Goal: Task Accomplishment & Management: Manage account settings

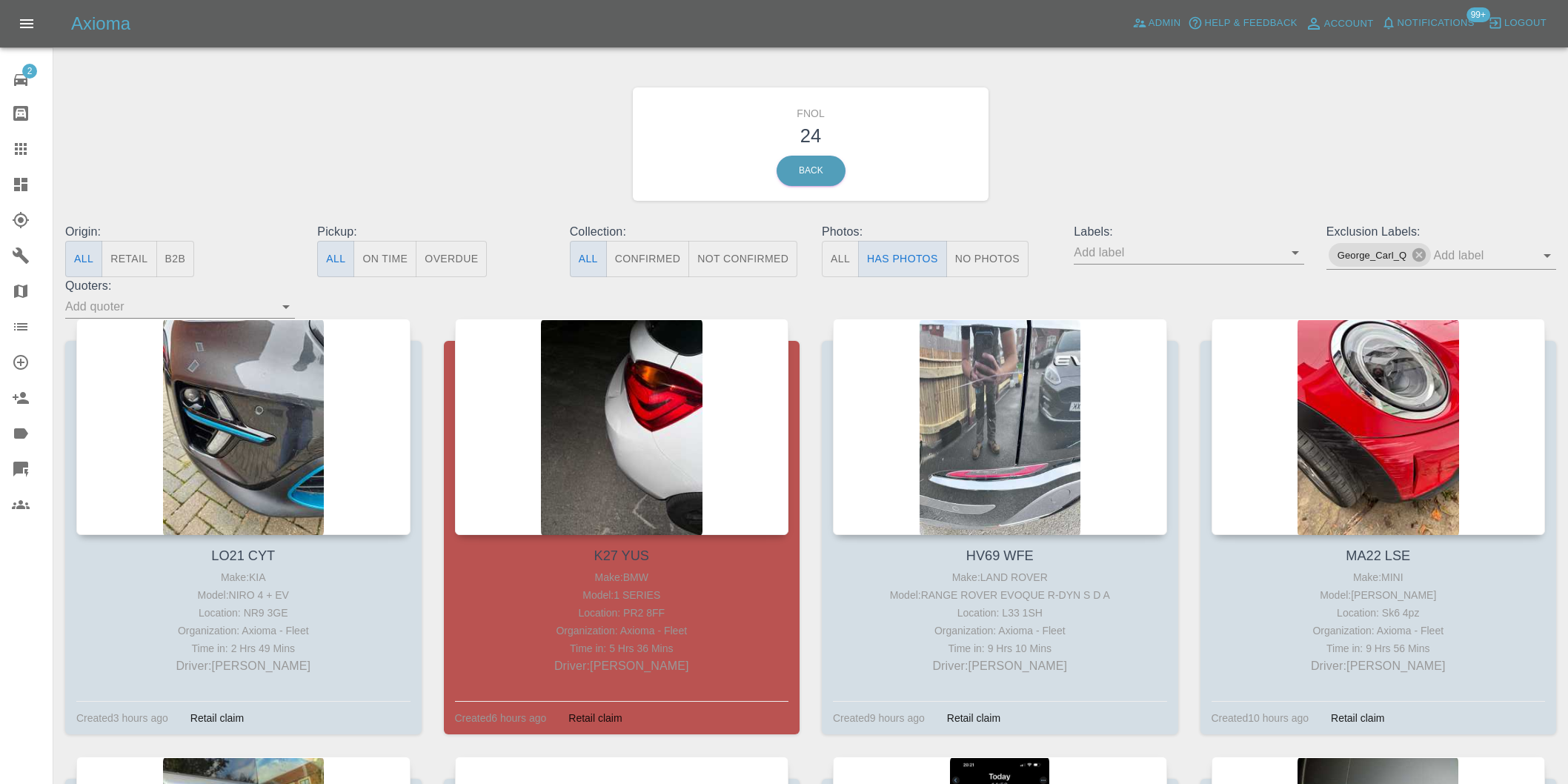
scroll to position [988, 0]
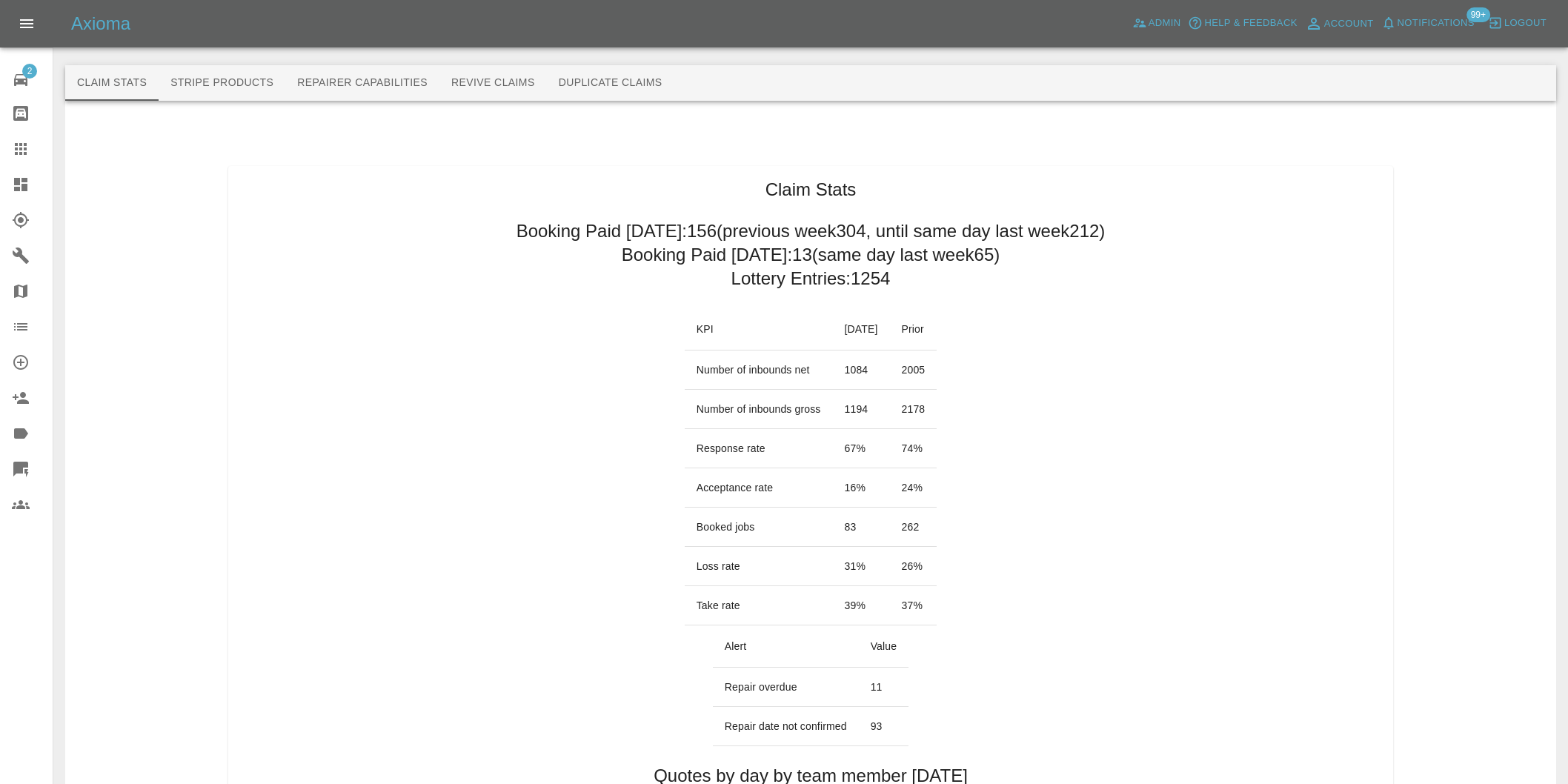
scroll to position [741, 0]
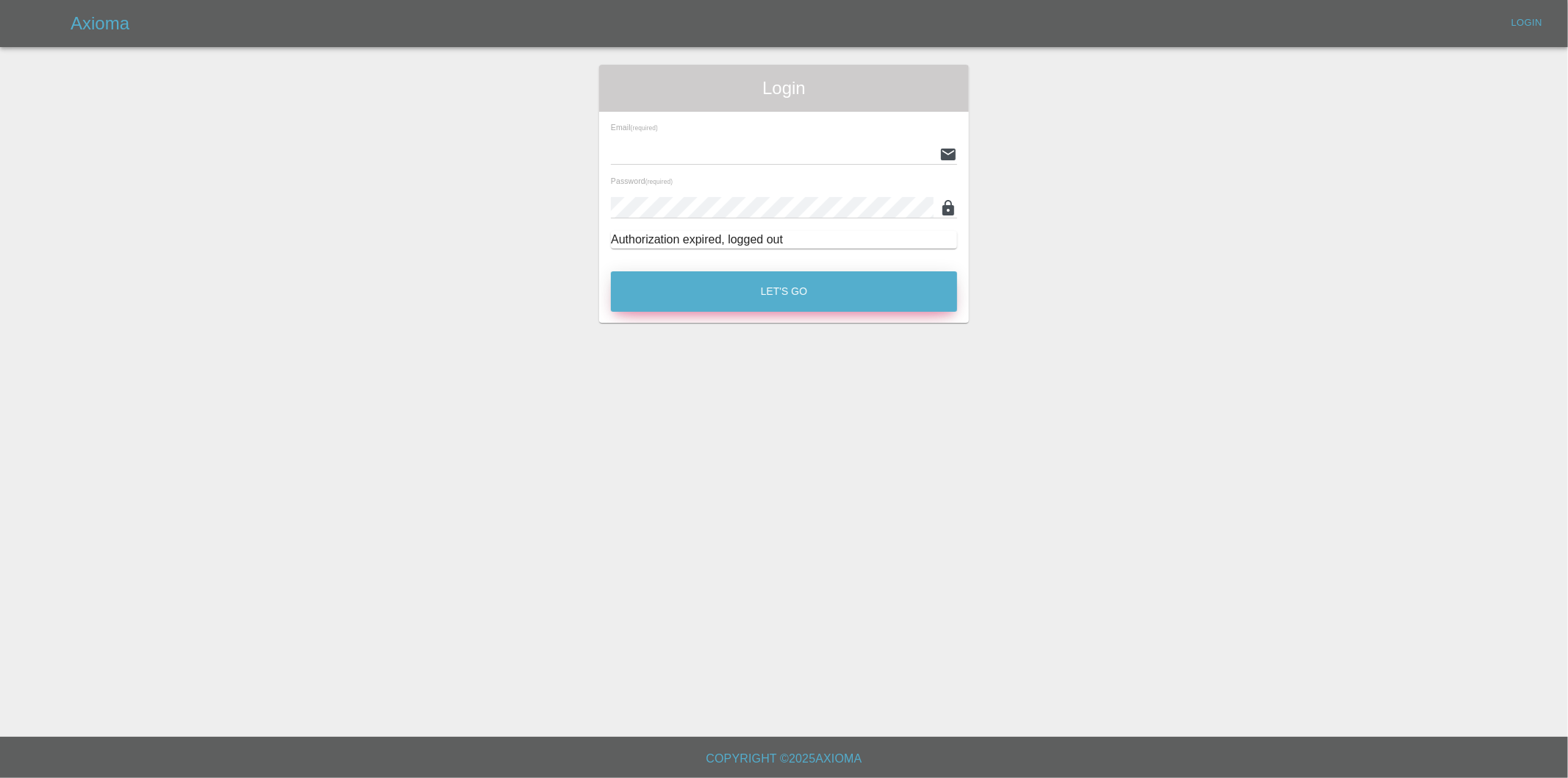
type input "eric.ordano@gmail.com"
click at [772, 302] on button "Let's Go" at bounding box center [784, 292] width 346 height 41
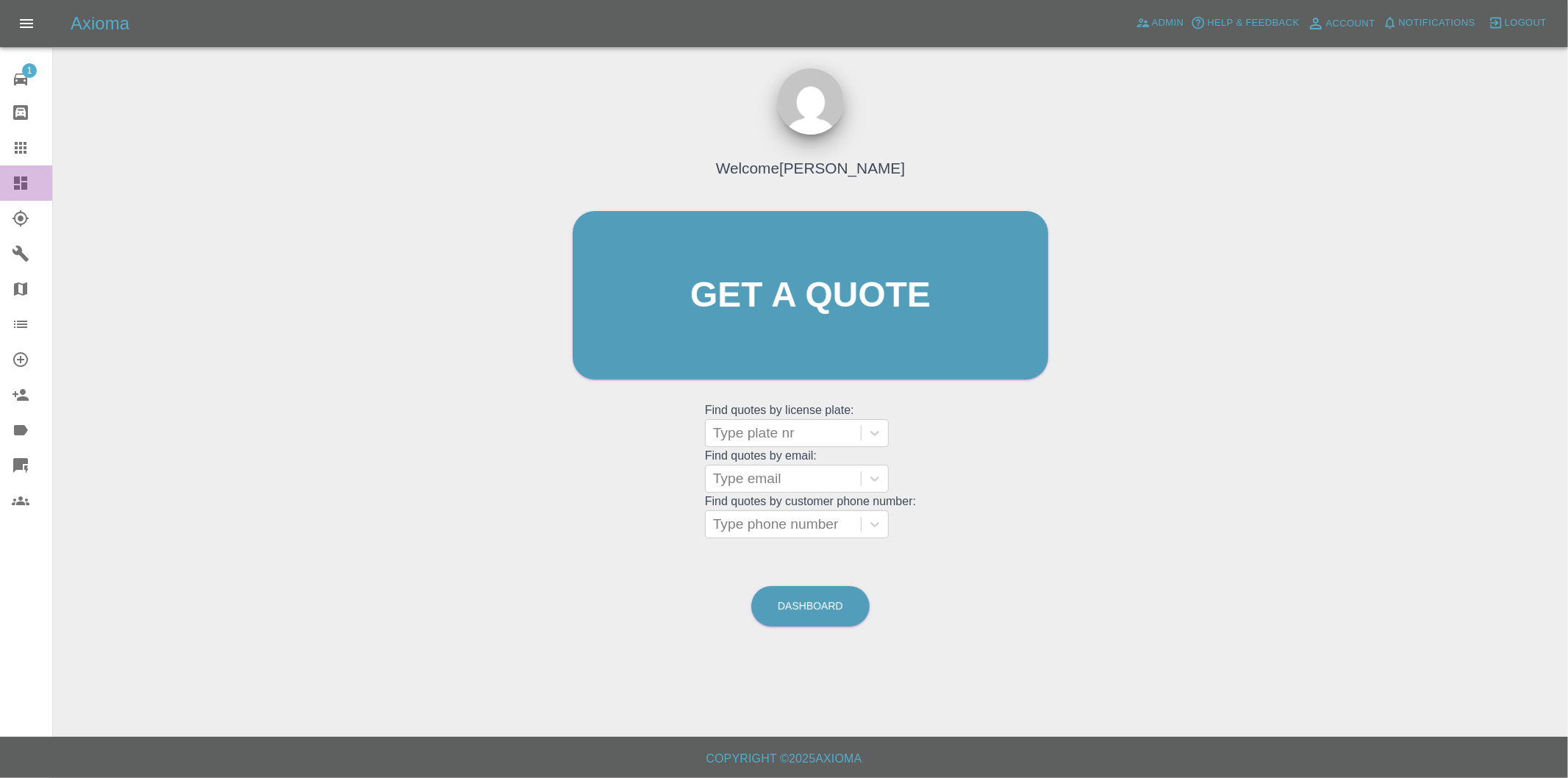
click at [17, 178] on icon at bounding box center [20, 183] width 14 height 14
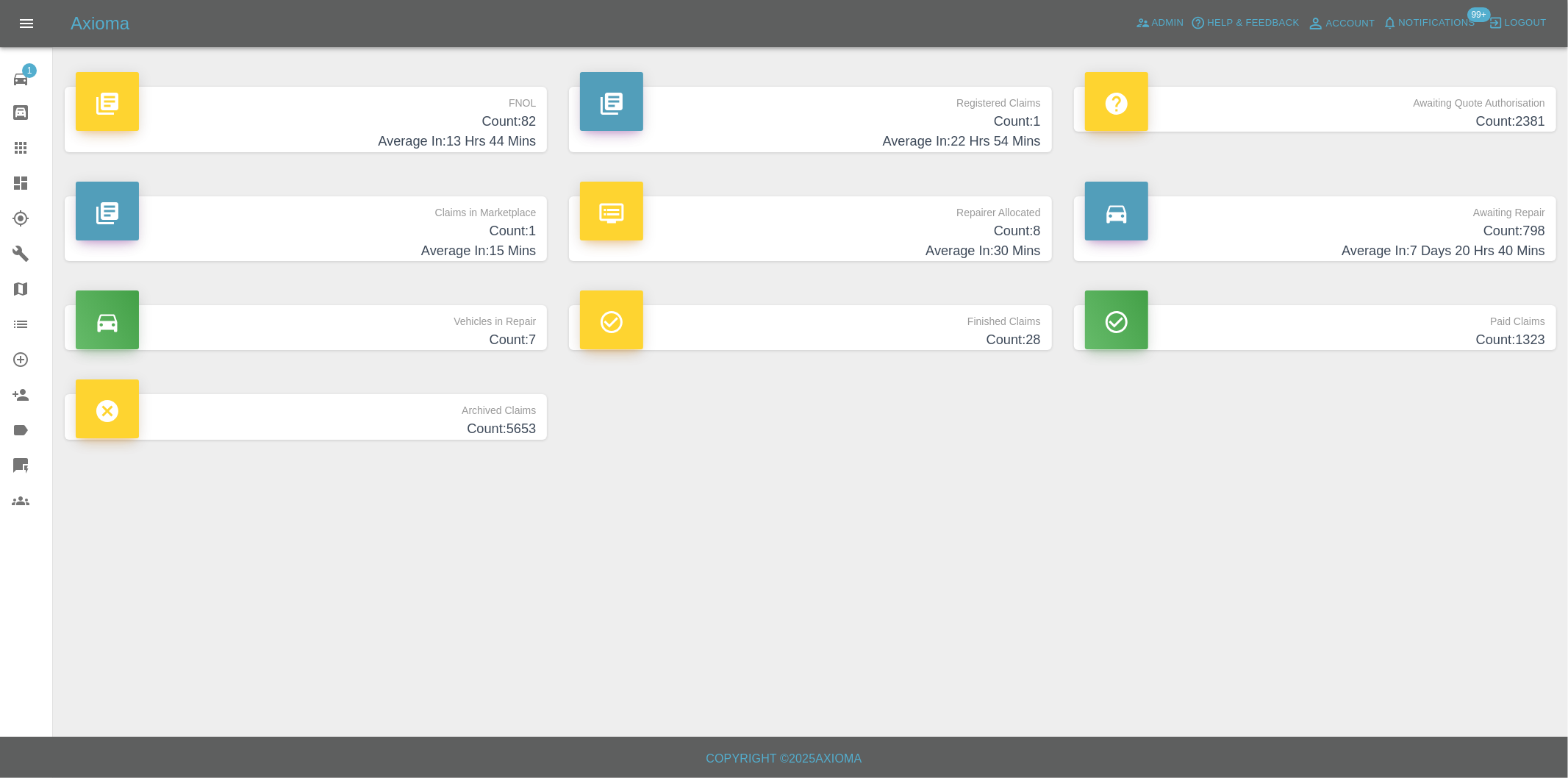
click at [524, 129] on h4 "Count: 82" at bounding box center [306, 122] width 460 height 19
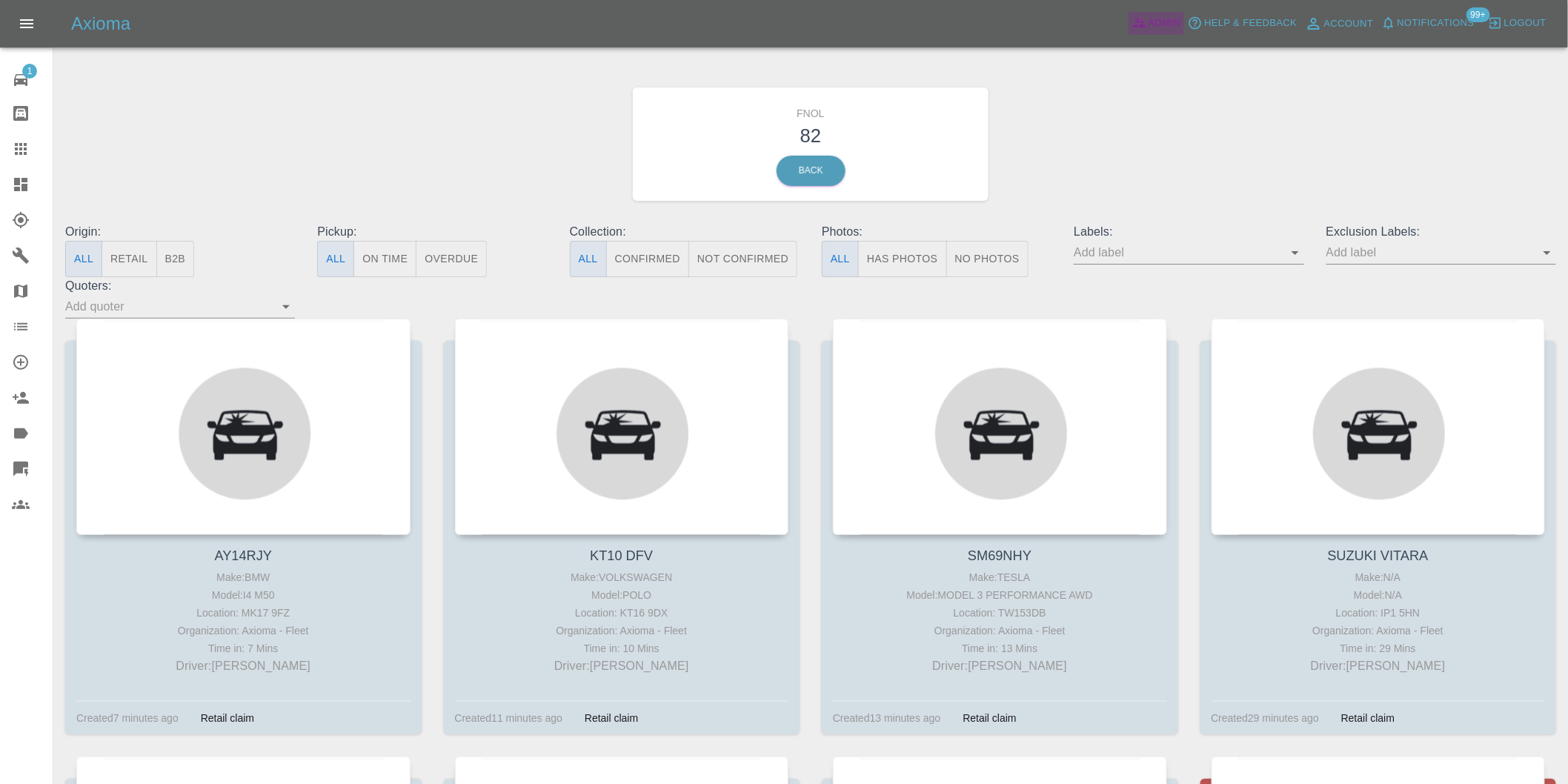
click at [1182, 13] on link "Admin" at bounding box center [1156, 23] width 56 height 23
click at [1159, 18] on span "Admin" at bounding box center [1164, 23] width 32 height 17
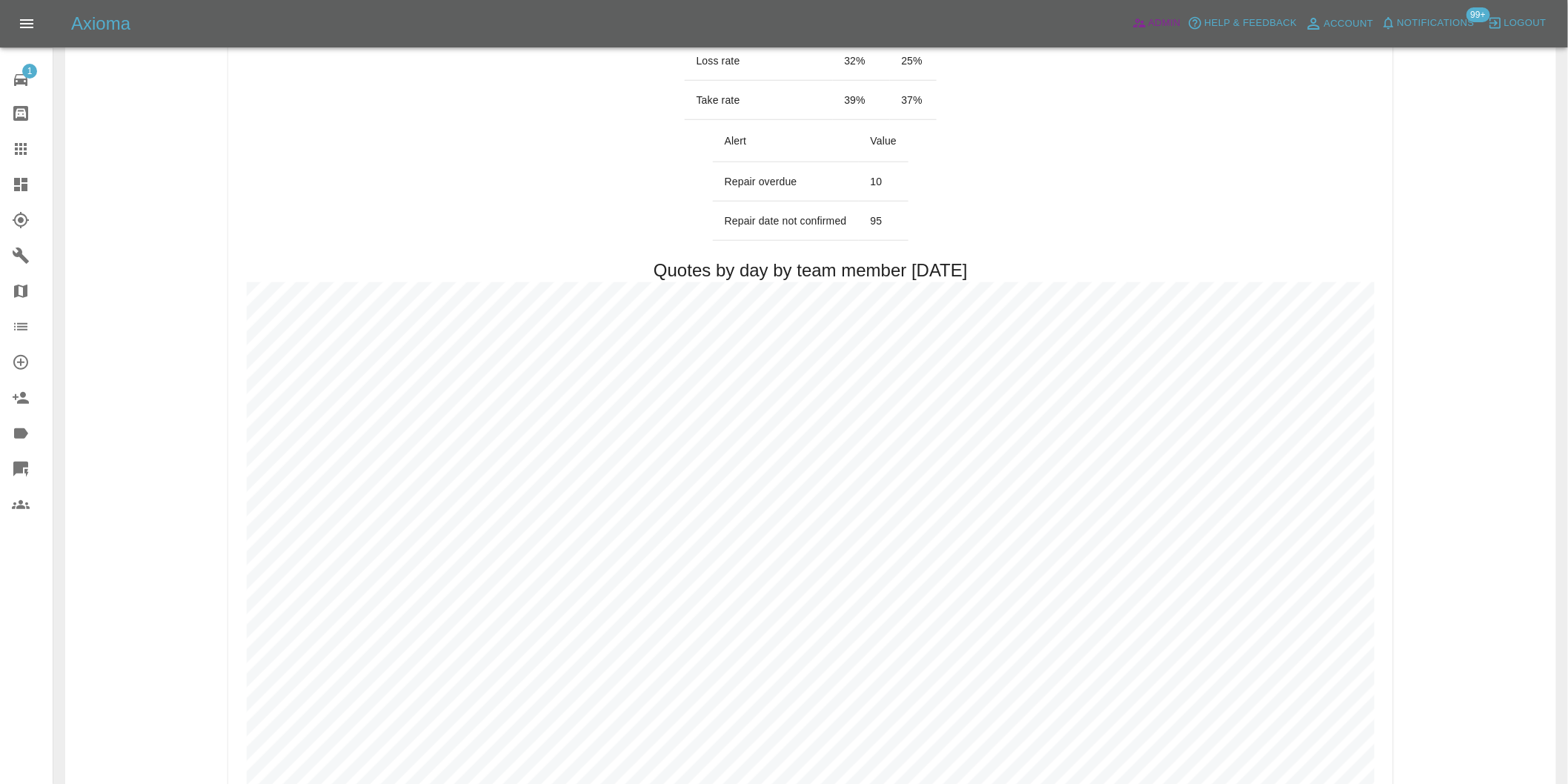
scroll to position [658, 0]
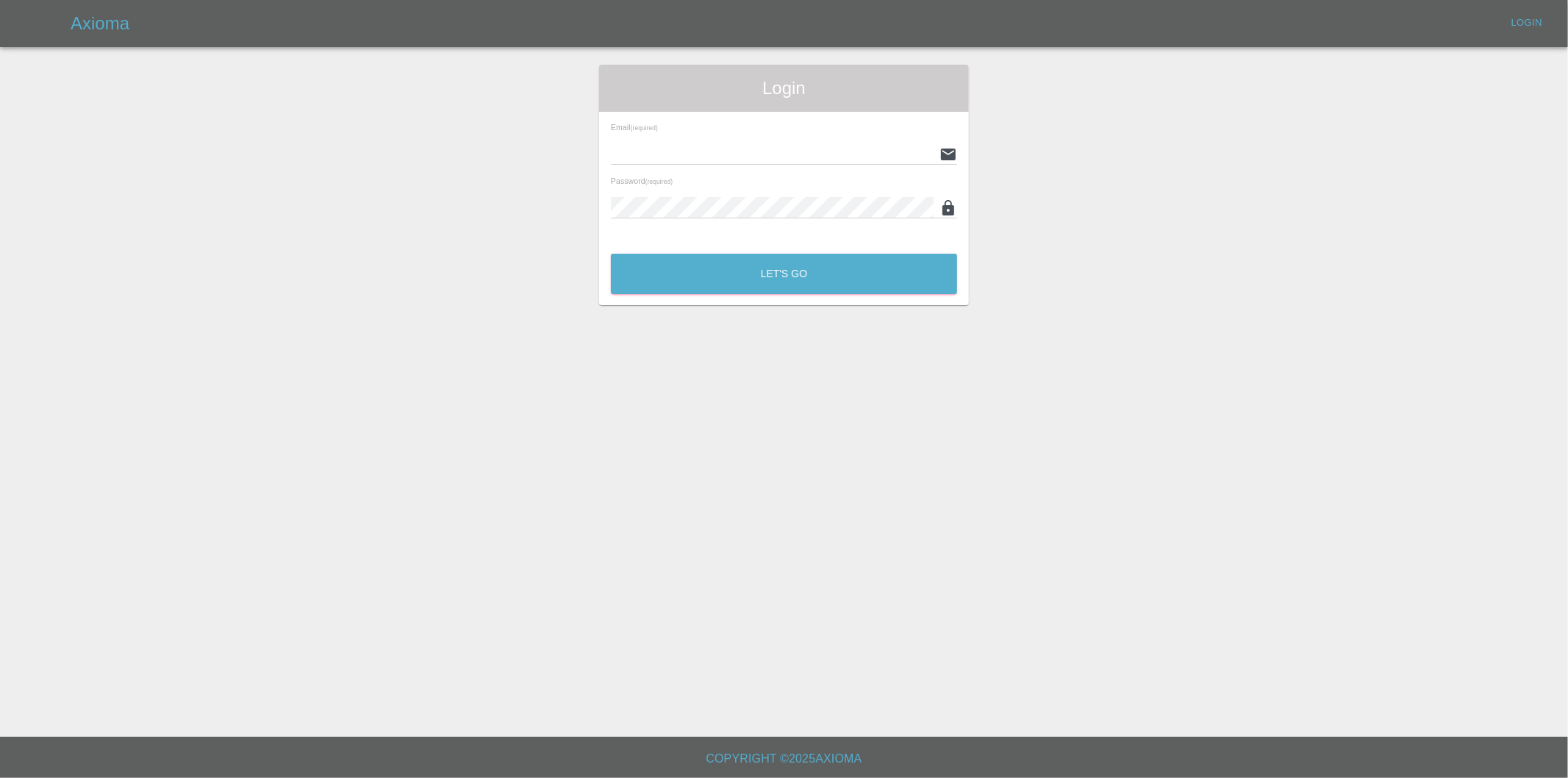
type input "[PERSON_NAME][EMAIL_ADDRESS][DOMAIN_NAME]"
click at [754, 252] on div "Let's Go" at bounding box center [784, 270] width 347 height 56
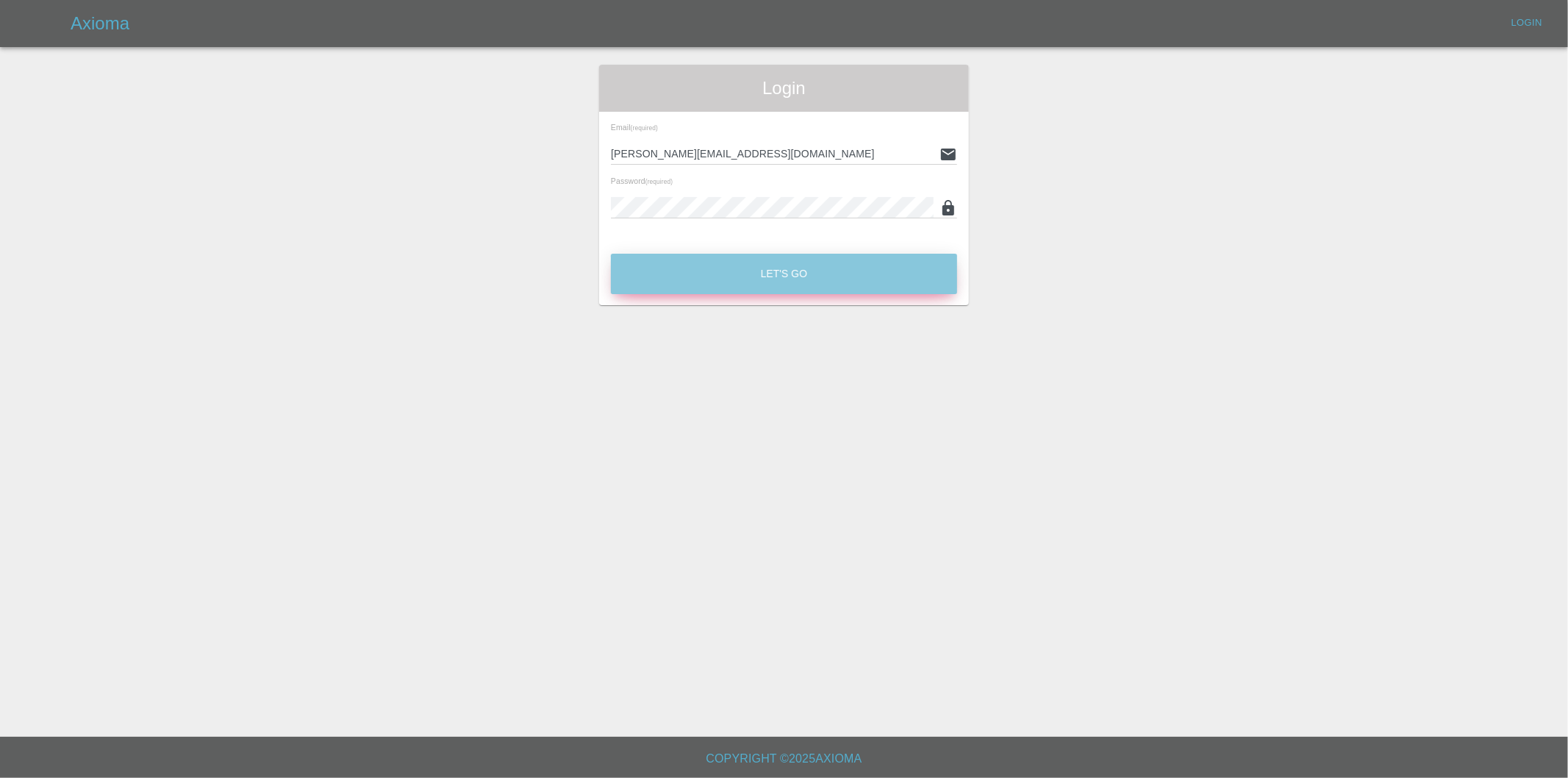
click at [753, 269] on button "Let's Go" at bounding box center [784, 275] width 346 height 41
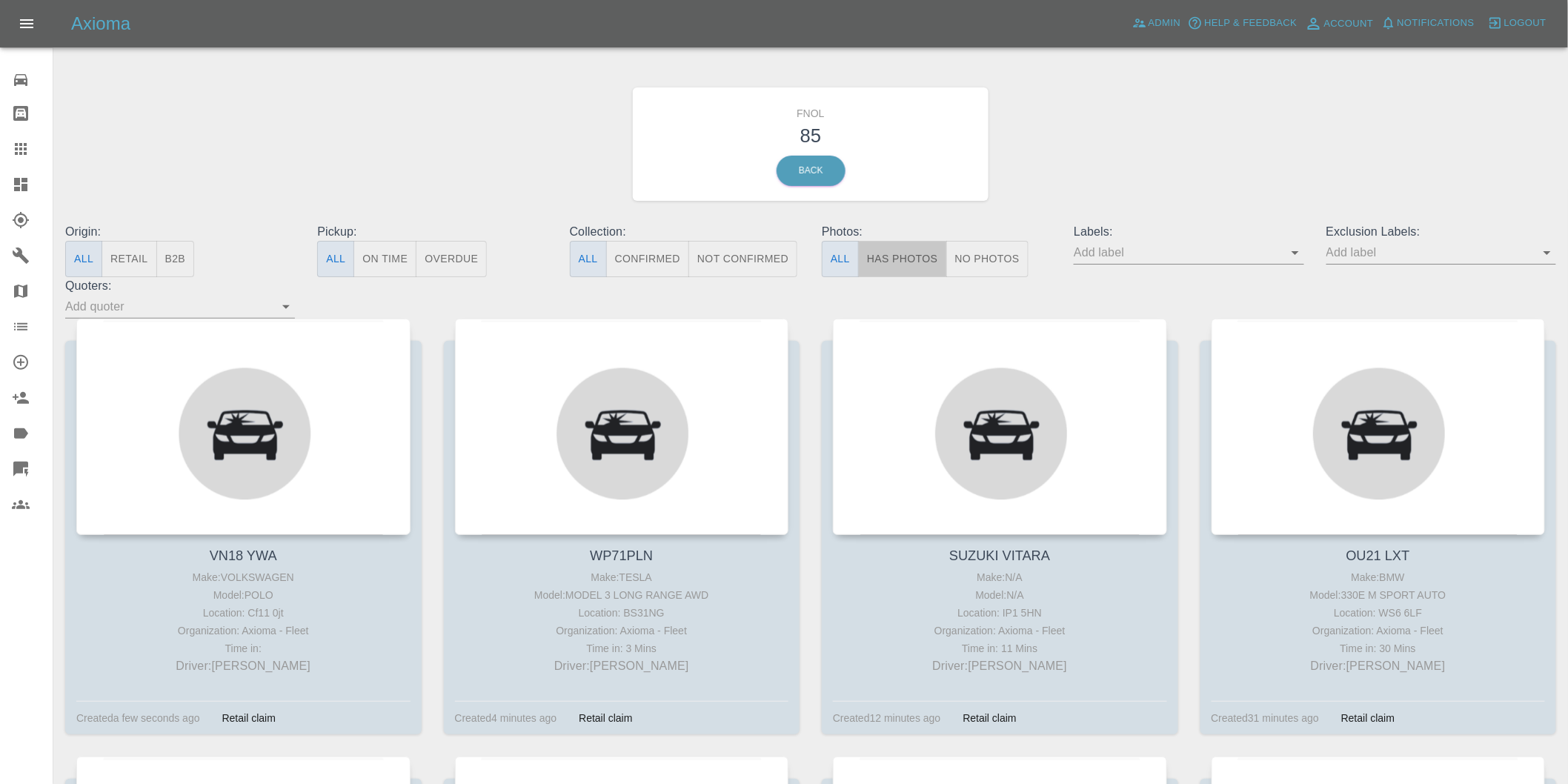
click at [891, 244] on button "Has Photos" at bounding box center [902, 258] width 89 height 36
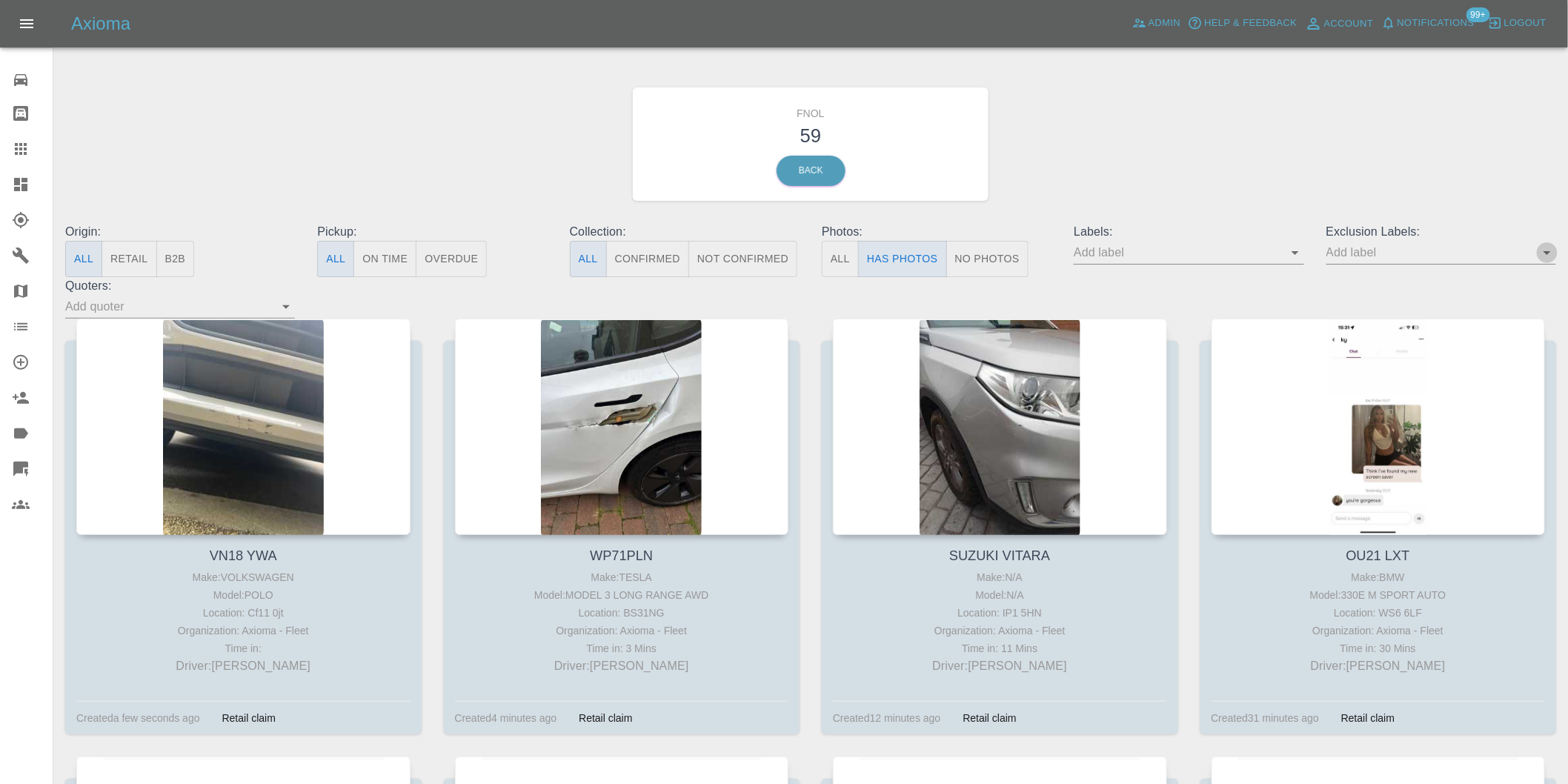
click at [1546, 252] on icon "Open" at bounding box center [1547, 253] width 8 height 4
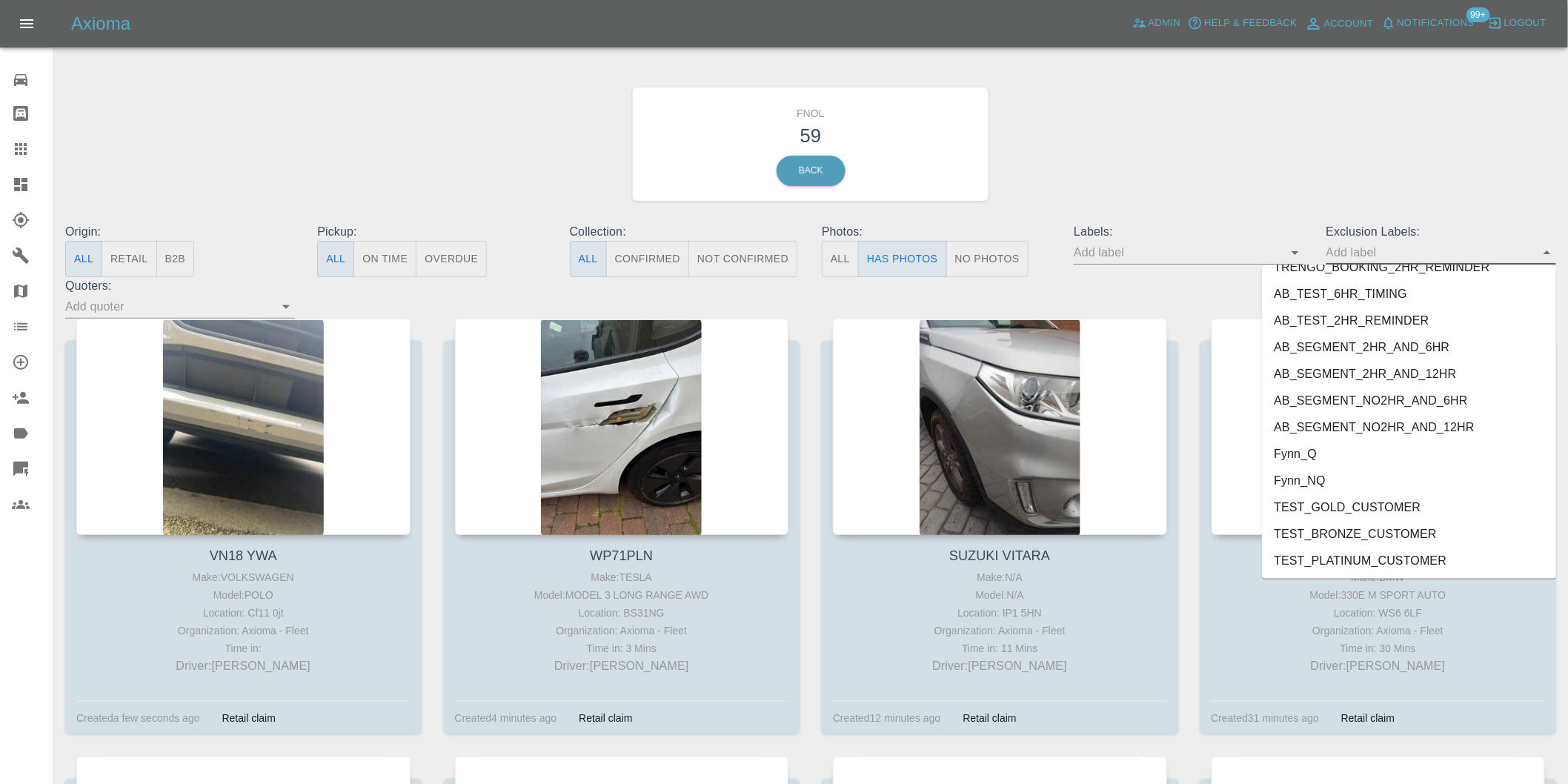
scroll to position [3218, 0]
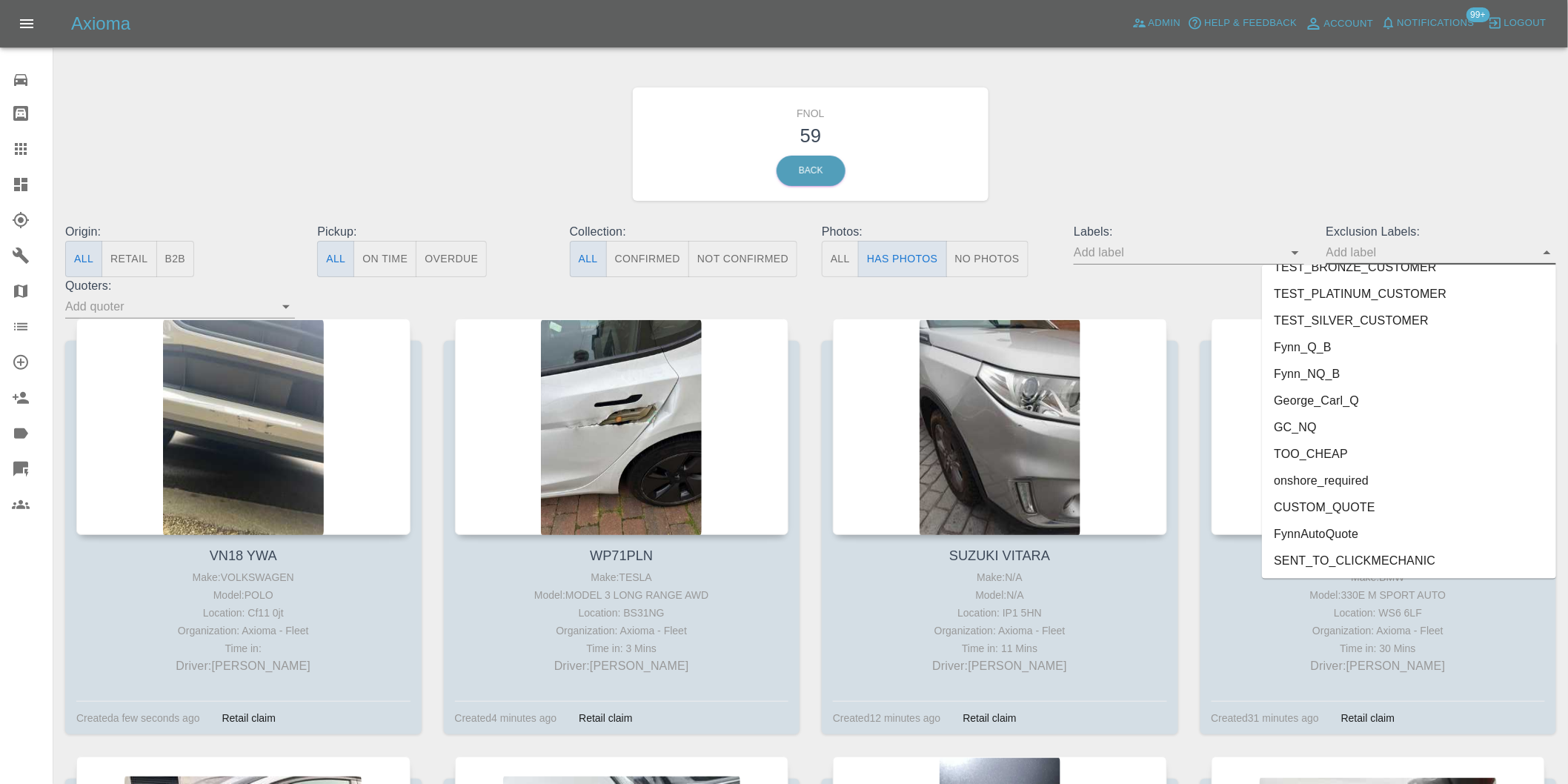
click at [1363, 394] on li "George_Carl_Q" at bounding box center [1409, 400] width 294 height 26
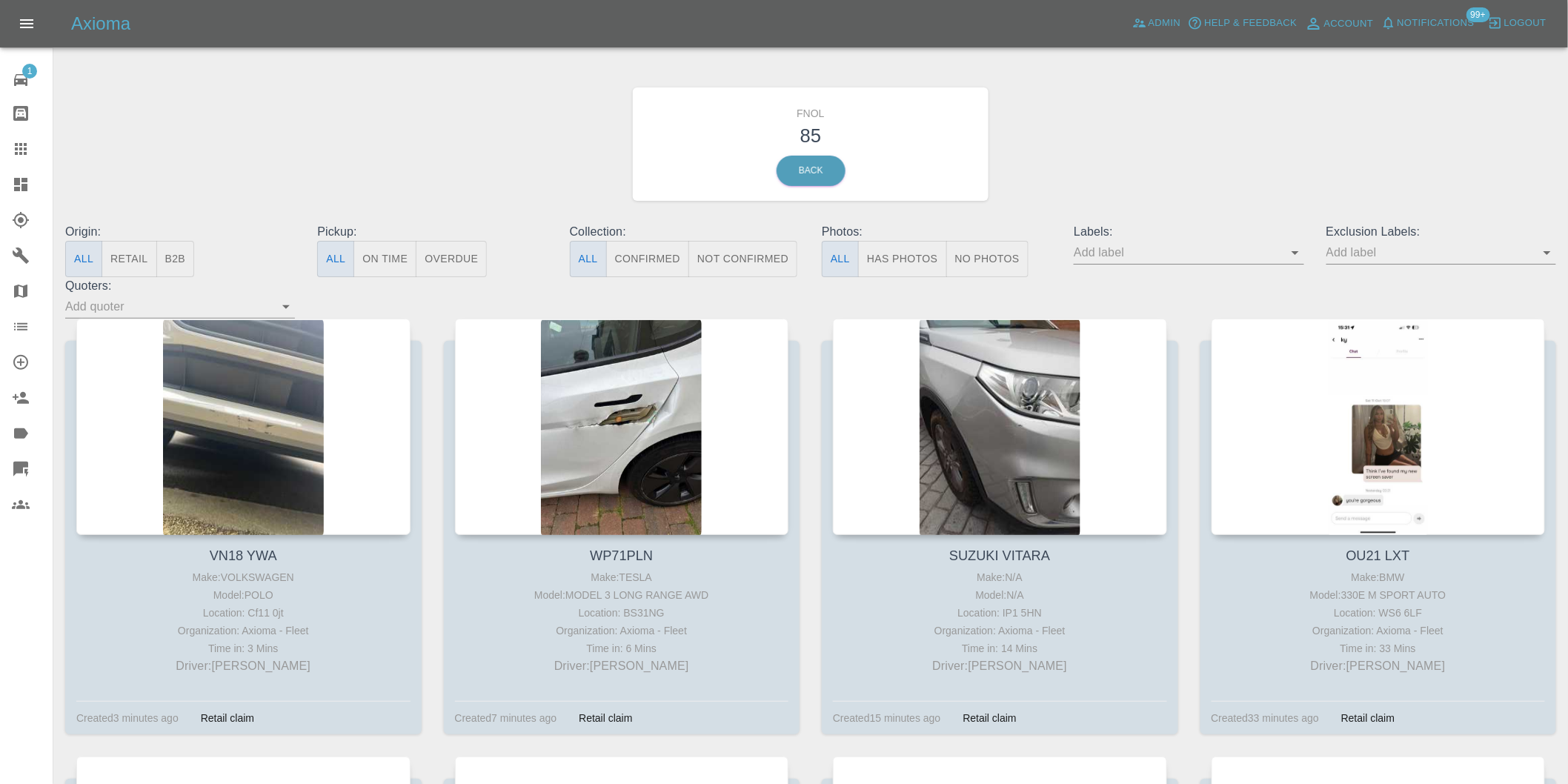
click at [915, 259] on button "Has Photos" at bounding box center [902, 258] width 89 height 36
click at [1542, 242] on button "Open" at bounding box center [1546, 252] width 21 height 21
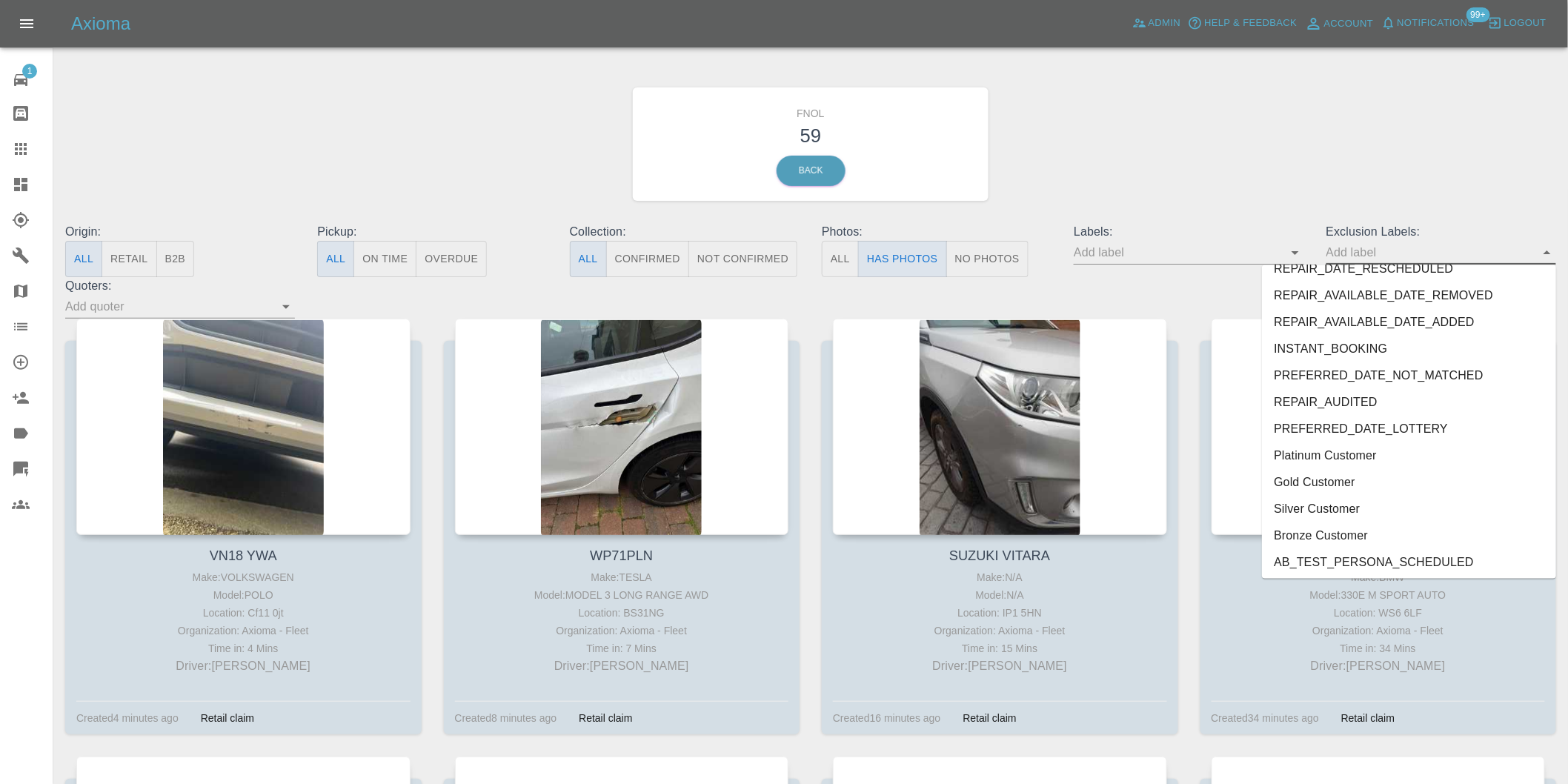
scroll to position [3218, 0]
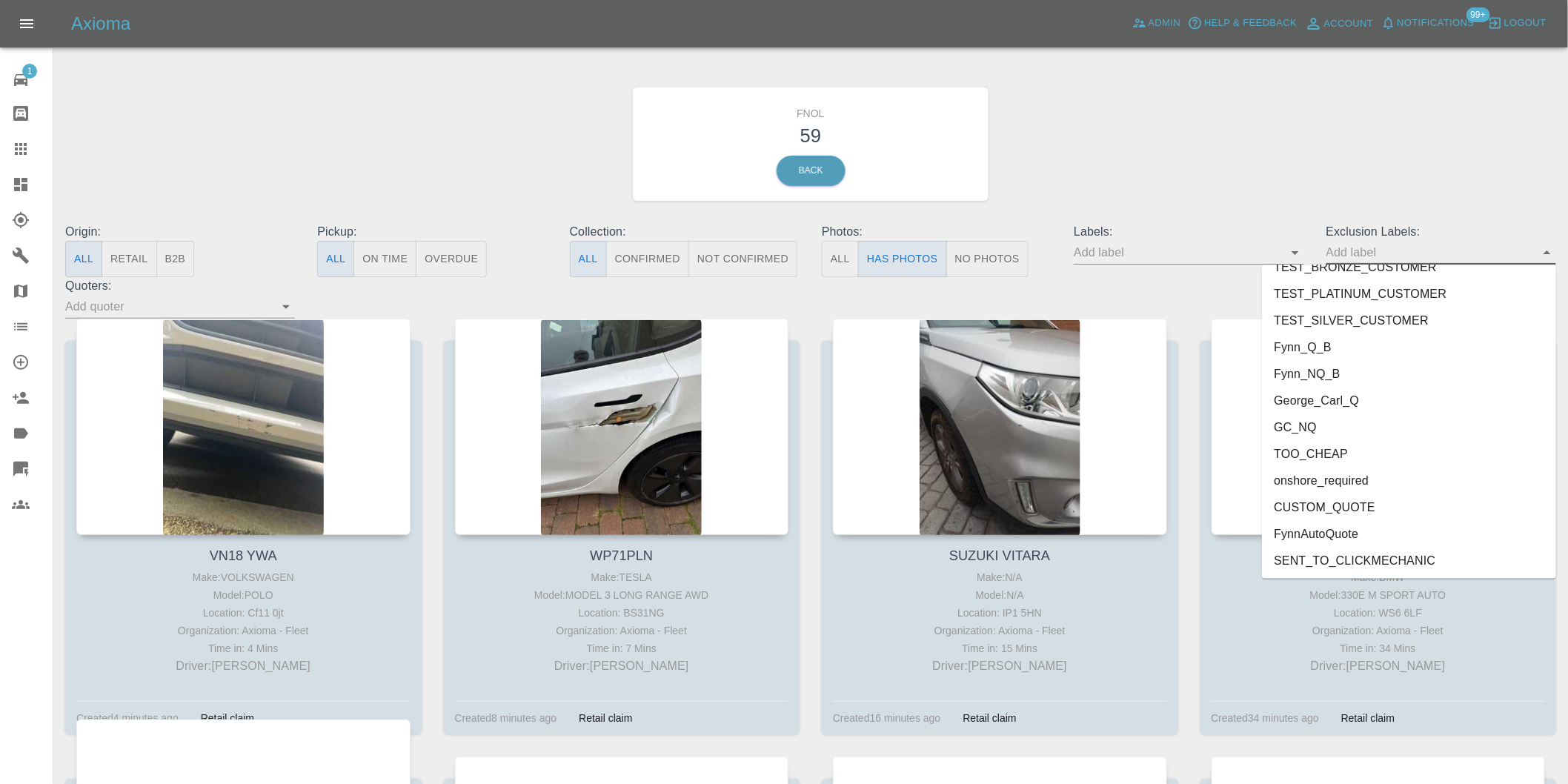
click at [1349, 402] on li "George_Carl_Q" at bounding box center [1409, 400] width 294 height 26
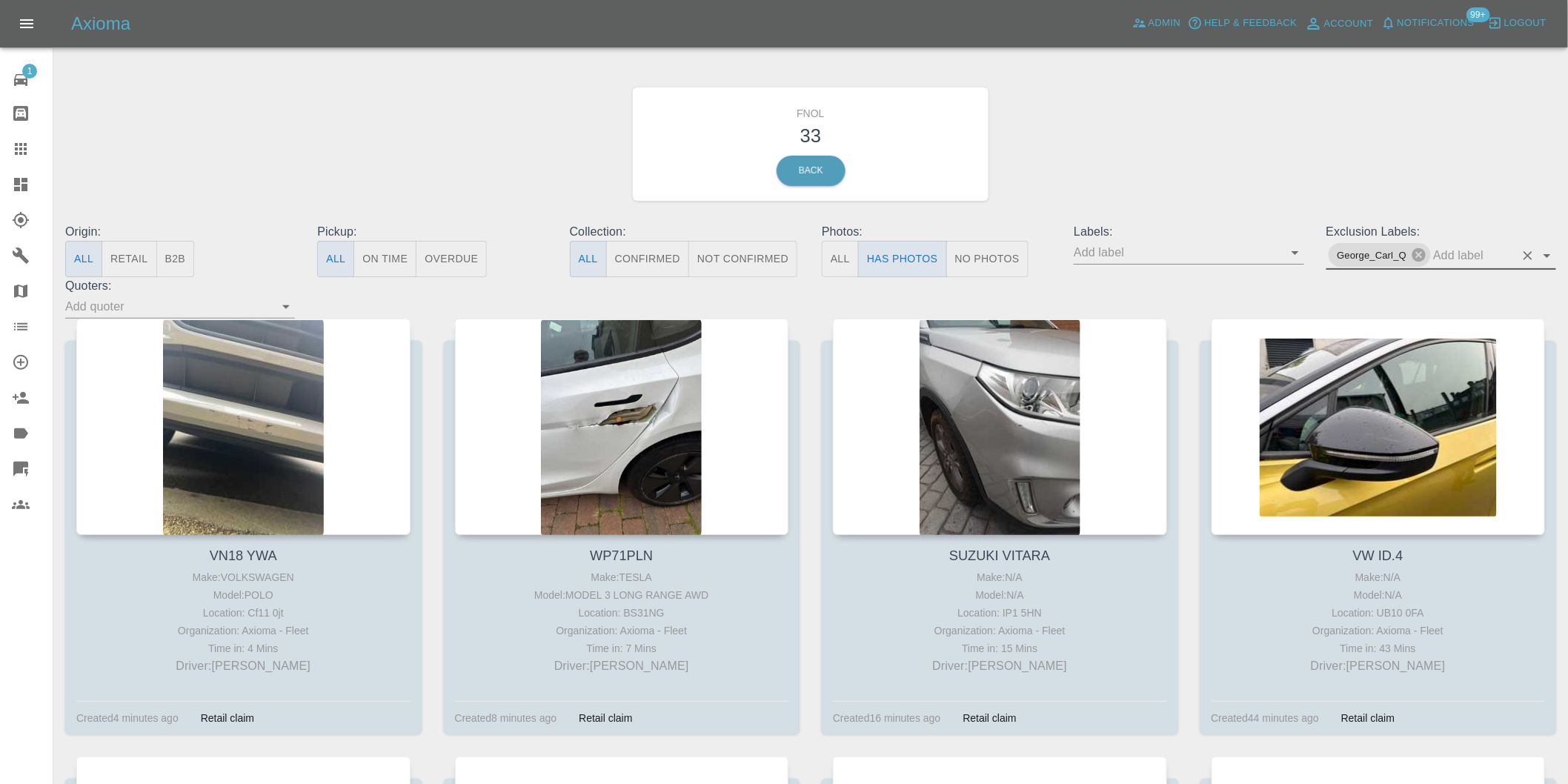
click at [1553, 253] on icon "Open" at bounding box center [1547, 255] width 18 height 18
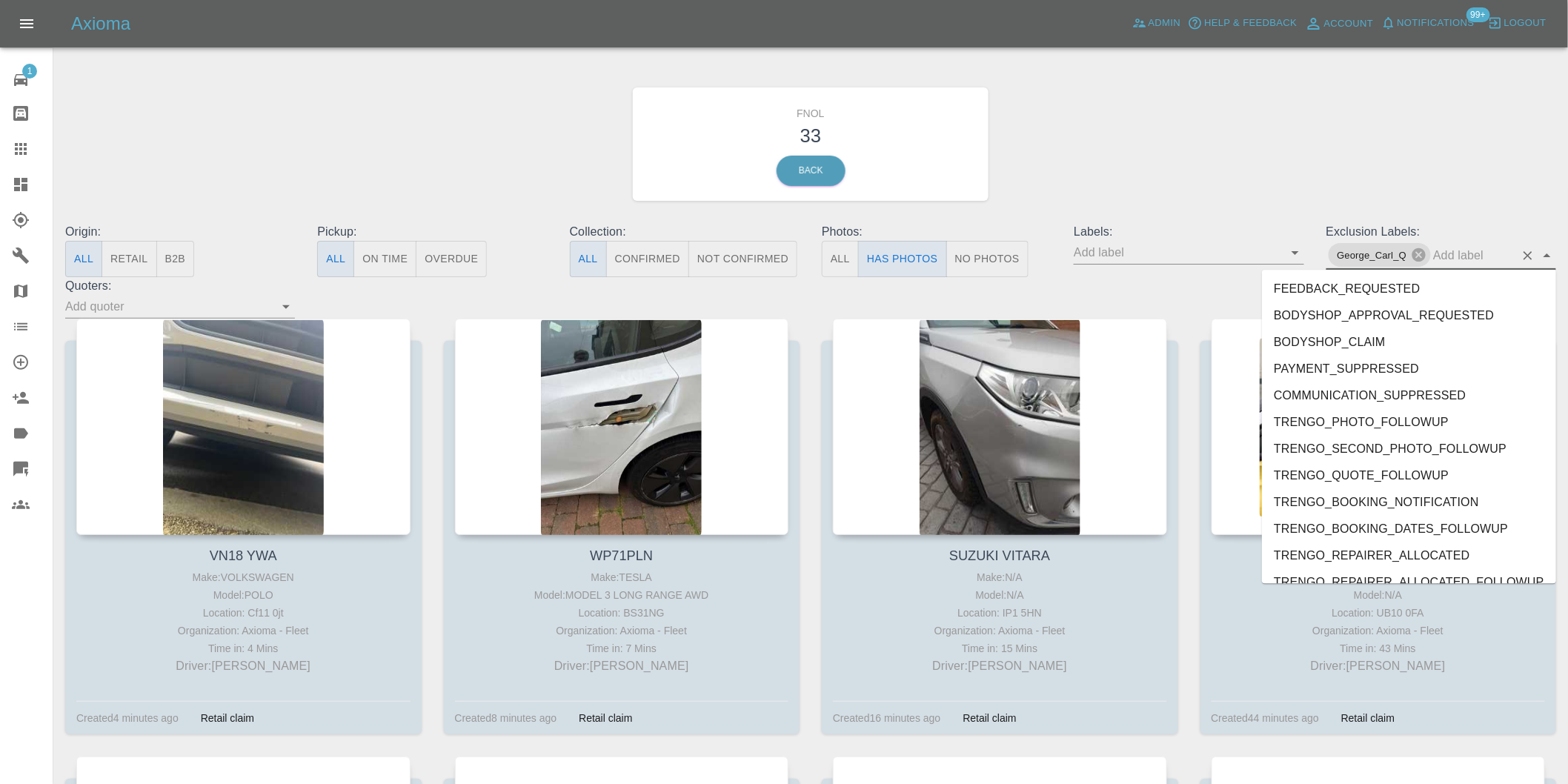
click at [1161, 174] on div "FNOL 33 Back" at bounding box center [810, 143] width 1513 height 158
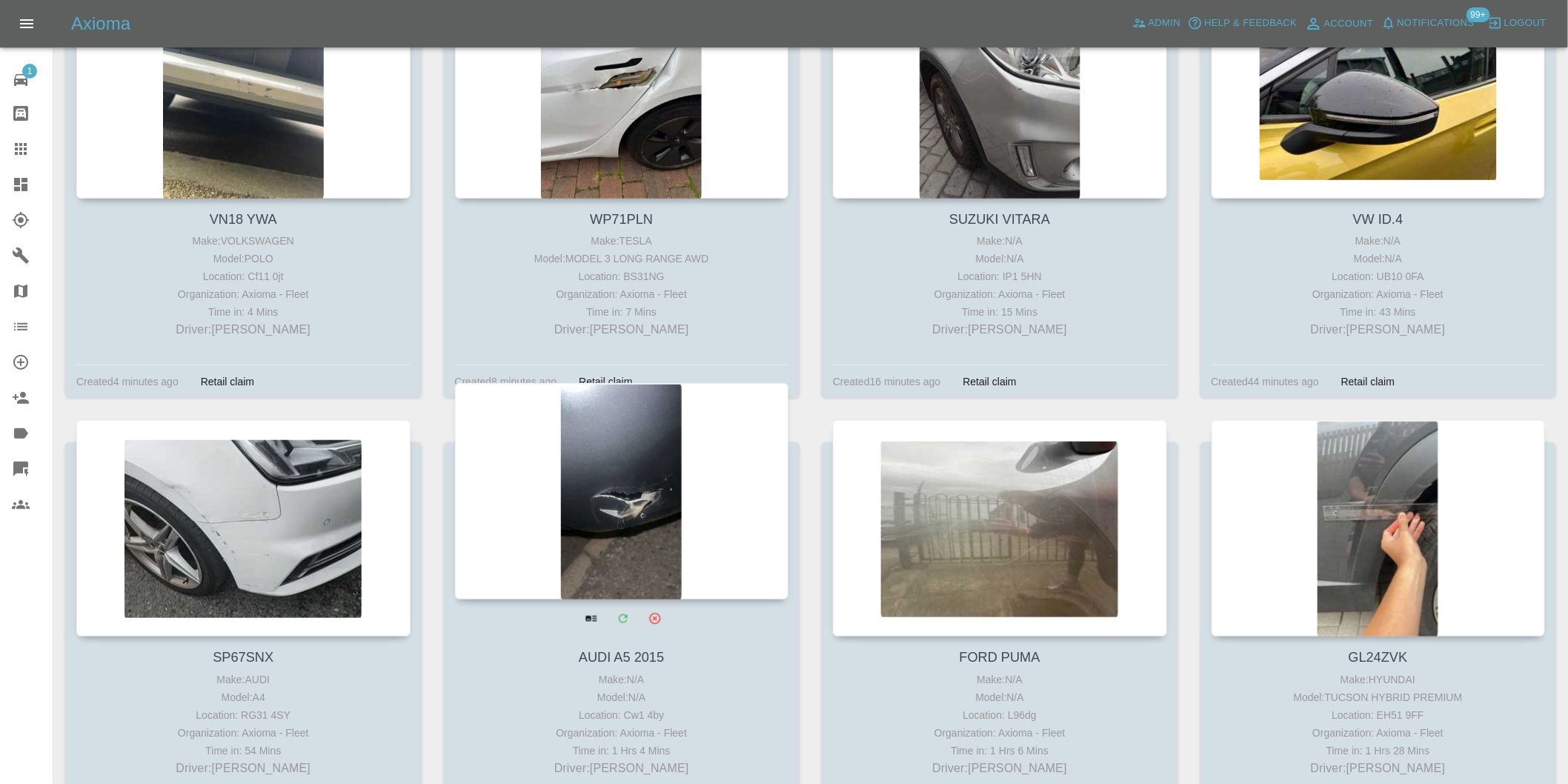
scroll to position [494, 0]
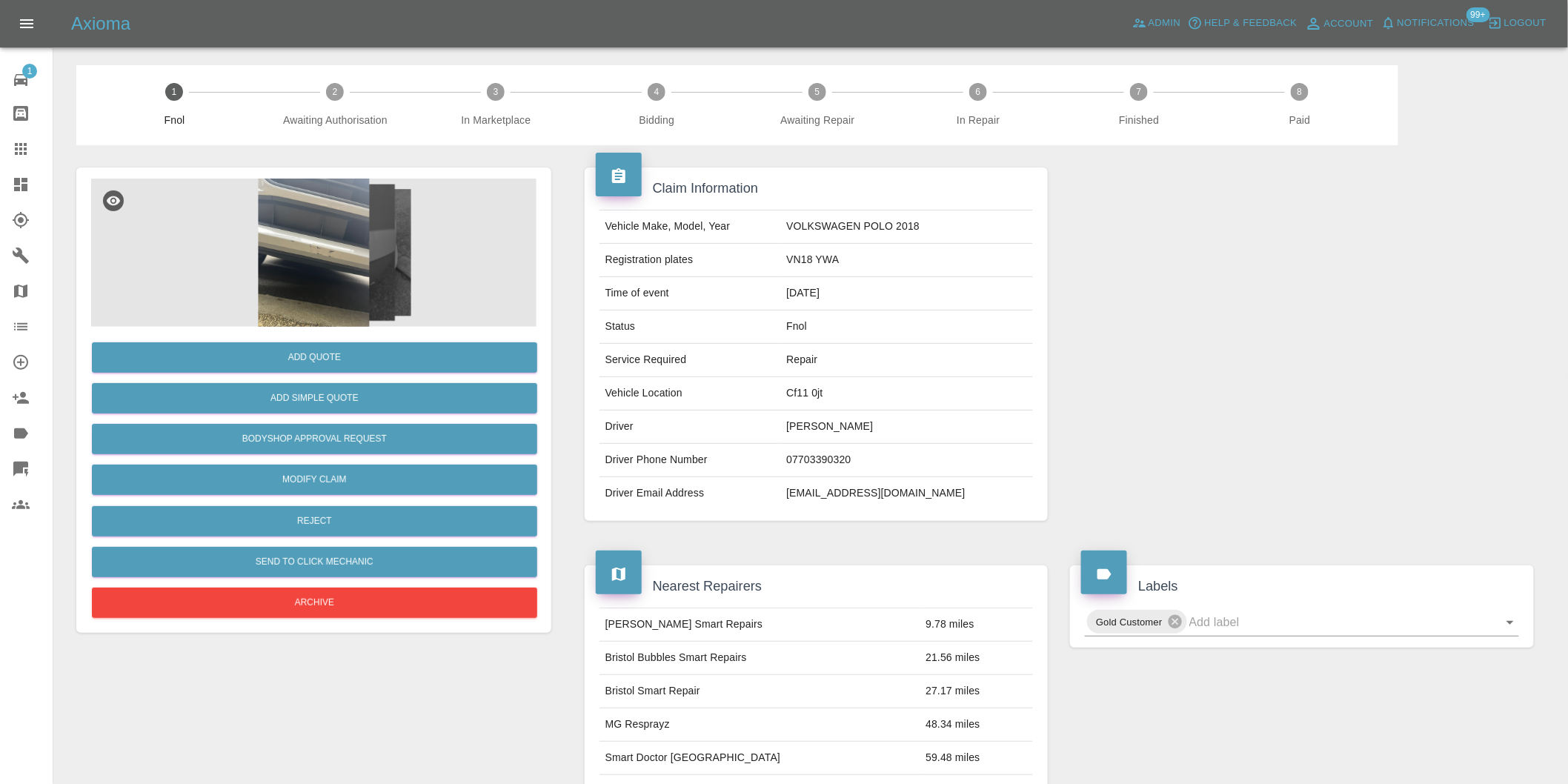
click at [301, 213] on img at bounding box center [314, 252] width 445 height 148
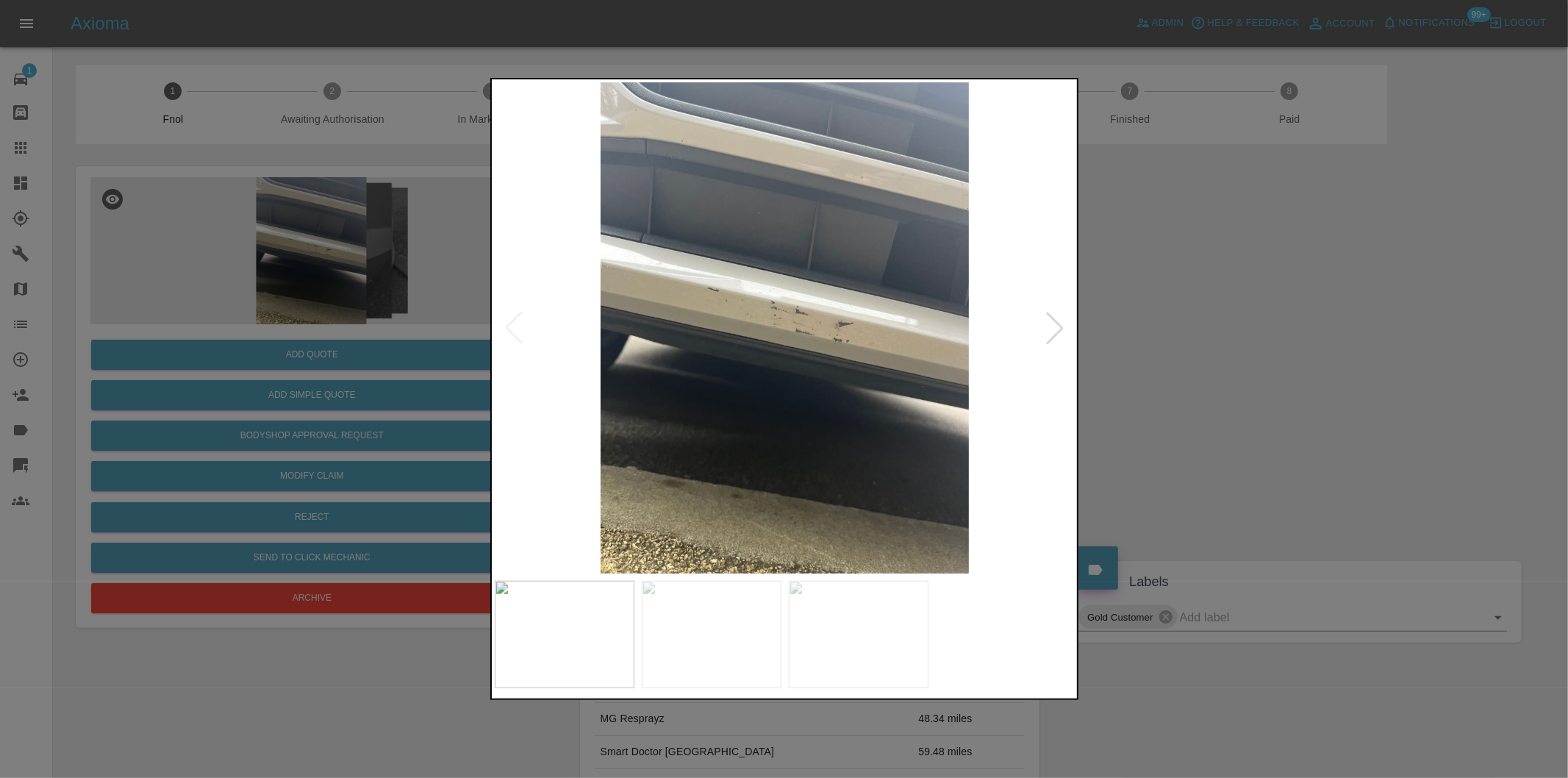
click at [1054, 333] on div at bounding box center [1054, 327] width 32 height 32
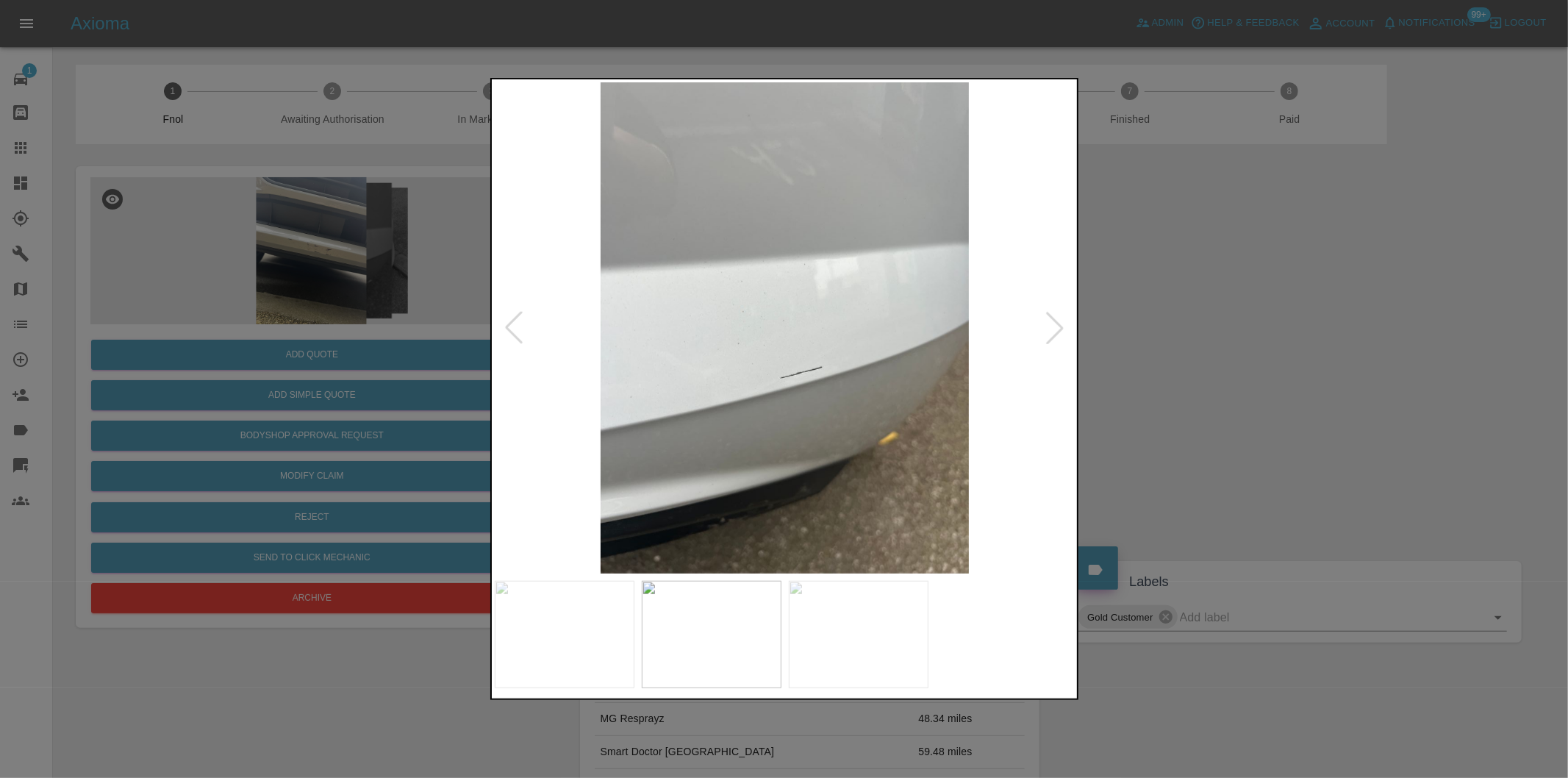
click at [1054, 333] on div at bounding box center [1054, 327] width 32 height 32
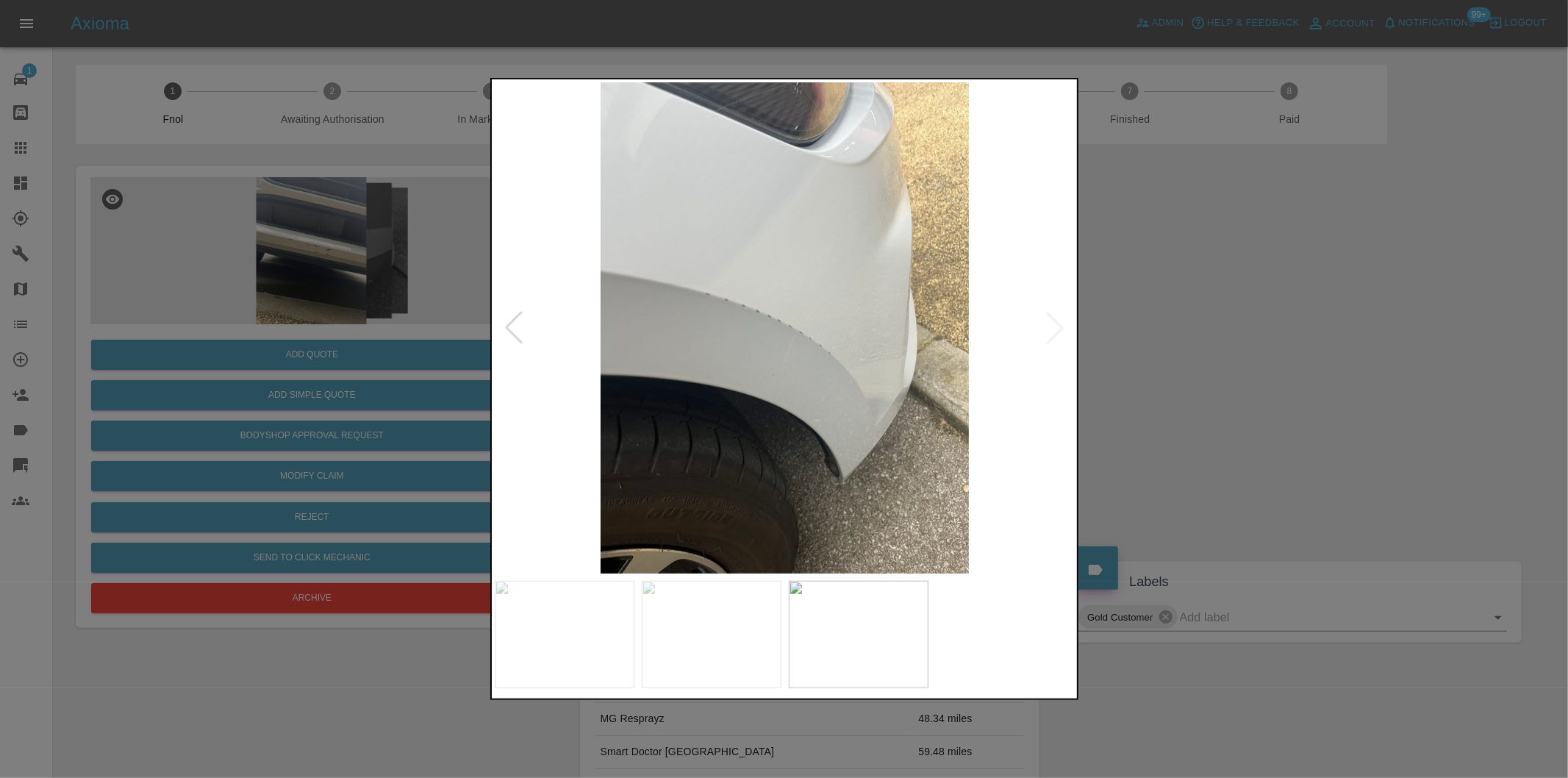
click at [1054, 333] on img at bounding box center [784, 328] width 581 height 491
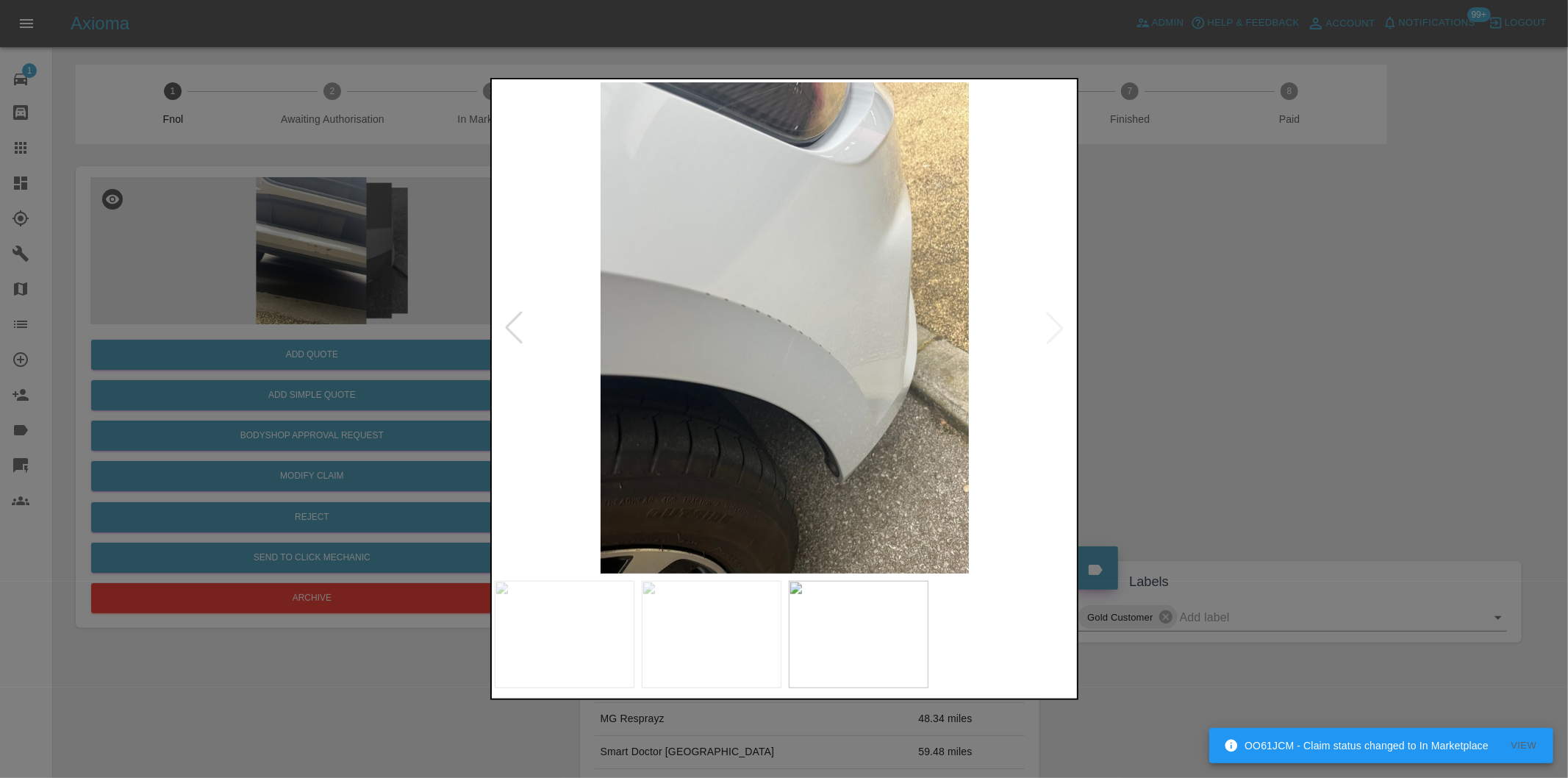
click at [511, 329] on div at bounding box center [513, 327] width 32 height 32
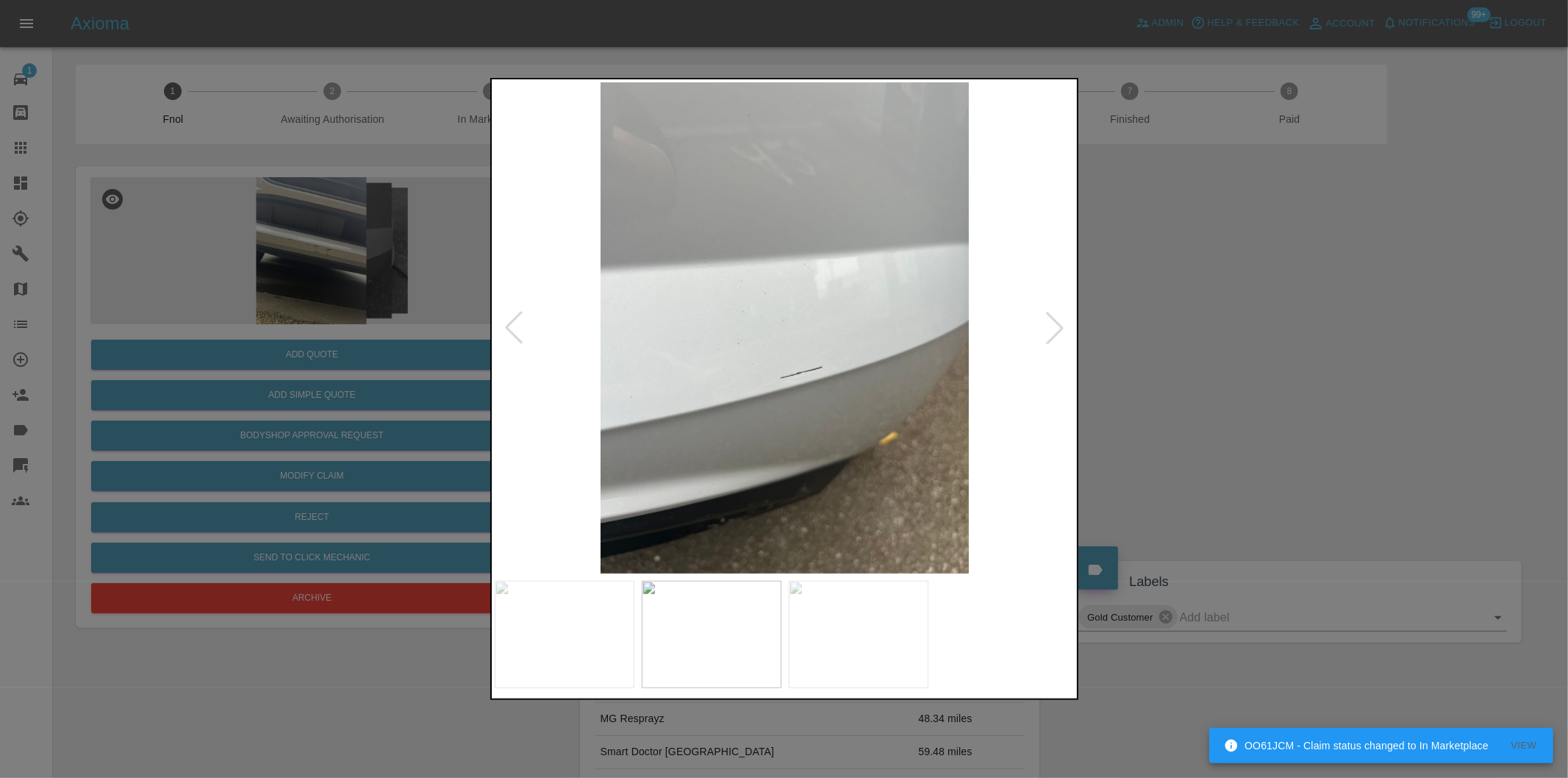
click at [511, 329] on div at bounding box center [513, 327] width 32 height 32
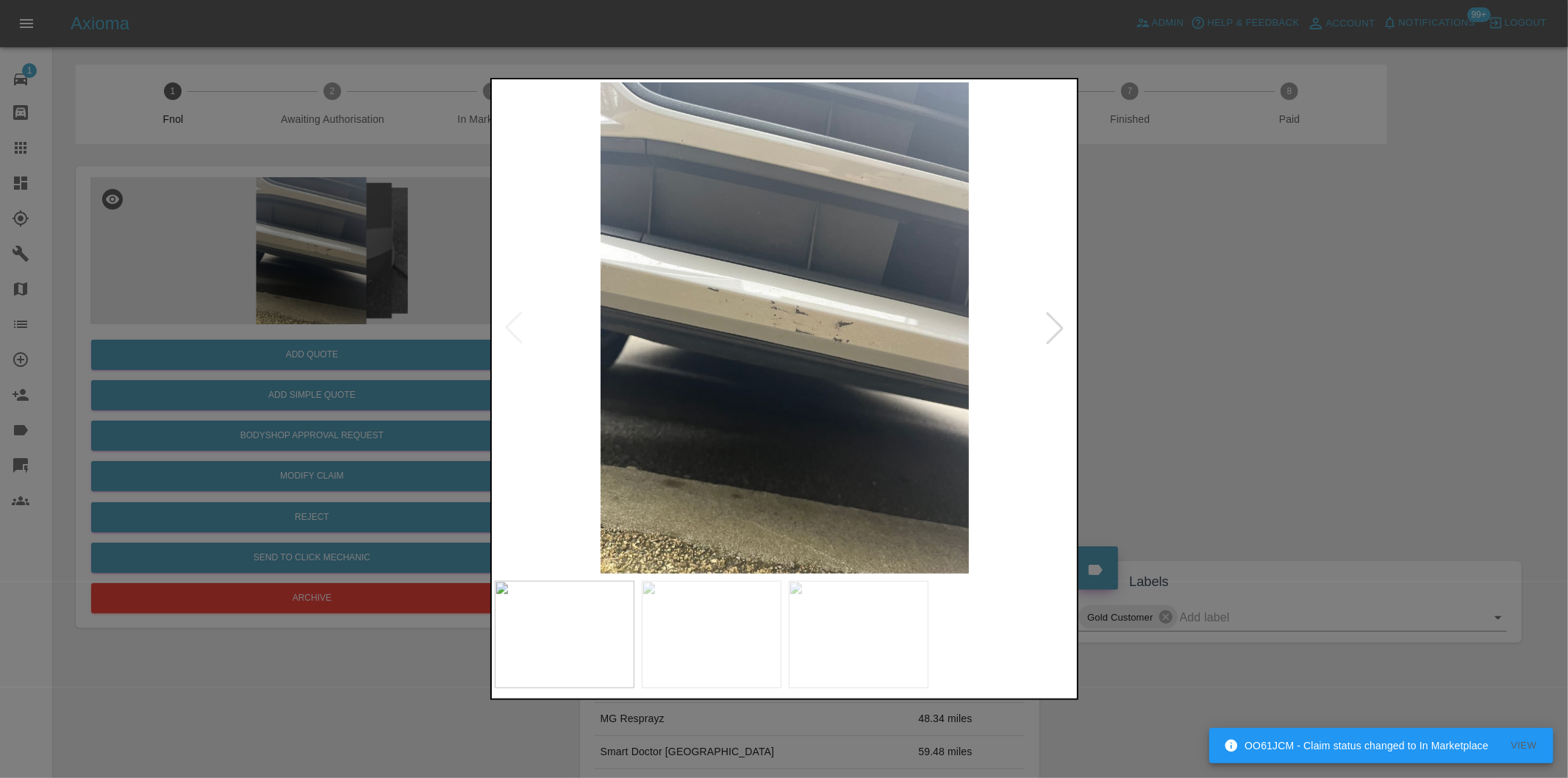
click at [511, 329] on img at bounding box center [784, 328] width 581 height 491
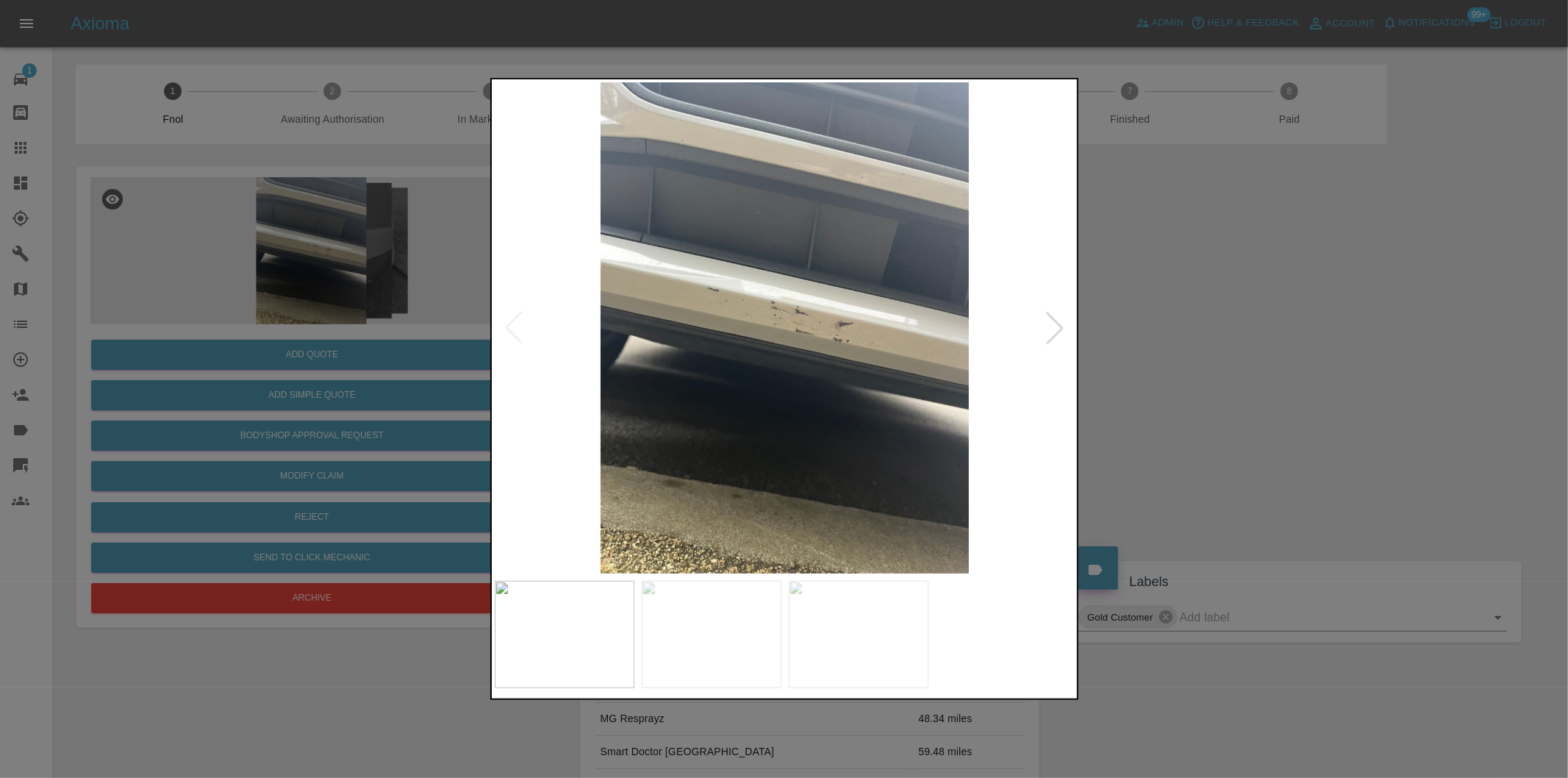
click at [1060, 327] on div at bounding box center [1054, 327] width 32 height 32
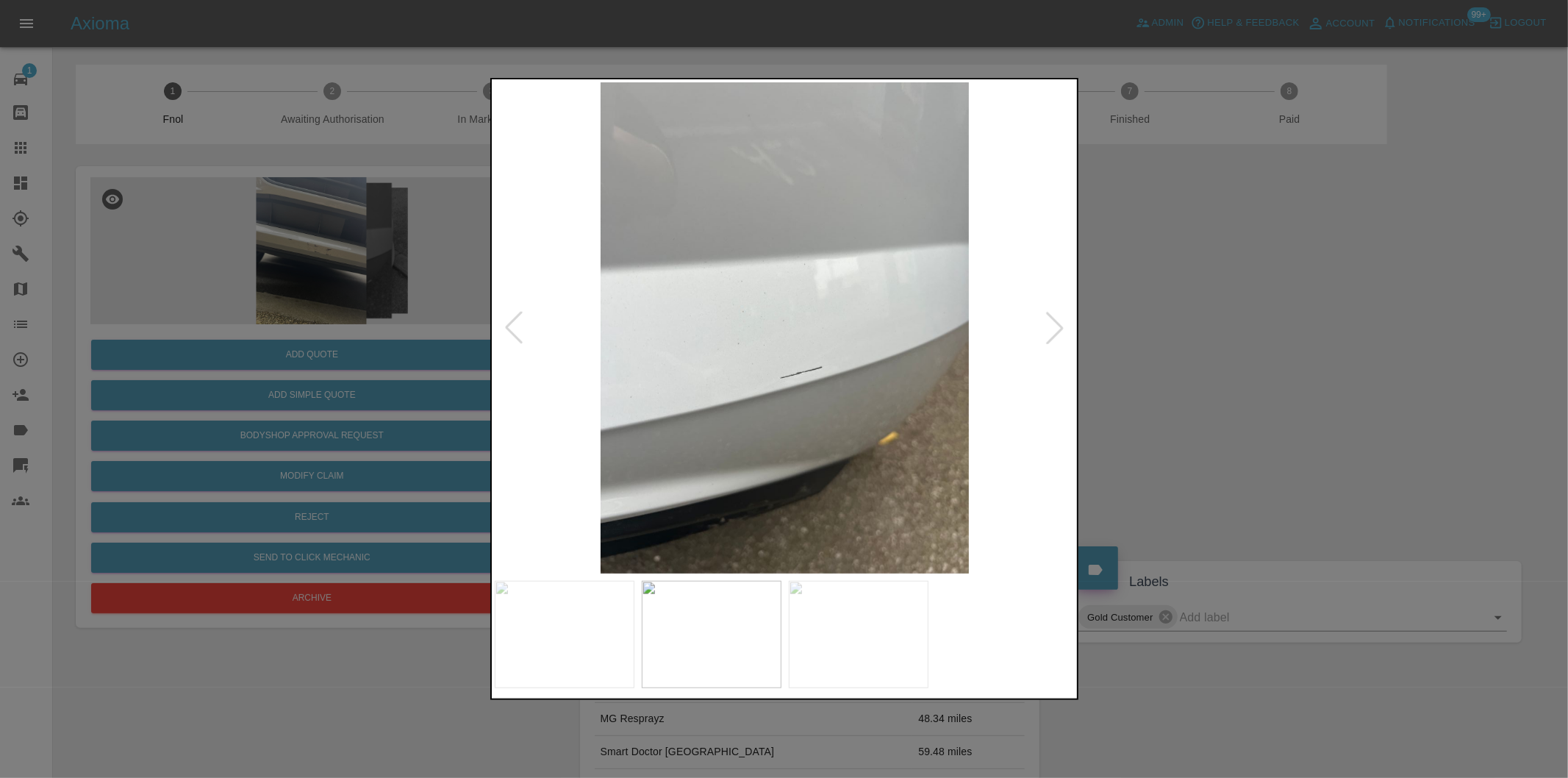
click at [1060, 327] on div at bounding box center [1054, 327] width 32 height 32
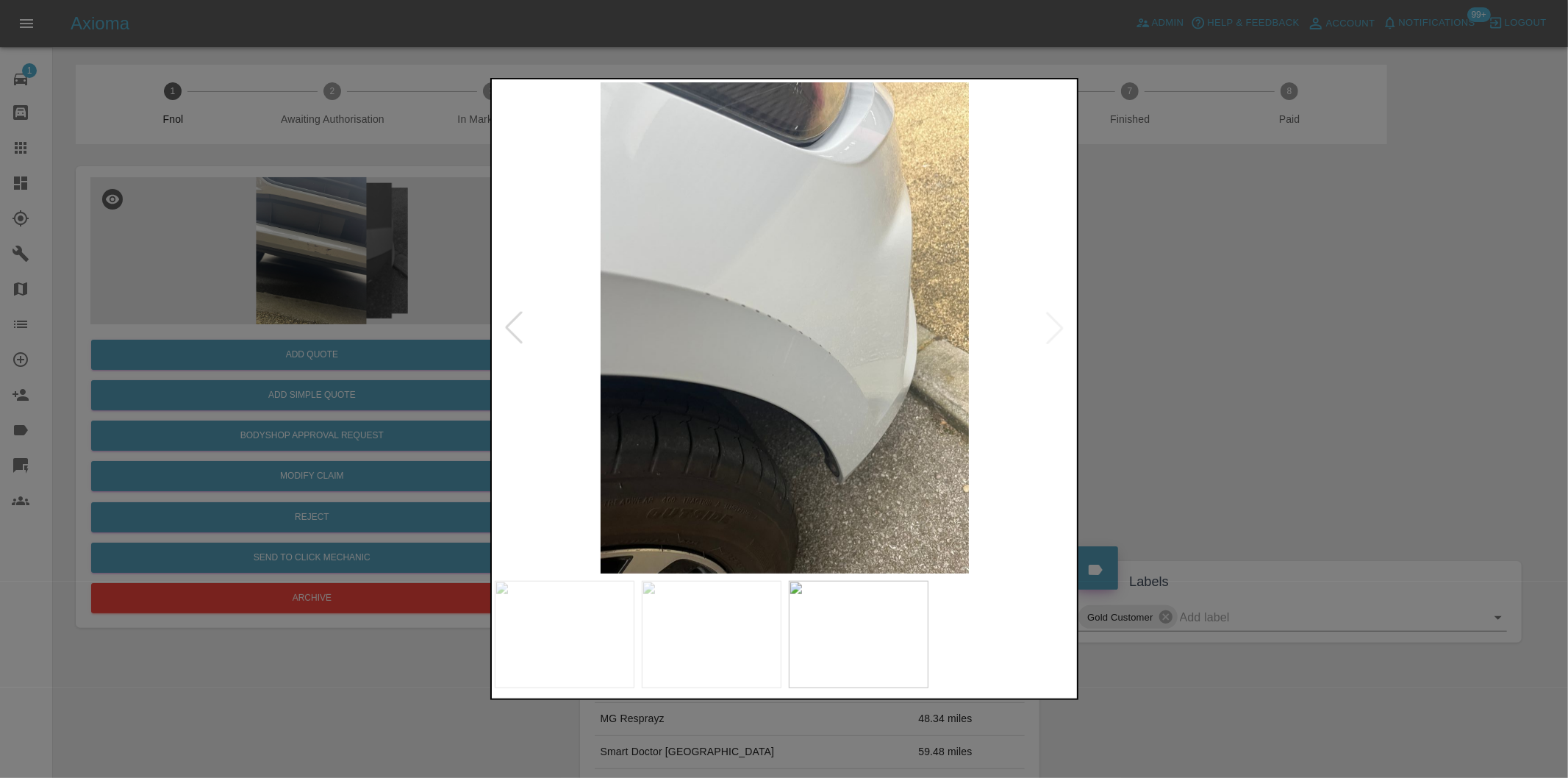
click at [1060, 327] on img at bounding box center [784, 328] width 581 height 491
click at [515, 324] on div at bounding box center [513, 327] width 32 height 32
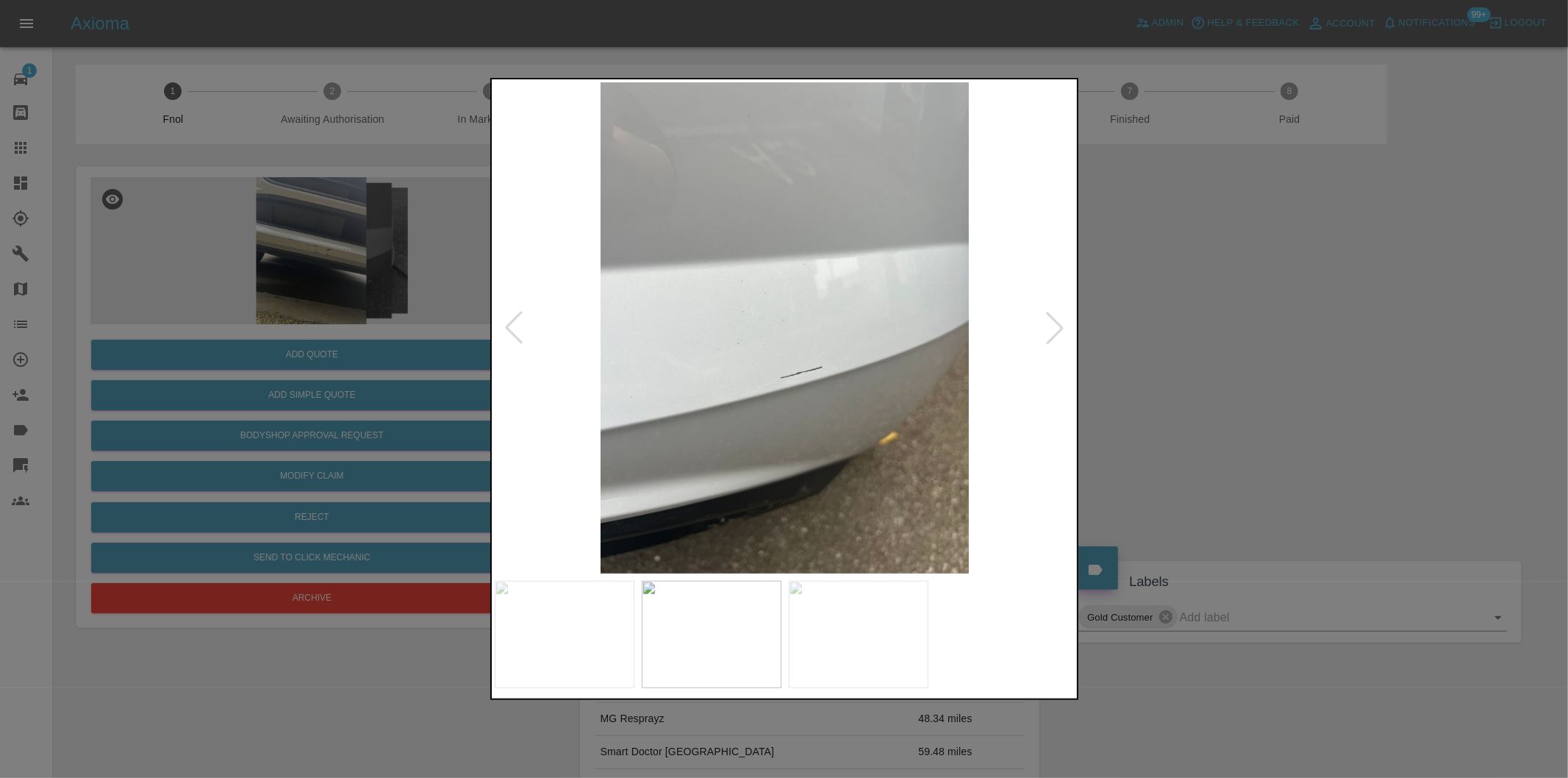
click at [515, 324] on div at bounding box center [513, 327] width 32 height 32
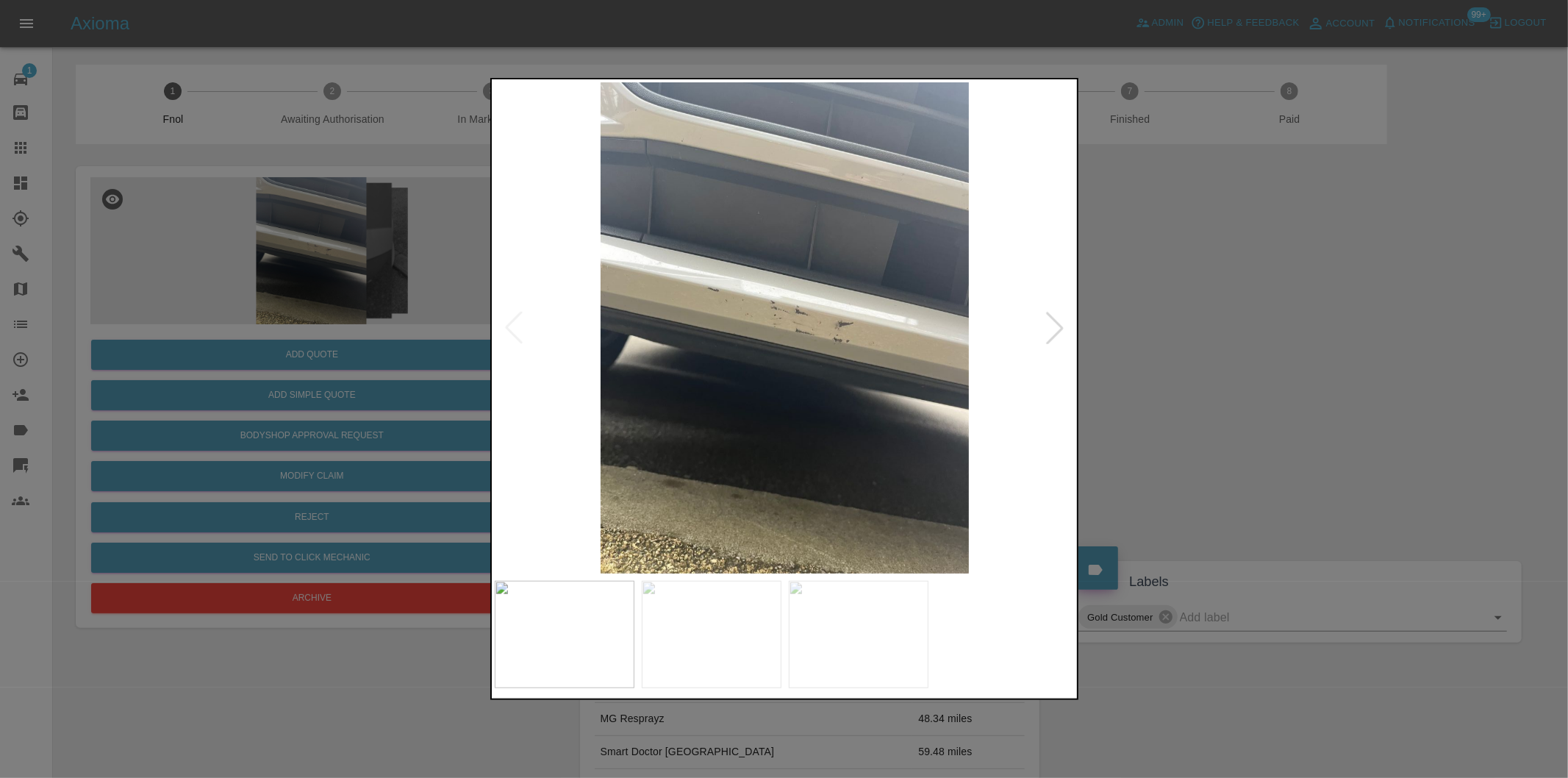
click at [1049, 325] on div at bounding box center [1054, 327] width 32 height 32
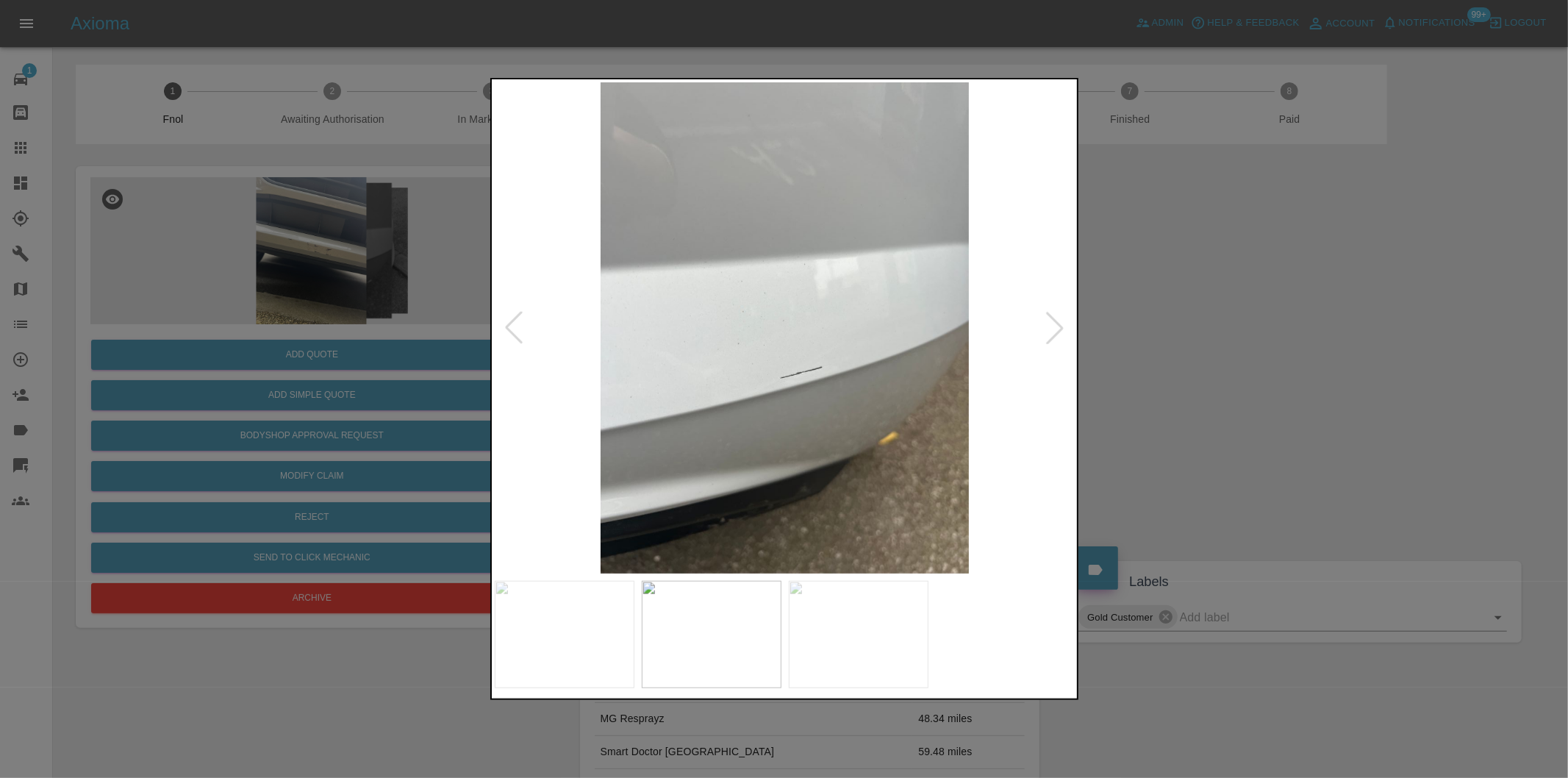
click at [1049, 325] on div at bounding box center [1054, 327] width 32 height 32
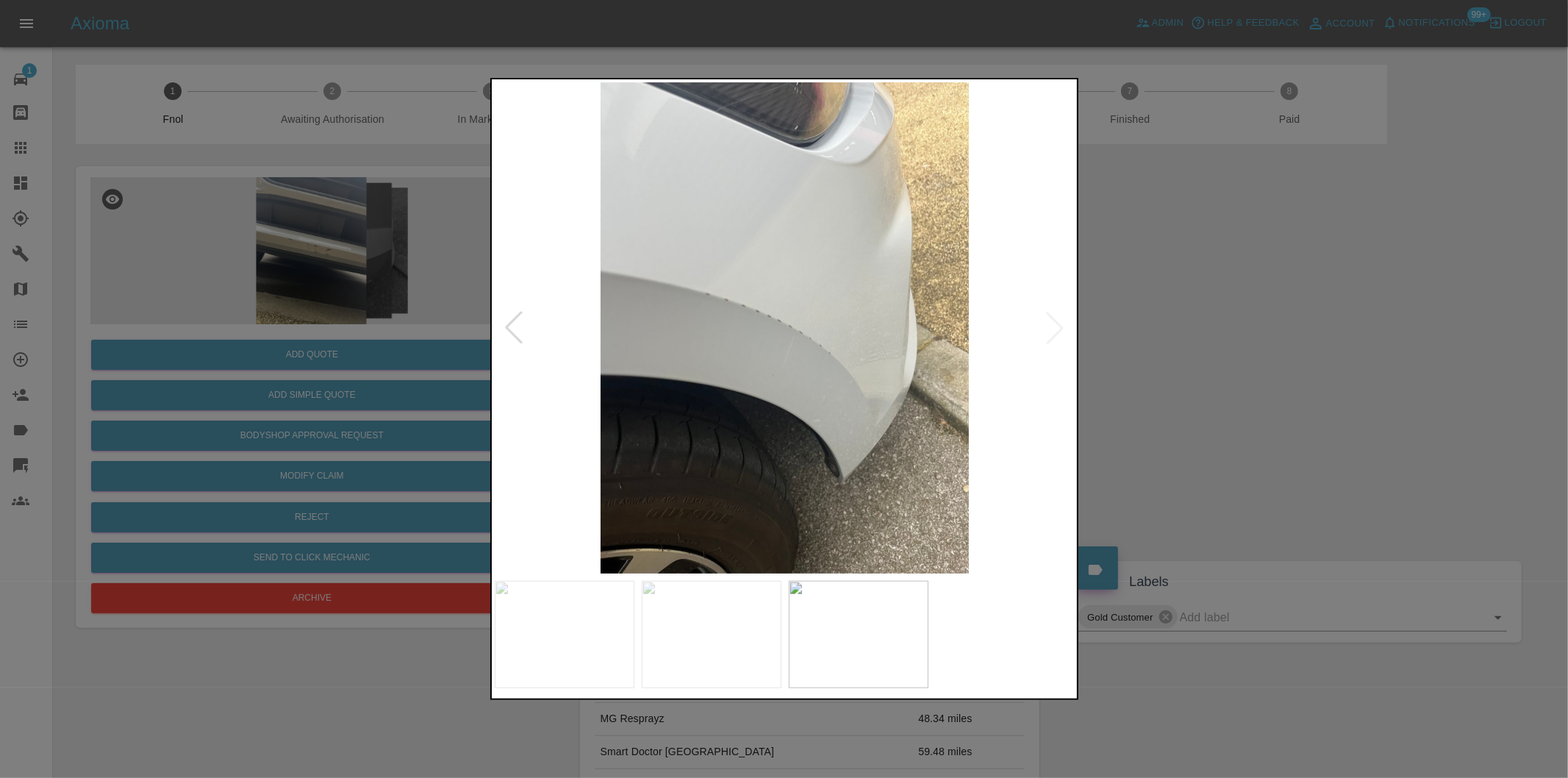
click at [1049, 325] on img at bounding box center [784, 328] width 581 height 491
click at [508, 322] on div at bounding box center [513, 327] width 32 height 32
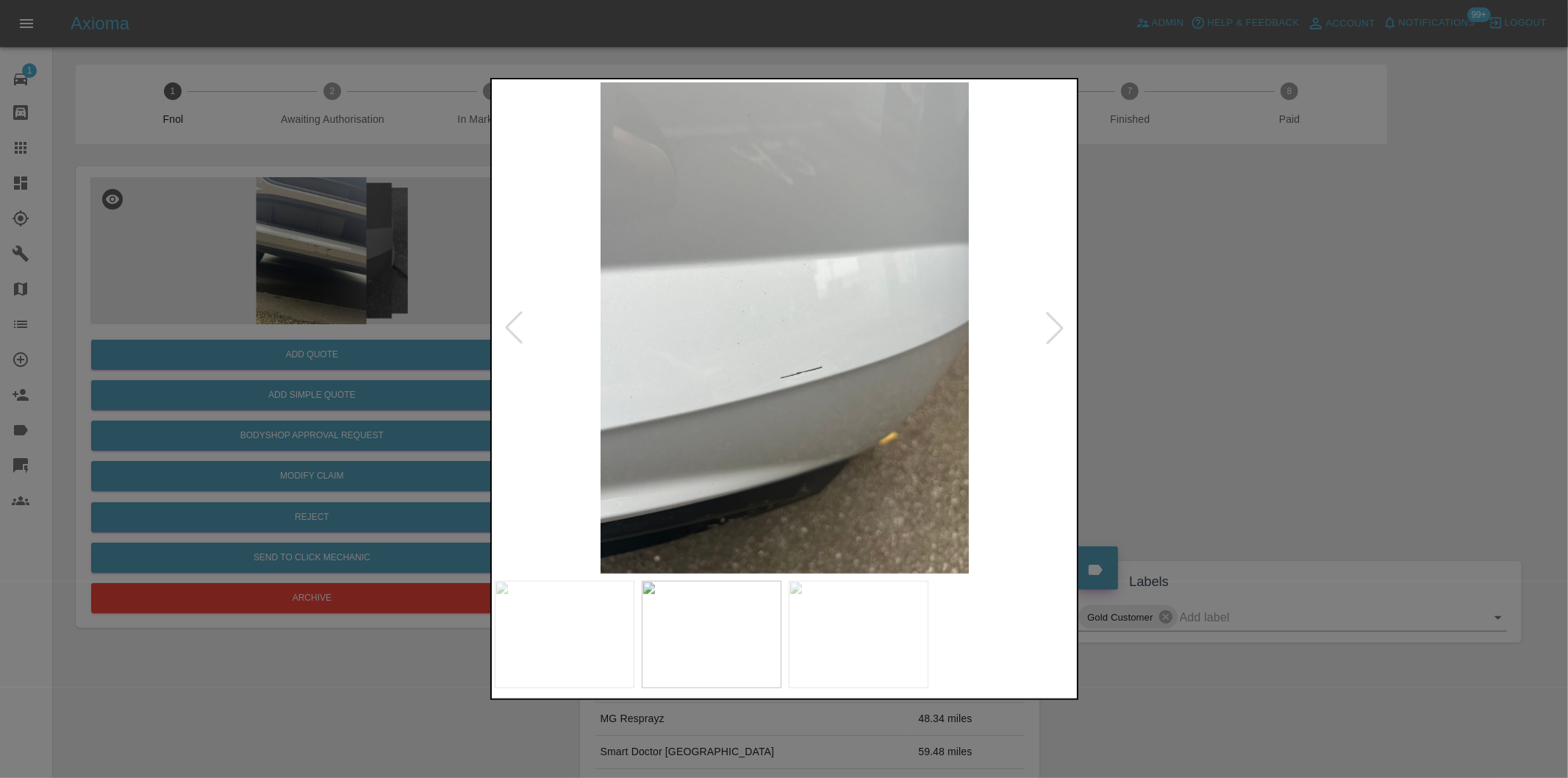
click at [1155, 337] on div at bounding box center [784, 389] width 1568 height 778
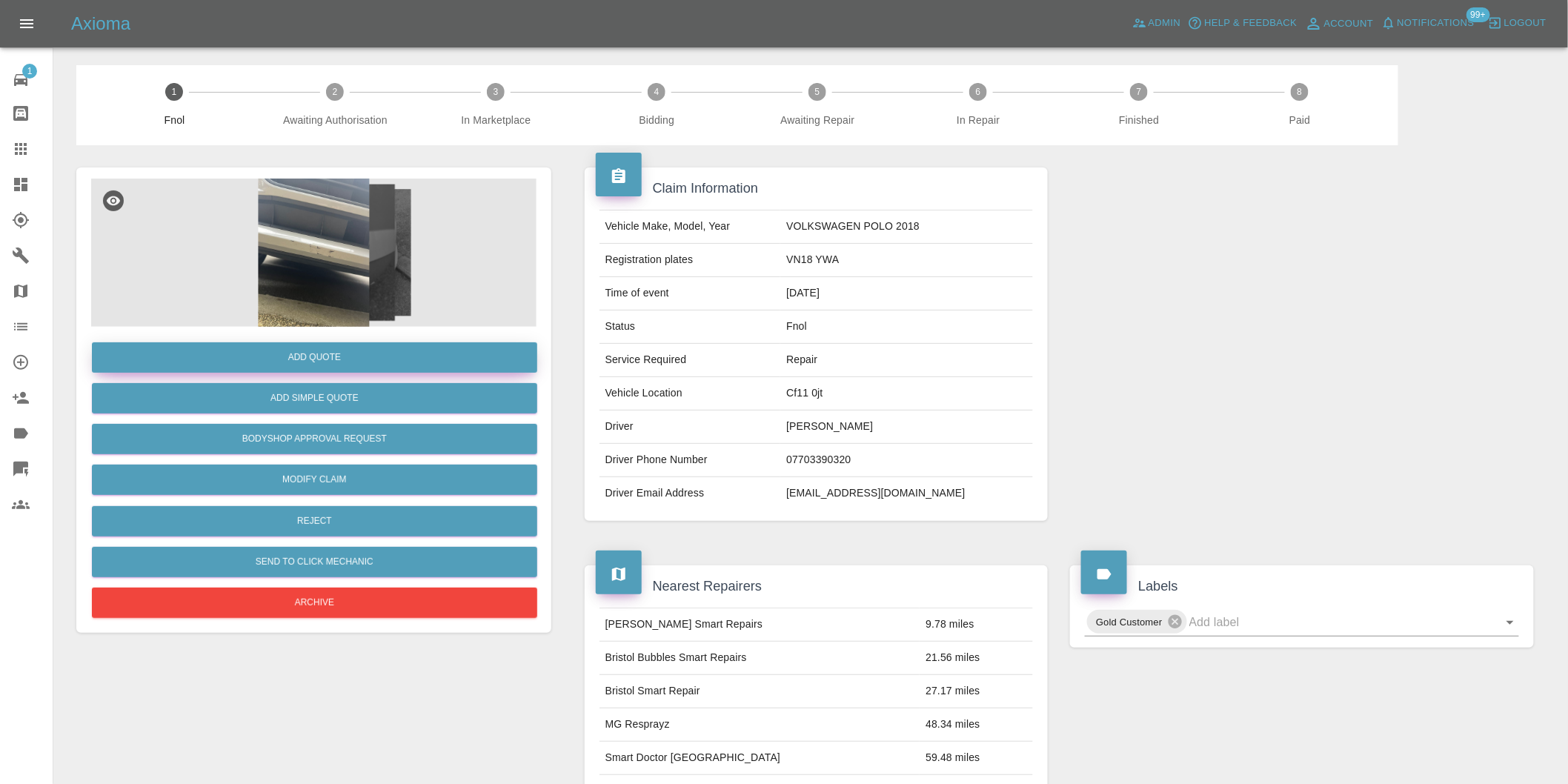
click at [316, 364] on button "Add Quote" at bounding box center [315, 357] width 445 height 30
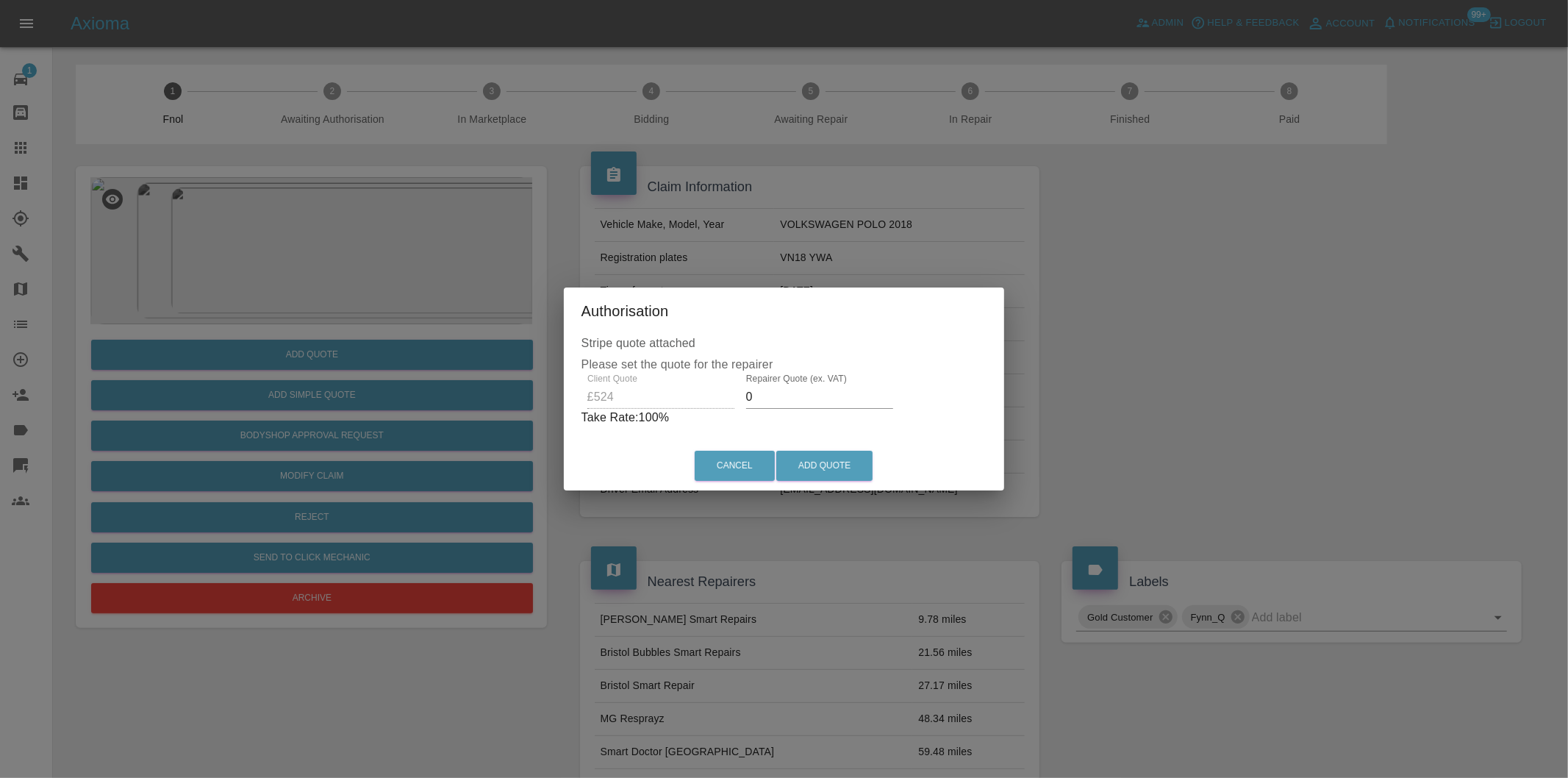
click at [775, 397] on input "0" at bounding box center [819, 397] width 147 height 23
type input "0330"
click at [838, 475] on button "Add Quote" at bounding box center [823, 465] width 96 height 30
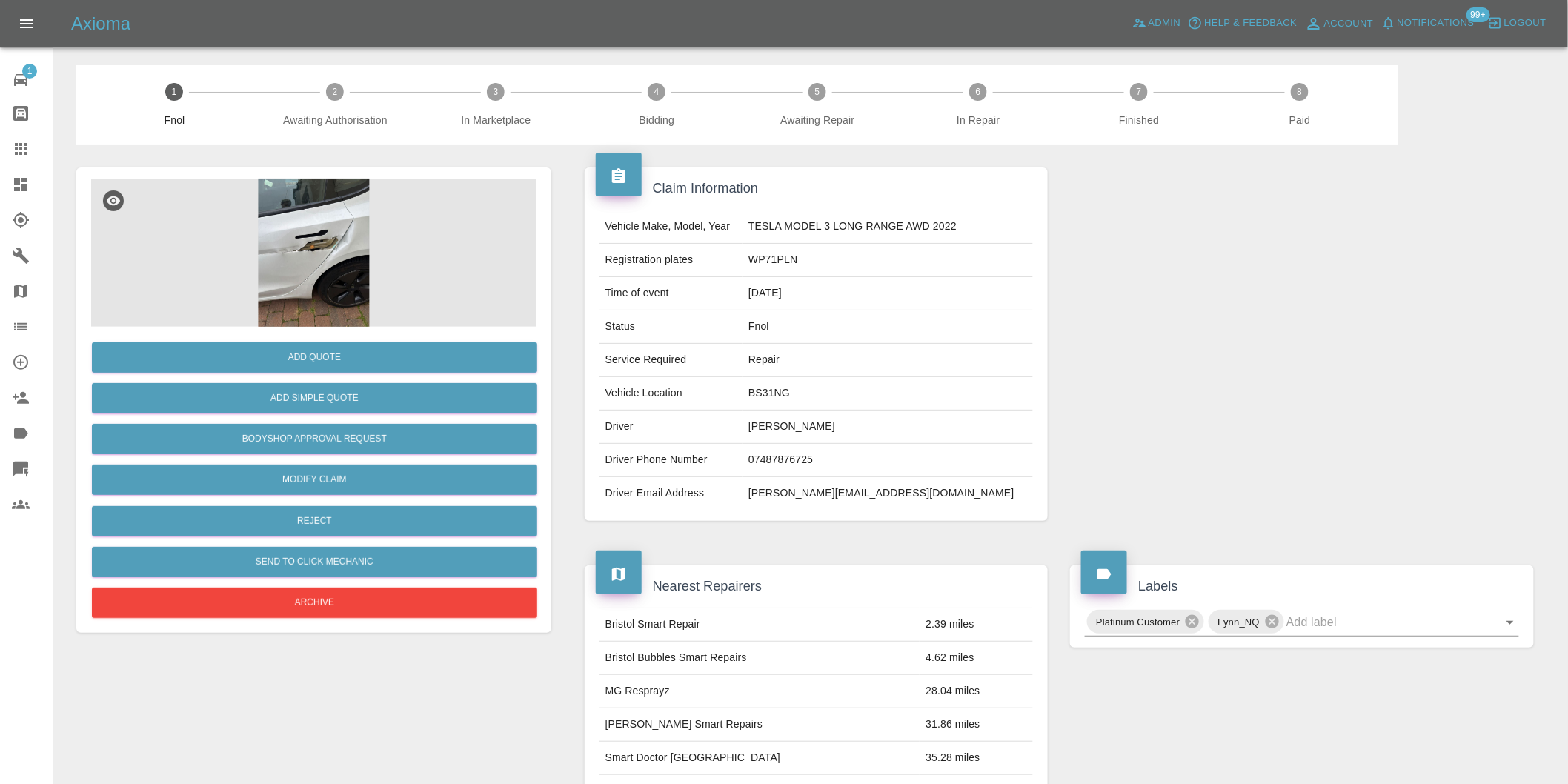
click at [308, 269] on img at bounding box center [314, 252] width 445 height 148
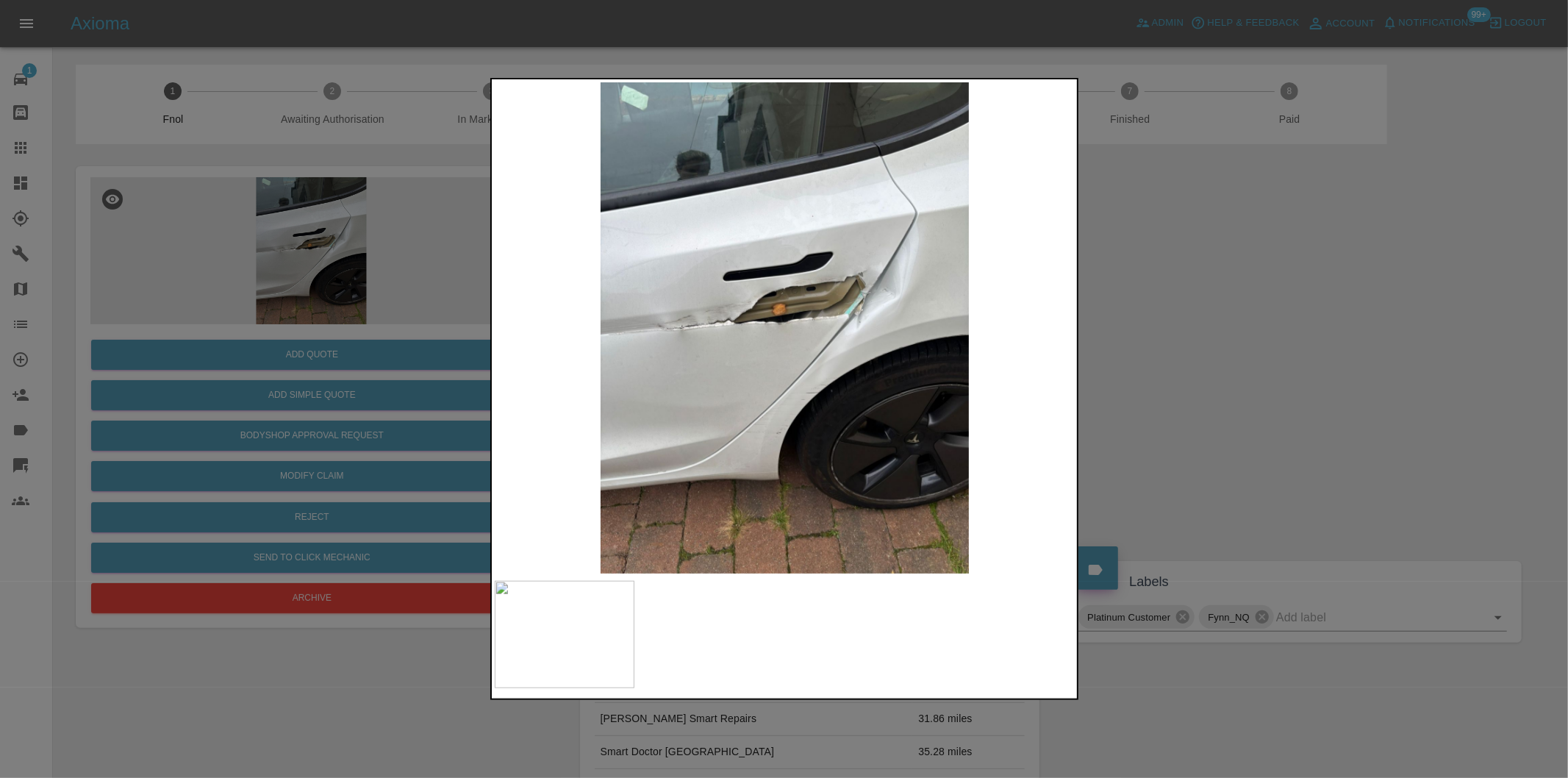
click at [1385, 412] on div at bounding box center [784, 389] width 1568 height 778
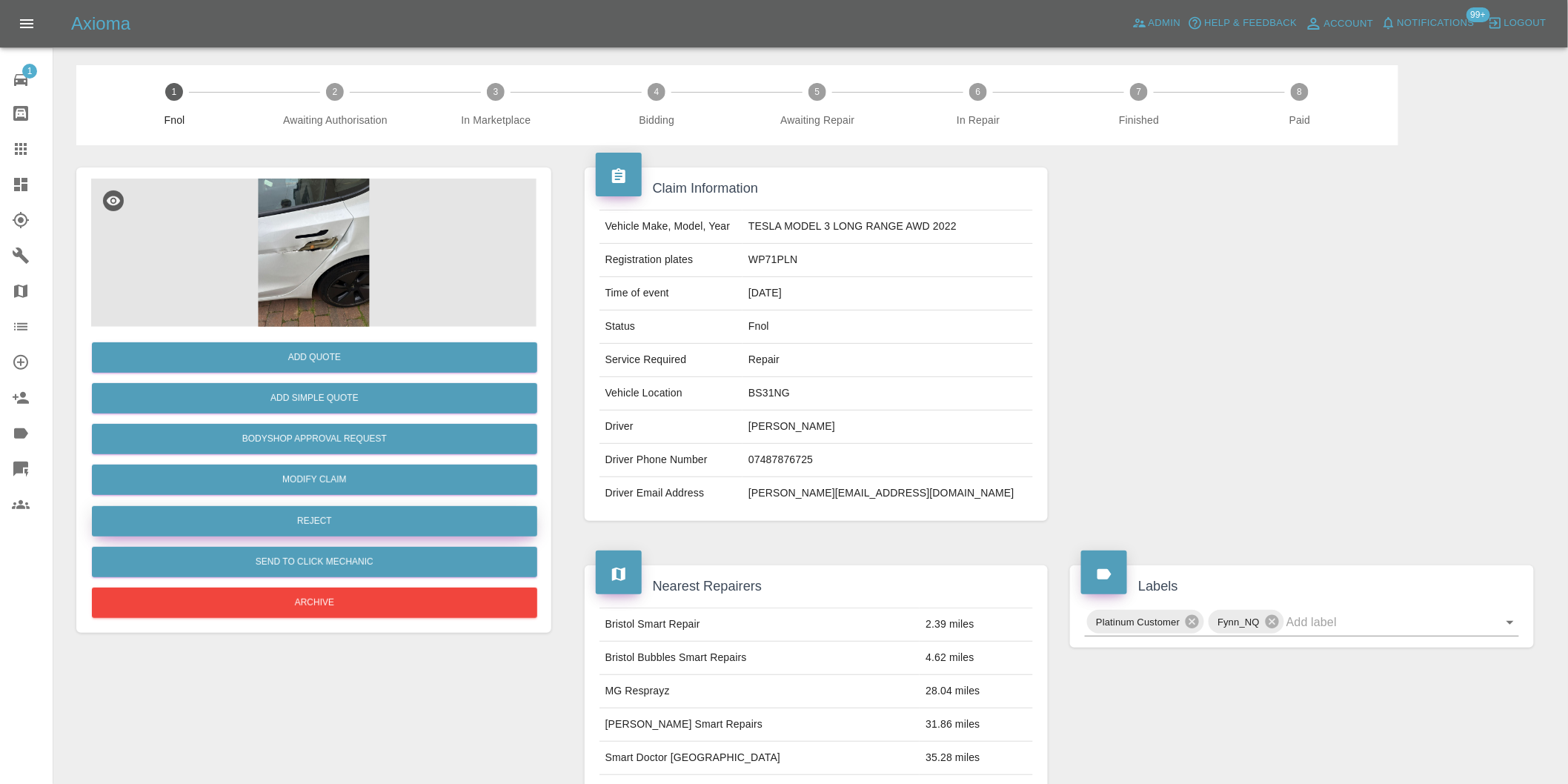
click at [348, 514] on button "Reject" at bounding box center [315, 521] width 445 height 30
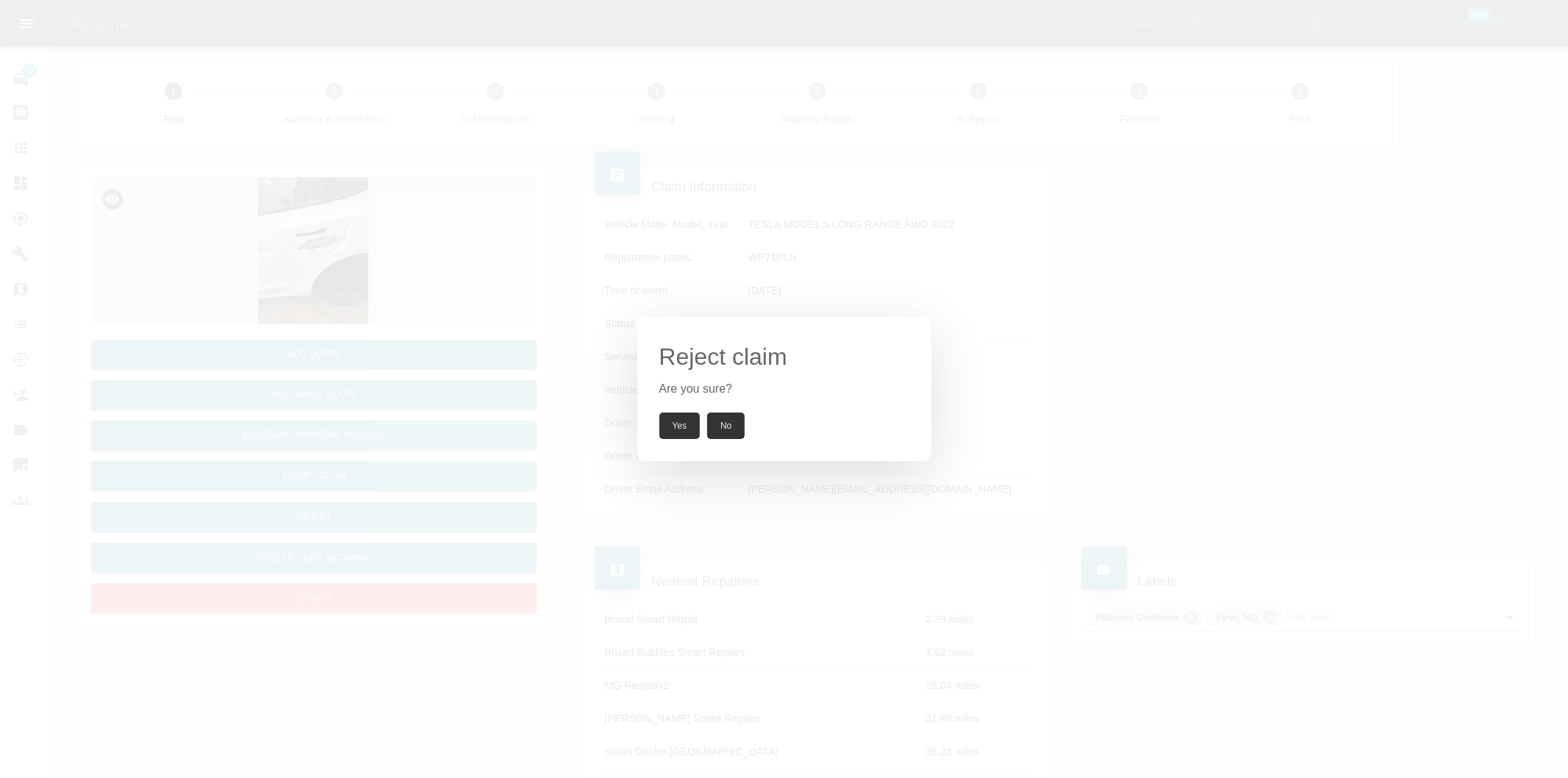
click at [675, 425] on button "Yes" at bounding box center [679, 426] width 41 height 26
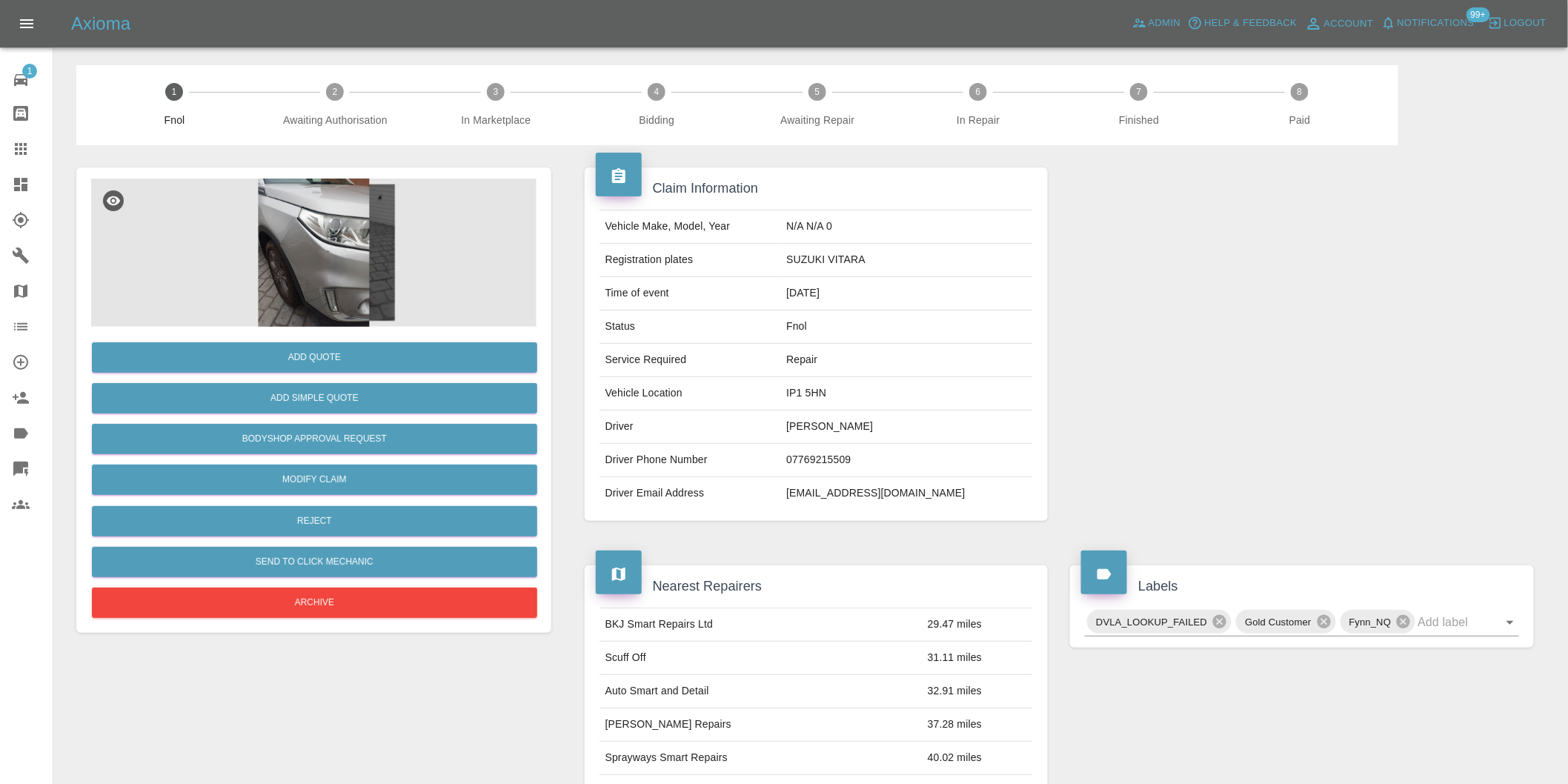
click at [319, 239] on img at bounding box center [314, 252] width 445 height 148
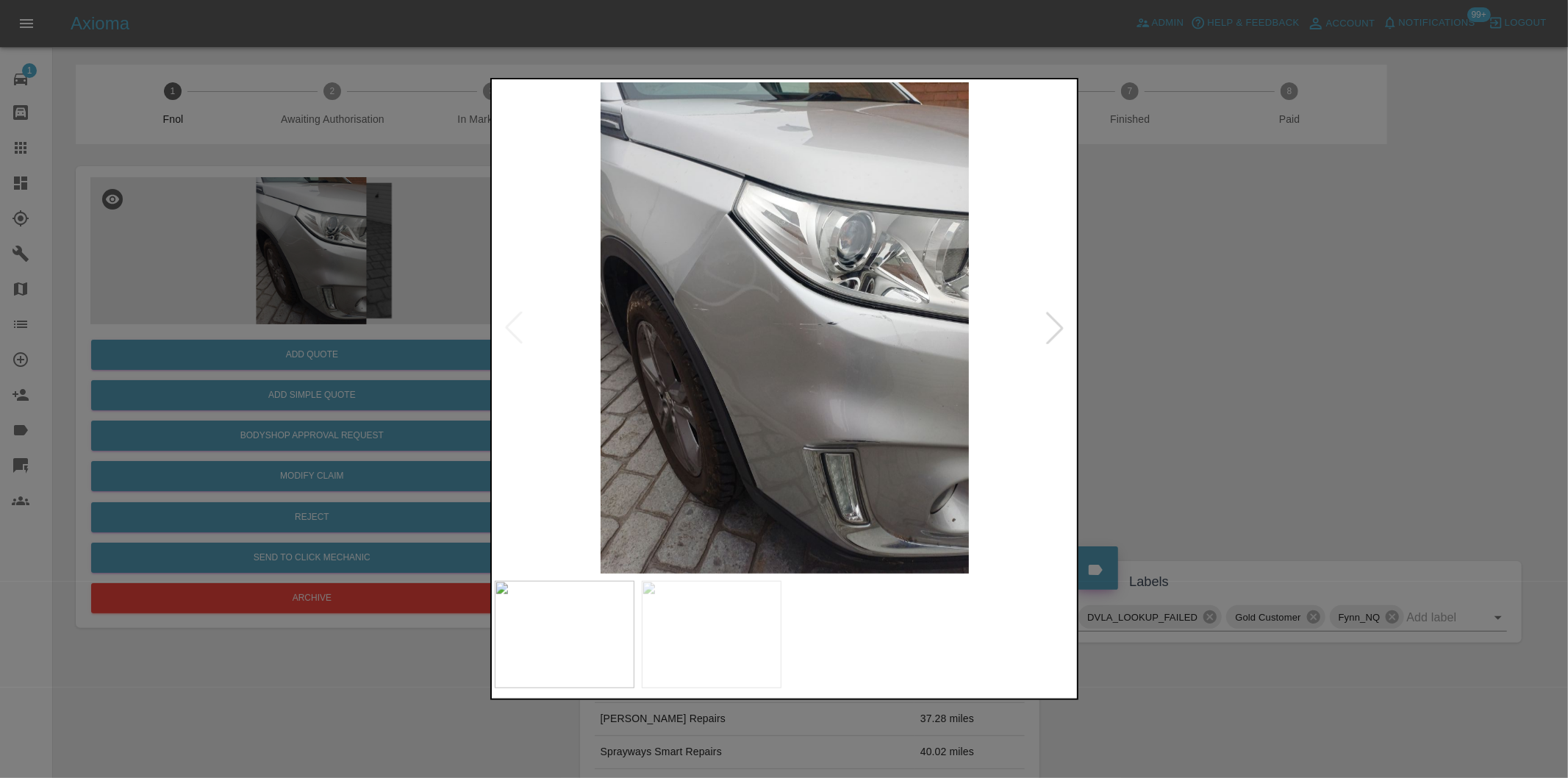
click at [1055, 331] on div at bounding box center [1054, 327] width 32 height 32
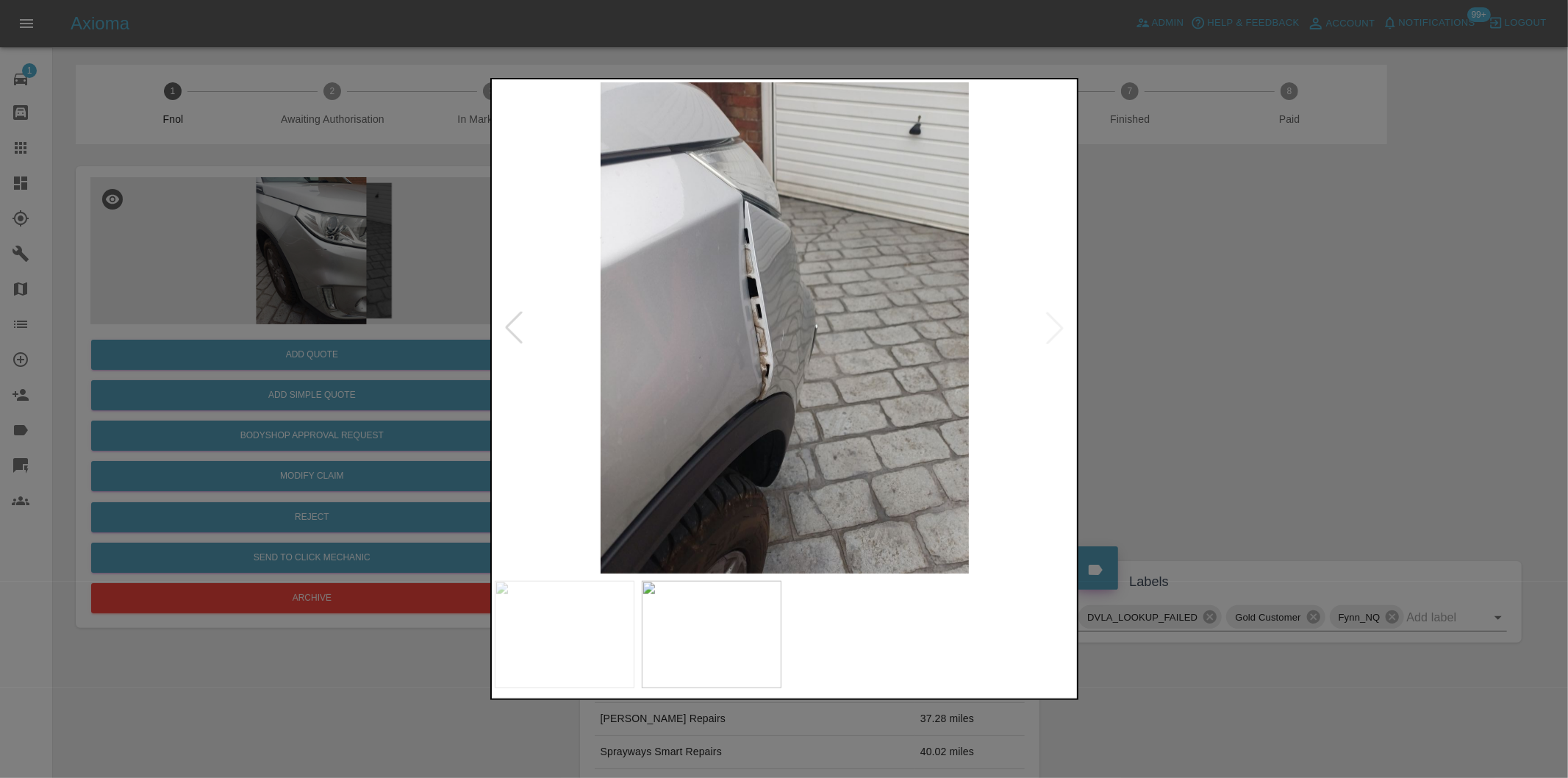
click at [1055, 331] on img at bounding box center [784, 328] width 581 height 491
click at [1205, 241] on div at bounding box center [784, 389] width 1568 height 778
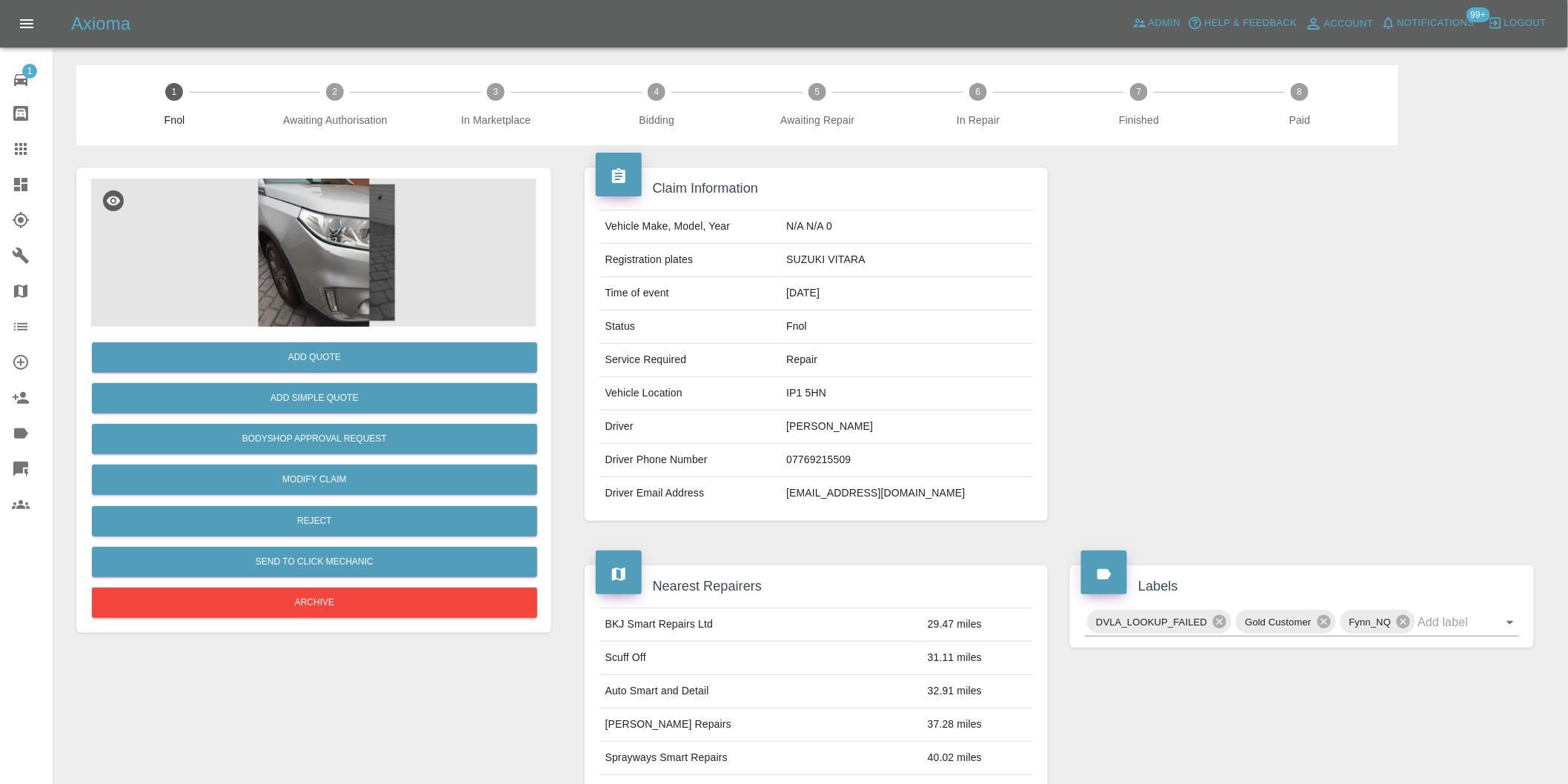
click at [307, 290] on img at bounding box center [314, 252] width 445 height 148
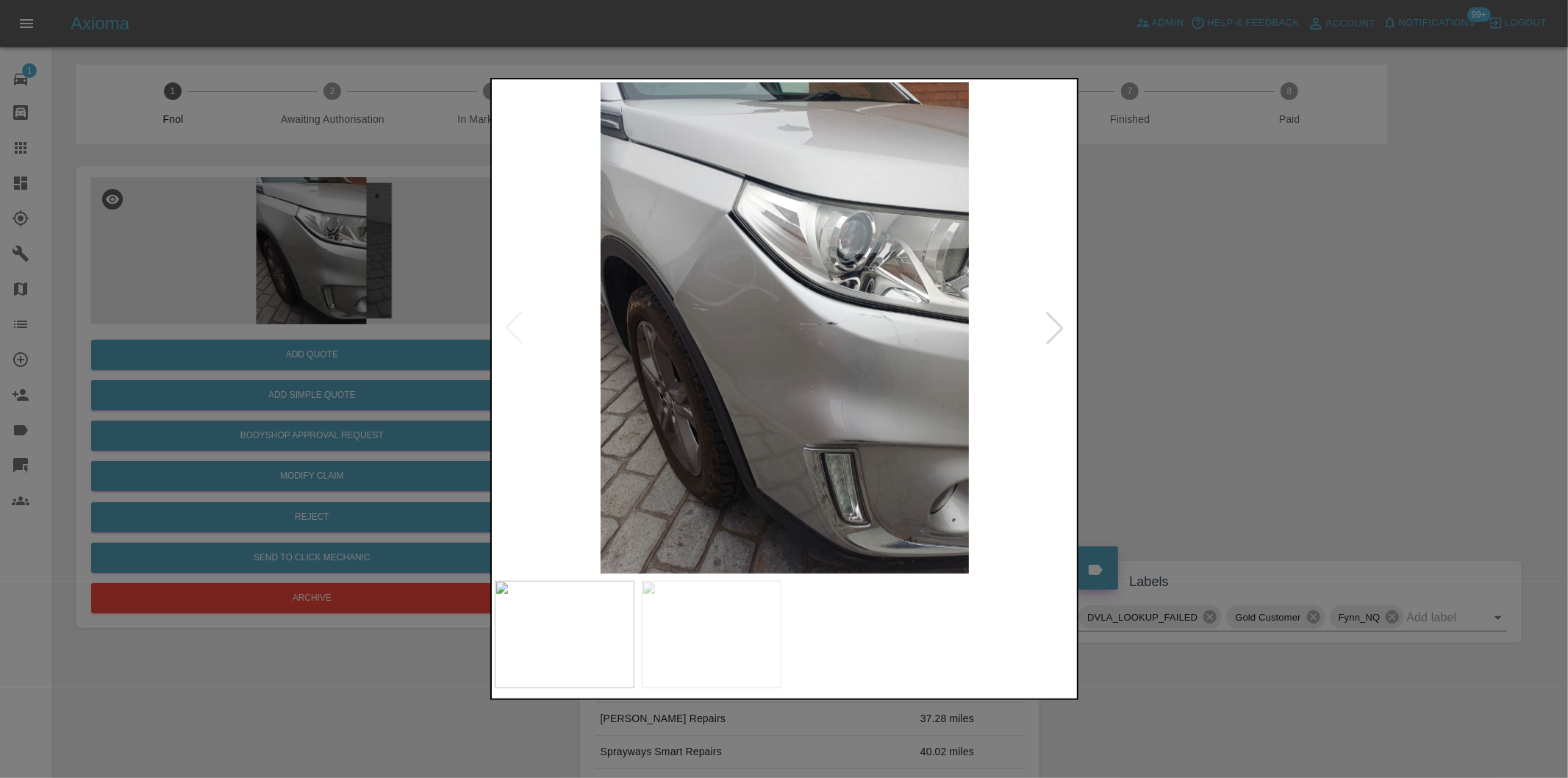
click at [1051, 329] on div at bounding box center [1054, 327] width 32 height 32
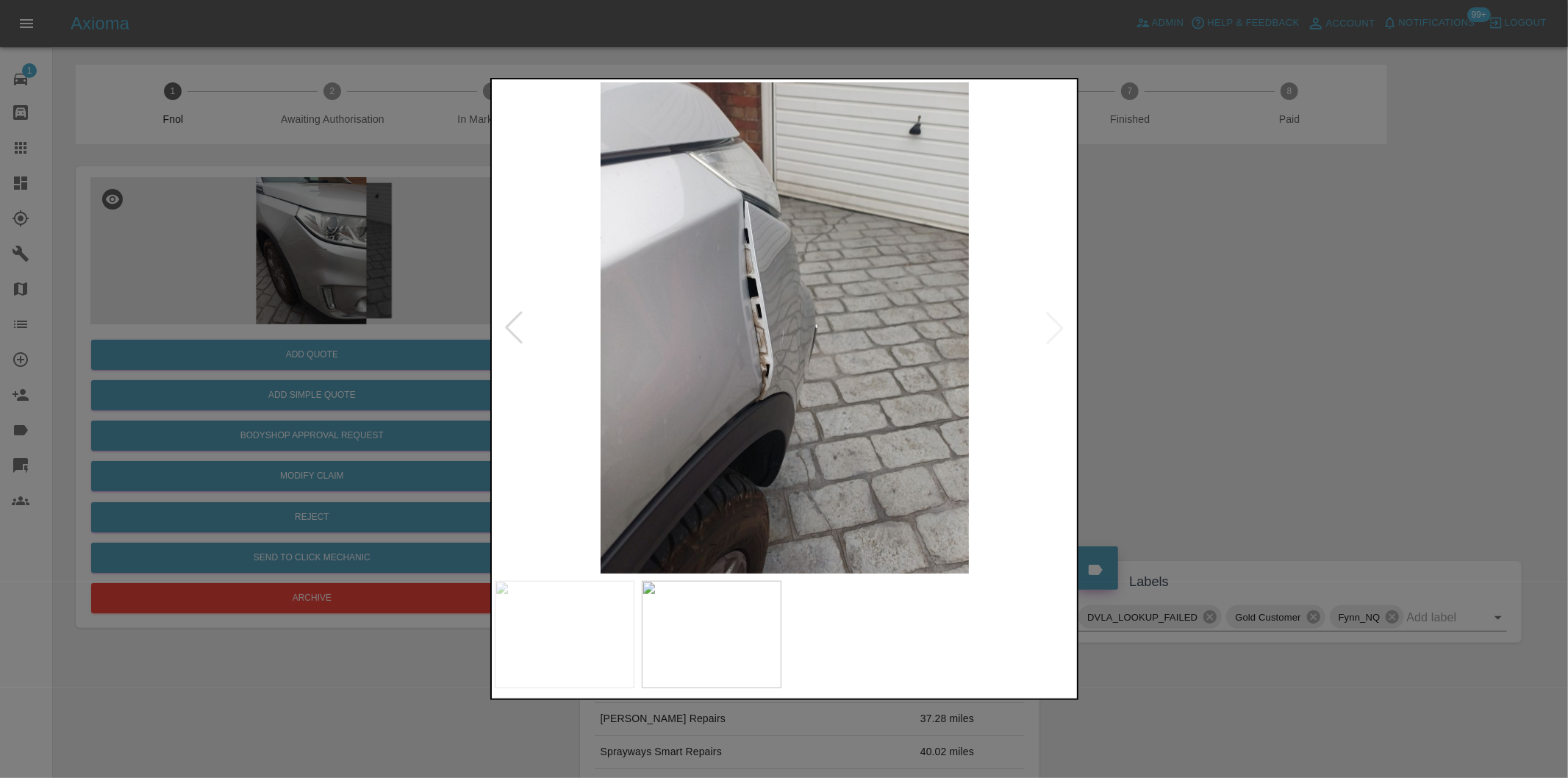
click at [1051, 329] on img at bounding box center [784, 328] width 581 height 491
drag, startPoint x: 1193, startPoint y: 308, endPoint x: 1198, endPoint y: 273, distance: 35.4
click at [1194, 304] on div at bounding box center [784, 389] width 1568 height 778
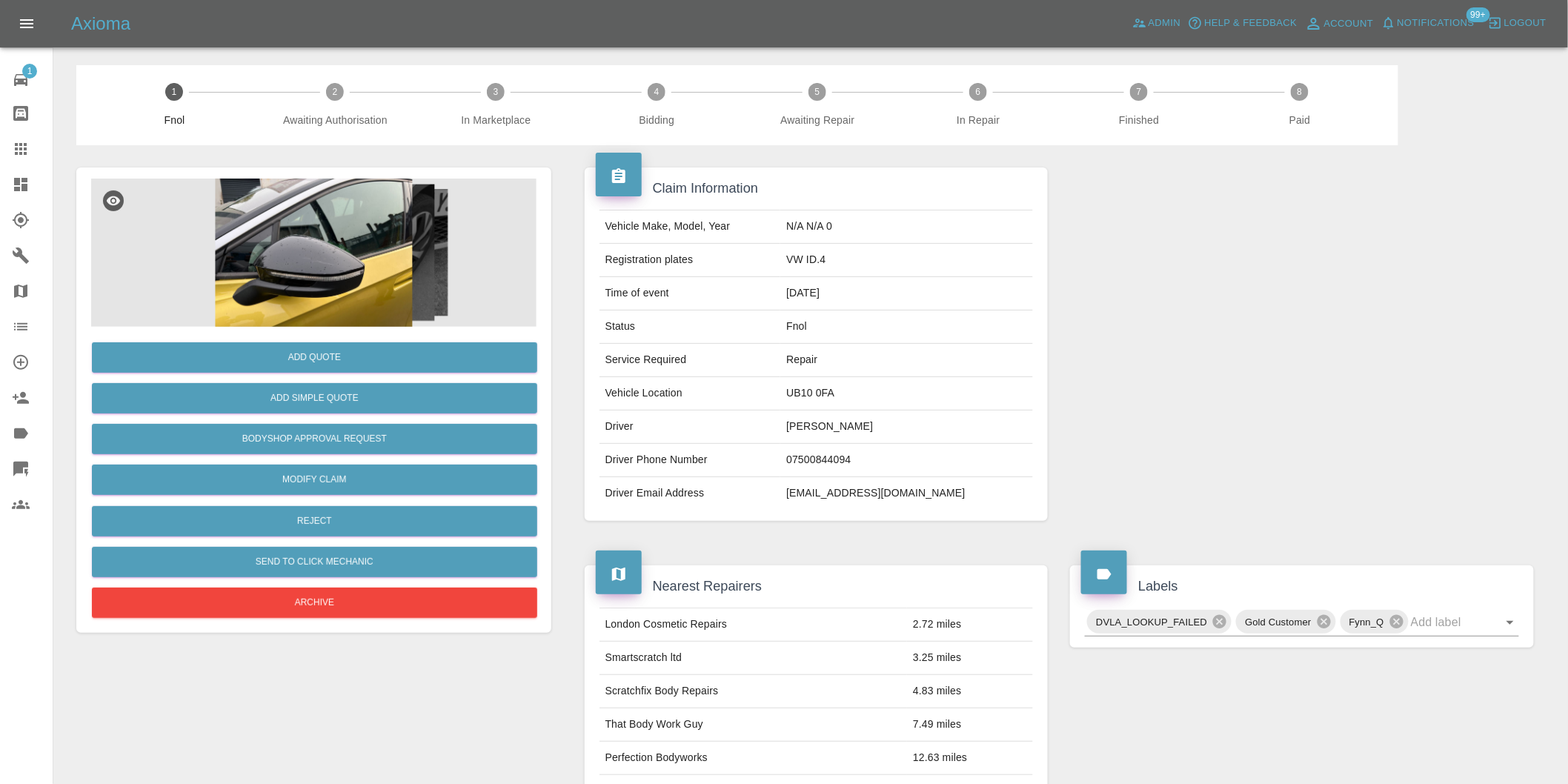
click at [304, 240] on img at bounding box center [314, 252] width 445 height 148
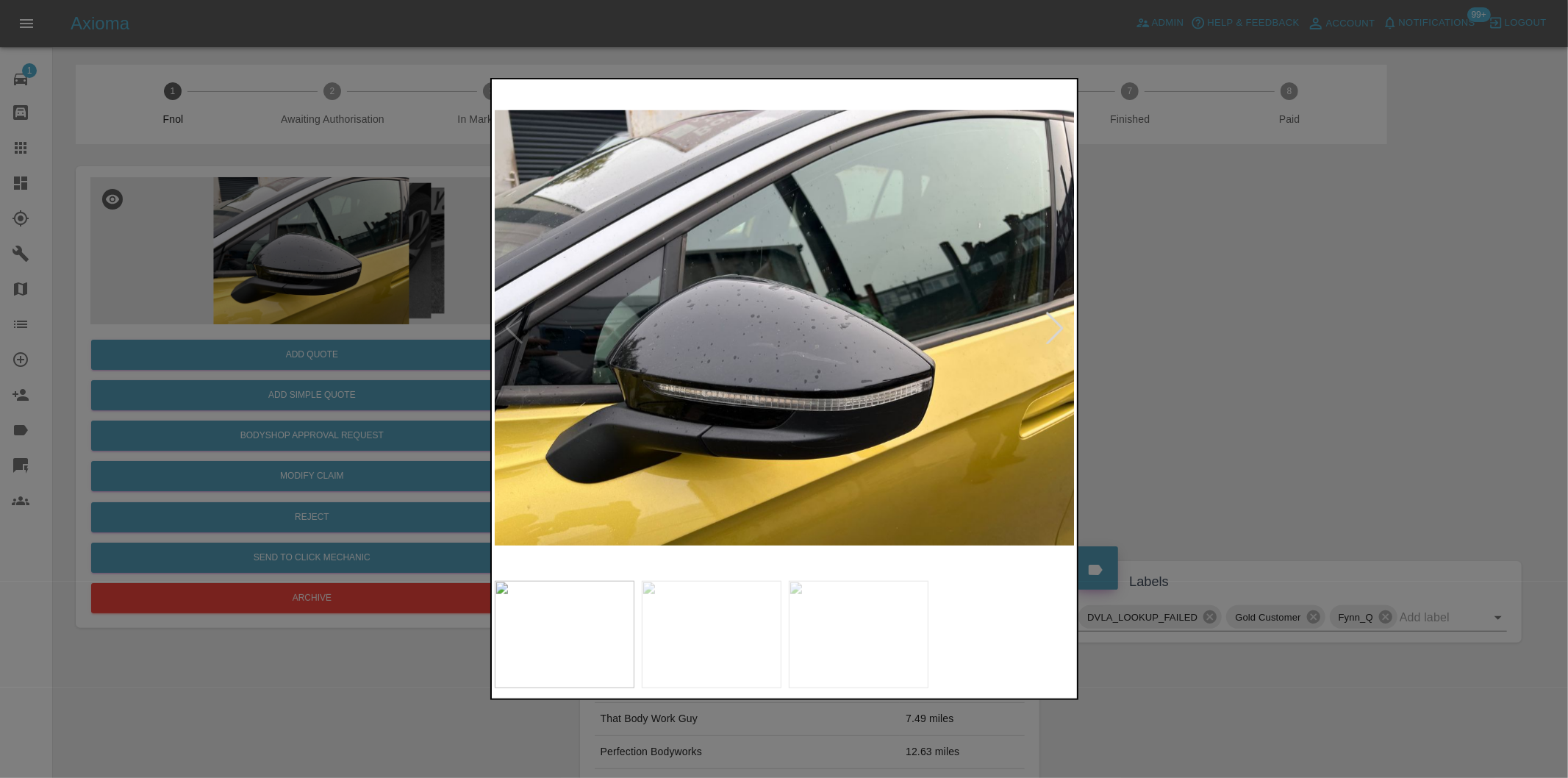
drag, startPoint x: 1329, startPoint y: 418, endPoint x: 1134, endPoint y: 130, distance: 347.8
click at [1329, 418] on div at bounding box center [784, 389] width 1568 height 778
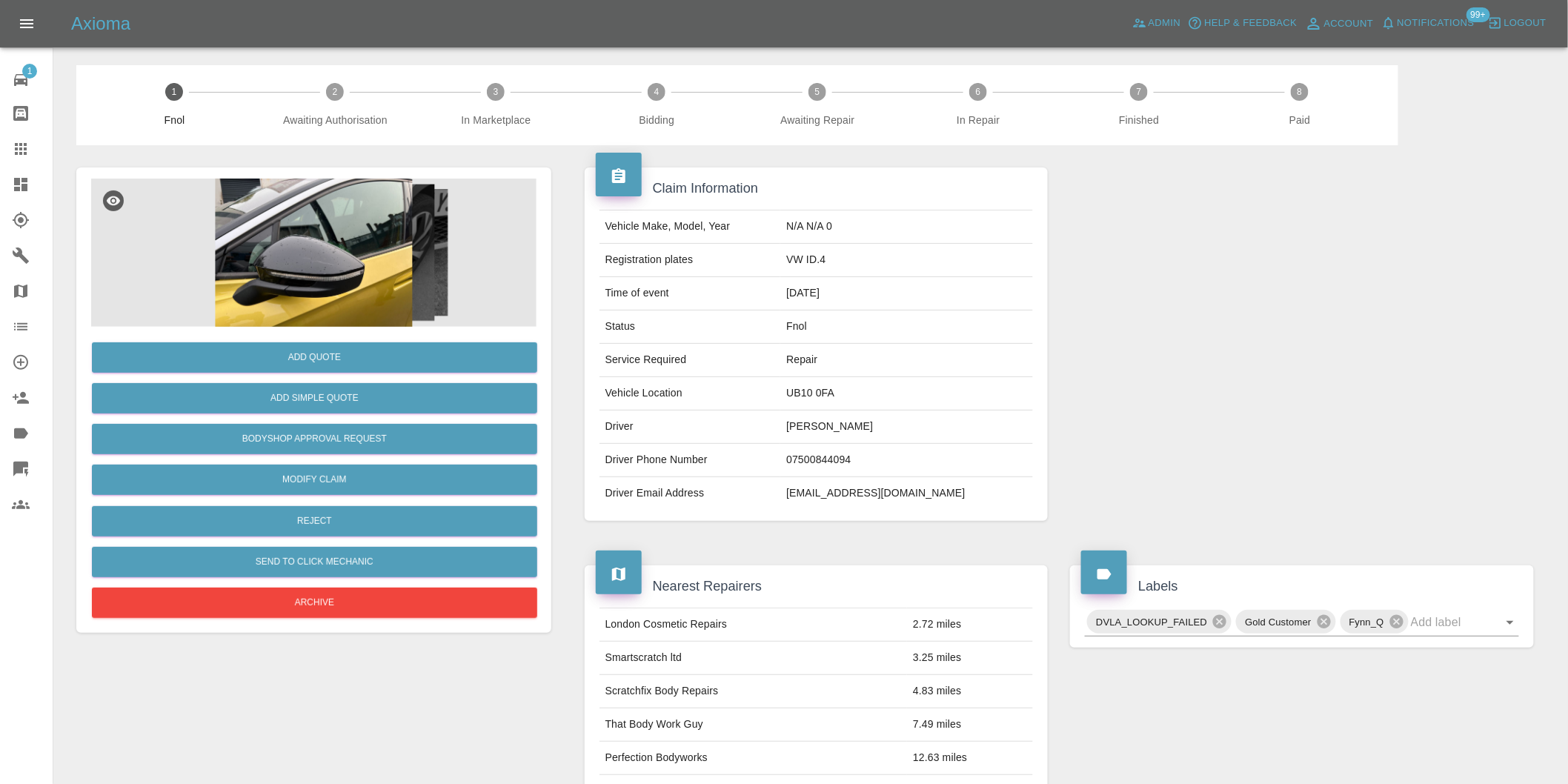
click at [304, 267] on img at bounding box center [314, 252] width 445 height 148
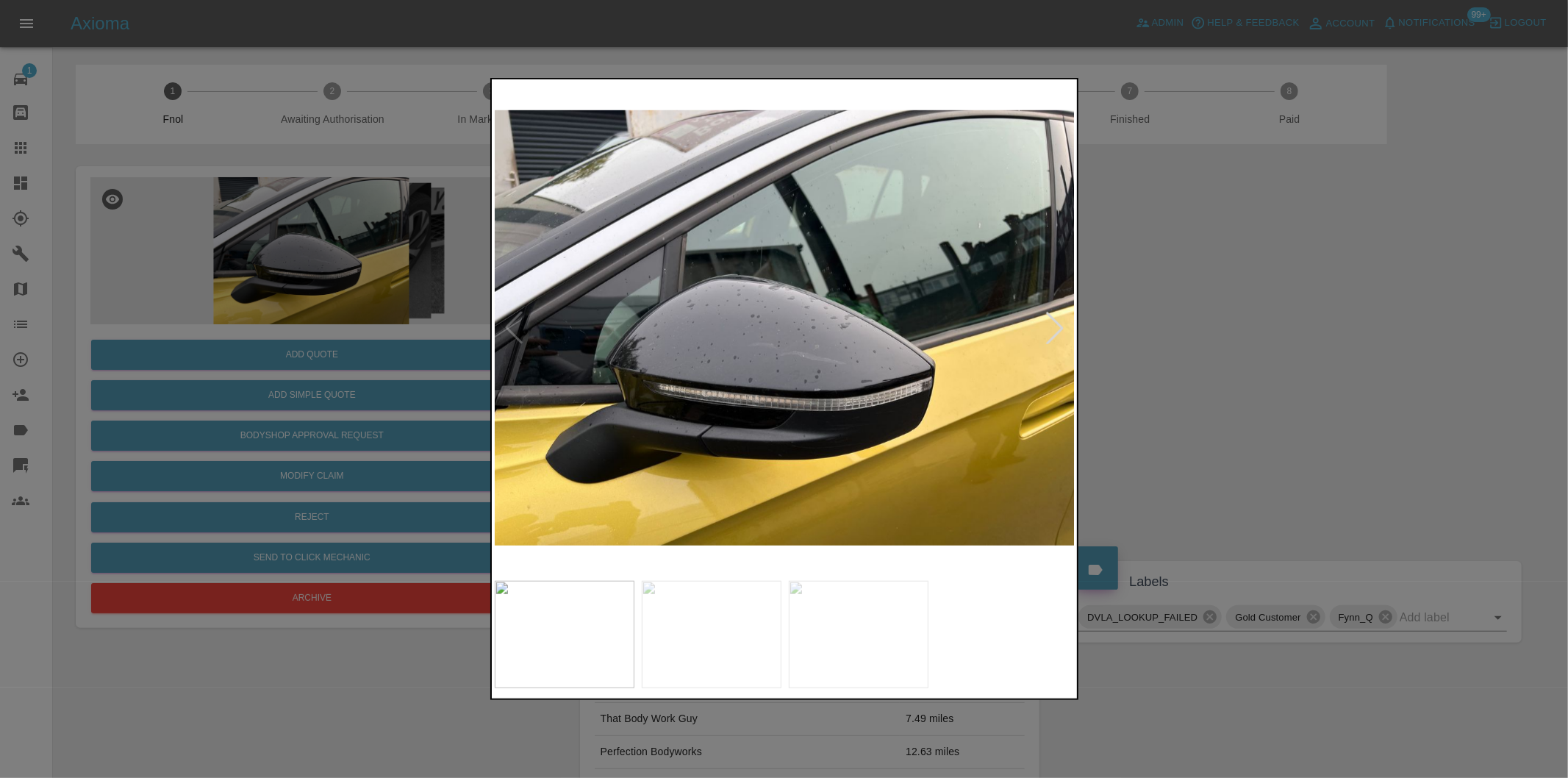
click at [1055, 329] on div at bounding box center [1054, 327] width 32 height 32
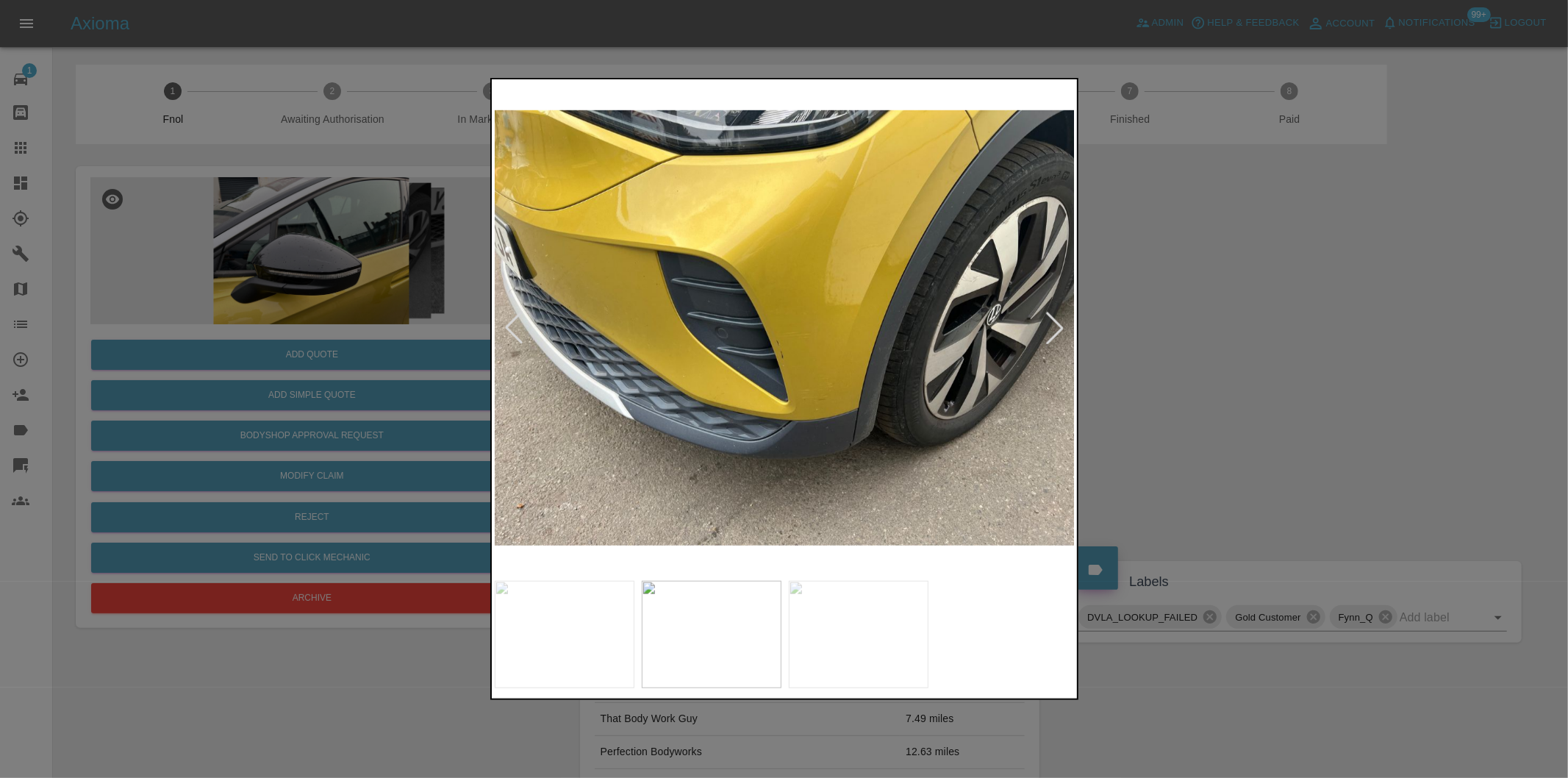
click at [1055, 329] on div at bounding box center [1054, 327] width 32 height 32
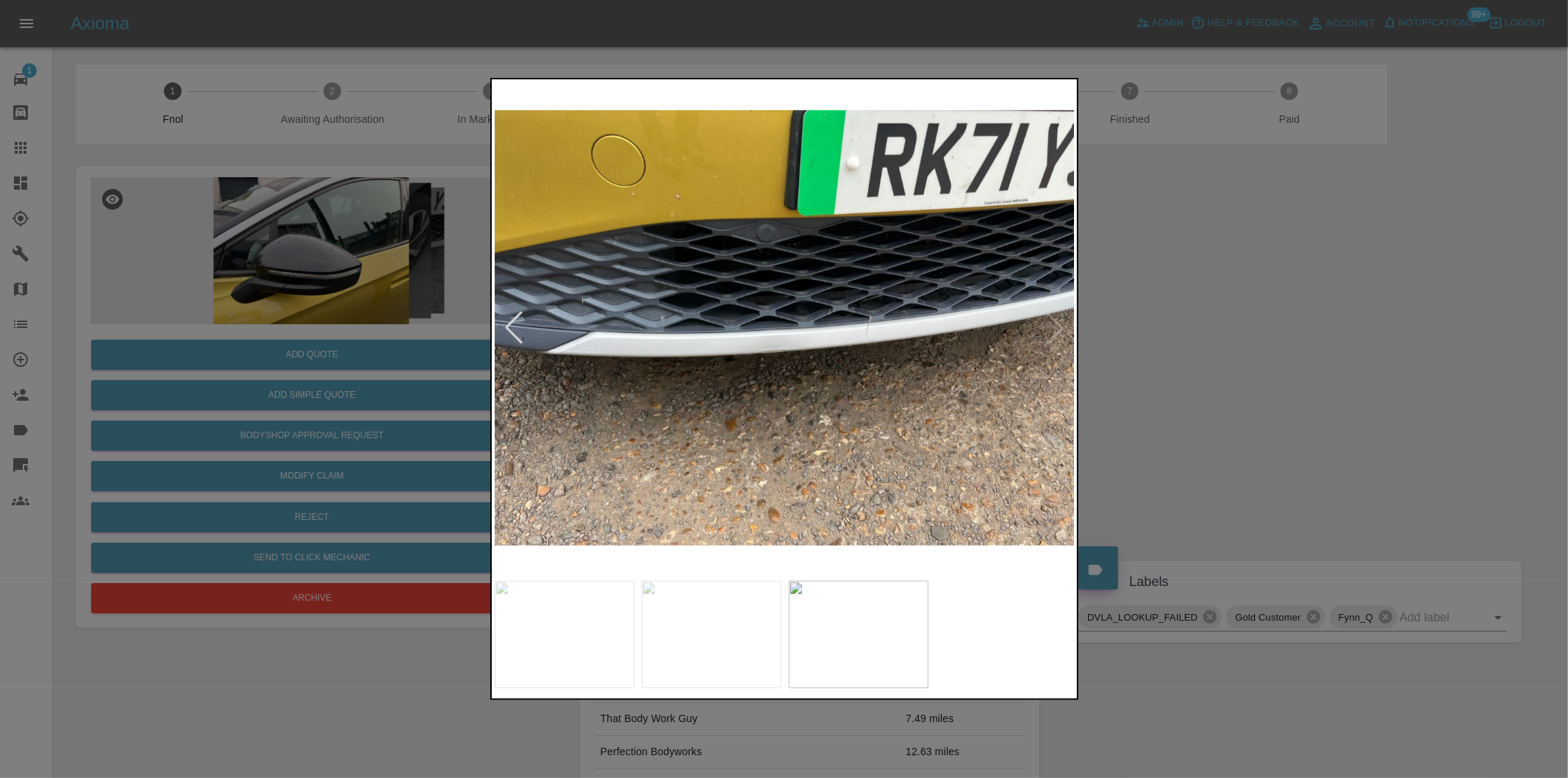
click at [1055, 329] on img at bounding box center [784, 328] width 581 height 491
click at [511, 328] on div at bounding box center [513, 327] width 32 height 32
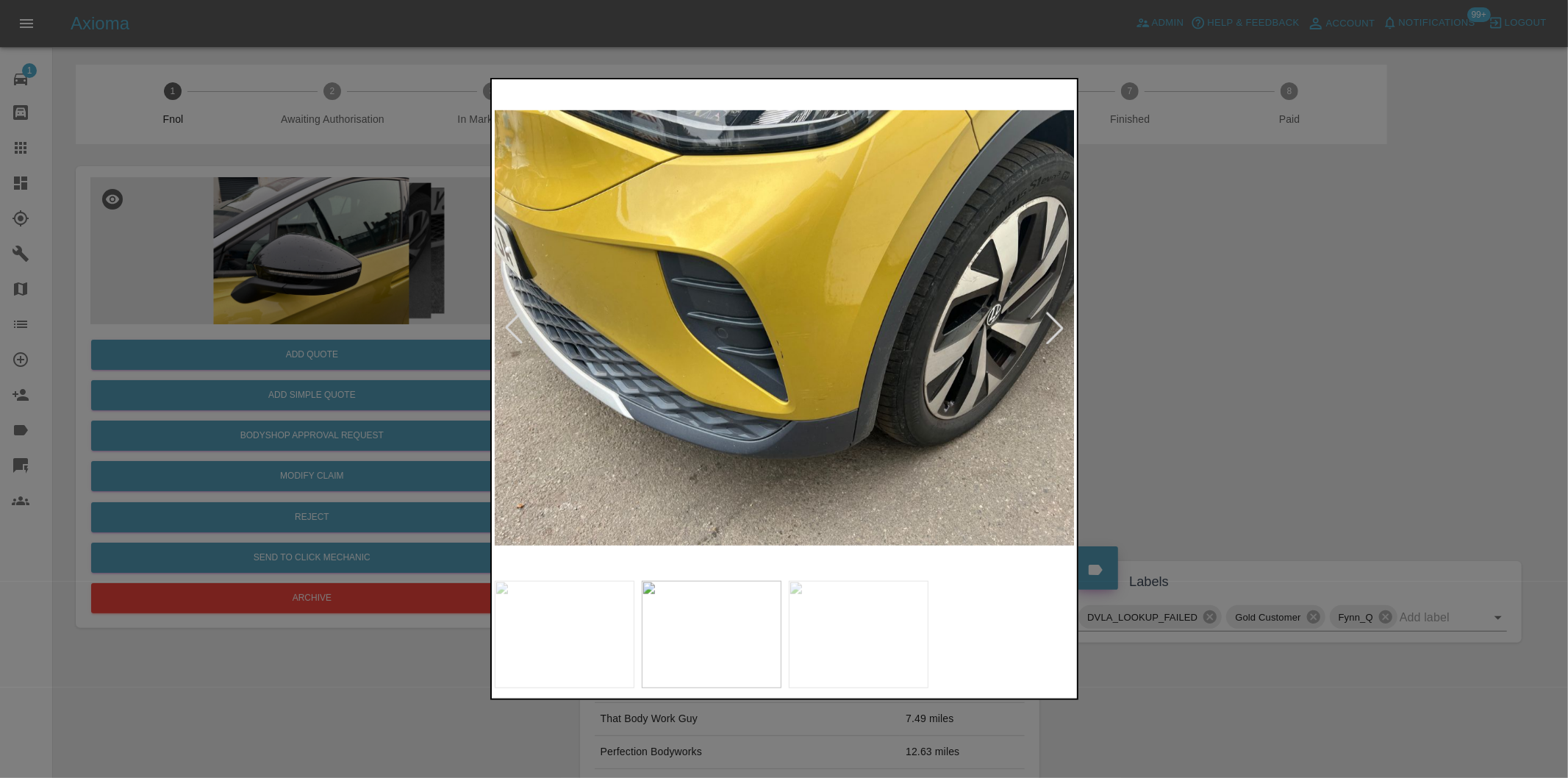
click at [511, 328] on div at bounding box center [513, 327] width 32 height 32
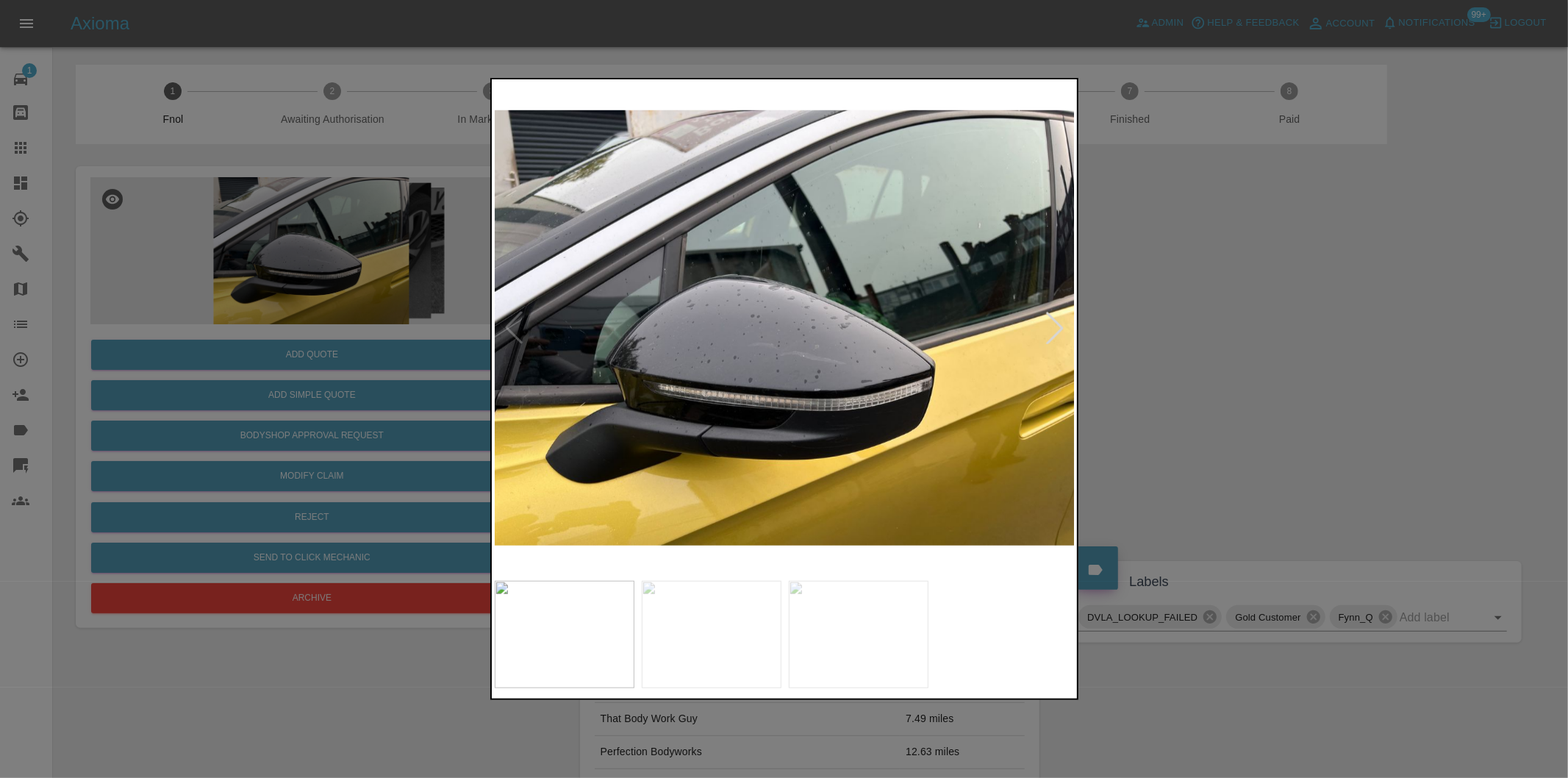
click at [511, 328] on img at bounding box center [784, 328] width 581 height 491
drag, startPoint x: 1287, startPoint y: 375, endPoint x: 1287, endPoint y: 312, distance: 63.0
click at [1287, 374] on div at bounding box center [784, 389] width 1568 height 778
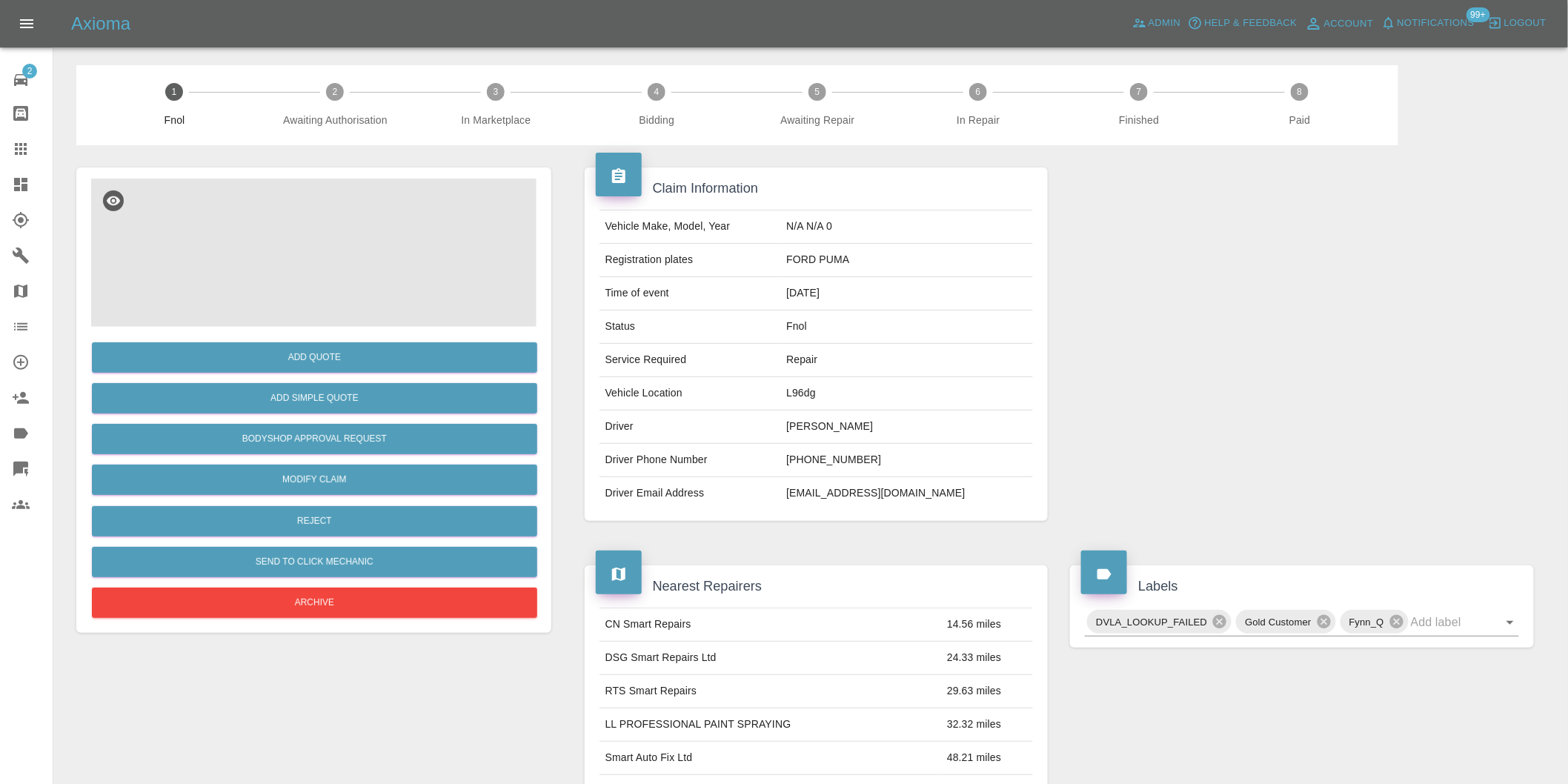
click at [316, 262] on img at bounding box center [314, 252] width 445 height 148
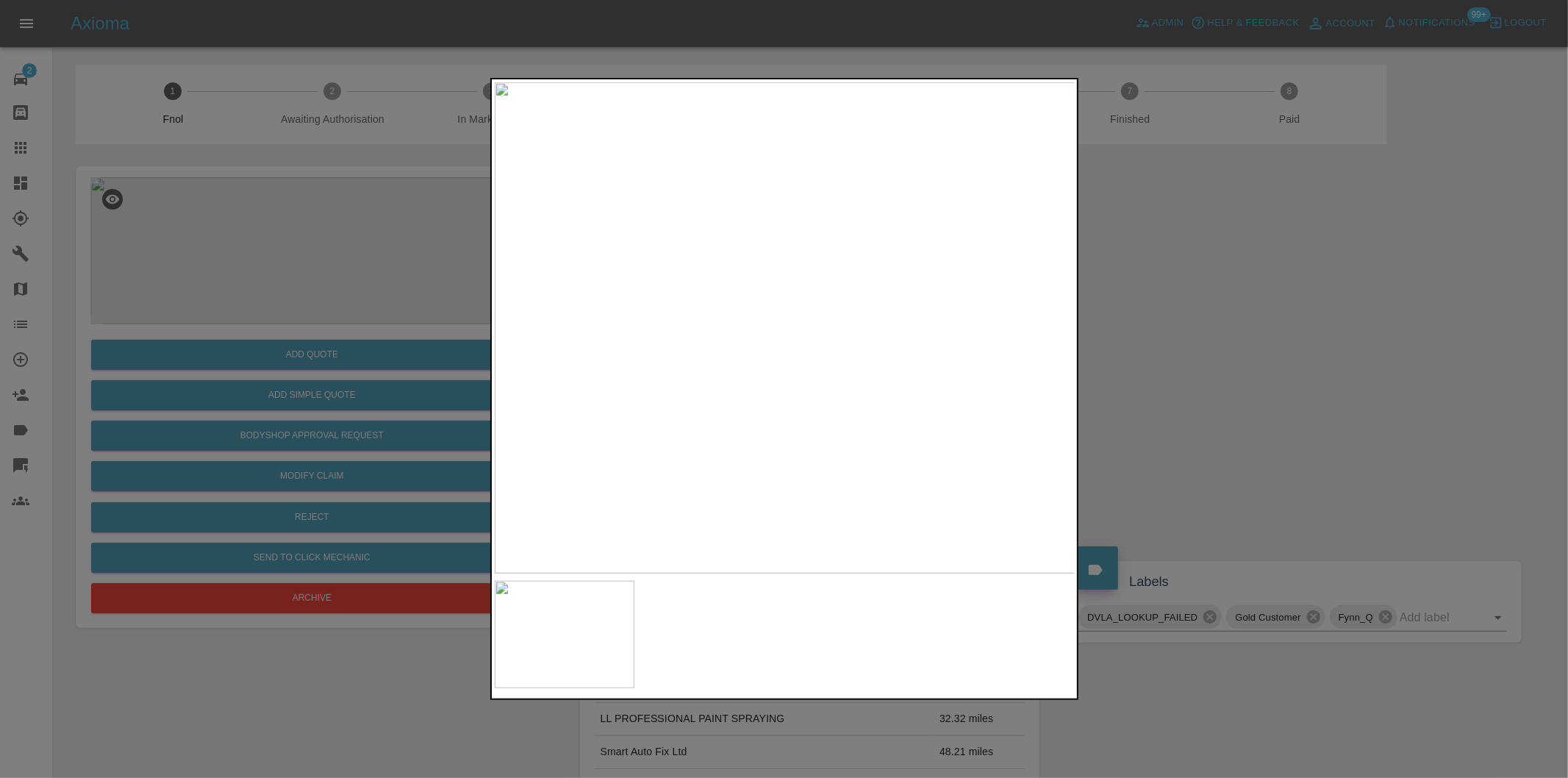
click at [1218, 347] on div at bounding box center [784, 389] width 1568 height 778
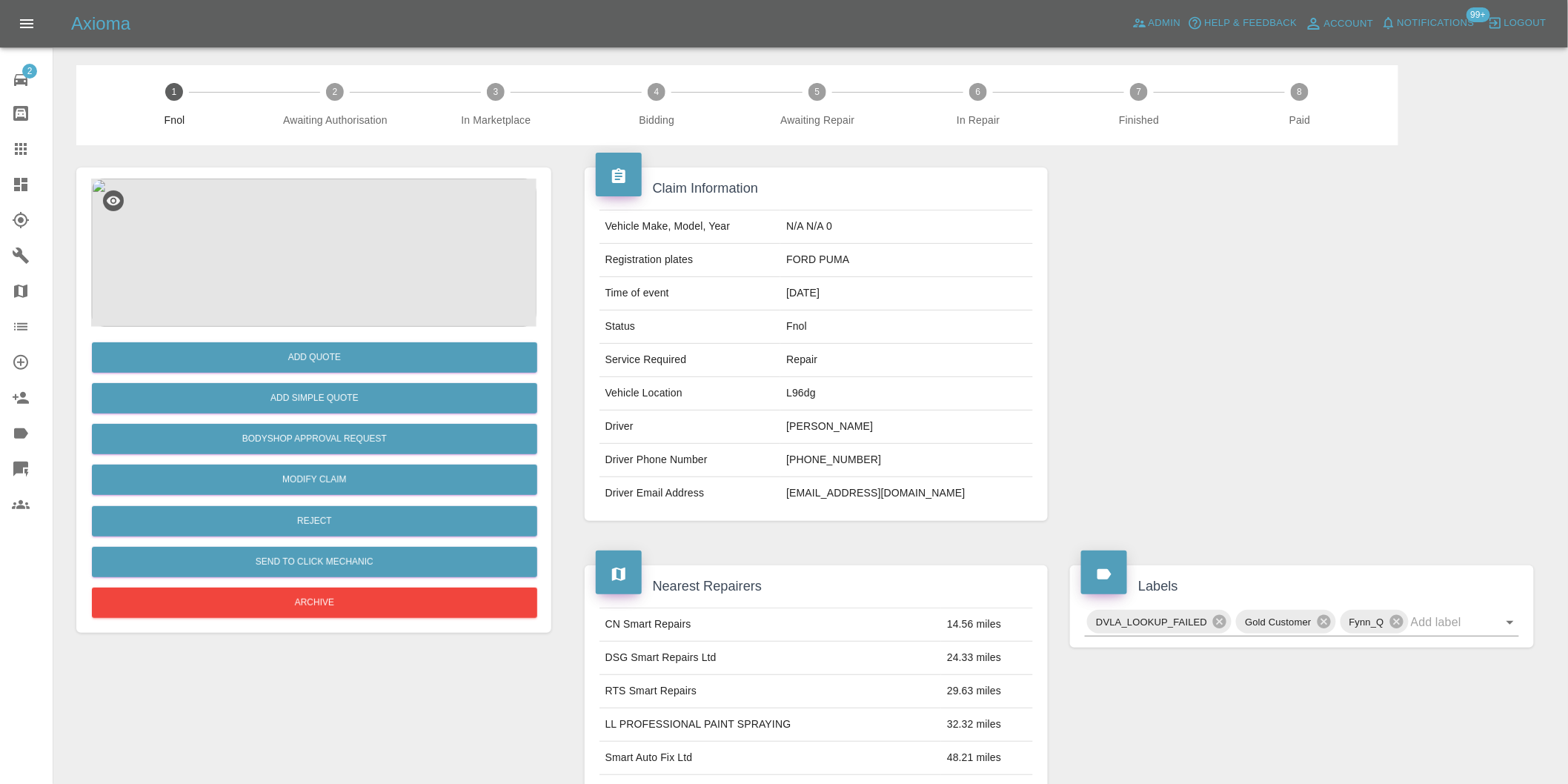
click at [271, 241] on img at bounding box center [314, 252] width 445 height 148
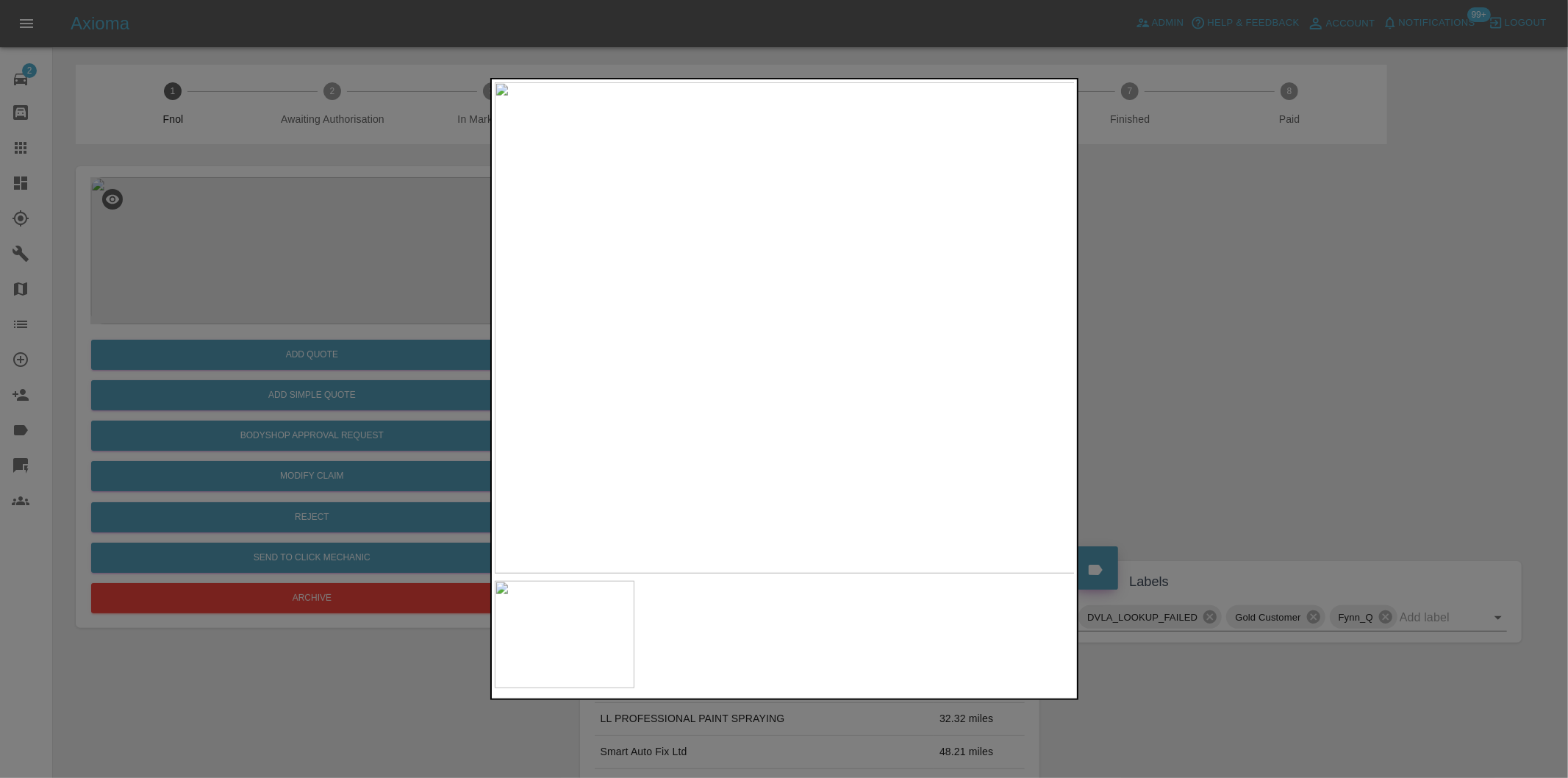
drag, startPoint x: 1285, startPoint y: 320, endPoint x: 786, endPoint y: 347, distance: 499.7
click at [1284, 320] on div at bounding box center [784, 389] width 1568 height 778
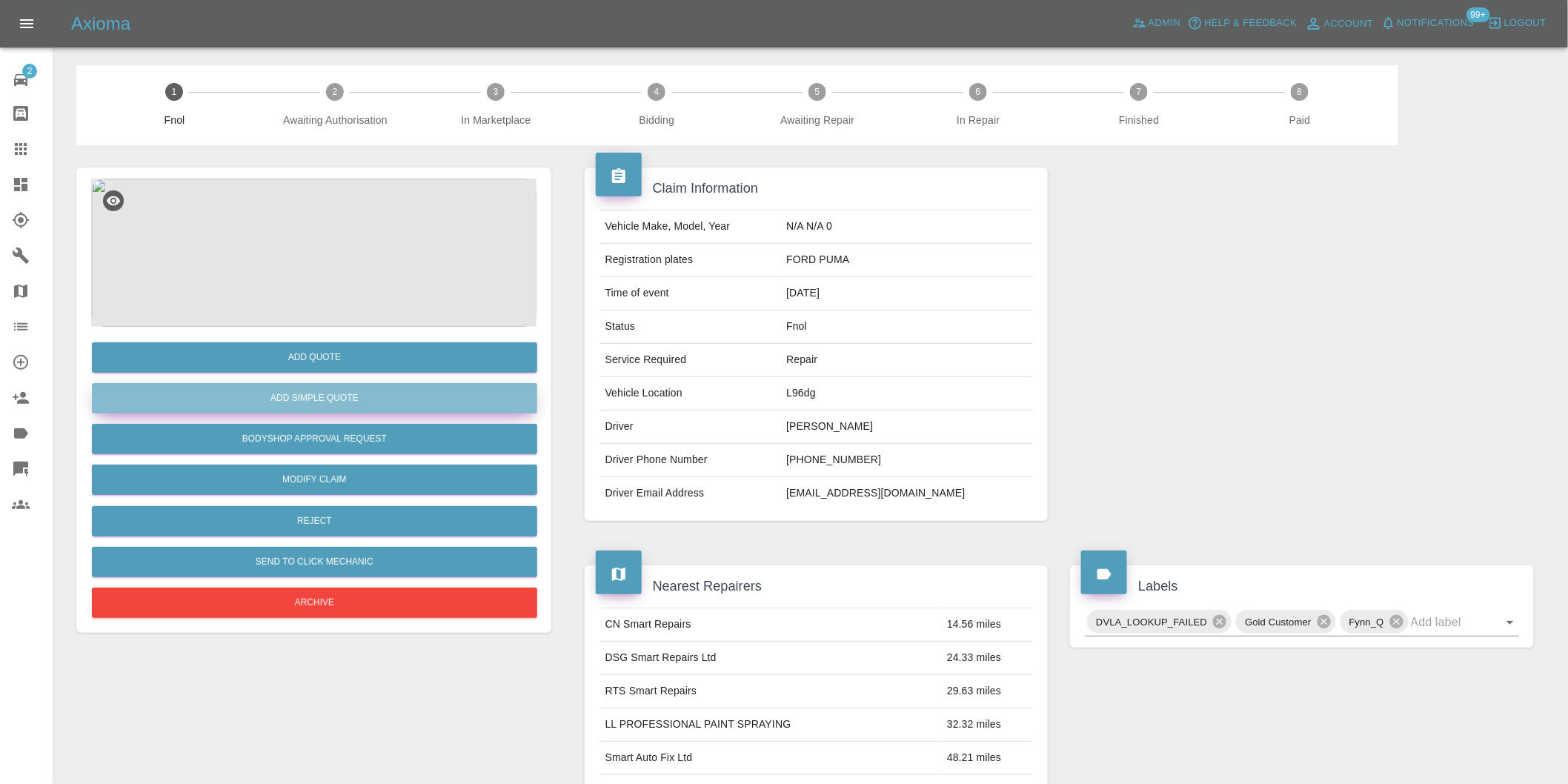
click at [289, 405] on button "Add Simple Quote" at bounding box center [315, 397] width 445 height 30
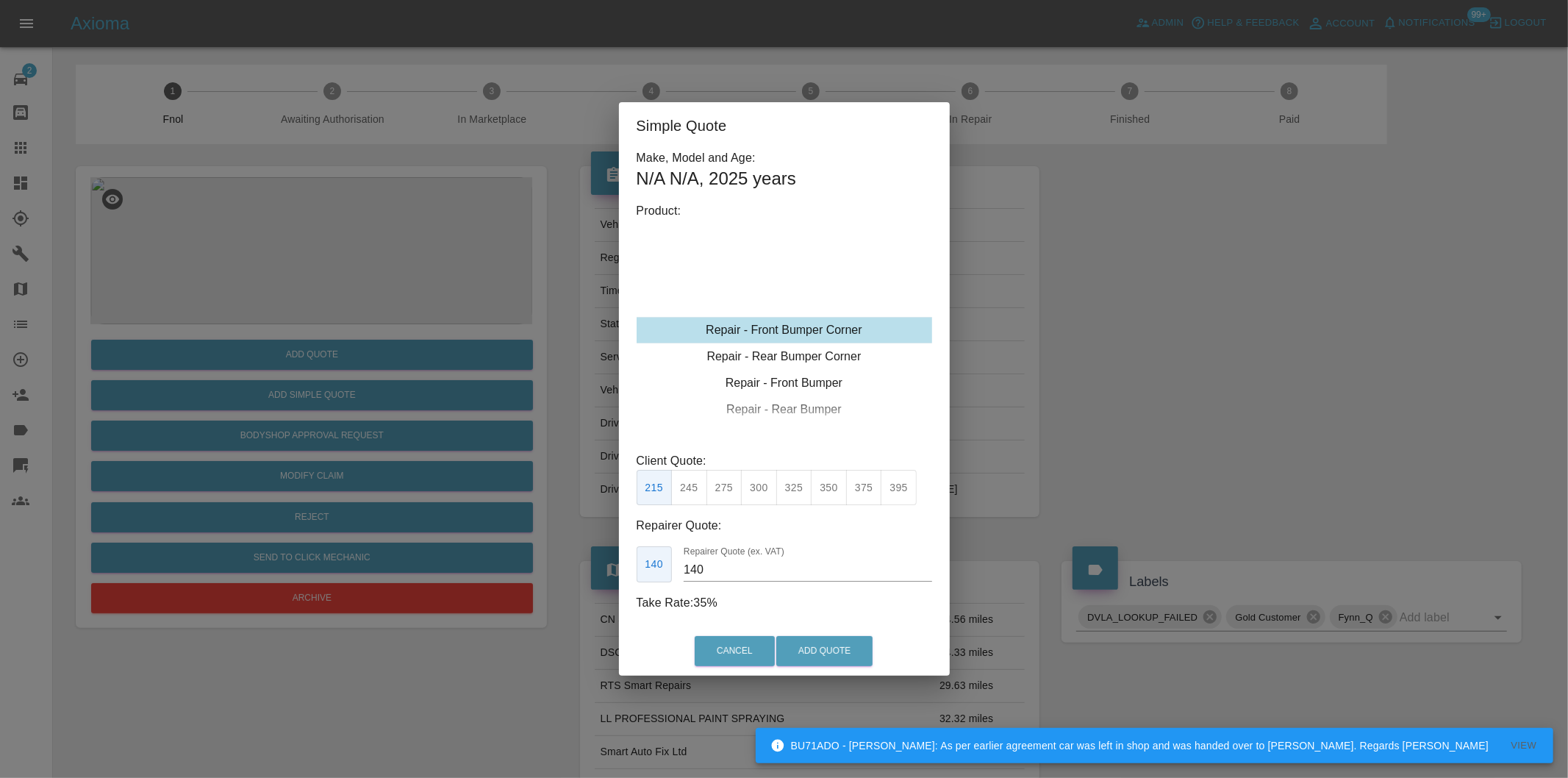
type input "140"
click at [819, 374] on div "Repair - OSF Door" at bounding box center [784, 383] width 296 height 26
click at [803, 653] on button "Add Quote" at bounding box center [823, 650] width 96 height 30
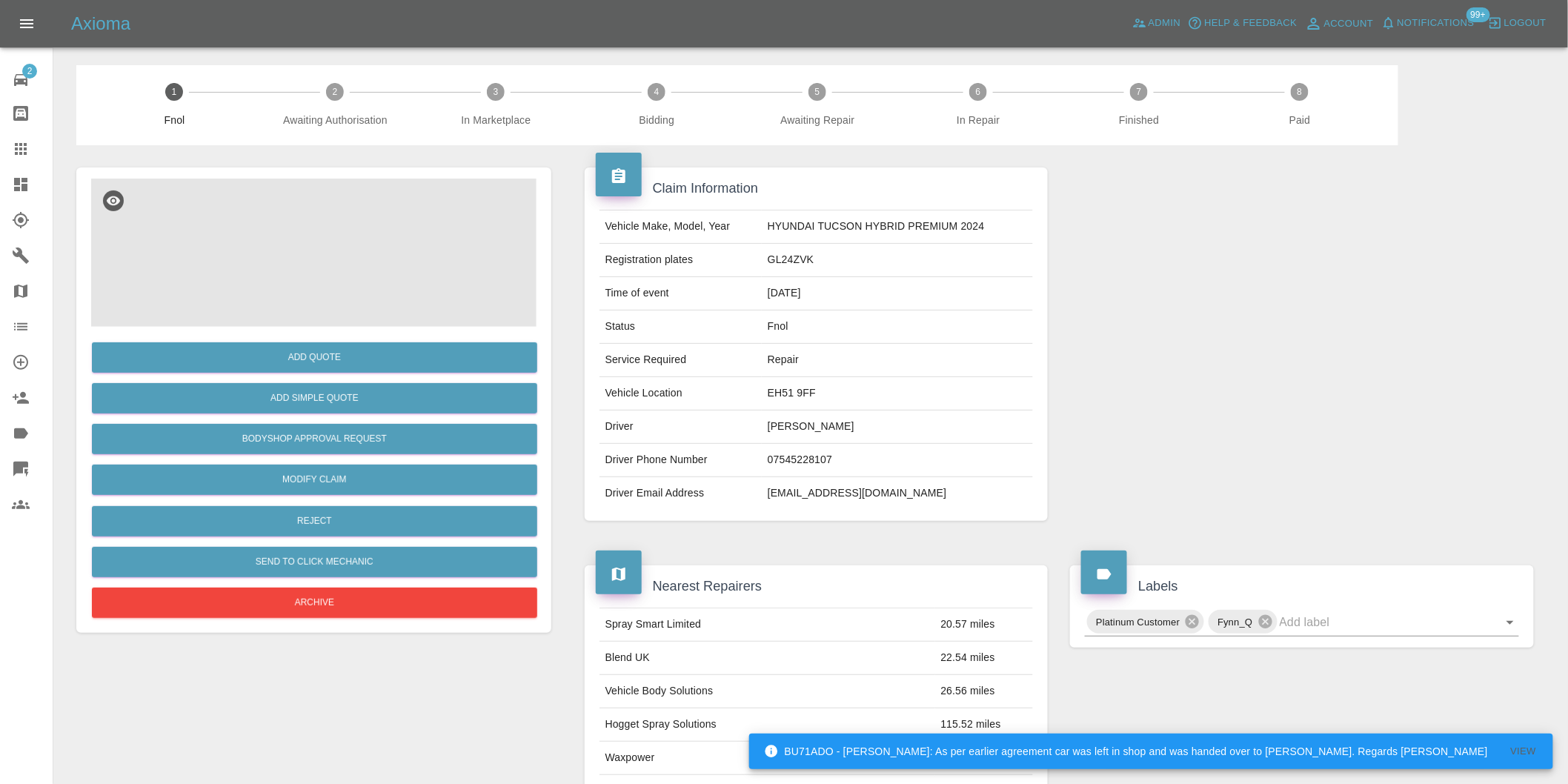
click at [307, 260] on img at bounding box center [314, 252] width 445 height 148
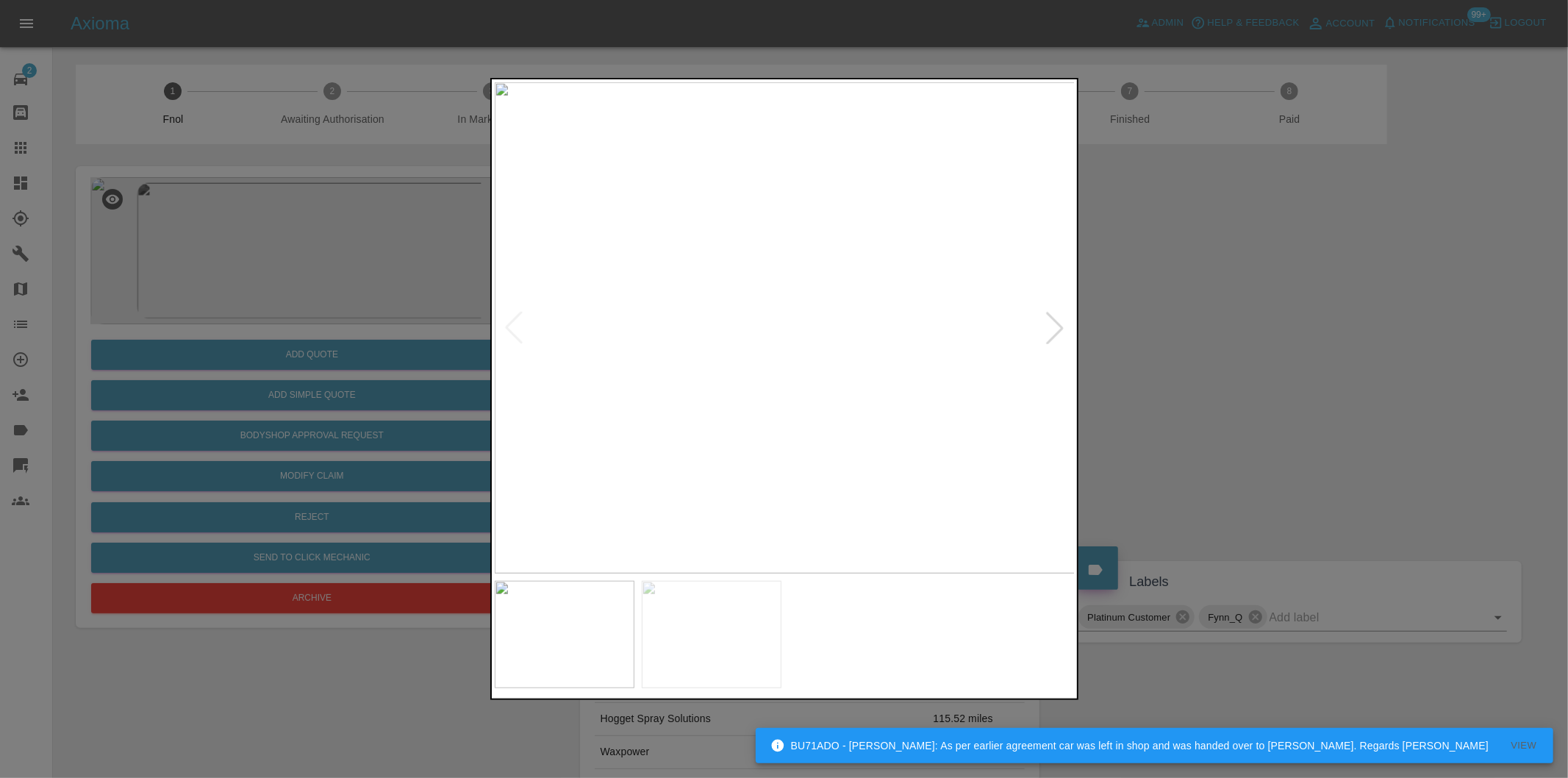
click at [1056, 322] on div at bounding box center [1054, 327] width 32 height 32
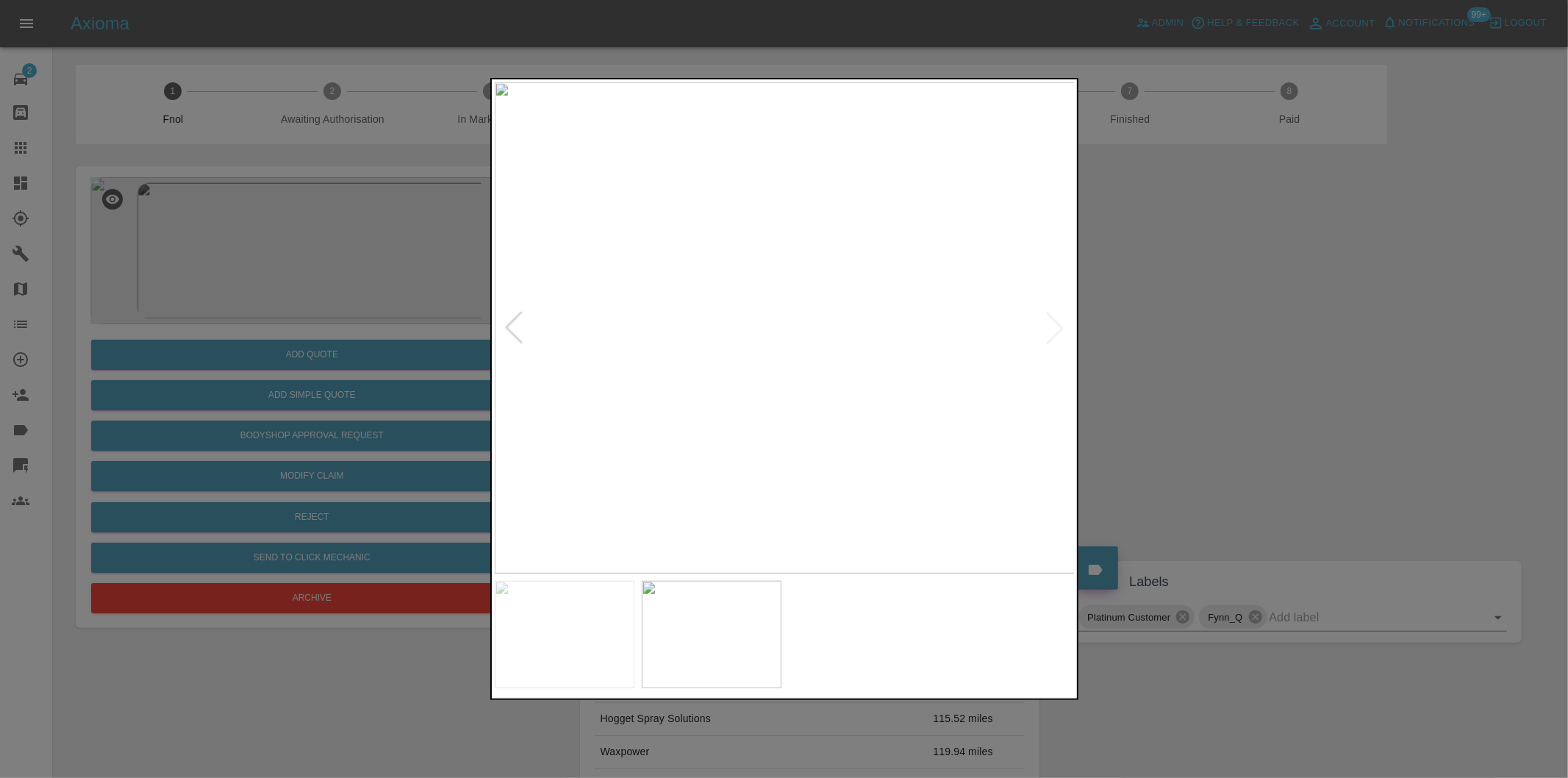
click at [1056, 322] on img at bounding box center [784, 328] width 581 height 491
click at [1224, 349] on div at bounding box center [784, 389] width 1568 height 778
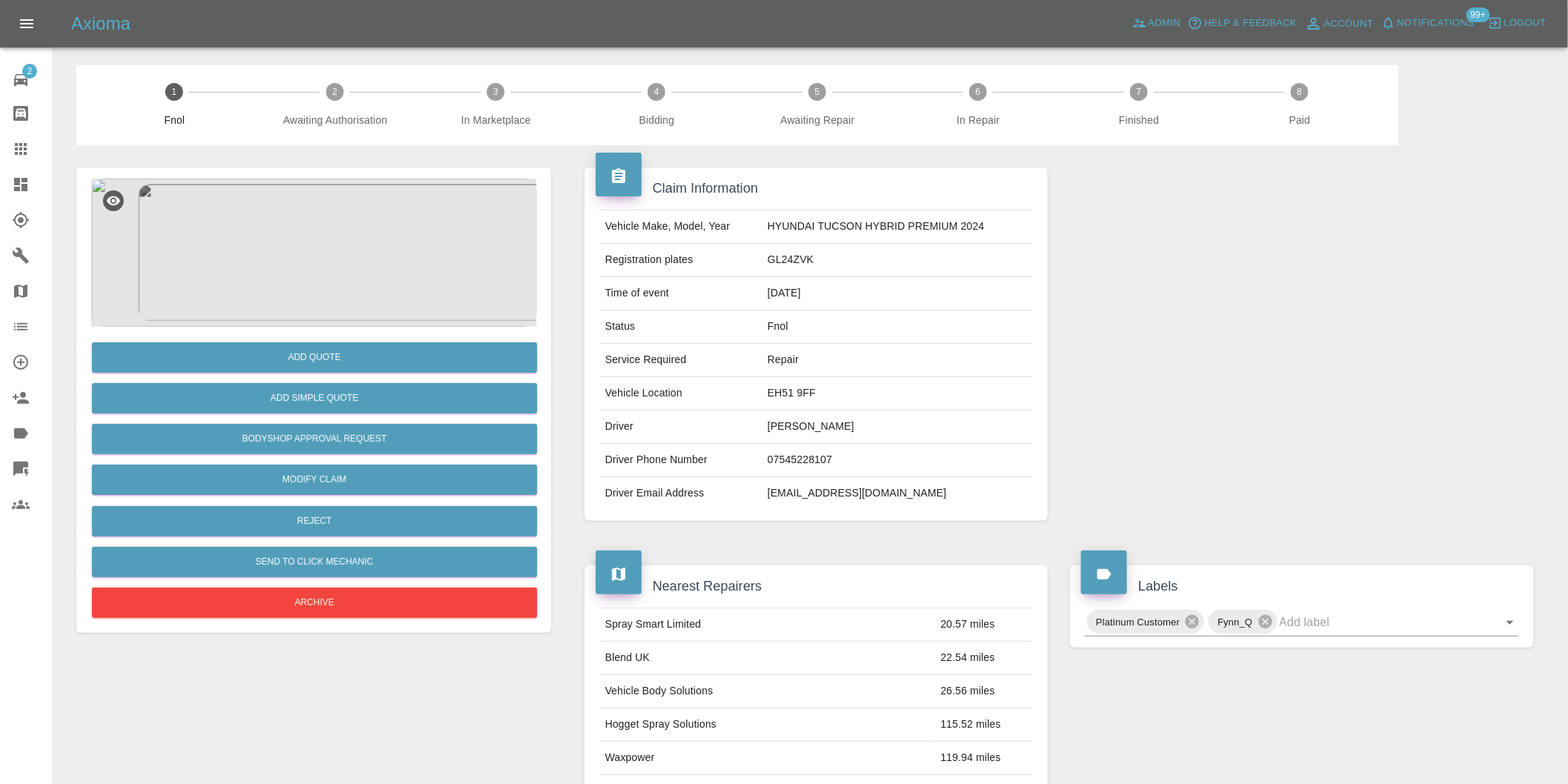
click at [287, 207] on img at bounding box center [314, 252] width 445 height 148
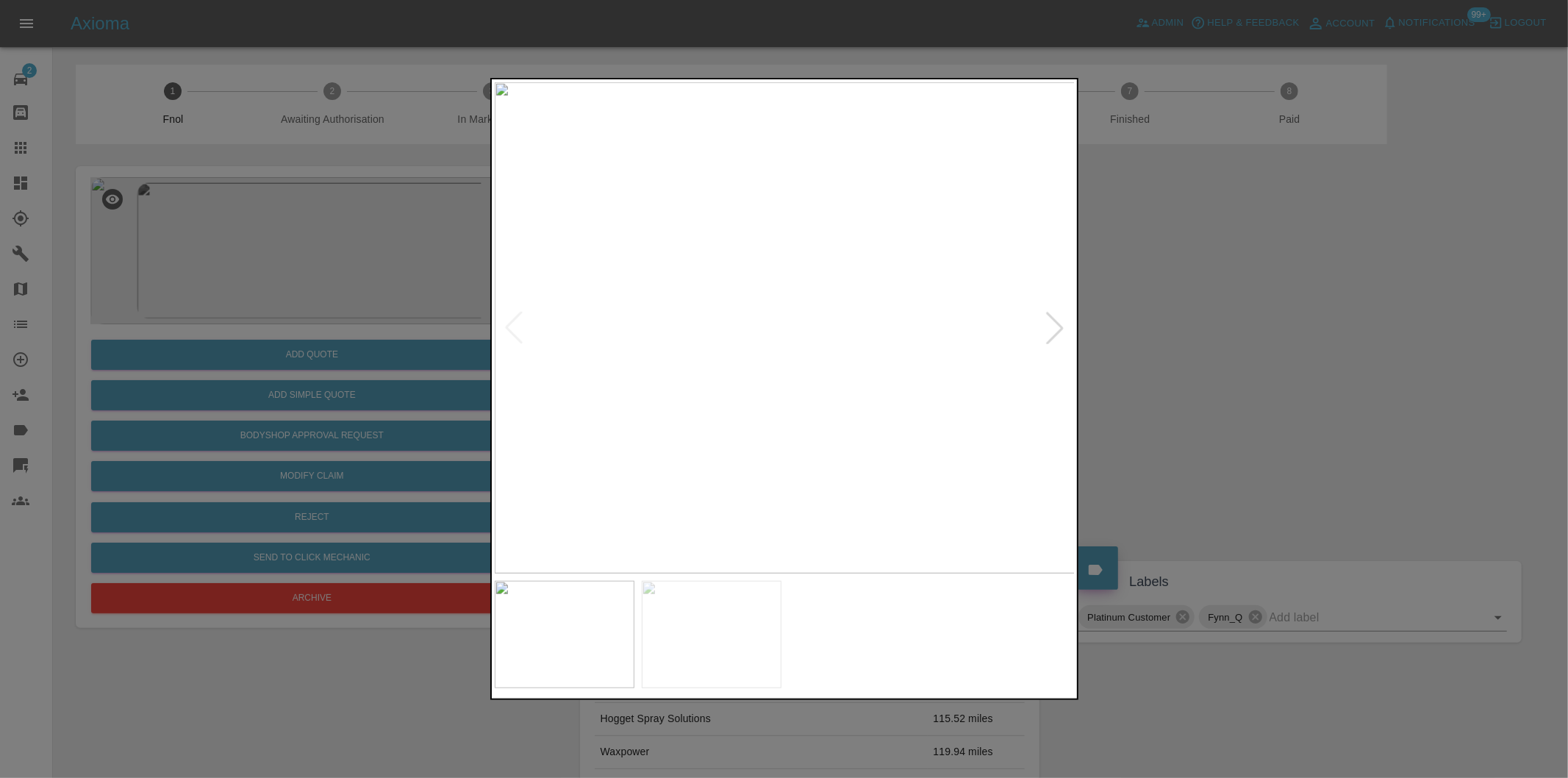
click at [1055, 332] on div at bounding box center [1054, 327] width 32 height 32
click at [1055, 332] on img at bounding box center [784, 328] width 581 height 491
click at [505, 324] on div at bounding box center [513, 327] width 32 height 32
click at [505, 324] on img at bounding box center [784, 328] width 581 height 491
click at [1052, 331] on div at bounding box center [1054, 327] width 32 height 32
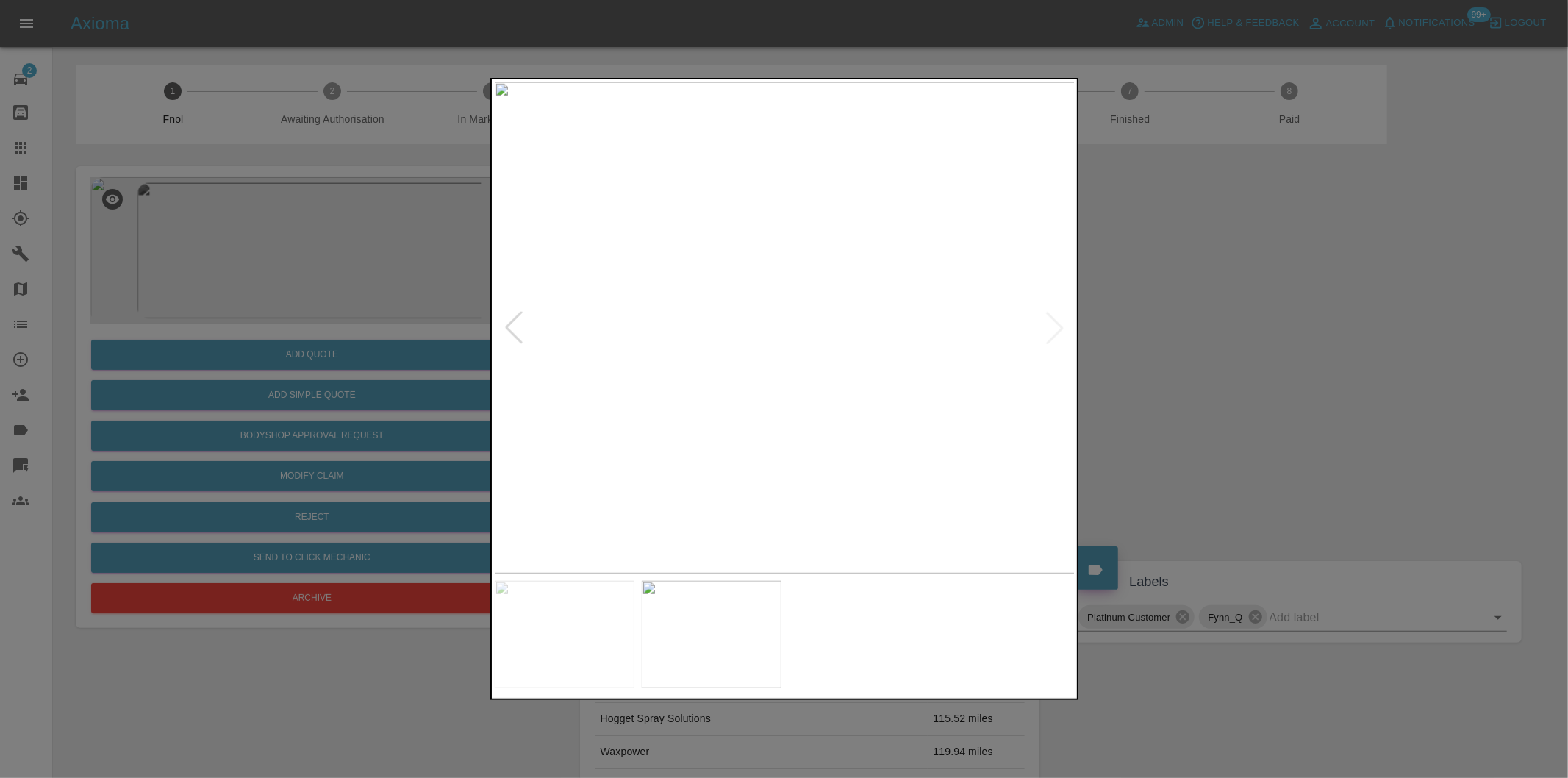
click at [1052, 331] on img at bounding box center [784, 328] width 581 height 491
click at [1207, 339] on div at bounding box center [784, 389] width 1568 height 778
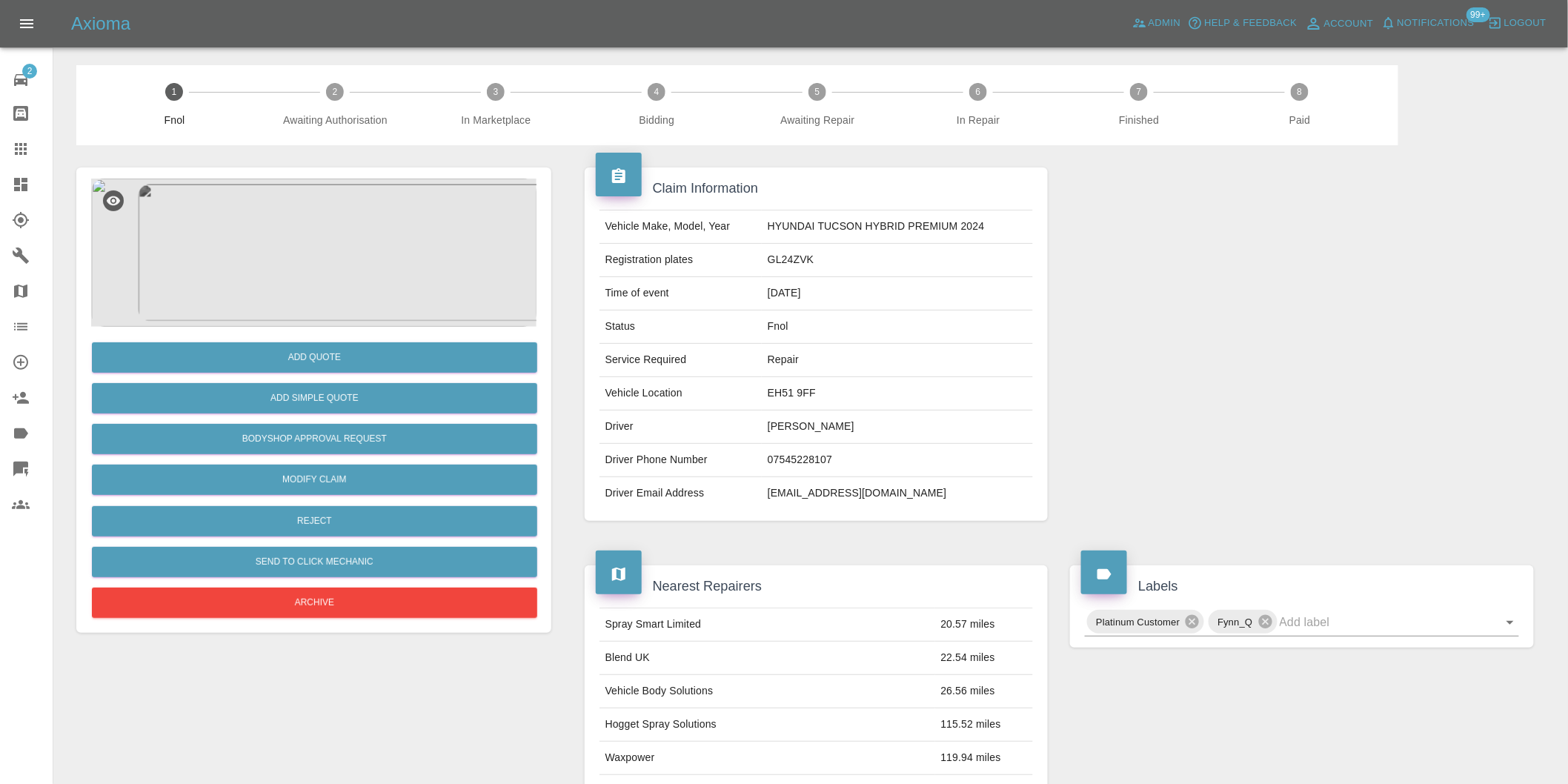
click at [299, 233] on img at bounding box center [314, 252] width 445 height 148
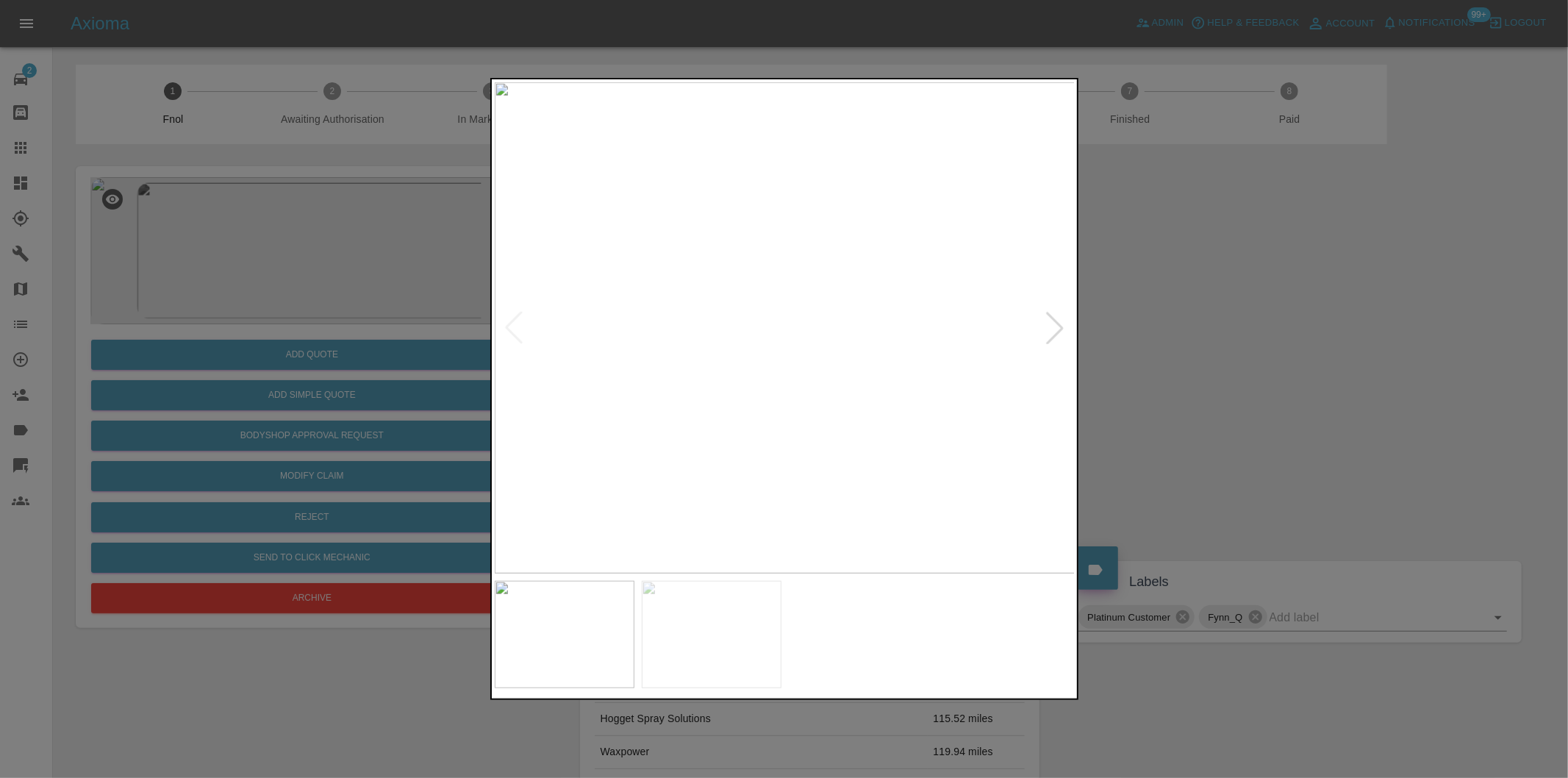
click at [740, 244] on img at bounding box center [784, 328] width 581 height 491
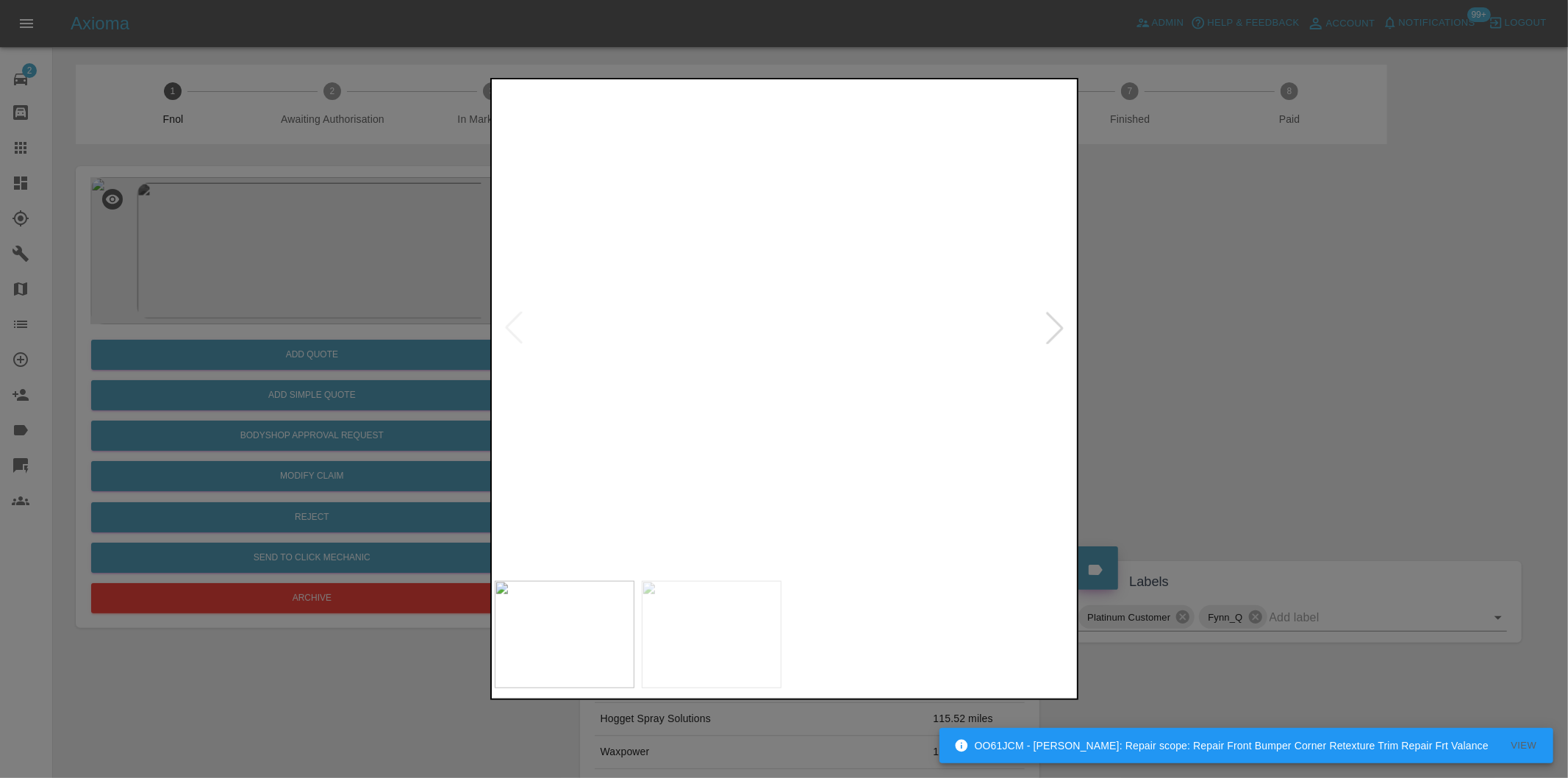
click at [740, 244] on img at bounding box center [918, 578] width 1742 height 1473
click at [1196, 299] on div at bounding box center [784, 389] width 1568 height 778
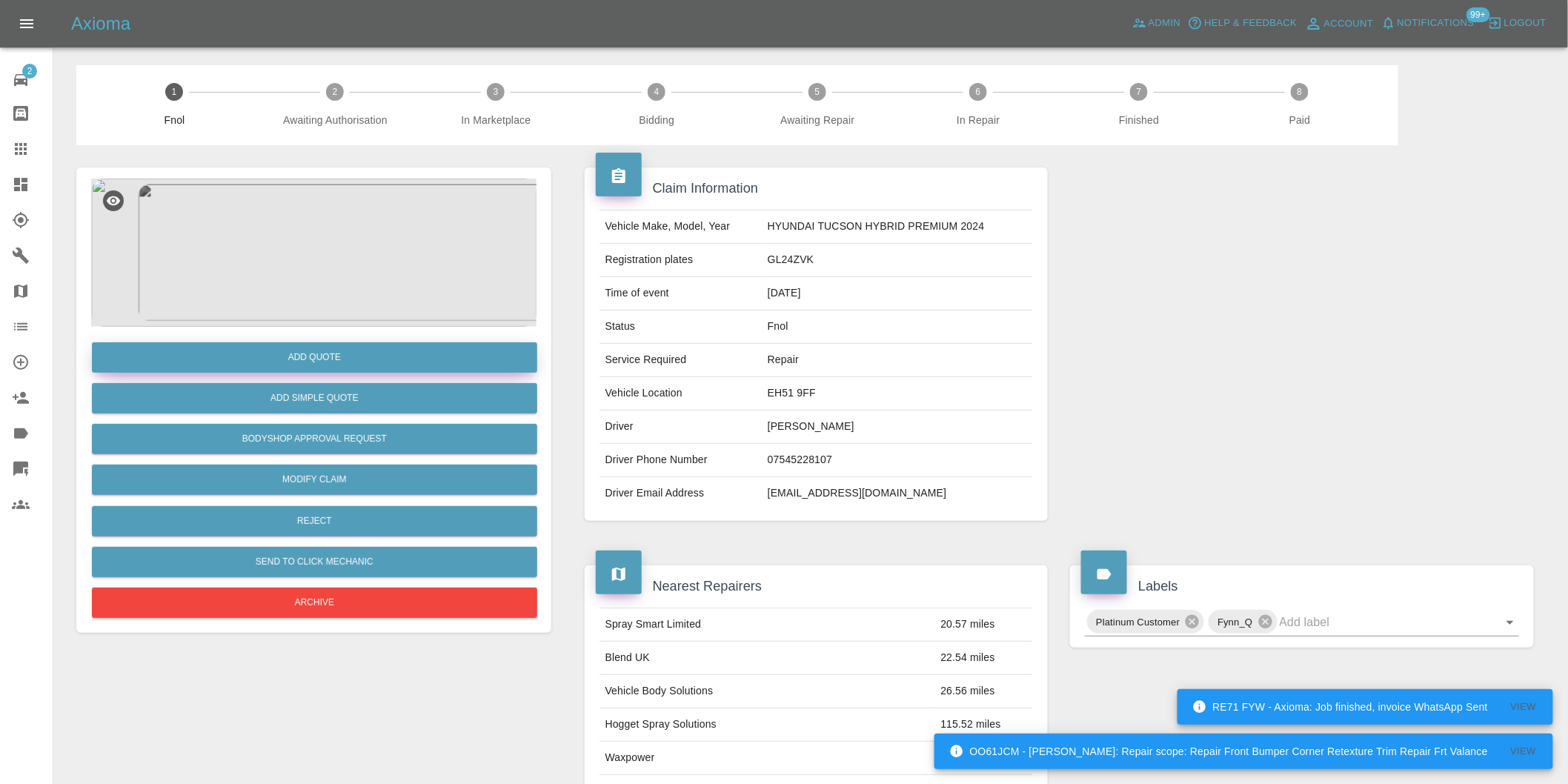
click at [374, 350] on button "Add Quote" at bounding box center [315, 357] width 445 height 30
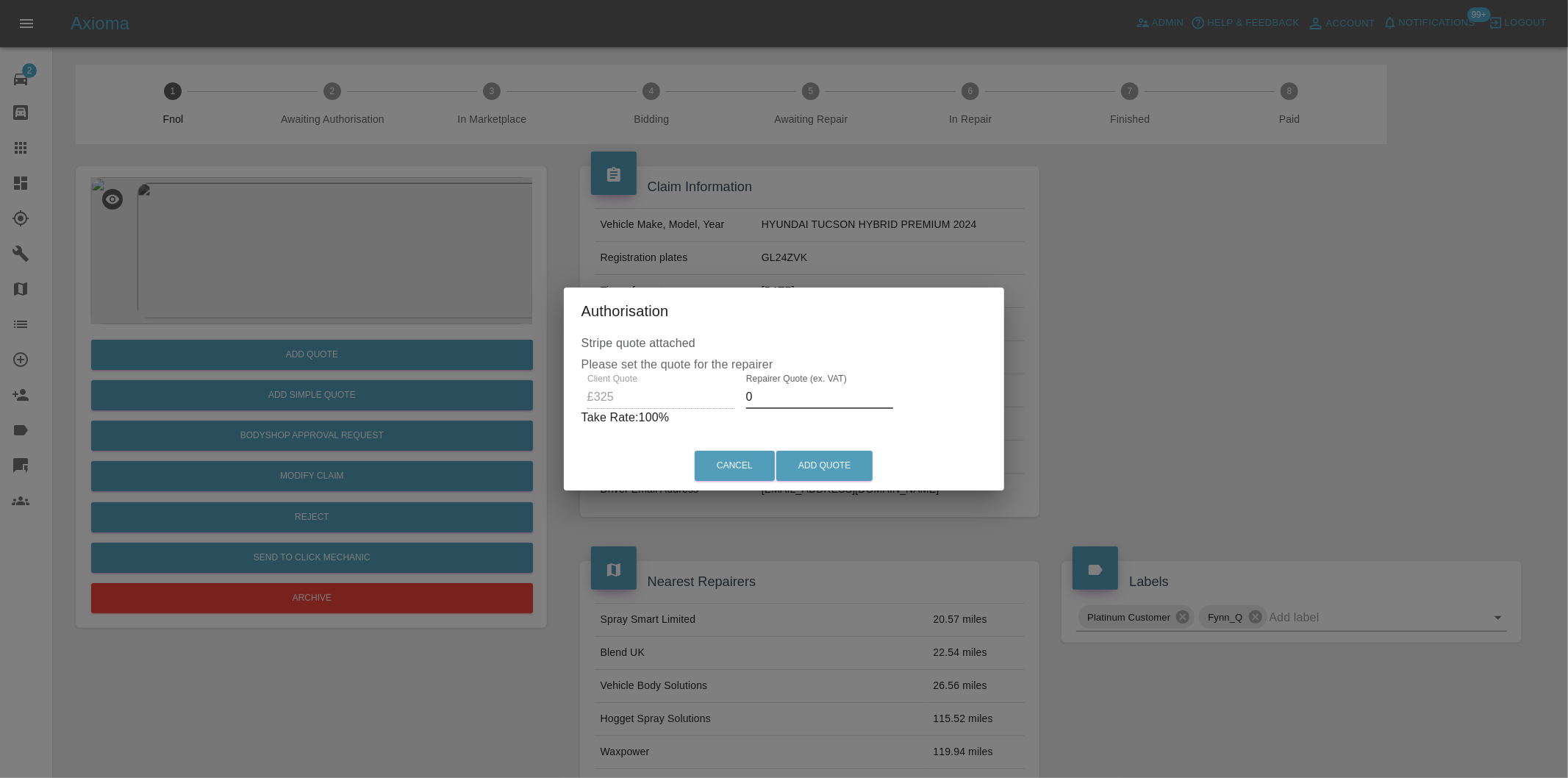
click at [791, 404] on input "0" at bounding box center [819, 397] width 147 height 23
type input "0205"
click at [836, 468] on button "Add Quote" at bounding box center [823, 465] width 96 height 30
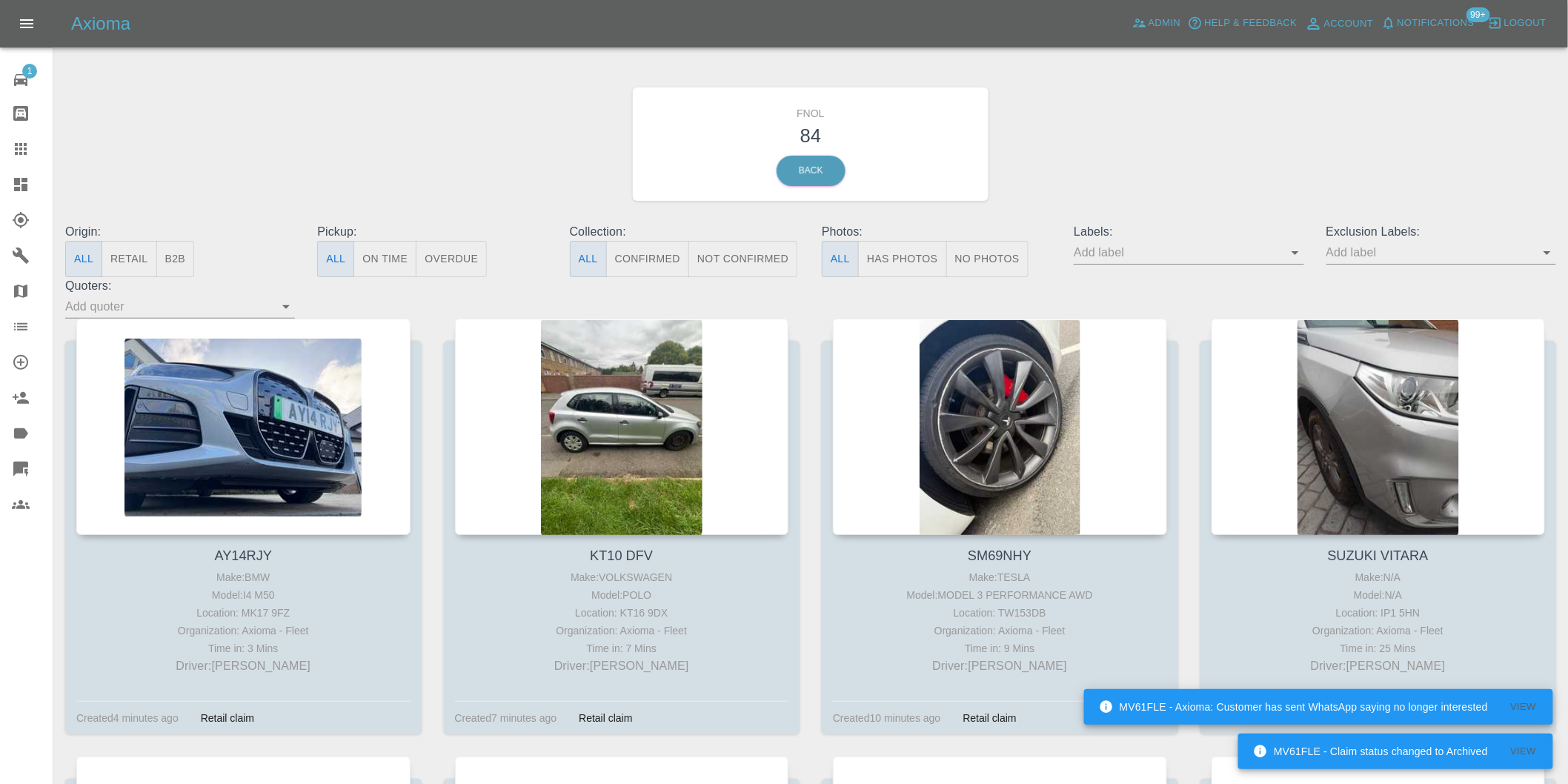
click at [919, 250] on button "Has Photos" at bounding box center [902, 258] width 89 height 36
click at [1544, 252] on icon "Open" at bounding box center [1547, 253] width 8 height 4
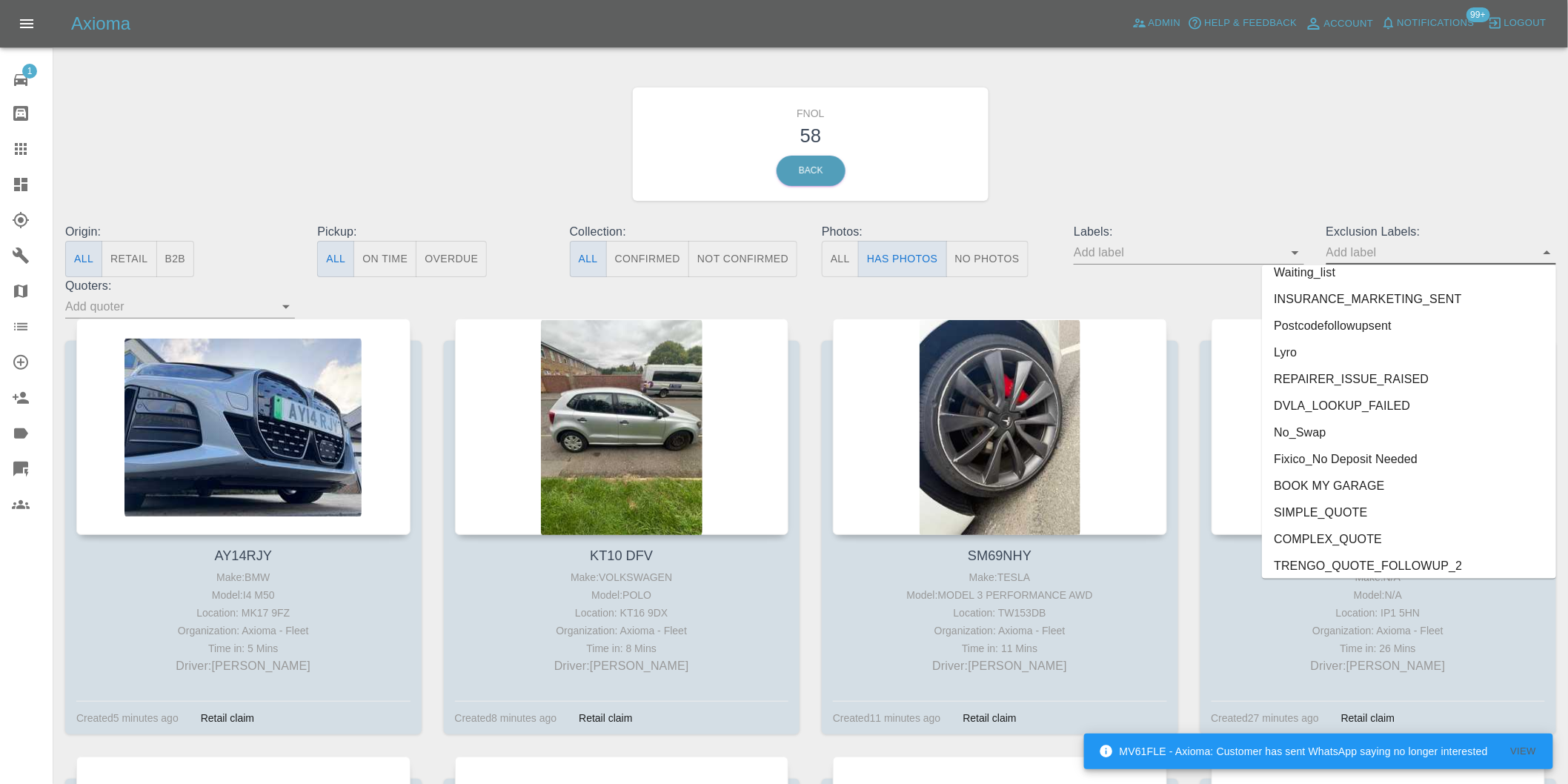
scroll to position [3218, 0]
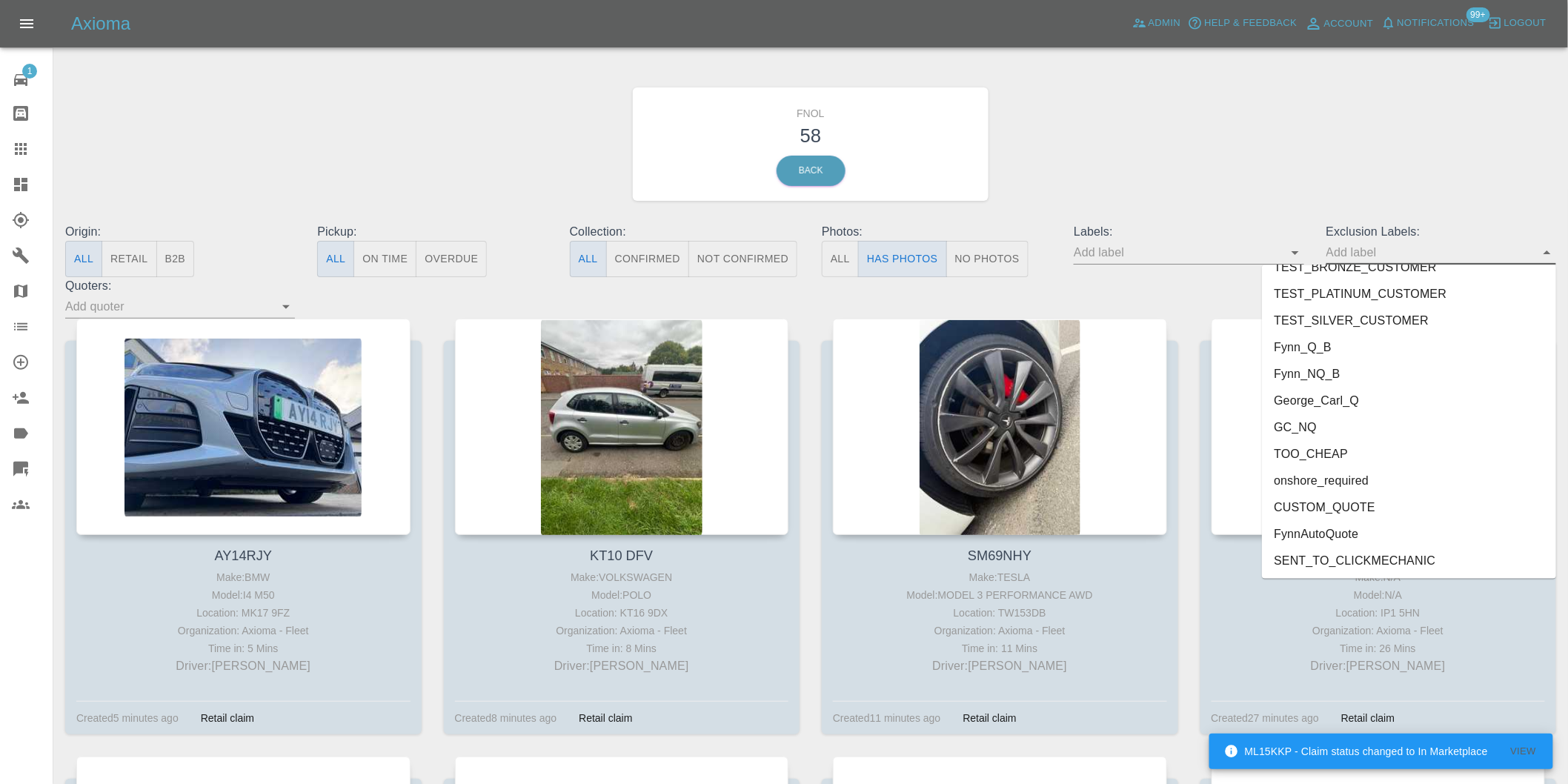
click at [1353, 401] on li "George_Carl_Q" at bounding box center [1409, 400] width 294 height 26
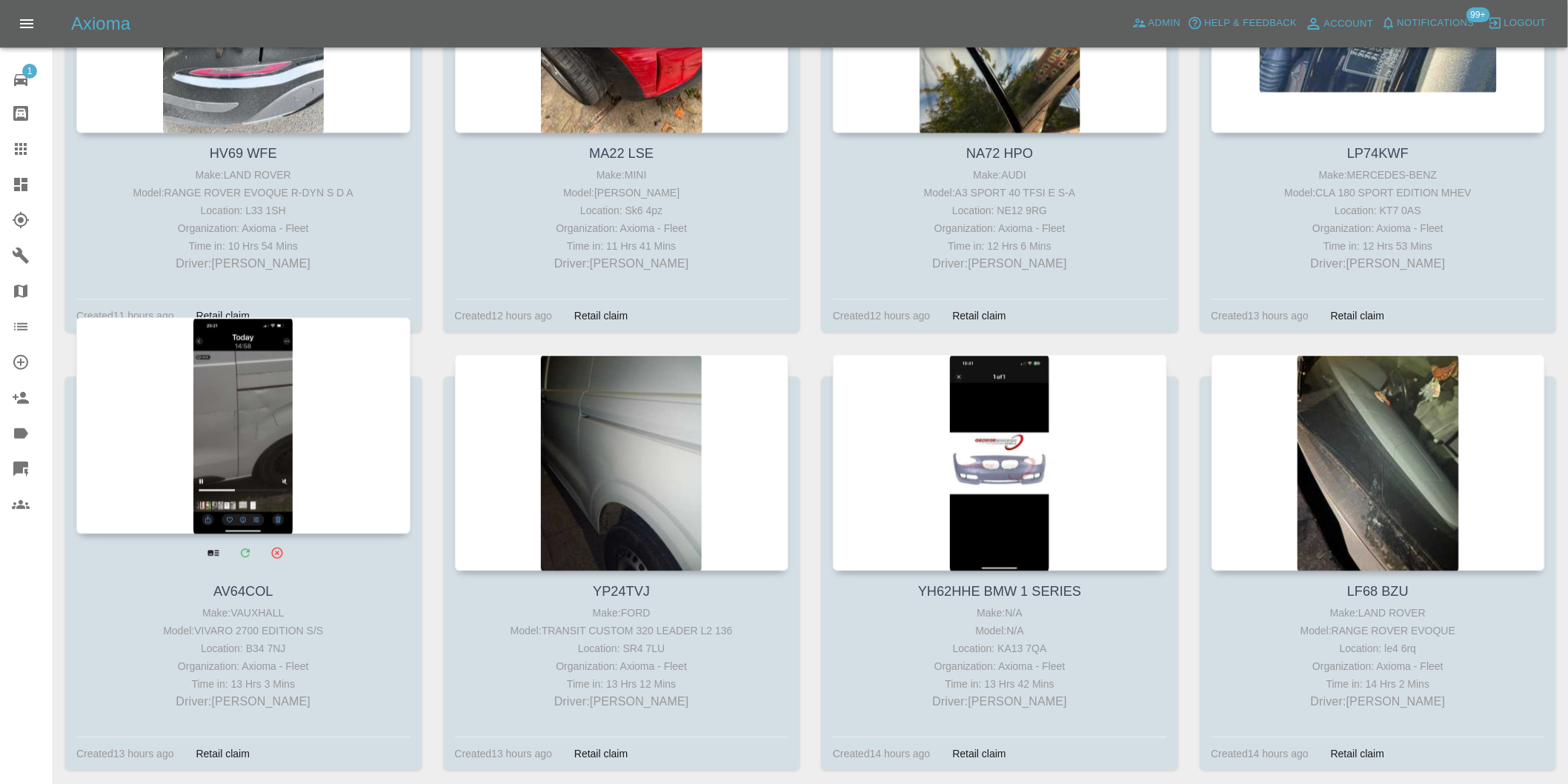
scroll to position [1399, 0]
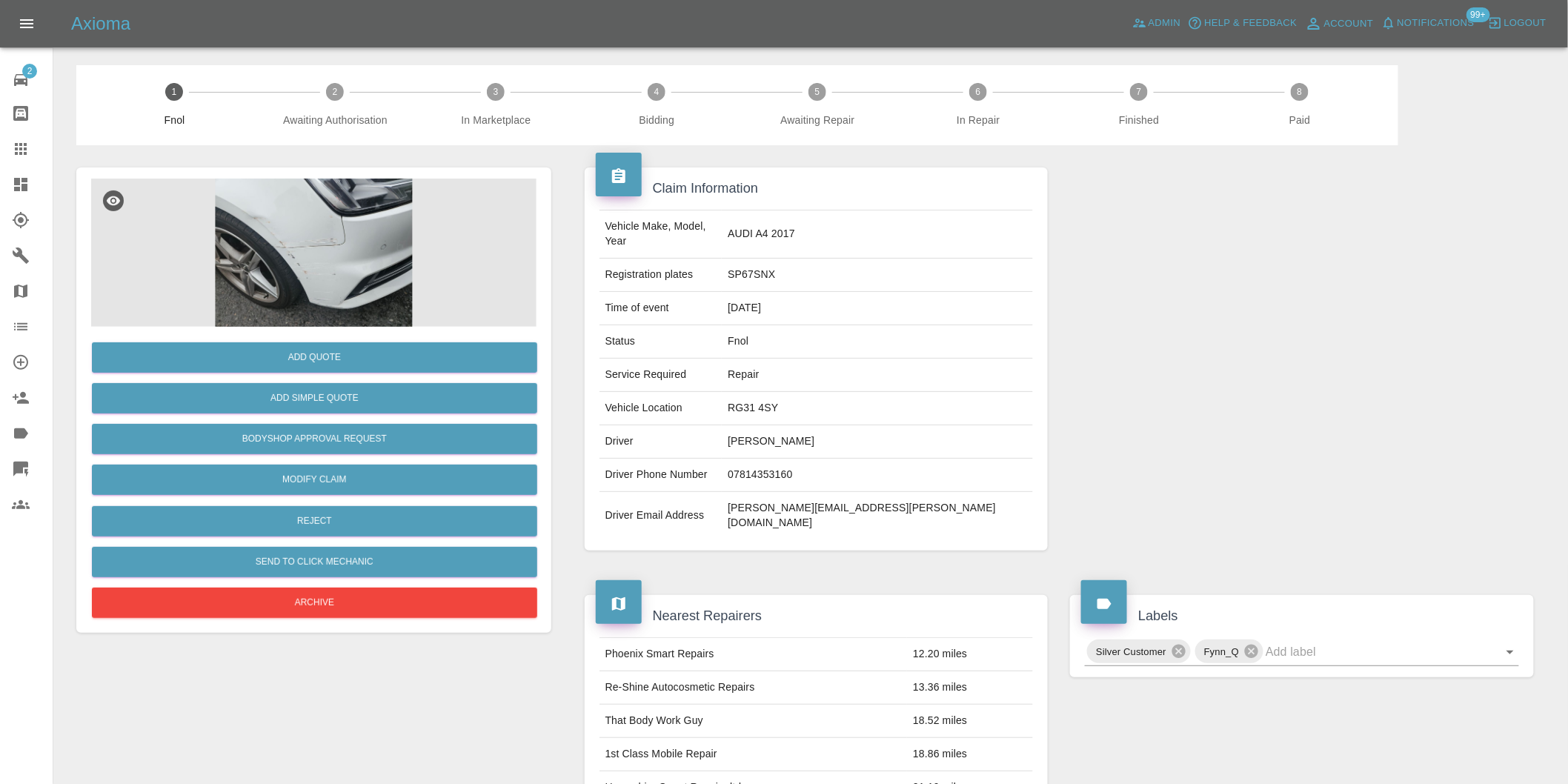
click at [298, 253] on img at bounding box center [314, 252] width 445 height 148
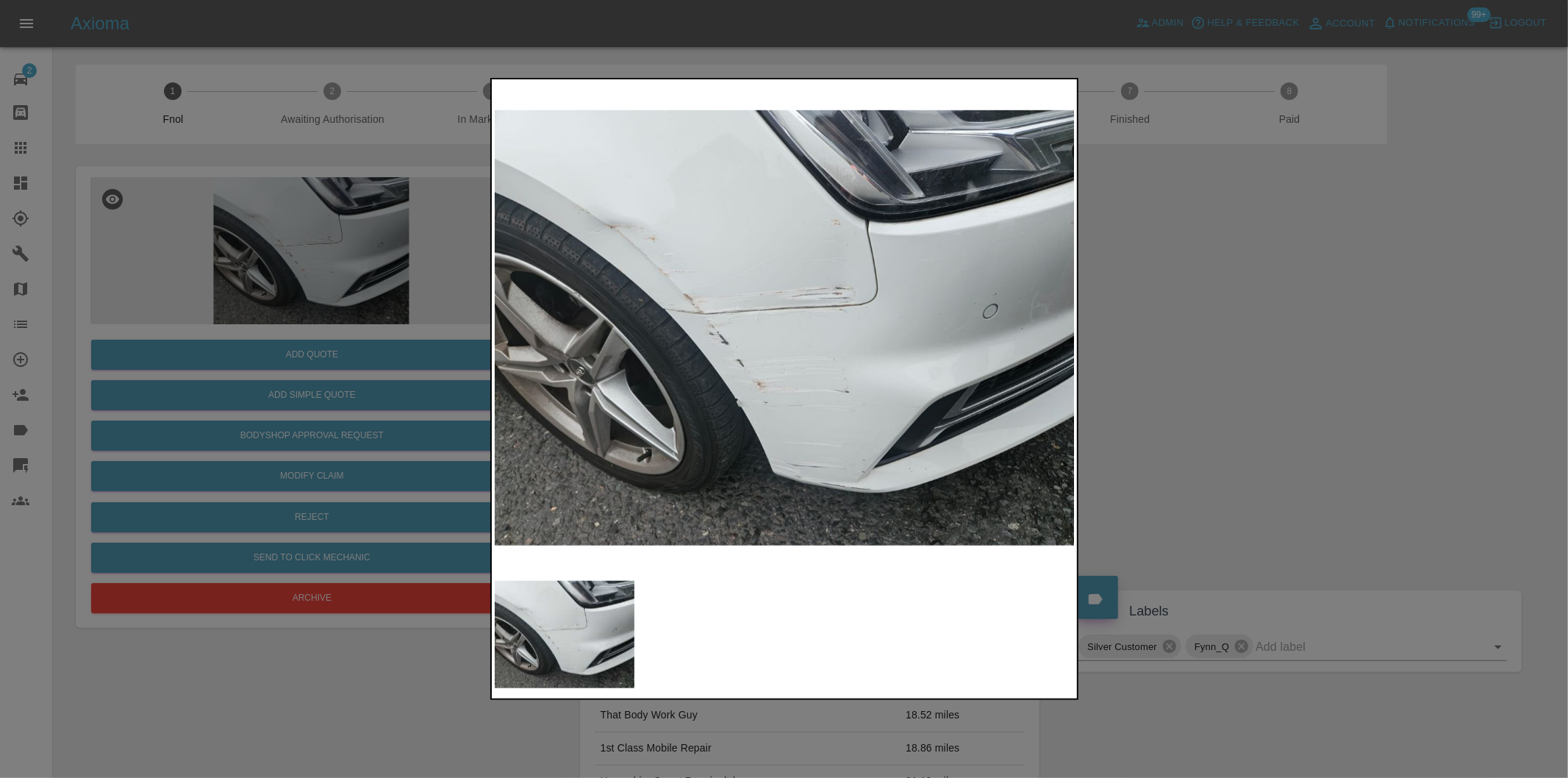
click at [1256, 340] on div at bounding box center [784, 389] width 1568 height 778
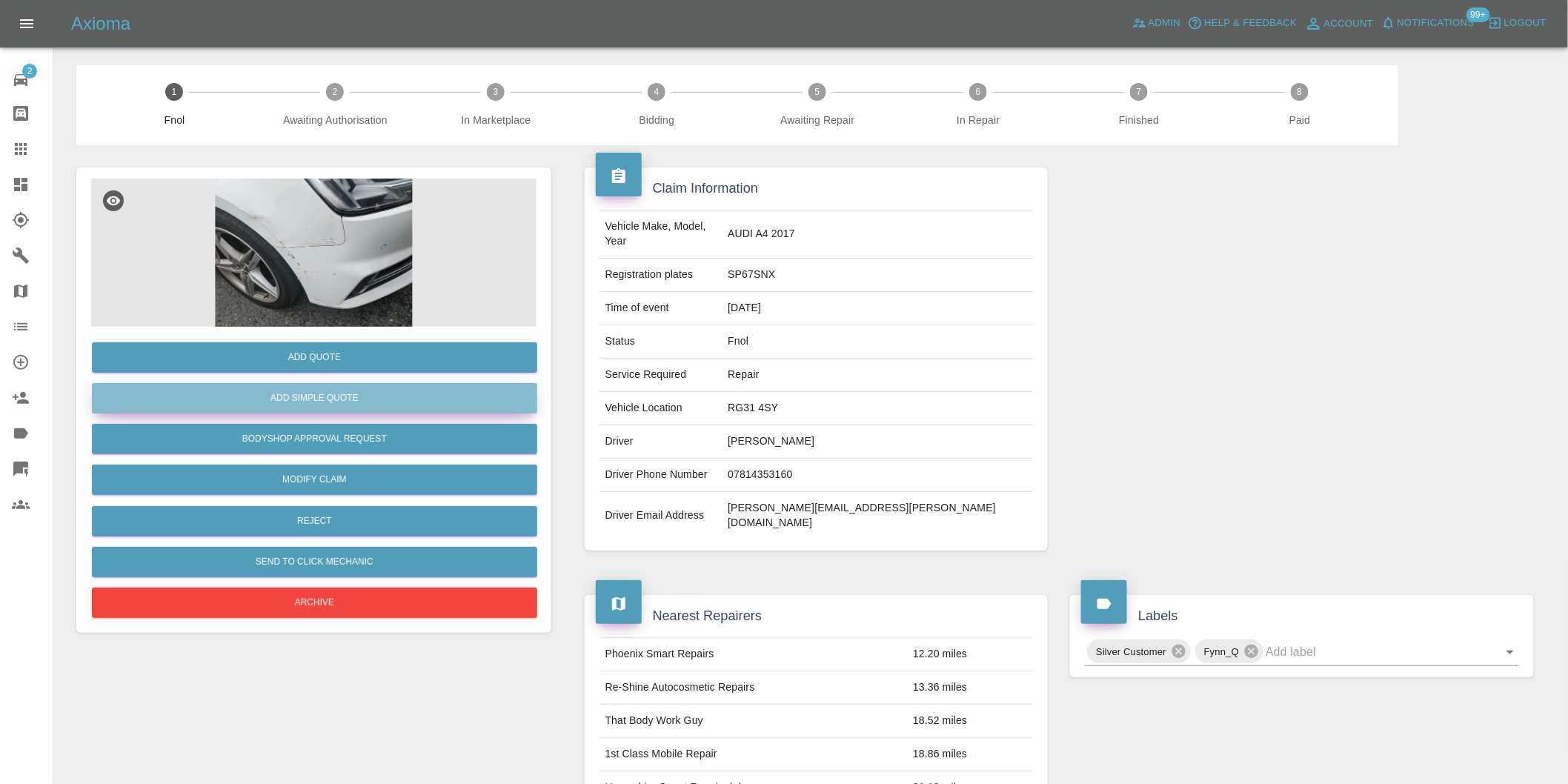
click at [336, 406] on button "Add Simple Quote" at bounding box center [315, 397] width 445 height 30
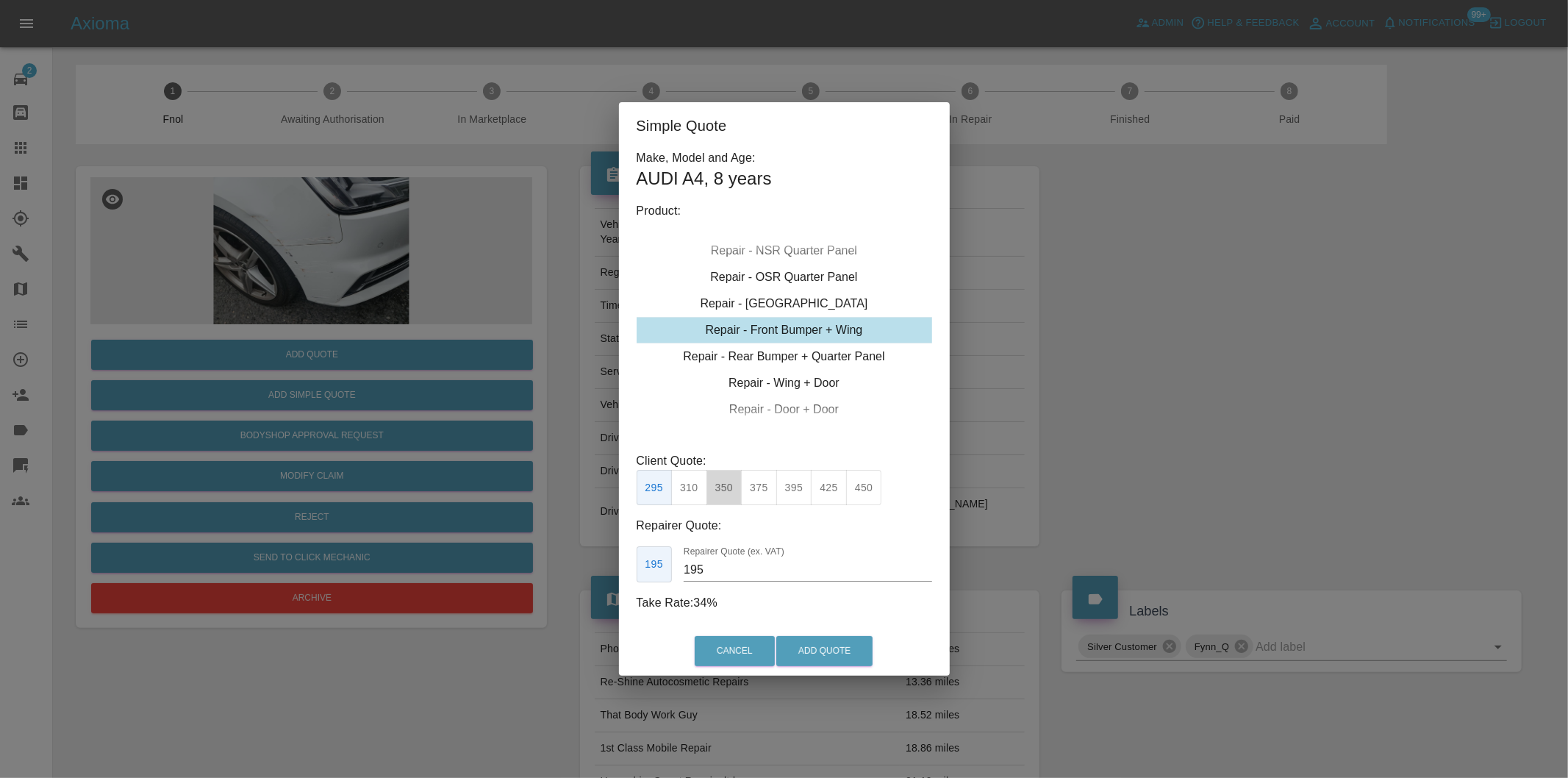
click at [728, 494] on button "350" at bounding box center [724, 488] width 36 height 36
type input "210"
click at [836, 658] on button "Add Quote" at bounding box center [823, 650] width 96 height 30
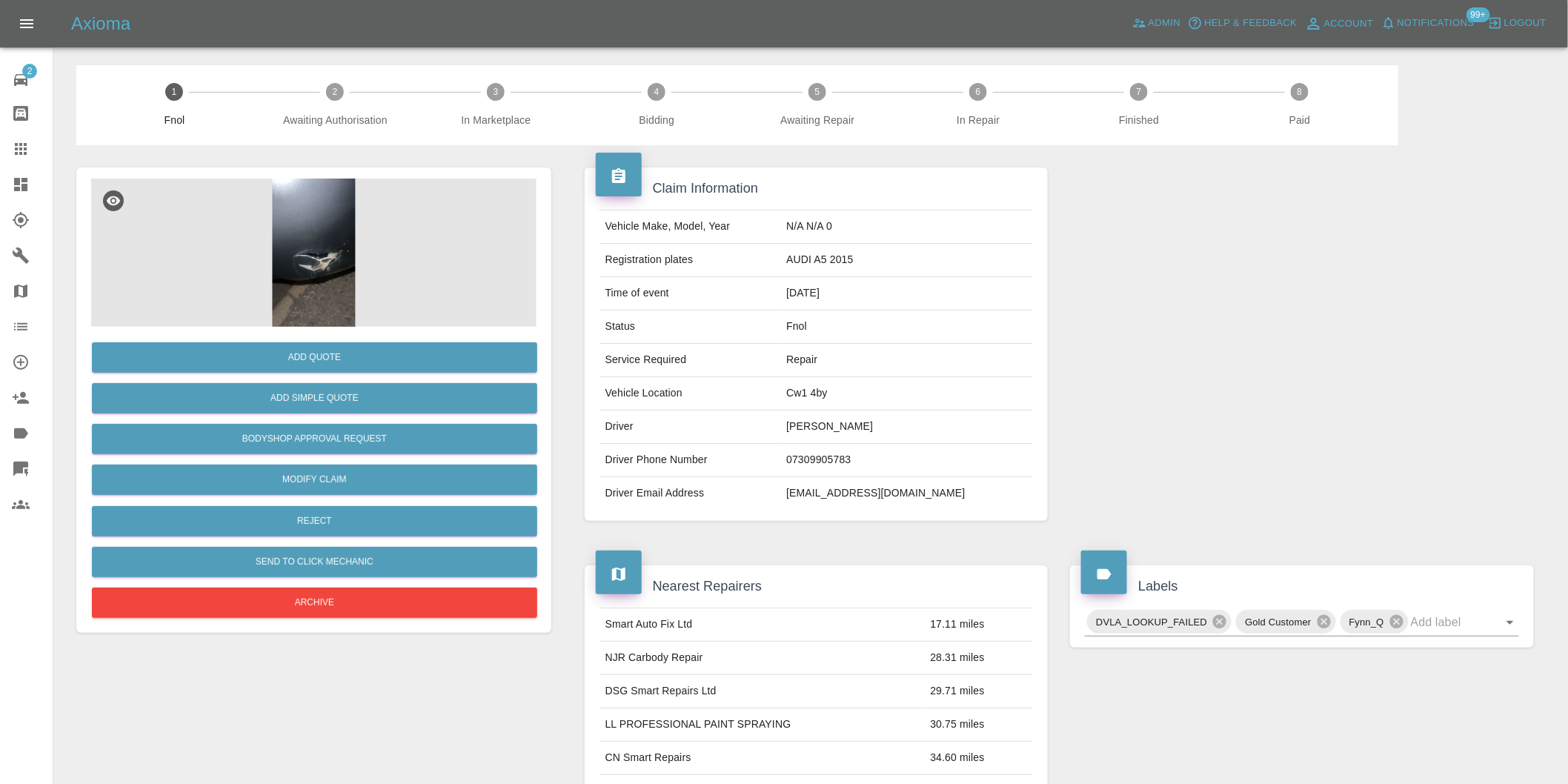
click at [319, 256] on img at bounding box center [314, 252] width 445 height 148
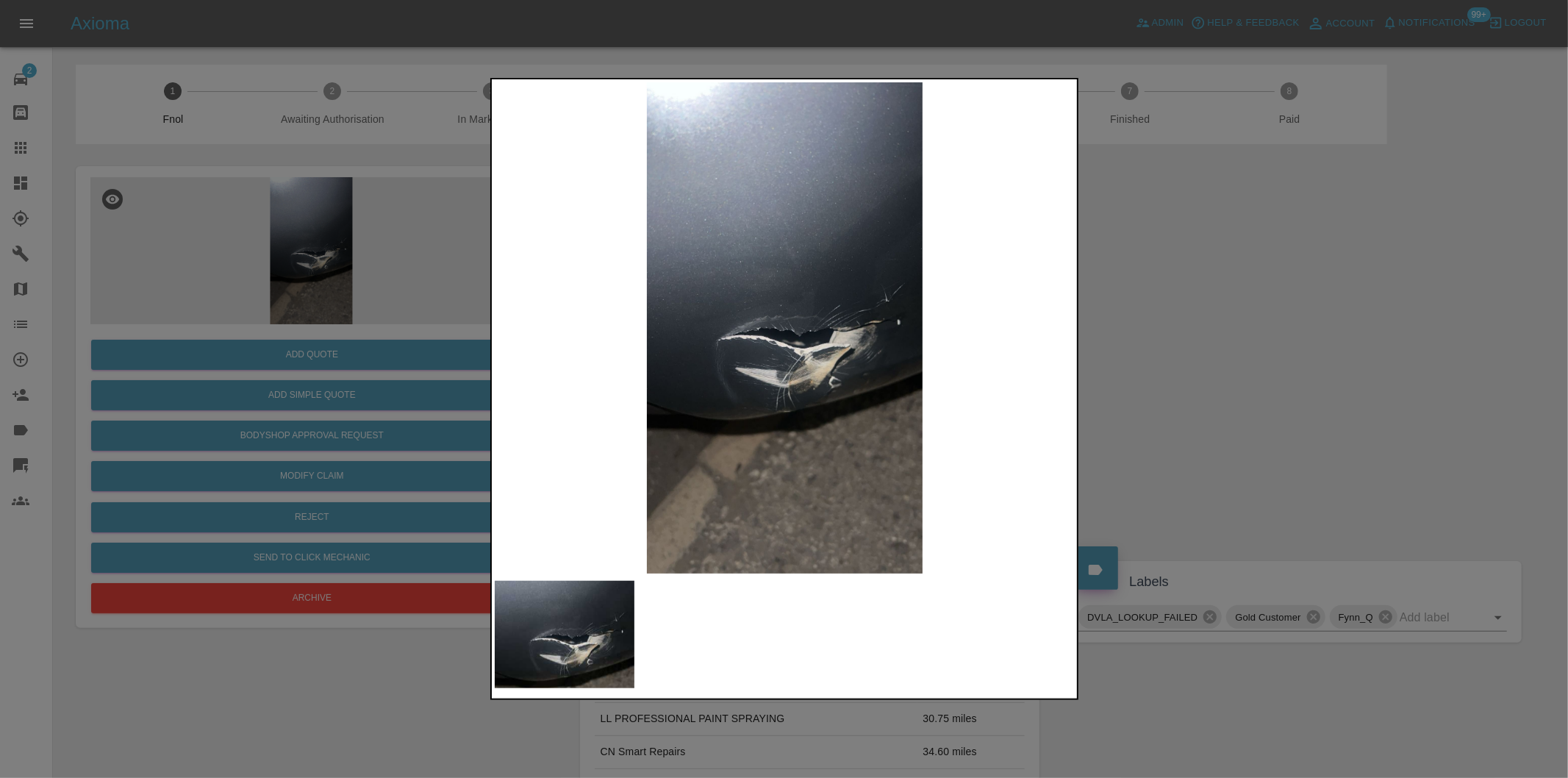
click at [800, 337] on img at bounding box center [784, 328] width 581 height 491
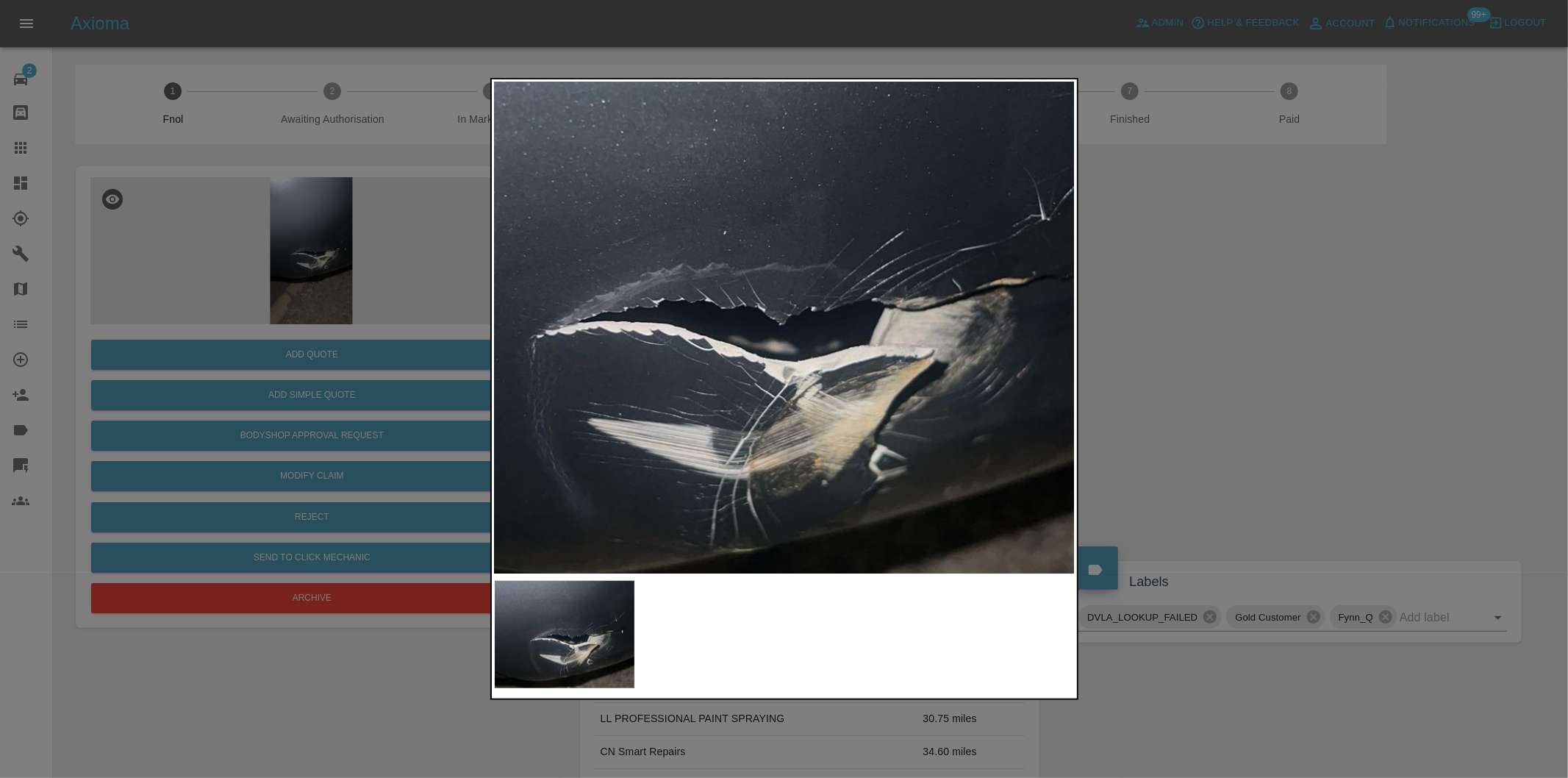
click at [800, 337] on img at bounding box center [736, 299] width 1742 height 1473
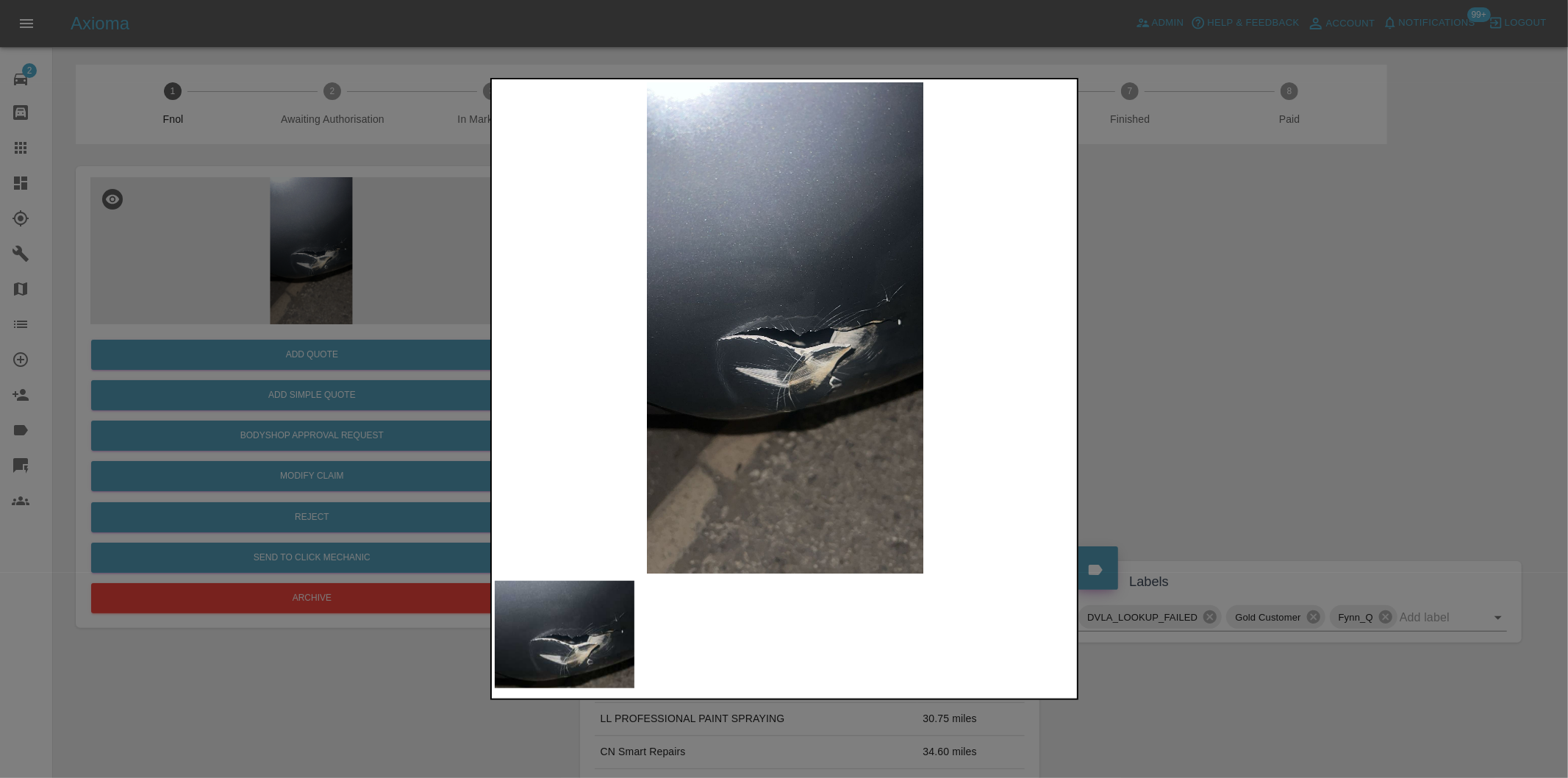
drag, startPoint x: 1216, startPoint y: 354, endPoint x: 1202, endPoint y: 355, distance: 14.0
click at [1216, 355] on div at bounding box center [784, 389] width 1568 height 778
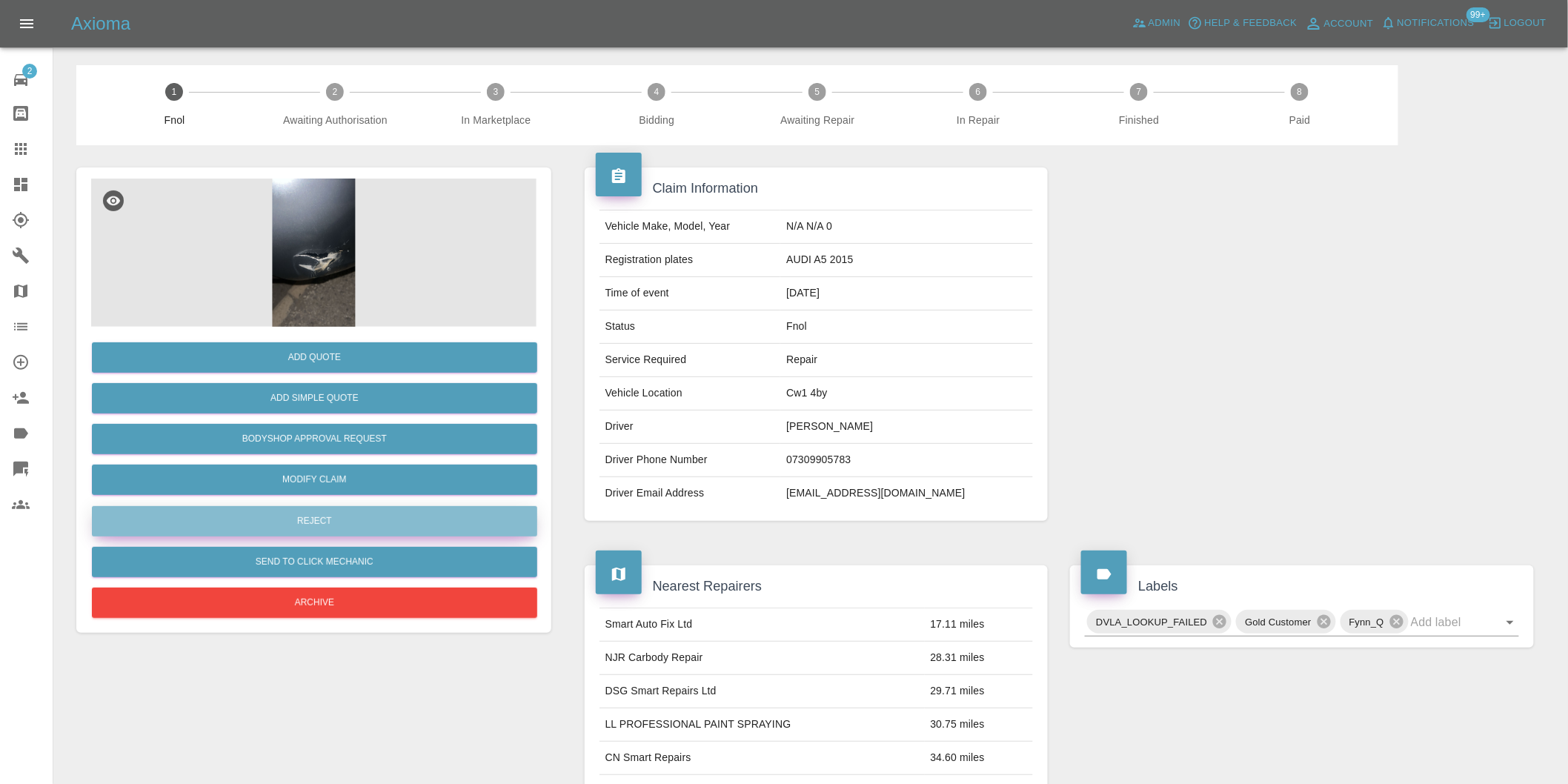
click at [352, 532] on button "Reject" at bounding box center [315, 521] width 445 height 30
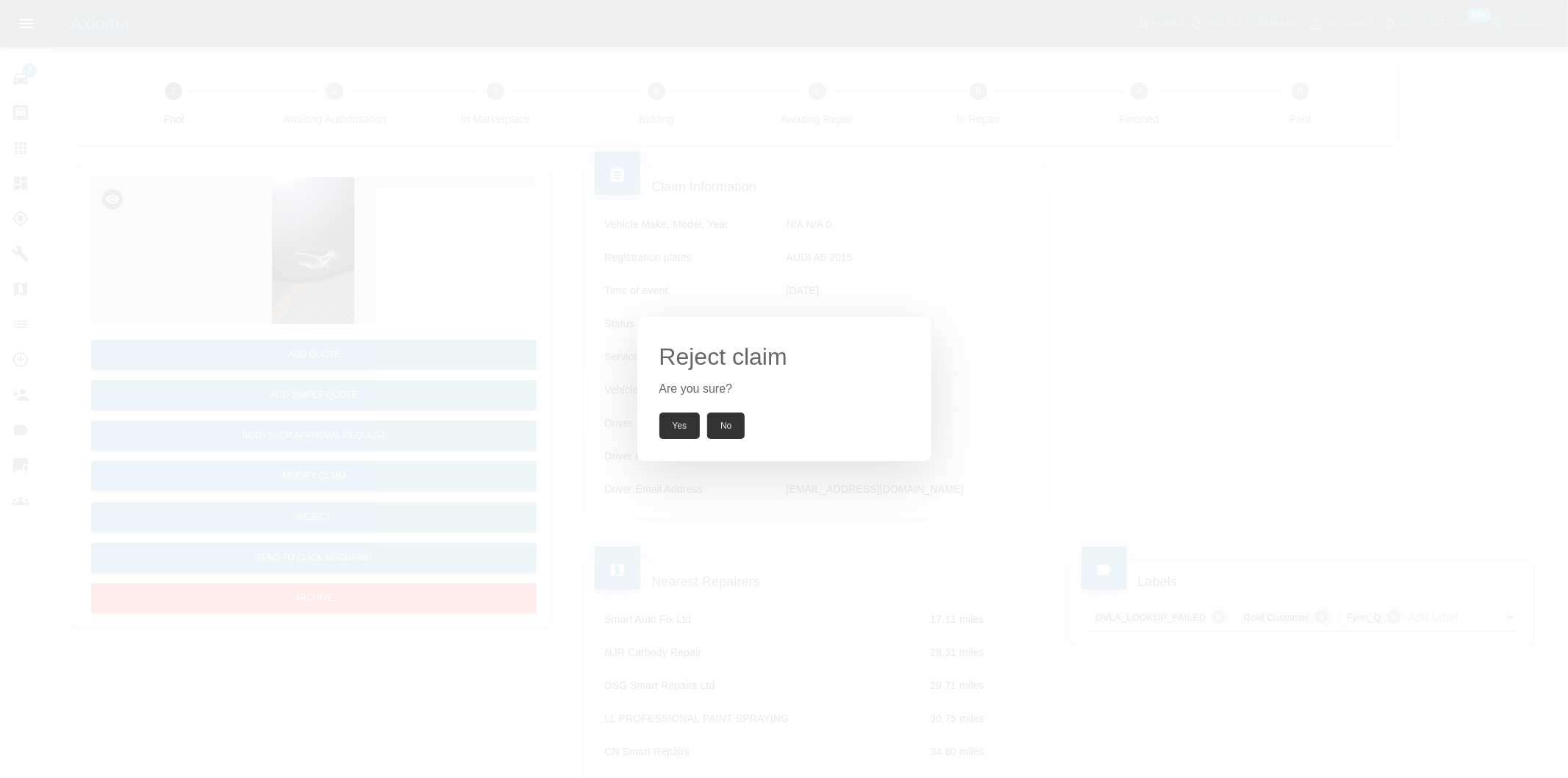
click at [688, 425] on button "Yes" at bounding box center [679, 426] width 41 height 26
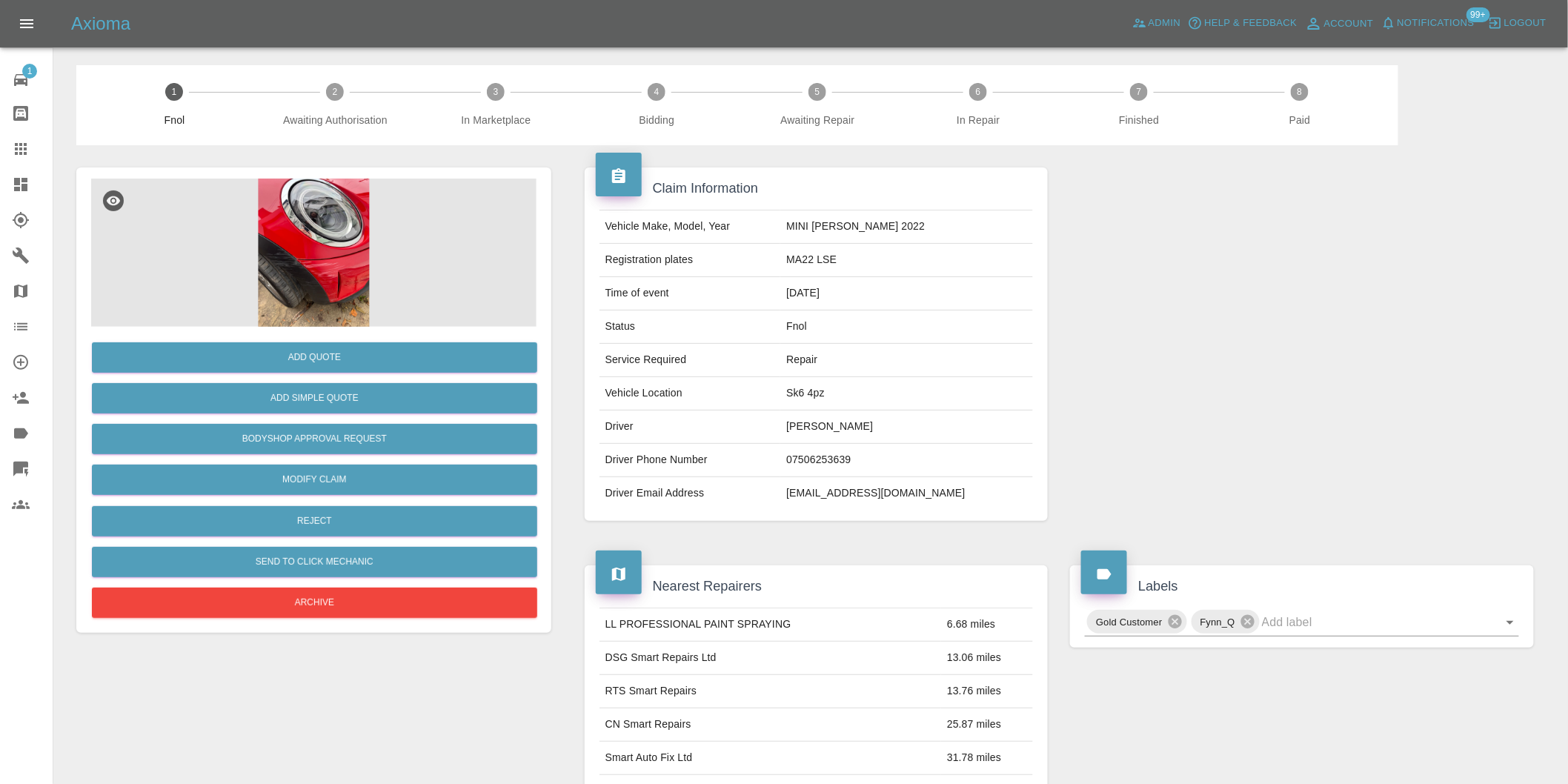
click at [286, 272] on img at bounding box center [314, 252] width 445 height 148
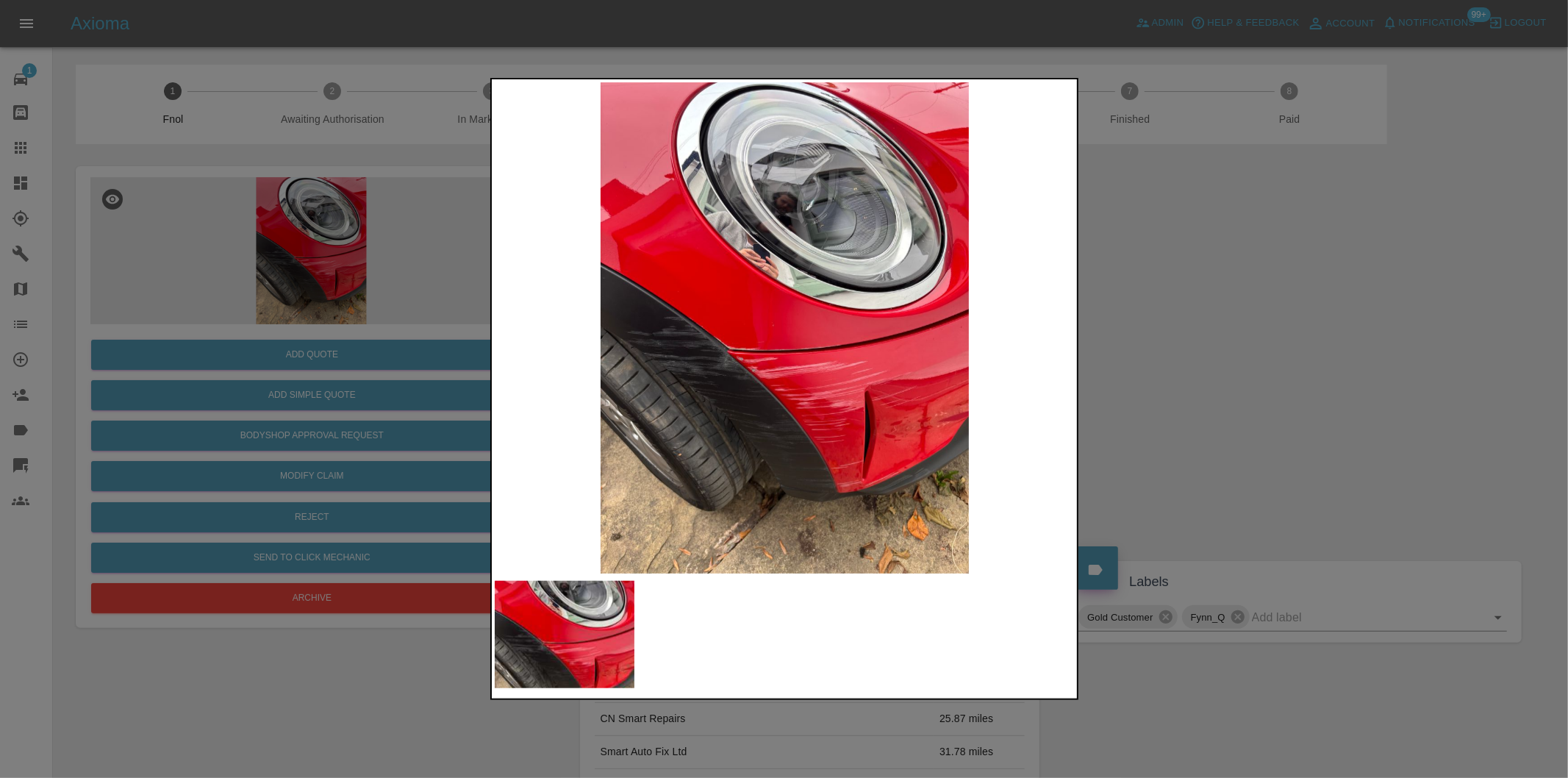
click at [747, 318] on img at bounding box center [784, 328] width 581 height 491
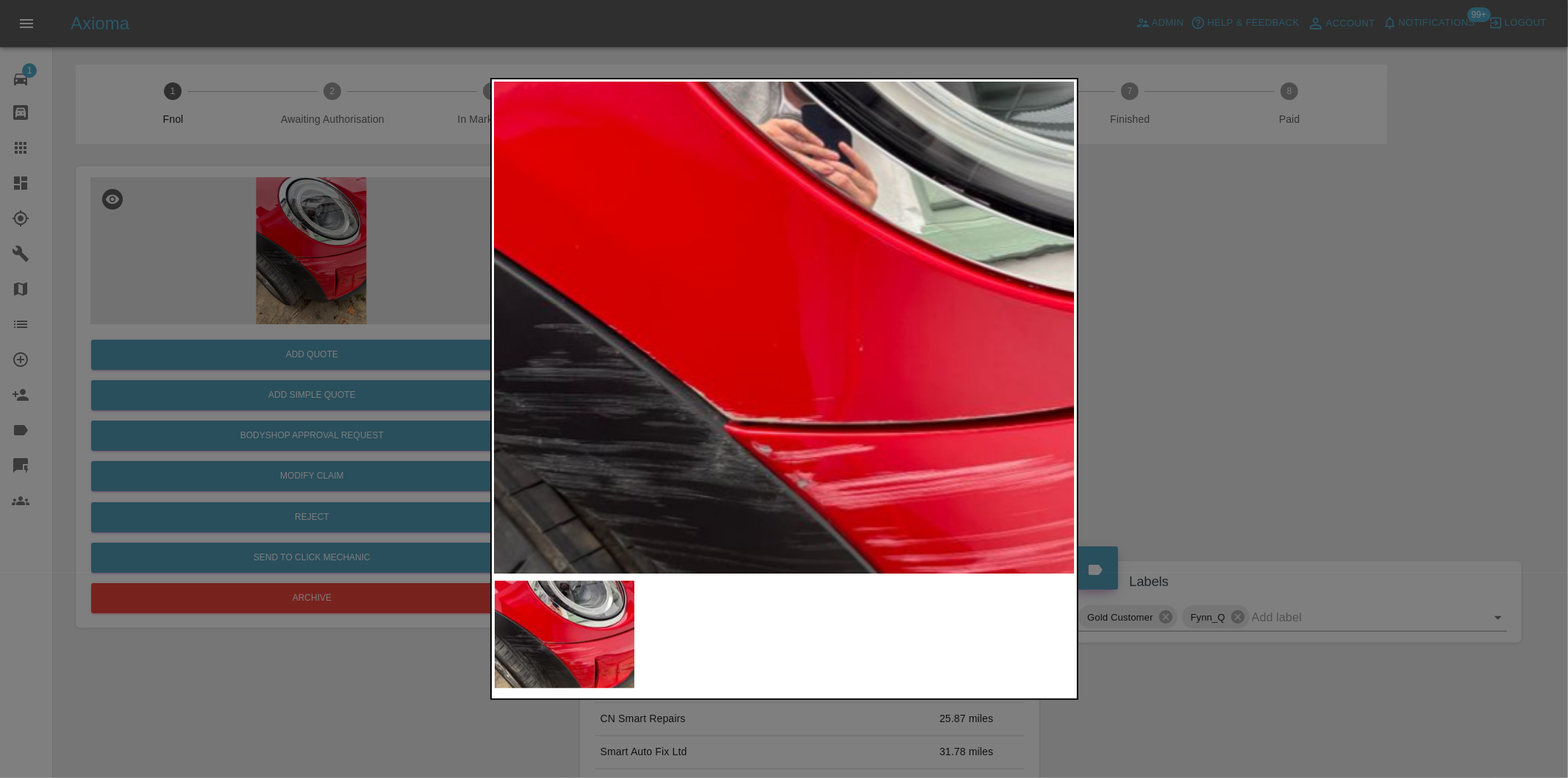
click at [747, 318] on img at bounding box center [895, 355] width 1742 height 1473
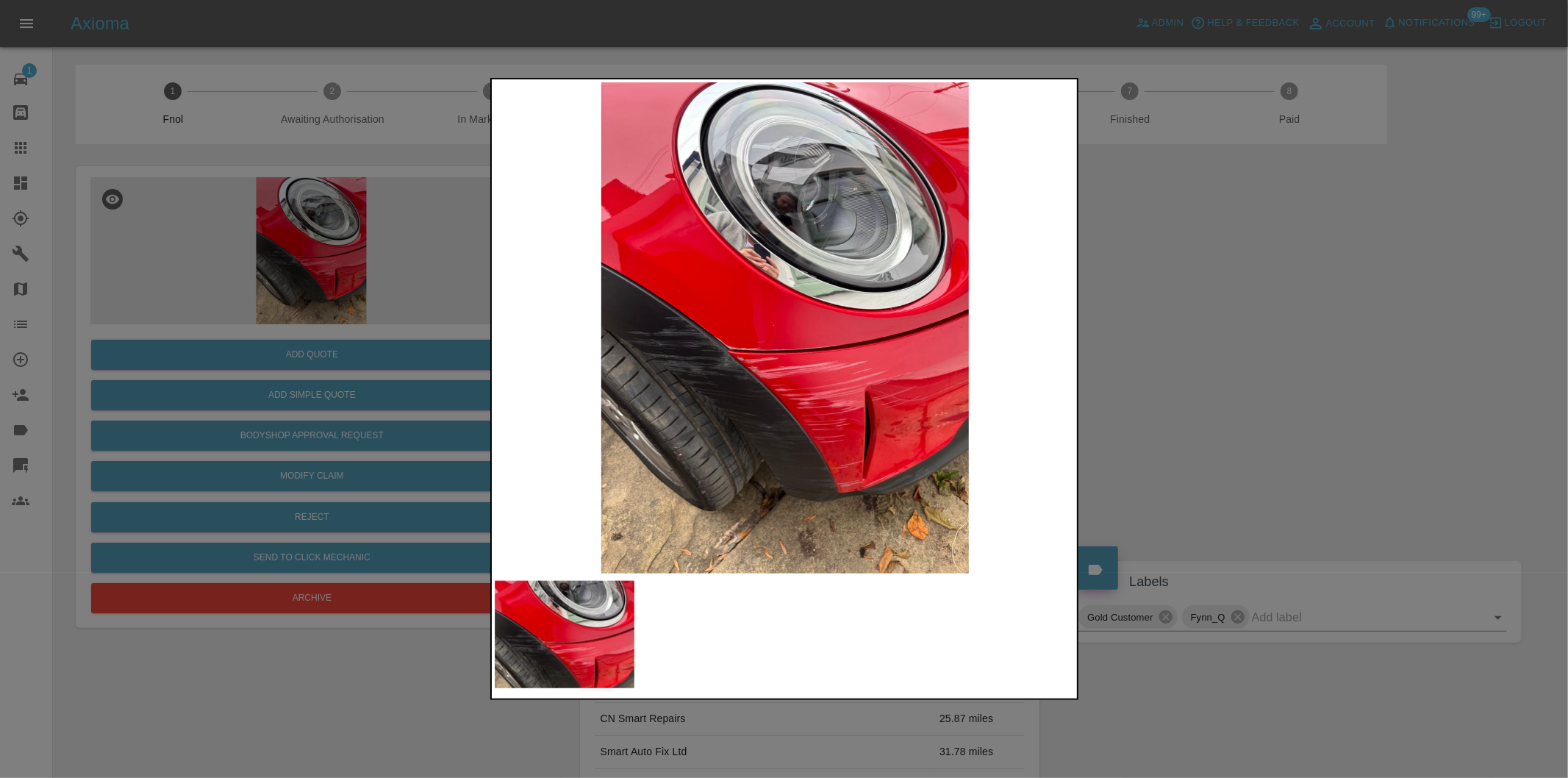
click at [1206, 314] on div at bounding box center [784, 389] width 1568 height 778
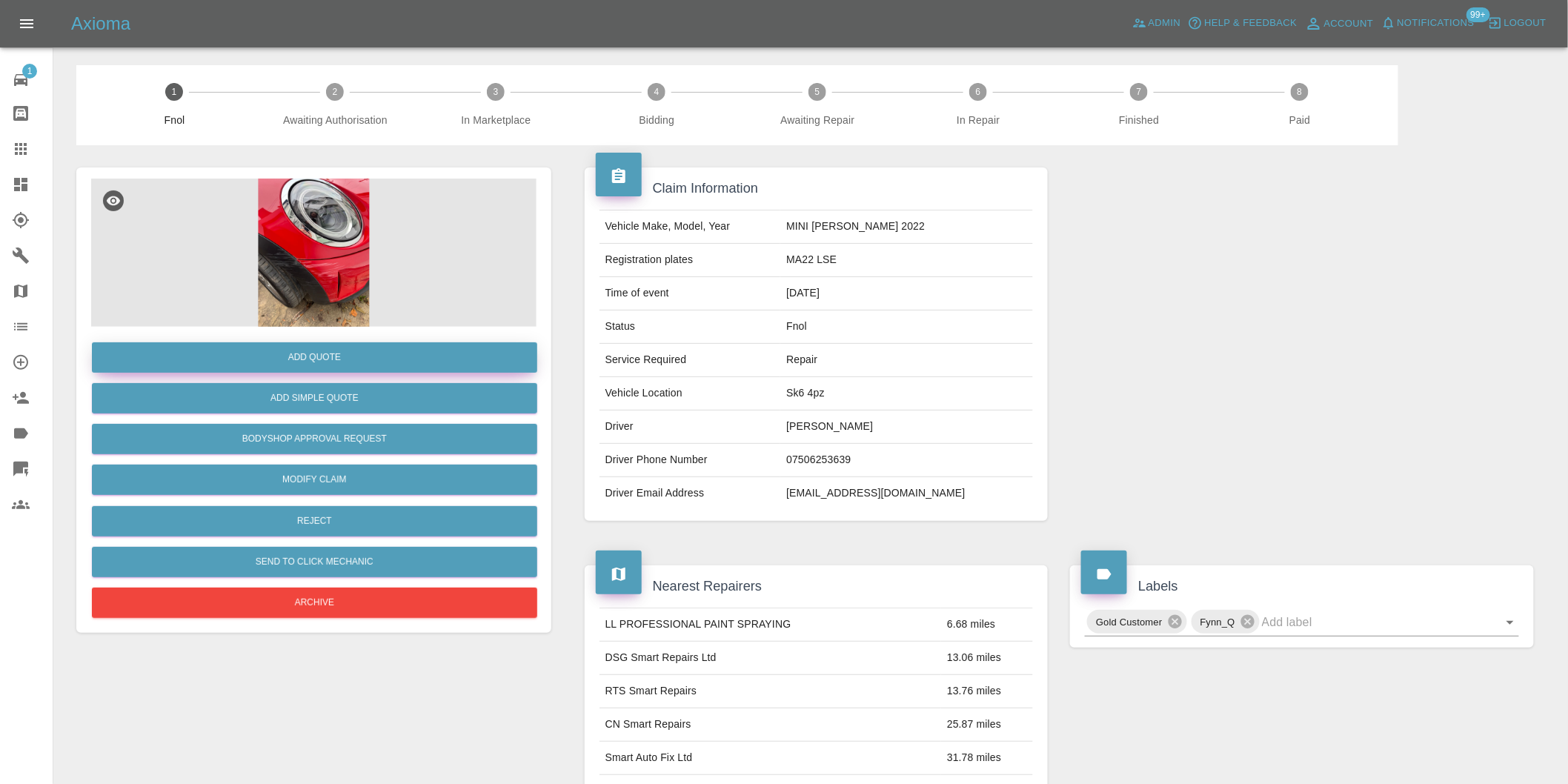
click at [327, 365] on button "Add Quote" at bounding box center [315, 357] width 445 height 30
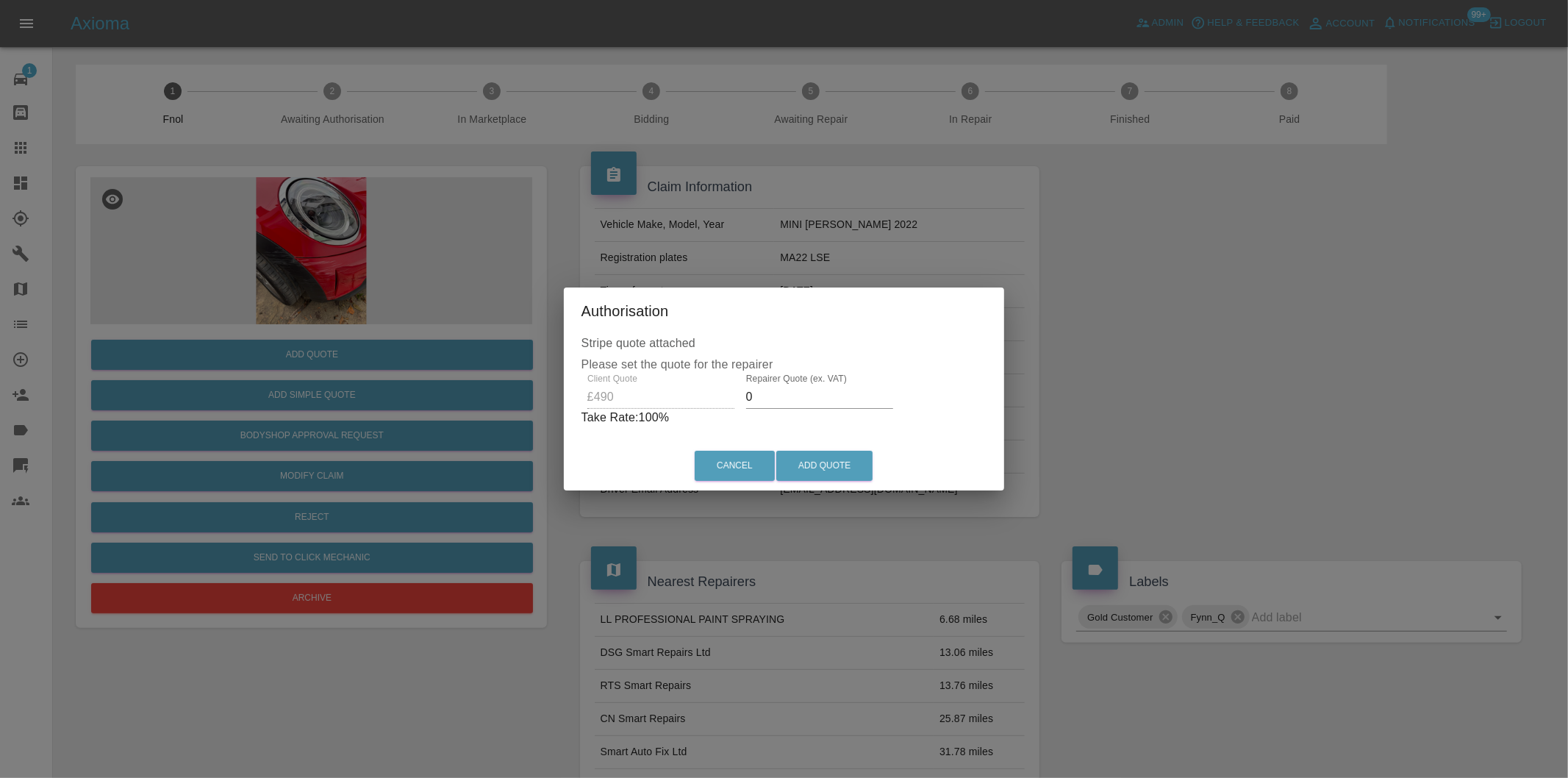
click at [769, 401] on input "0" at bounding box center [819, 397] width 147 height 23
type input "0310"
click at [820, 467] on button "Add Quote" at bounding box center [823, 465] width 96 height 30
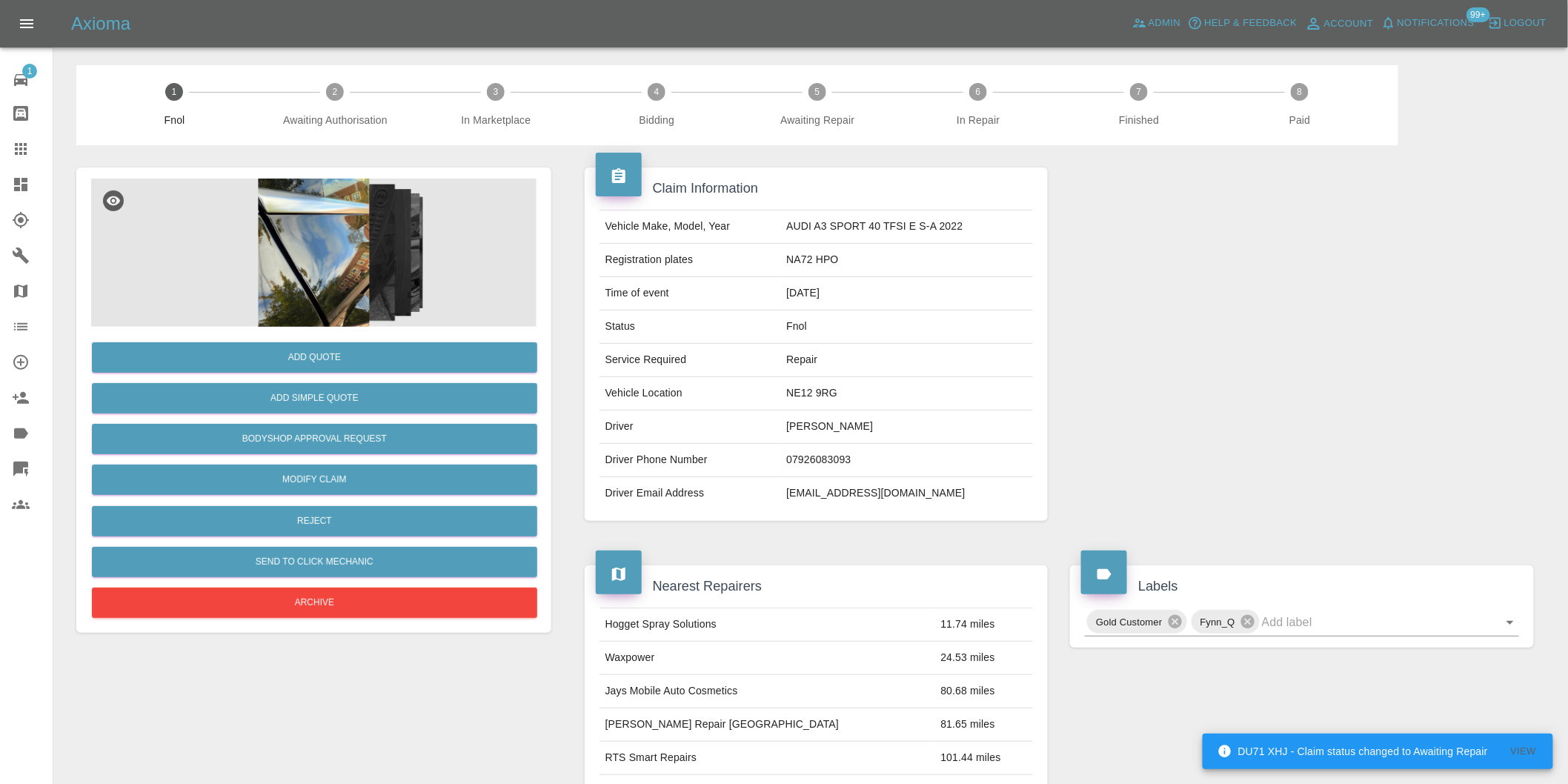
click at [337, 260] on img at bounding box center [314, 252] width 445 height 148
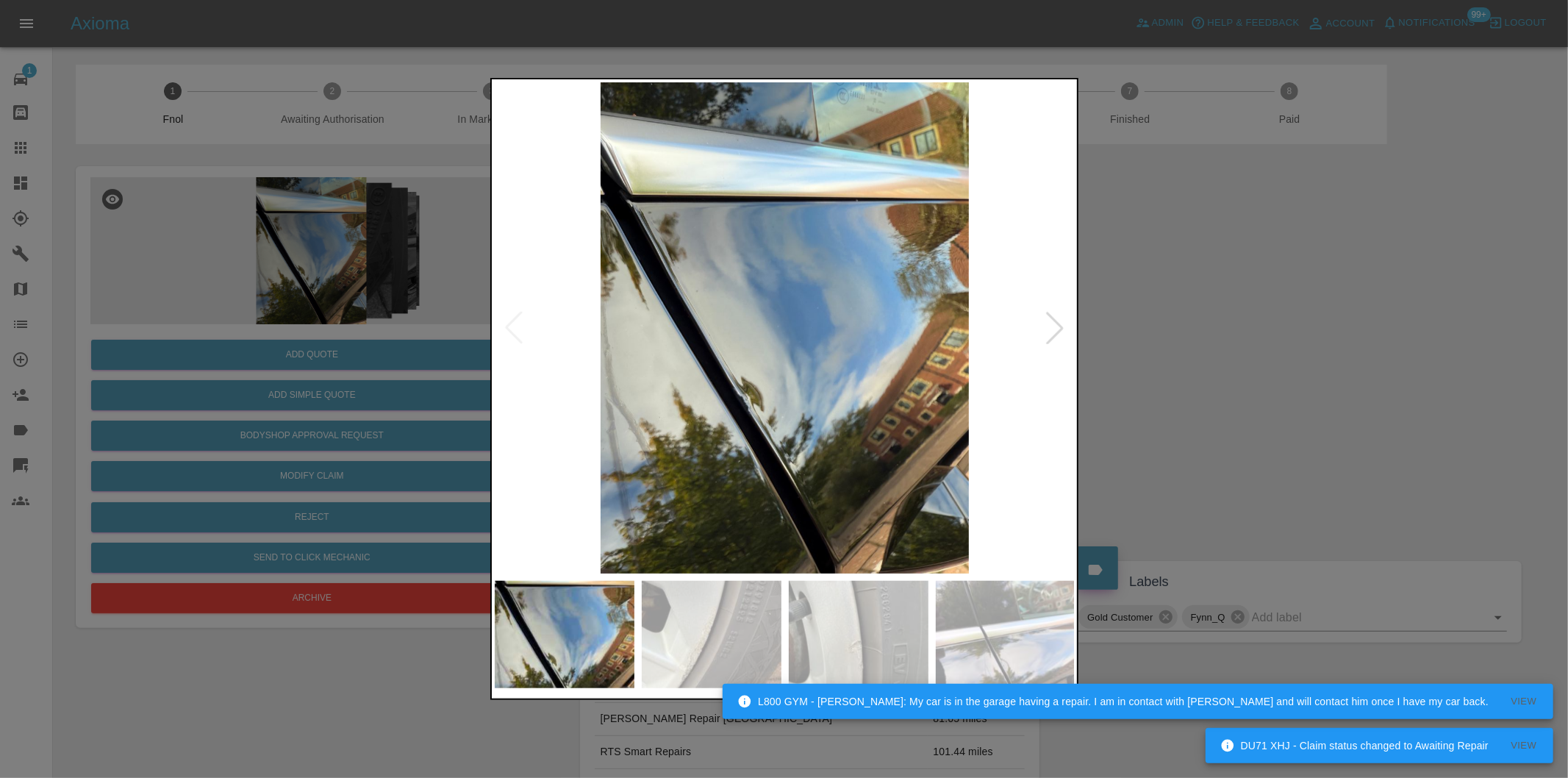
click at [1056, 329] on div at bounding box center [1054, 327] width 32 height 32
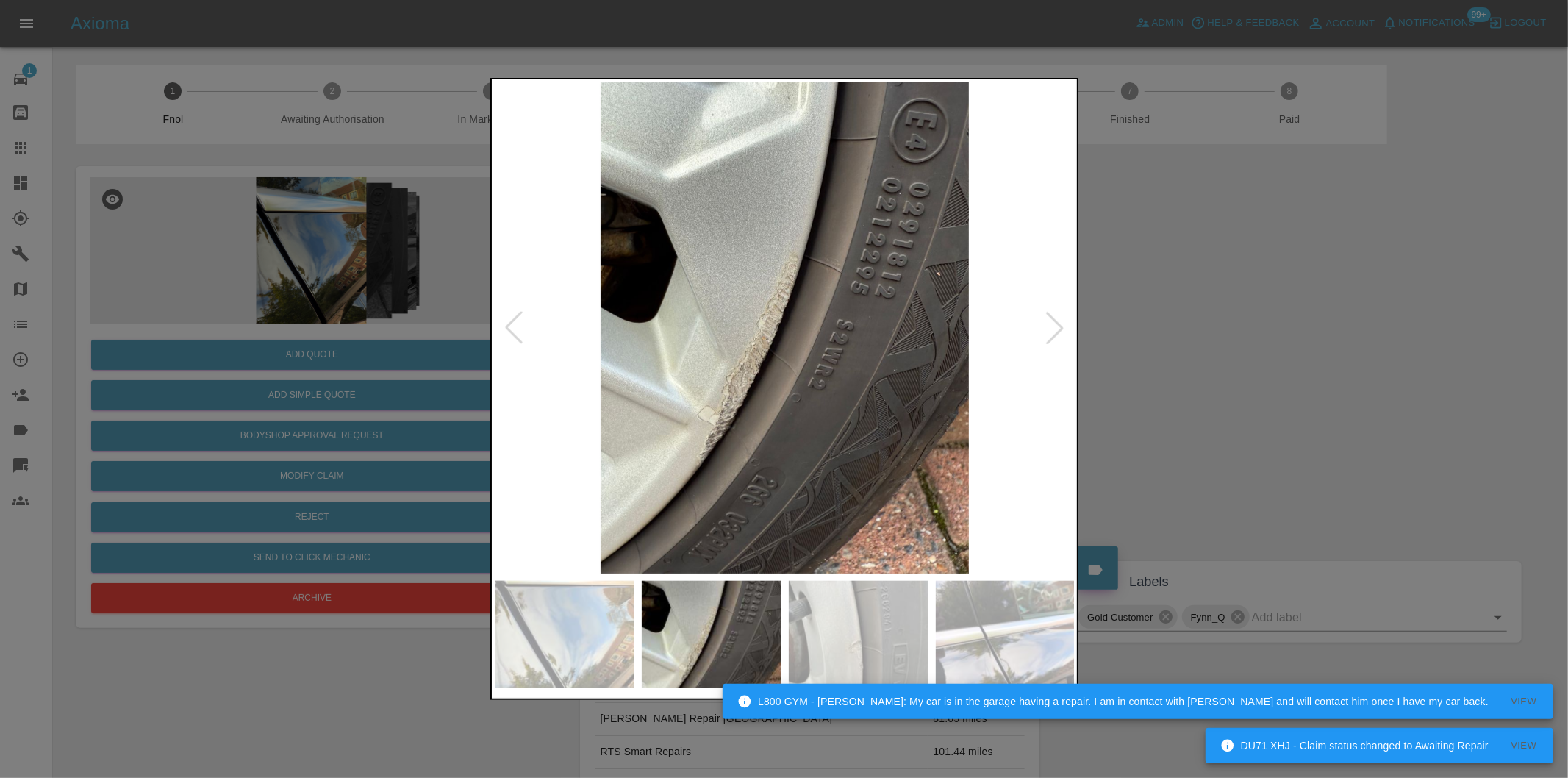
click at [1056, 329] on div at bounding box center [1054, 327] width 32 height 32
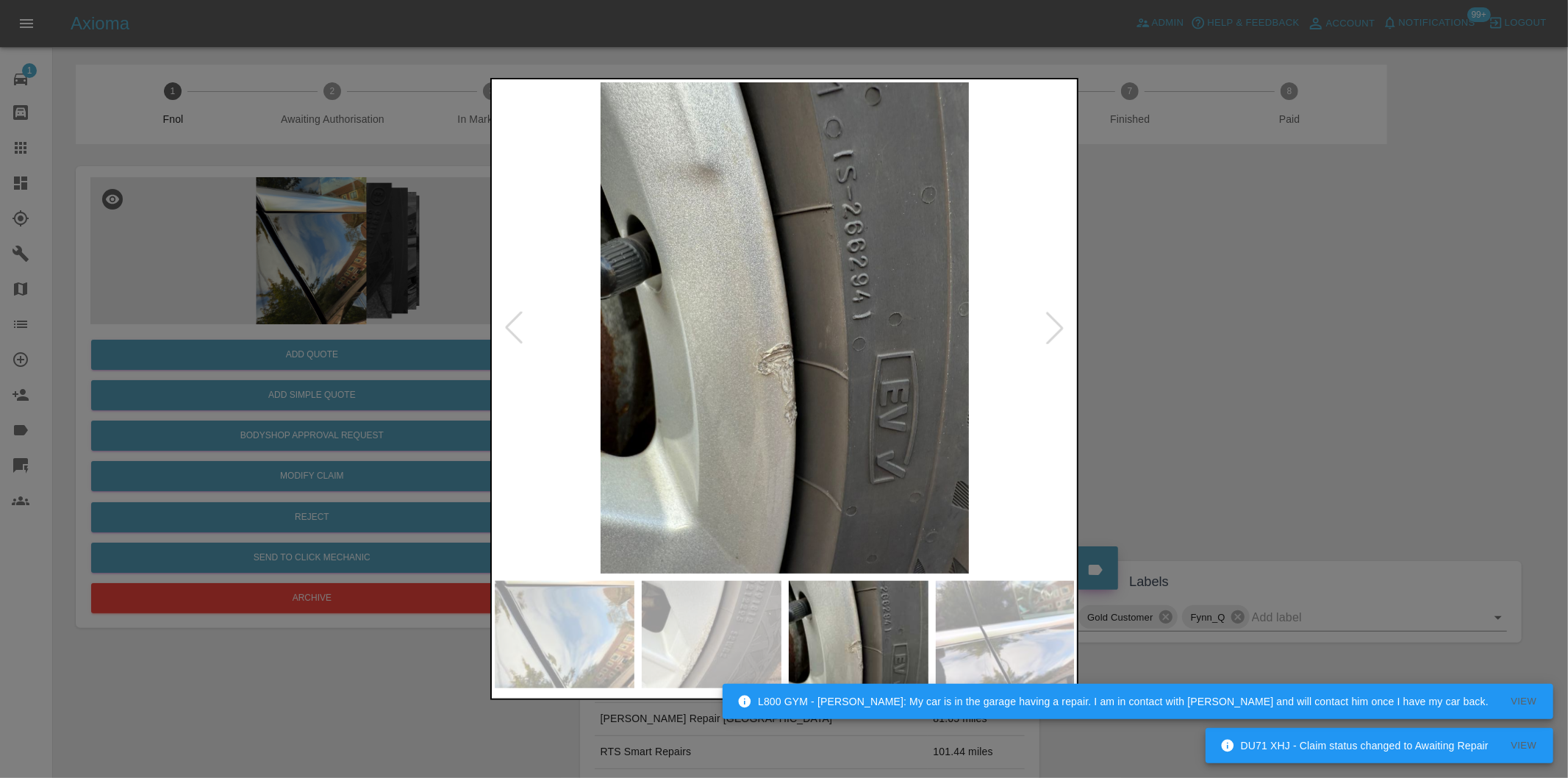
click at [1056, 329] on div at bounding box center [1054, 327] width 32 height 32
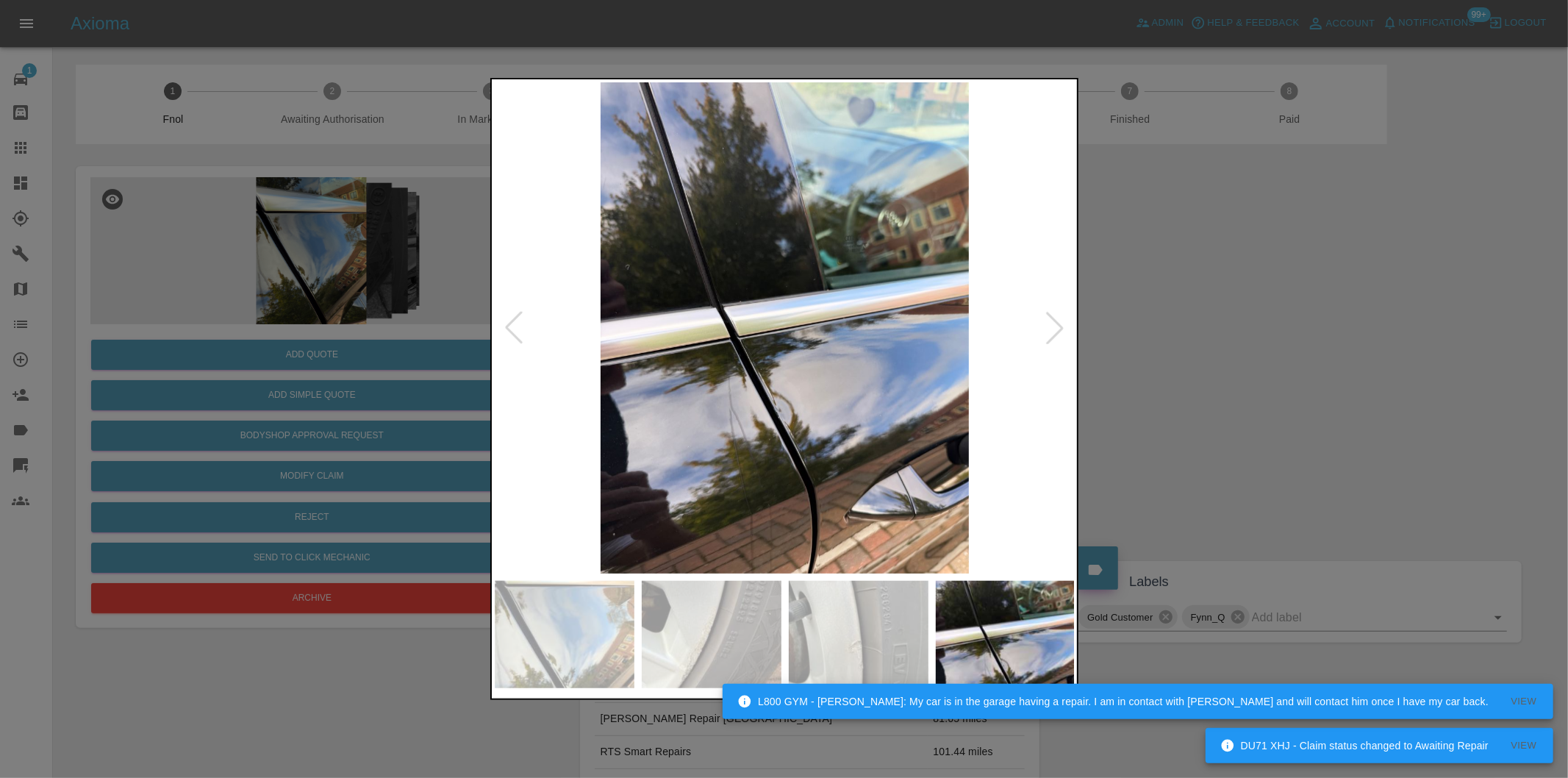
click at [1056, 329] on div at bounding box center [1054, 327] width 32 height 32
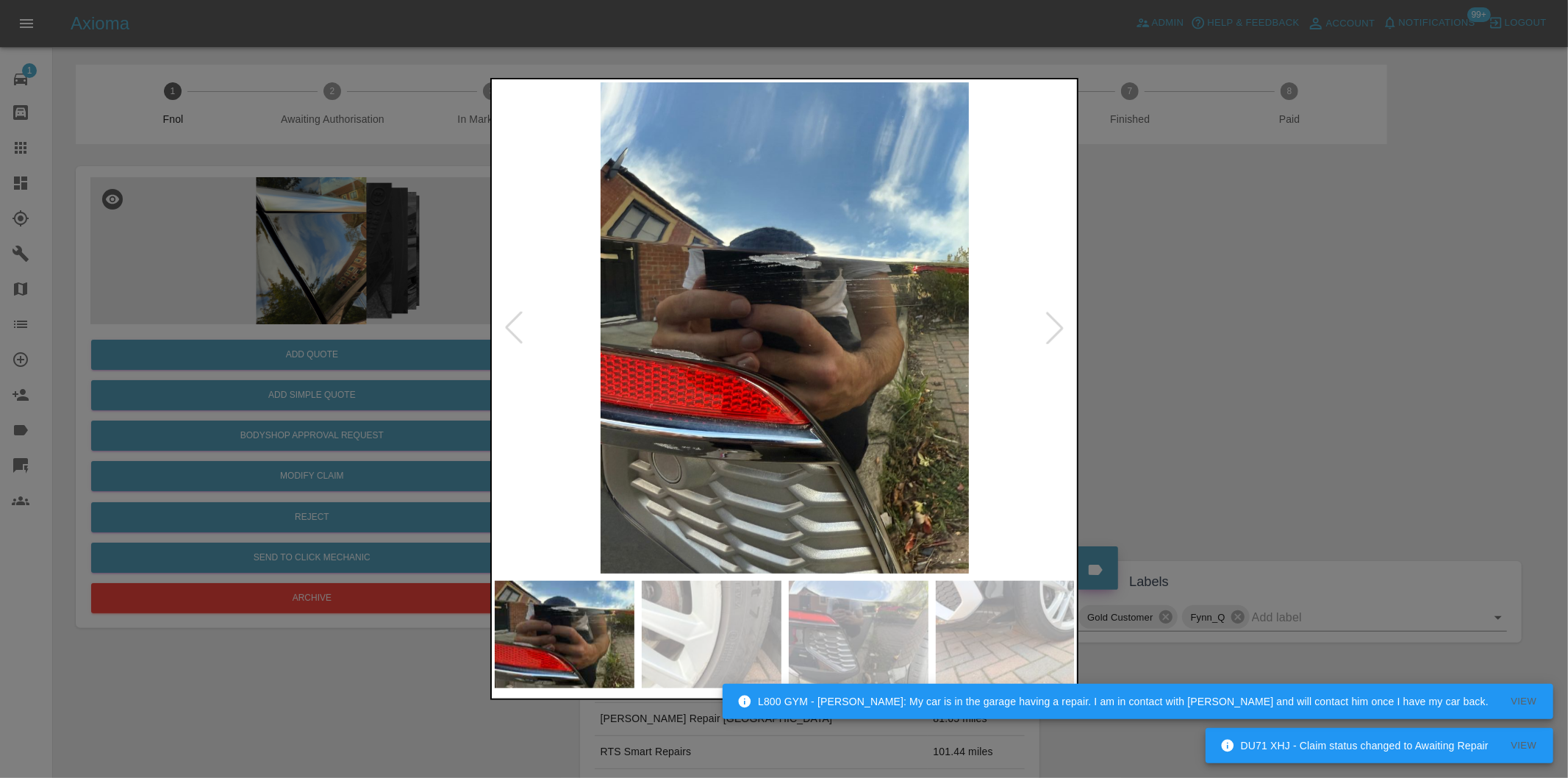
click at [1056, 329] on div at bounding box center [1054, 327] width 32 height 32
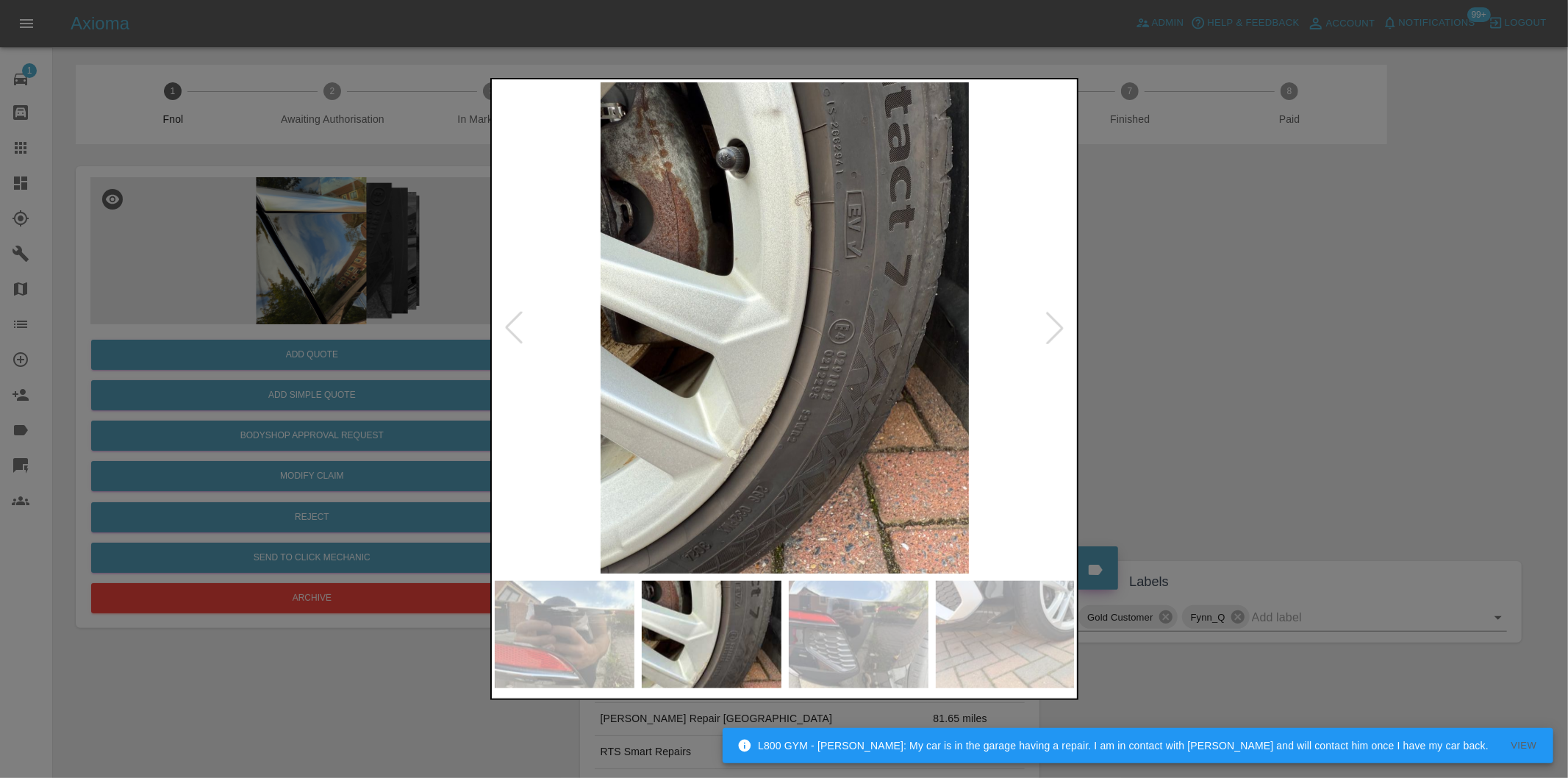
click at [1277, 341] on div at bounding box center [784, 389] width 1568 height 778
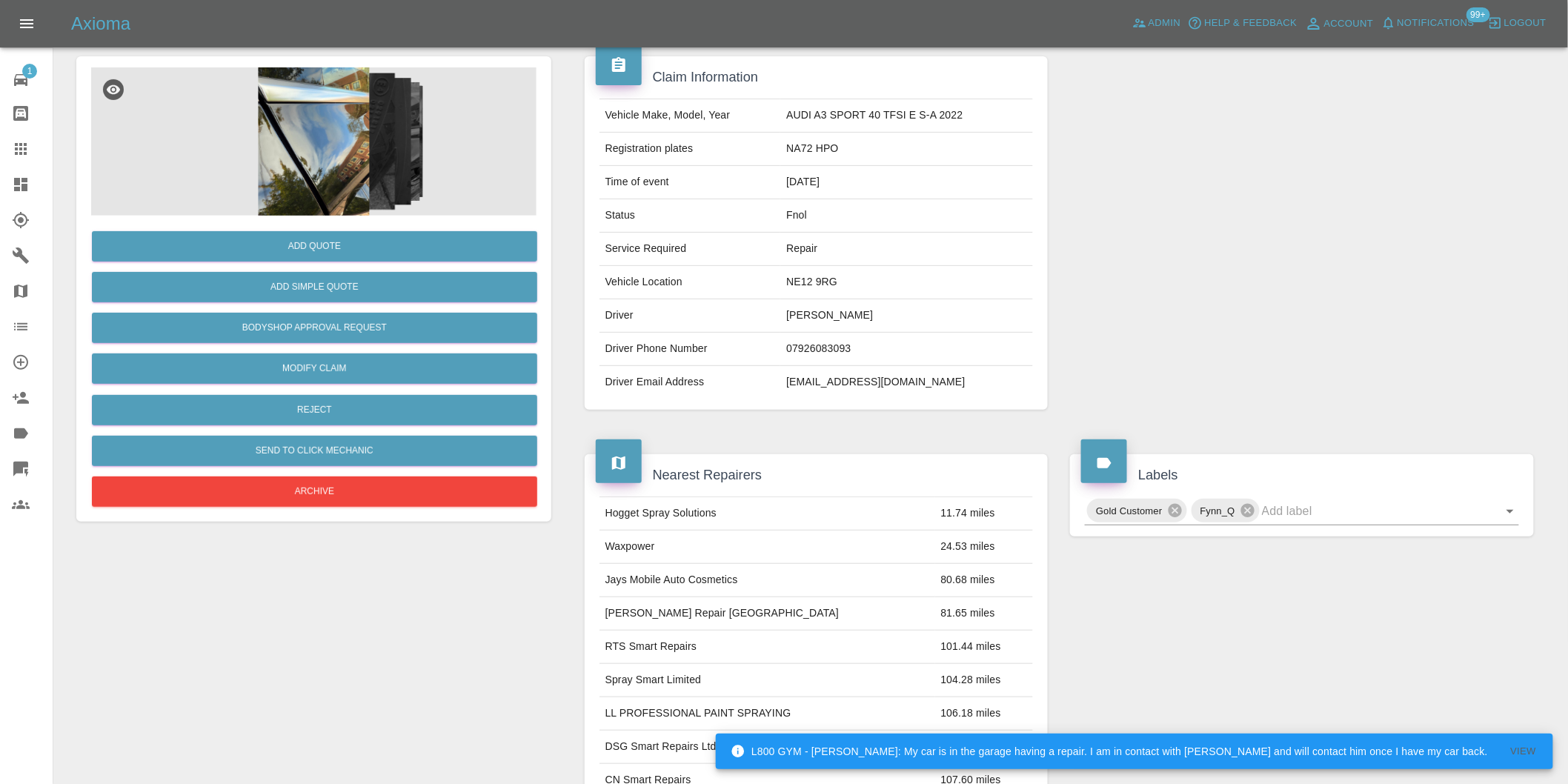
scroll to position [329, 0]
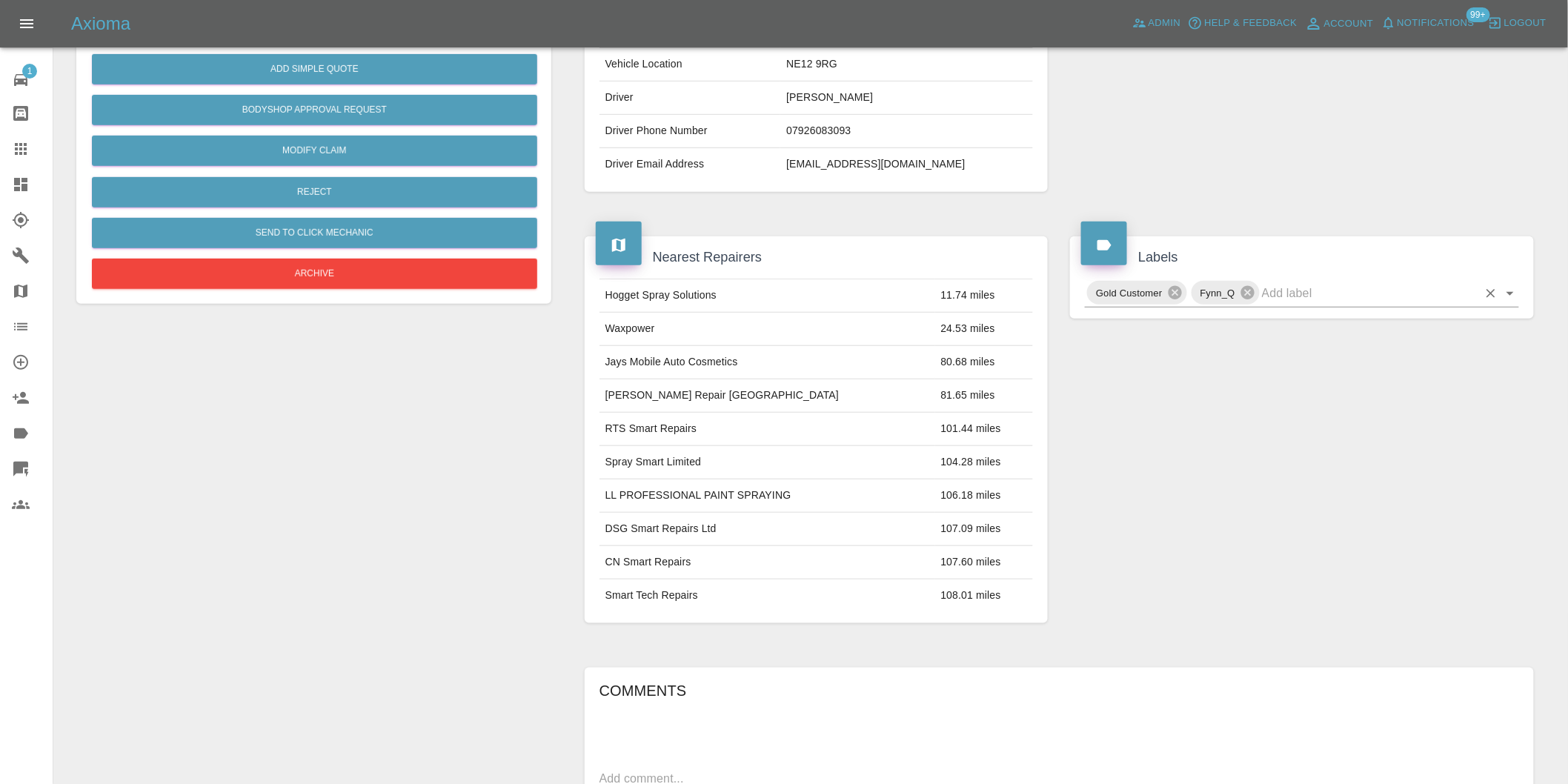
click at [1508, 290] on icon "Open" at bounding box center [1510, 293] width 18 height 18
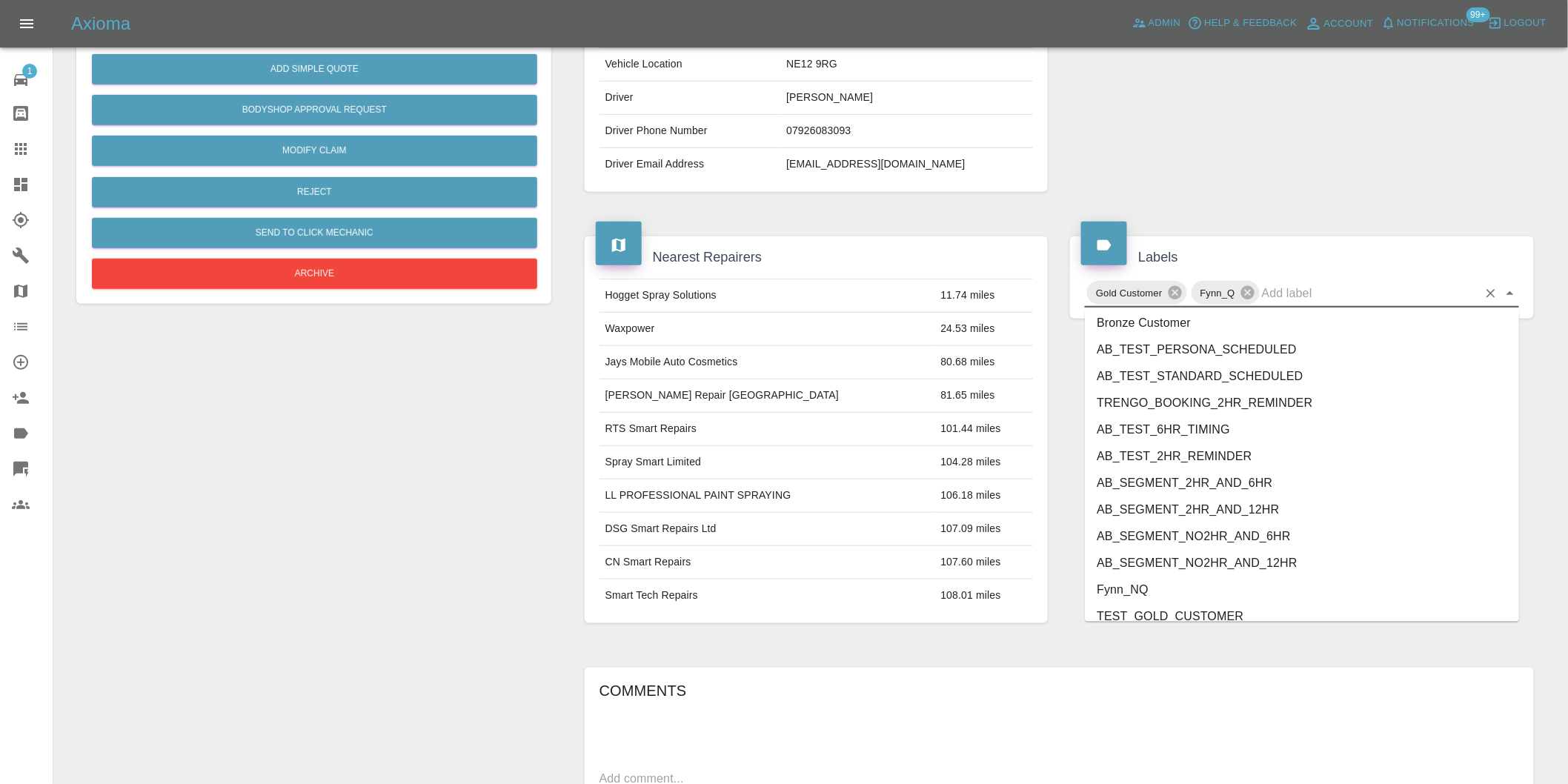
scroll to position [3164, 0]
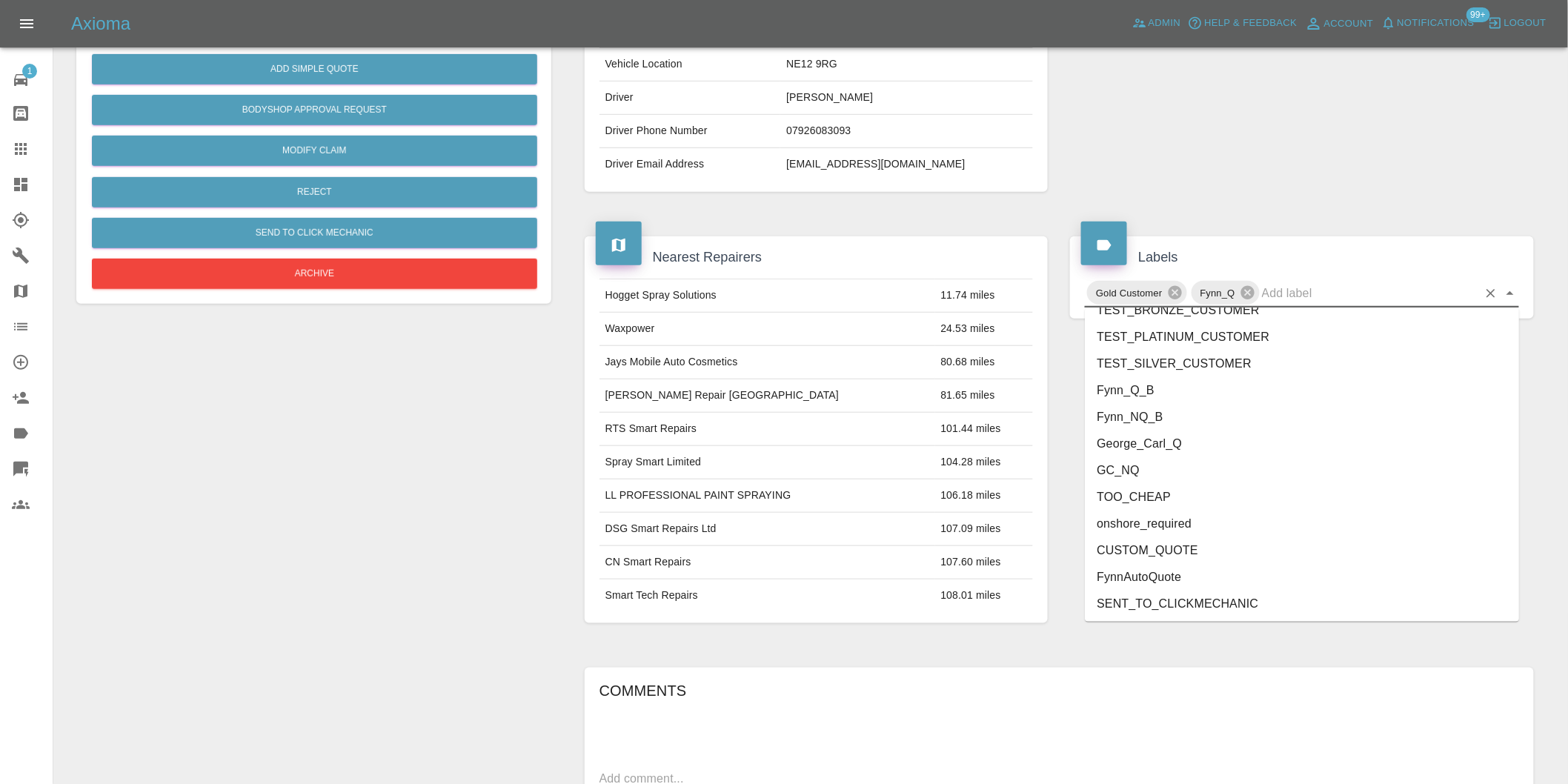
click at [1136, 435] on li "George_Carl_Q" at bounding box center [1302, 444] width 435 height 26
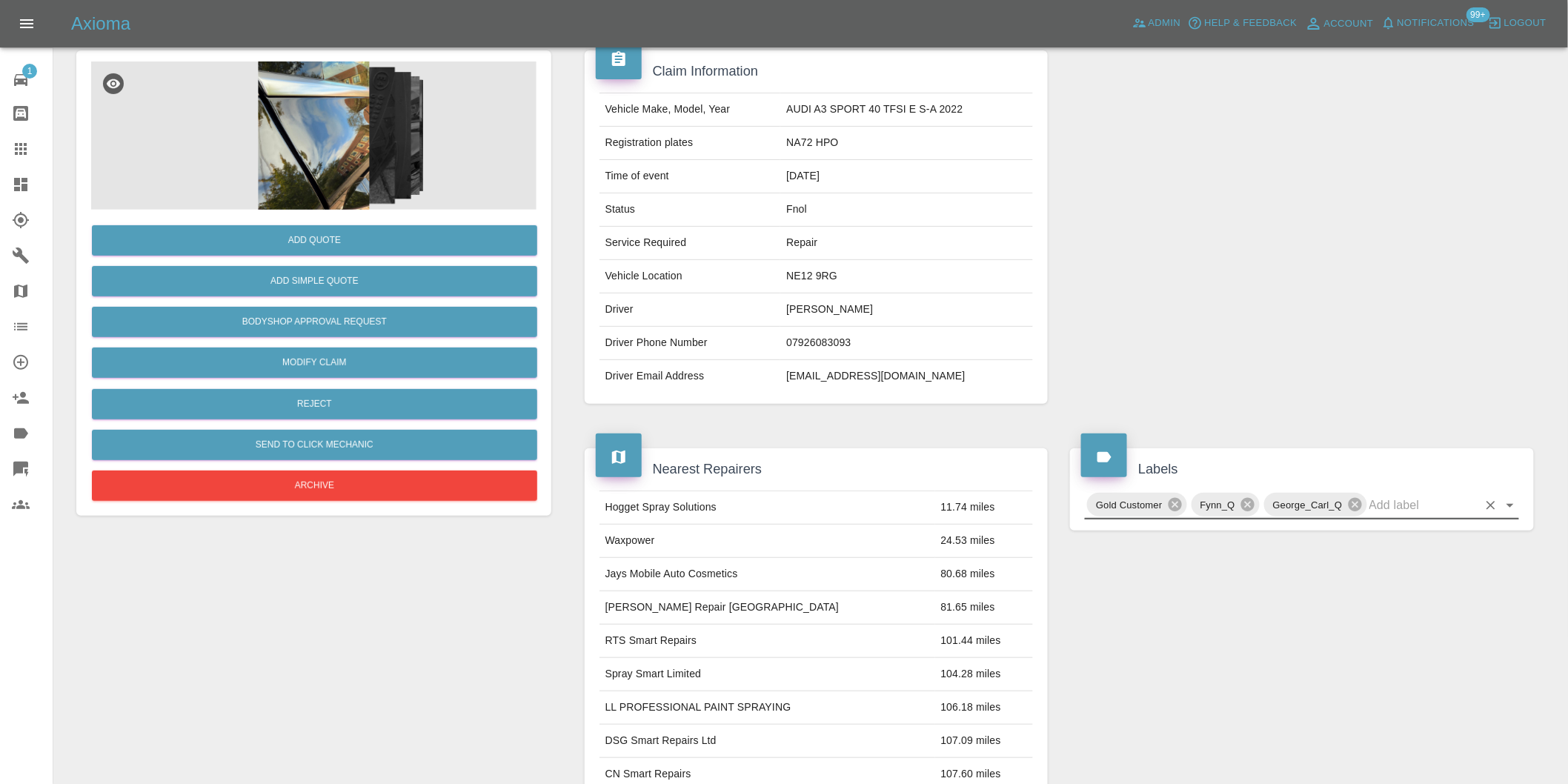
scroll to position [0, 0]
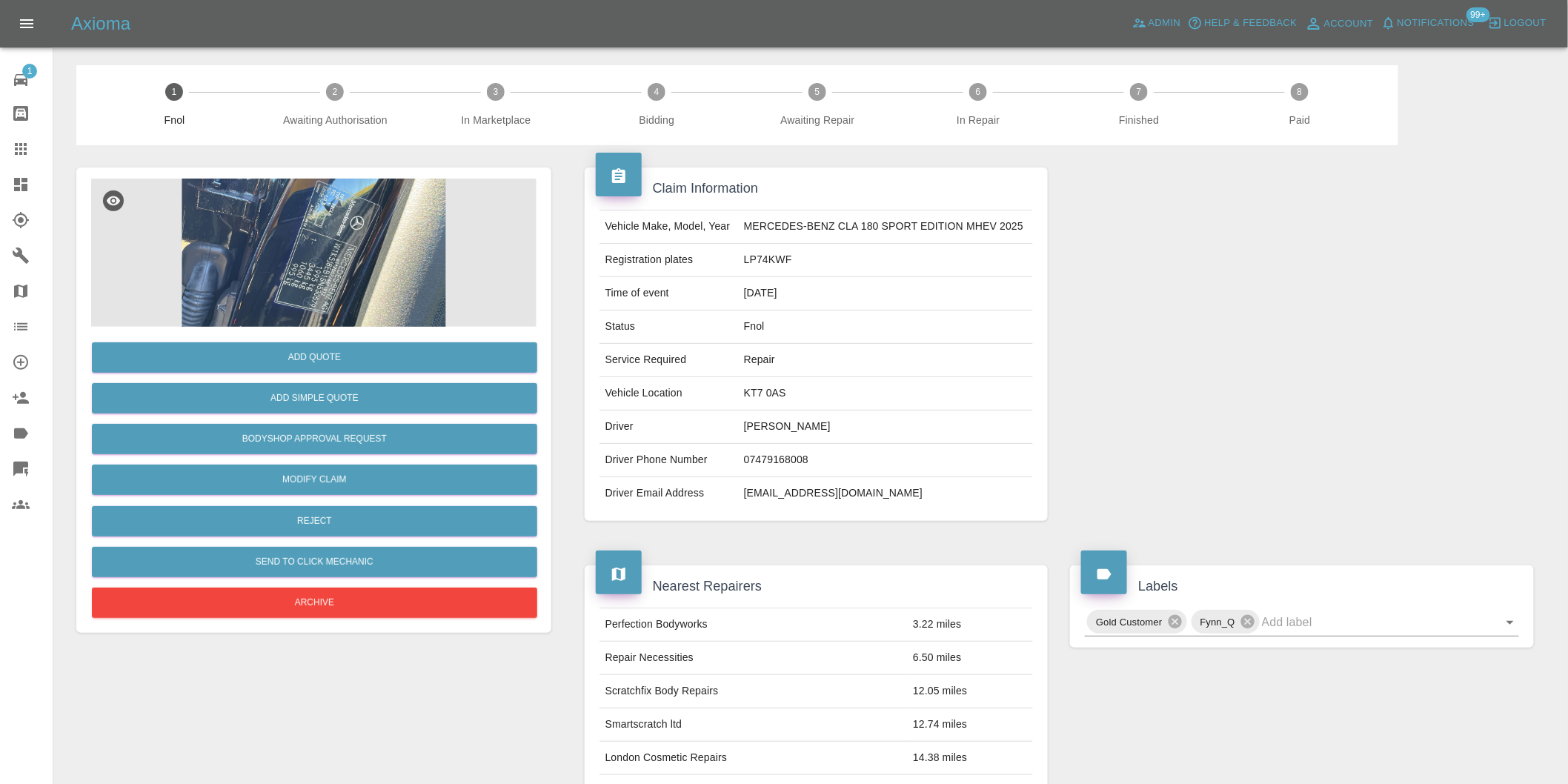
click at [408, 213] on img at bounding box center [314, 252] width 445 height 148
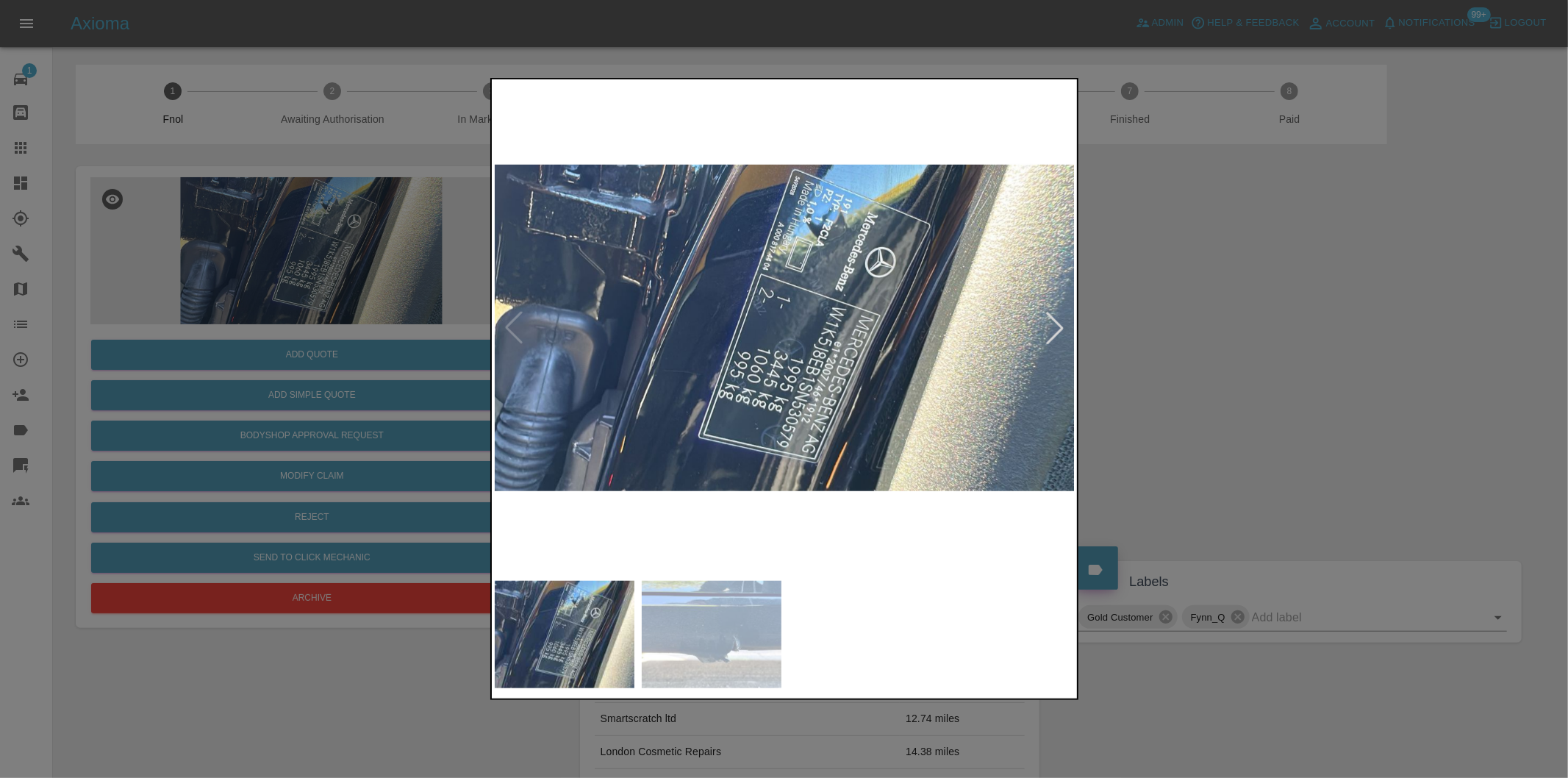
click at [1048, 323] on div at bounding box center [1054, 327] width 32 height 32
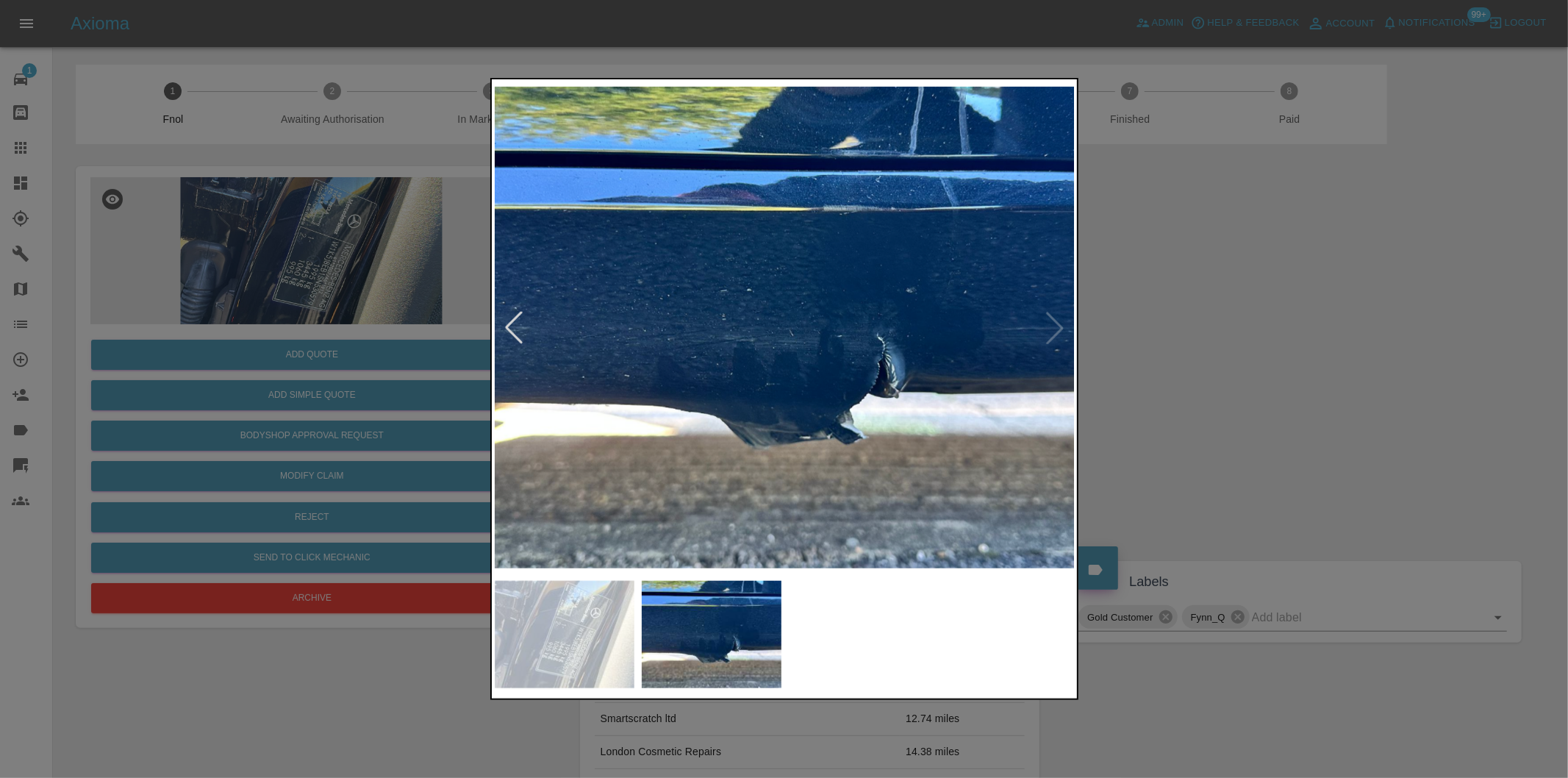
click at [1048, 323] on img at bounding box center [784, 328] width 581 height 491
click at [1184, 356] on div at bounding box center [784, 389] width 1568 height 778
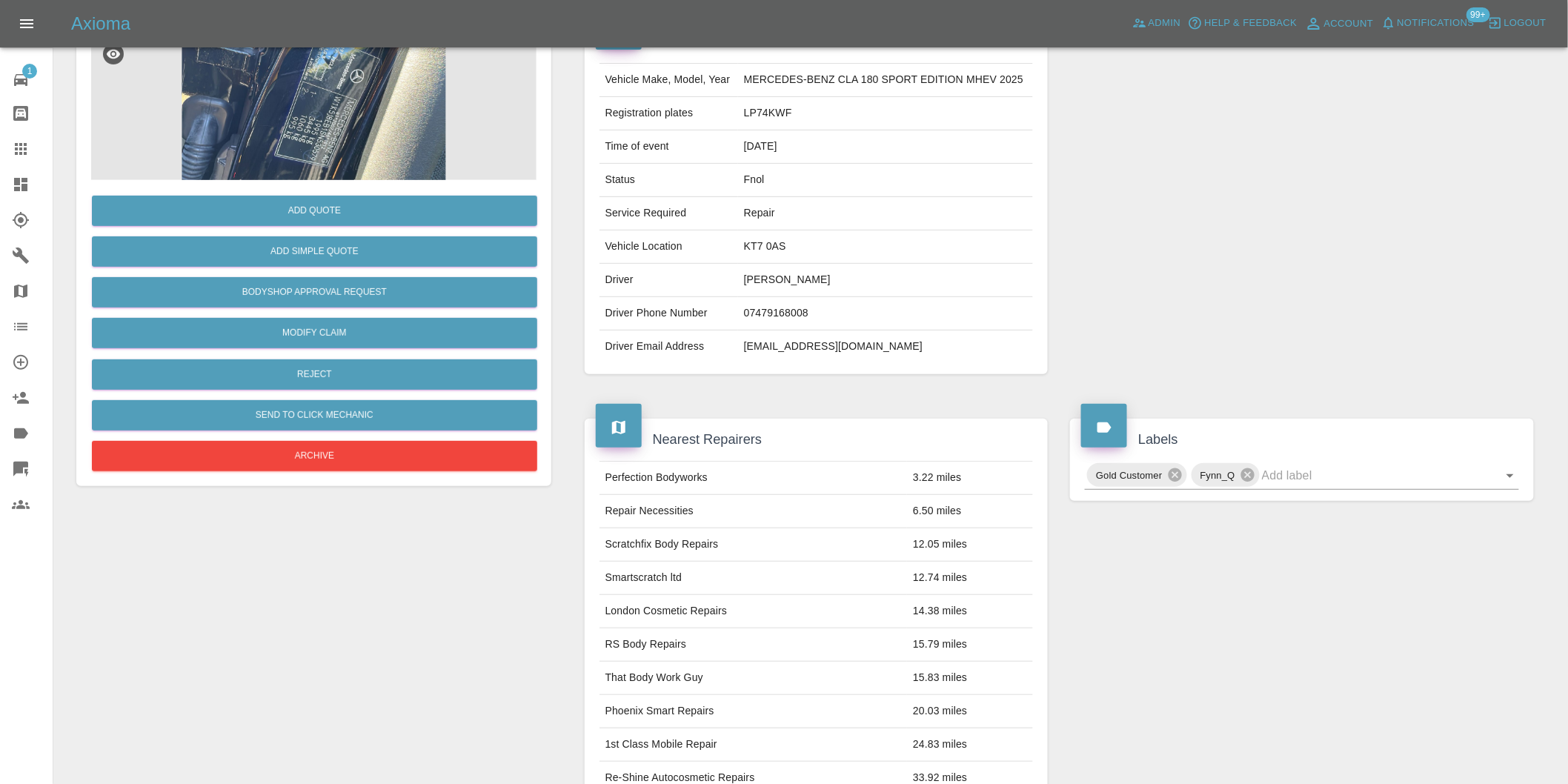
scroll to position [20, 0]
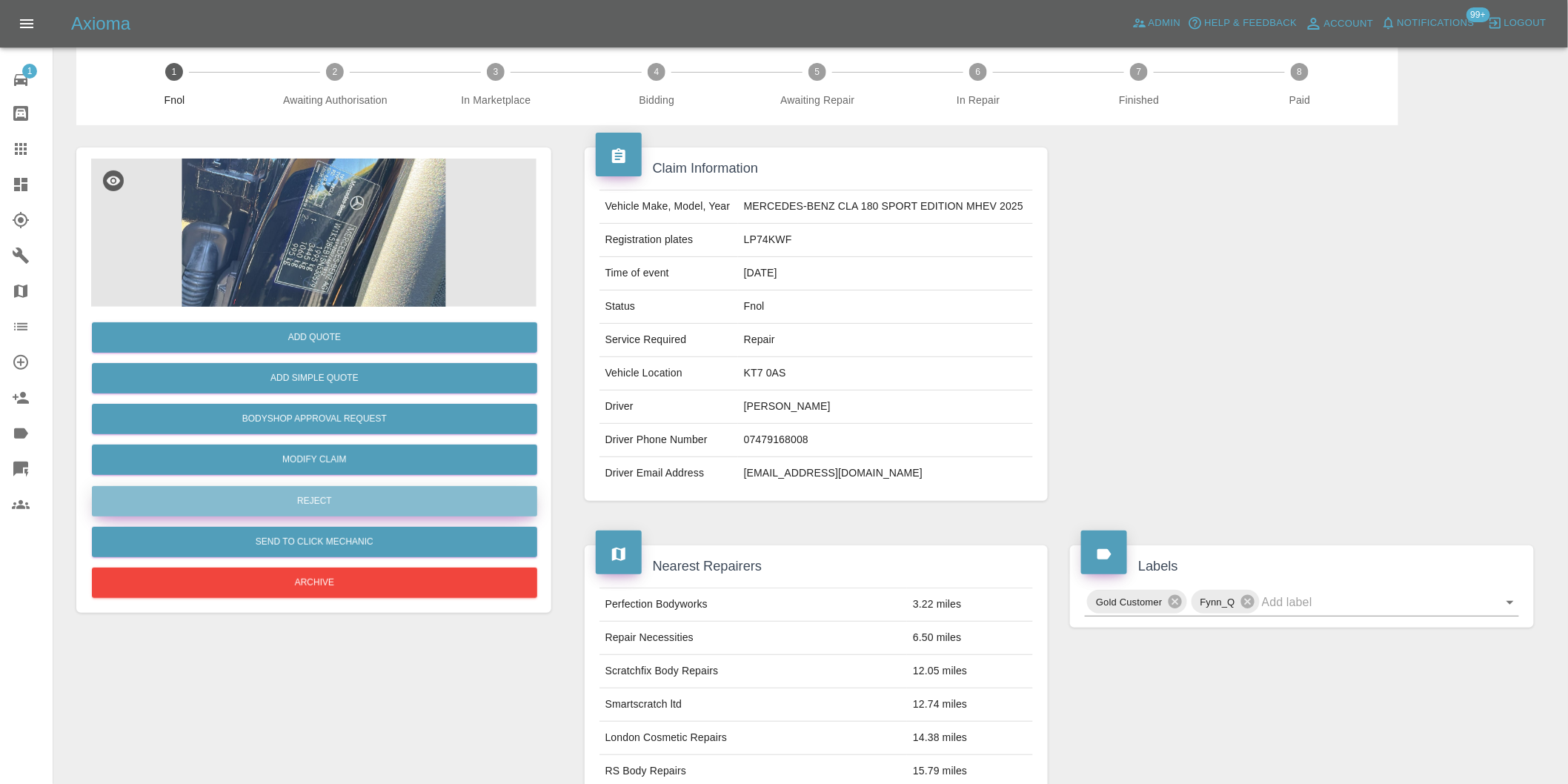
click at [332, 506] on button "Reject" at bounding box center [315, 500] width 445 height 30
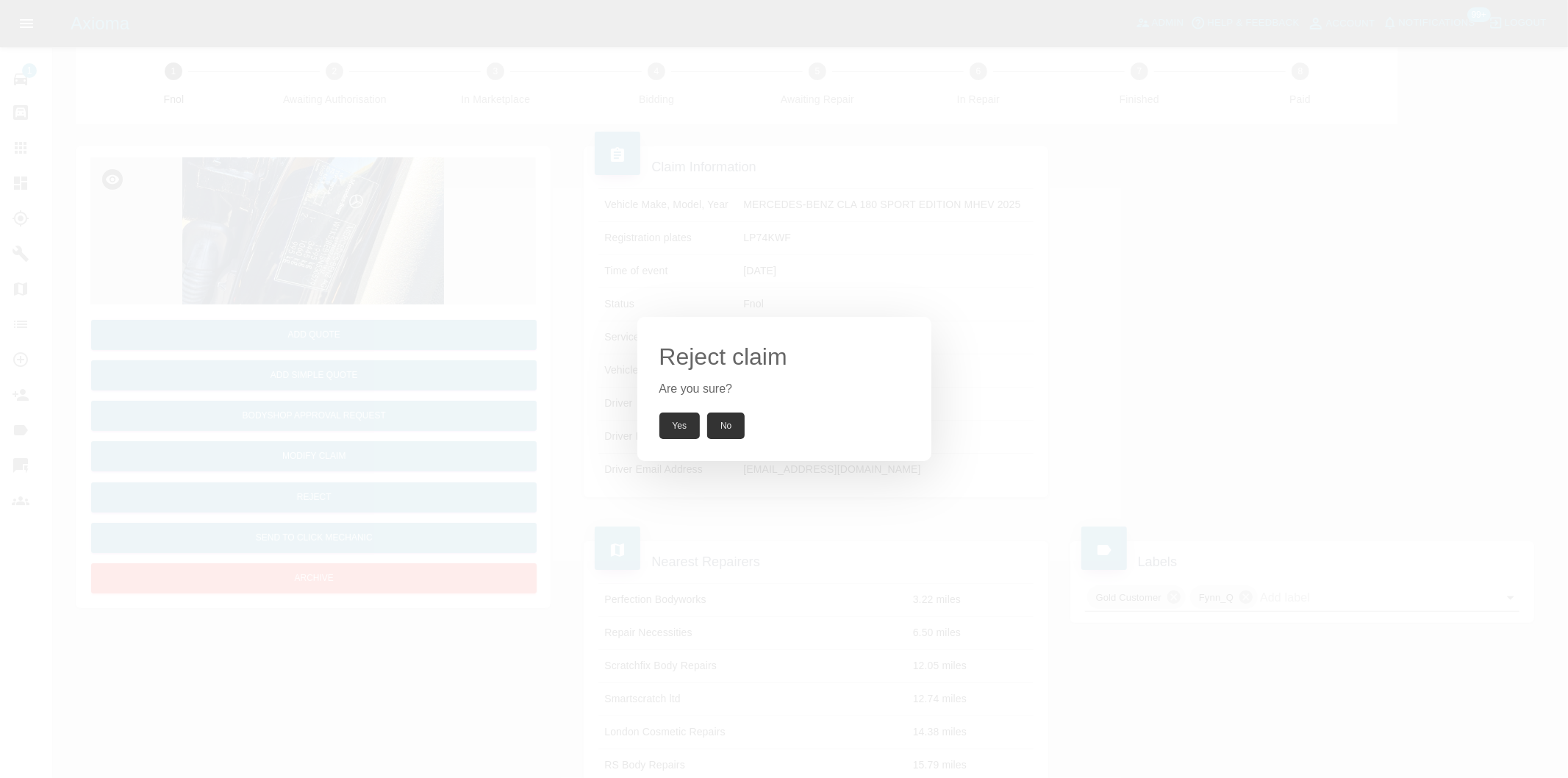
click at [673, 425] on button "Yes" at bounding box center [679, 426] width 41 height 26
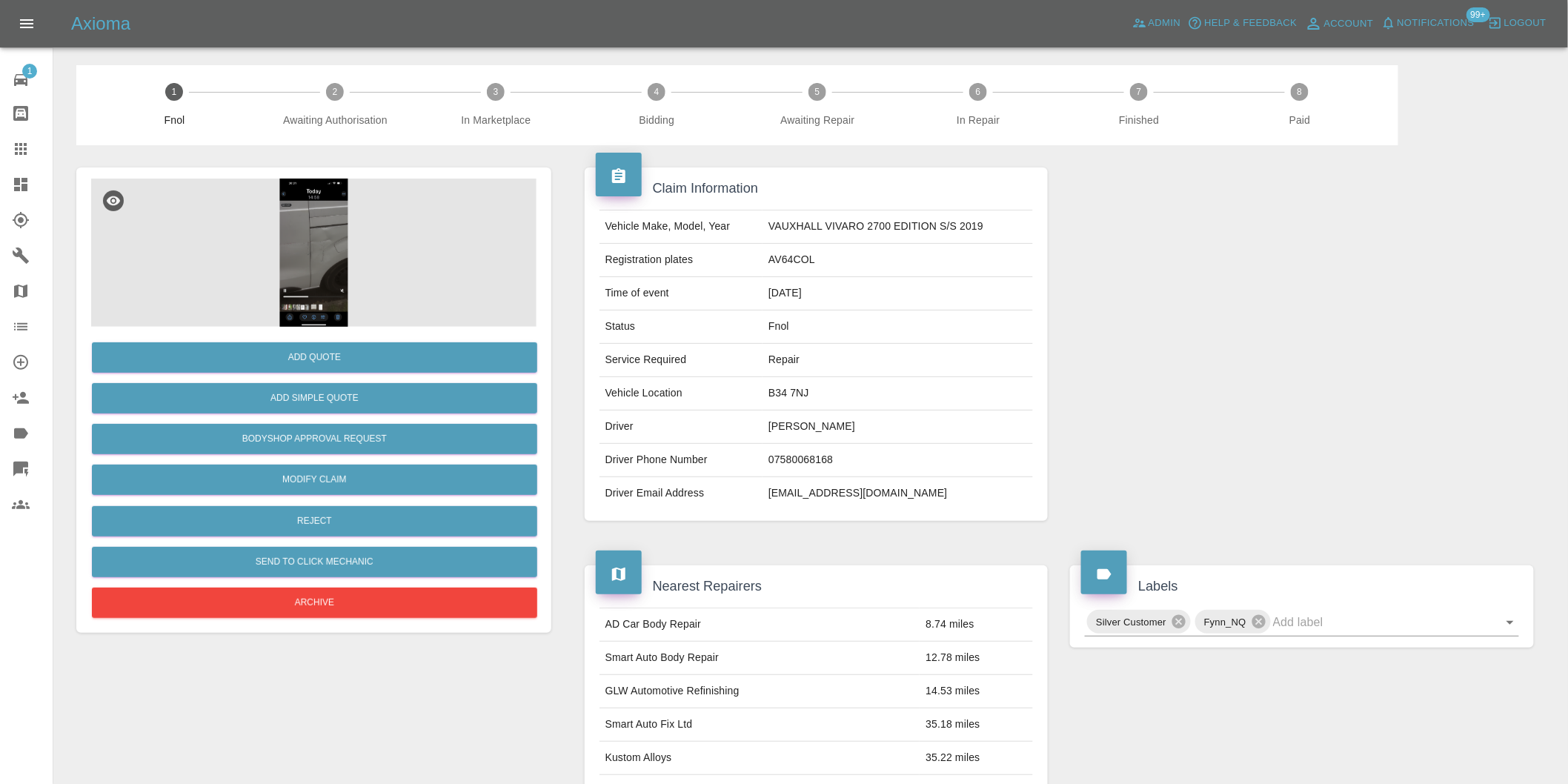
click at [324, 271] on img at bounding box center [314, 252] width 445 height 148
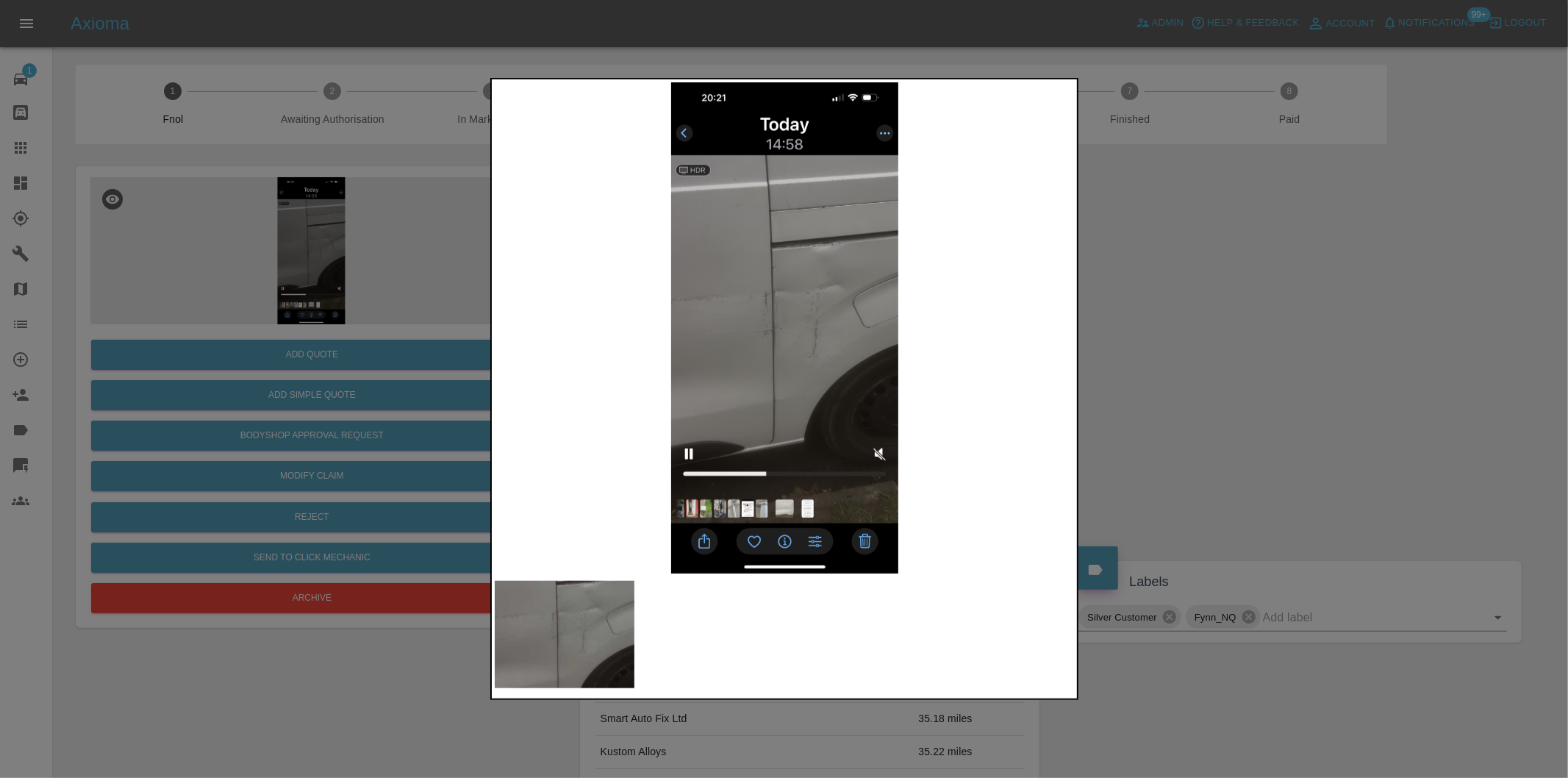
click at [788, 308] on img at bounding box center [784, 328] width 581 height 491
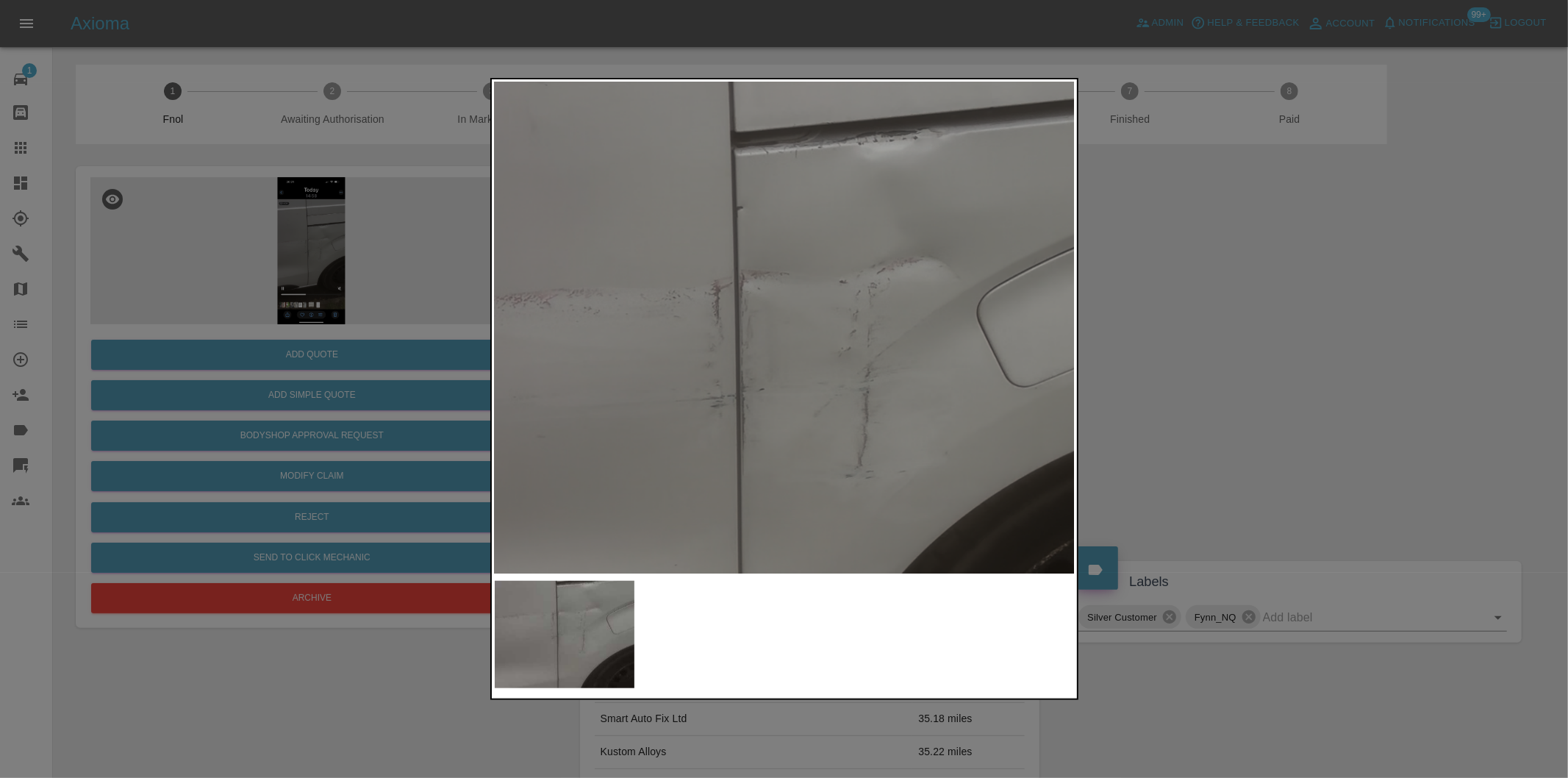
click at [788, 308] on img at bounding box center [773, 388] width 1742 height 1473
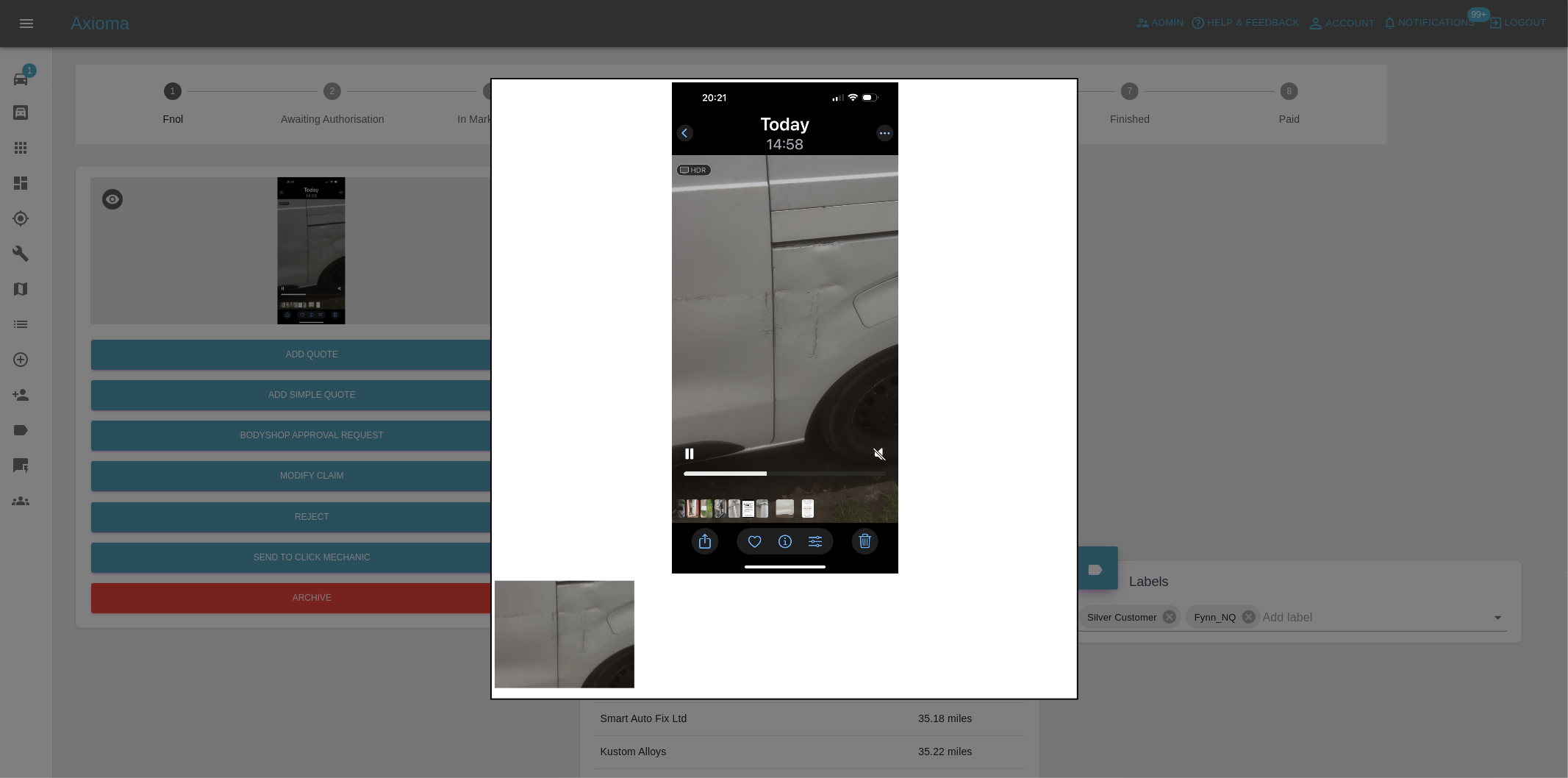
drag, startPoint x: 1215, startPoint y: 347, endPoint x: 1288, endPoint y: 416, distance: 100.4
click at [1216, 347] on div at bounding box center [784, 389] width 1568 height 778
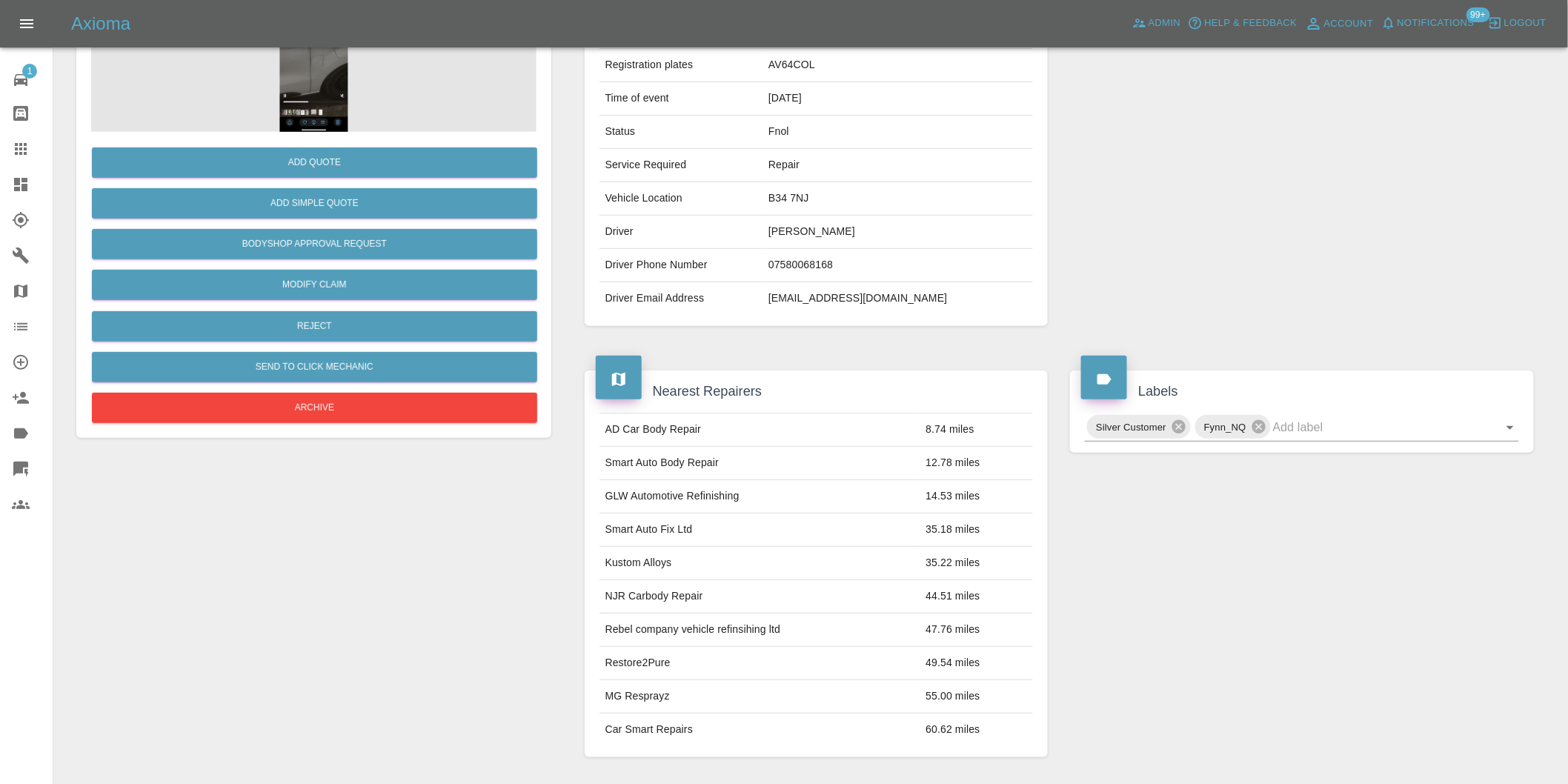
scroll to position [246, 0]
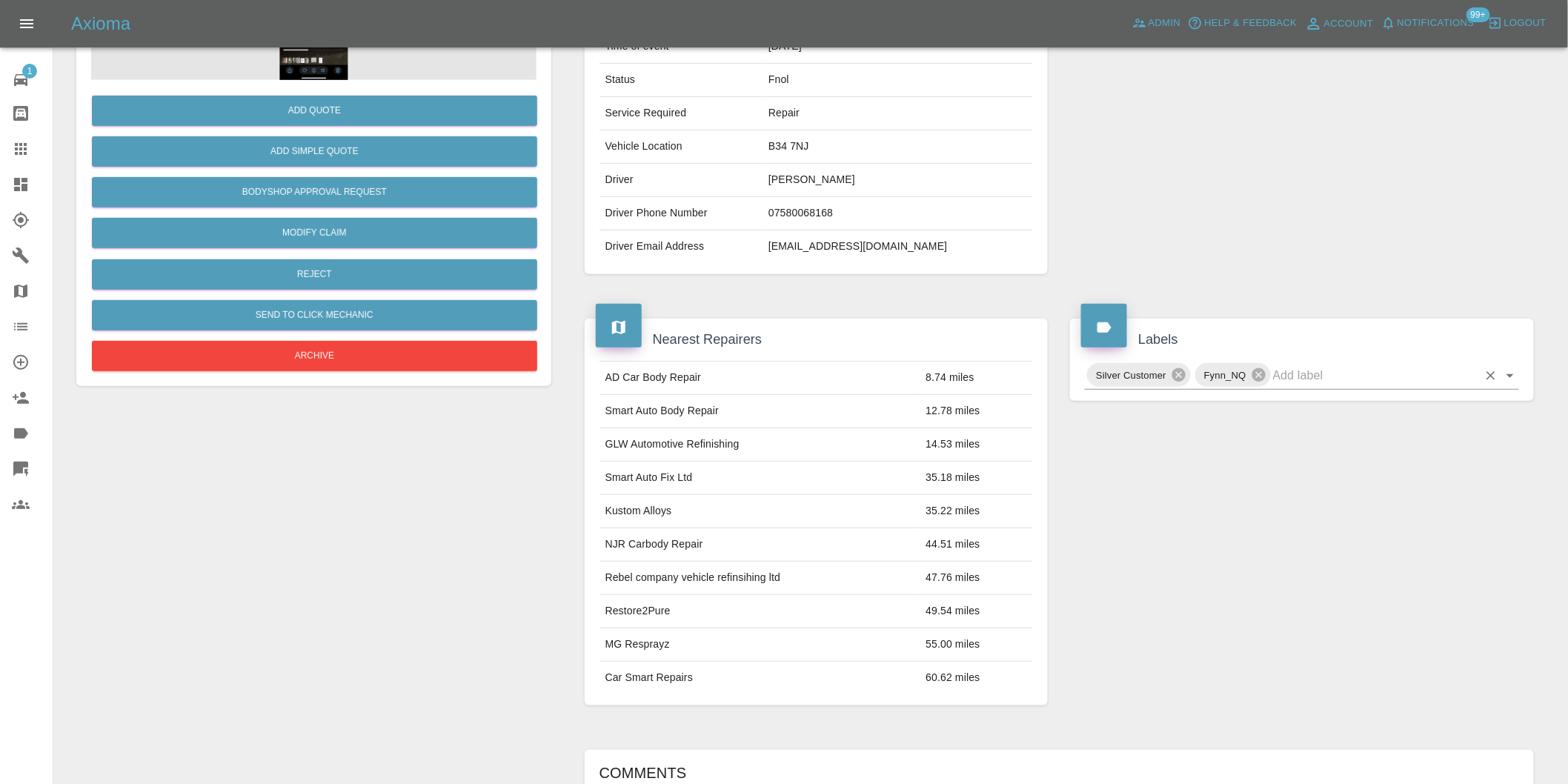
click at [1510, 377] on icon "Open" at bounding box center [1510, 376] width 8 height 4
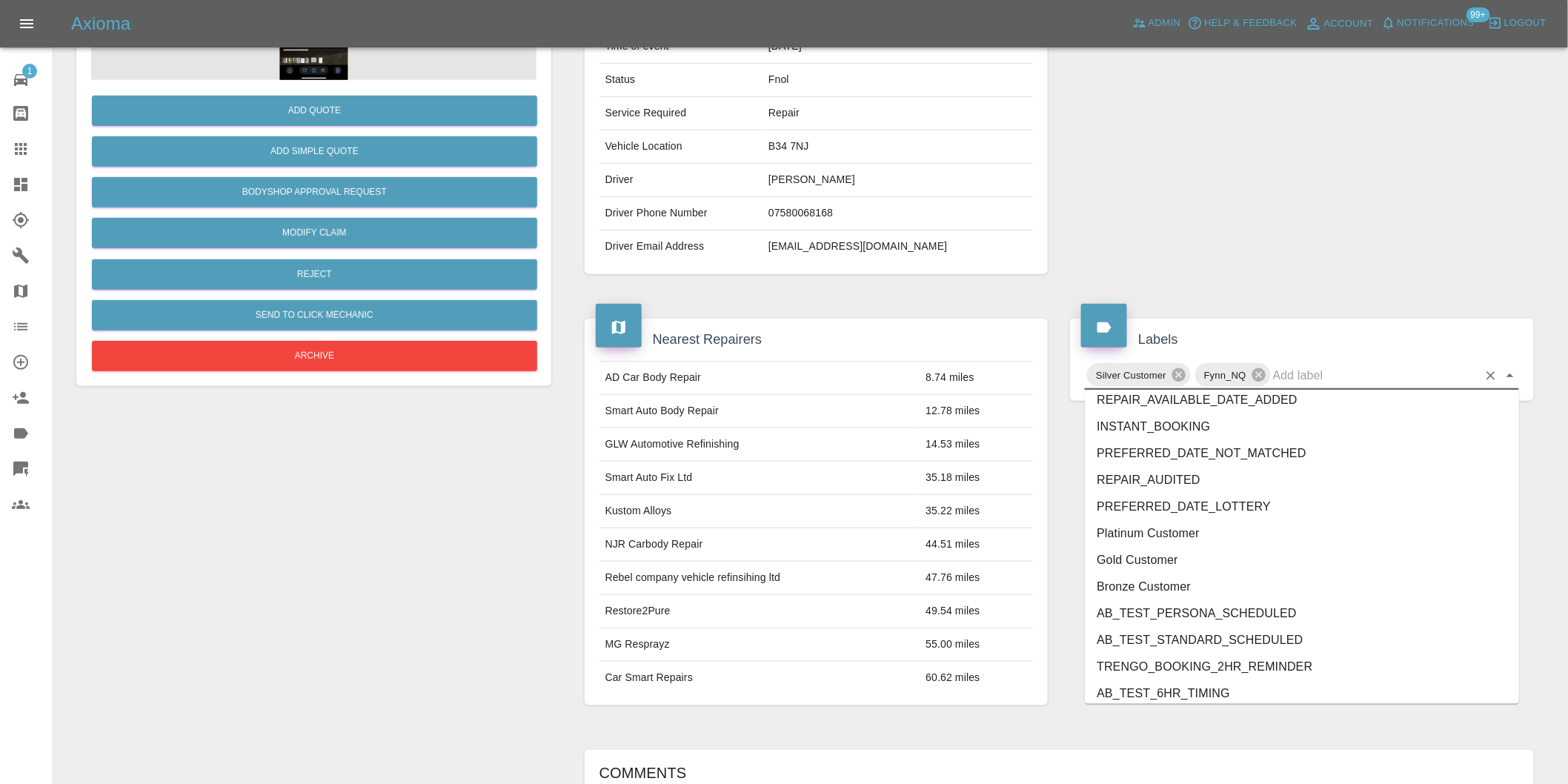
scroll to position [3164, 0]
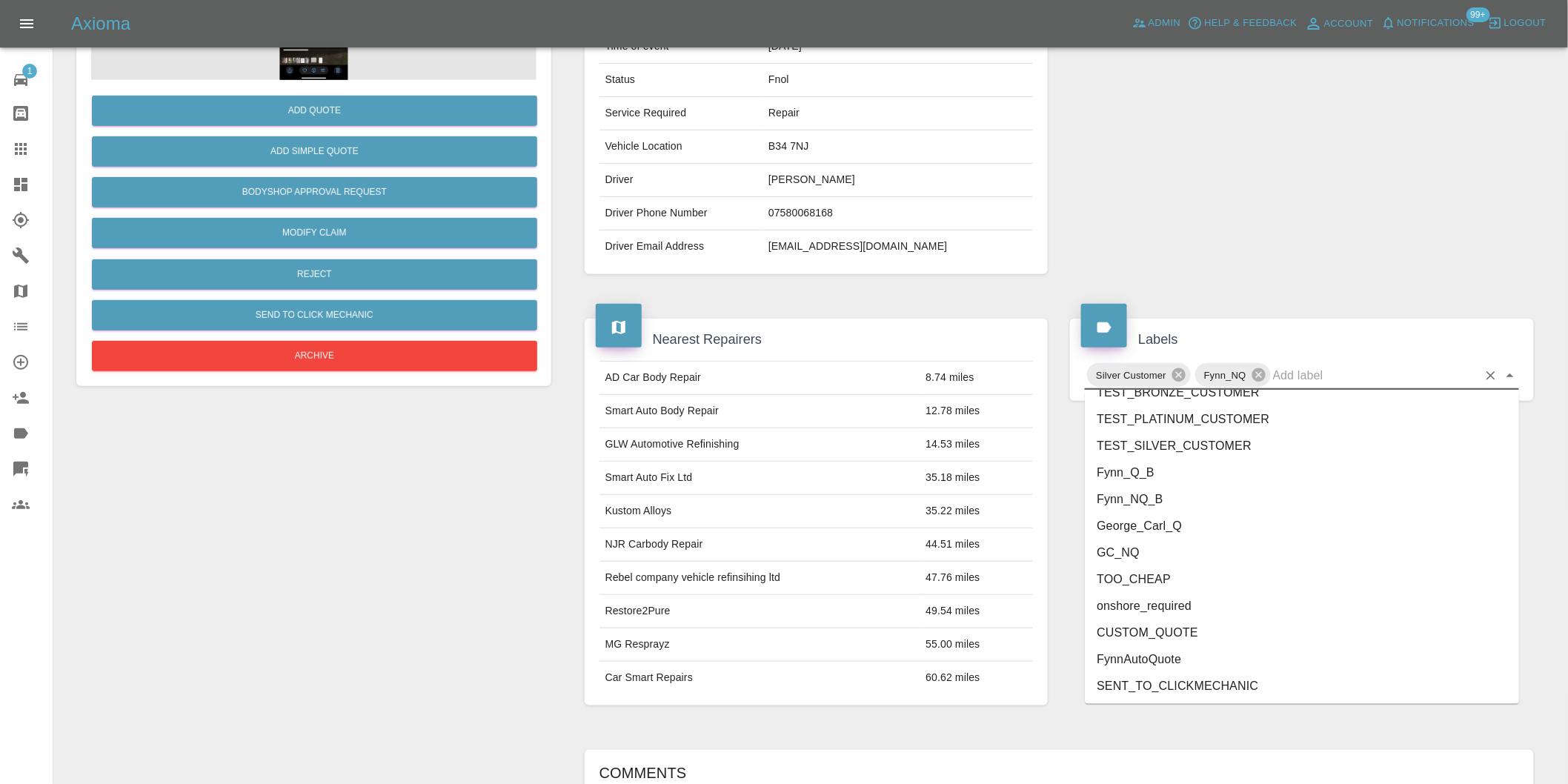
click at [1178, 534] on li "George_Carl_Q" at bounding box center [1302, 526] width 435 height 26
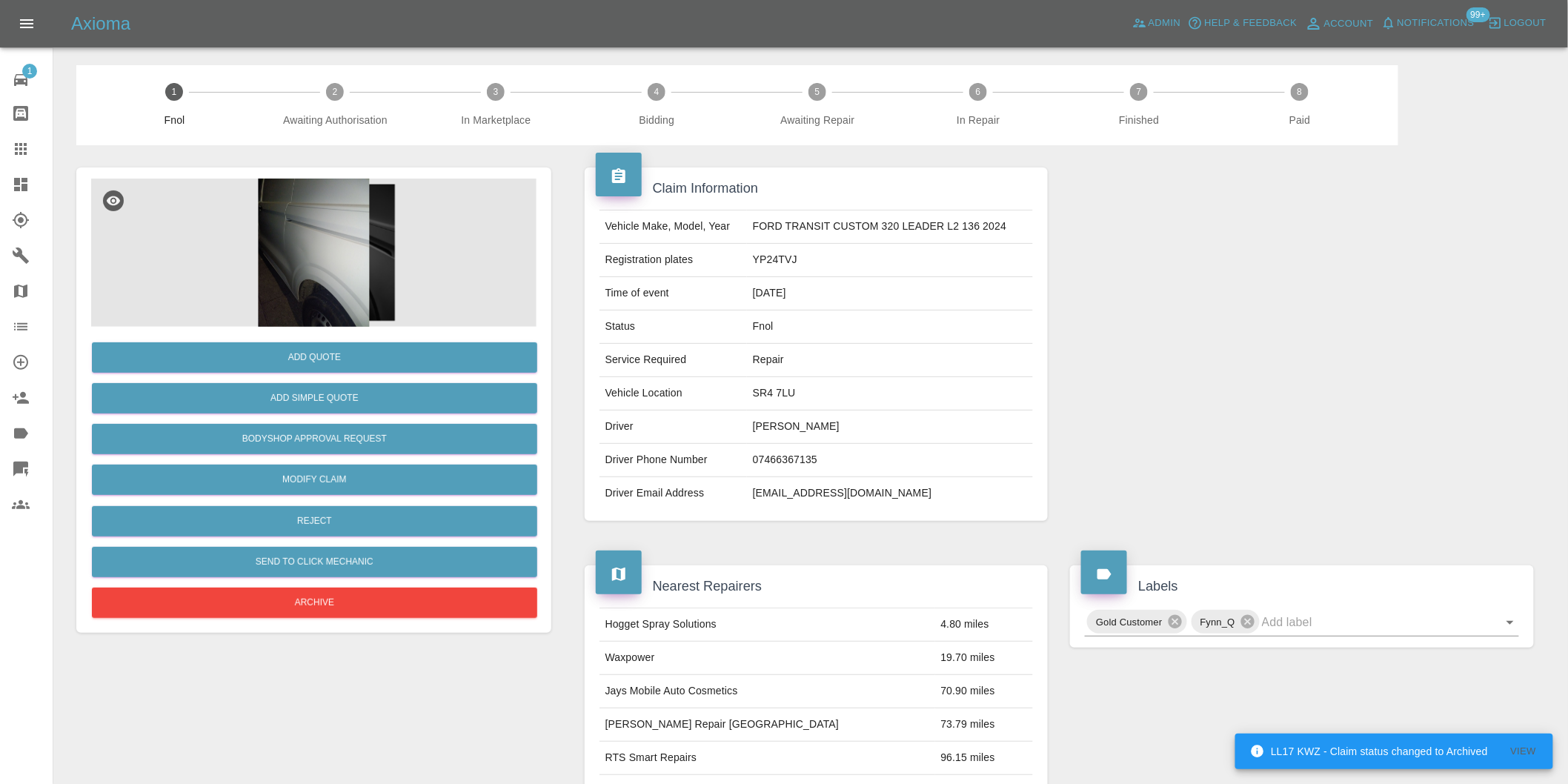
click at [328, 230] on img at bounding box center [314, 252] width 445 height 148
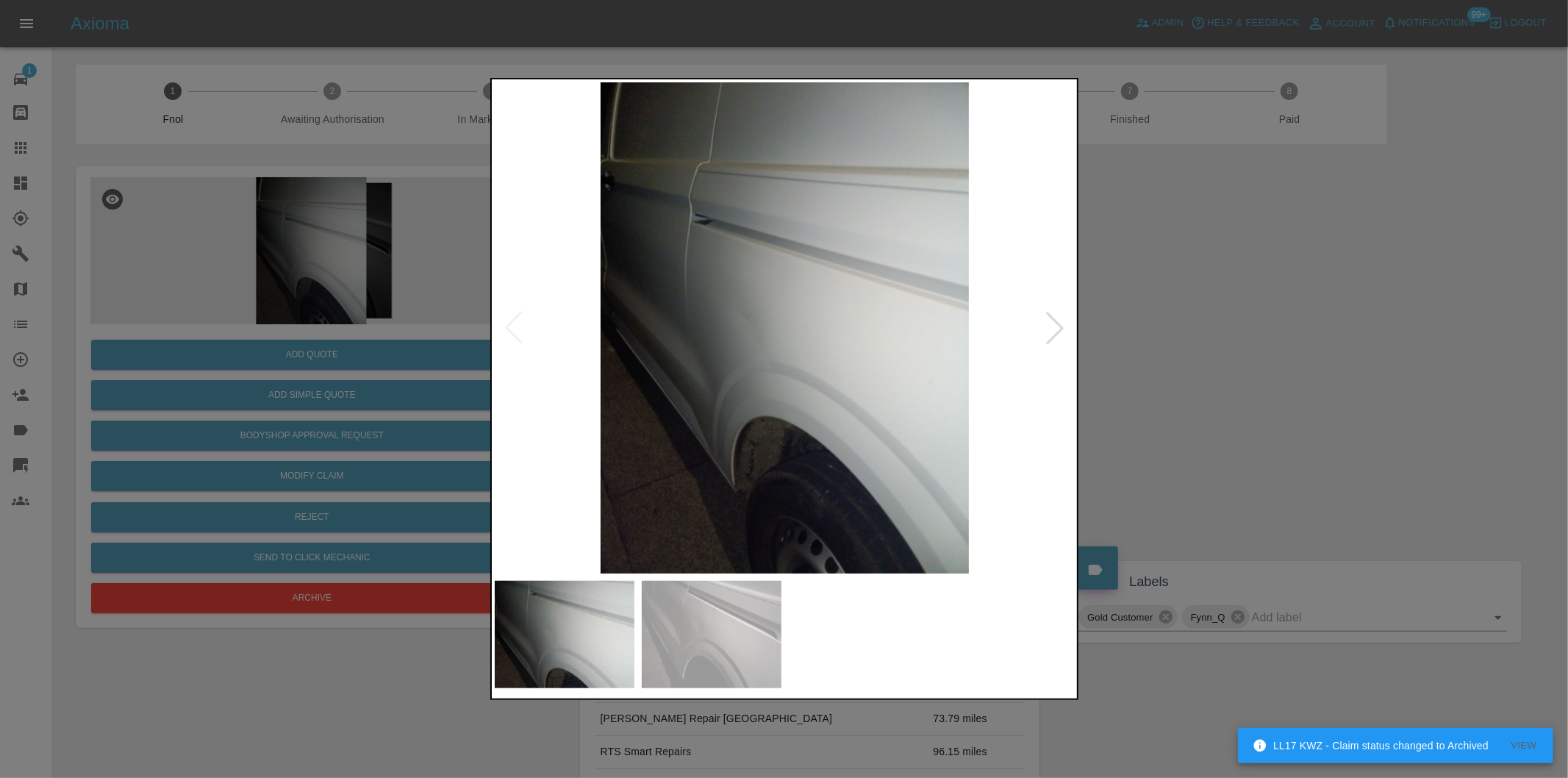
click at [1056, 334] on div at bounding box center [1054, 327] width 32 height 32
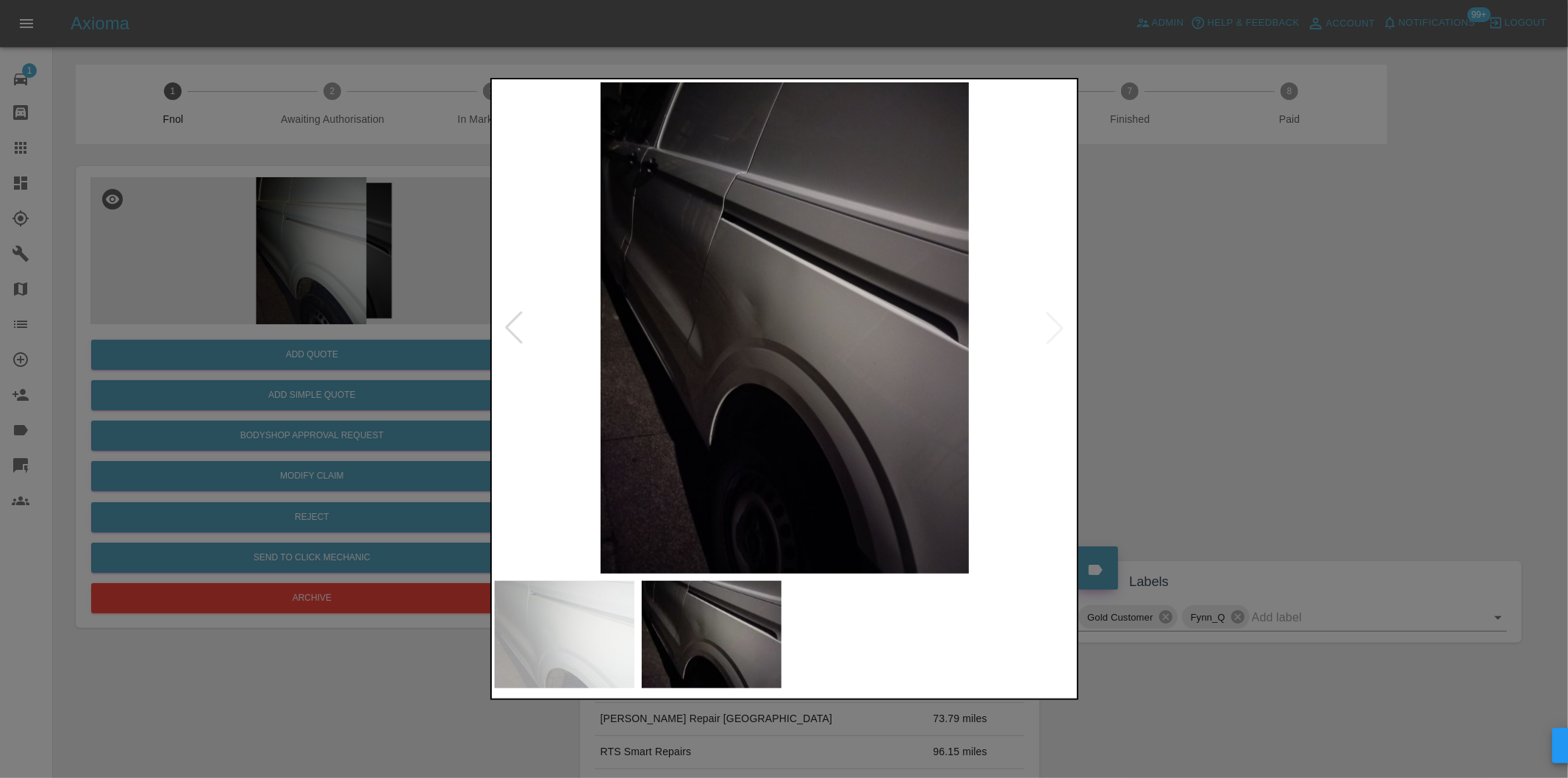
click at [1056, 334] on img at bounding box center [784, 328] width 581 height 491
drag, startPoint x: 1189, startPoint y: 354, endPoint x: 833, endPoint y: 438, distance: 365.8
click at [1190, 354] on div at bounding box center [784, 389] width 1568 height 778
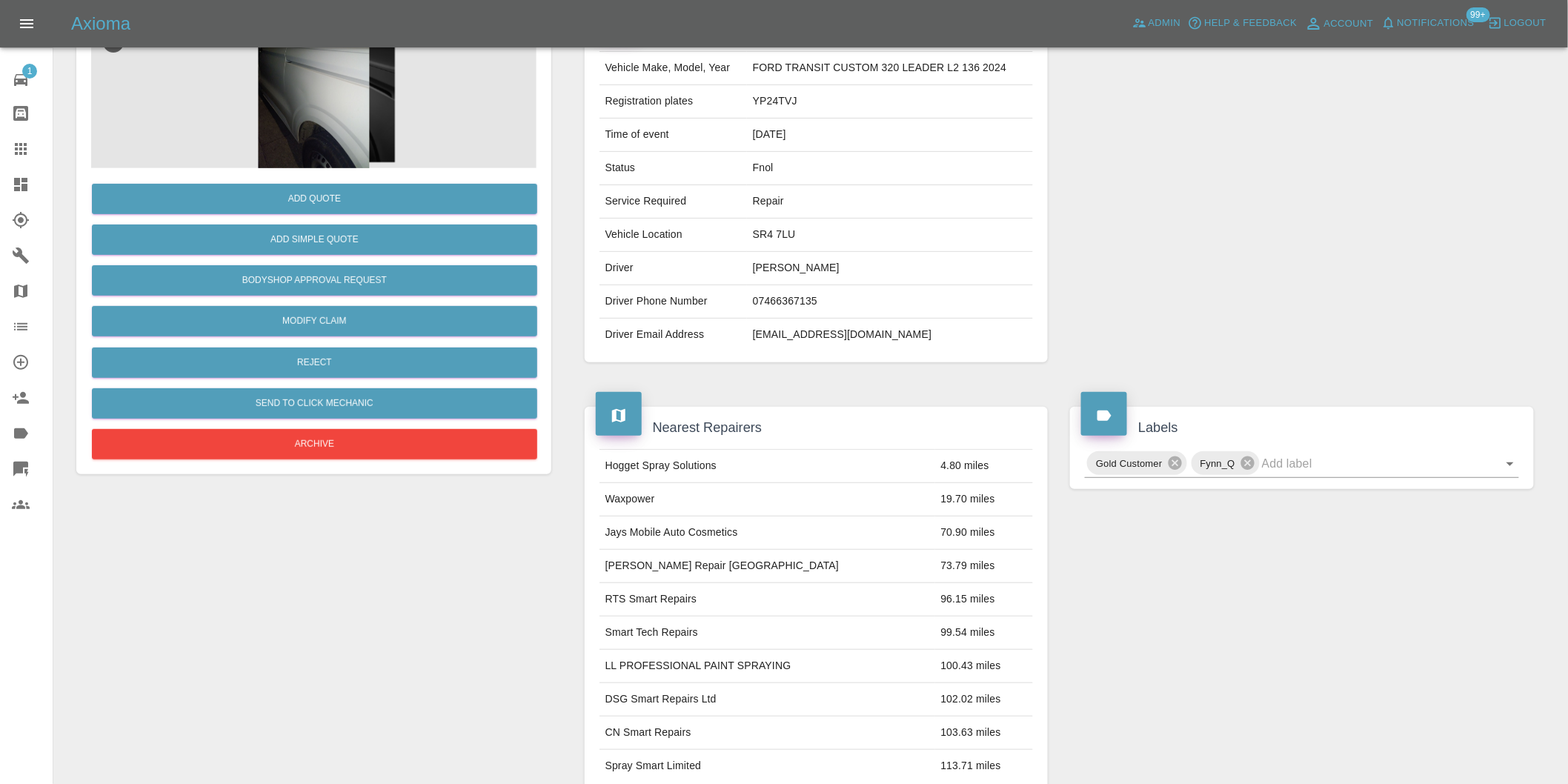
scroll to position [82, 0]
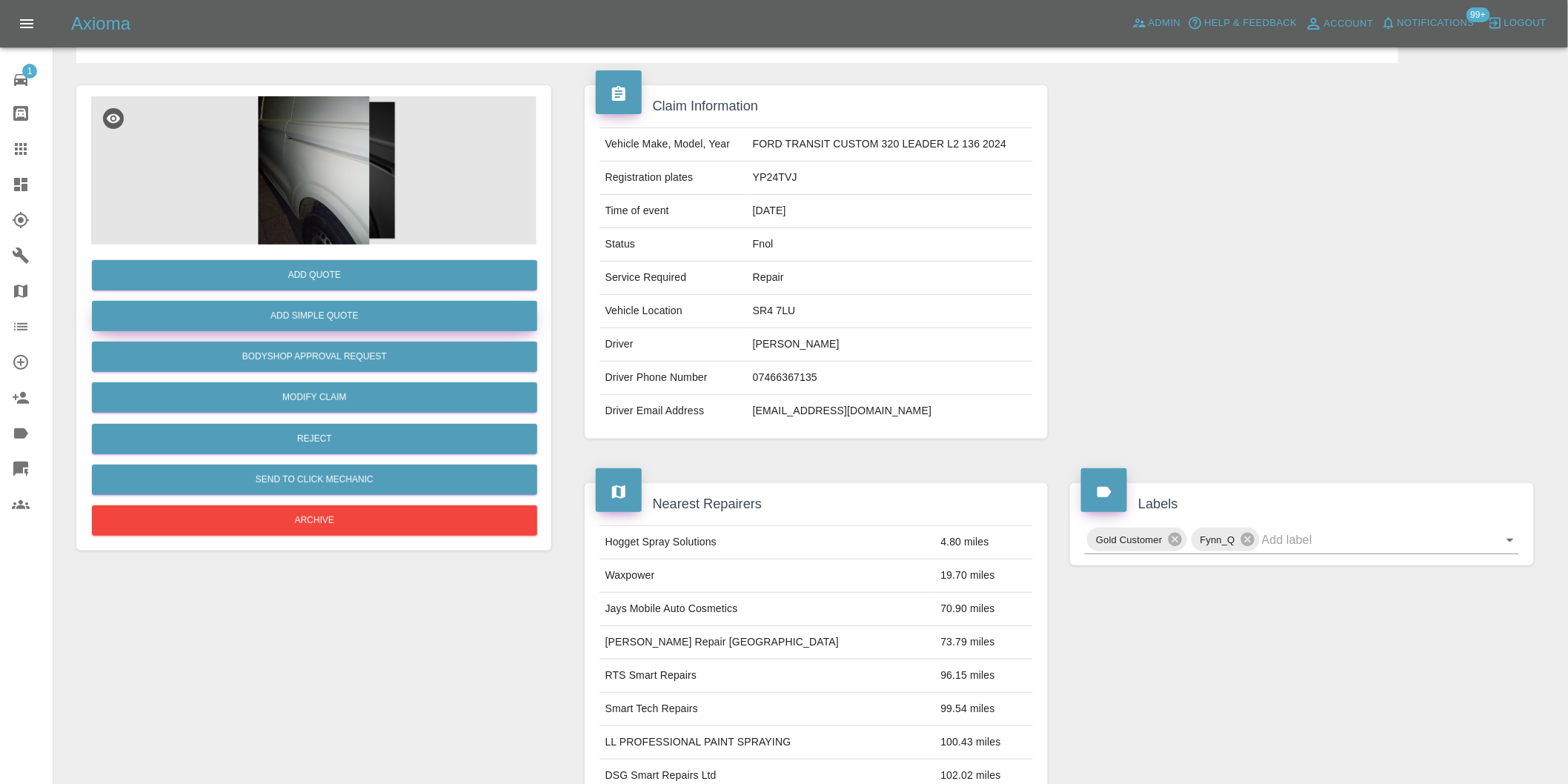
click at [310, 327] on button "Add Simple Quote" at bounding box center [315, 316] width 445 height 30
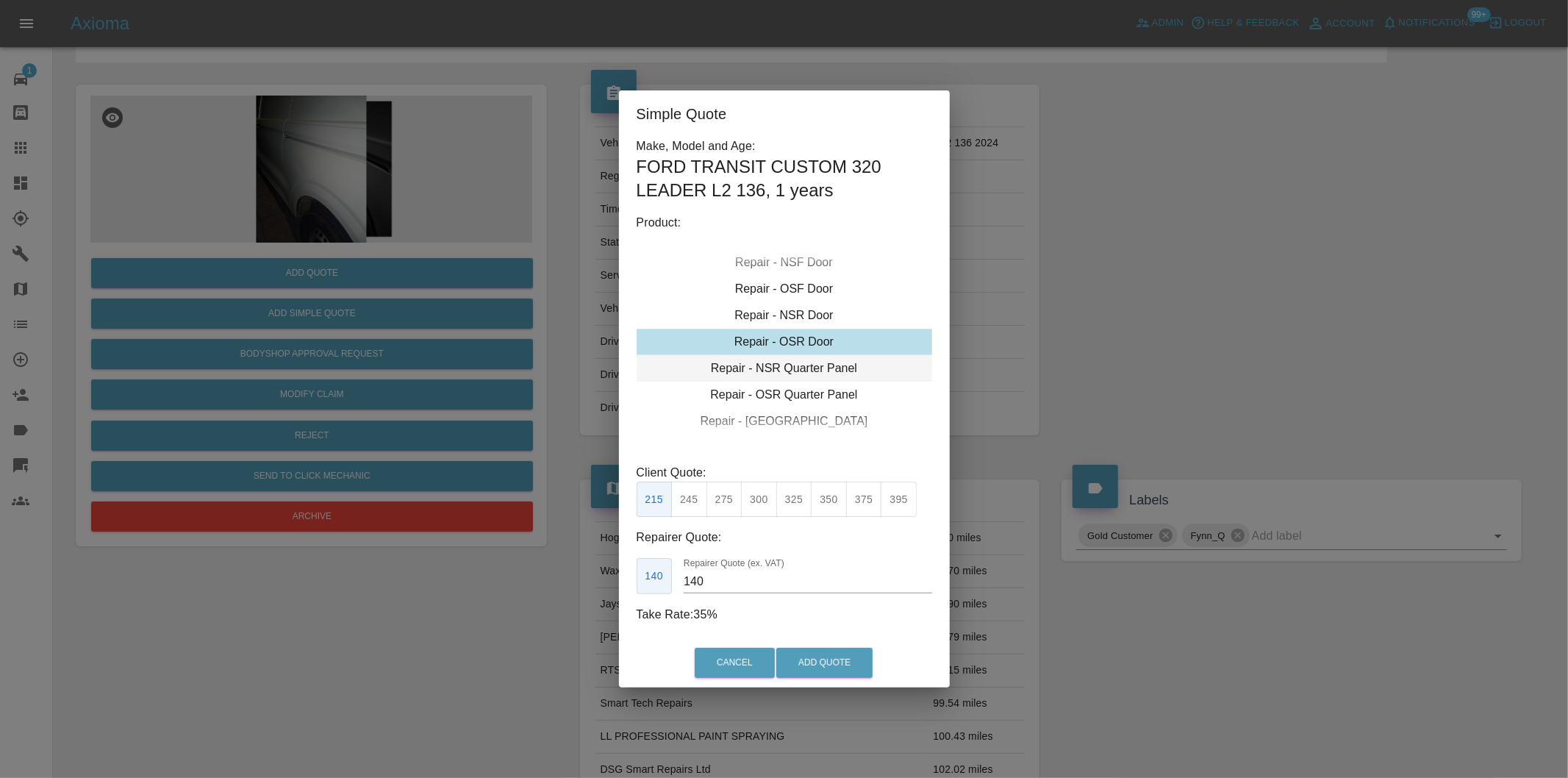
click at [806, 370] on div "Repair - NSR Quarter Panel" at bounding box center [784, 368] width 296 height 26
click at [828, 505] on button "350" at bounding box center [828, 500] width 36 height 36
type input "230"
click at [843, 663] on button "Add Quote" at bounding box center [823, 662] width 96 height 30
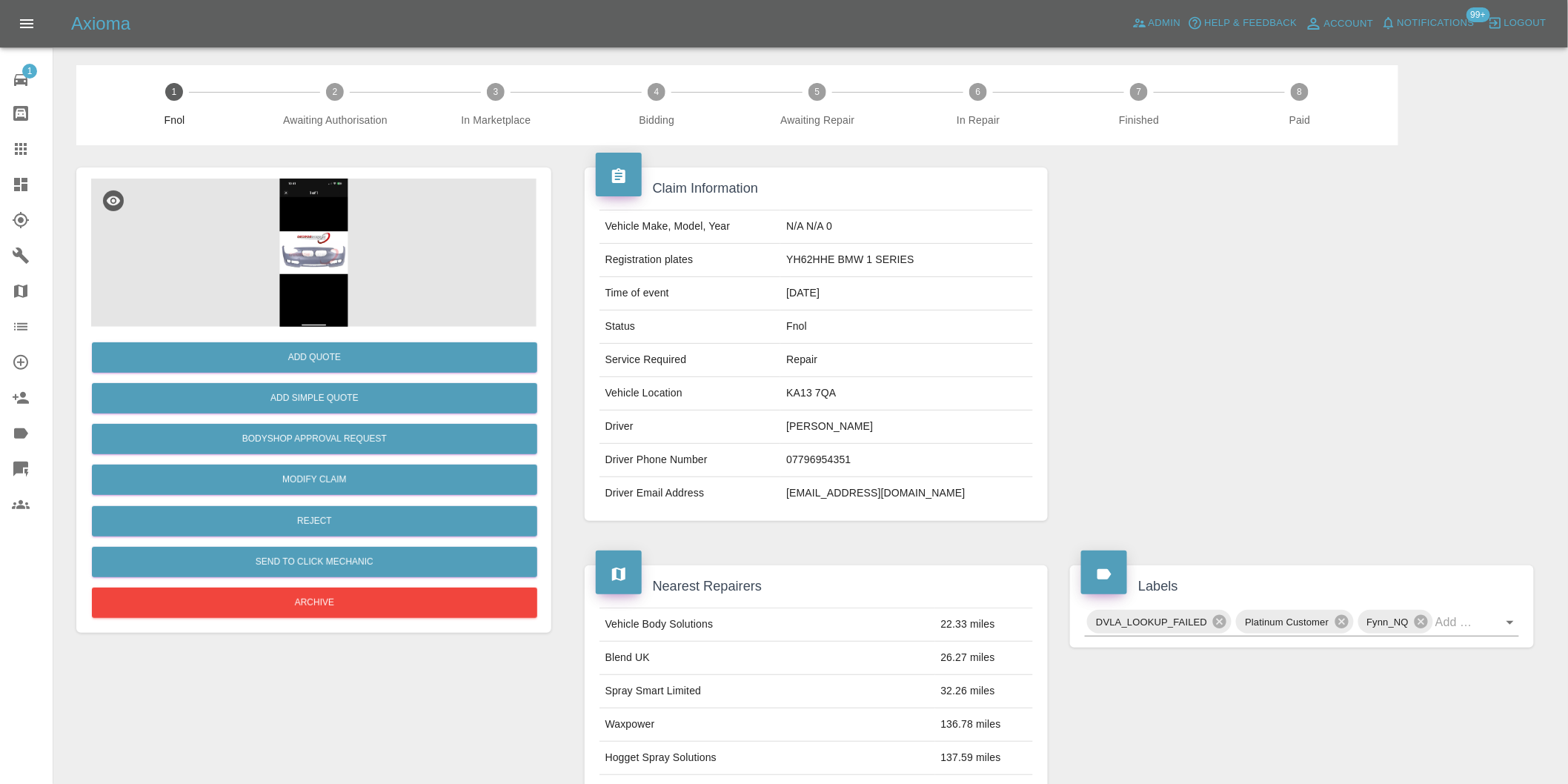
click at [328, 258] on img at bounding box center [314, 252] width 445 height 148
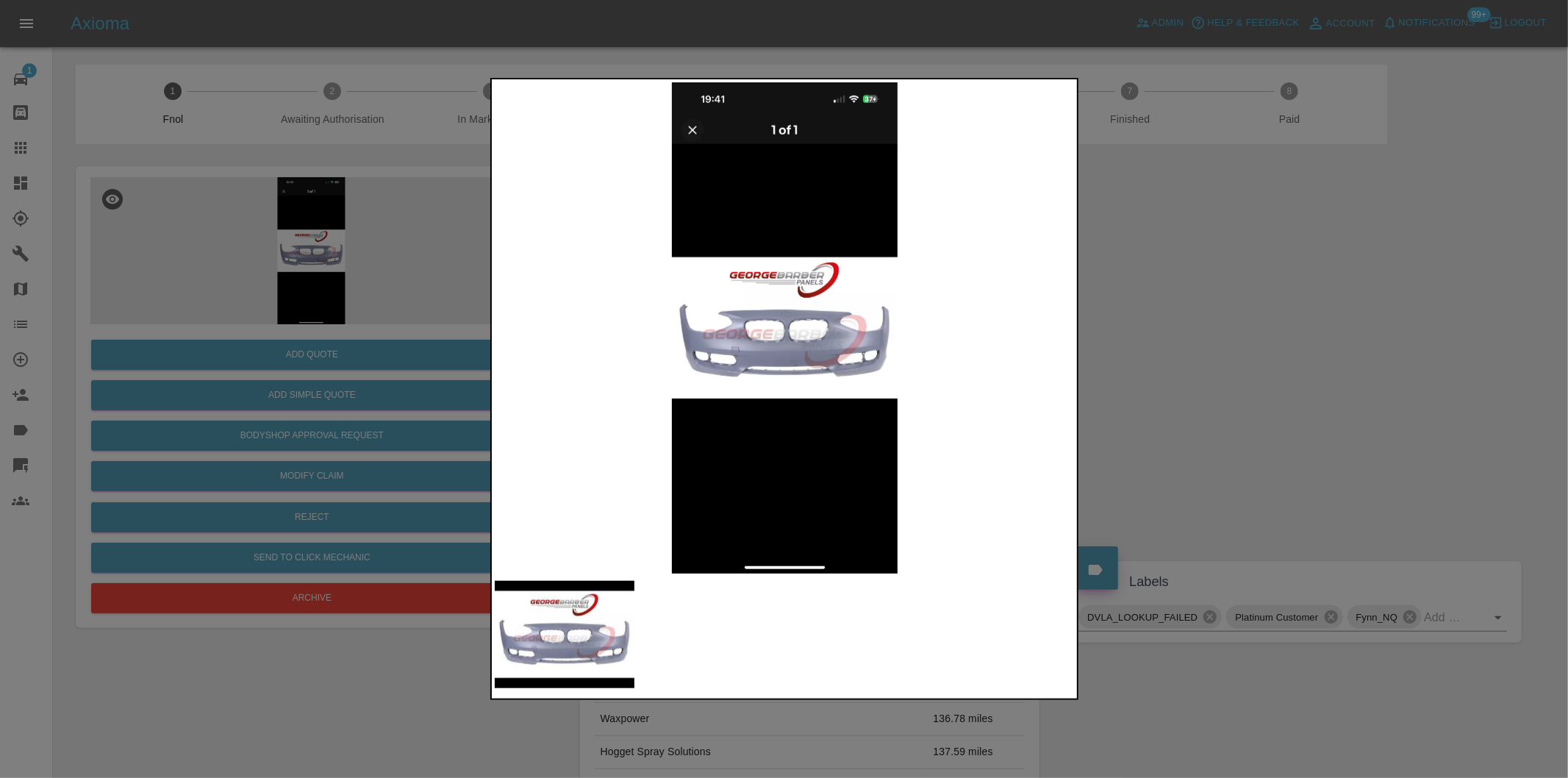
click at [1235, 395] on div at bounding box center [784, 389] width 1568 height 778
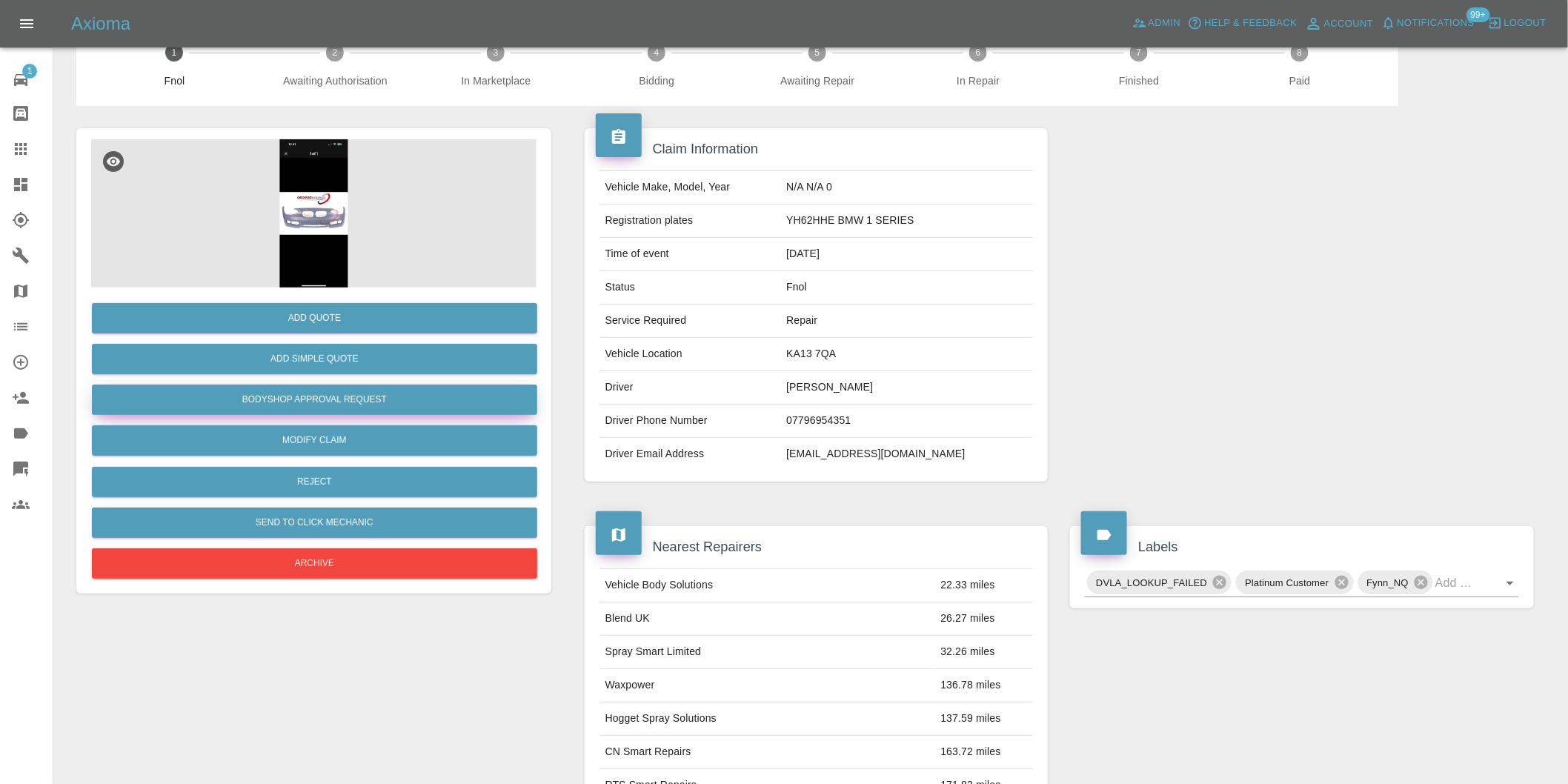
scroll to position [20, 0]
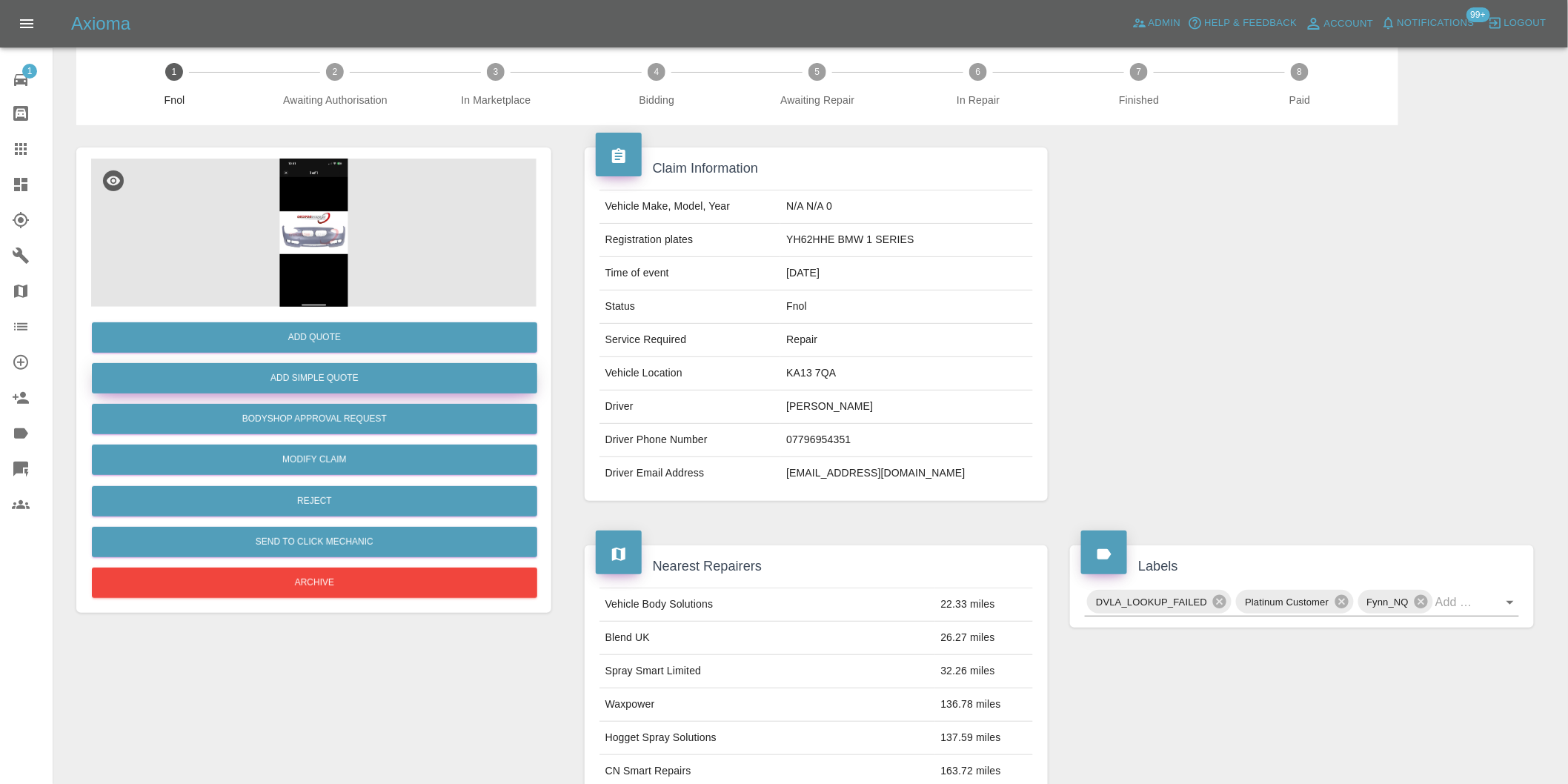
click at [345, 381] on button "Add Simple Quote" at bounding box center [315, 378] width 445 height 30
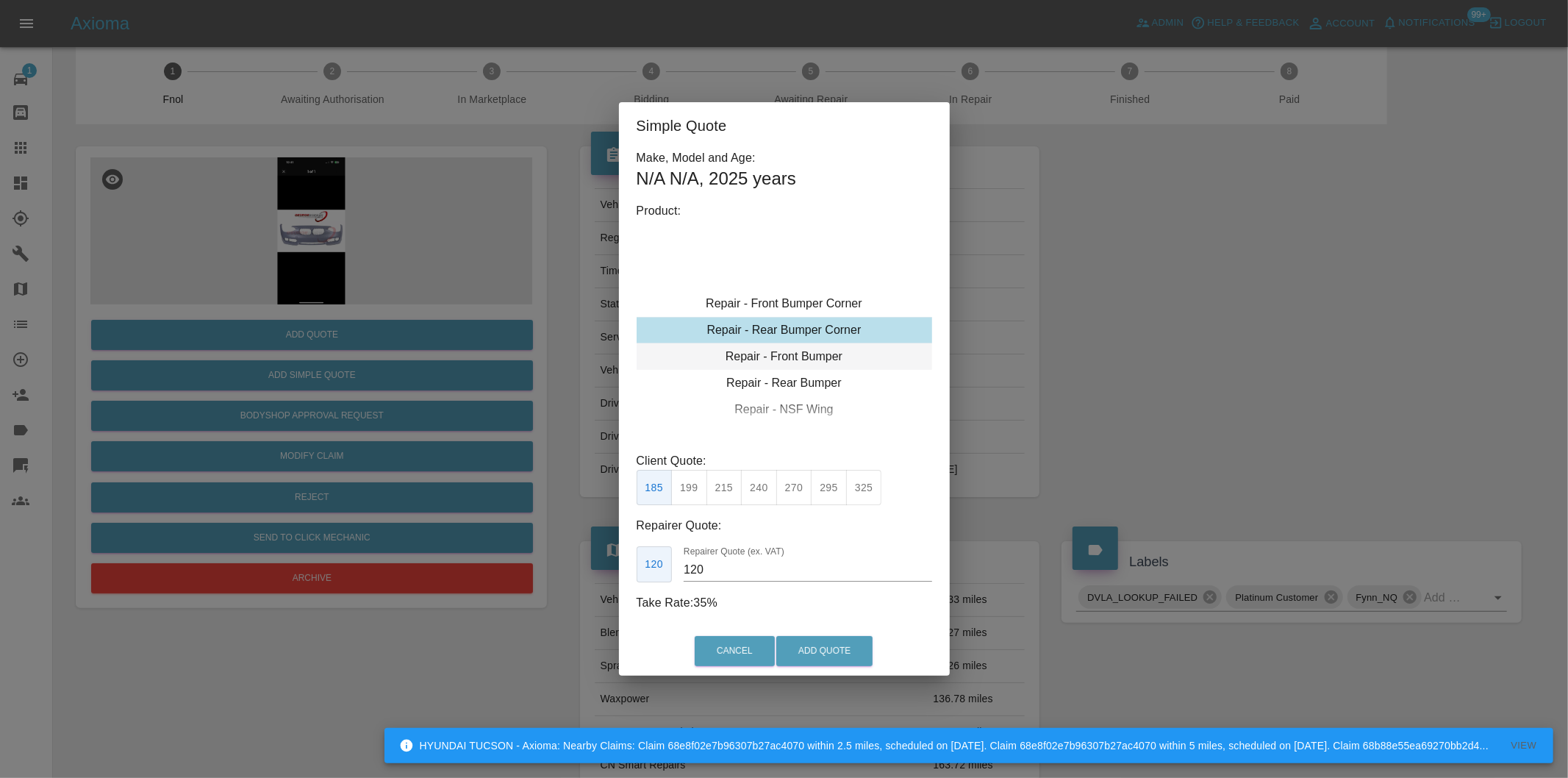
click at [806, 359] on div "Repair - Front Bumper" at bounding box center [784, 356] width 296 height 26
click at [792, 488] on button "400" at bounding box center [793, 488] width 36 height 36
type input "240"
click at [820, 648] on button "Add Quote" at bounding box center [823, 650] width 96 height 30
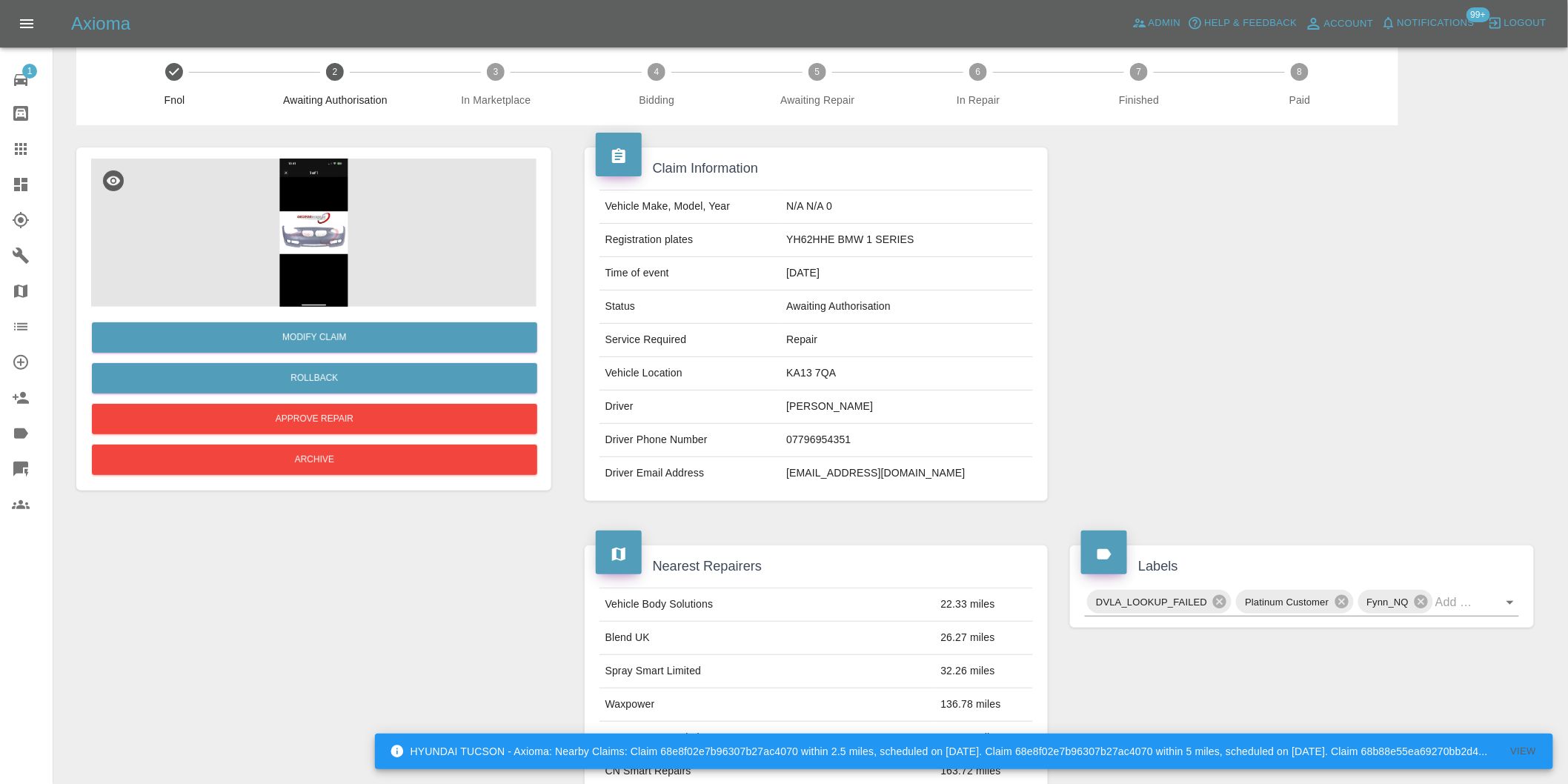
scroll to position [0, 0]
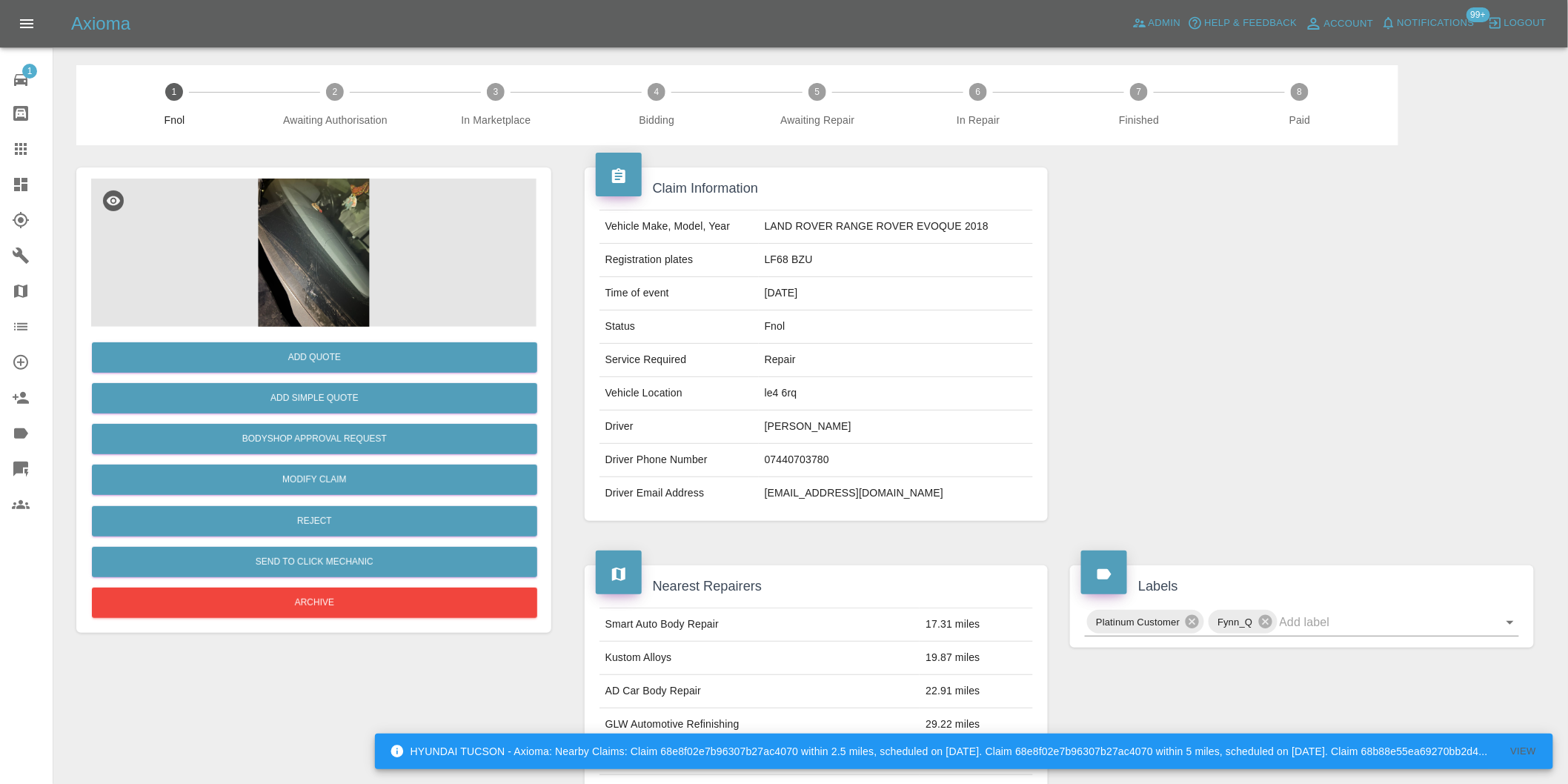
click at [338, 262] on img at bounding box center [314, 252] width 445 height 148
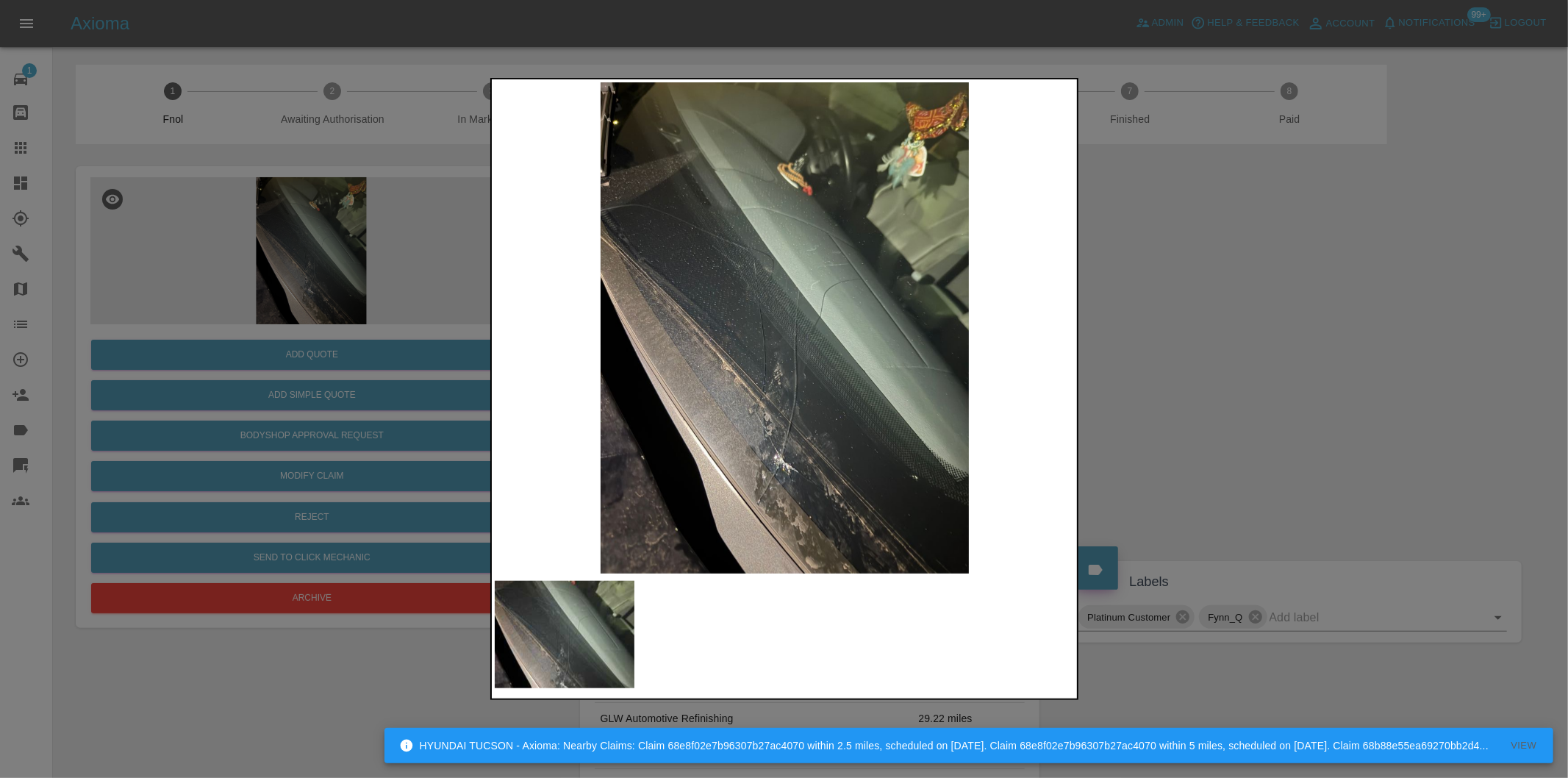
click at [1154, 339] on div at bounding box center [784, 389] width 1568 height 778
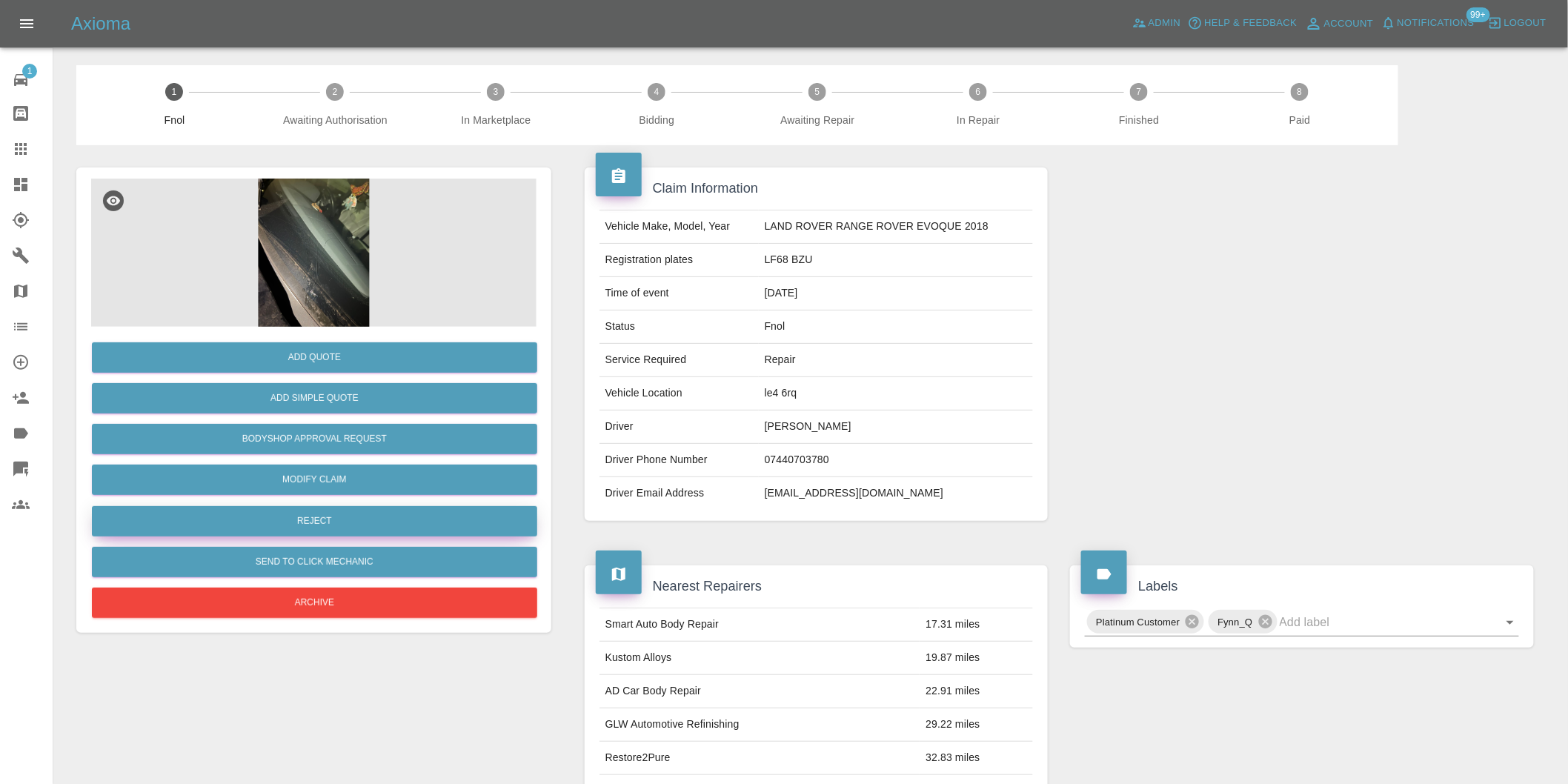
click at [332, 516] on button "Reject" at bounding box center [315, 521] width 445 height 30
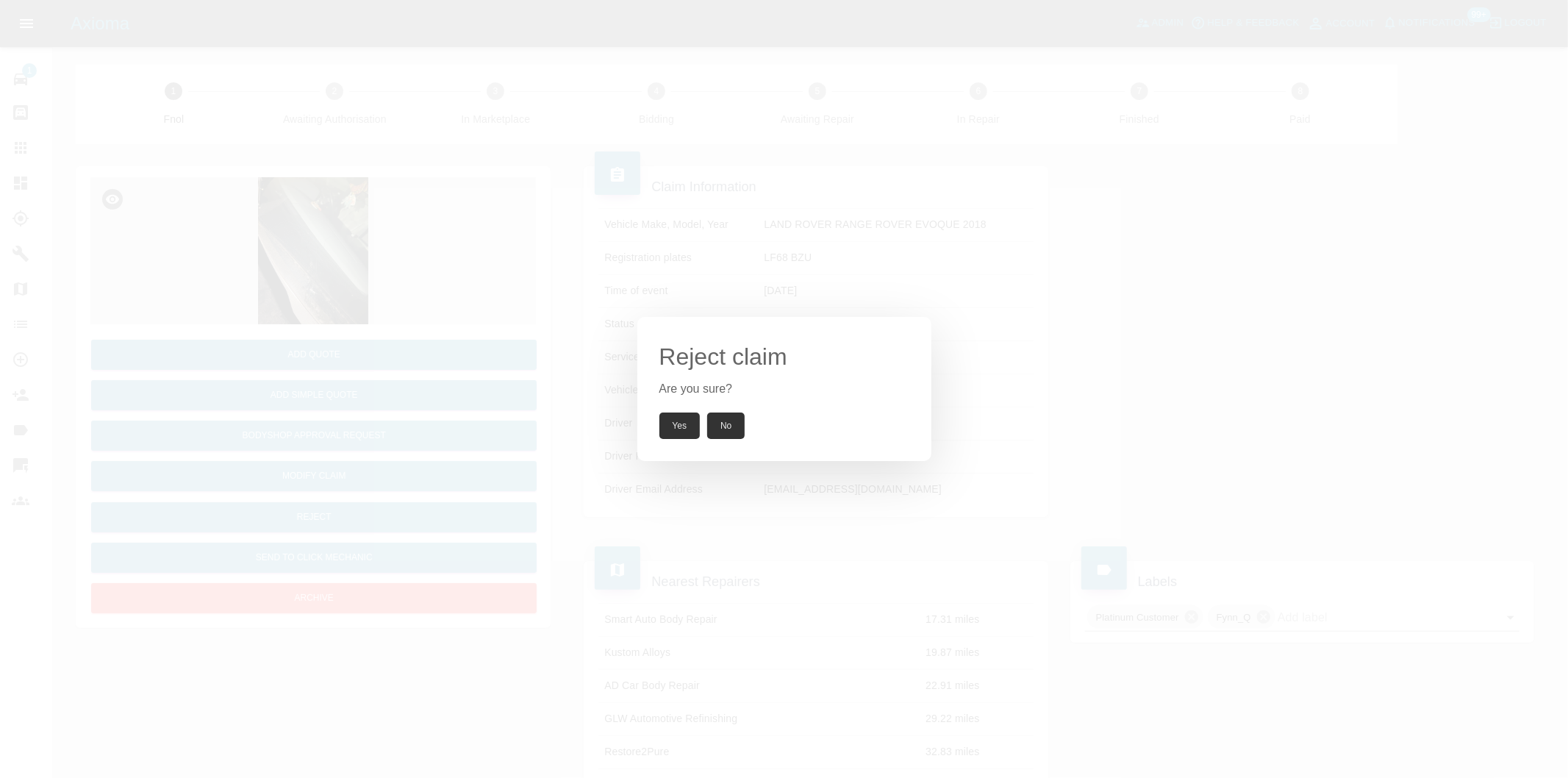
click at [678, 430] on button "Yes" at bounding box center [679, 426] width 41 height 26
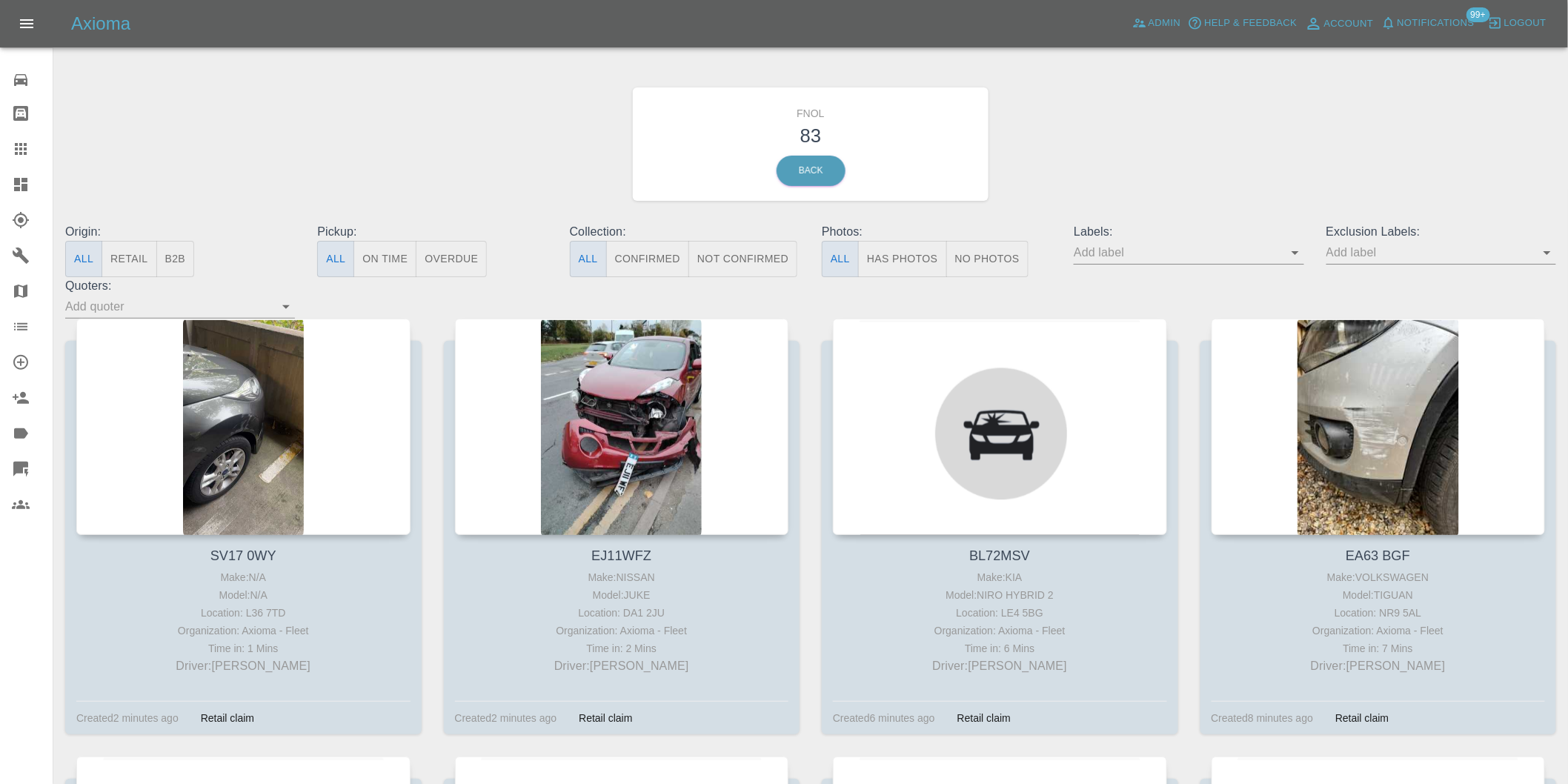
click at [918, 268] on button "Has Photos" at bounding box center [902, 258] width 89 height 36
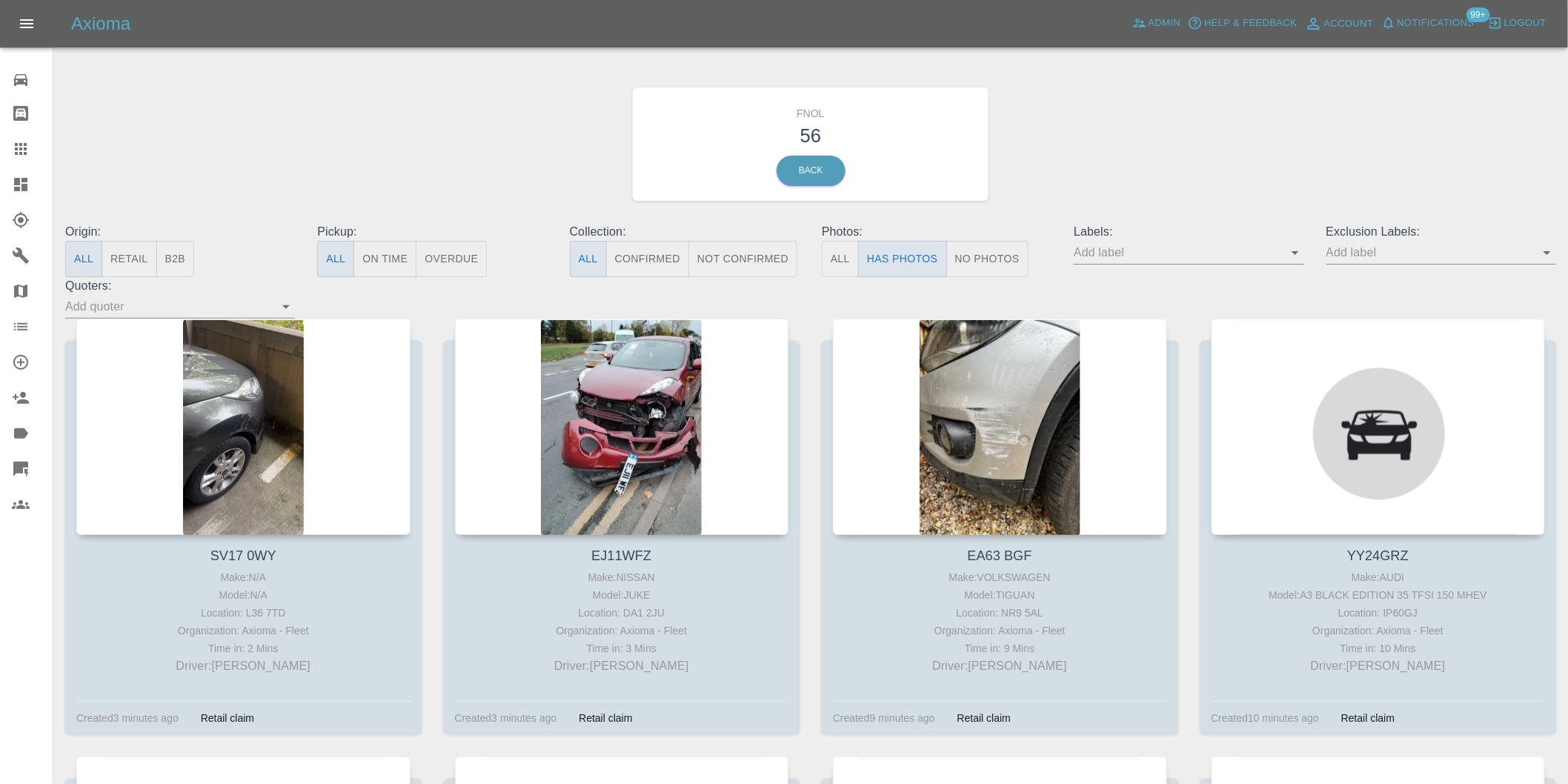
click at [1544, 256] on icon "Open" at bounding box center [1547, 252] width 18 height 18
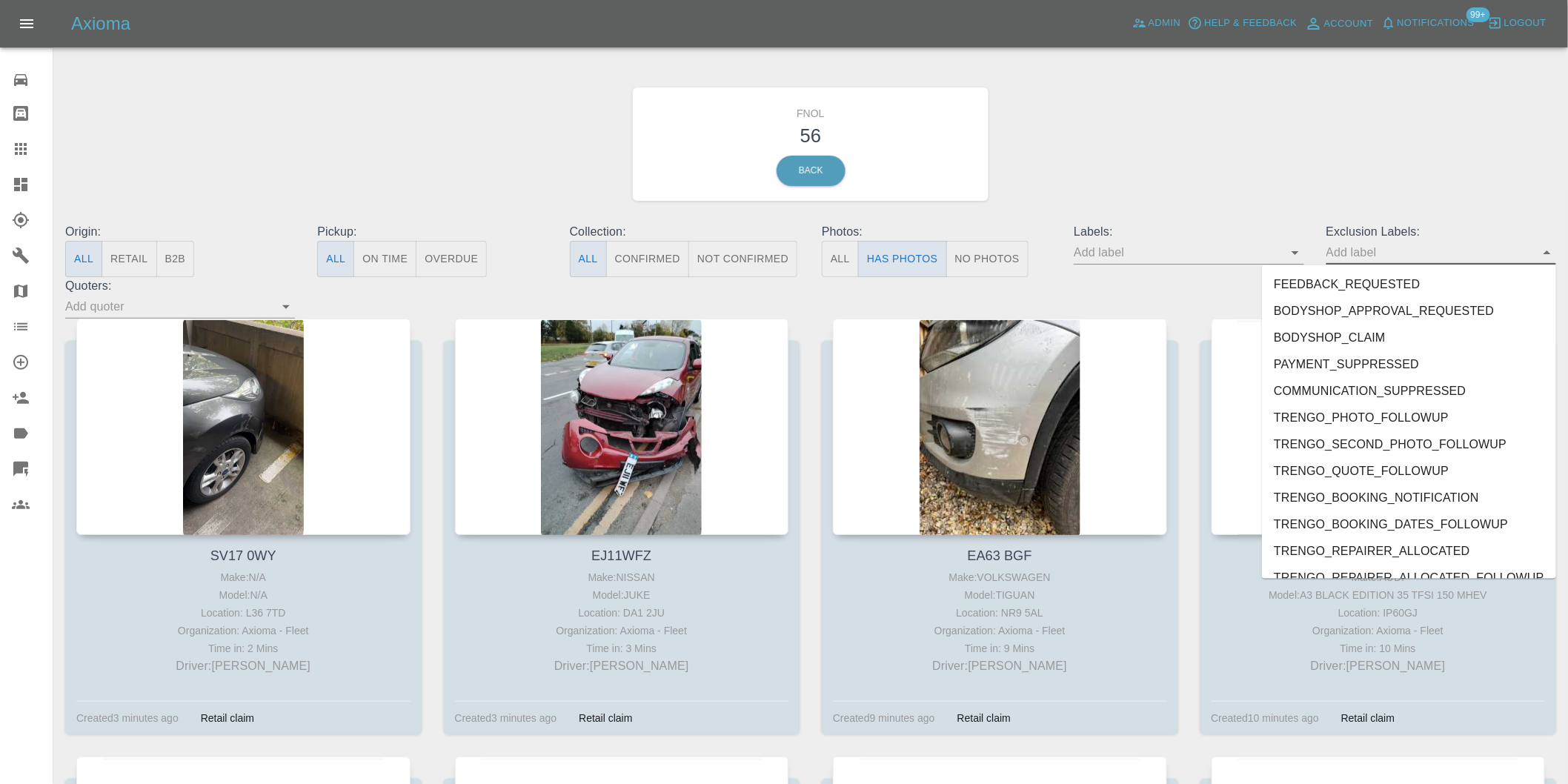
scroll to position [3218, 0]
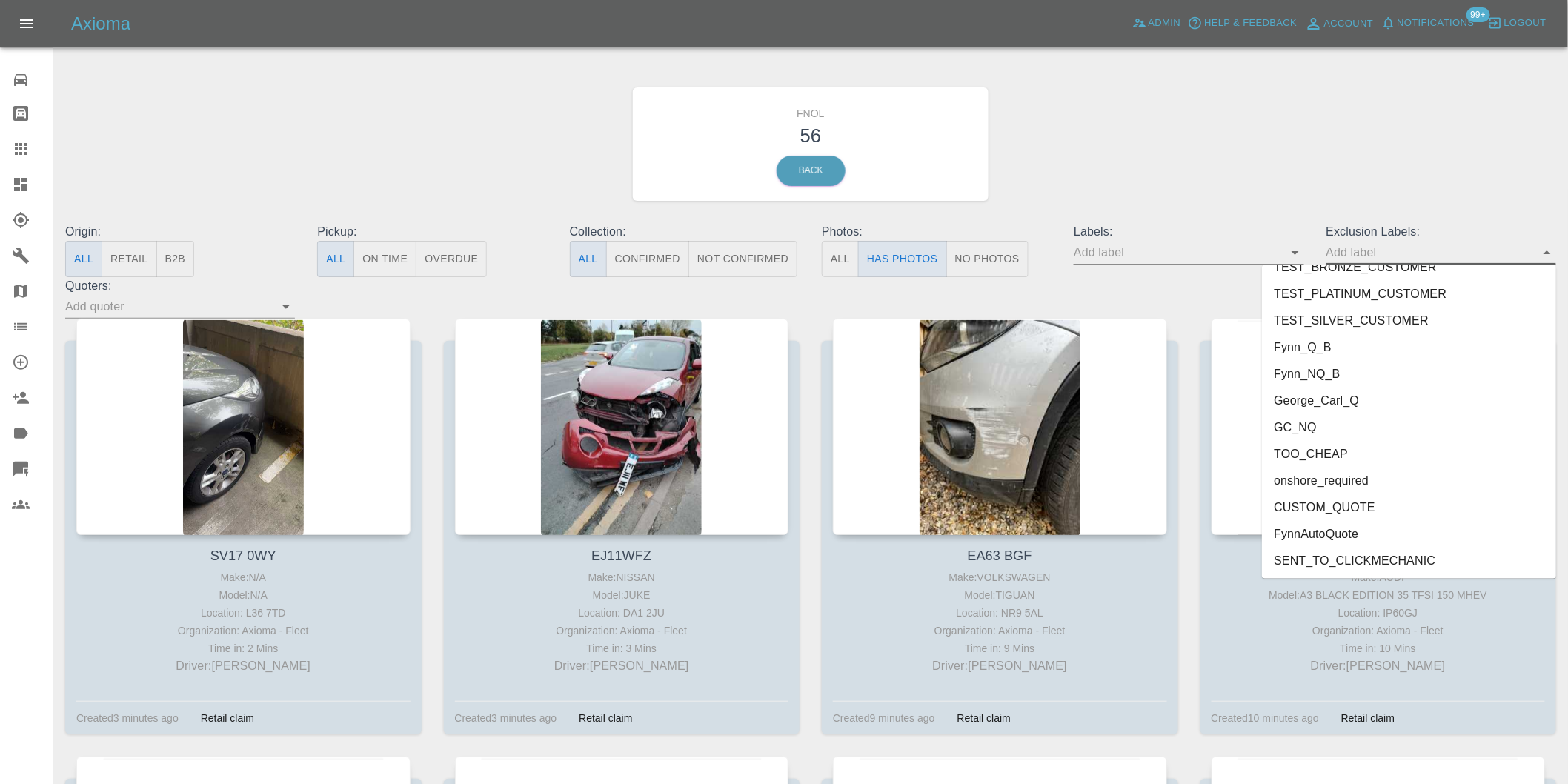
click at [1322, 393] on li "George_Carl_Q" at bounding box center [1409, 400] width 294 height 26
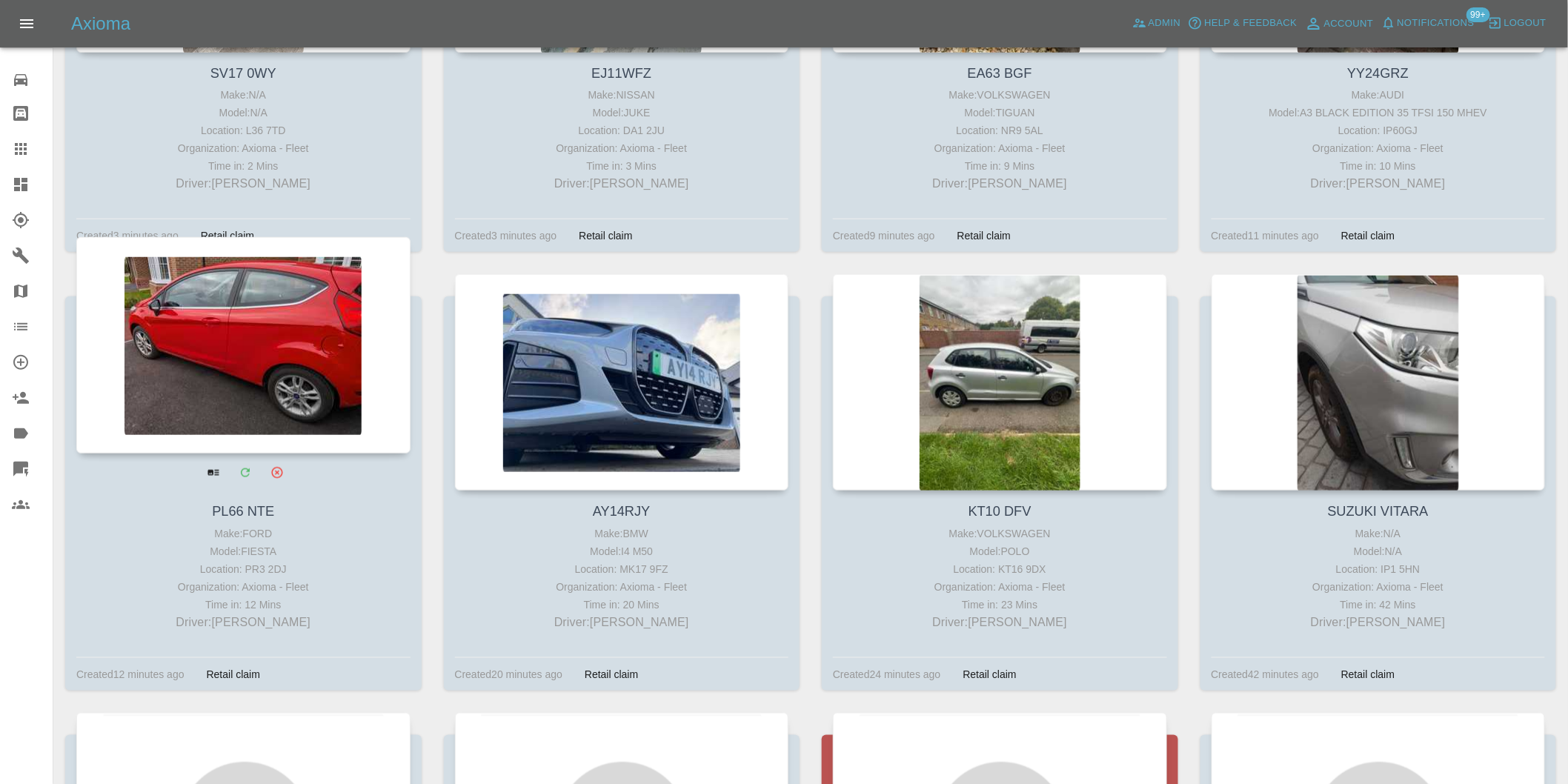
scroll to position [494, 0]
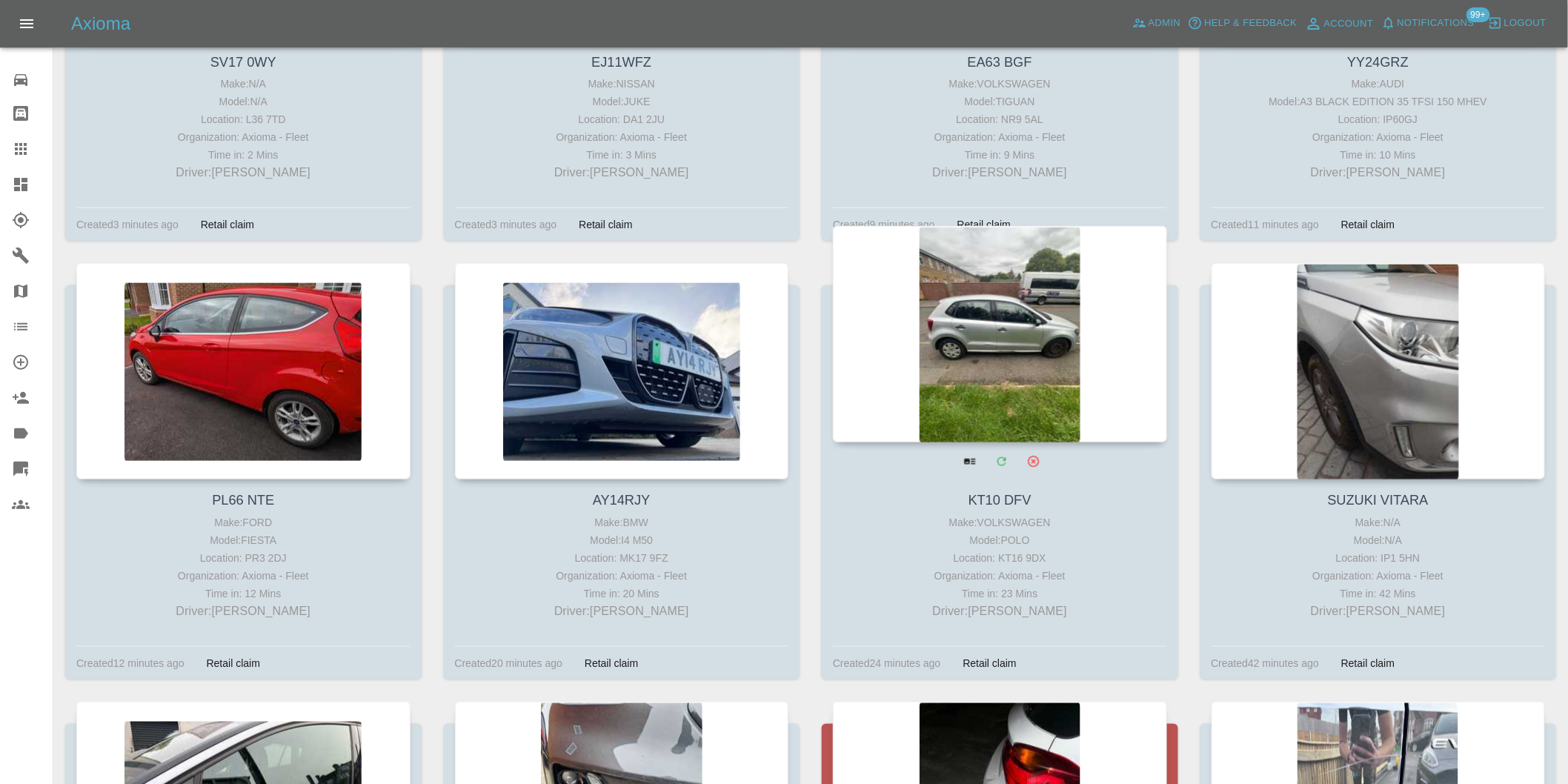
drag, startPoint x: 937, startPoint y: 307, endPoint x: 947, endPoint y: 310, distance: 10.4
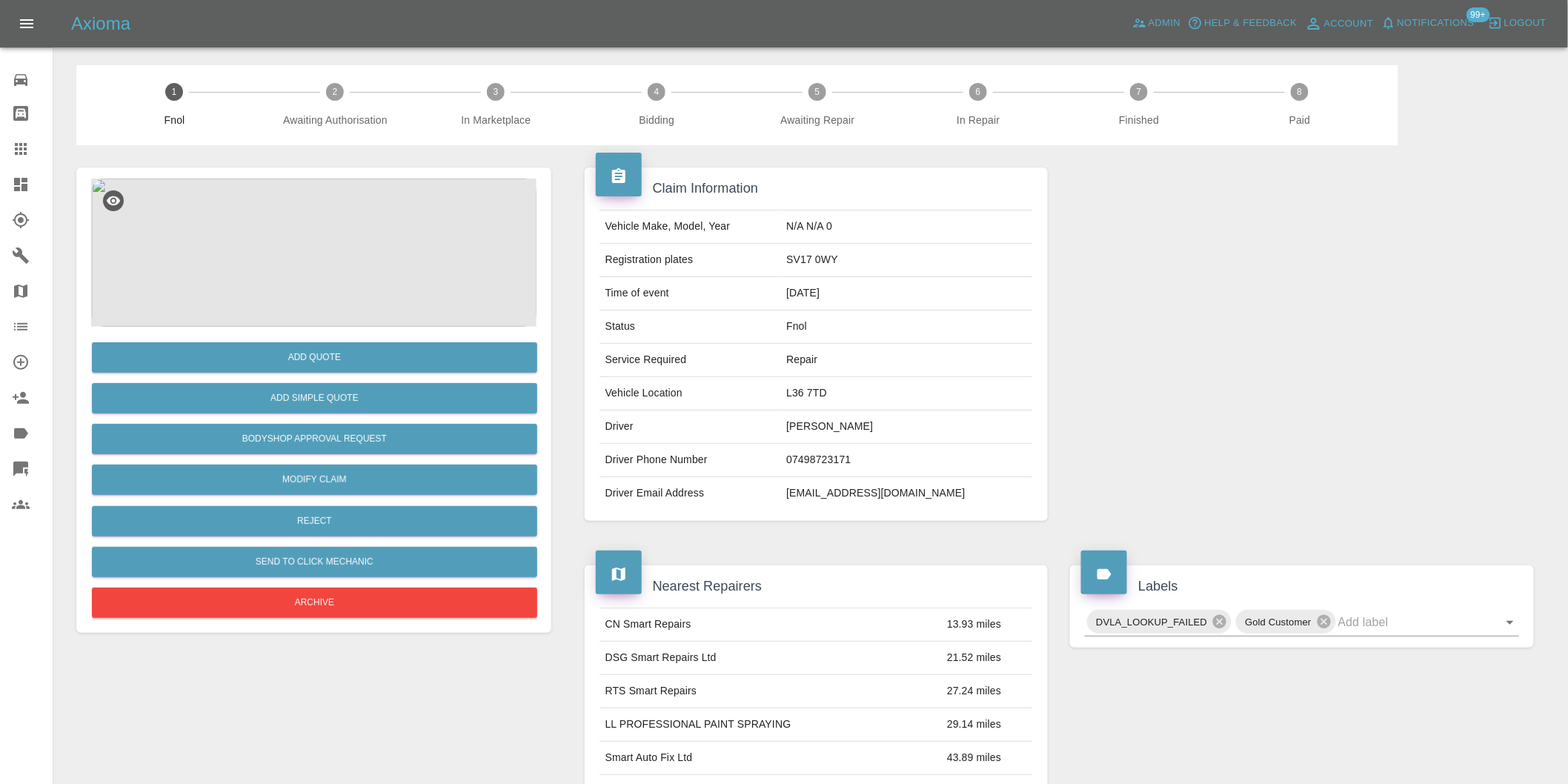
click at [291, 247] on img at bounding box center [314, 252] width 445 height 148
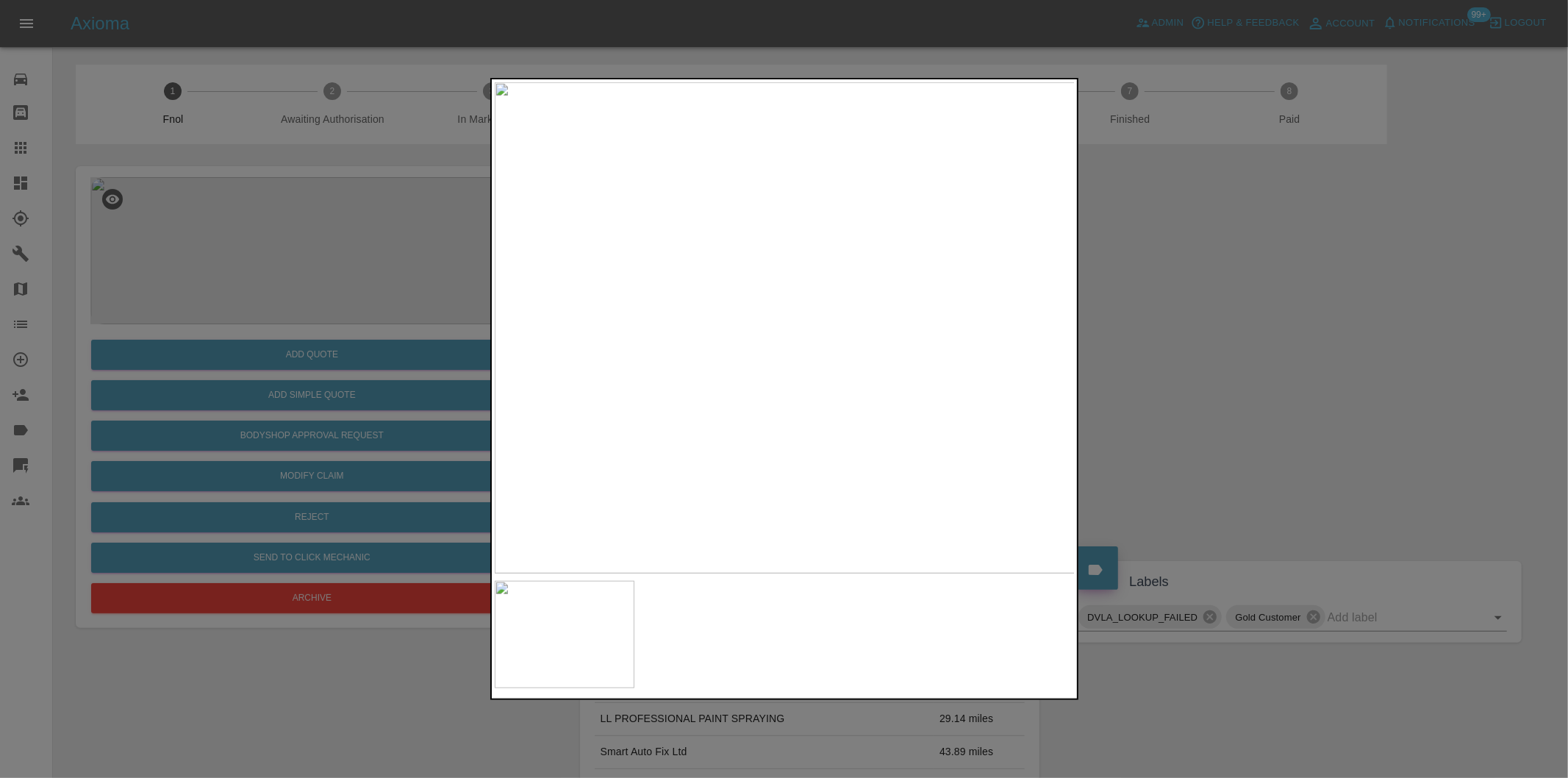
click at [780, 322] on img at bounding box center [784, 328] width 581 height 491
click at [776, 320] on img at bounding box center [797, 344] width 1742 height 1473
click at [1167, 393] on div at bounding box center [784, 389] width 1568 height 778
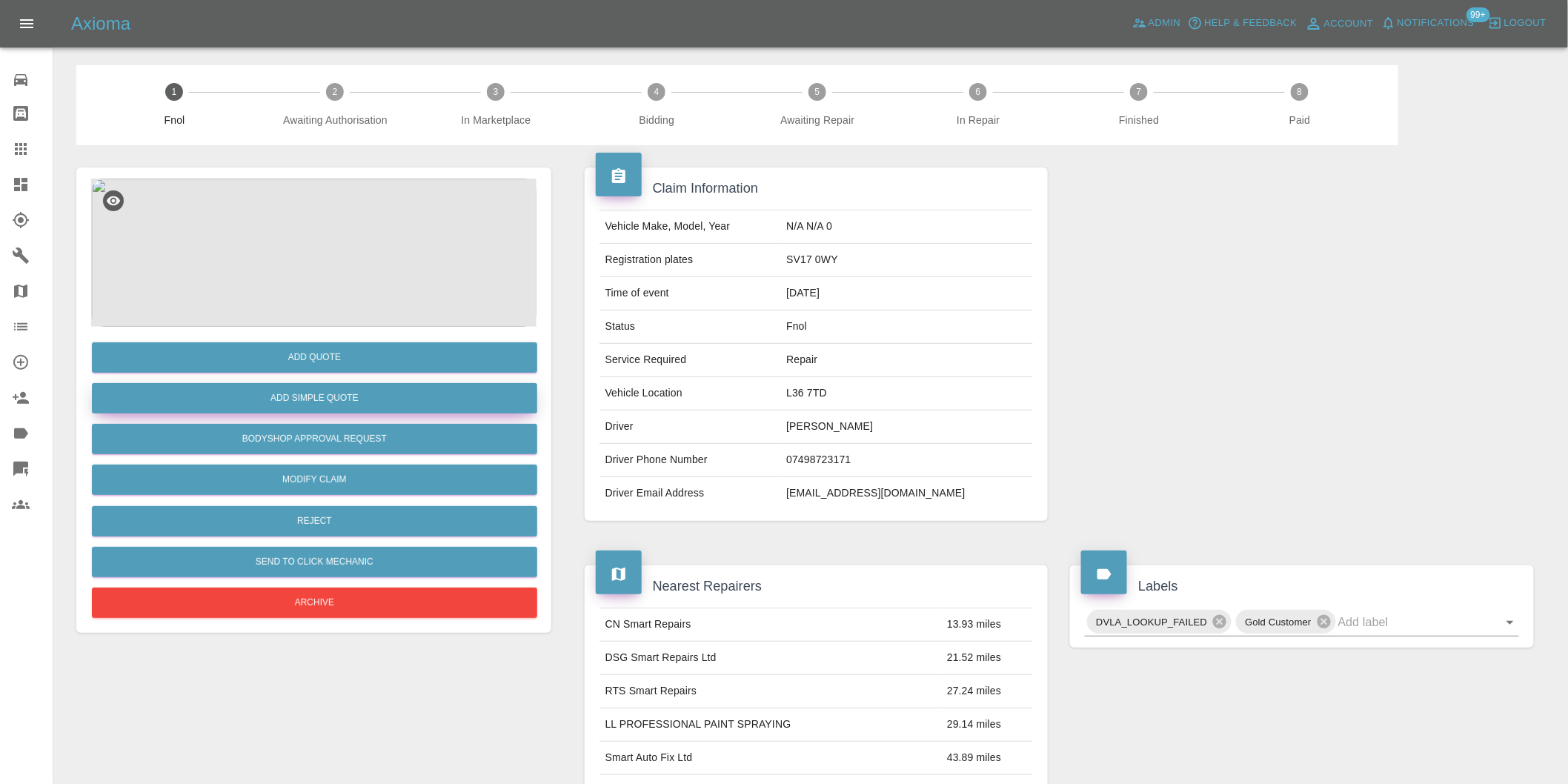
click at [371, 394] on button "Add Simple Quote" at bounding box center [315, 397] width 445 height 30
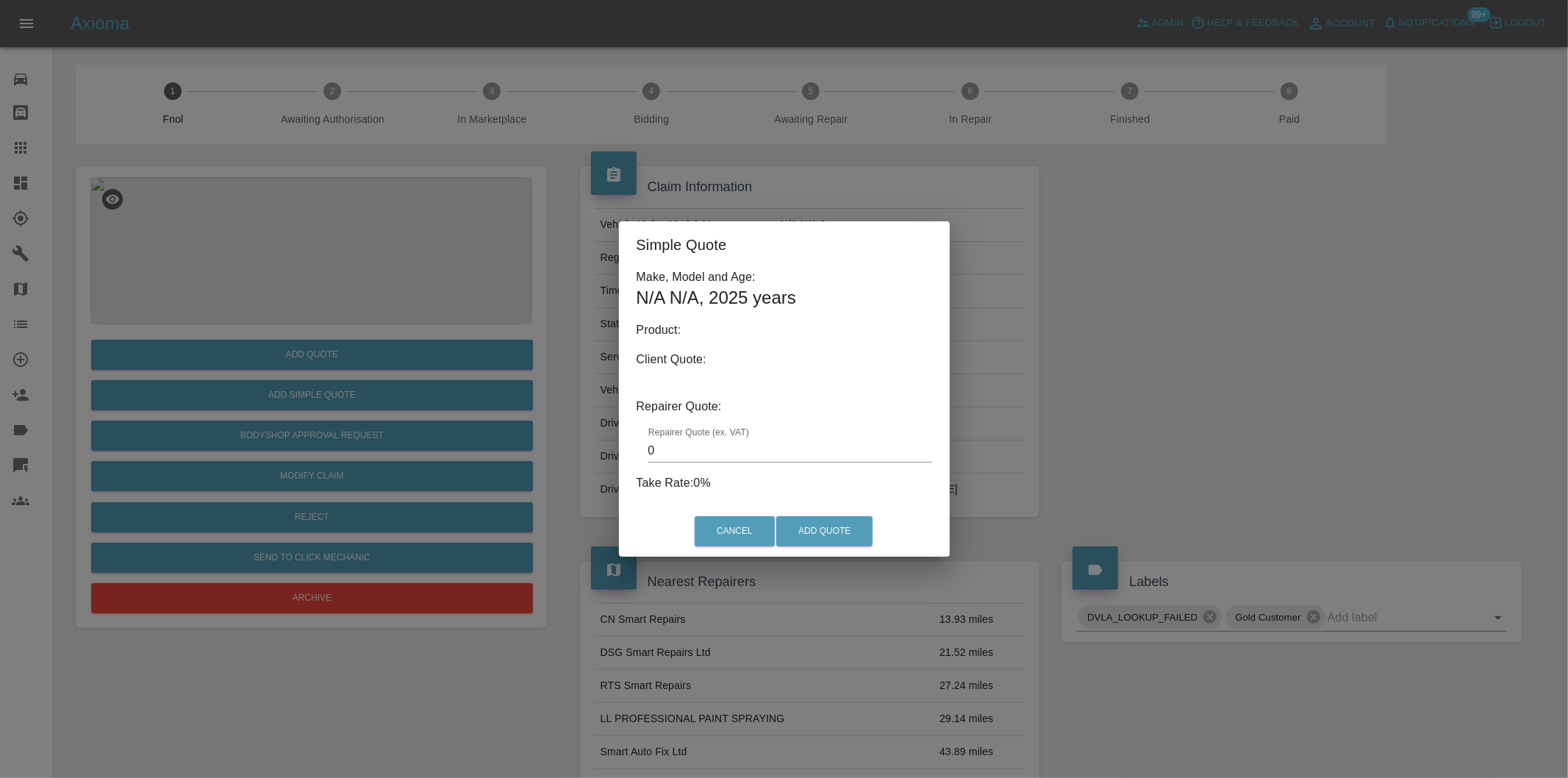
type input "140"
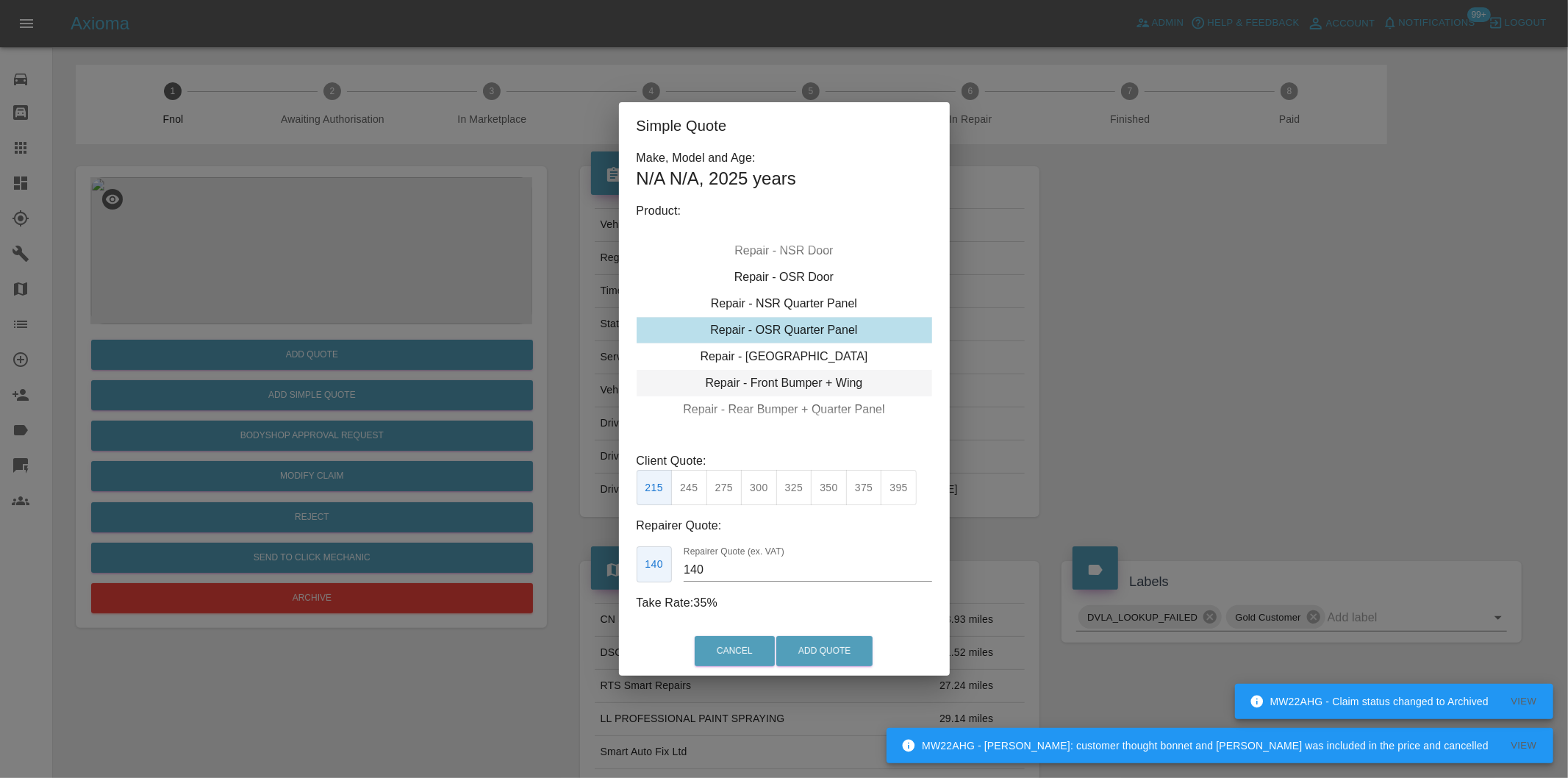
drag, startPoint x: 1277, startPoint y: 373, endPoint x: 692, endPoint y: 391, distance: 585.3
click at [1259, 366] on div "Simple Quote Make, Model and Age: N/A N/A , 2025 years Product: Repair - Front …" at bounding box center [784, 389] width 1568 height 778
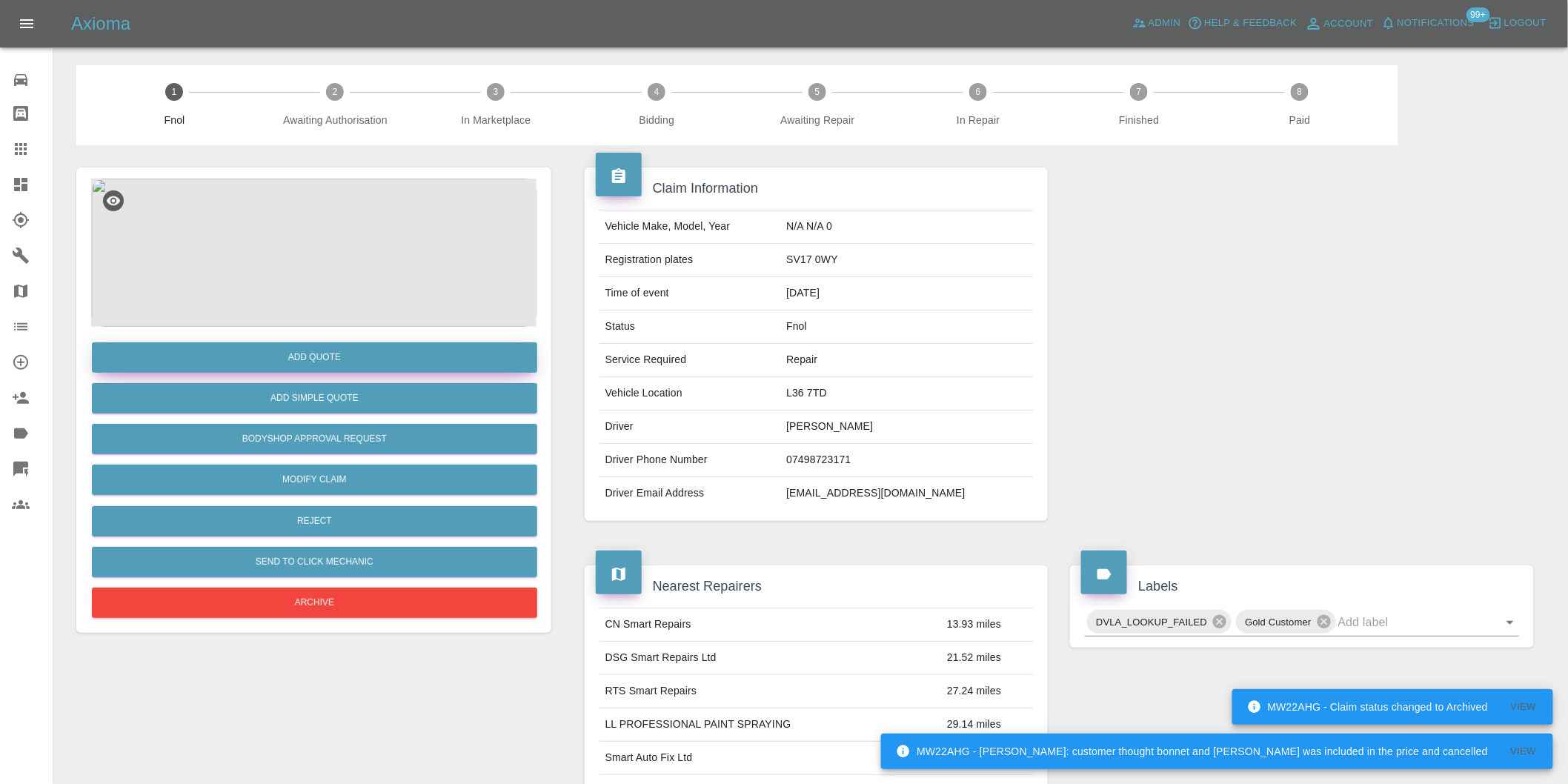
click at [307, 360] on button "Add Quote" at bounding box center [315, 357] width 445 height 30
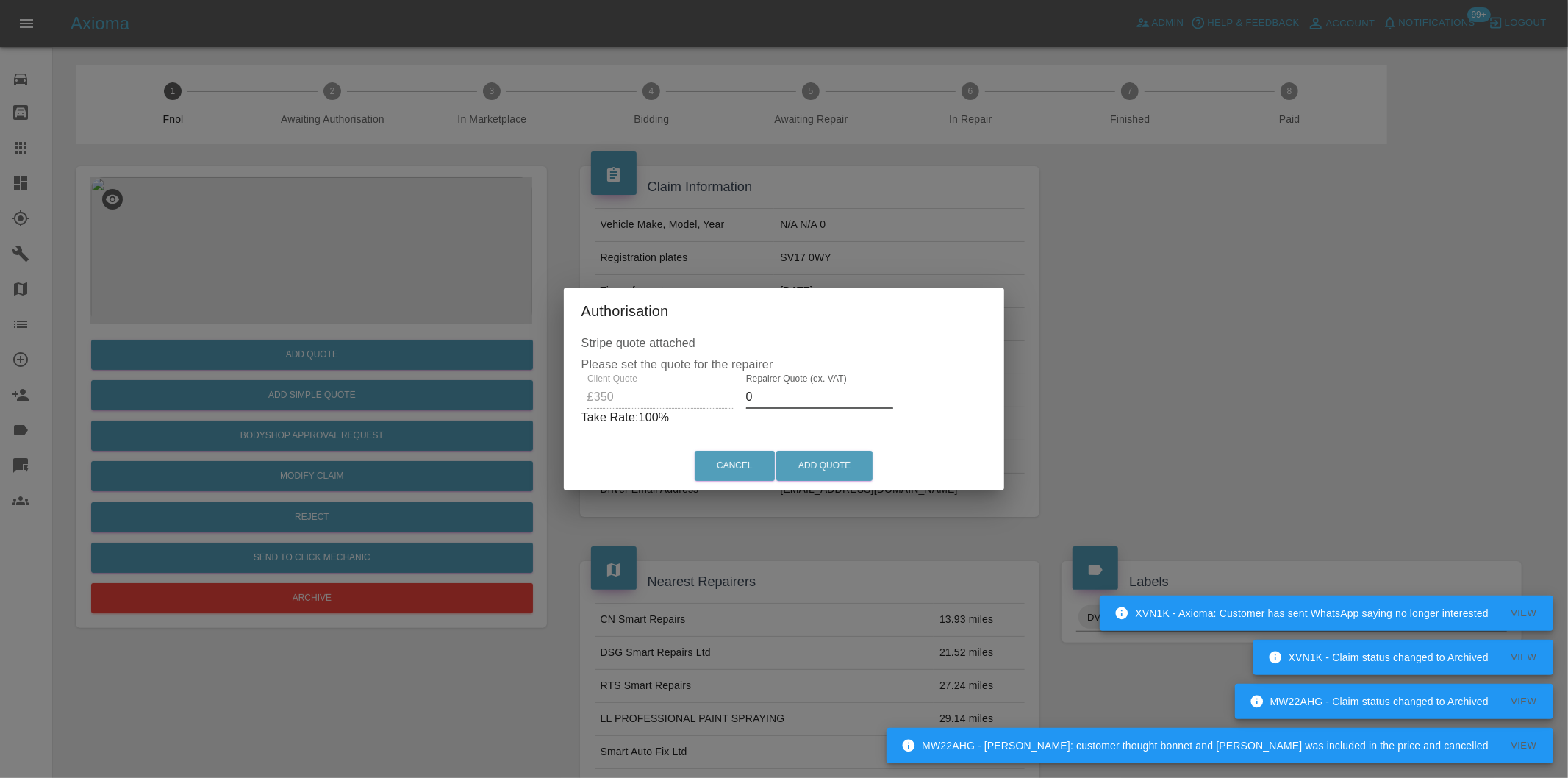
click at [773, 397] on input "0" at bounding box center [819, 397] width 147 height 23
type input "0220"
click at [817, 473] on button "Add Quote" at bounding box center [823, 465] width 96 height 30
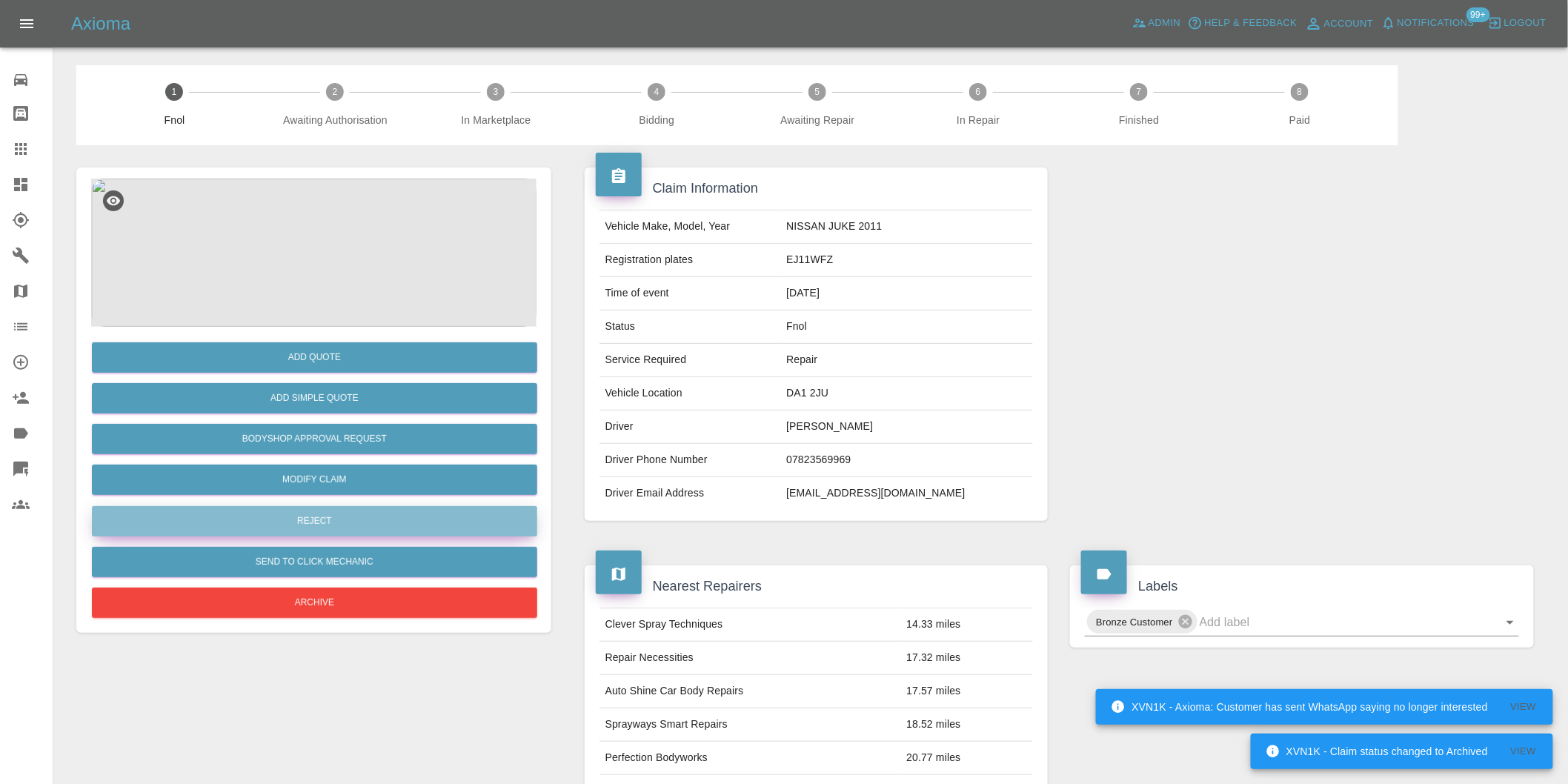
click at [328, 515] on button "Reject" at bounding box center [315, 521] width 445 height 30
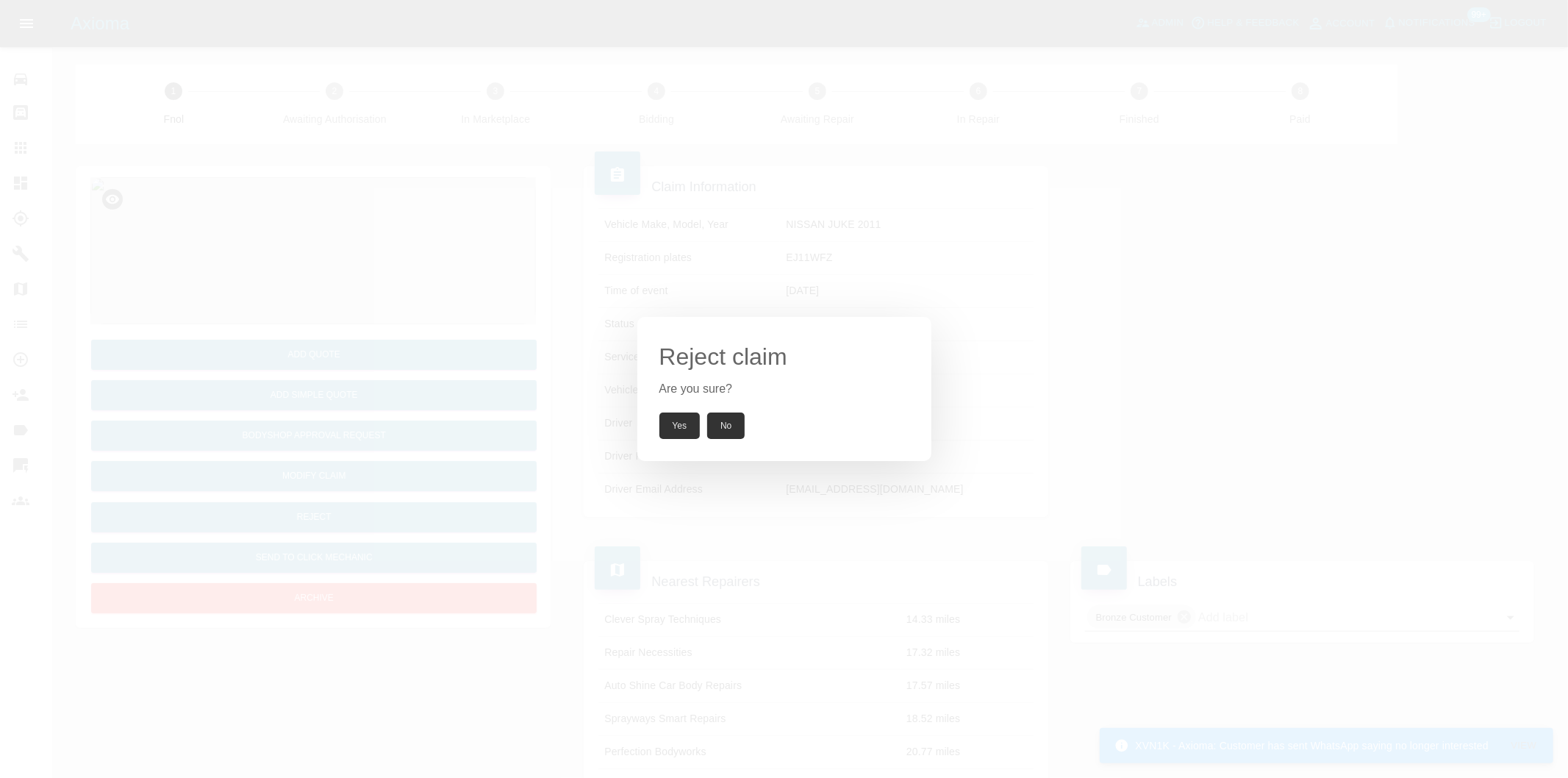
click at [683, 410] on div "Reject claim Are you sure? Yes No" at bounding box center [784, 389] width 294 height 144
click at [678, 425] on button "Yes" at bounding box center [679, 426] width 41 height 26
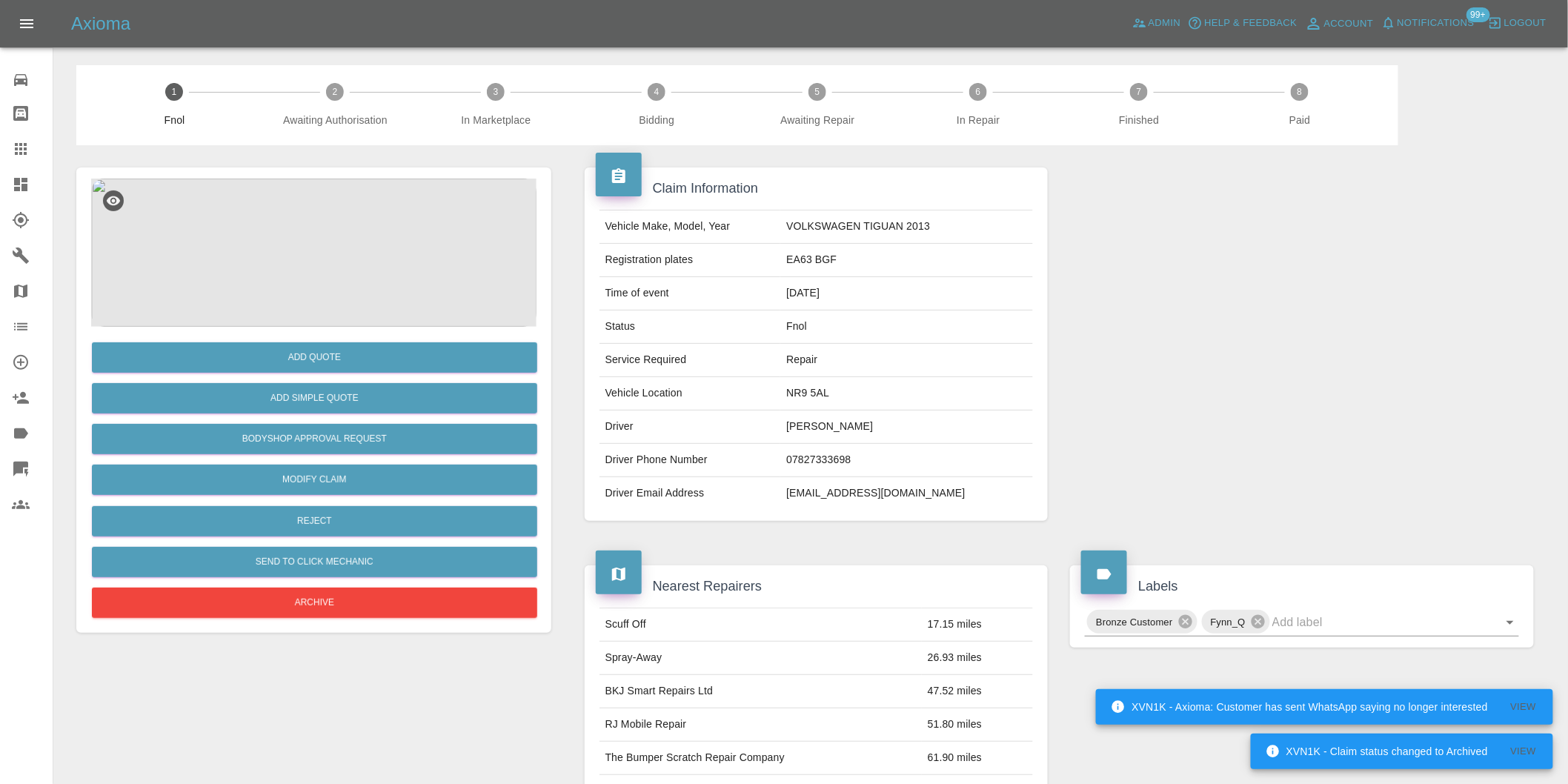
click at [293, 246] on img at bounding box center [314, 252] width 445 height 148
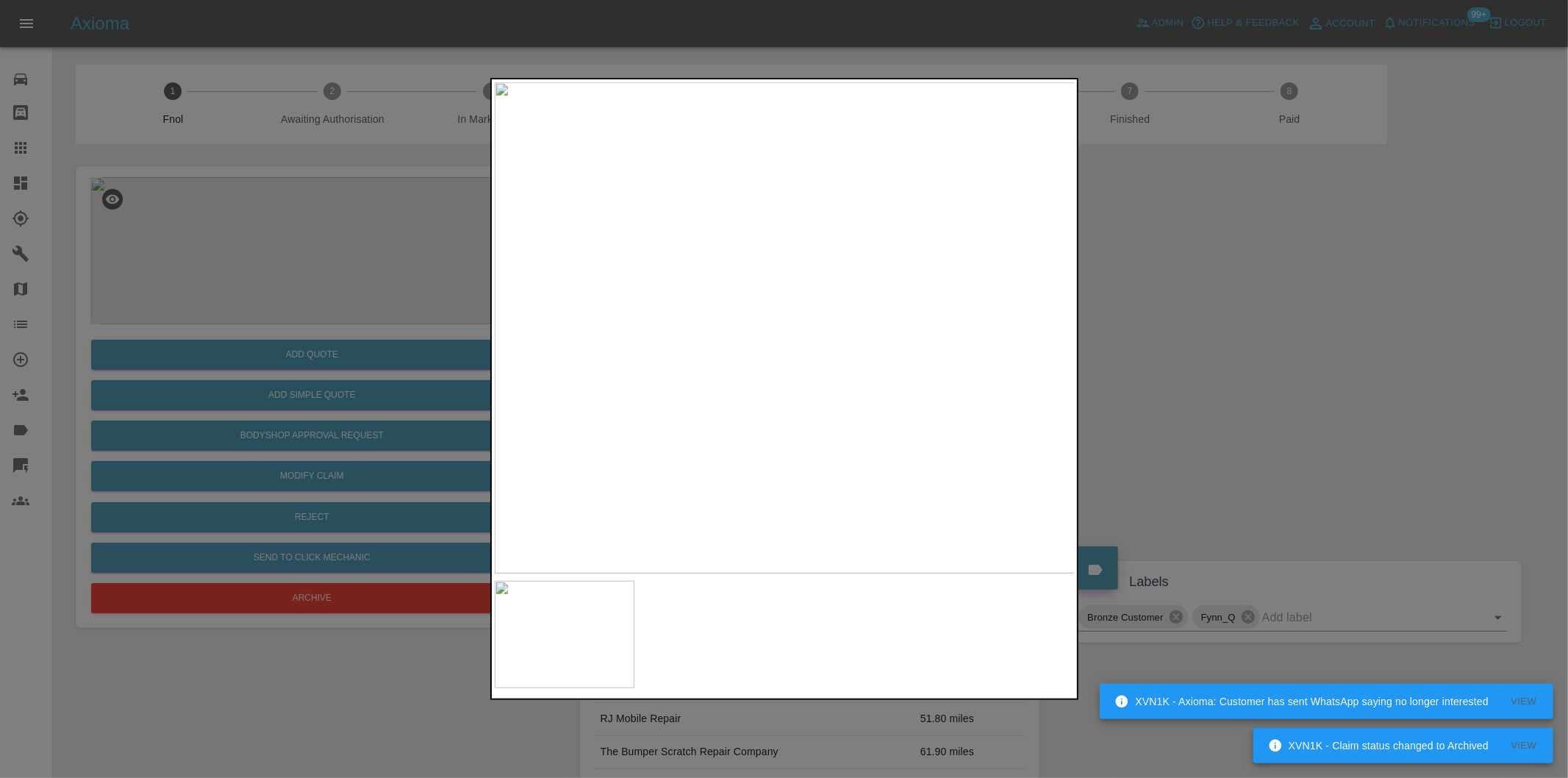
click at [765, 410] on img at bounding box center [784, 328] width 581 height 491
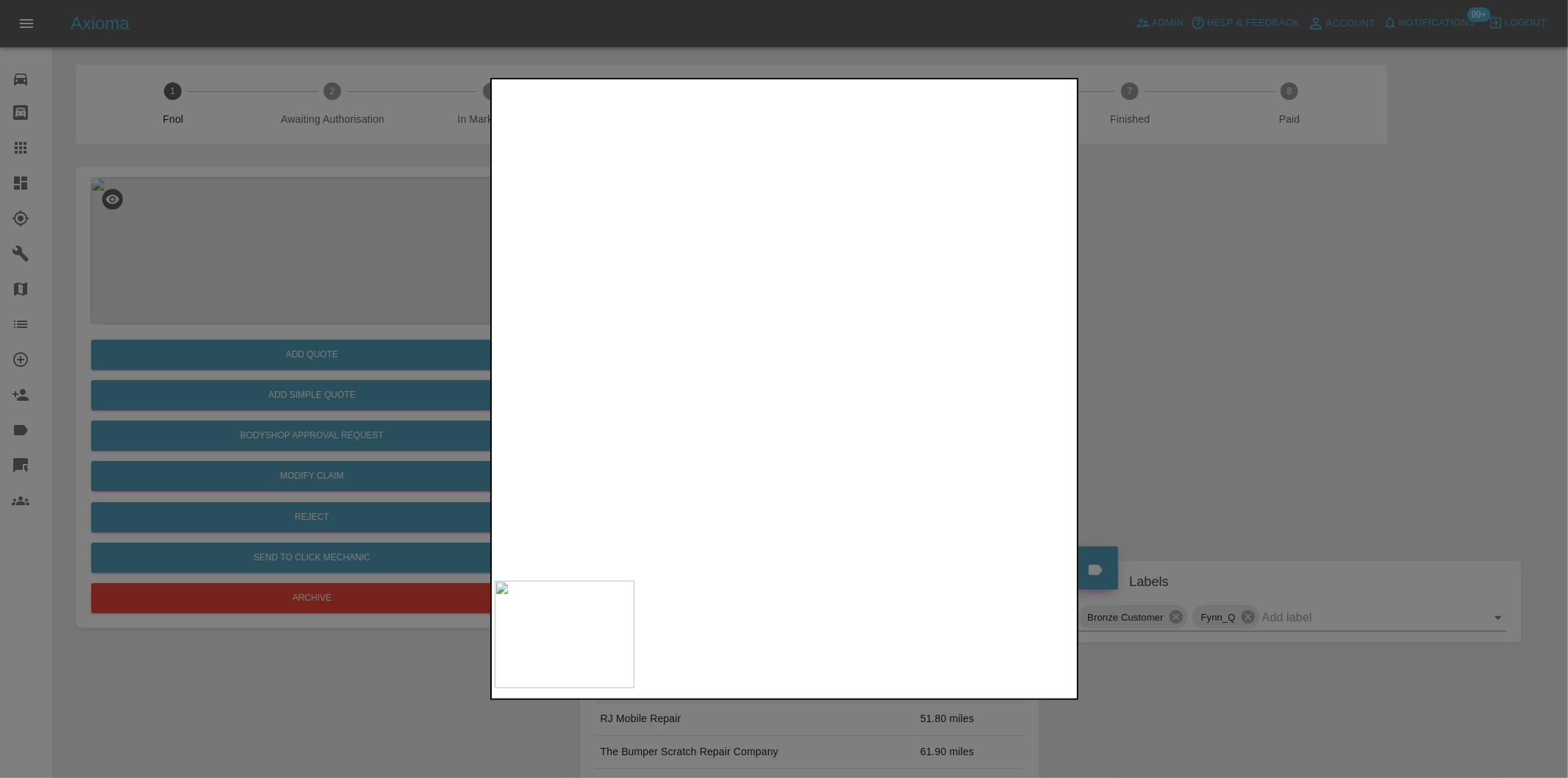
click at [765, 410] on img at bounding box center [841, 79] width 1742 height 1473
click at [1195, 412] on div at bounding box center [784, 389] width 1568 height 778
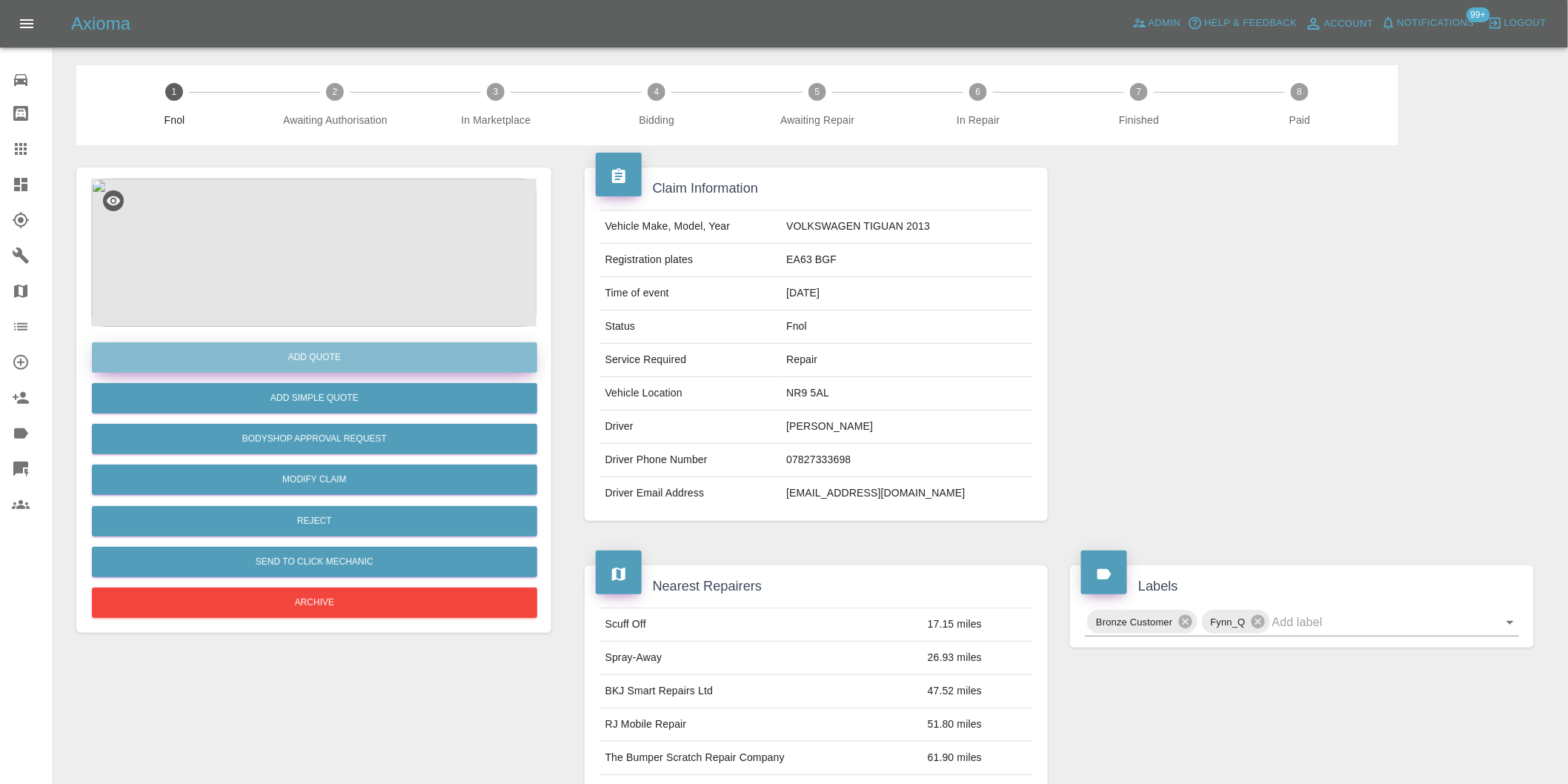
click at [338, 362] on button "Add Quote" at bounding box center [315, 357] width 445 height 30
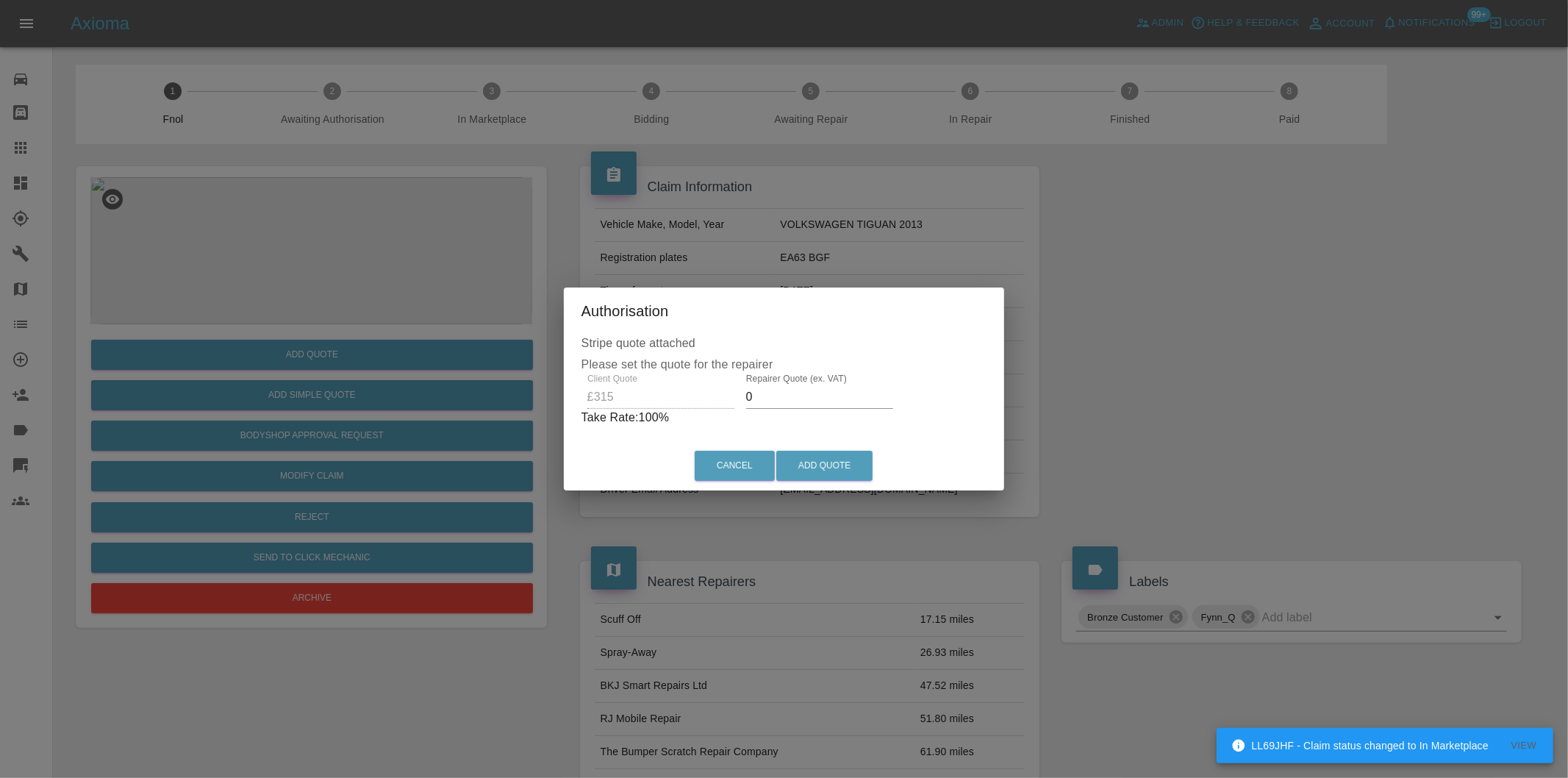
click at [795, 395] on input "0" at bounding box center [819, 397] width 147 height 23
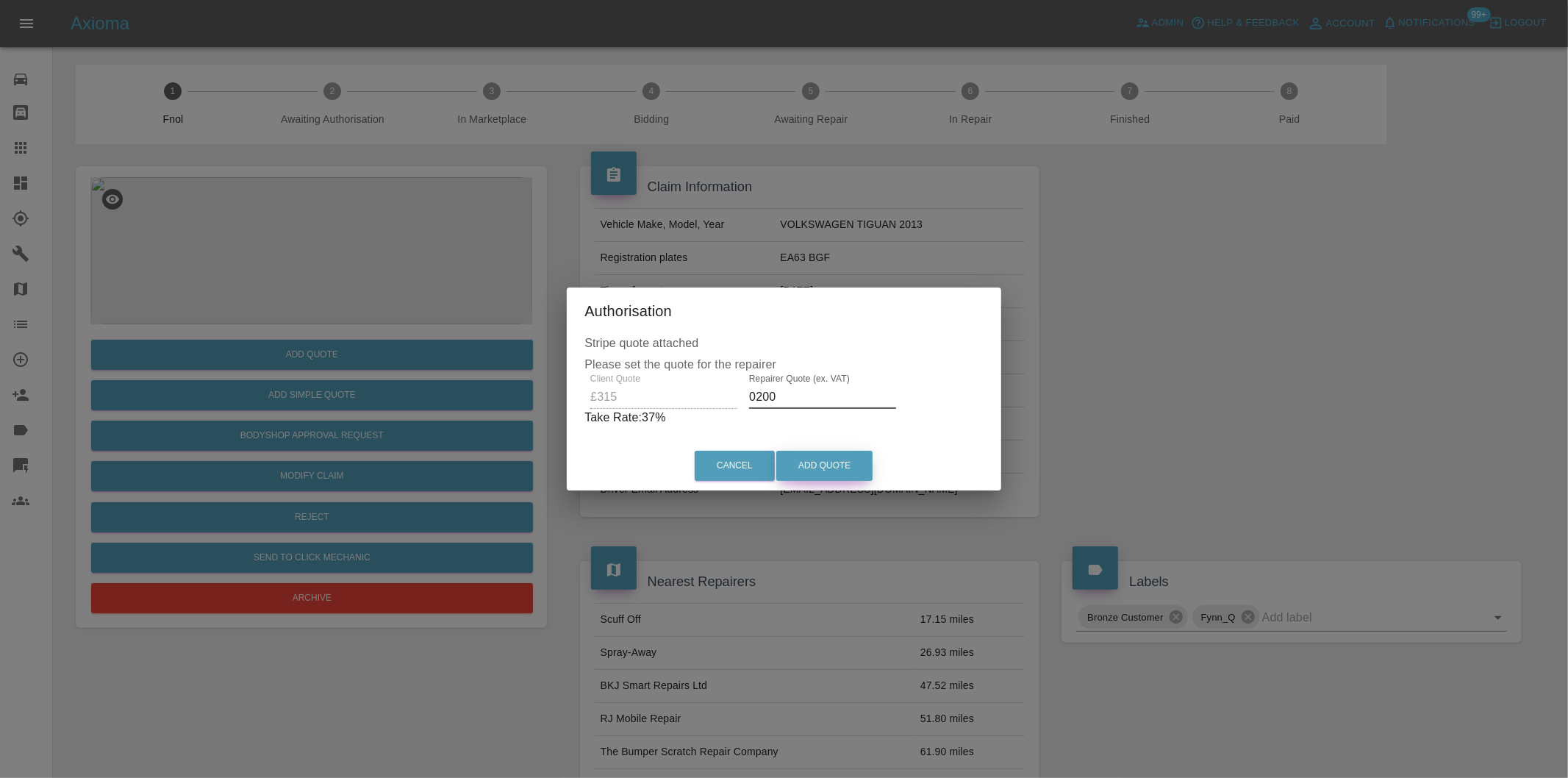
type input "0200"
click at [838, 458] on button "Add Quote" at bounding box center [823, 465] width 96 height 30
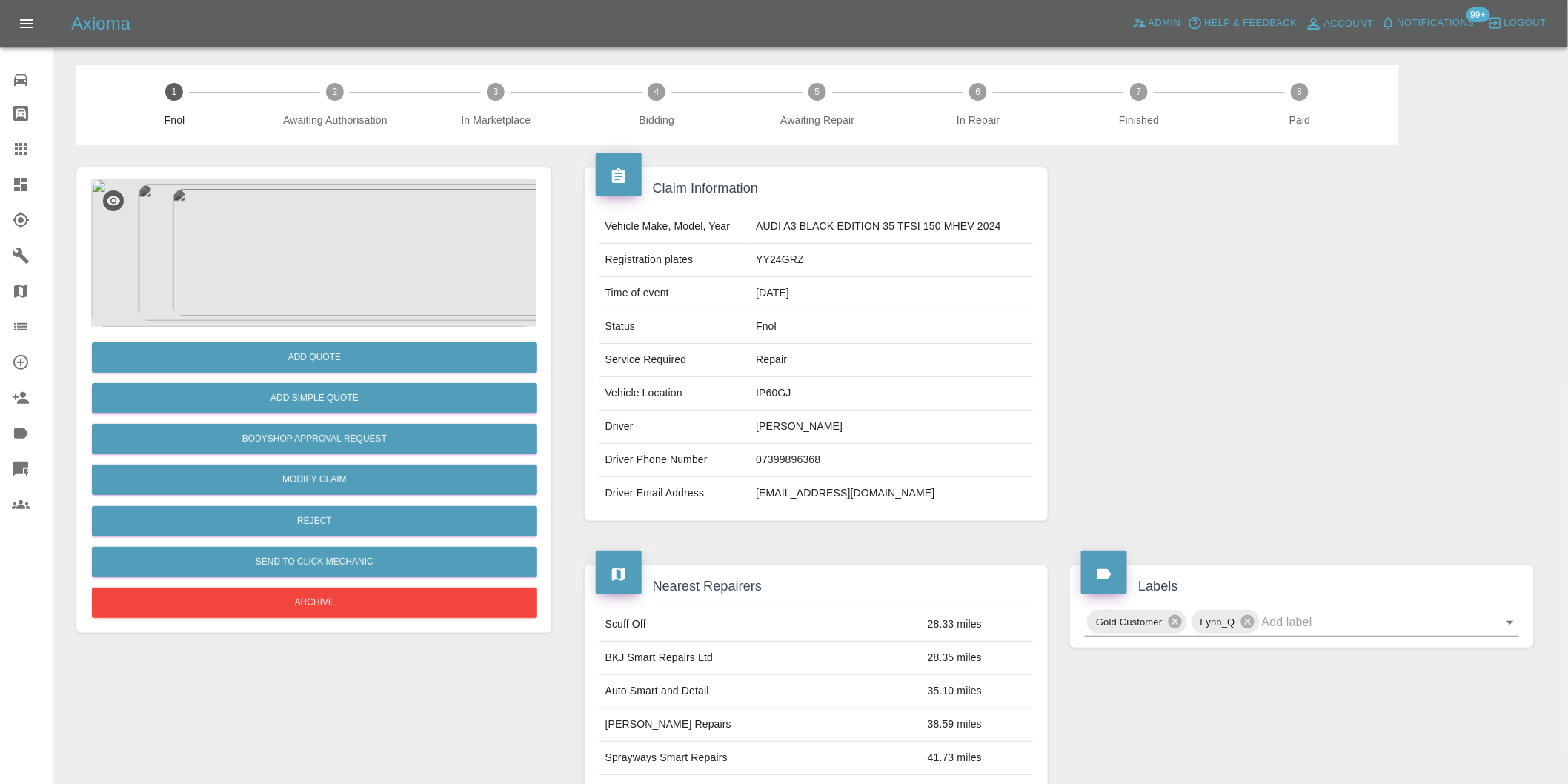
click at [268, 256] on img at bounding box center [314, 252] width 445 height 148
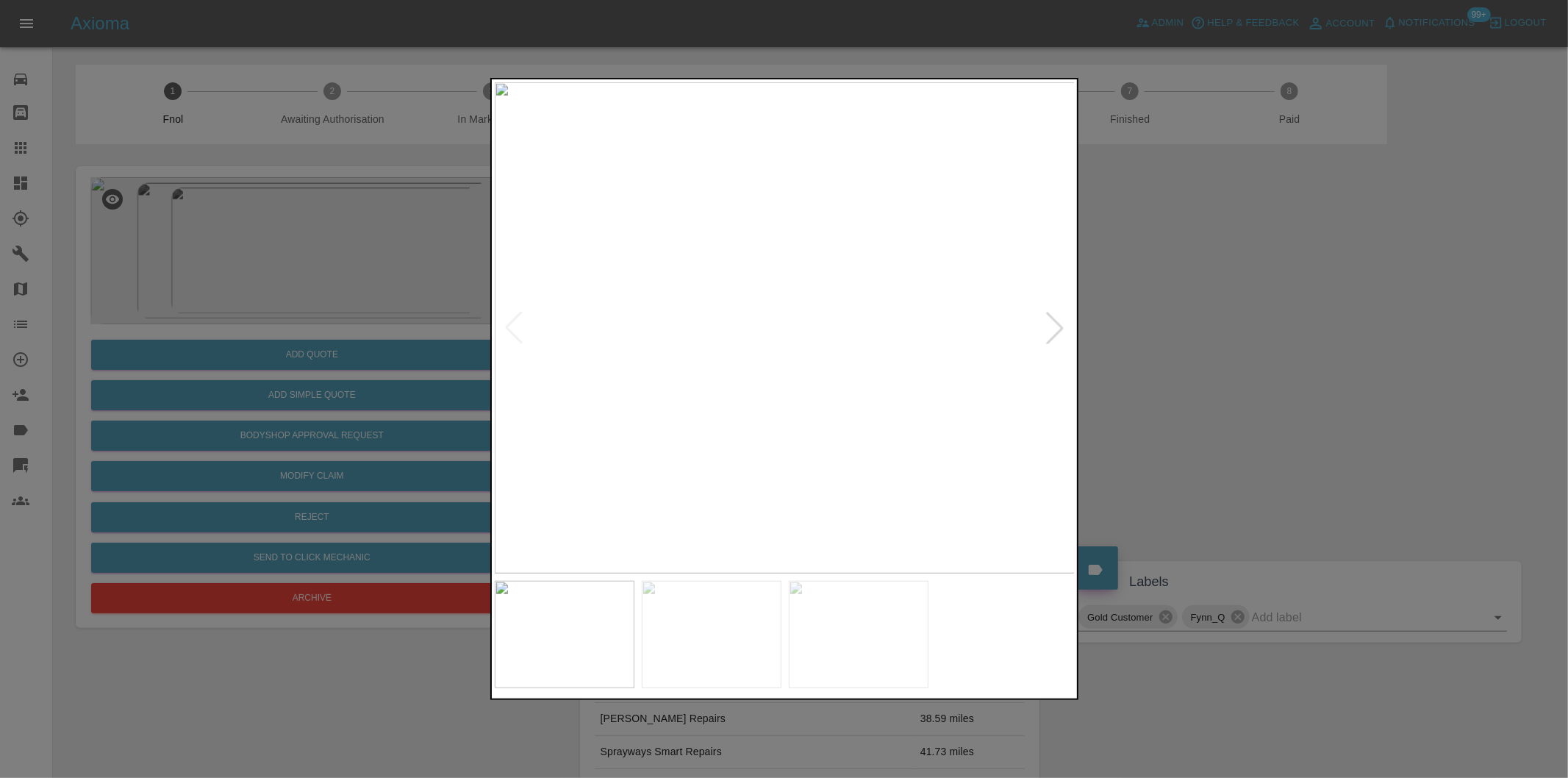
click at [1048, 329] on div at bounding box center [1054, 327] width 32 height 32
click at [1048, 329] on img at bounding box center [784, 328] width 581 height 491
click at [1229, 359] on div at bounding box center [784, 389] width 1568 height 778
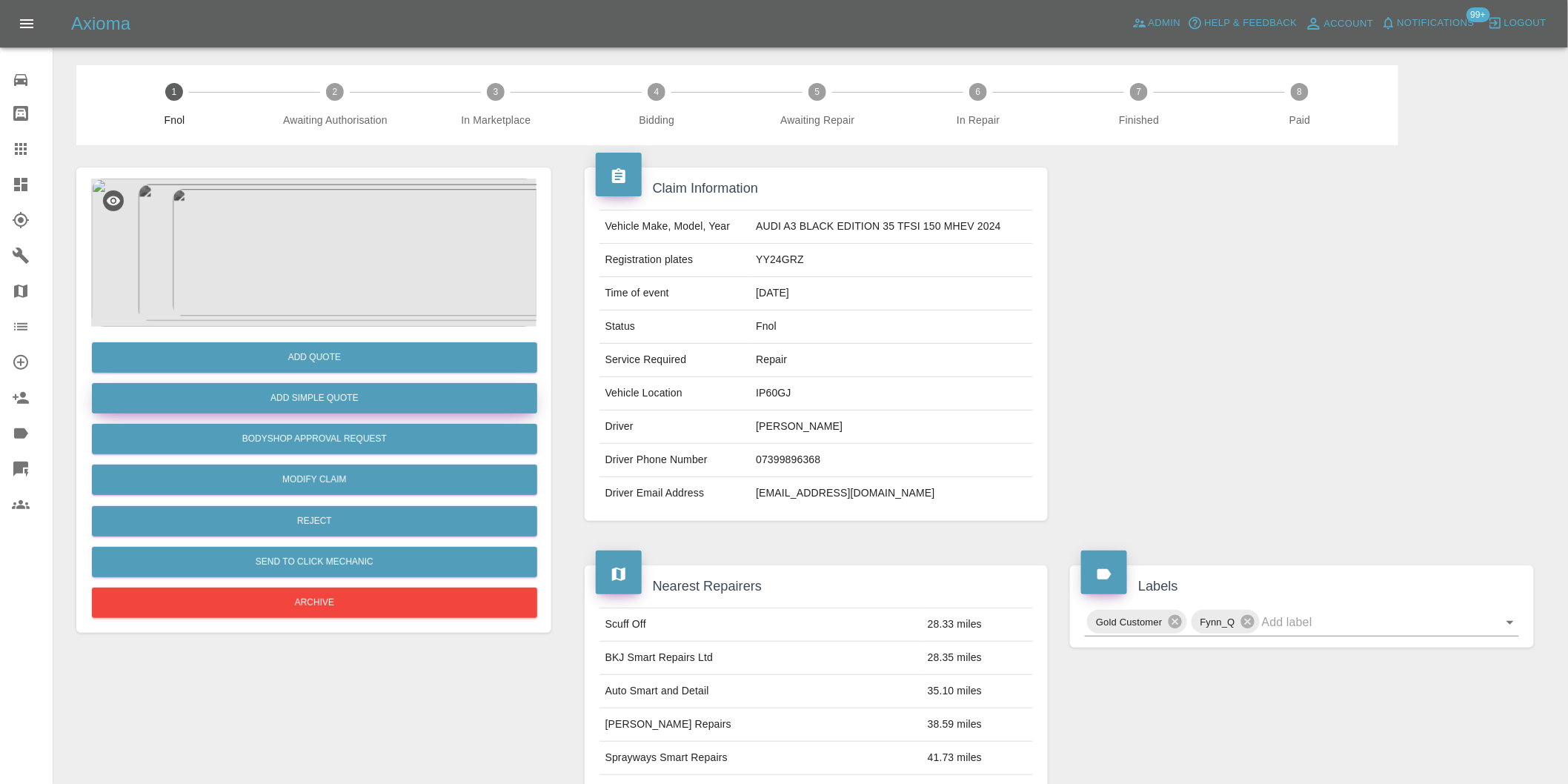
click at [340, 401] on button "Add Simple Quote" at bounding box center [315, 397] width 445 height 30
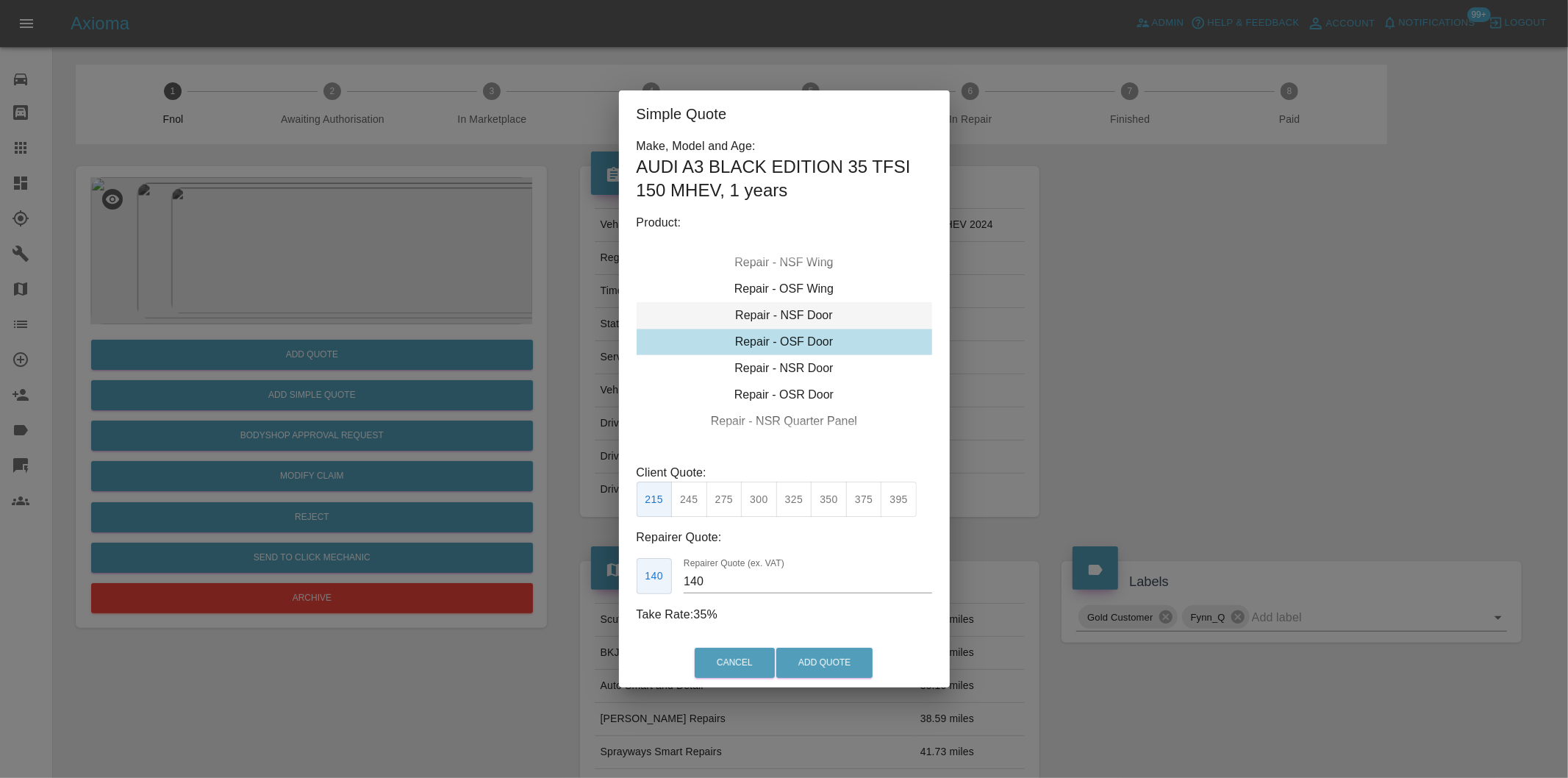
click at [796, 316] on div "Repair - NSF Door" at bounding box center [784, 315] width 296 height 26
click at [731, 497] on button "275" at bounding box center [724, 500] width 36 height 36
drag, startPoint x: 764, startPoint y: 503, endPoint x: 832, endPoint y: 584, distance: 105.8
click at [765, 505] on button "300" at bounding box center [758, 500] width 36 height 36
type input "190"
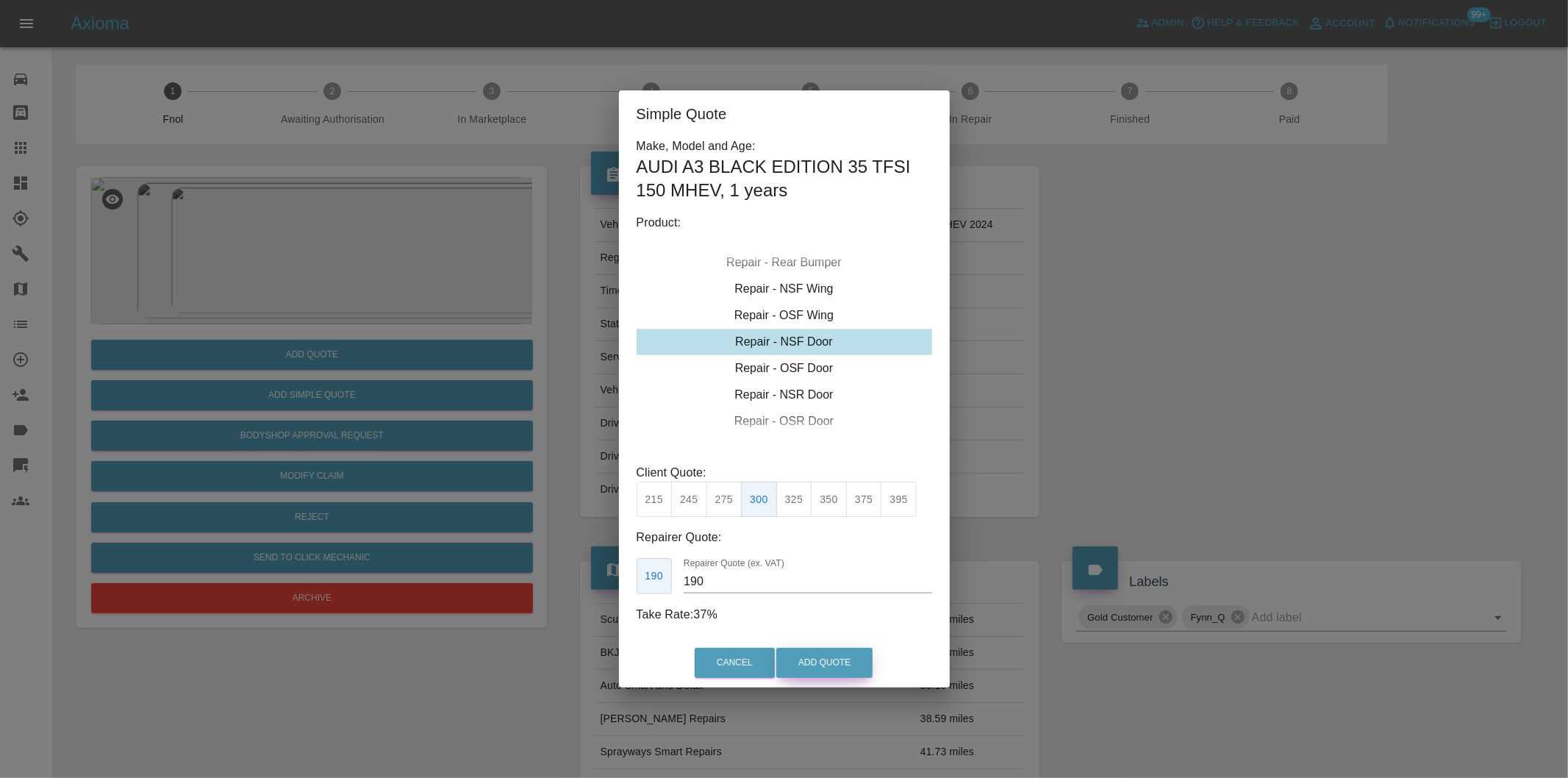
click at [831, 666] on button "Add Quote" at bounding box center [823, 662] width 96 height 30
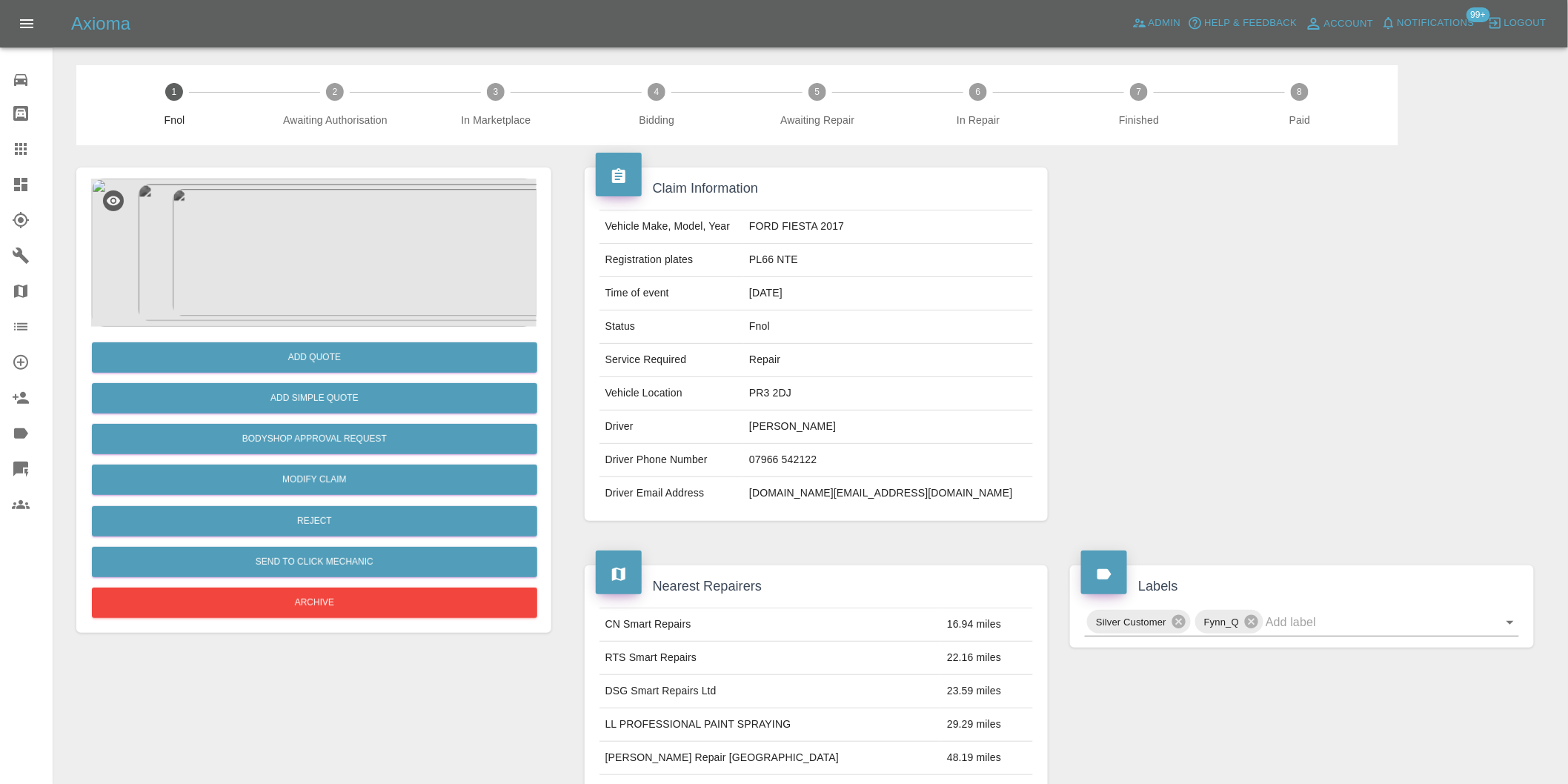
click at [320, 249] on img at bounding box center [314, 252] width 445 height 148
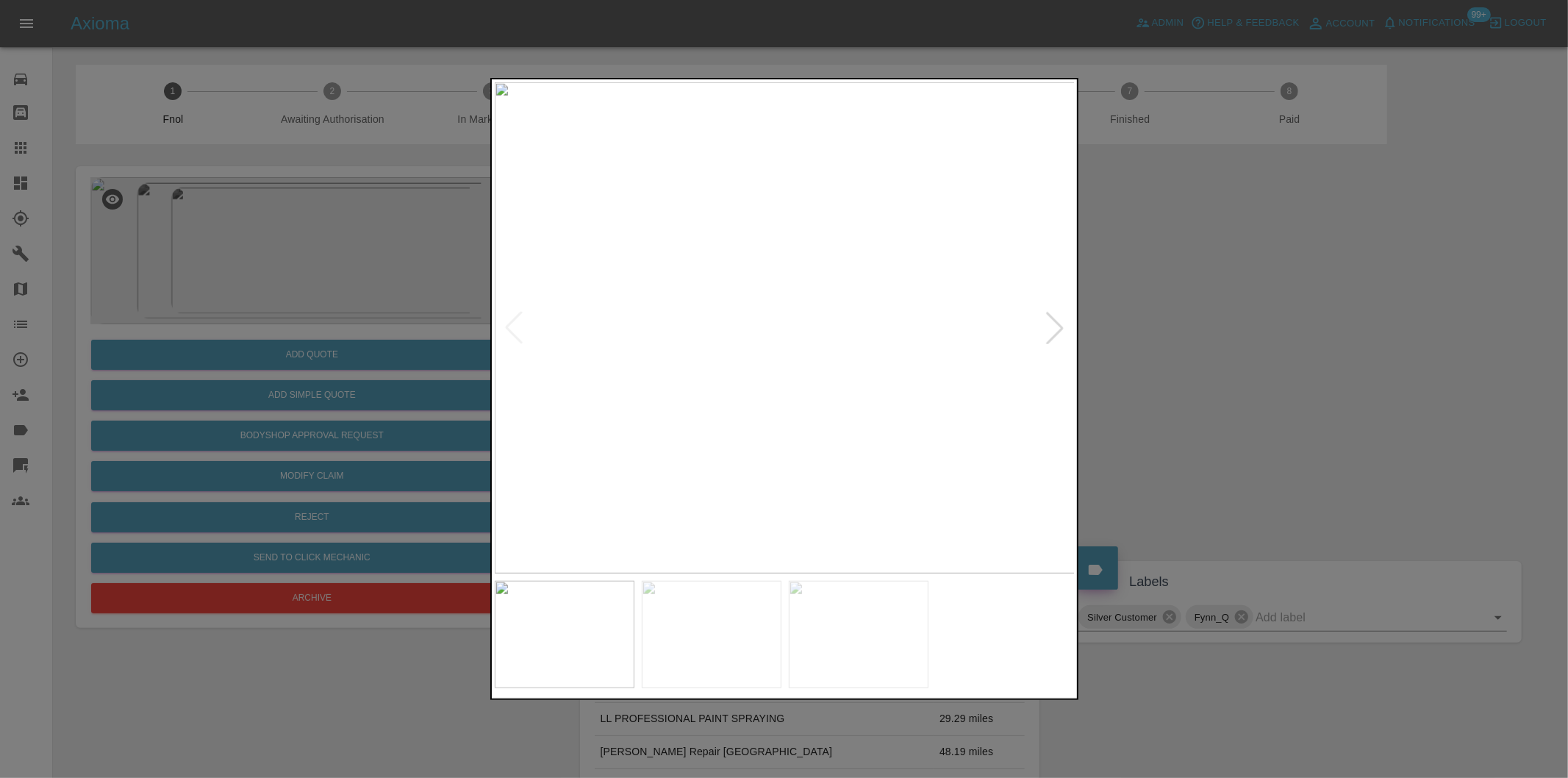
click at [1057, 325] on div at bounding box center [1054, 327] width 32 height 32
click at [1057, 325] on img at bounding box center [784, 328] width 581 height 491
click at [503, 323] on div at bounding box center [513, 327] width 32 height 32
click at [508, 326] on div at bounding box center [513, 327] width 32 height 32
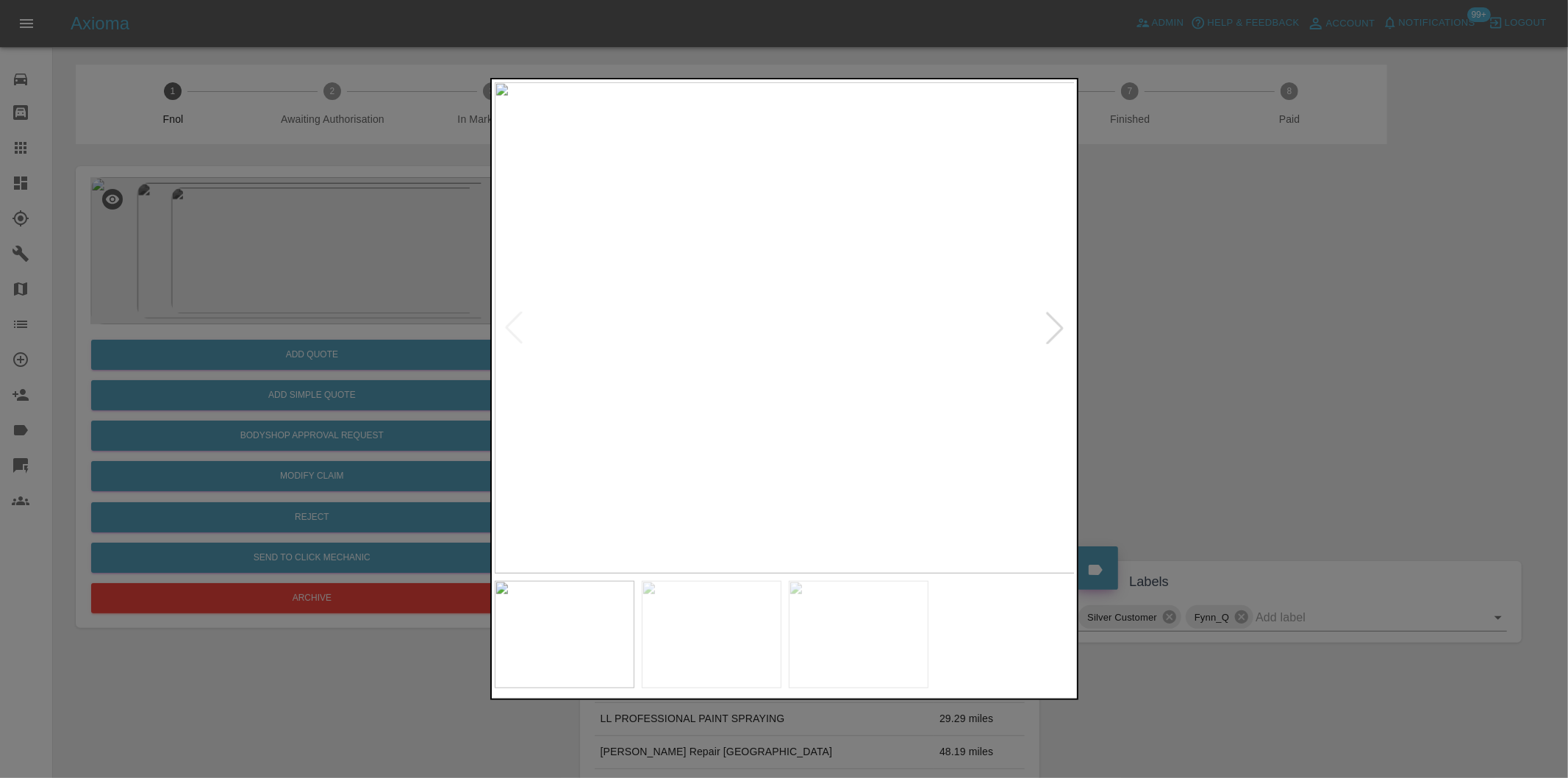
drag, startPoint x: 1297, startPoint y: 365, endPoint x: 1277, endPoint y: 358, distance: 21.2
click at [1295, 364] on div at bounding box center [784, 389] width 1568 height 778
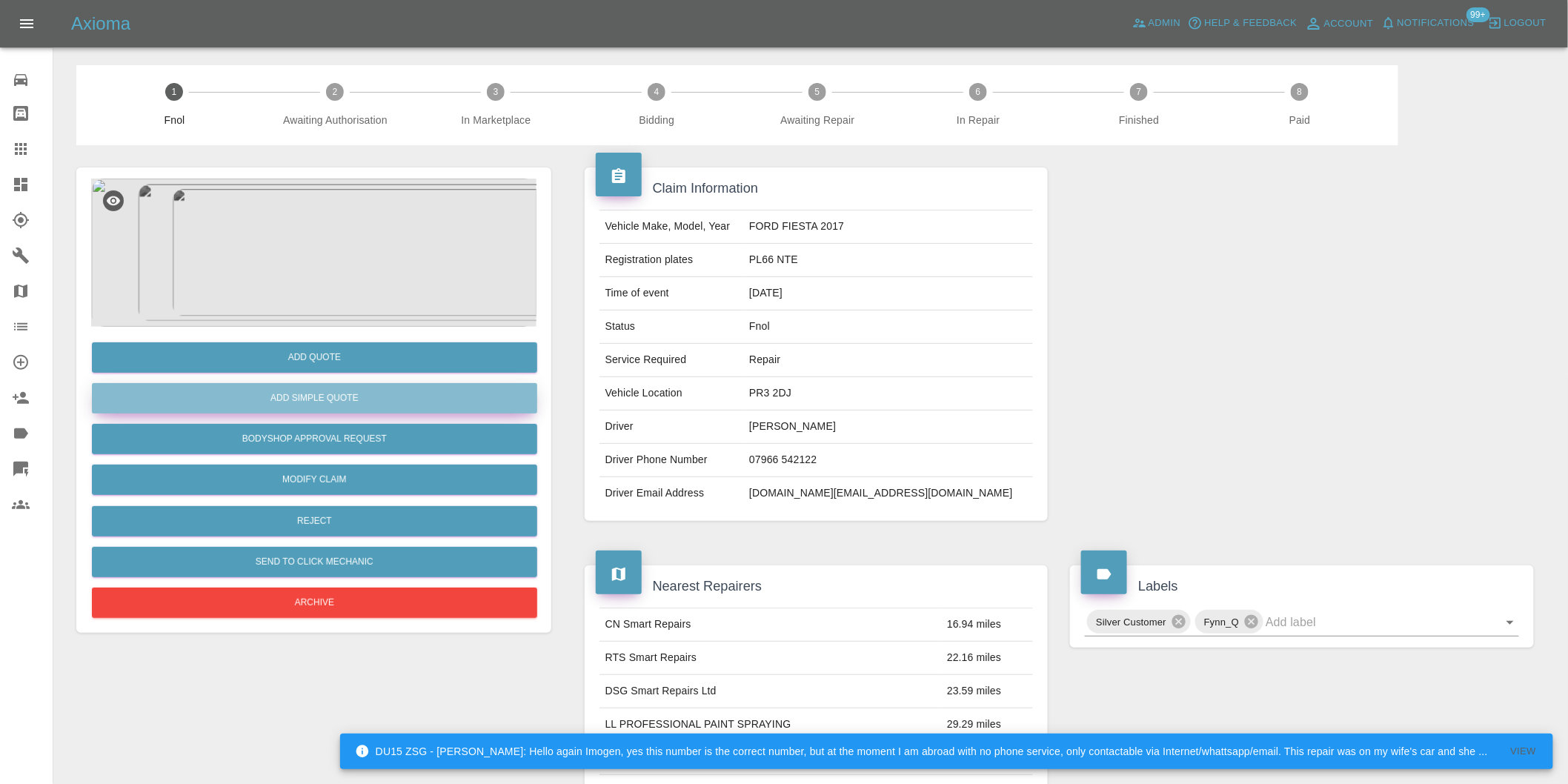
click at [338, 398] on button "Add Simple Quote" at bounding box center [315, 397] width 445 height 30
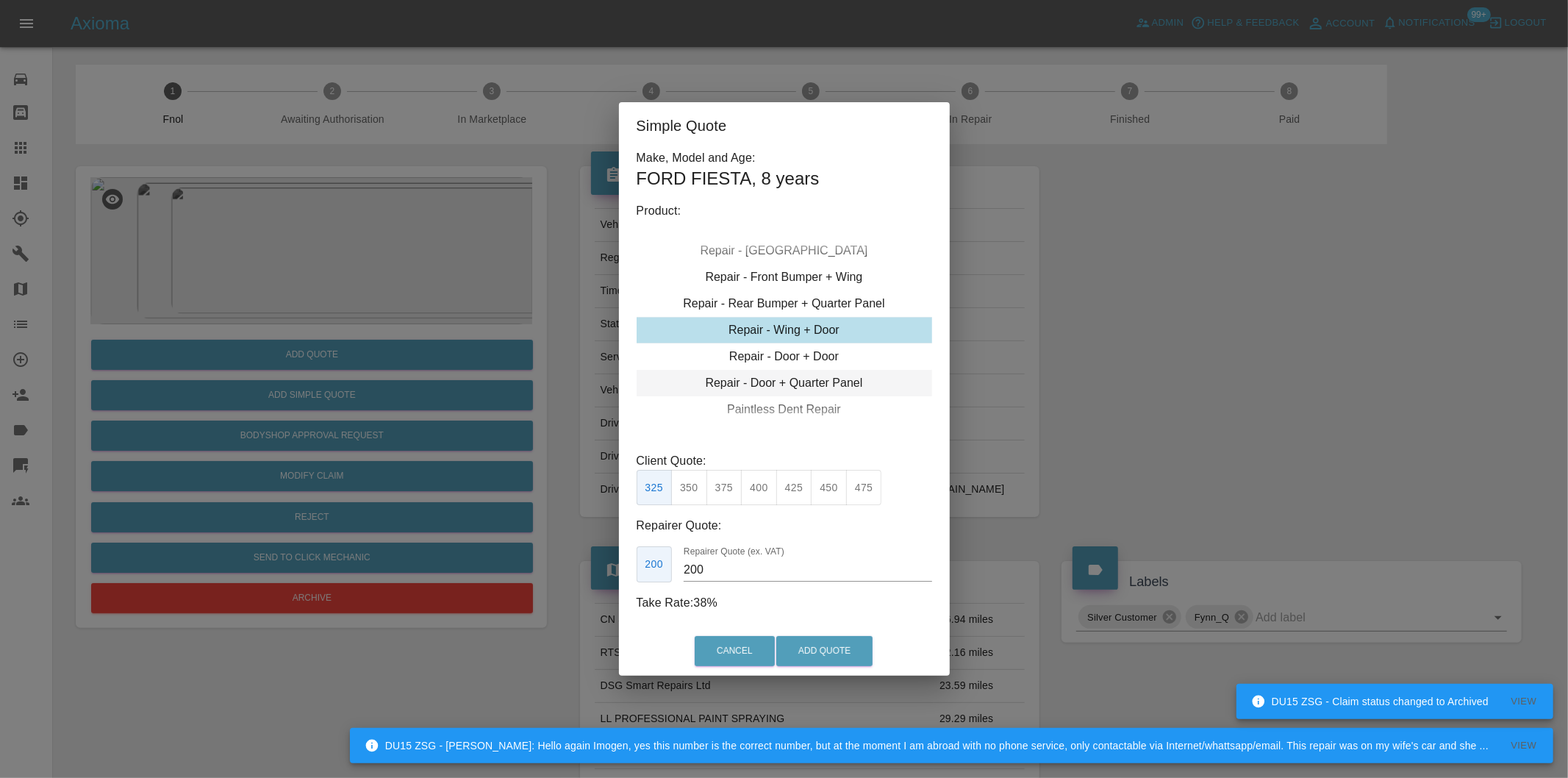
click at [825, 385] on div "Repair - Door + Quarter Panel" at bounding box center [784, 383] width 296 height 26
click at [761, 491] on button "400" at bounding box center [758, 488] width 36 height 36
click at [788, 489] on button "425" at bounding box center [793, 488] width 36 height 36
type input "260"
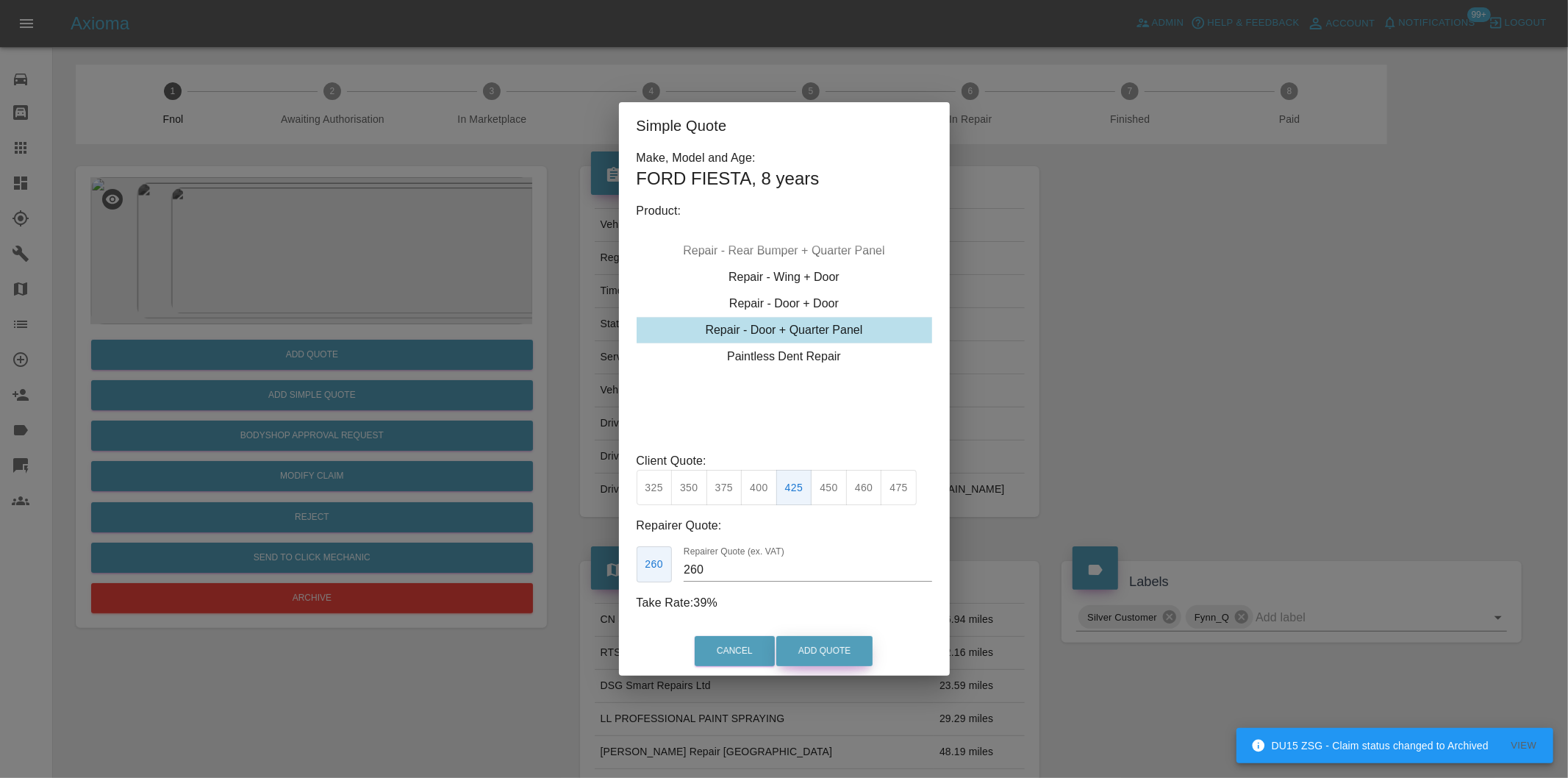
click at [839, 652] on button "Add Quote" at bounding box center [823, 650] width 96 height 30
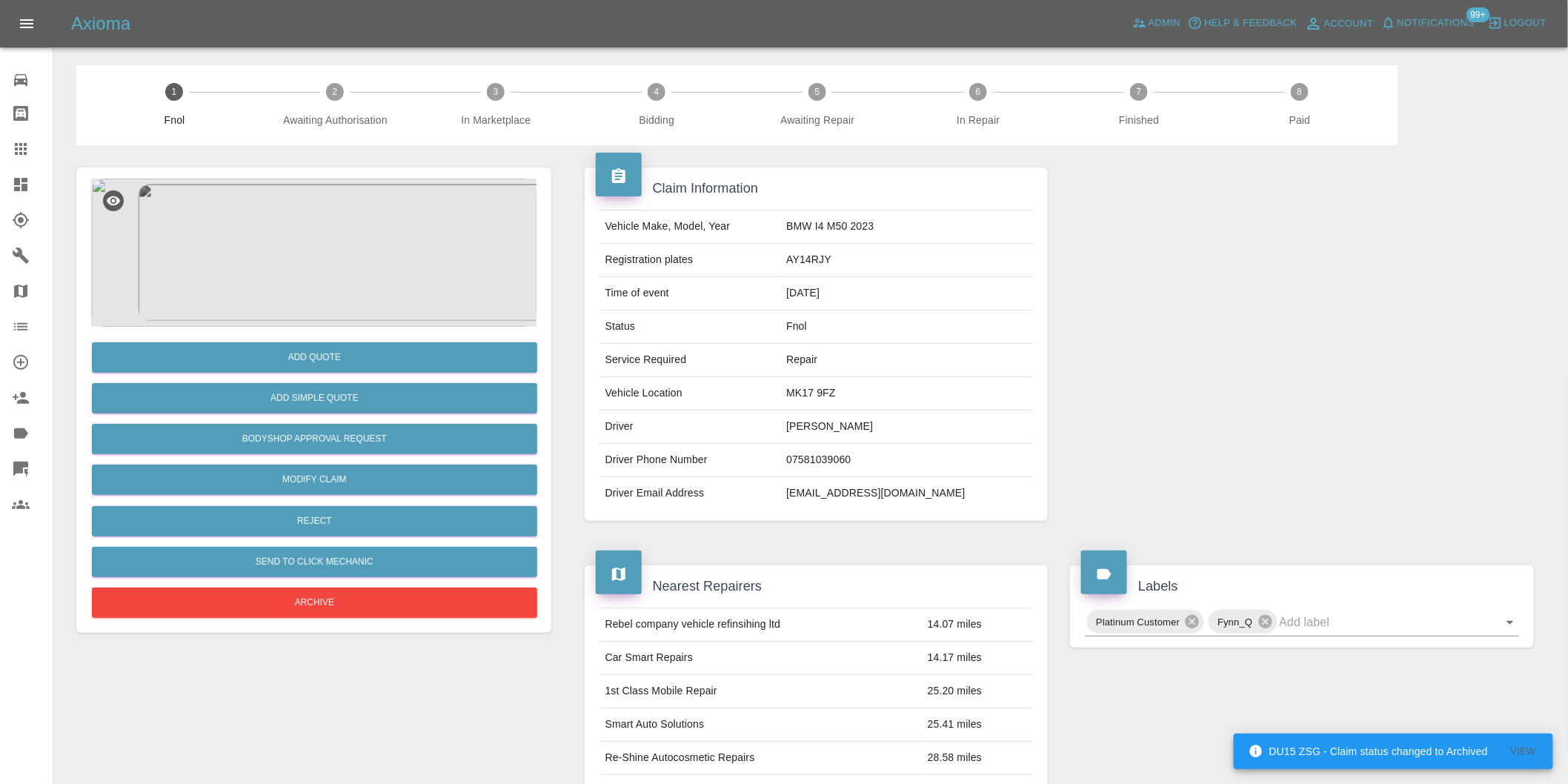
click at [283, 273] on img at bounding box center [314, 252] width 445 height 148
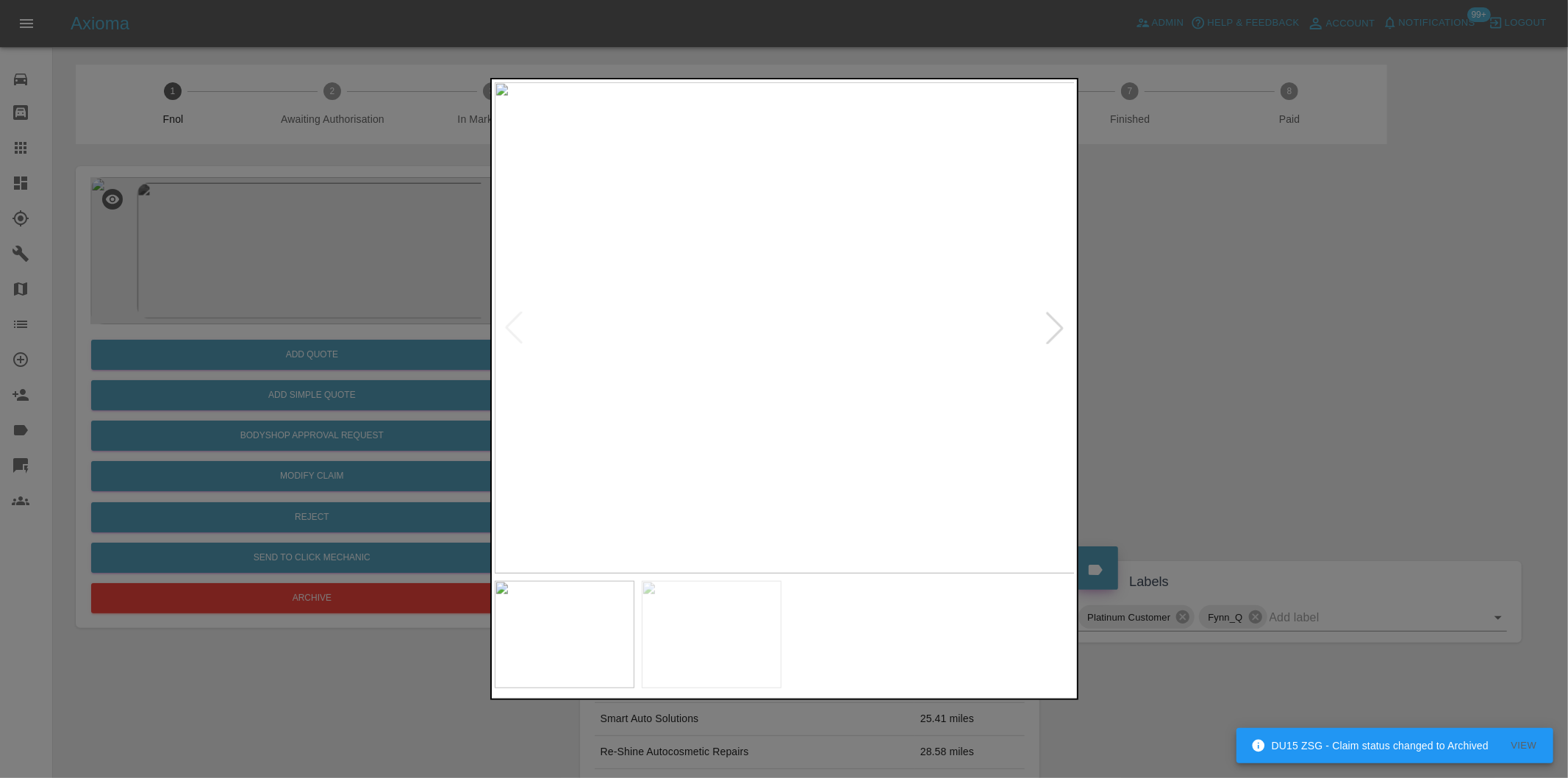
click at [1052, 332] on div at bounding box center [1054, 327] width 32 height 32
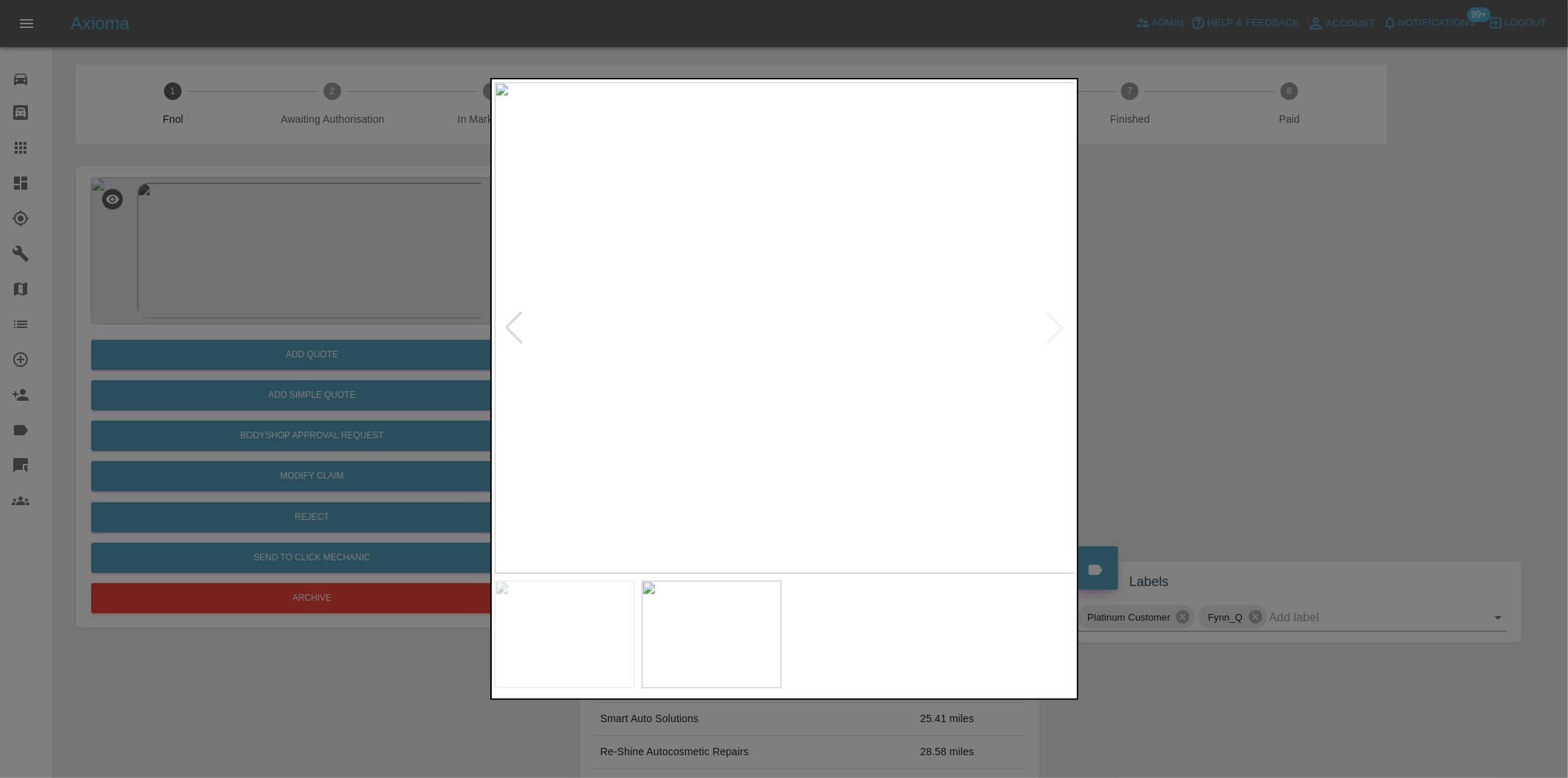
click at [511, 326] on div at bounding box center [513, 327] width 32 height 32
click at [1205, 405] on div at bounding box center [784, 389] width 1568 height 778
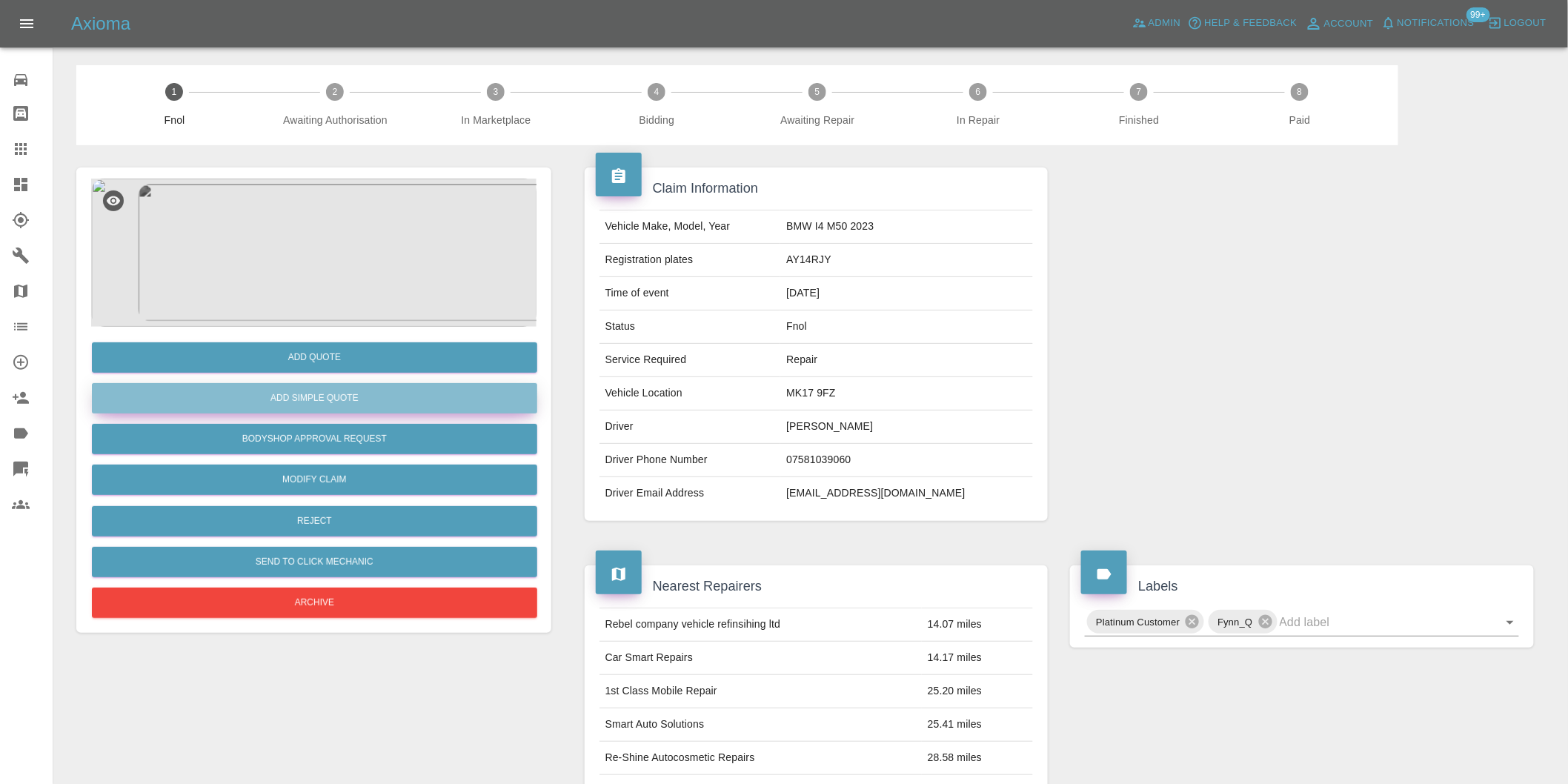
click at [342, 389] on button "Add Simple Quote" at bounding box center [315, 397] width 445 height 30
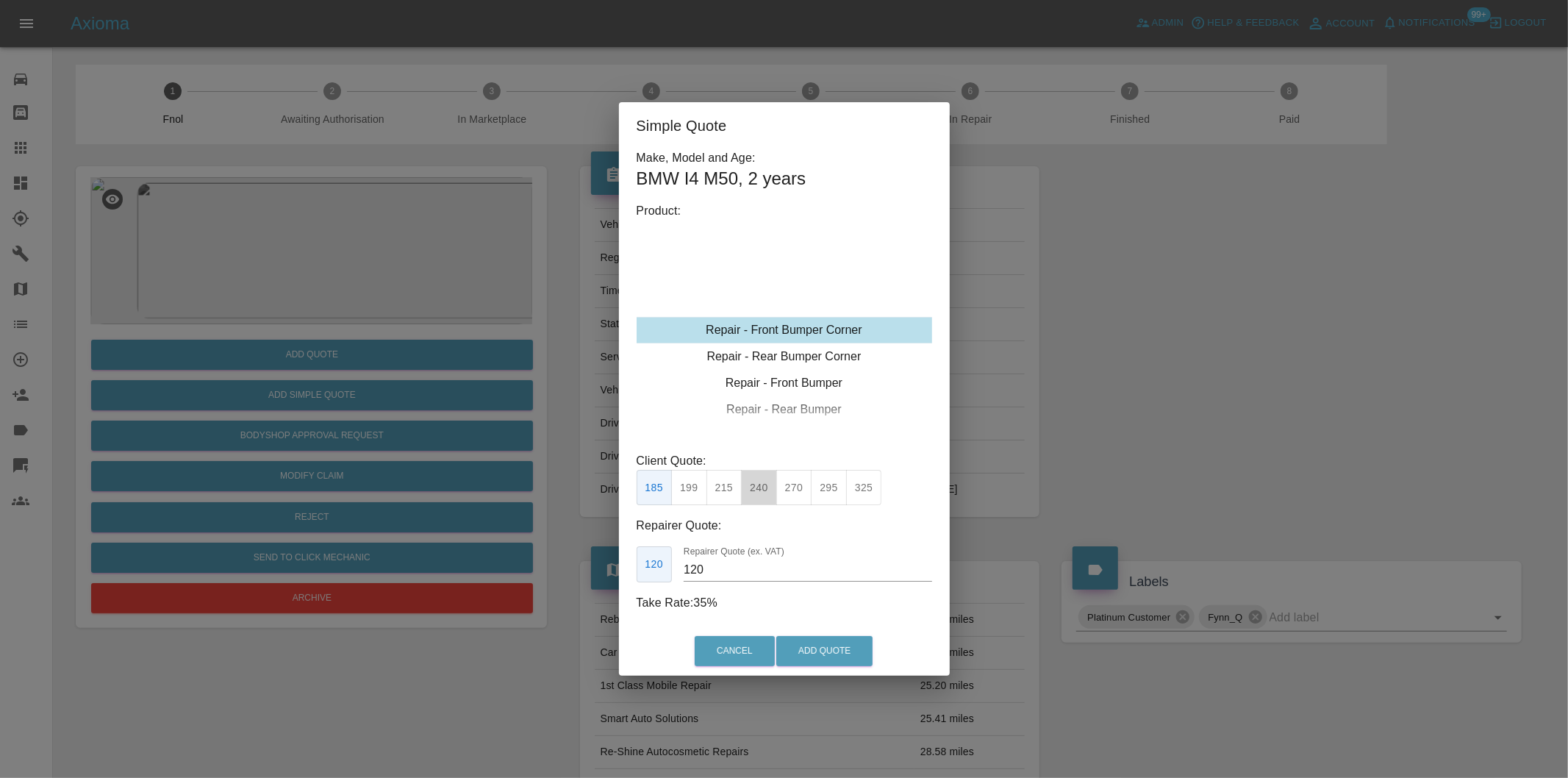
drag, startPoint x: 758, startPoint y: 488, endPoint x: 855, endPoint y: 609, distance: 155.1
click at [758, 488] on button "240" at bounding box center [758, 488] width 36 height 36
type input "150"
click at [864, 655] on button "Add Quote" at bounding box center [823, 650] width 96 height 30
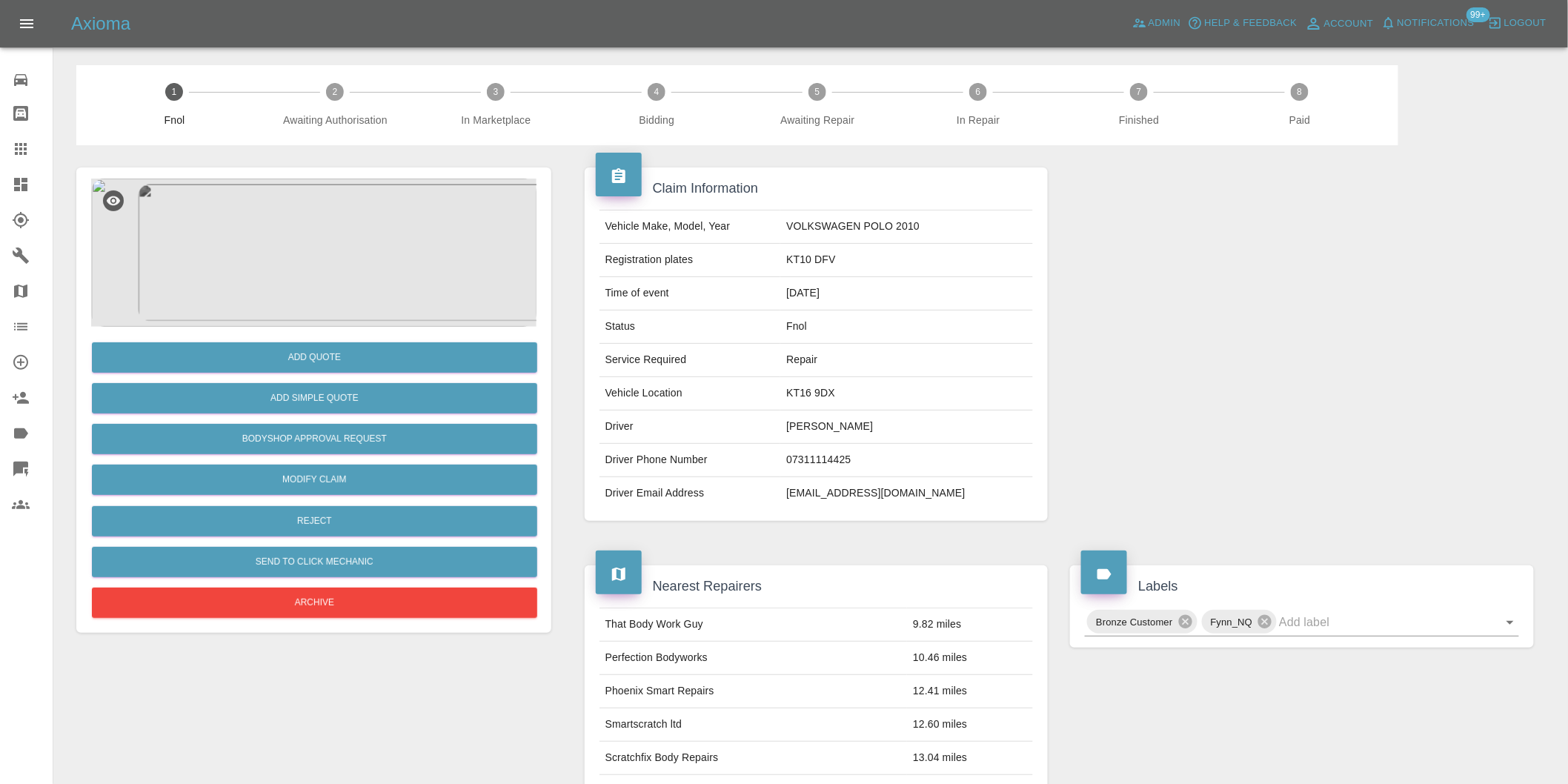
click at [326, 256] on img at bounding box center [314, 252] width 445 height 148
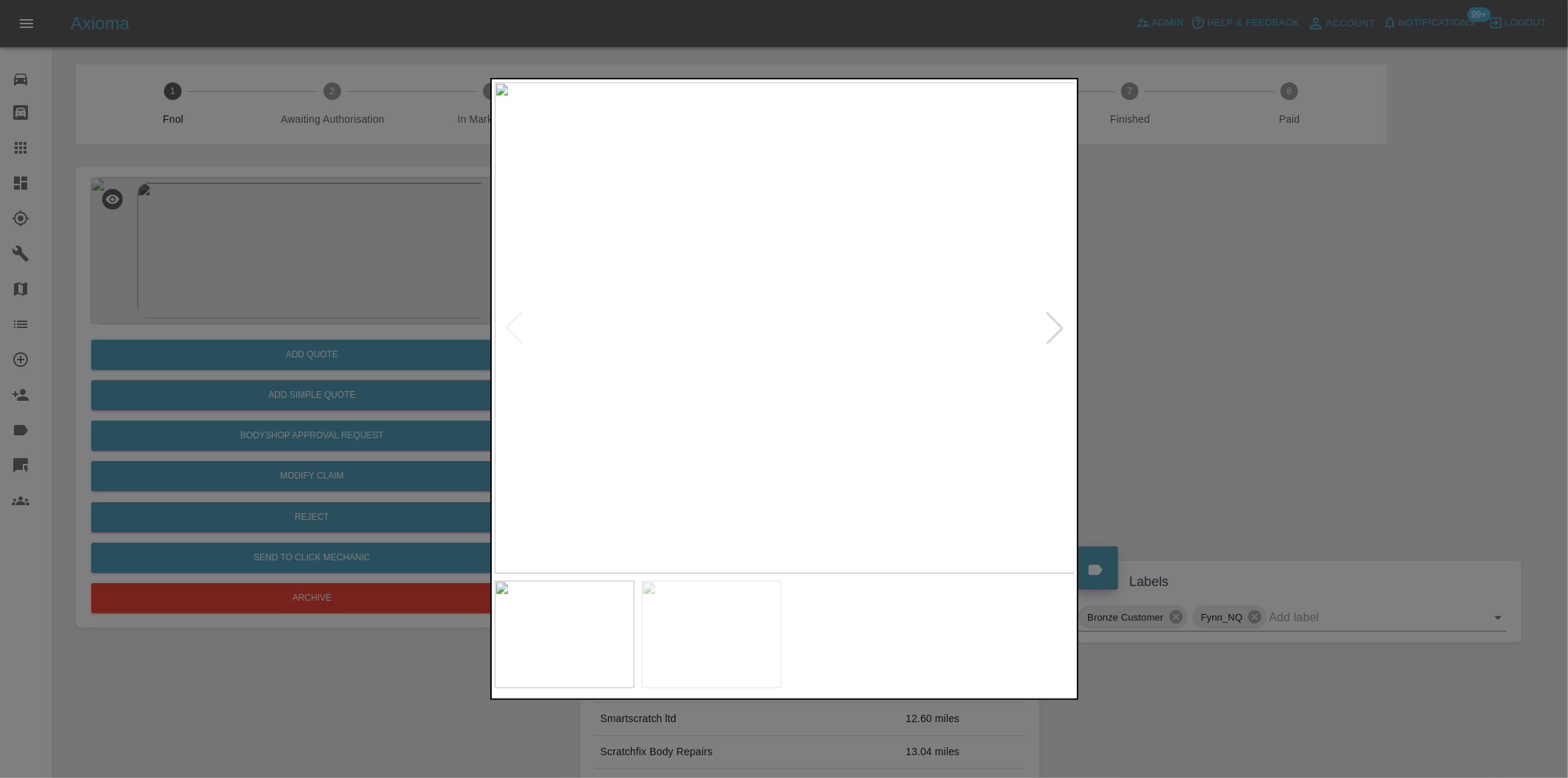
click at [1049, 332] on div at bounding box center [1054, 327] width 32 height 32
click at [1049, 332] on img at bounding box center [784, 328] width 581 height 491
drag, startPoint x: 1238, startPoint y: 241, endPoint x: 1218, endPoint y: 45, distance: 197.0
click at [1238, 223] on div at bounding box center [784, 389] width 1568 height 778
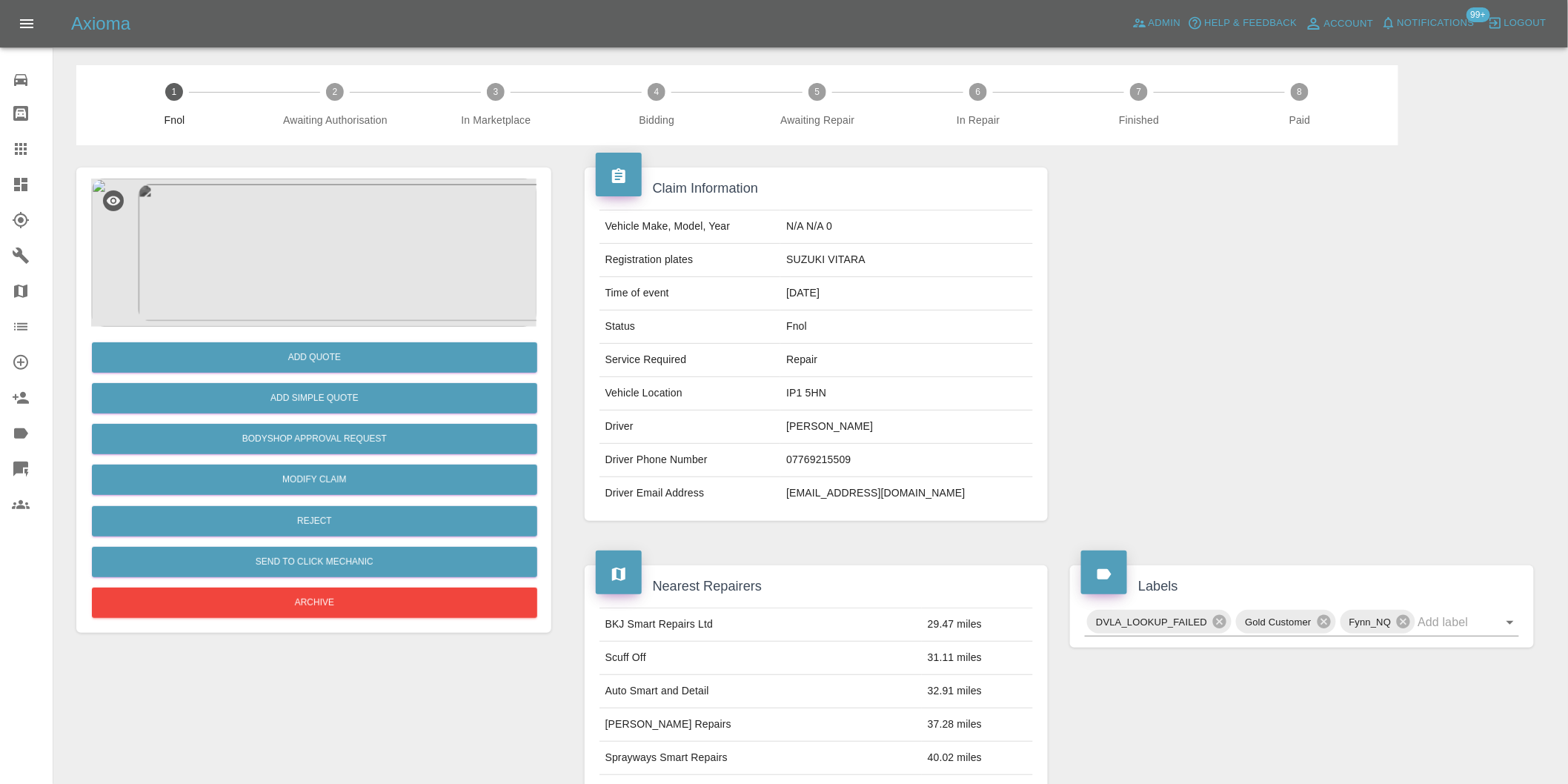
click at [337, 235] on img at bounding box center [314, 252] width 445 height 148
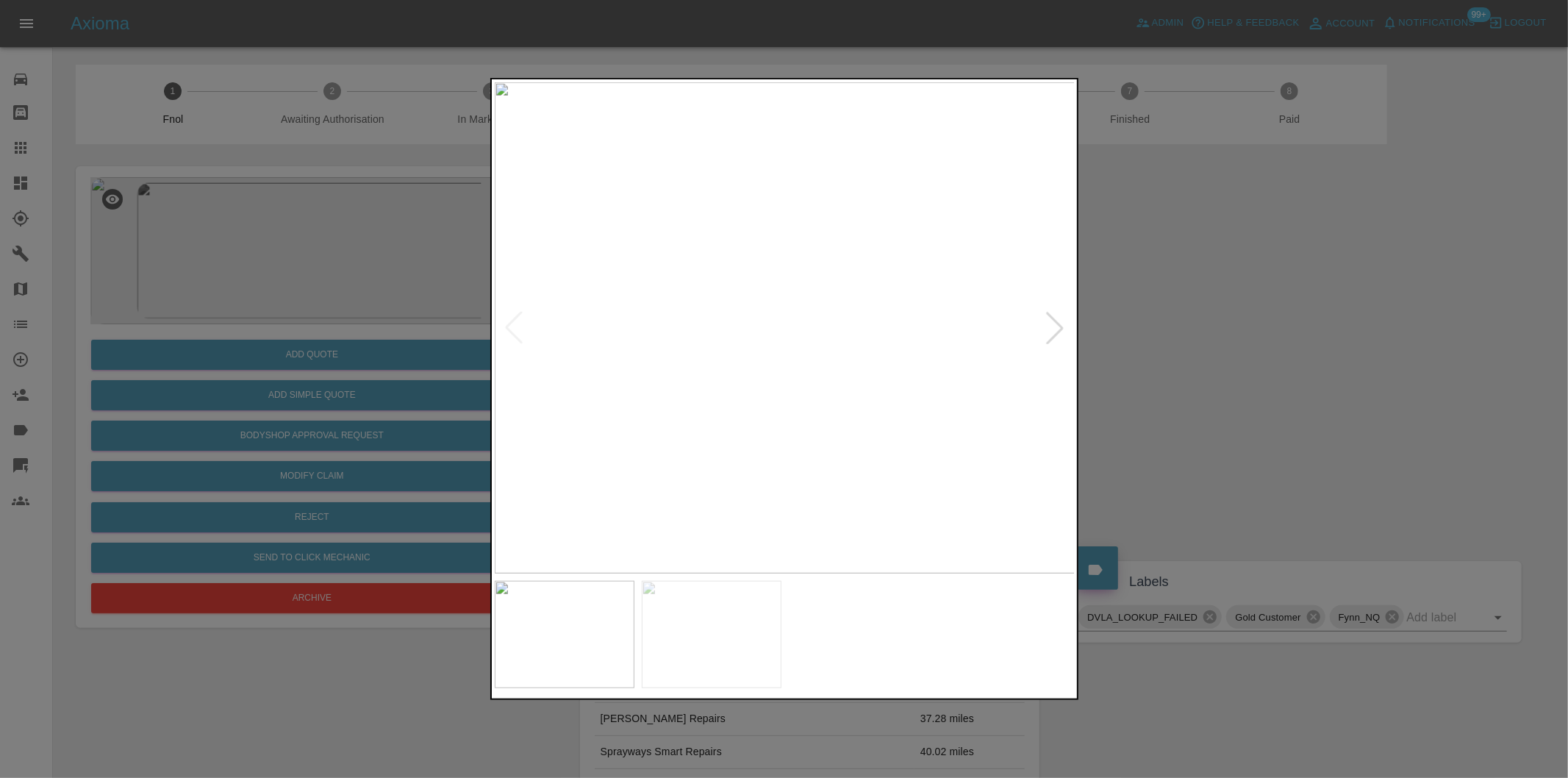
click at [1057, 324] on div at bounding box center [1054, 327] width 32 height 32
click at [1209, 343] on div at bounding box center [784, 389] width 1568 height 778
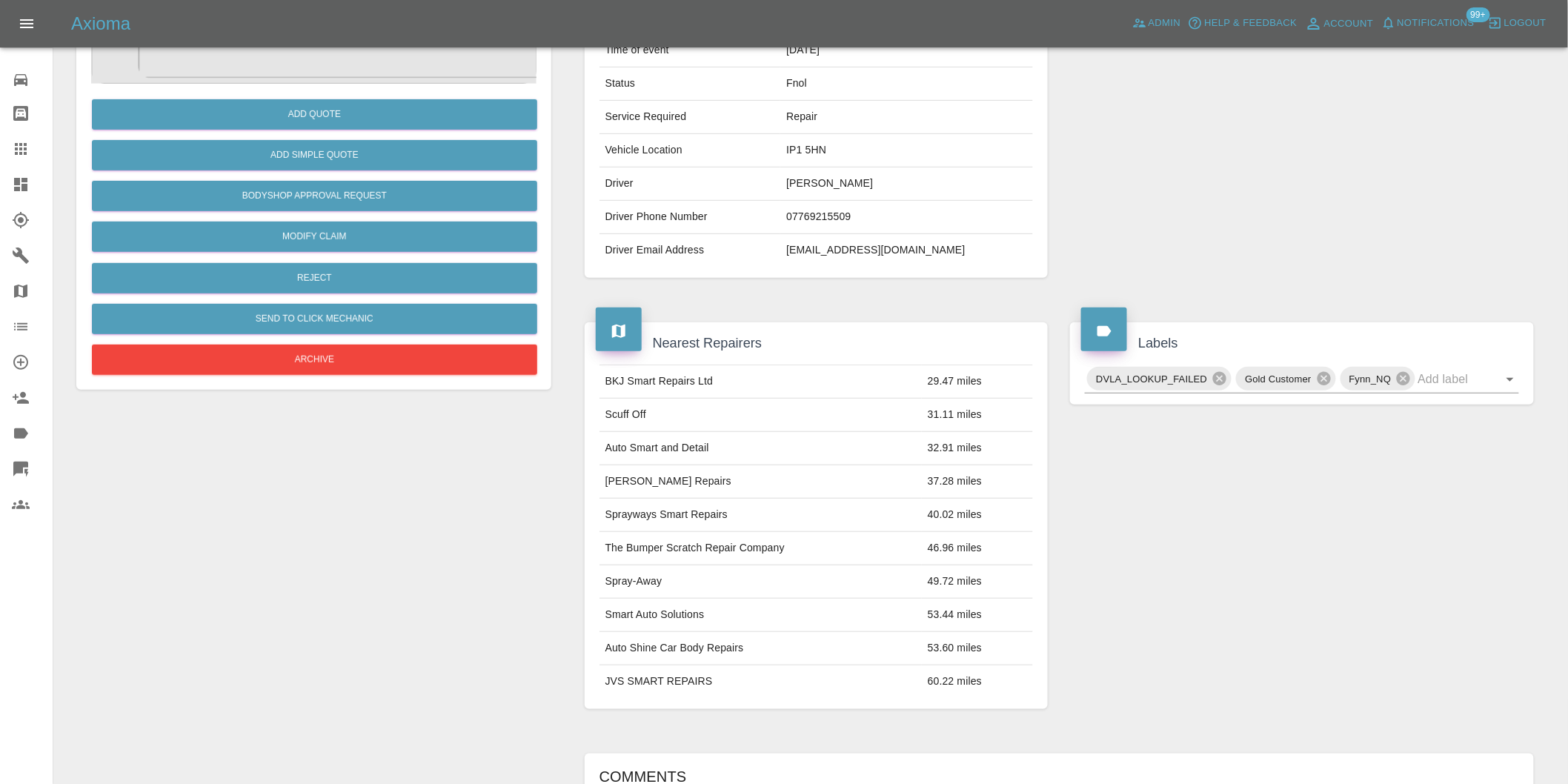
scroll to position [246, 0]
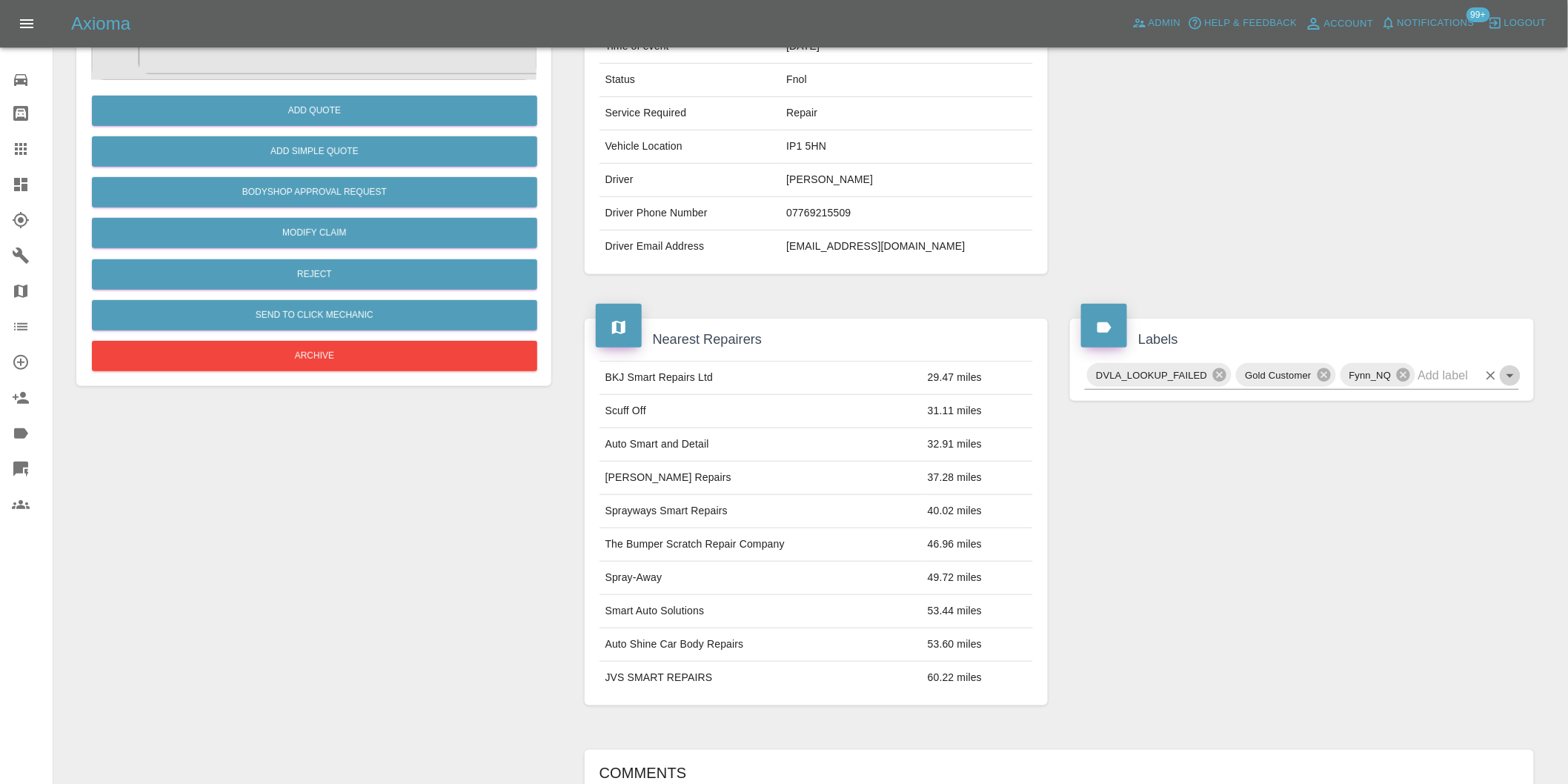
click at [1511, 378] on icon "Open" at bounding box center [1510, 376] width 18 height 18
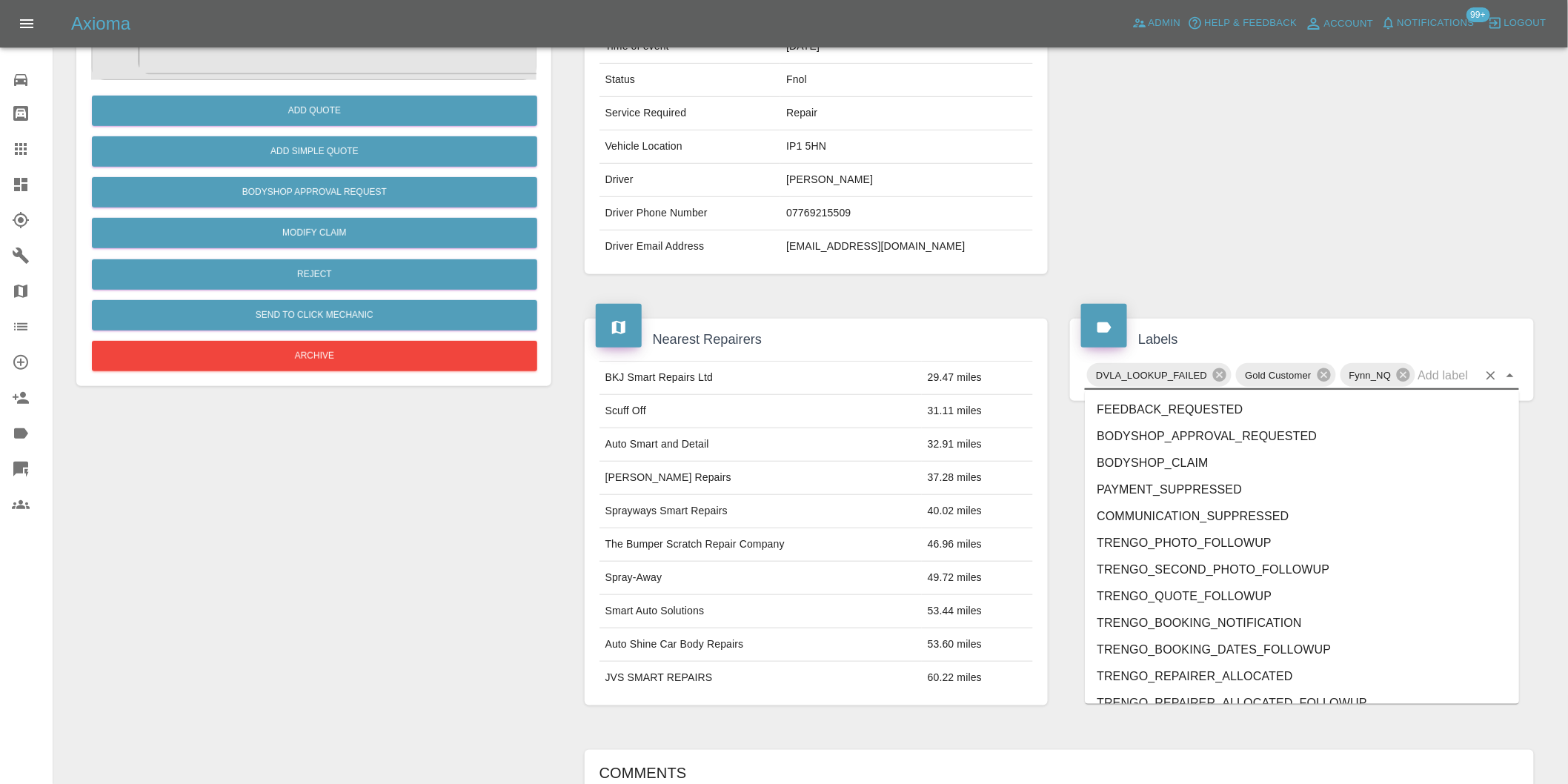
drag, startPoint x: 1154, startPoint y: 235, endPoint x: 1120, endPoint y: 235, distance: 34.0
click at [1153, 235] on div at bounding box center [1301, 98] width 486 height 398
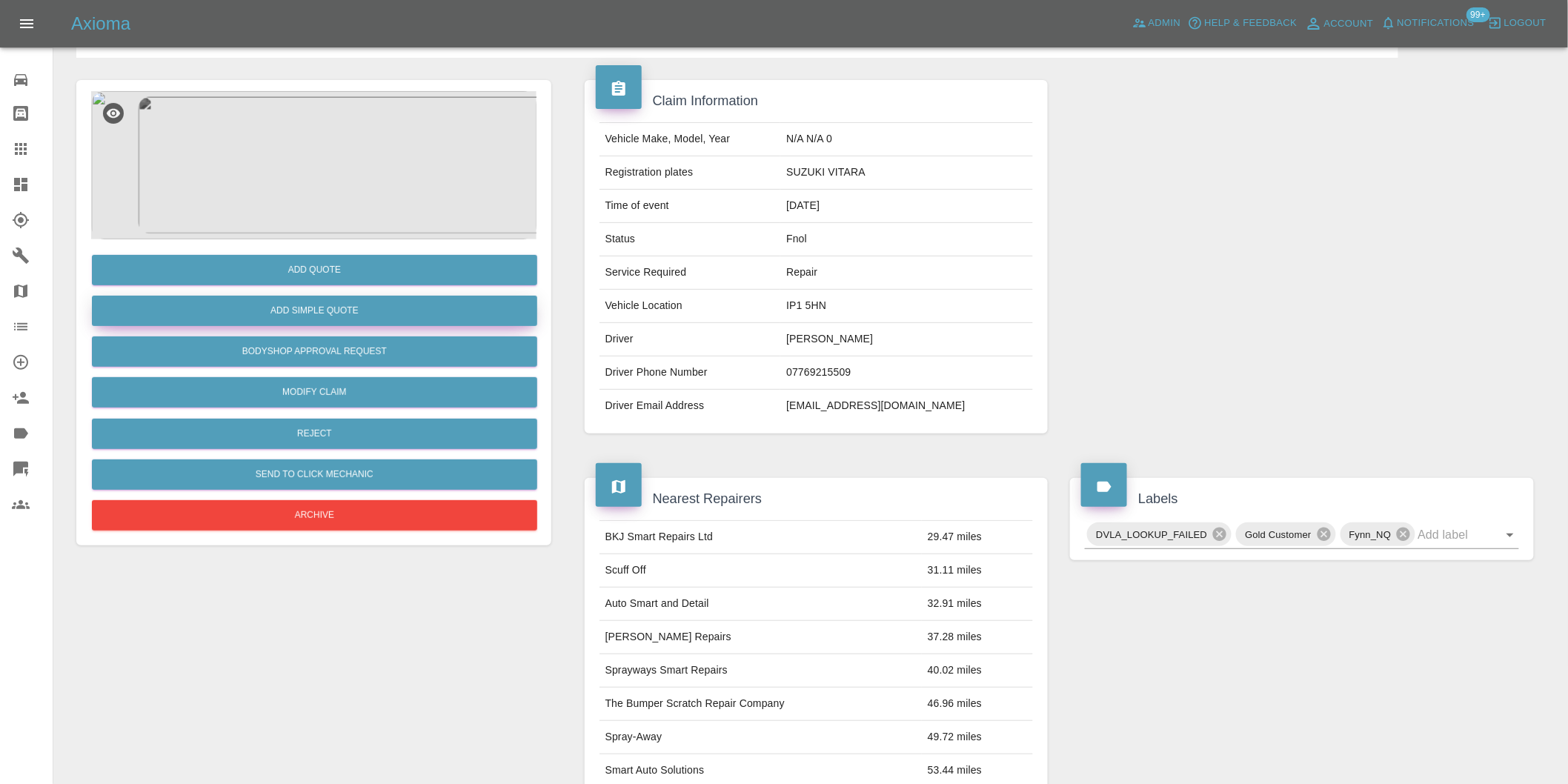
scroll to position [0, 0]
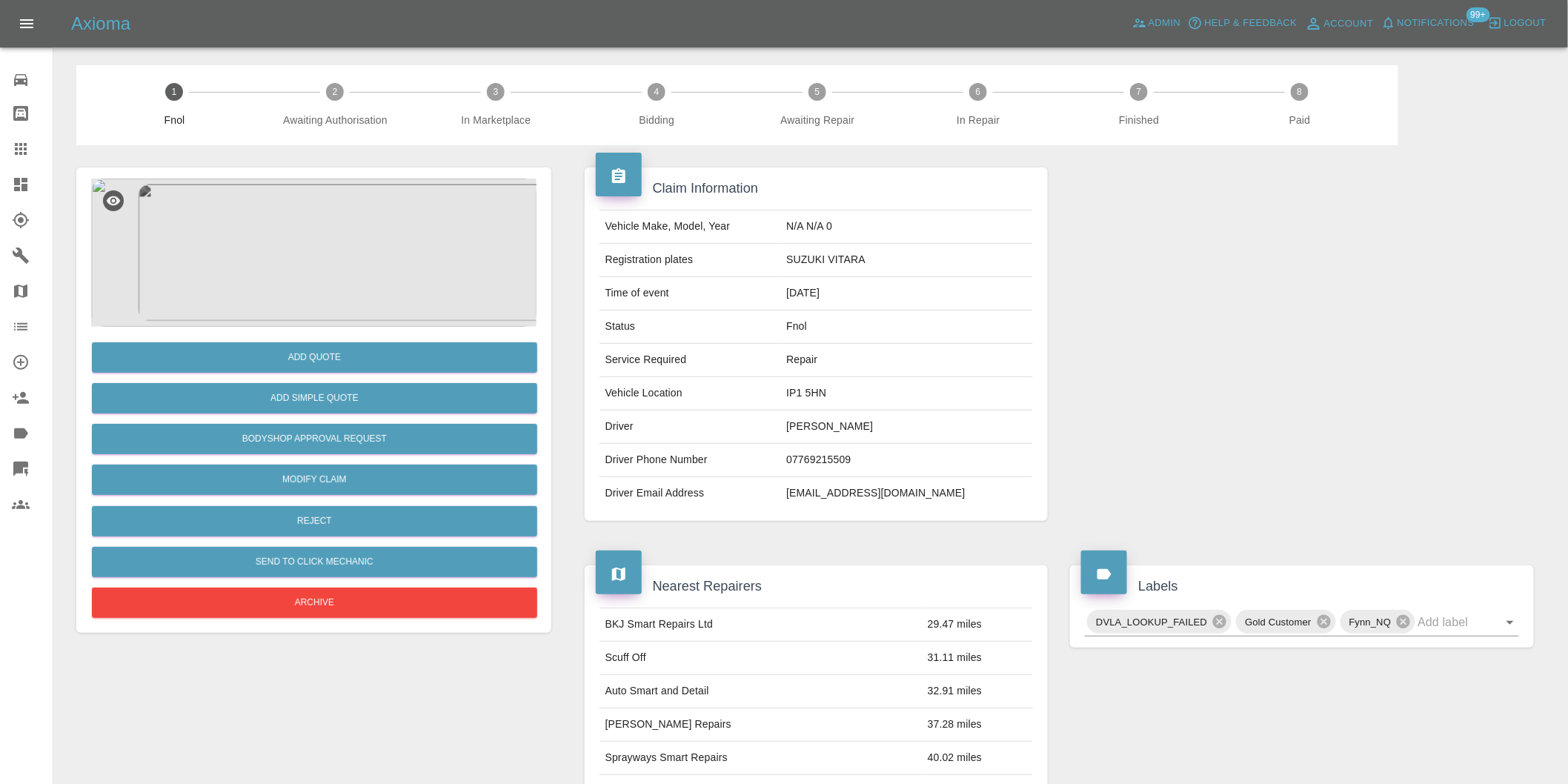
click at [299, 293] on img at bounding box center [314, 252] width 445 height 148
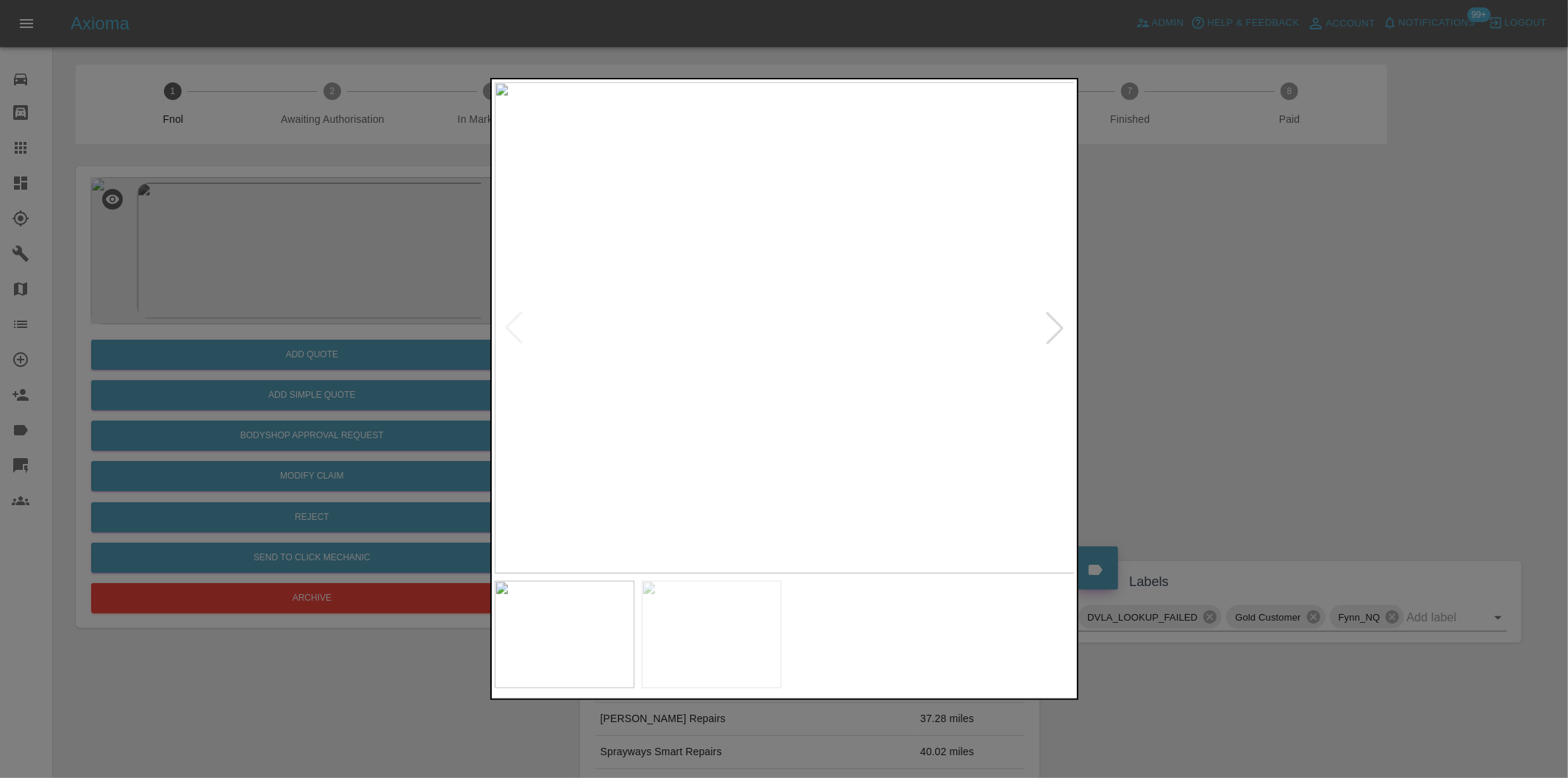
click at [1046, 335] on div at bounding box center [1054, 327] width 32 height 32
click at [1240, 329] on div at bounding box center [784, 389] width 1568 height 778
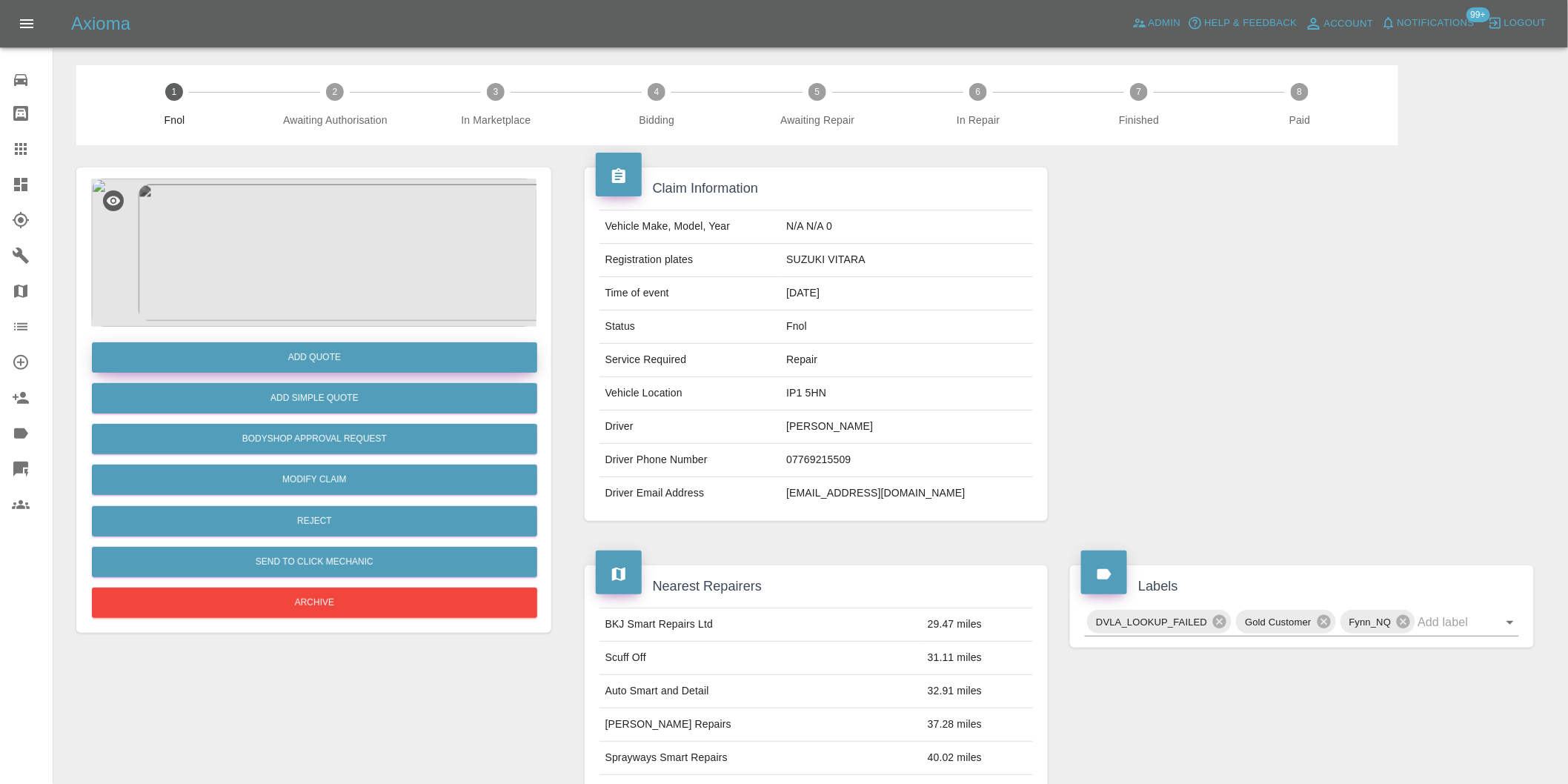
click at [332, 365] on button "Add Quote" at bounding box center [315, 357] width 445 height 30
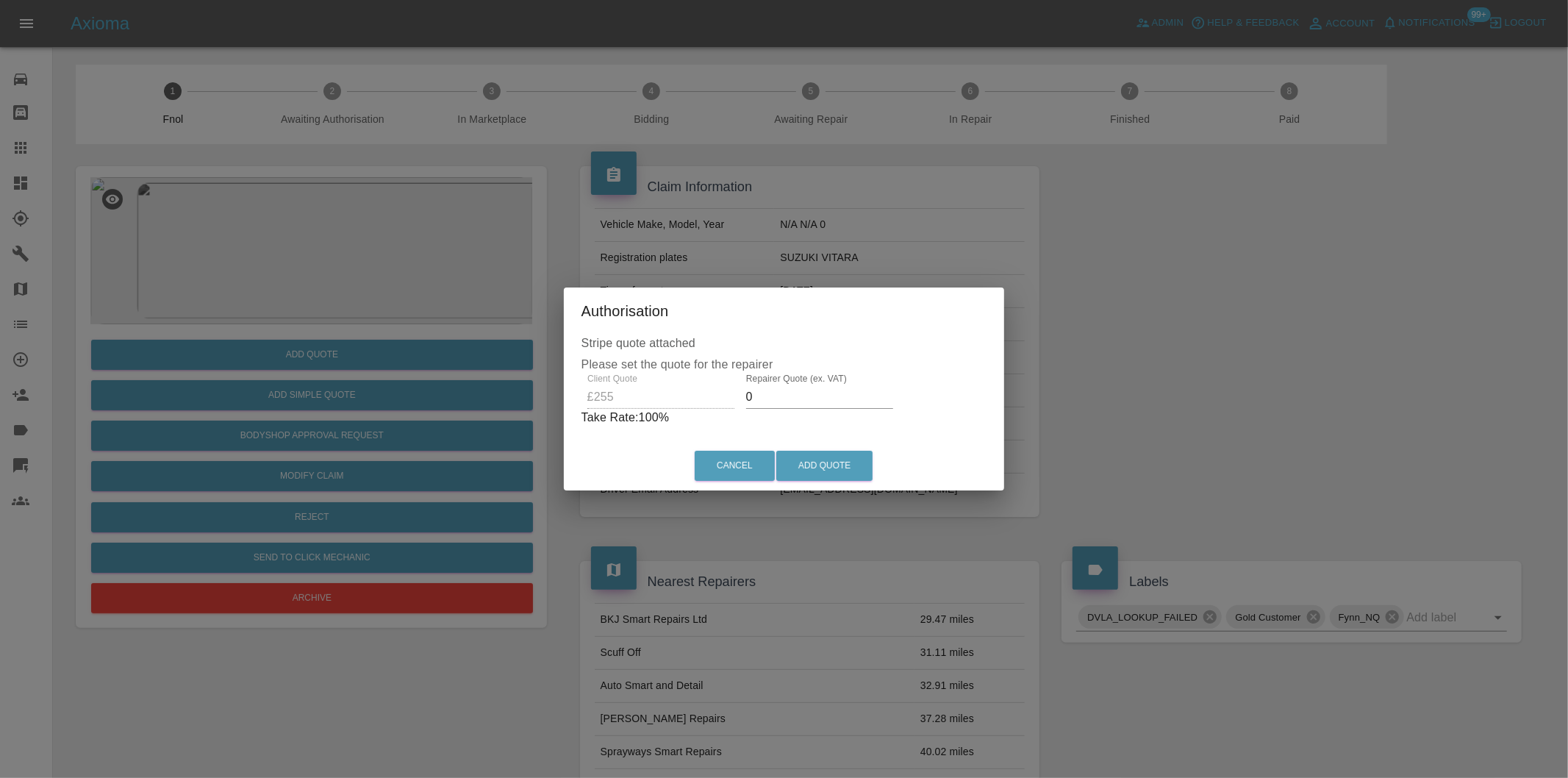
click at [779, 403] on input "0" at bounding box center [819, 397] width 147 height 23
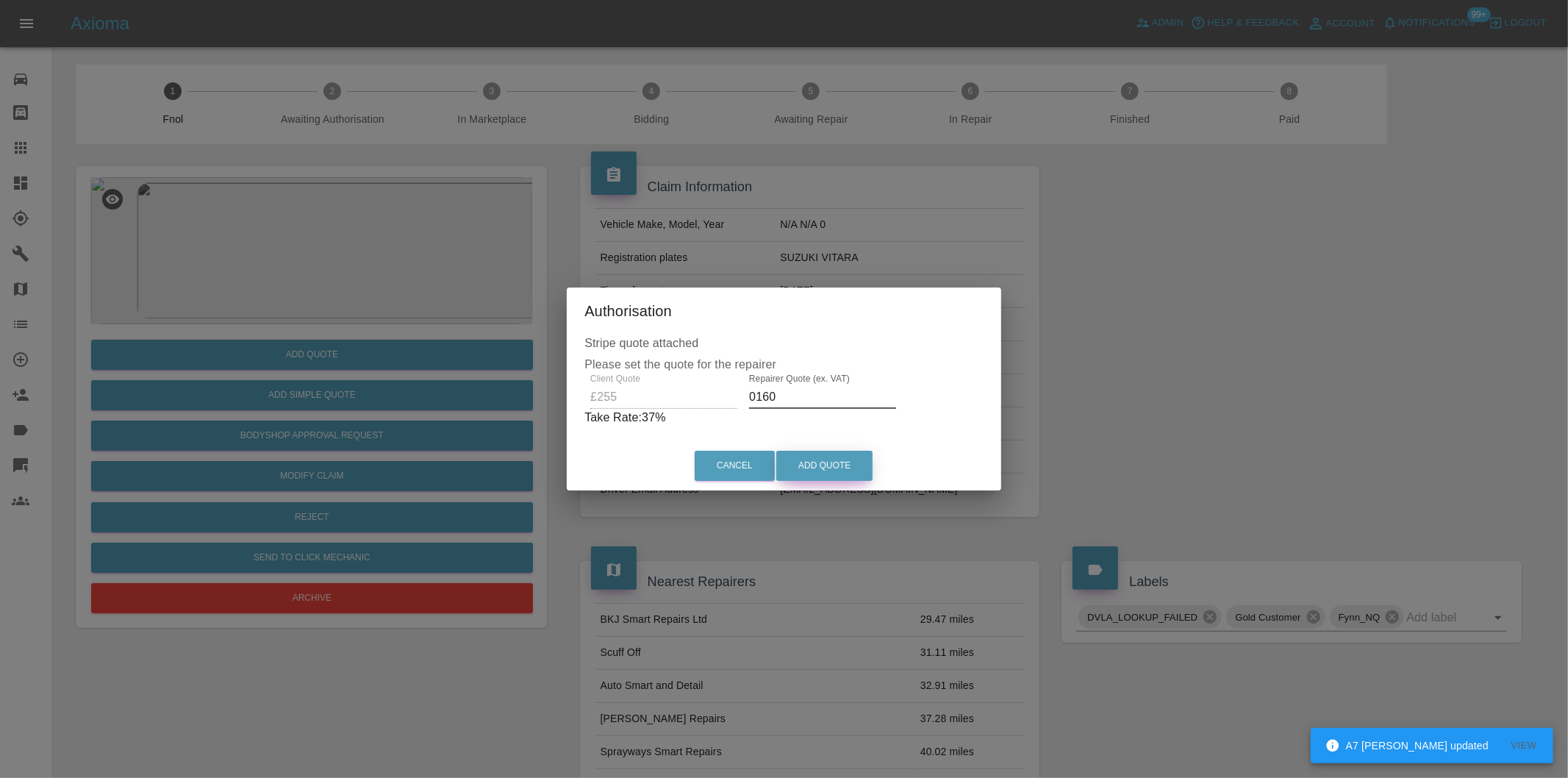
type input "0160"
click at [827, 462] on button "Add Quote" at bounding box center [823, 465] width 96 height 30
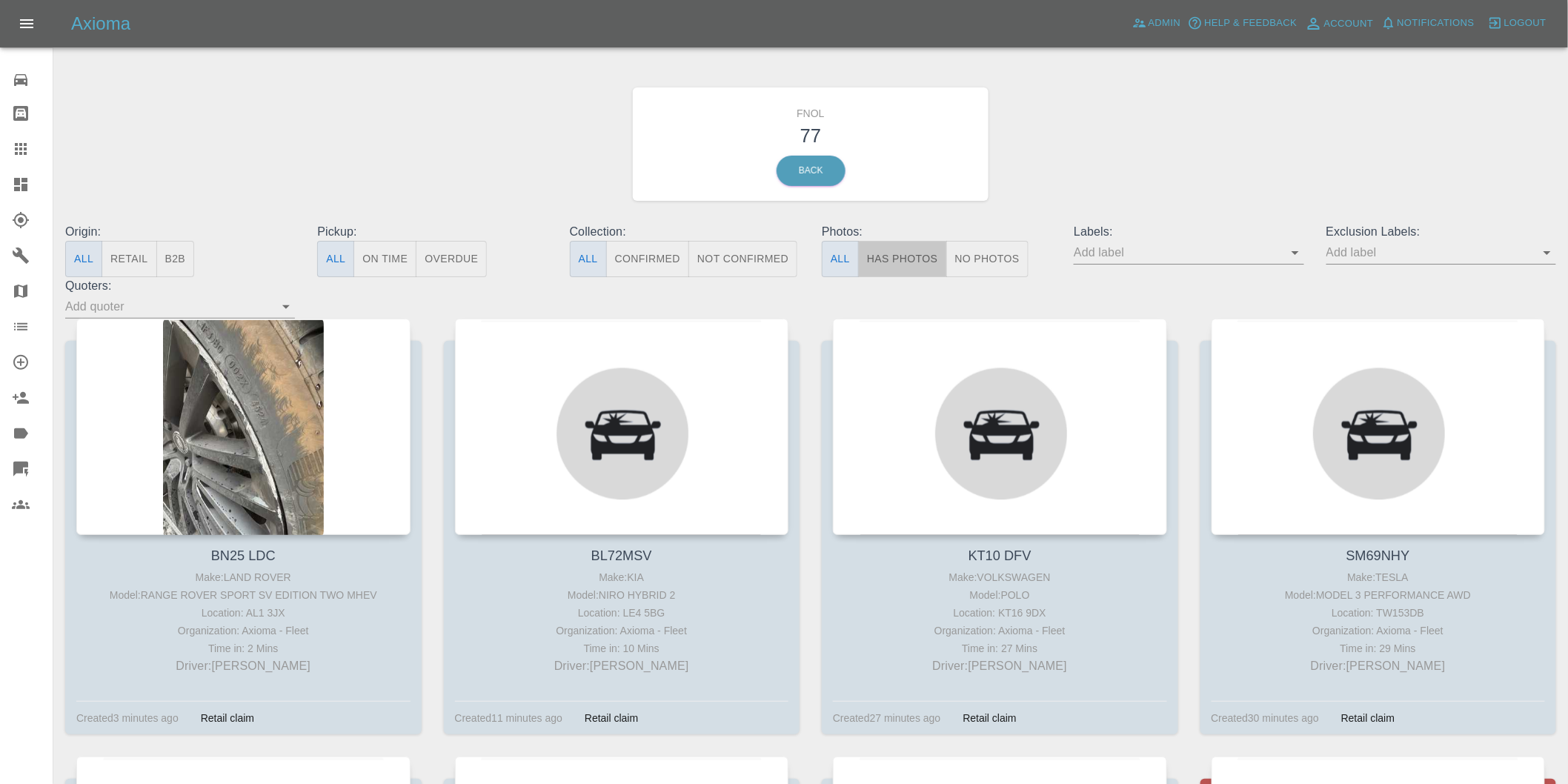
click at [910, 256] on button "Has Photos" at bounding box center [902, 258] width 89 height 36
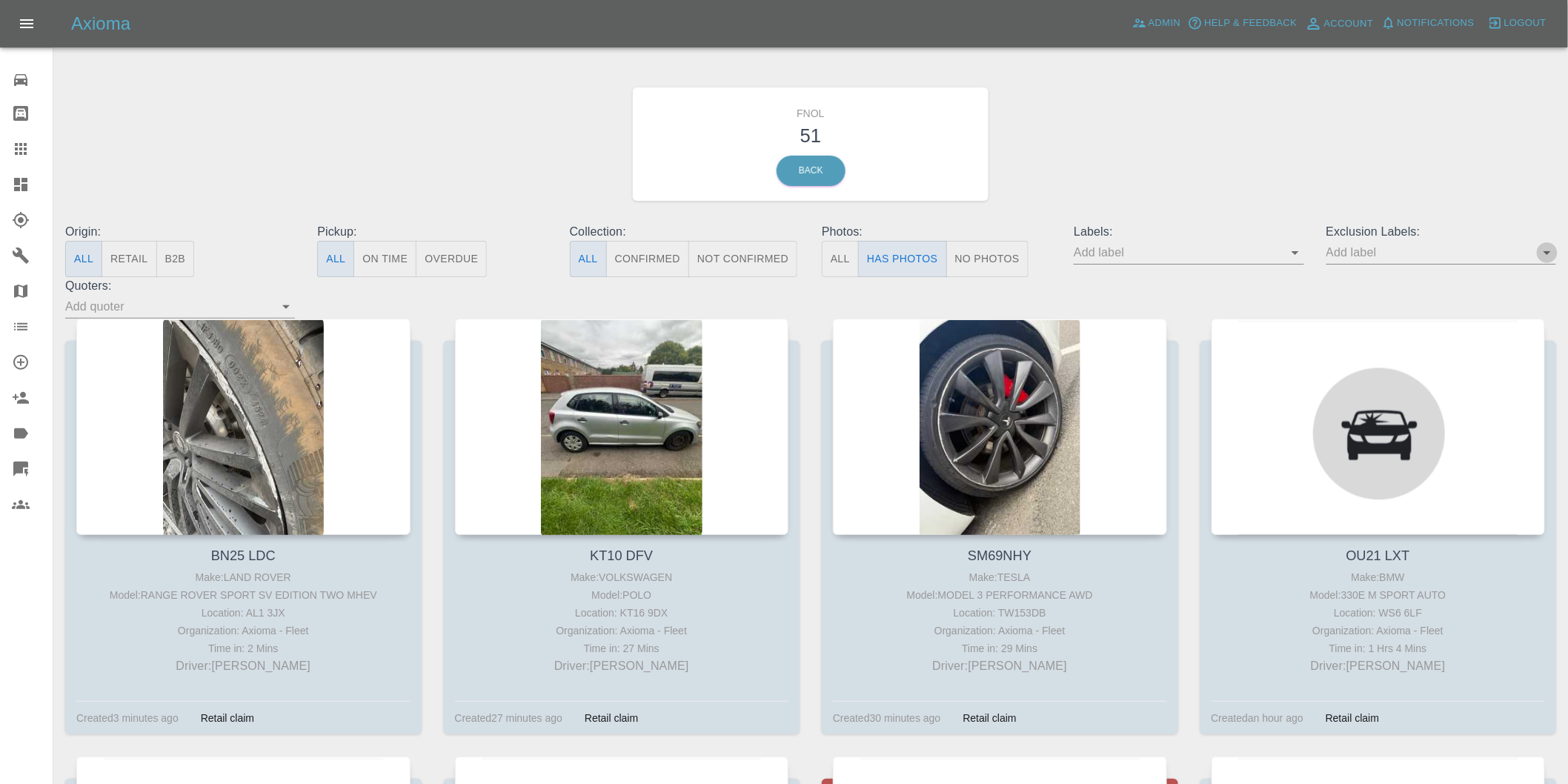
click at [1546, 249] on icon "Open" at bounding box center [1547, 252] width 18 height 18
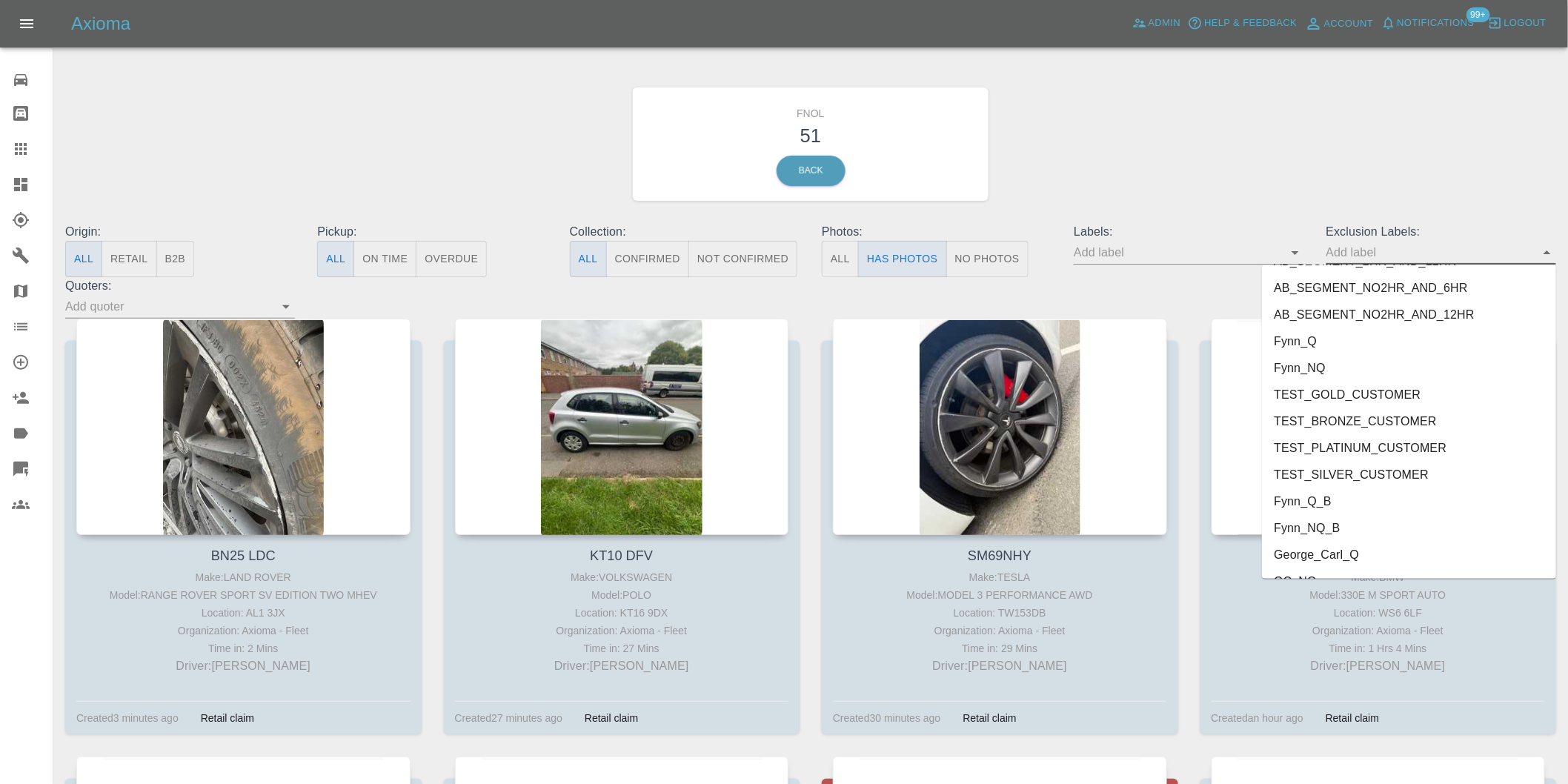
scroll to position [3218, 0]
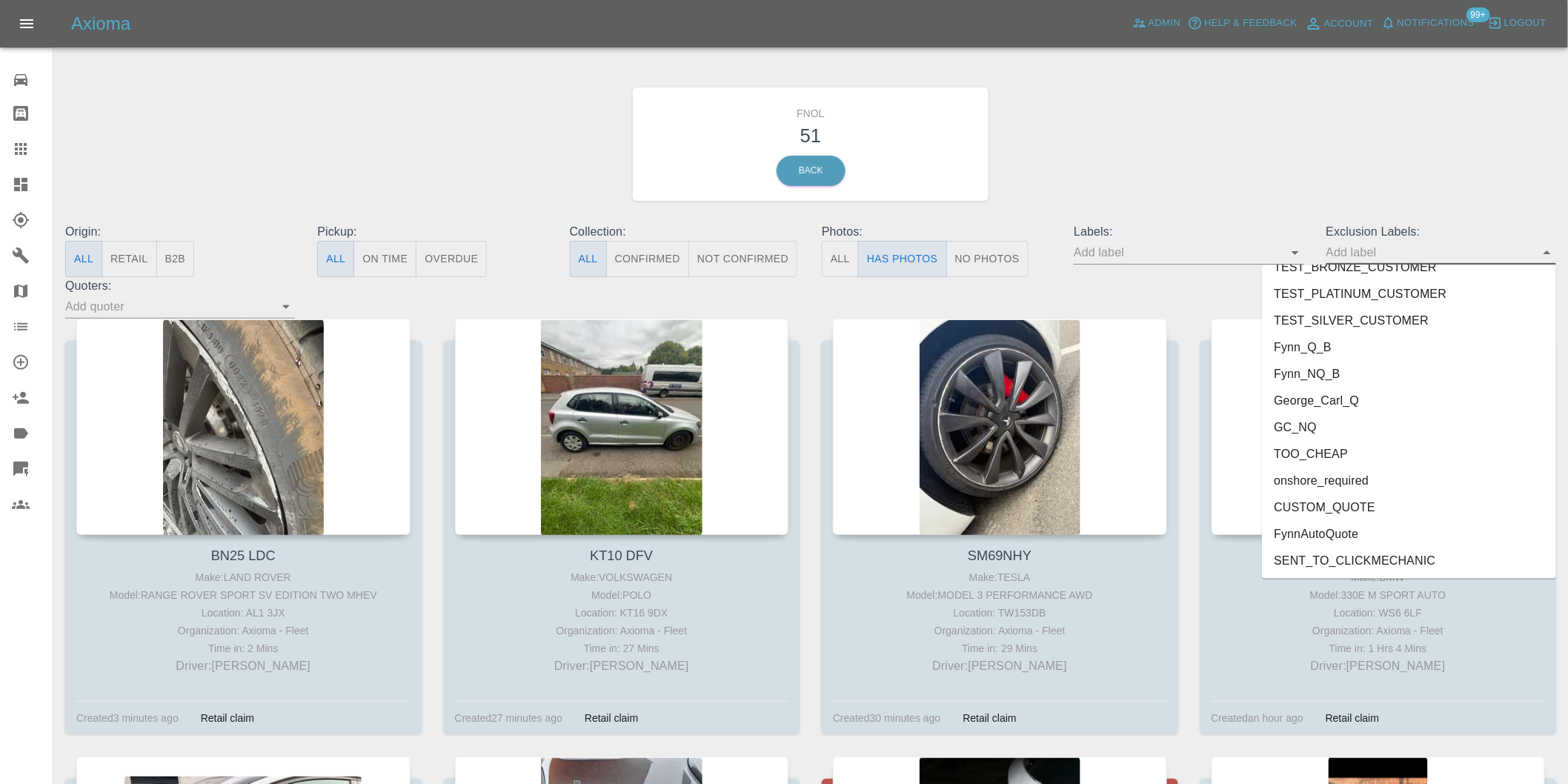
click at [1335, 478] on li "onshore_required" at bounding box center [1409, 480] width 294 height 26
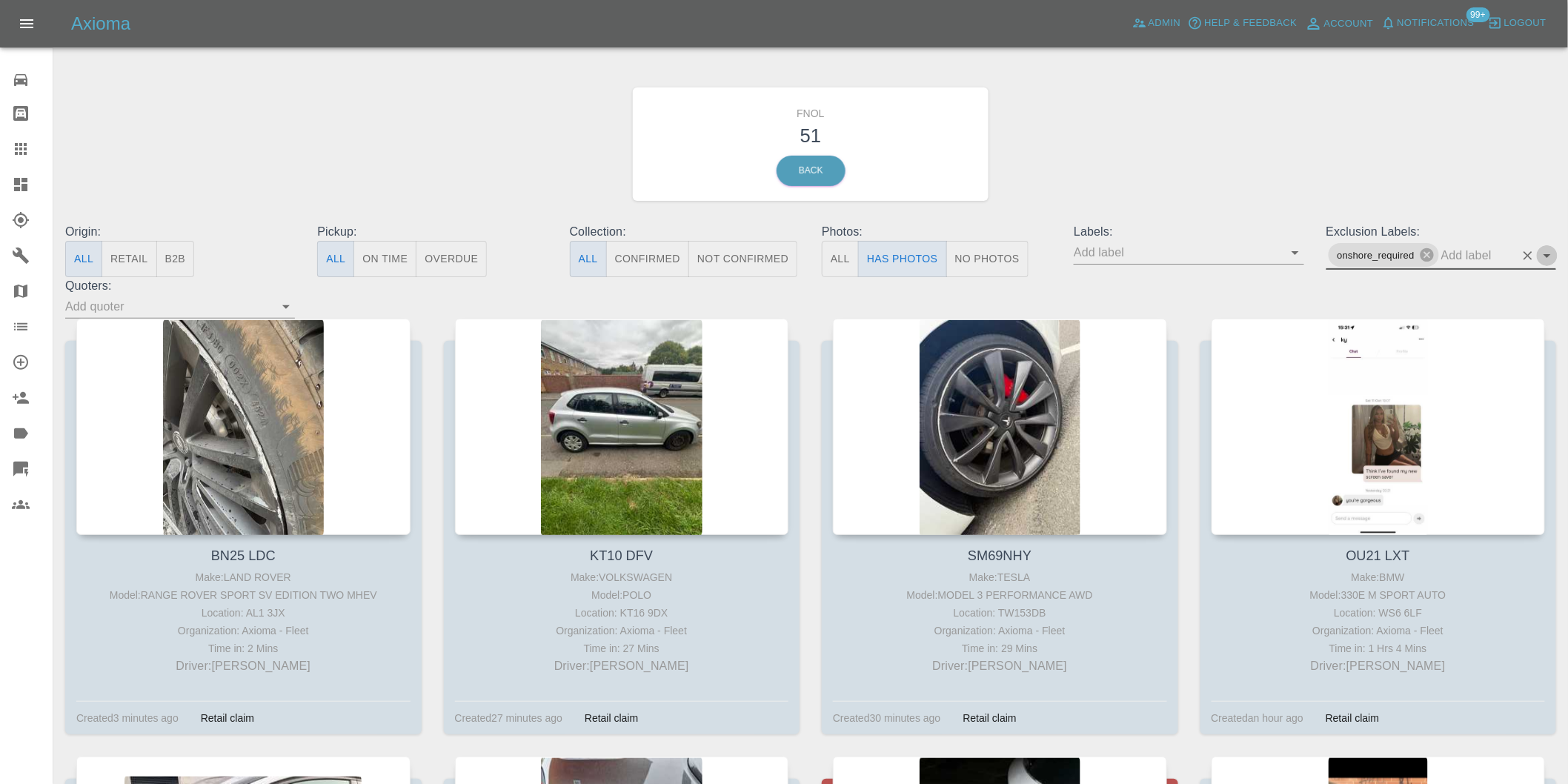
click at [1540, 253] on icon "Open" at bounding box center [1547, 255] width 18 height 18
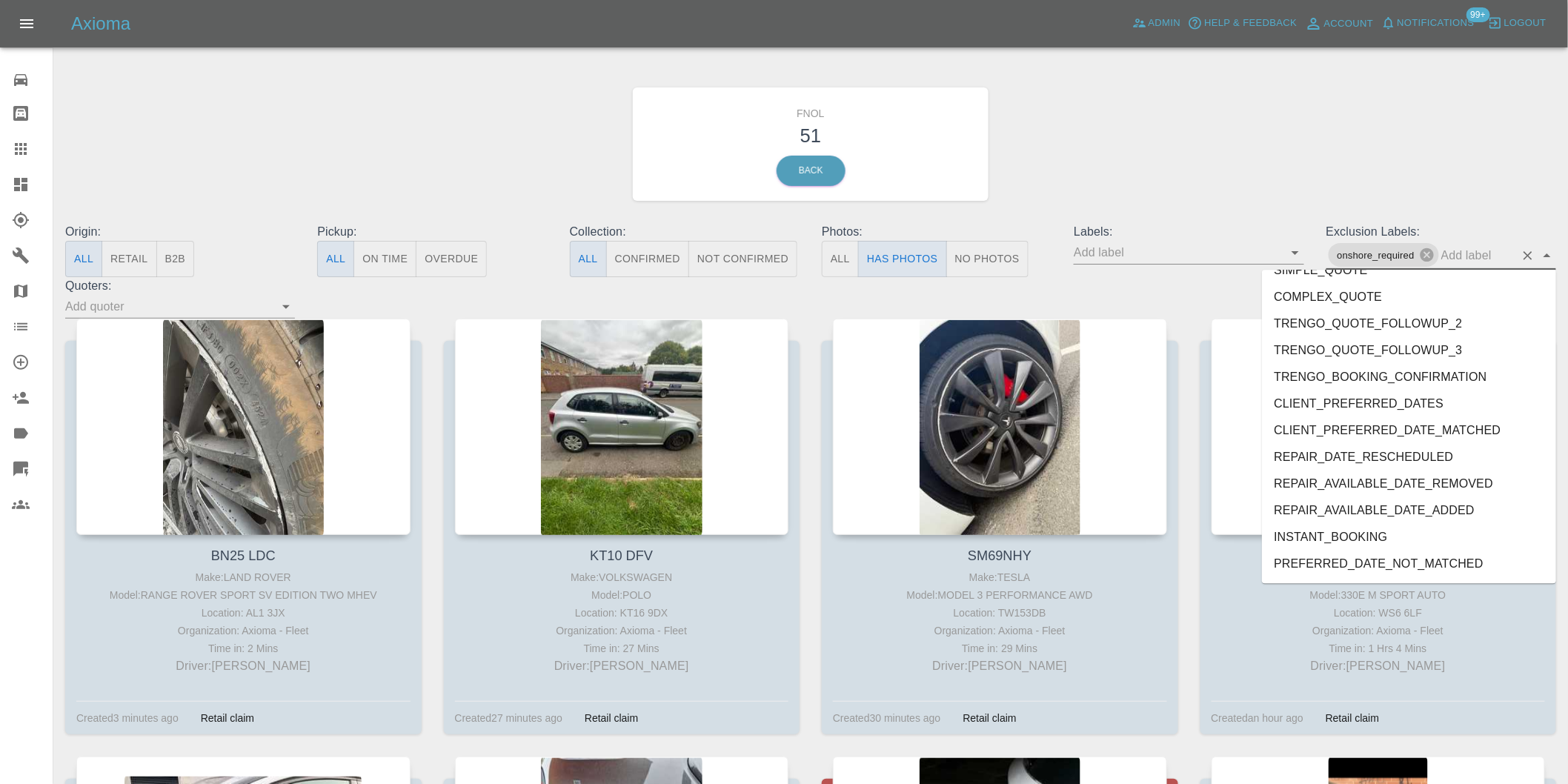
scroll to position [3191, 0]
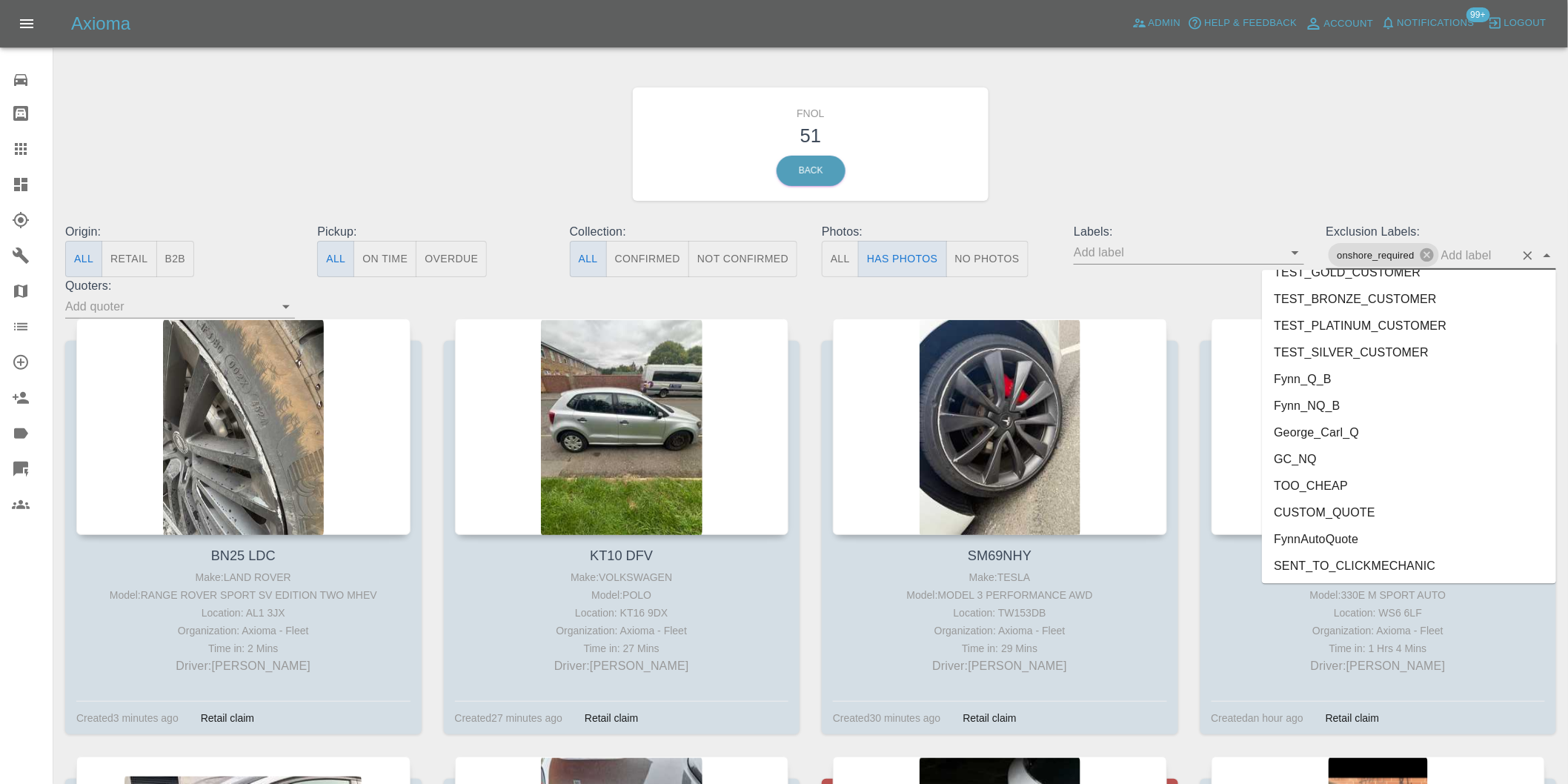
click at [1390, 433] on li "George_Carl_Q" at bounding box center [1409, 432] width 294 height 26
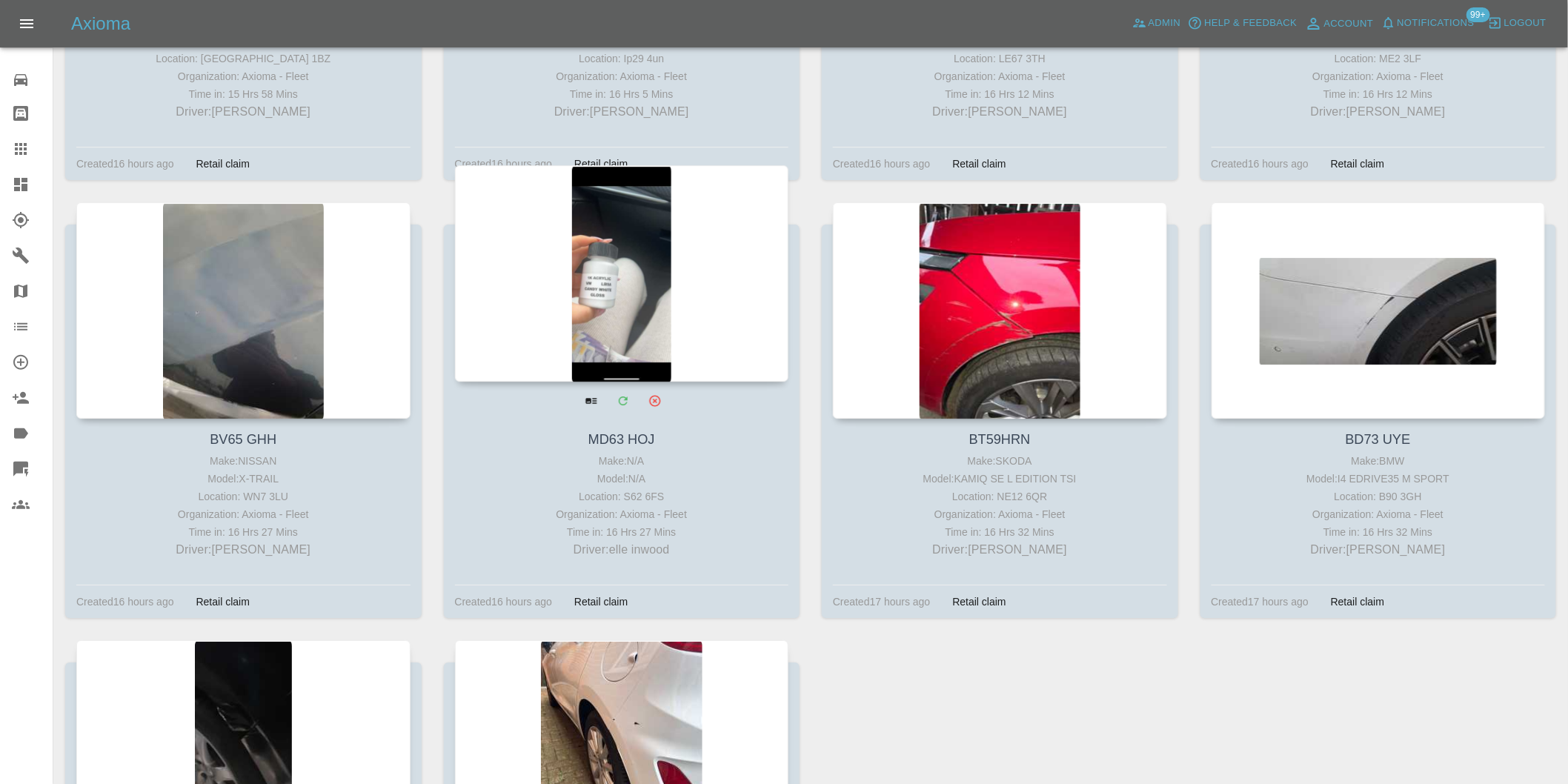
scroll to position [1975, 0]
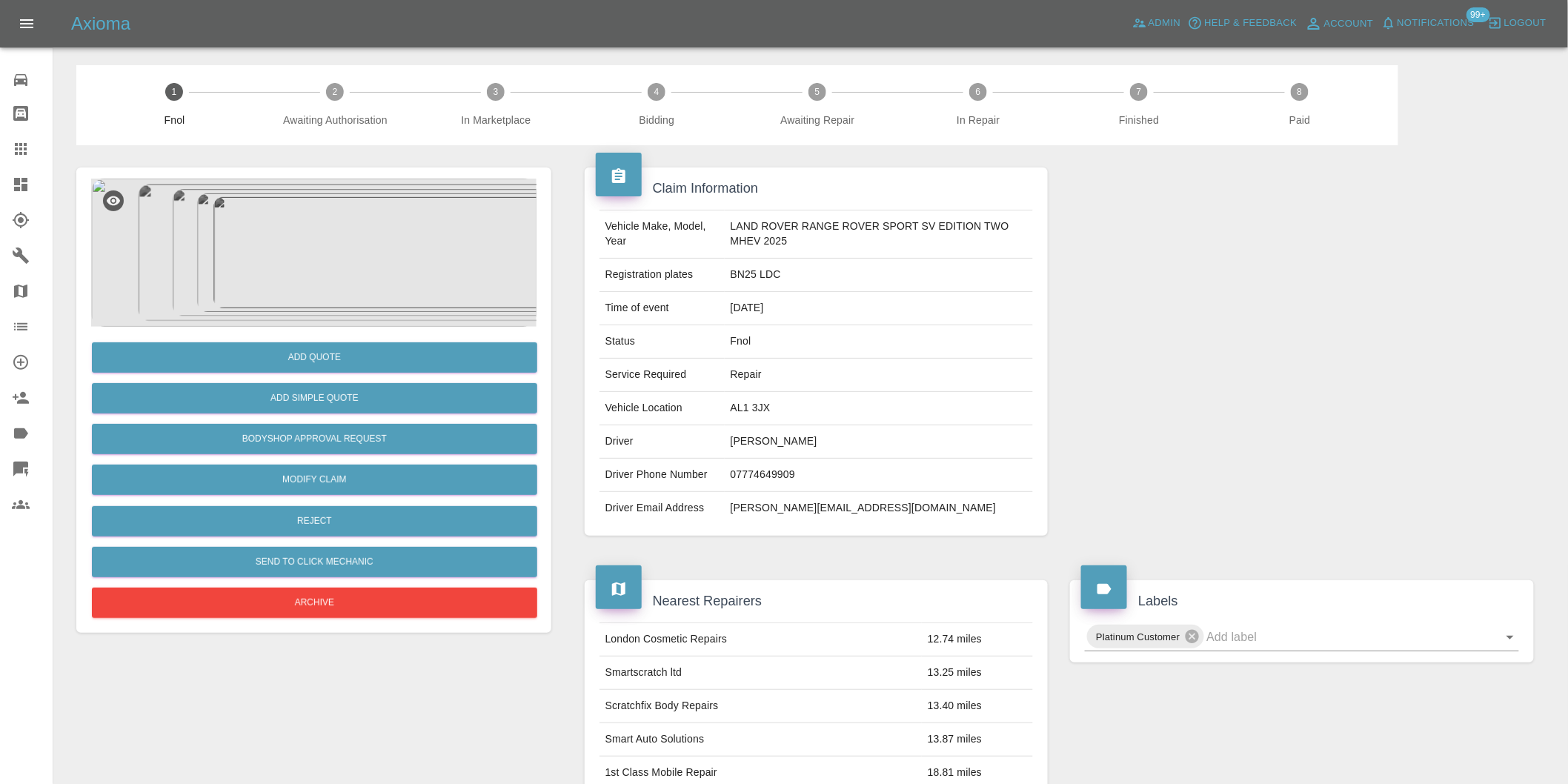
click at [287, 211] on img at bounding box center [314, 252] width 445 height 148
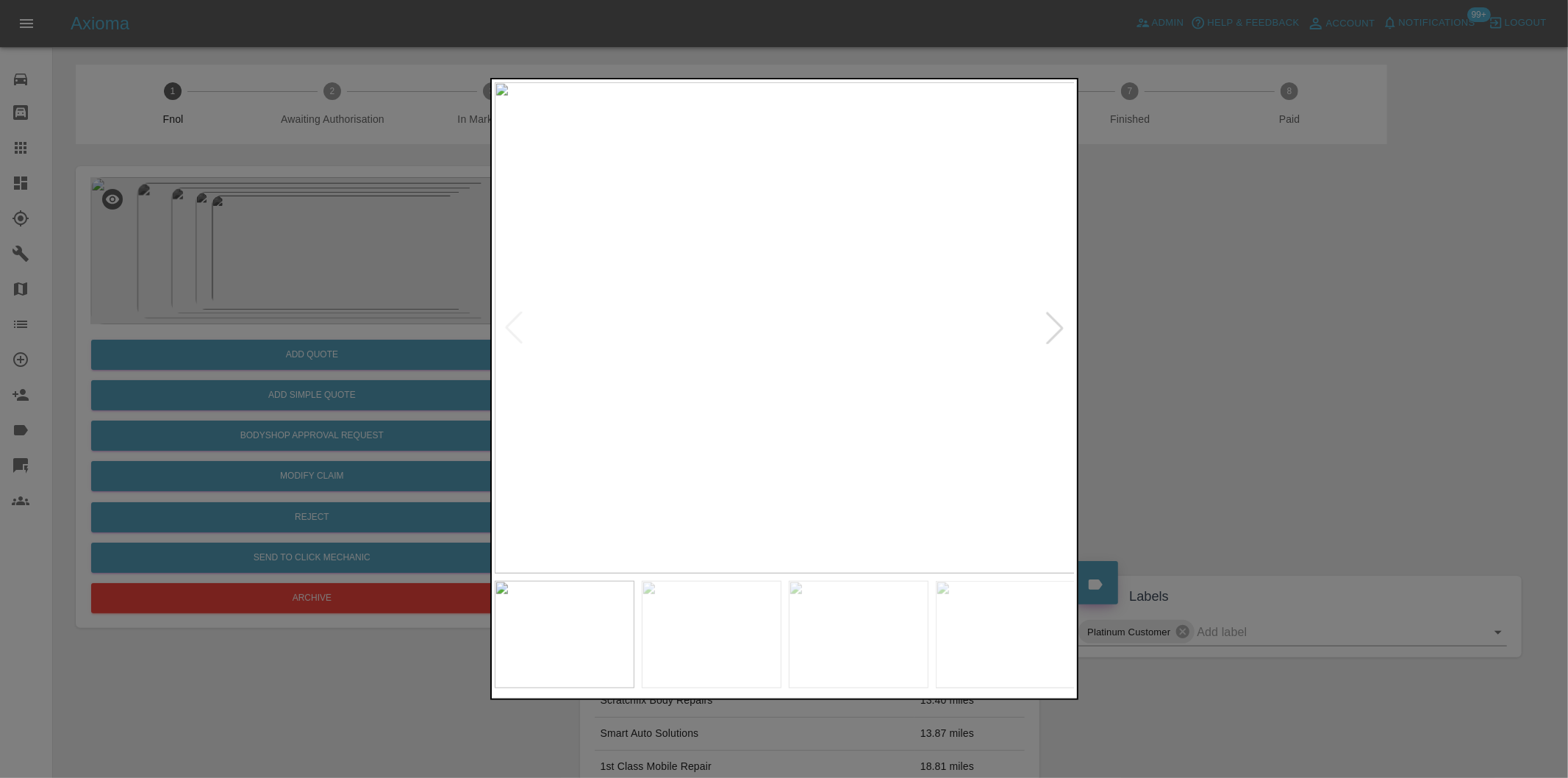
click at [1053, 339] on div at bounding box center [1054, 327] width 32 height 32
click at [1308, 386] on div at bounding box center [784, 389] width 1568 height 778
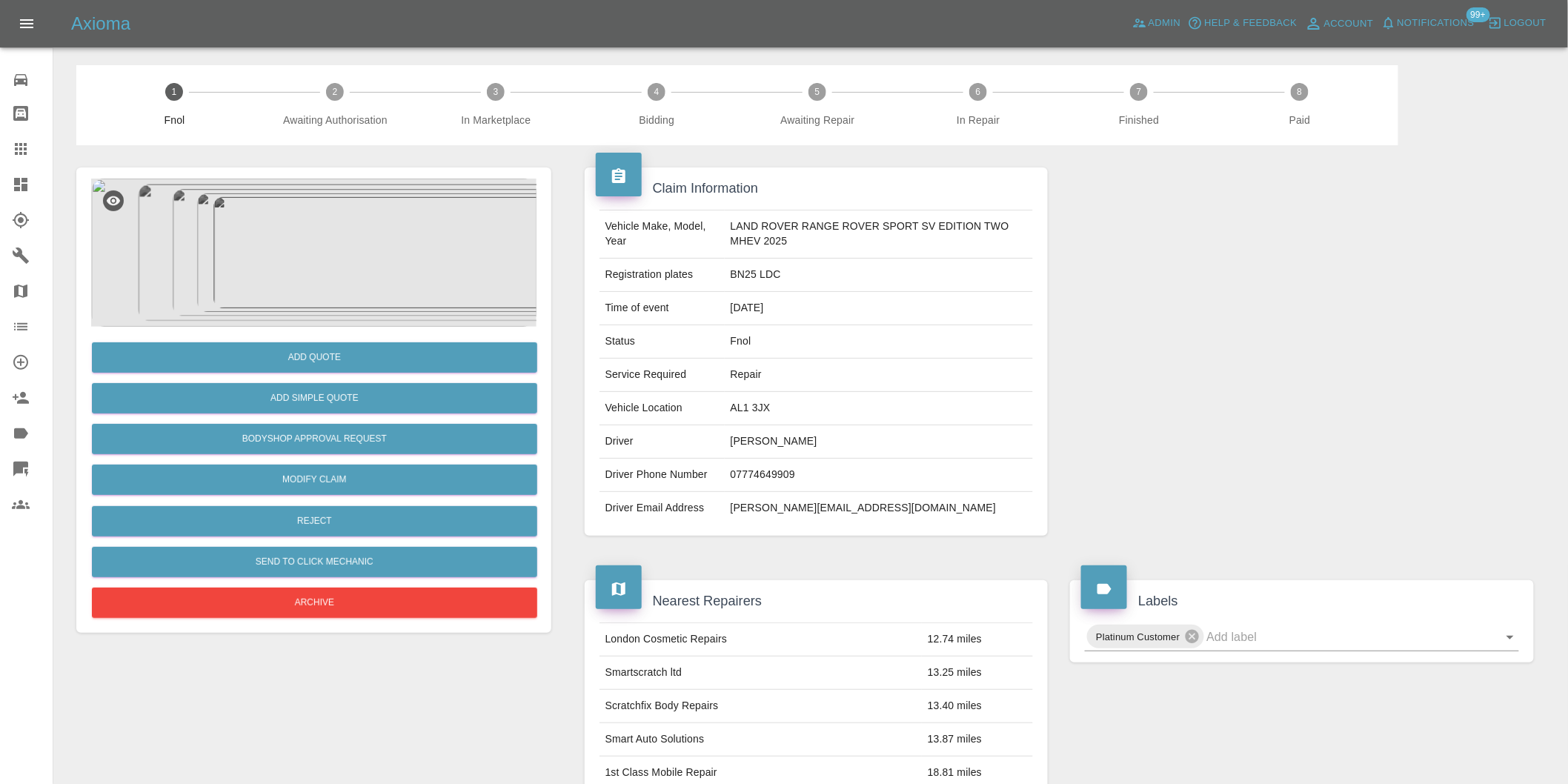
click at [390, 239] on img at bounding box center [314, 252] width 445 height 148
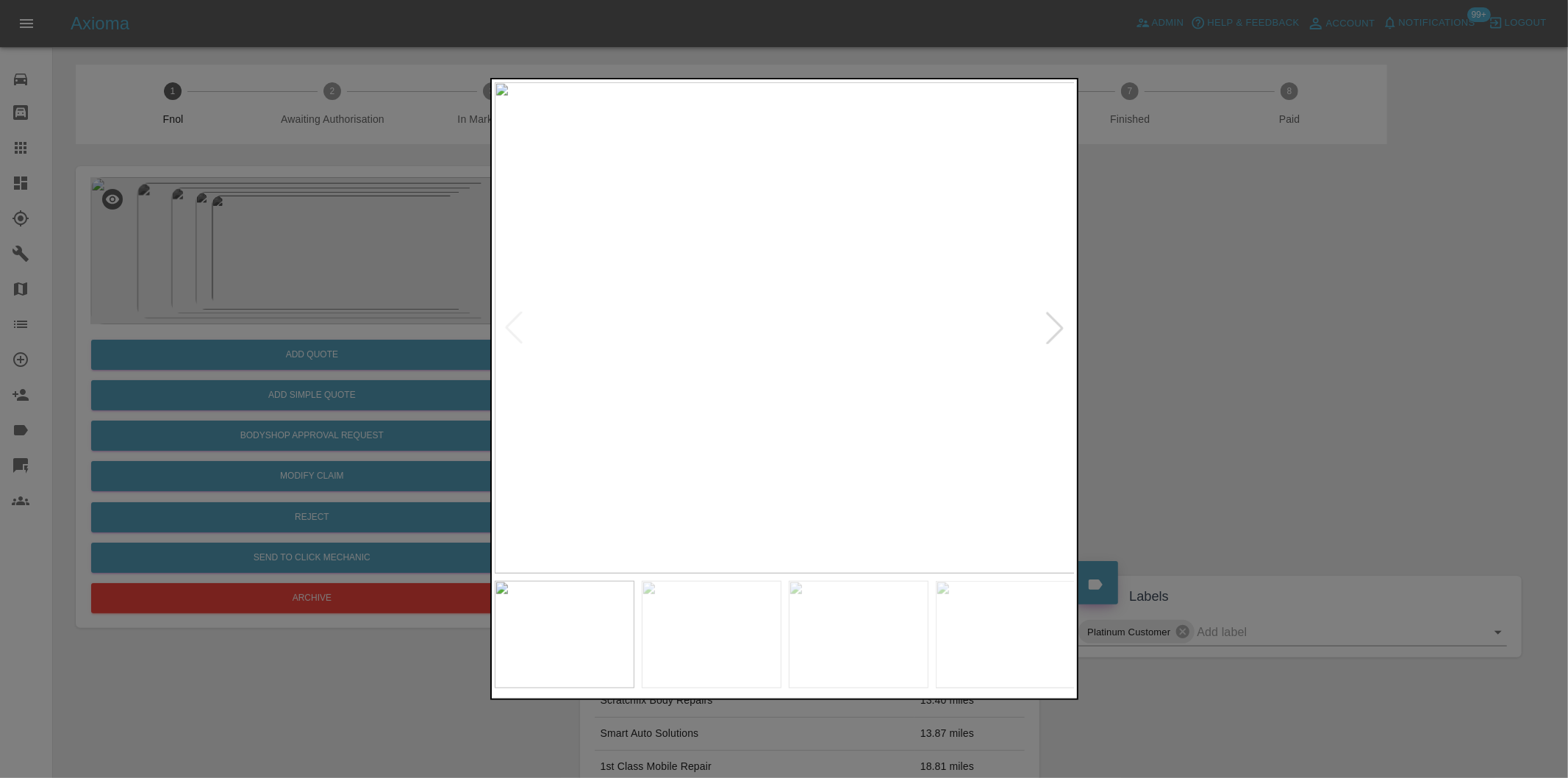
click at [1055, 332] on div at bounding box center [1054, 327] width 32 height 32
click at [1055, 336] on div at bounding box center [1054, 327] width 32 height 32
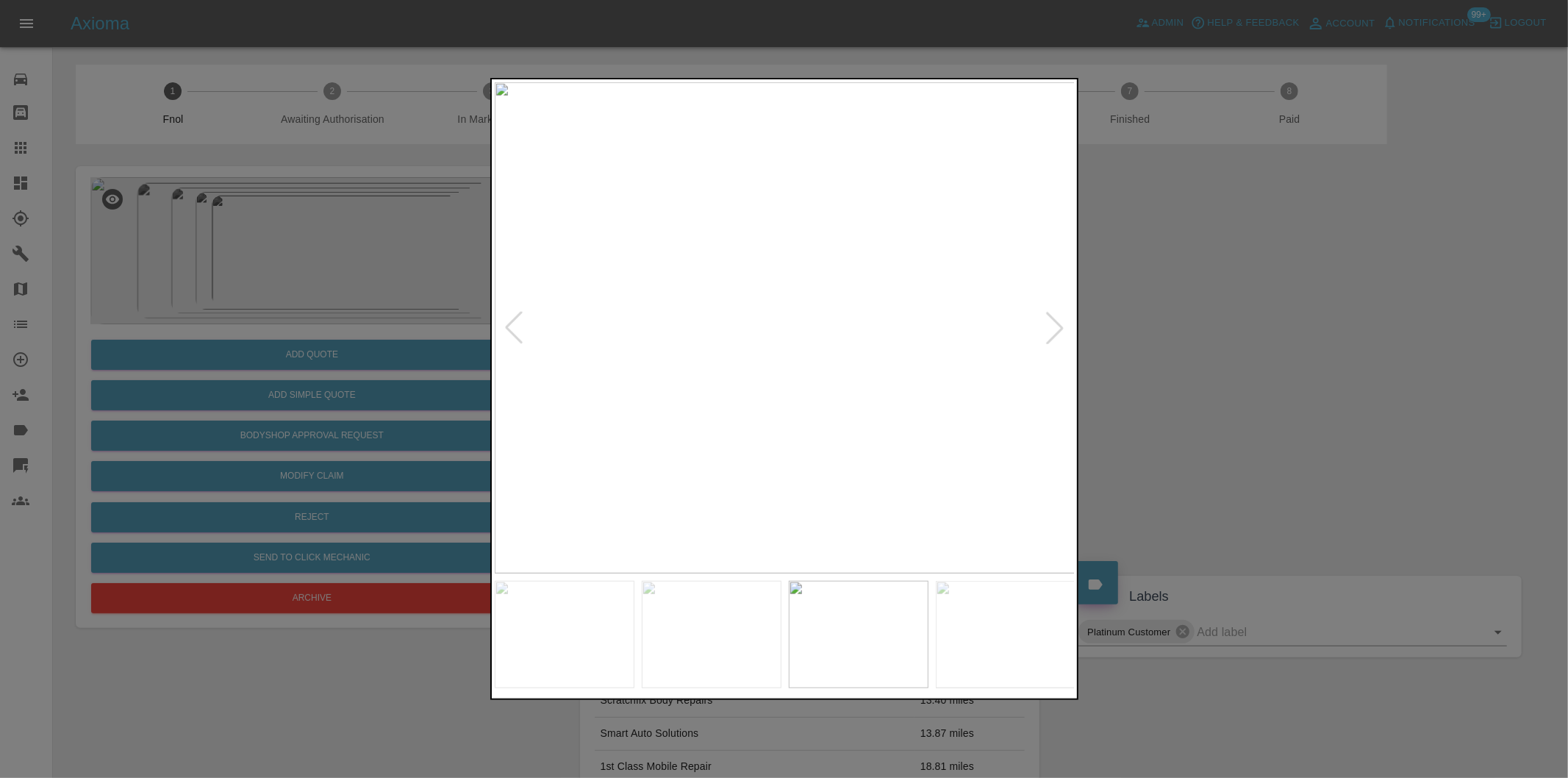
click at [1055, 336] on div at bounding box center [1054, 327] width 32 height 32
click at [1039, 325] on img at bounding box center [784, 328] width 581 height 491
click at [1195, 326] on div at bounding box center [784, 389] width 1568 height 778
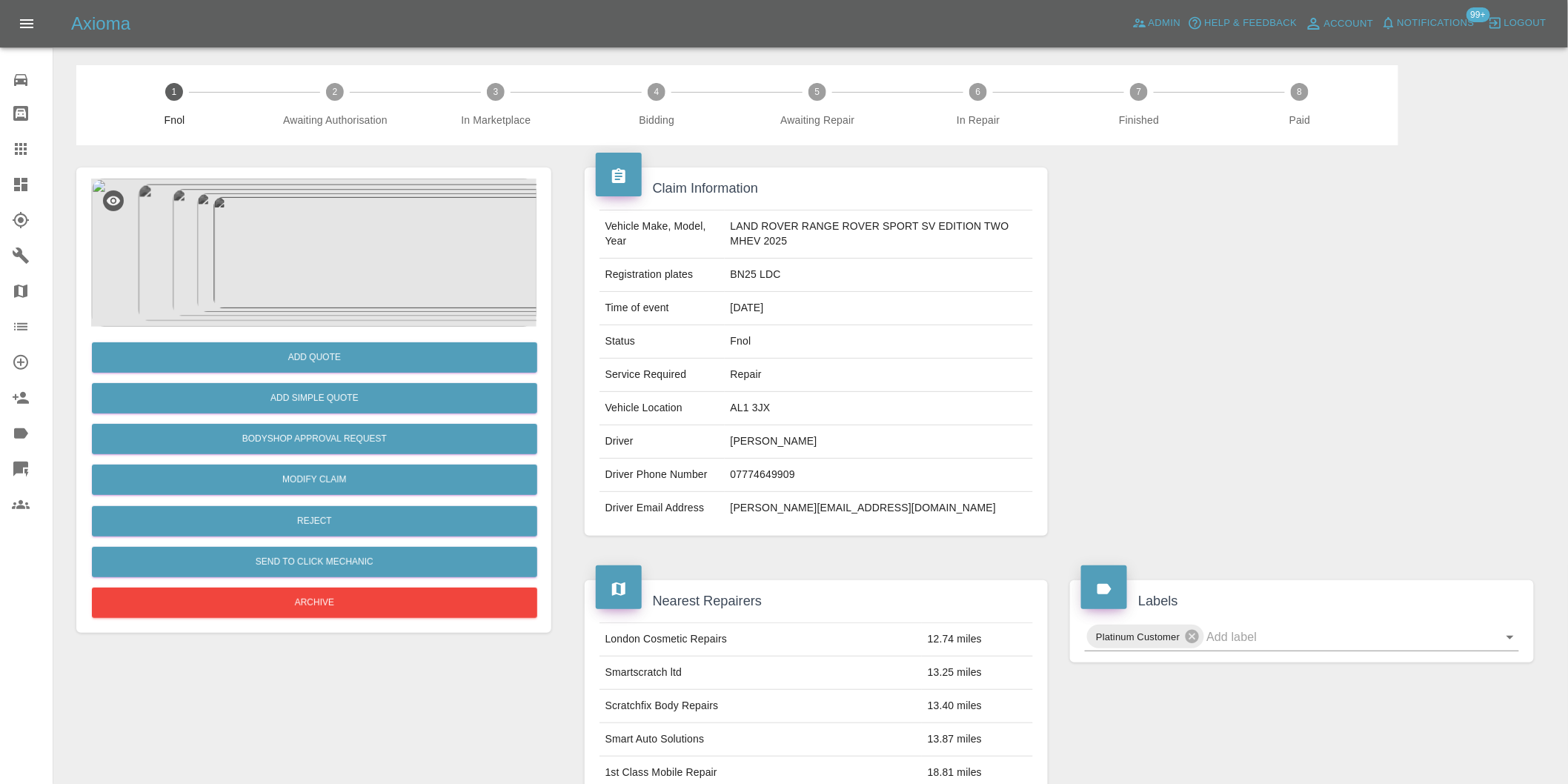
click at [315, 239] on img at bounding box center [314, 252] width 445 height 148
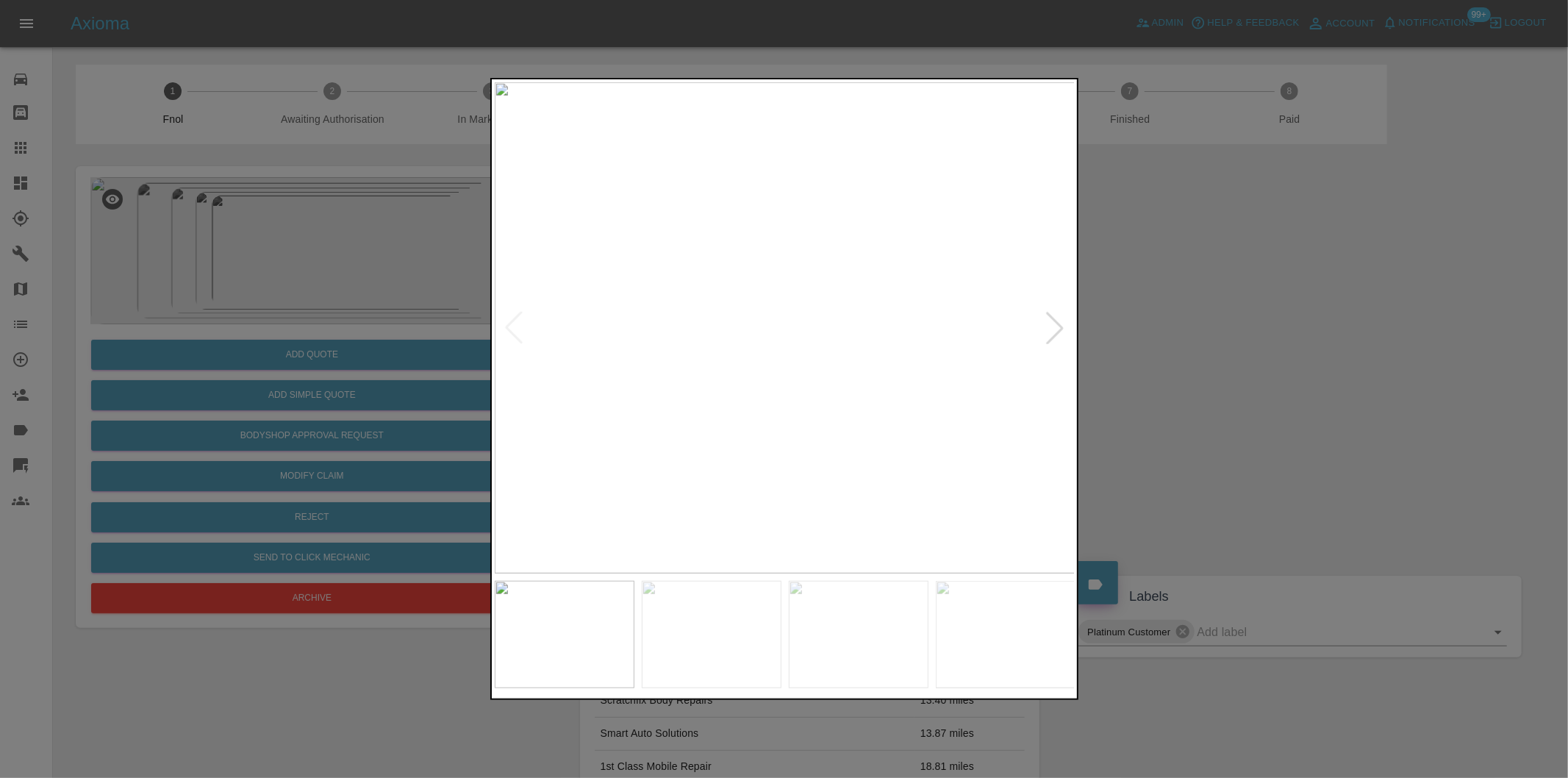
click at [1047, 319] on div at bounding box center [1054, 327] width 32 height 32
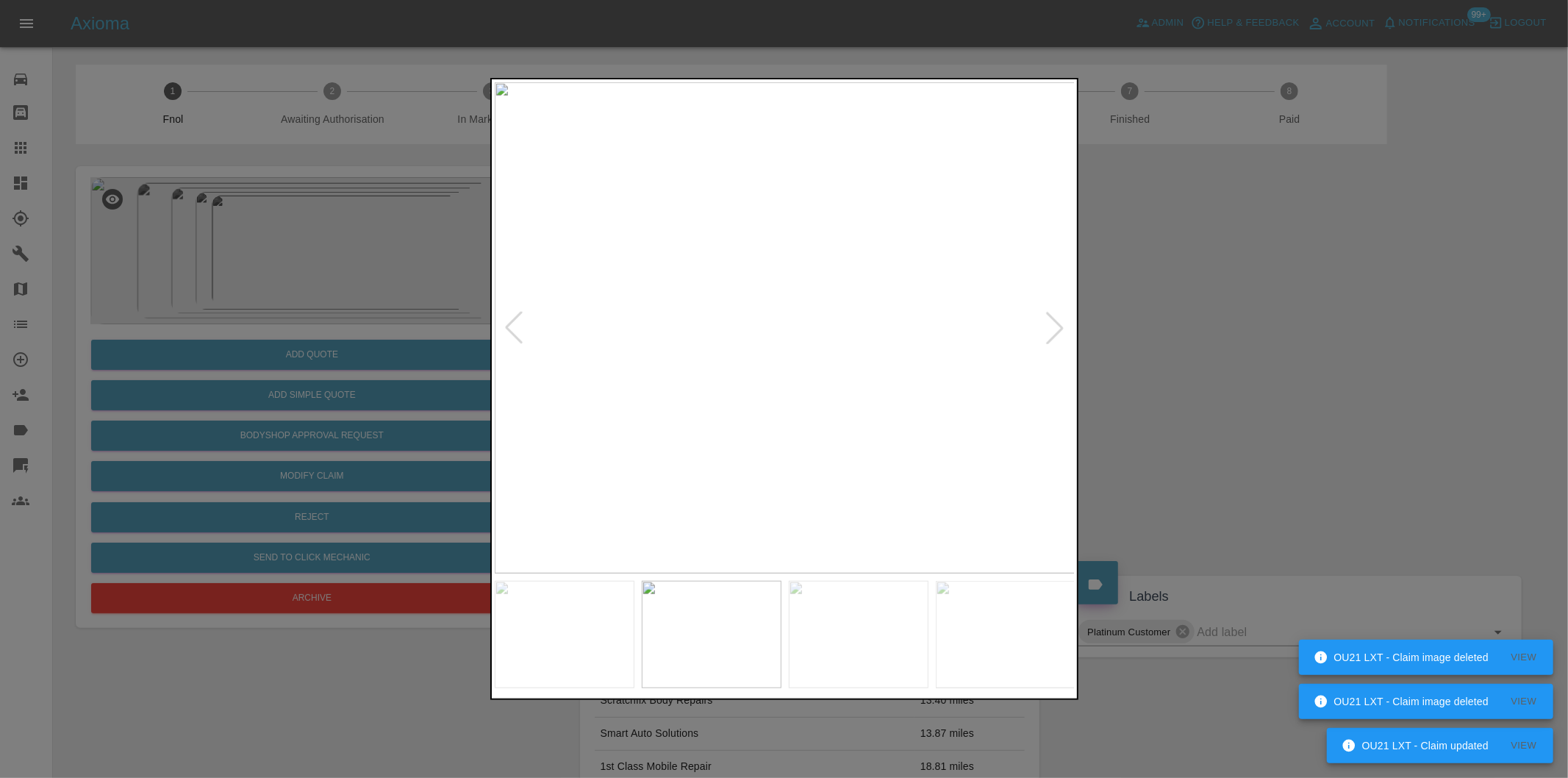
click at [1061, 328] on div at bounding box center [1054, 327] width 32 height 32
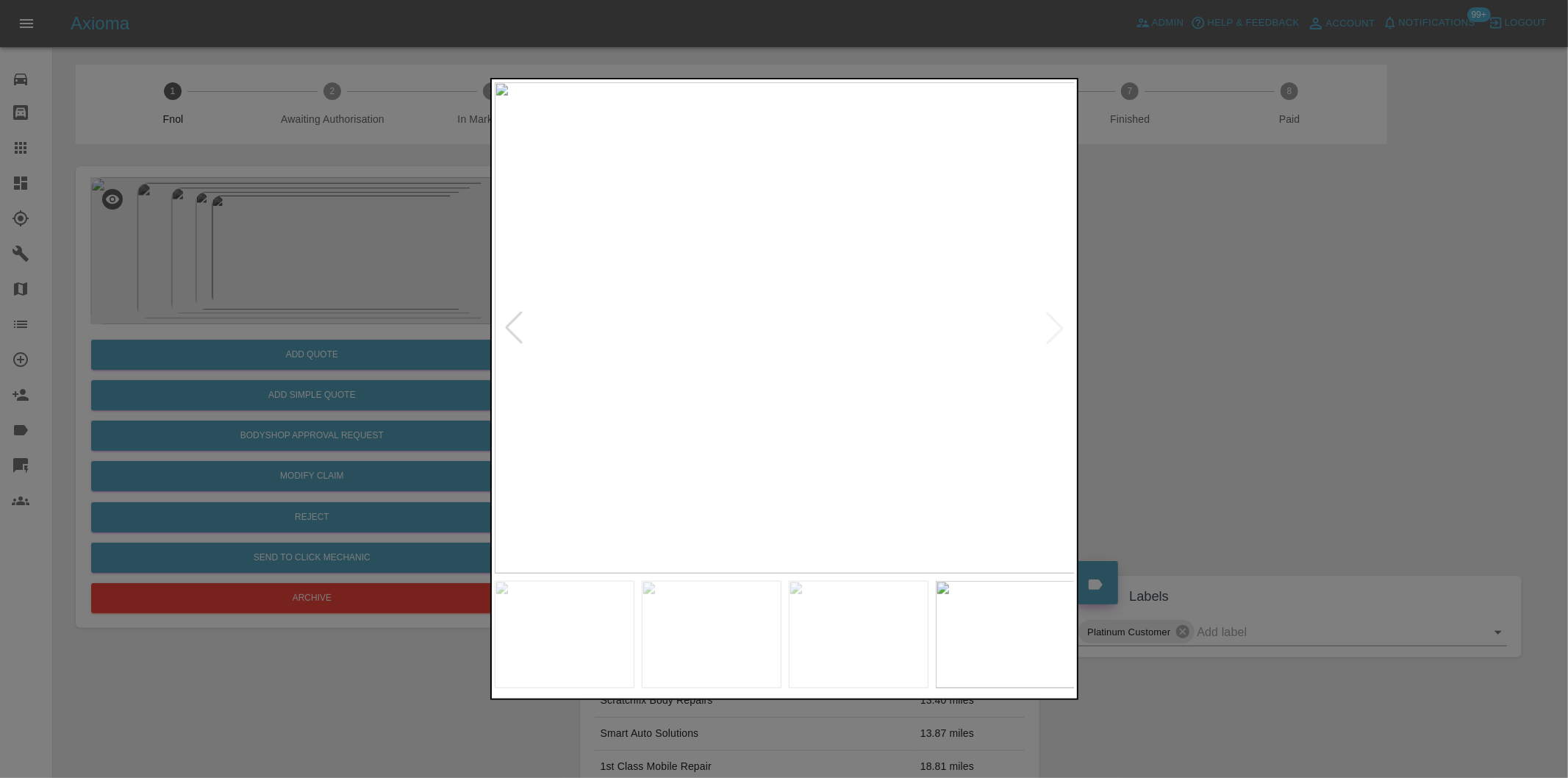
click at [1149, 275] on div at bounding box center [784, 389] width 1568 height 778
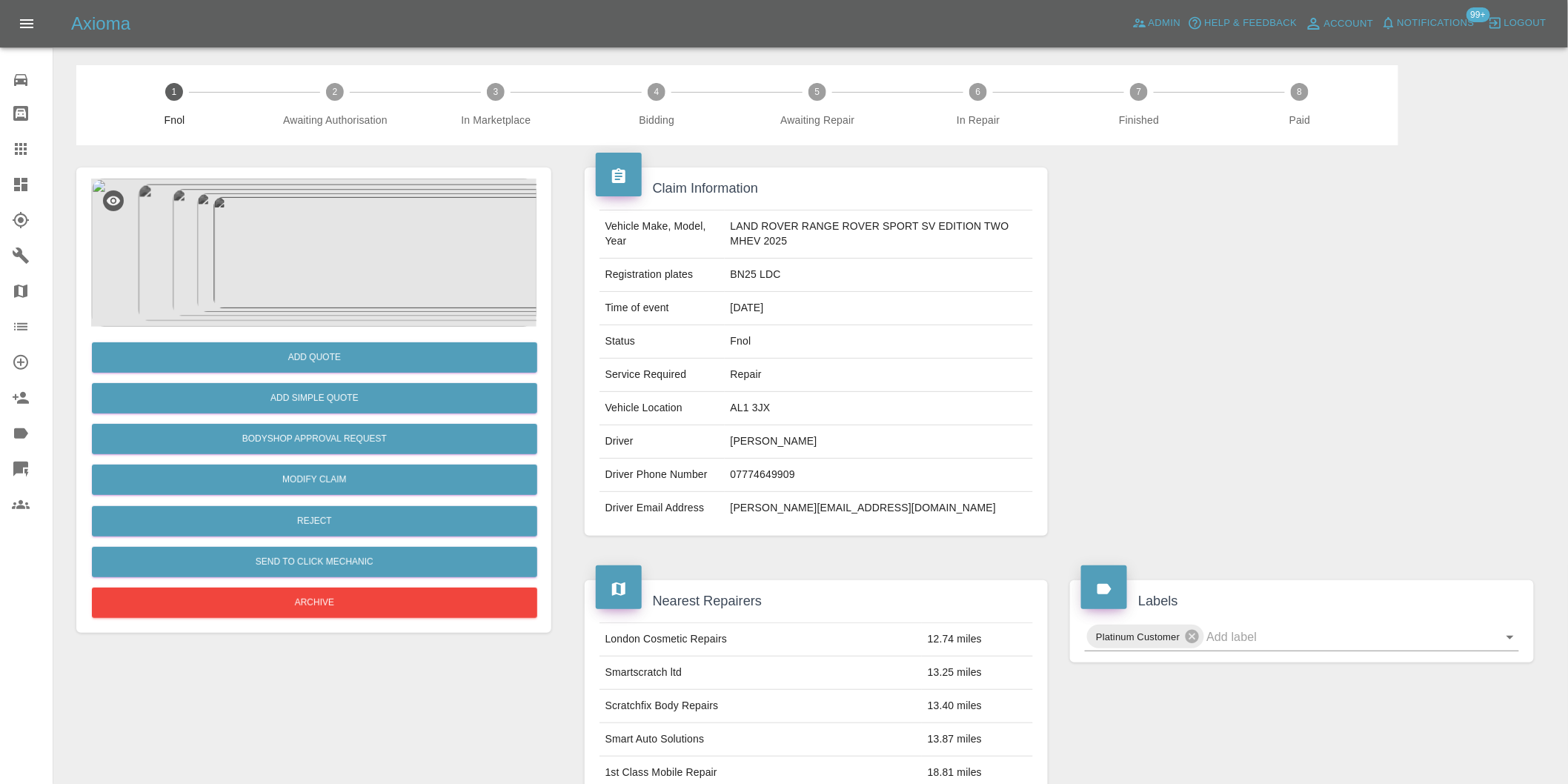
click at [338, 237] on img at bounding box center [314, 252] width 445 height 148
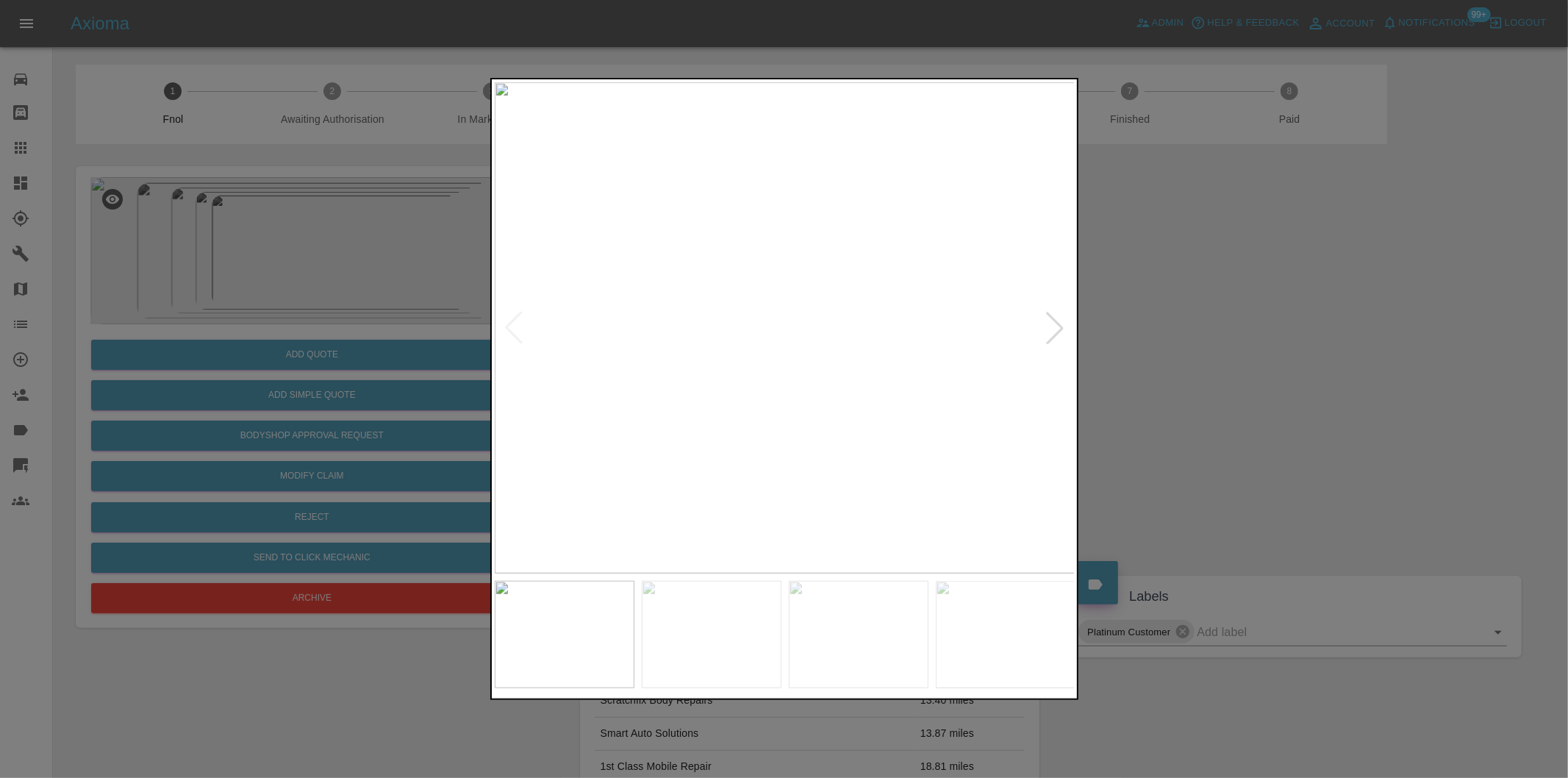
click at [1069, 328] on div at bounding box center [1054, 327] width 32 height 32
click at [1062, 328] on div at bounding box center [1054, 327] width 32 height 32
click at [1332, 364] on div at bounding box center [784, 389] width 1568 height 778
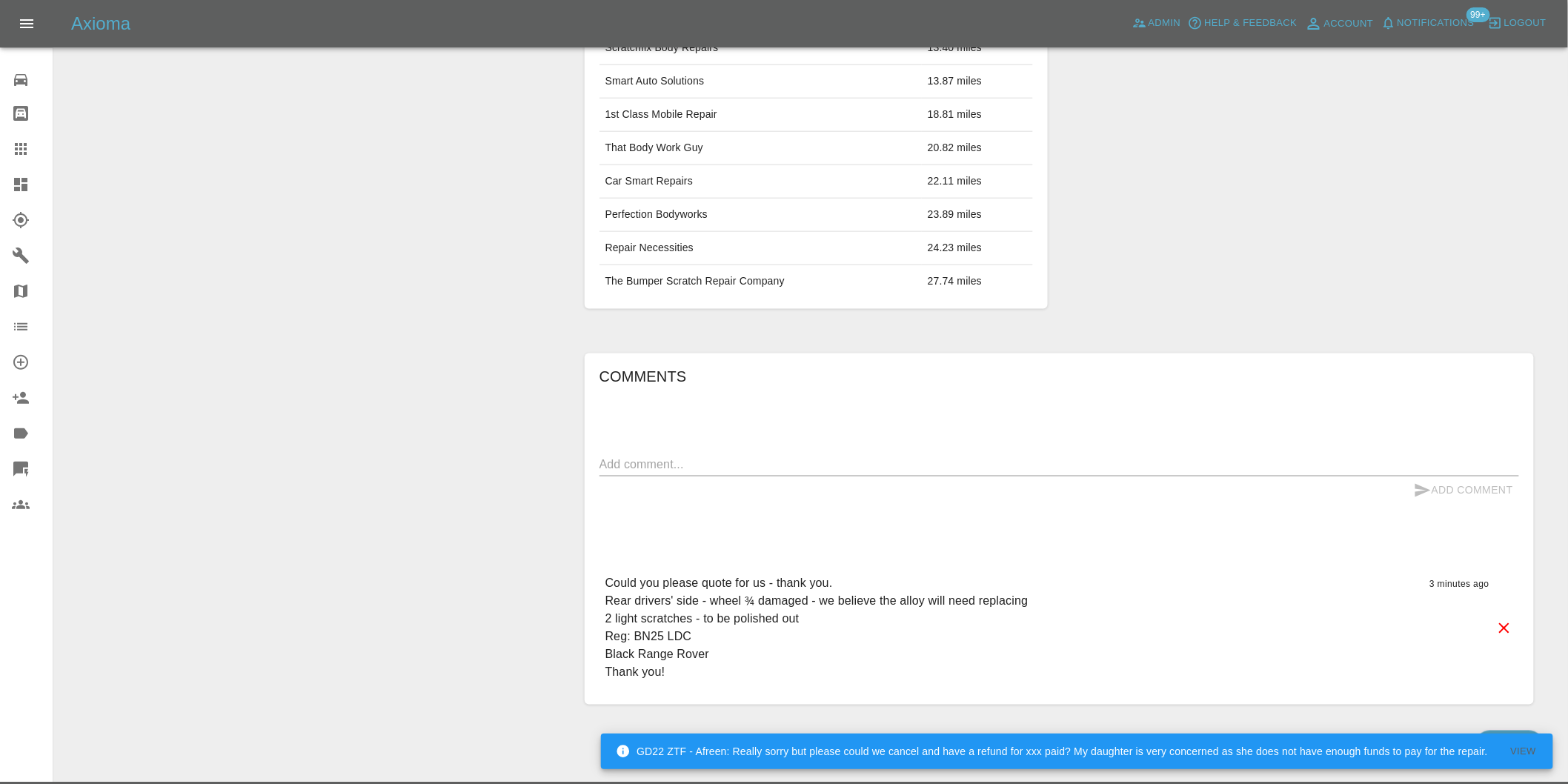
scroll to position [329, 0]
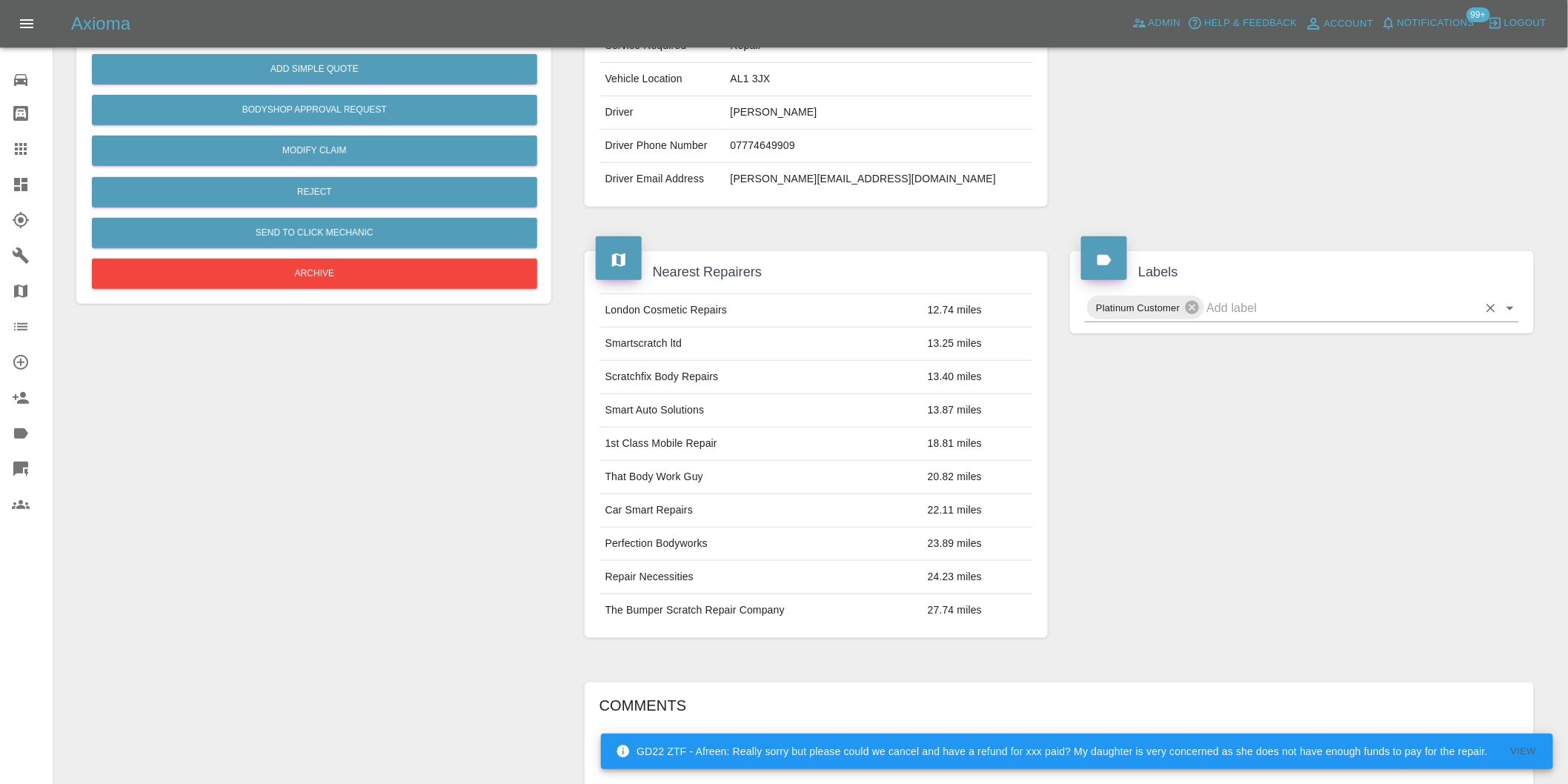
click at [1497, 315] on icon "Clear" at bounding box center [1490, 308] width 15 height 15
click at [1509, 310] on icon "Open" at bounding box center [1510, 308] width 18 height 18
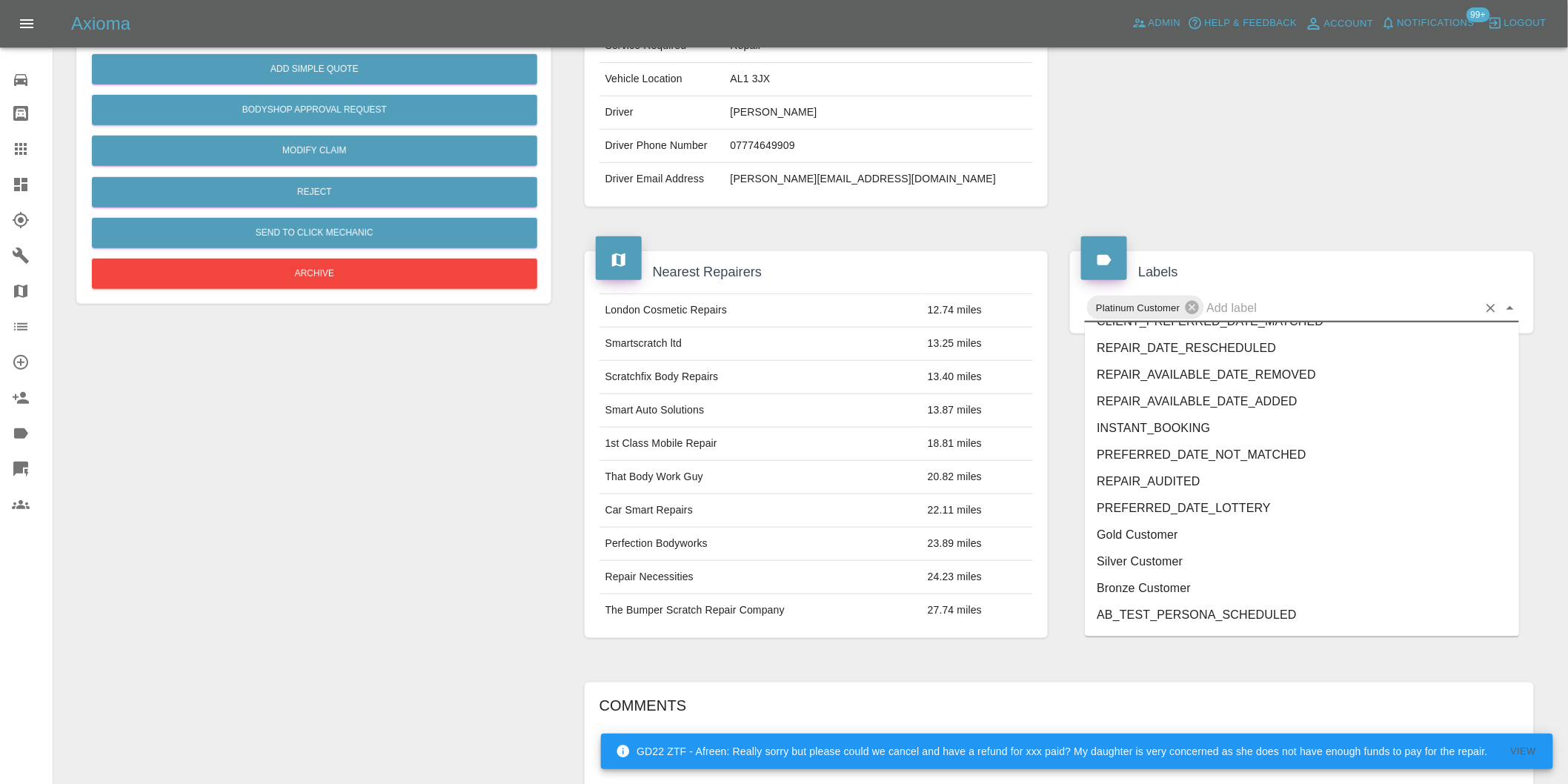
scroll to position [3191, 0]
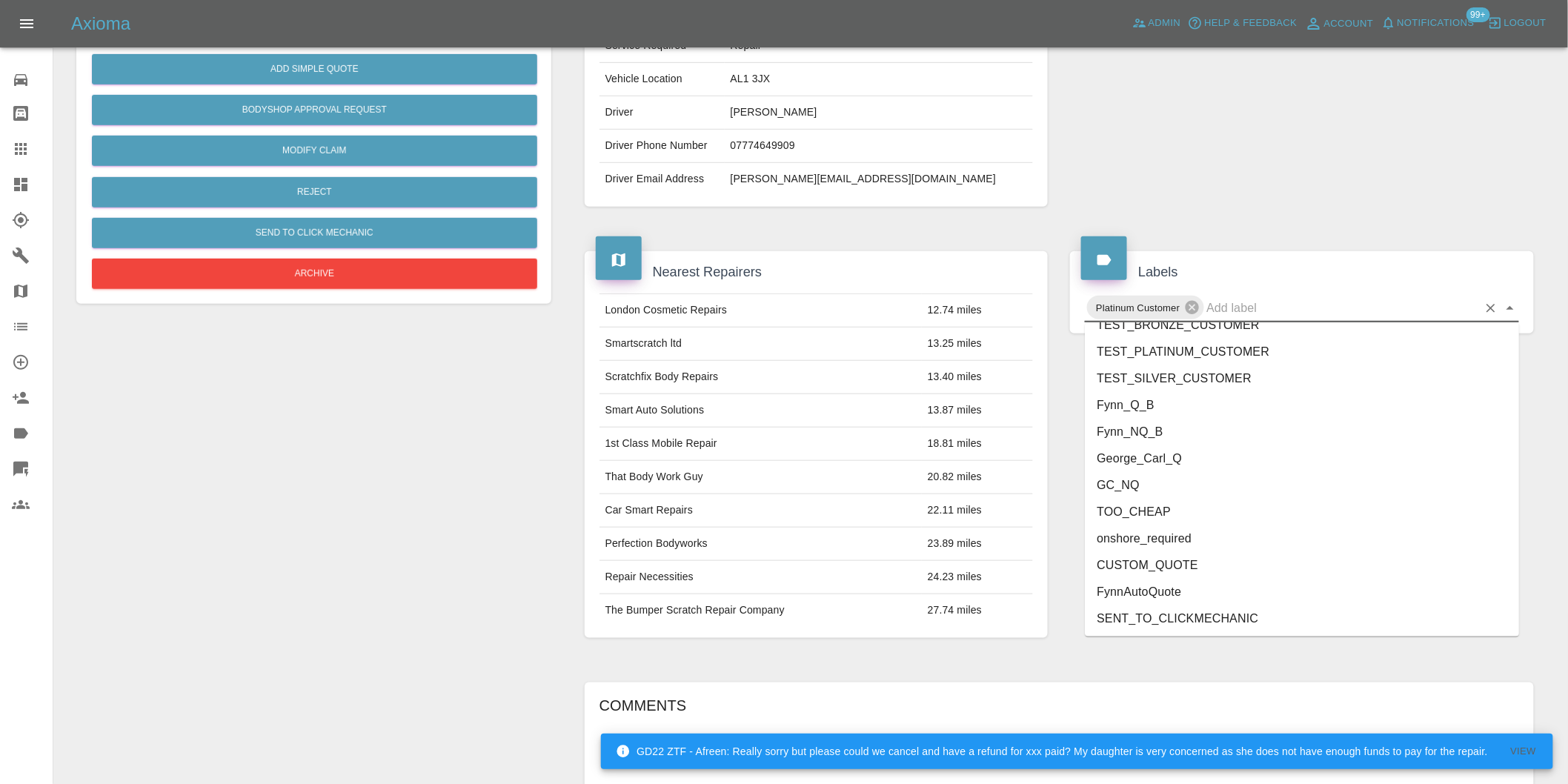
drag, startPoint x: 1173, startPoint y: 461, endPoint x: 1170, endPoint y: 452, distance: 9.5
click at [1172, 460] on li "George_Carl_Q" at bounding box center [1302, 458] width 435 height 26
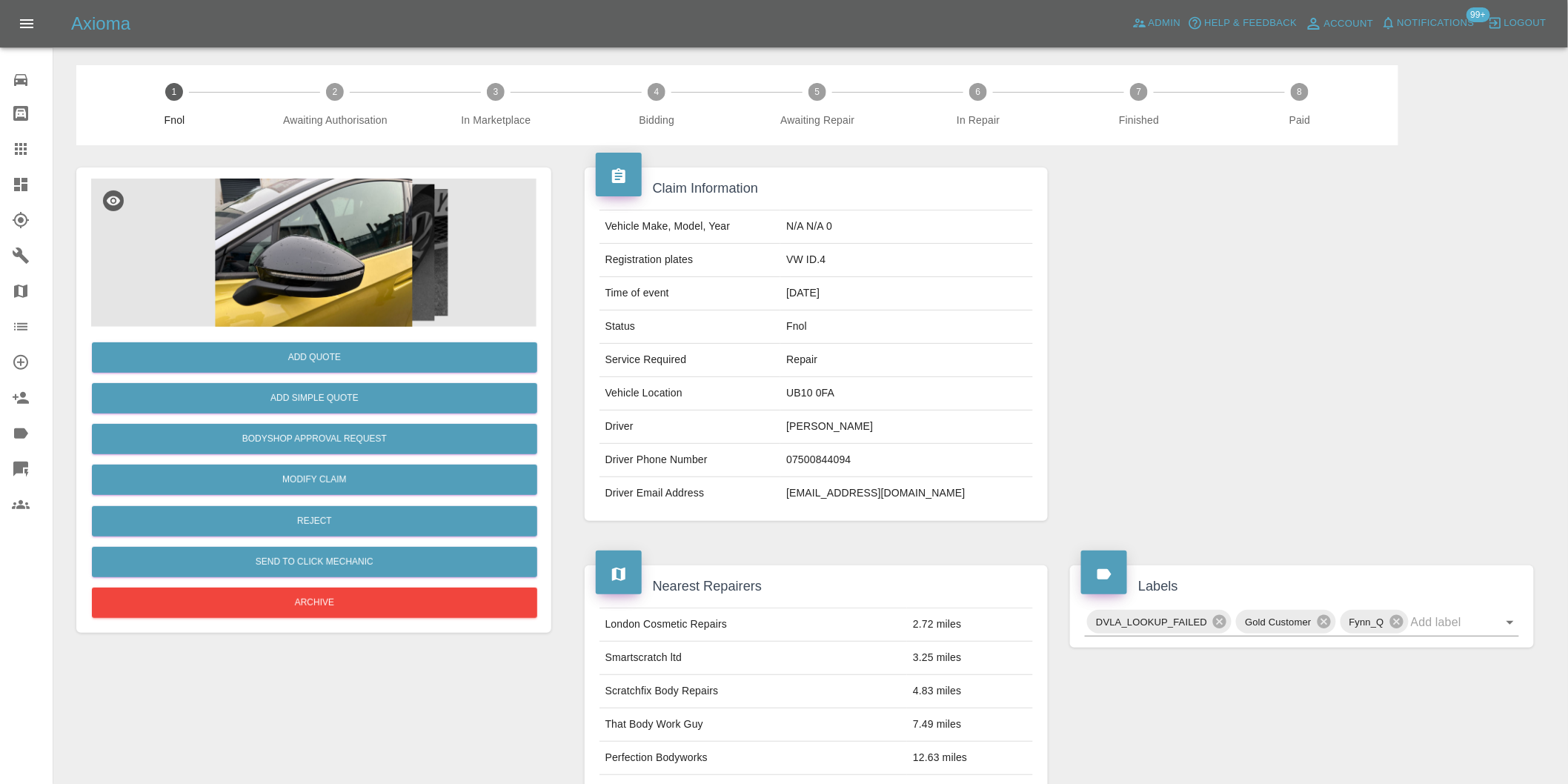
click at [362, 234] on img at bounding box center [314, 252] width 445 height 148
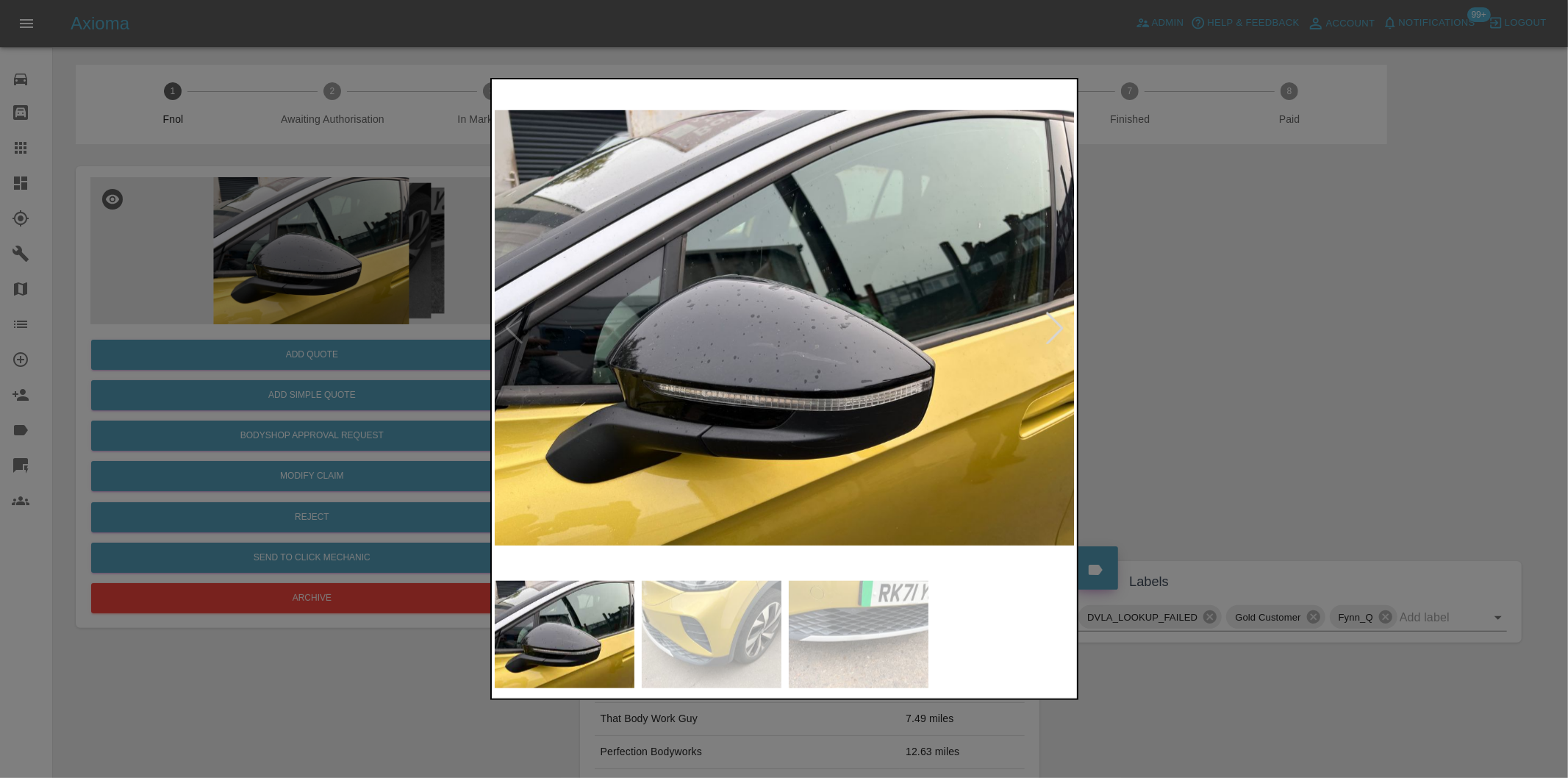
click at [1064, 331] on div at bounding box center [1054, 327] width 32 height 32
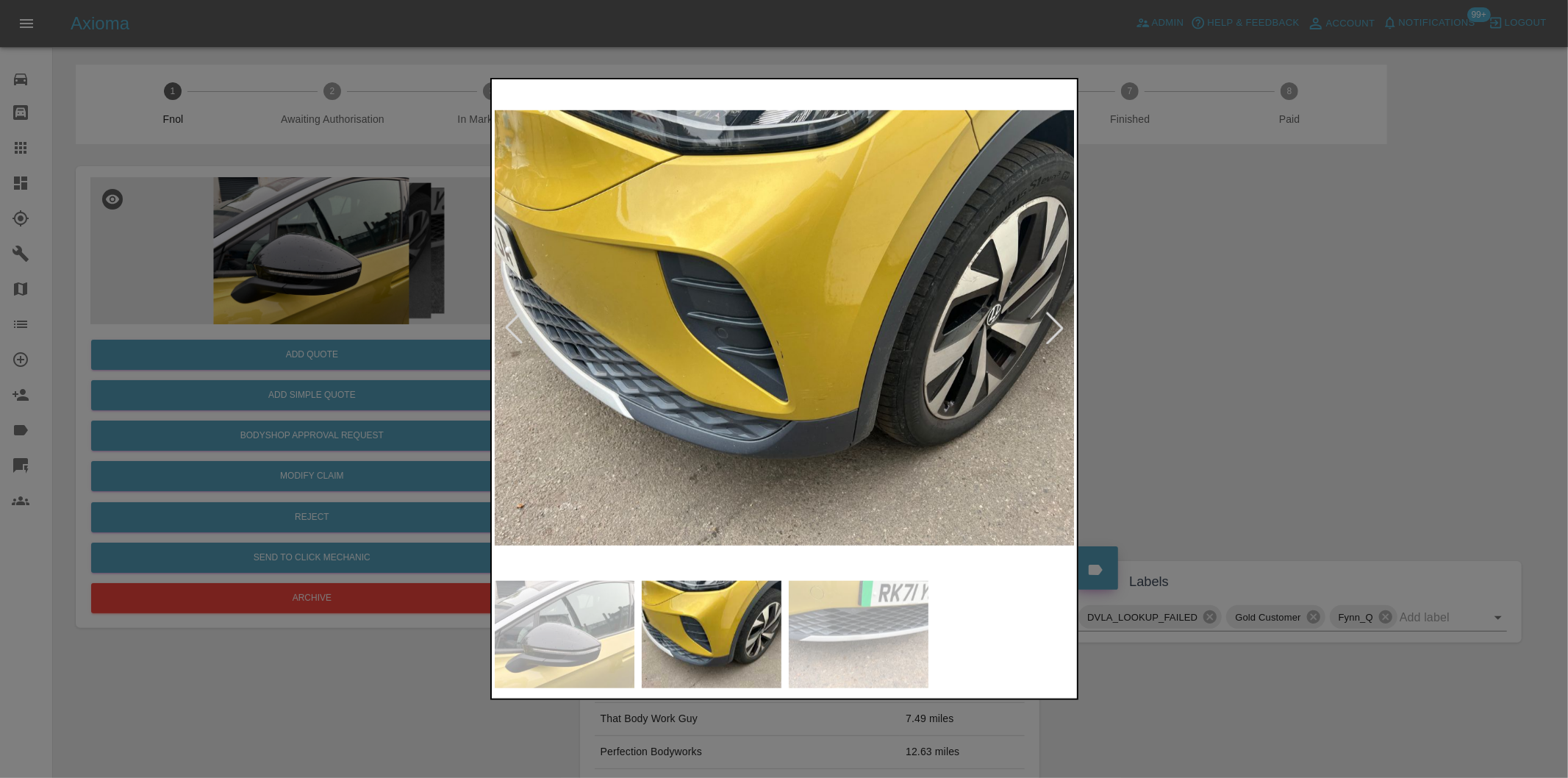
click at [1064, 331] on div at bounding box center [1054, 327] width 32 height 32
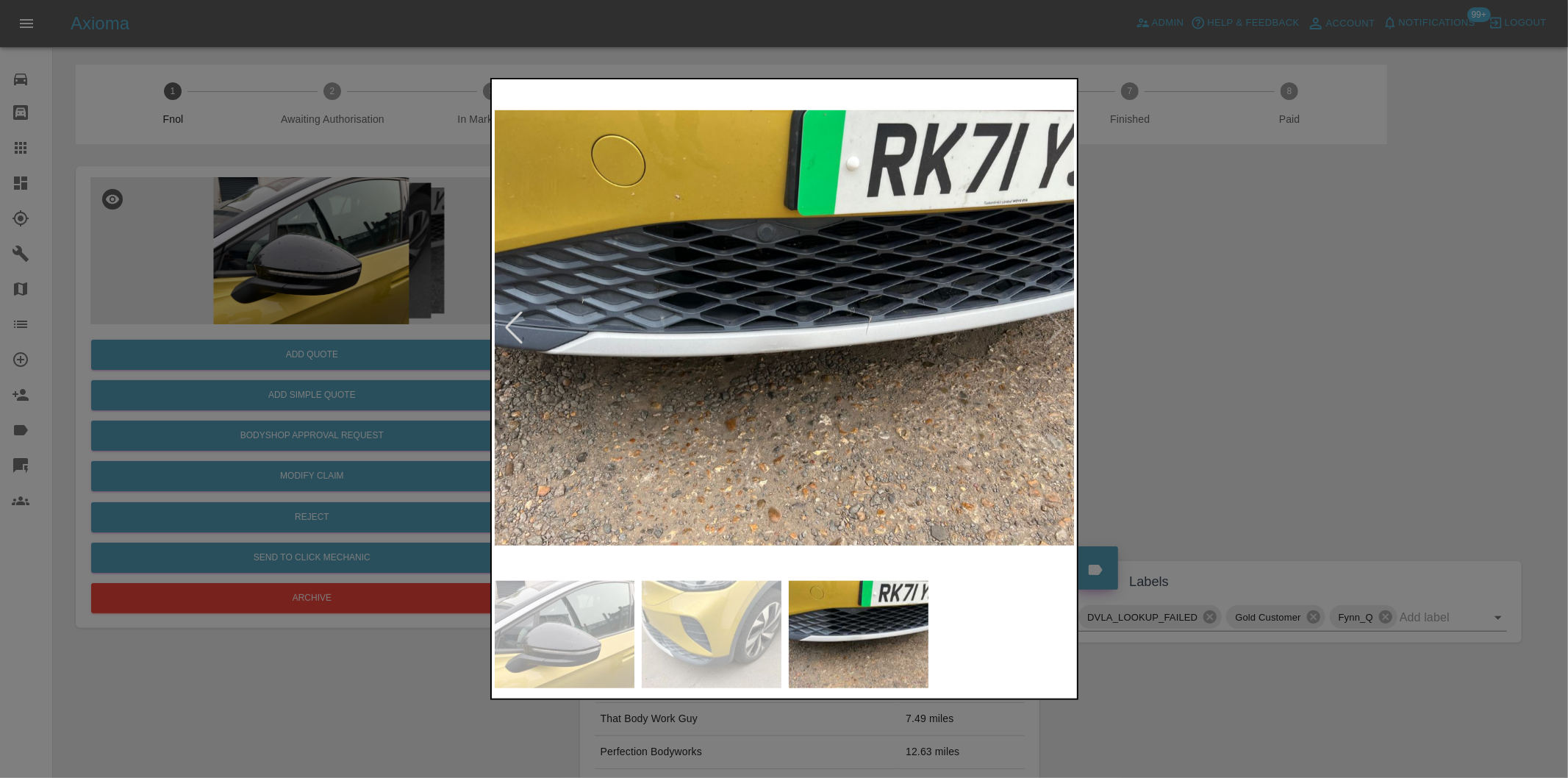
click at [1064, 331] on img at bounding box center [784, 328] width 581 height 491
click at [1200, 323] on div at bounding box center [784, 389] width 1568 height 778
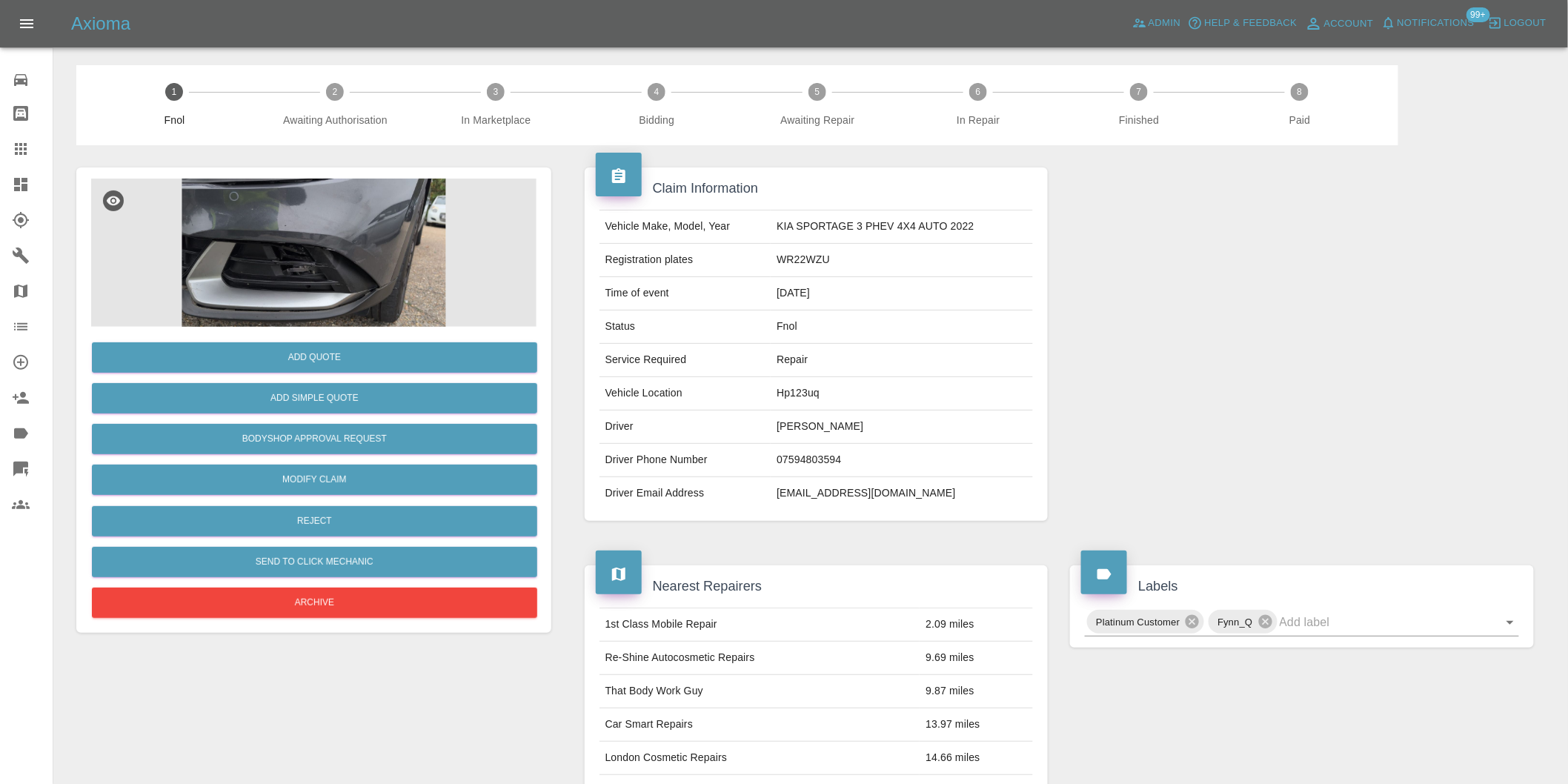
click at [383, 208] on img at bounding box center [314, 252] width 445 height 148
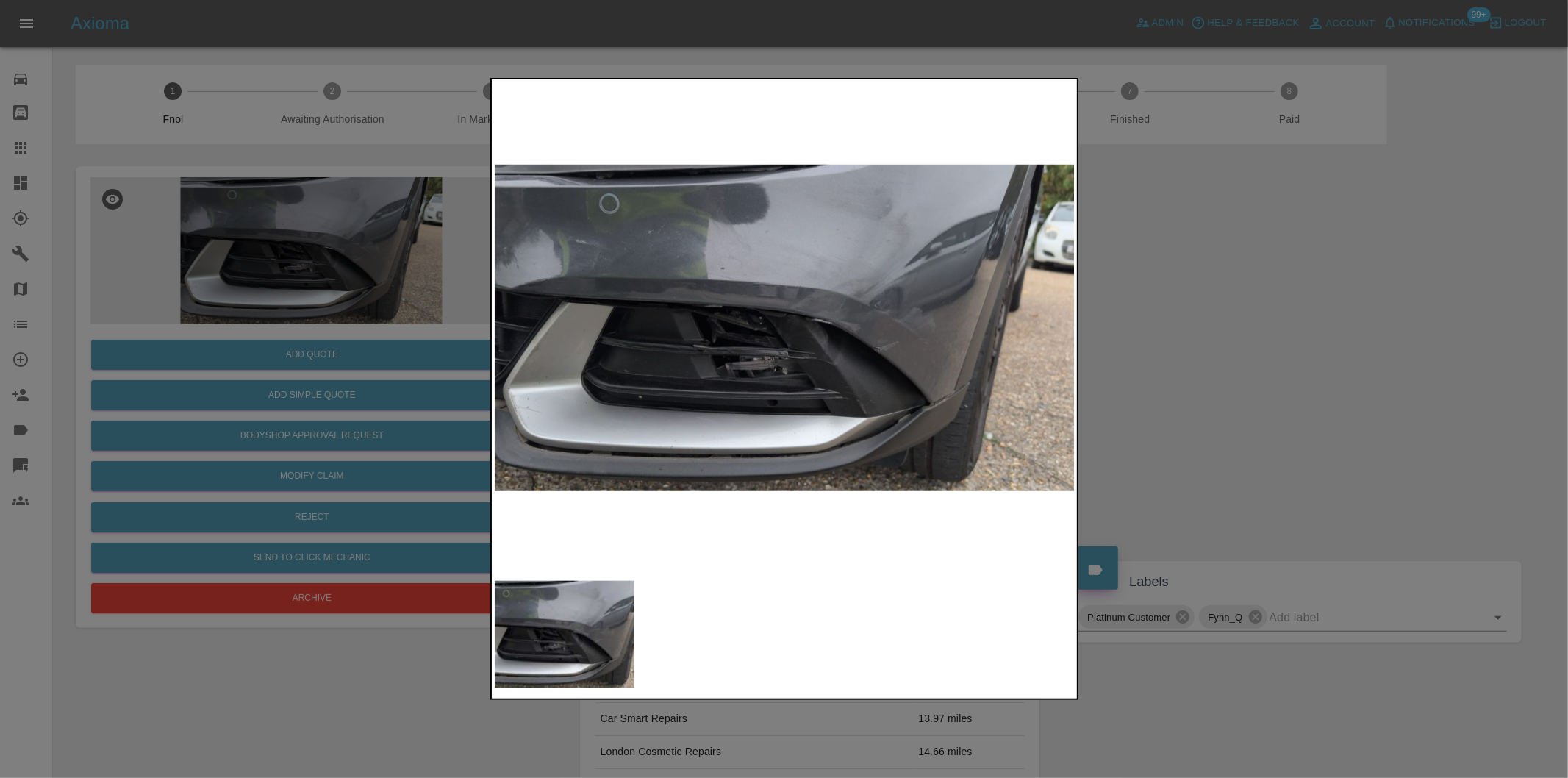
click at [777, 329] on img at bounding box center [784, 328] width 581 height 491
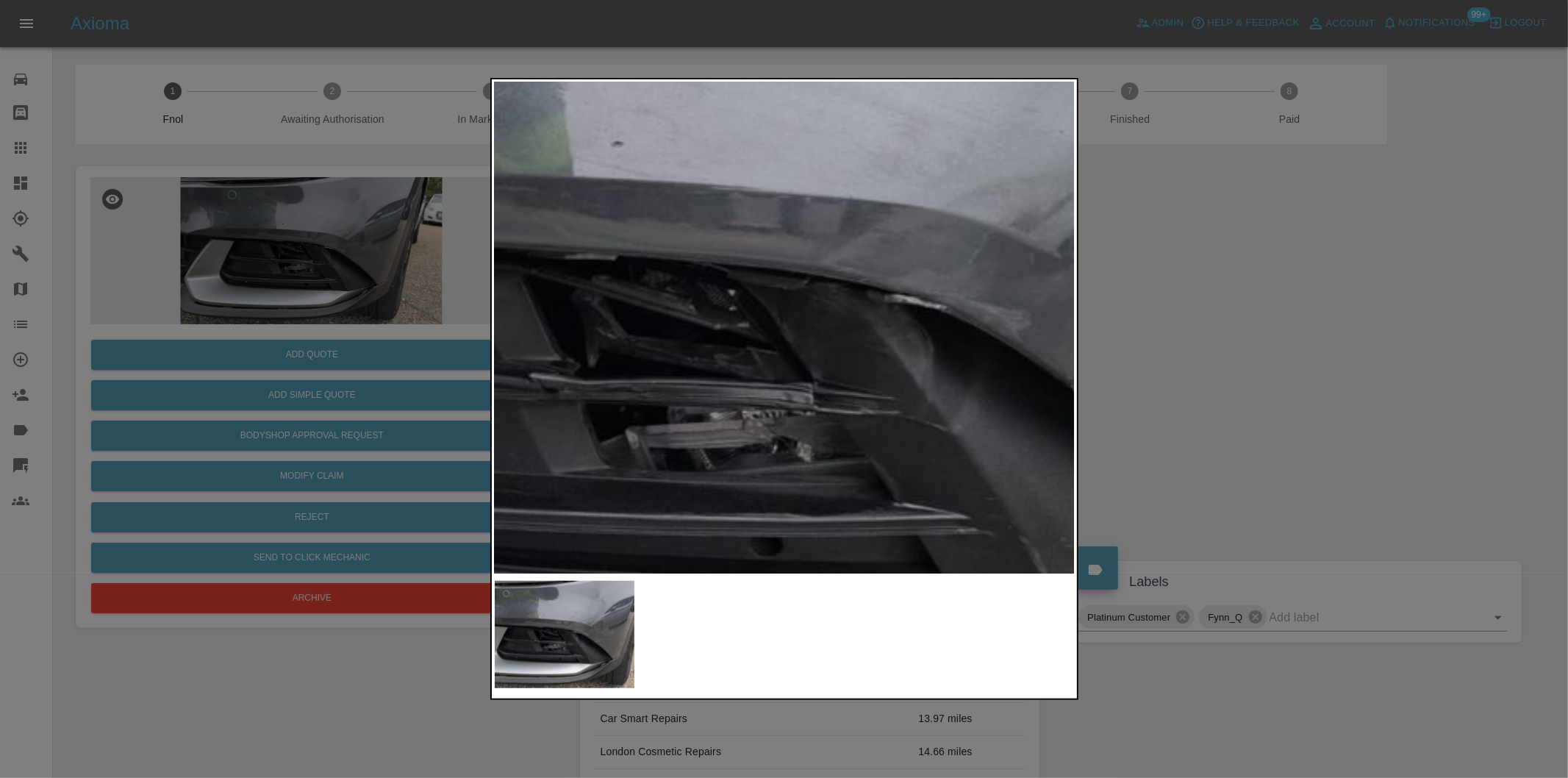
click at [777, 329] on img at bounding box center [804, 321] width 1742 height 1473
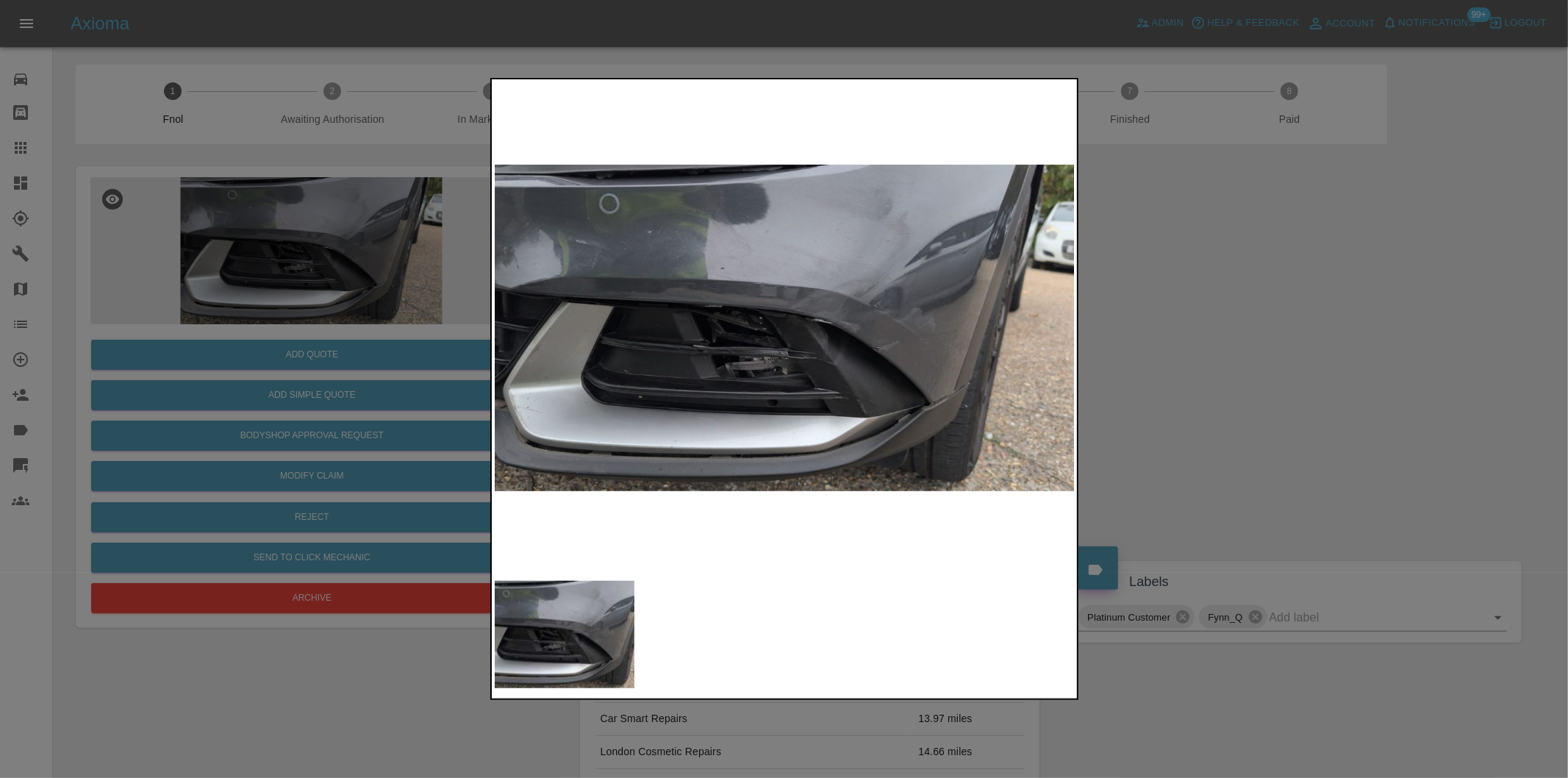
click at [1204, 325] on div at bounding box center [784, 389] width 1568 height 778
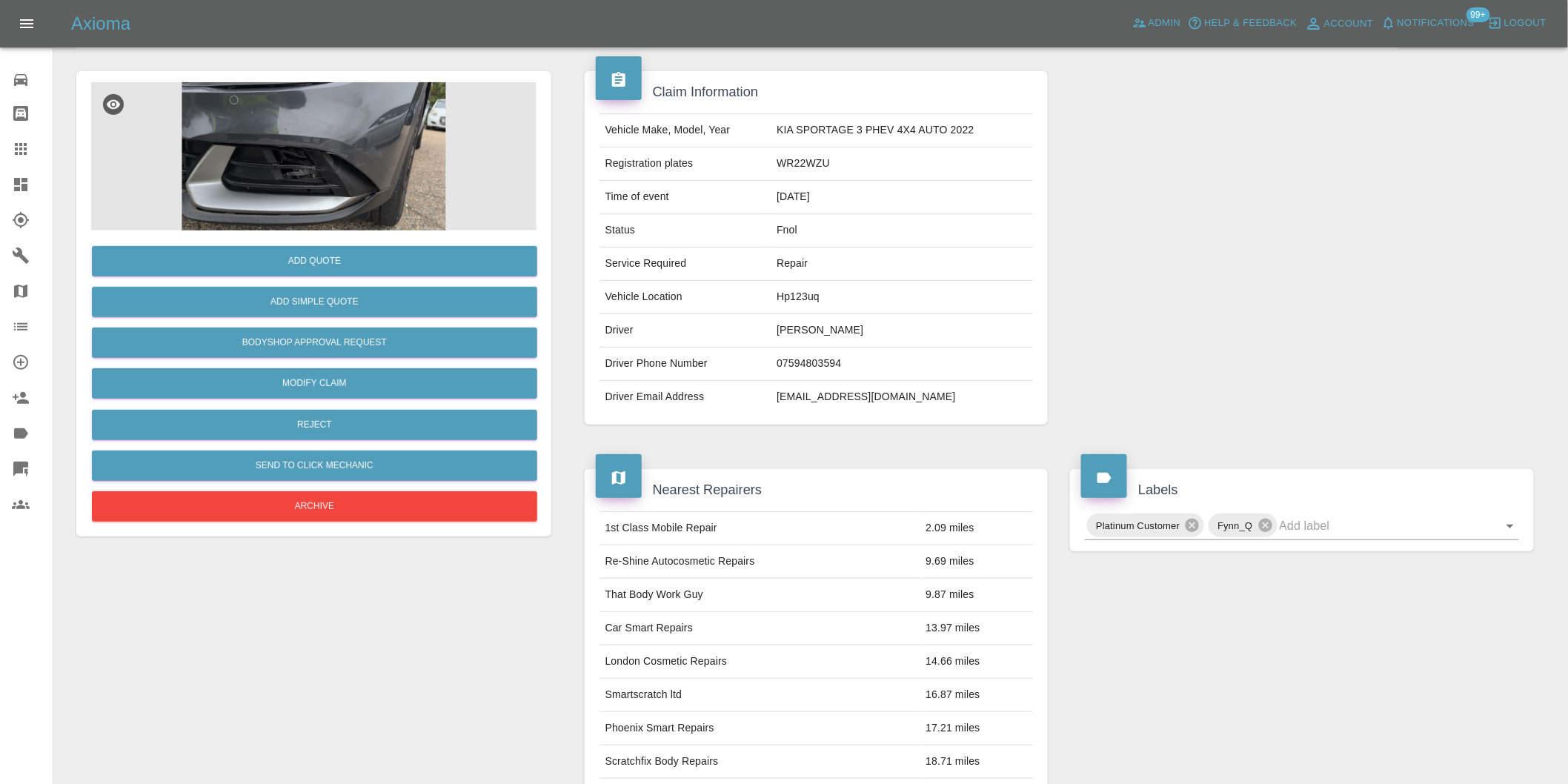
scroll to position [329, 0]
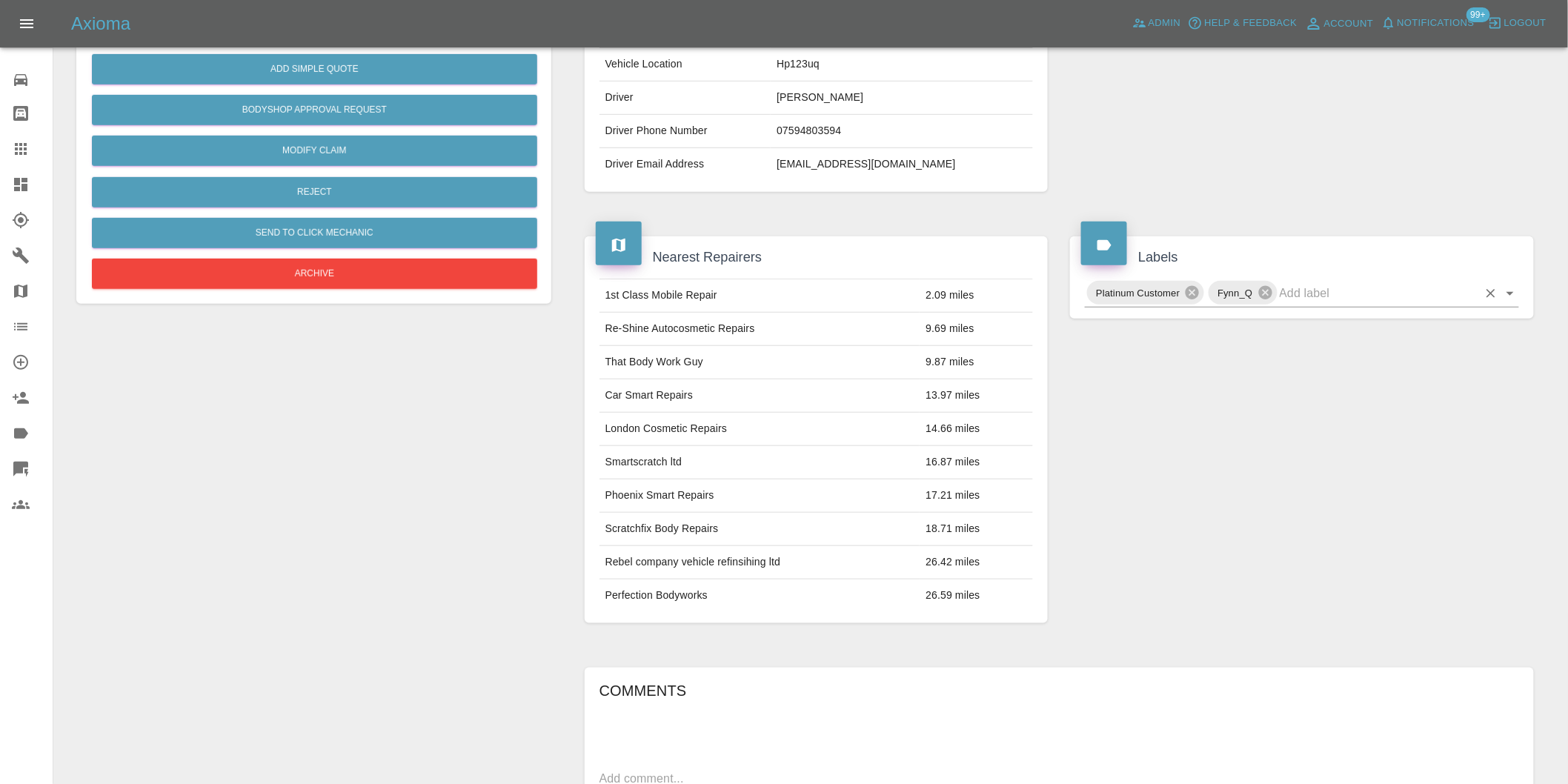
click at [1512, 297] on icon "Open" at bounding box center [1510, 293] width 18 height 18
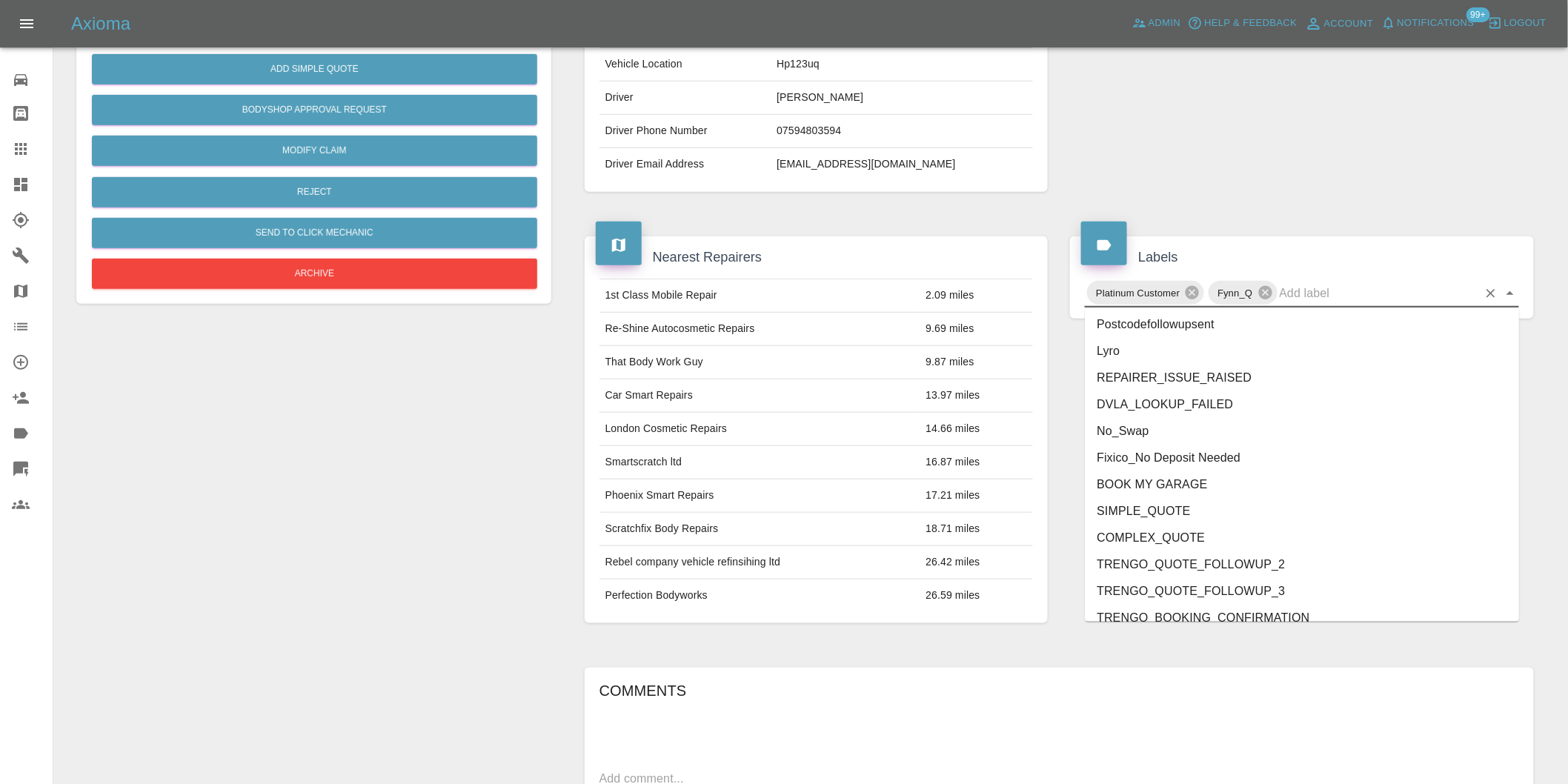
scroll to position [3164, 0]
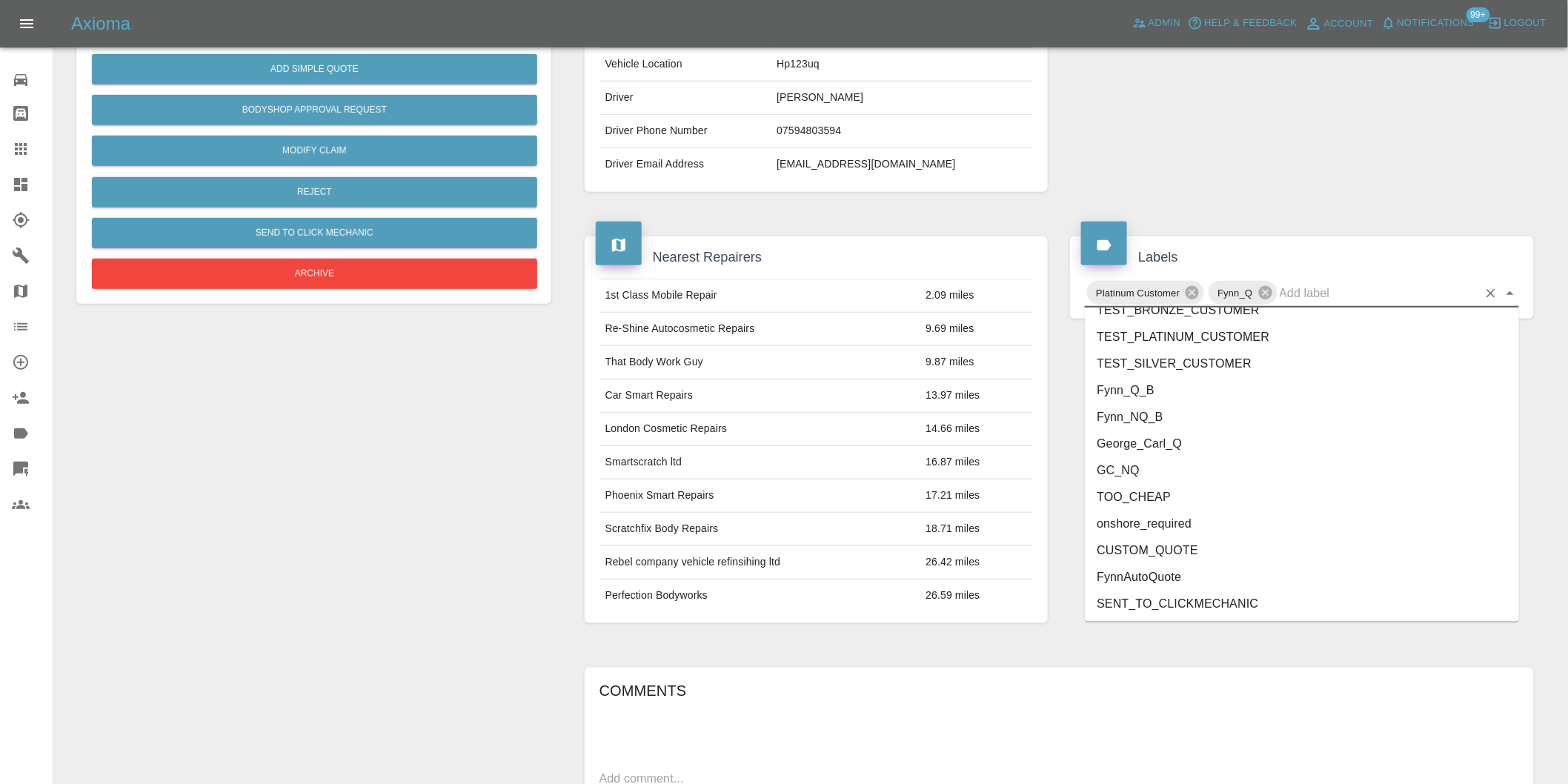
click at [1146, 452] on li "George_Carl_Q" at bounding box center [1302, 444] width 435 height 26
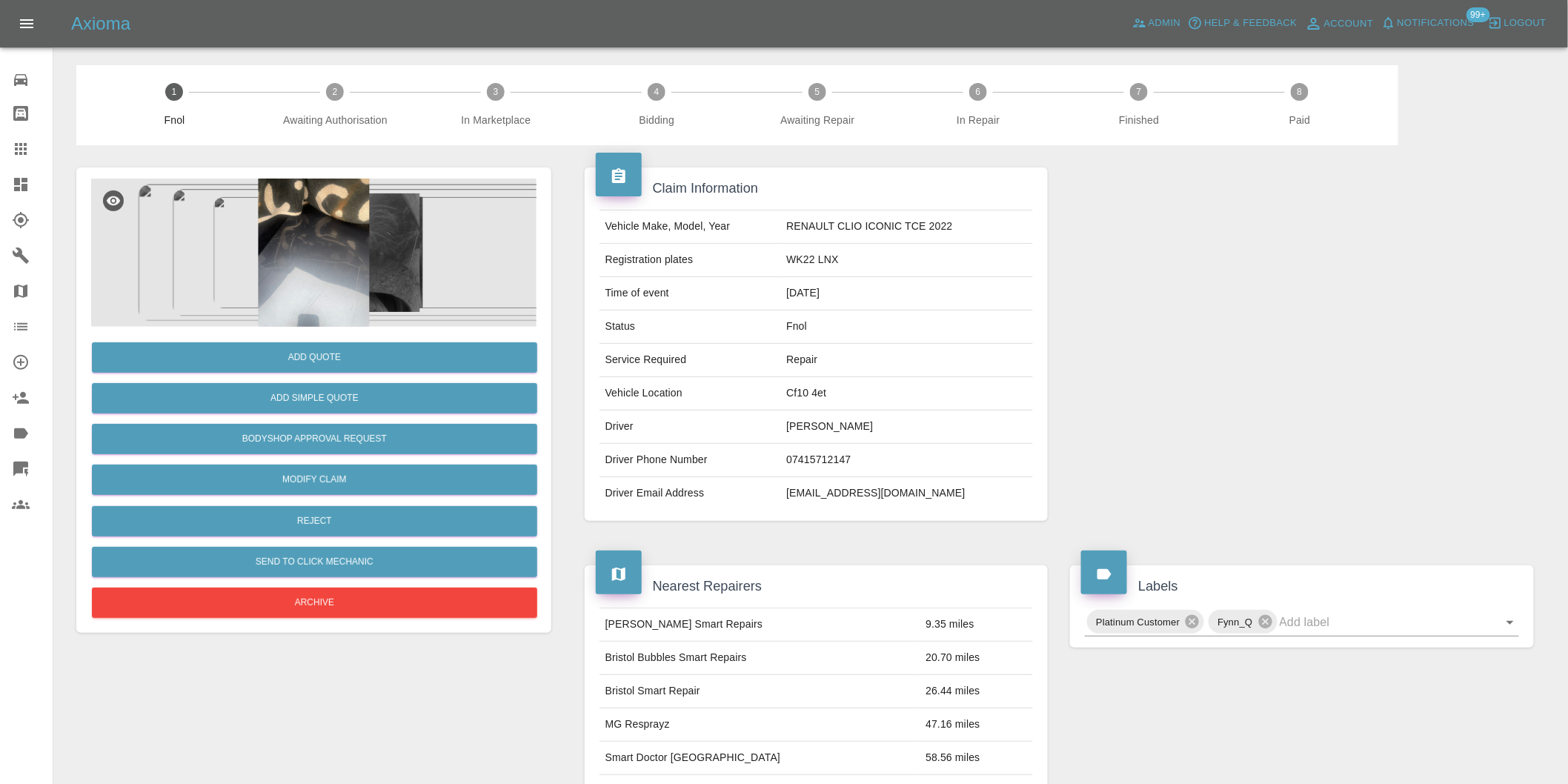
click at [349, 225] on img at bounding box center [314, 252] width 445 height 148
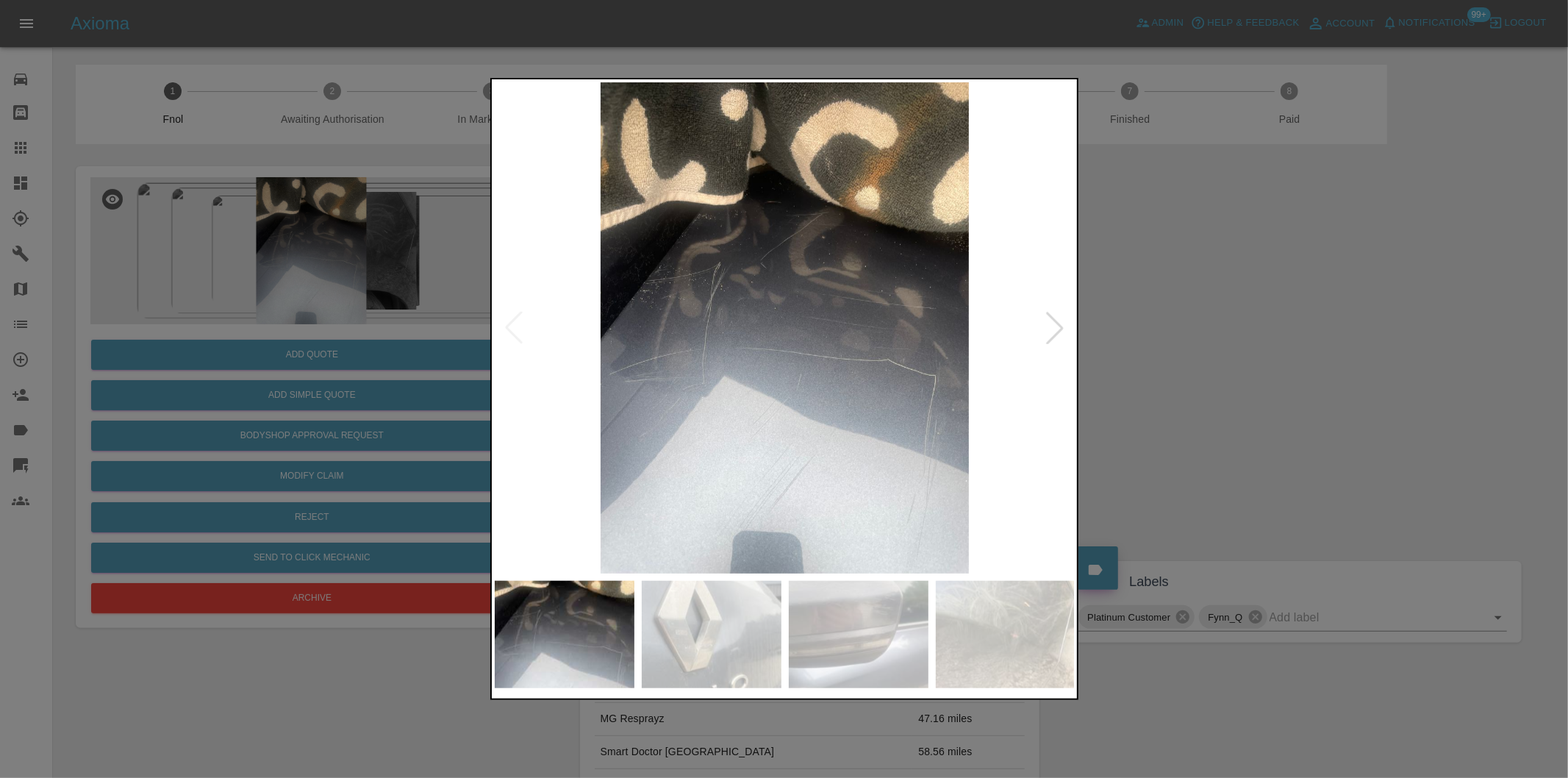
click at [1043, 329] on div at bounding box center [1054, 327] width 32 height 32
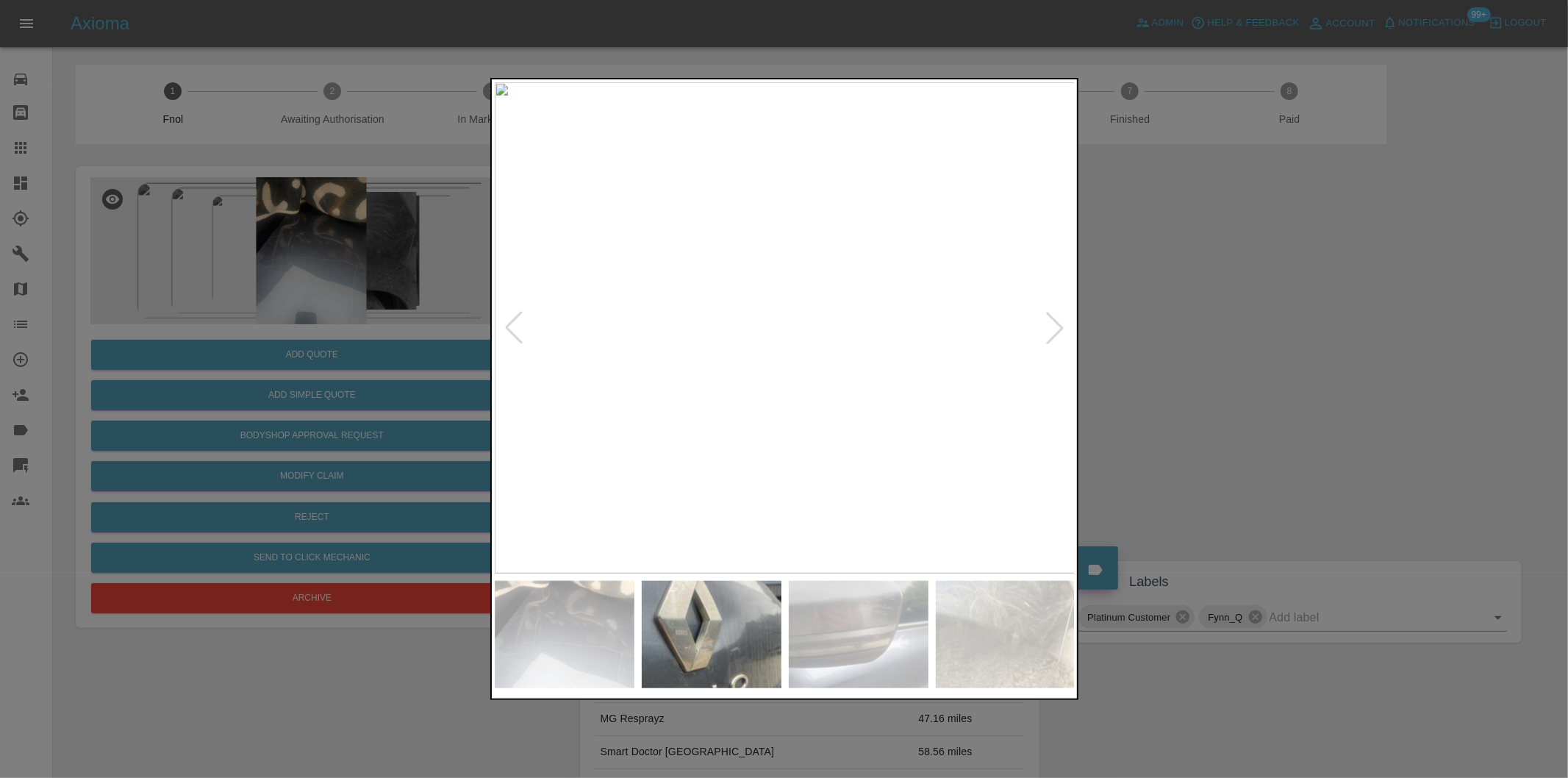
click at [1043, 329] on div at bounding box center [1054, 327] width 32 height 32
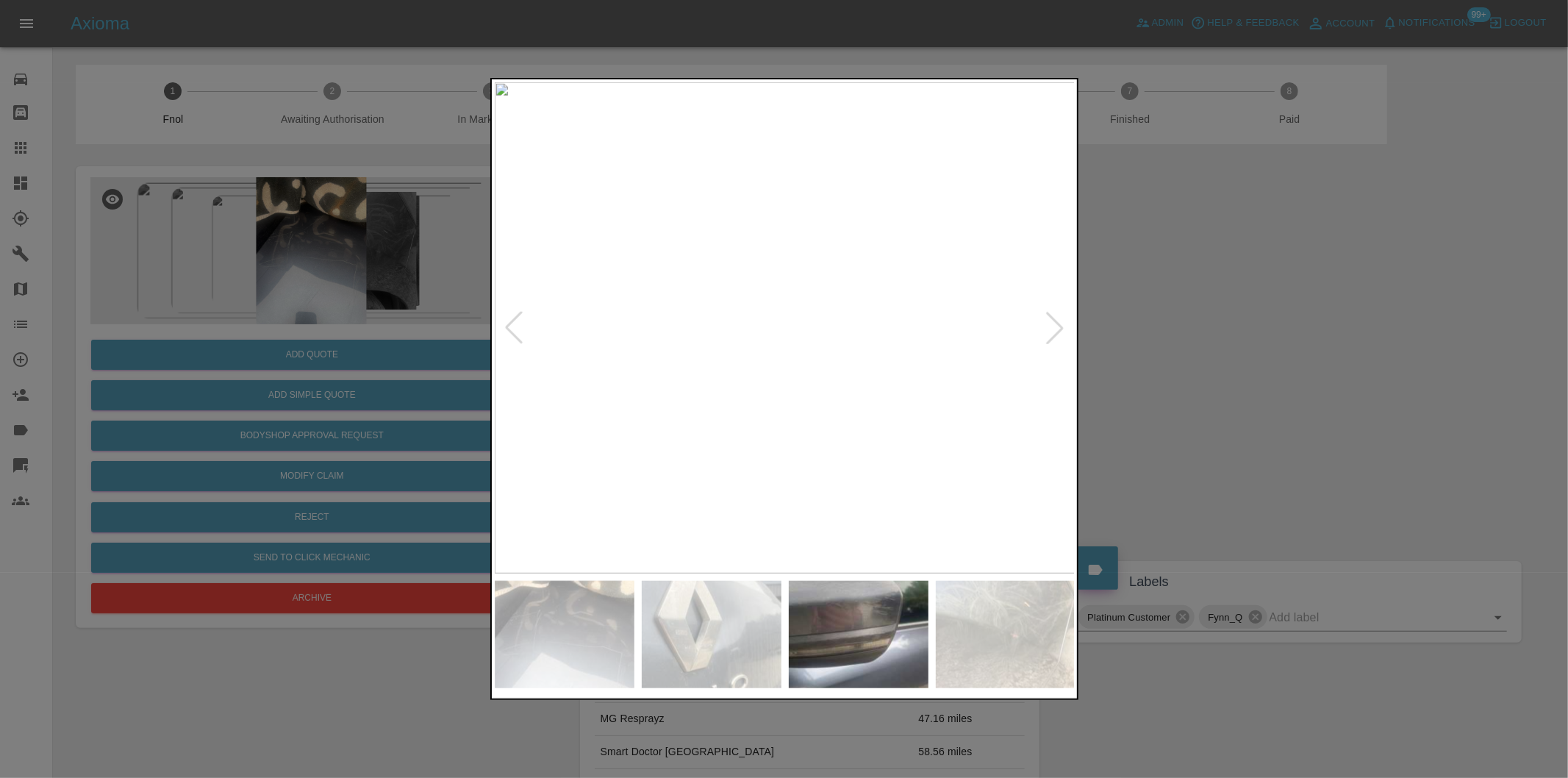
click at [1043, 329] on div at bounding box center [1054, 327] width 32 height 32
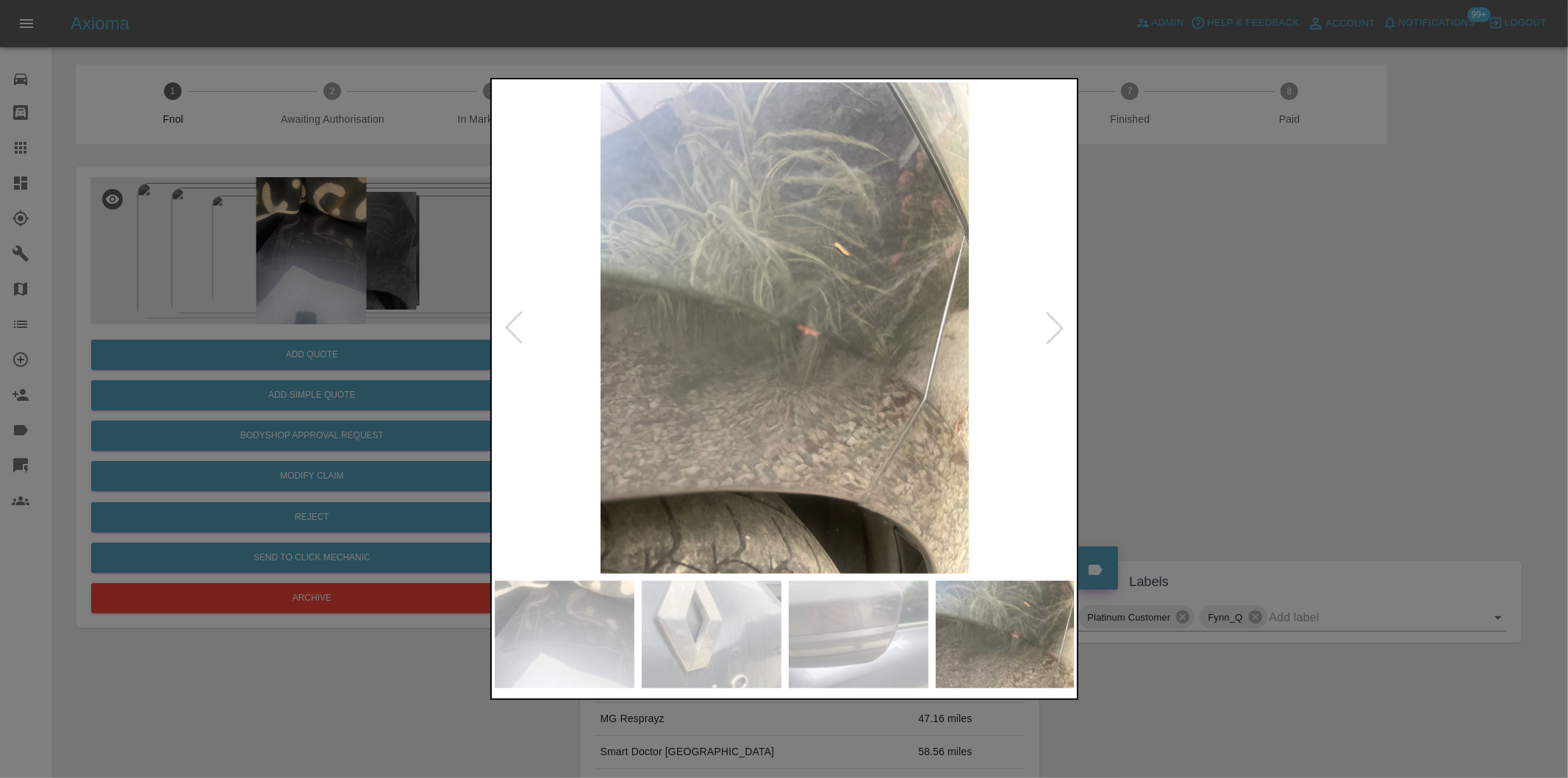
click at [1209, 329] on div at bounding box center [784, 389] width 1568 height 778
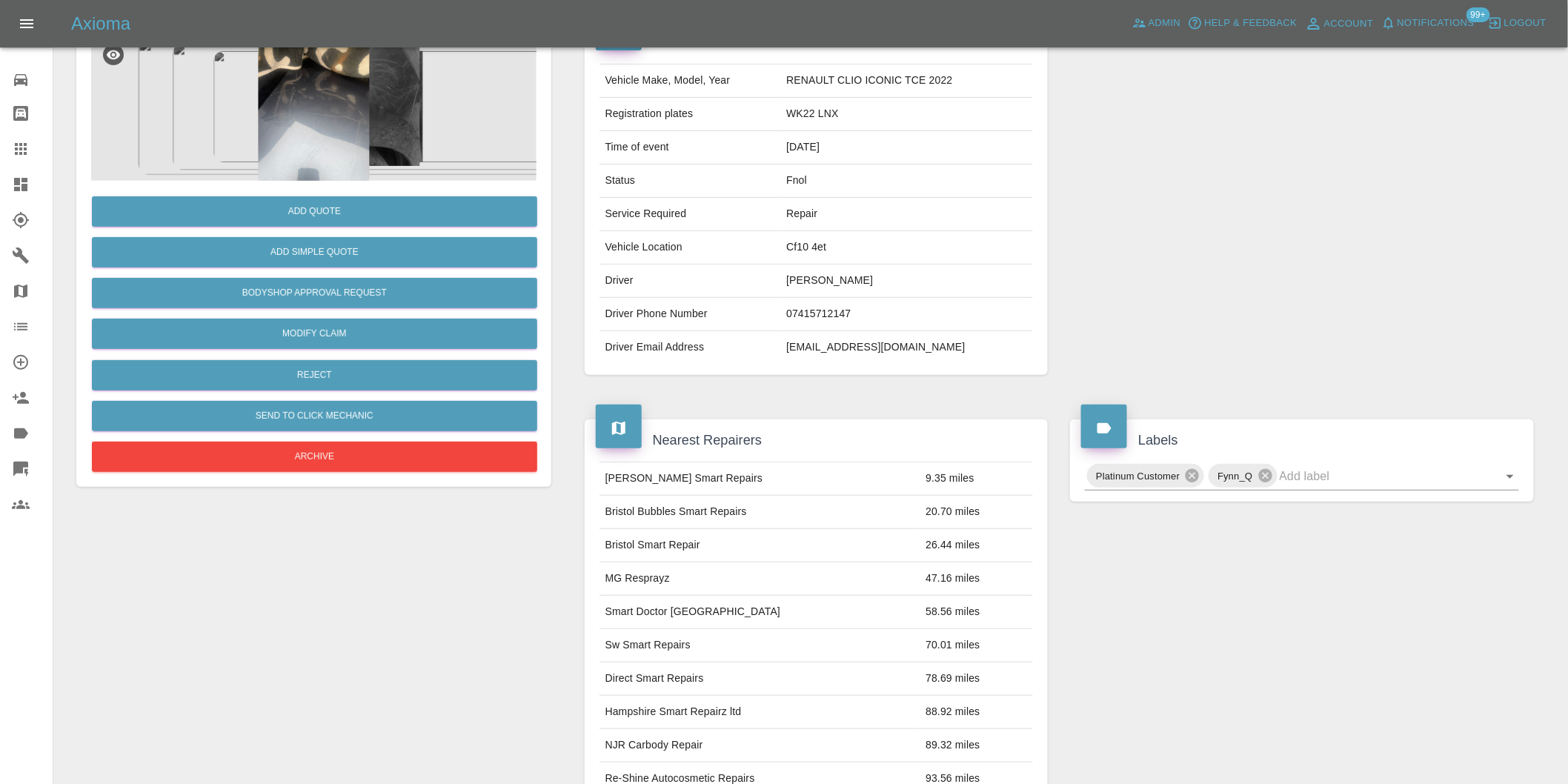
scroll to position [329, 0]
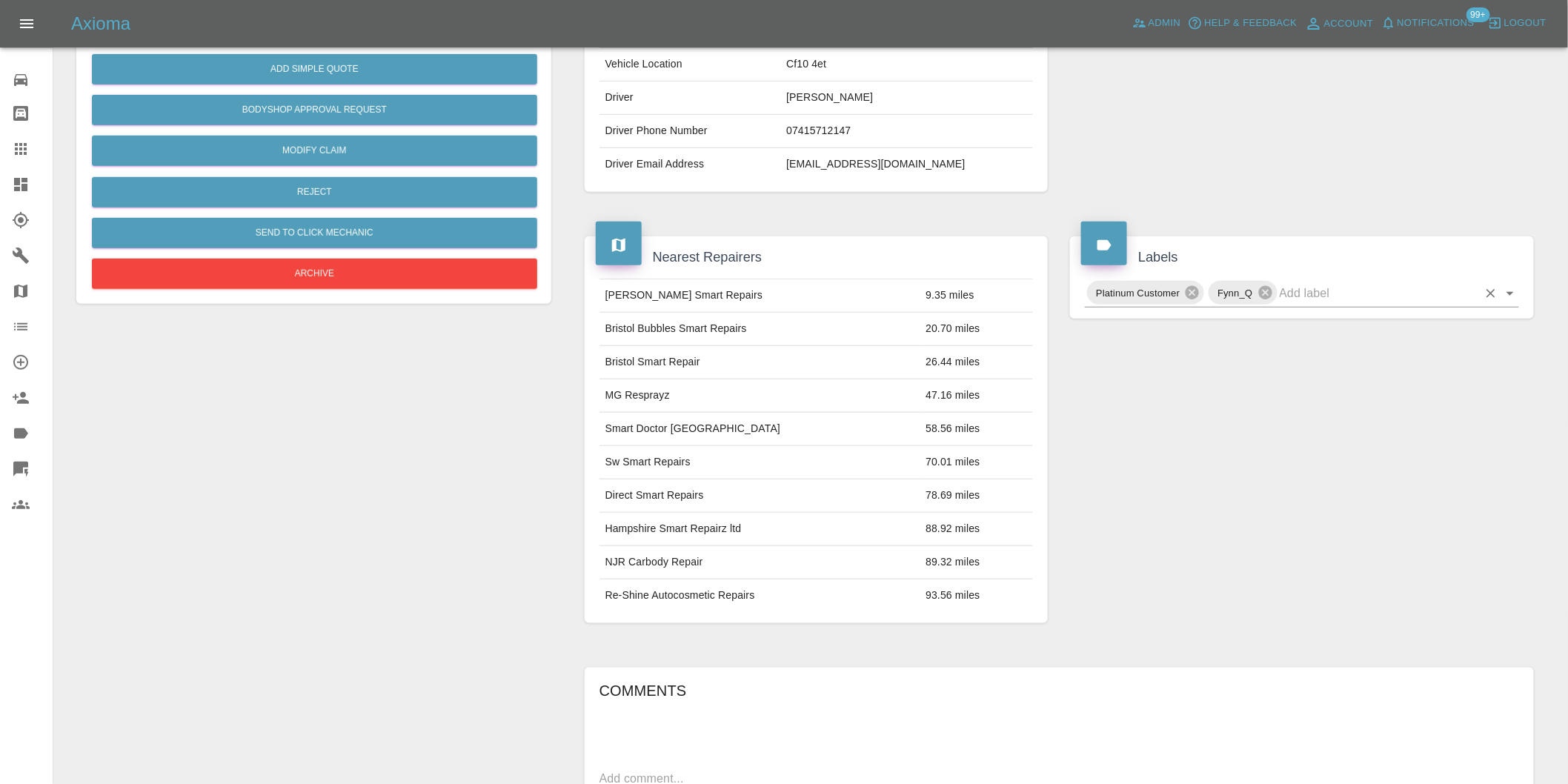
click at [1511, 290] on icon "Open" at bounding box center [1510, 293] width 18 height 18
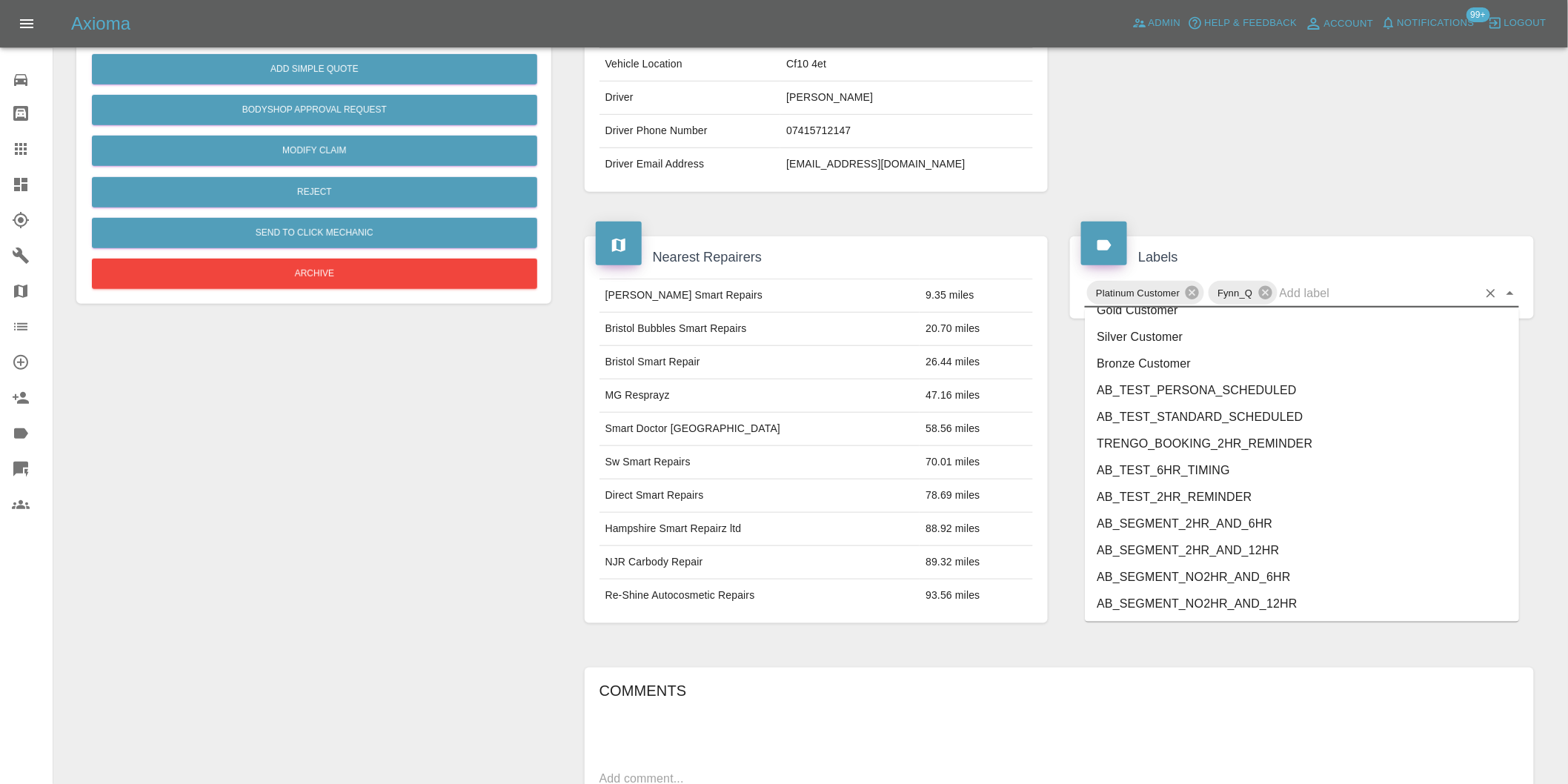
scroll to position [3164, 0]
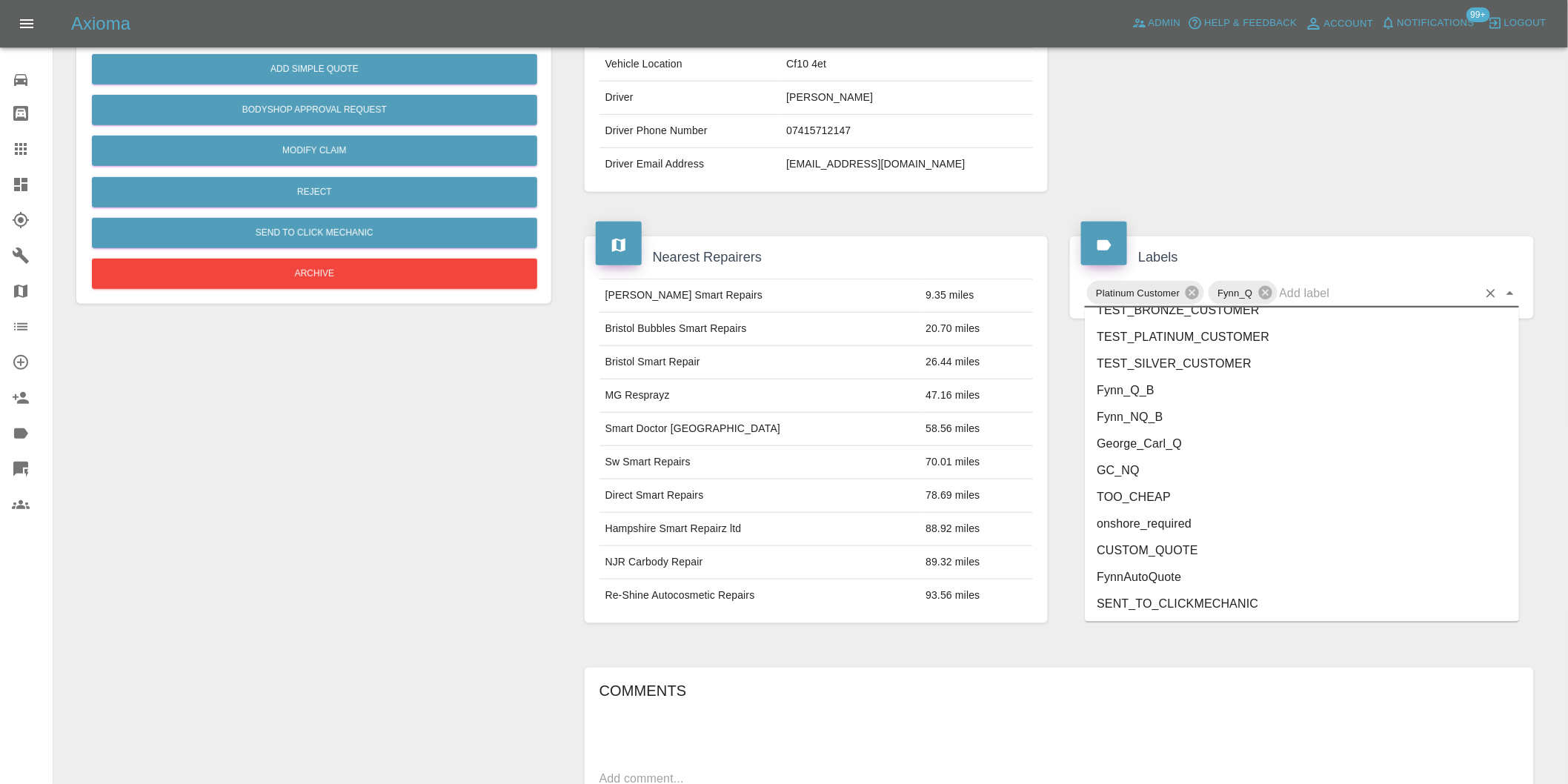
click at [1190, 453] on li "George_Carl_Q" at bounding box center [1302, 444] width 435 height 26
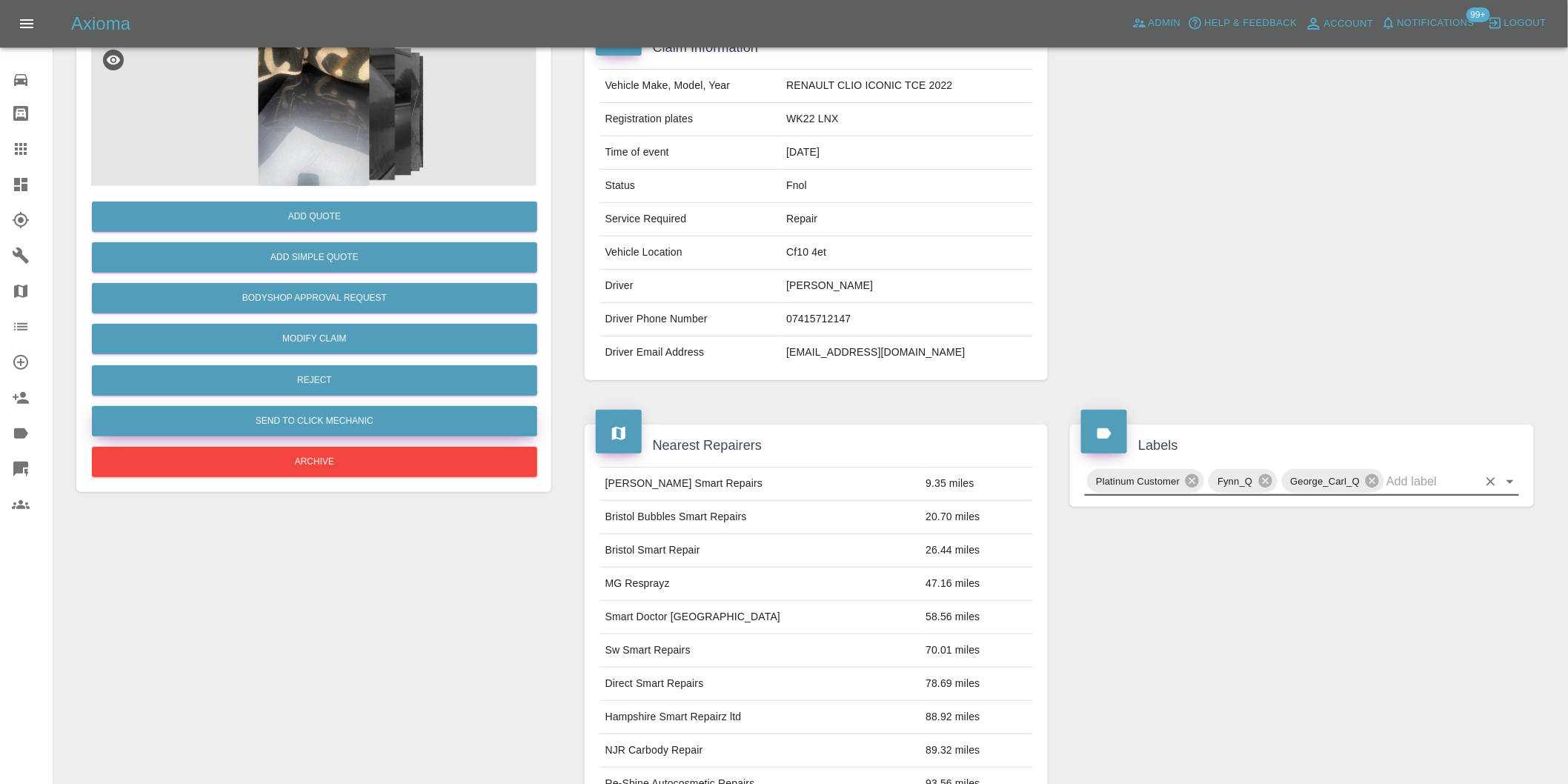
scroll to position [0, 0]
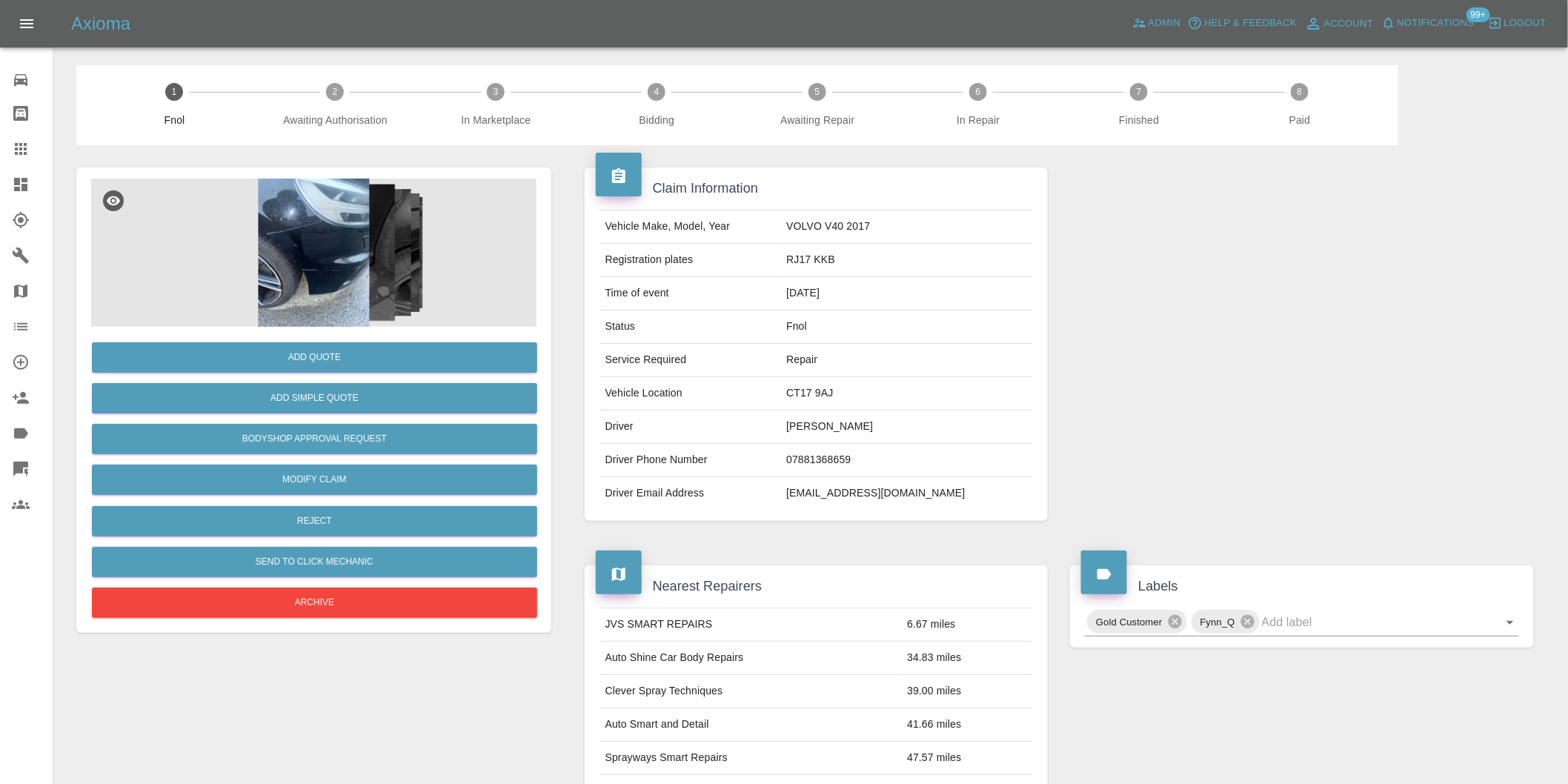
click at [299, 232] on img at bounding box center [314, 252] width 445 height 148
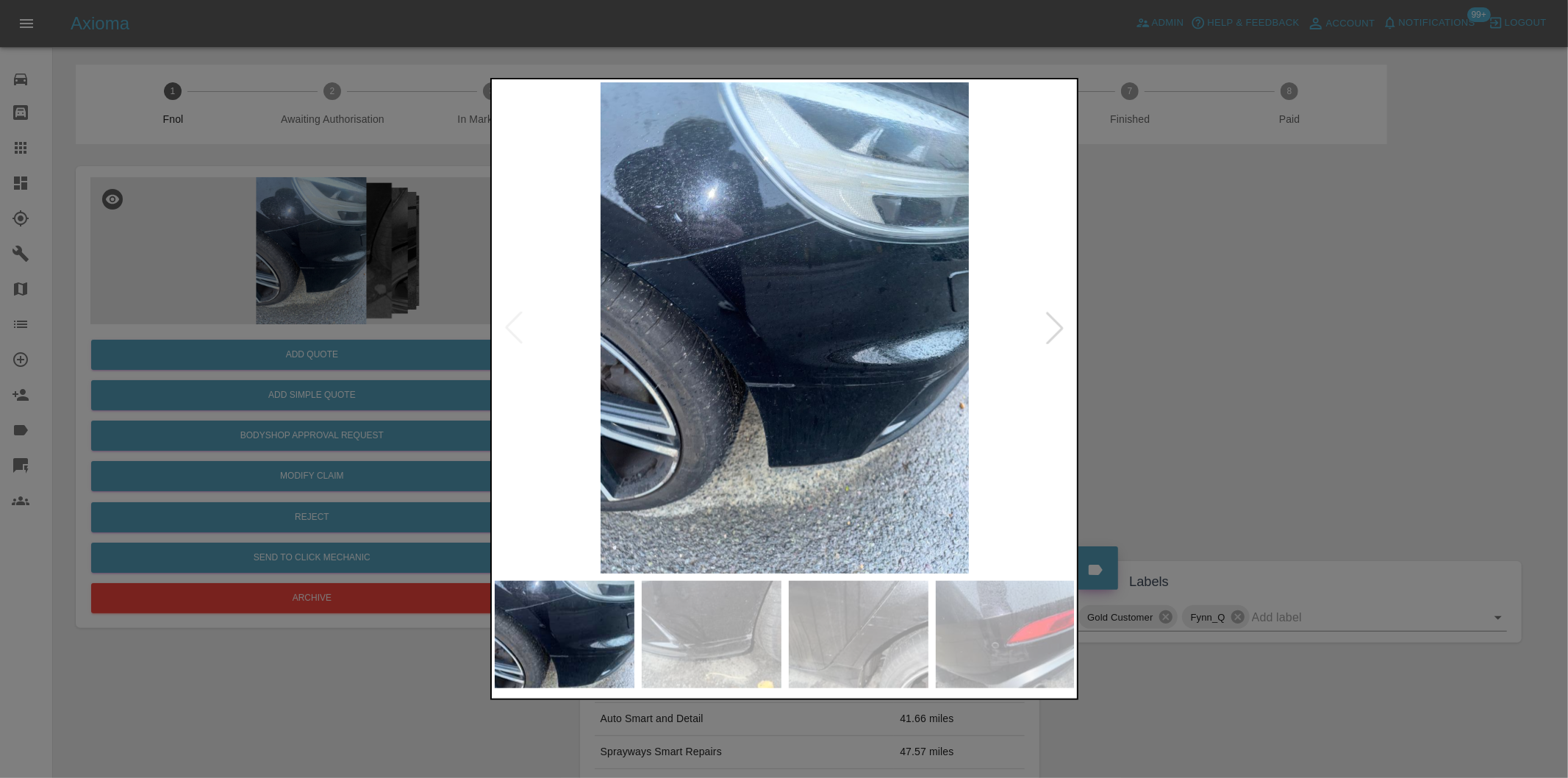
click at [1058, 322] on div at bounding box center [1054, 327] width 32 height 32
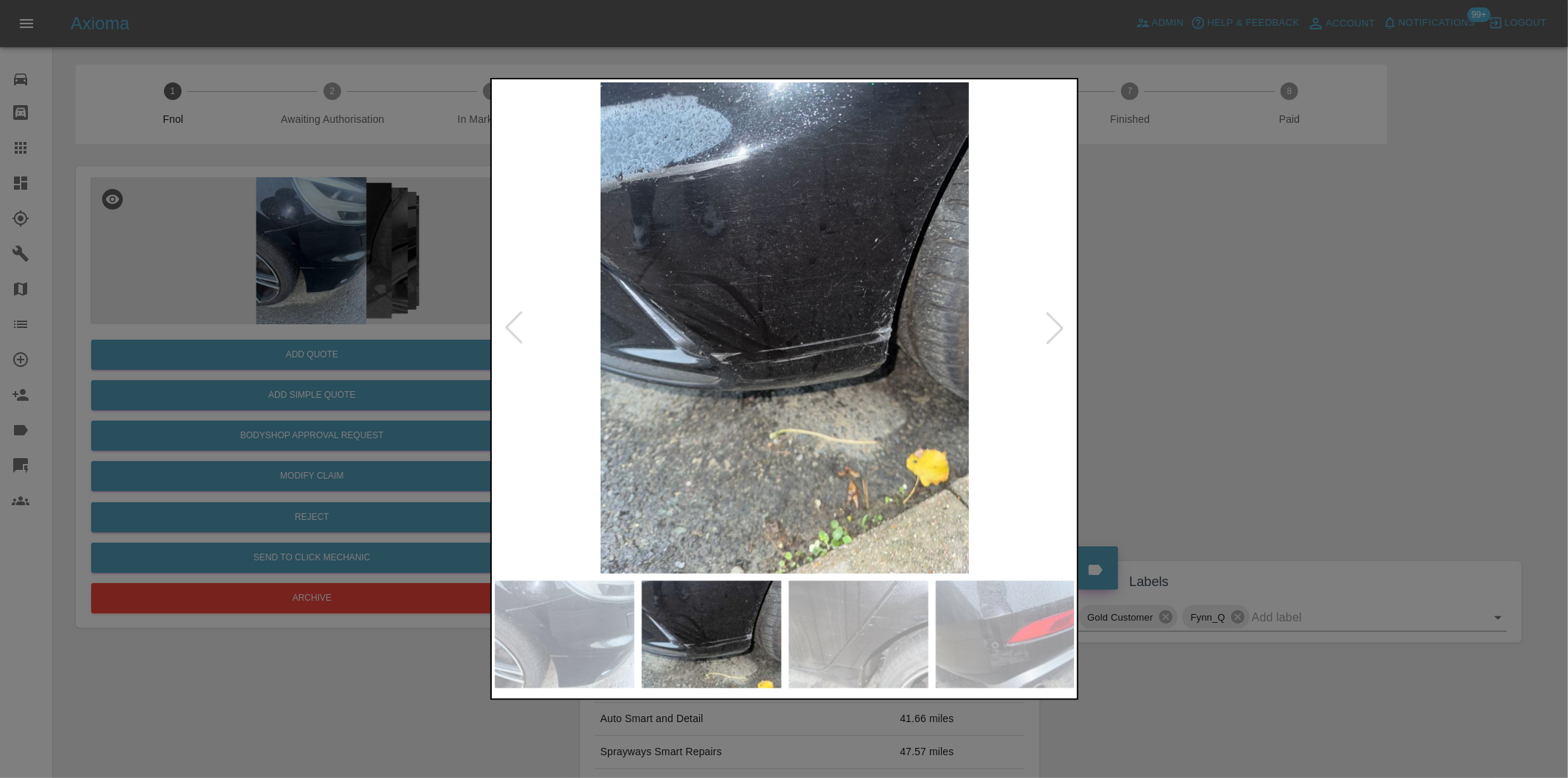
click at [1058, 322] on div at bounding box center [1054, 327] width 32 height 32
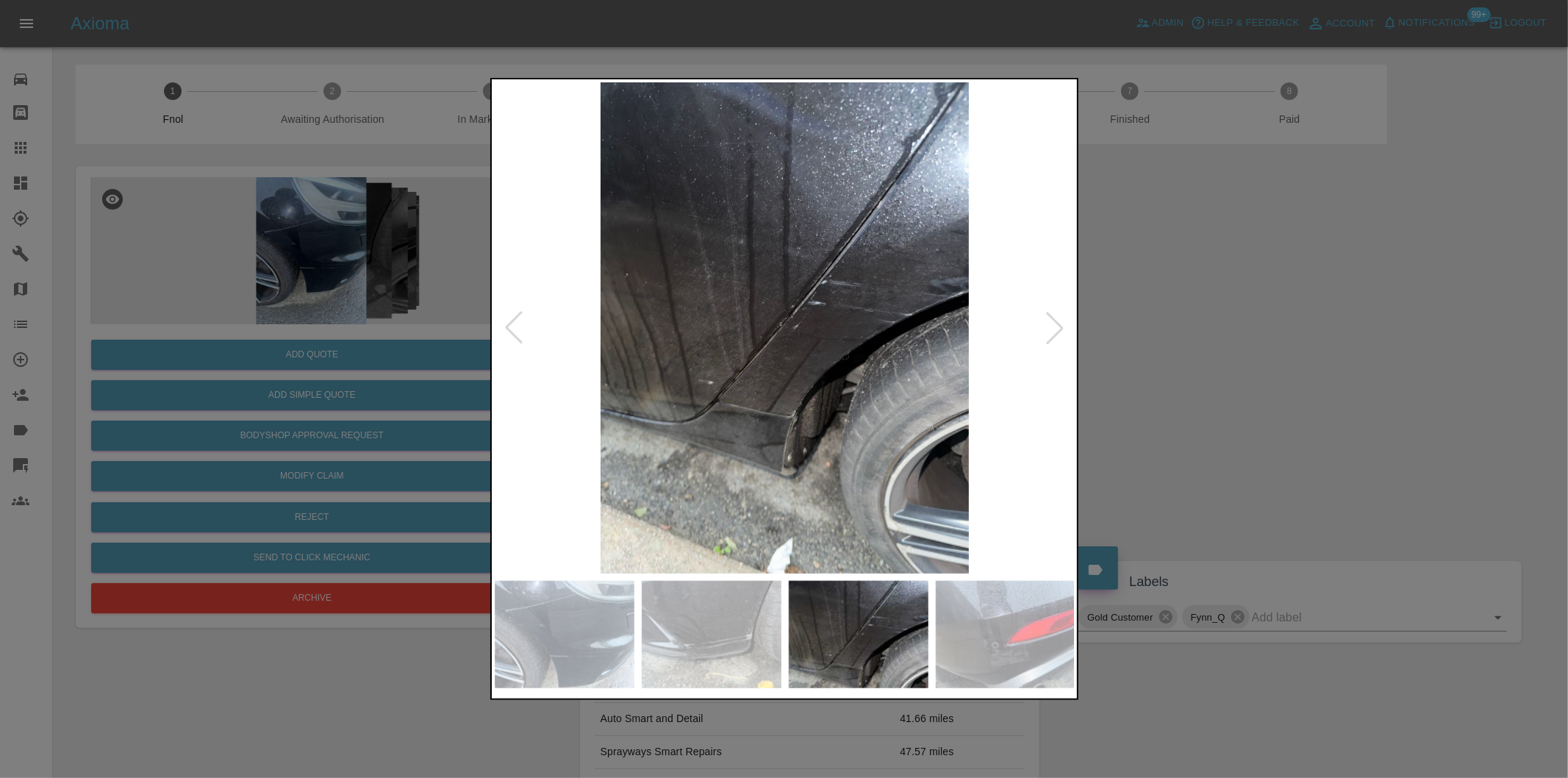
click at [809, 283] on img at bounding box center [784, 328] width 581 height 491
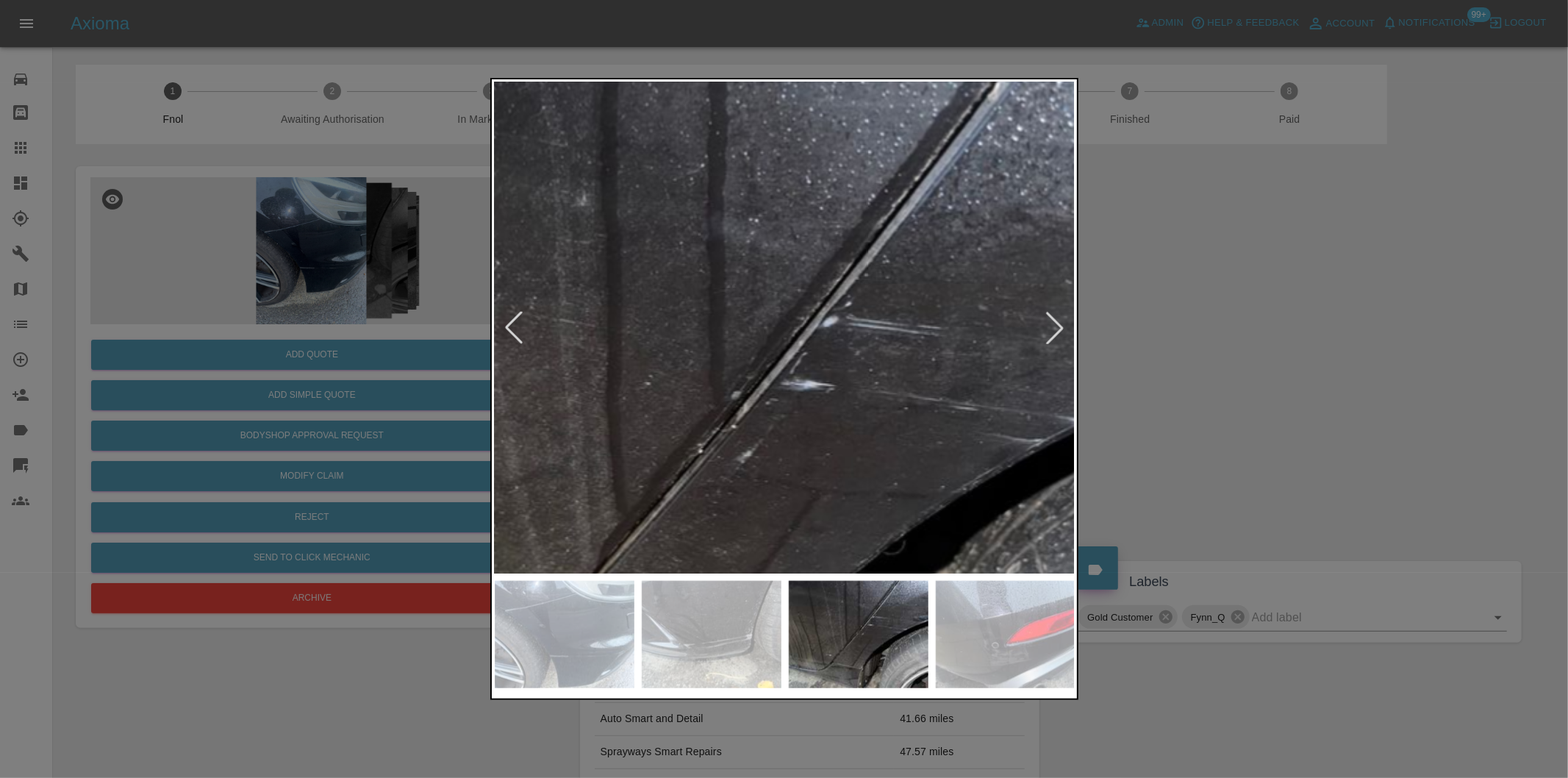
click at [809, 283] on img at bounding box center [711, 459] width 1742 height 1473
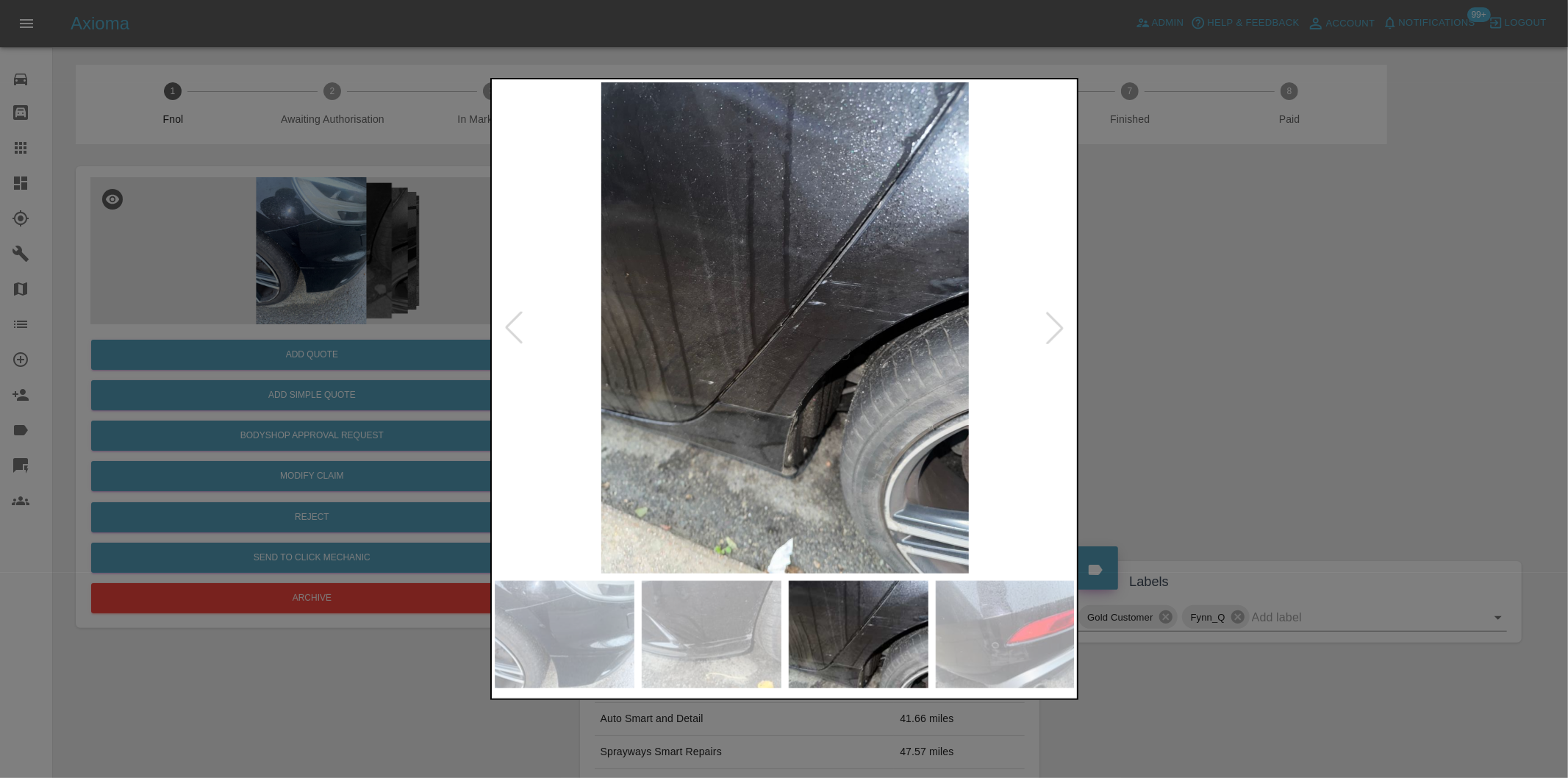
click at [1052, 327] on div at bounding box center [1054, 327] width 32 height 32
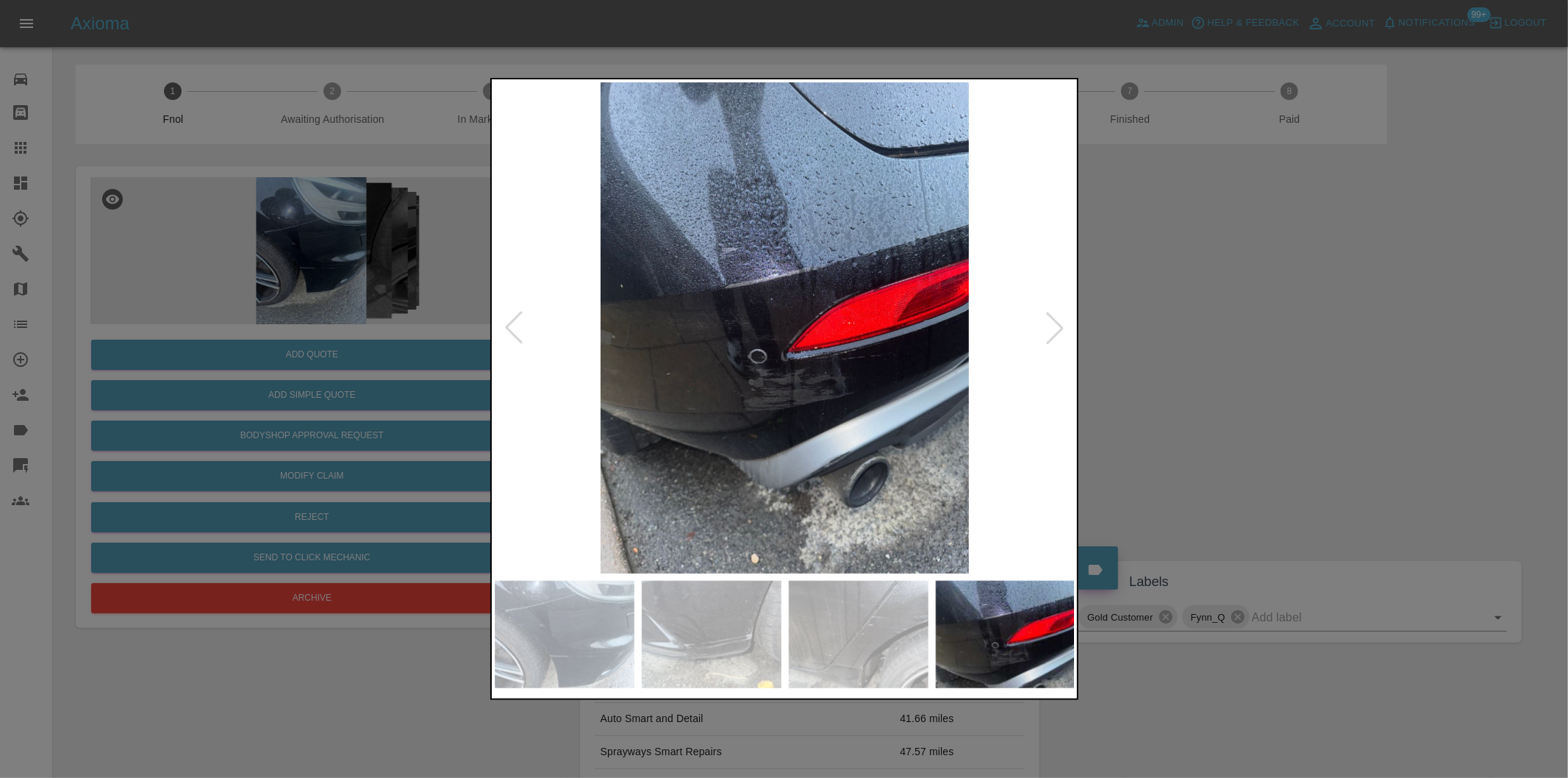
click at [1052, 327] on div at bounding box center [1054, 327] width 32 height 32
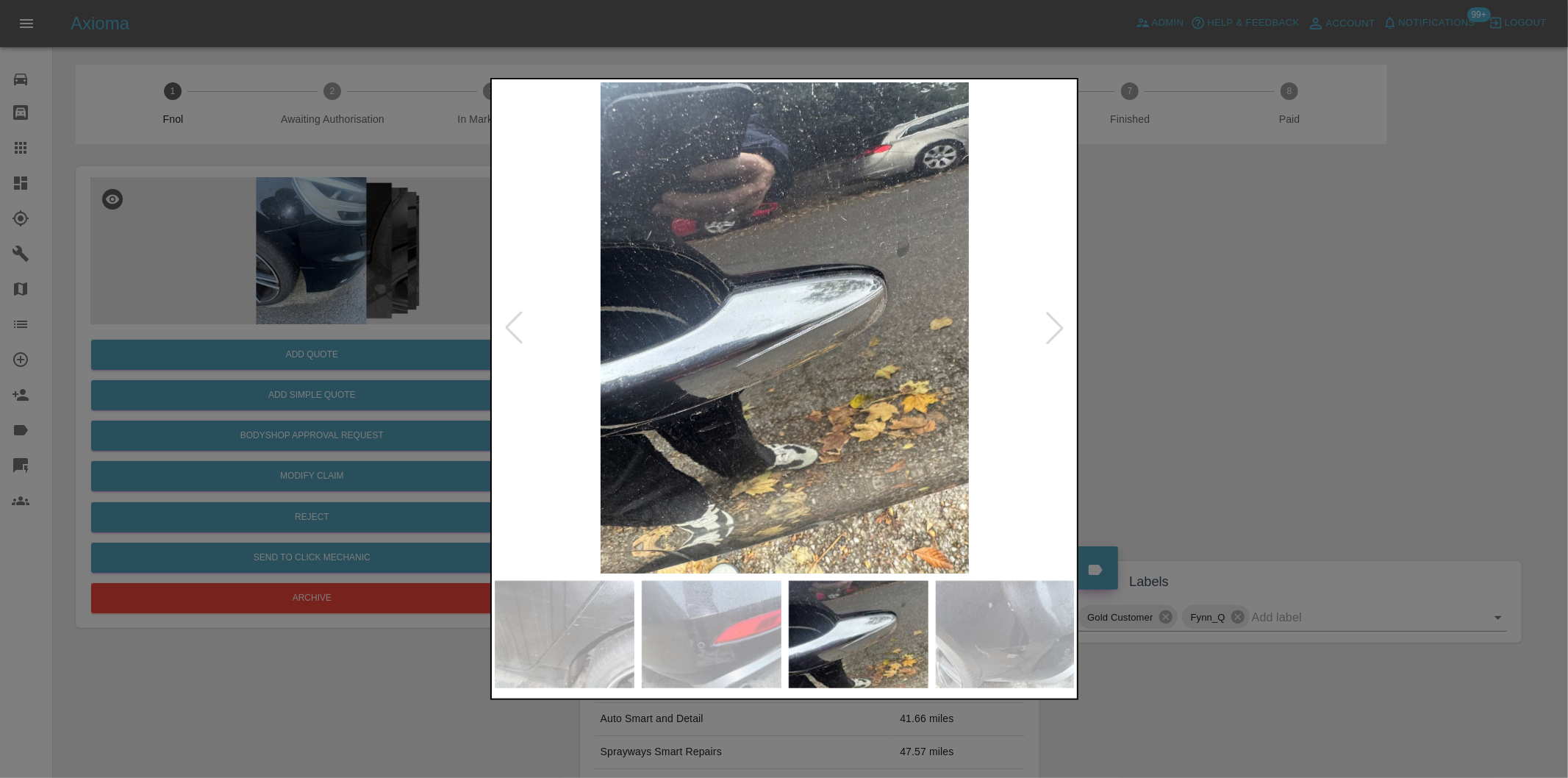
click at [1052, 327] on div at bounding box center [1054, 327] width 32 height 32
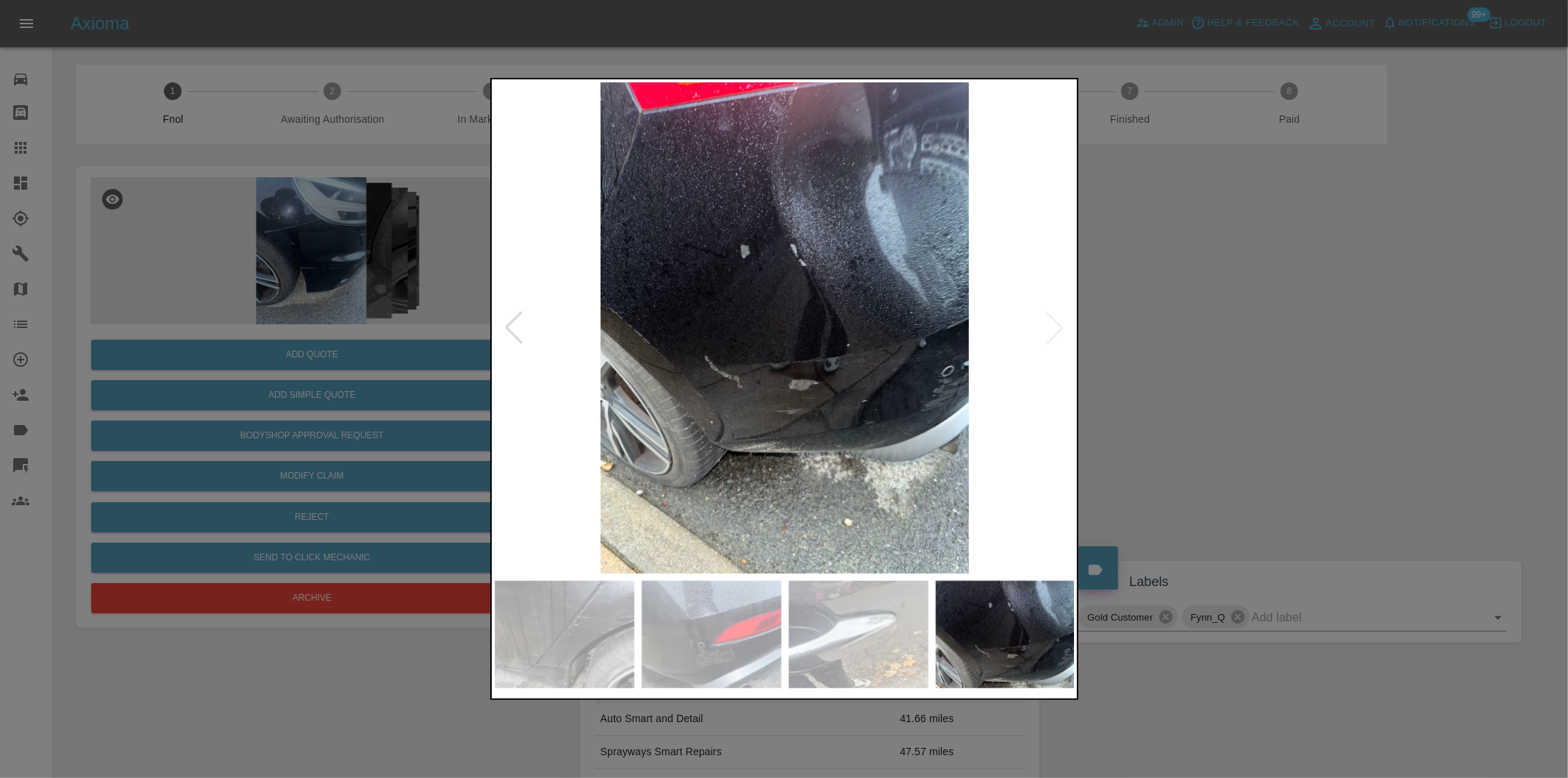
click at [1052, 327] on img at bounding box center [784, 328] width 581 height 491
click at [508, 322] on div at bounding box center [513, 327] width 32 height 32
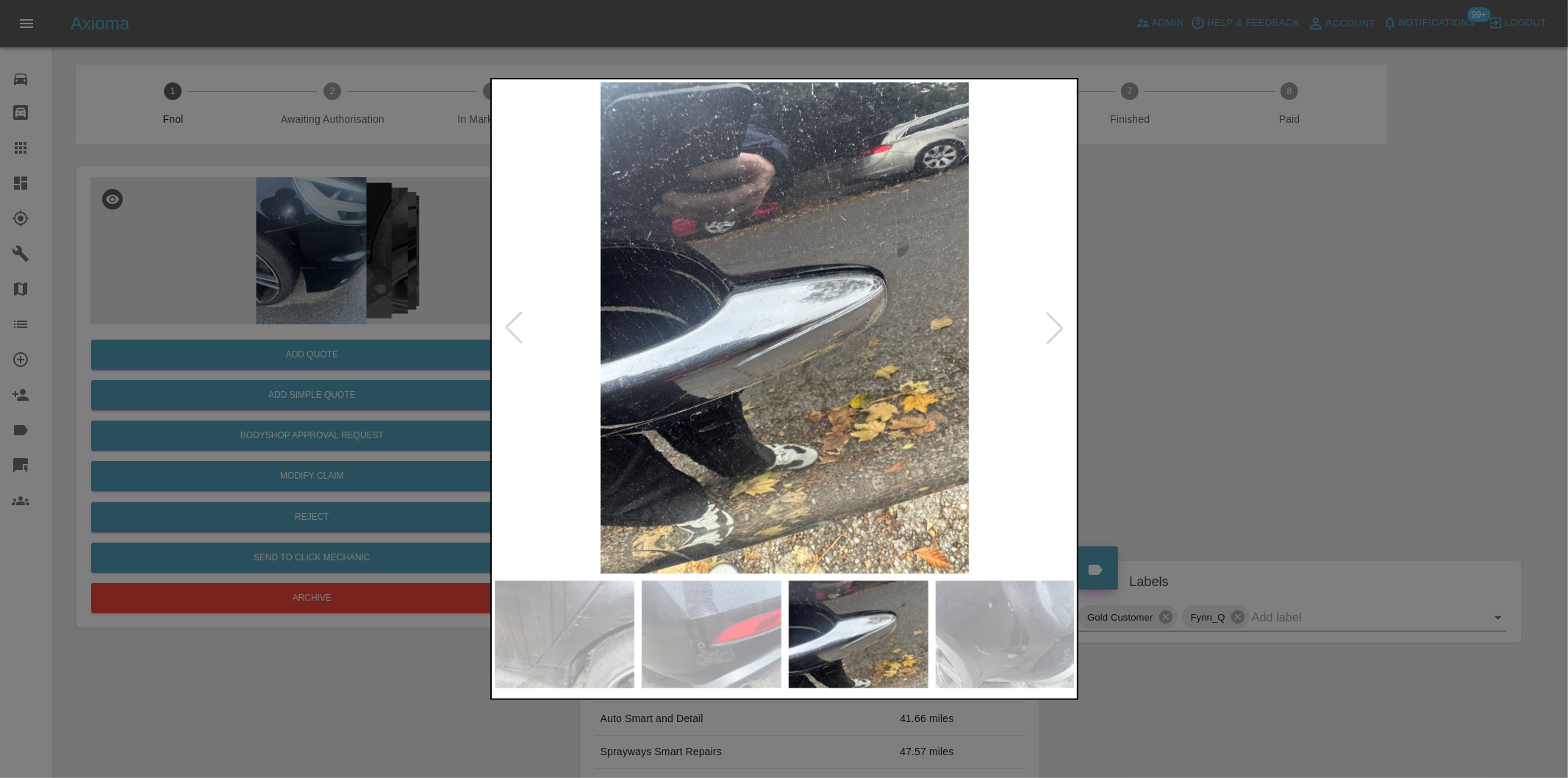
click at [508, 322] on div at bounding box center [513, 327] width 32 height 32
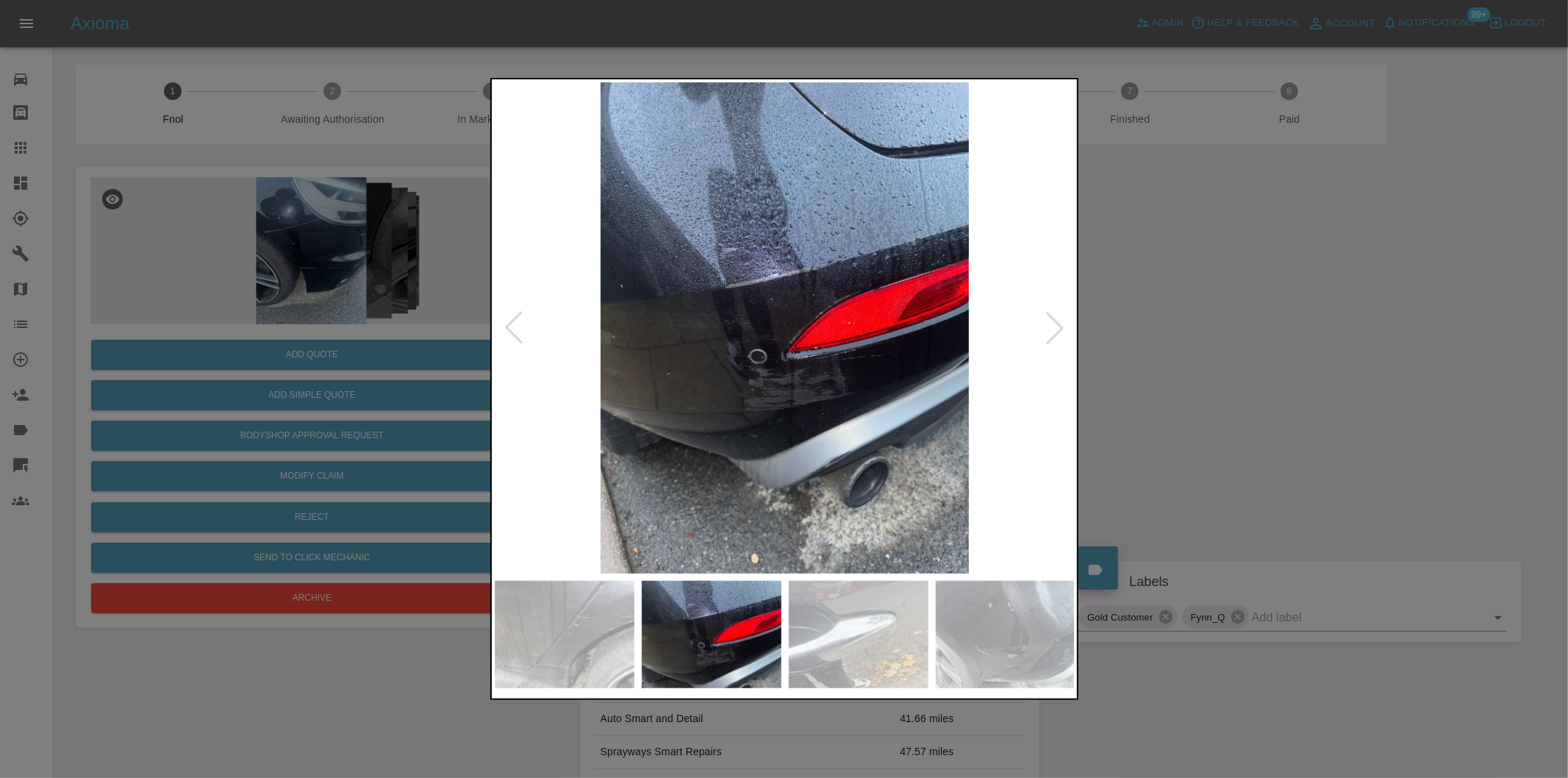
click at [508, 317] on div at bounding box center [513, 327] width 32 height 32
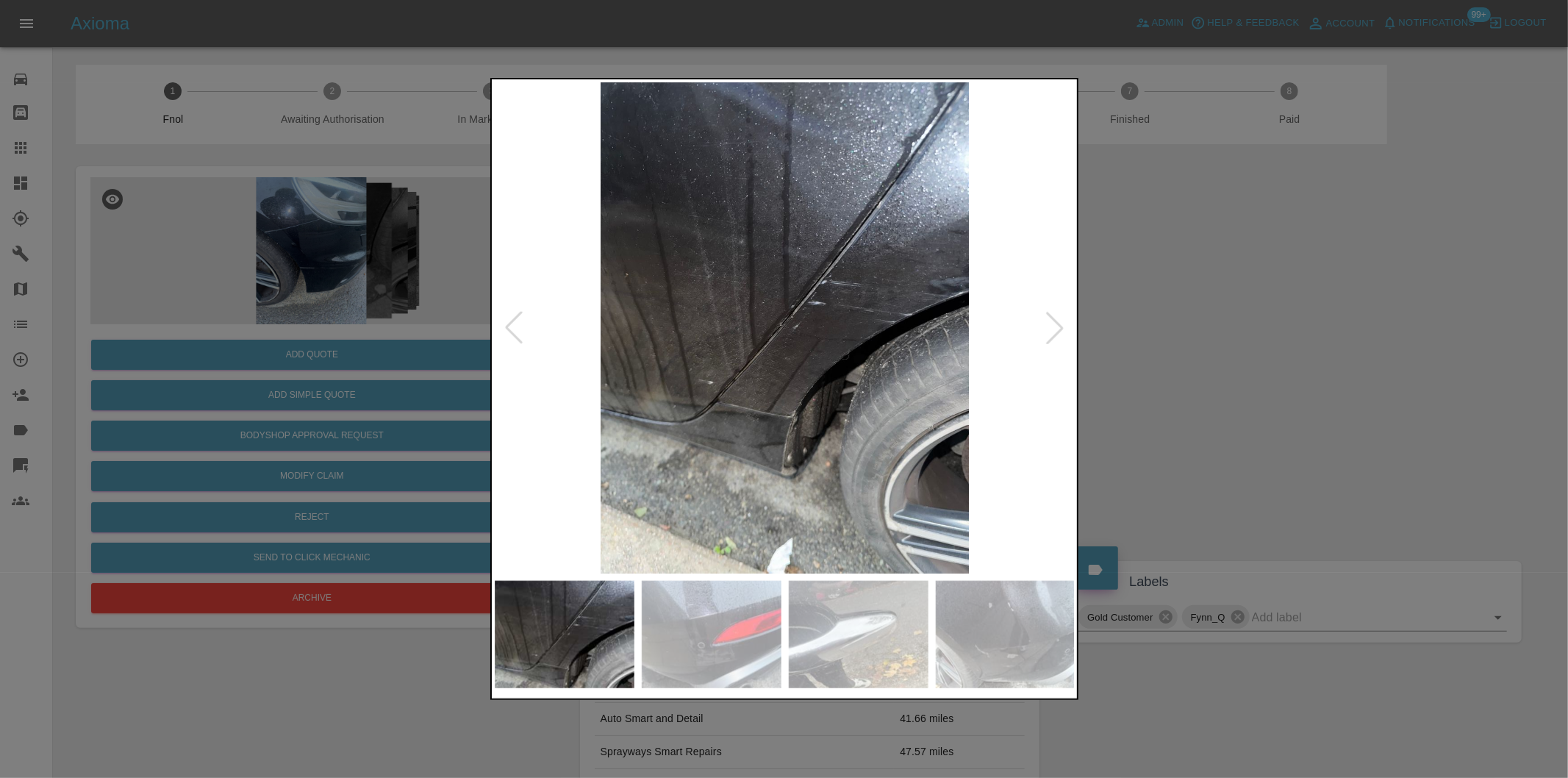
click at [506, 321] on div at bounding box center [513, 327] width 32 height 32
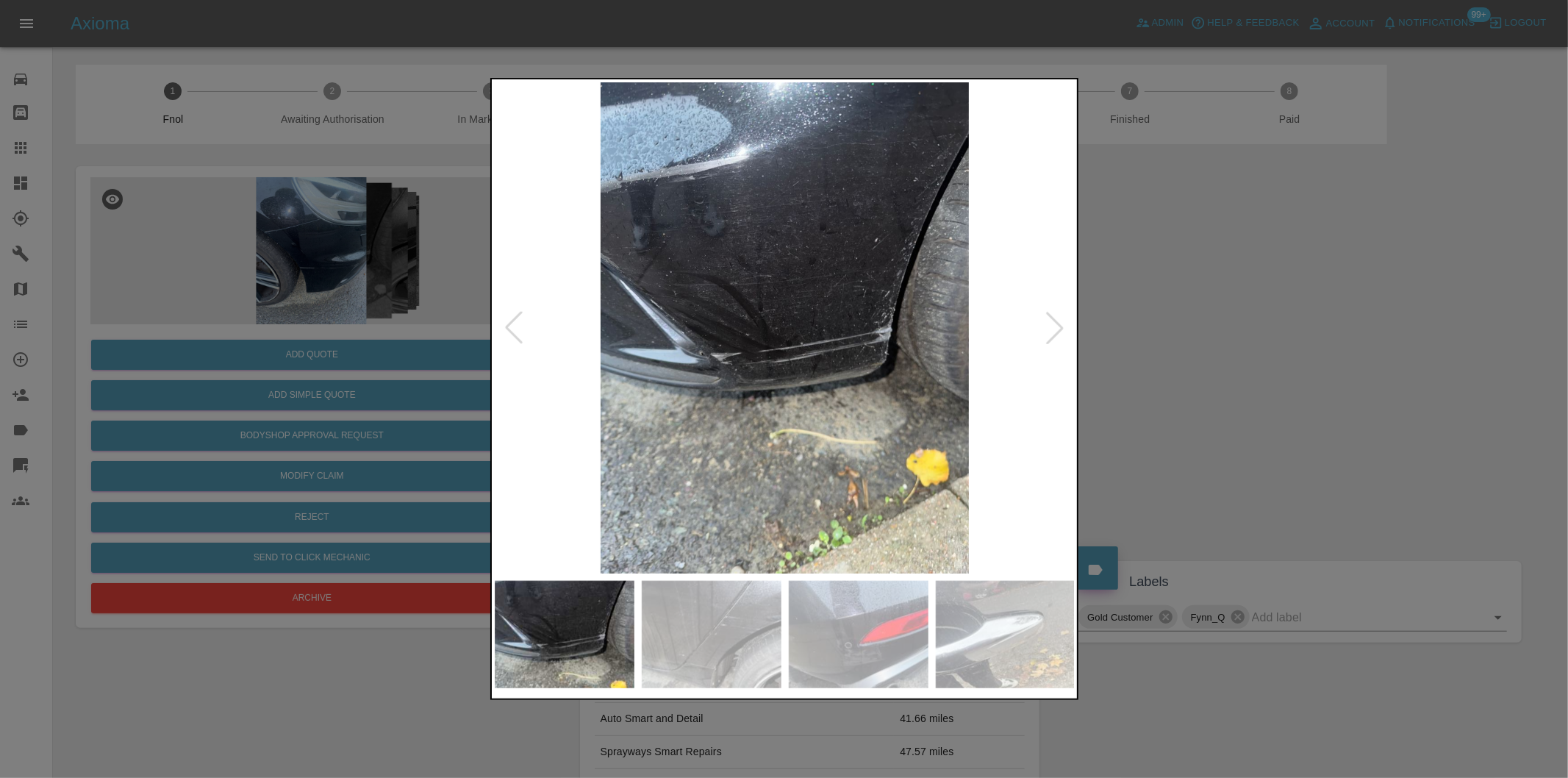
click at [507, 321] on div at bounding box center [513, 327] width 32 height 32
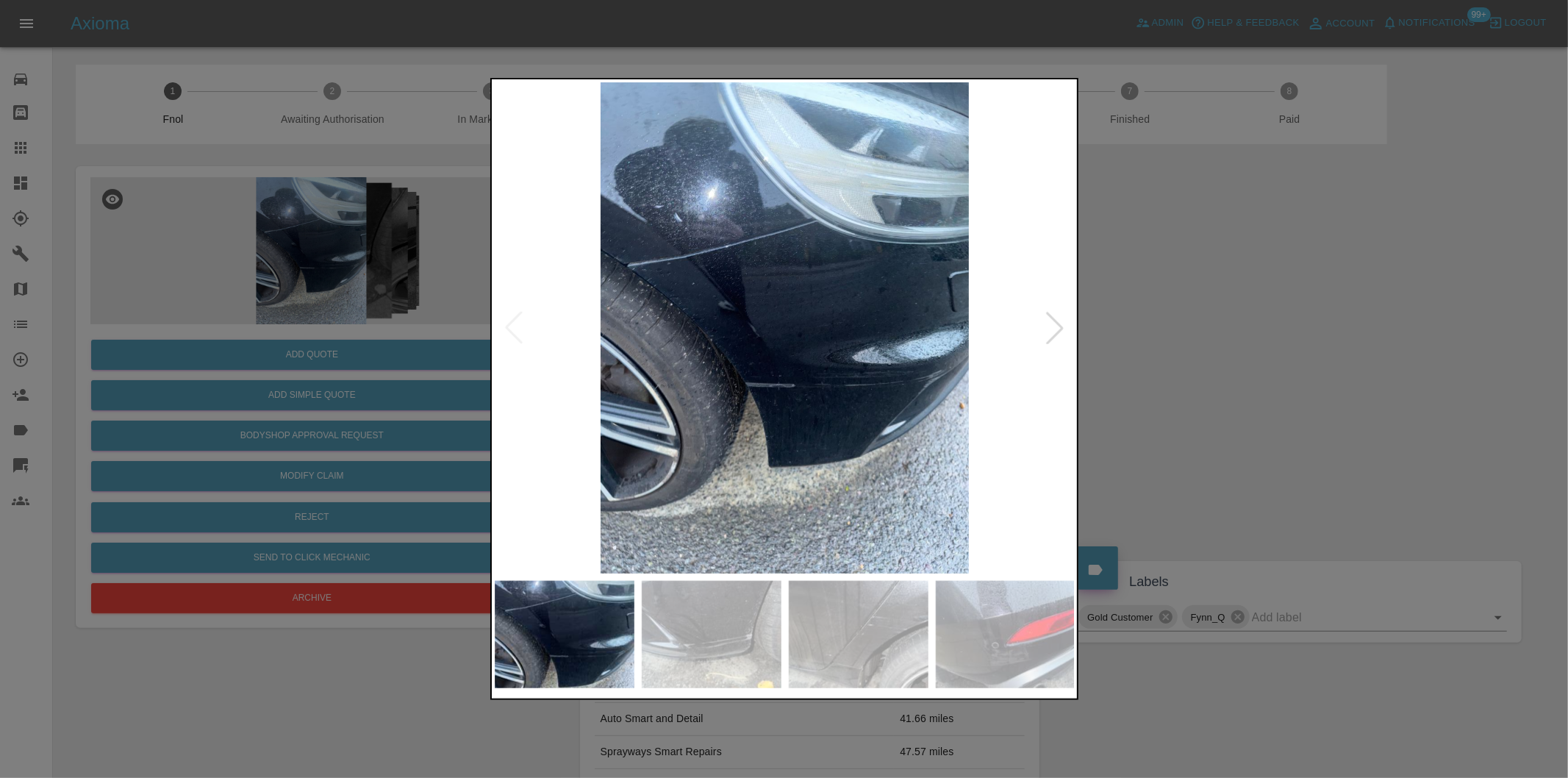
click at [508, 320] on img at bounding box center [784, 328] width 581 height 491
click at [1067, 331] on div at bounding box center [1054, 327] width 32 height 32
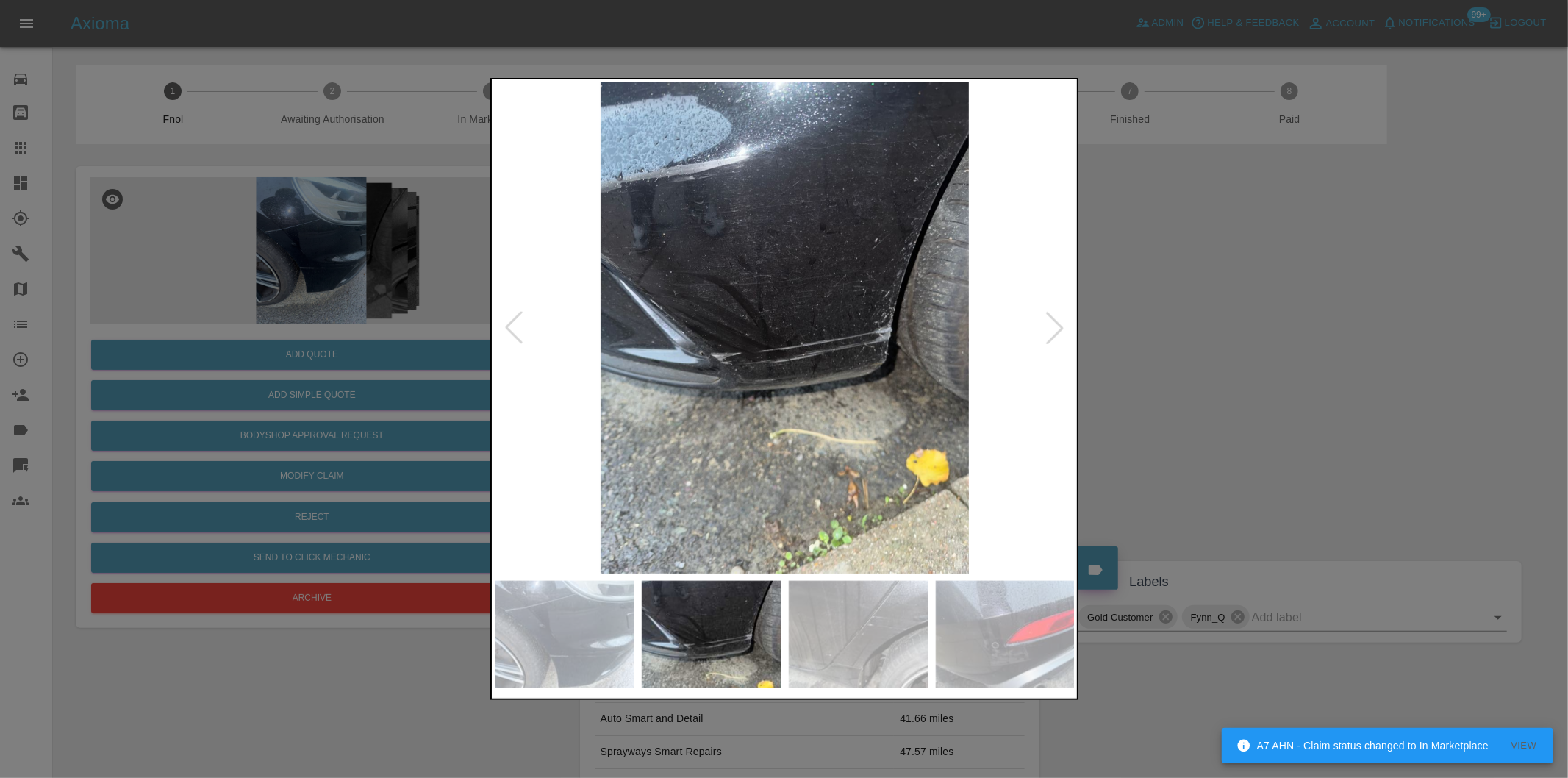
click at [1143, 336] on div at bounding box center [784, 389] width 1568 height 778
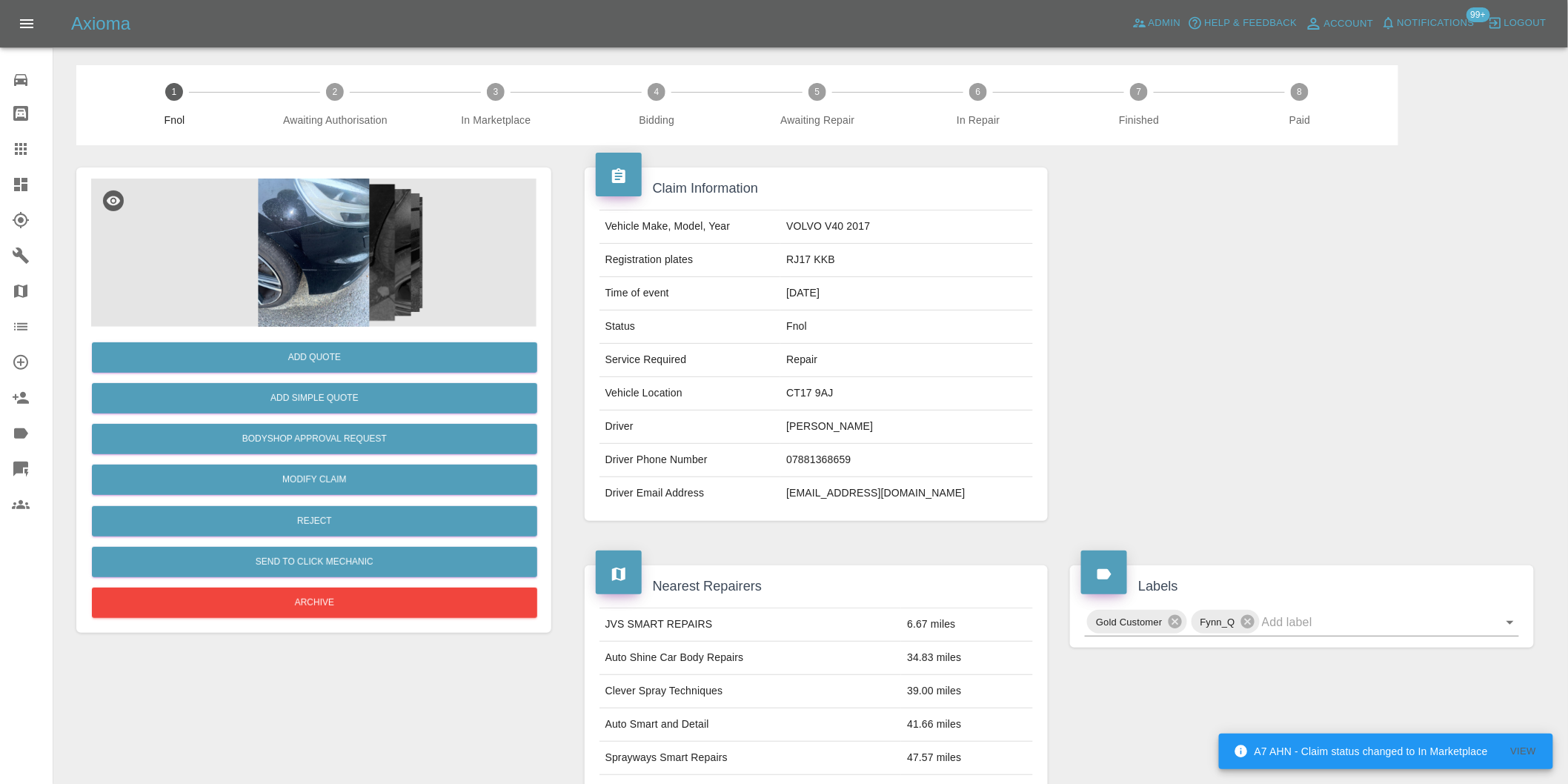
click at [1152, 339] on div at bounding box center [1301, 344] width 486 height 398
click at [334, 350] on button "Add Quote" at bounding box center [315, 357] width 445 height 30
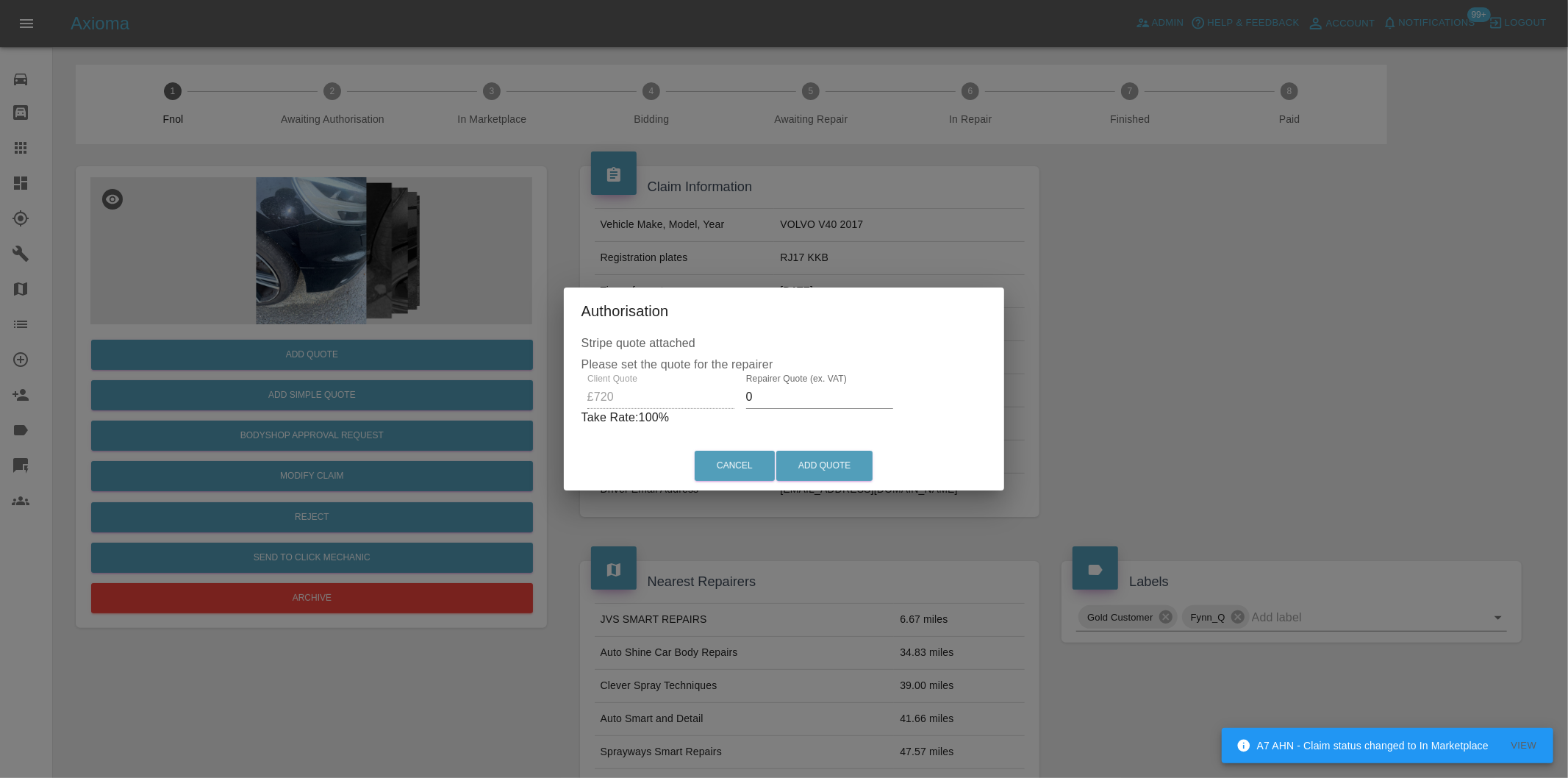
click at [764, 402] on input "0" at bounding box center [819, 397] width 147 height 23
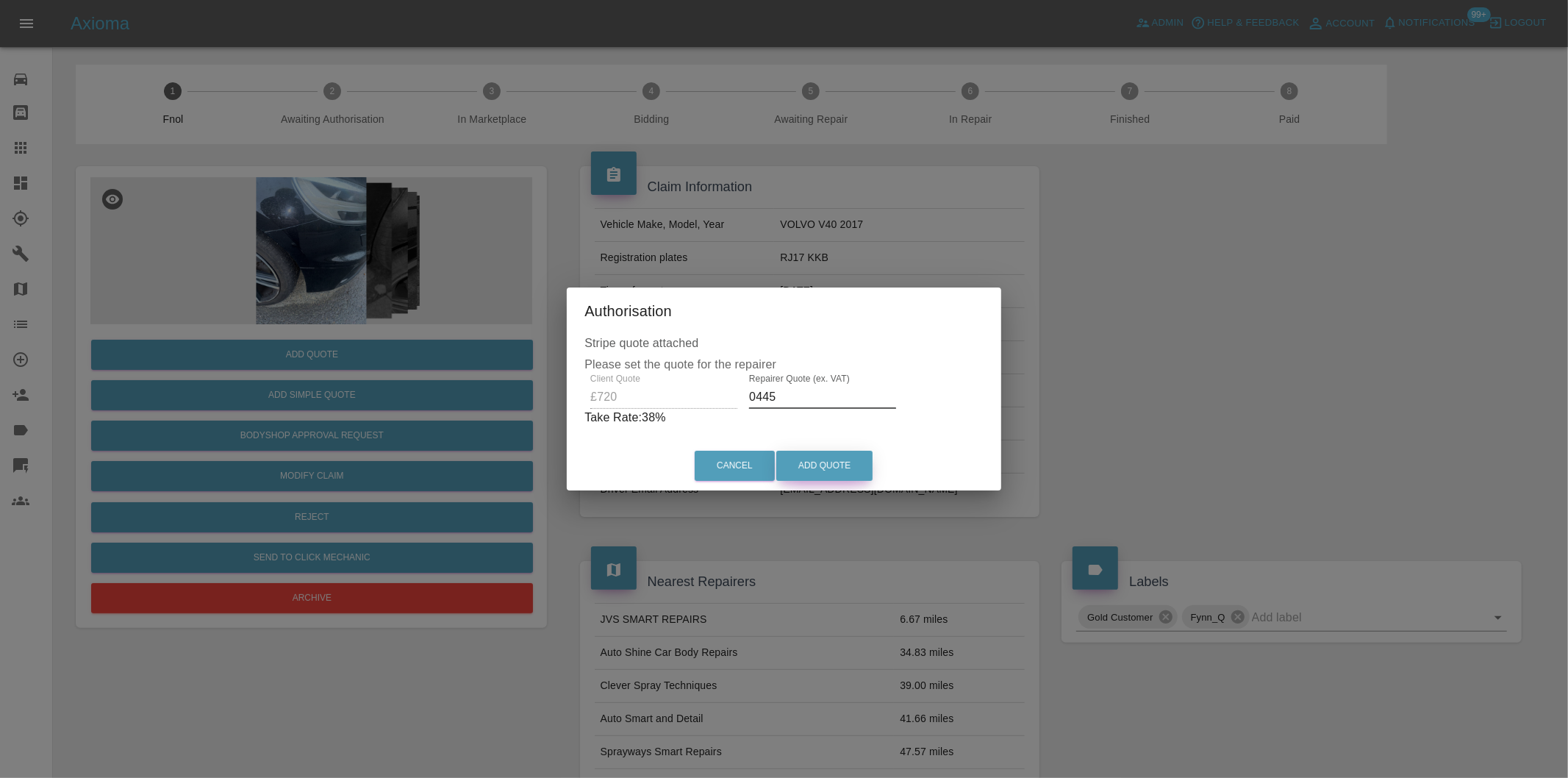
type input "0445"
click at [819, 467] on button "Add Quote" at bounding box center [823, 465] width 96 height 30
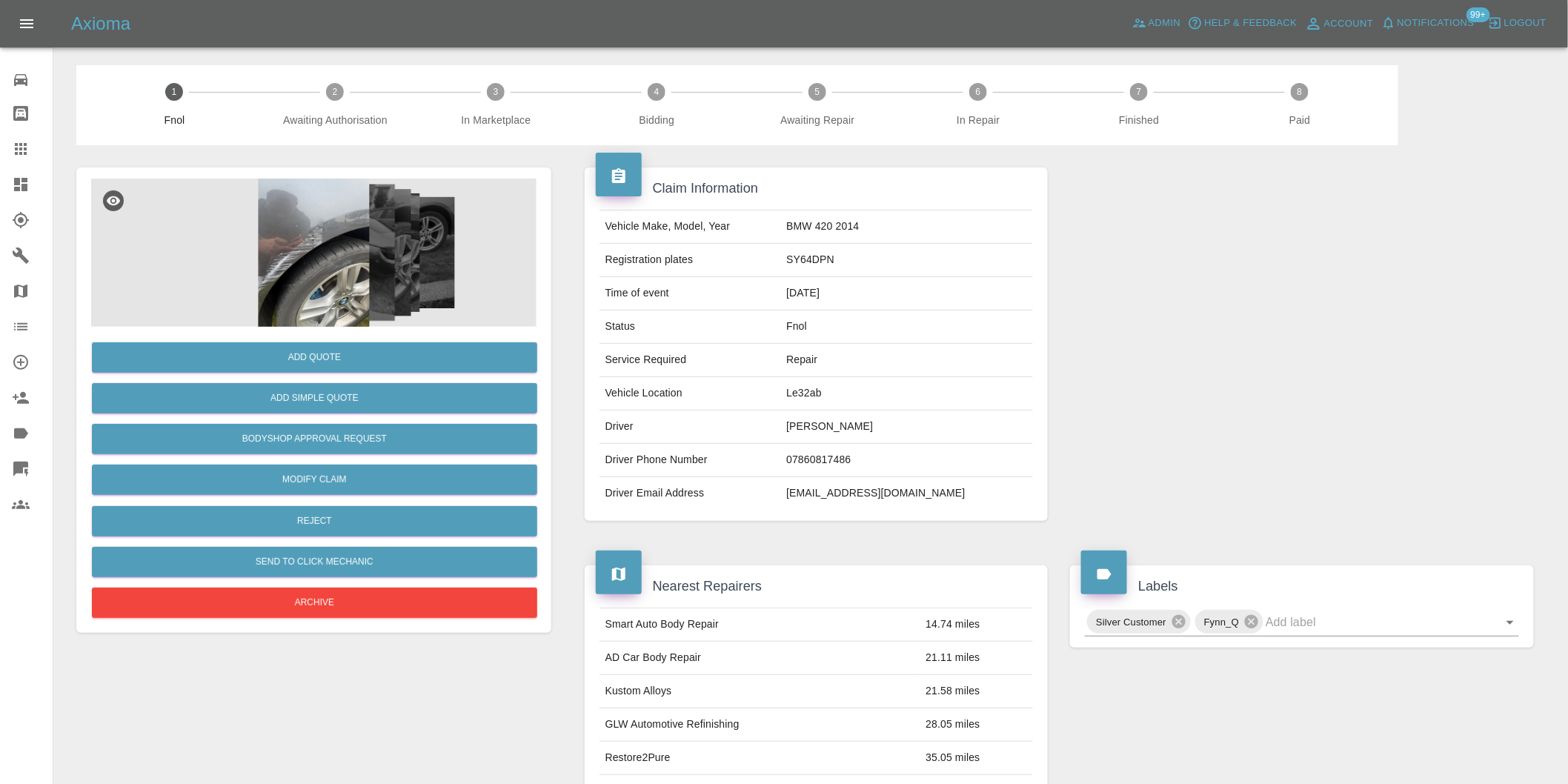
click at [351, 192] on img at bounding box center [314, 252] width 445 height 148
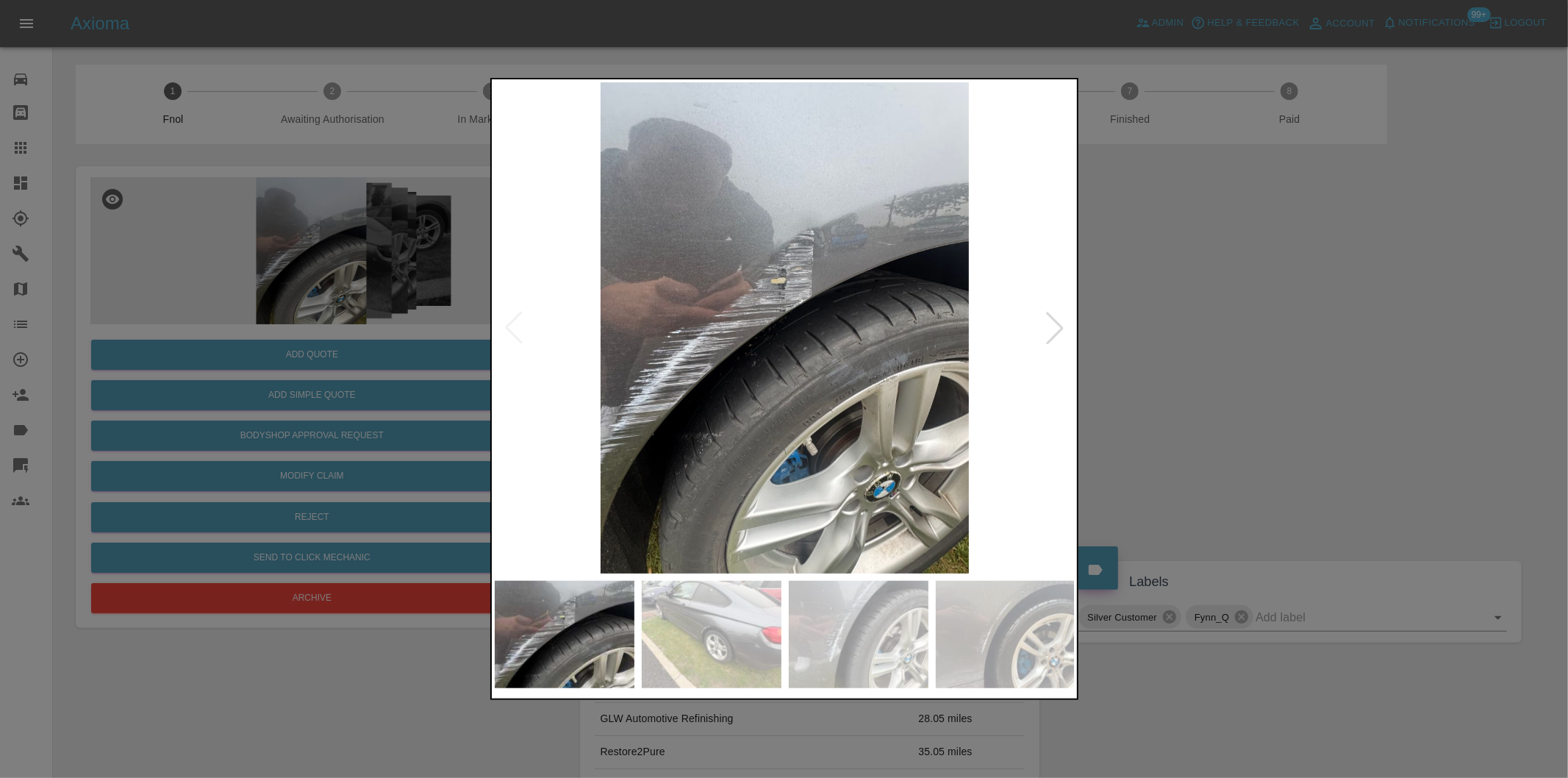
click at [1054, 325] on div at bounding box center [1054, 327] width 32 height 32
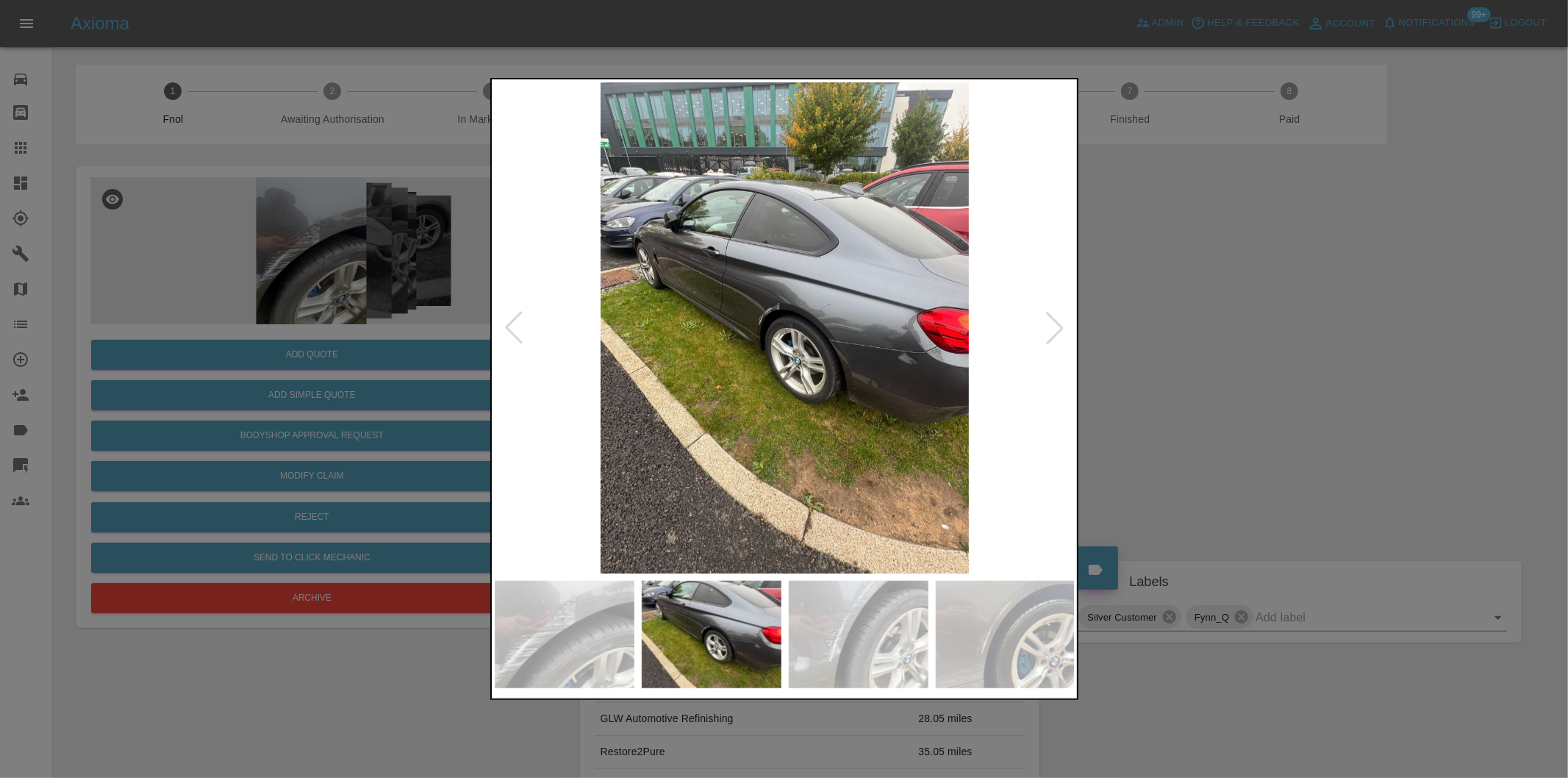
click at [1054, 325] on div at bounding box center [1054, 327] width 32 height 32
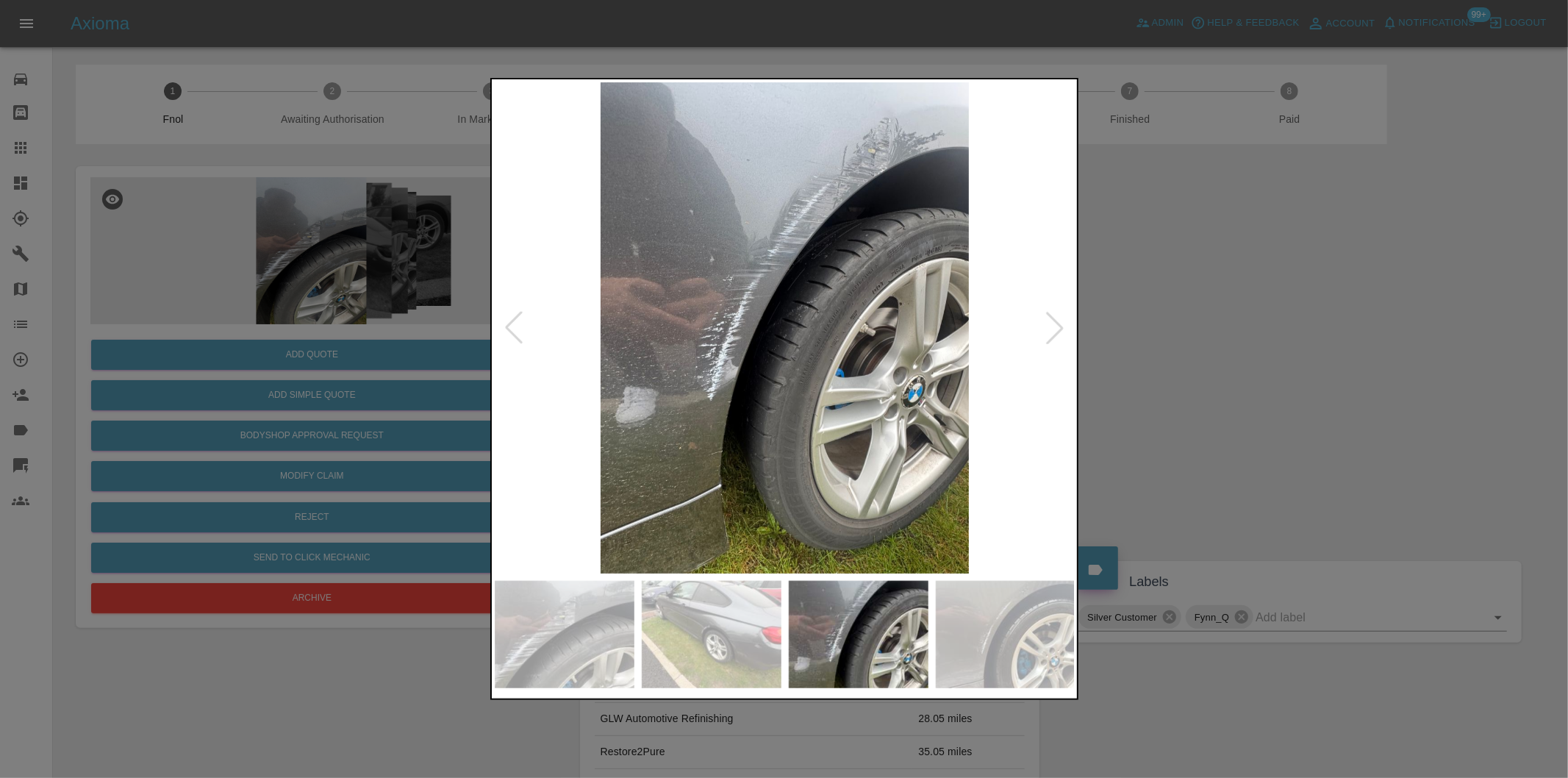
click at [1054, 325] on div at bounding box center [1054, 327] width 32 height 32
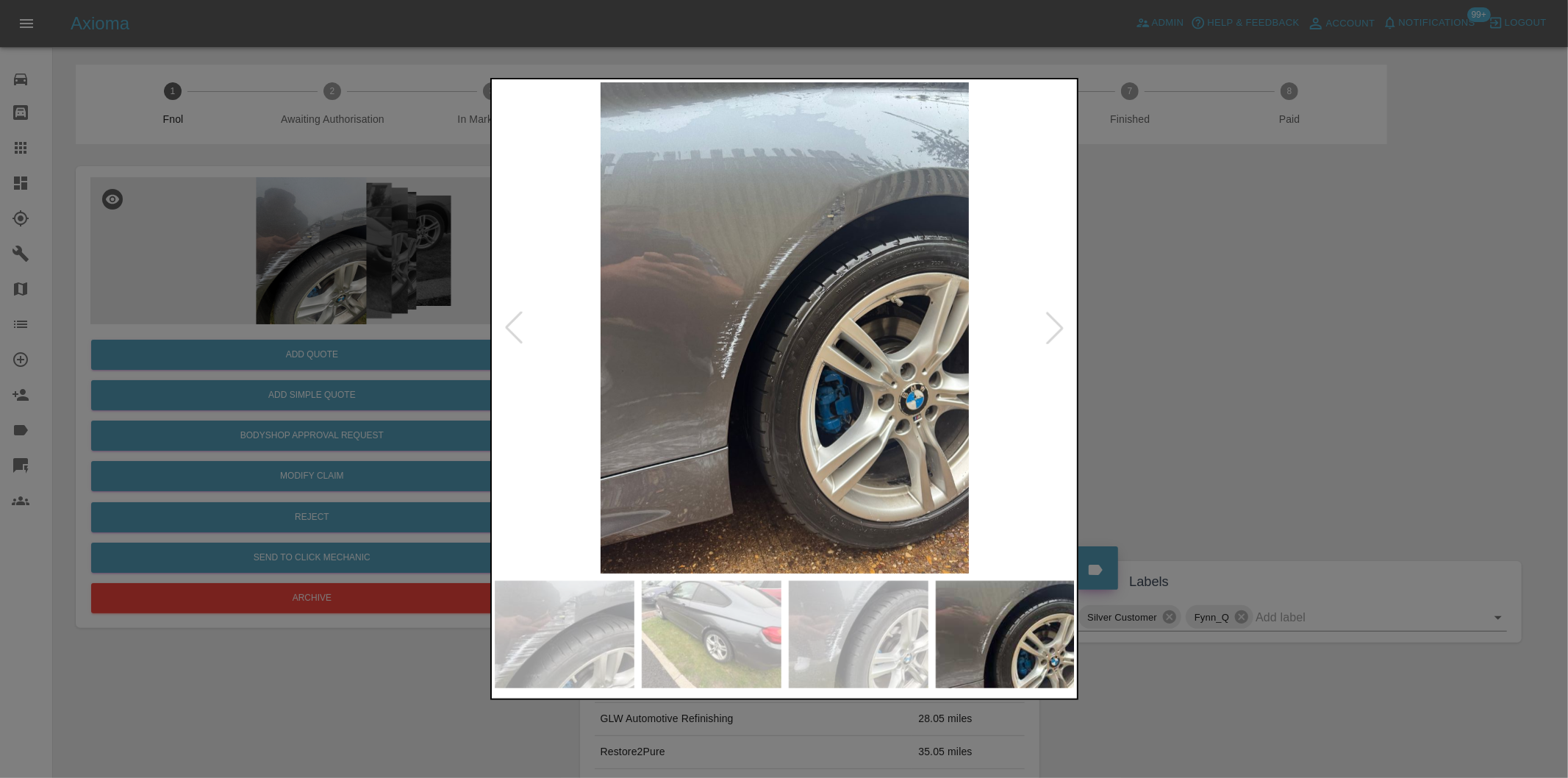
click at [1054, 325] on div at bounding box center [1054, 327] width 32 height 32
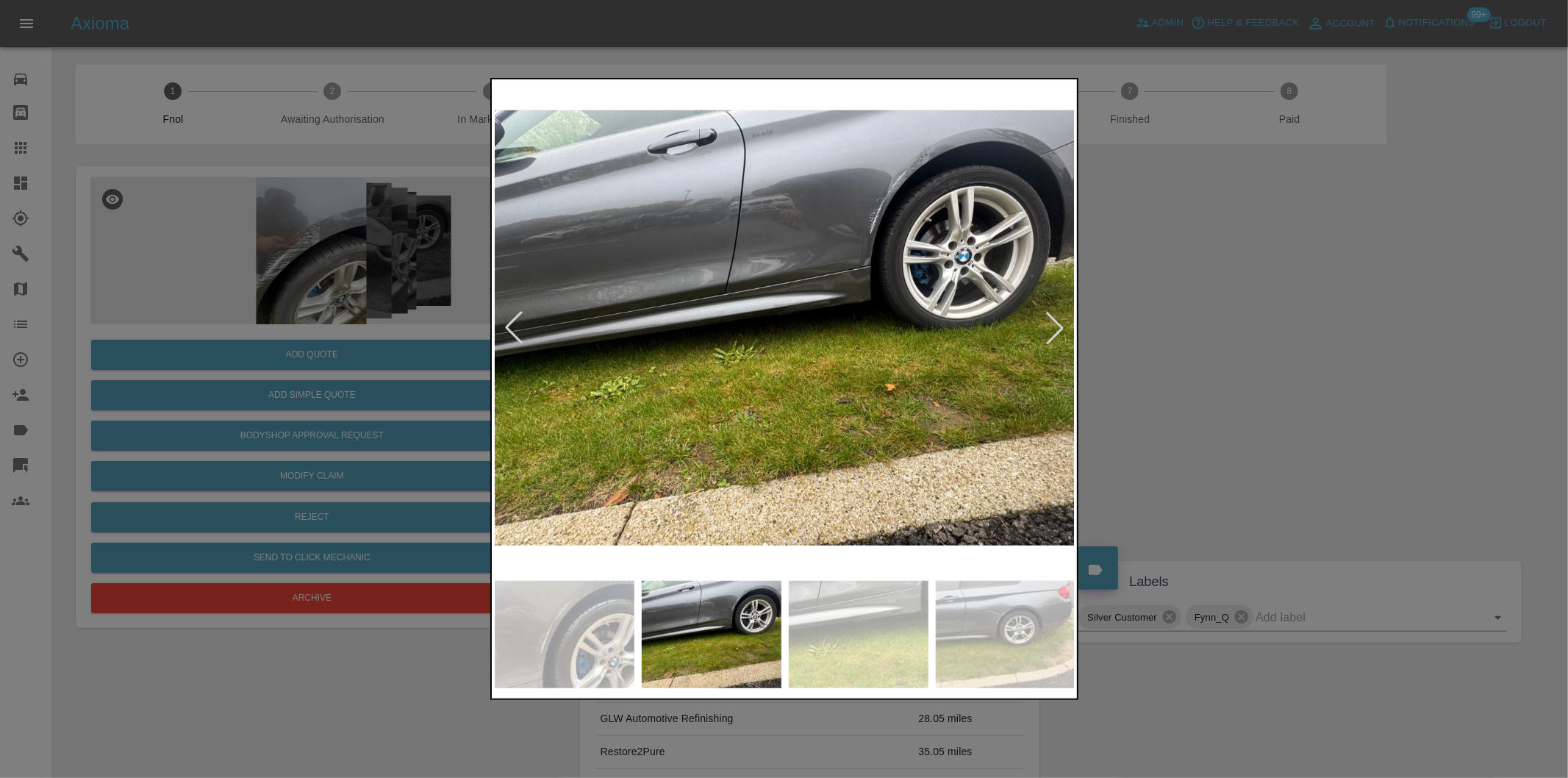
click at [1054, 325] on div at bounding box center [1054, 327] width 32 height 32
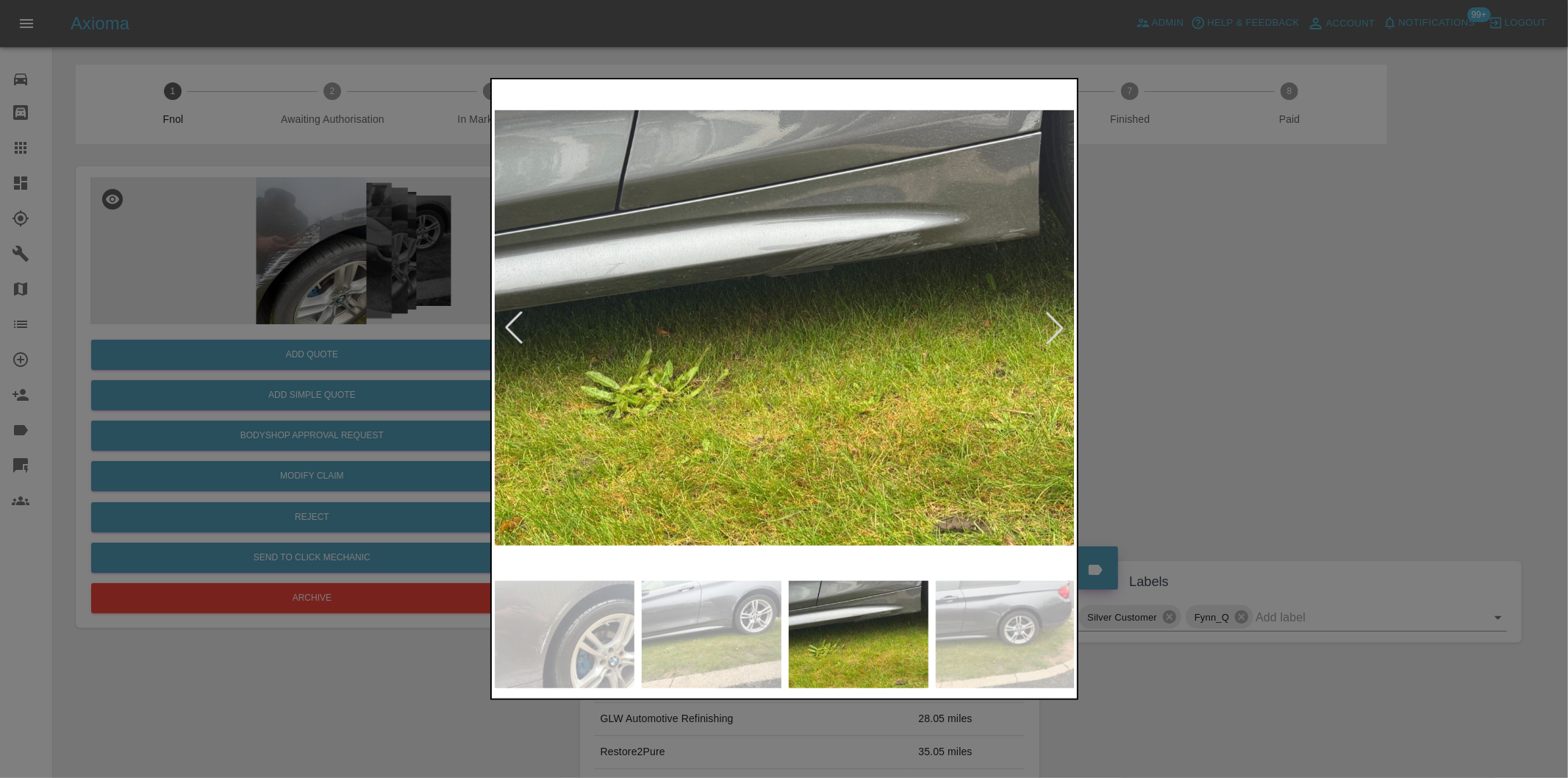
click at [1054, 325] on div at bounding box center [1054, 327] width 32 height 32
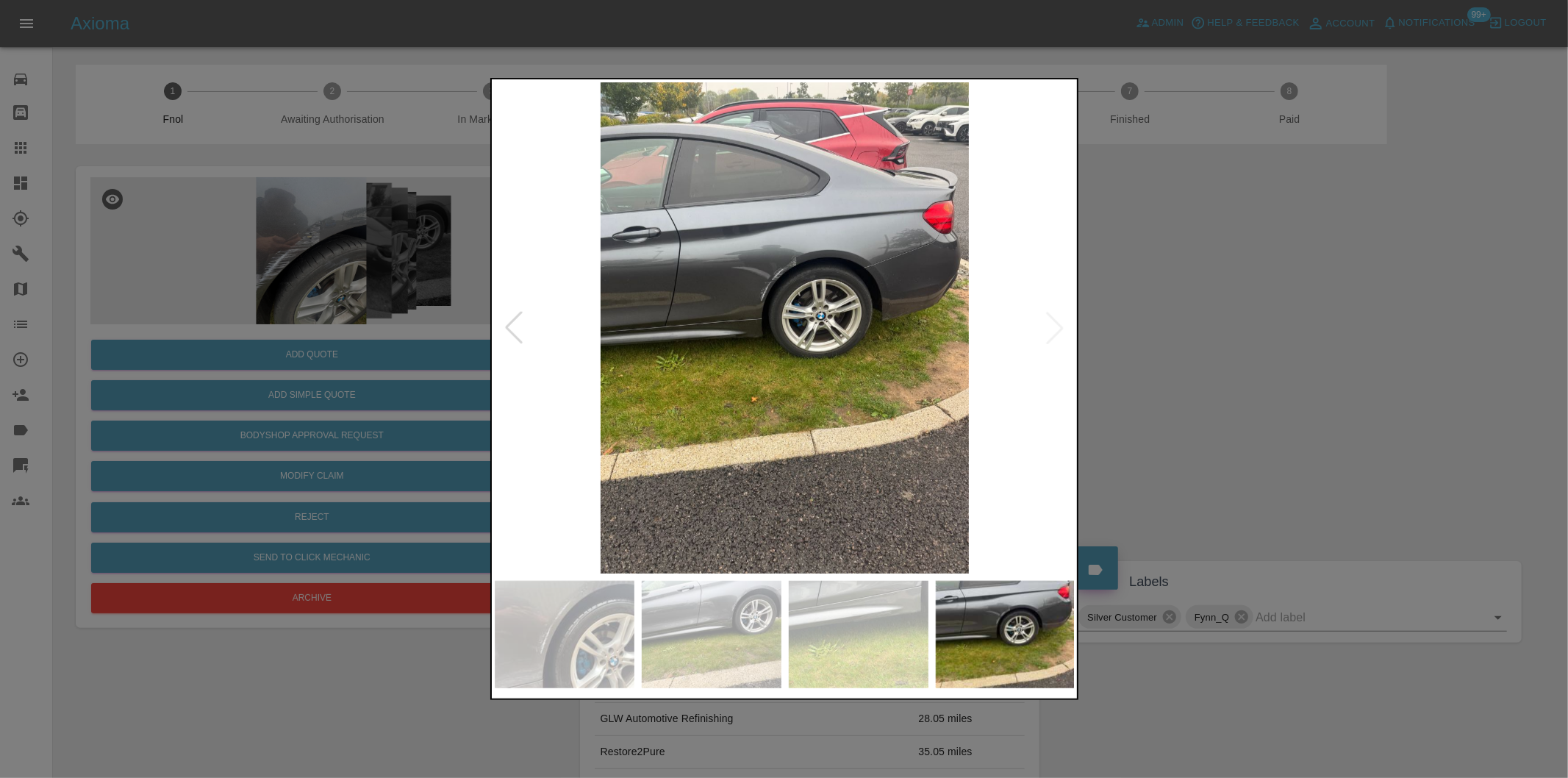
click at [1054, 325] on img at bounding box center [784, 328] width 581 height 491
click at [1236, 340] on div at bounding box center [784, 389] width 1568 height 778
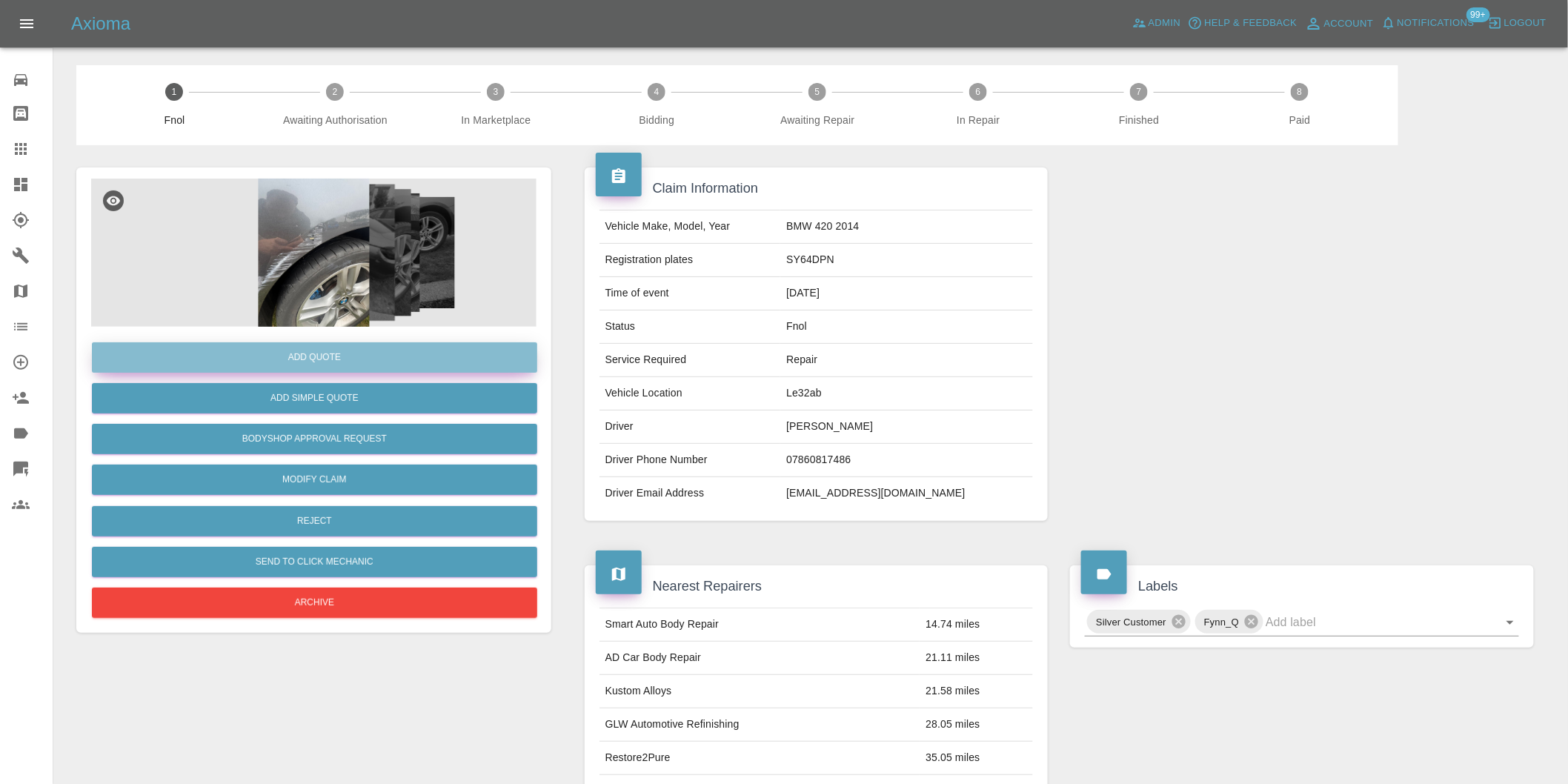
click at [335, 360] on button "Add Quote" at bounding box center [315, 357] width 445 height 30
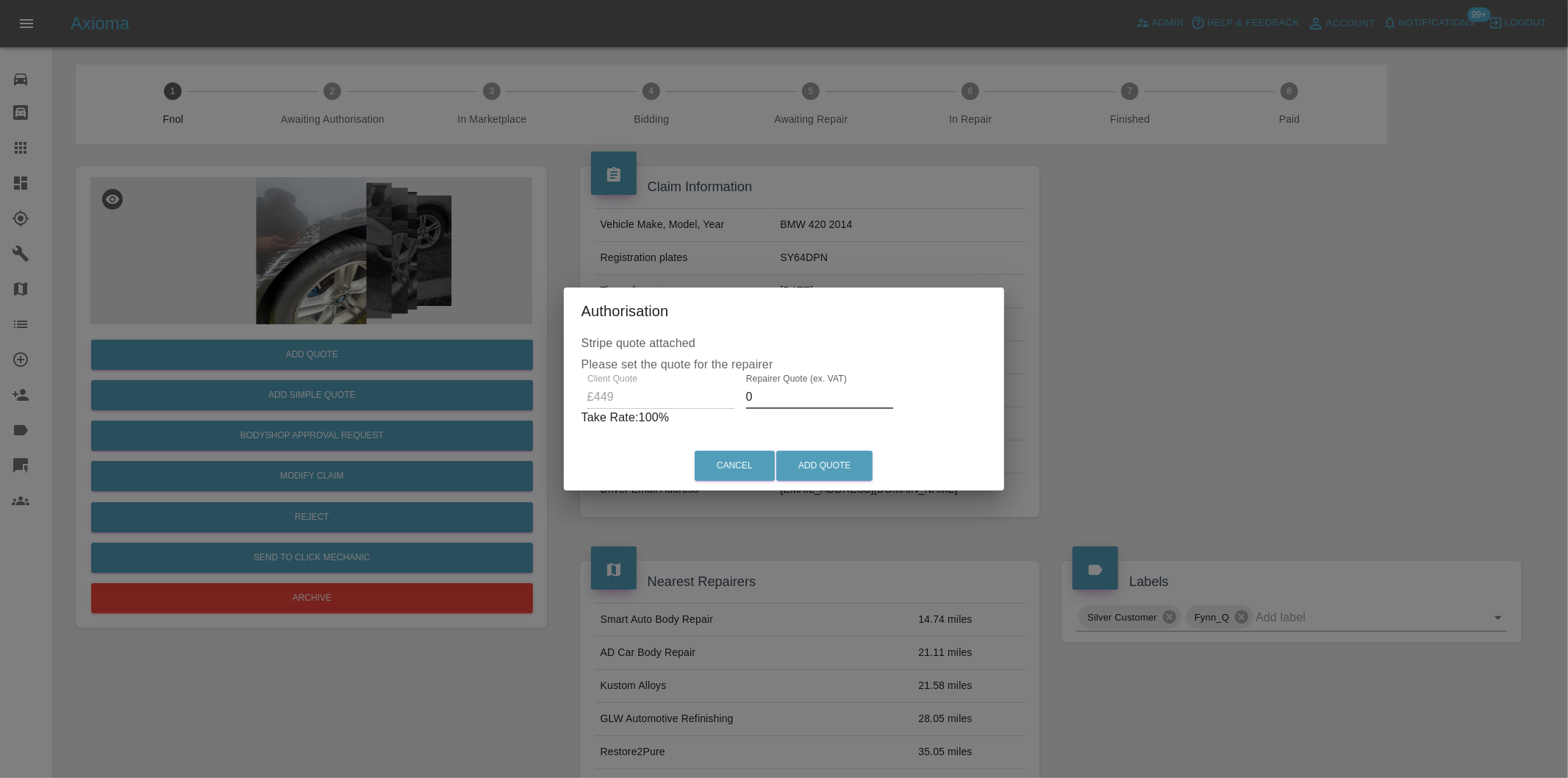
click at [770, 403] on input "0" at bounding box center [819, 397] width 147 height 23
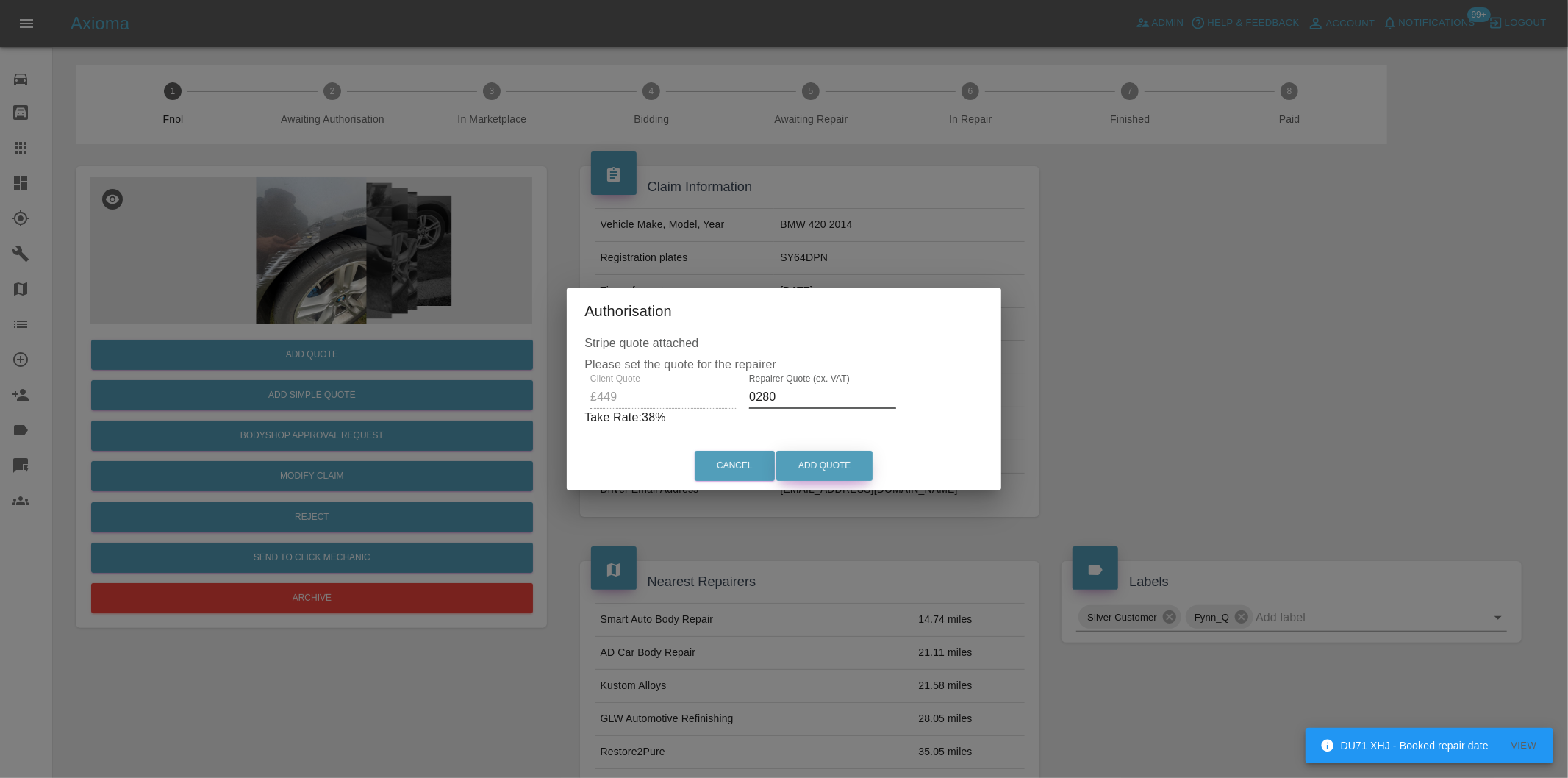
type input "0280"
click at [818, 464] on button "Add Quote" at bounding box center [823, 465] width 96 height 30
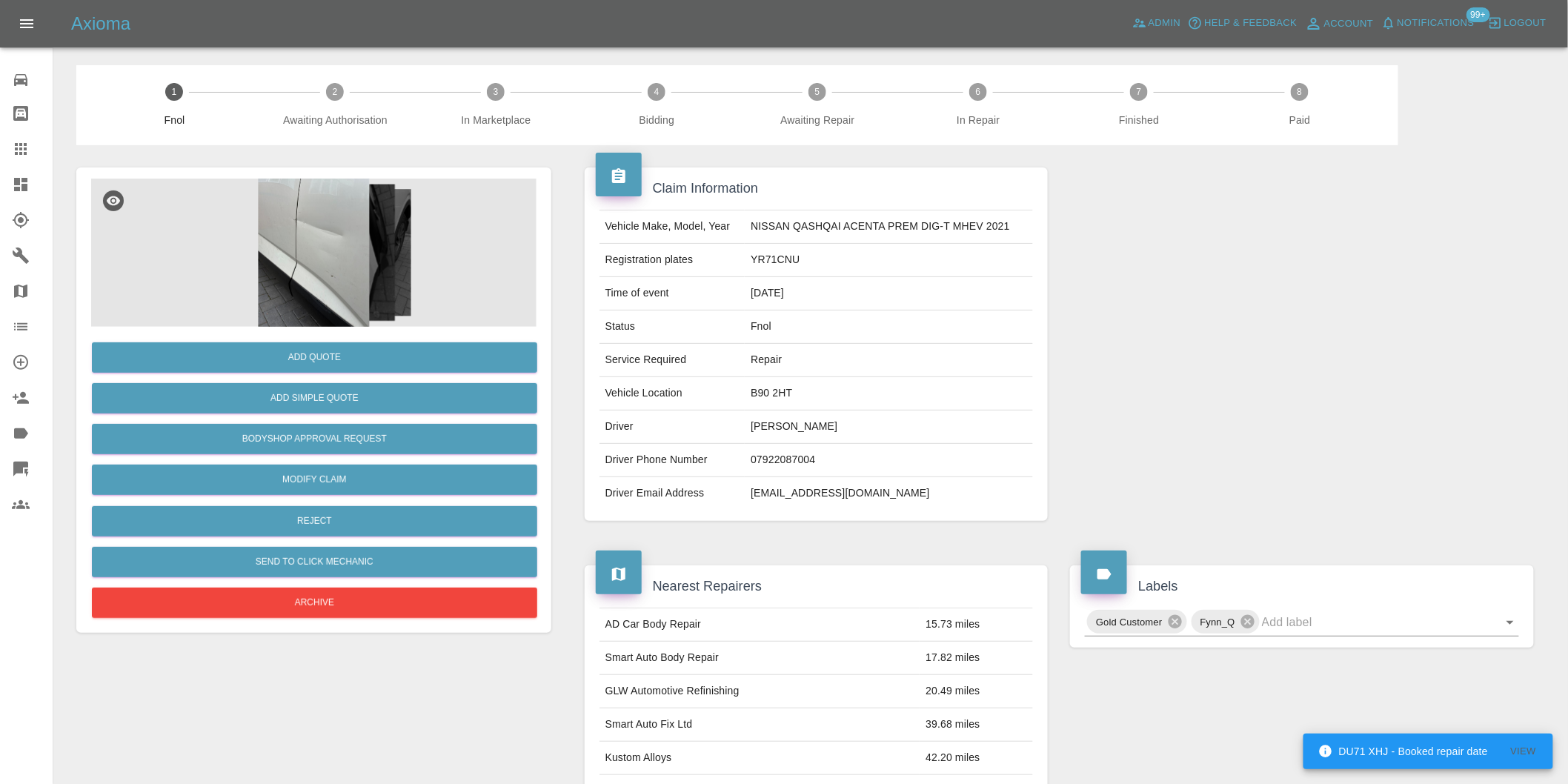
click at [338, 268] on img at bounding box center [314, 252] width 445 height 148
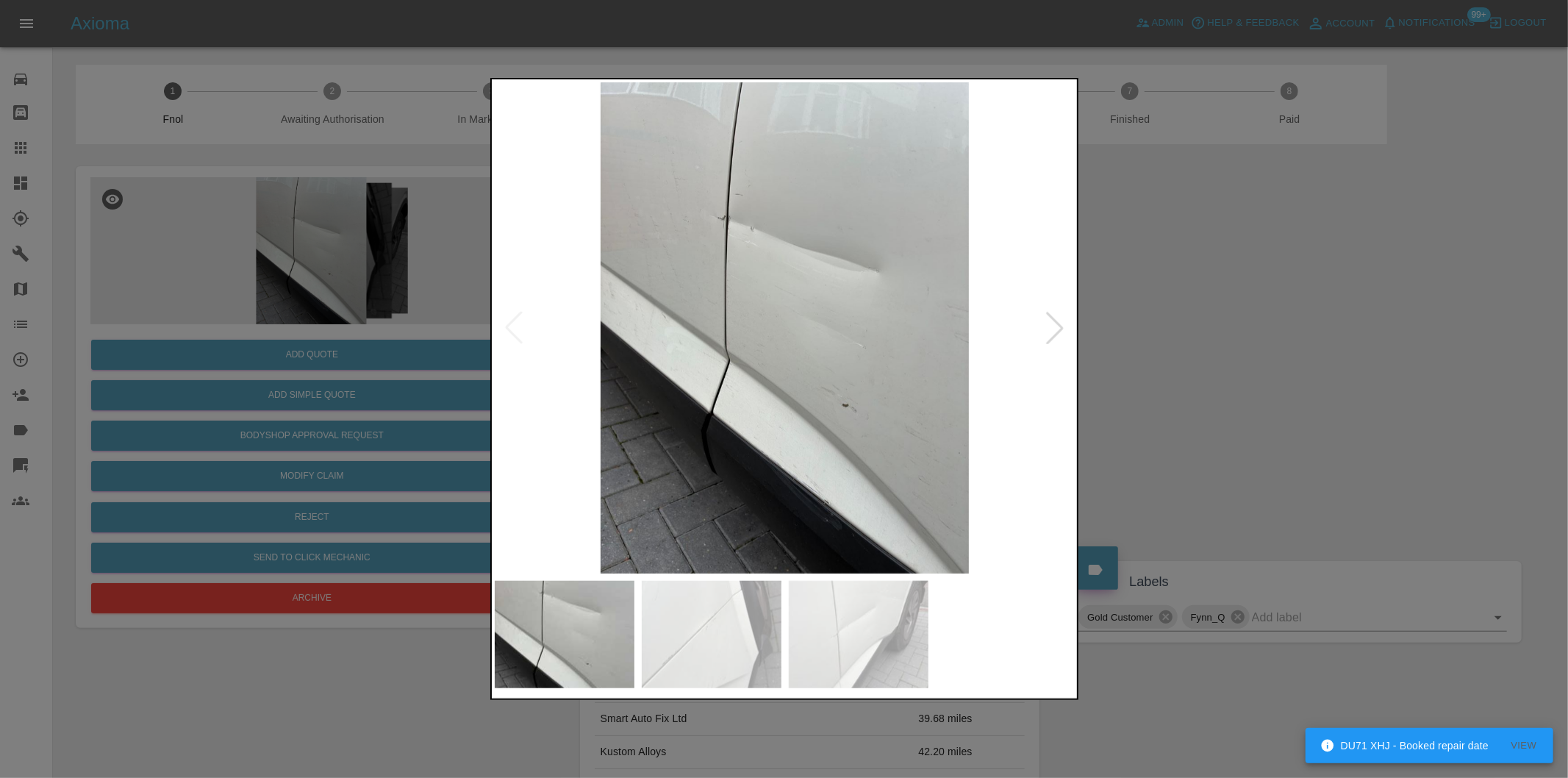
click at [1047, 334] on div at bounding box center [1054, 327] width 32 height 32
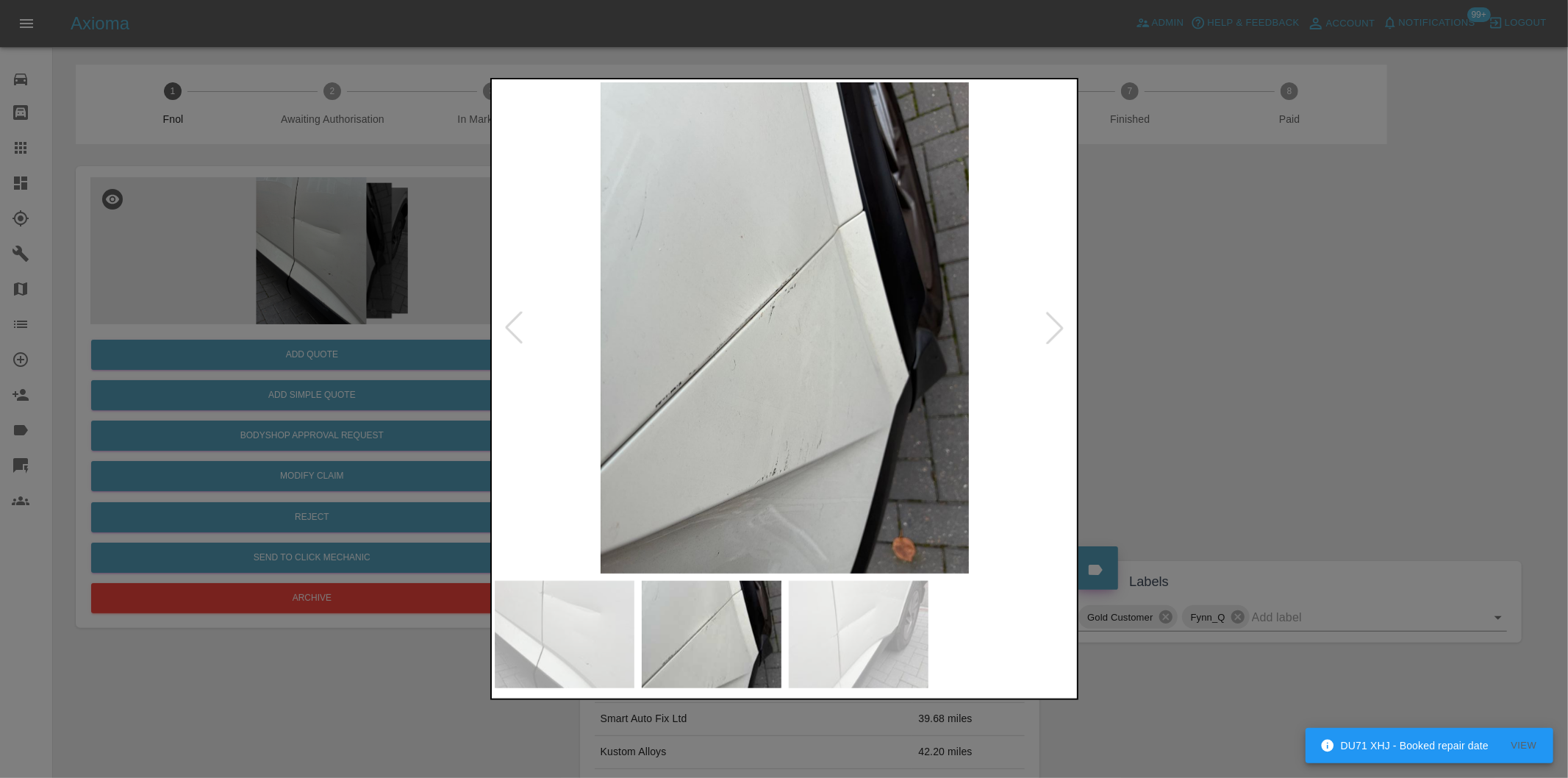
click at [1047, 334] on div at bounding box center [1054, 327] width 32 height 32
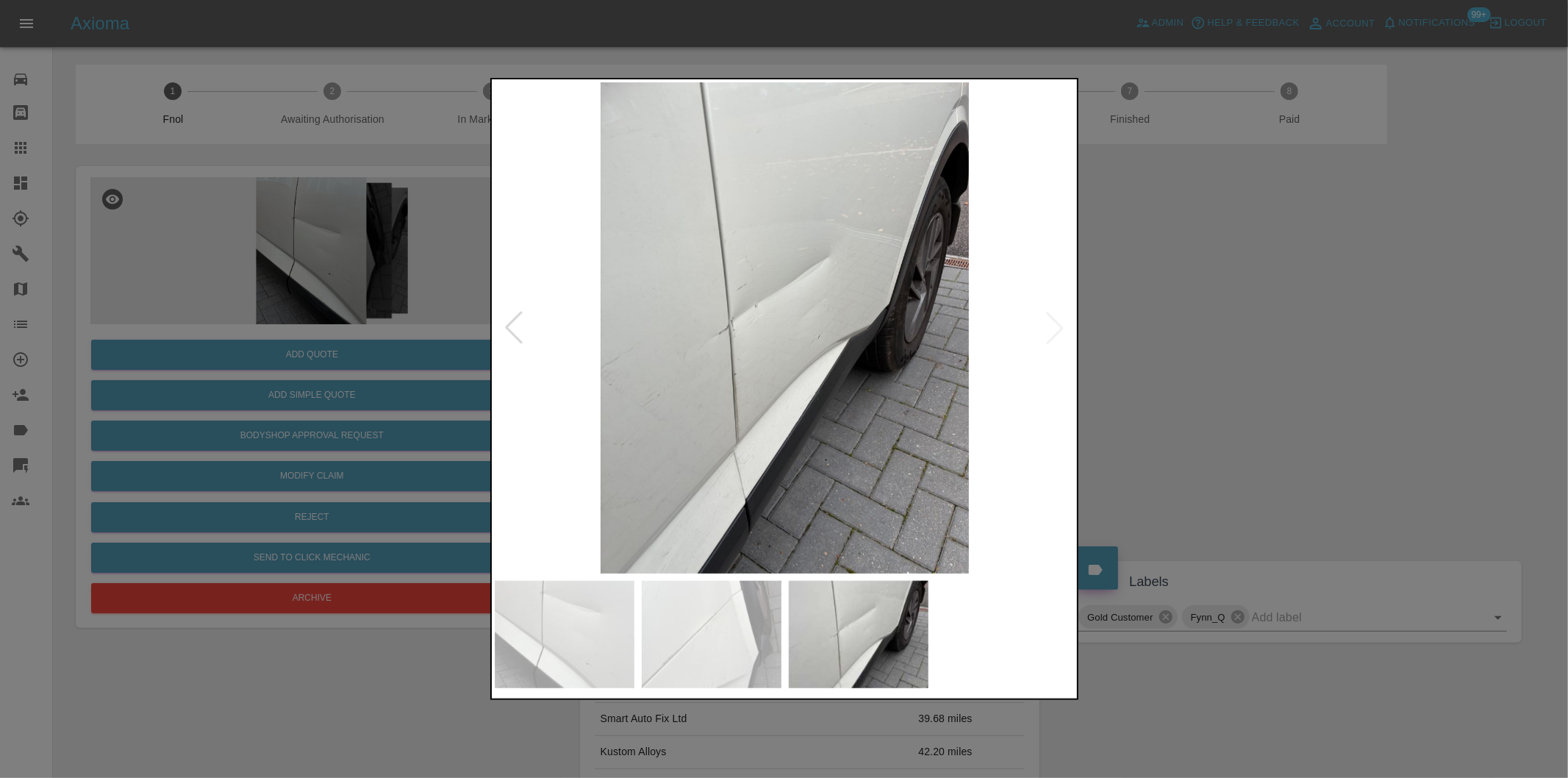
click at [1193, 335] on div at bounding box center [784, 389] width 1568 height 778
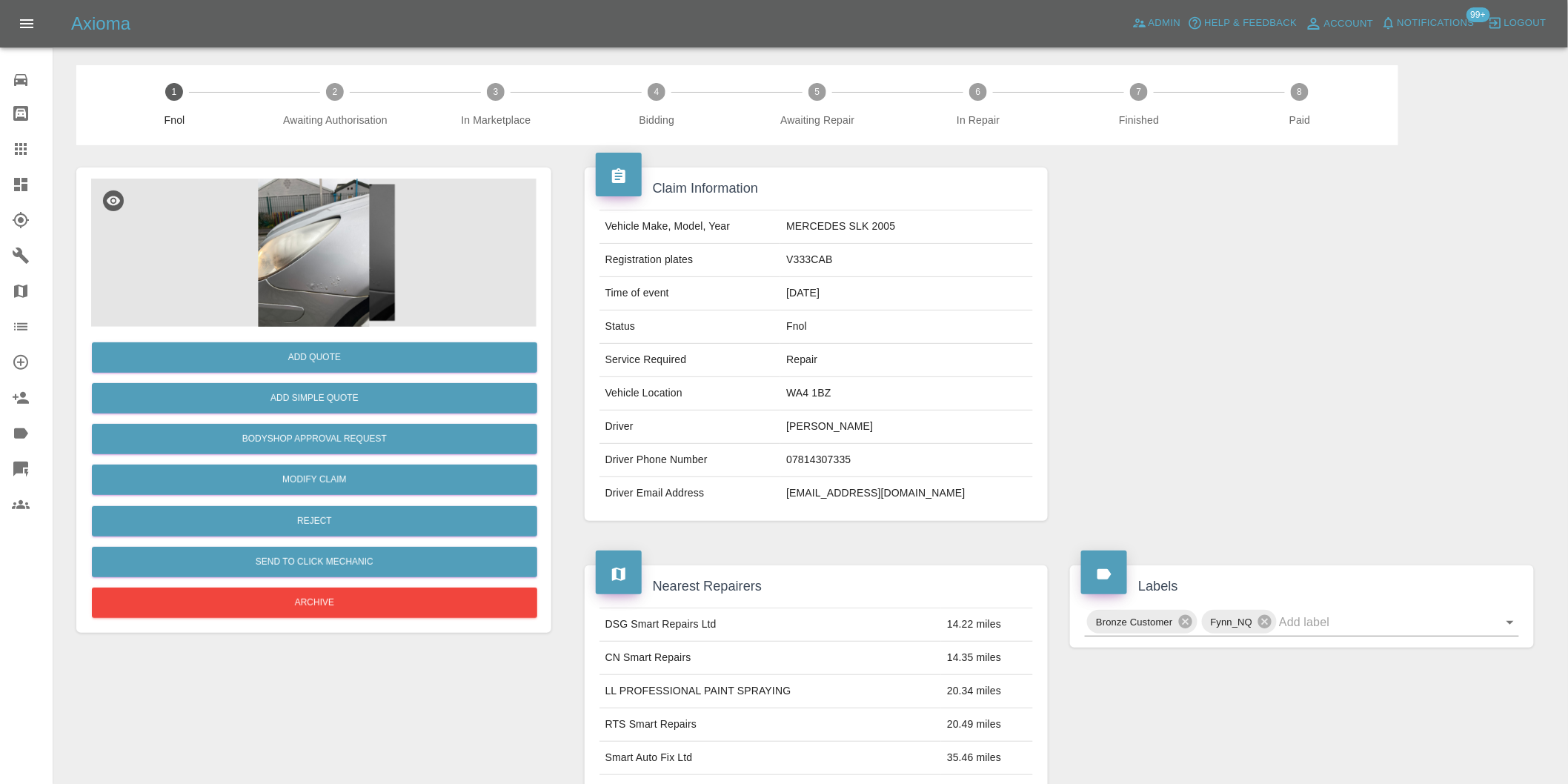
click at [326, 256] on img at bounding box center [314, 252] width 445 height 148
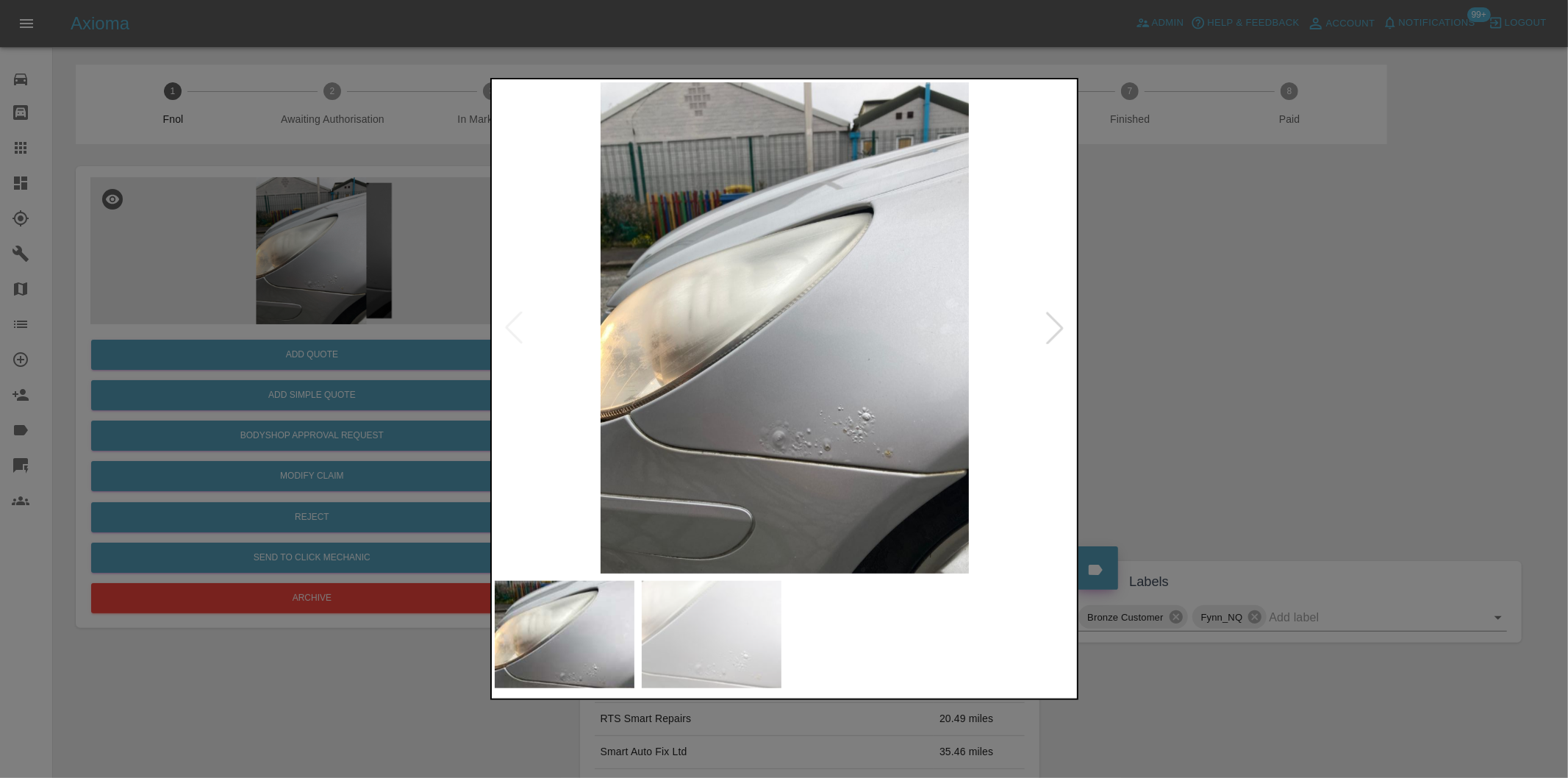
click at [1052, 340] on div at bounding box center [1054, 327] width 32 height 32
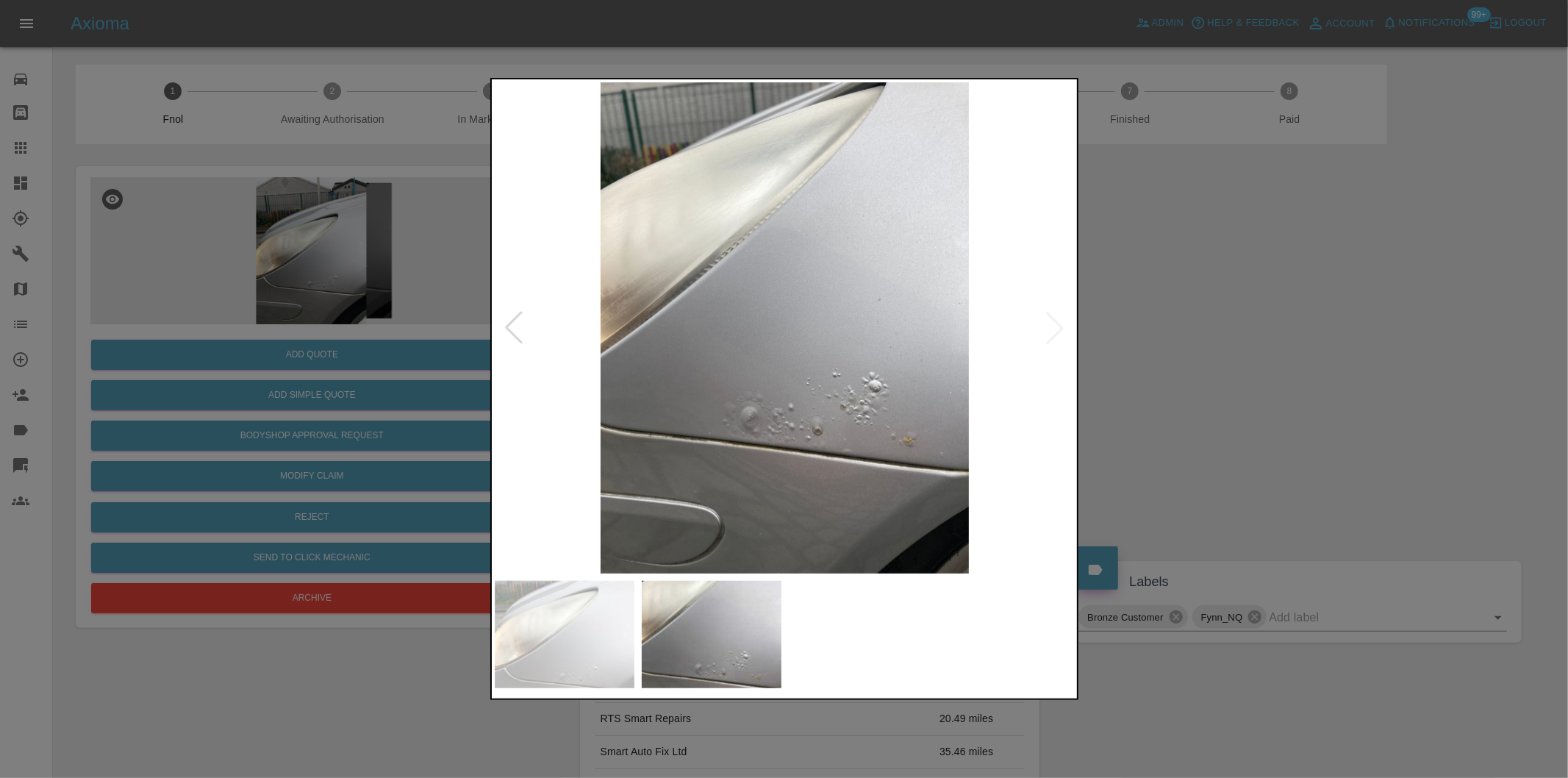
drag, startPoint x: 1304, startPoint y: 355, endPoint x: 1159, endPoint y: 383, distance: 147.7
click at [1303, 355] on div at bounding box center [784, 389] width 1568 height 778
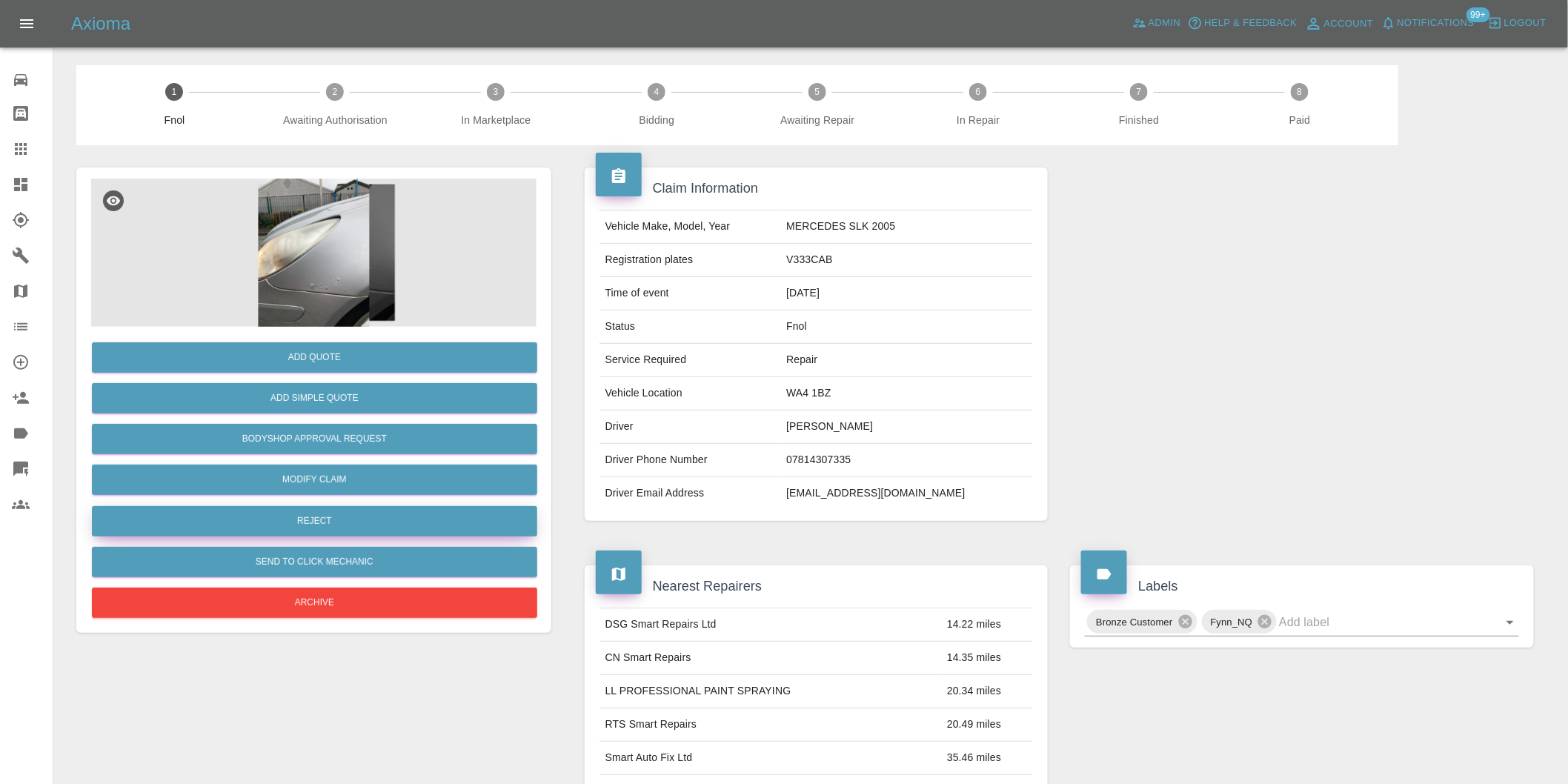
click at [332, 522] on button "Reject" at bounding box center [315, 521] width 445 height 30
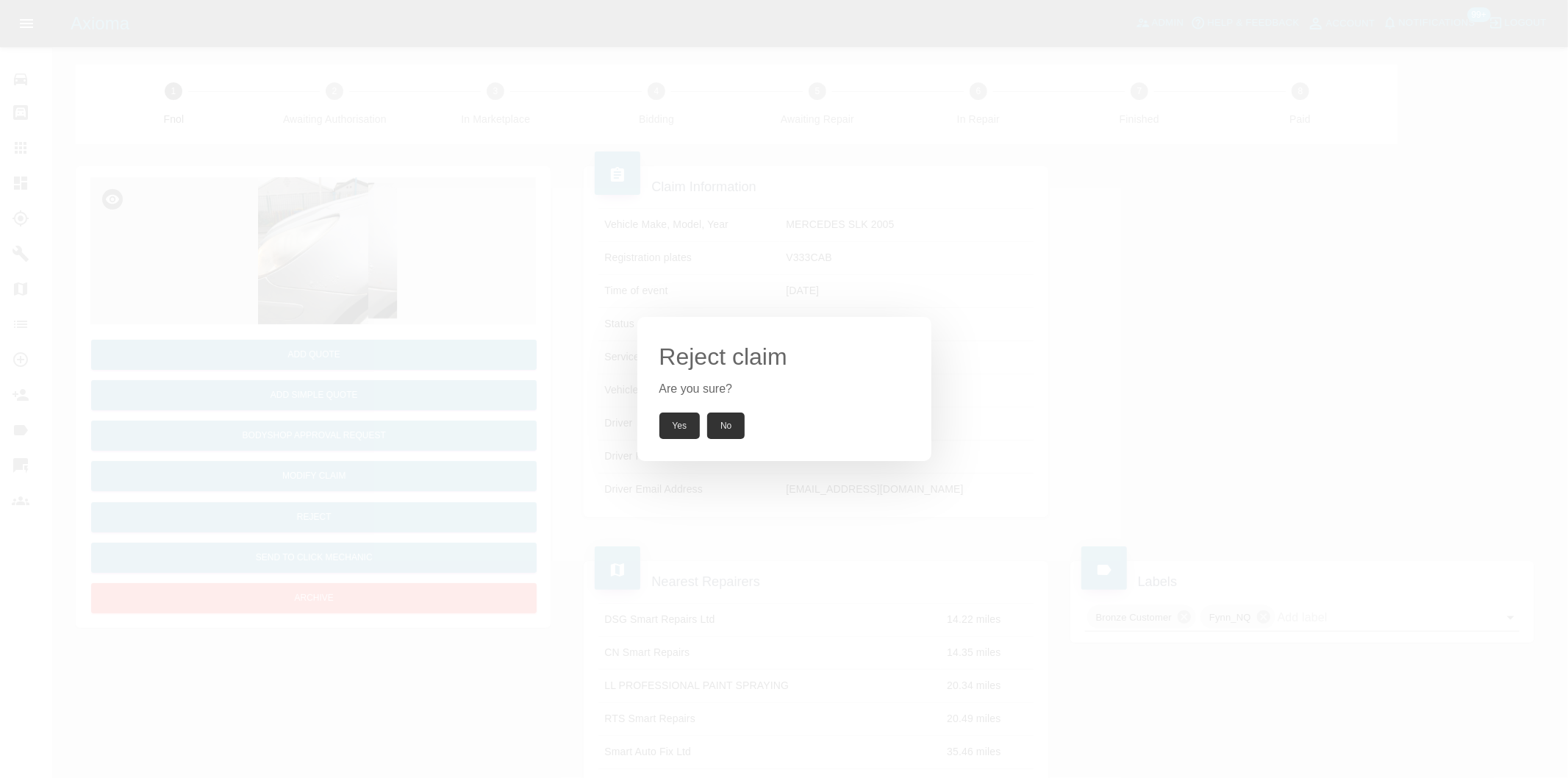
click at [684, 428] on button "Yes" at bounding box center [679, 426] width 41 height 26
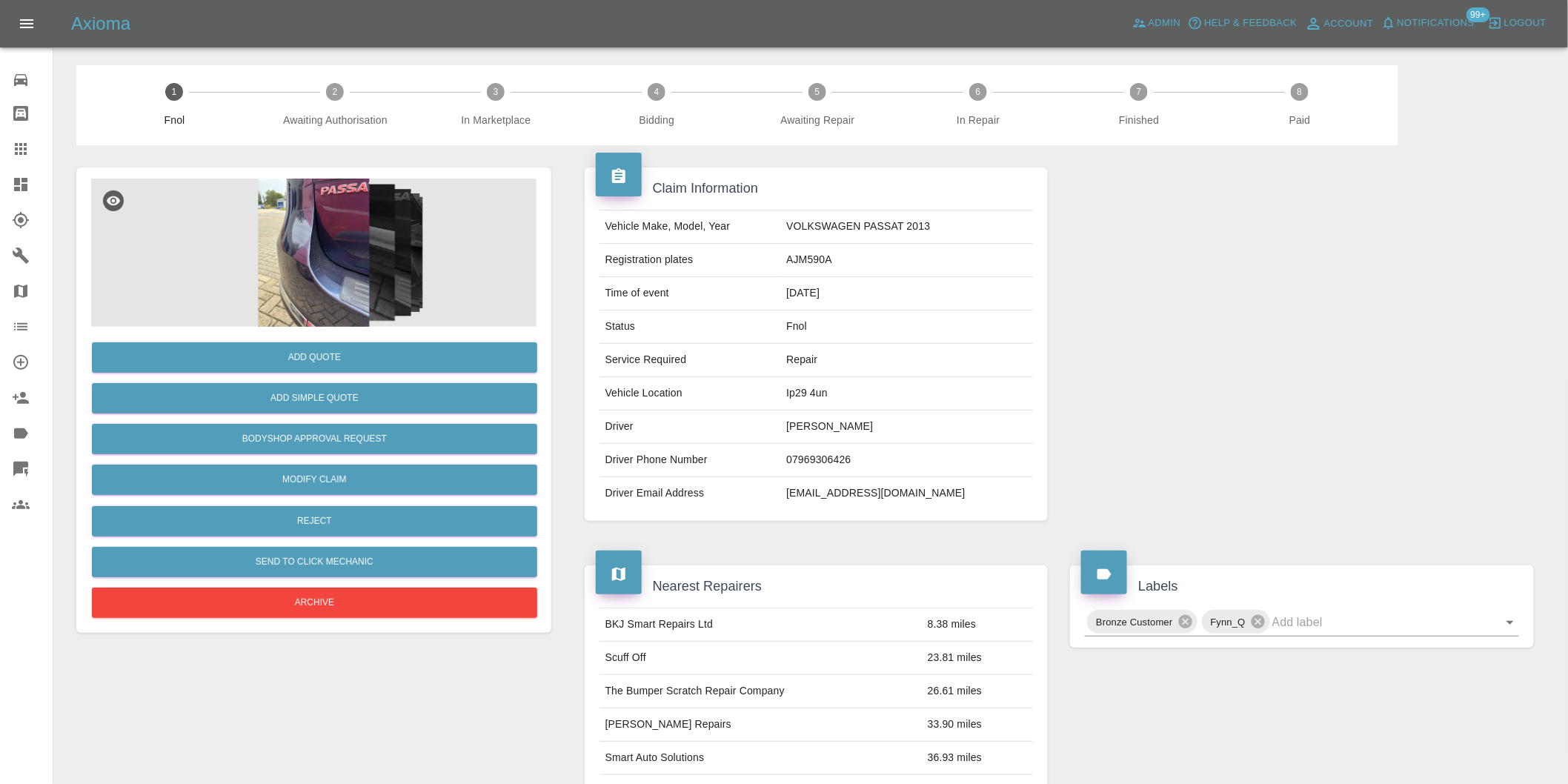
click at [326, 256] on img at bounding box center [314, 252] width 445 height 148
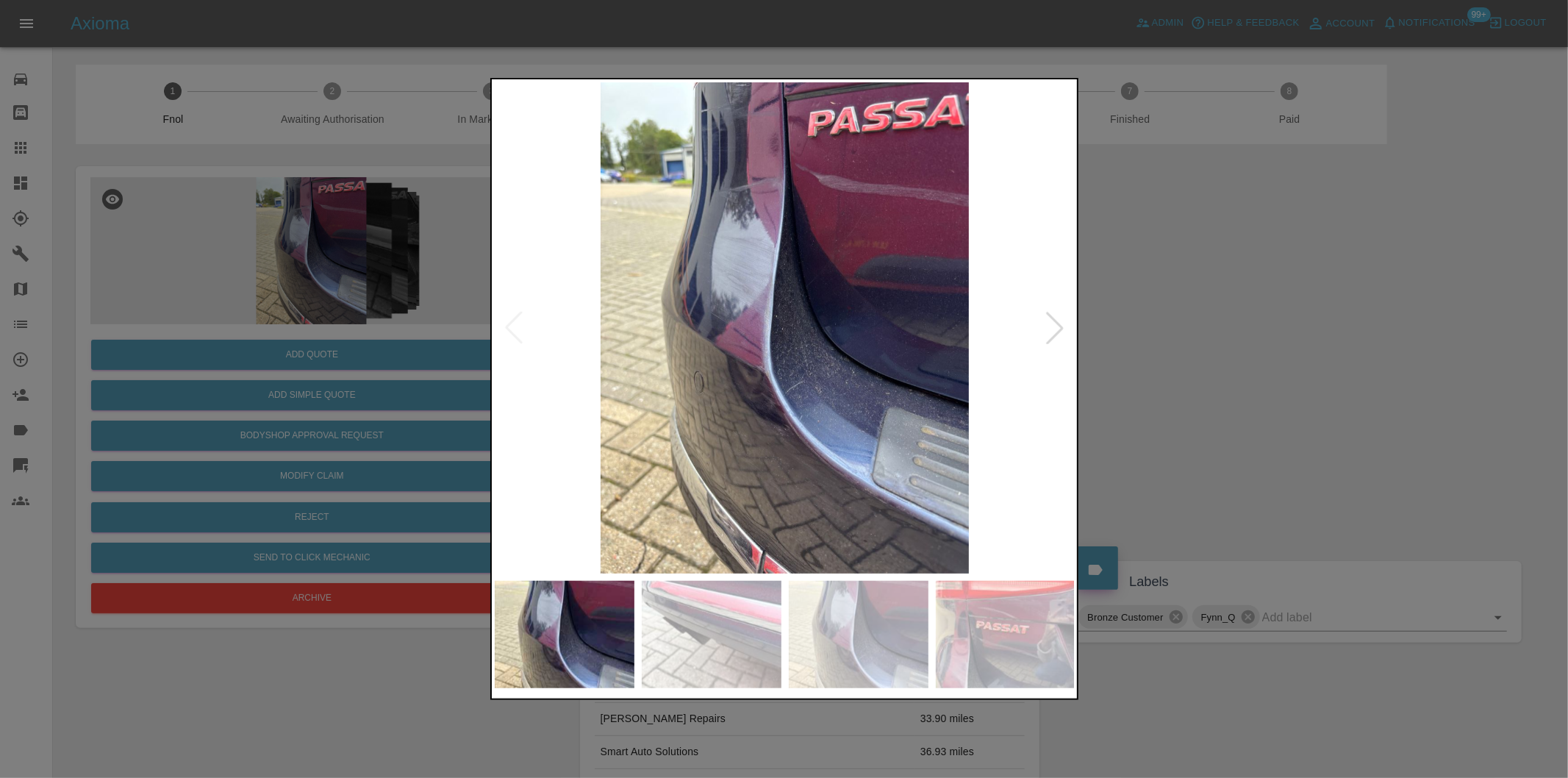
click at [1054, 331] on div at bounding box center [1054, 327] width 32 height 32
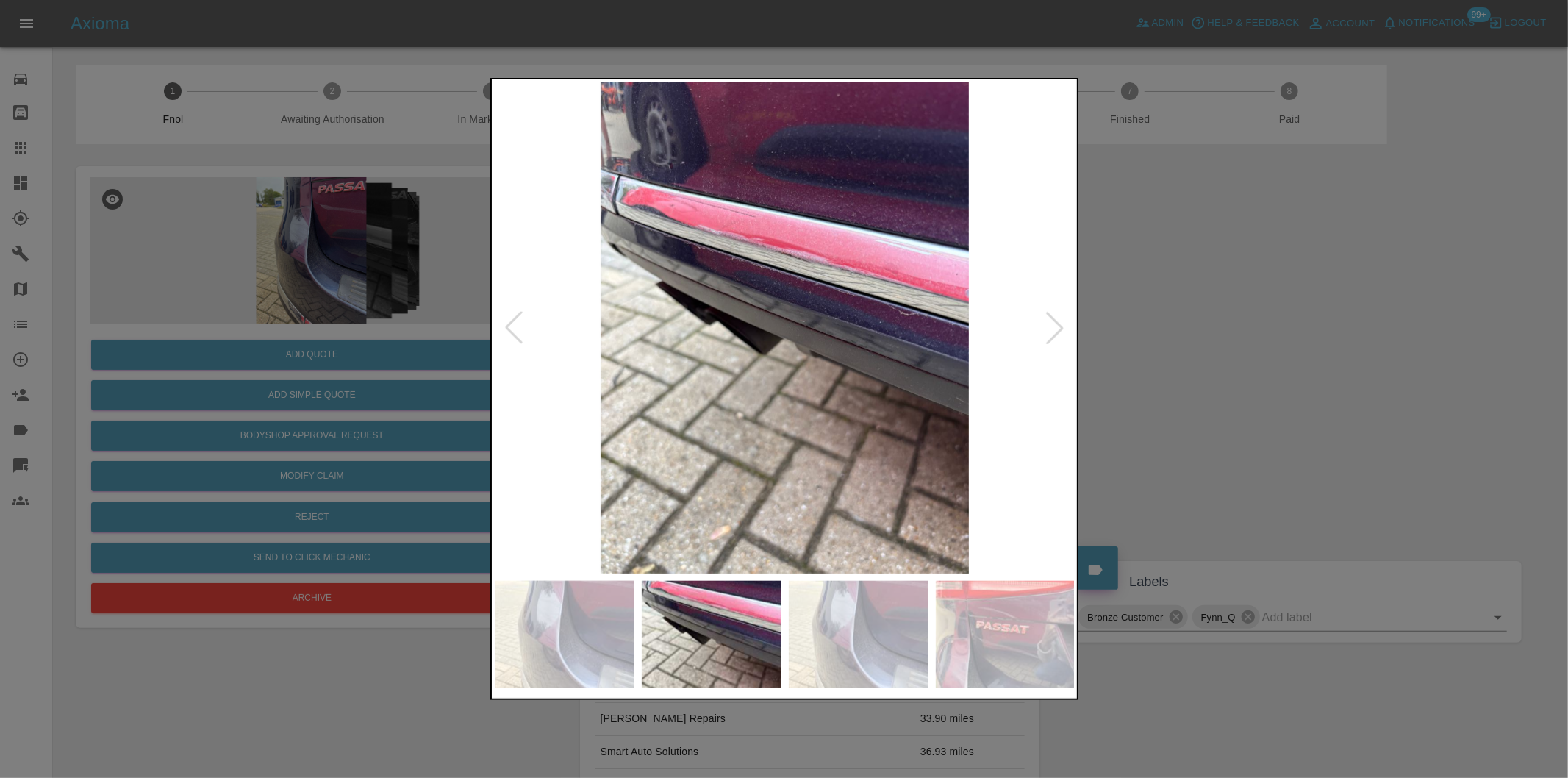
click at [1054, 331] on div at bounding box center [1054, 327] width 32 height 32
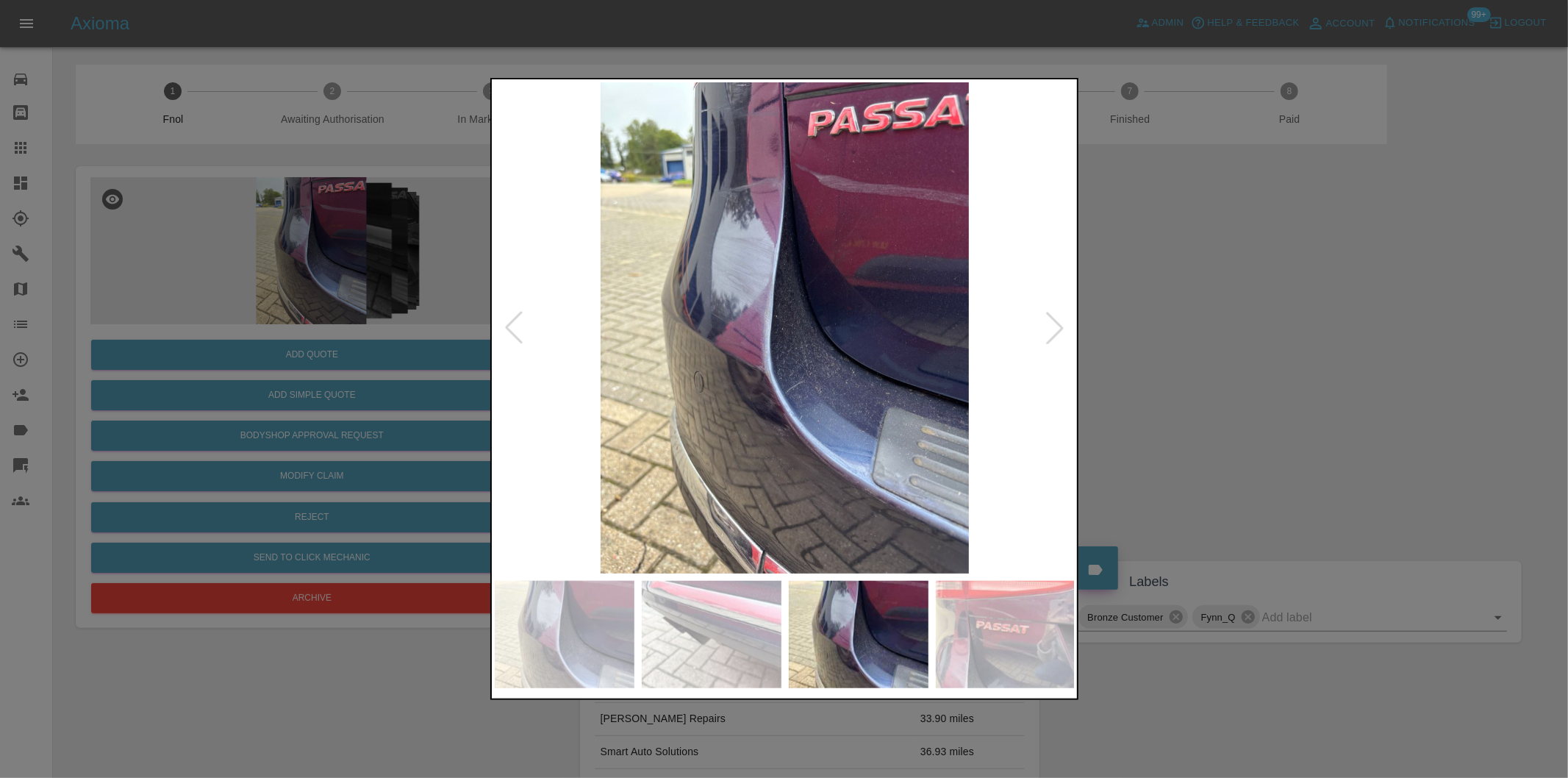
click at [1054, 331] on div at bounding box center [1054, 327] width 32 height 32
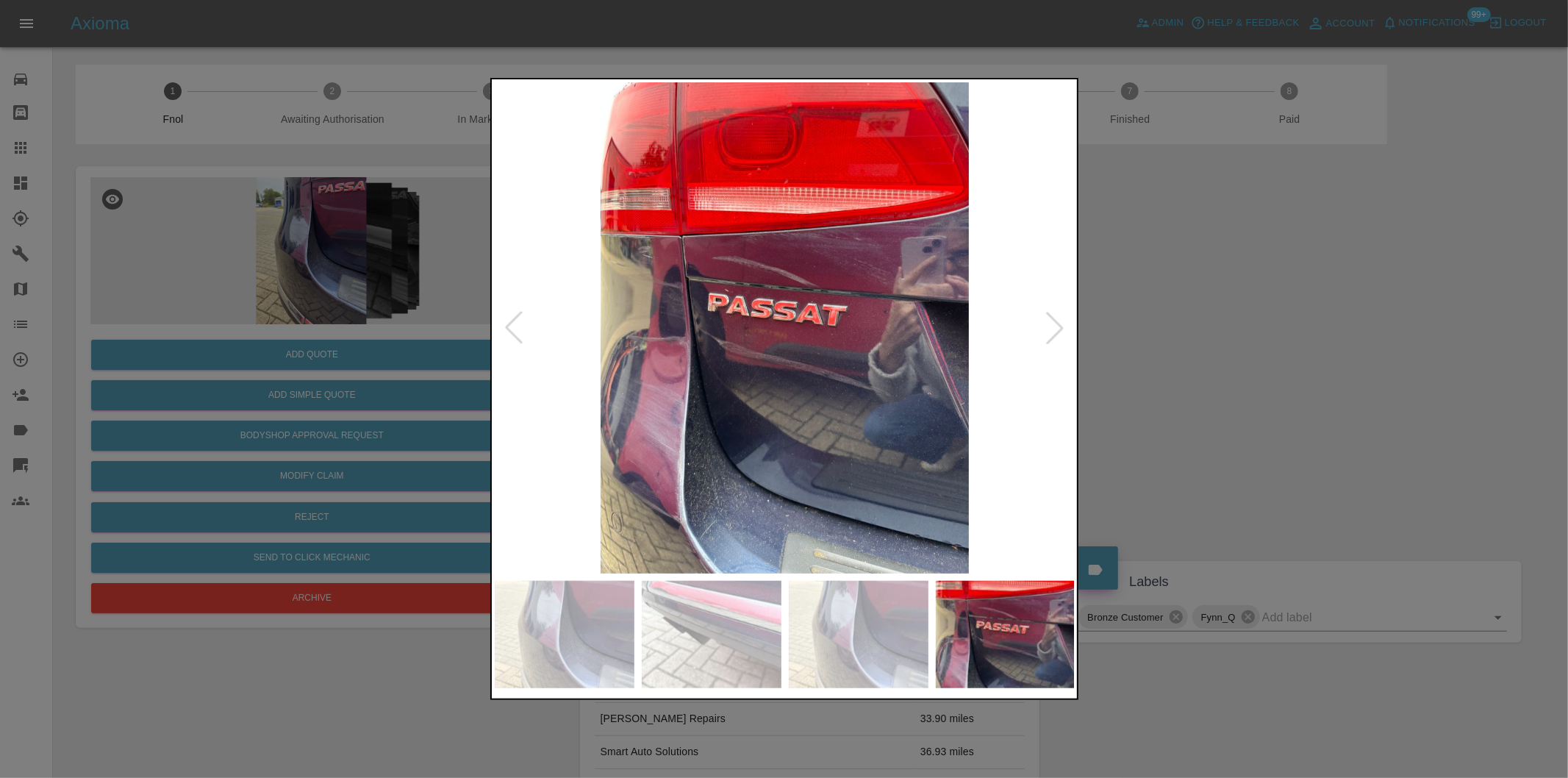
click at [1054, 331] on div at bounding box center [1054, 327] width 32 height 32
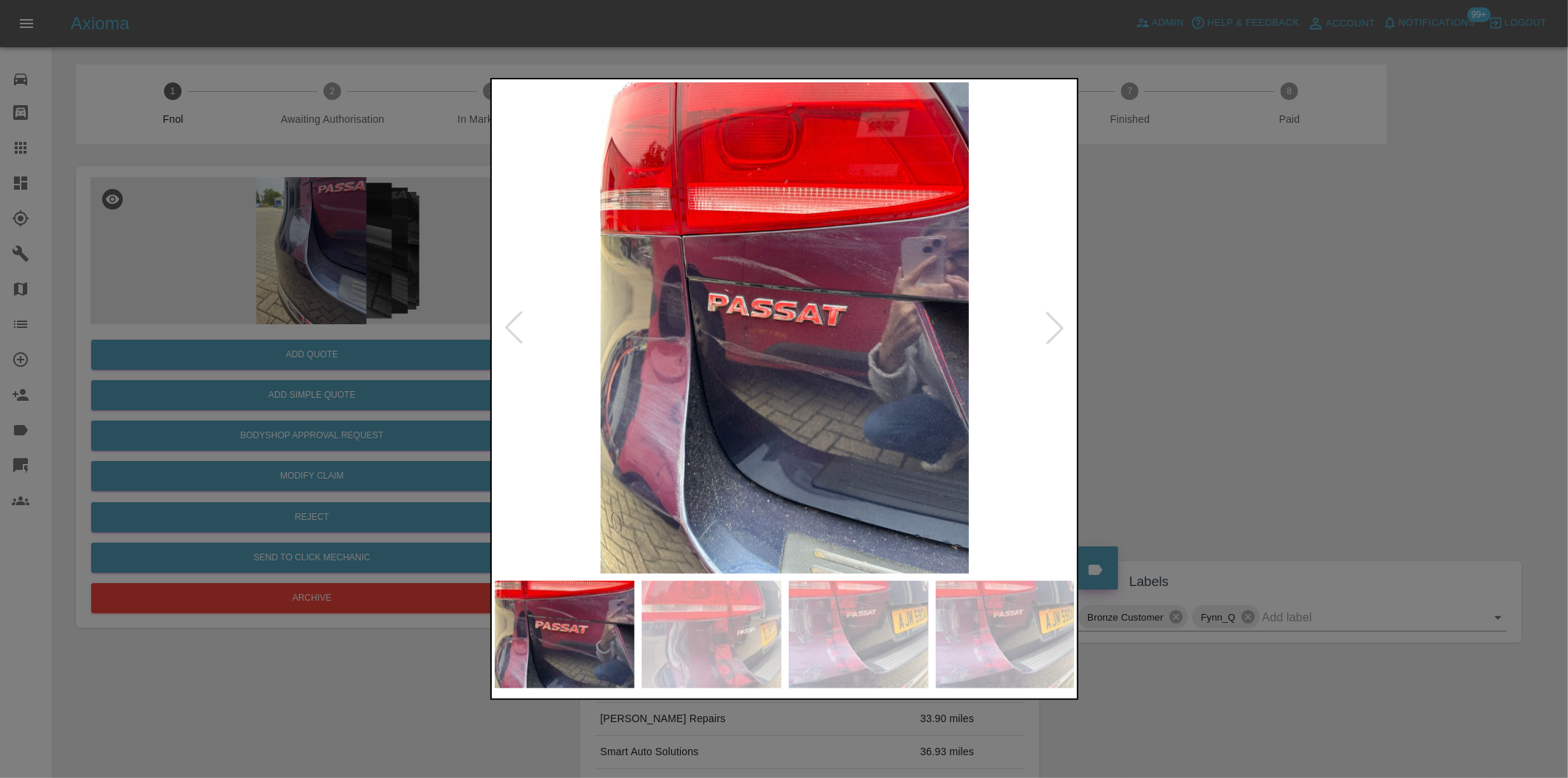
click at [1054, 331] on div at bounding box center [1054, 327] width 32 height 32
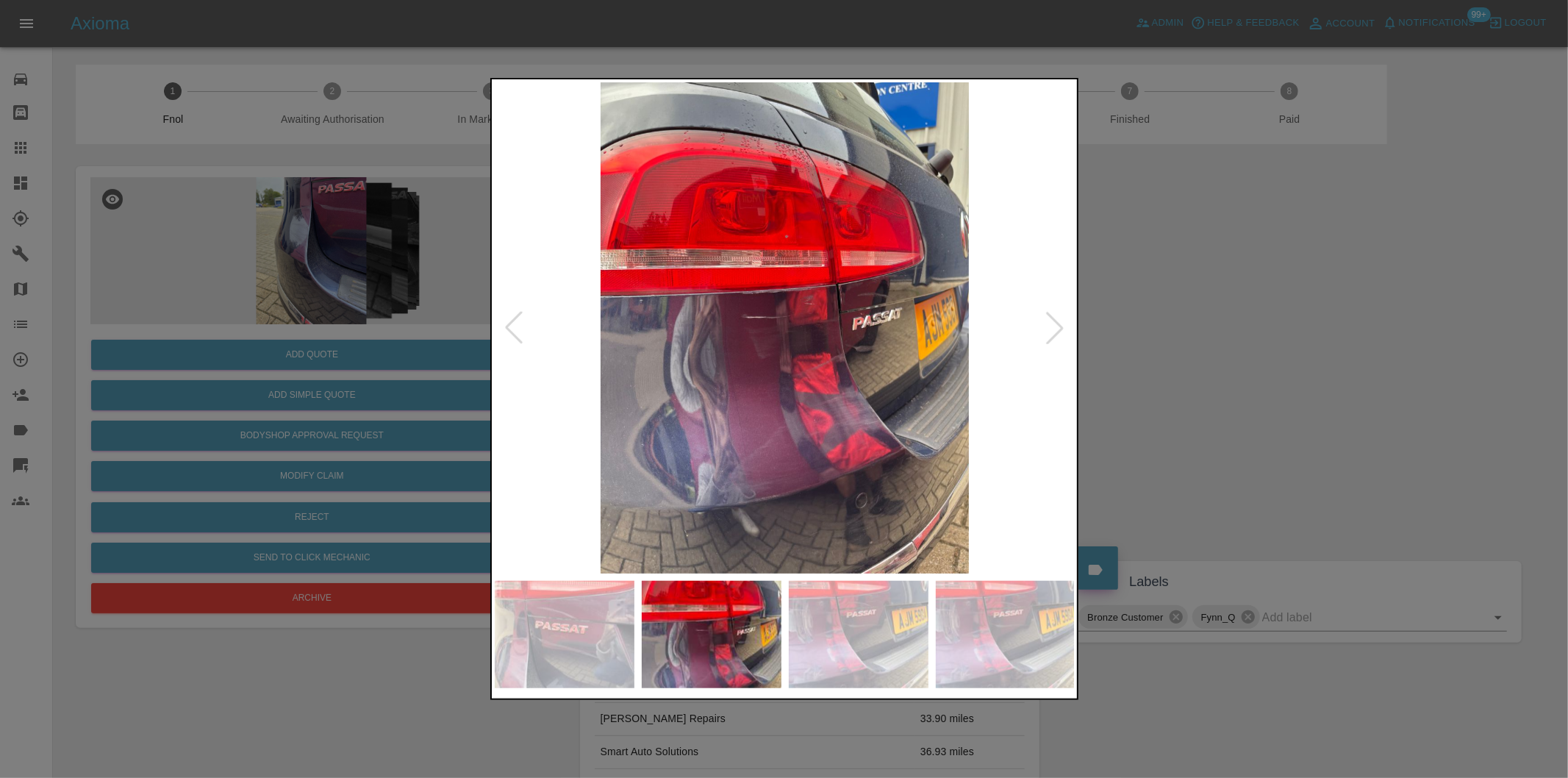
click at [1054, 331] on div at bounding box center [1054, 327] width 32 height 32
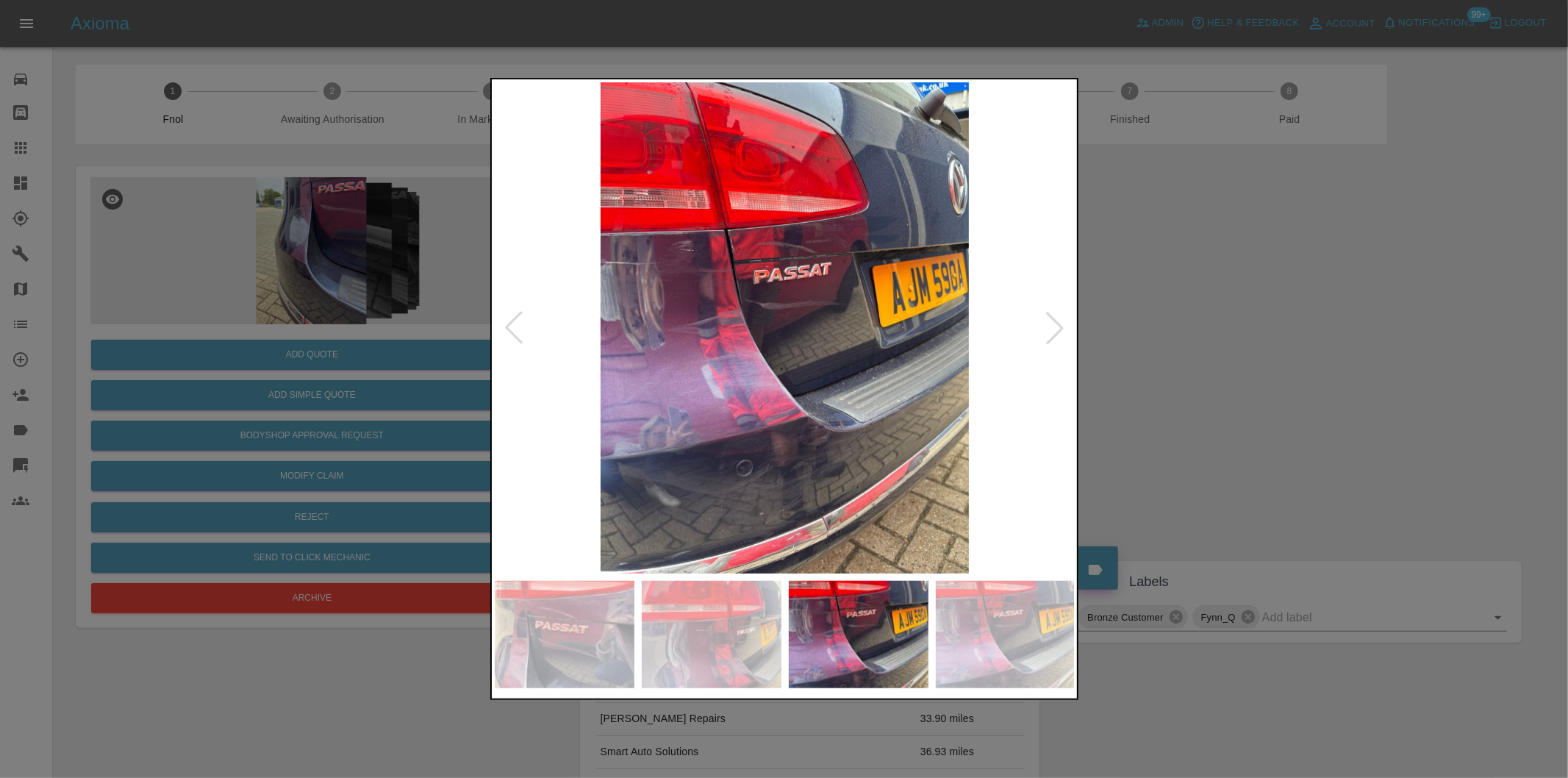
drag, startPoint x: 1181, startPoint y: 350, endPoint x: 879, endPoint y: 468, distance: 324.2
click at [1181, 350] on div at bounding box center [784, 389] width 1568 height 778
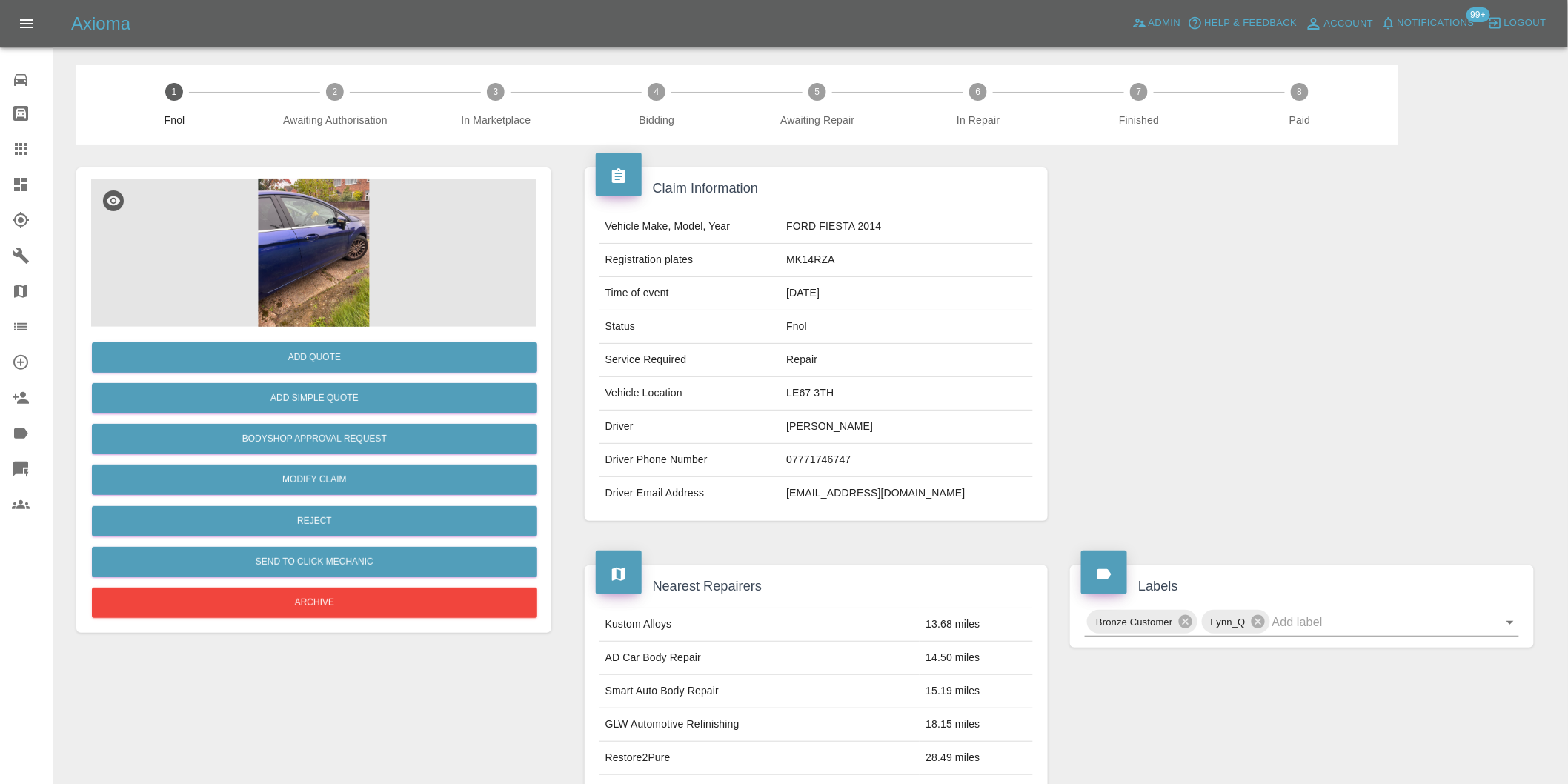
click at [349, 246] on img at bounding box center [314, 252] width 445 height 148
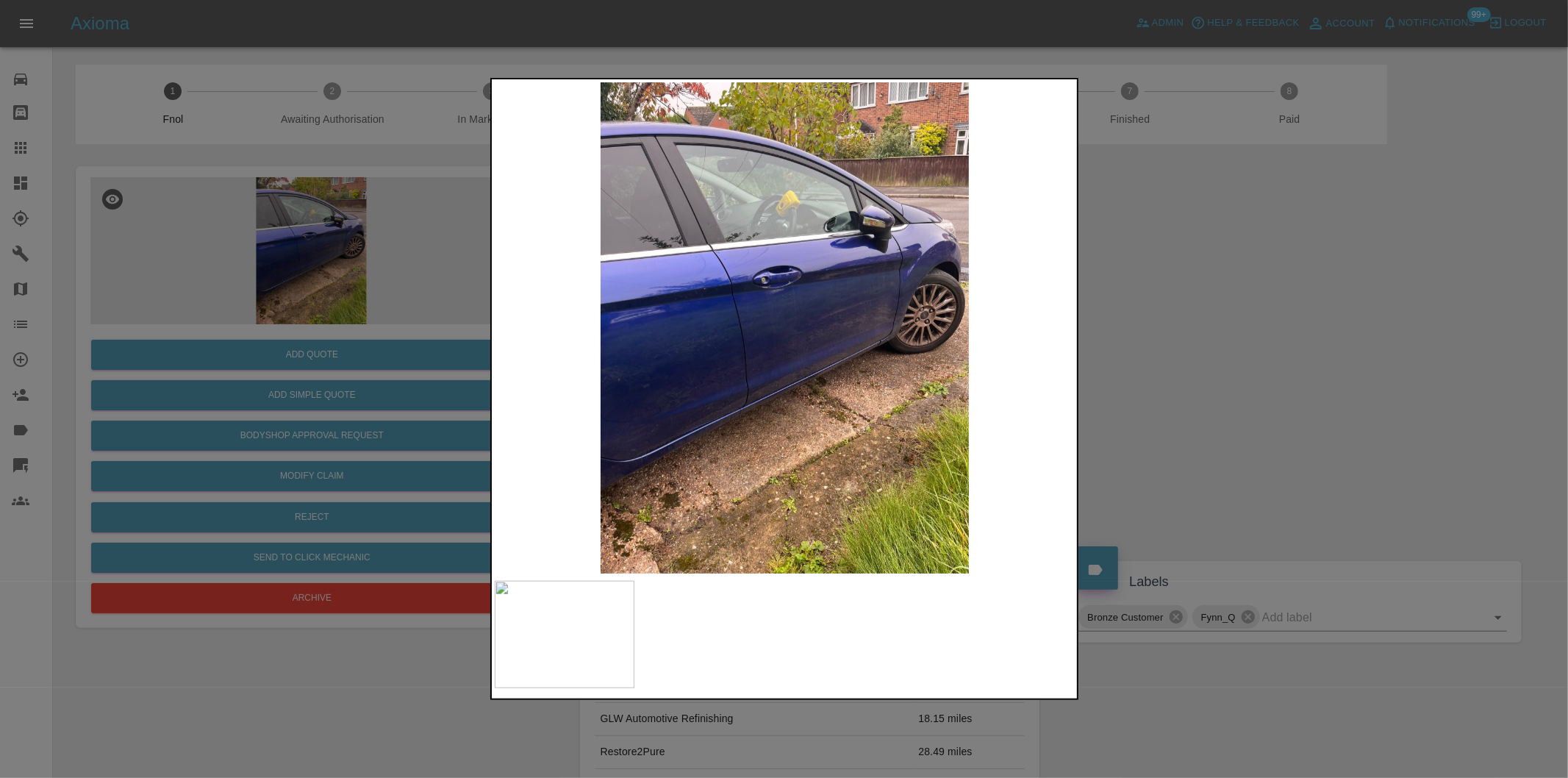
click at [836, 314] on img at bounding box center [784, 328] width 581 height 491
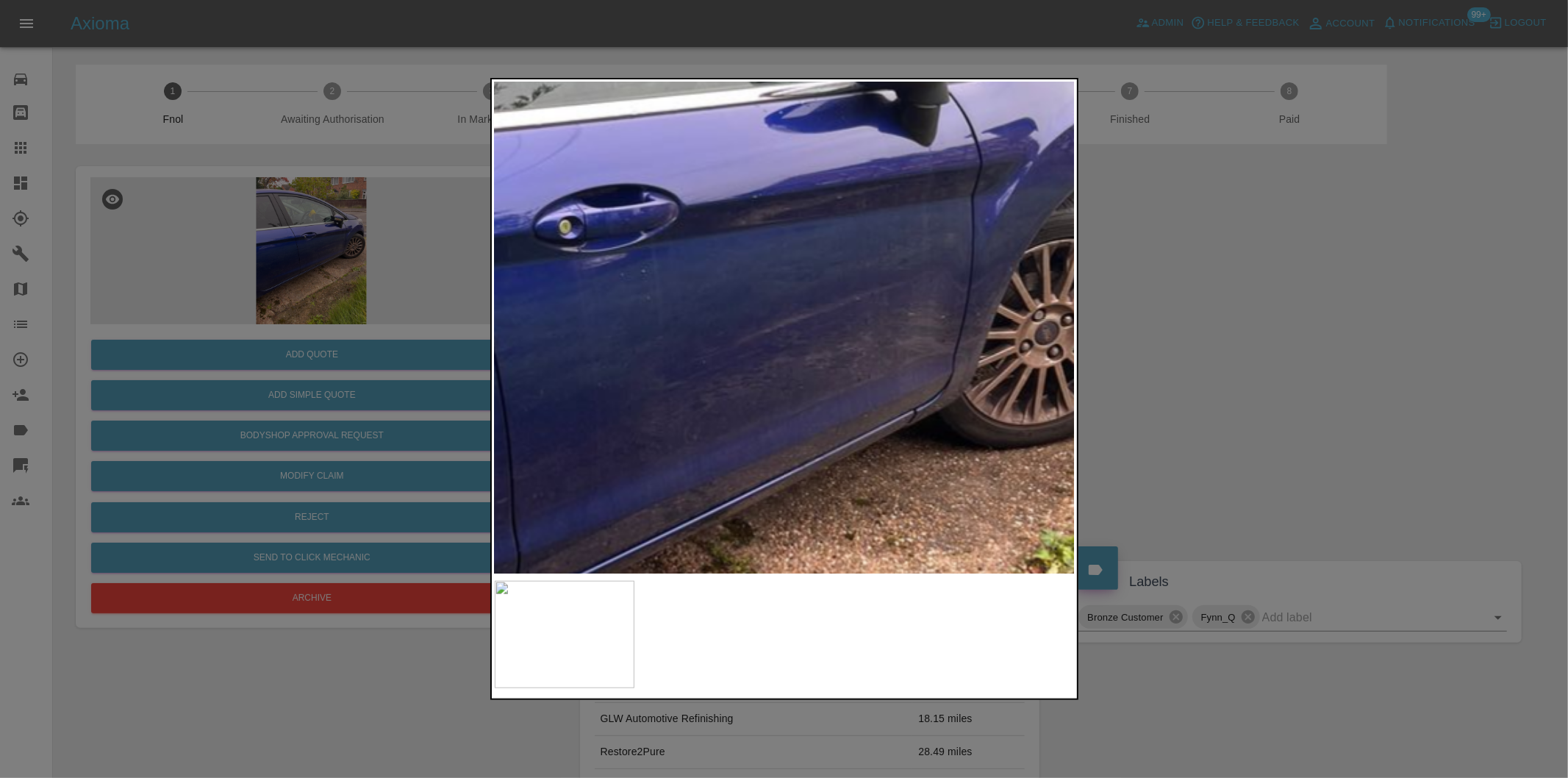
click at [836, 314] on img at bounding box center [628, 370] width 1742 height 1473
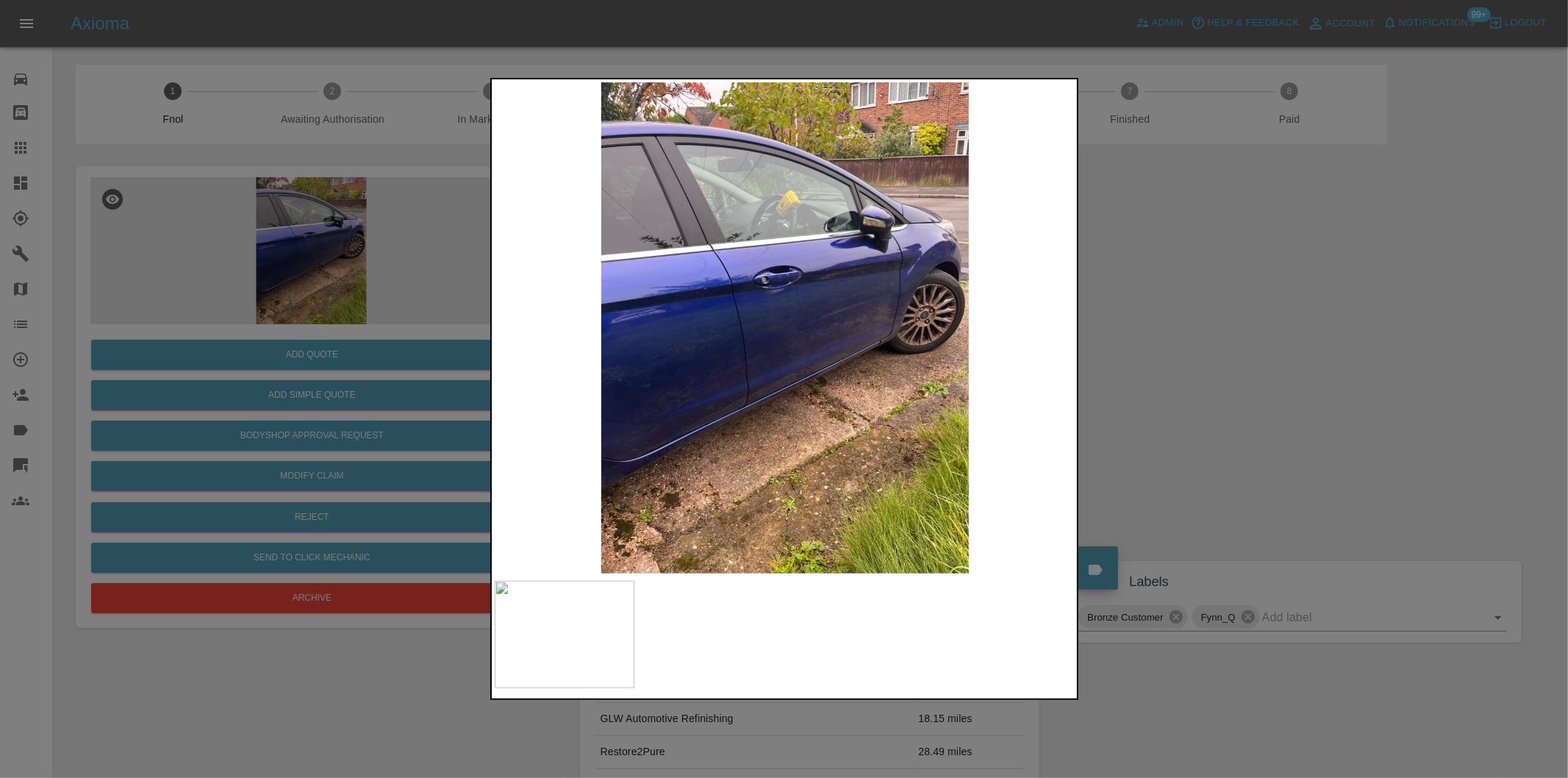
click at [1287, 394] on div at bounding box center [784, 389] width 1568 height 778
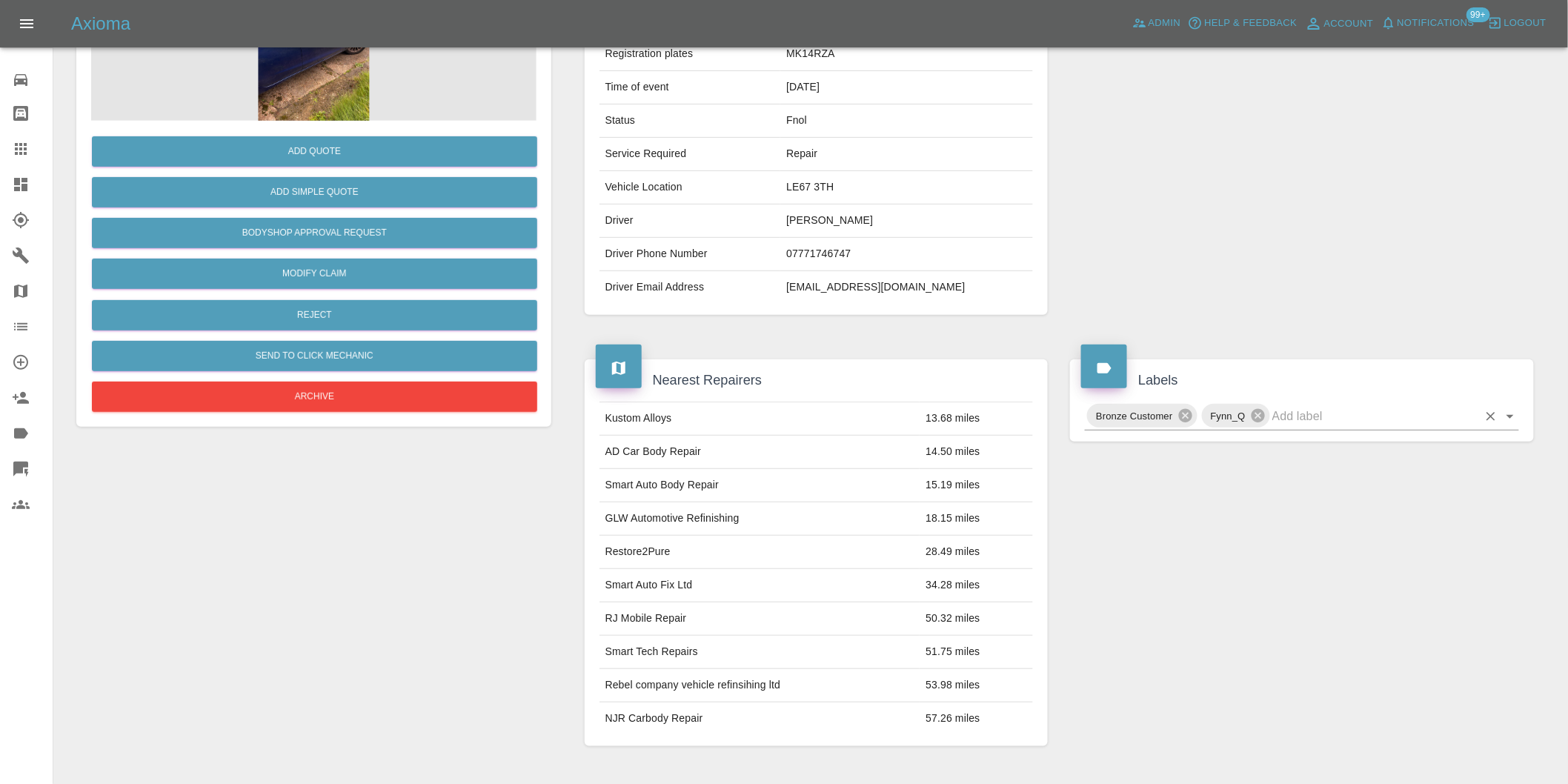
scroll to position [329, 0]
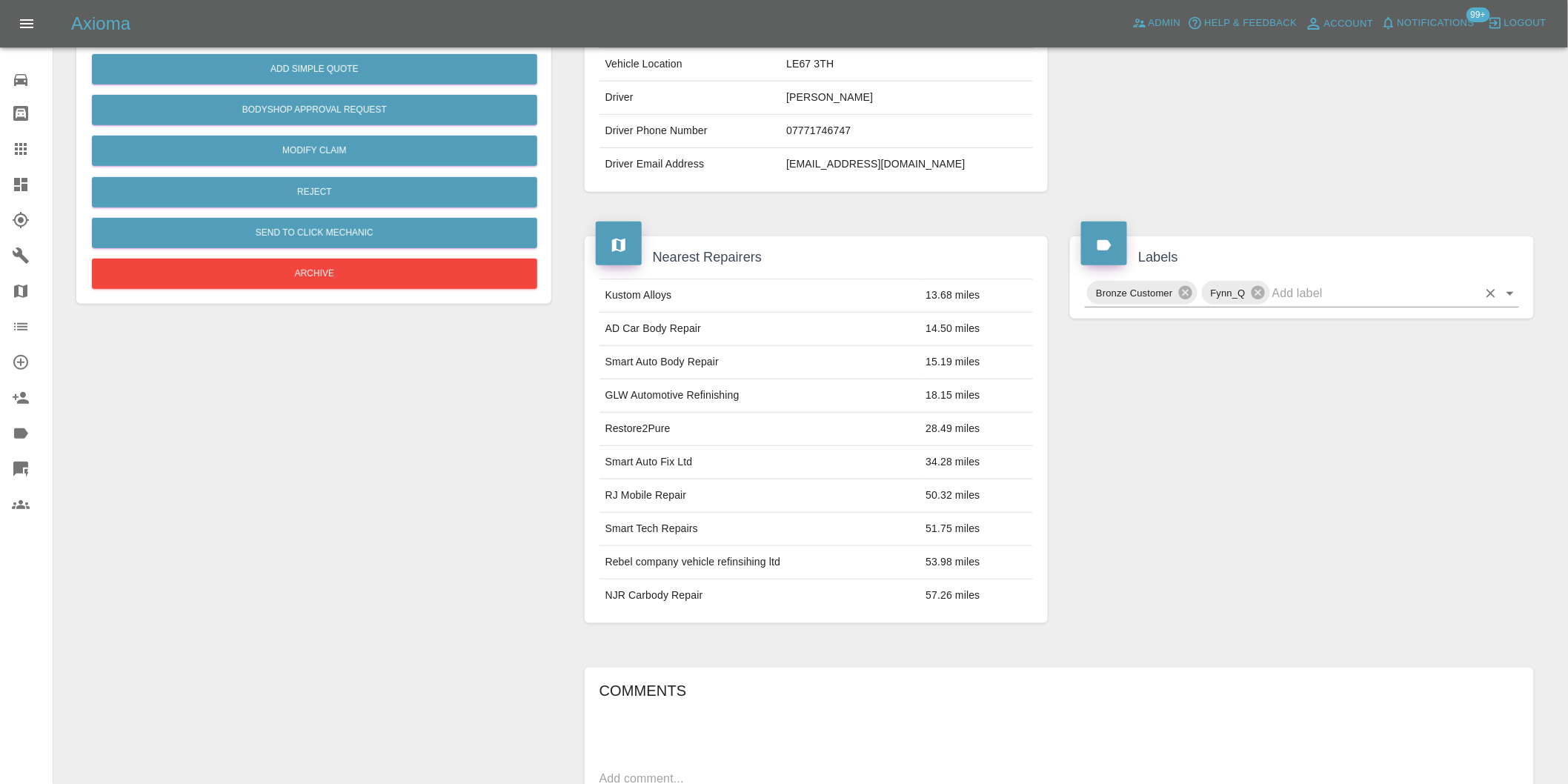
click at [1514, 294] on icon "Open" at bounding box center [1510, 293] width 18 height 18
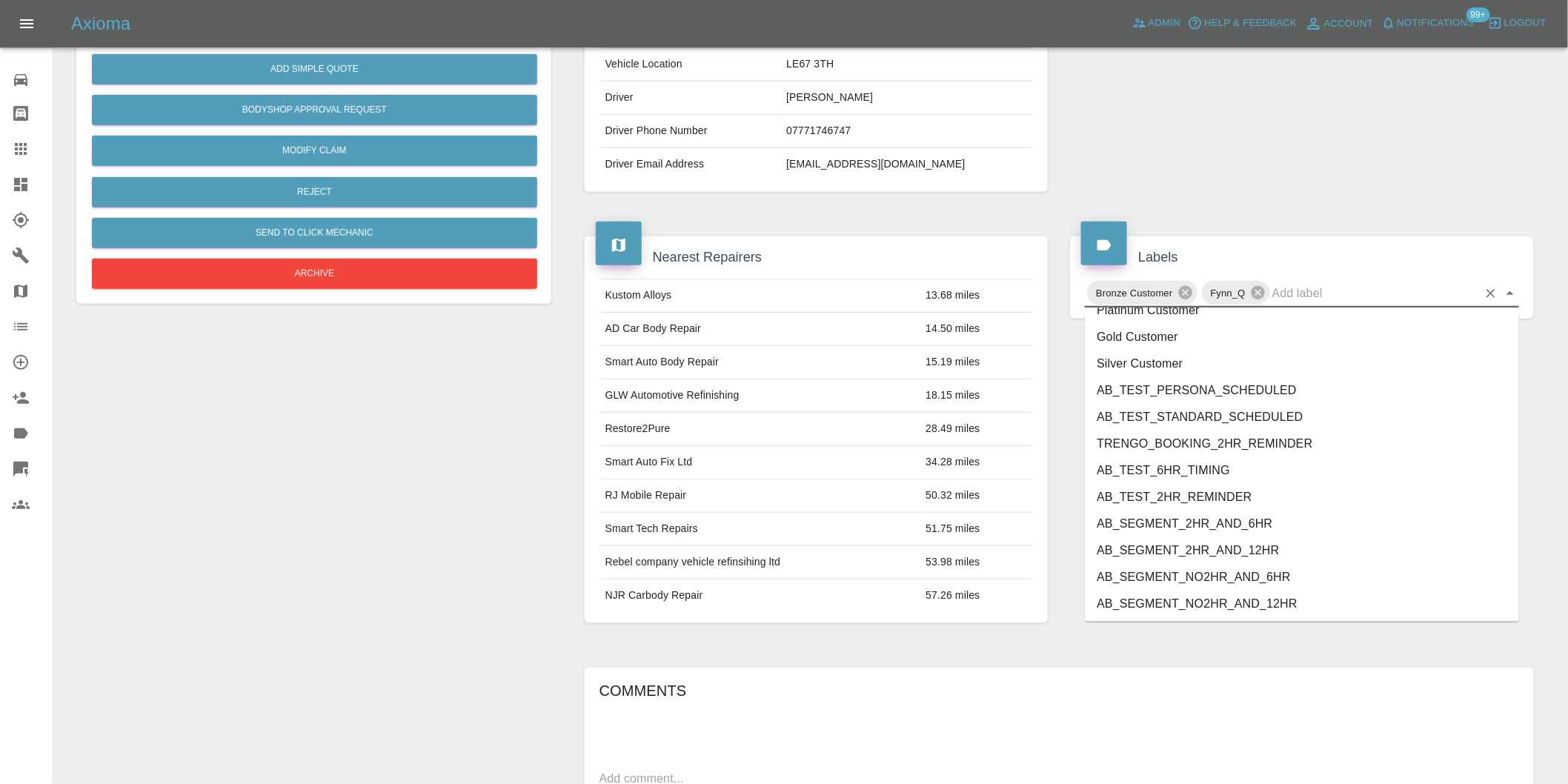
scroll to position [3164, 0]
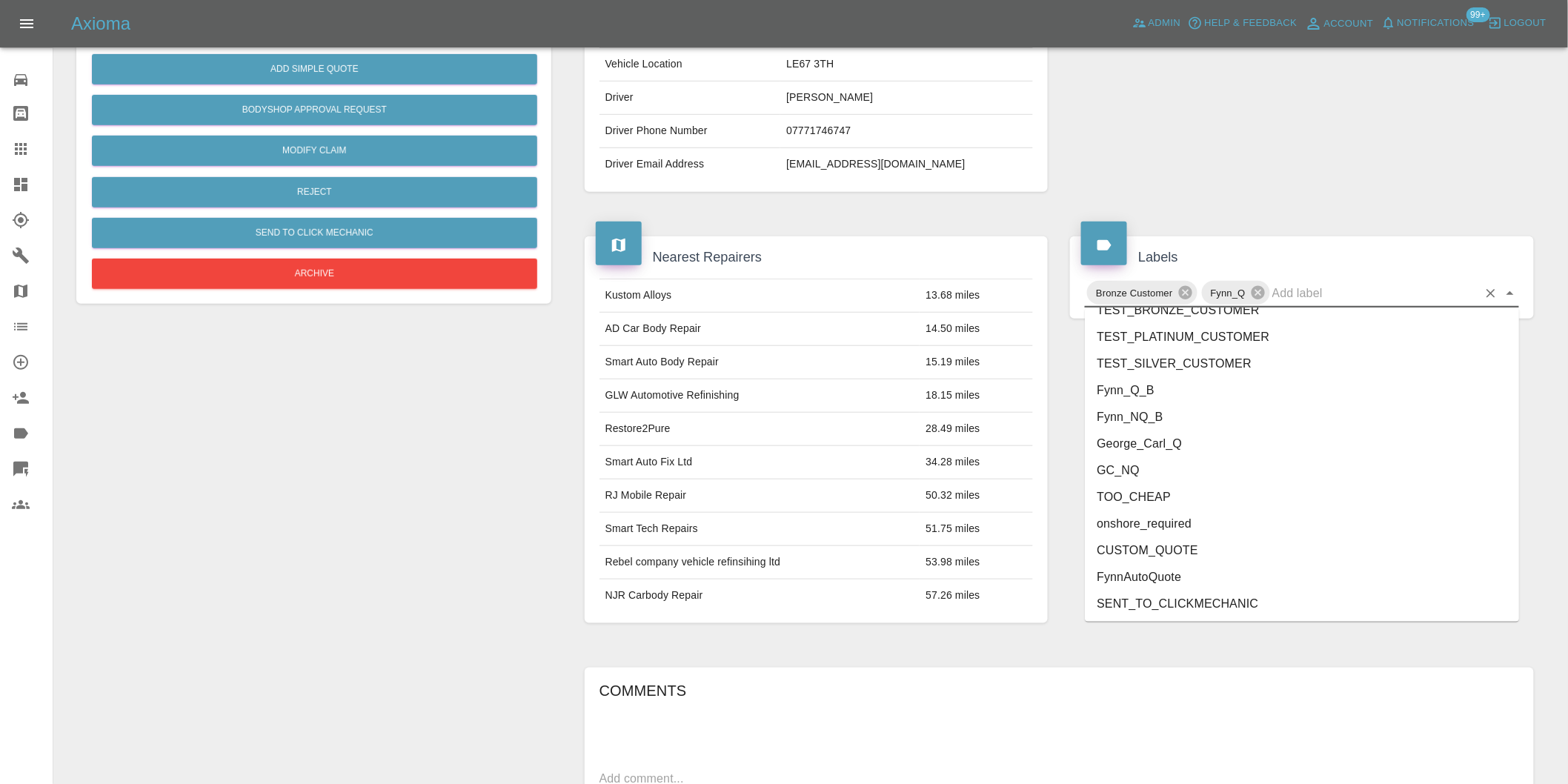
click at [1153, 446] on li "George_Carl_Q" at bounding box center [1302, 444] width 435 height 26
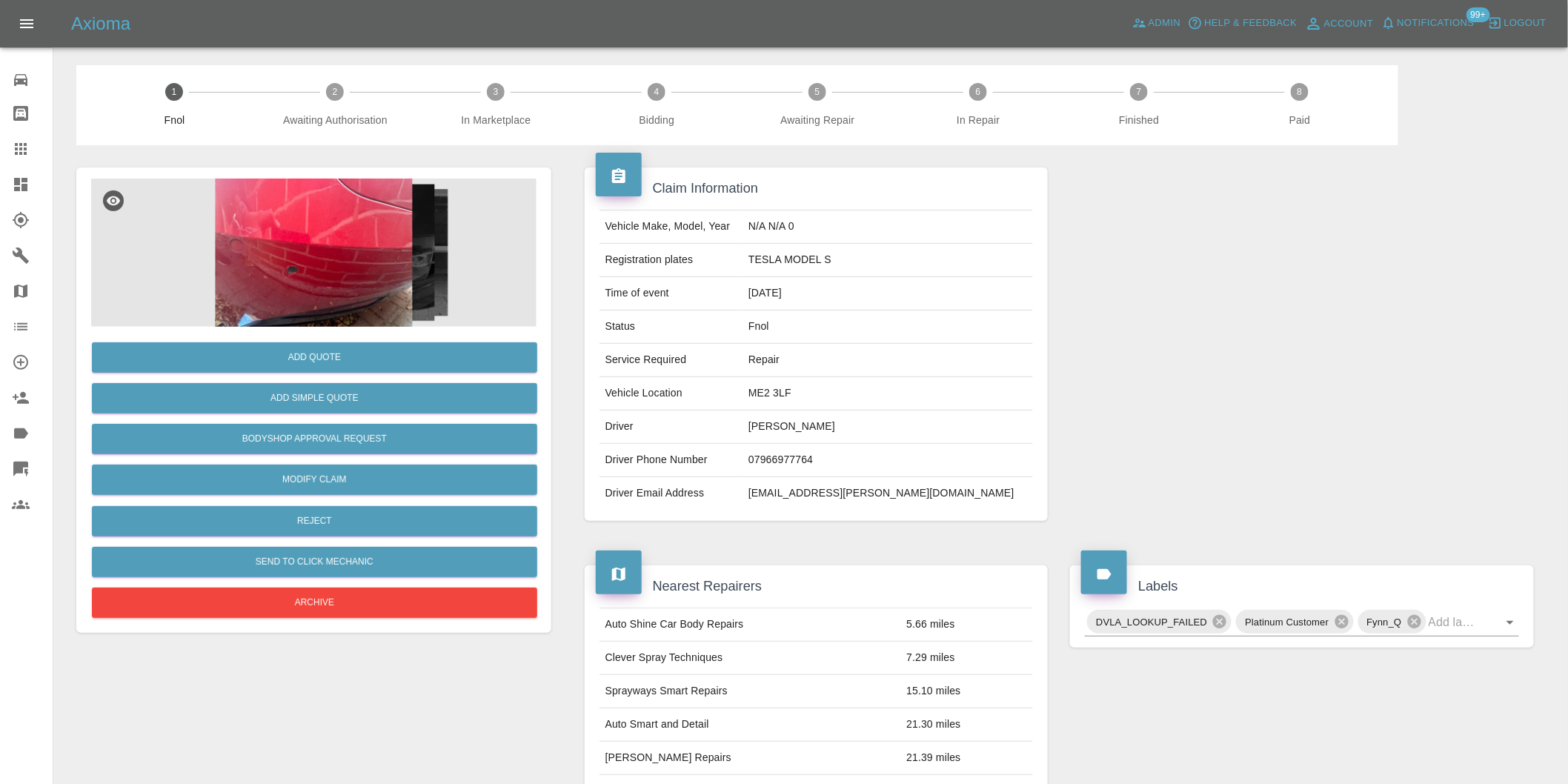
click at [349, 239] on img at bounding box center [314, 252] width 445 height 148
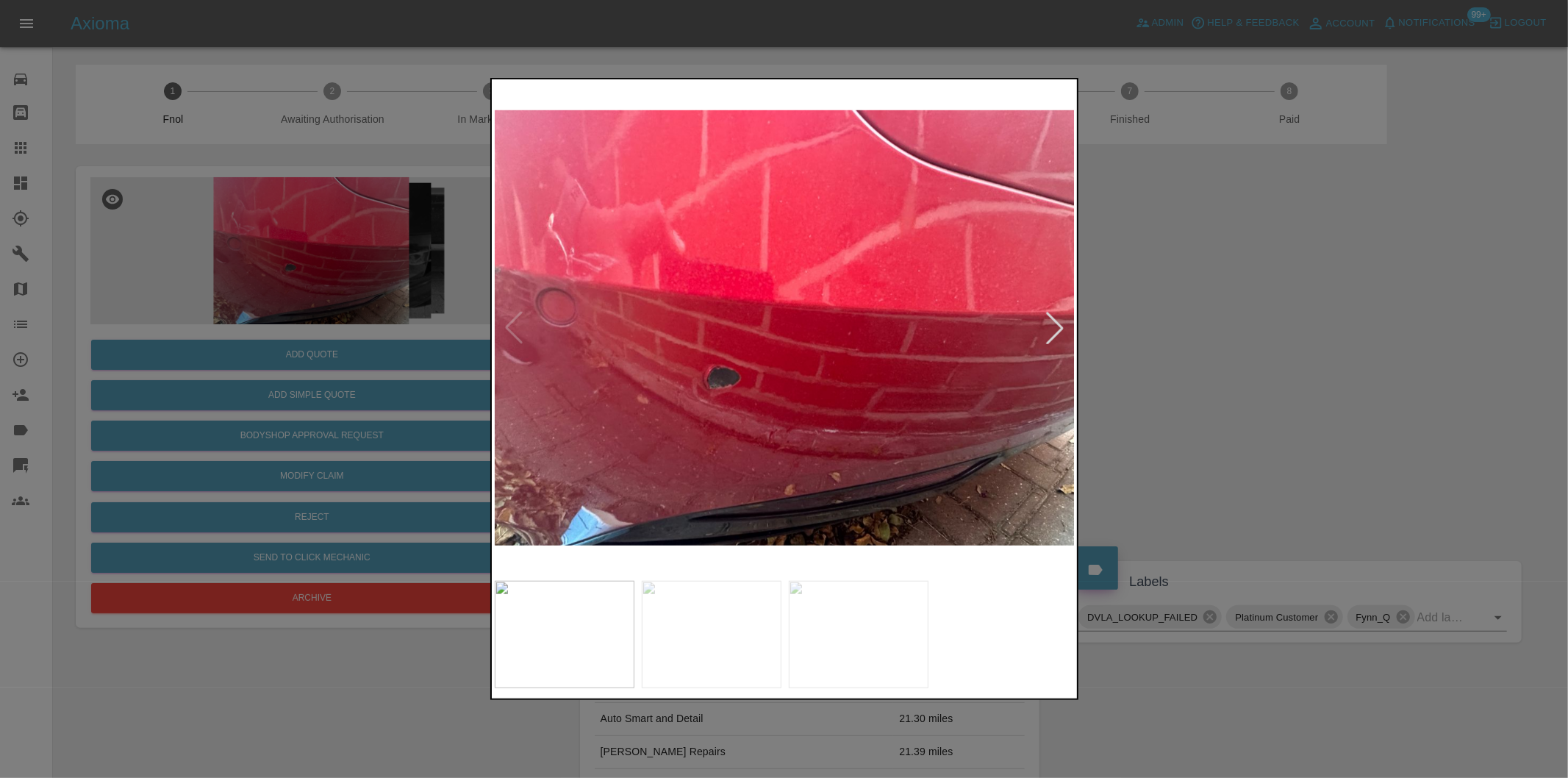
click at [1053, 336] on div at bounding box center [1054, 327] width 32 height 32
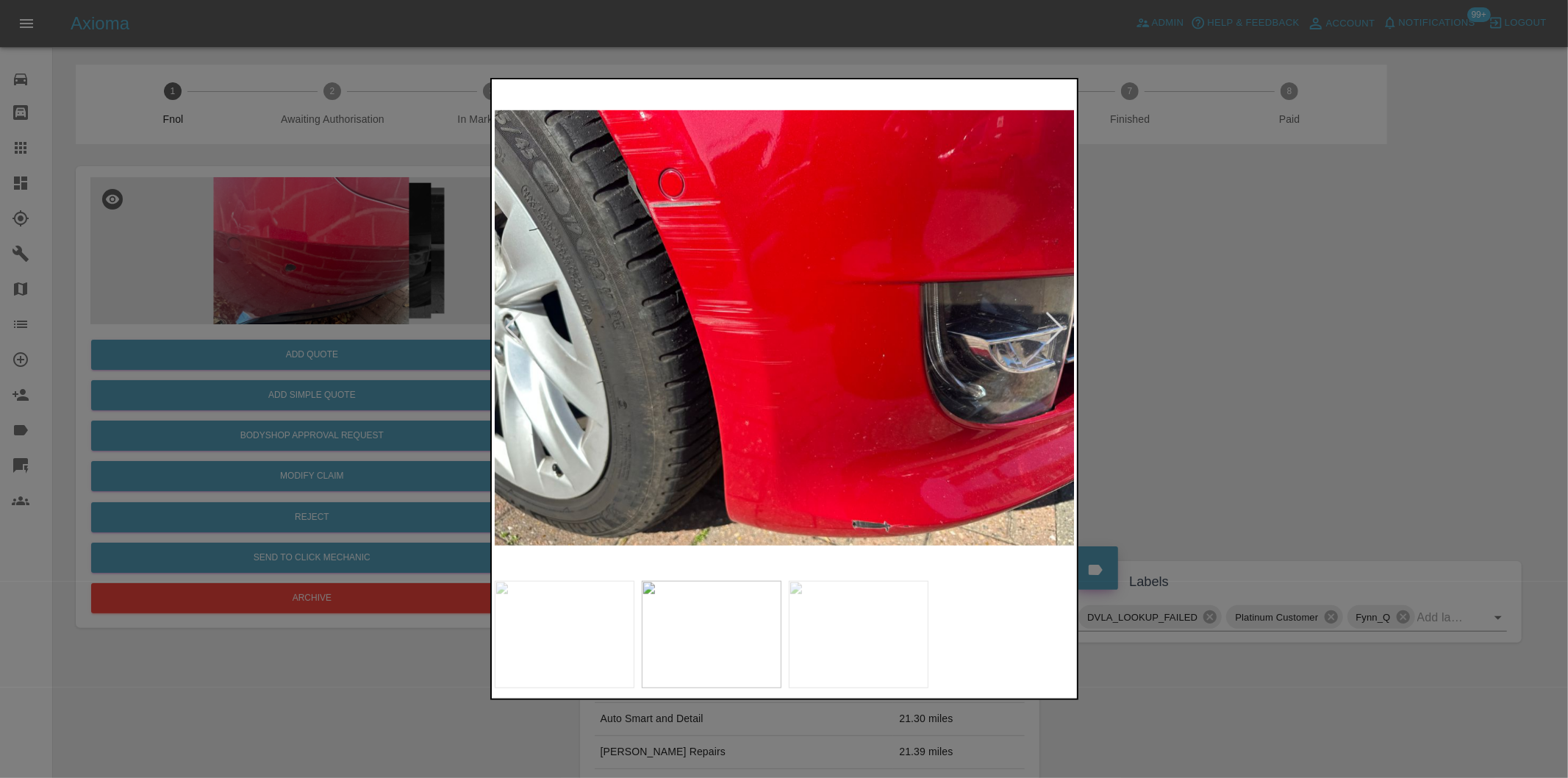
click at [1053, 336] on div at bounding box center [1054, 327] width 32 height 32
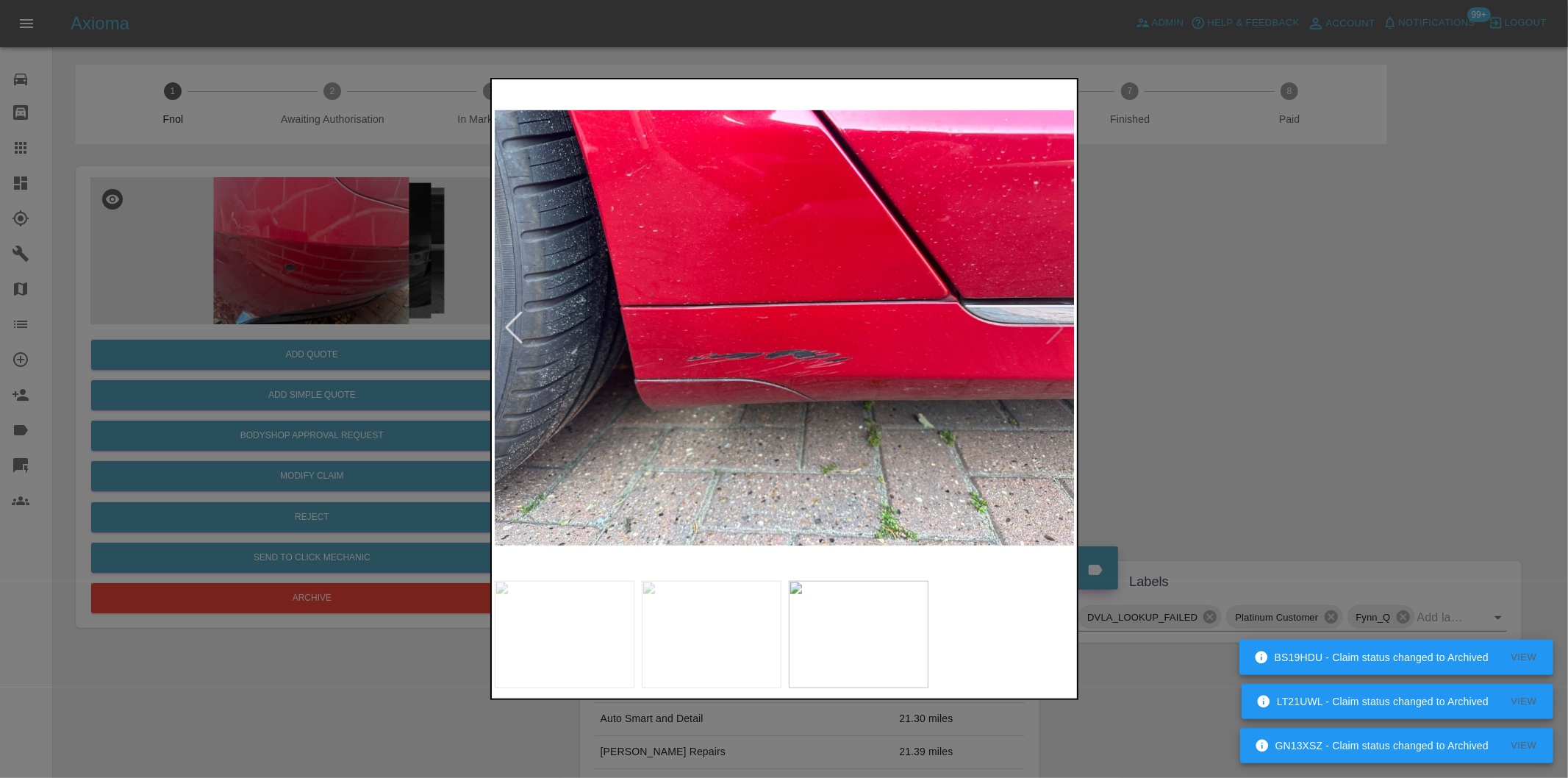
click at [1052, 328] on img at bounding box center [784, 328] width 581 height 491
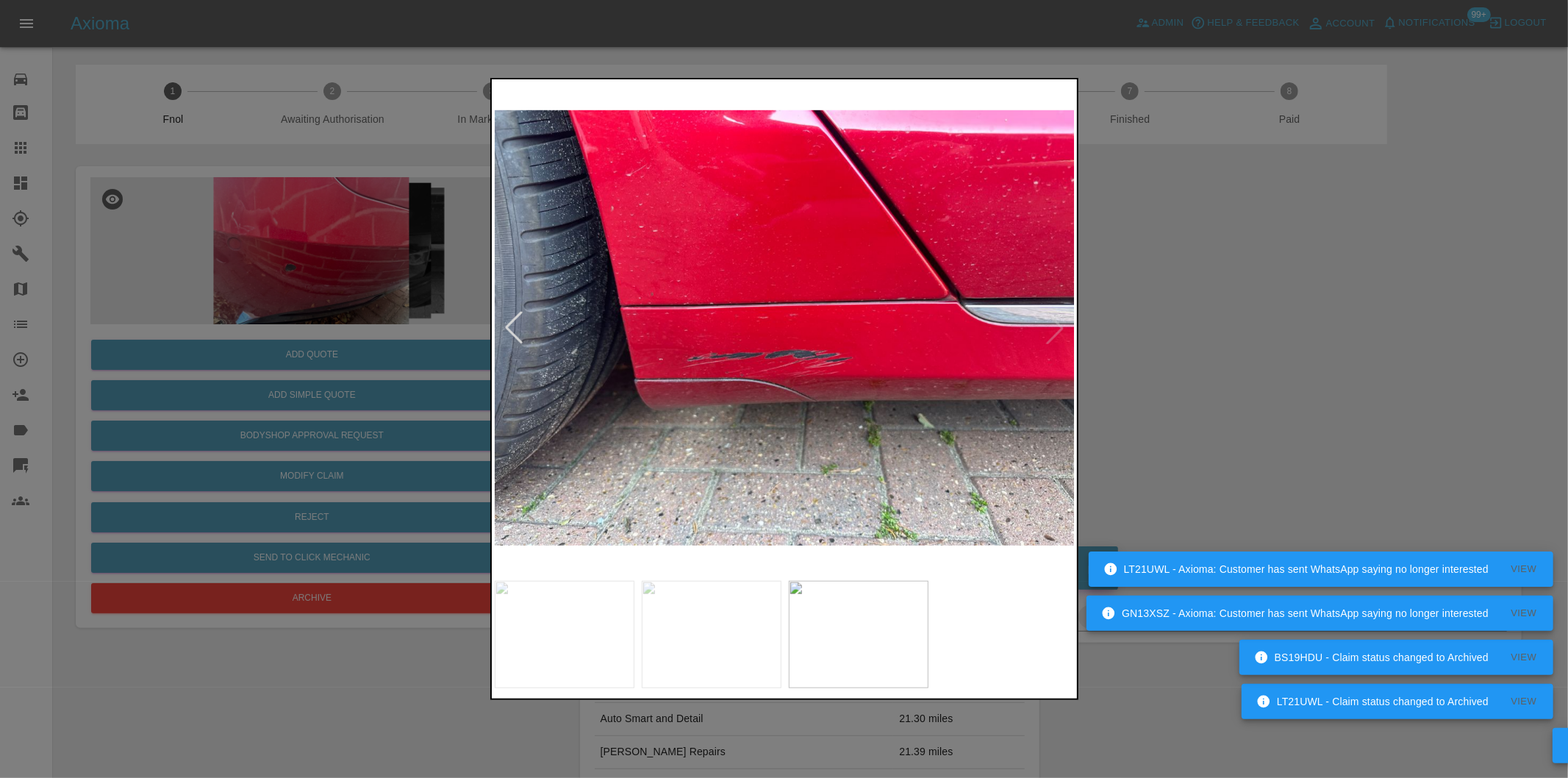
click at [1052, 328] on img at bounding box center [784, 328] width 581 height 491
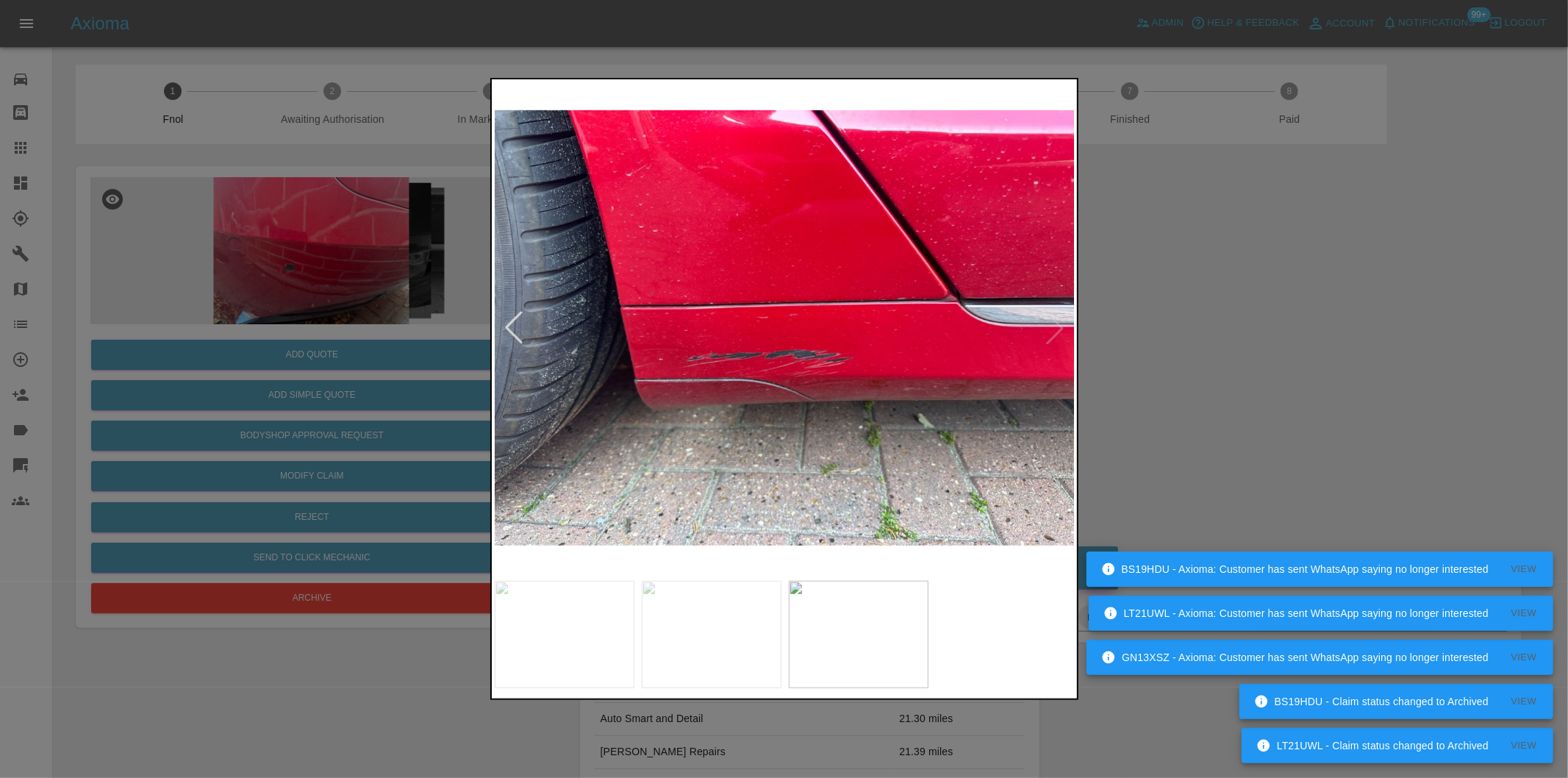
click at [512, 321] on div at bounding box center [513, 327] width 32 height 32
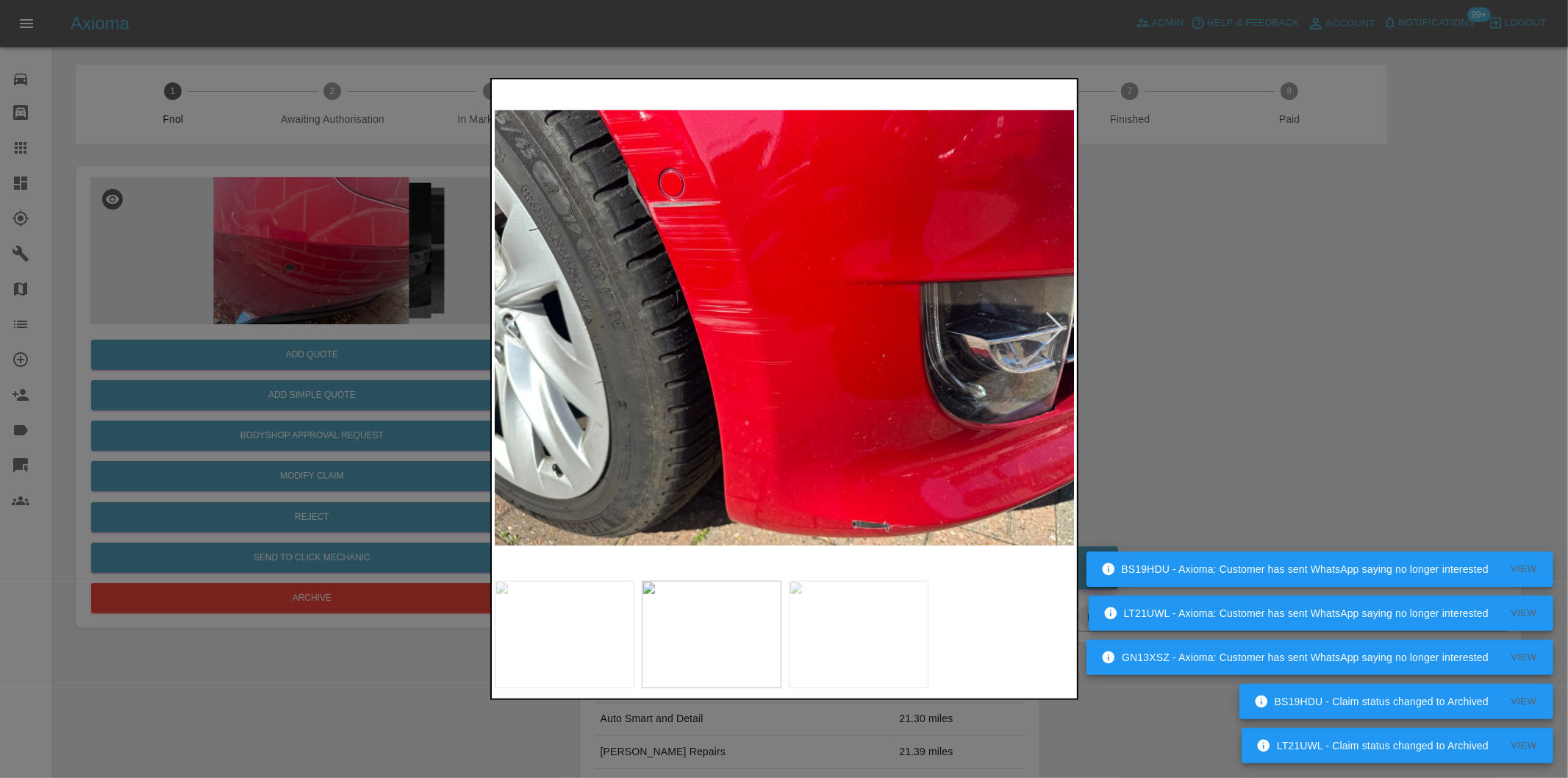
click at [512, 319] on div at bounding box center [513, 327] width 32 height 32
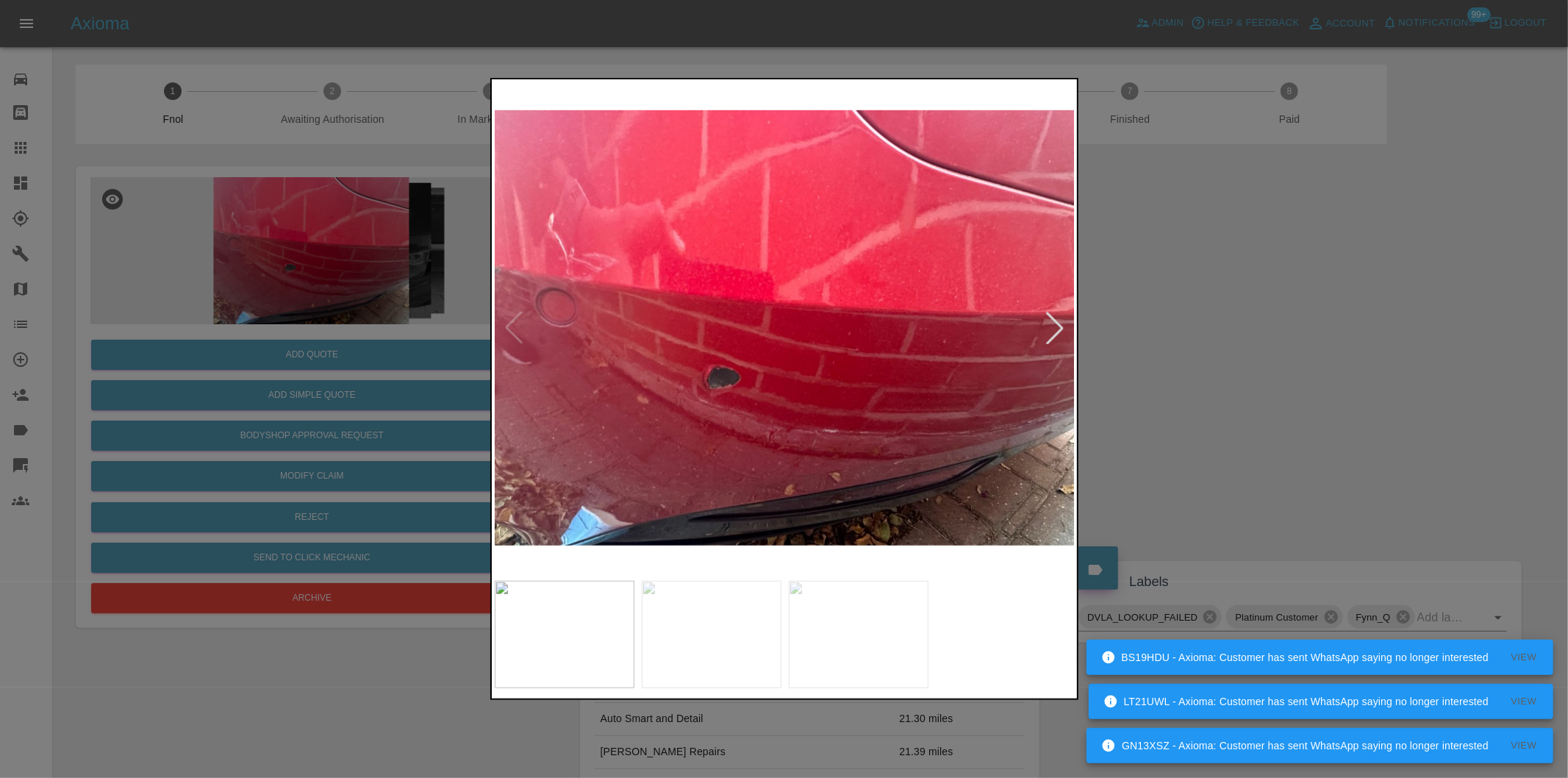
click at [1185, 291] on div at bounding box center [784, 389] width 1568 height 778
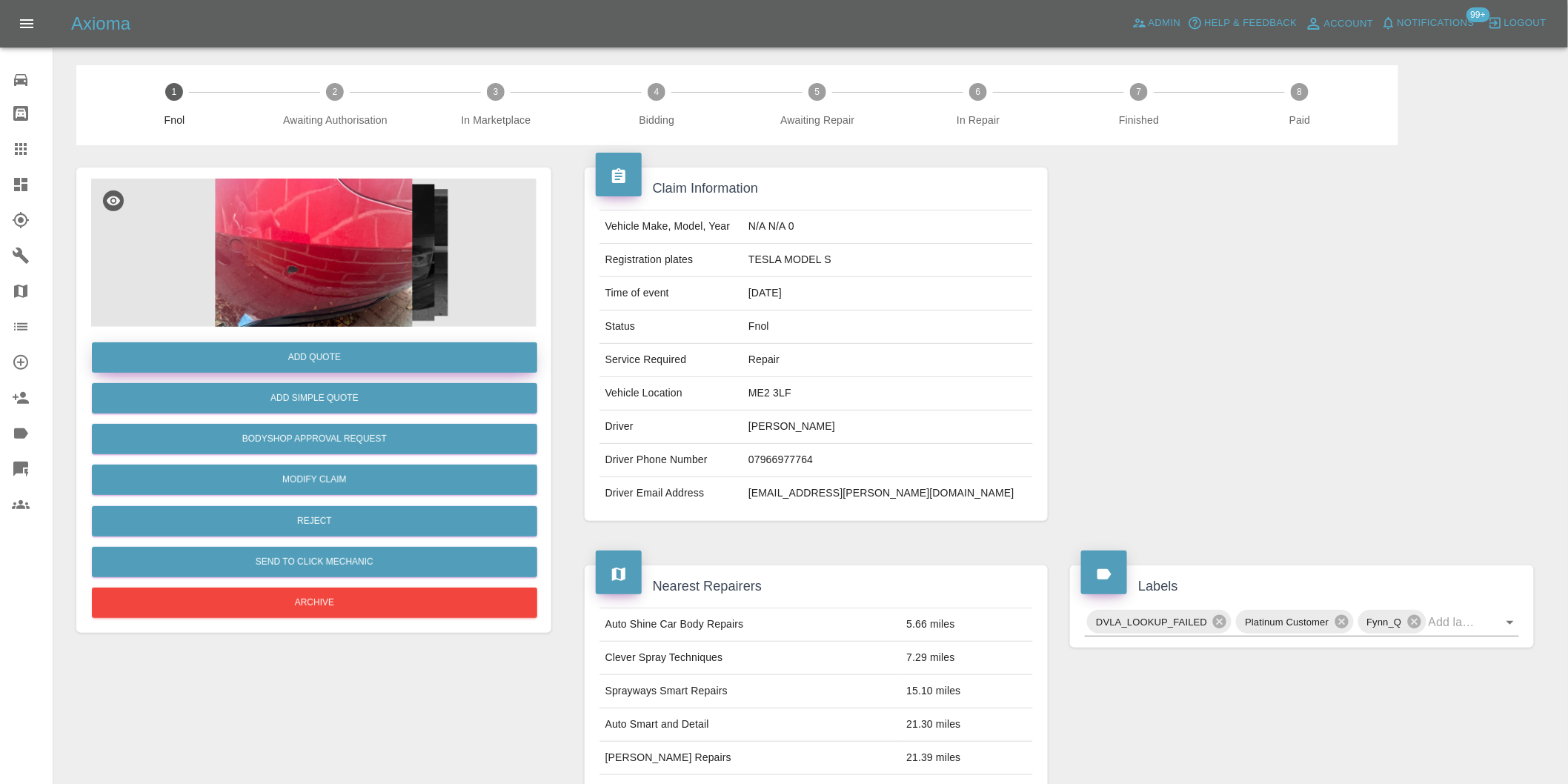
click at [366, 358] on button "Add Quote" at bounding box center [315, 357] width 445 height 30
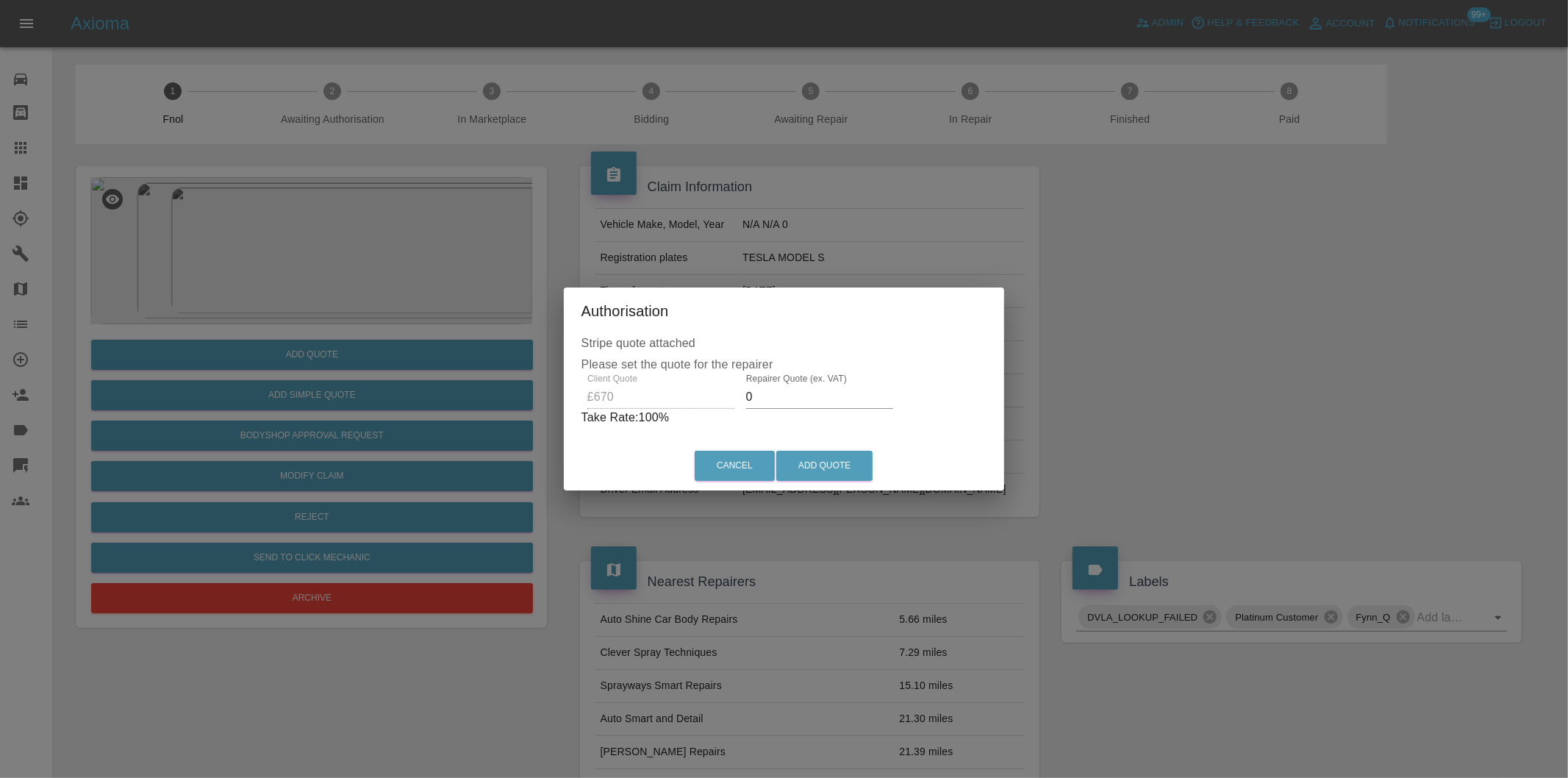
click at [809, 381] on label "Repairer Quote (ex. VAT)" at bounding box center [795, 379] width 100 height 13
click at [809, 386] on input "0" at bounding box center [819, 397] width 147 height 23
click at [797, 395] on input "0" at bounding box center [819, 397] width 147 height 23
type input "0425"
click at [820, 458] on button "Add Quote" at bounding box center [823, 465] width 96 height 30
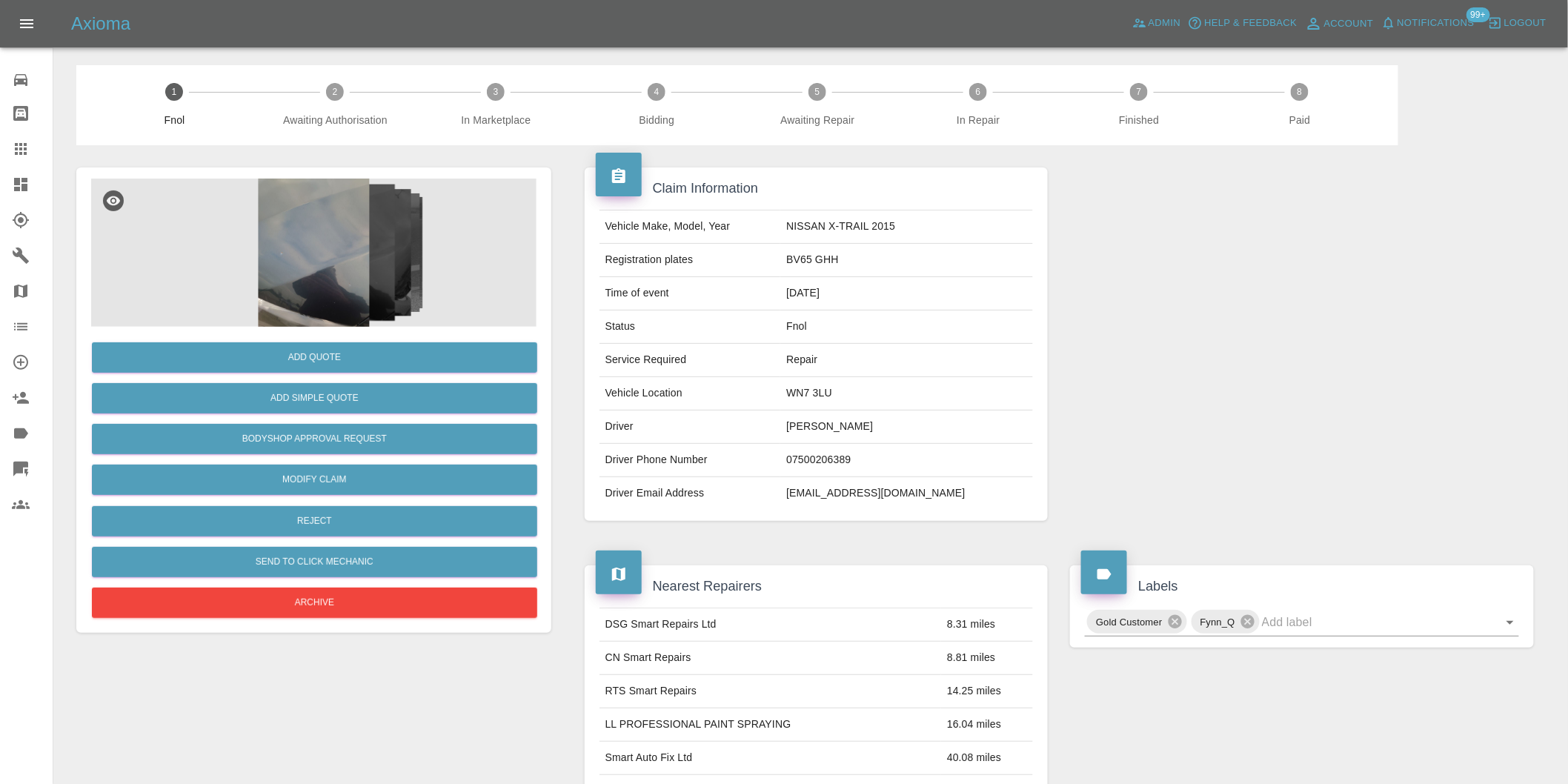
click at [311, 249] on img at bounding box center [314, 252] width 445 height 148
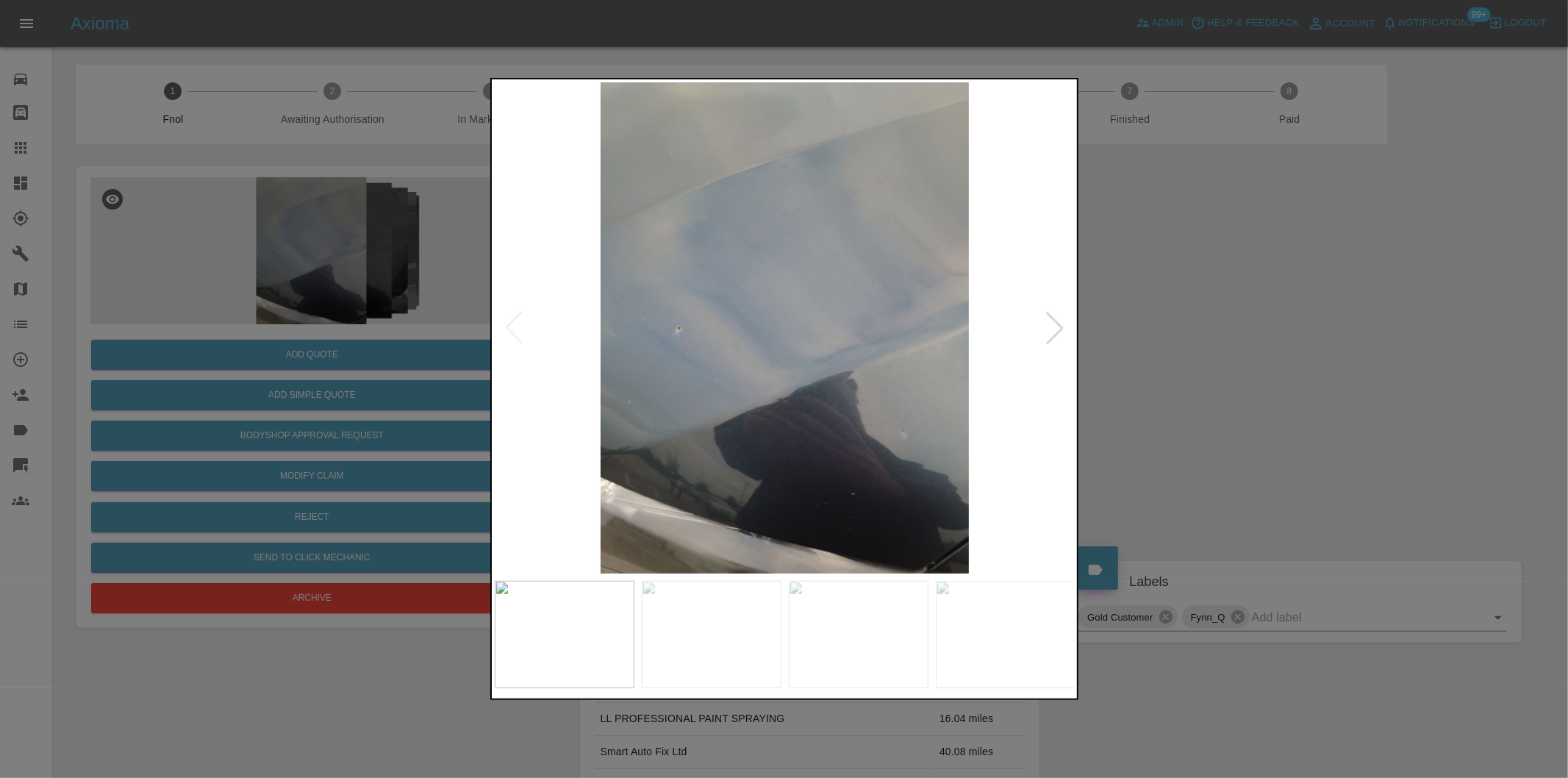
click at [1061, 325] on div at bounding box center [1054, 327] width 32 height 32
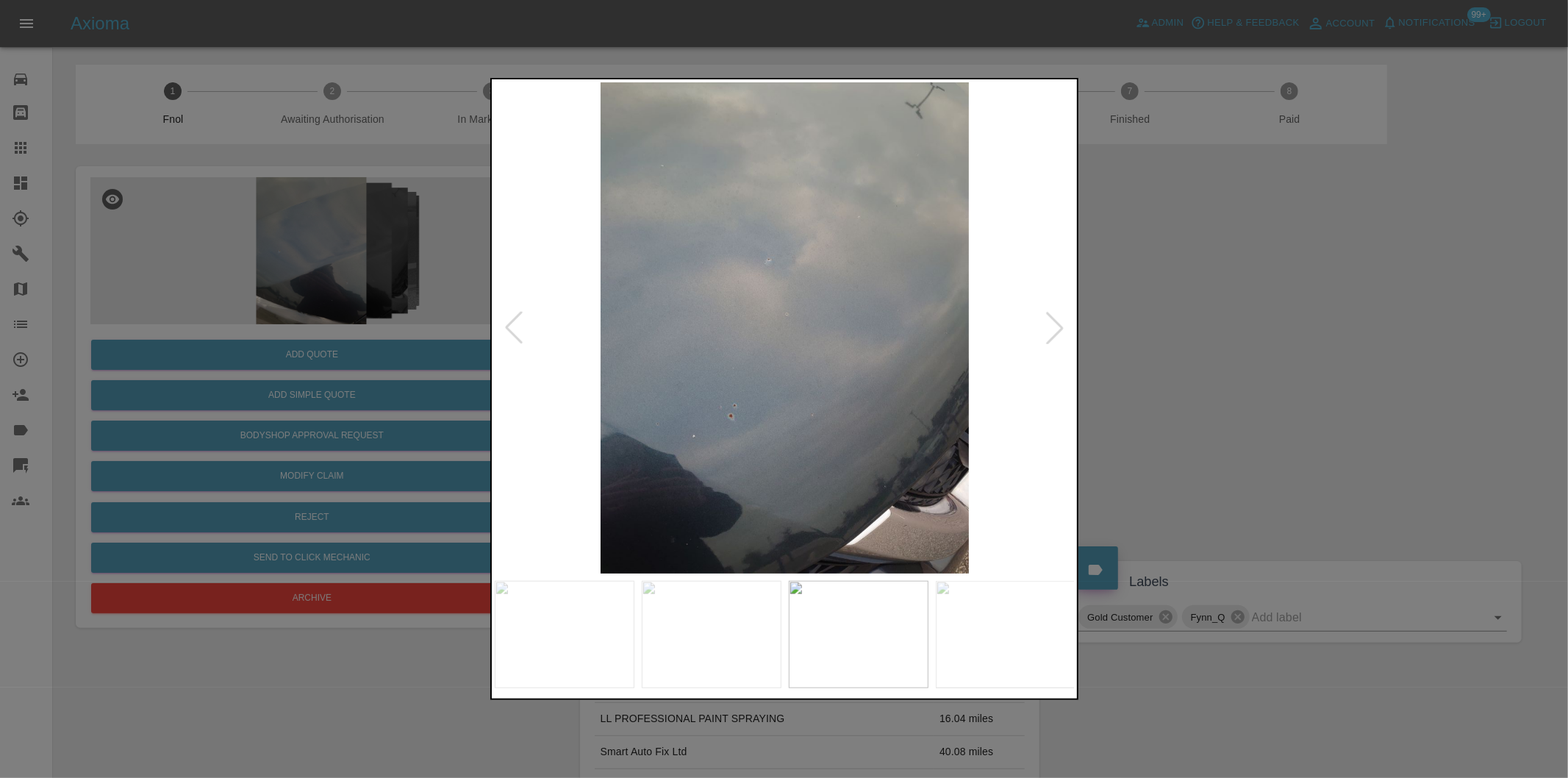
click at [1061, 325] on div at bounding box center [1054, 327] width 32 height 32
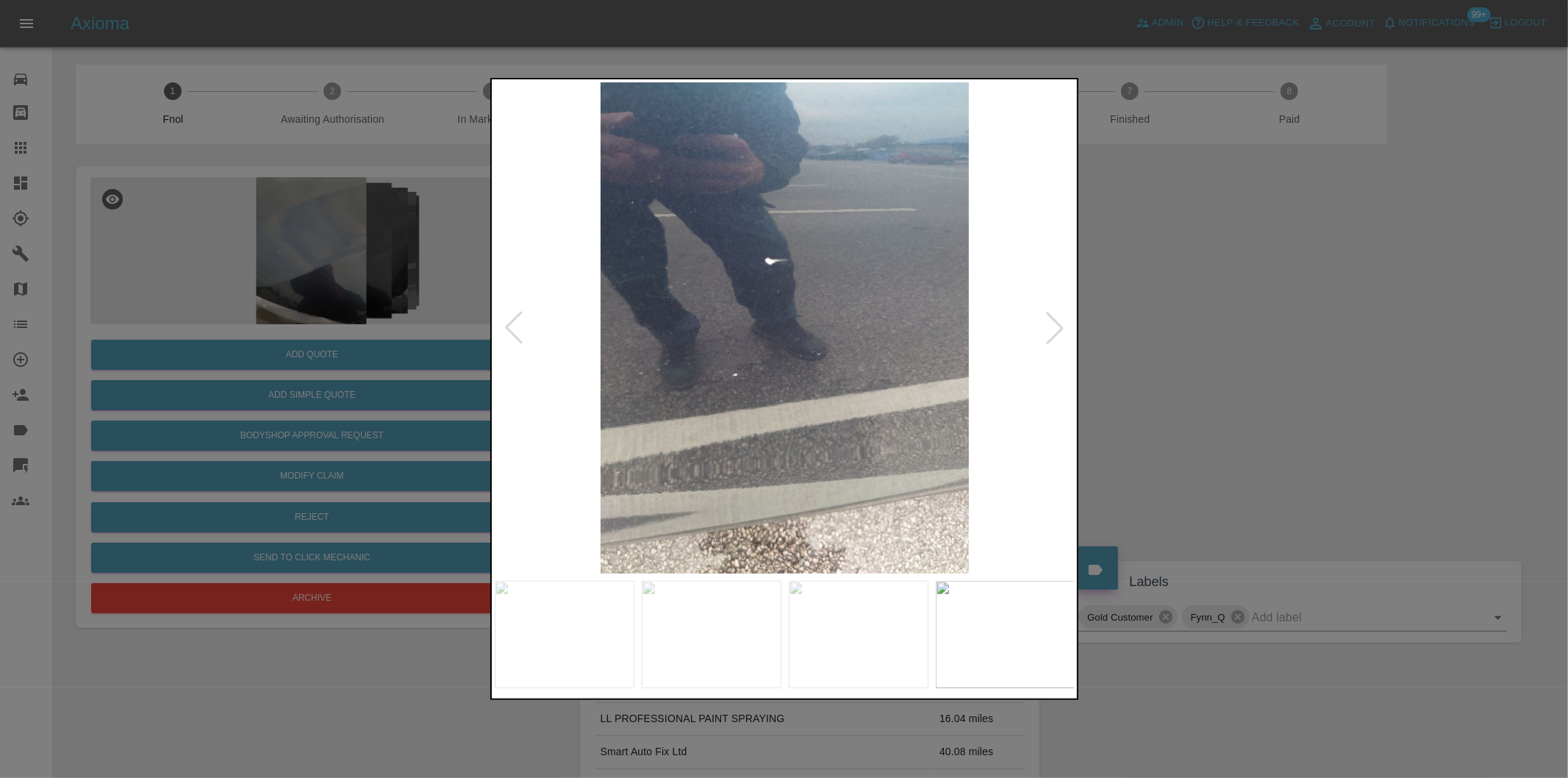
click at [1273, 343] on div at bounding box center [784, 389] width 1568 height 778
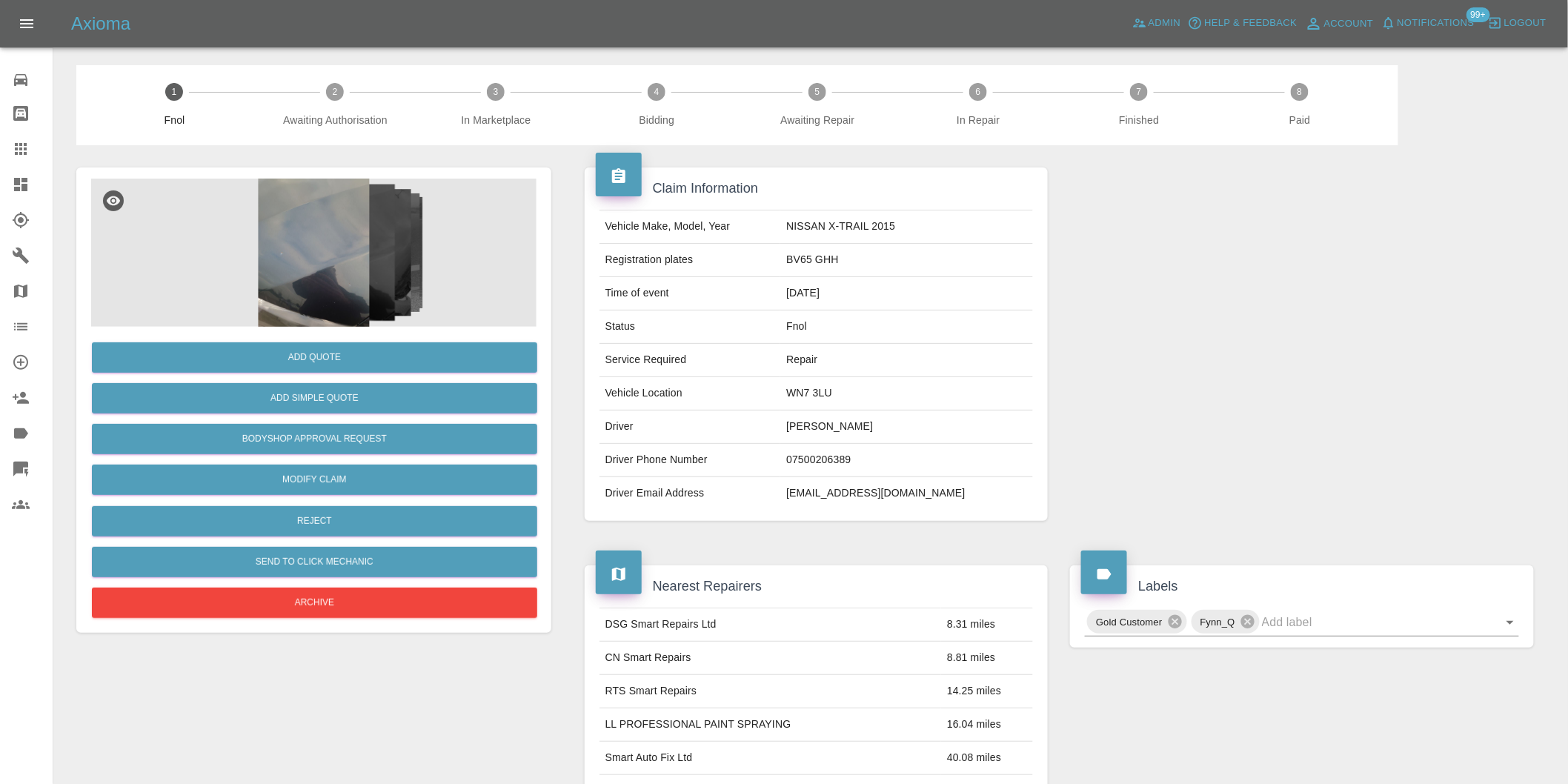
click at [334, 263] on img at bounding box center [314, 252] width 445 height 148
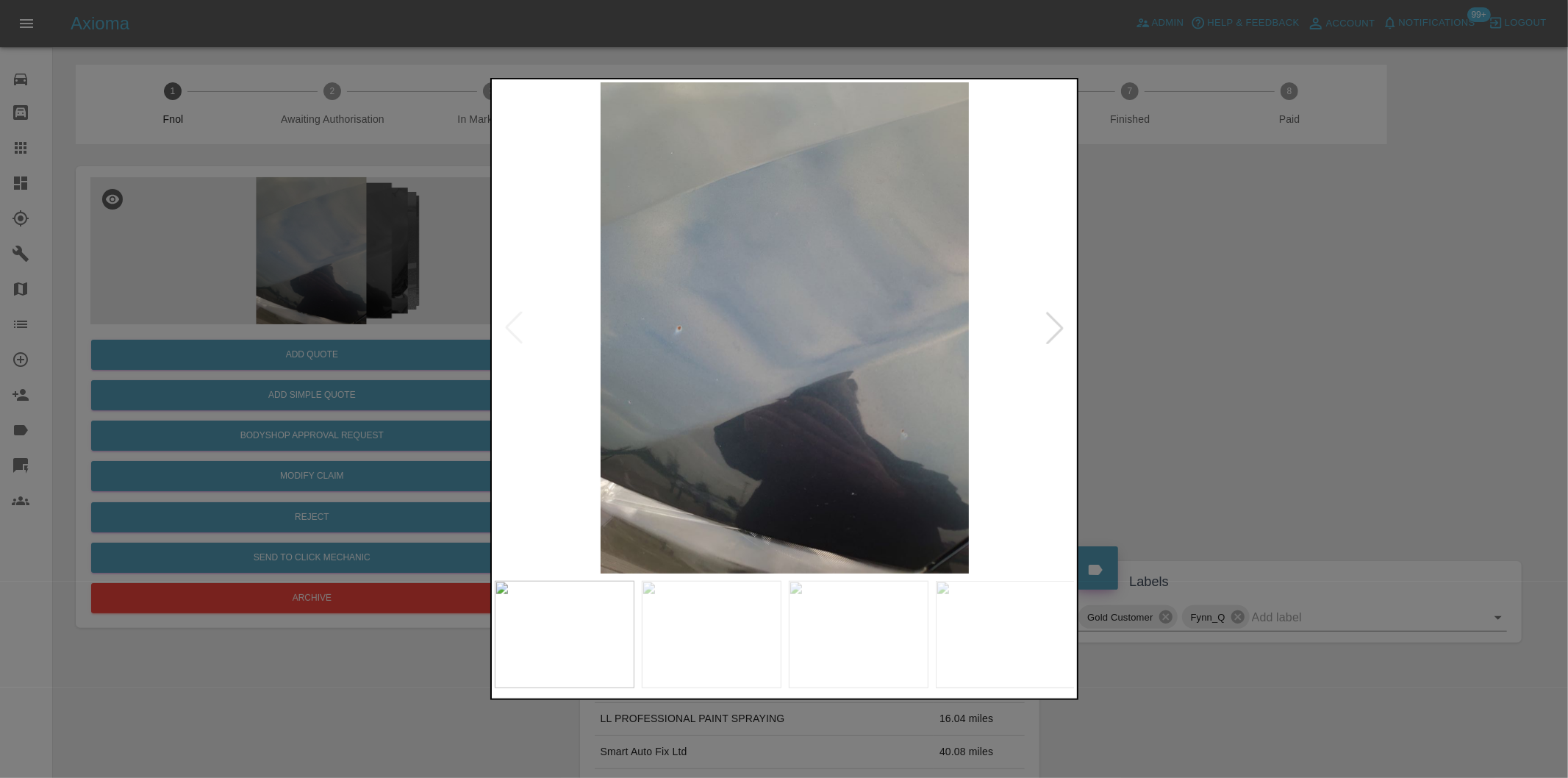
click at [1059, 325] on div at bounding box center [1054, 327] width 32 height 32
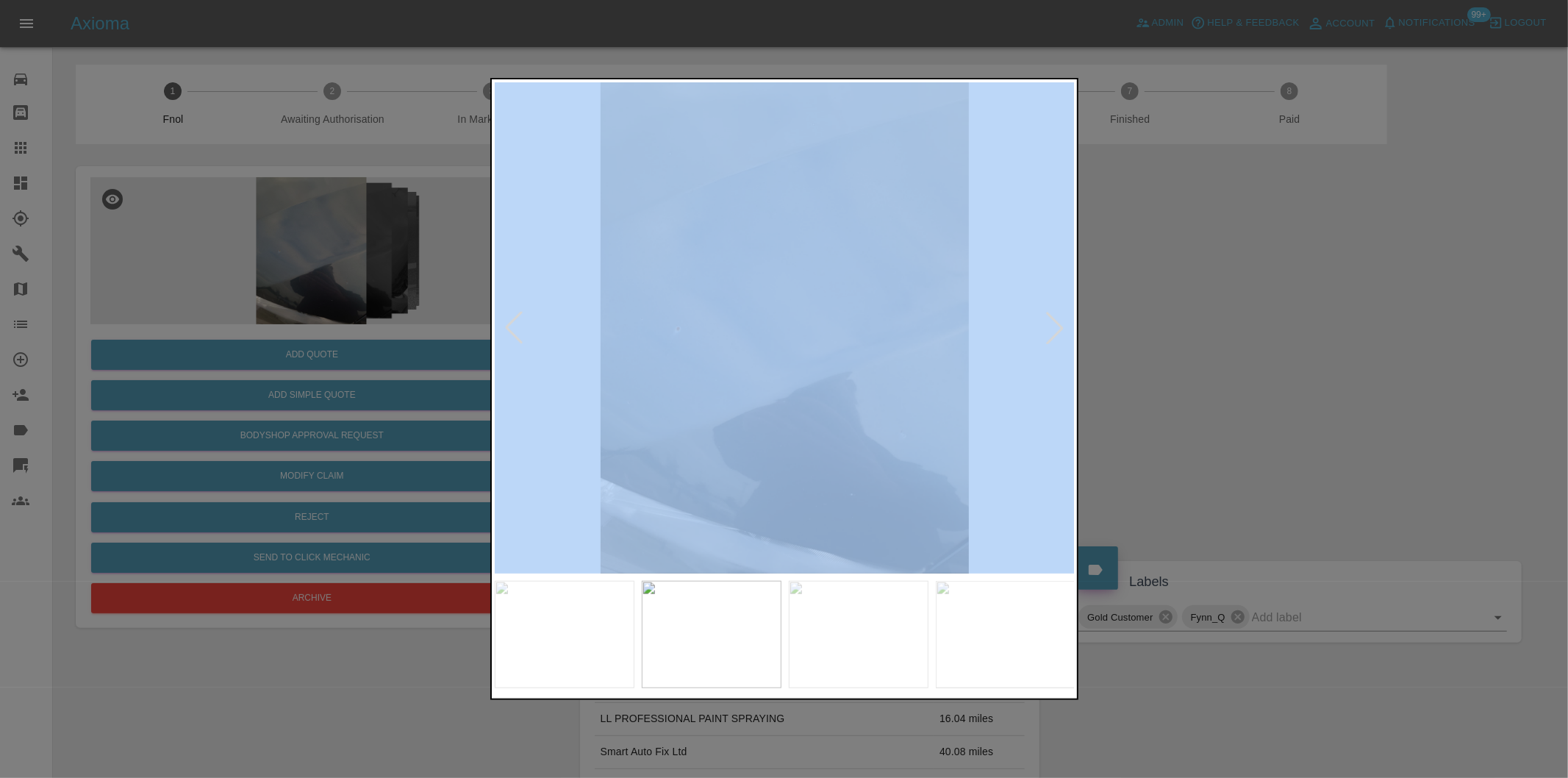
click at [1059, 325] on div at bounding box center [1054, 327] width 32 height 32
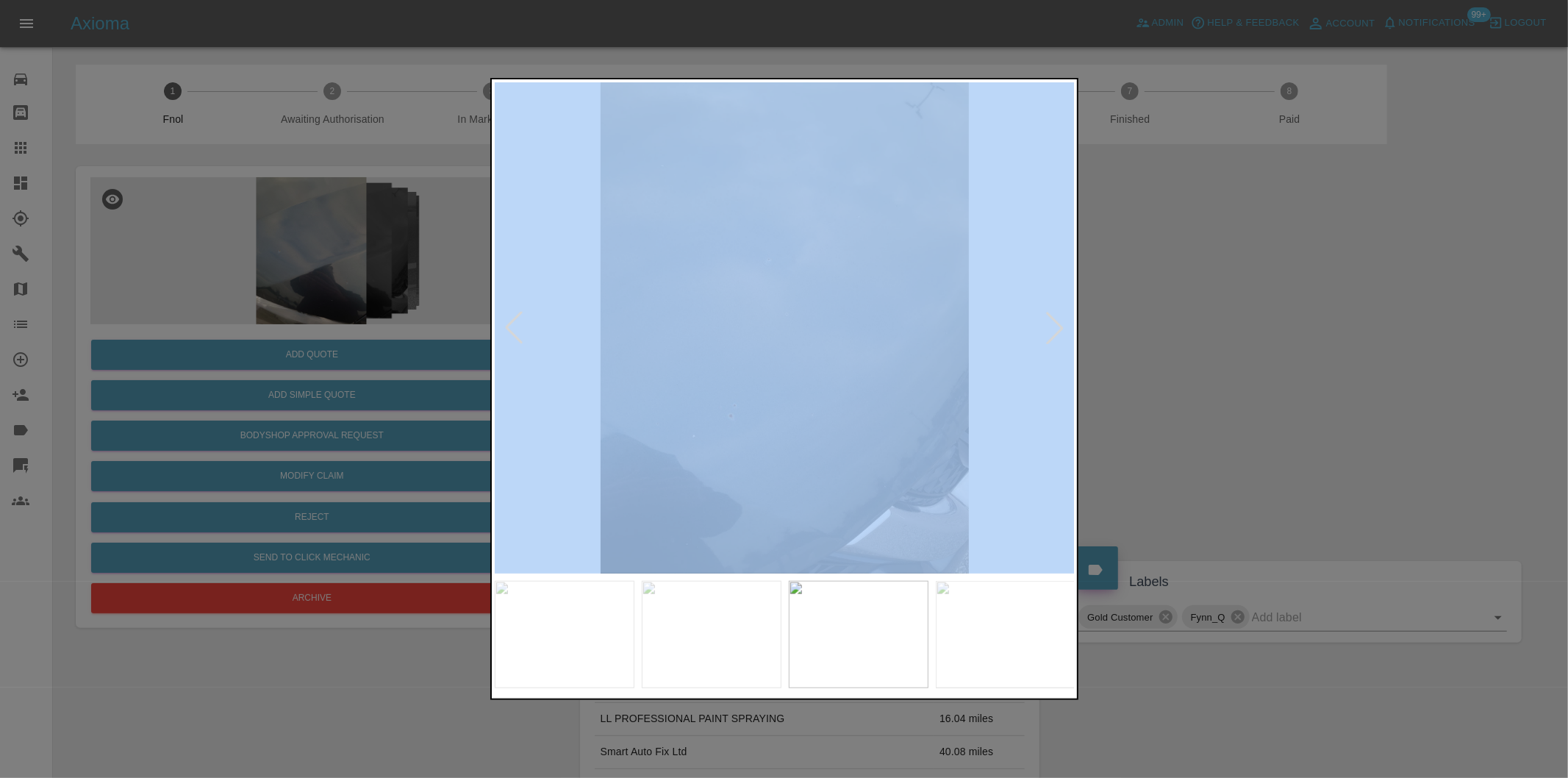
click at [1059, 325] on div at bounding box center [1054, 327] width 32 height 32
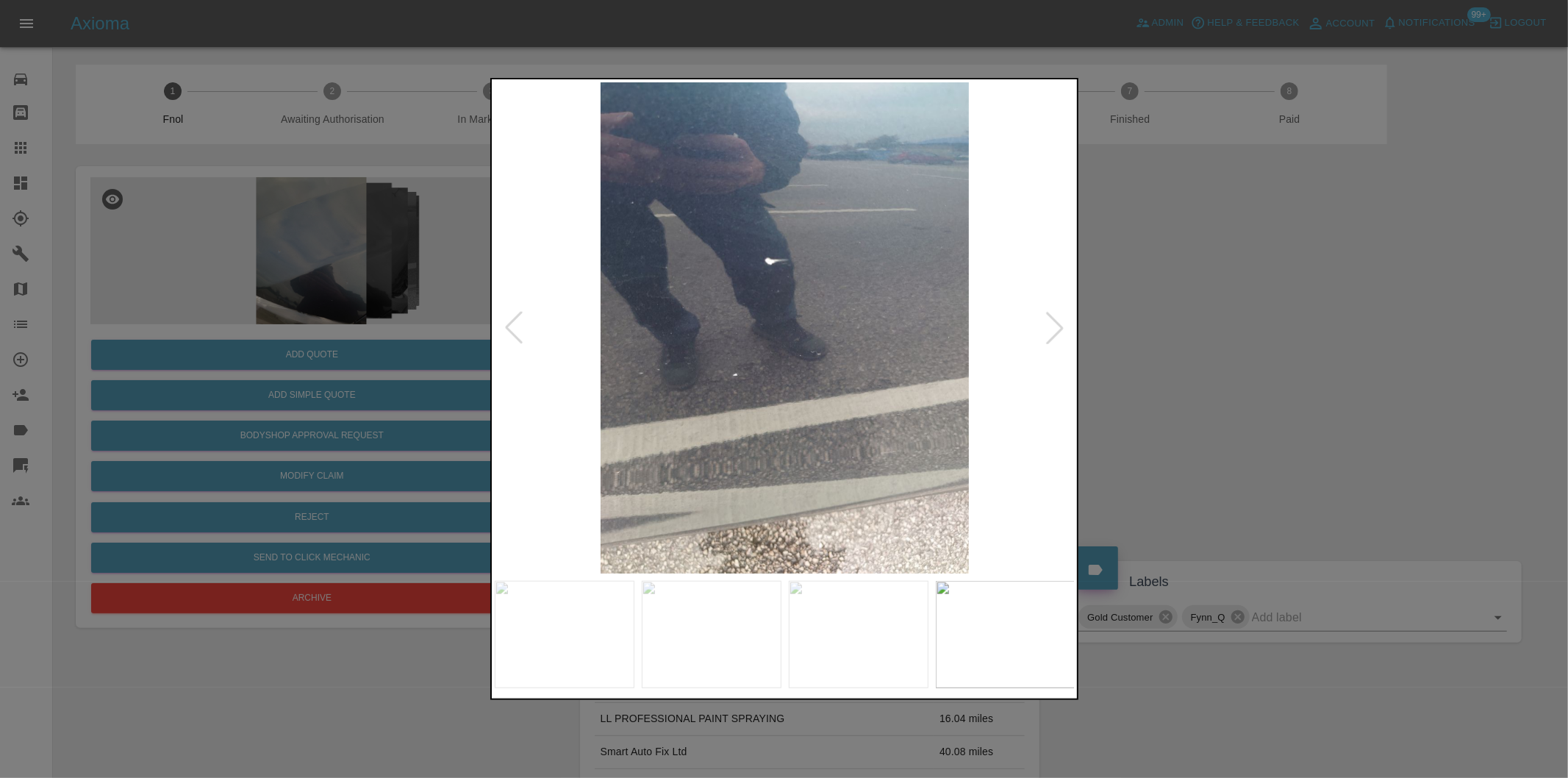
click at [1059, 325] on div at bounding box center [1054, 327] width 32 height 32
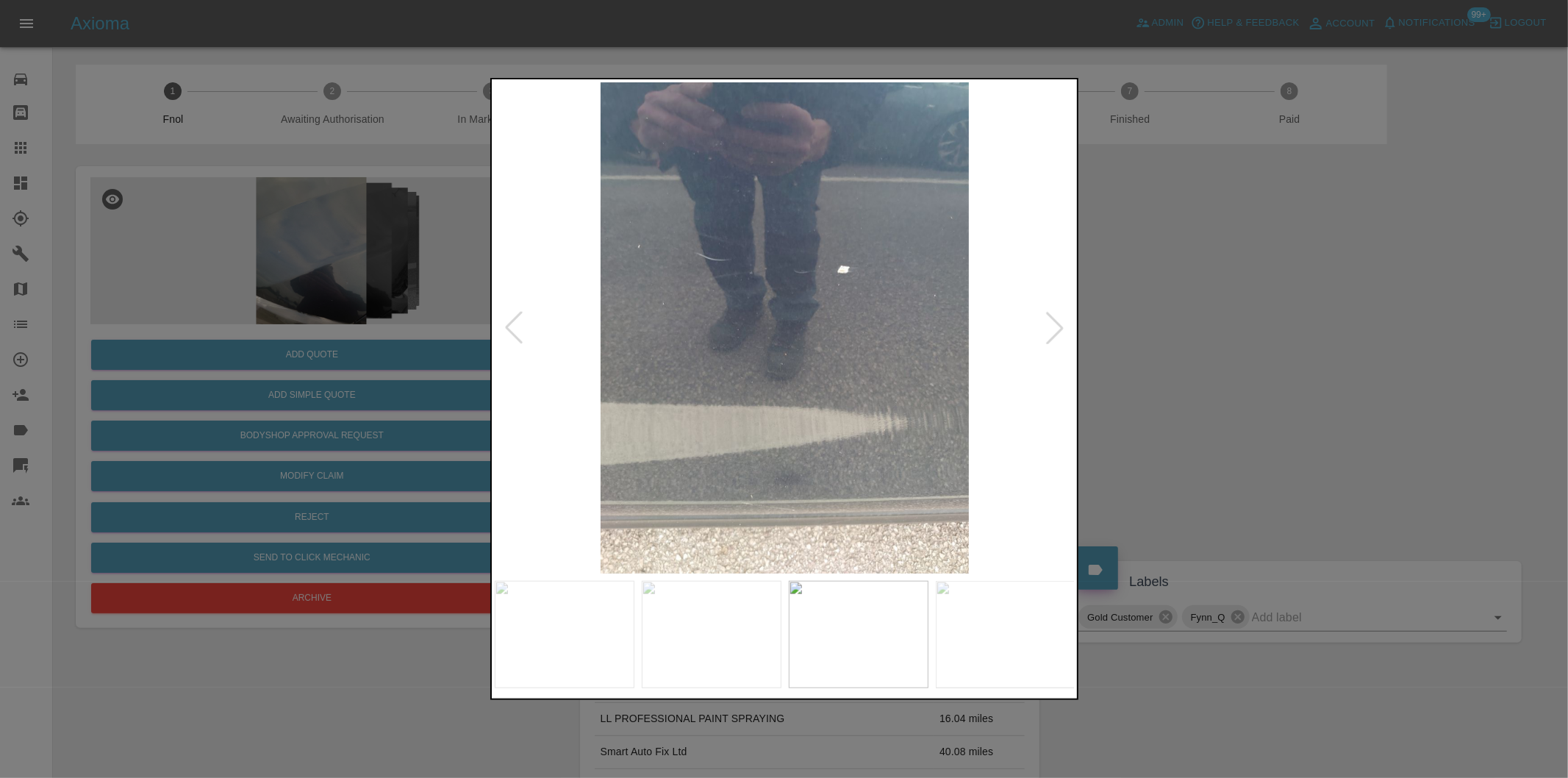
click at [1059, 325] on div at bounding box center [1054, 327] width 32 height 32
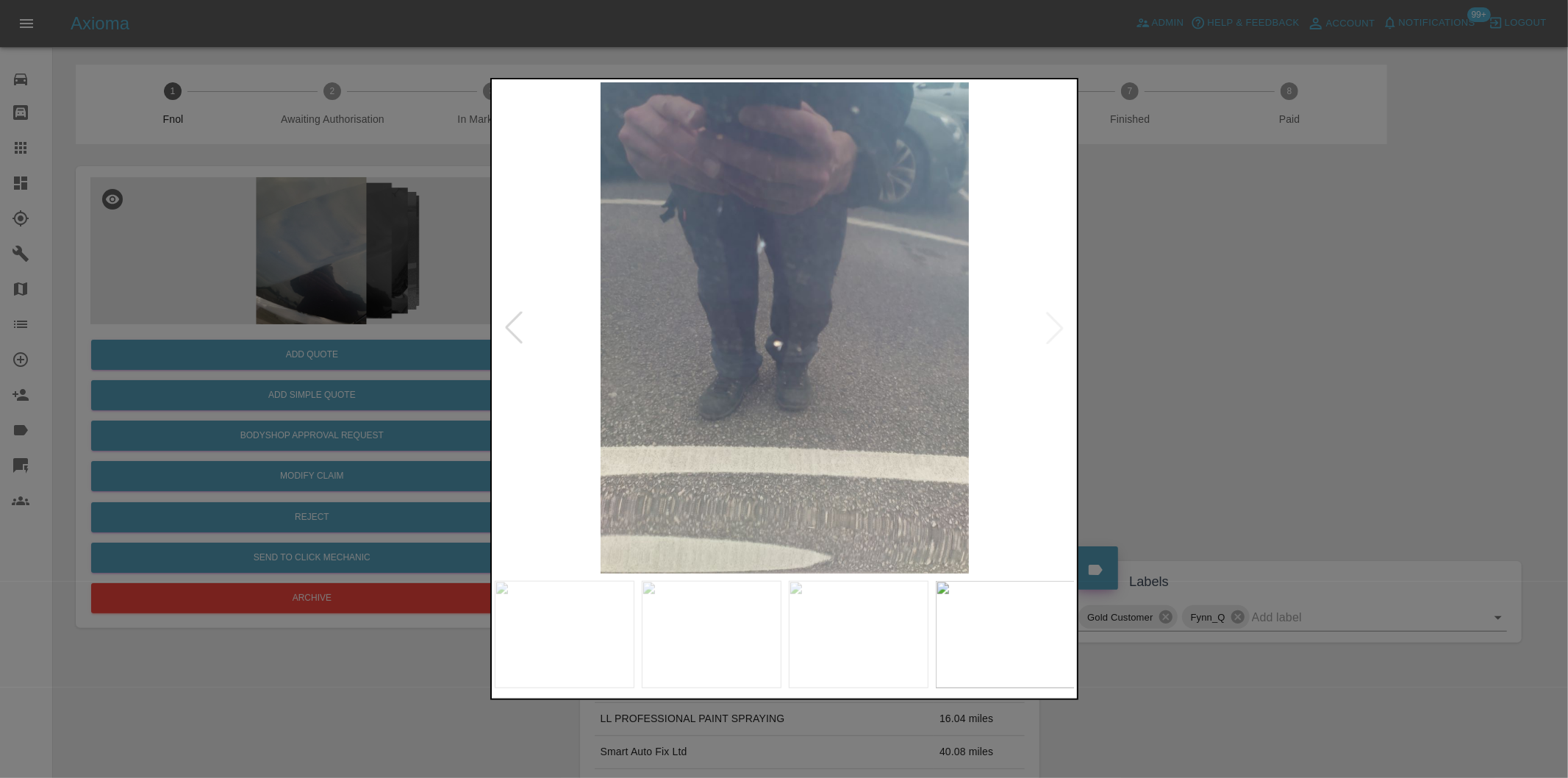
click at [1059, 325] on img at bounding box center [784, 328] width 581 height 491
click at [1320, 347] on div at bounding box center [784, 389] width 1568 height 778
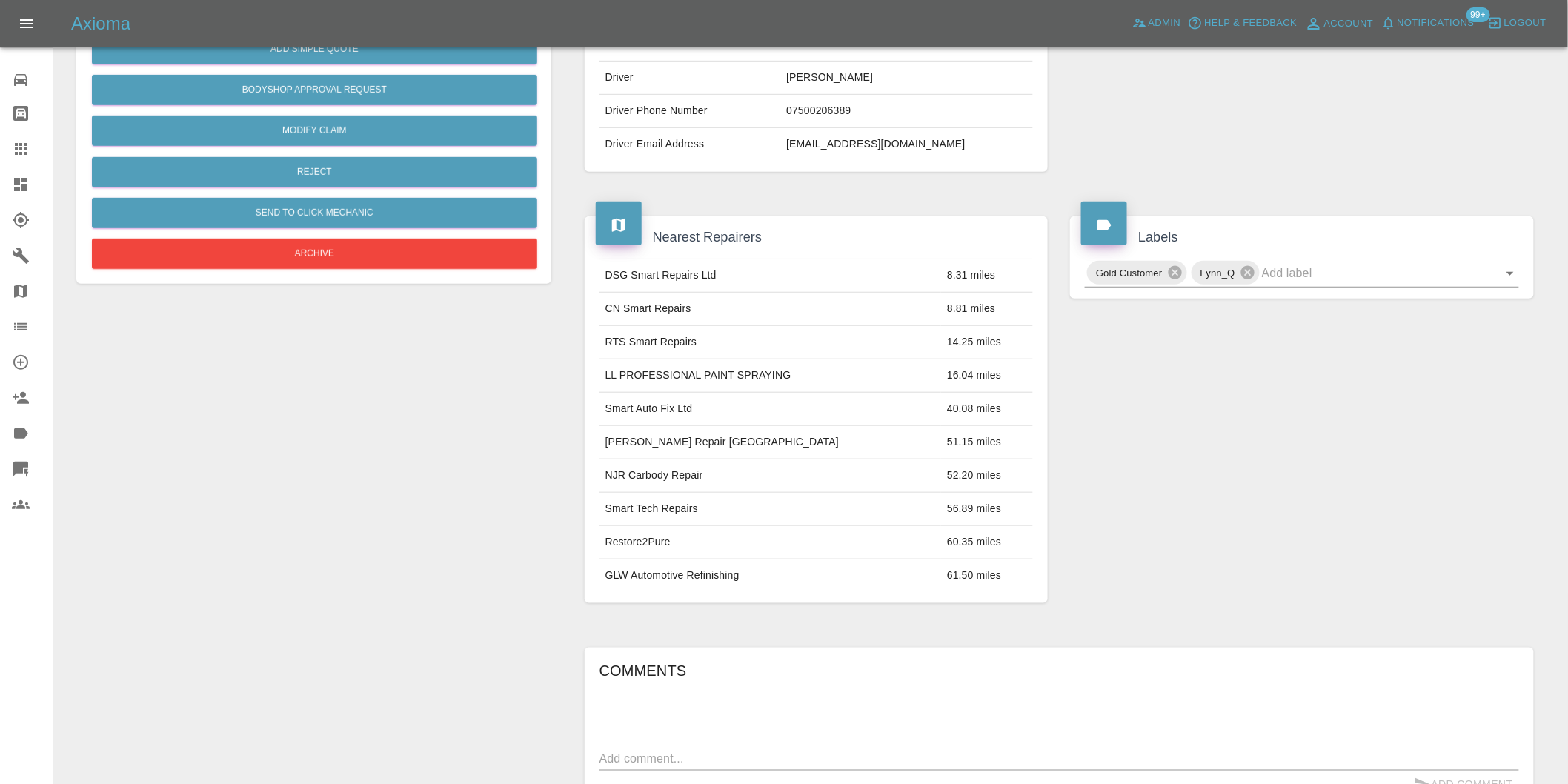
scroll to position [349, 0]
click at [1507, 282] on icon "Open" at bounding box center [1510, 273] width 18 height 18
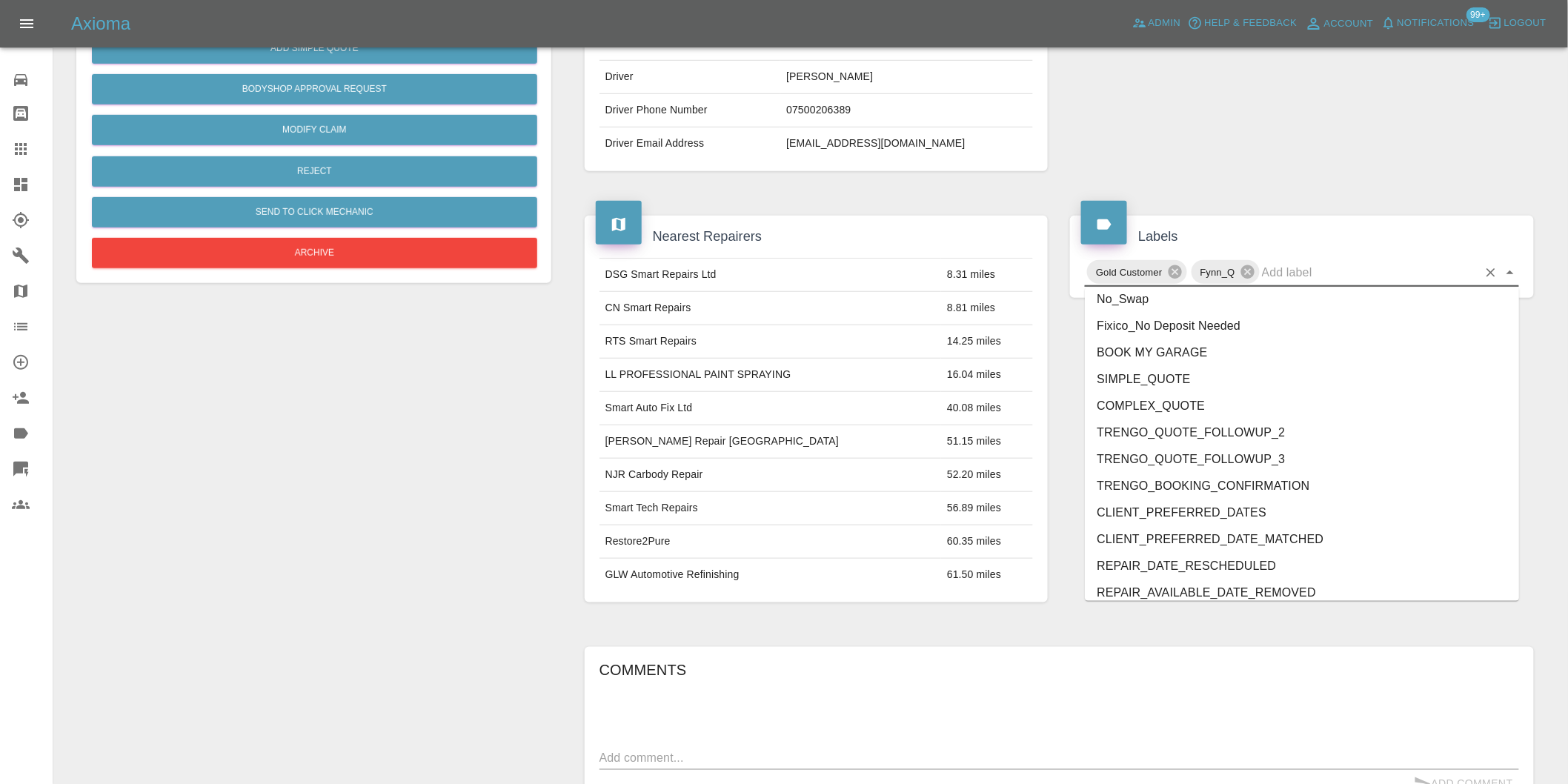
scroll to position [3164, 0]
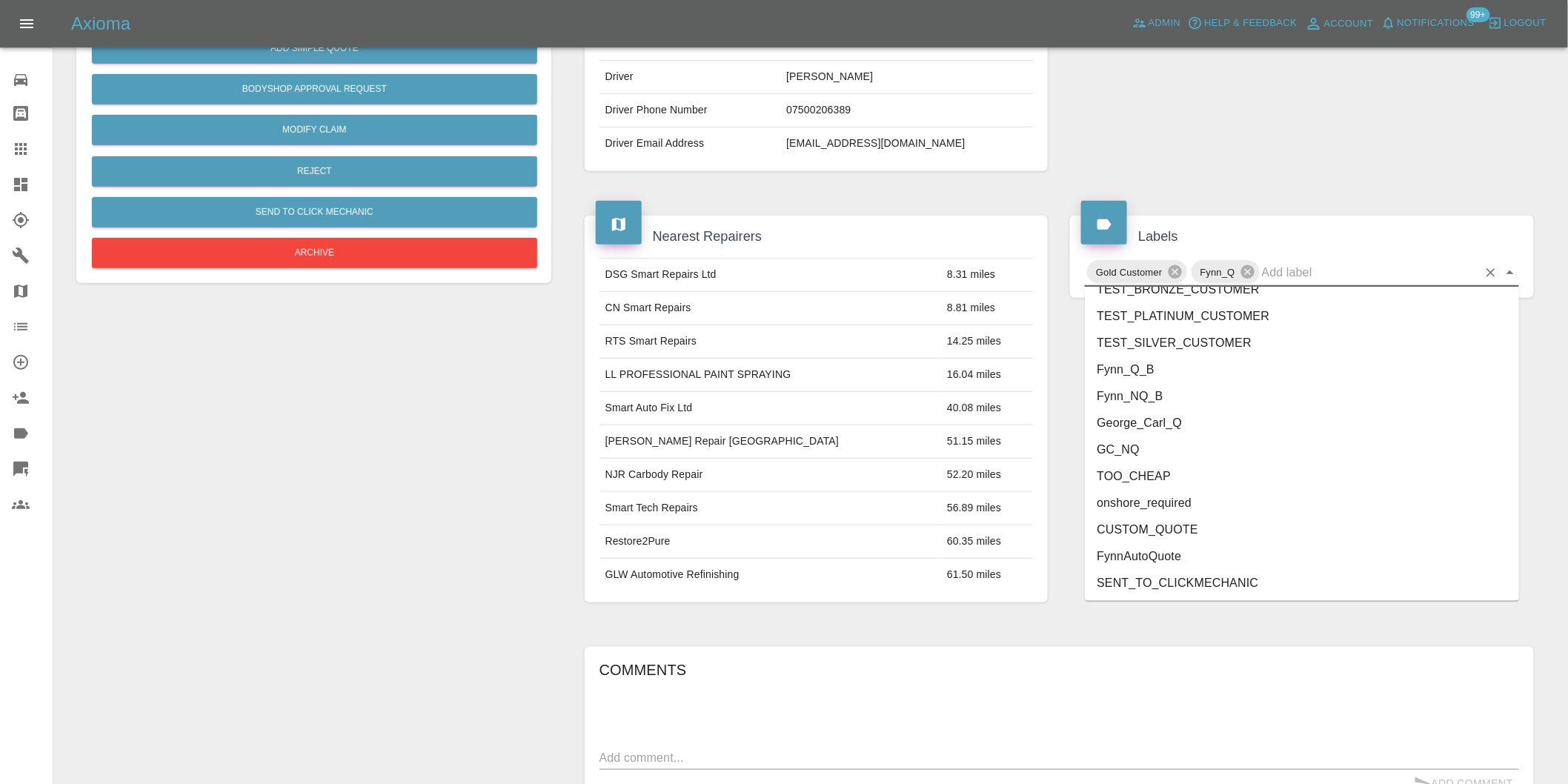
click at [1149, 430] on li "George_Carl_Q" at bounding box center [1302, 423] width 435 height 26
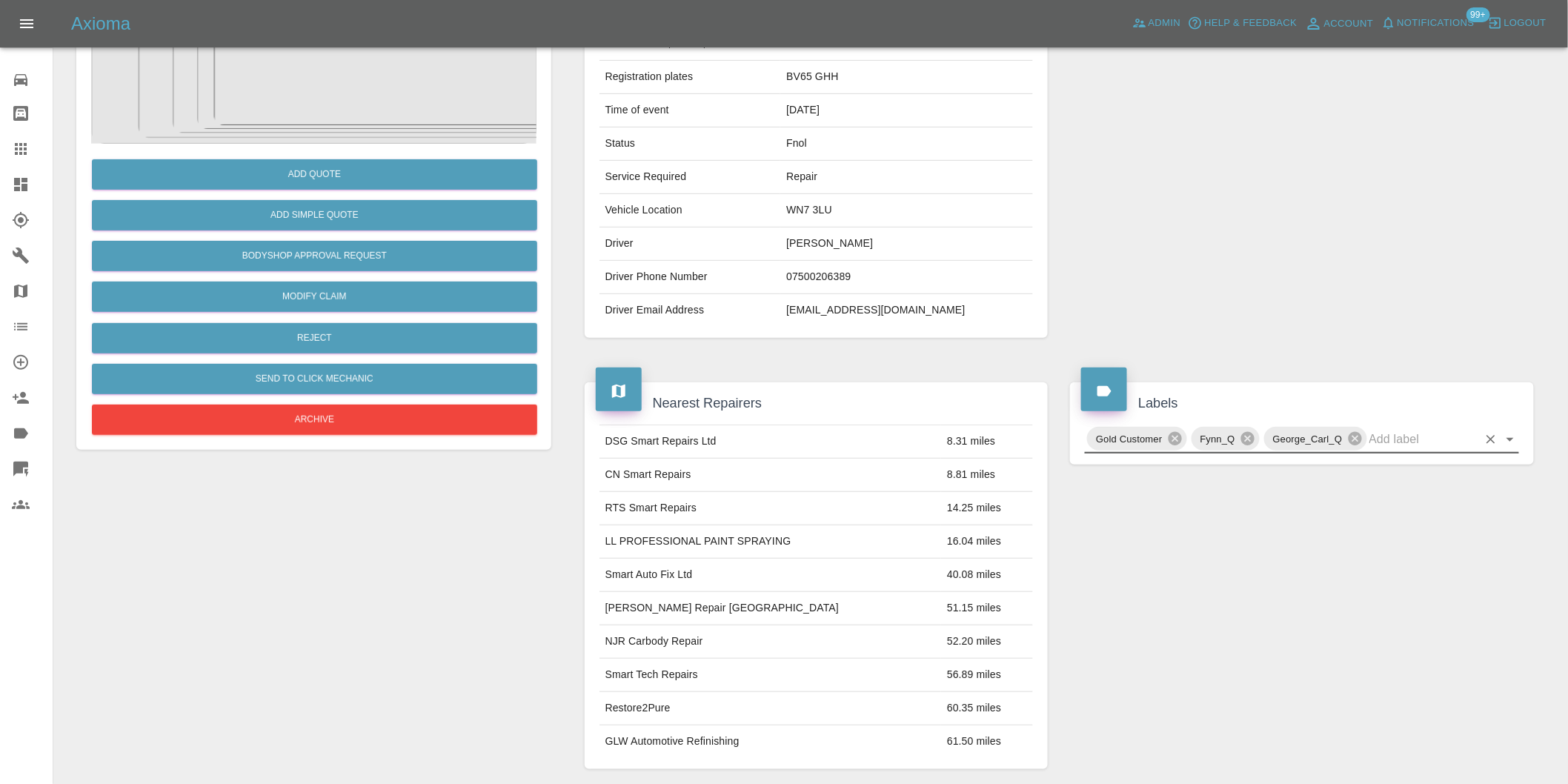
scroll to position [20, 0]
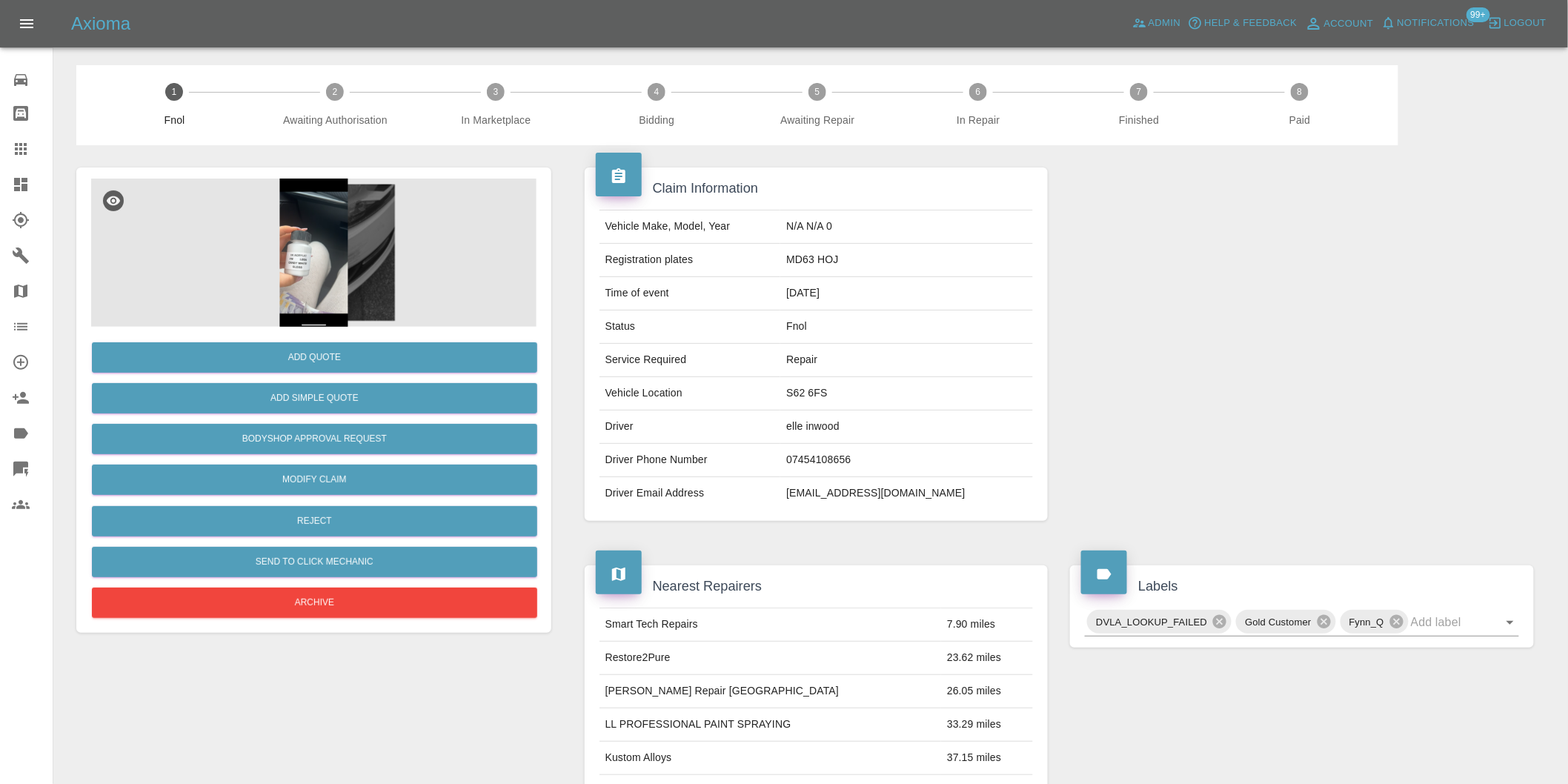
click at [336, 196] on img at bounding box center [314, 252] width 445 height 148
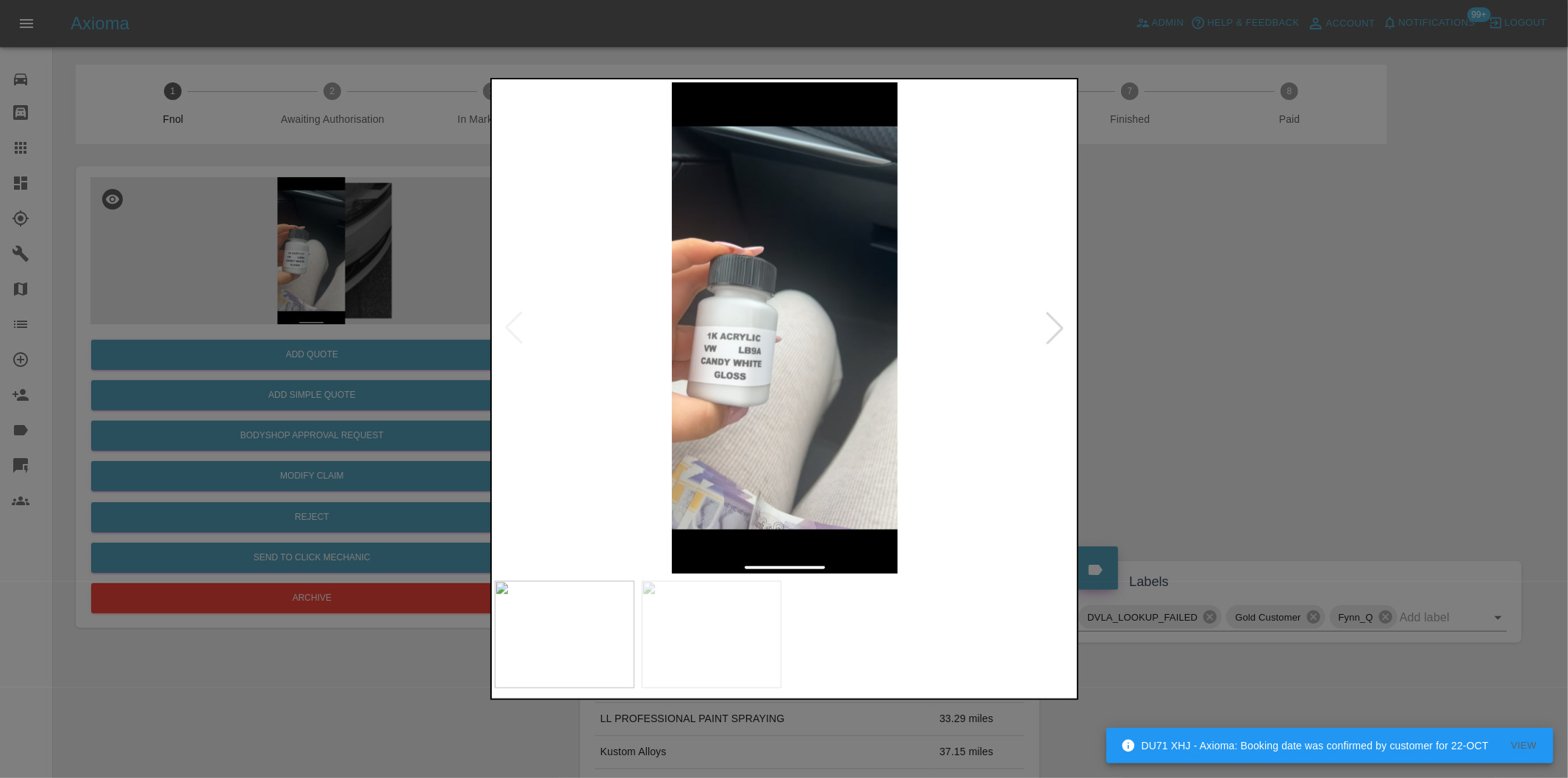
click at [1053, 320] on div at bounding box center [1054, 327] width 32 height 32
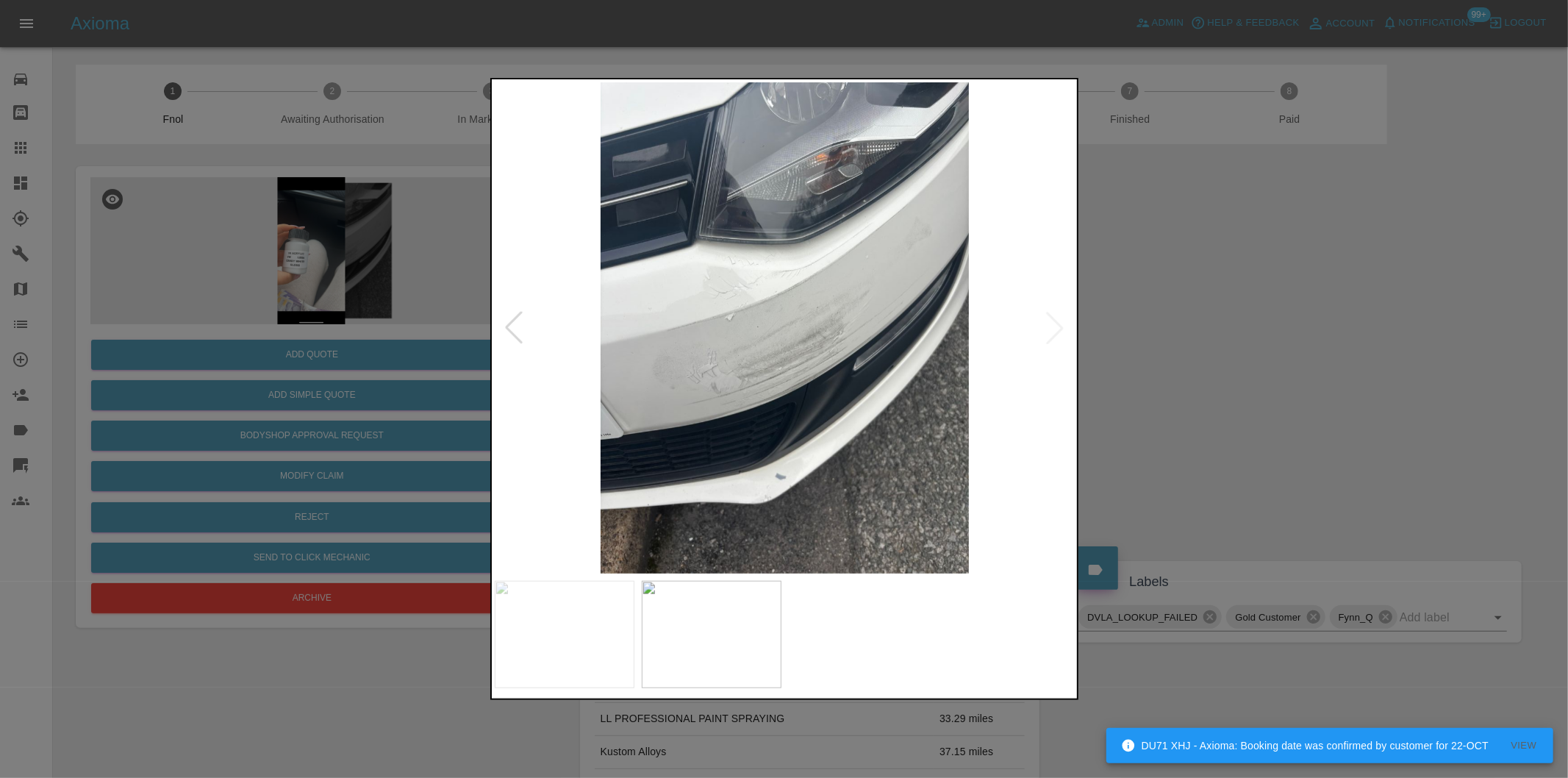
click at [1053, 320] on img at bounding box center [784, 328] width 581 height 491
drag, startPoint x: 1193, startPoint y: 346, endPoint x: 778, endPoint y: 347, distance: 415.0
click at [1193, 347] on div at bounding box center [784, 389] width 1568 height 778
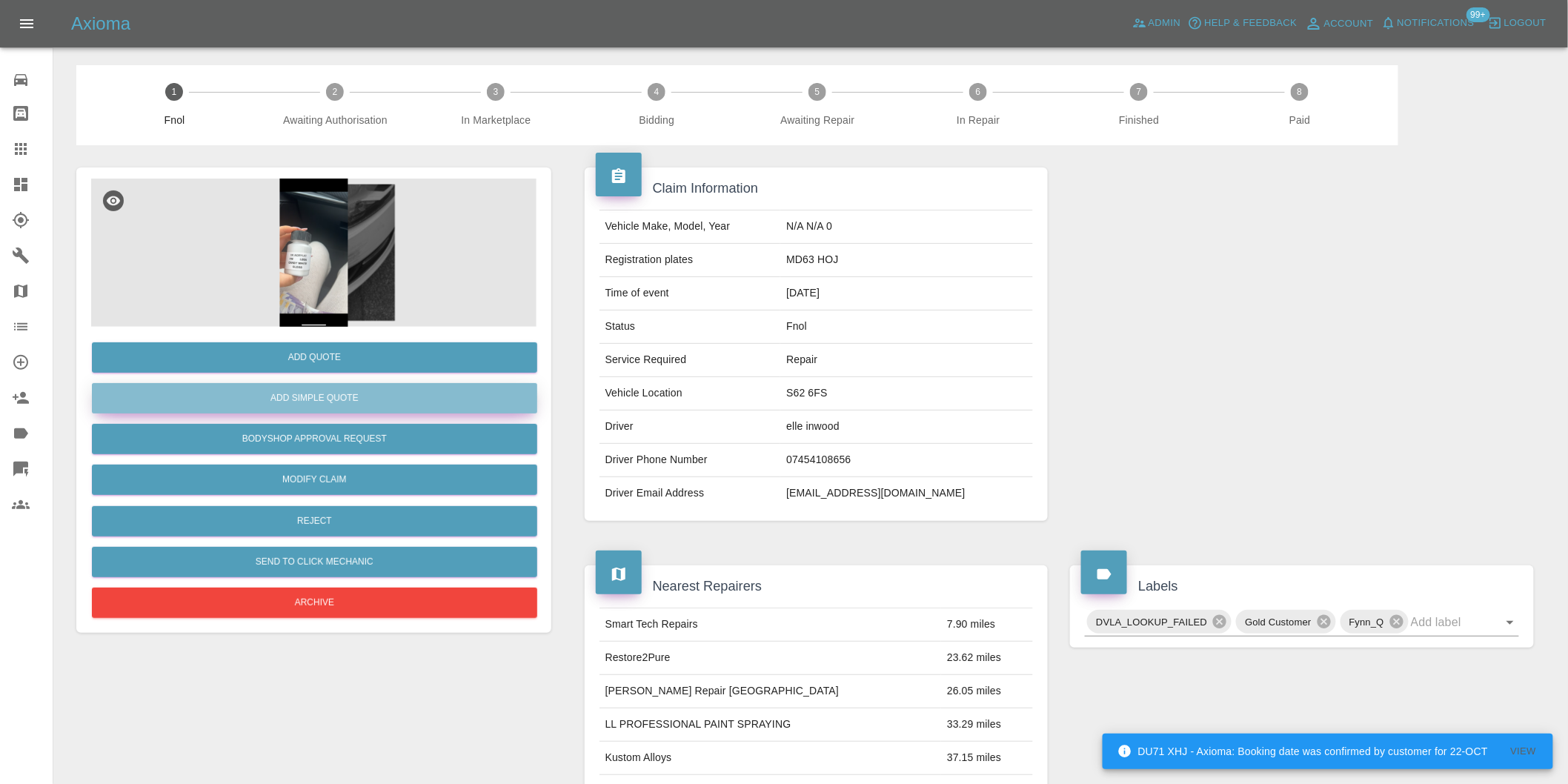
click at [349, 403] on button "Add Simple Quote" at bounding box center [315, 397] width 445 height 30
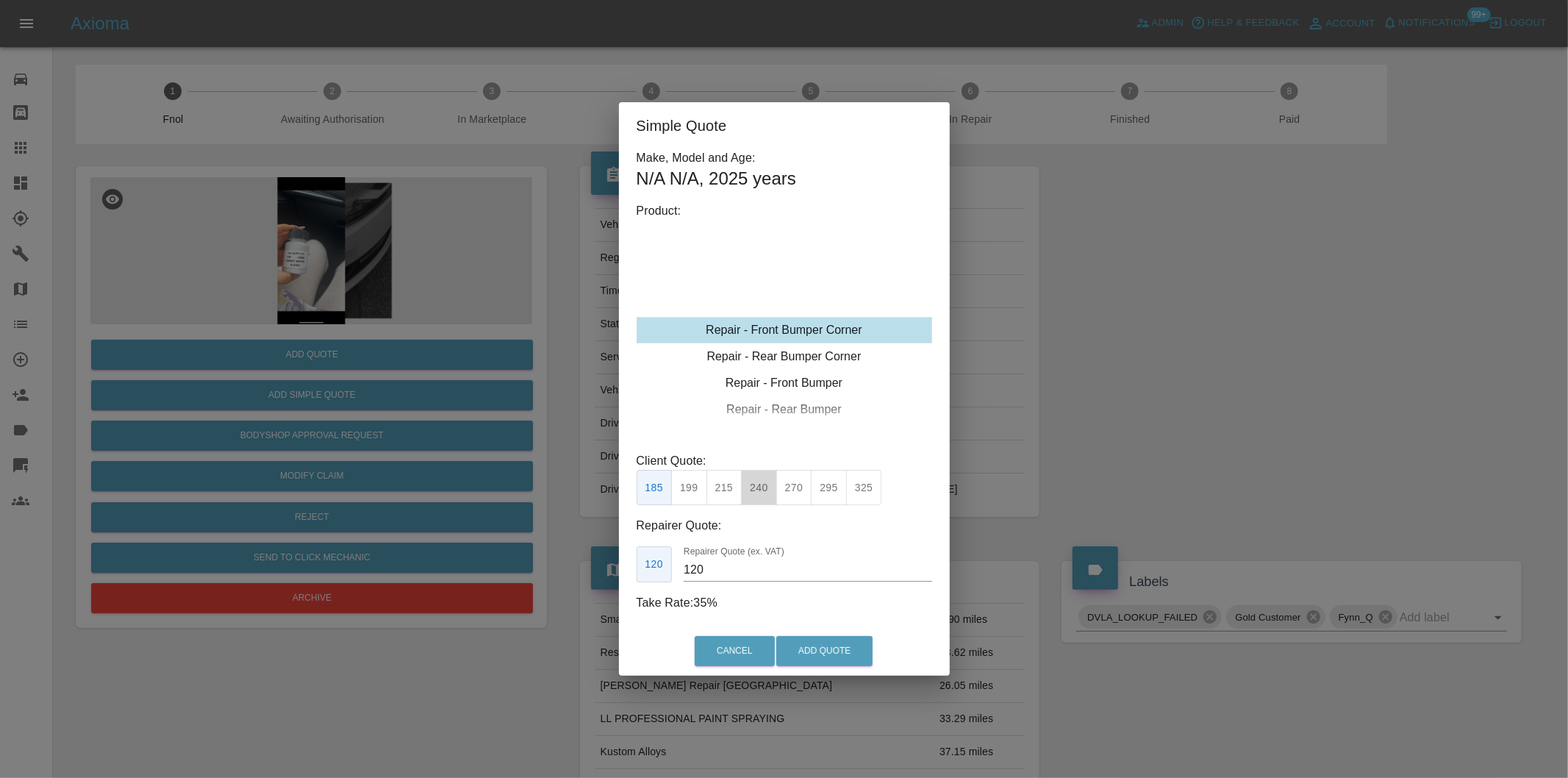
drag, startPoint x: 764, startPoint y: 485, endPoint x: 806, endPoint y: 569, distance: 93.9
click at [765, 485] on button "240" at bounding box center [758, 488] width 36 height 36
type input "150"
click at [811, 640] on button "Add Quote" at bounding box center [823, 650] width 96 height 30
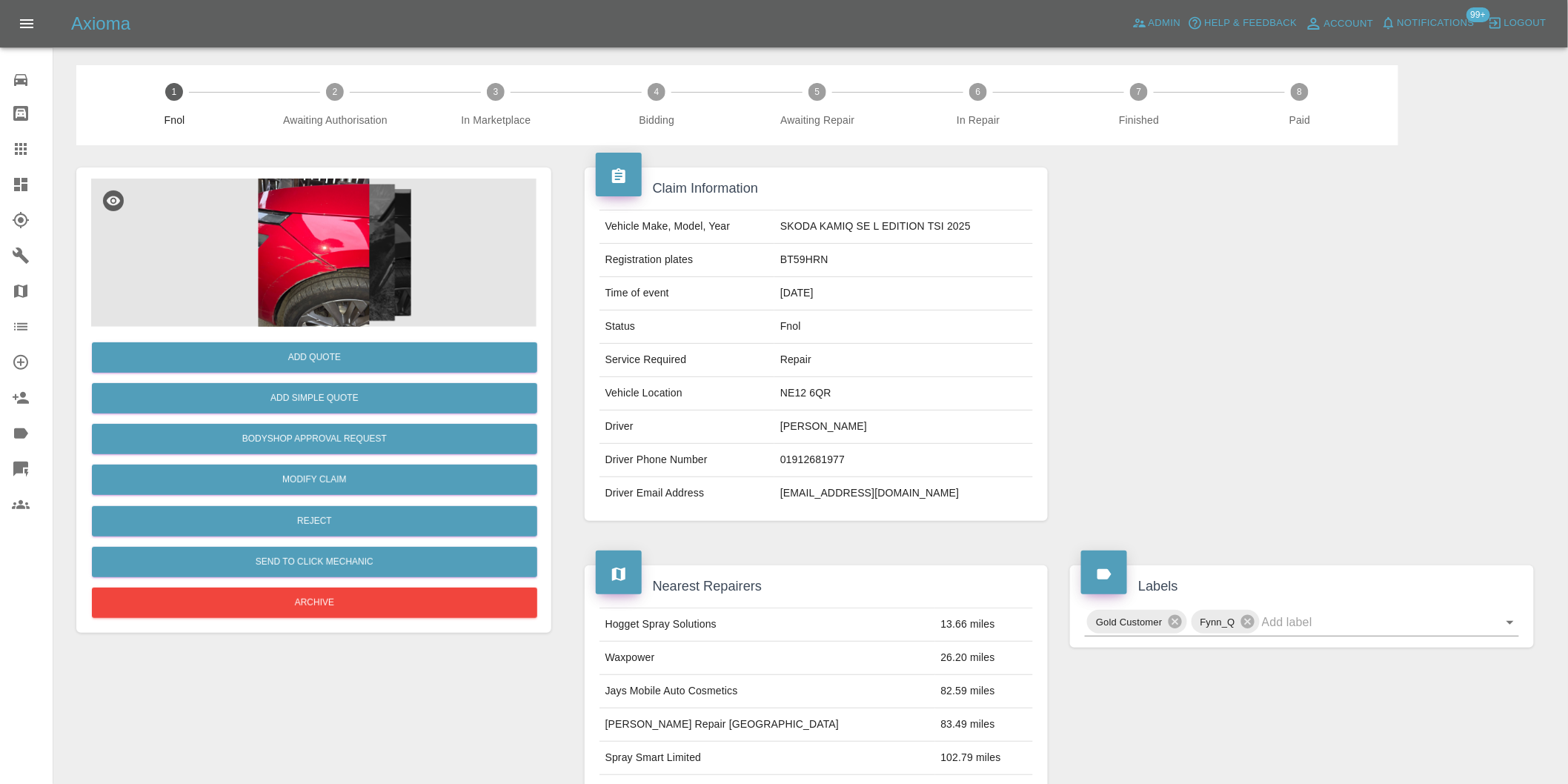
click at [290, 265] on img at bounding box center [314, 252] width 445 height 148
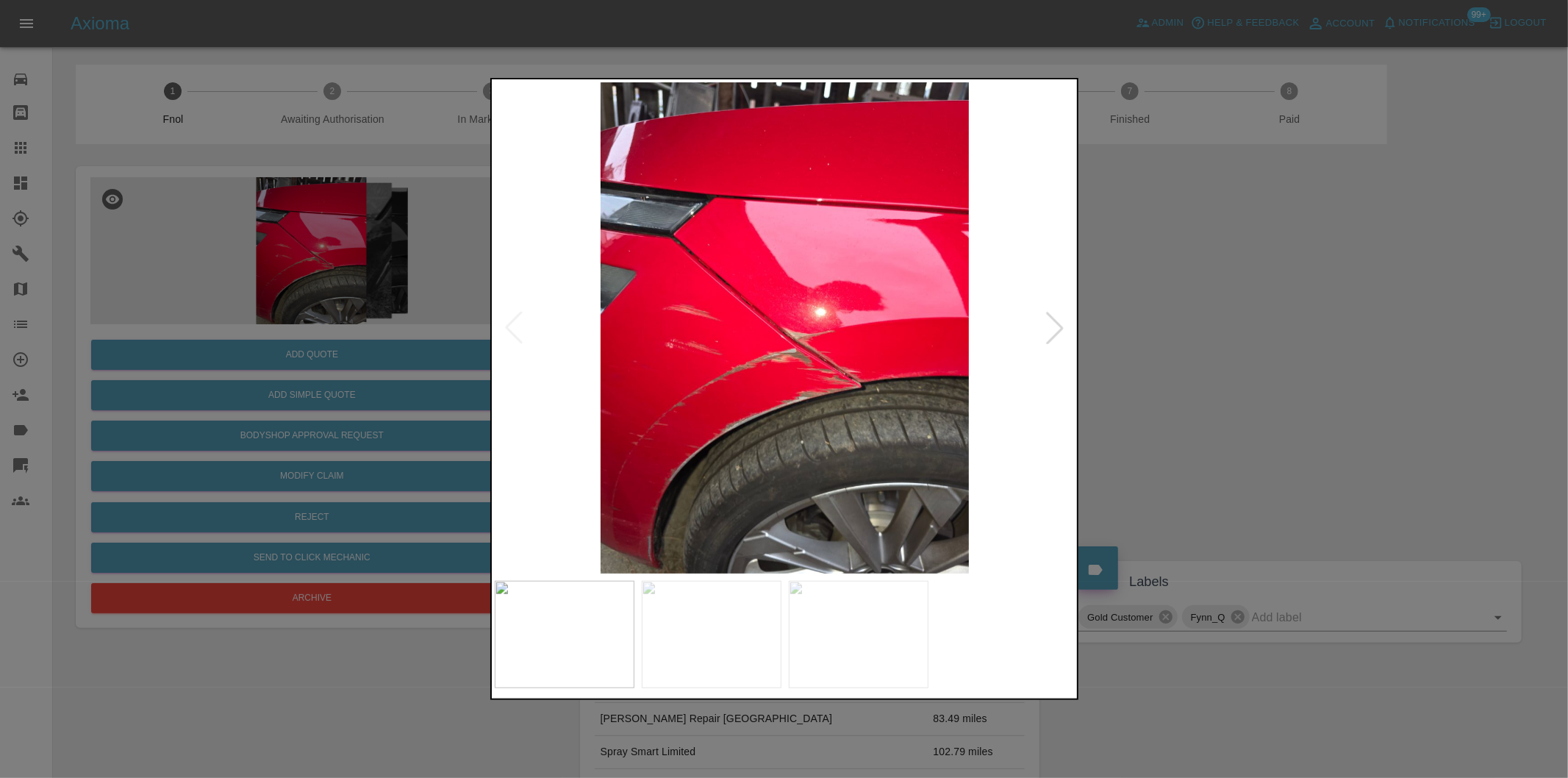
click at [1056, 321] on div at bounding box center [1054, 327] width 32 height 32
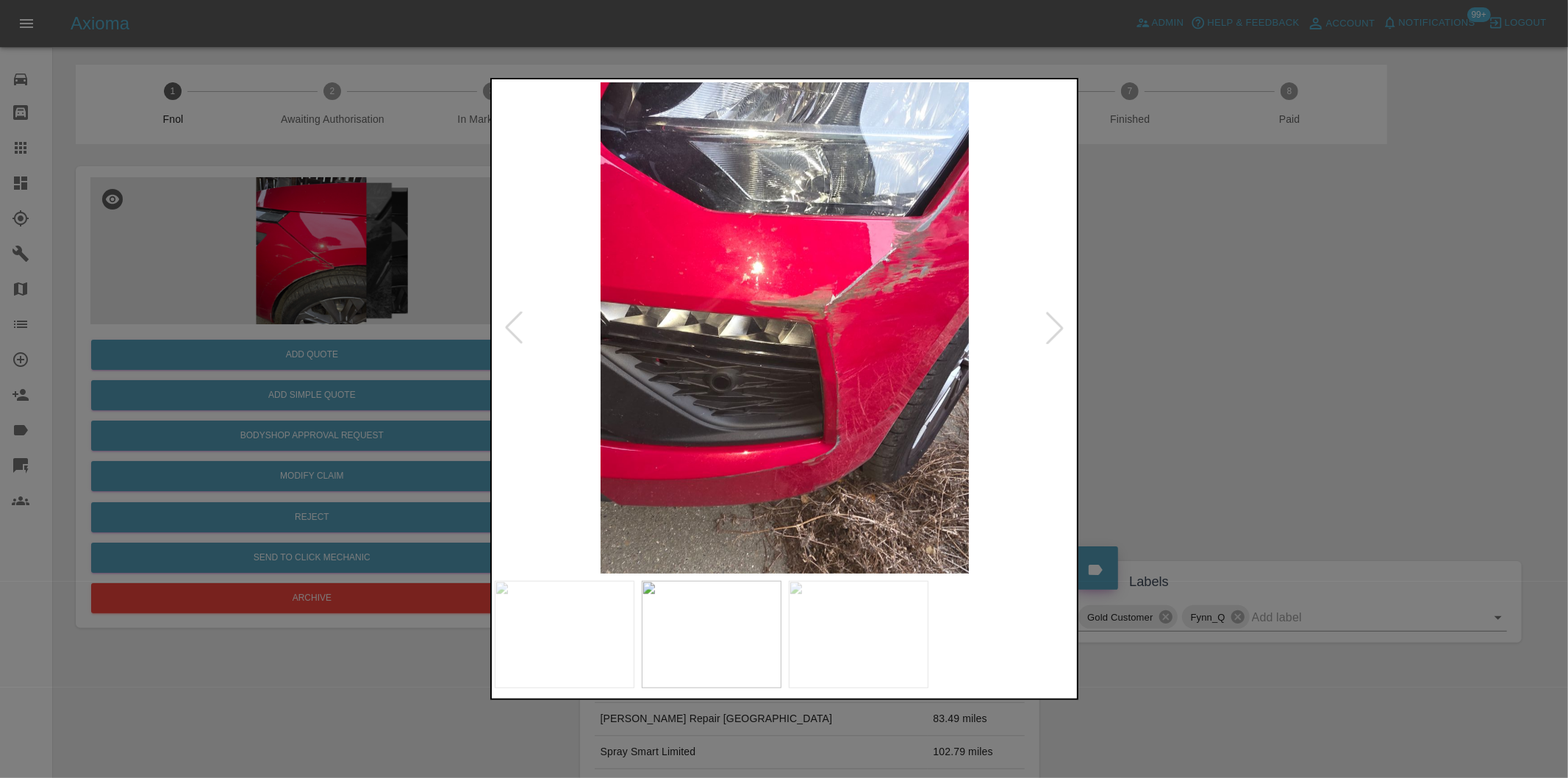
click at [1056, 321] on div at bounding box center [1054, 327] width 32 height 32
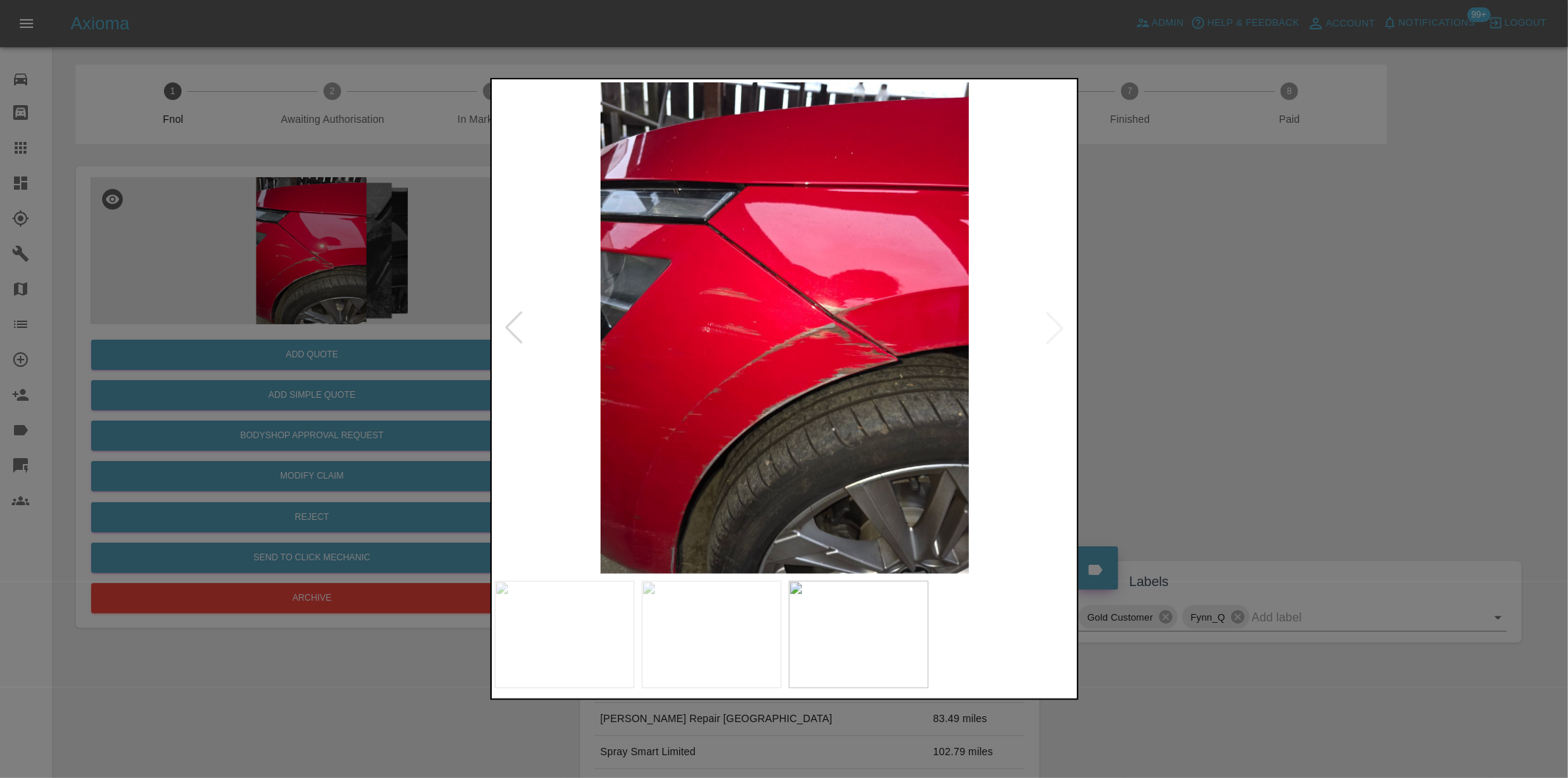
click at [1056, 321] on img at bounding box center [784, 328] width 581 height 491
drag, startPoint x: 1284, startPoint y: 337, endPoint x: 753, endPoint y: 376, distance: 532.4
click at [1268, 337] on div at bounding box center [784, 389] width 1568 height 778
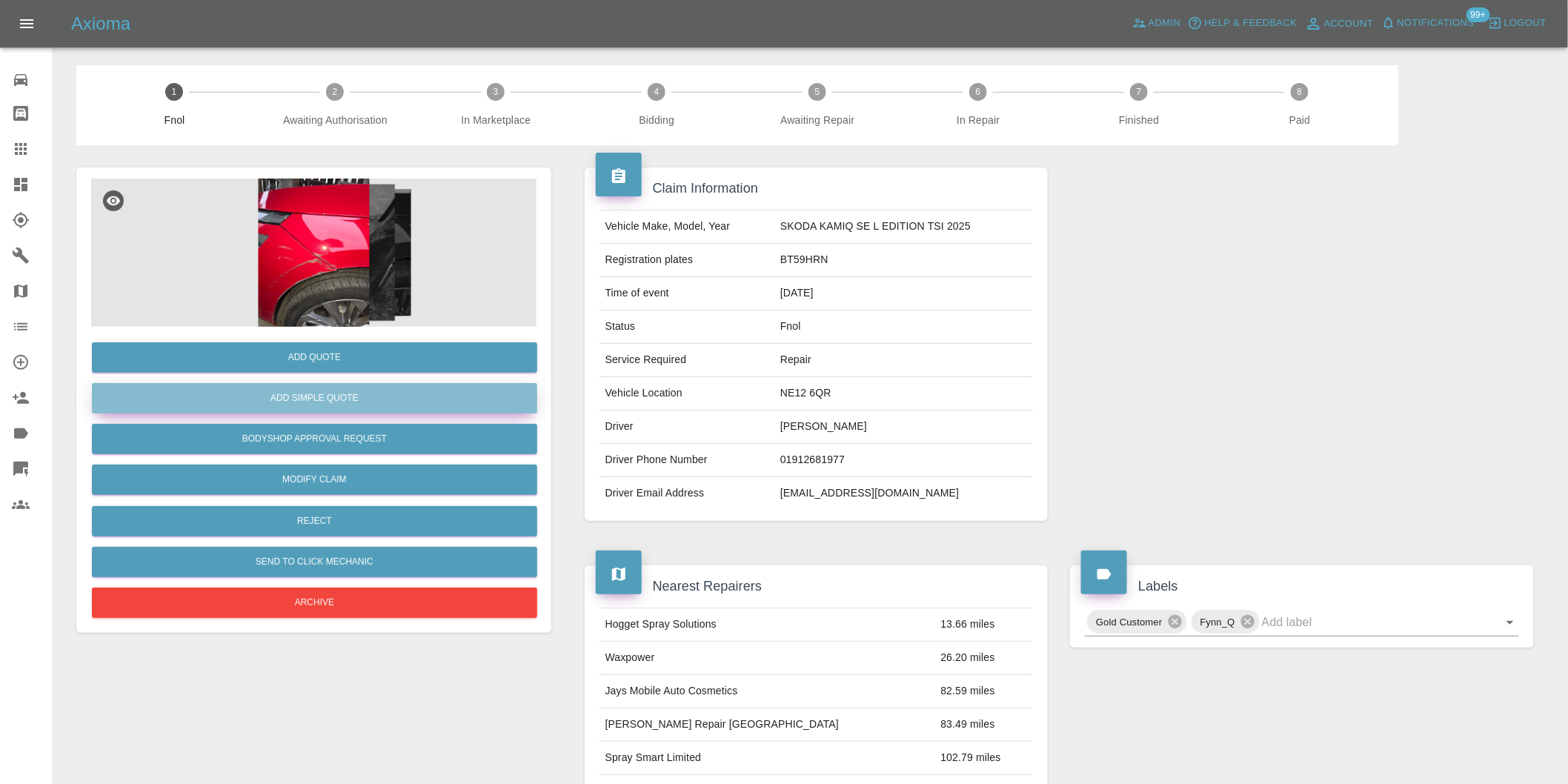
click at [401, 401] on button "Add Simple Quote" at bounding box center [315, 397] width 445 height 30
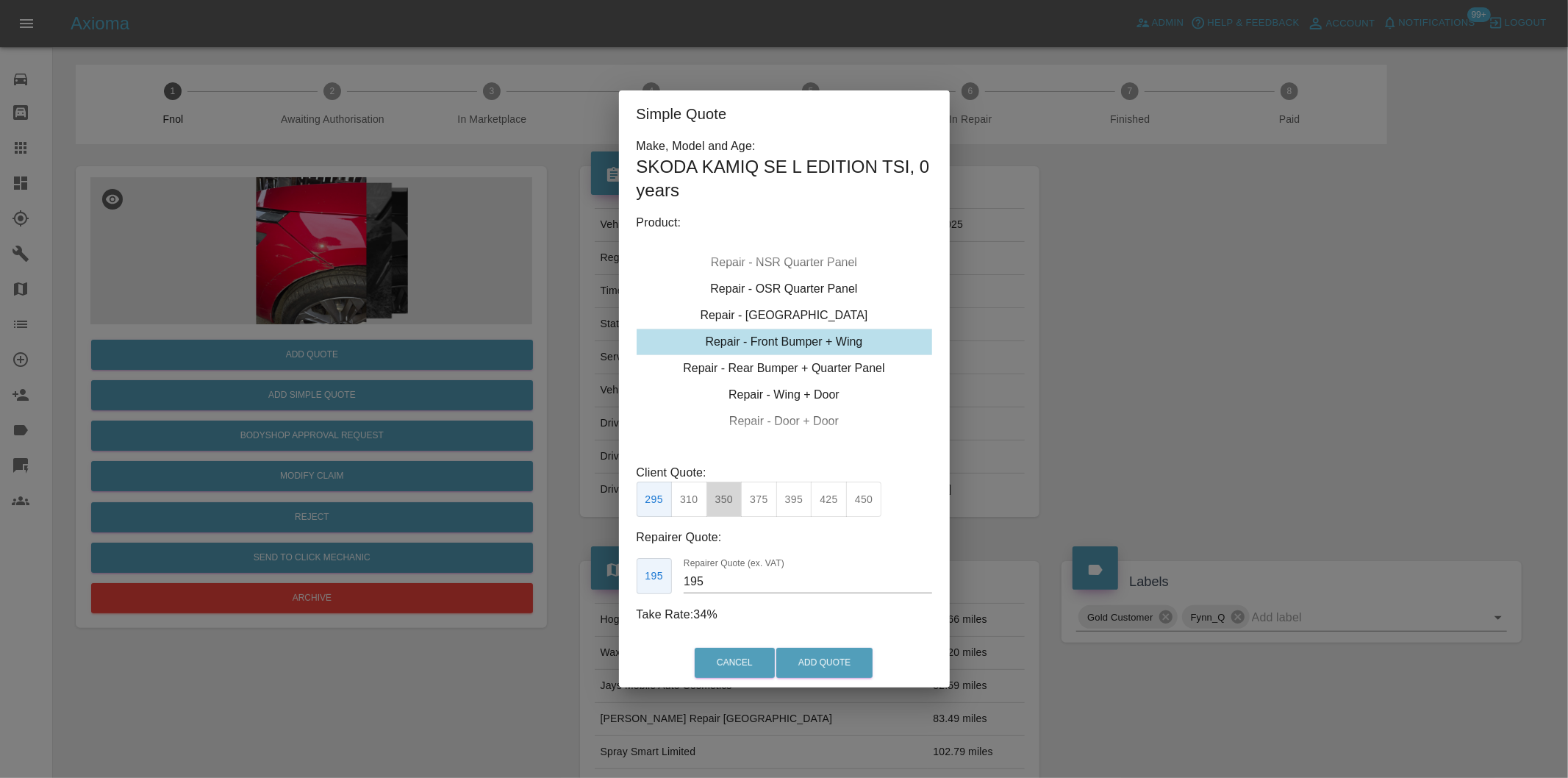
click at [734, 507] on button "350" at bounding box center [724, 500] width 36 height 36
type input "210"
click at [831, 662] on button "Add Quote" at bounding box center [823, 662] width 96 height 30
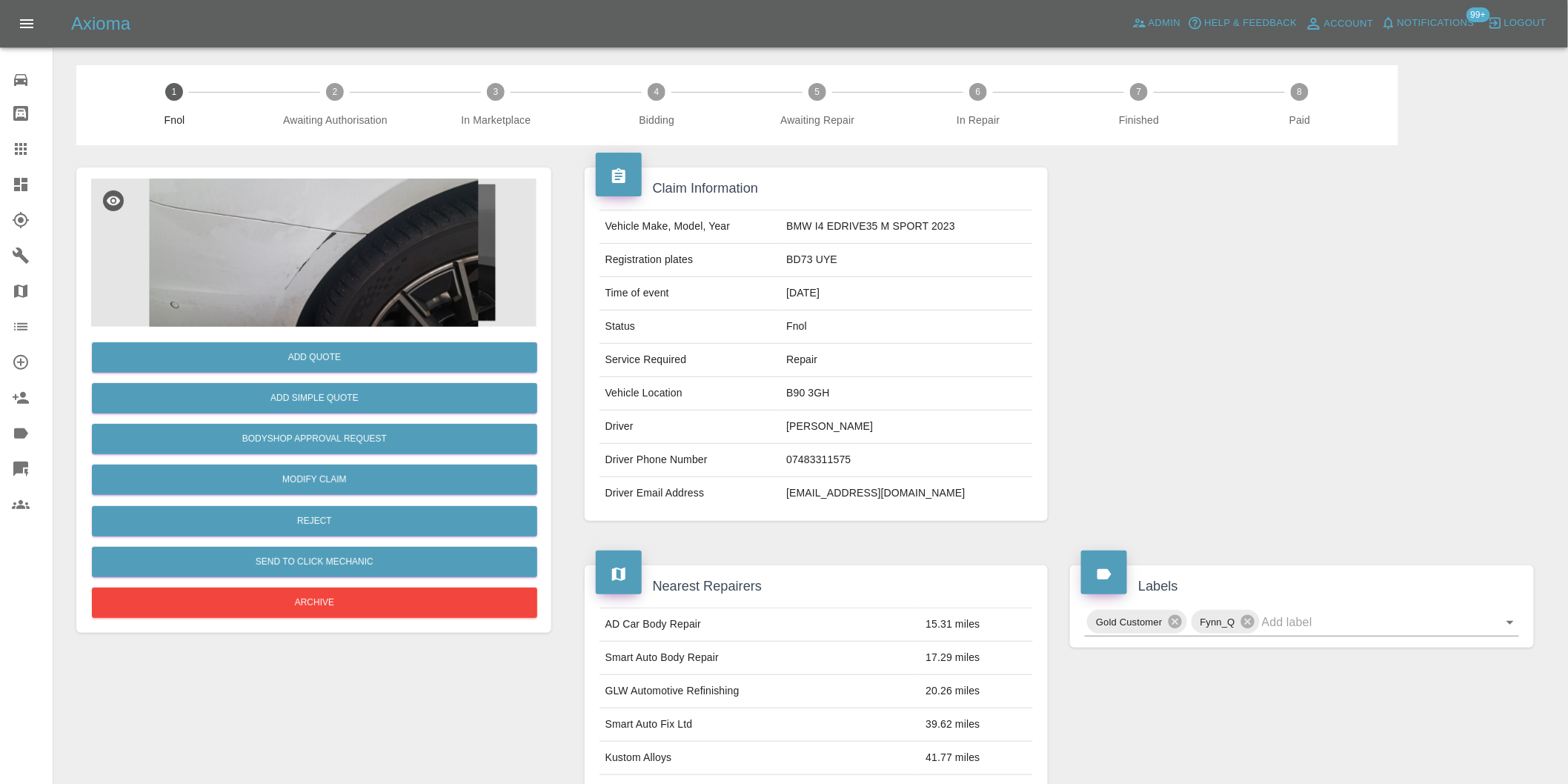
click at [297, 249] on img at bounding box center [314, 252] width 445 height 148
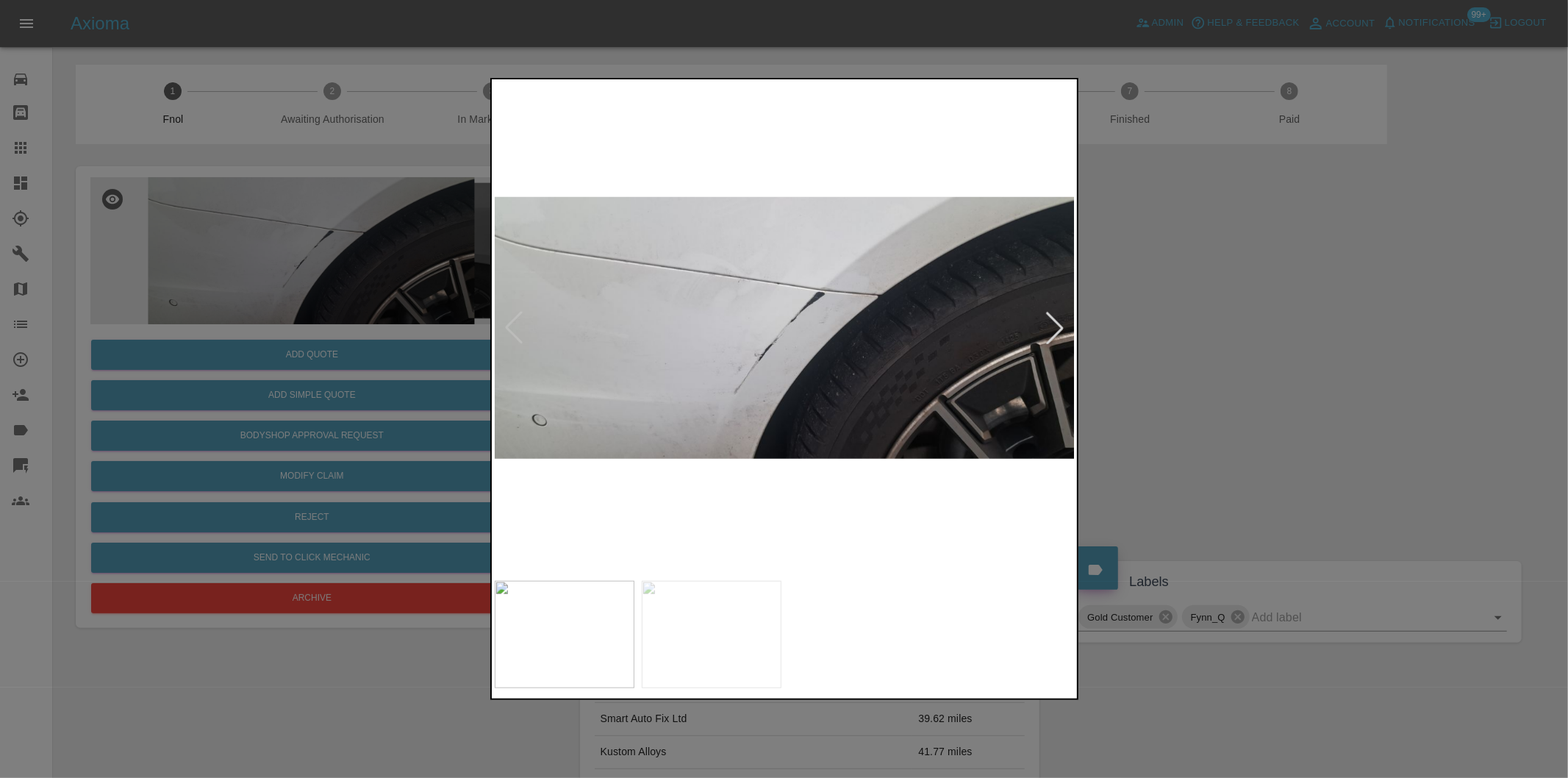
click at [1061, 321] on div at bounding box center [1054, 327] width 32 height 32
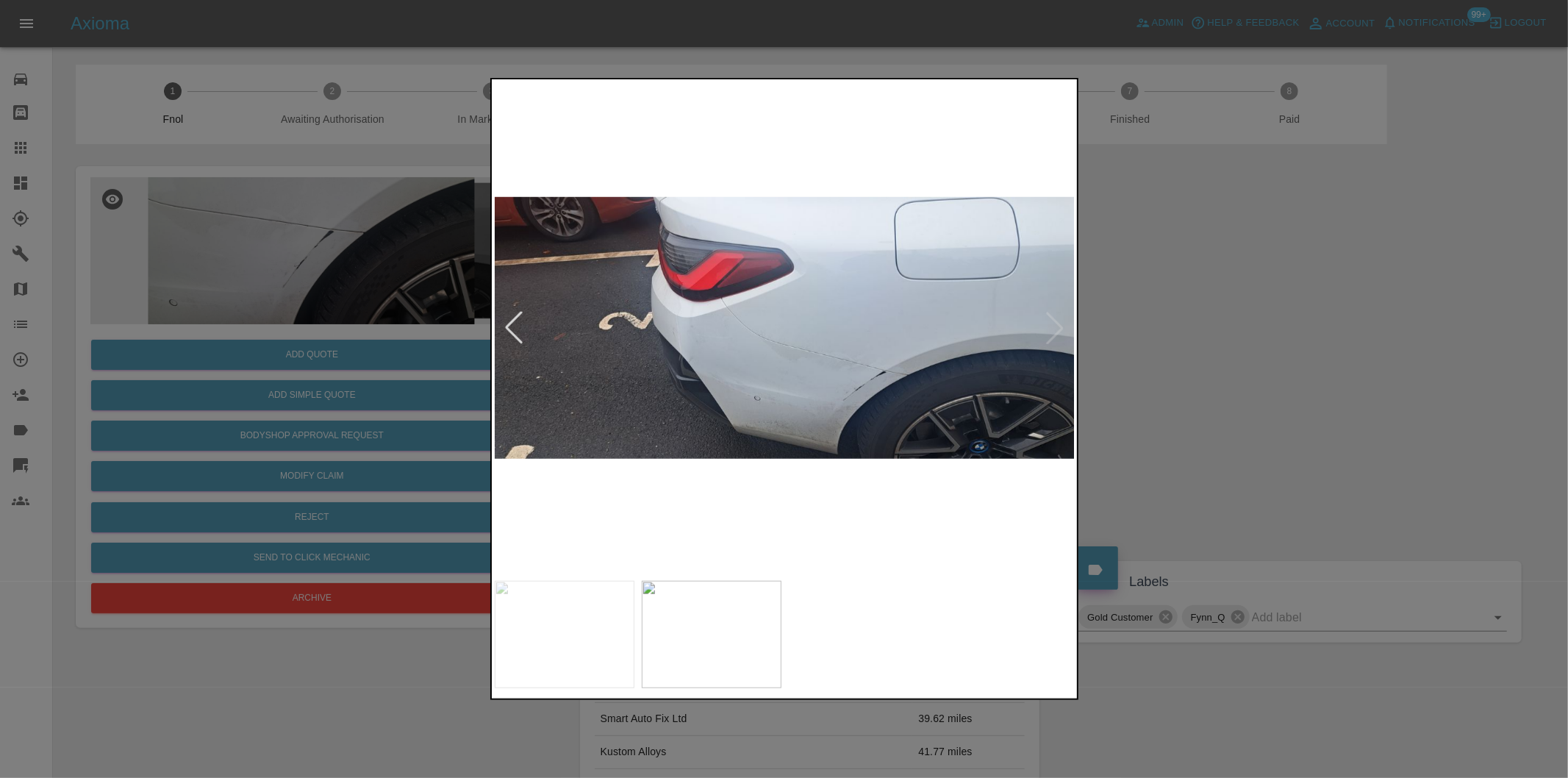
click at [1061, 321] on img at bounding box center [784, 328] width 581 height 491
click at [1057, 324] on img at bounding box center [784, 328] width 581 height 491
click at [518, 329] on div at bounding box center [513, 327] width 32 height 32
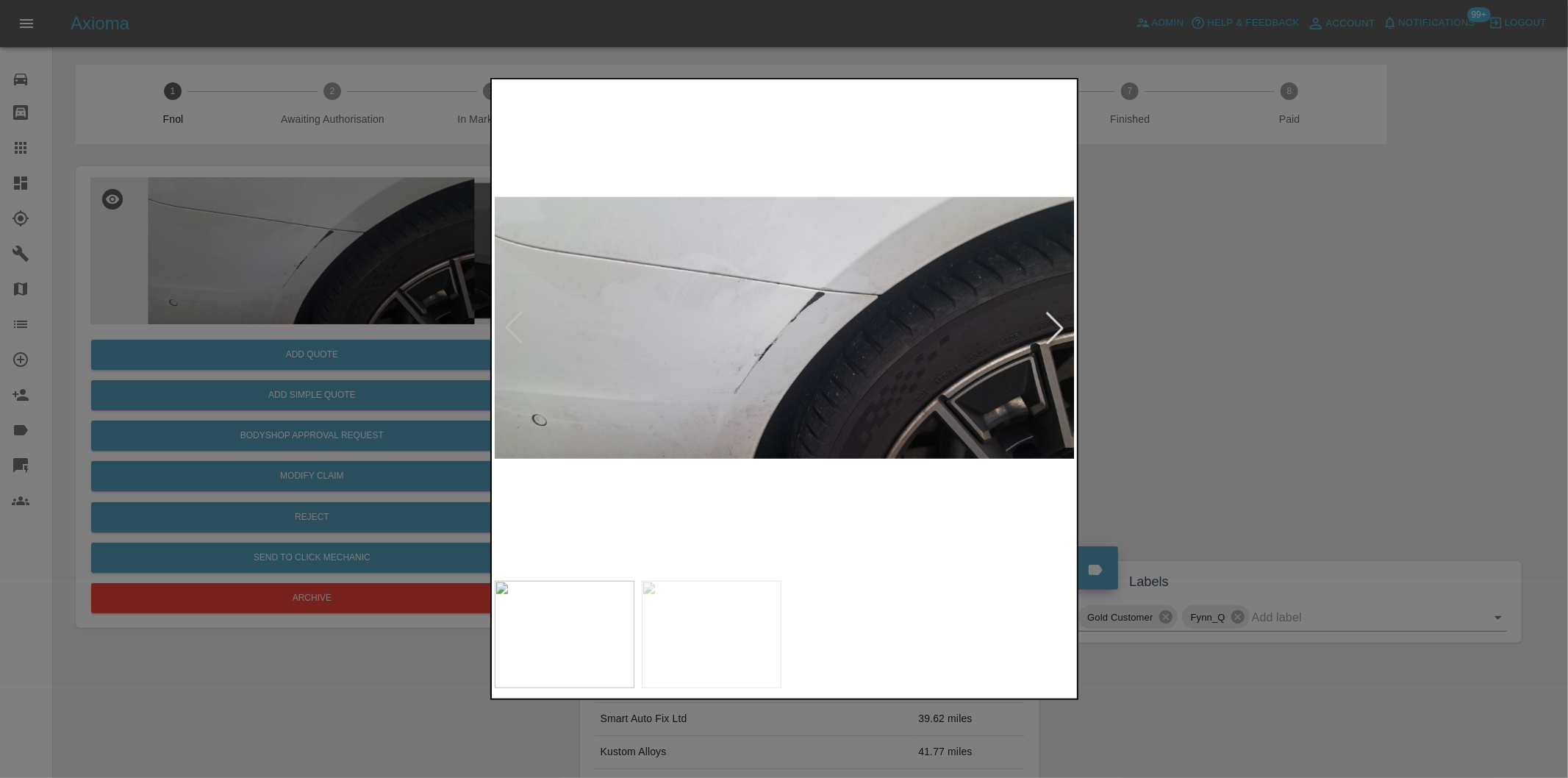
click at [805, 278] on img at bounding box center [784, 328] width 581 height 491
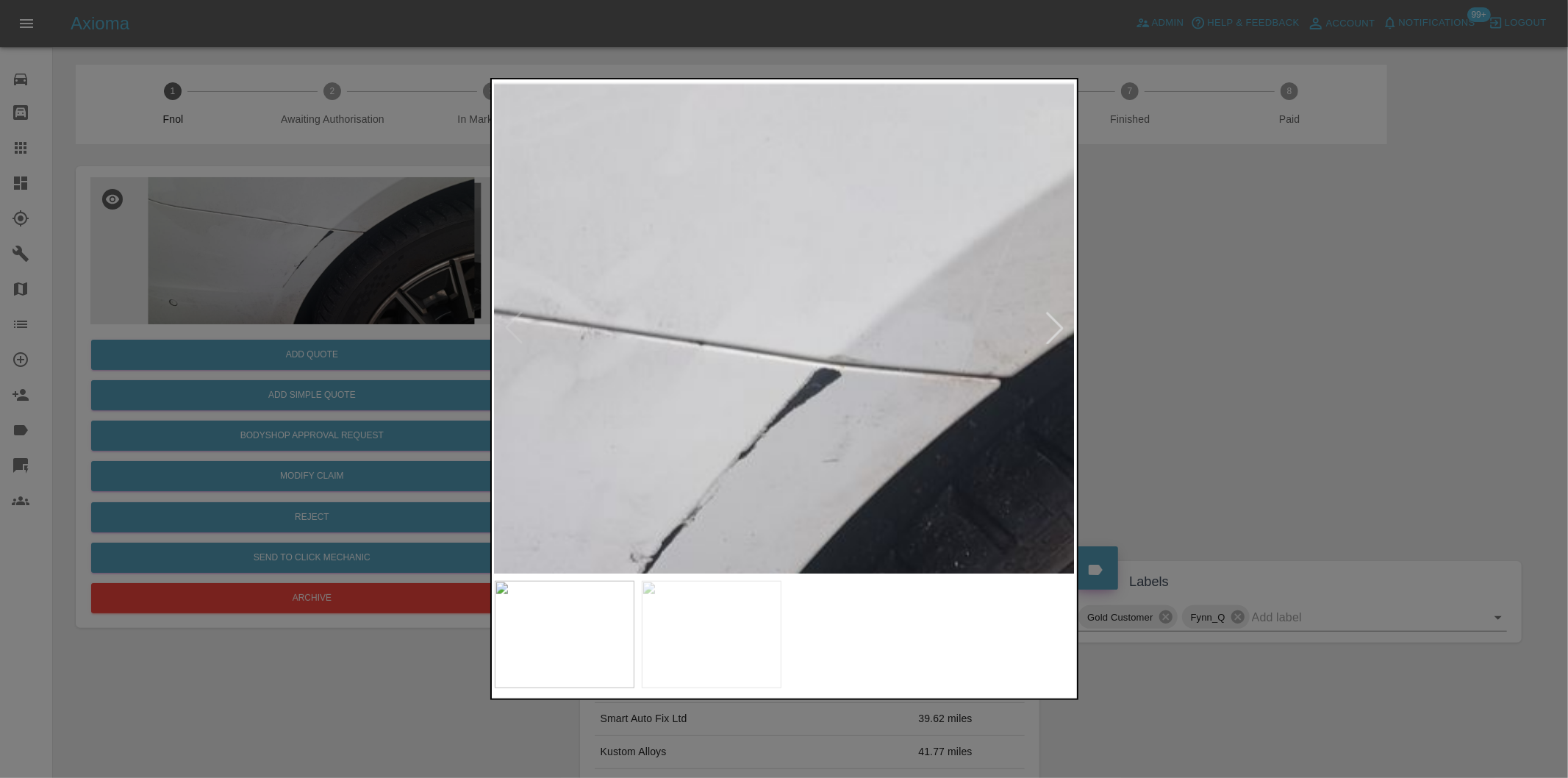
click at [805, 278] on img at bounding box center [721, 476] width 1742 height 1473
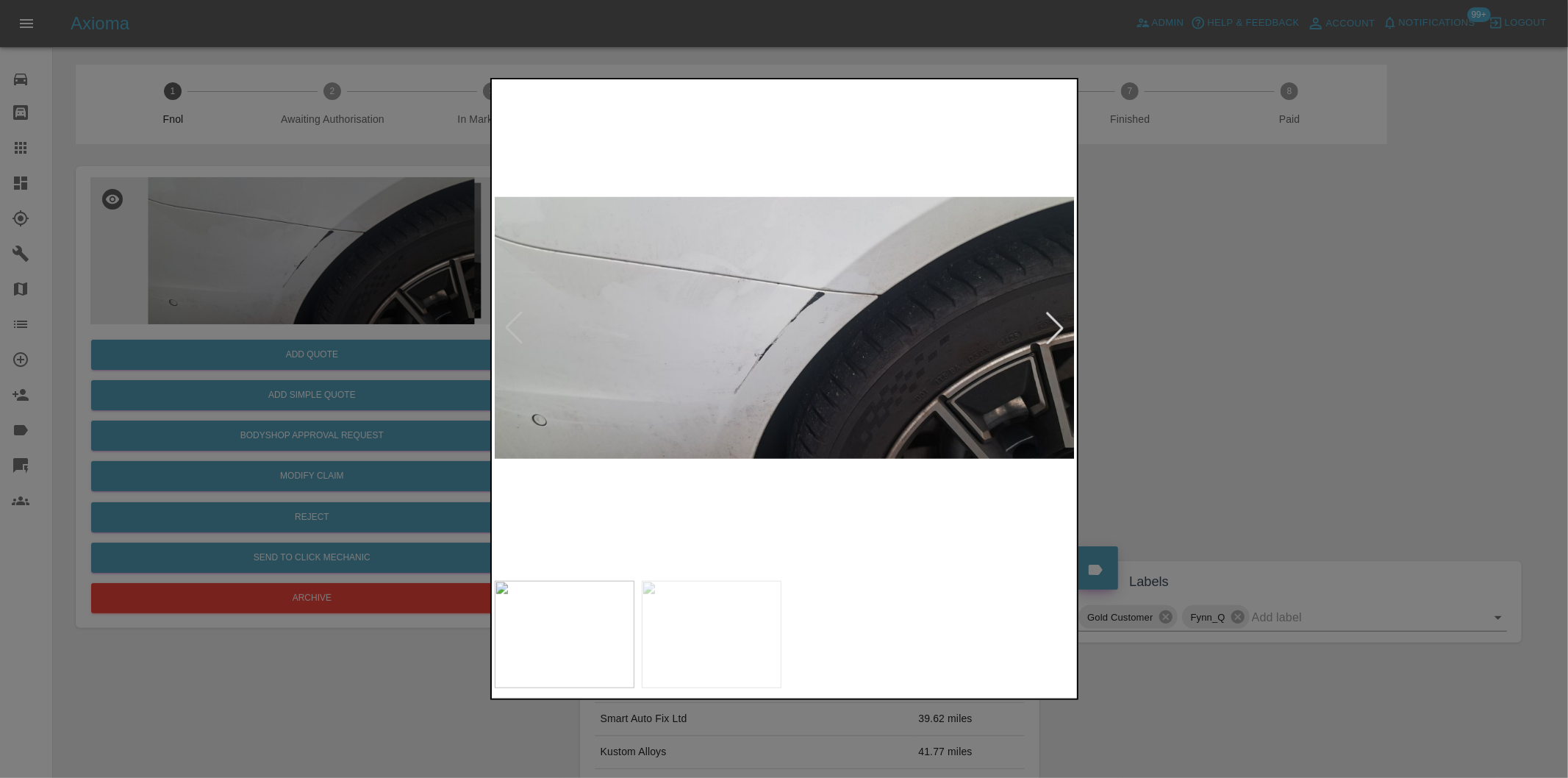
click at [1238, 352] on div at bounding box center [784, 389] width 1568 height 778
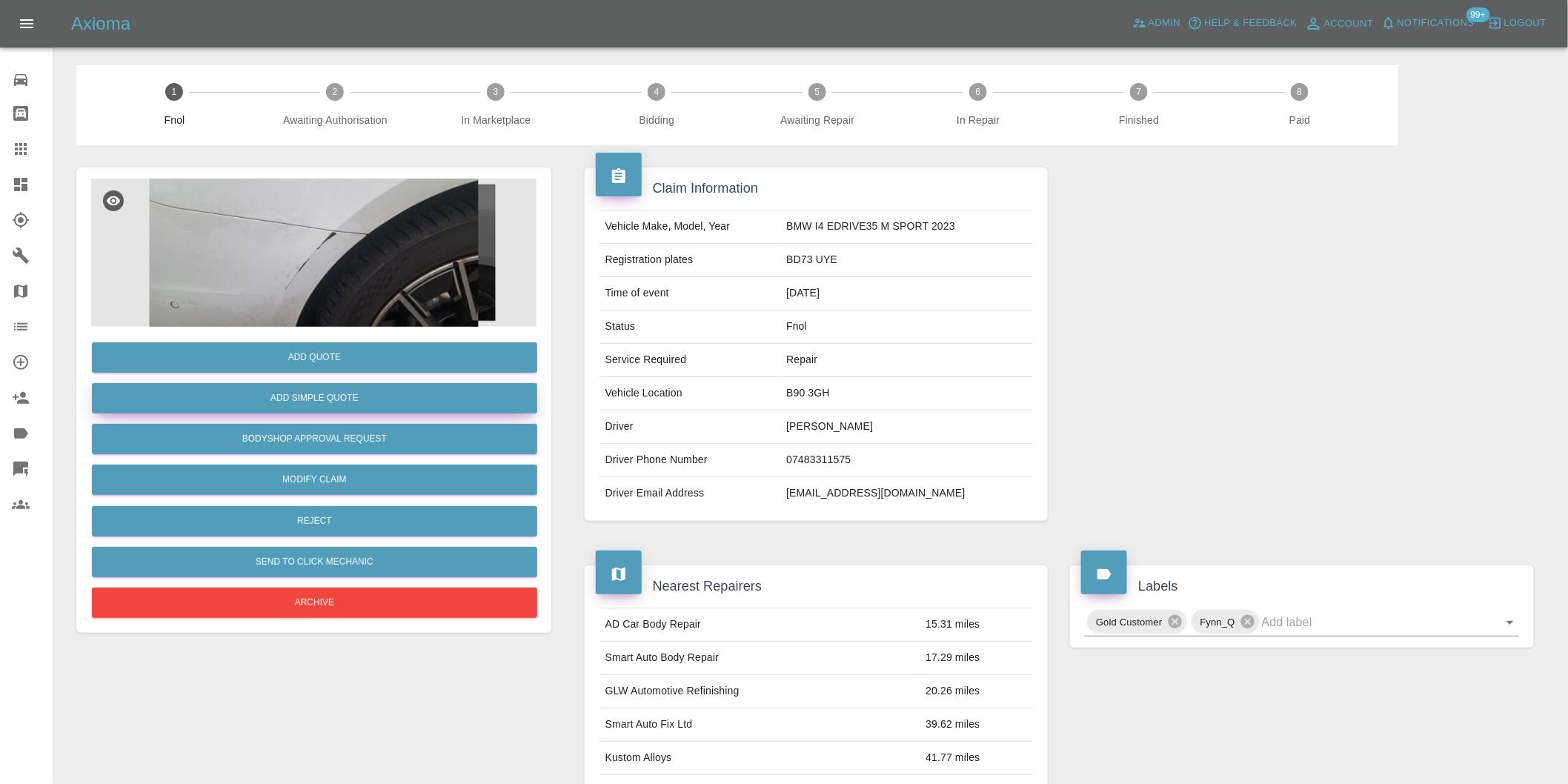
click at [343, 394] on button "Add Simple Quote" at bounding box center [315, 397] width 445 height 30
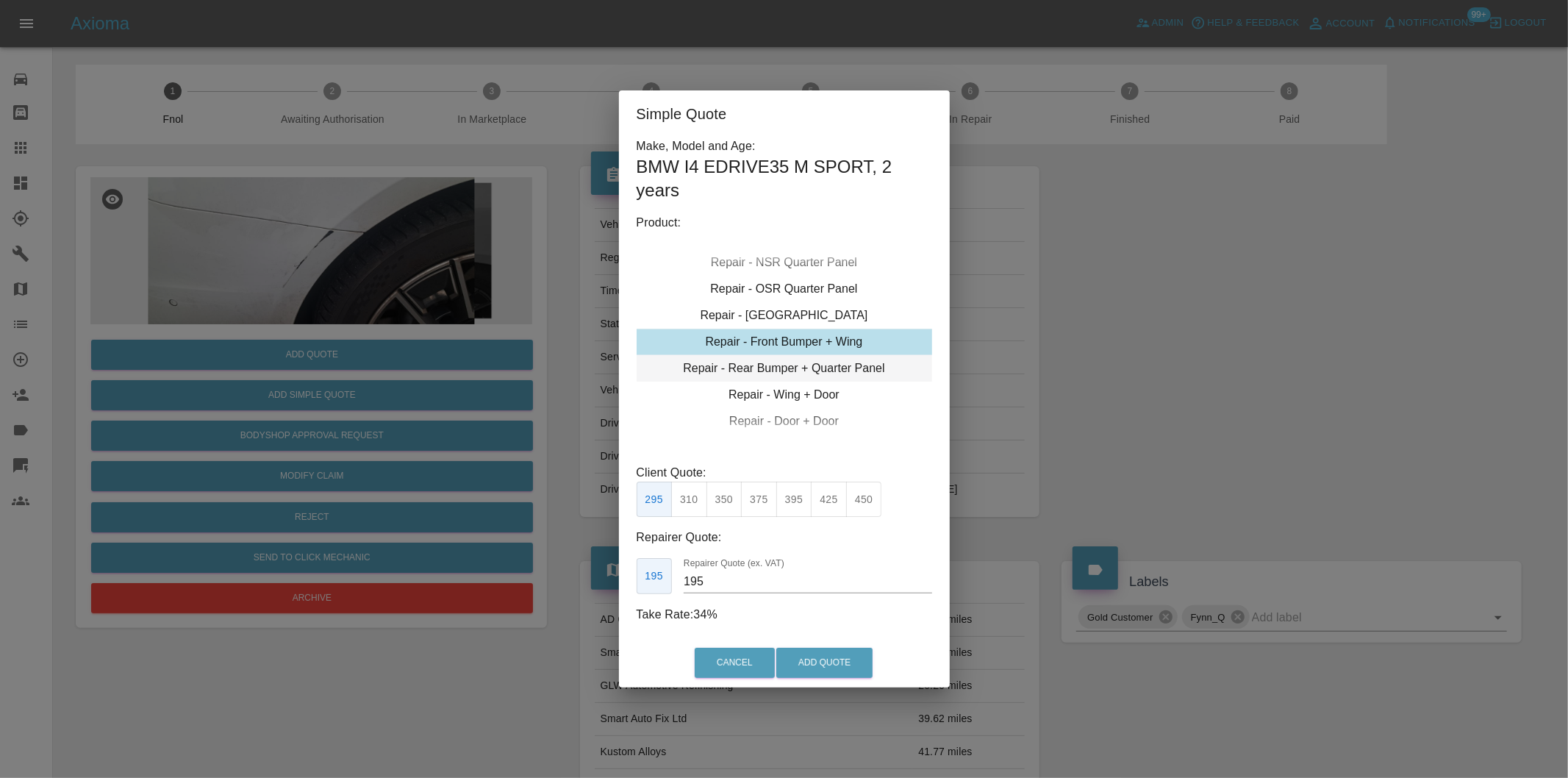
click at [842, 379] on div "Repair - Rear Bumper + Quarter Panel" at bounding box center [784, 368] width 296 height 26
click at [676, 502] on button "325" at bounding box center [688, 500] width 36 height 36
drag, startPoint x: 715, startPoint y: 509, endPoint x: 746, endPoint y: 542, distance: 45.3
click at [716, 509] on button "350" at bounding box center [724, 500] width 36 height 36
type input "210"
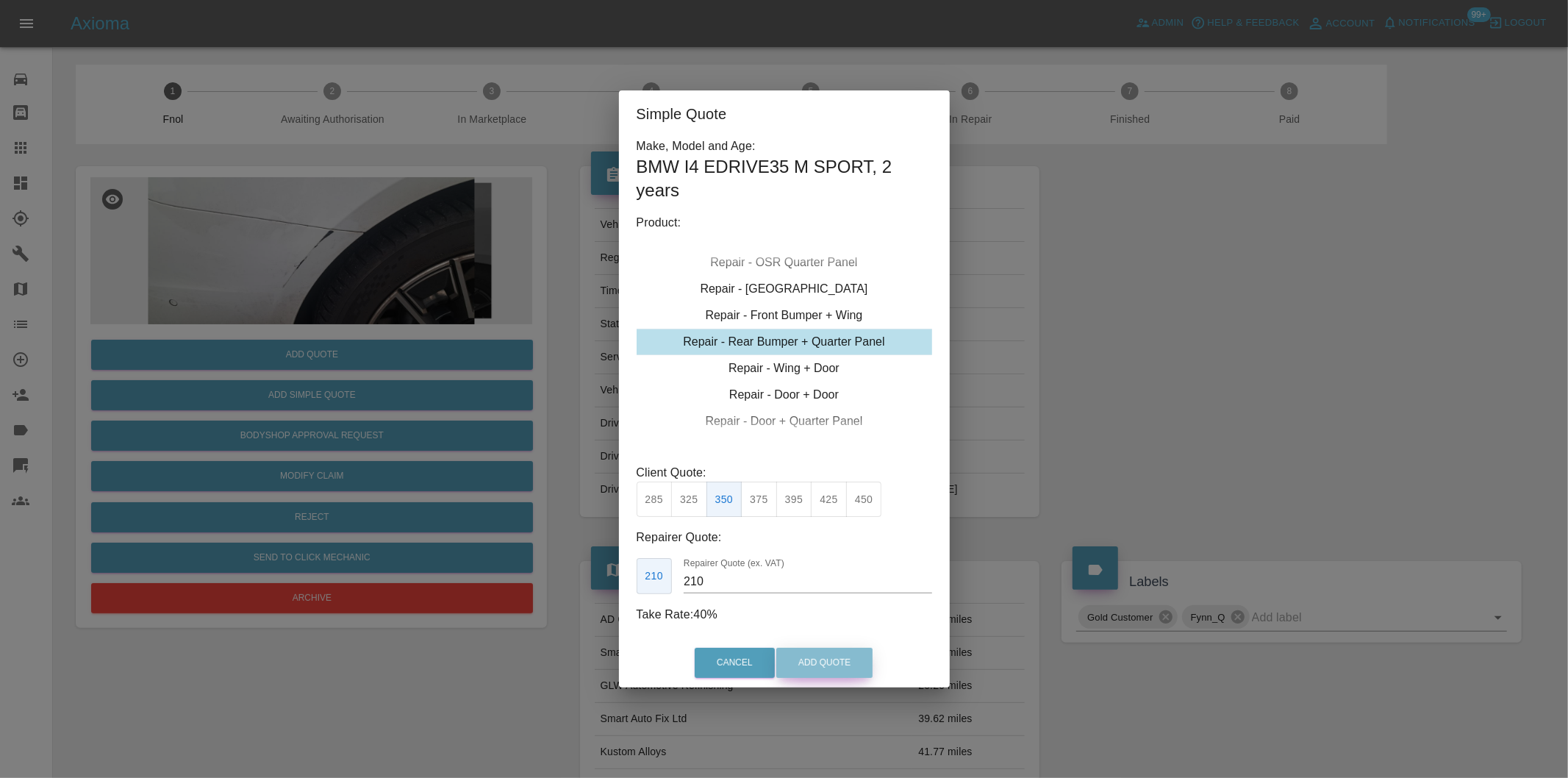
drag, startPoint x: 781, startPoint y: 656, endPoint x: 784, endPoint y: 663, distance: 7.6
click at [782, 656] on button "Add Quote" at bounding box center [823, 662] width 96 height 30
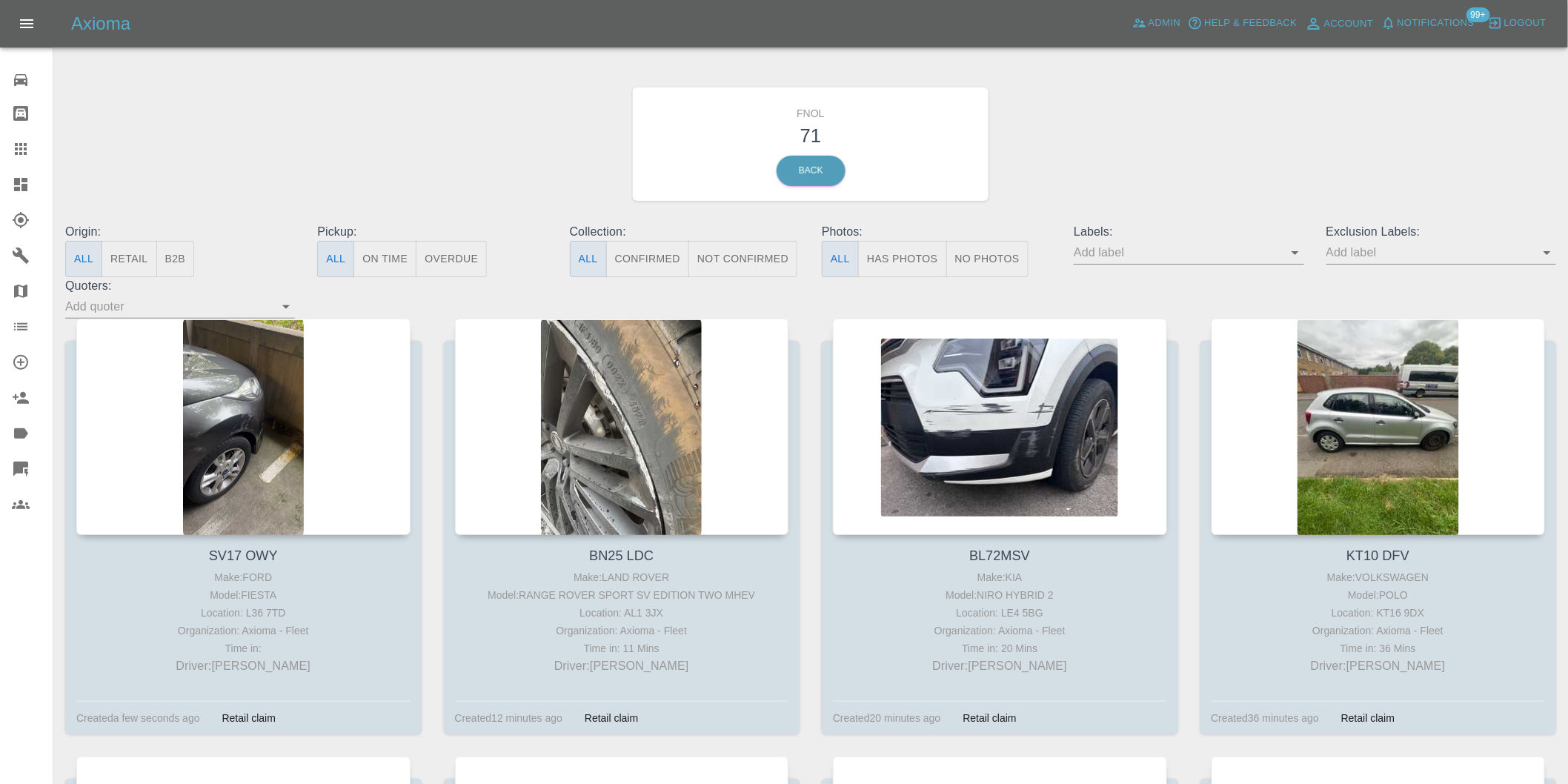
click at [901, 262] on button "Has Photos" at bounding box center [902, 258] width 89 height 36
click at [1550, 256] on icon "Open" at bounding box center [1547, 252] width 18 height 18
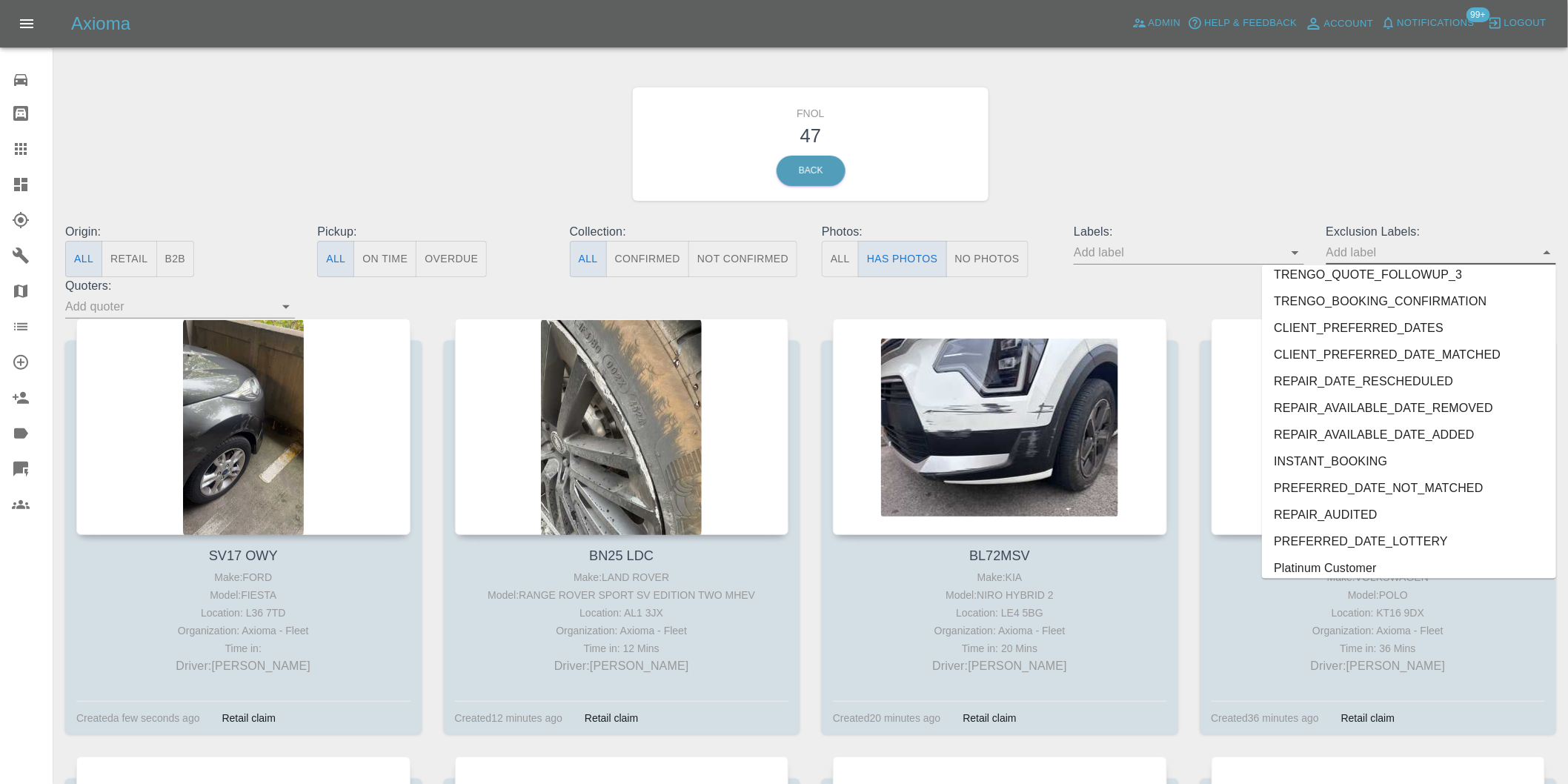
scroll to position [3218, 0]
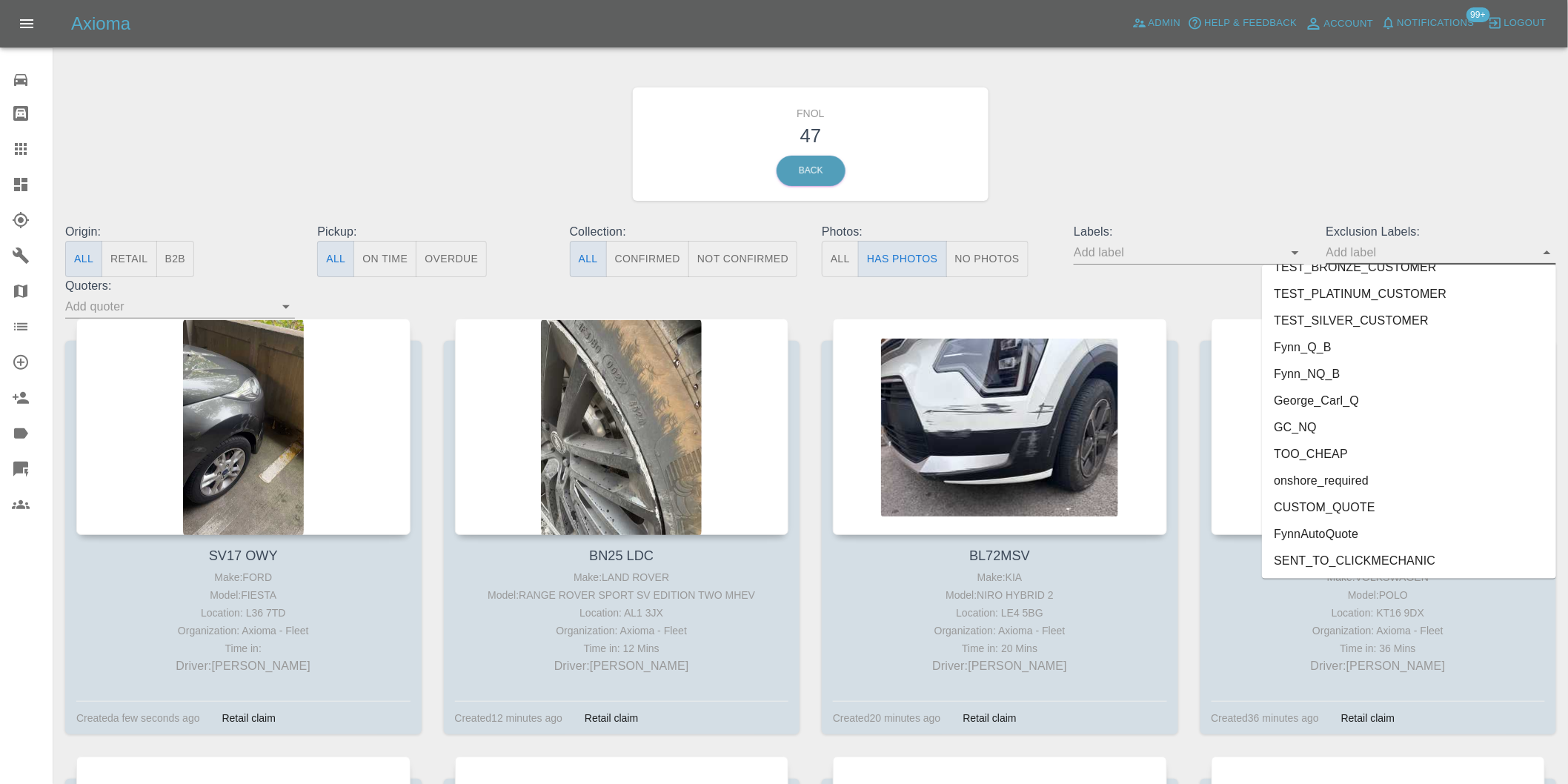
click at [1339, 398] on li "George_Carl_Q" at bounding box center [1409, 400] width 294 height 26
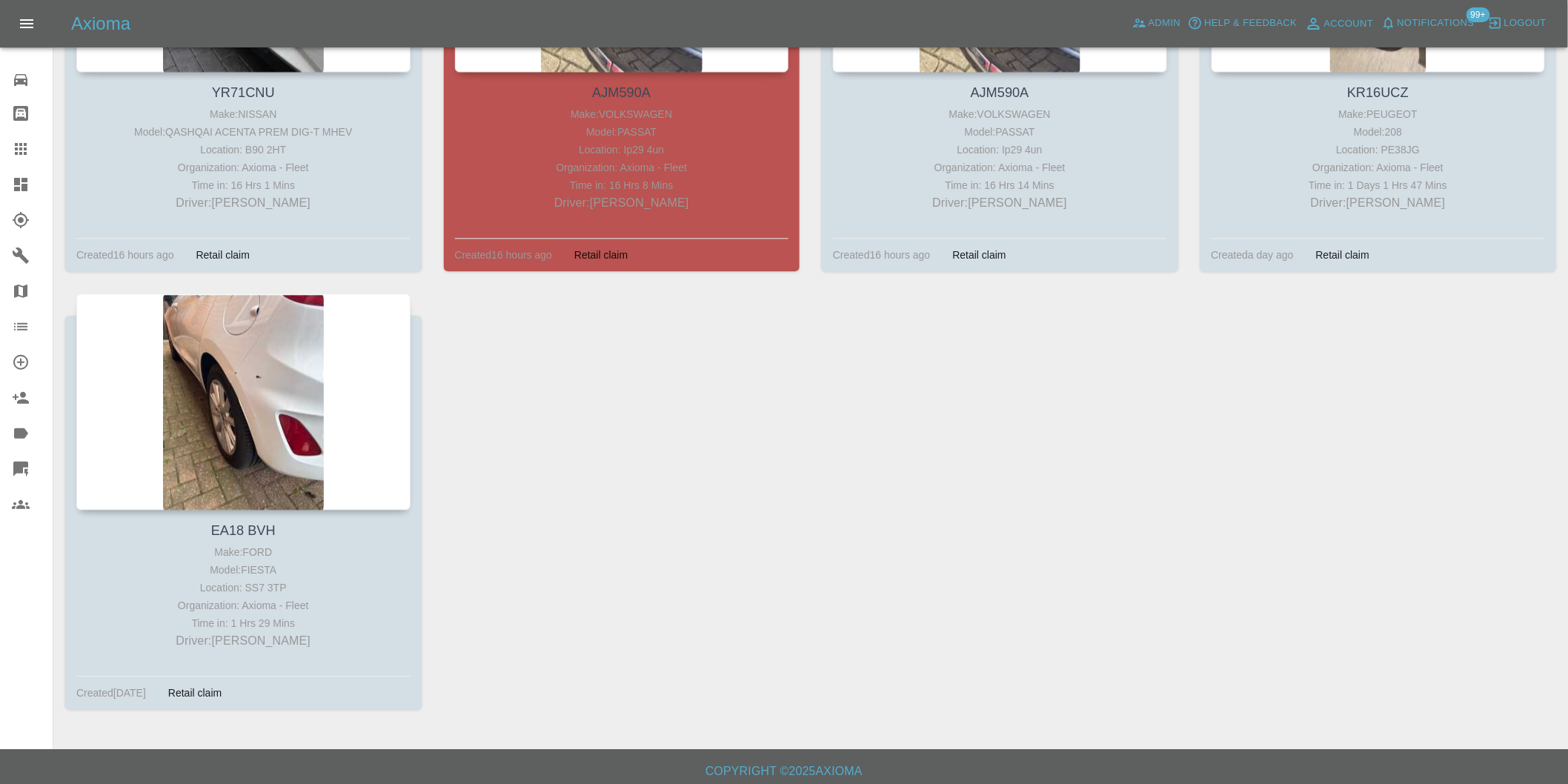
scroll to position [1345, 0]
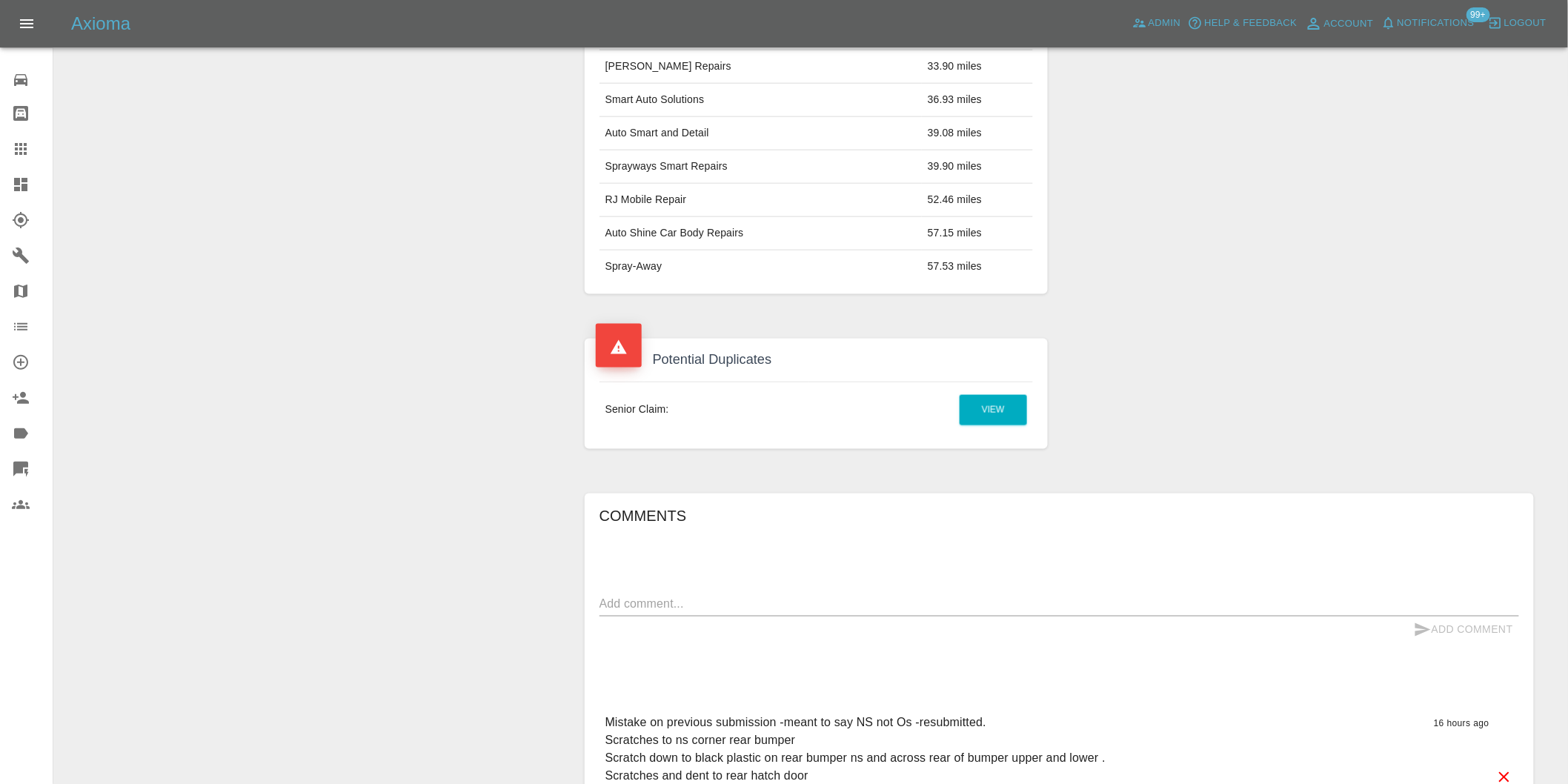
scroll to position [856, 0]
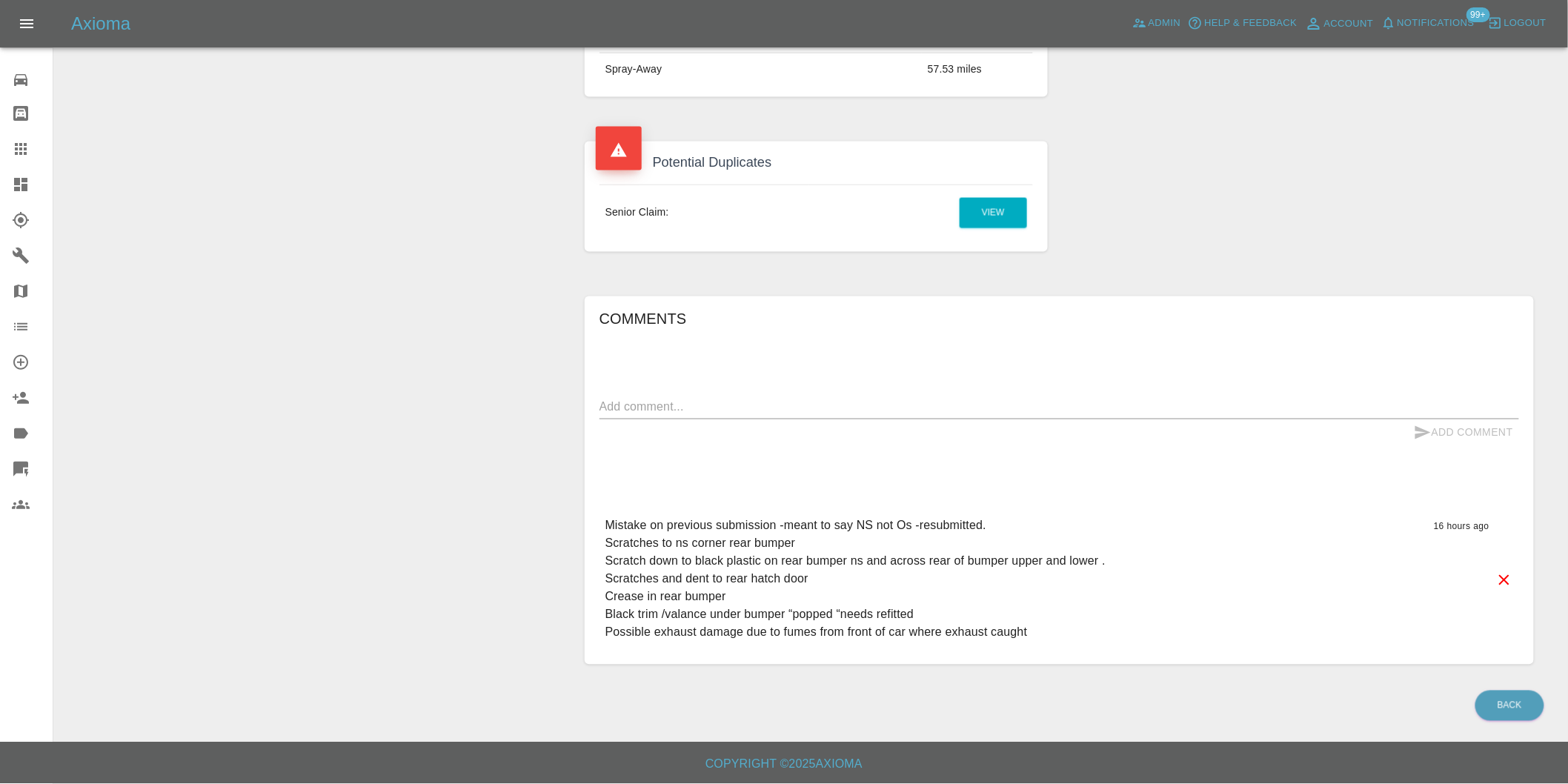
click at [653, 398] on textarea at bounding box center [1059, 406] width 919 height 17
type textarea "duplicate claim"
click at [1476, 434] on button "Add Comment" at bounding box center [1463, 433] width 111 height 27
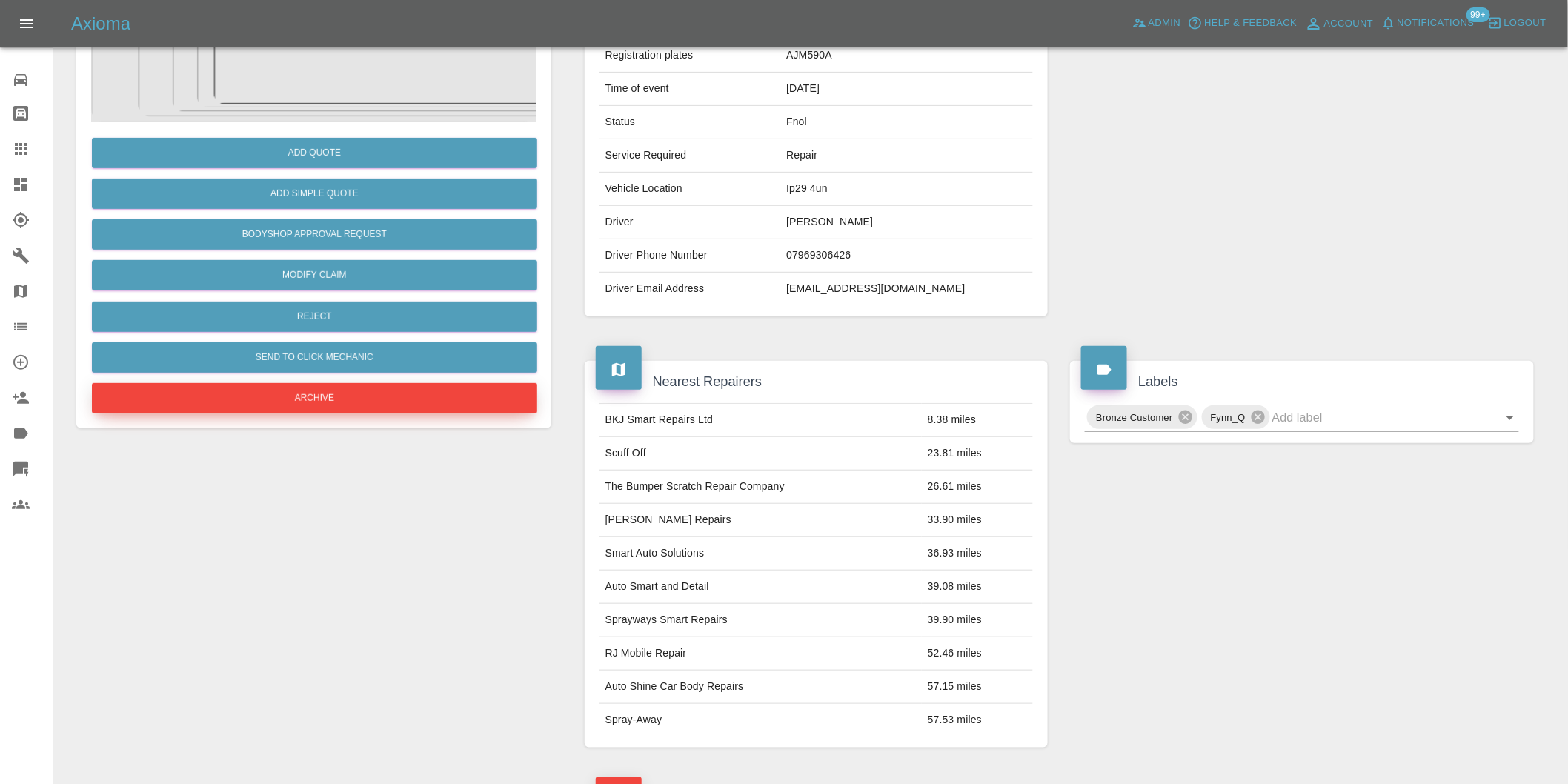
scroll to position [197, 0]
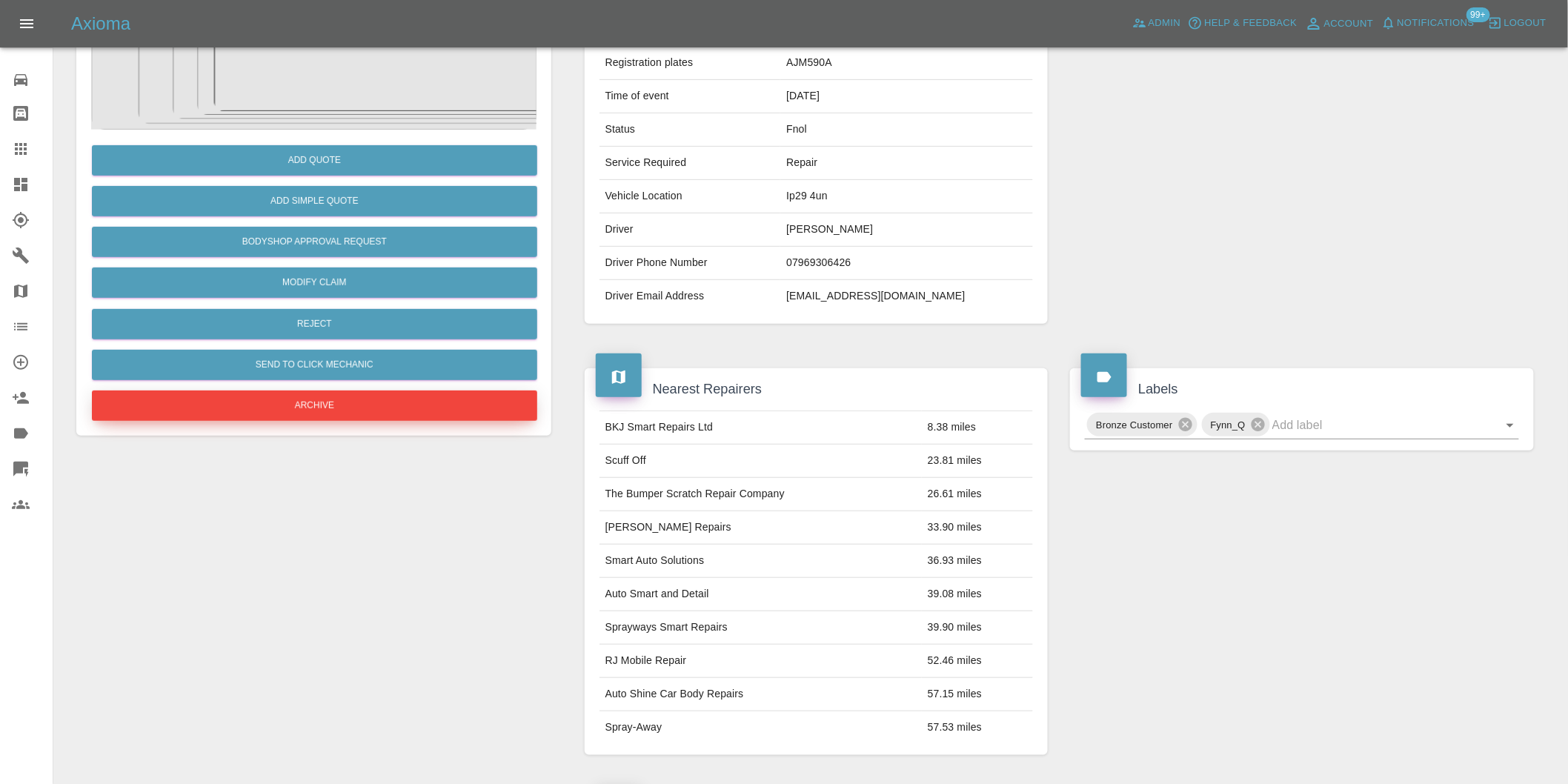
click at [323, 401] on button "Archive" at bounding box center [315, 405] width 445 height 30
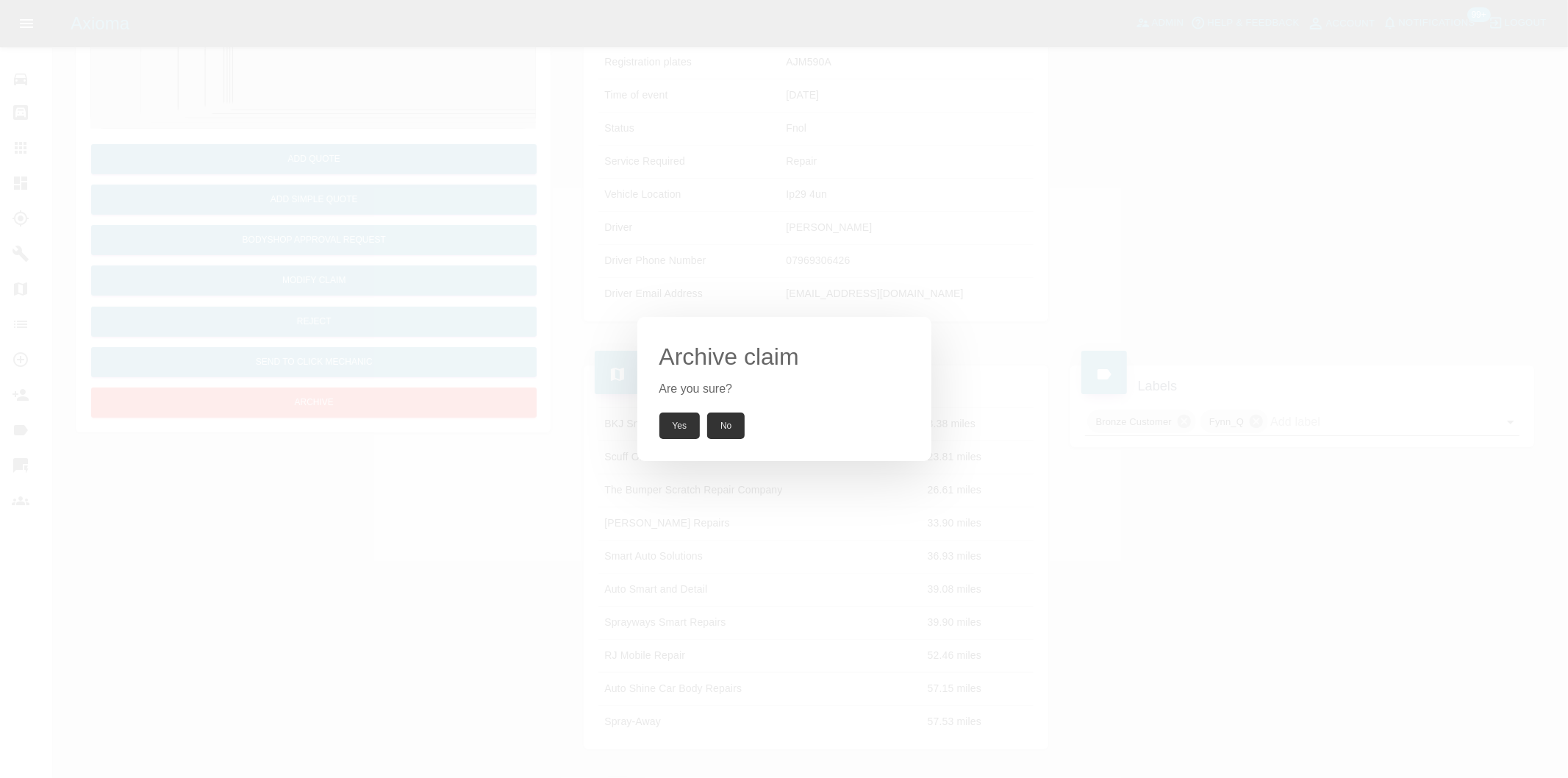
click at [670, 421] on button "Yes" at bounding box center [679, 426] width 41 height 26
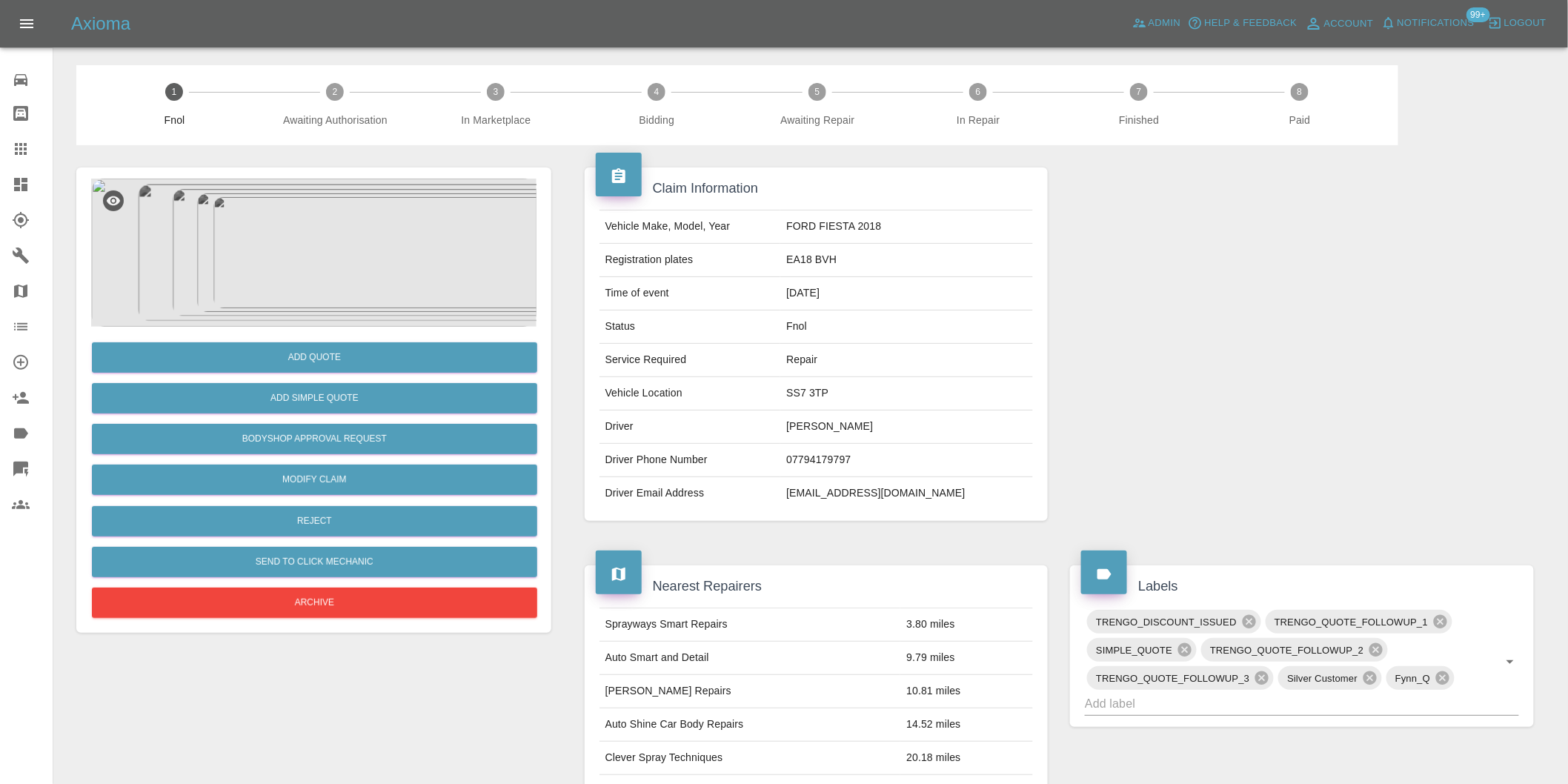
click at [308, 238] on img at bounding box center [314, 252] width 445 height 148
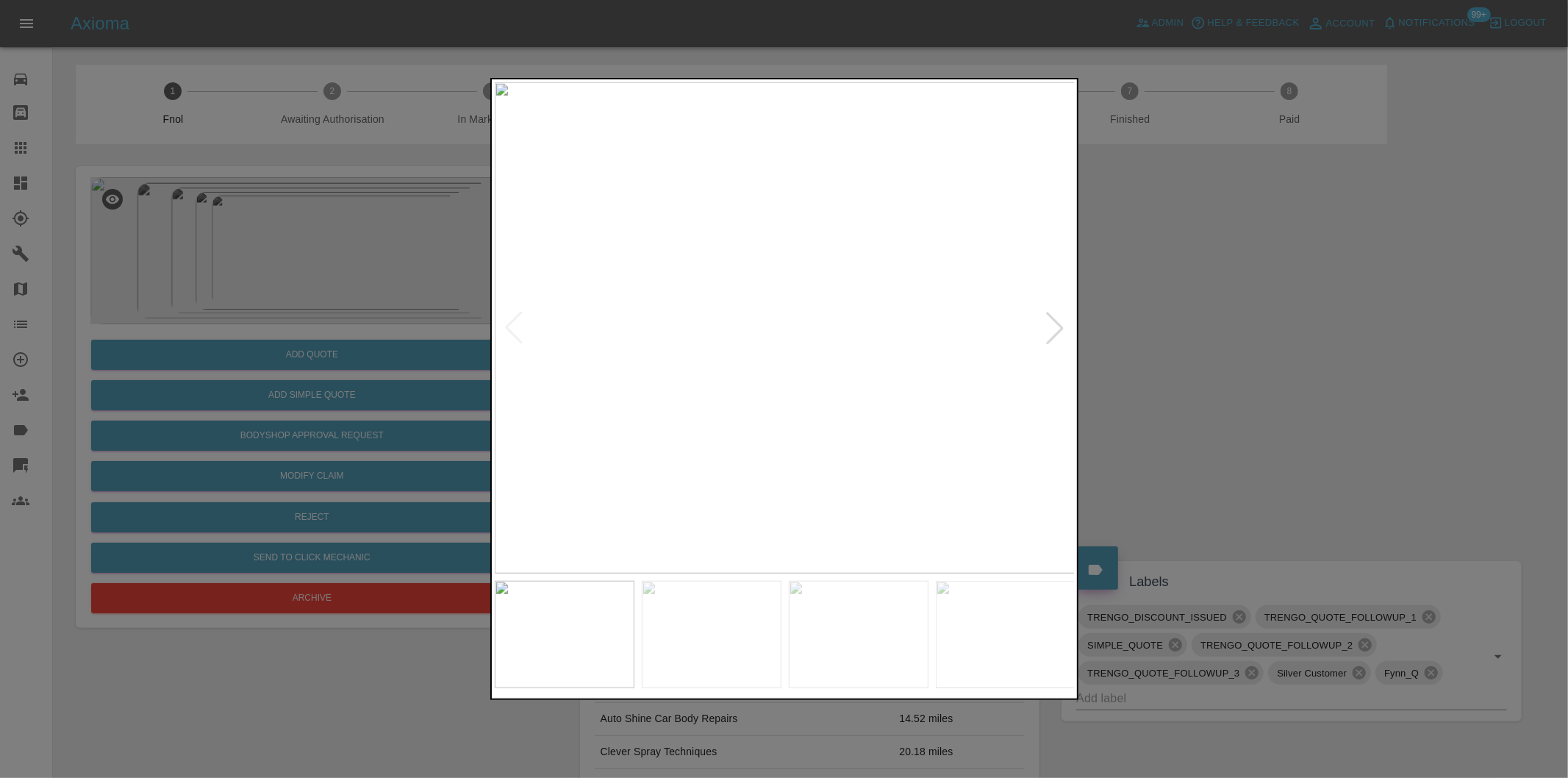
click at [1052, 327] on div at bounding box center [1054, 327] width 32 height 32
click at [1052, 332] on img at bounding box center [784, 328] width 581 height 491
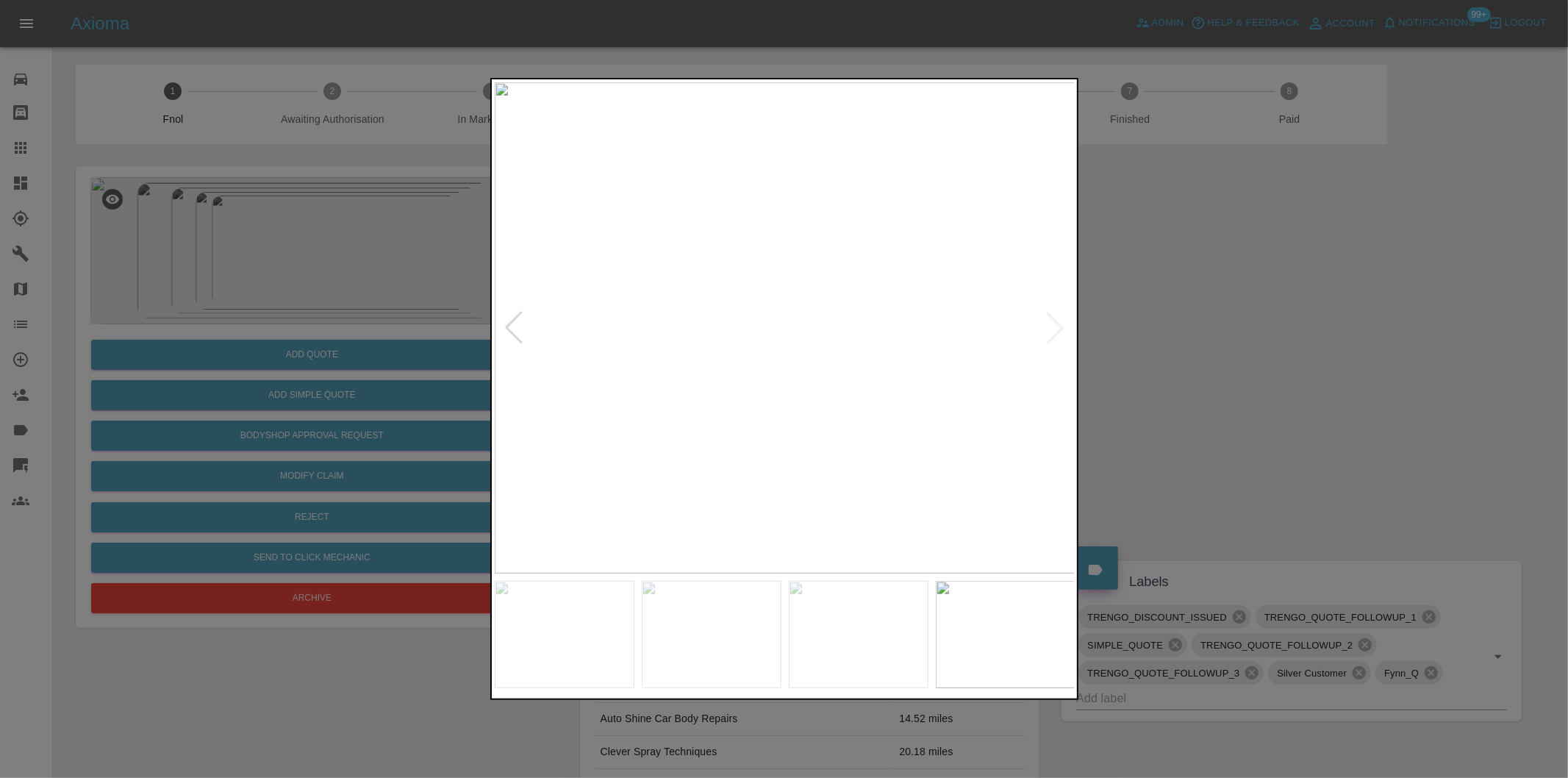
click at [1264, 350] on div at bounding box center [784, 389] width 1568 height 778
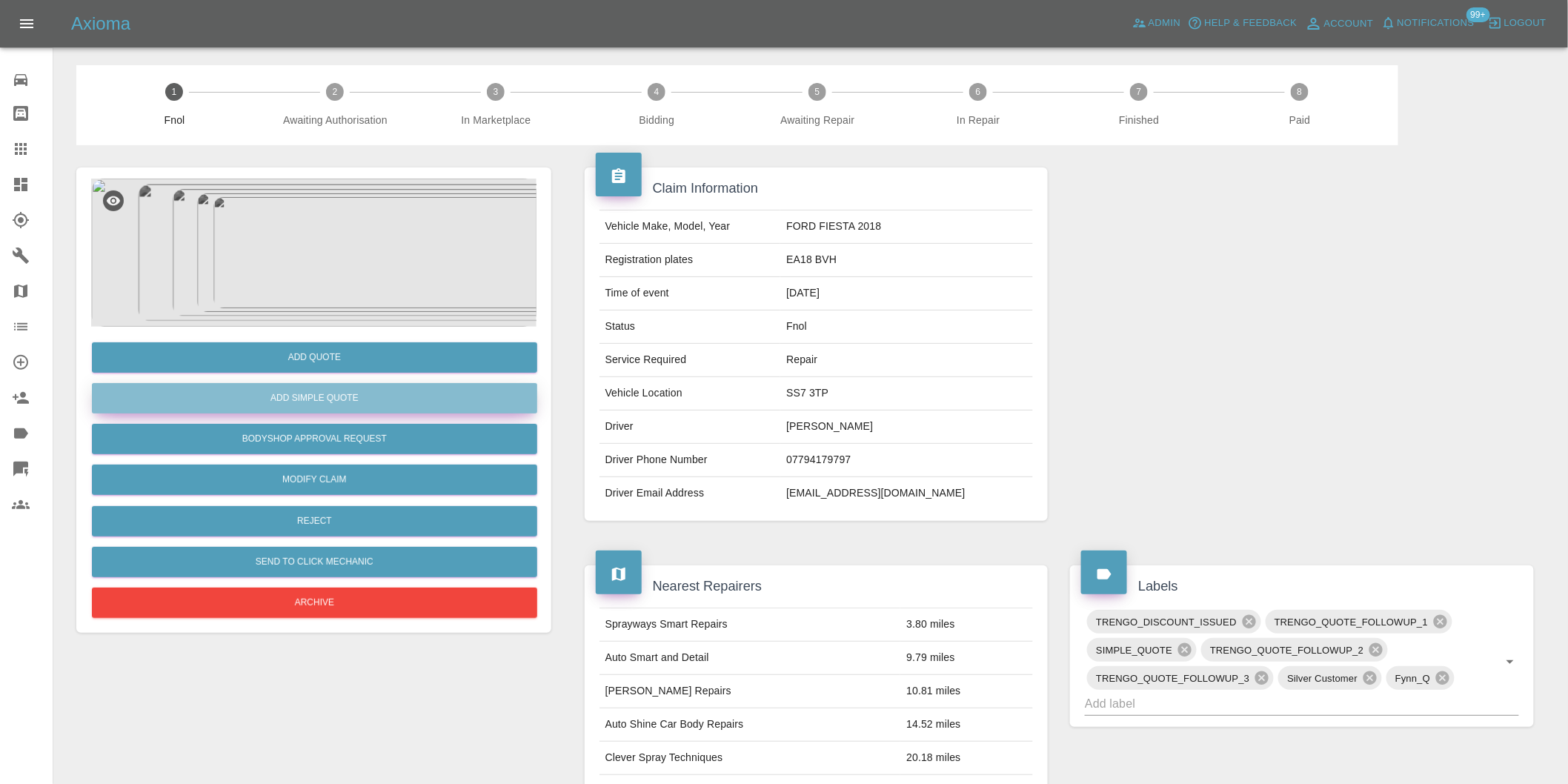
click at [379, 394] on button "Add Simple Quote" at bounding box center [315, 397] width 445 height 30
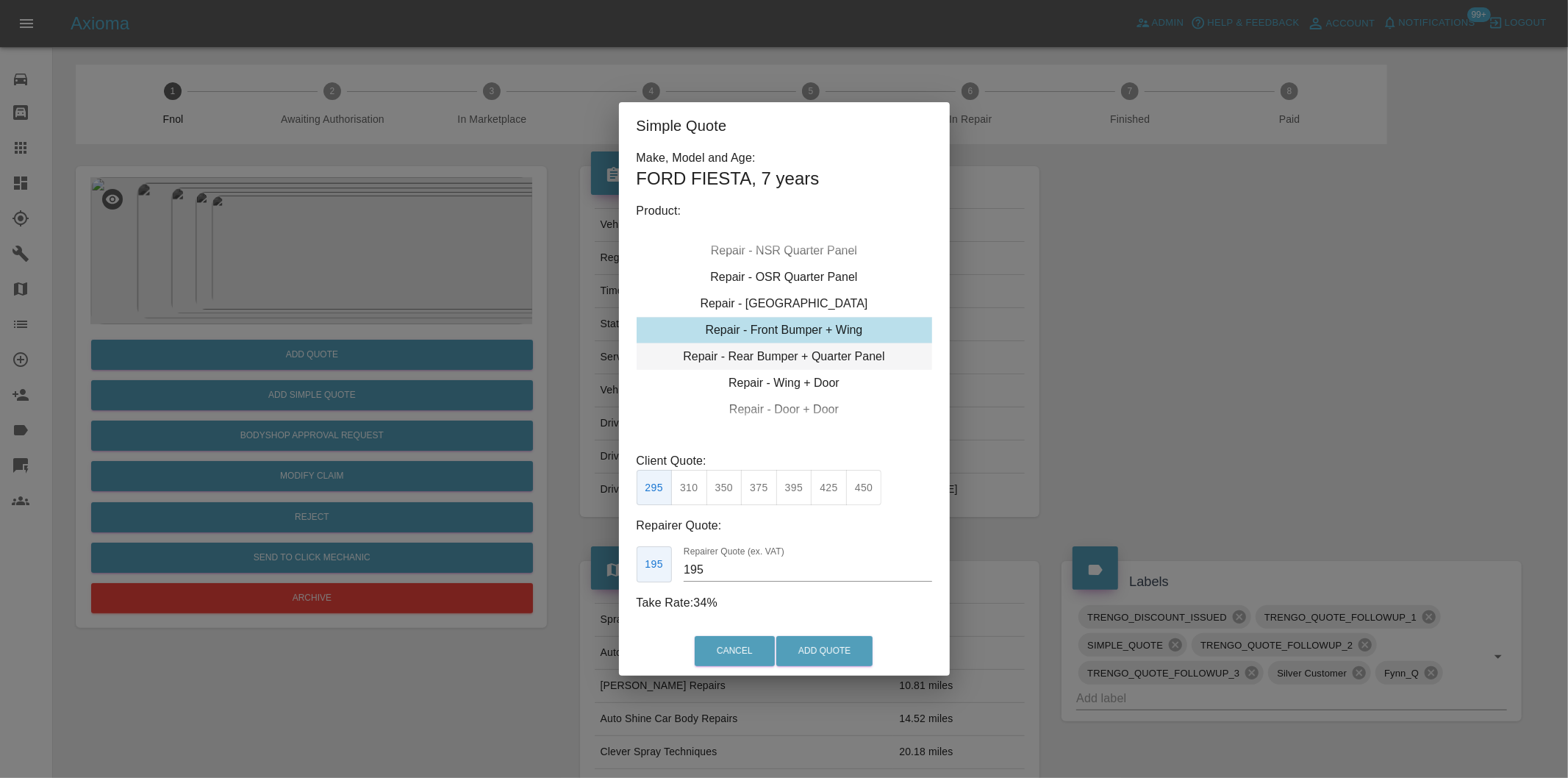
click at [834, 355] on div "Repair - Rear Bumper + Quarter Panel" at bounding box center [784, 356] width 296 height 26
click at [758, 485] on button "375" at bounding box center [758, 488] width 36 height 36
type input "230"
click at [809, 654] on button "Add Quote" at bounding box center [823, 650] width 96 height 30
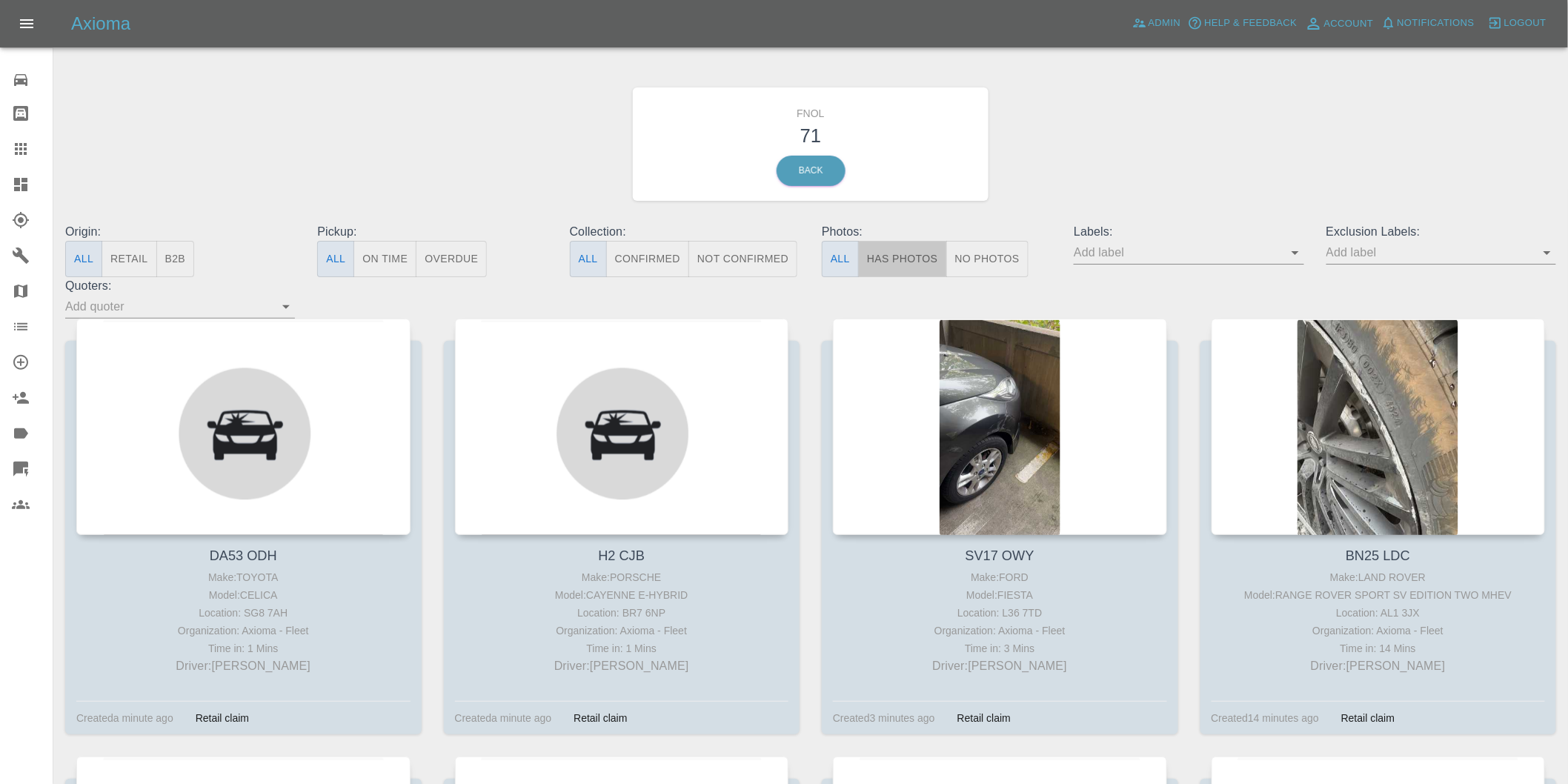
click at [890, 248] on button "Has Photos" at bounding box center [902, 258] width 89 height 36
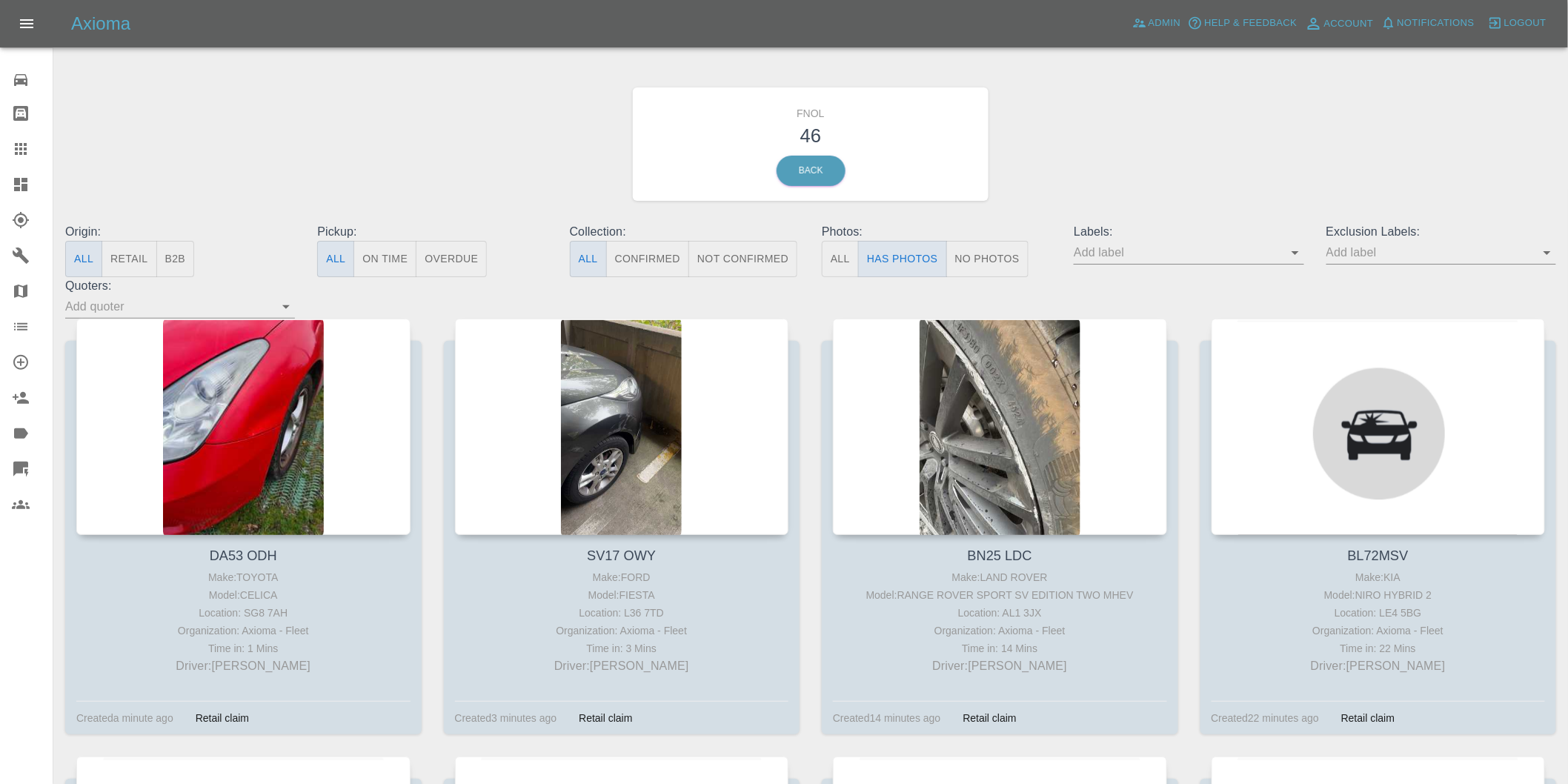
click at [1546, 250] on icon "Open" at bounding box center [1547, 252] width 18 height 18
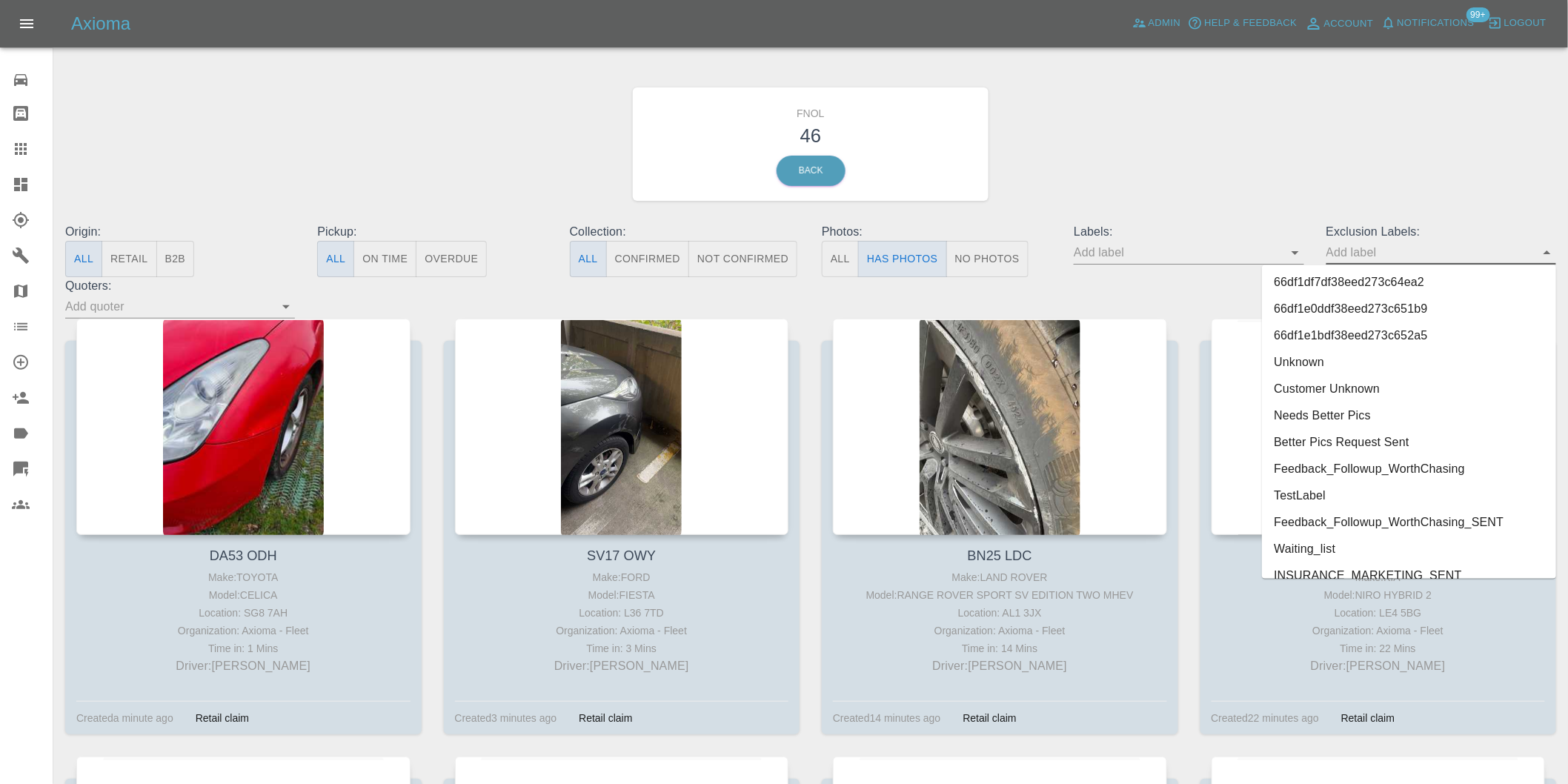
scroll to position [3218, 0]
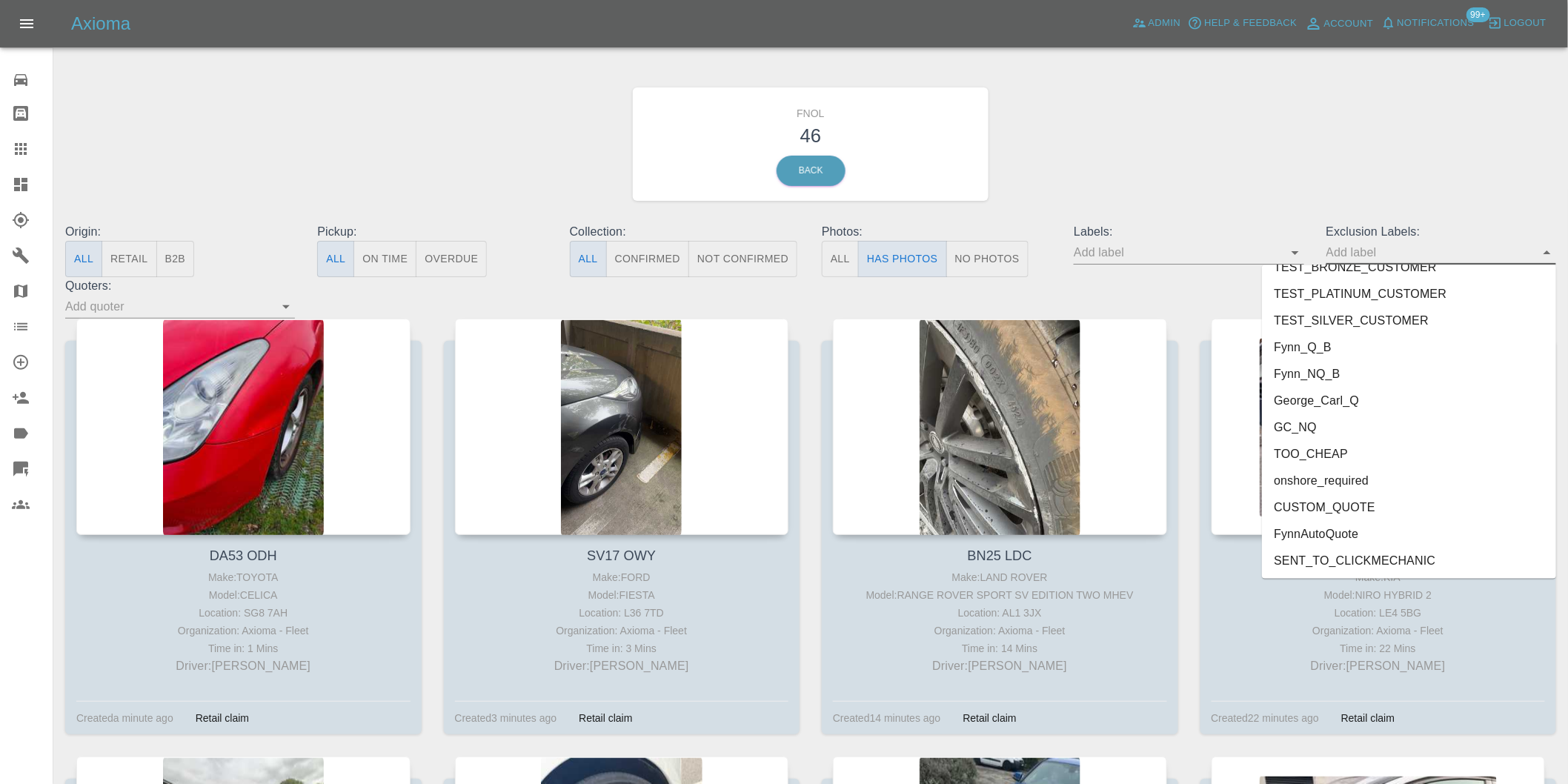
click at [1349, 398] on li "George_Carl_Q" at bounding box center [1409, 400] width 294 height 26
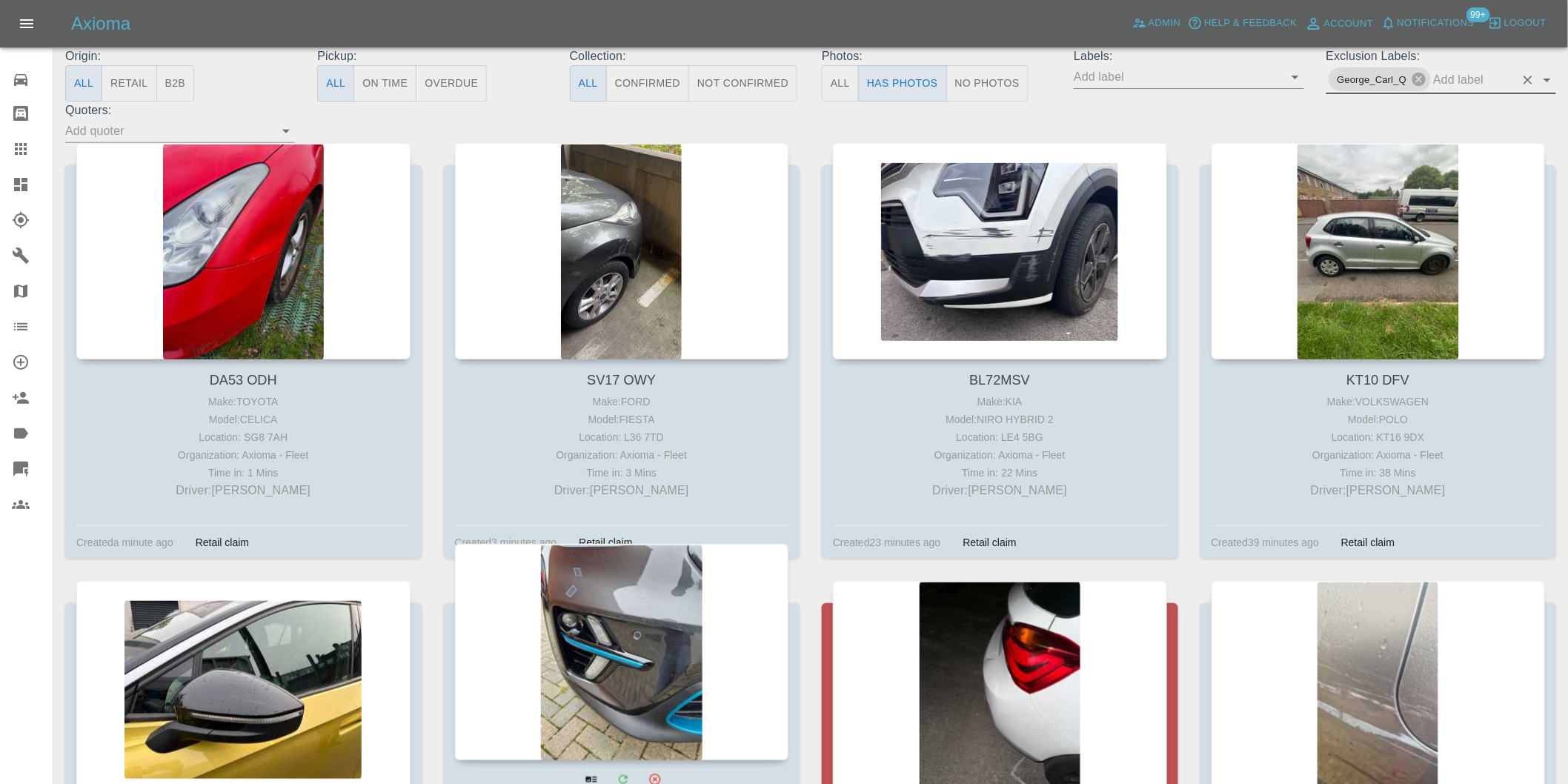
scroll to position [329, 0]
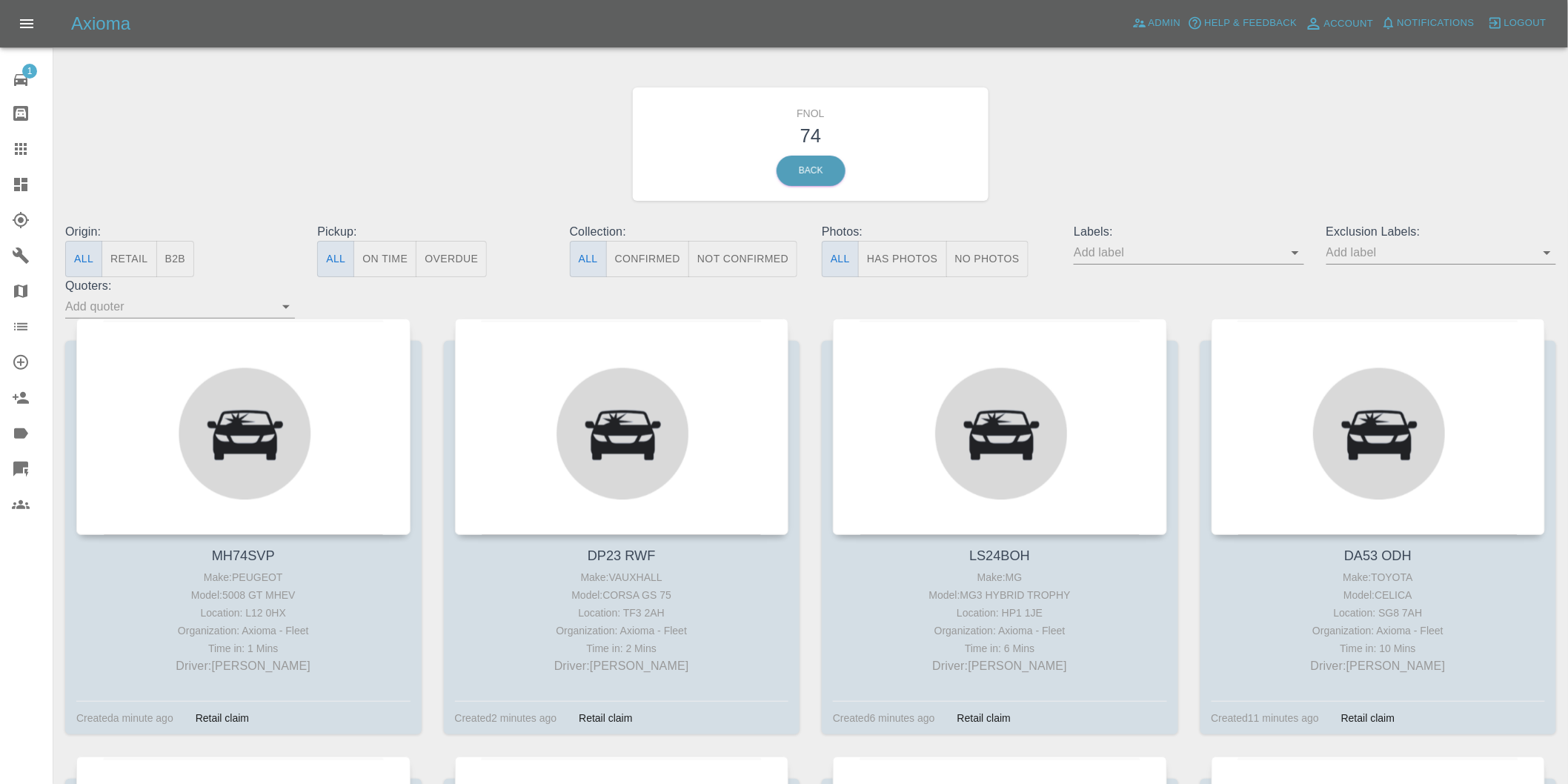
click at [886, 262] on button "Has Photos" at bounding box center [902, 258] width 89 height 36
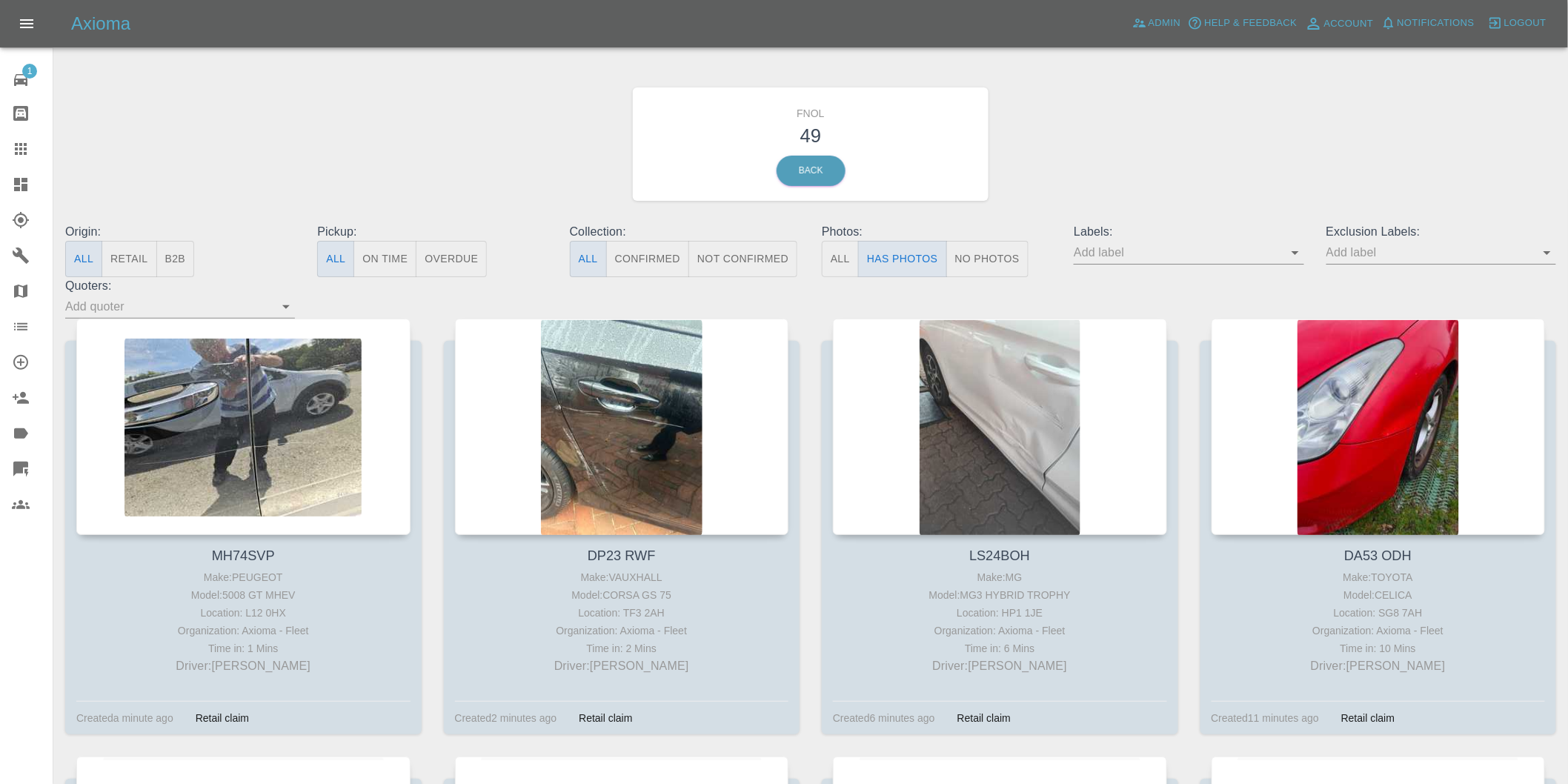
click at [1543, 253] on icon "Open" at bounding box center [1547, 252] width 18 height 18
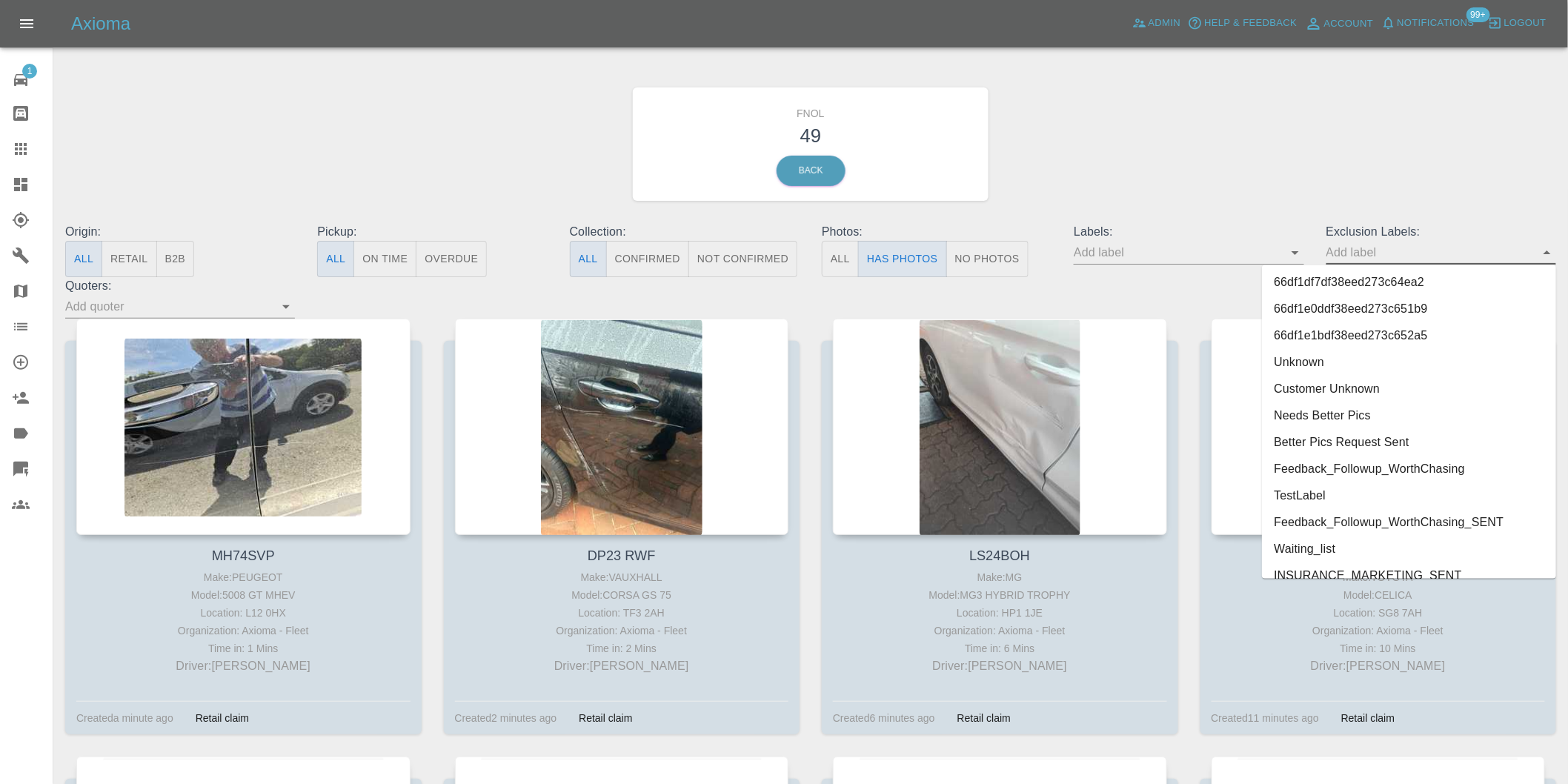
scroll to position [3218, 0]
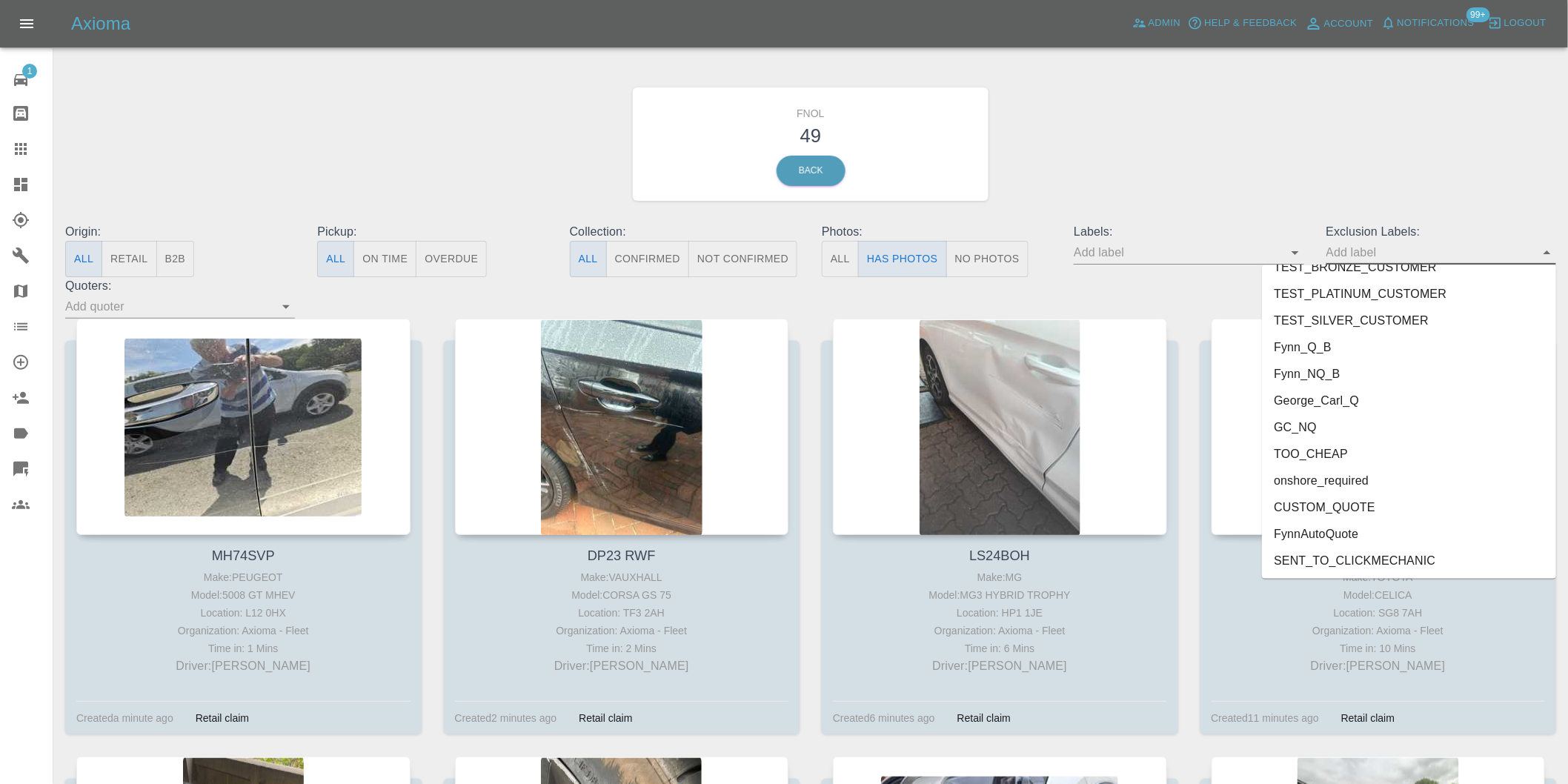
click at [1314, 480] on li "onshore_required" at bounding box center [1409, 480] width 294 height 26
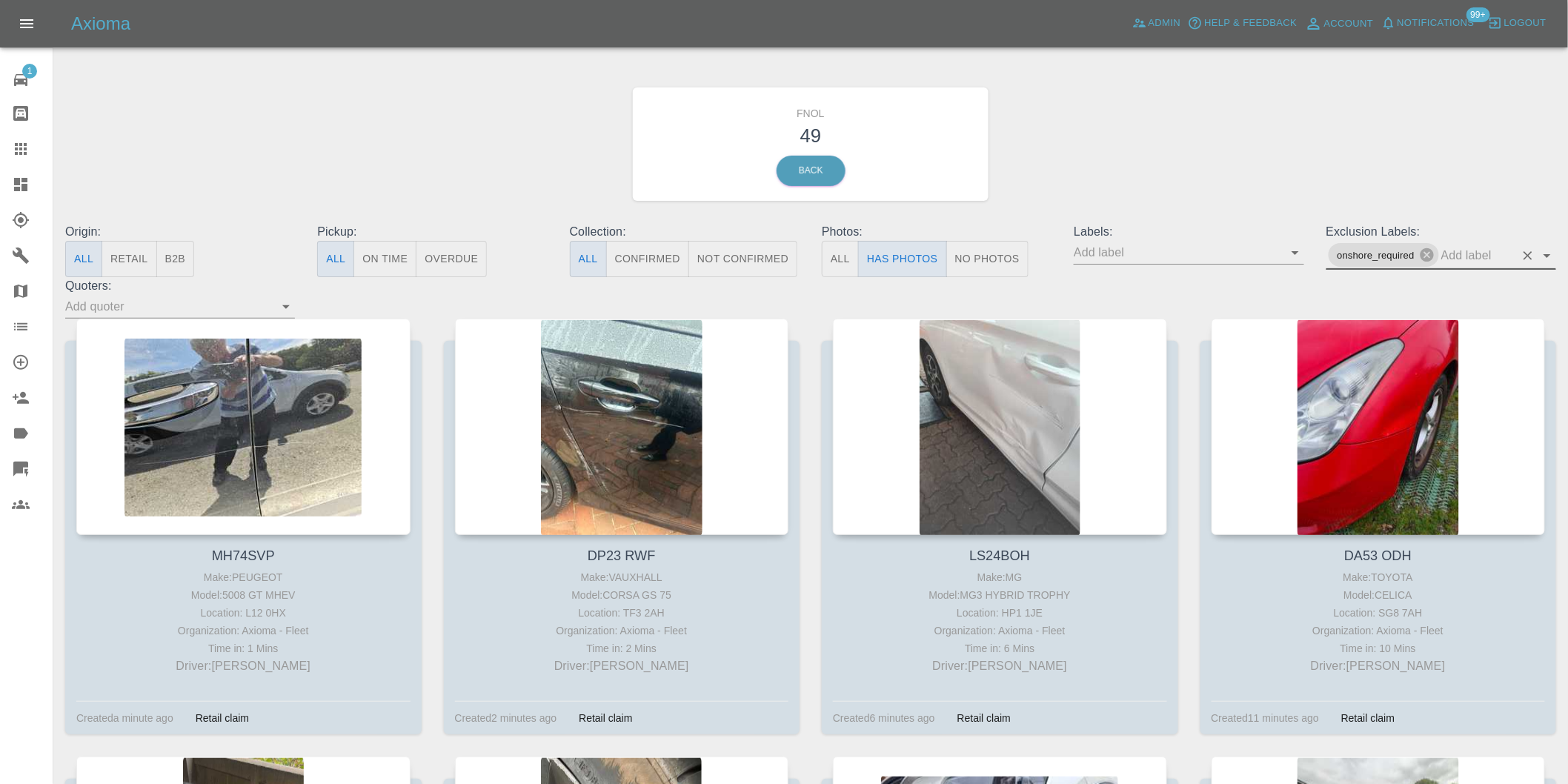
click at [1542, 259] on icon "Open" at bounding box center [1547, 255] width 18 height 18
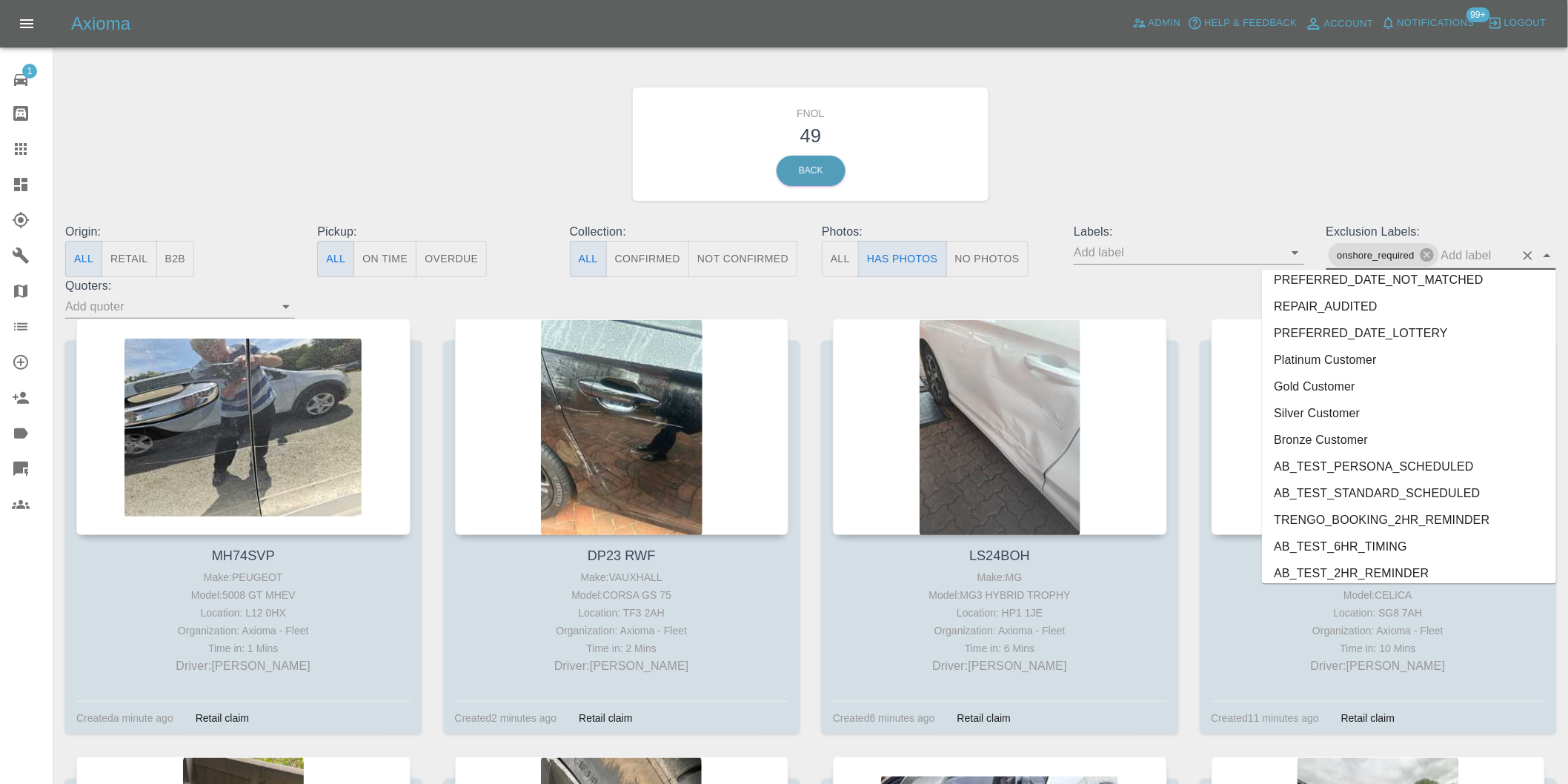
scroll to position [3191, 0]
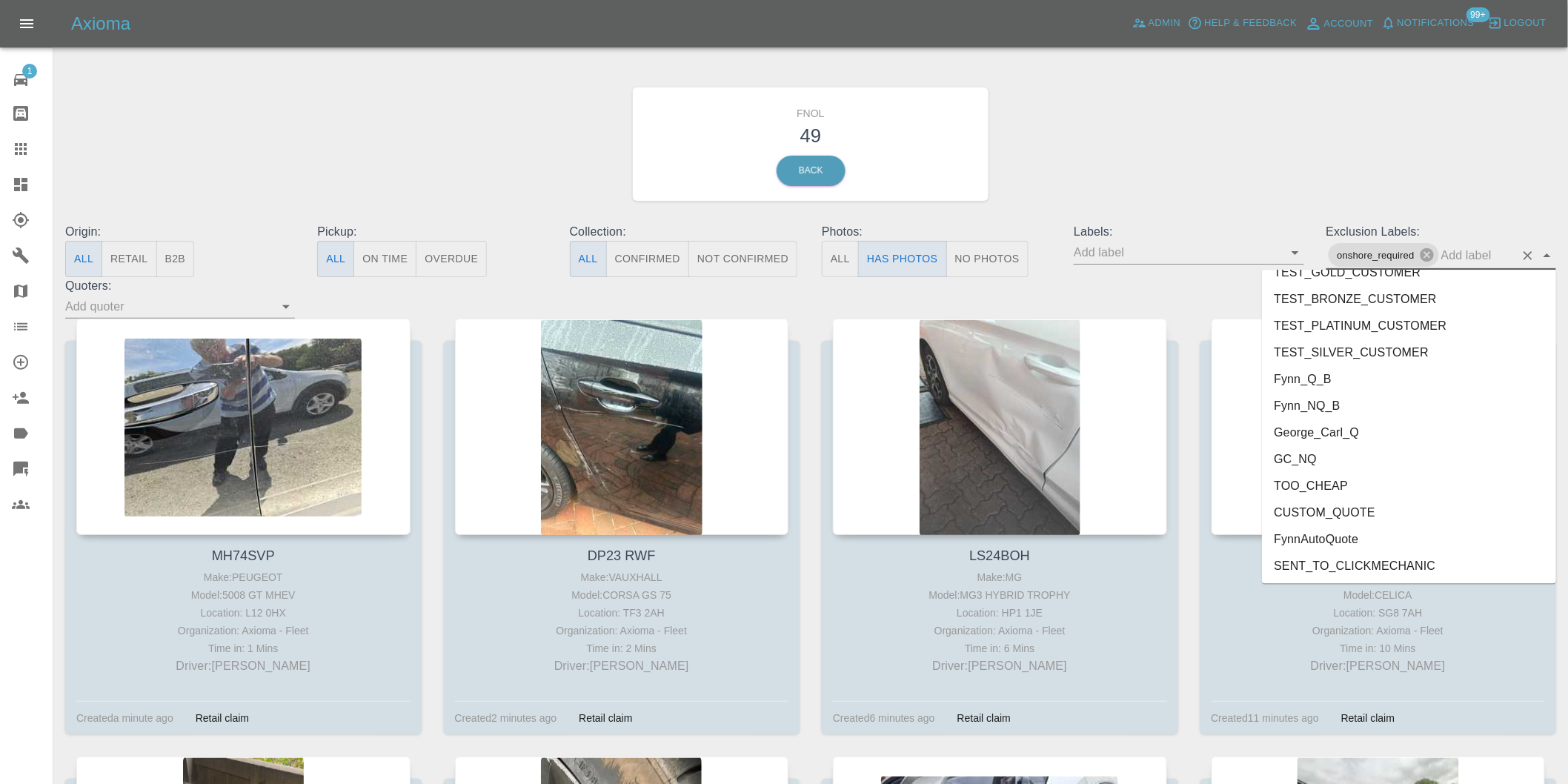
click at [1315, 431] on li "George_Carl_Q" at bounding box center [1409, 432] width 294 height 26
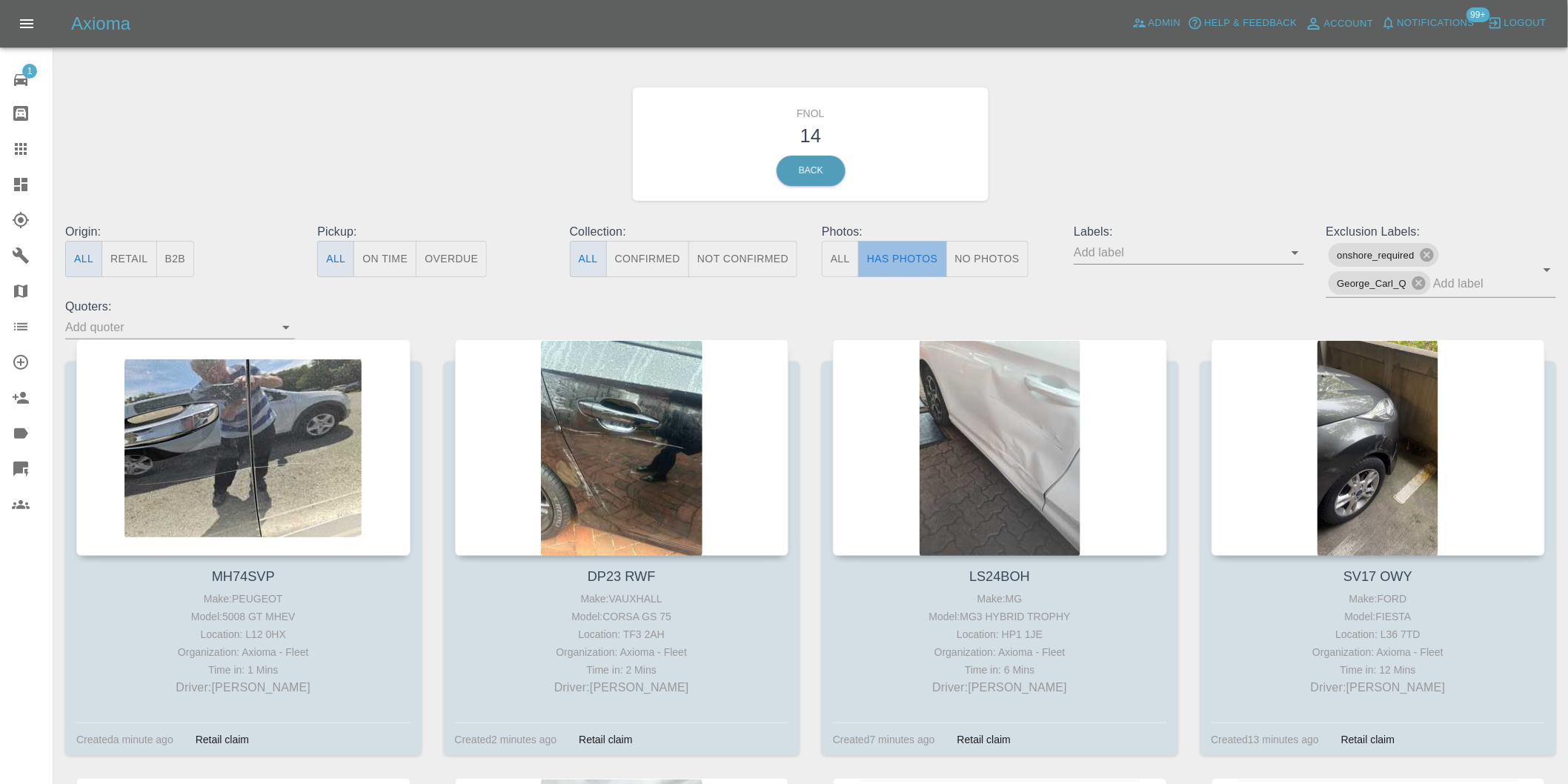
click at [909, 262] on button "Has Photos" at bounding box center [902, 258] width 89 height 36
click at [914, 250] on button "Has Photos" at bounding box center [902, 258] width 89 height 36
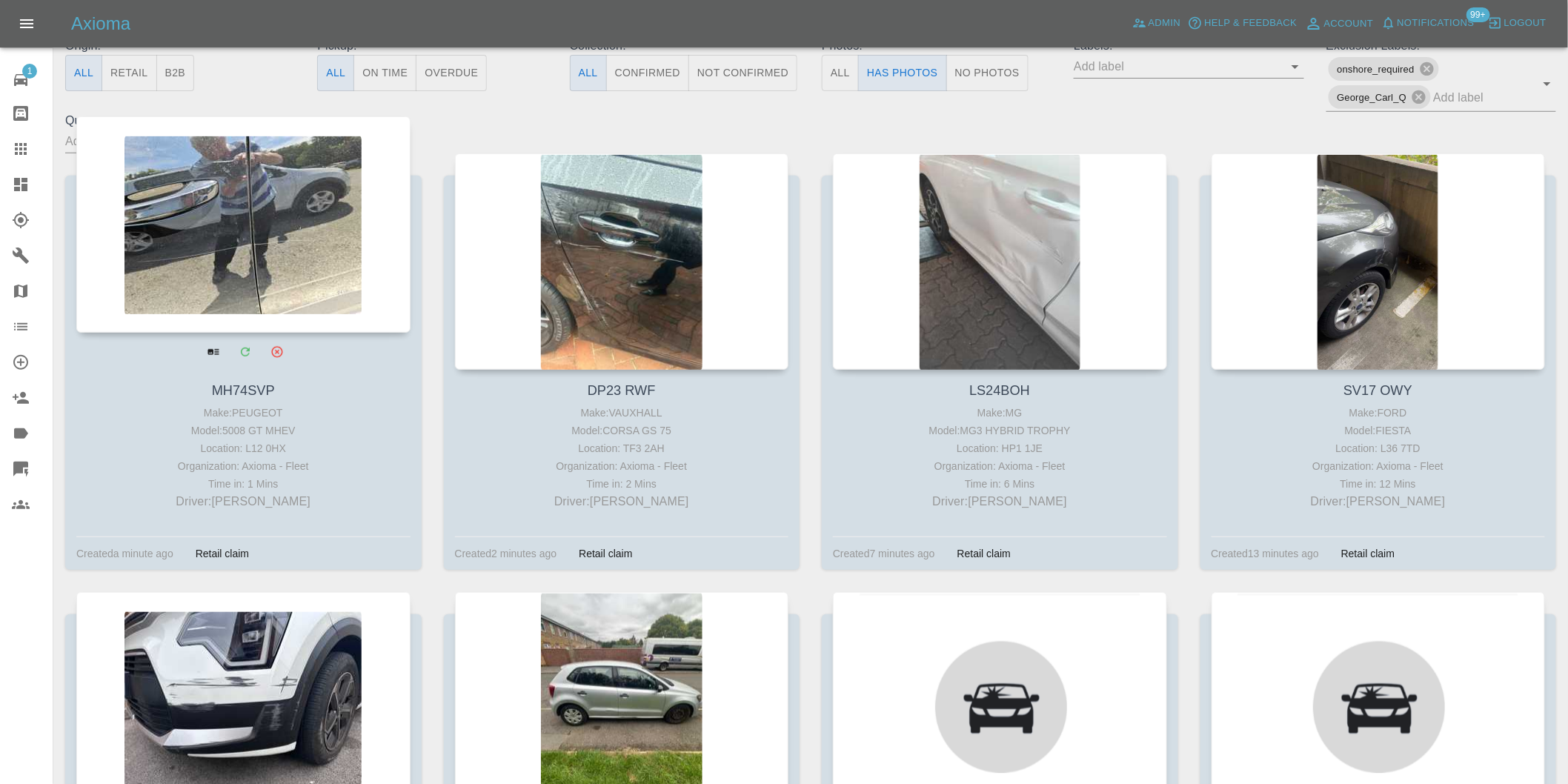
scroll to position [329, 0]
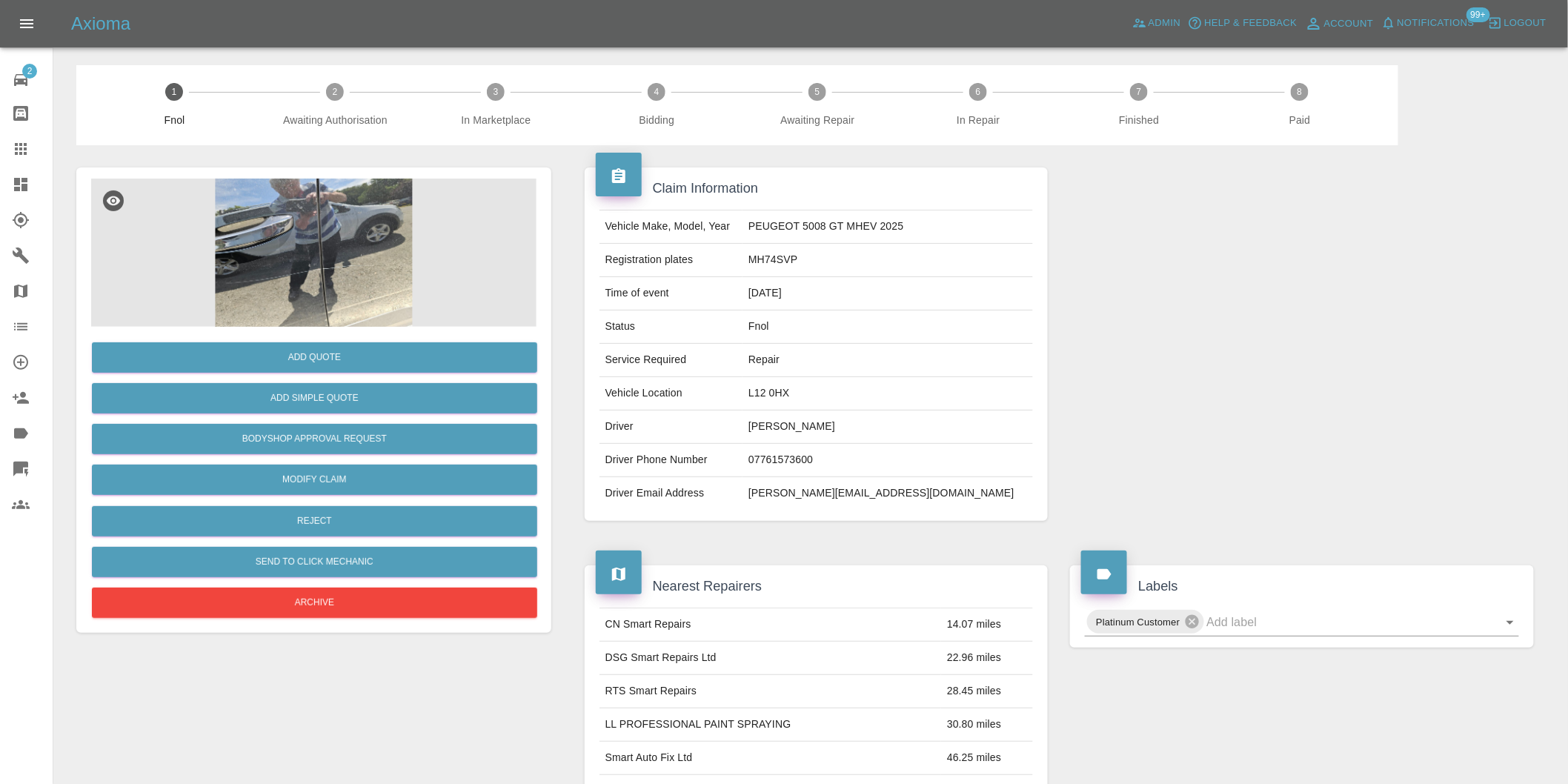
click at [387, 220] on img at bounding box center [314, 252] width 445 height 148
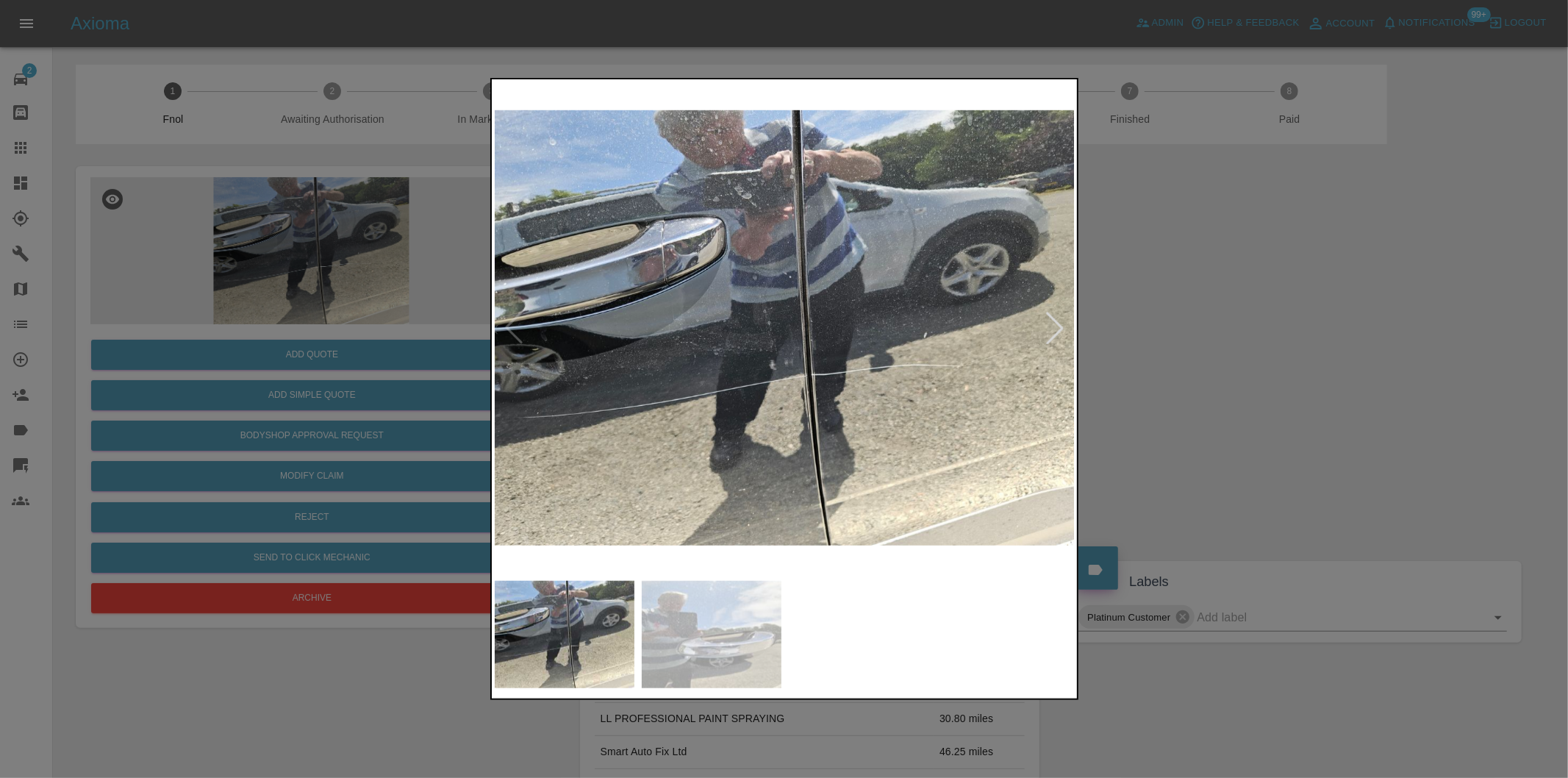
click at [1055, 329] on div at bounding box center [1054, 327] width 32 height 32
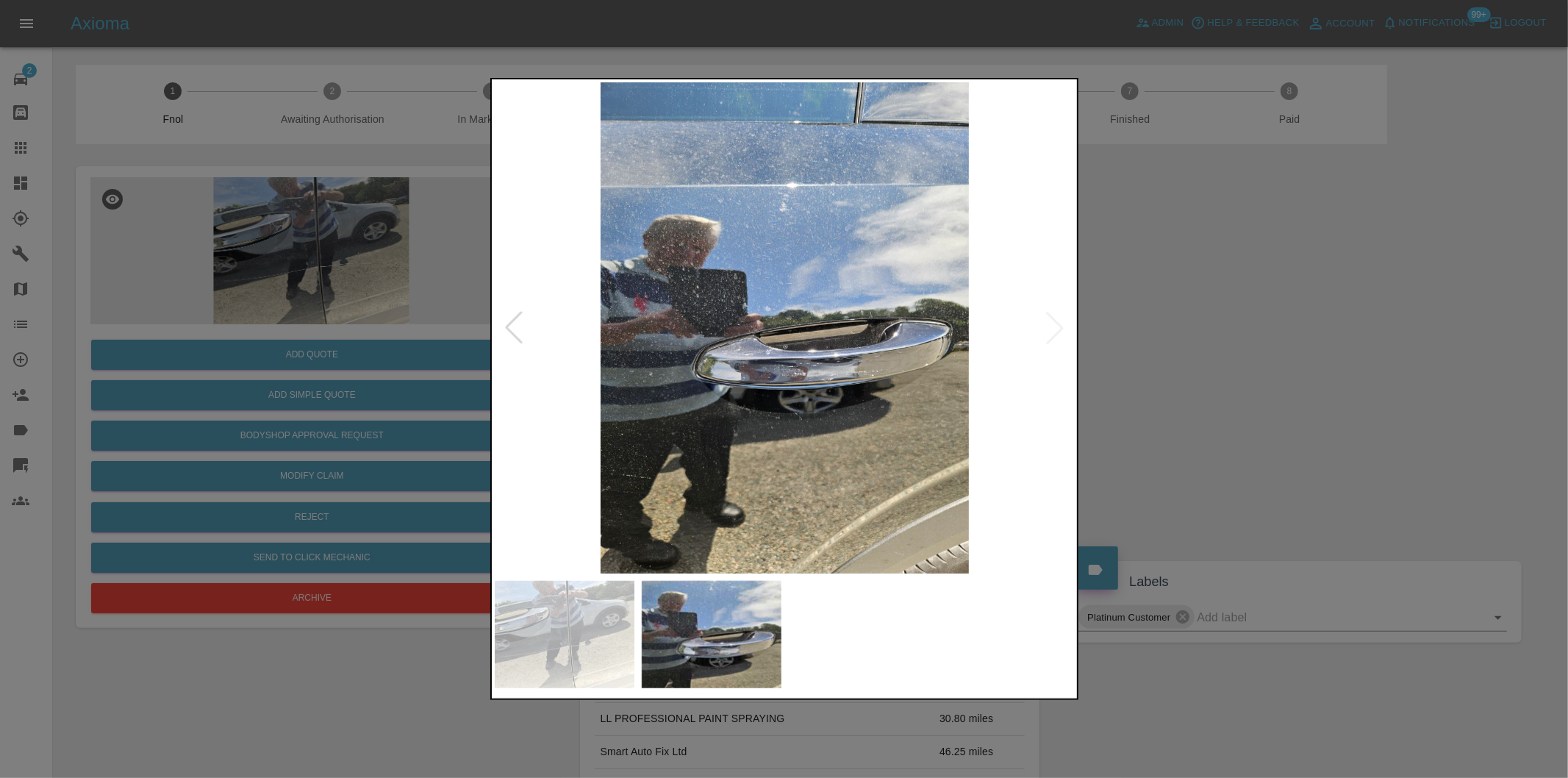
click at [1055, 329] on img at bounding box center [784, 328] width 581 height 491
click at [1280, 407] on div at bounding box center [784, 389] width 1568 height 778
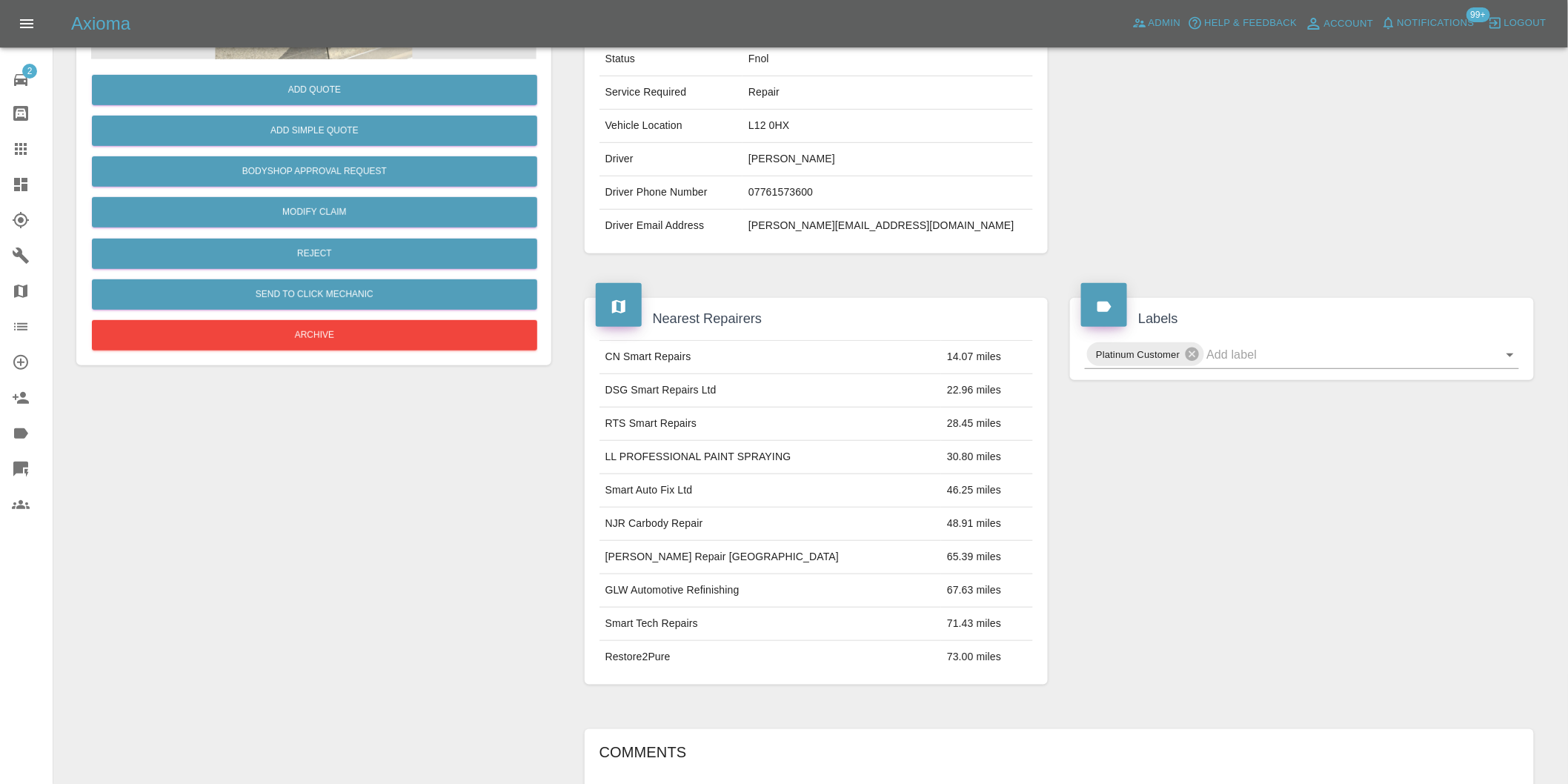
scroll to position [20, 0]
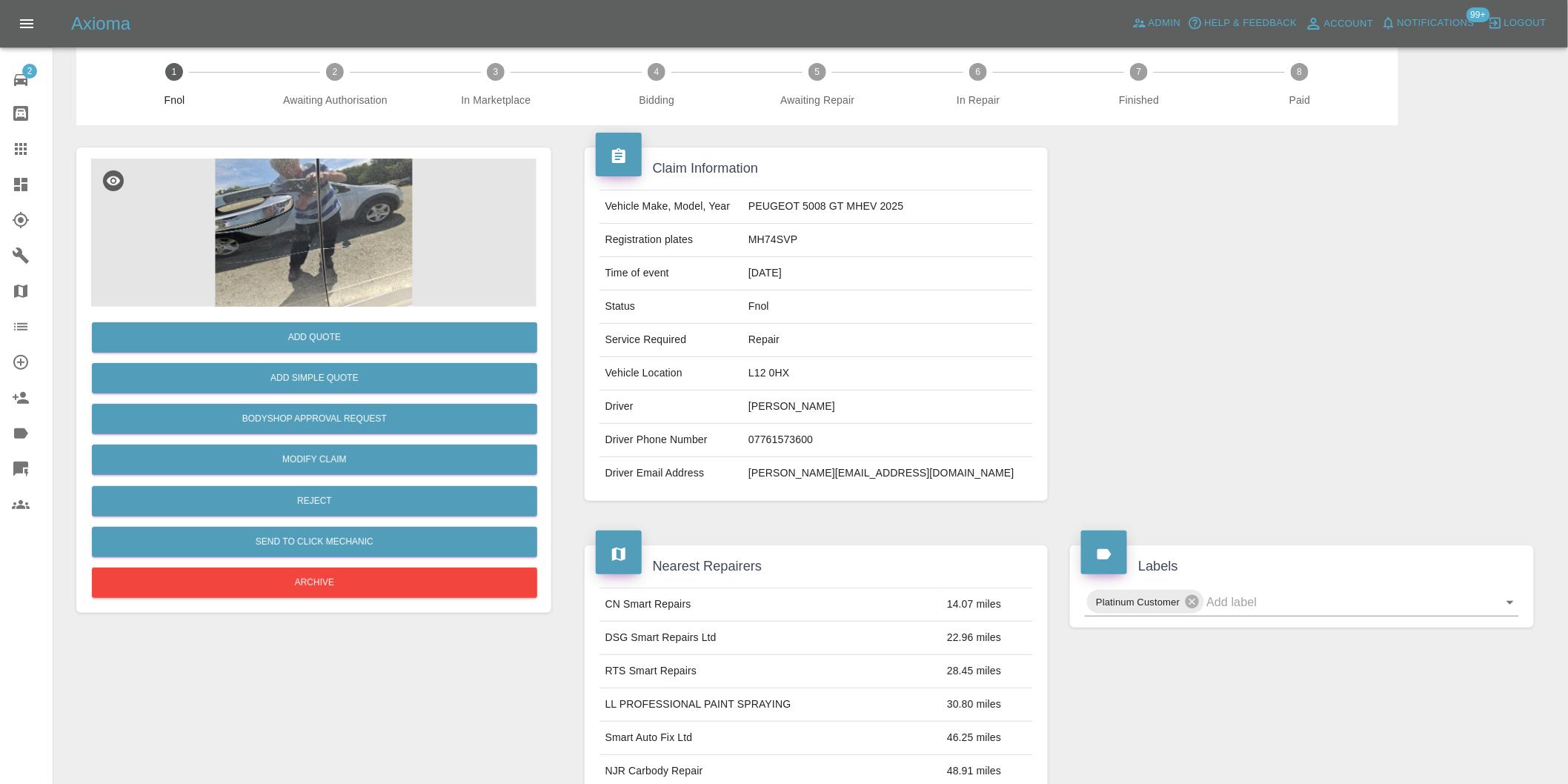
click at [307, 246] on img at bounding box center [314, 233] width 445 height 148
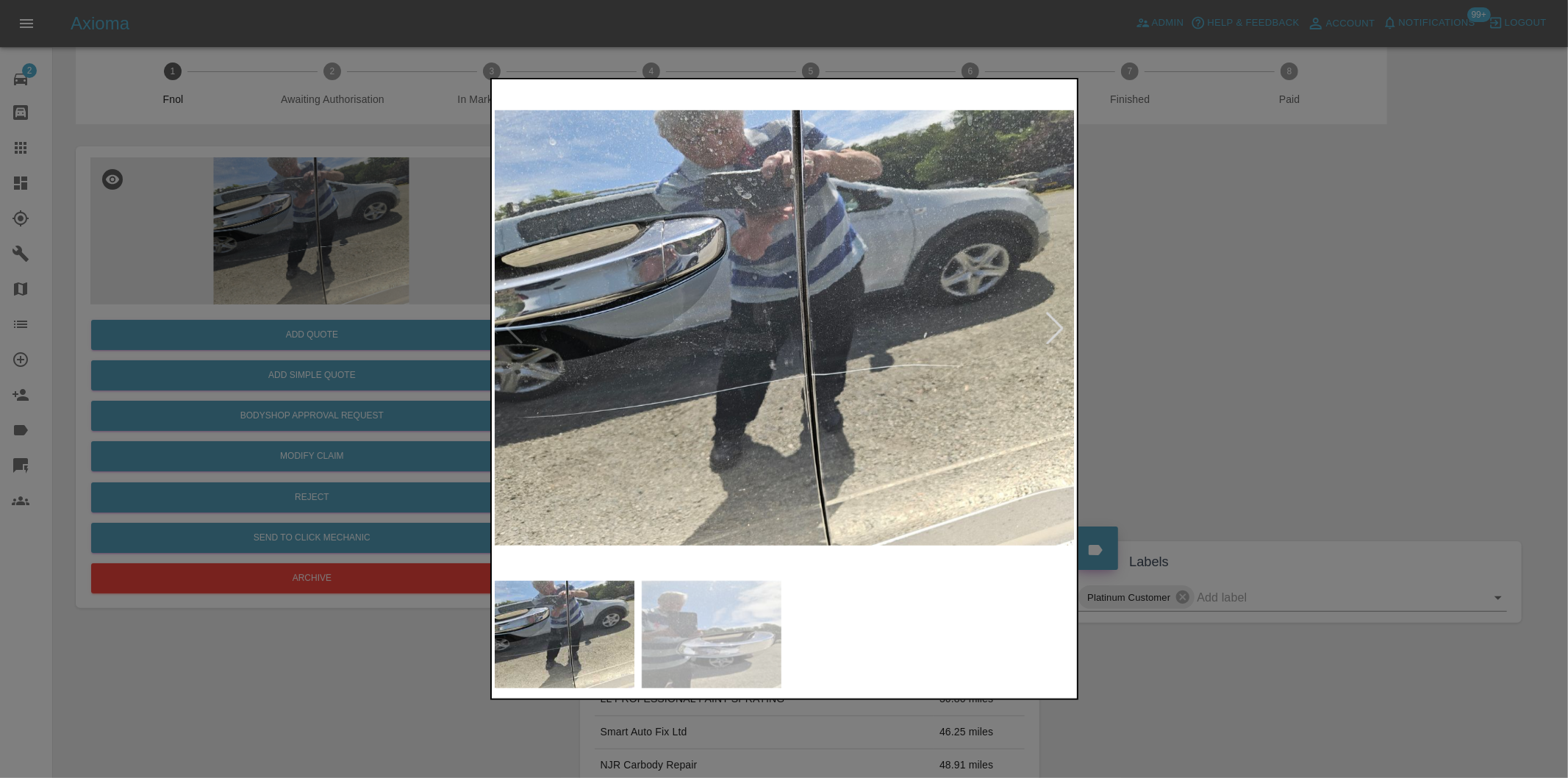
click at [1062, 322] on div at bounding box center [1054, 327] width 32 height 32
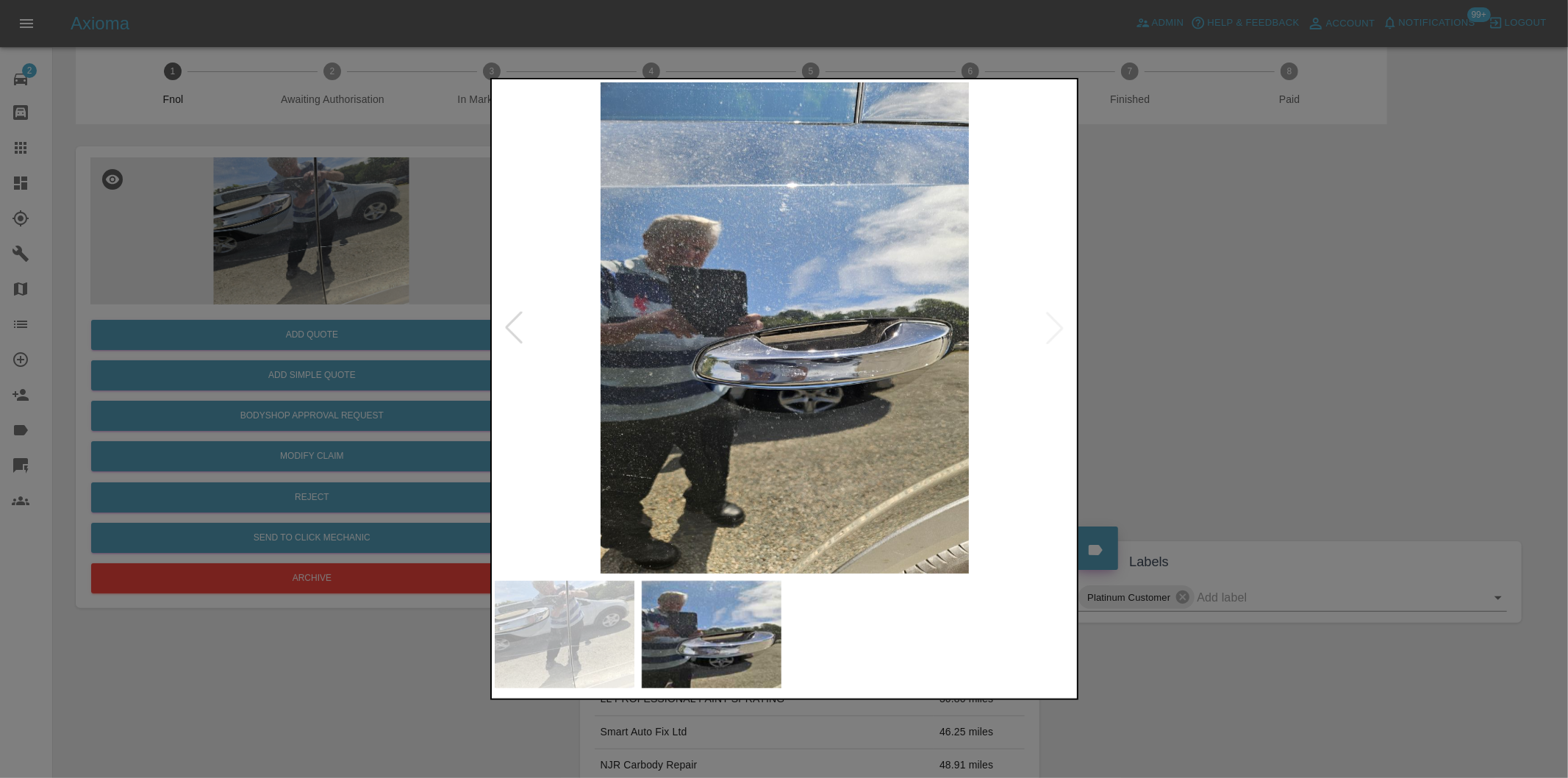
click at [1120, 402] on div at bounding box center [784, 389] width 1568 height 778
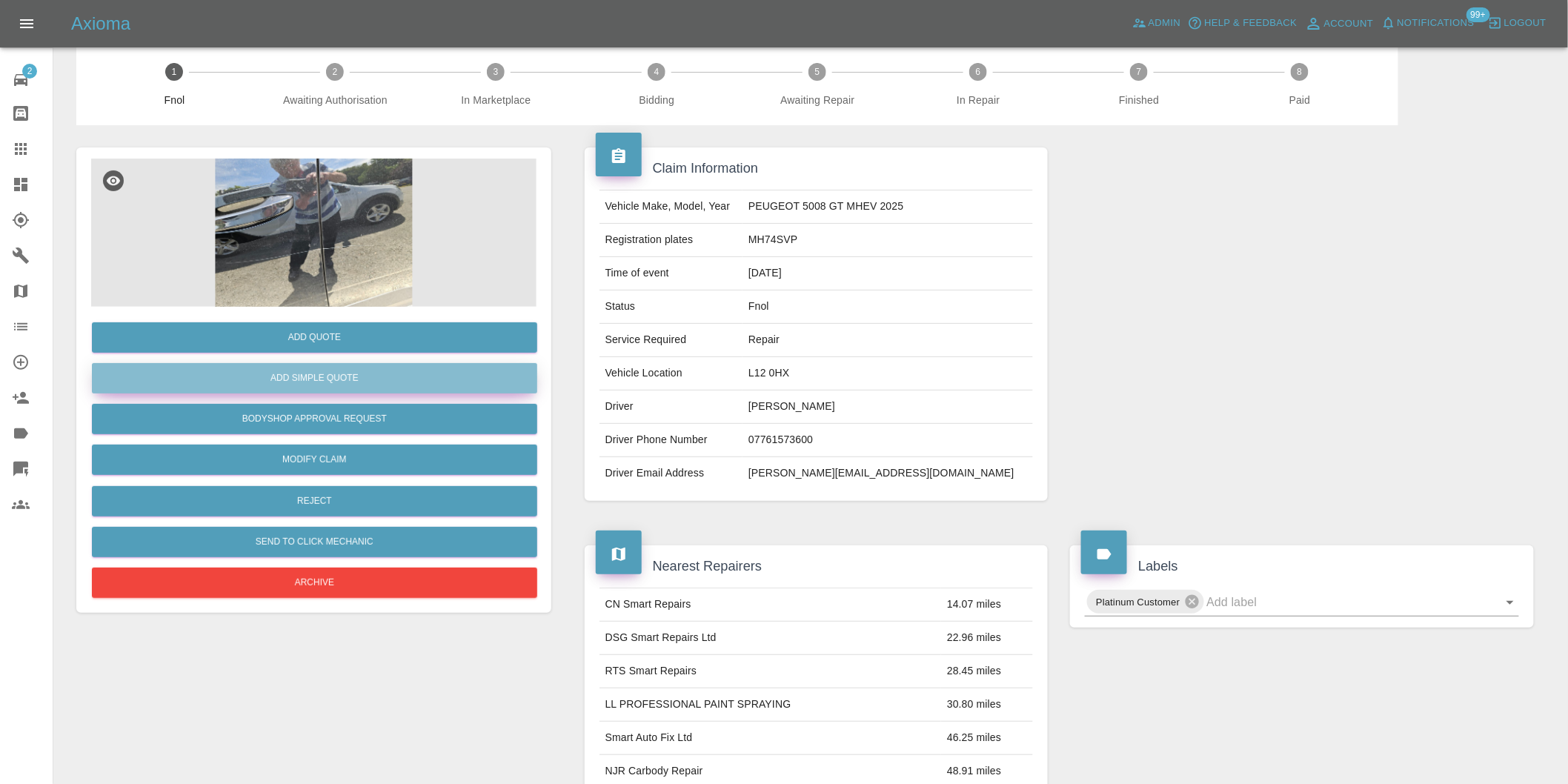
click at [335, 369] on button "Add Simple Quote" at bounding box center [315, 378] width 445 height 30
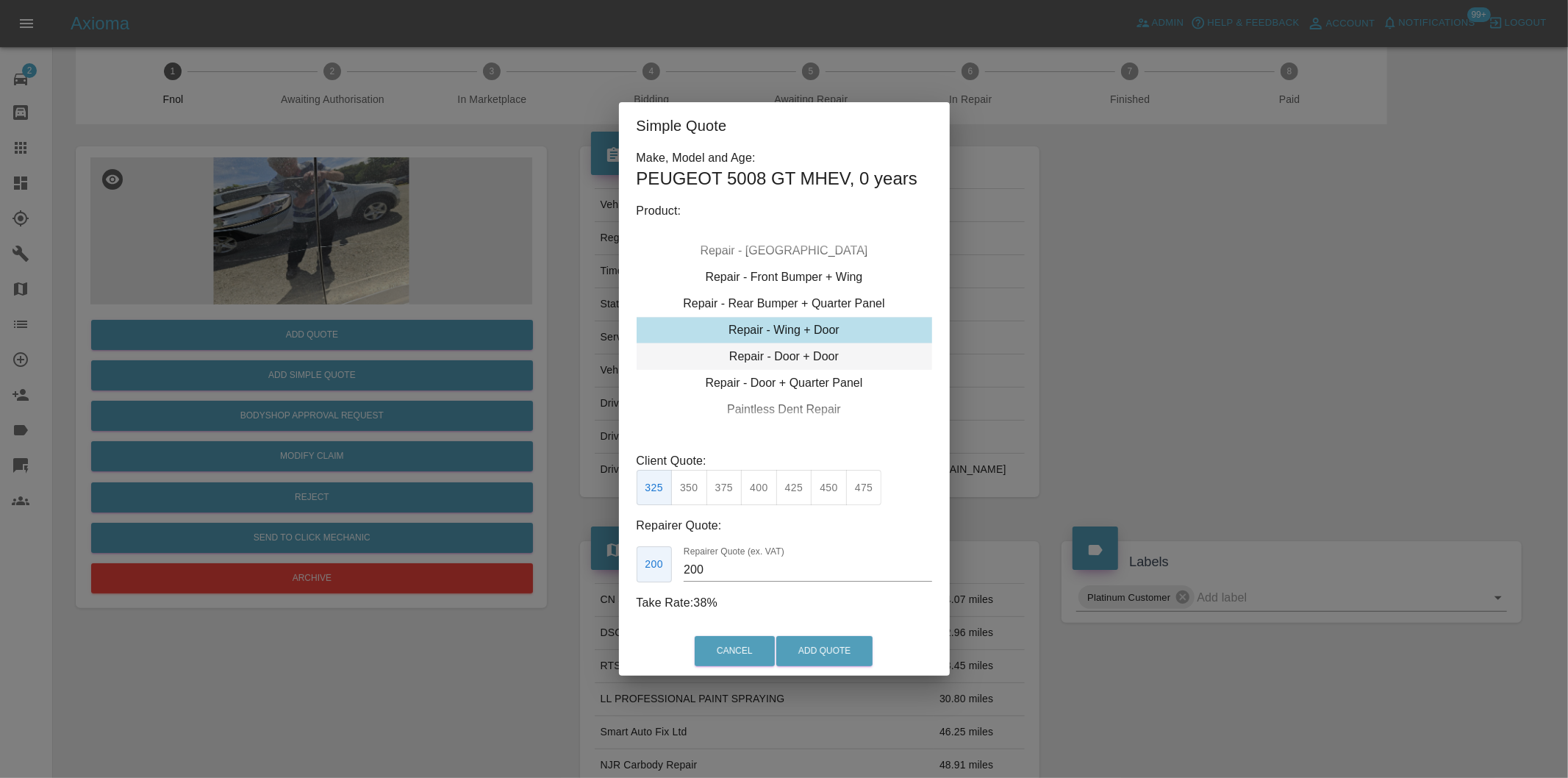
click at [827, 355] on div "Repair - Door + Door" at bounding box center [784, 356] width 296 height 26
click at [696, 491] on button "350" at bounding box center [688, 488] width 36 height 36
drag, startPoint x: 726, startPoint y: 488, endPoint x: 844, endPoint y: 645, distance: 196.4
click at [728, 491] on button "375" at bounding box center [724, 488] width 36 height 36
type input "230"
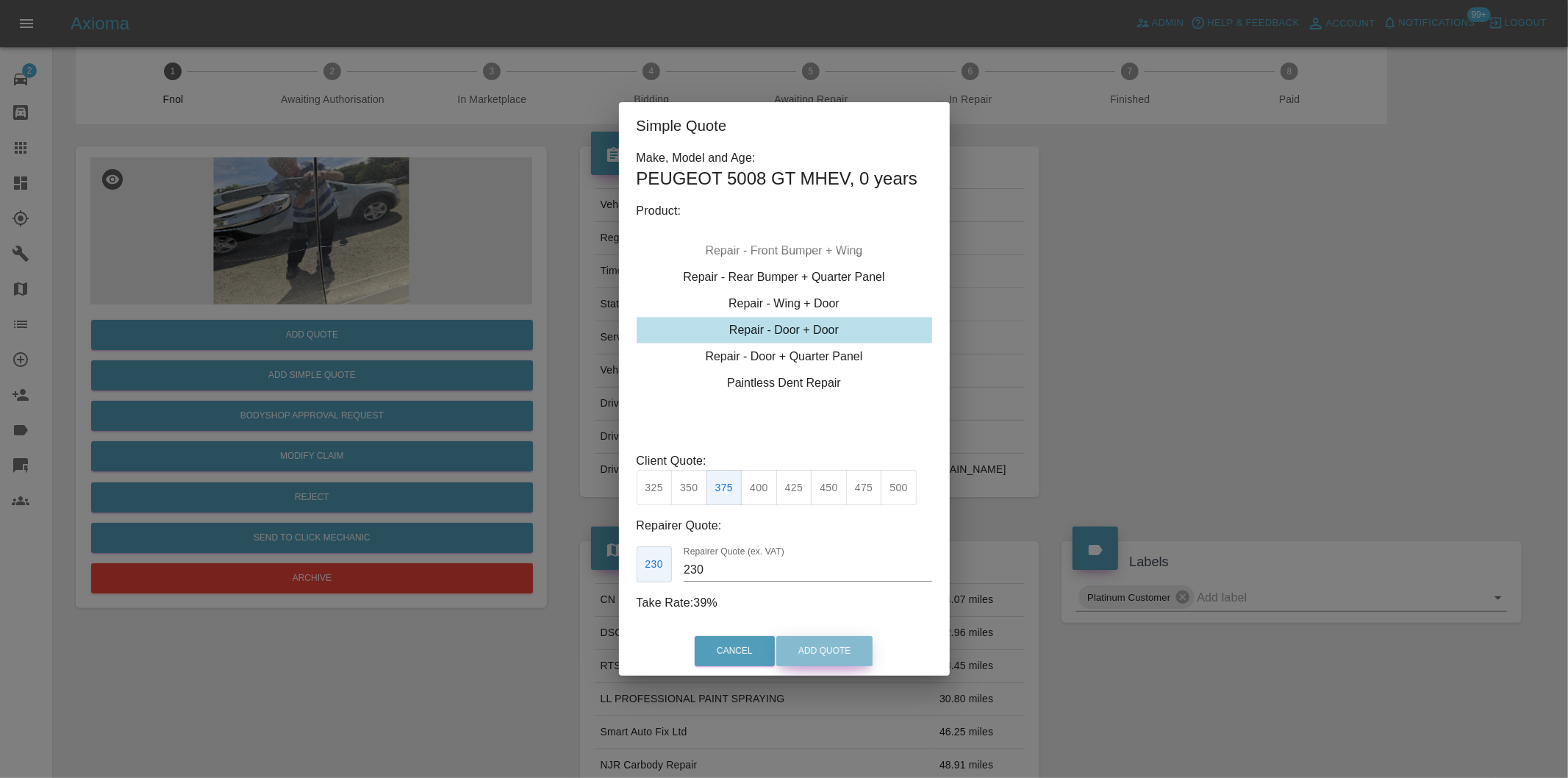
click at [850, 659] on button "Add Quote" at bounding box center [823, 650] width 96 height 30
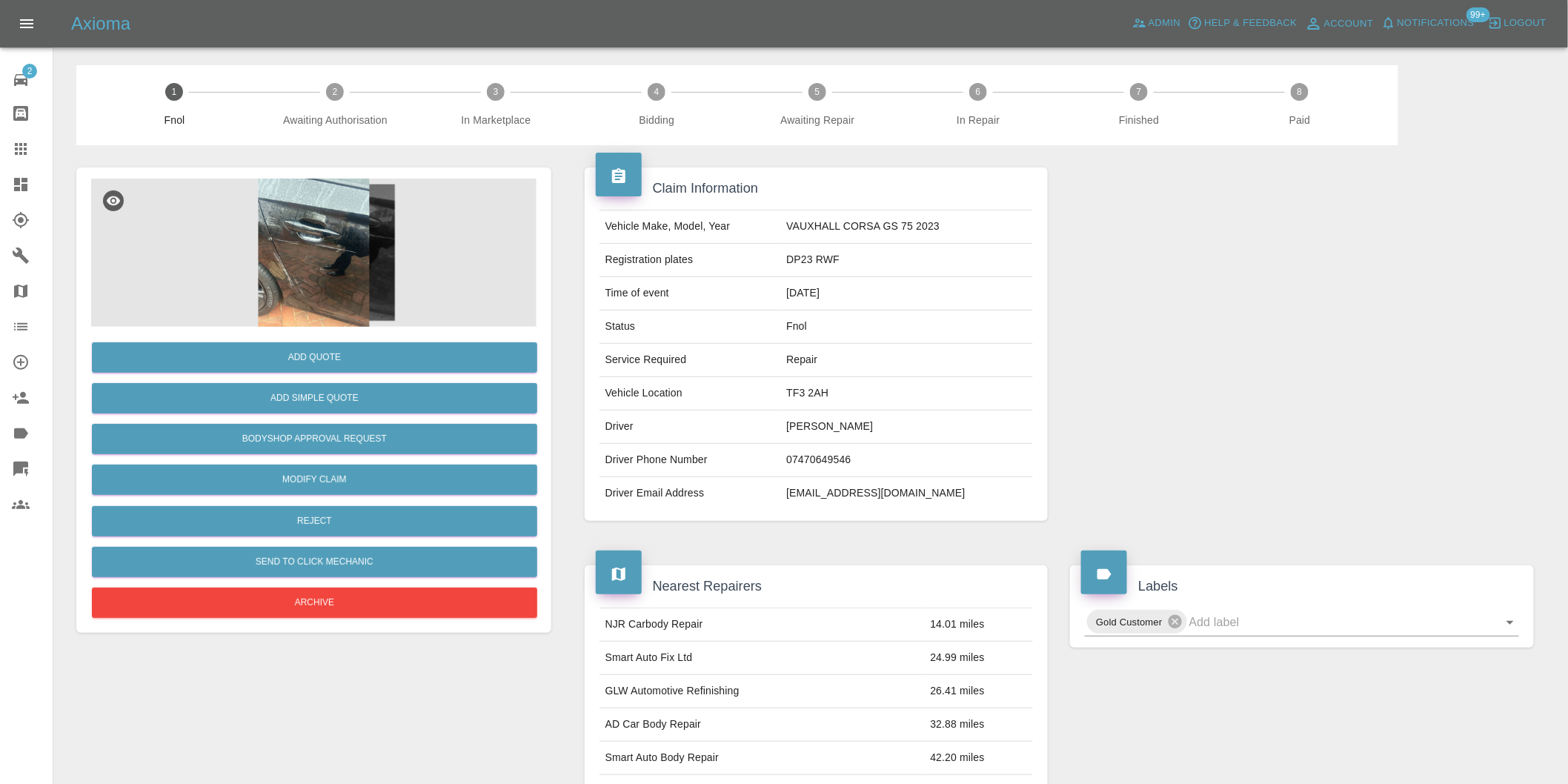
click at [234, 240] on img at bounding box center [314, 252] width 445 height 148
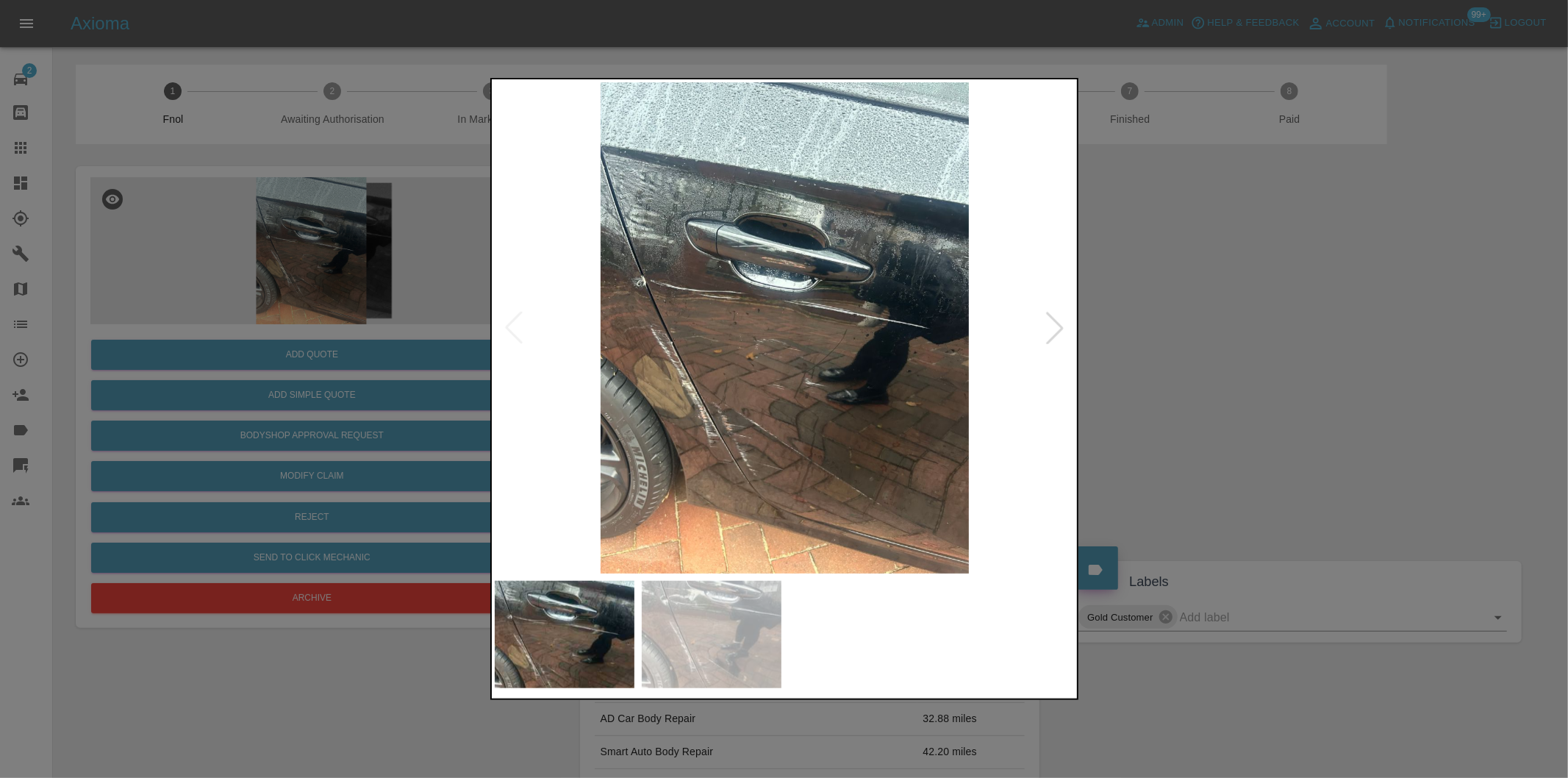
click at [1049, 331] on div at bounding box center [1054, 327] width 32 height 32
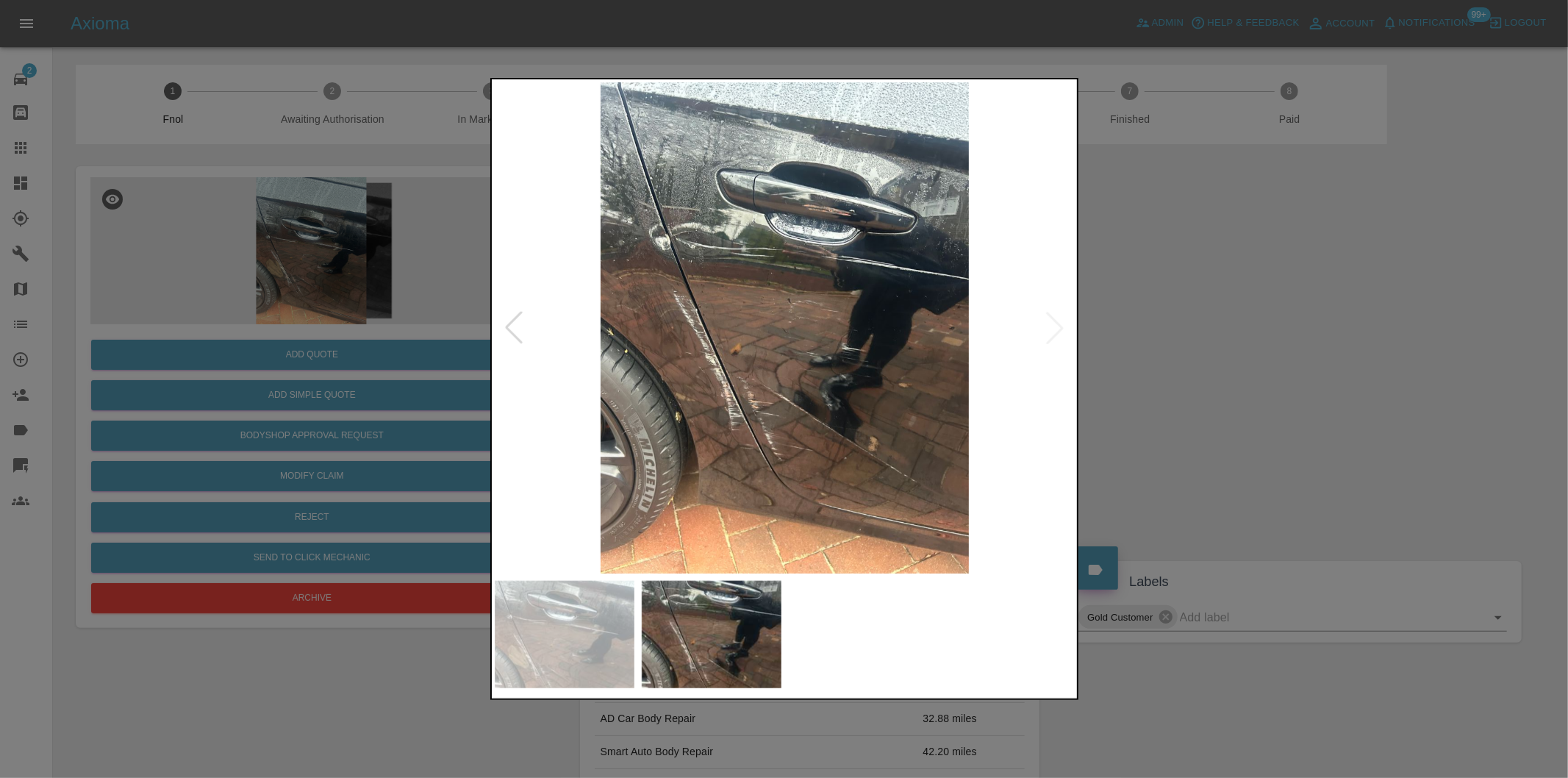
click at [1049, 331] on img at bounding box center [784, 328] width 581 height 491
click at [1217, 365] on div at bounding box center [784, 389] width 1568 height 778
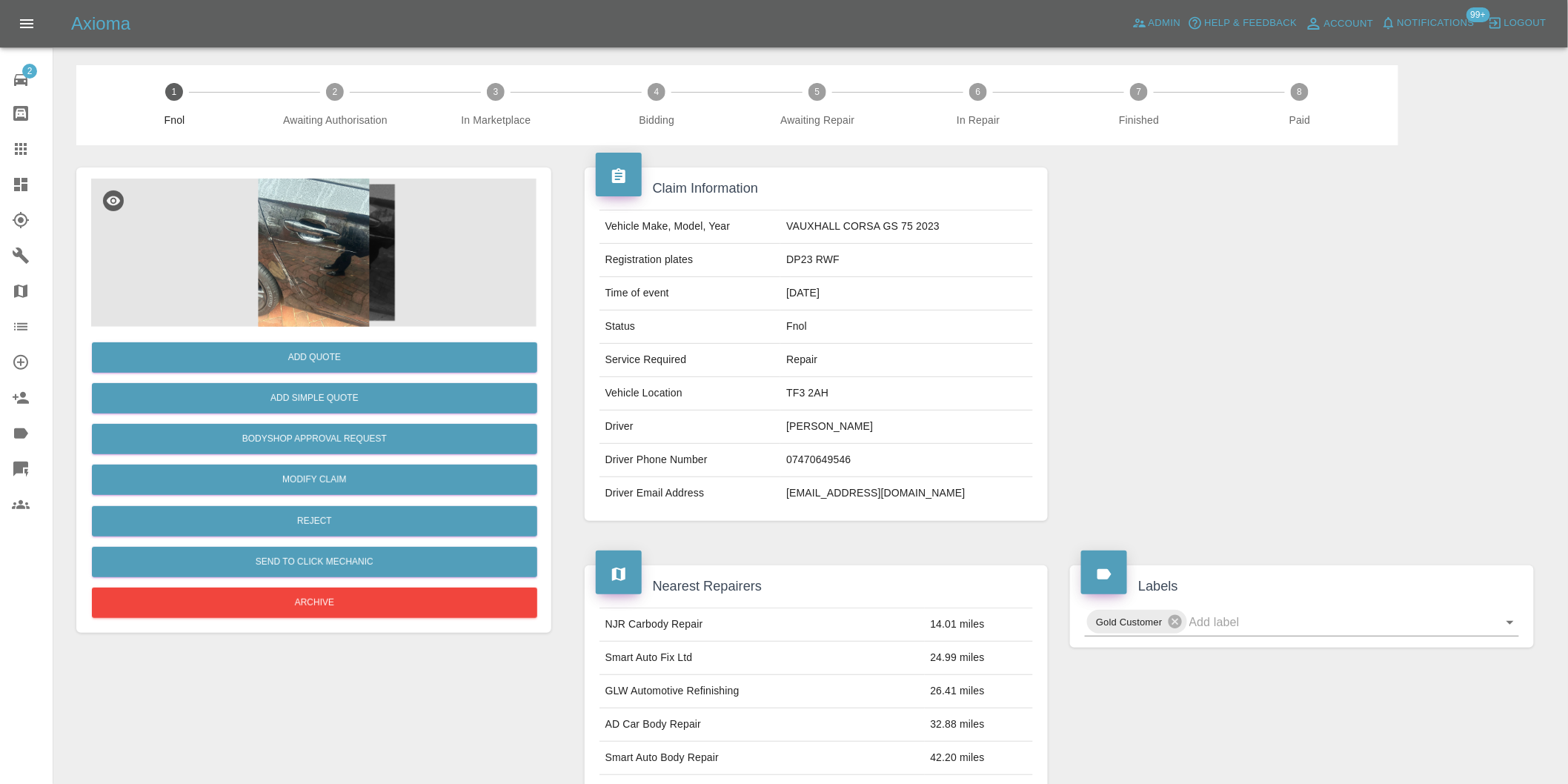
click at [286, 253] on img at bounding box center [314, 252] width 445 height 148
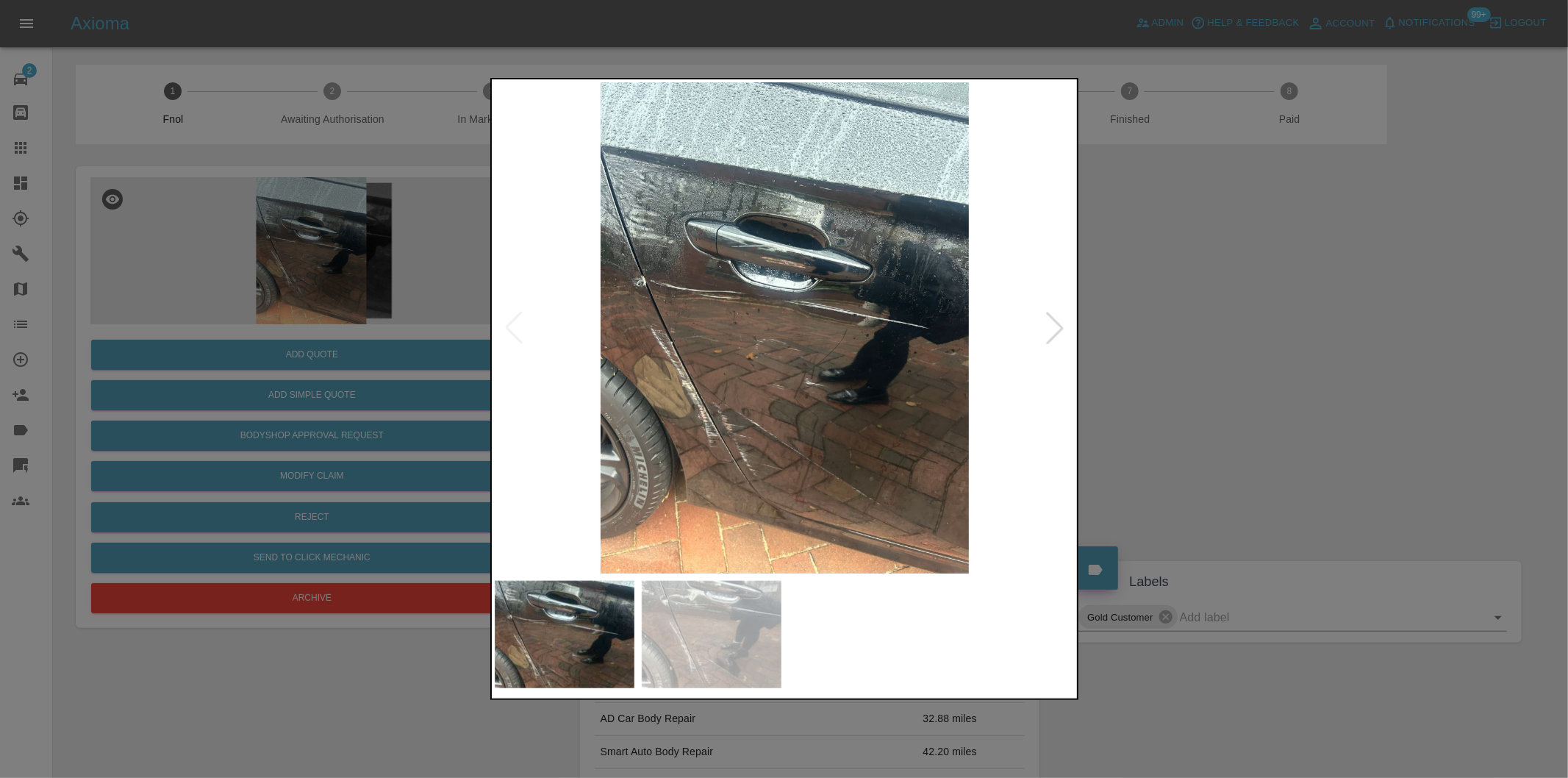
click at [1046, 325] on div at bounding box center [1054, 327] width 32 height 32
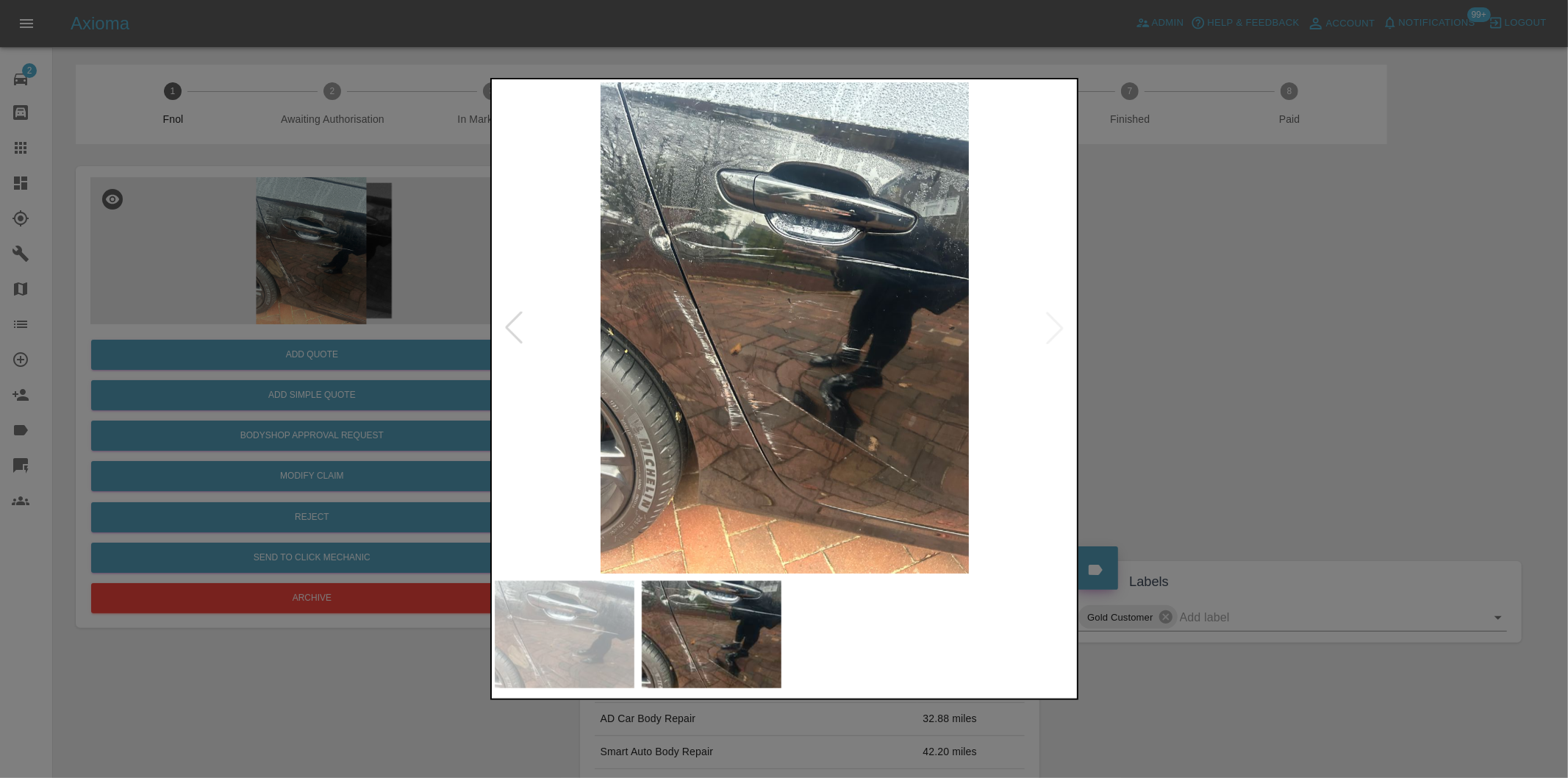
click at [1046, 325] on img at bounding box center [784, 328] width 581 height 491
drag, startPoint x: 1253, startPoint y: 314, endPoint x: 1156, endPoint y: 170, distance: 173.6
click at [1253, 311] on div at bounding box center [784, 389] width 1568 height 778
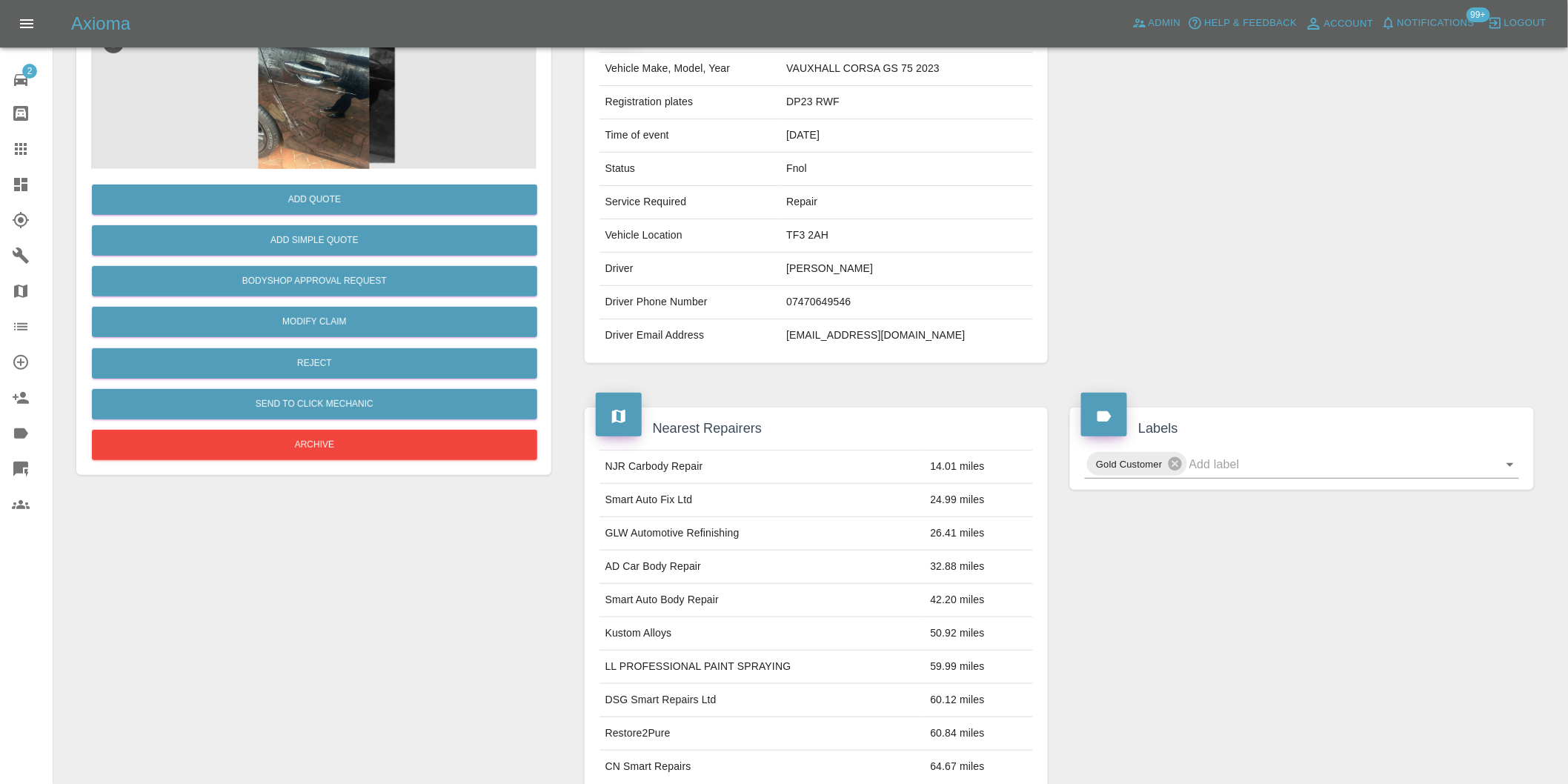
scroll to position [246, 0]
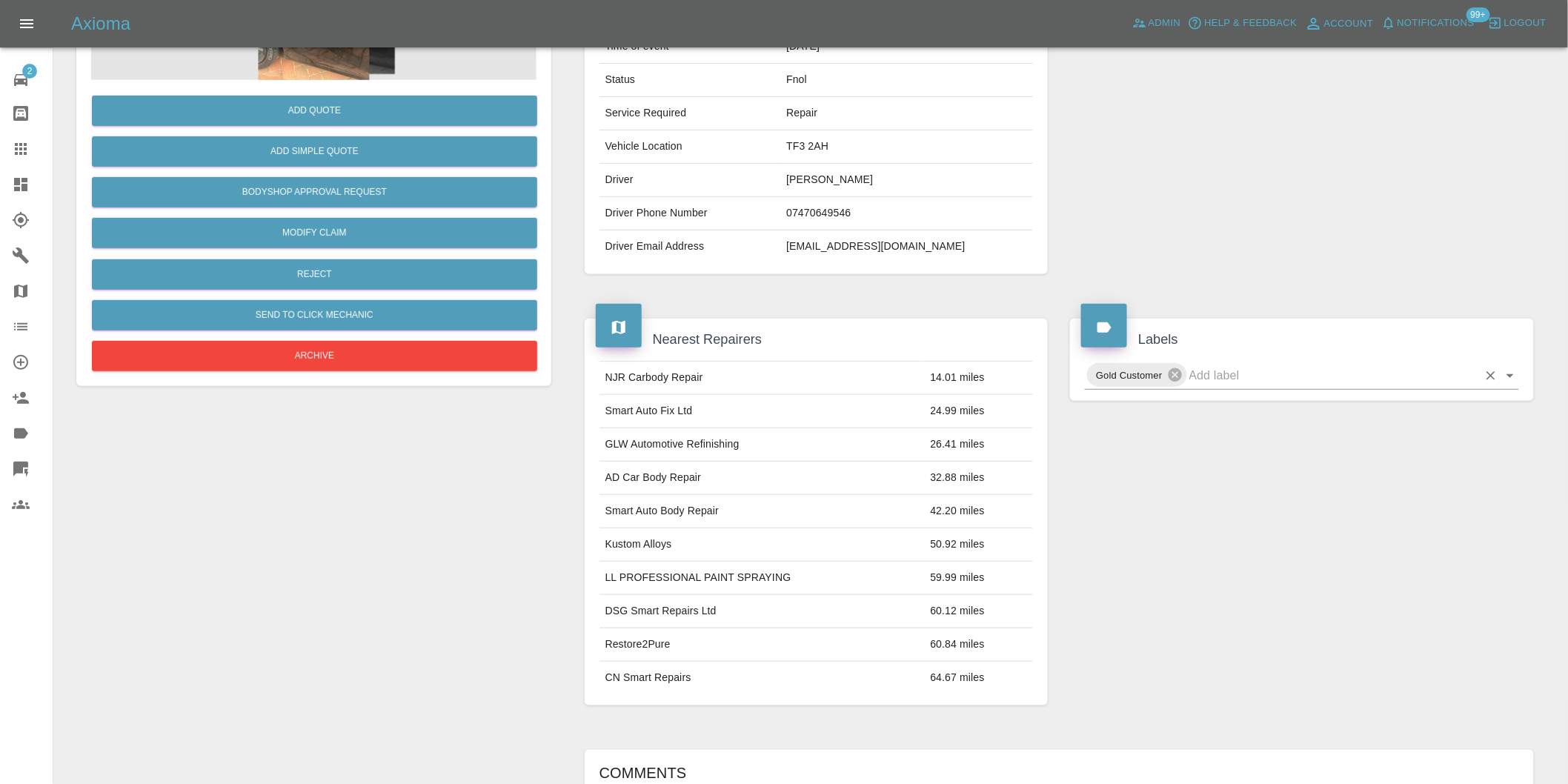
click at [1516, 369] on icon "Open" at bounding box center [1510, 376] width 18 height 18
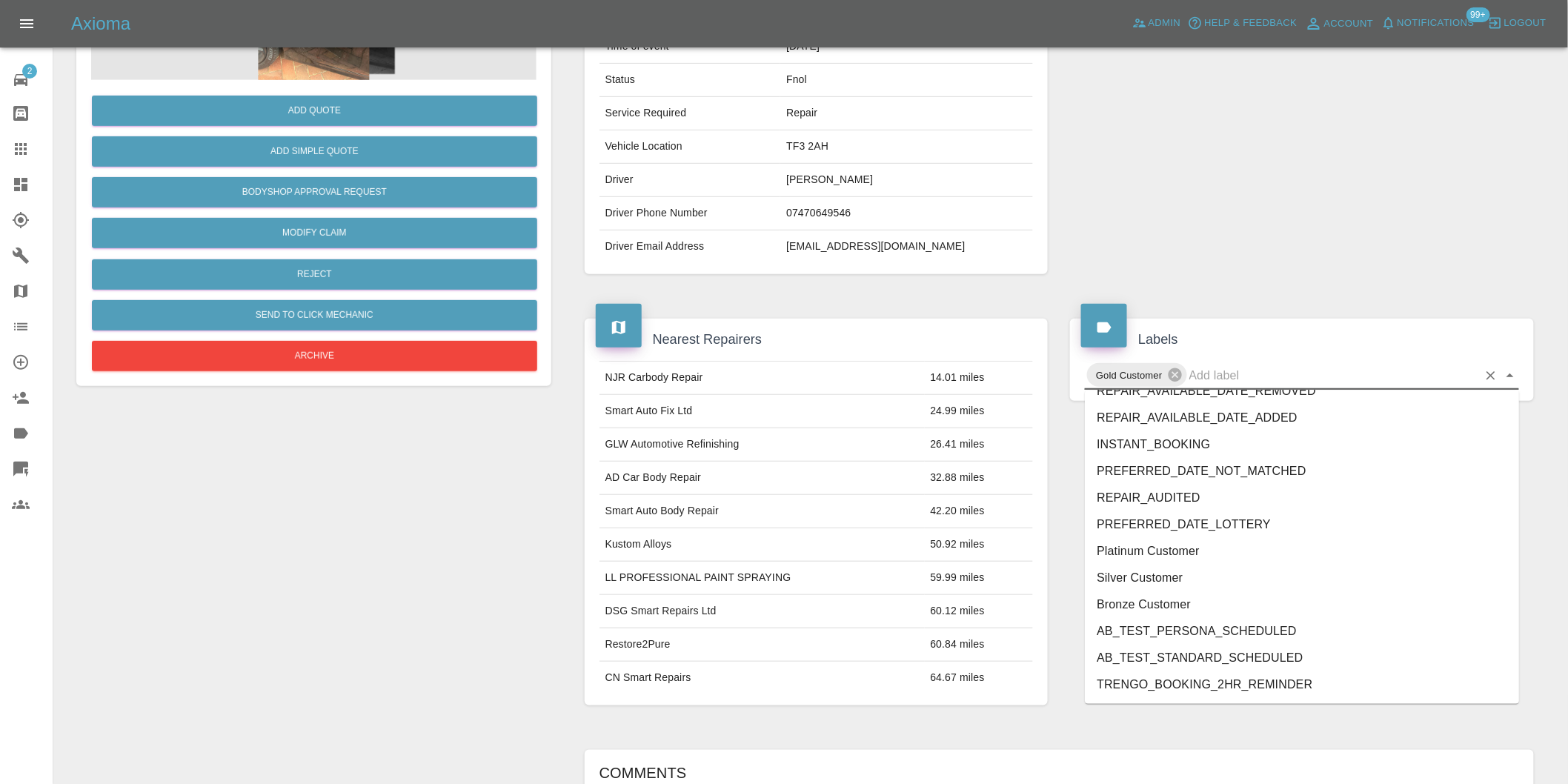
scroll to position [3191, 0]
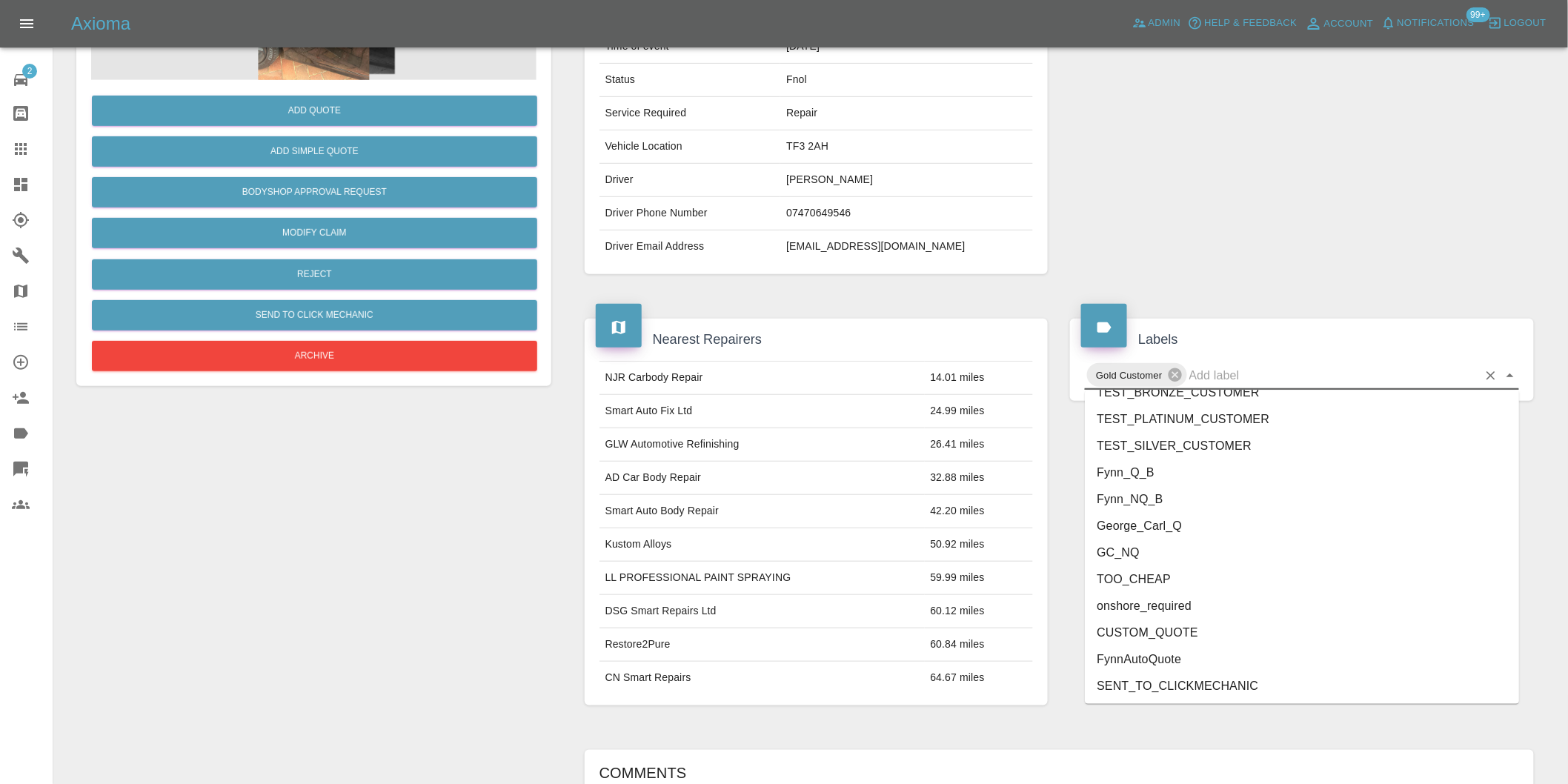
click at [1158, 516] on li "George_Carl_Q" at bounding box center [1302, 526] width 435 height 26
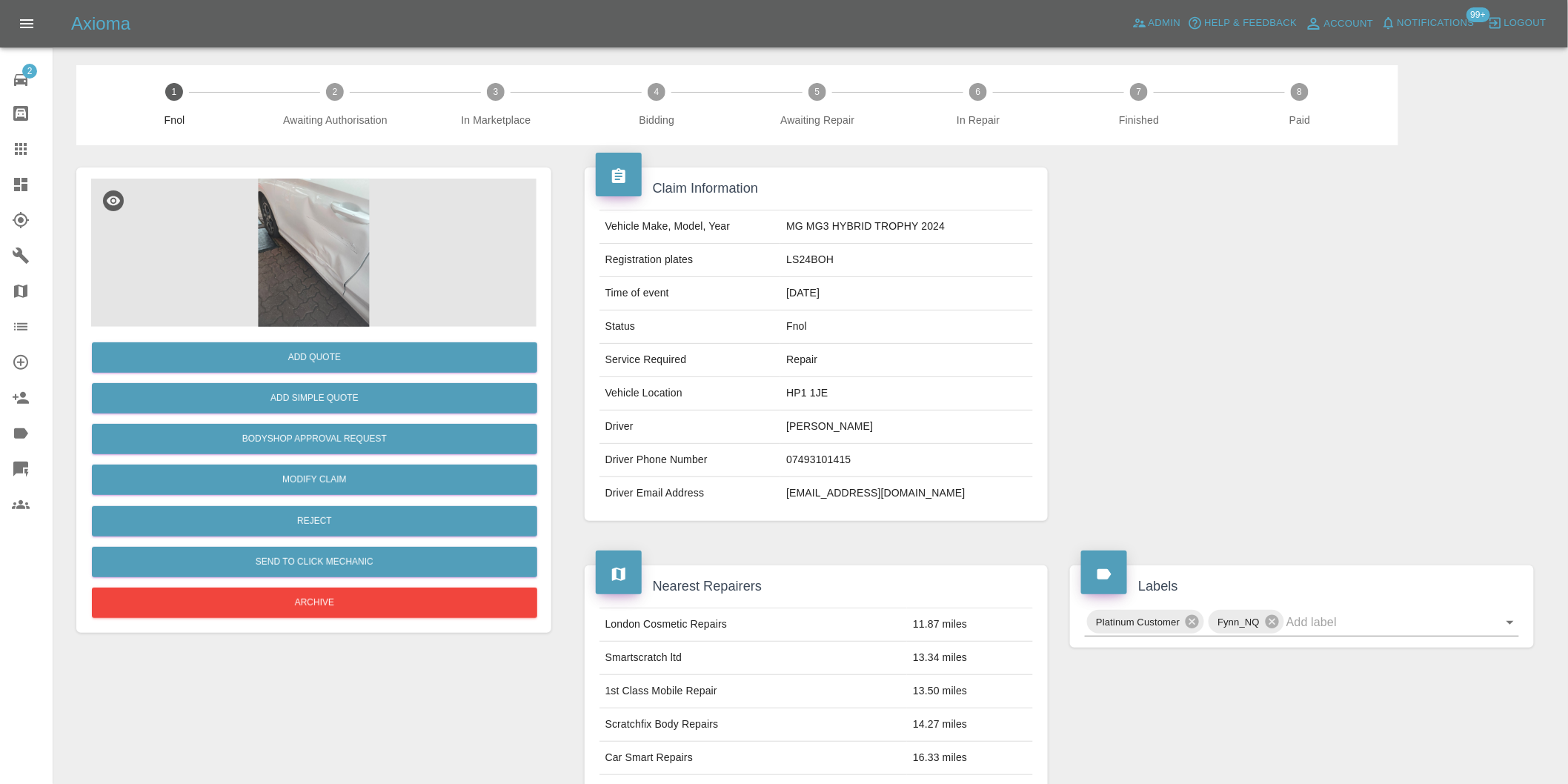
click at [345, 250] on img at bounding box center [314, 252] width 445 height 148
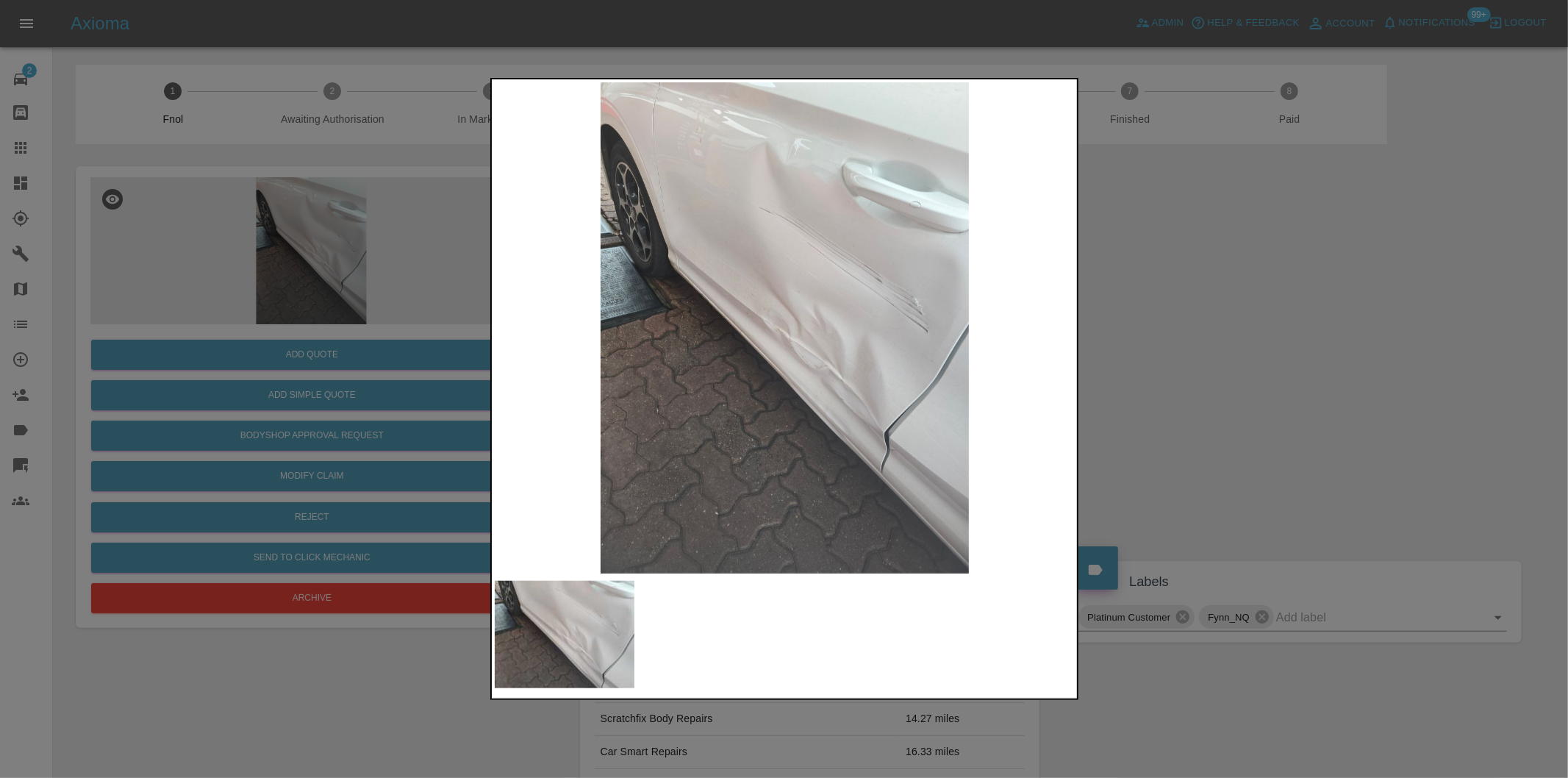
click at [1204, 355] on div at bounding box center [784, 389] width 1568 height 778
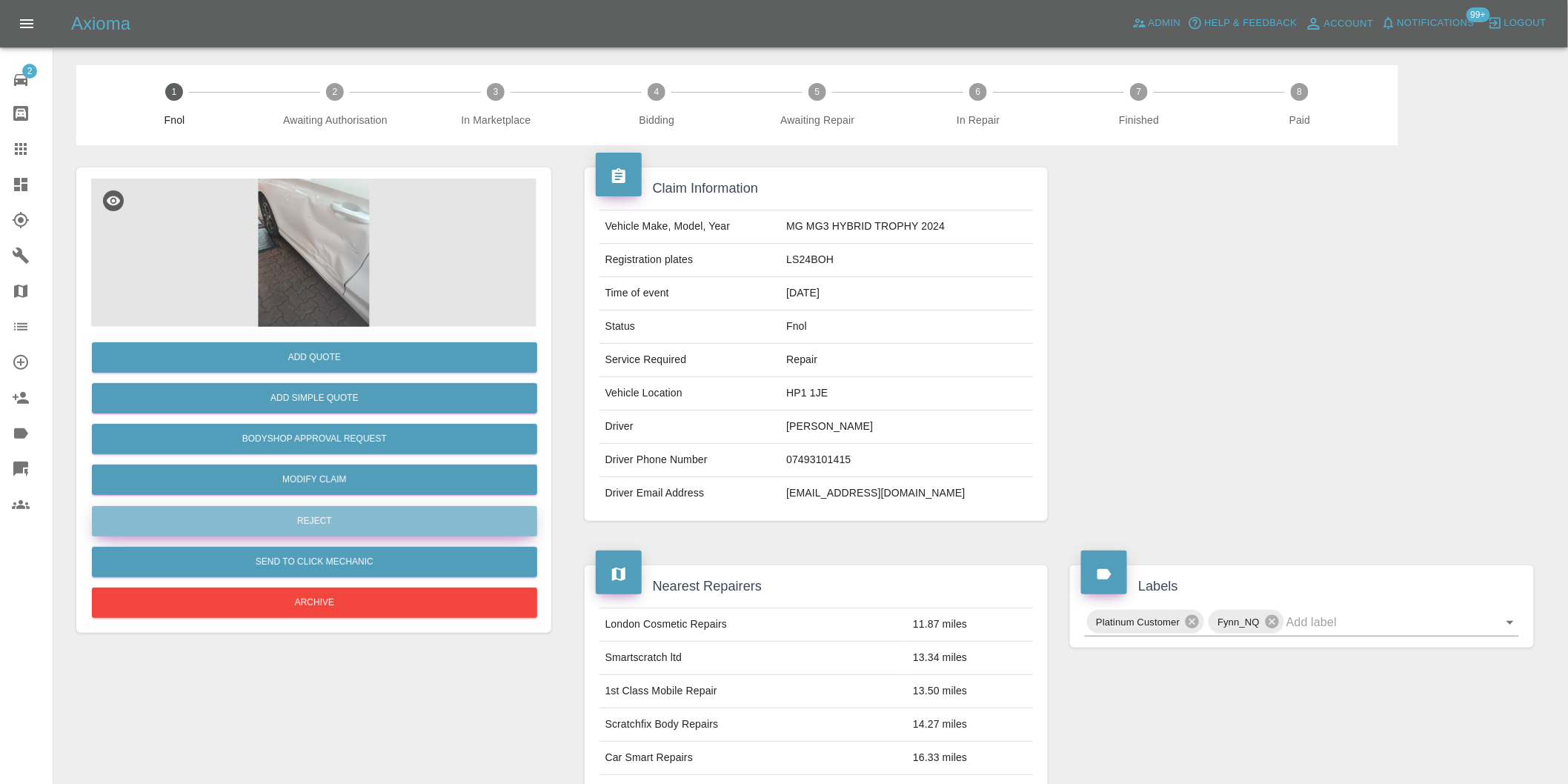
click at [328, 522] on button "Reject" at bounding box center [315, 521] width 445 height 30
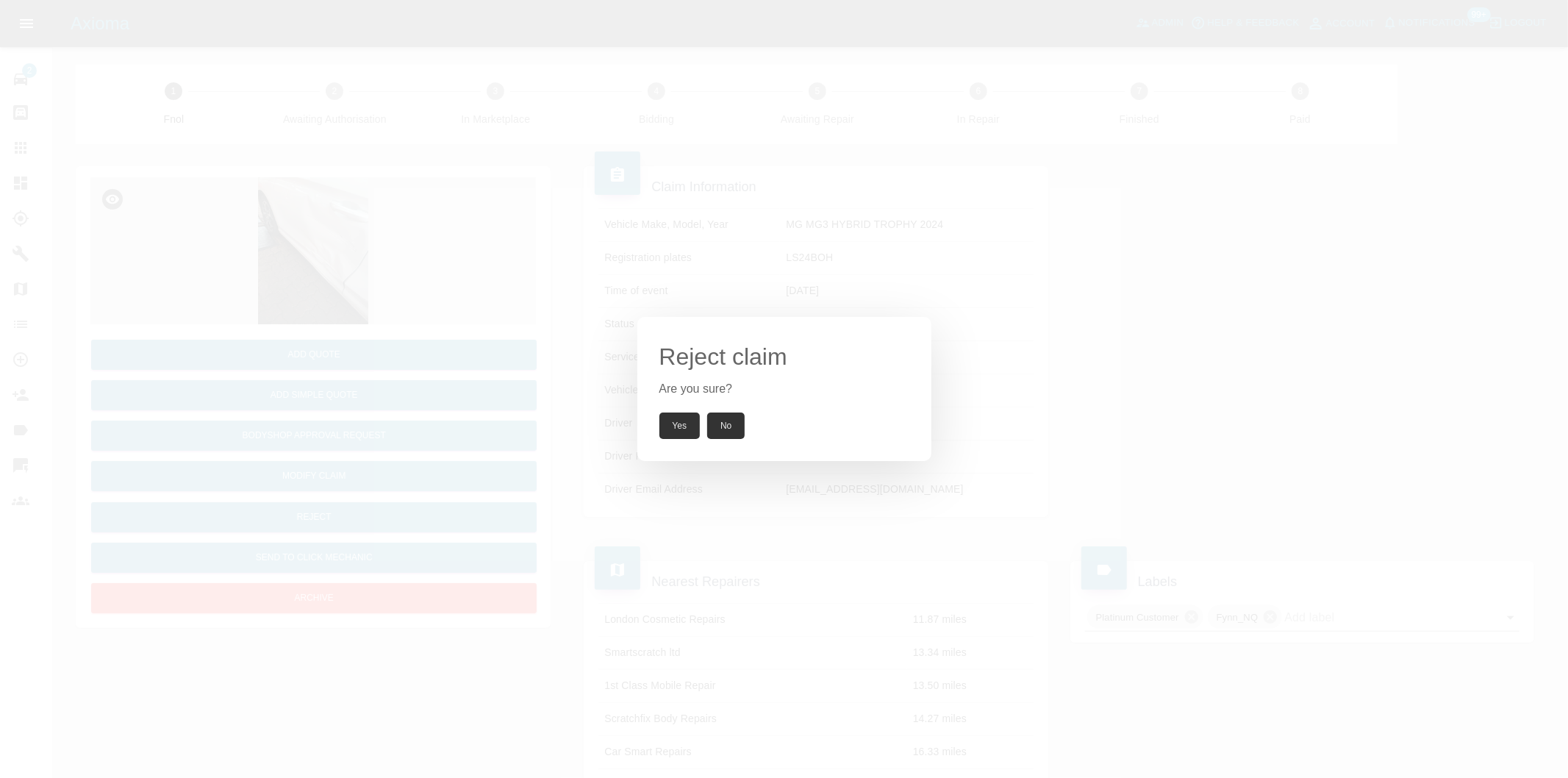
click at [687, 430] on button "Yes" at bounding box center [679, 426] width 41 height 26
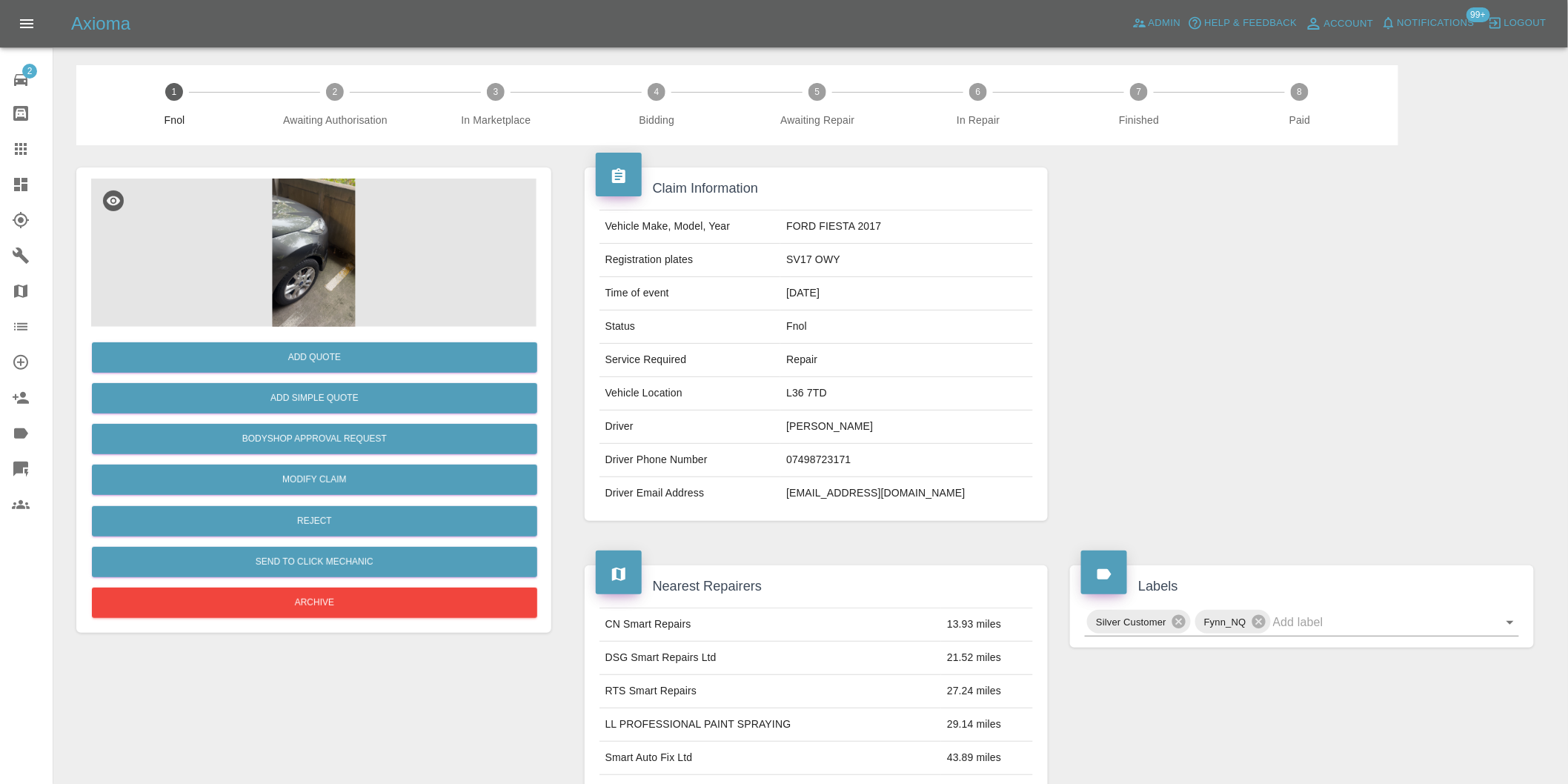
click at [268, 243] on img at bounding box center [314, 252] width 445 height 148
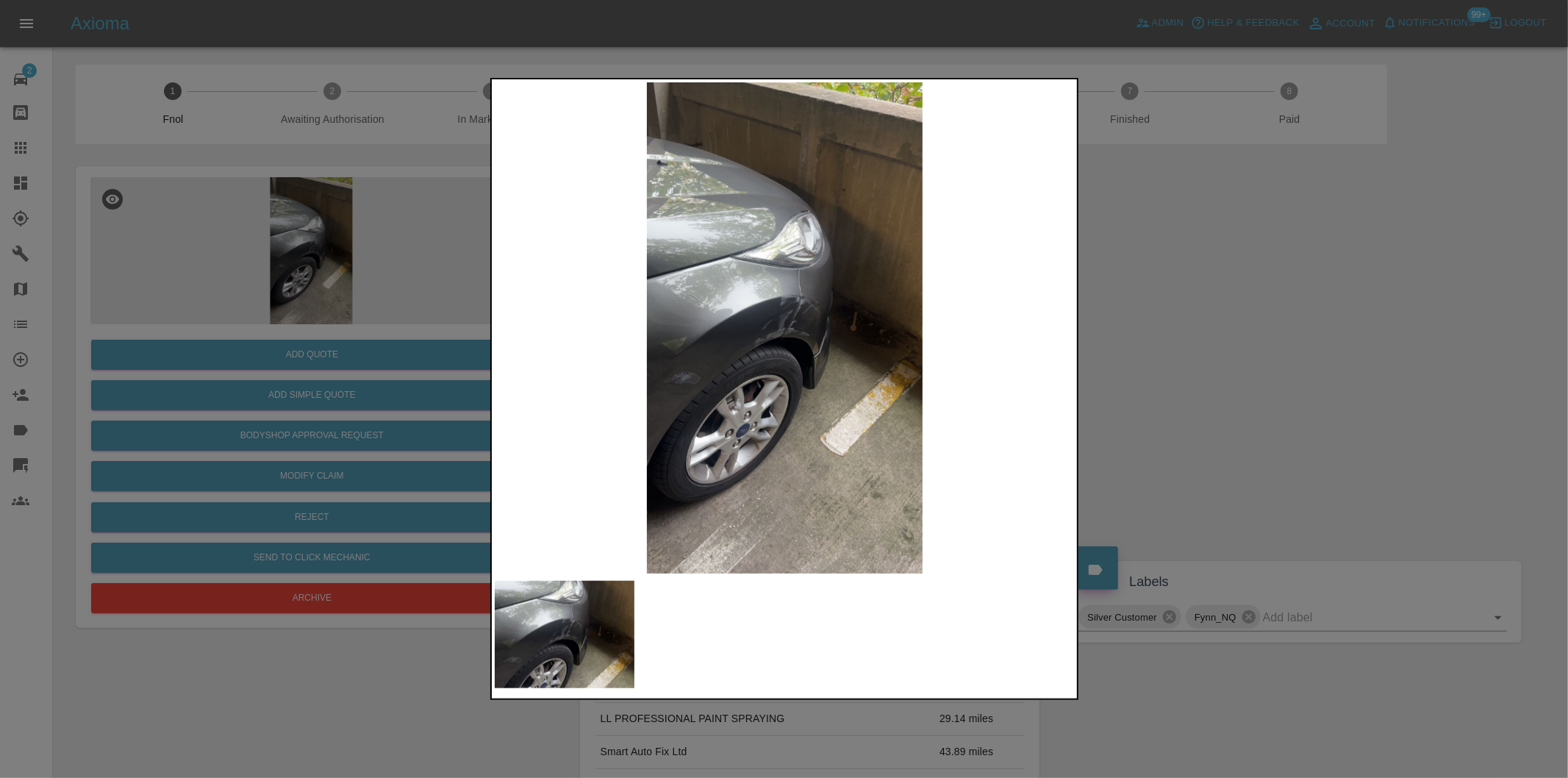
click at [791, 317] on img at bounding box center [784, 328] width 581 height 491
click at [1295, 338] on div at bounding box center [784, 389] width 1568 height 778
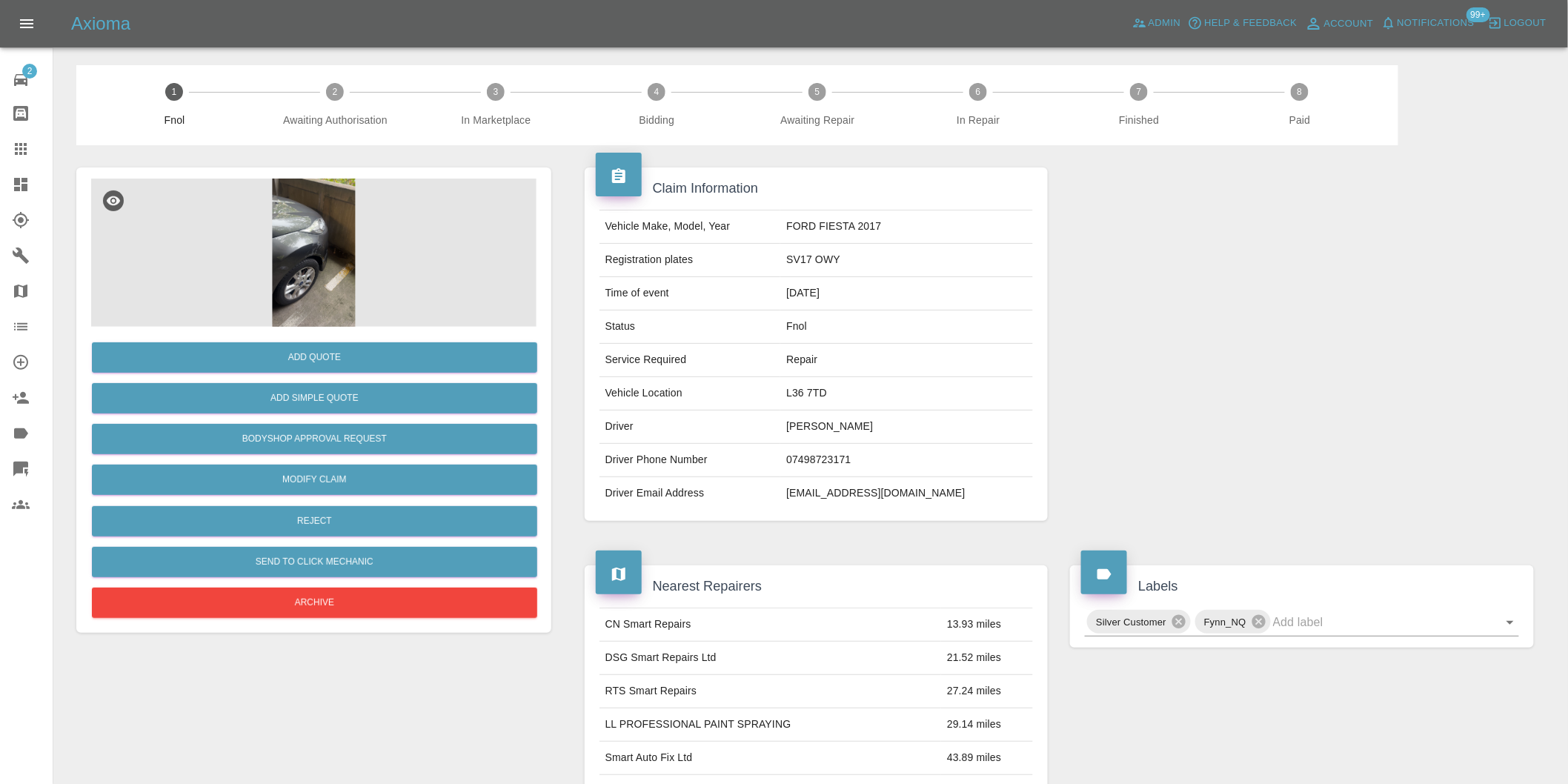
click at [316, 257] on img at bounding box center [314, 252] width 445 height 148
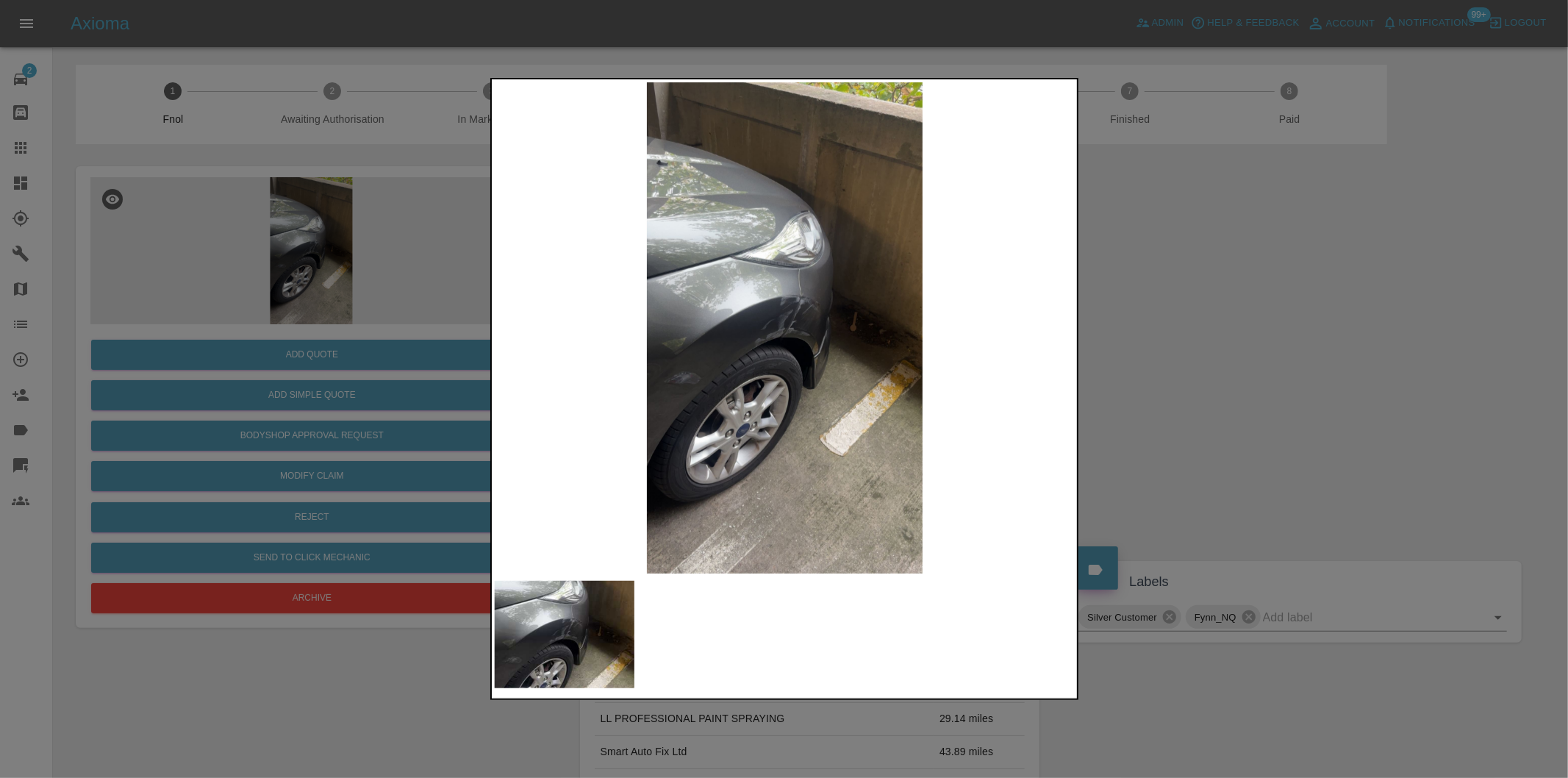
click at [1270, 317] on div at bounding box center [784, 389] width 1568 height 778
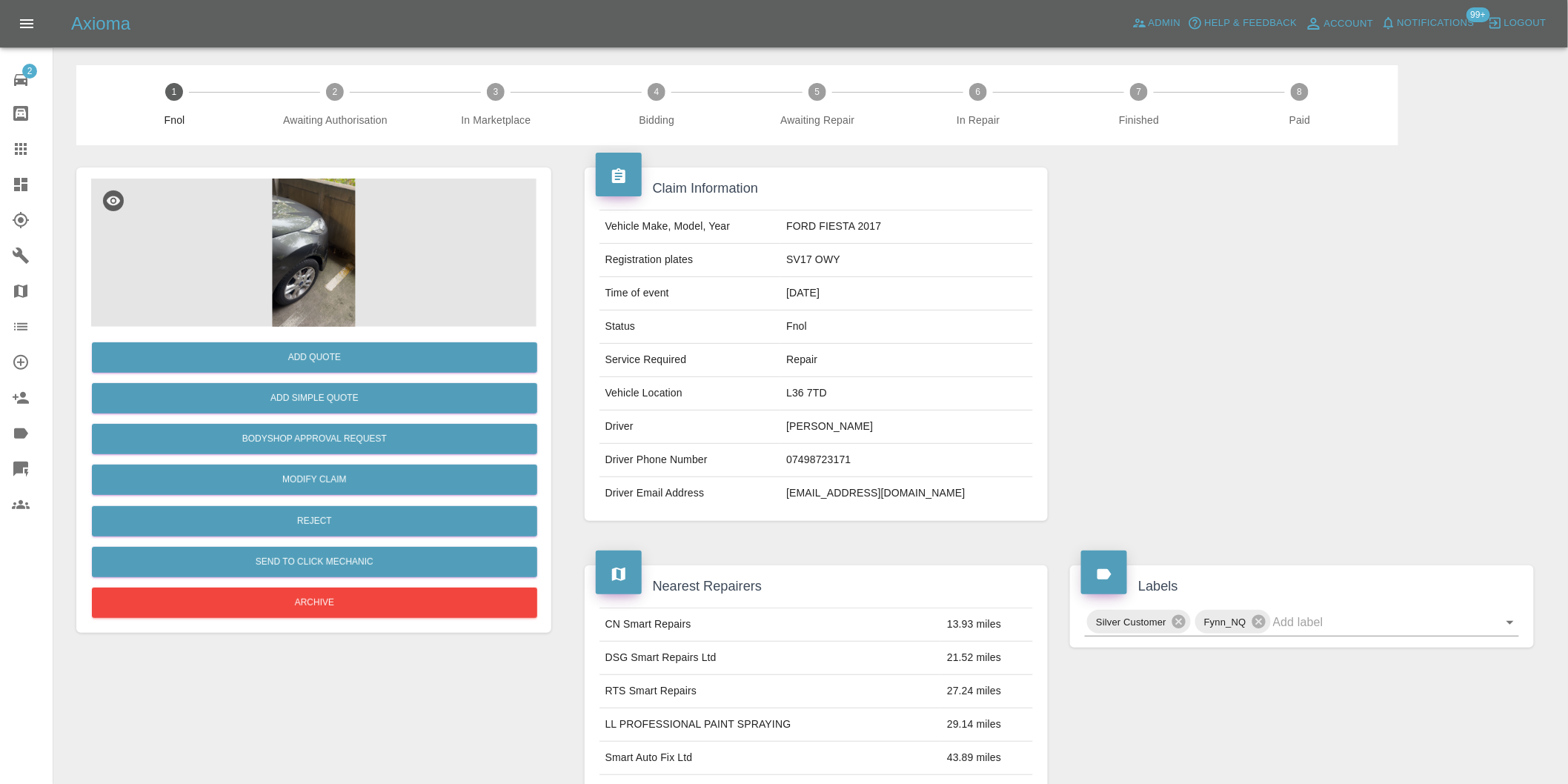
click at [306, 268] on img at bounding box center [314, 252] width 445 height 148
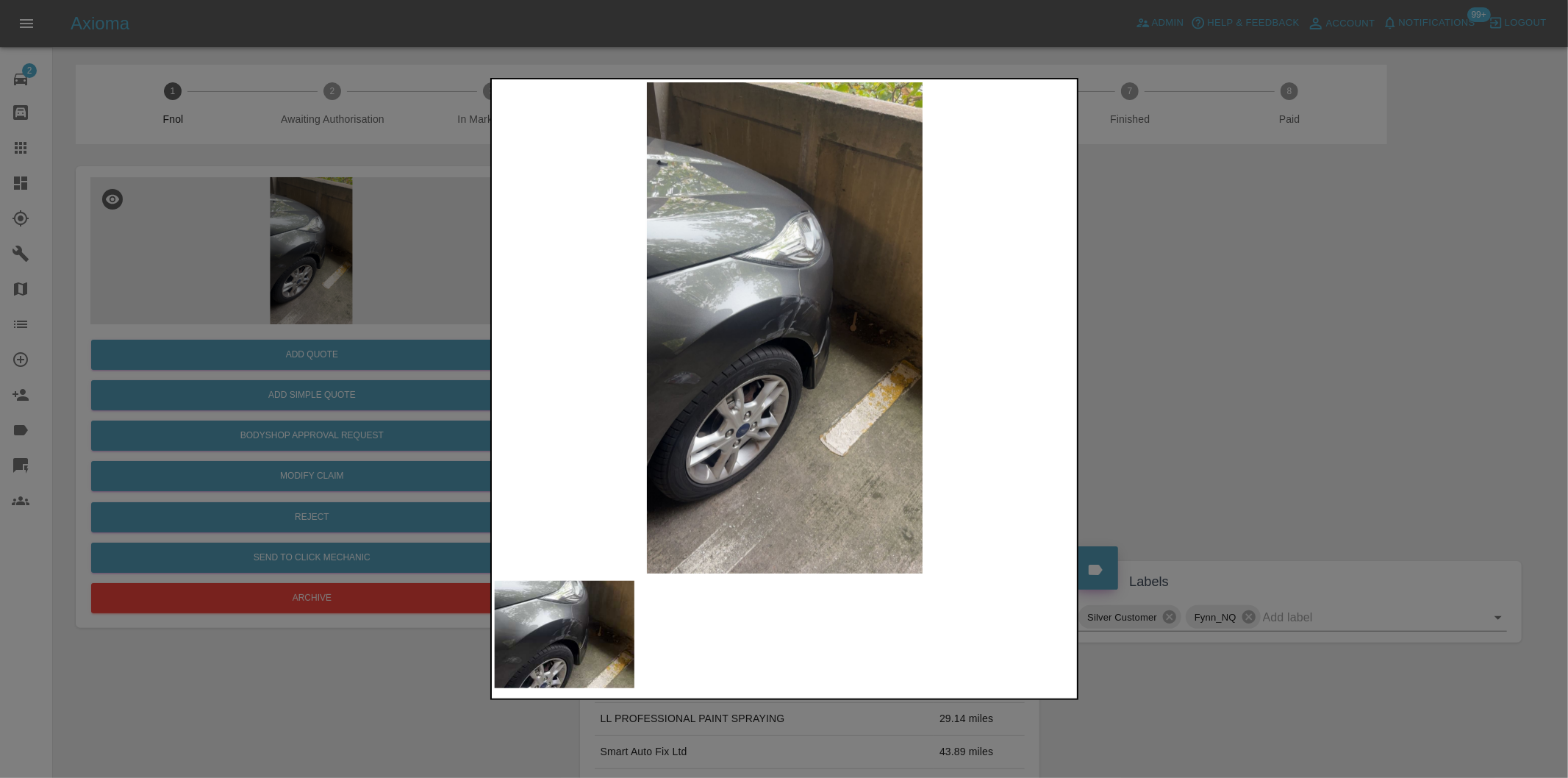
click at [1264, 340] on div at bounding box center [784, 389] width 1568 height 778
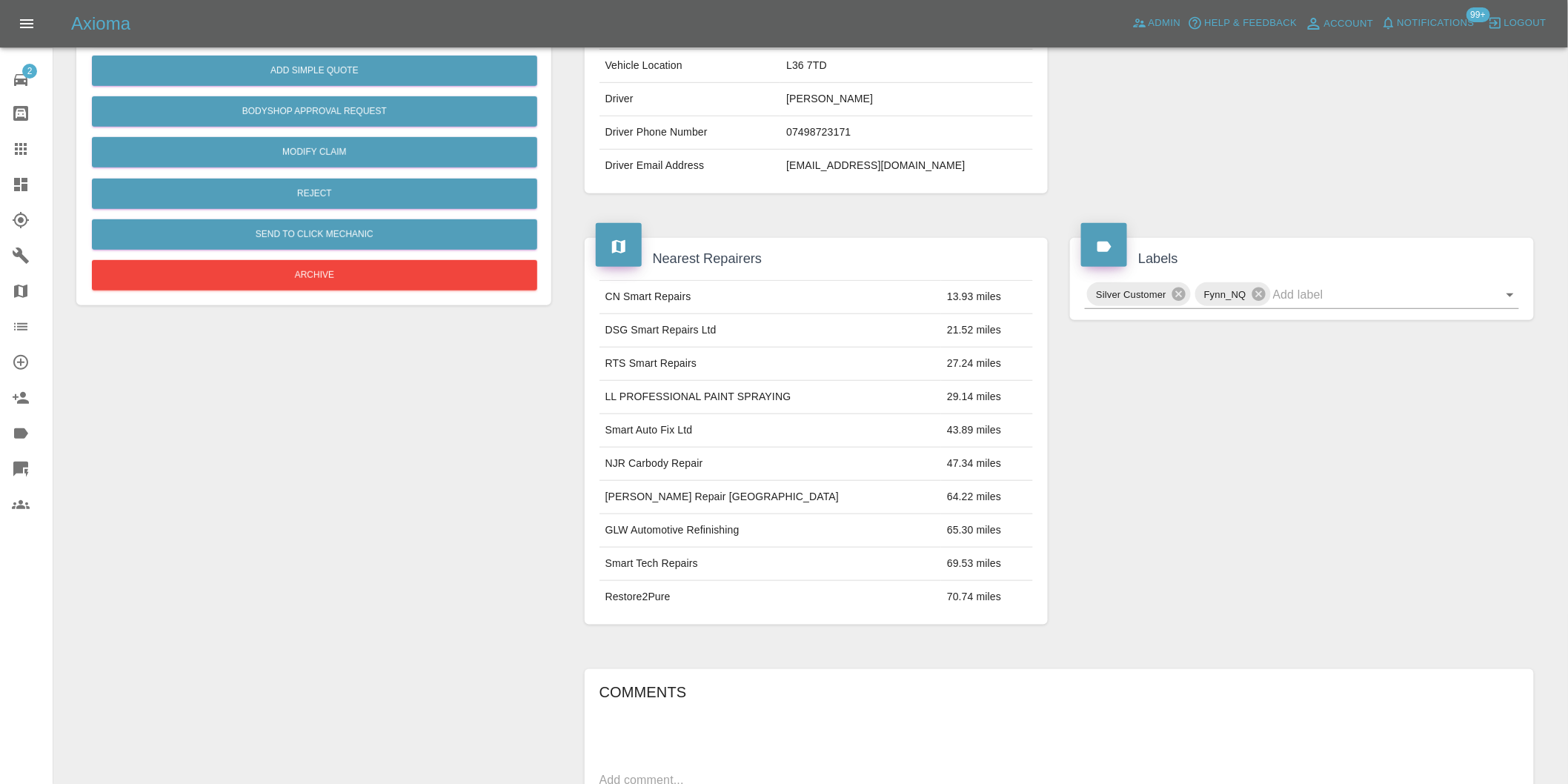
scroll to position [576, 0]
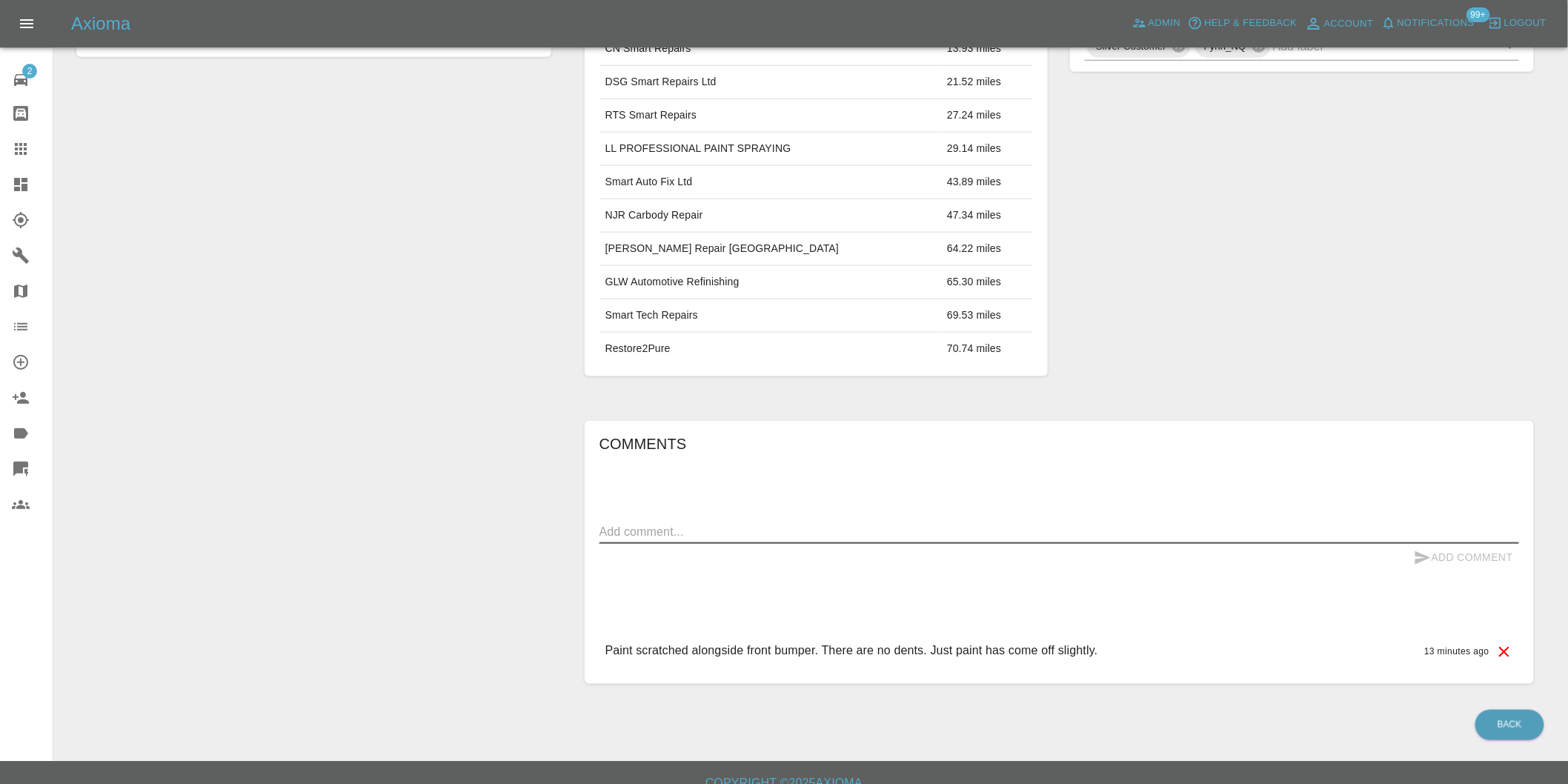
click at [727, 535] on textarea at bounding box center [1059, 531] width 919 height 17
type textarea "duplicate claim"
click at [1448, 563] on button "Add Comment" at bounding box center [1463, 557] width 111 height 27
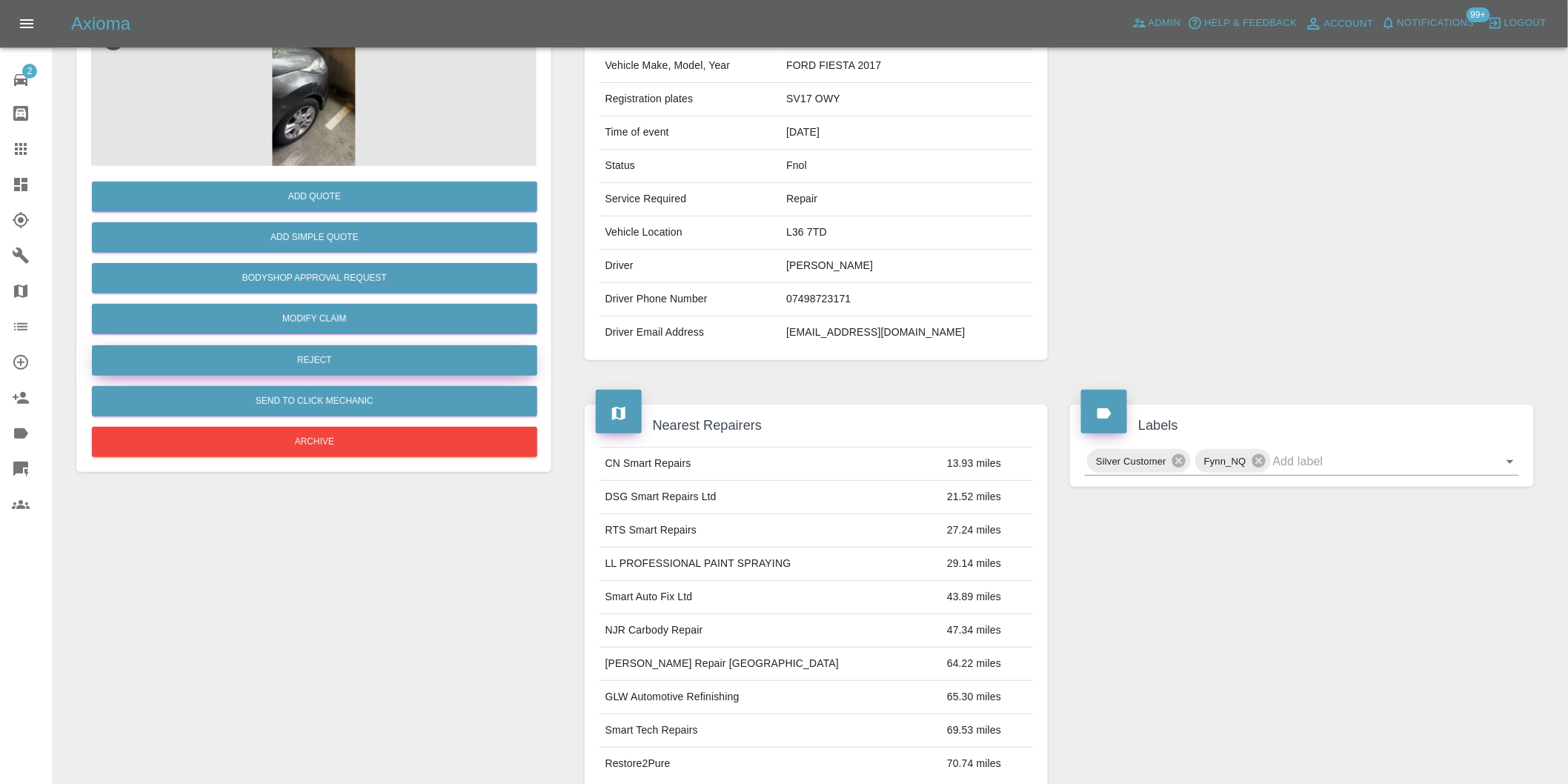
scroll to position [82, 0]
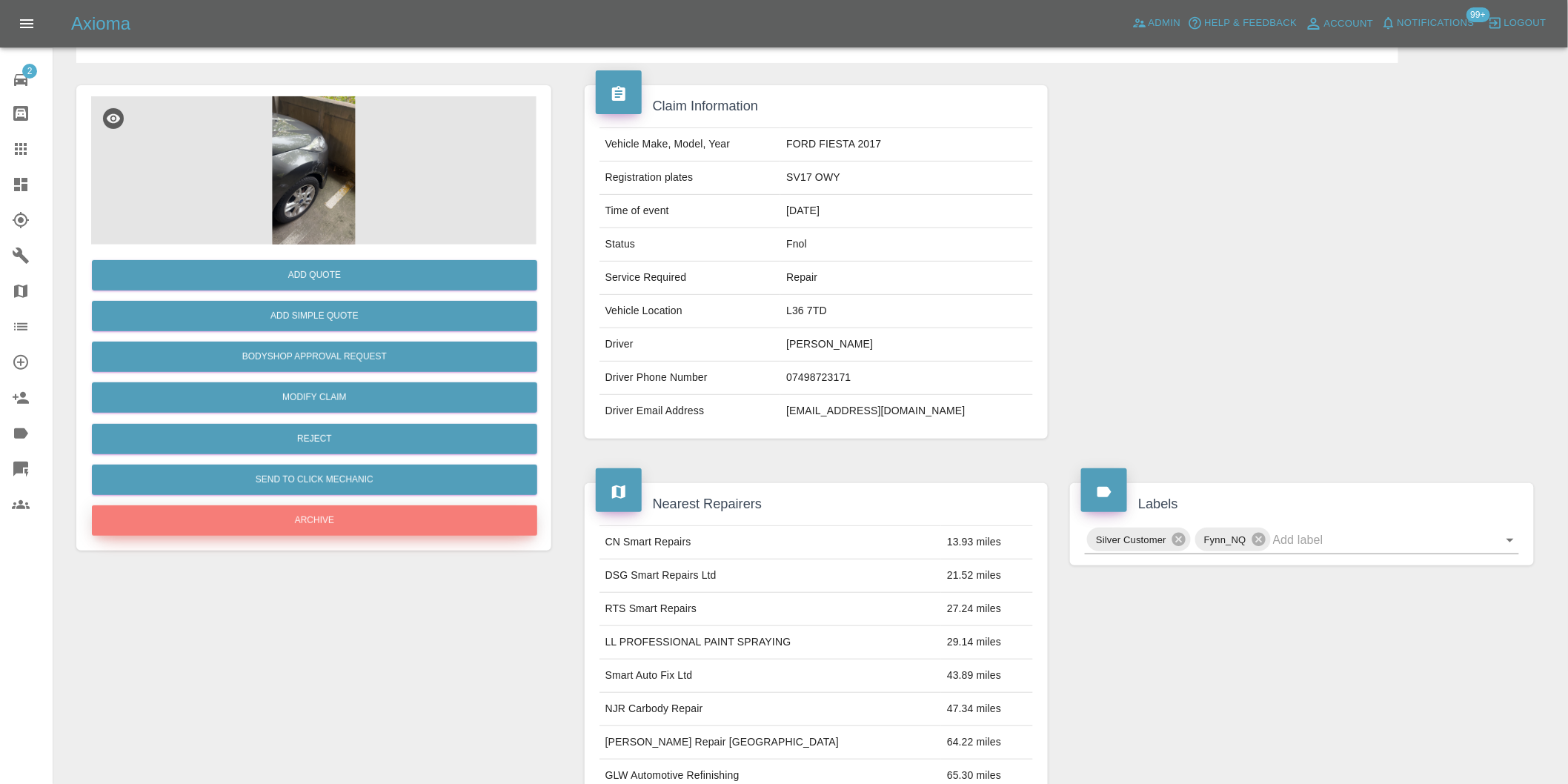
click at [332, 520] on button "Archive" at bounding box center [315, 520] width 445 height 30
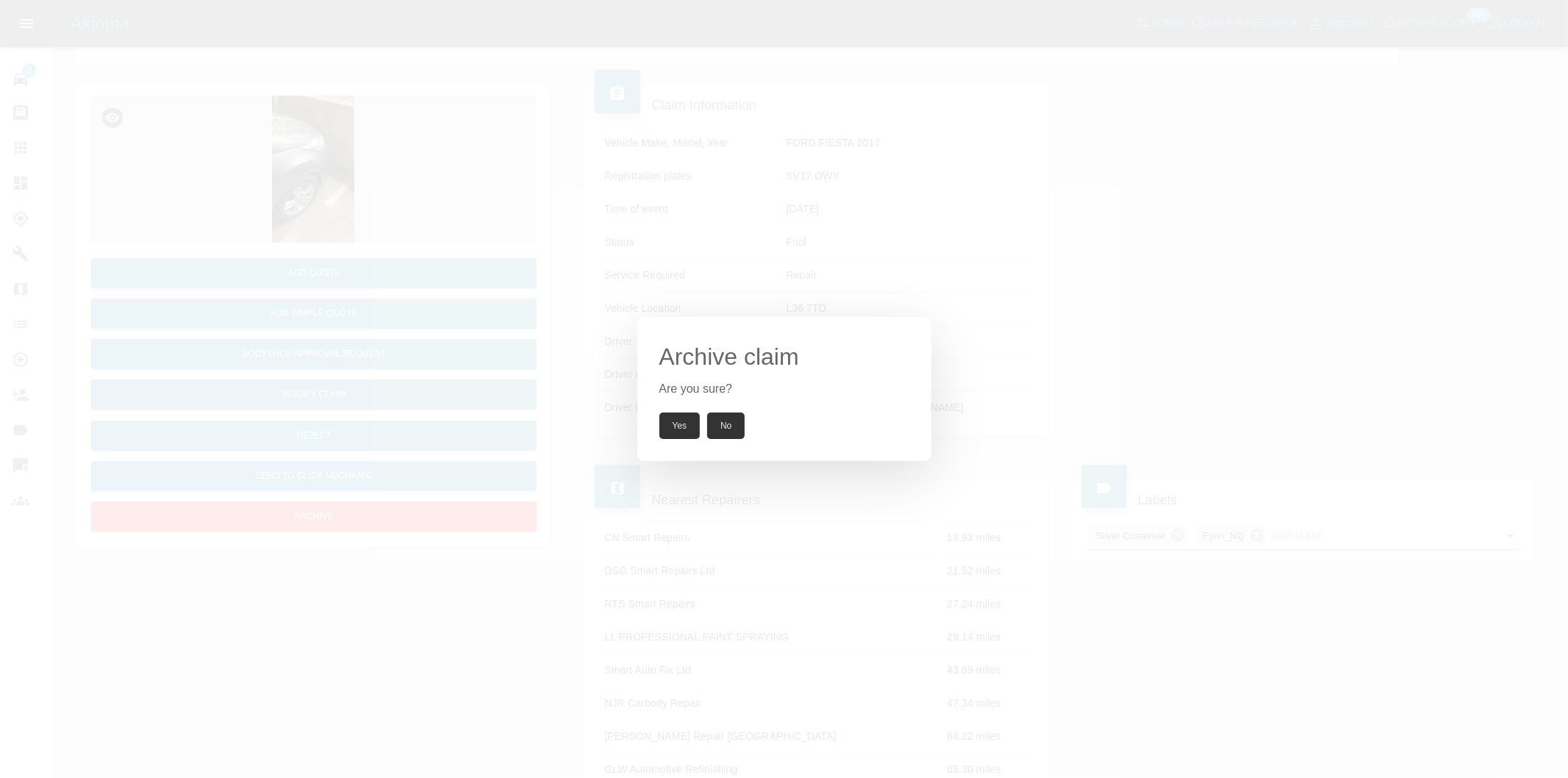
click at [677, 424] on button "Yes" at bounding box center [679, 426] width 41 height 26
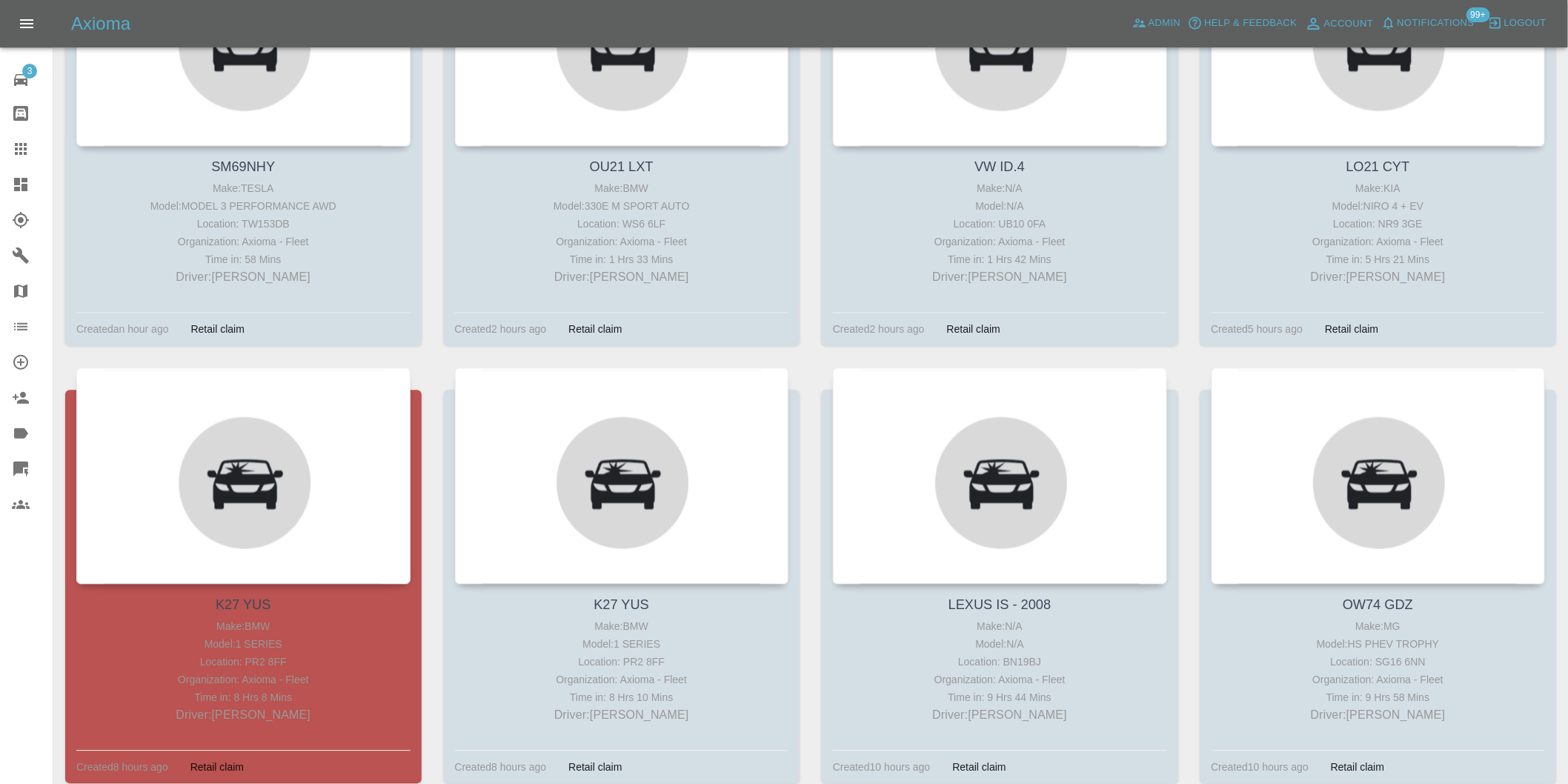
scroll to position [2057, 0]
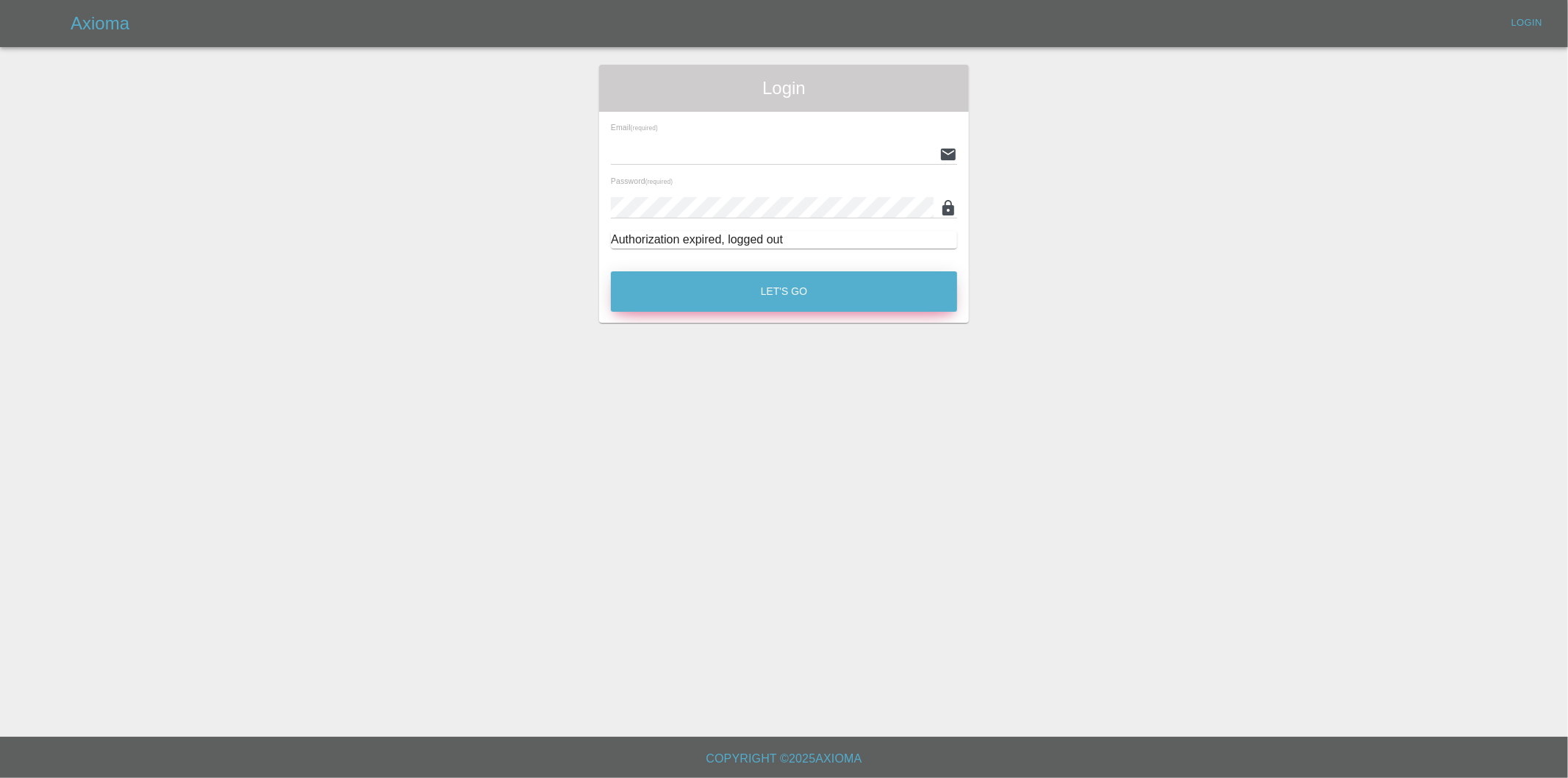
type input "[PERSON_NAME][EMAIL_ADDRESS][DOMAIN_NAME]"
click at [775, 290] on button "Let's Go" at bounding box center [784, 292] width 346 height 41
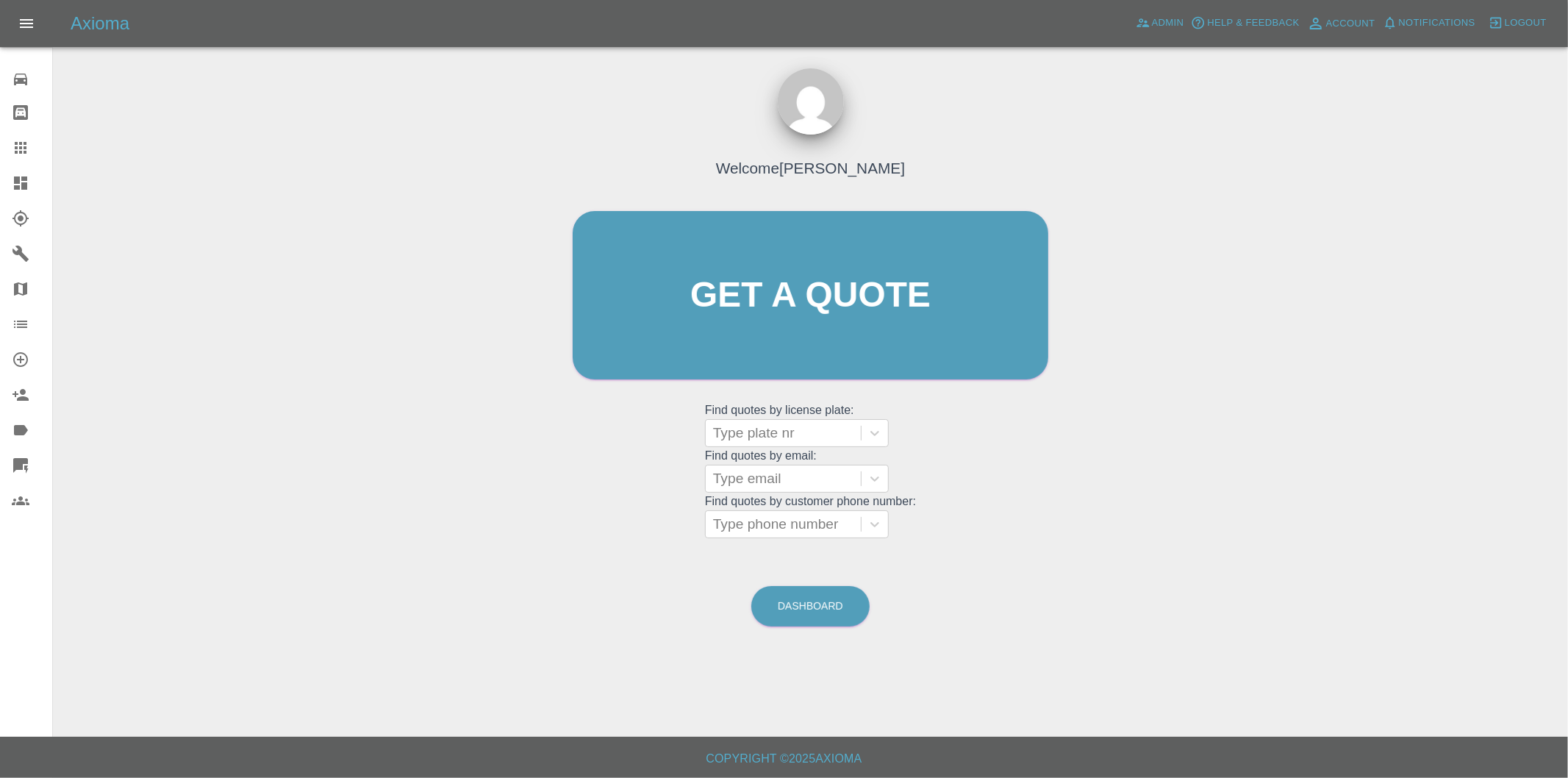
click at [17, 188] on icon at bounding box center [20, 183] width 14 height 14
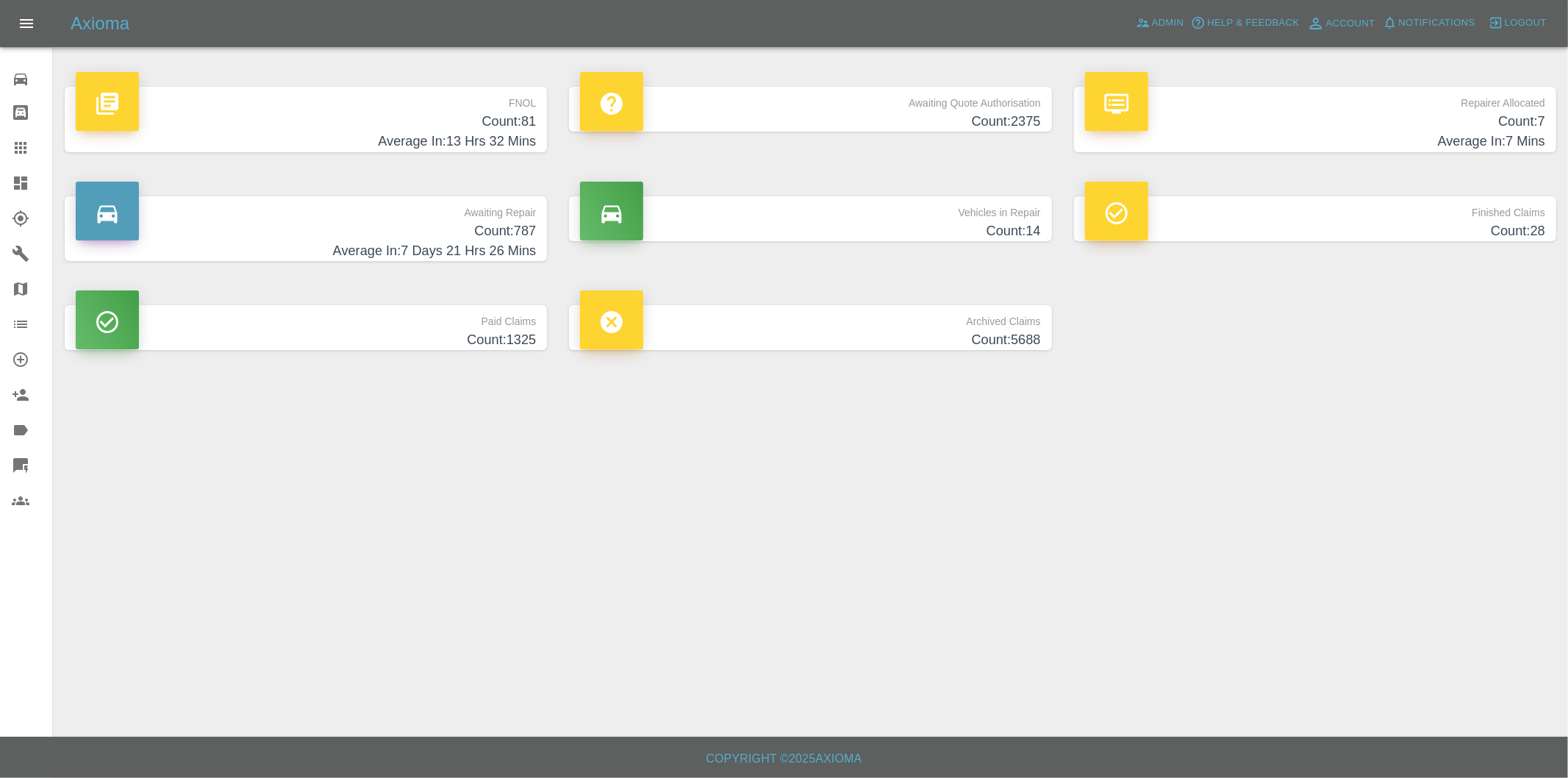
click at [524, 126] on h4 "Count: 81" at bounding box center [306, 122] width 460 height 19
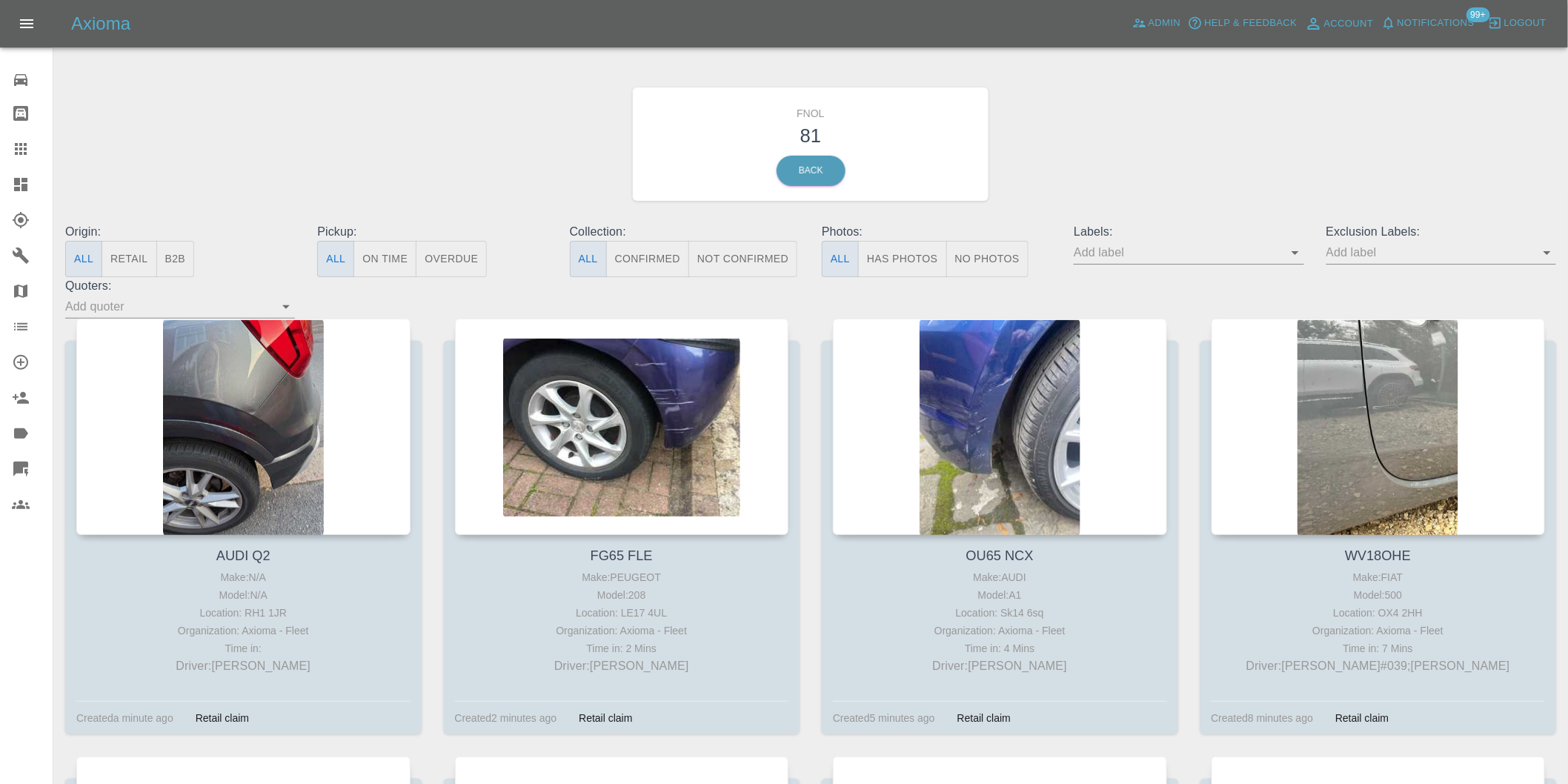
click at [914, 256] on button "Has Photos" at bounding box center [902, 258] width 89 height 36
click at [1543, 250] on icon "Open" at bounding box center [1547, 252] width 18 height 18
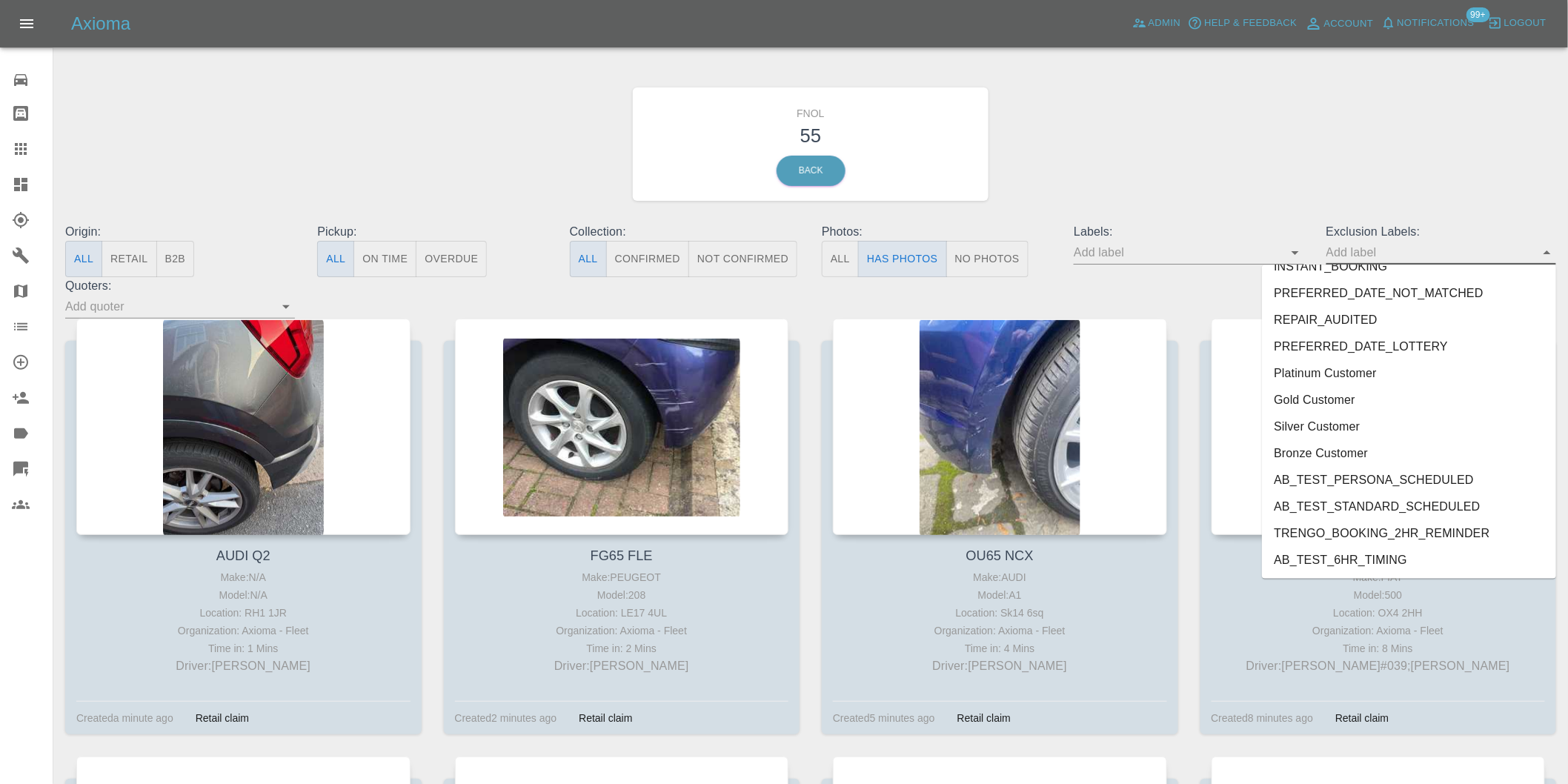
scroll to position [3218, 0]
click at [1330, 400] on li "George_Carl_Q" at bounding box center [1409, 400] width 294 height 26
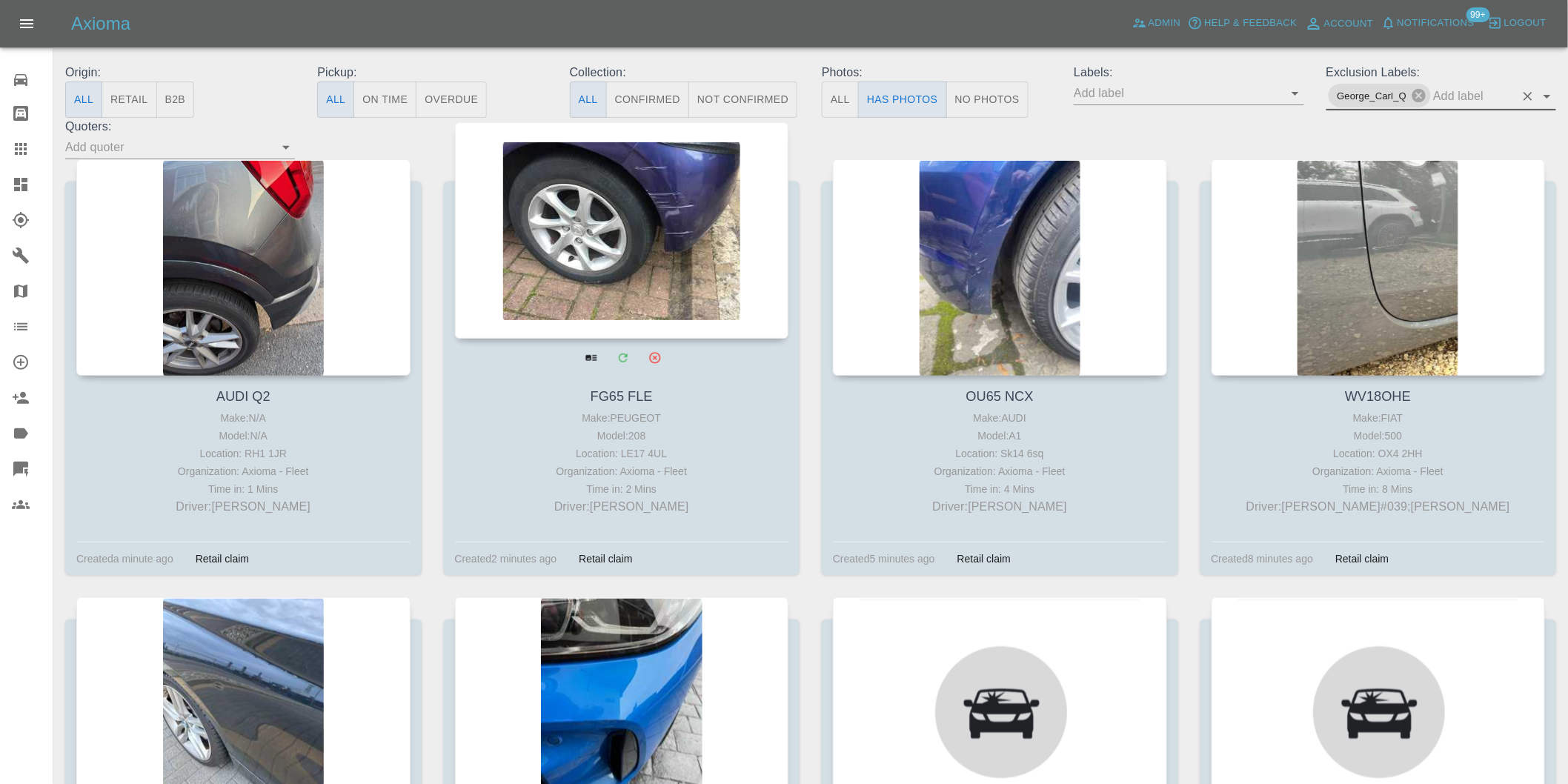
scroll to position [165, 0]
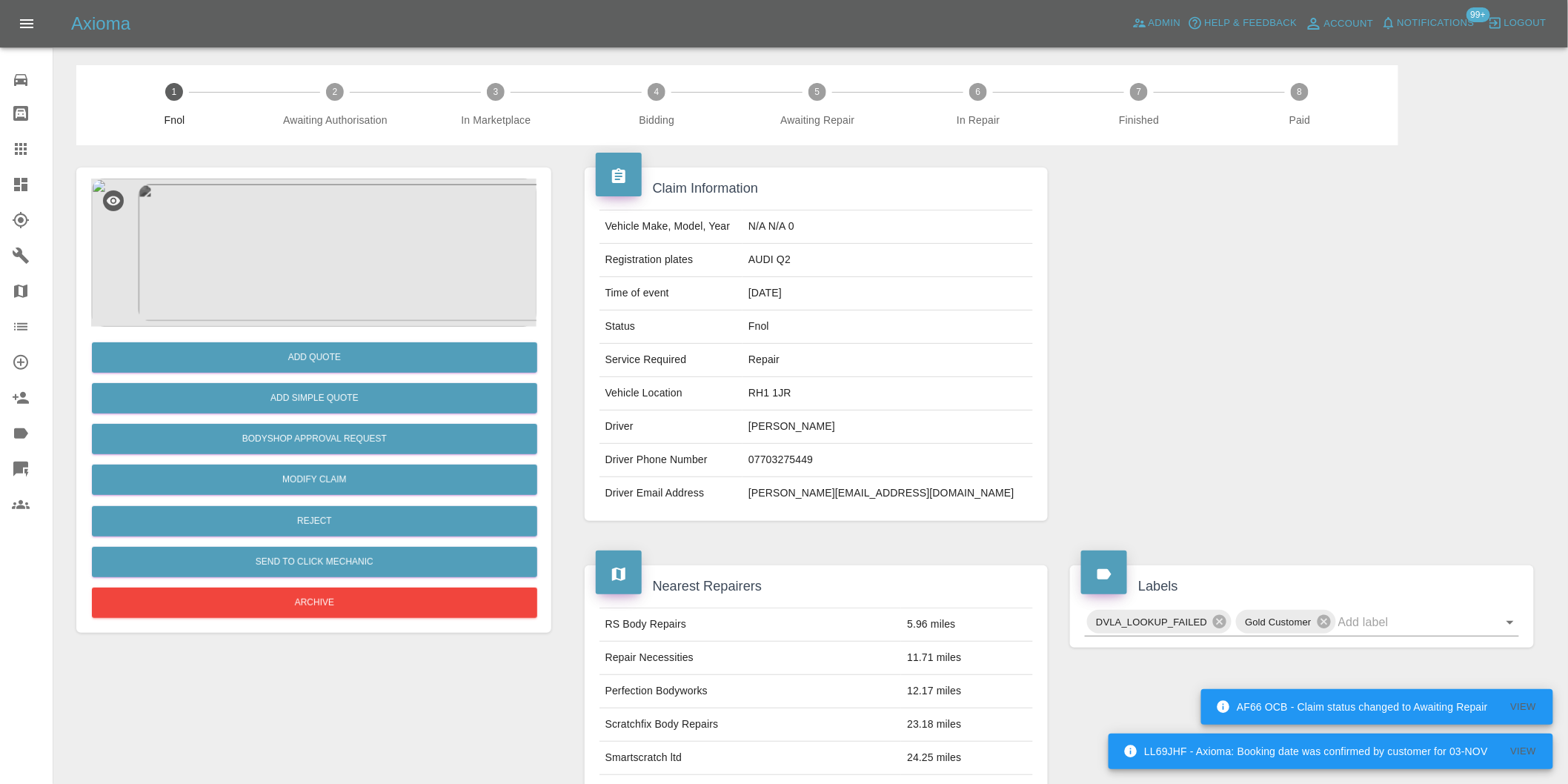
click at [345, 232] on img at bounding box center [314, 252] width 445 height 148
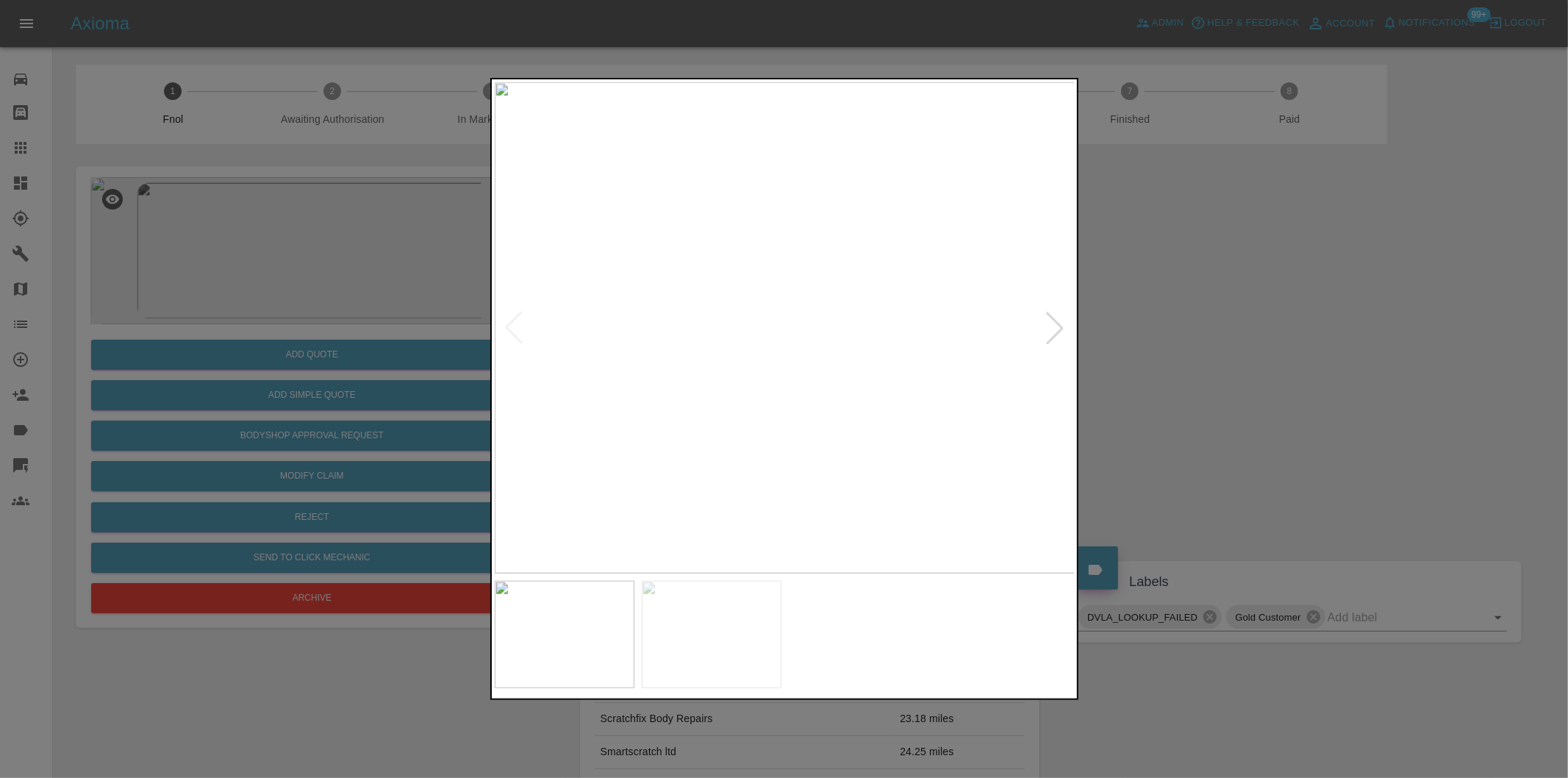
click at [1058, 327] on div at bounding box center [1054, 327] width 32 height 32
click at [1255, 360] on div at bounding box center [784, 389] width 1568 height 778
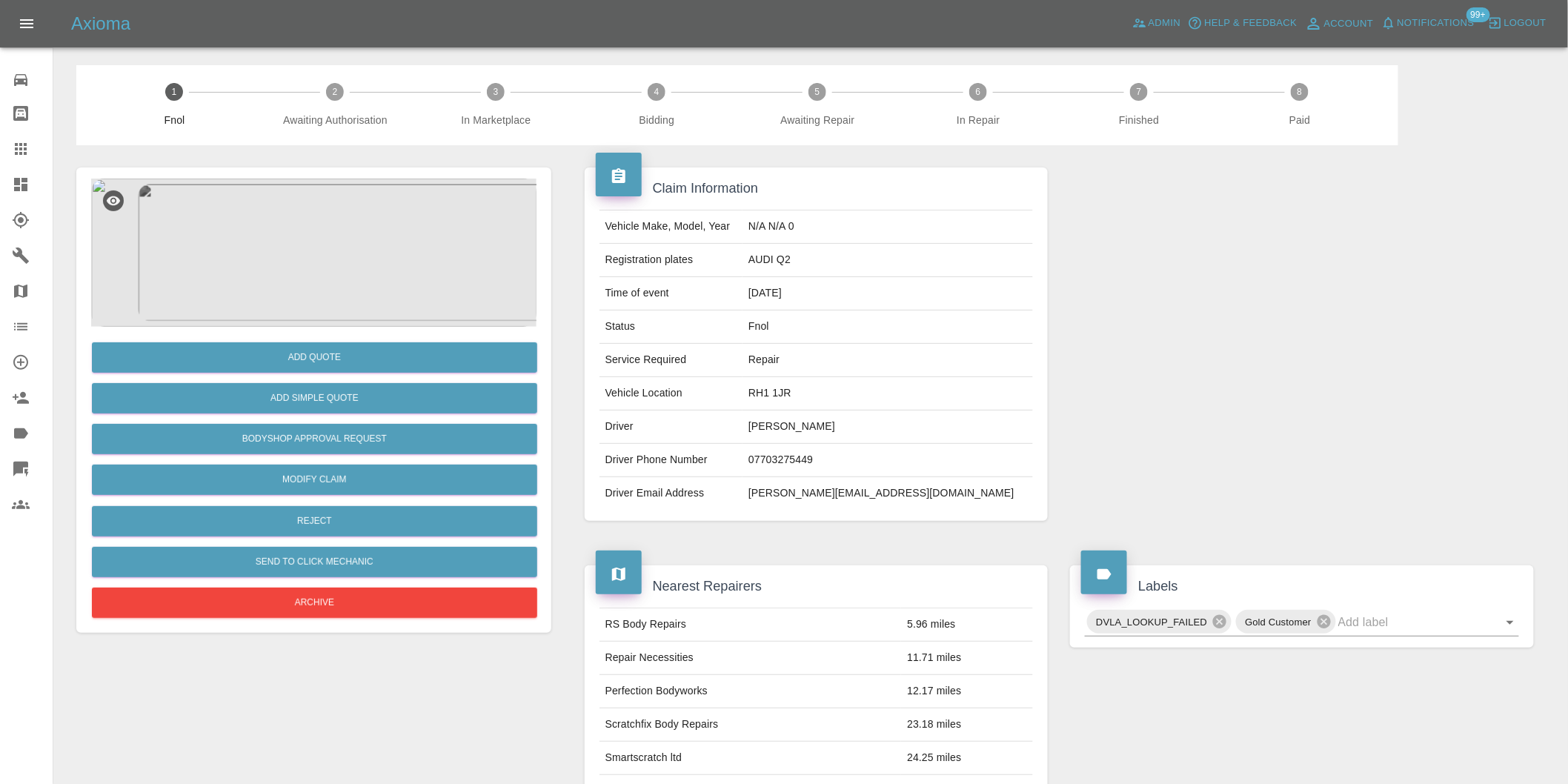
click at [305, 235] on img at bounding box center [314, 252] width 445 height 148
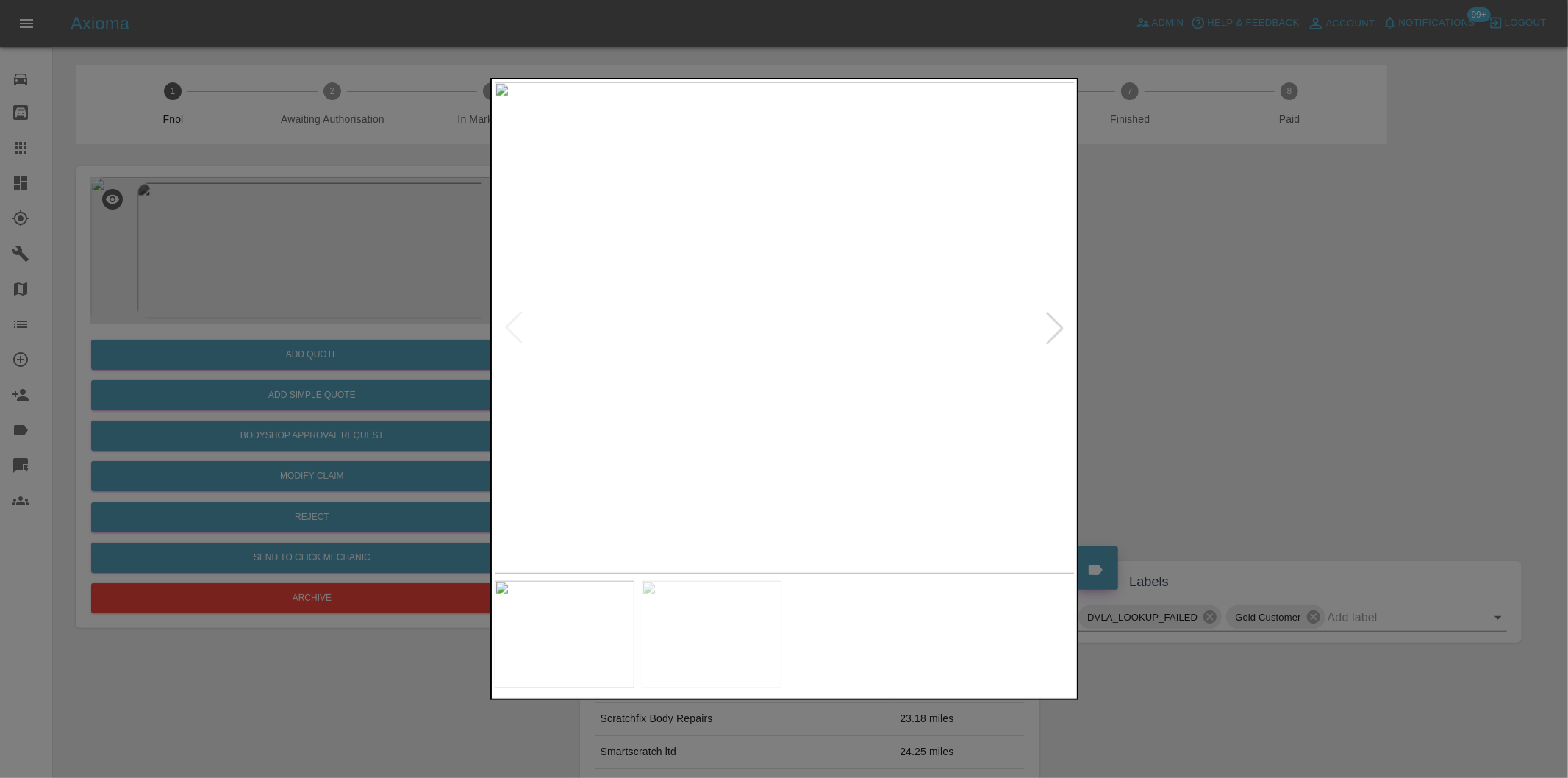
click at [1053, 320] on div at bounding box center [1054, 327] width 32 height 32
click at [1053, 320] on img at bounding box center [784, 328] width 581 height 491
click at [1230, 352] on div at bounding box center [784, 389] width 1568 height 778
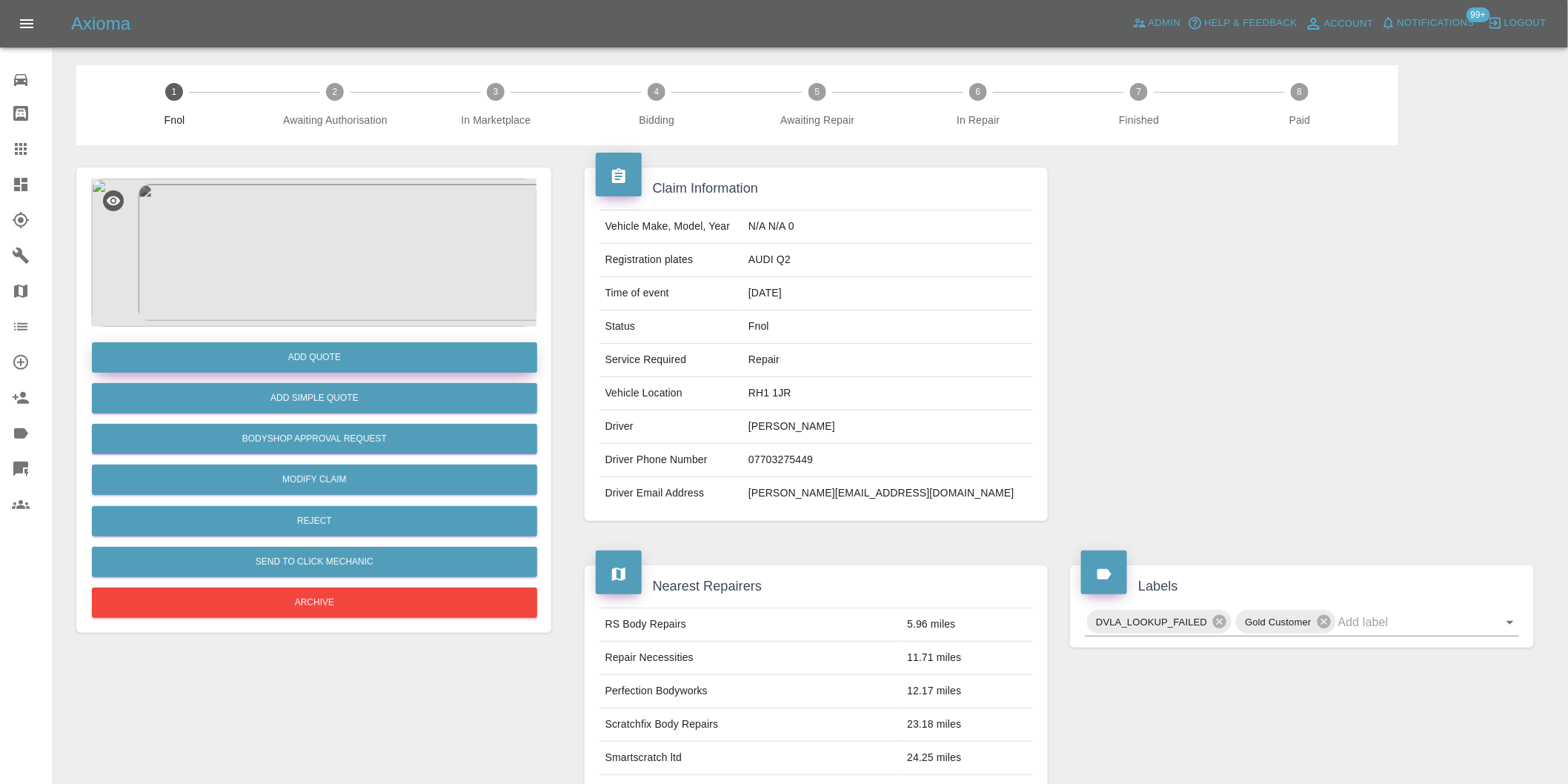
click at [326, 352] on button "Add Quote" at bounding box center [315, 357] width 445 height 30
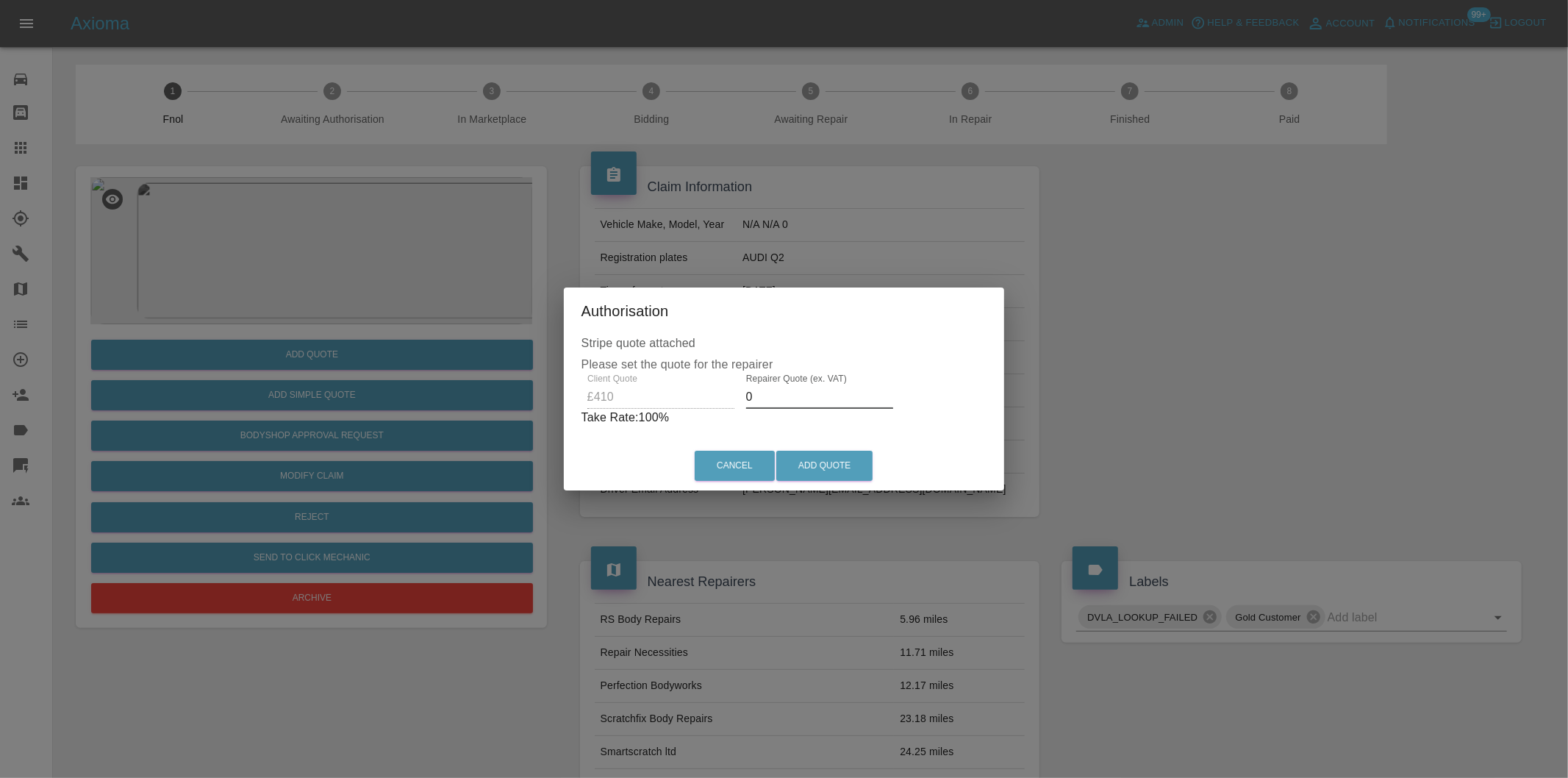
click at [806, 395] on input "0" at bounding box center [819, 397] width 147 height 23
type input "0260"
click at [851, 445] on div "Cancel Add Quote" at bounding box center [784, 465] width 434 height 50
click at [827, 464] on button "Add Quote" at bounding box center [823, 465] width 96 height 30
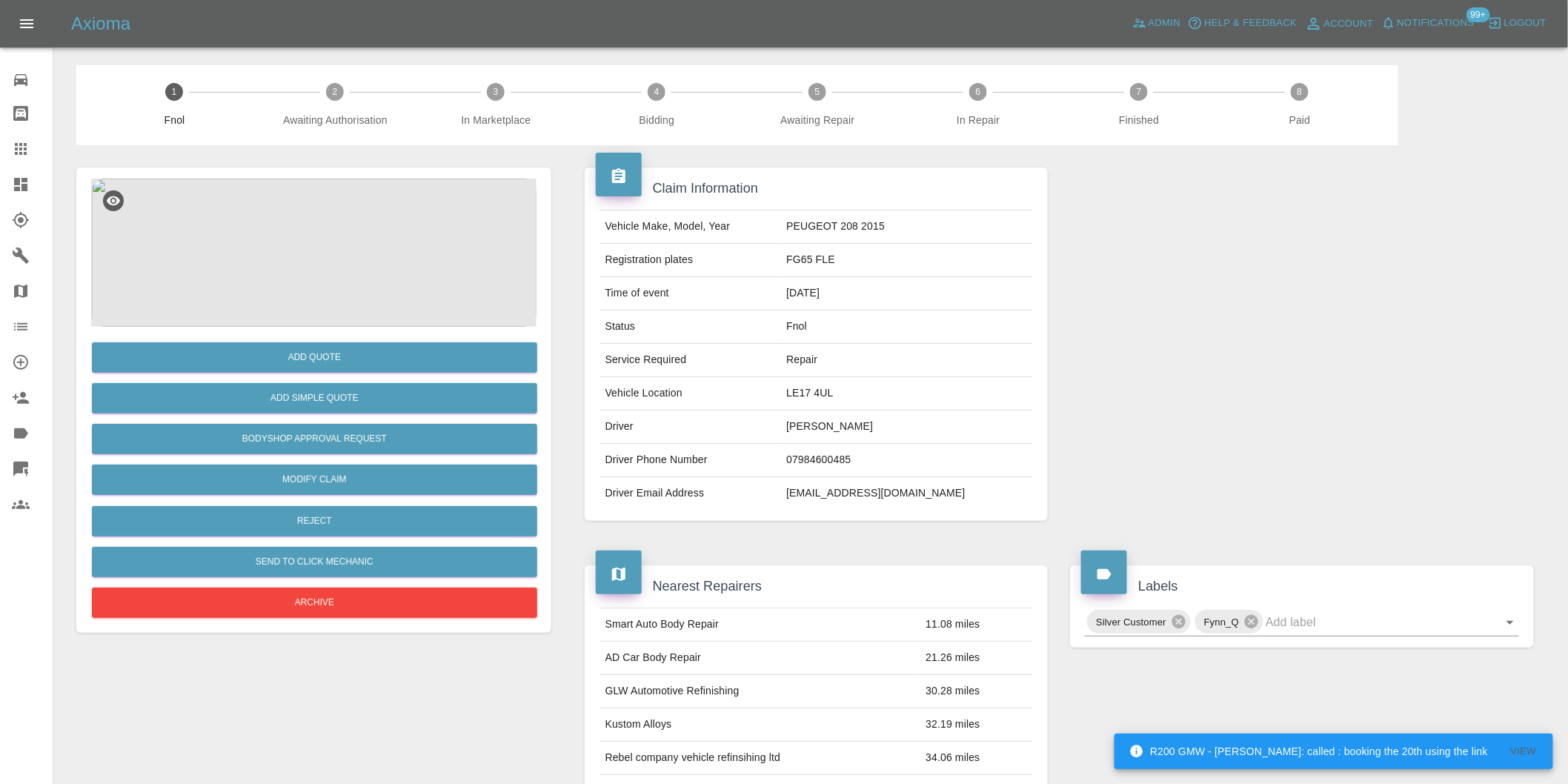
click at [349, 209] on img at bounding box center [314, 252] width 445 height 148
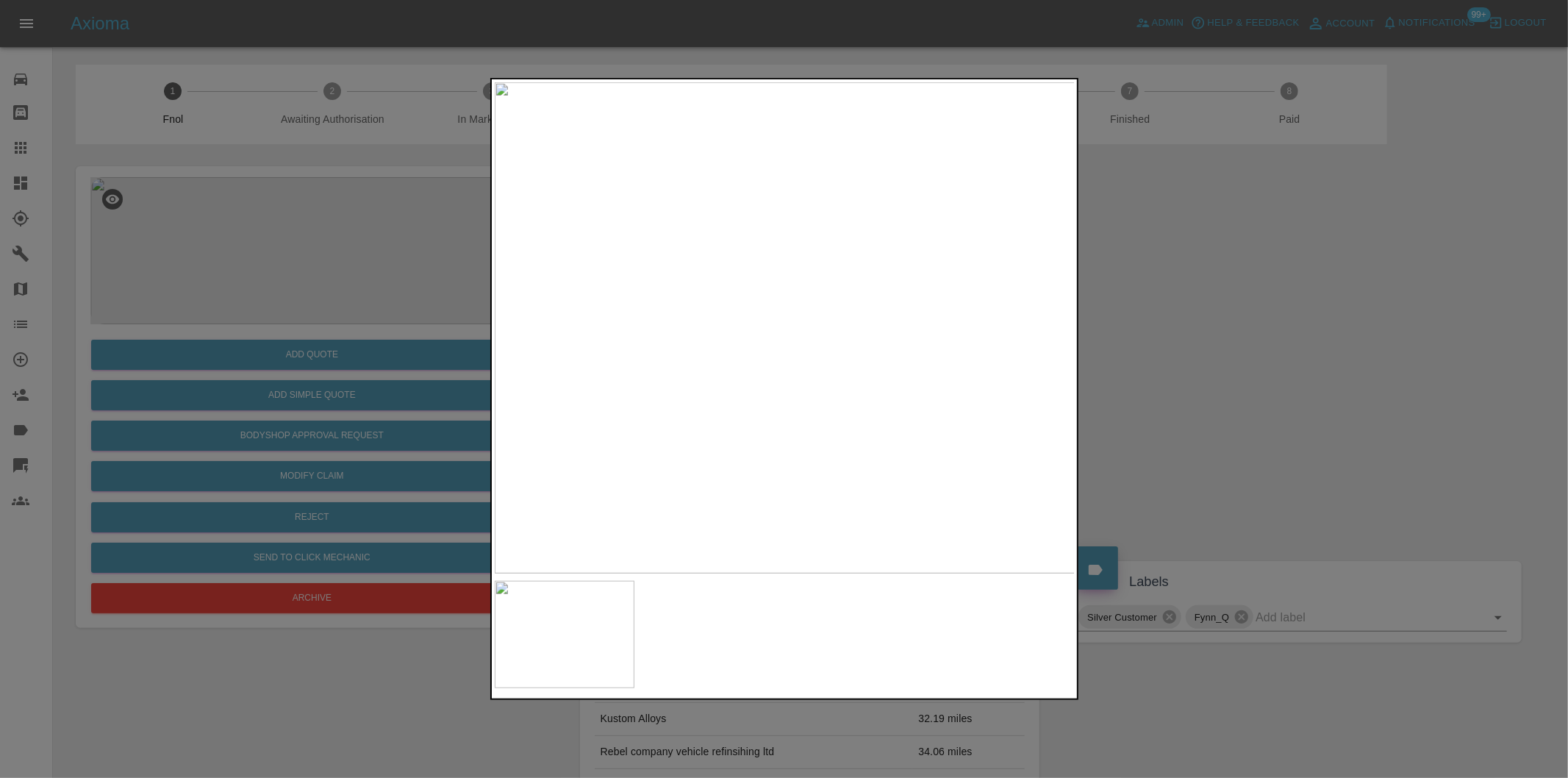
click at [1235, 327] on div at bounding box center [784, 389] width 1568 height 778
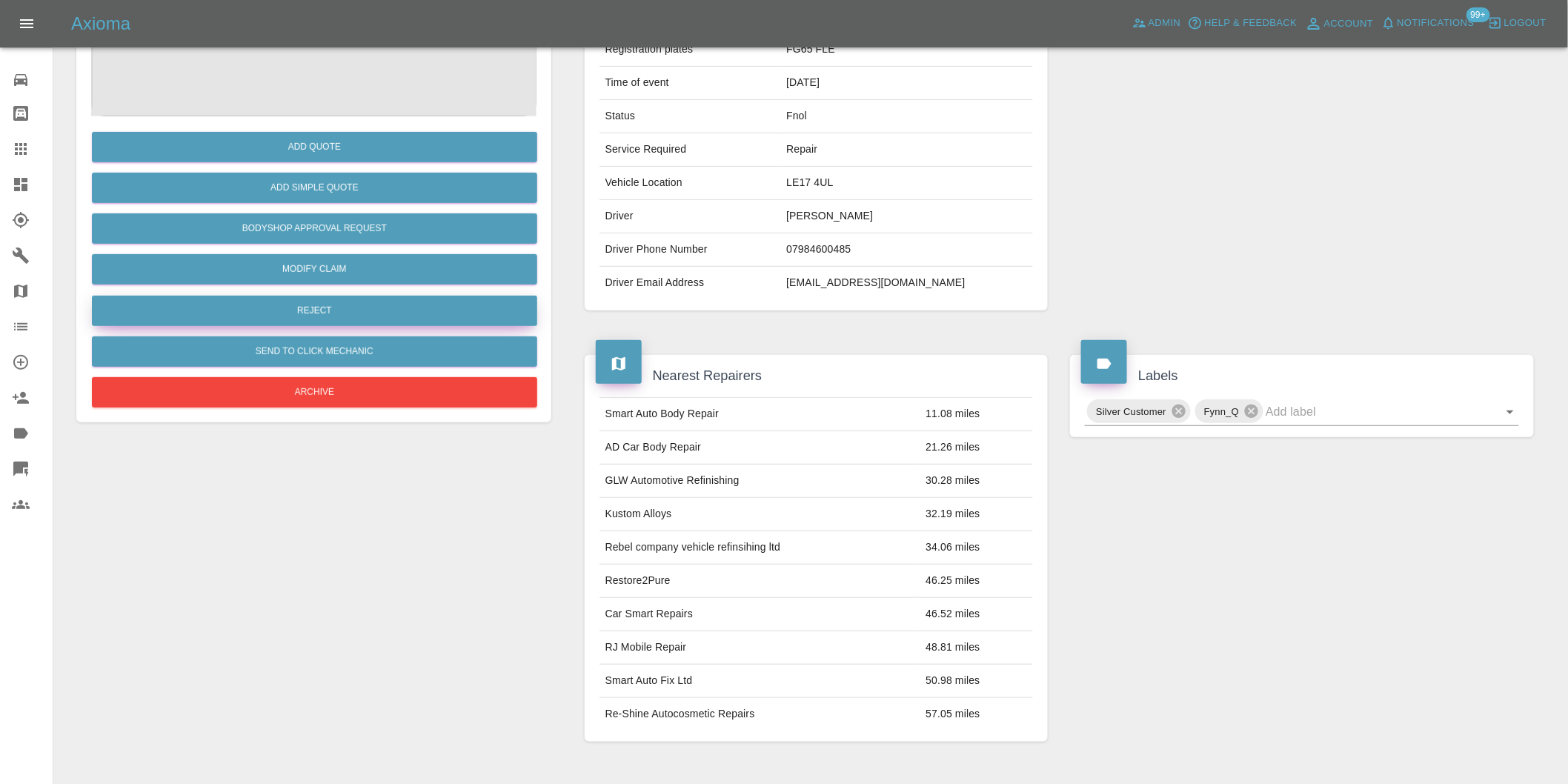
scroll to position [102, 0]
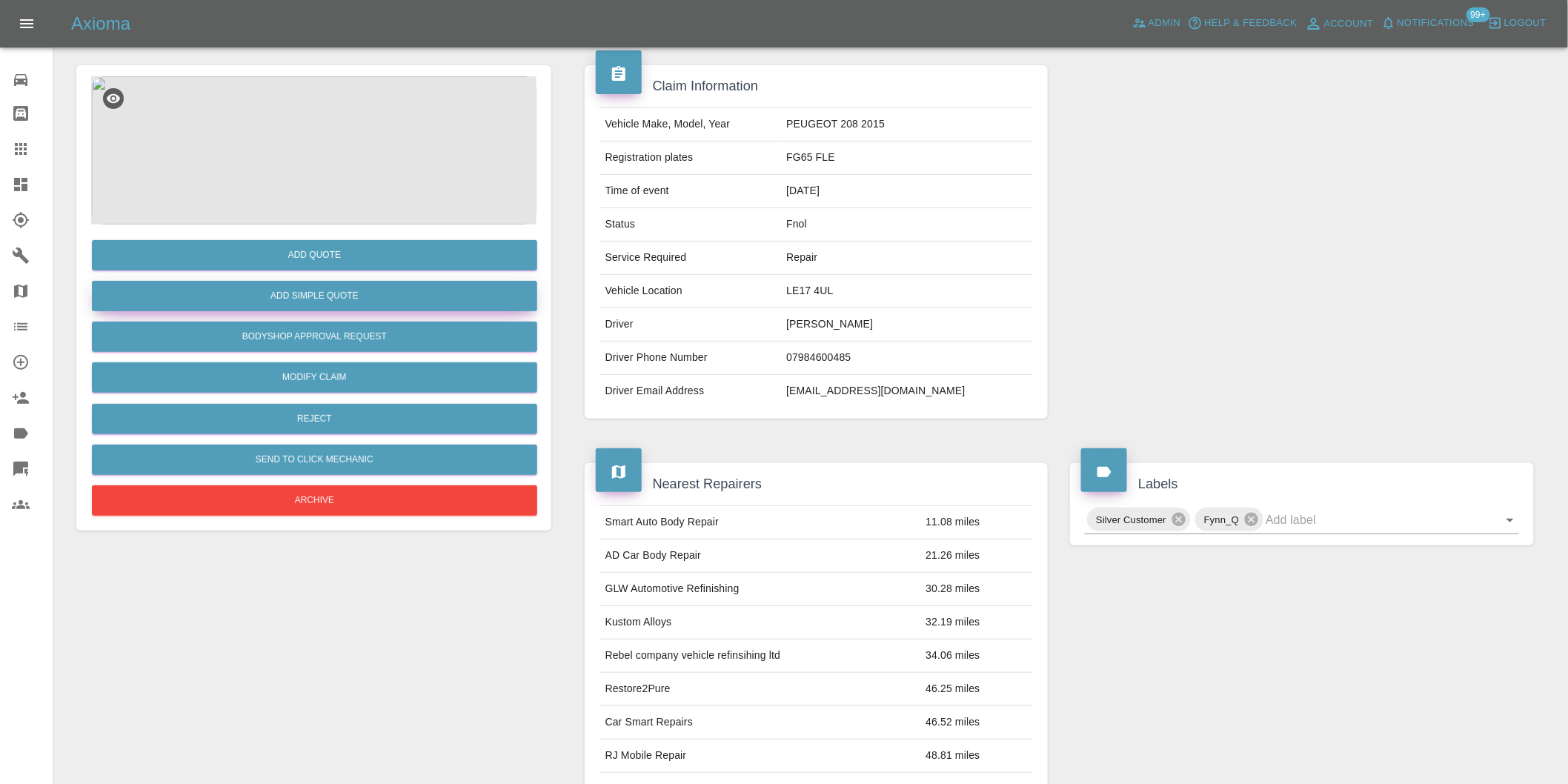
click at [323, 304] on button "Add Simple Quote" at bounding box center [315, 295] width 445 height 30
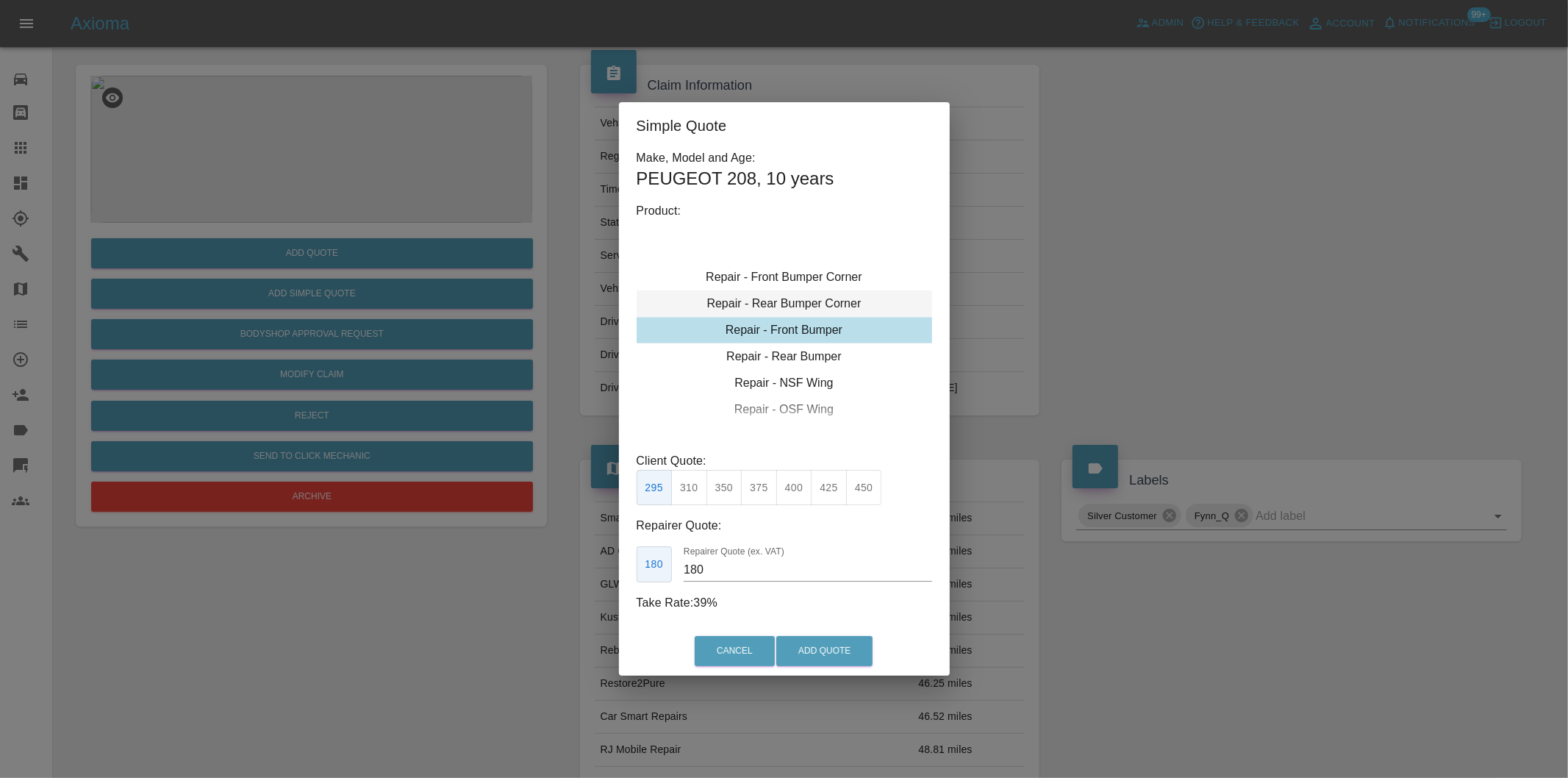
click at [834, 298] on div "Repair - Rear Bumper Corner" at bounding box center [784, 303] width 296 height 26
click at [726, 494] on button "215" at bounding box center [724, 488] width 36 height 36
type input "135"
click at [835, 651] on button "Add Quote" at bounding box center [823, 650] width 96 height 30
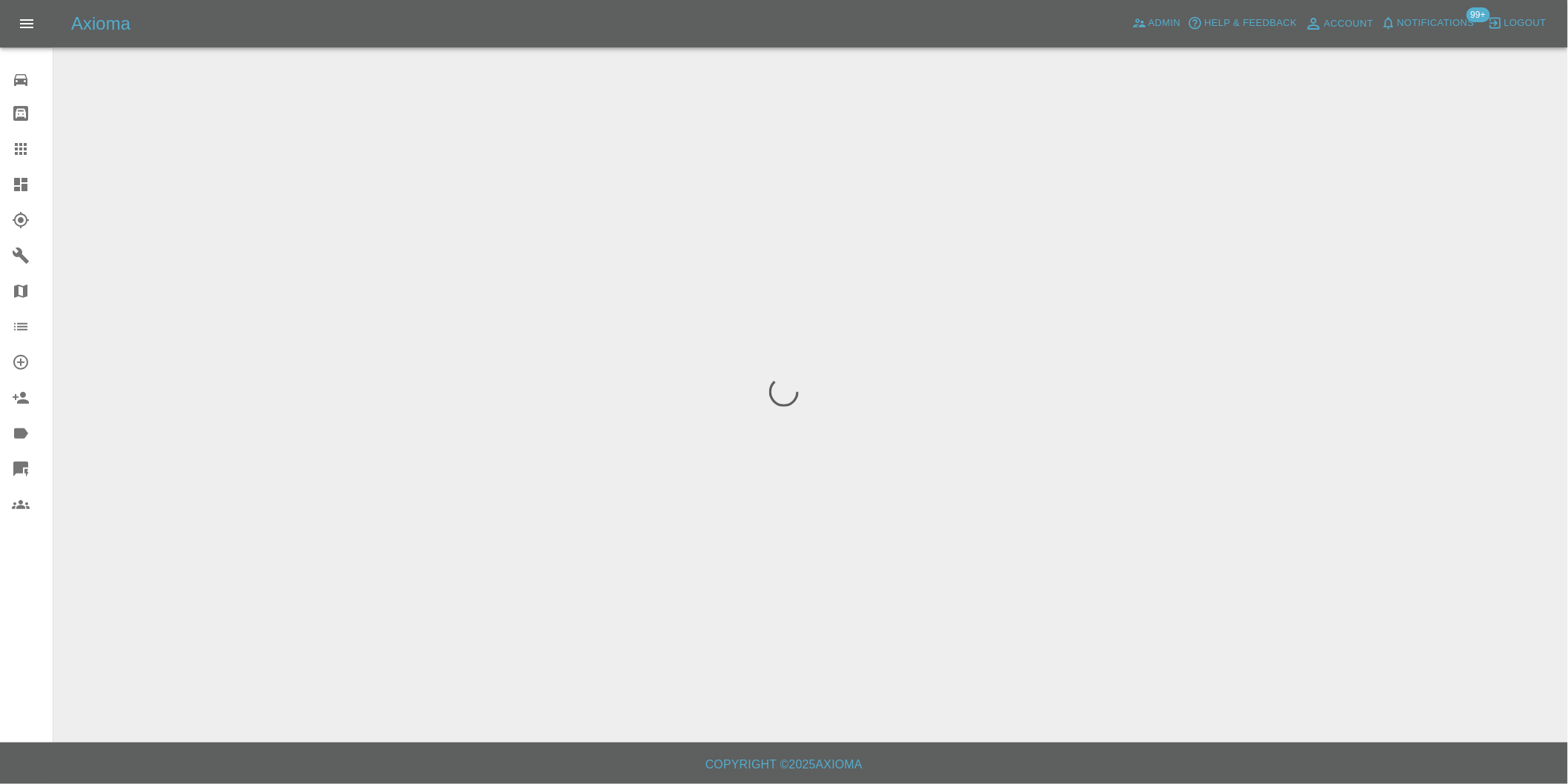
scroll to position [0, 0]
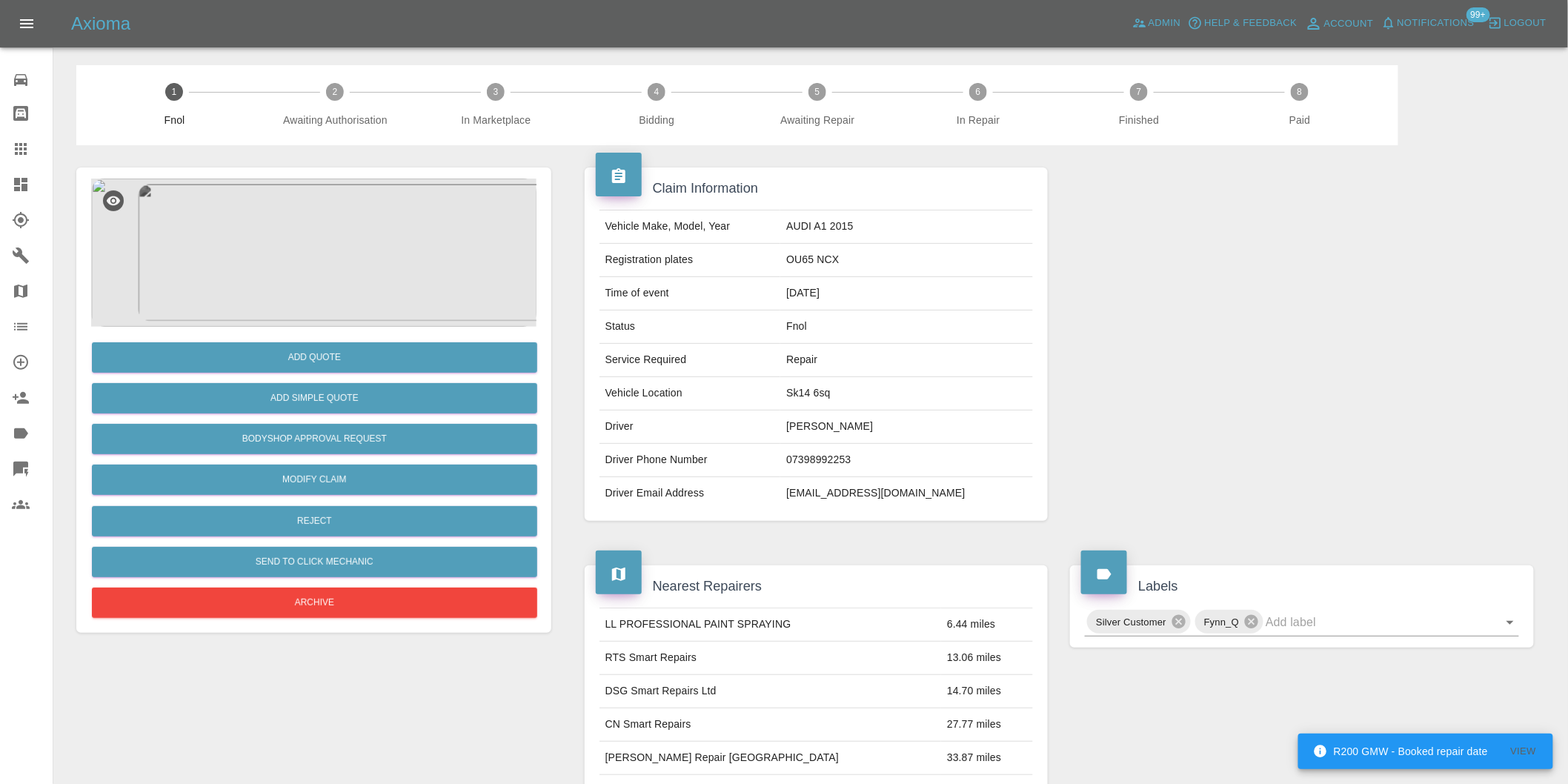
click at [321, 226] on img at bounding box center [314, 252] width 445 height 148
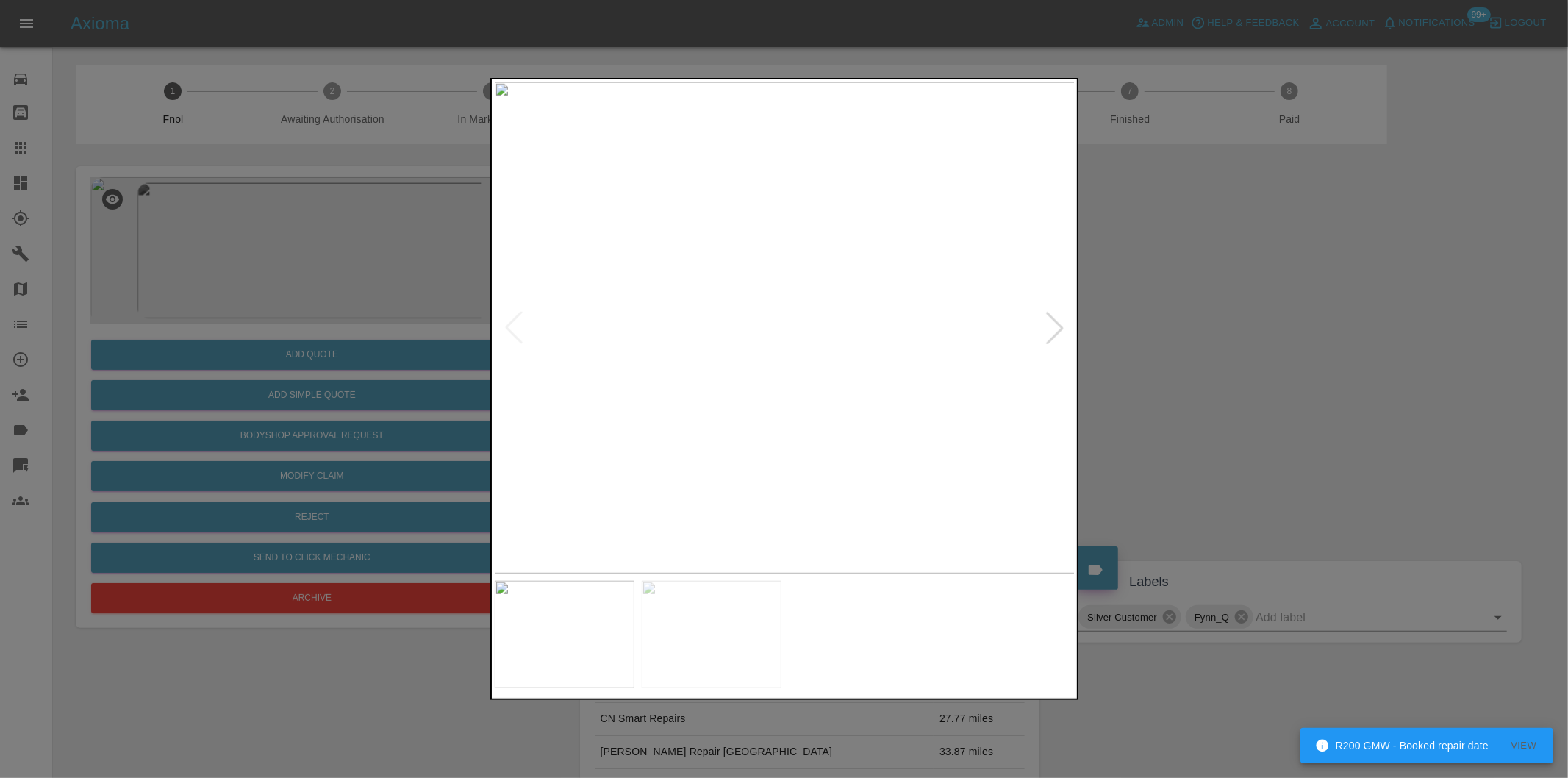
click at [1055, 319] on div at bounding box center [1054, 327] width 32 height 32
click at [1055, 320] on img at bounding box center [784, 328] width 581 height 491
click at [1196, 323] on div at bounding box center [784, 389] width 1568 height 778
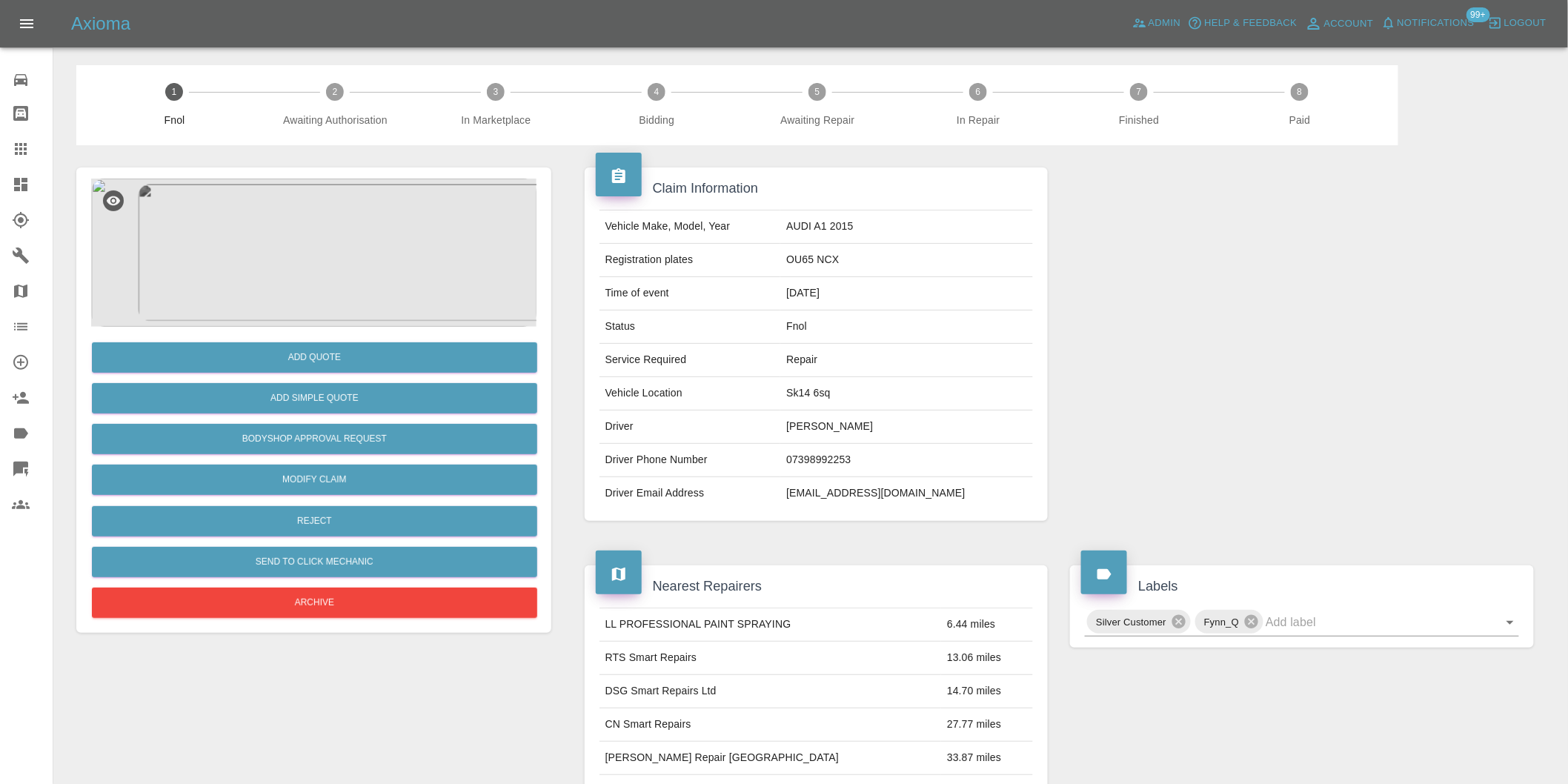
click at [285, 224] on img at bounding box center [314, 252] width 445 height 148
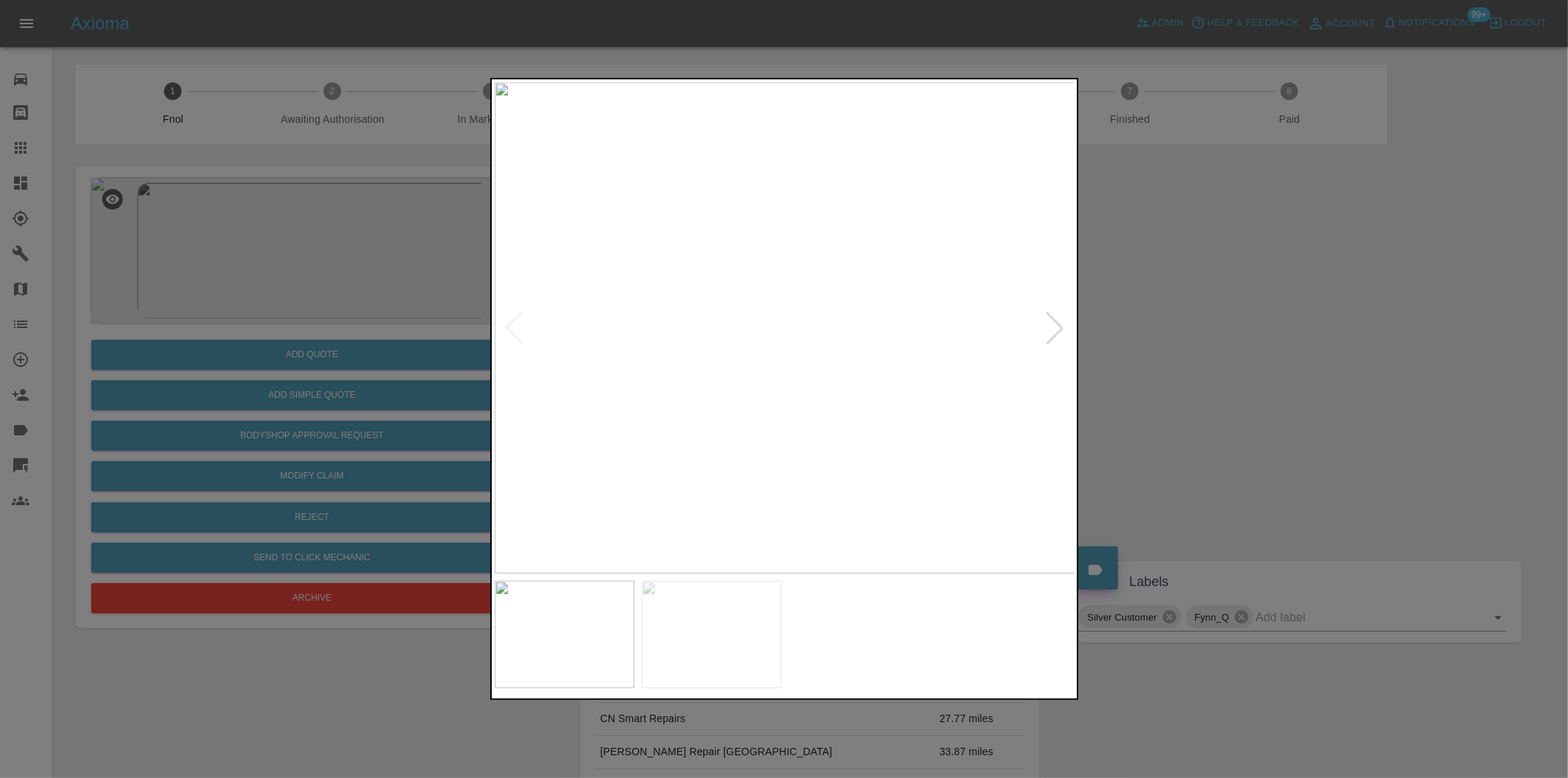
click at [1049, 321] on div at bounding box center [1054, 327] width 32 height 32
click at [1257, 326] on div at bounding box center [784, 389] width 1568 height 778
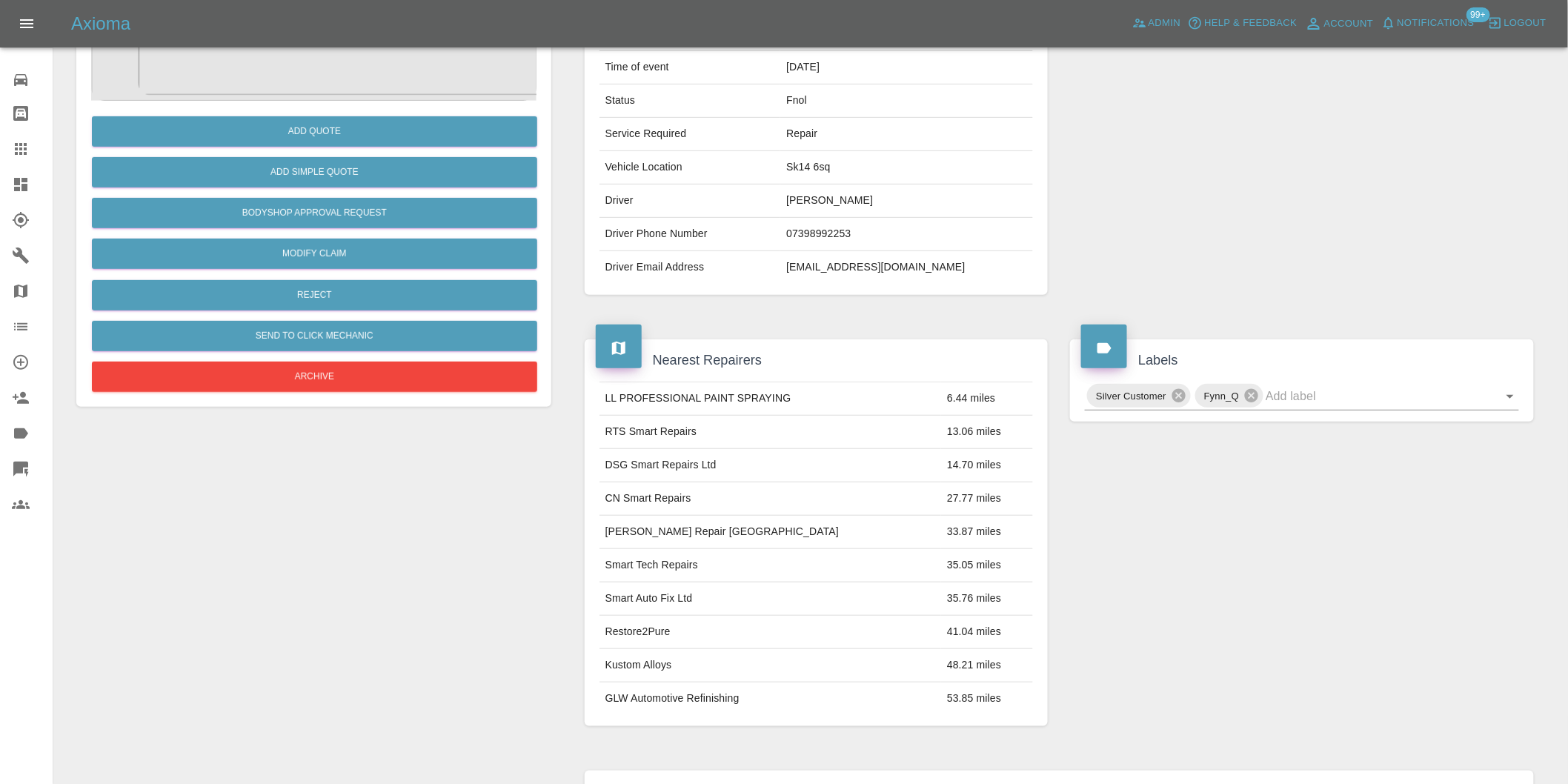
scroll to position [20, 0]
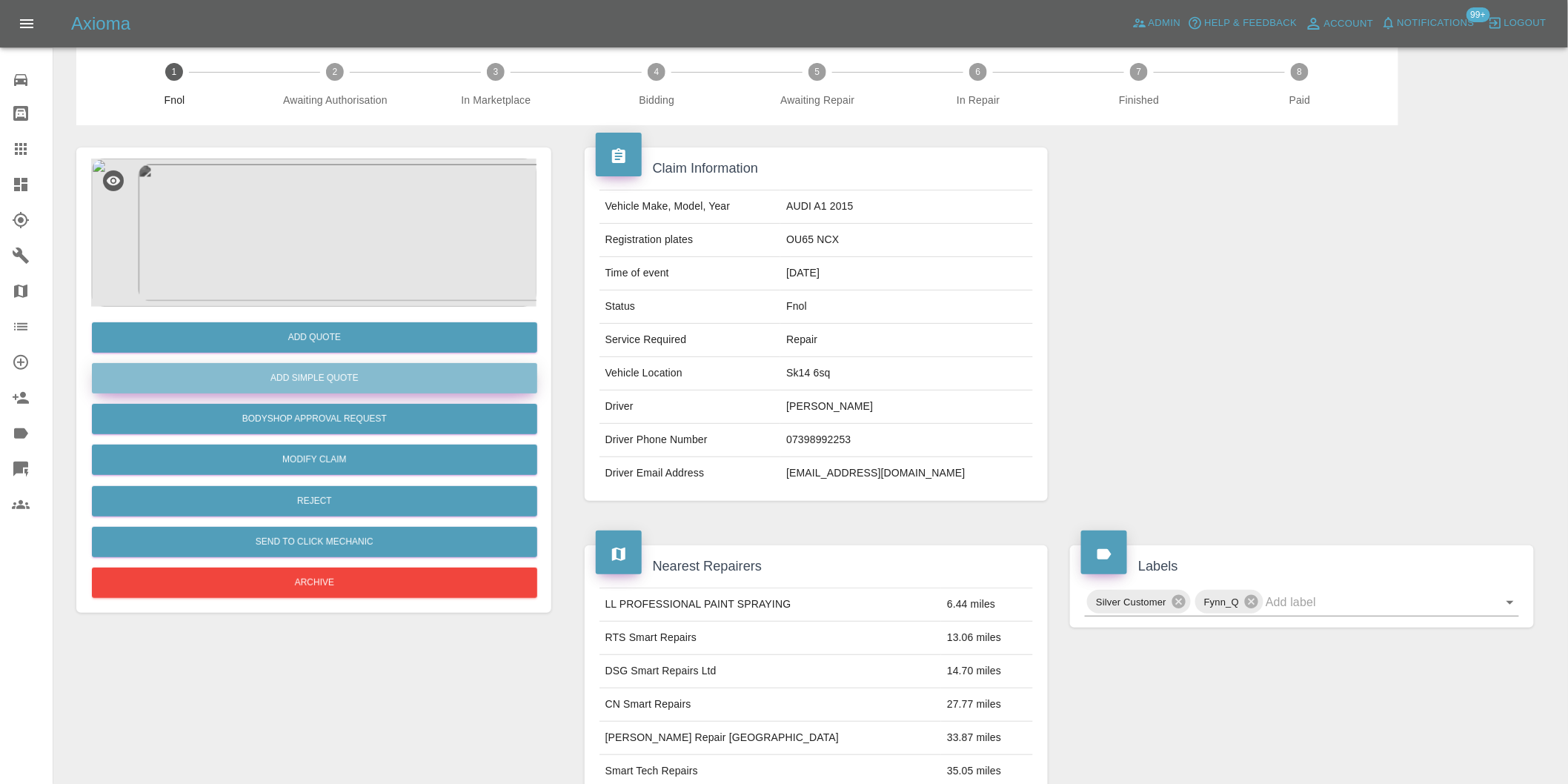
click at [322, 375] on button "Add Simple Quote" at bounding box center [315, 378] width 445 height 30
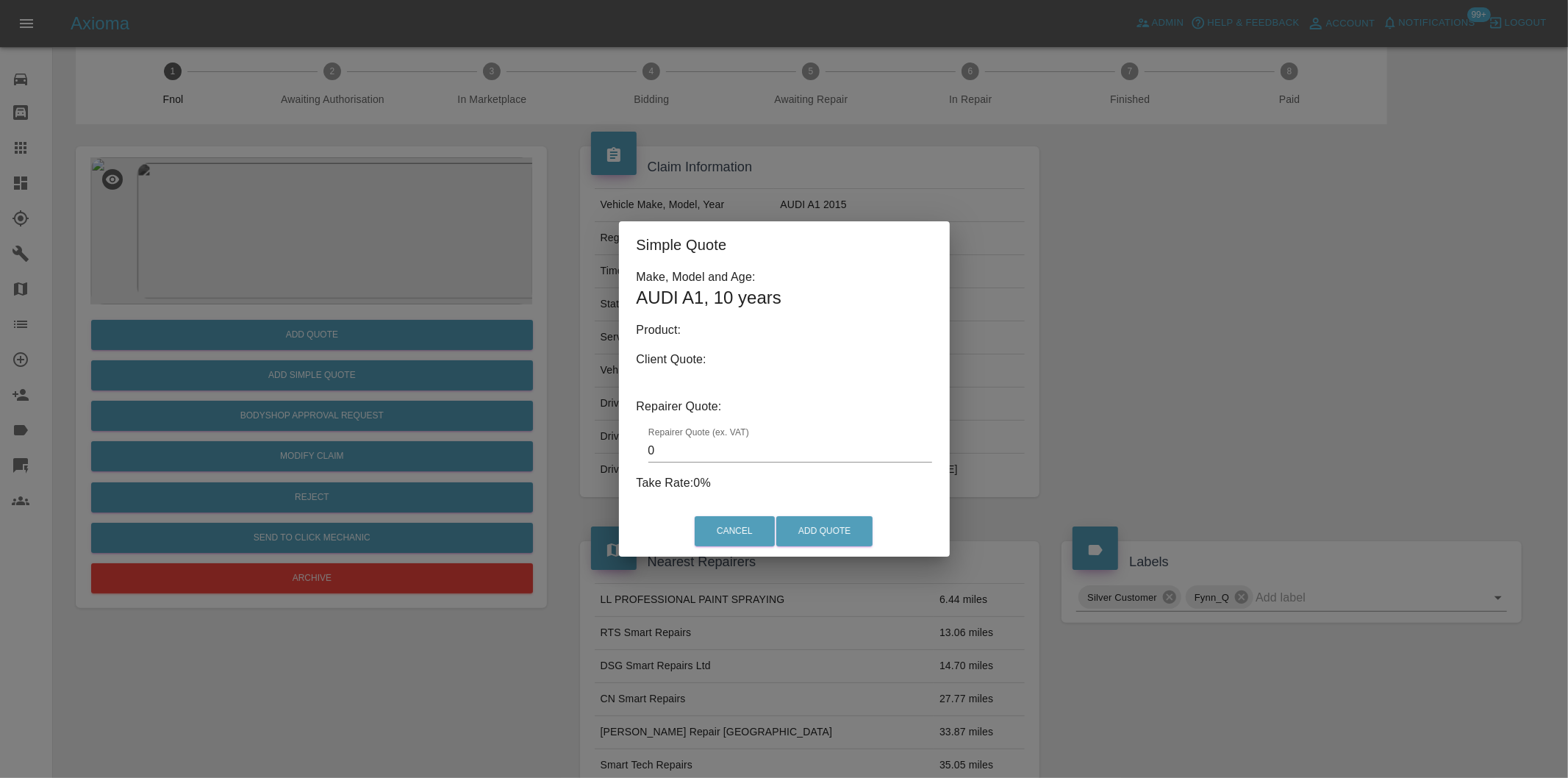
type input "140"
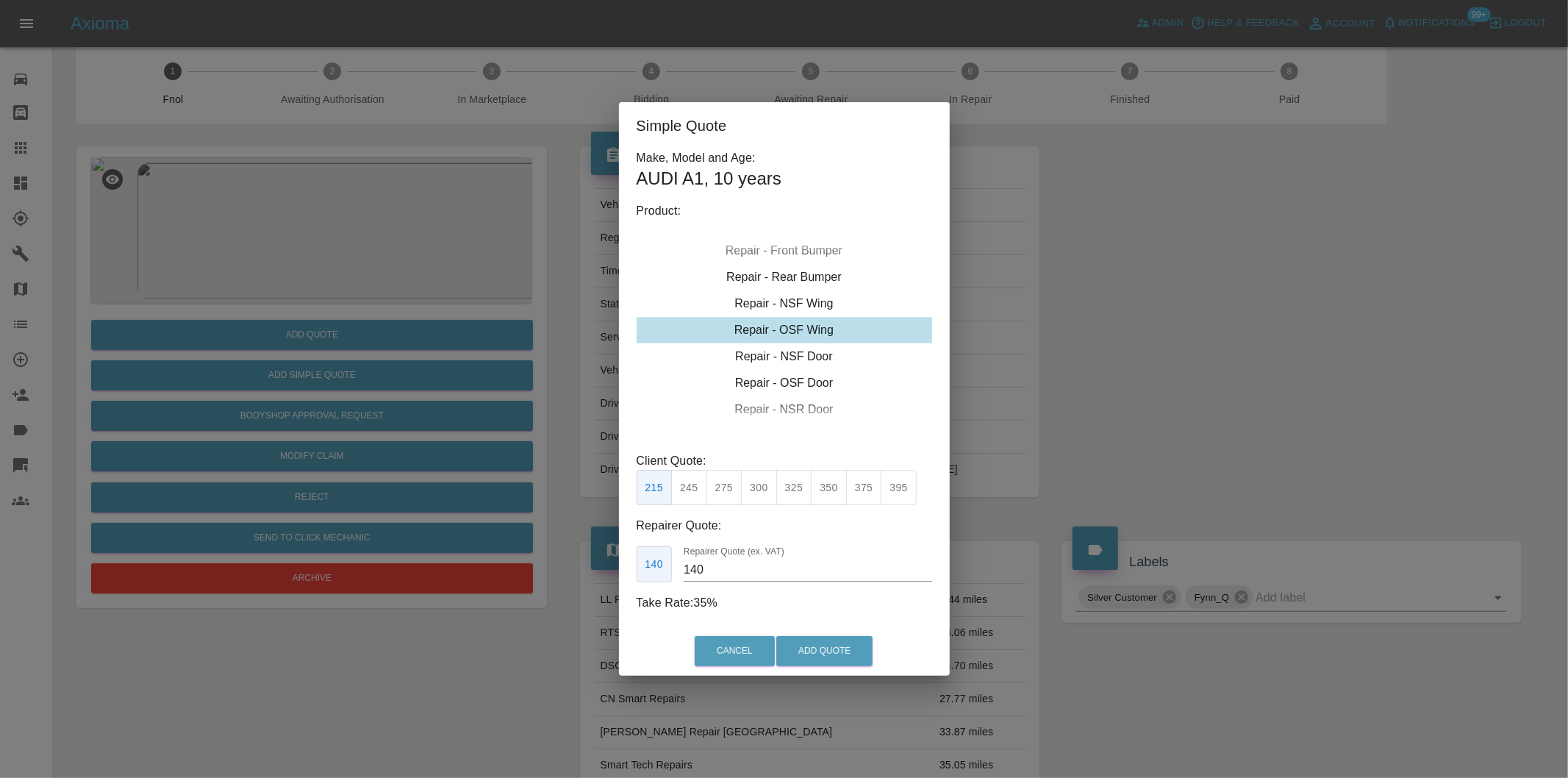
click at [1252, 356] on div "Simple Quote Make, Model and Age: AUDI A1 , 10 years Product: Repair - Front Bu…" at bounding box center [784, 389] width 1568 height 778
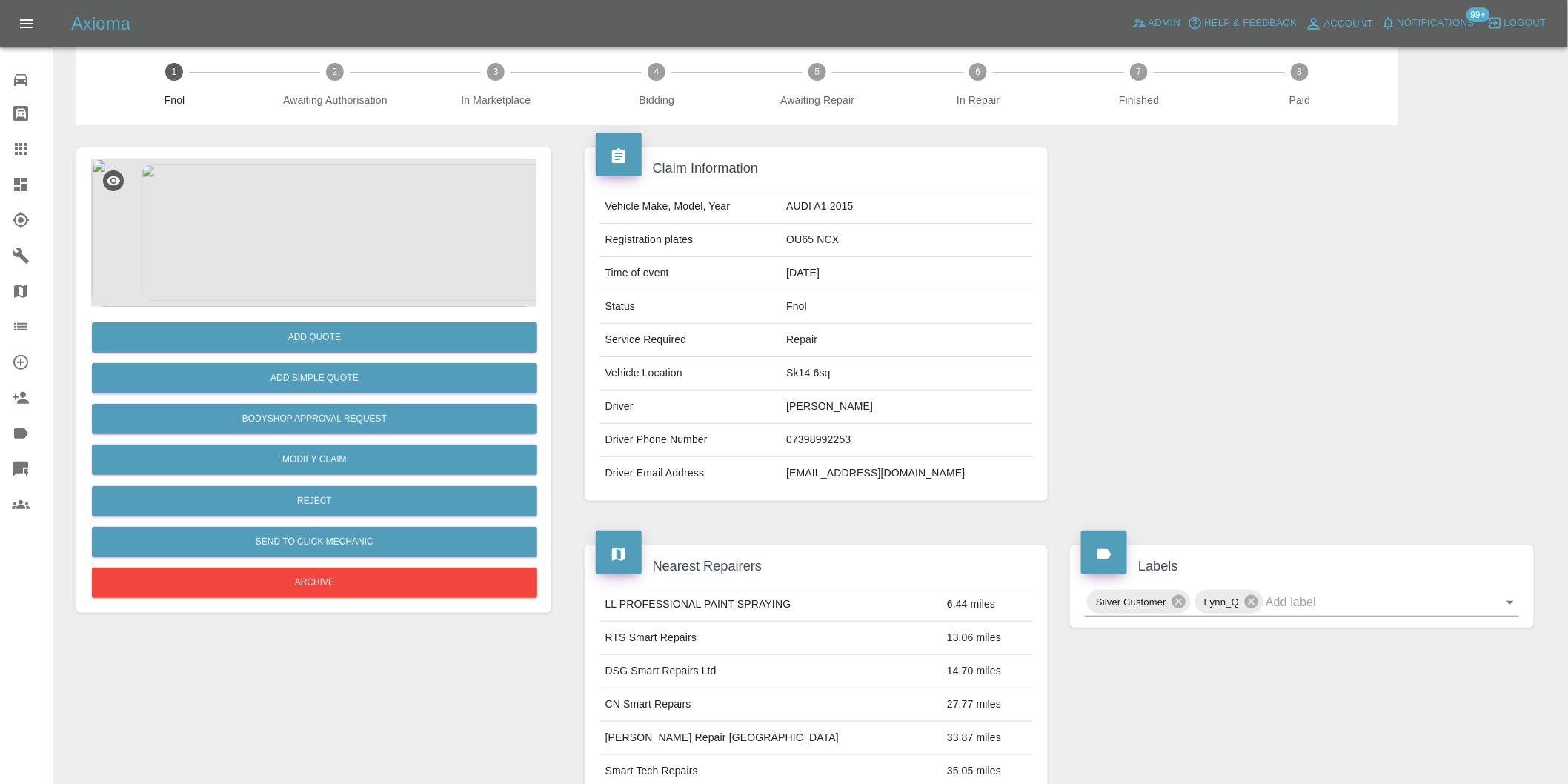
click at [309, 195] on img at bounding box center [314, 233] width 445 height 148
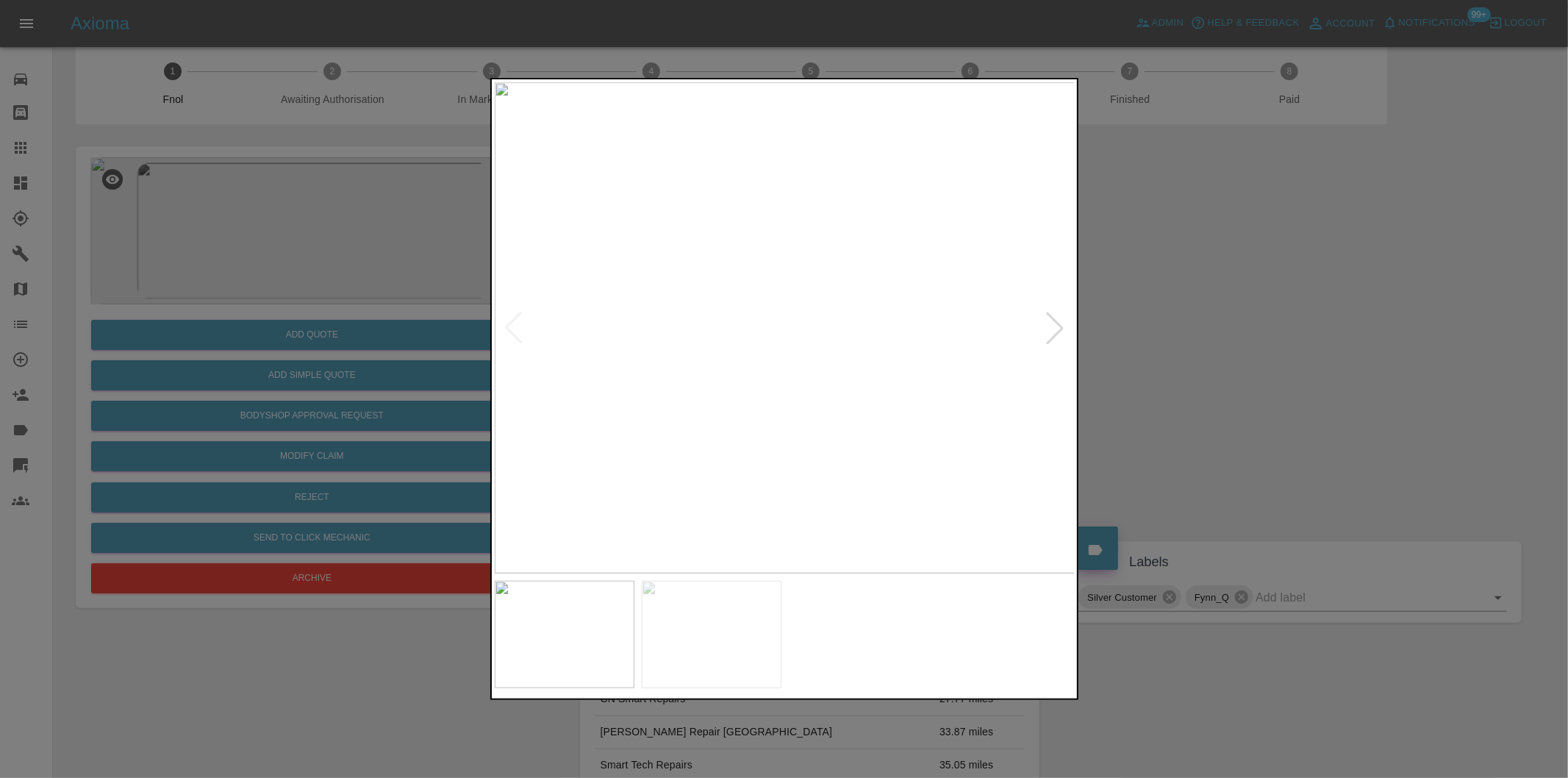
click at [1049, 333] on div at bounding box center [1054, 327] width 32 height 32
click at [1049, 333] on img at bounding box center [784, 328] width 581 height 491
click at [1251, 357] on div at bounding box center [784, 389] width 1568 height 778
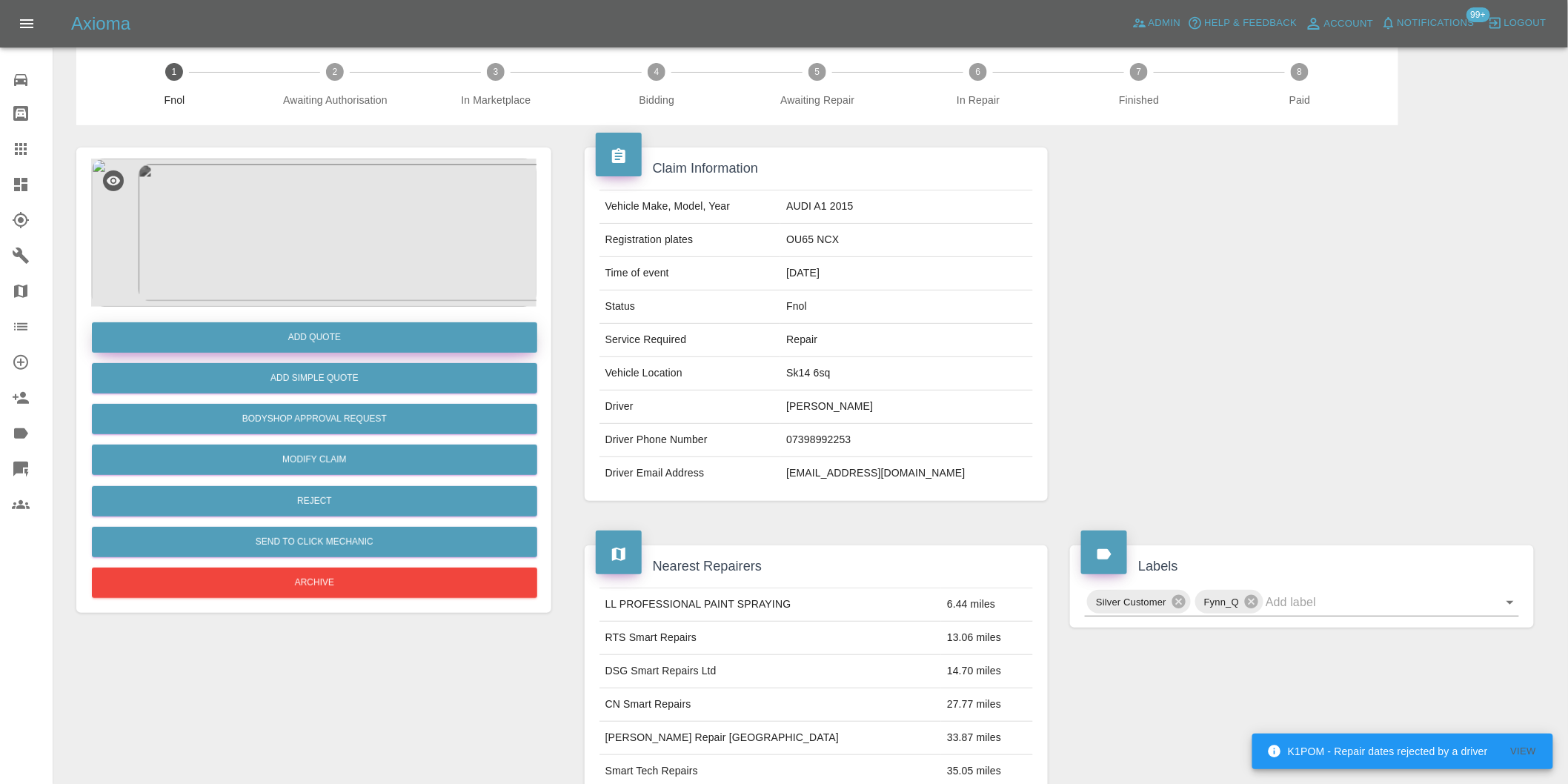
click at [324, 335] on button "Add Quote" at bounding box center [315, 337] width 445 height 30
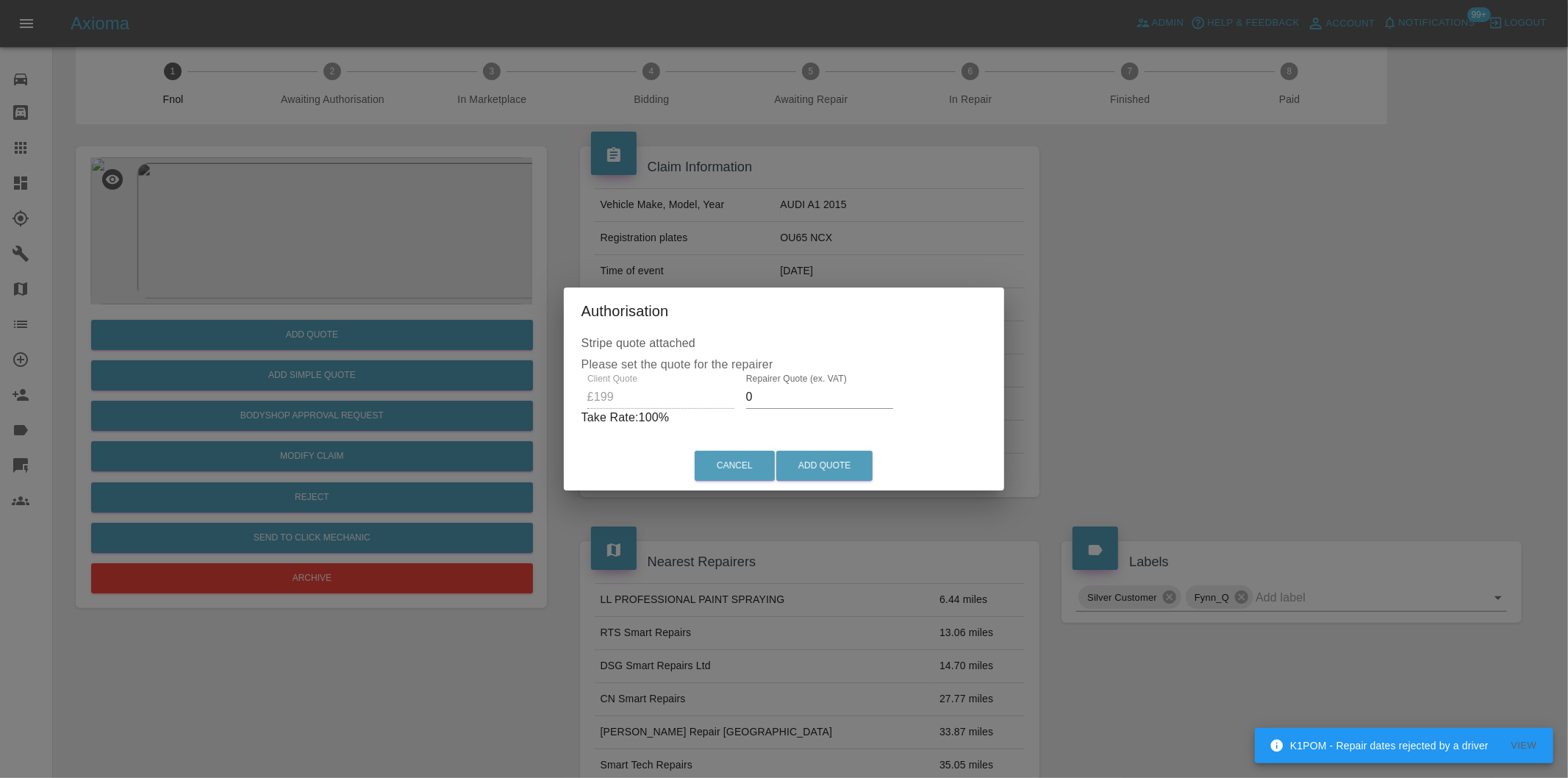
click at [781, 397] on input "0" at bounding box center [819, 397] width 147 height 23
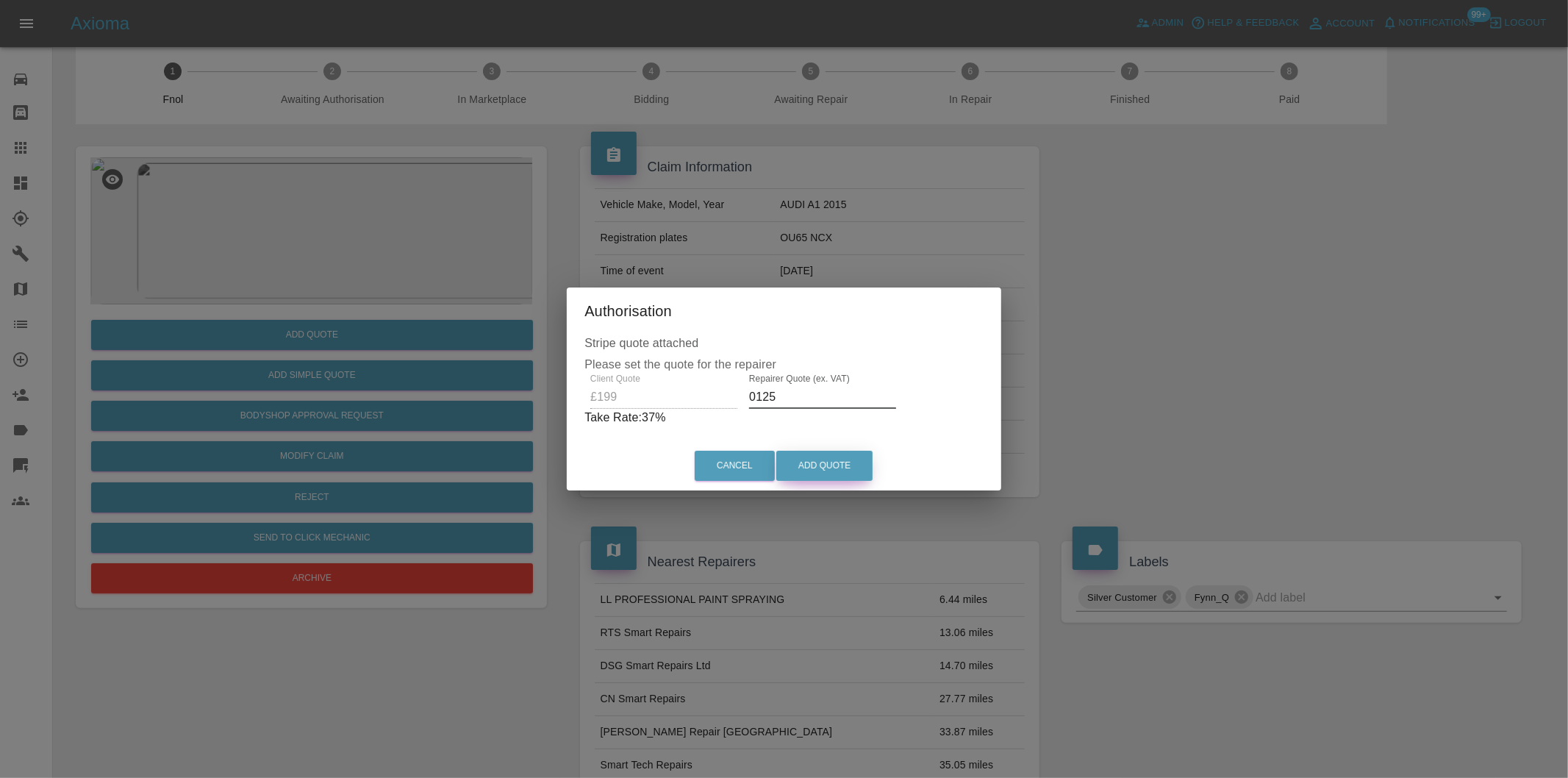
type input "0125"
click at [831, 469] on button "Add Quote" at bounding box center [823, 465] width 96 height 30
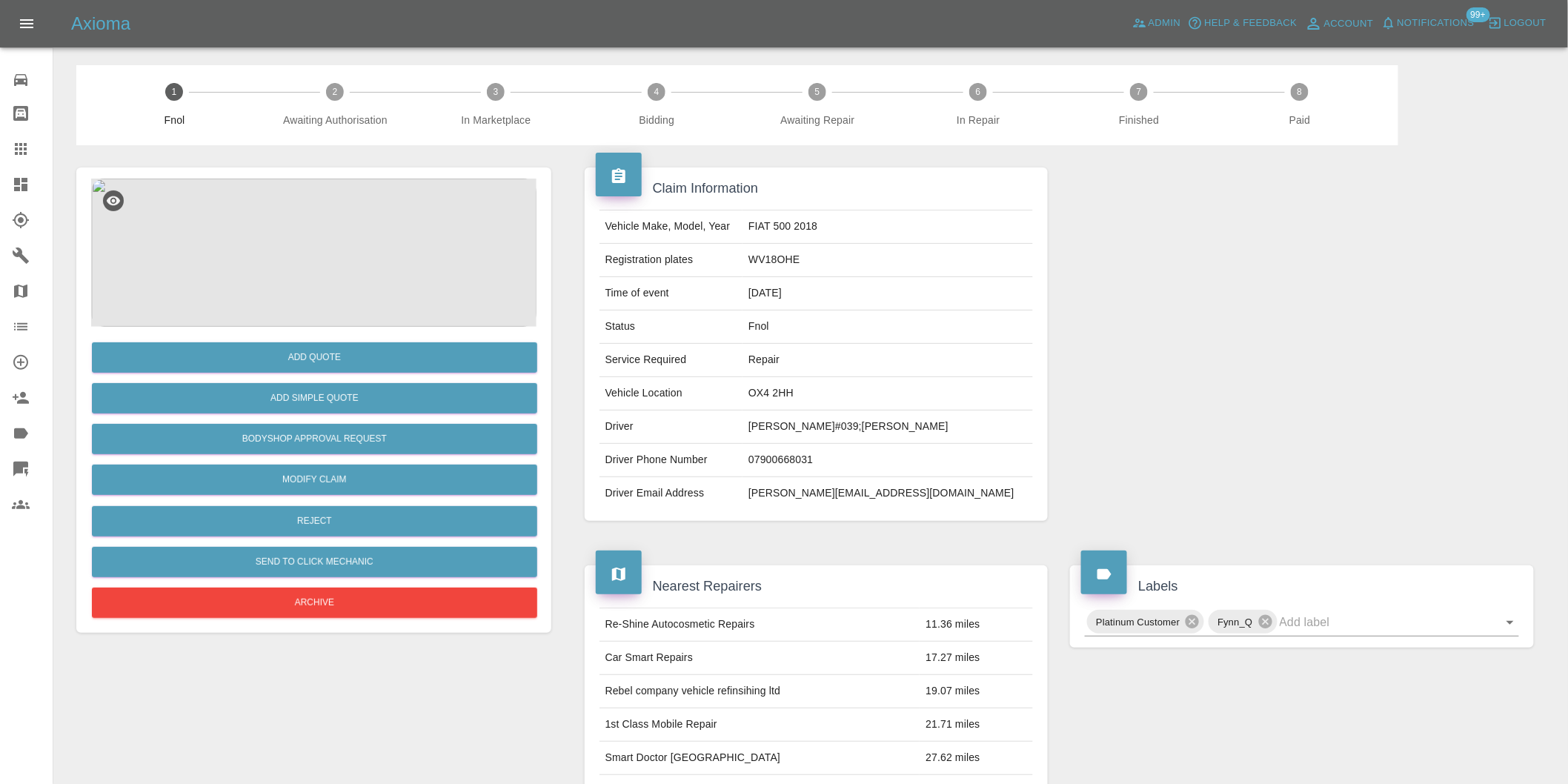
click at [277, 253] on img at bounding box center [314, 252] width 445 height 148
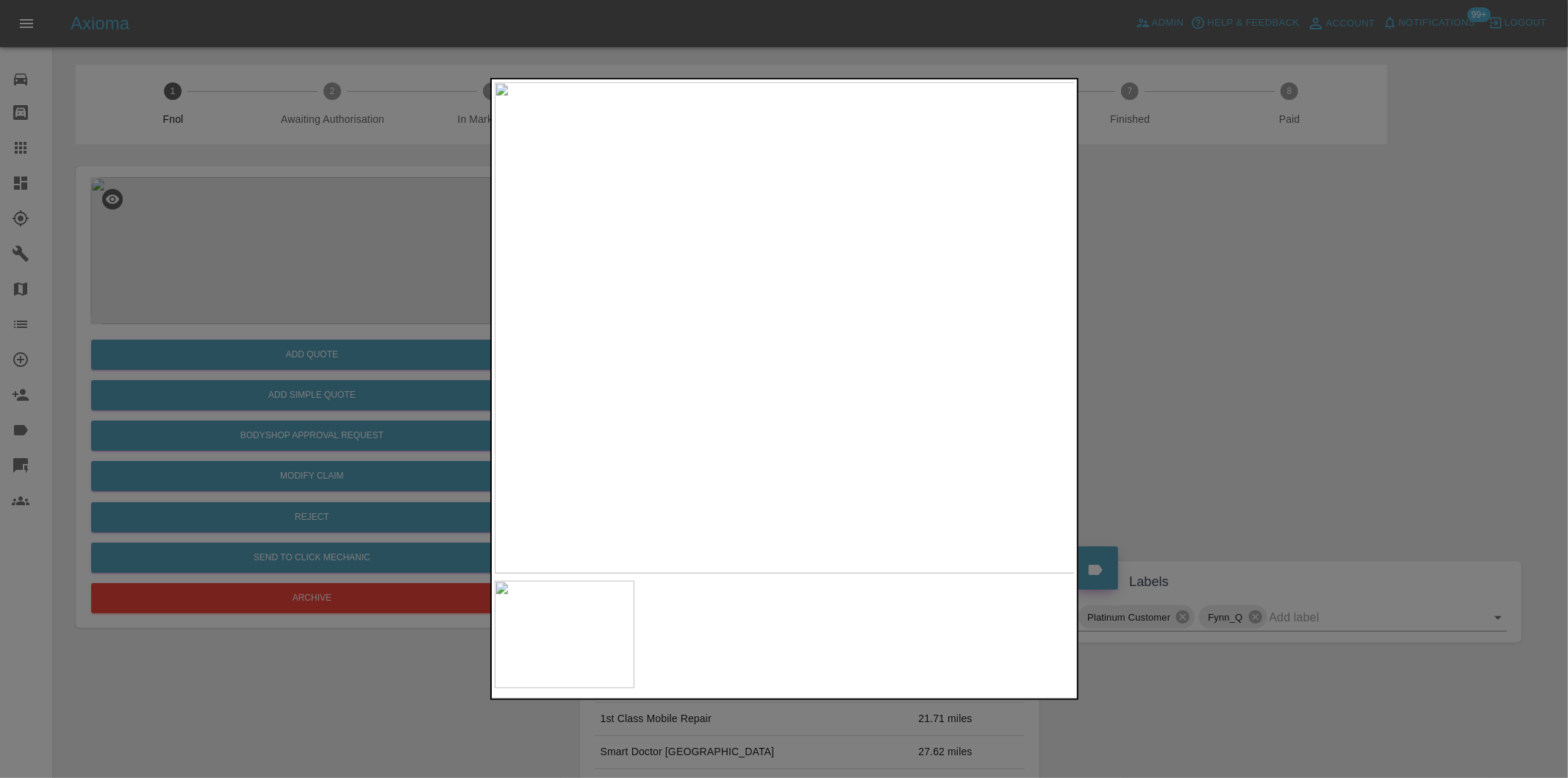
click at [1201, 298] on div at bounding box center [784, 389] width 1568 height 778
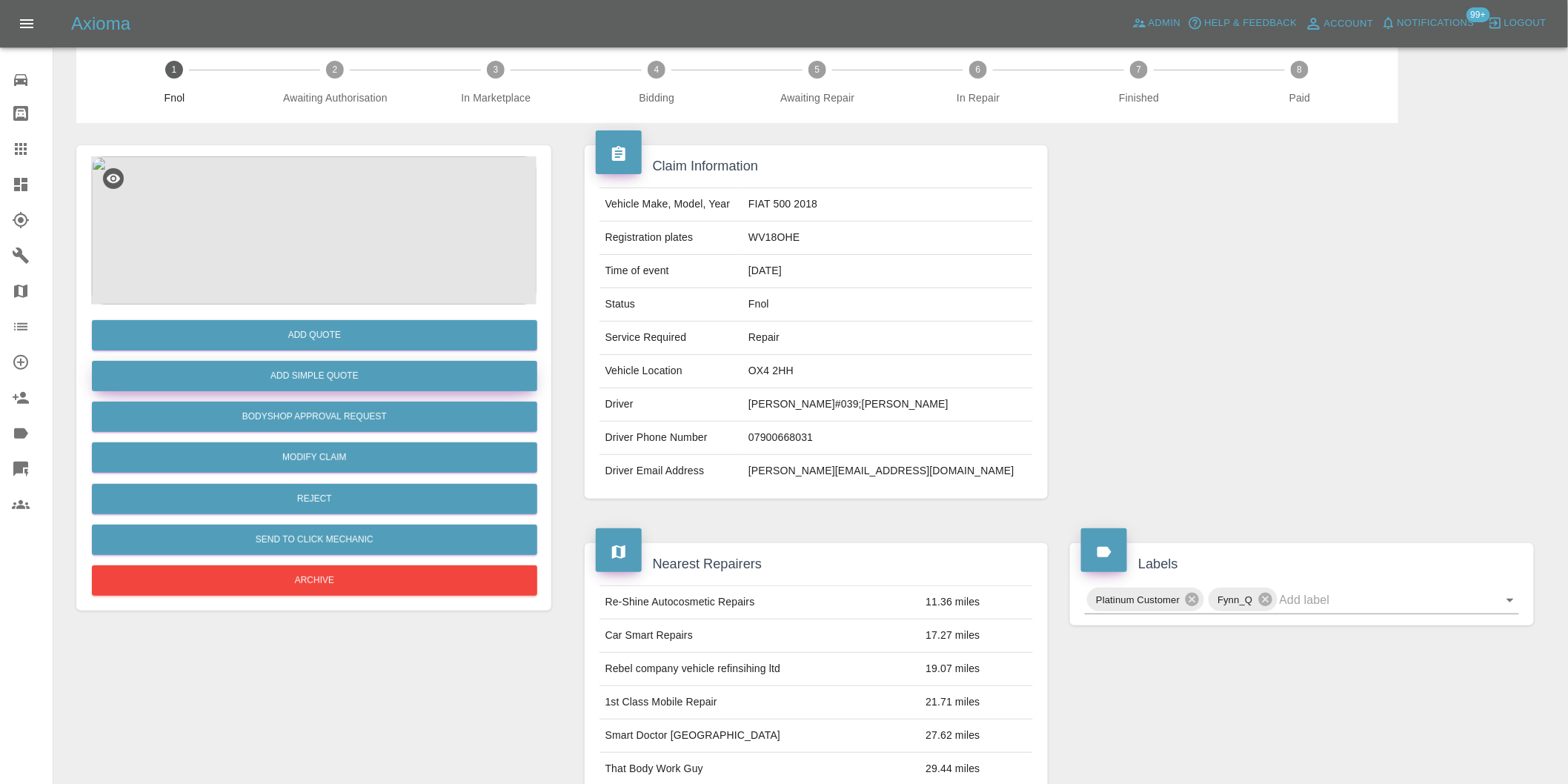
scroll to position [20, 0]
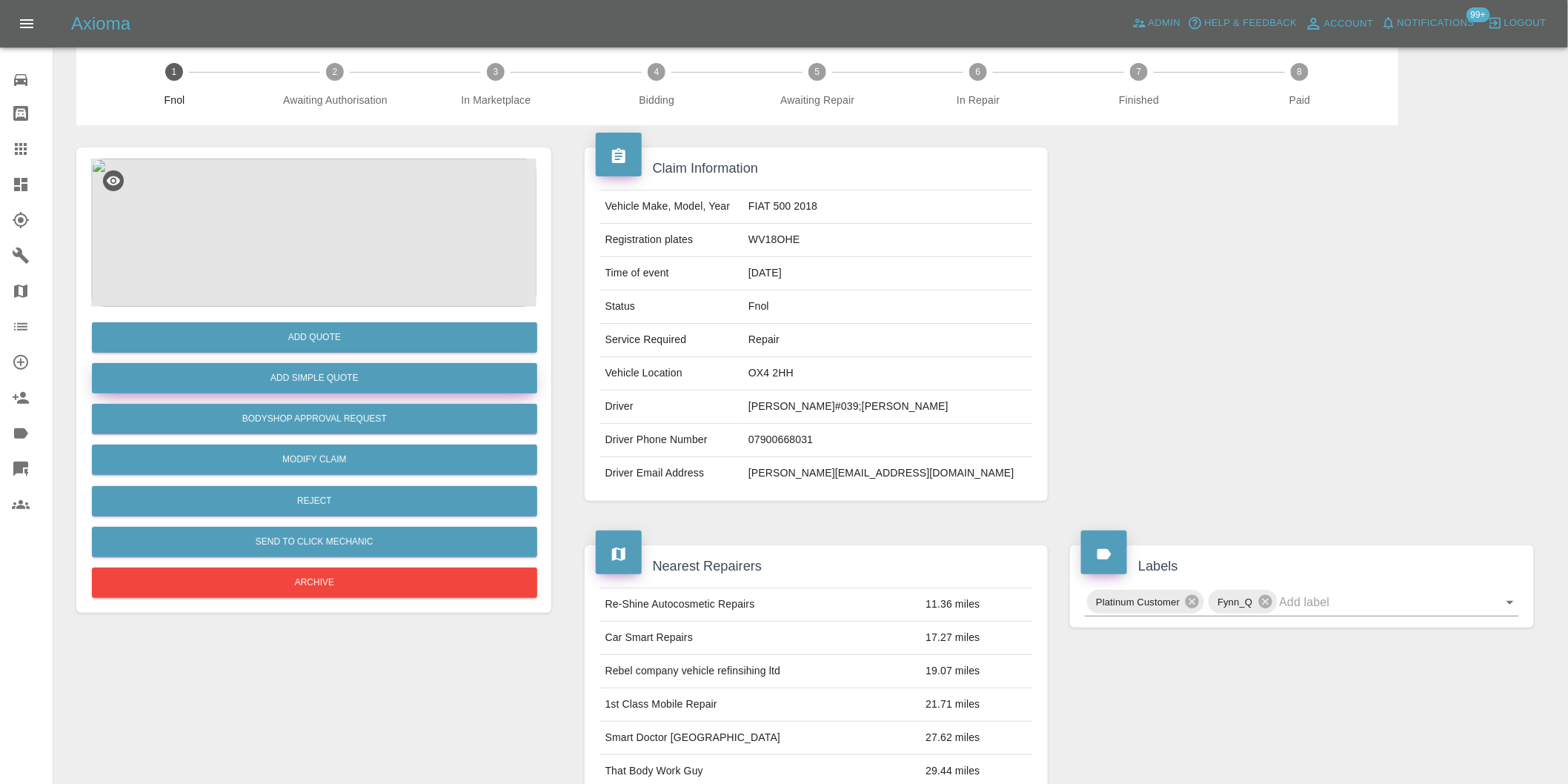
click at [346, 378] on button "Add Simple Quote" at bounding box center [315, 378] width 445 height 30
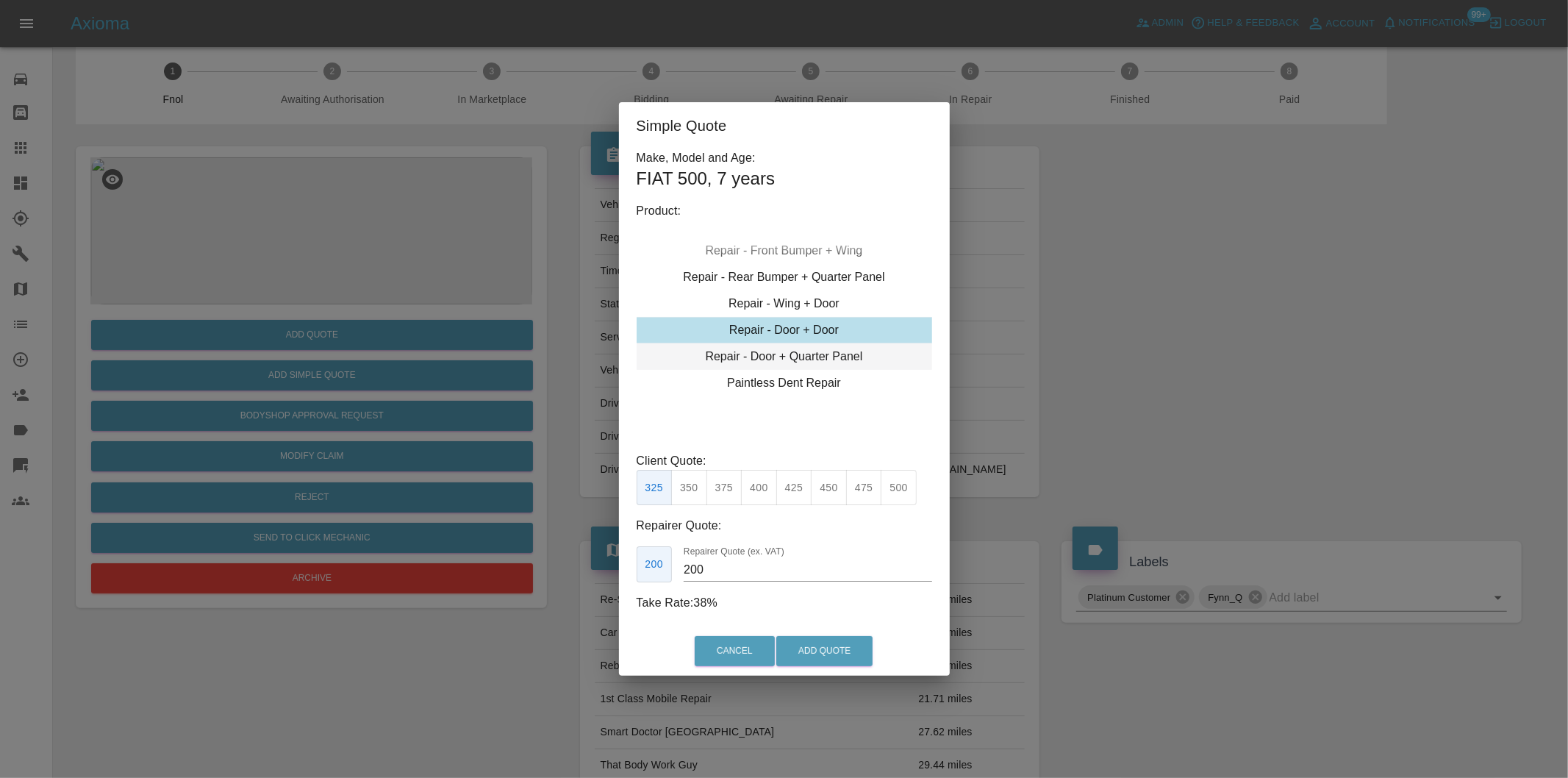
click at [839, 357] on div "Repair - Door + Quarter Panel" at bounding box center [784, 356] width 296 height 26
click at [693, 494] on button "350" at bounding box center [688, 488] width 36 height 36
type input "210"
click at [1135, 391] on div "Simple Quote Make, Model and Age: FIAT 500 , 7 years Product: Repair - Front Bu…" at bounding box center [784, 389] width 1568 height 778
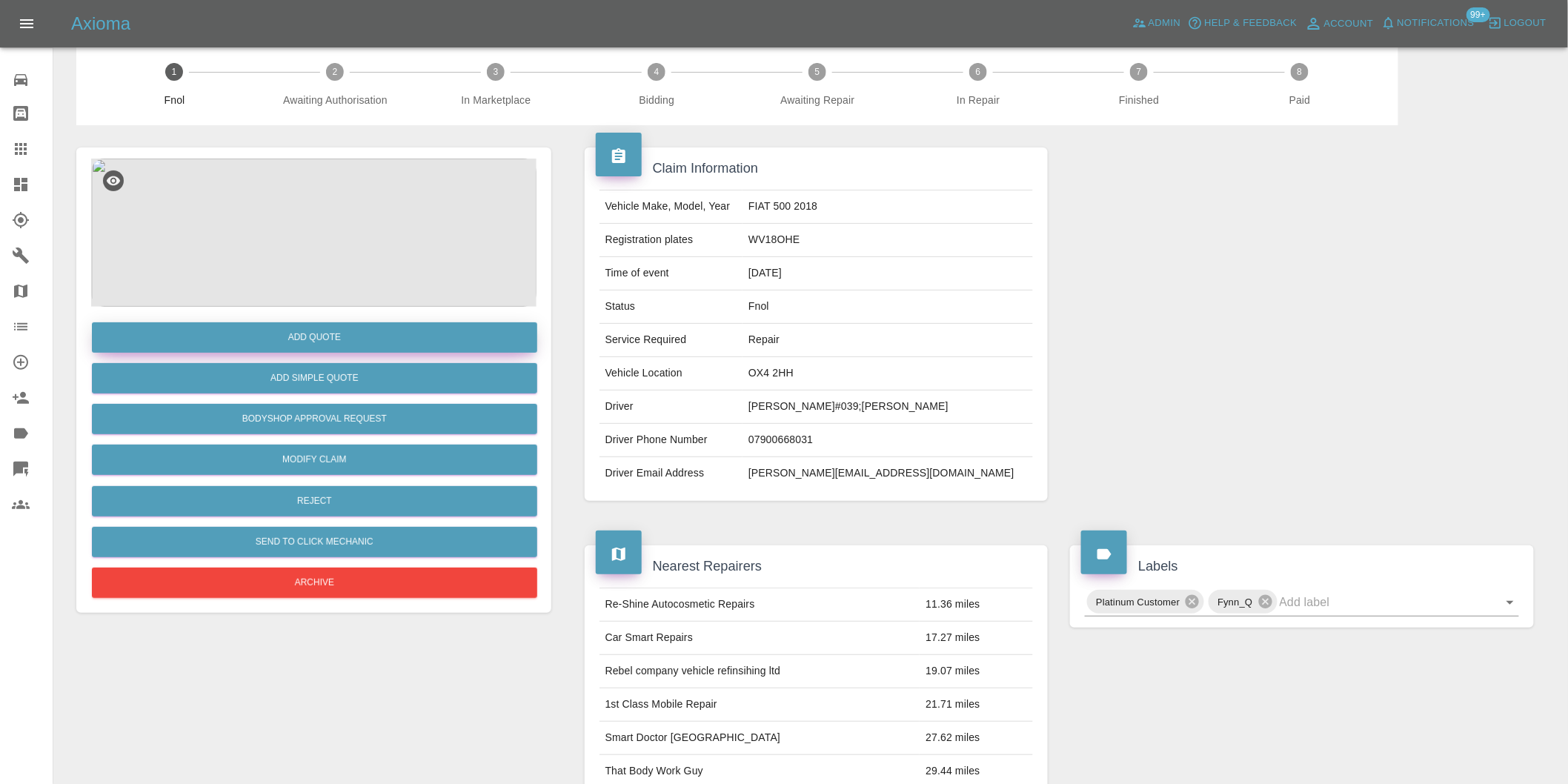
click at [328, 343] on button "Add Quote" at bounding box center [315, 337] width 445 height 30
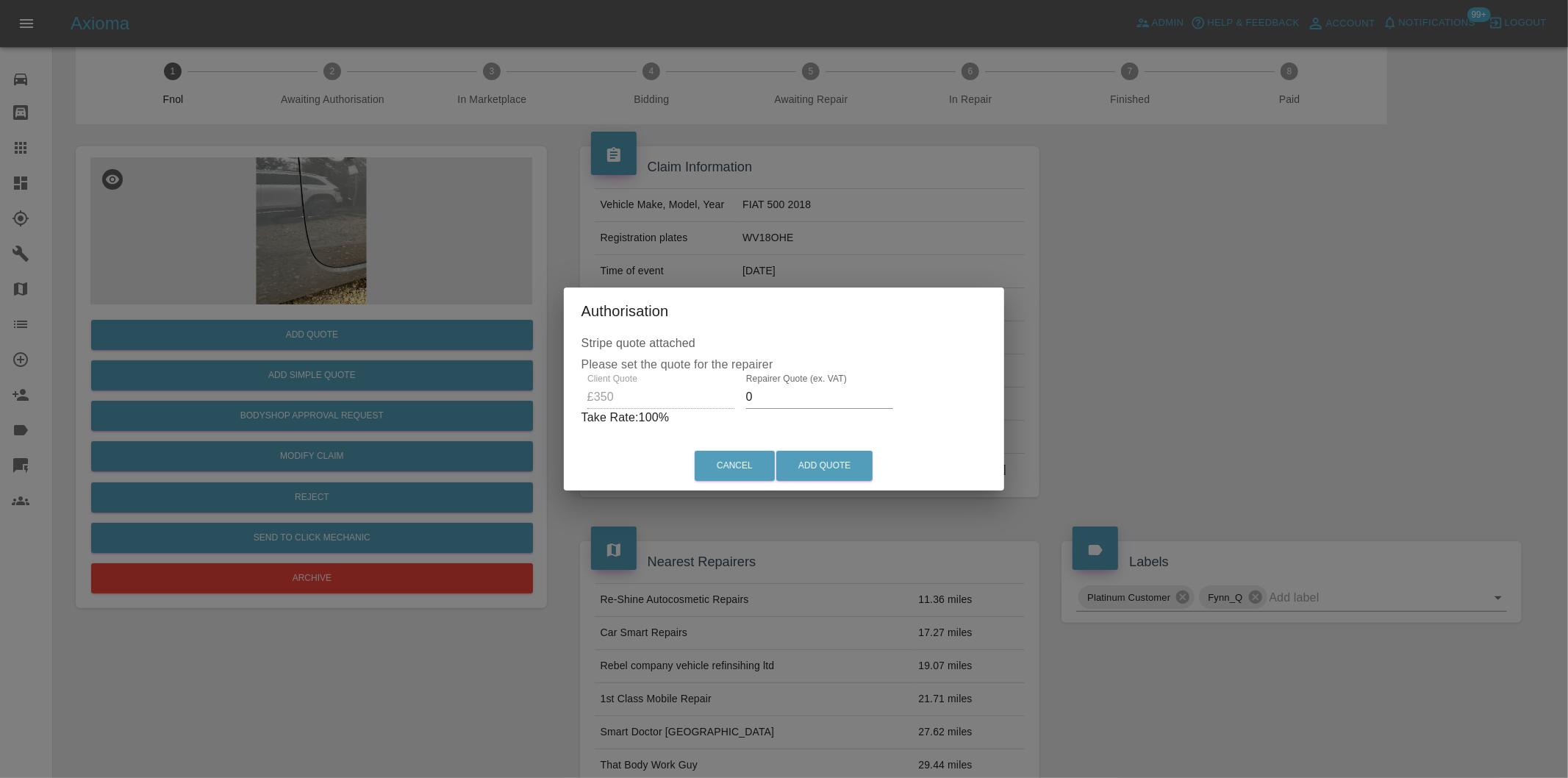
click at [809, 407] on input "0" at bounding box center [819, 397] width 147 height 23
type input "0220"
click at [823, 469] on button "Add Quote" at bounding box center [823, 465] width 96 height 30
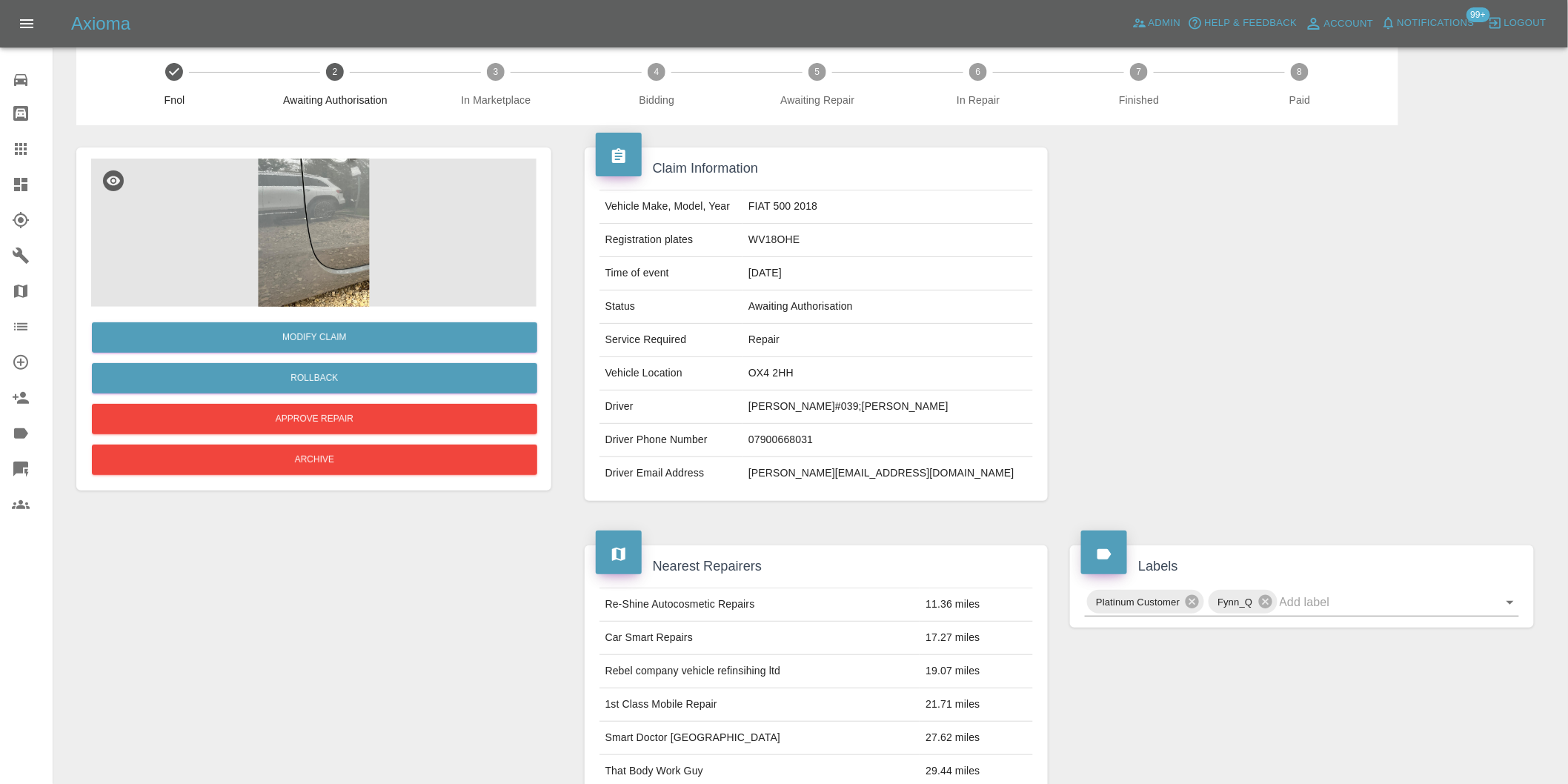
scroll to position [0, 0]
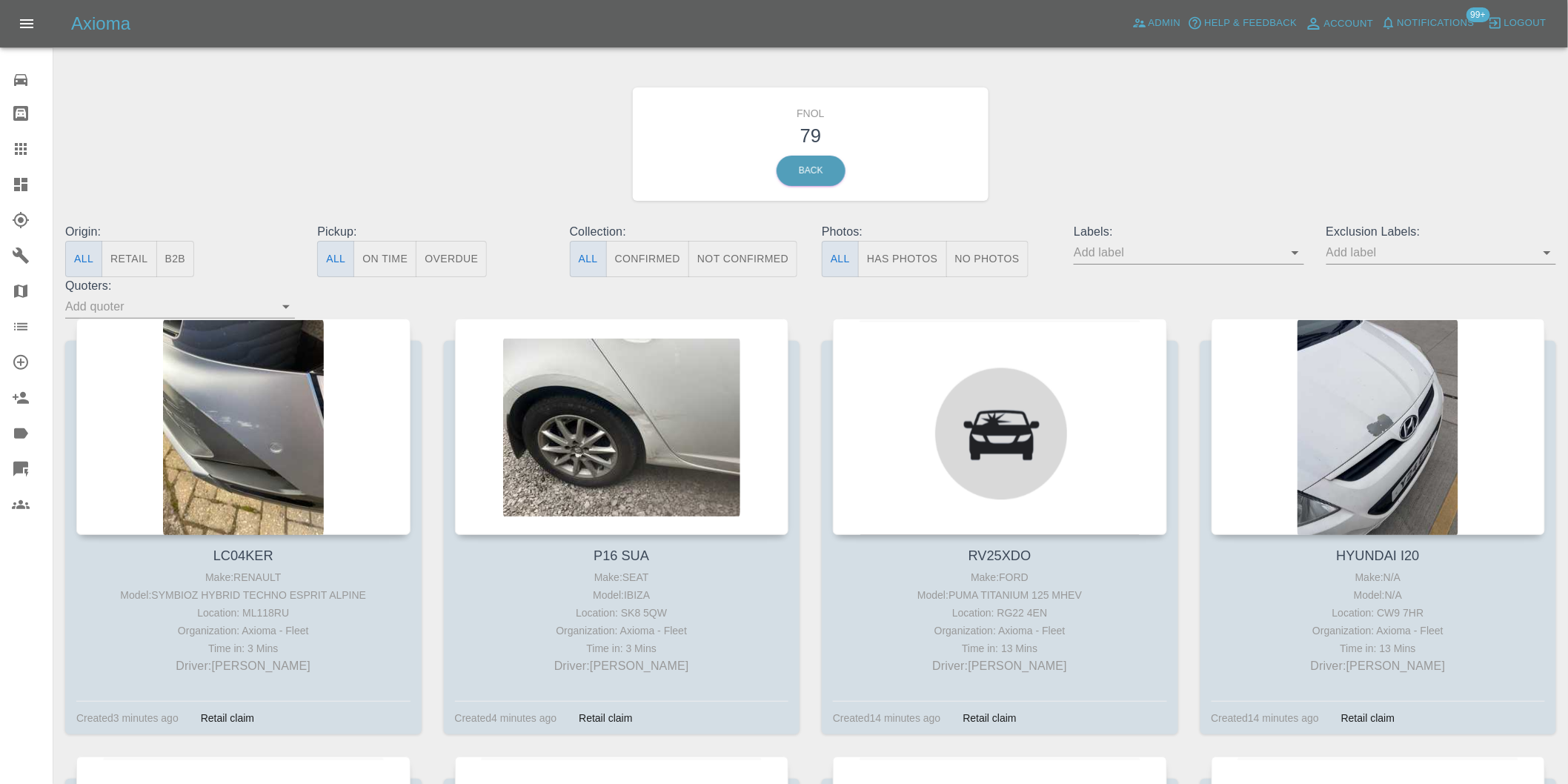
click at [907, 260] on button "Has Photos" at bounding box center [902, 258] width 89 height 36
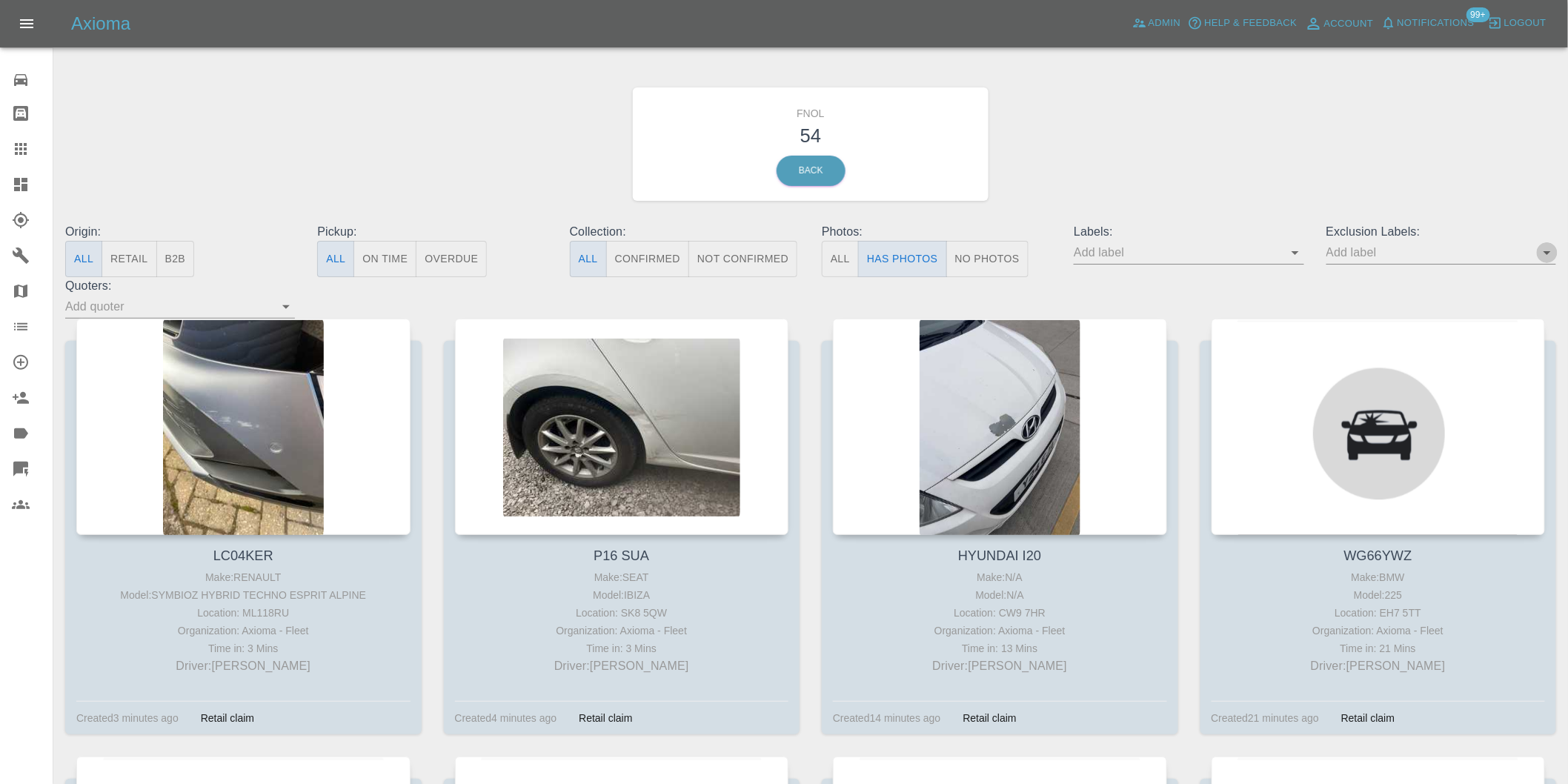
click at [1548, 256] on icon "Open" at bounding box center [1547, 252] width 18 height 18
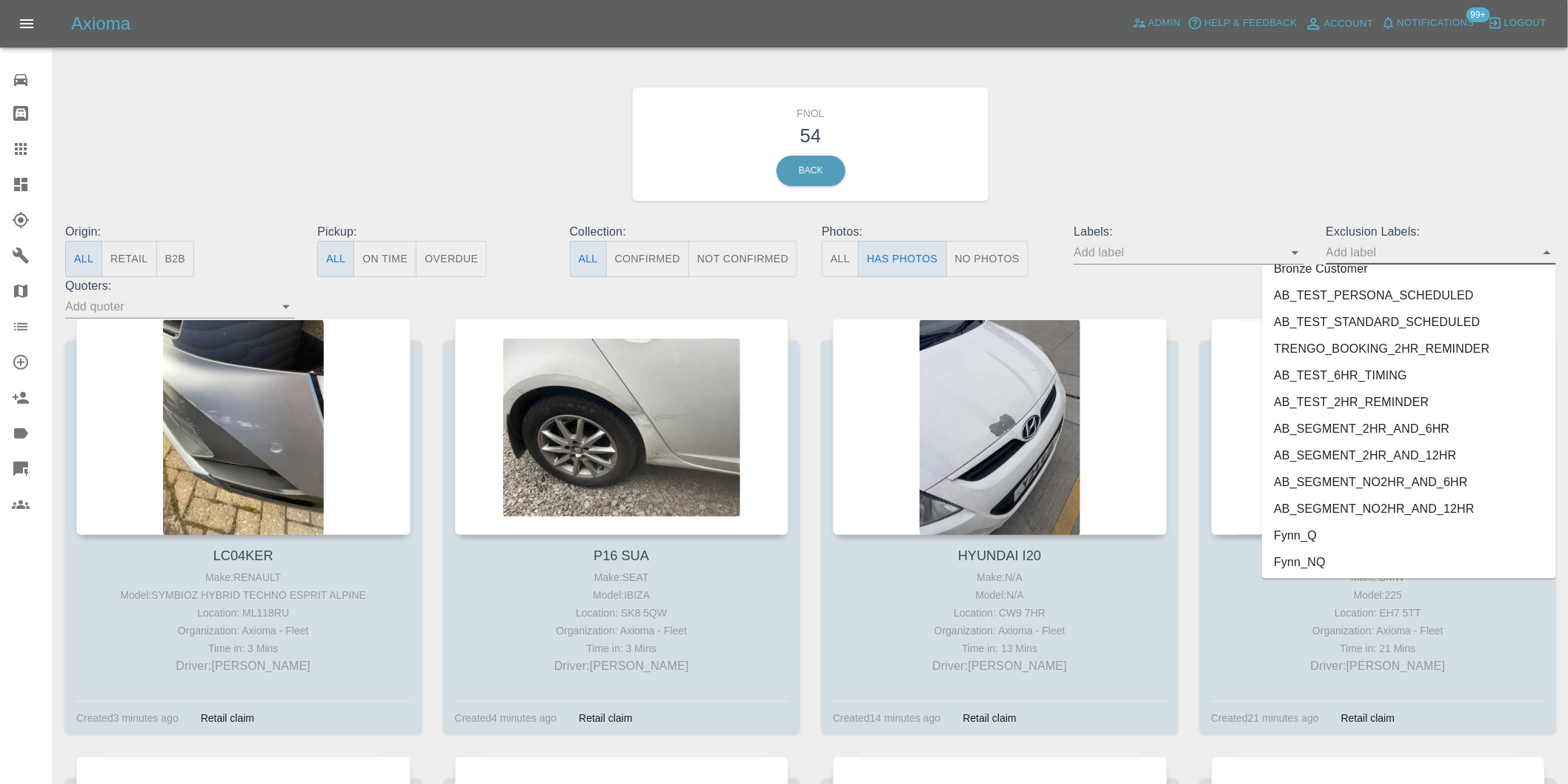
scroll to position [3218, 0]
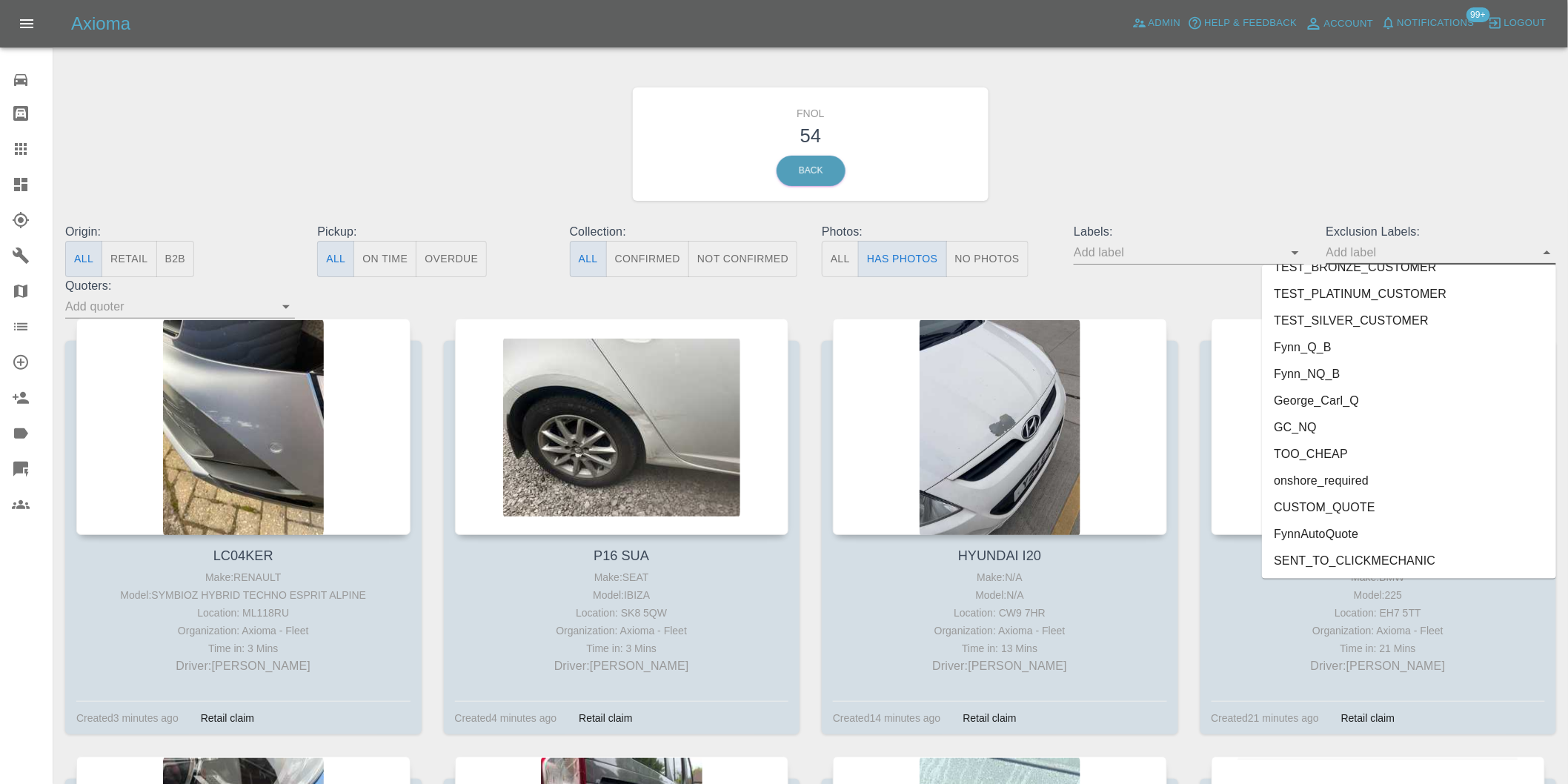
click at [1349, 480] on li "onshore_required" at bounding box center [1409, 480] width 294 height 26
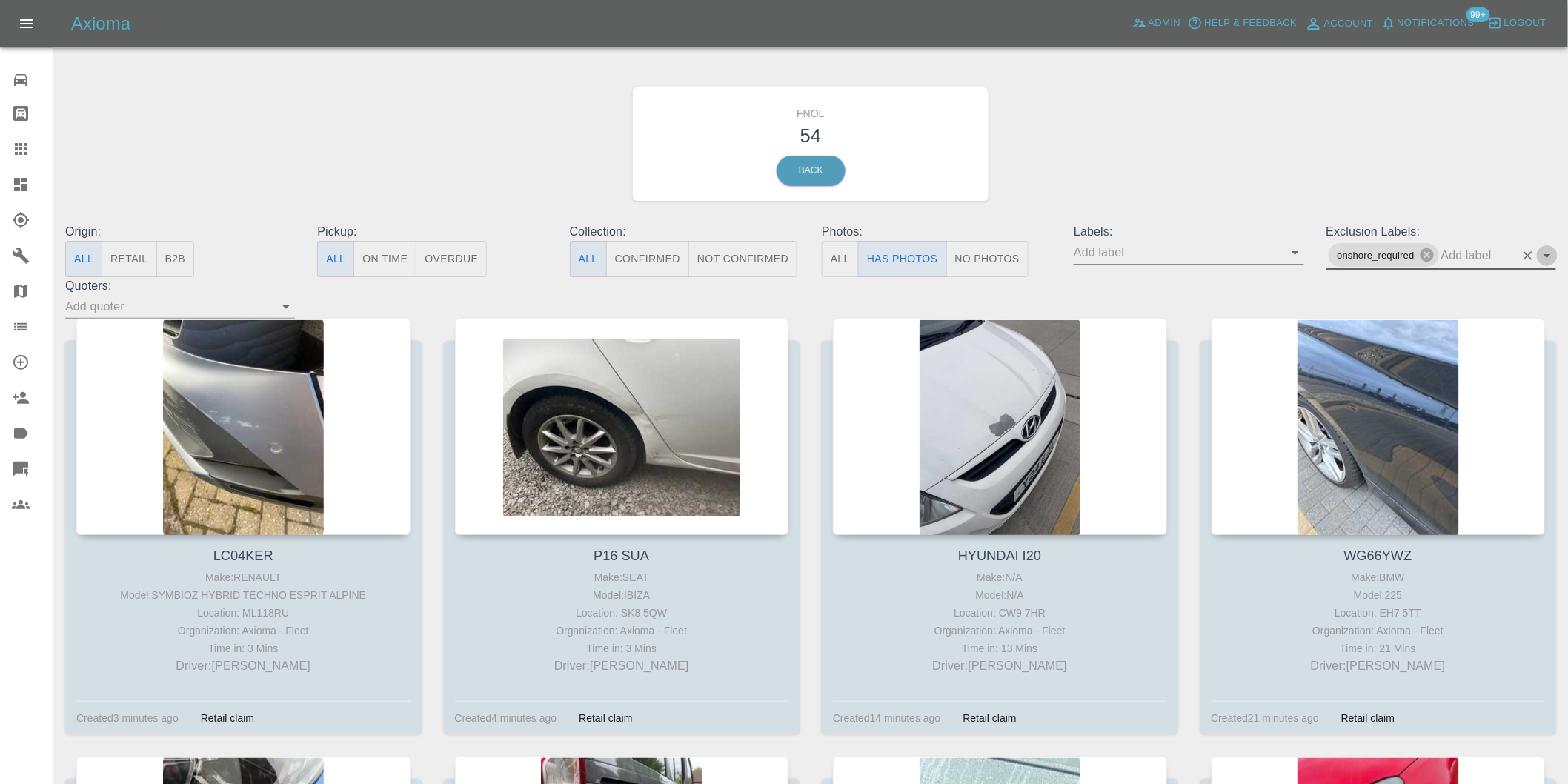
click at [1544, 253] on icon "Open" at bounding box center [1547, 255] width 18 height 18
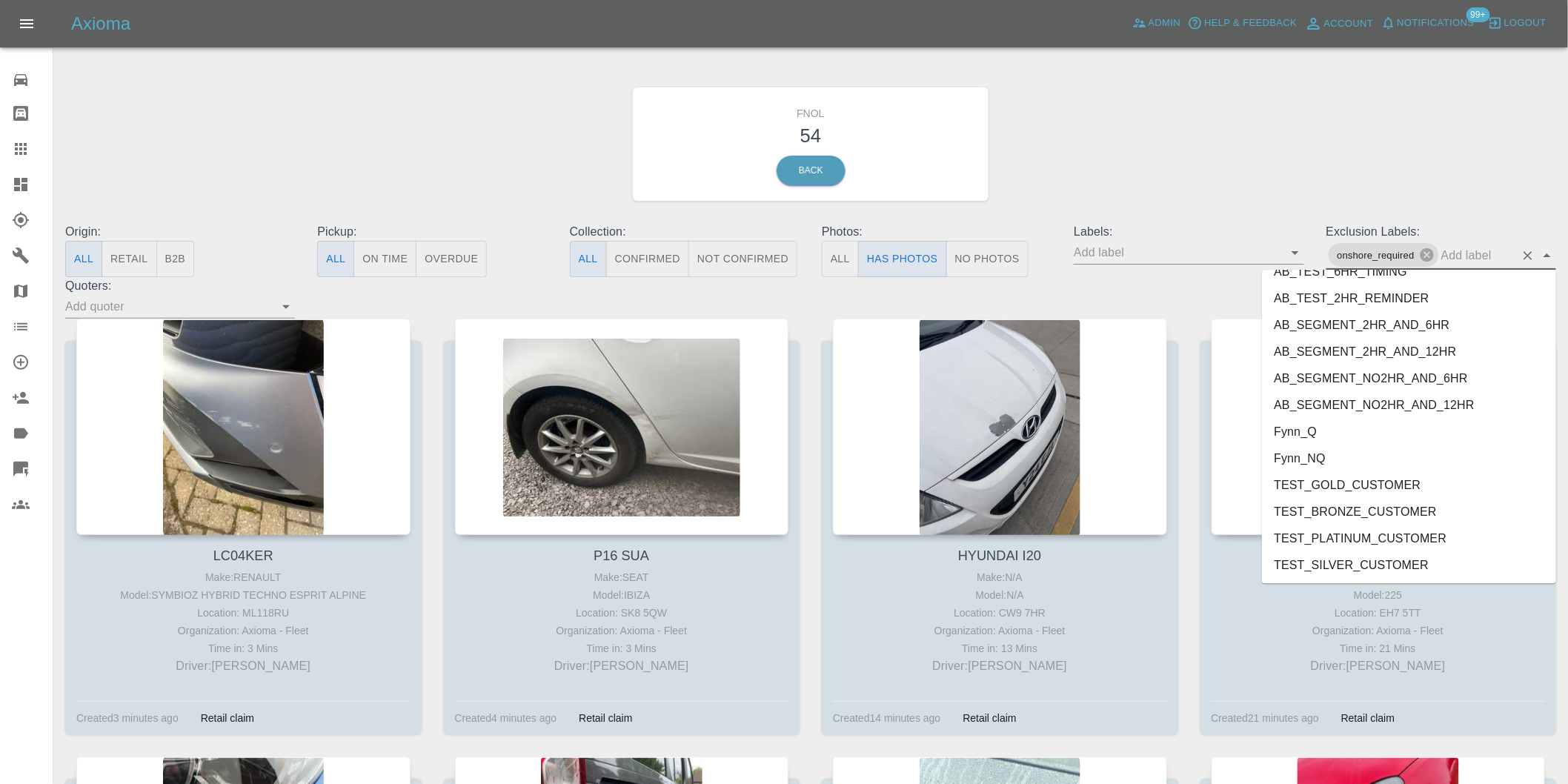
scroll to position [3191, 0]
click at [1346, 431] on li "George_Carl_Q" at bounding box center [1409, 432] width 294 height 26
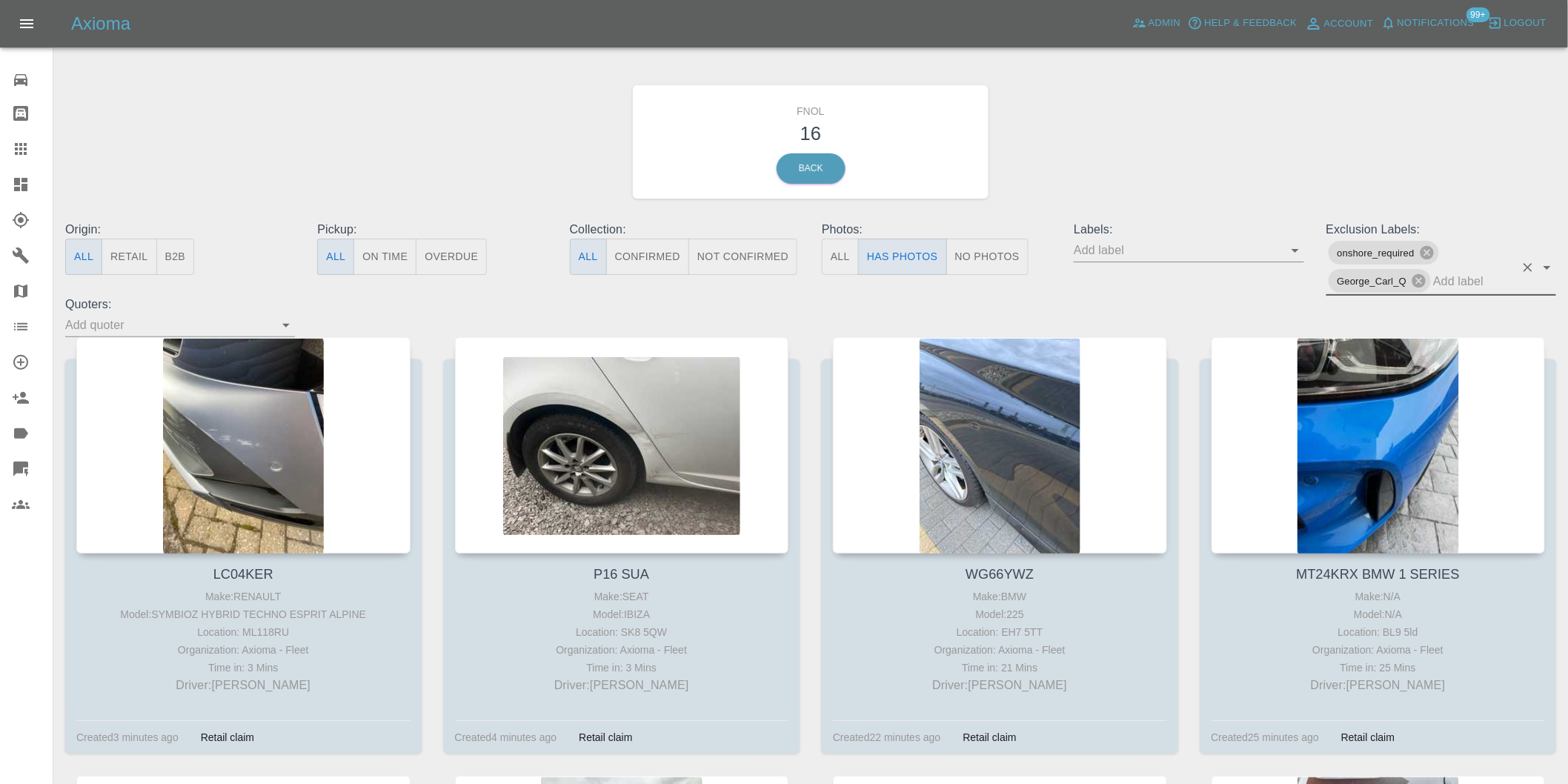
scroll to position [0, 0]
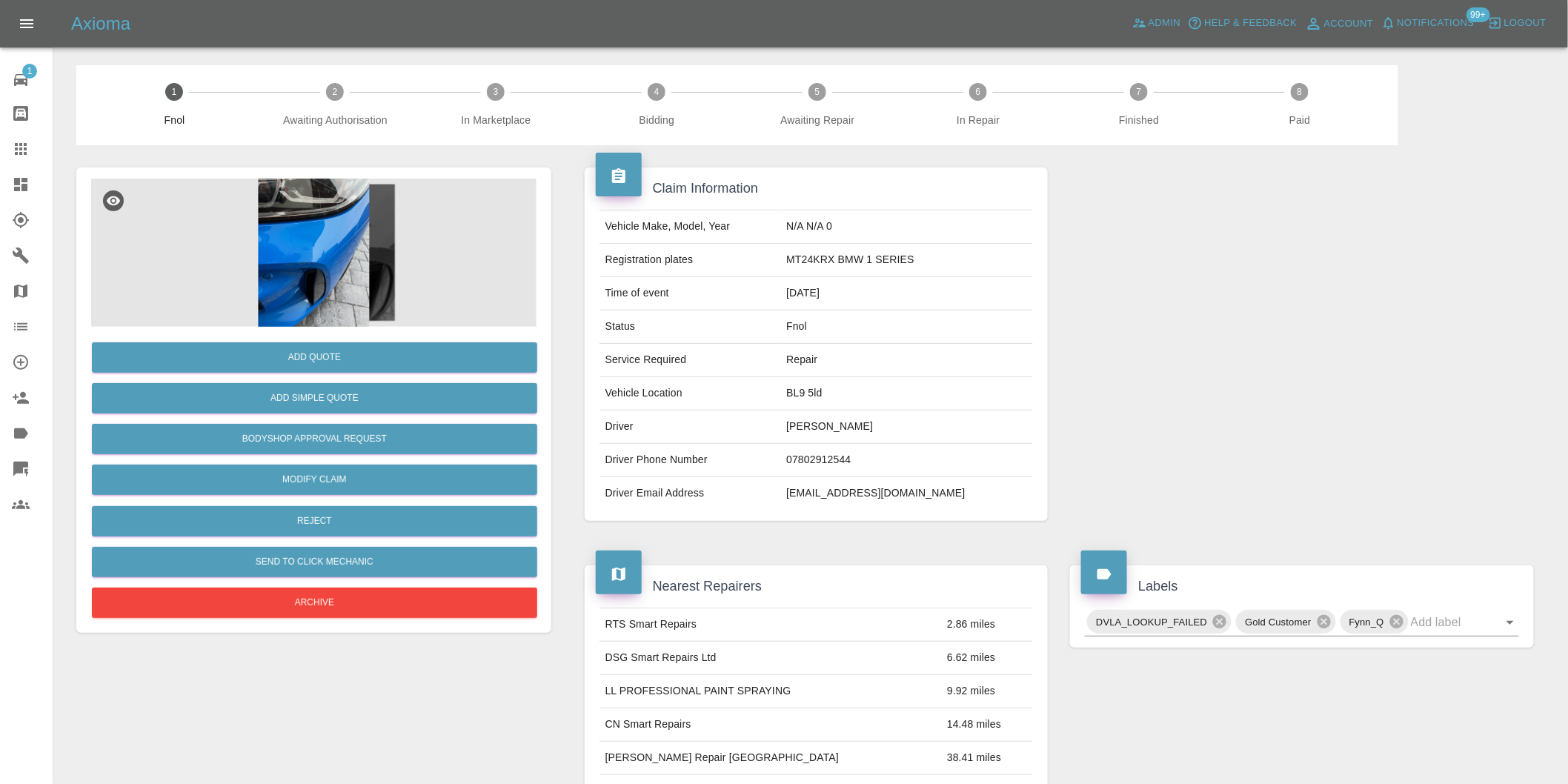
click at [322, 247] on img at bounding box center [314, 252] width 445 height 148
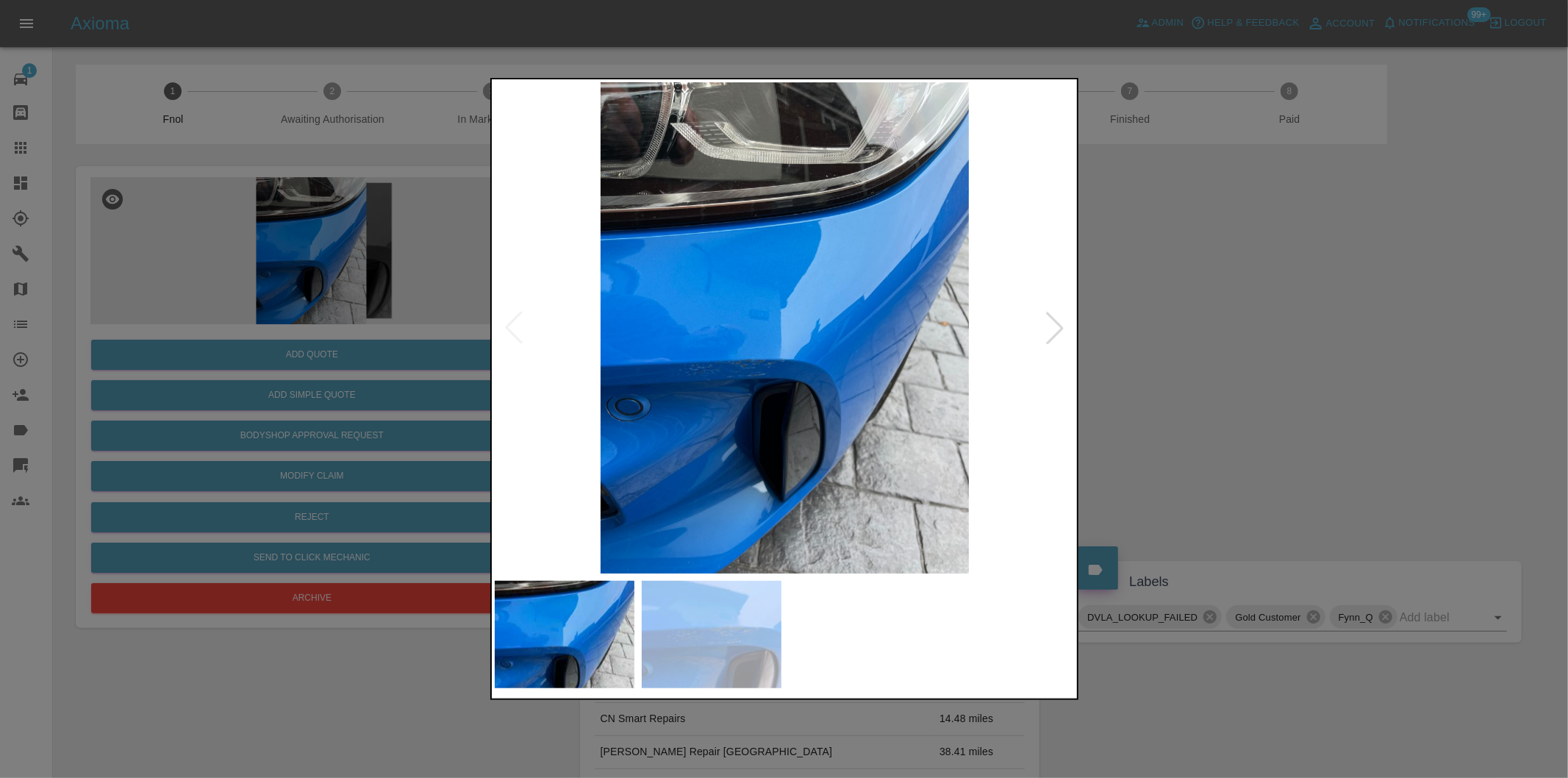
click at [1055, 328] on div at bounding box center [1054, 327] width 32 height 32
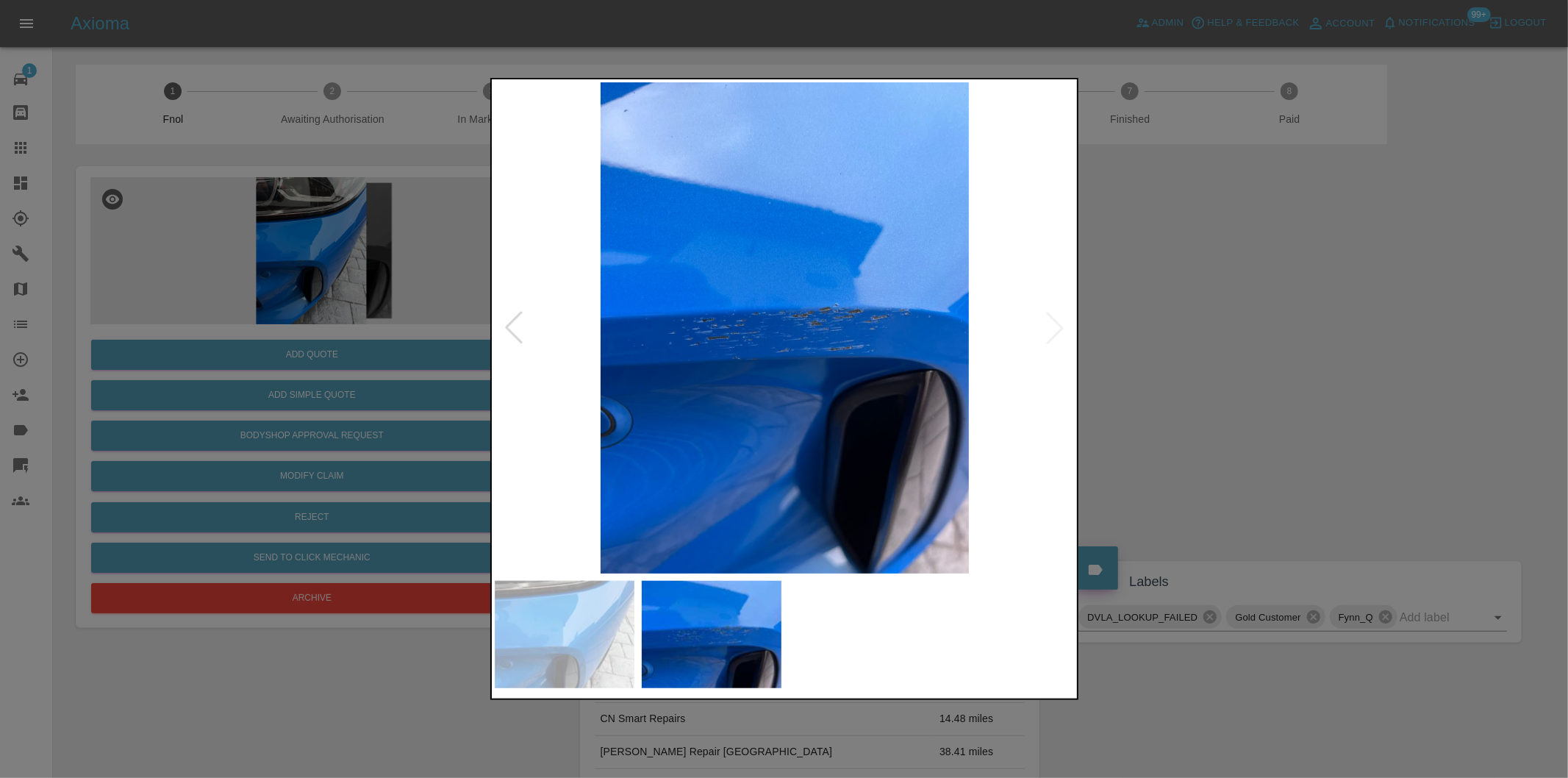
click at [1055, 328] on img at bounding box center [784, 328] width 581 height 491
click at [511, 328] on div at bounding box center [513, 327] width 32 height 32
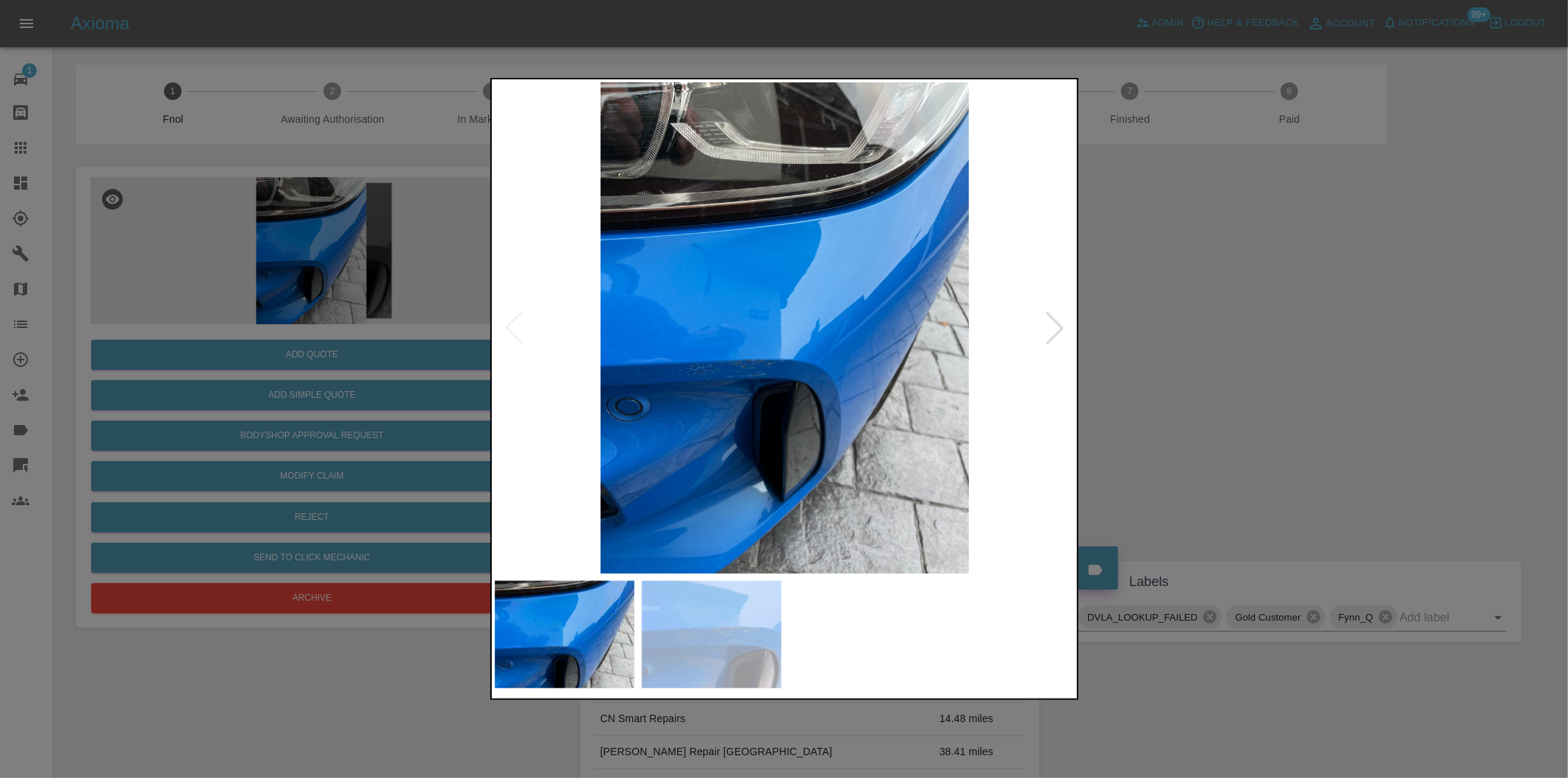
click at [511, 328] on img at bounding box center [784, 328] width 581 height 491
click at [1118, 340] on div at bounding box center [784, 389] width 1568 height 778
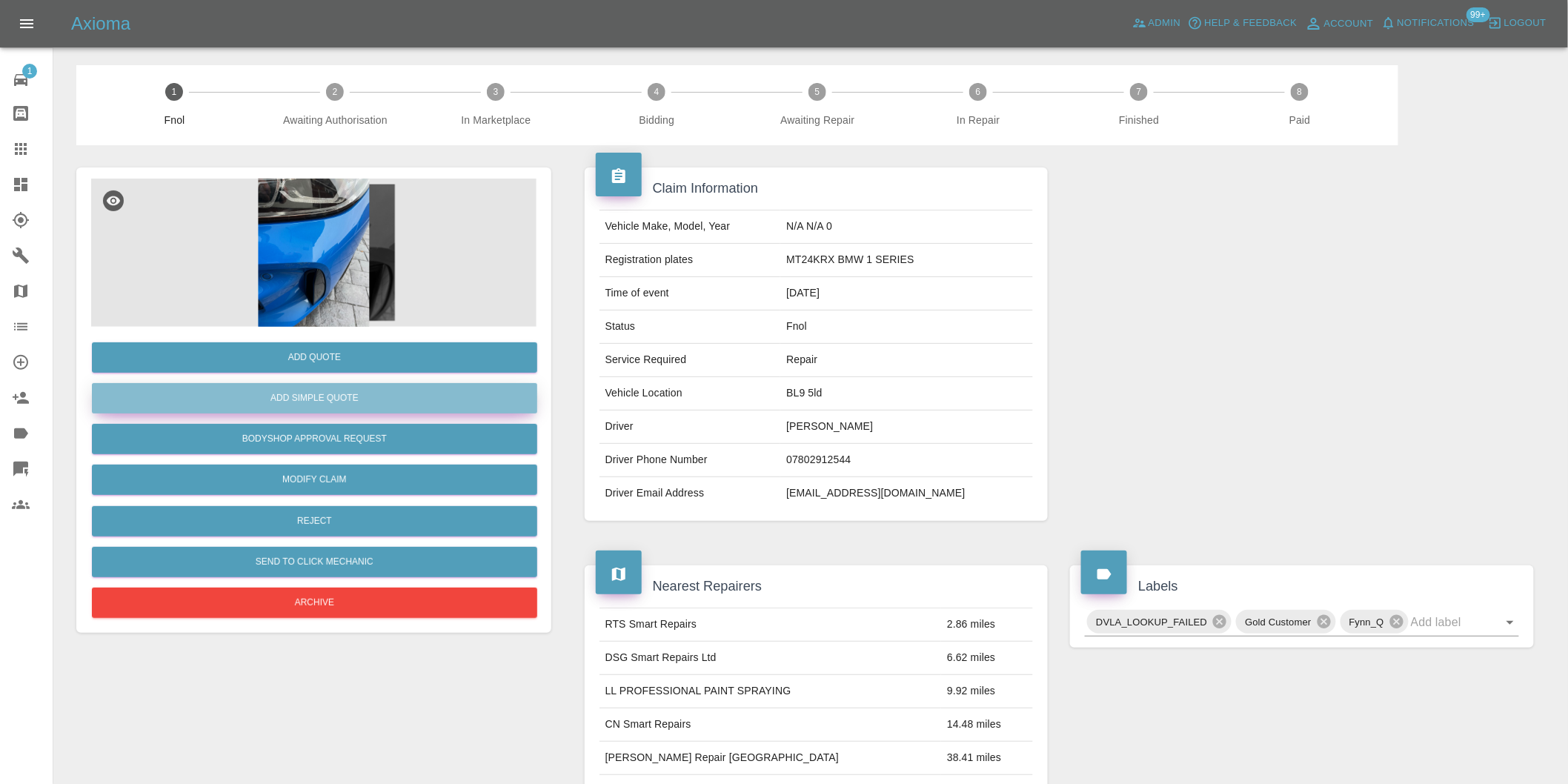
click at [332, 398] on button "Add Simple Quote" at bounding box center [315, 397] width 445 height 30
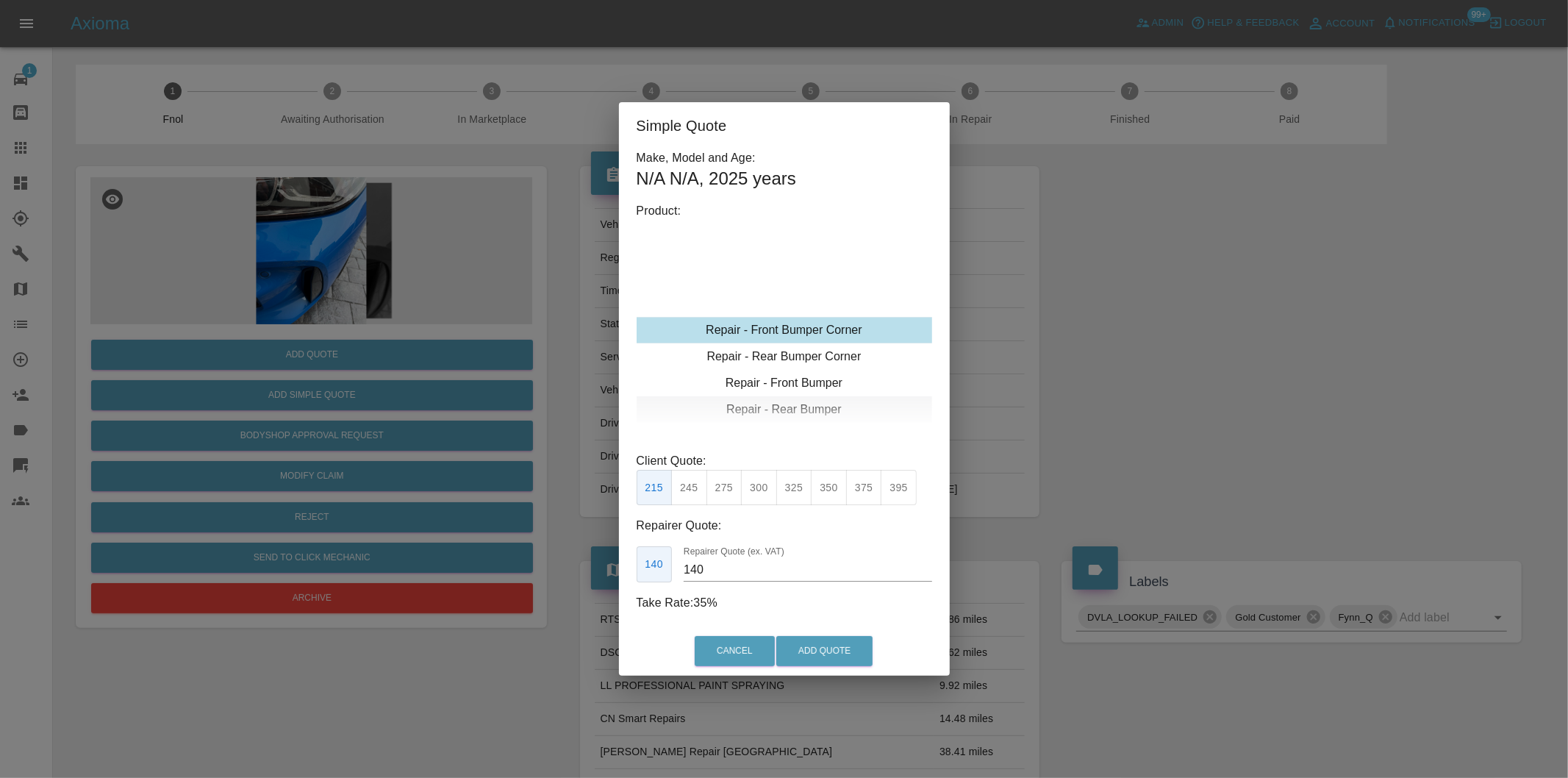
type input "120"
click at [677, 485] on button "199" at bounding box center [688, 488] width 36 height 36
click at [816, 650] on button "Add Quote" at bounding box center [823, 650] width 96 height 30
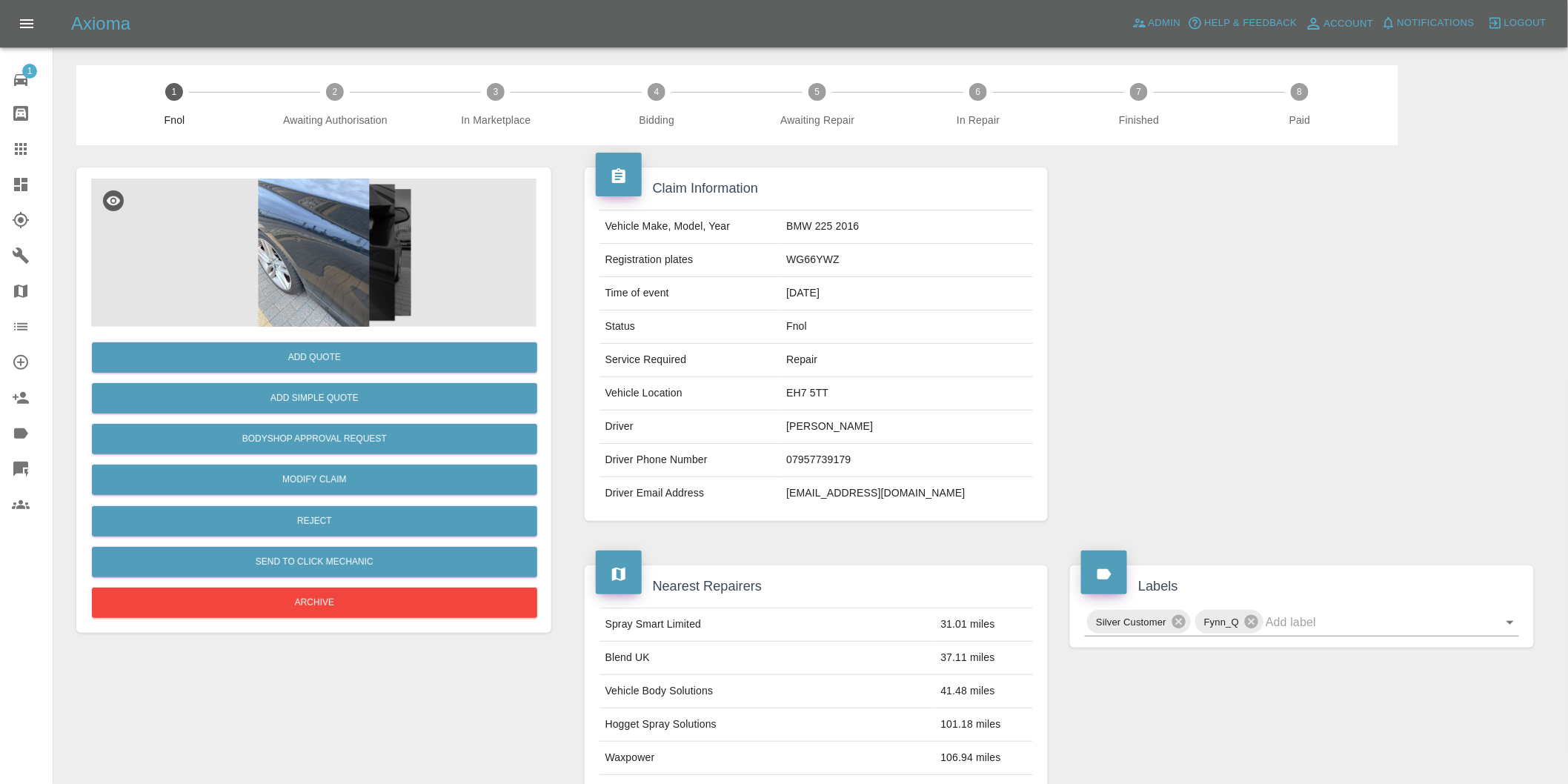
click at [298, 232] on img at bounding box center [314, 252] width 445 height 148
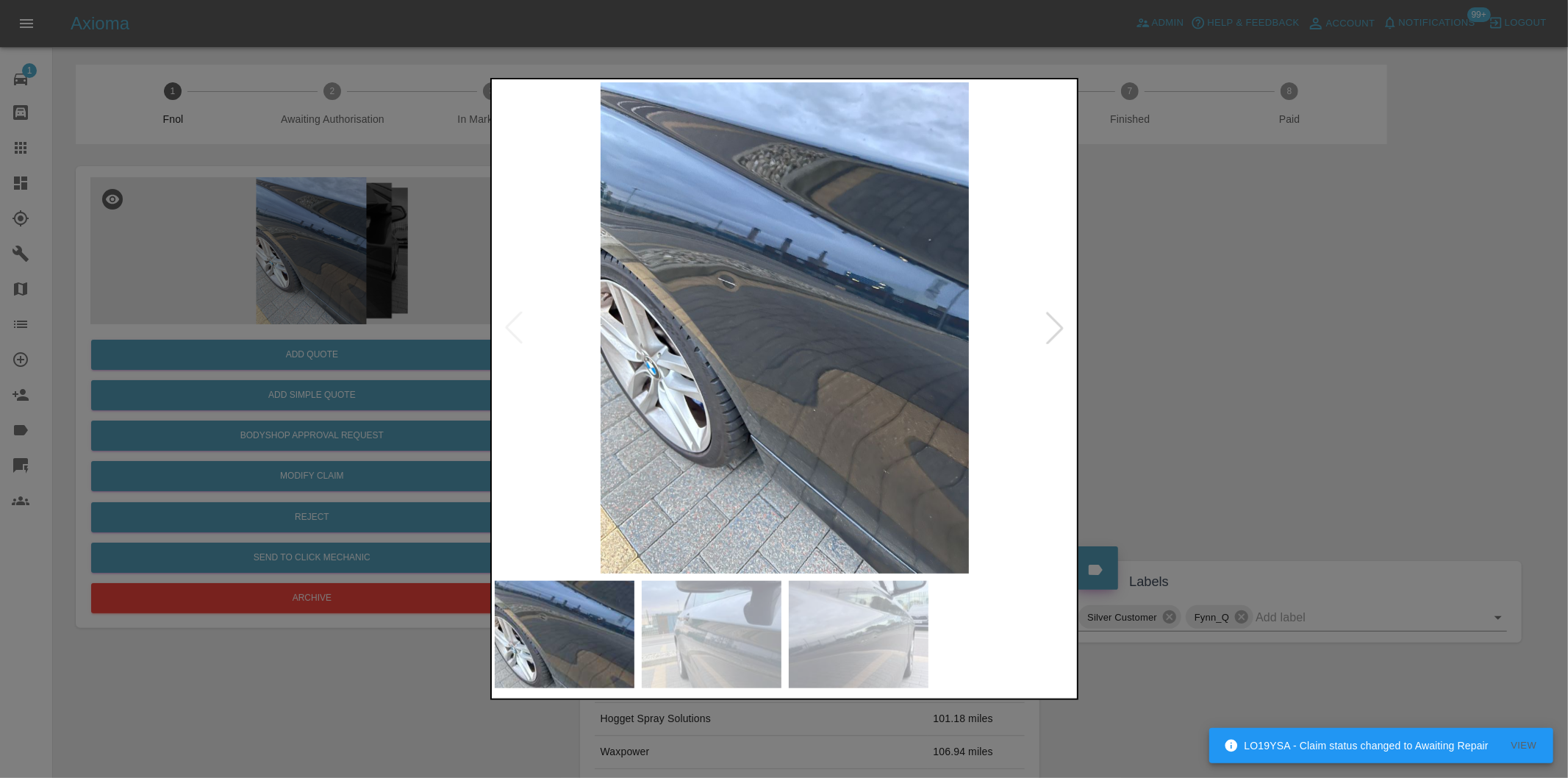
click at [1053, 325] on div at bounding box center [1054, 327] width 32 height 32
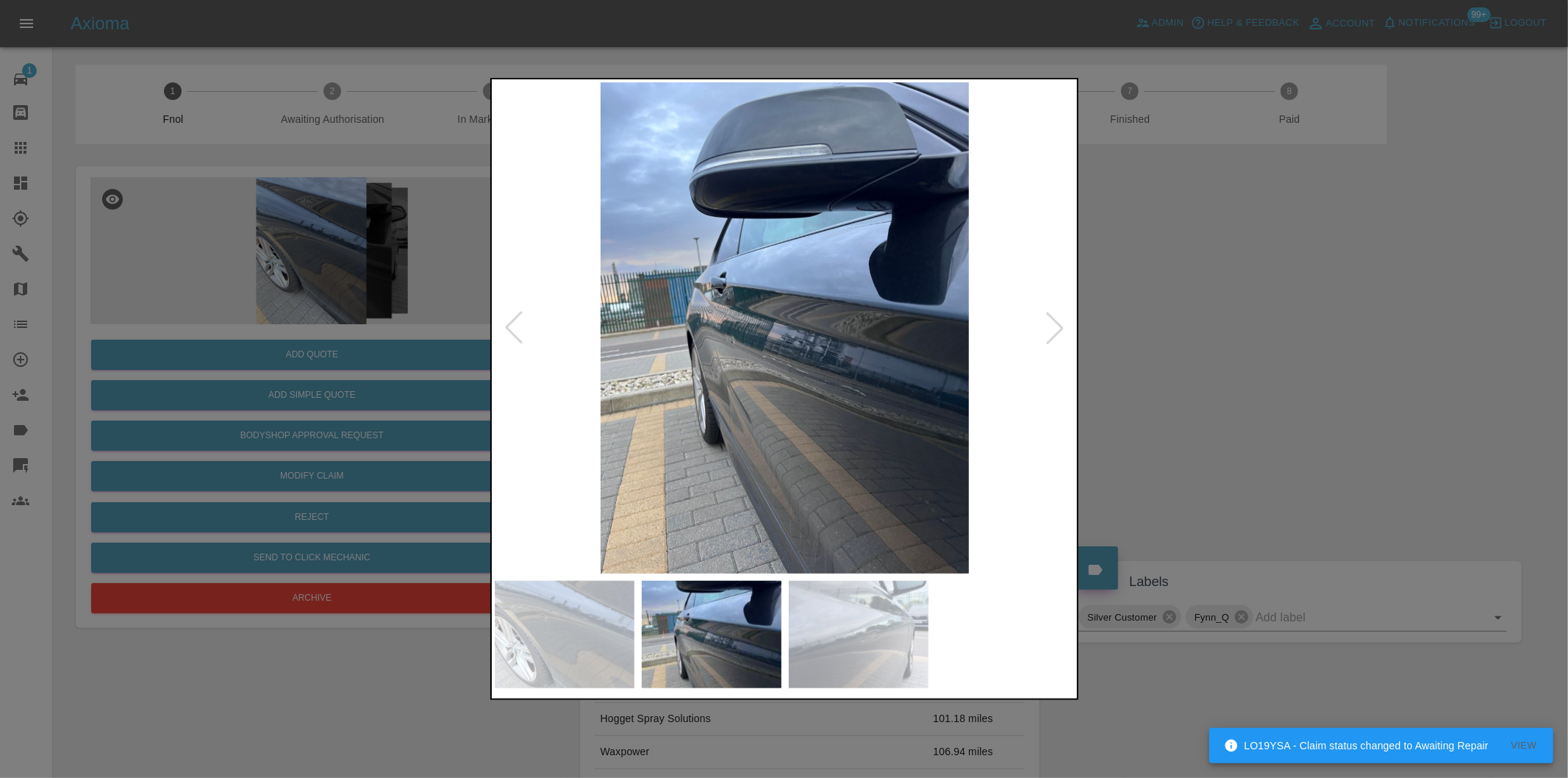
click at [1053, 325] on div at bounding box center [1054, 327] width 32 height 32
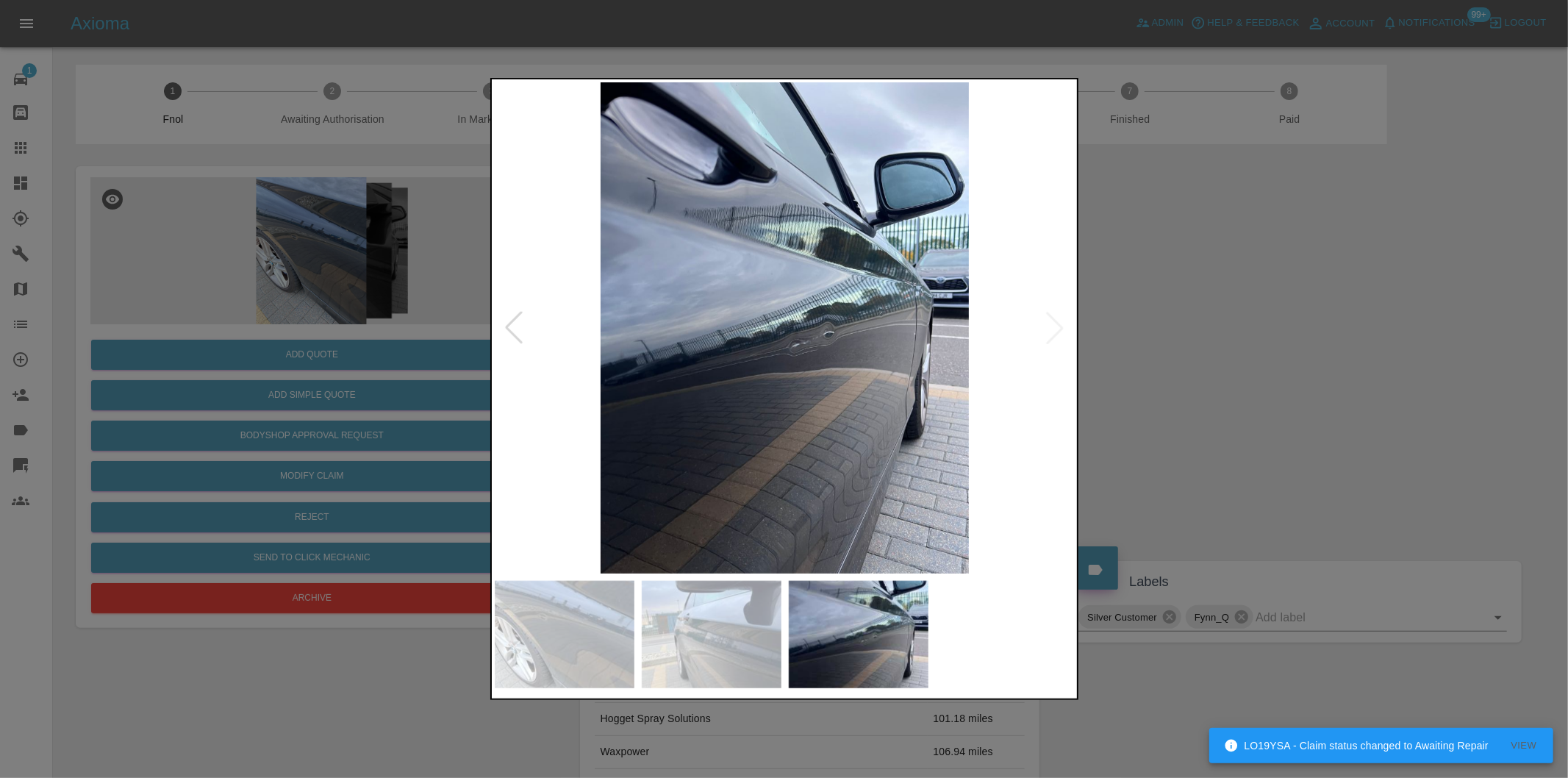
click at [1053, 325] on img at bounding box center [784, 328] width 581 height 491
click at [512, 327] on div at bounding box center [513, 327] width 32 height 32
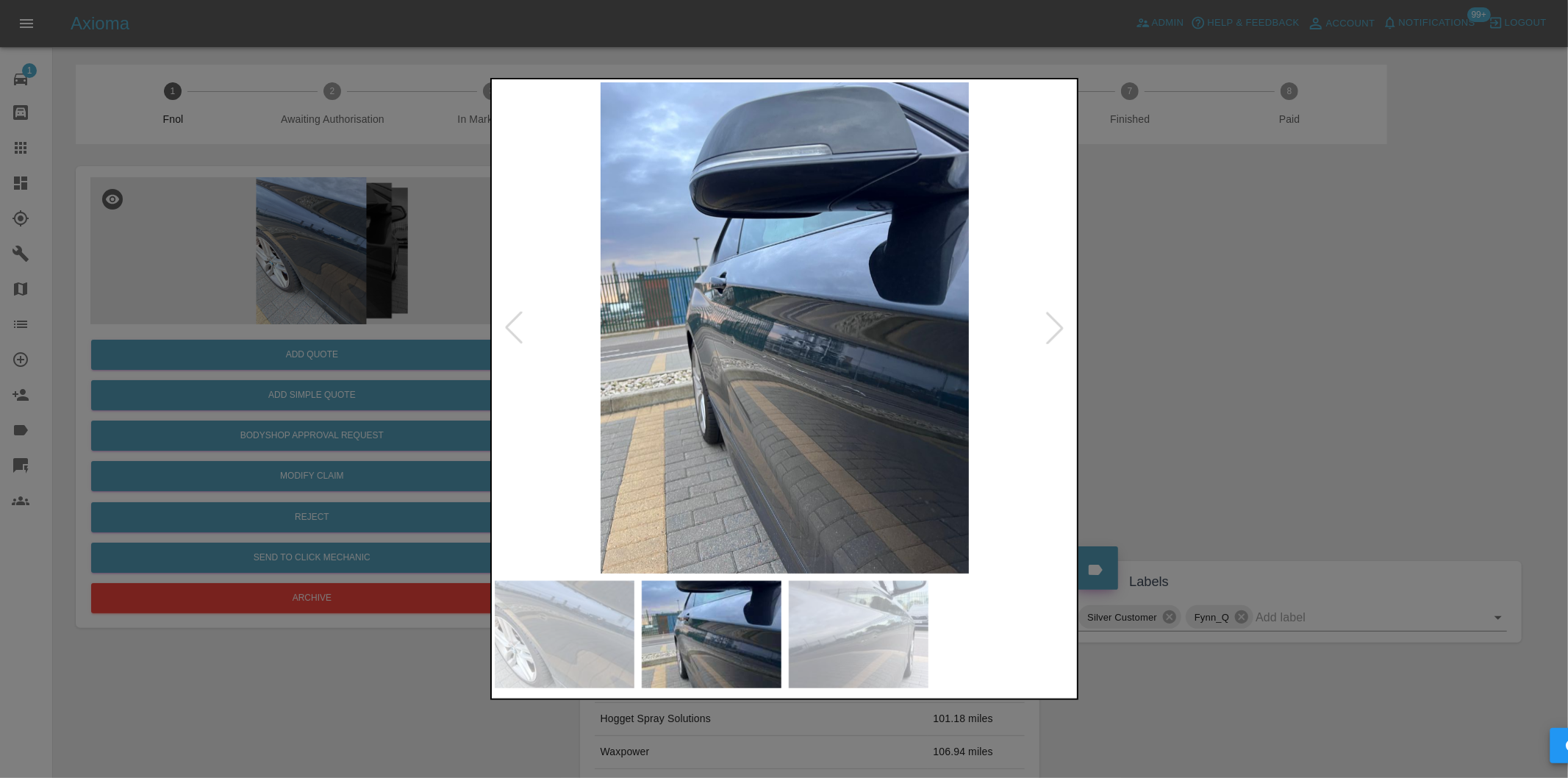
click at [512, 327] on div at bounding box center [513, 327] width 32 height 32
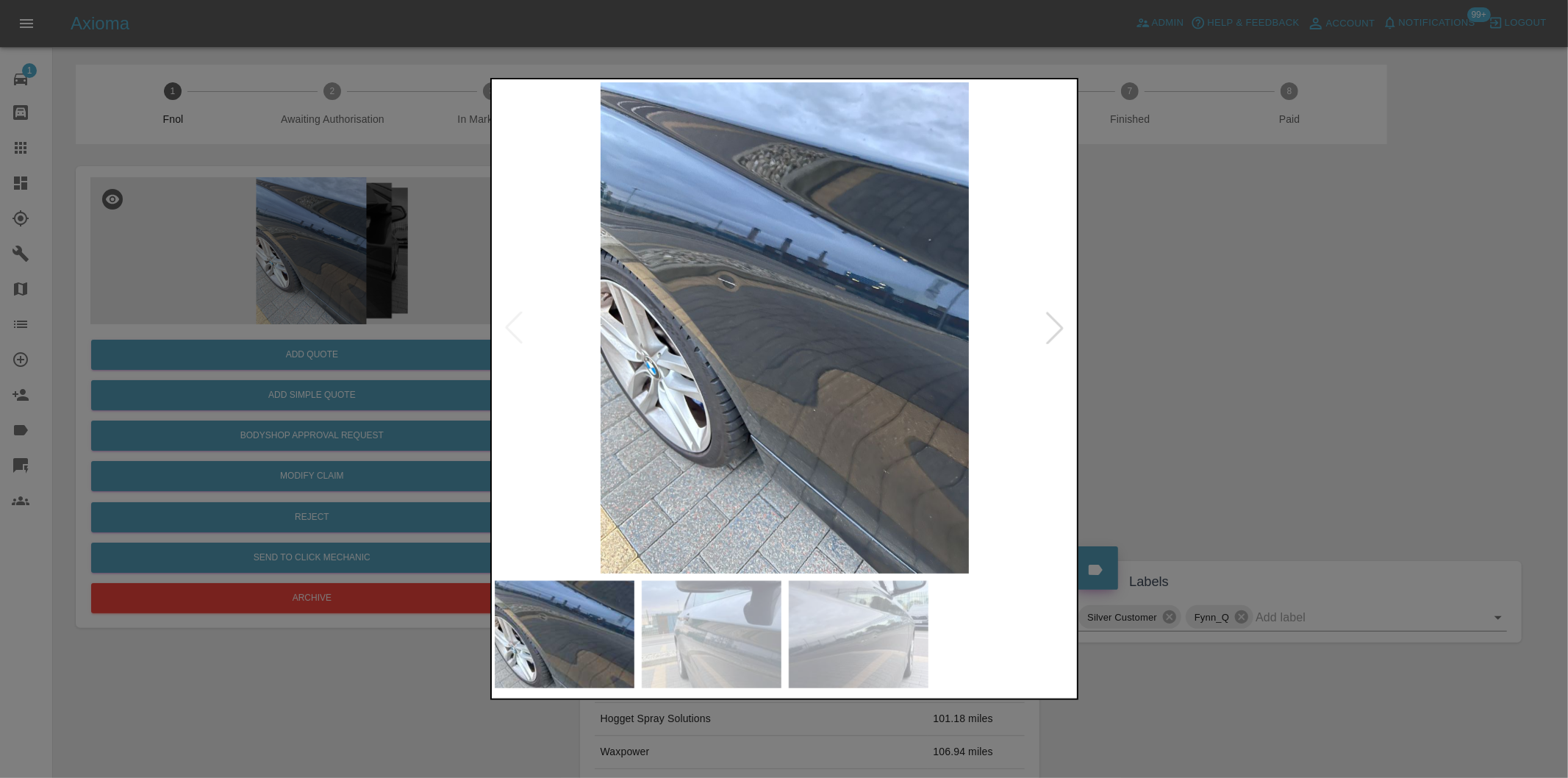
click at [1210, 379] on div at bounding box center [784, 389] width 1568 height 778
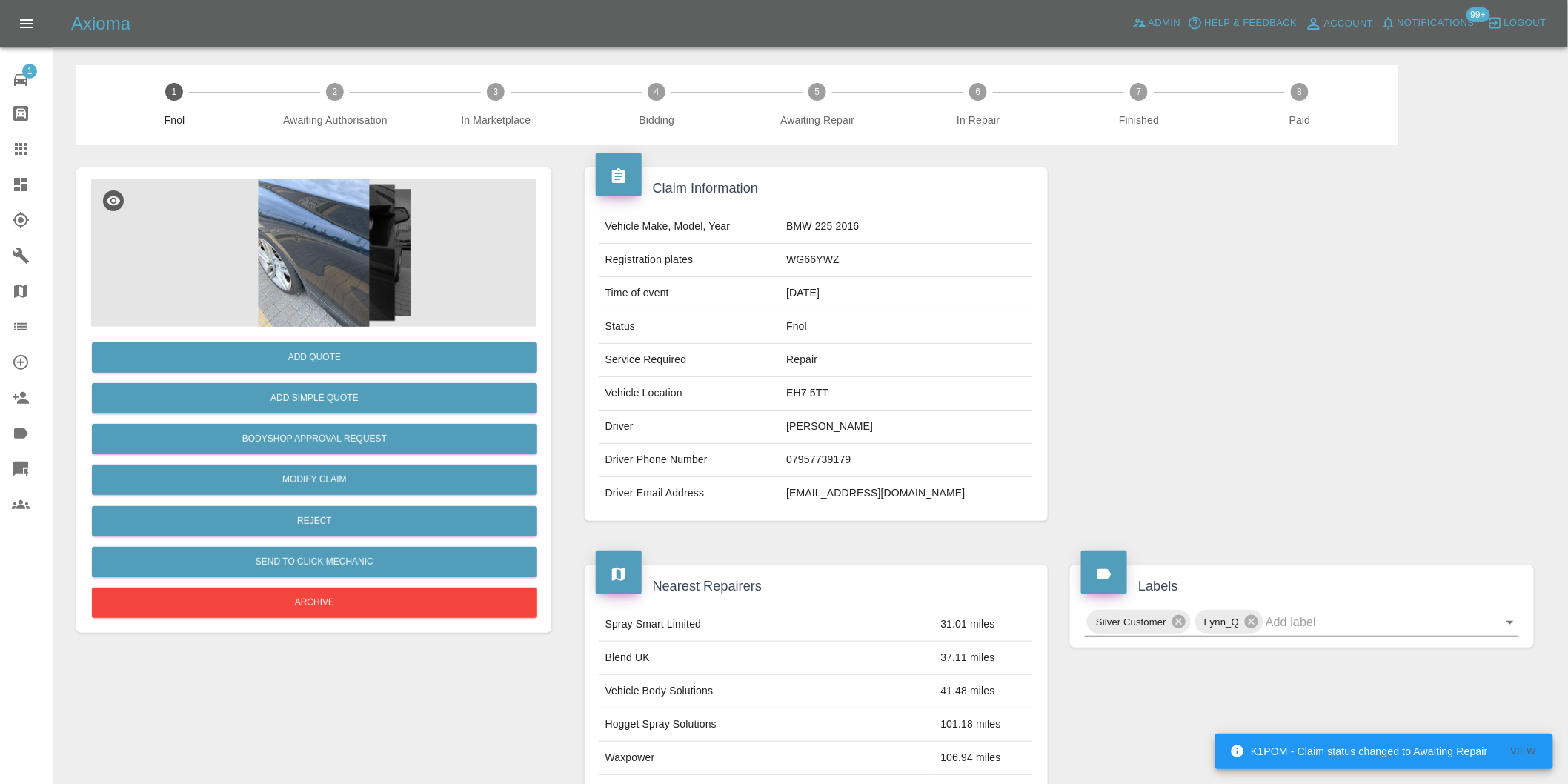
click at [329, 239] on img at bounding box center [314, 252] width 445 height 148
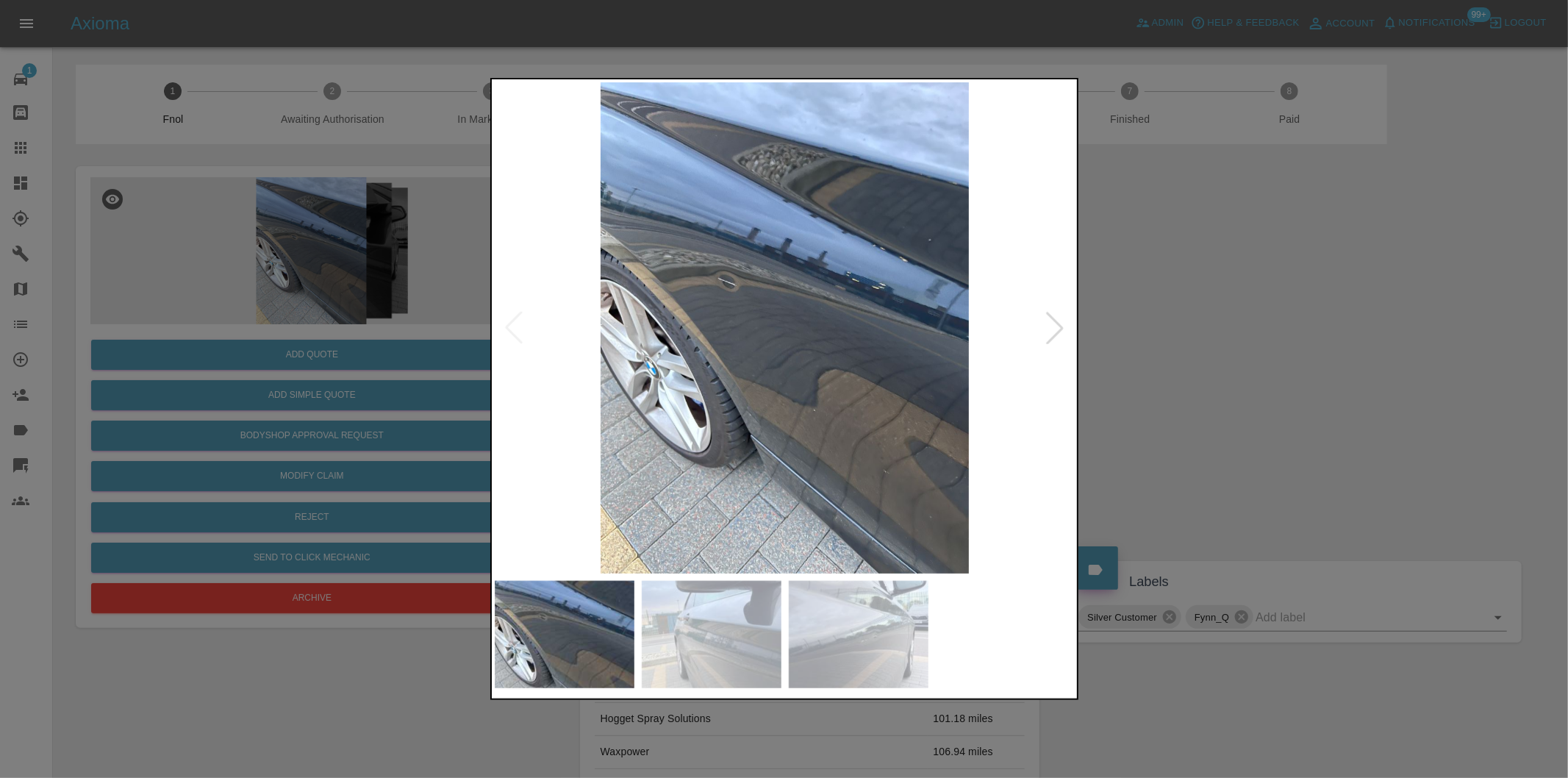
click at [1056, 325] on div at bounding box center [1054, 327] width 32 height 32
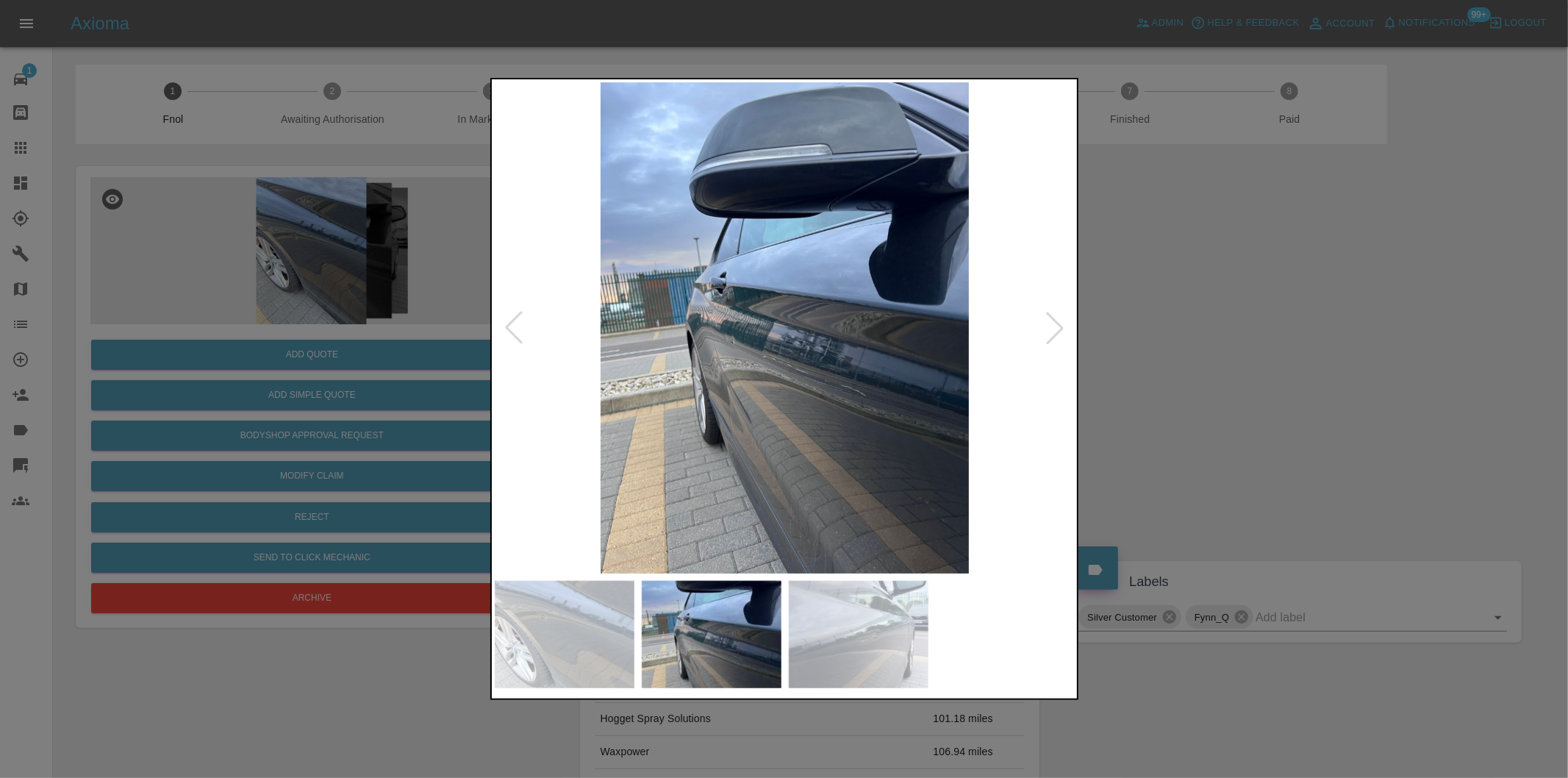
click at [1057, 325] on div at bounding box center [1054, 327] width 32 height 32
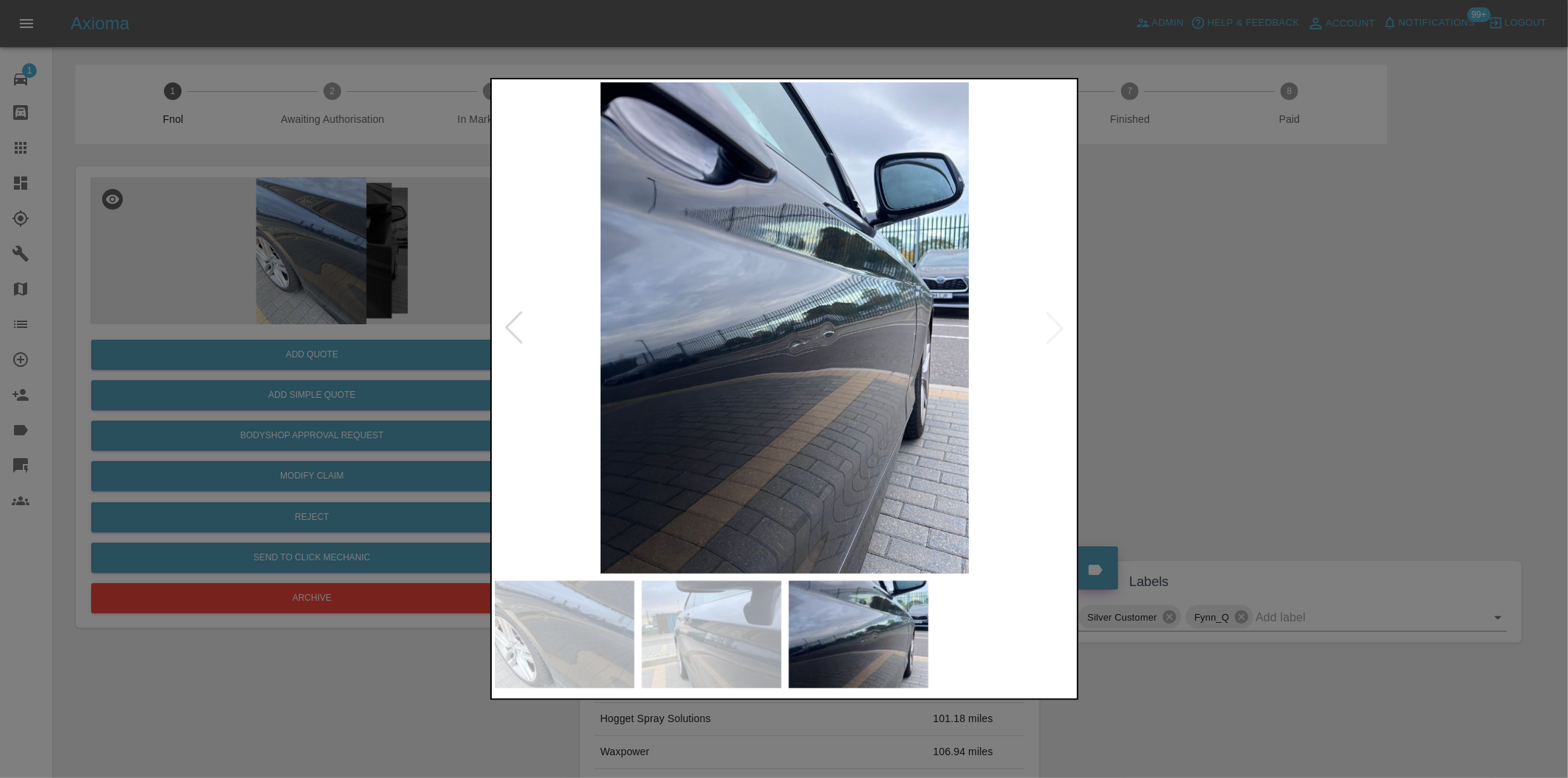
click at [1058, 325] on img at bounding box center [784, 328] width 581 height 491
click at [1262, 344] on div at bounding box center [784, 389] width 1568 height 778
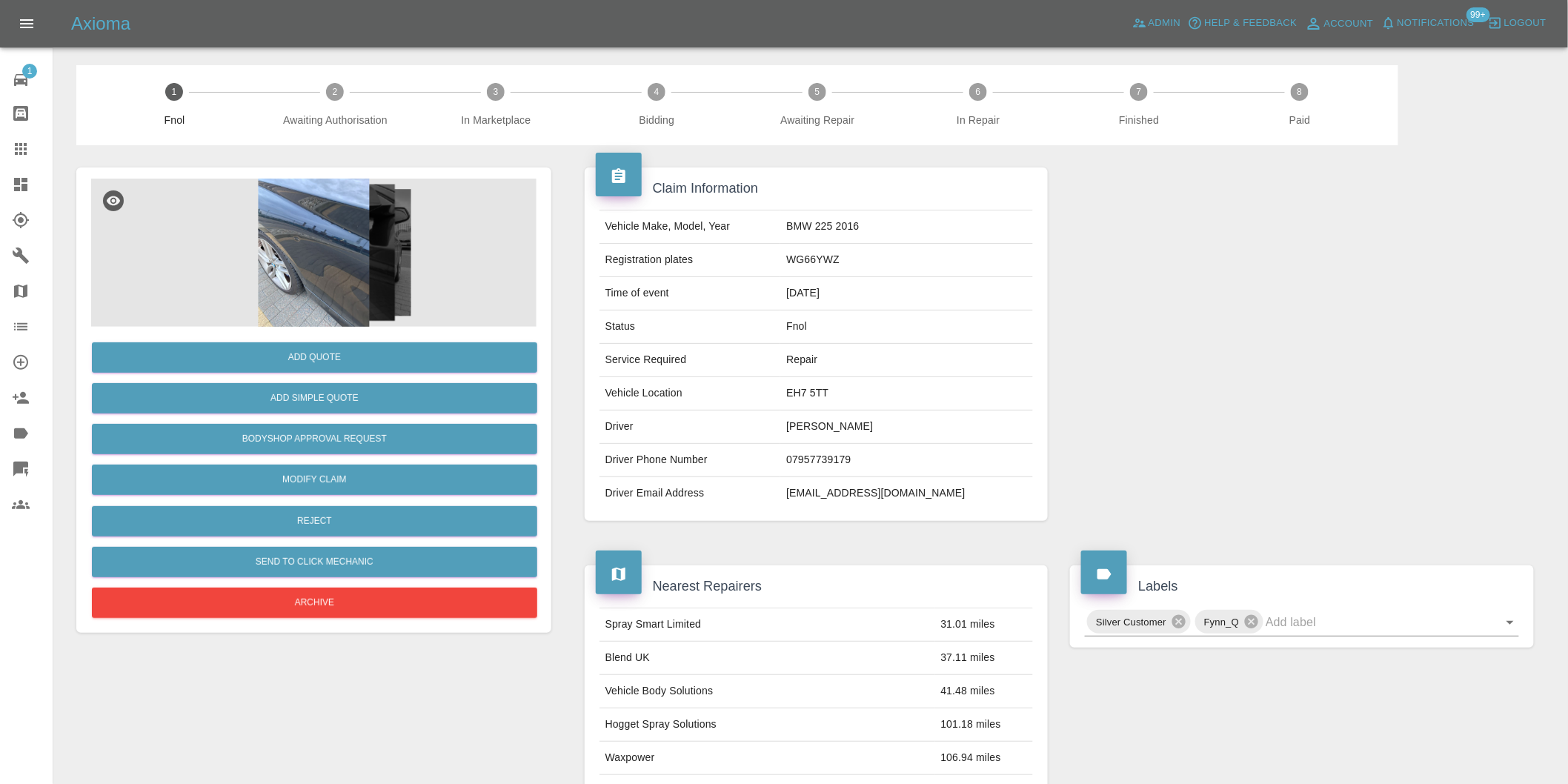
click at [283, 240] on img at bounding box center [314, 252] width 445 height 148
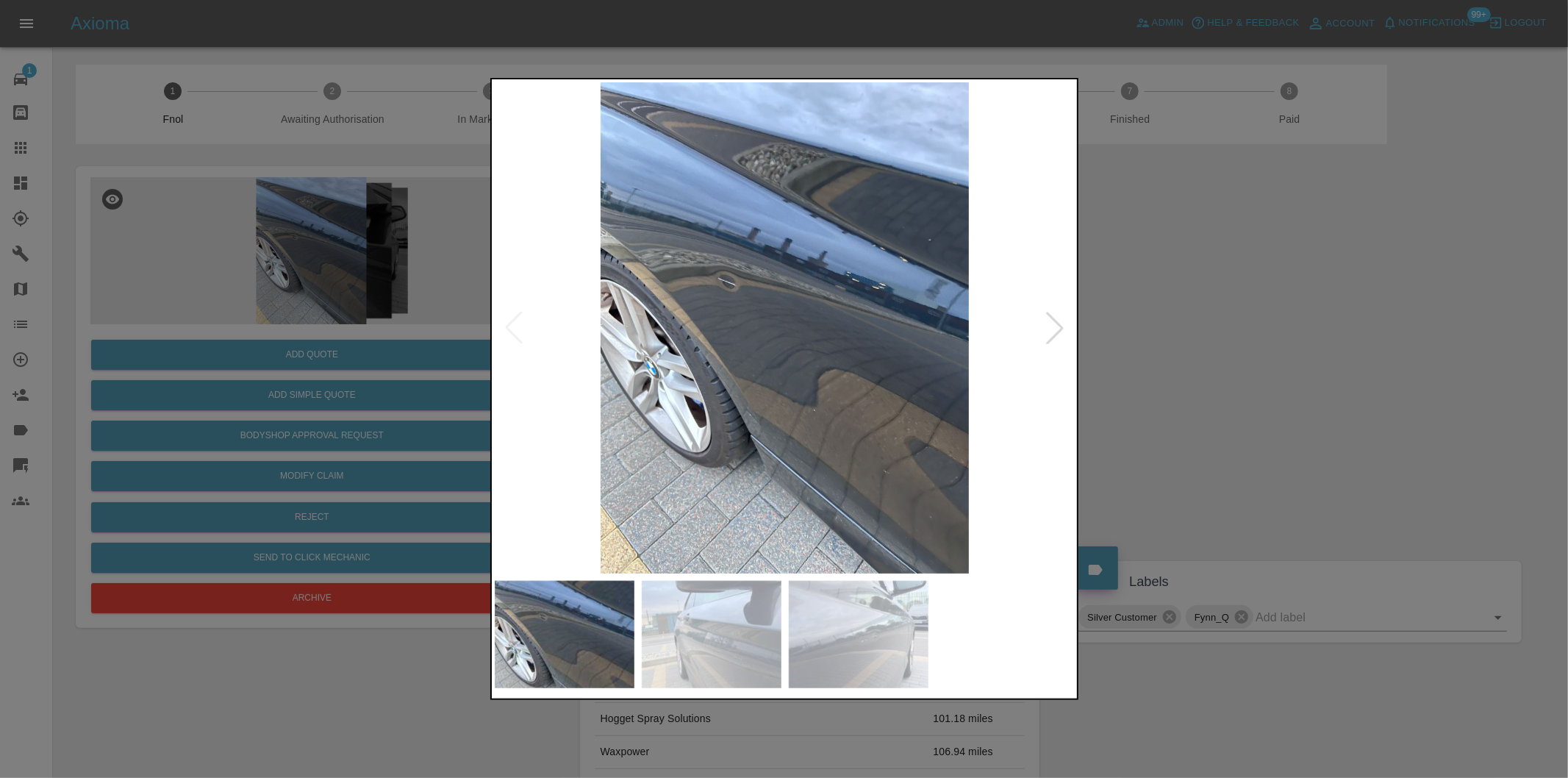
click at [1053, 329] on div at bounding box center [1054, 327] width 32 height 32
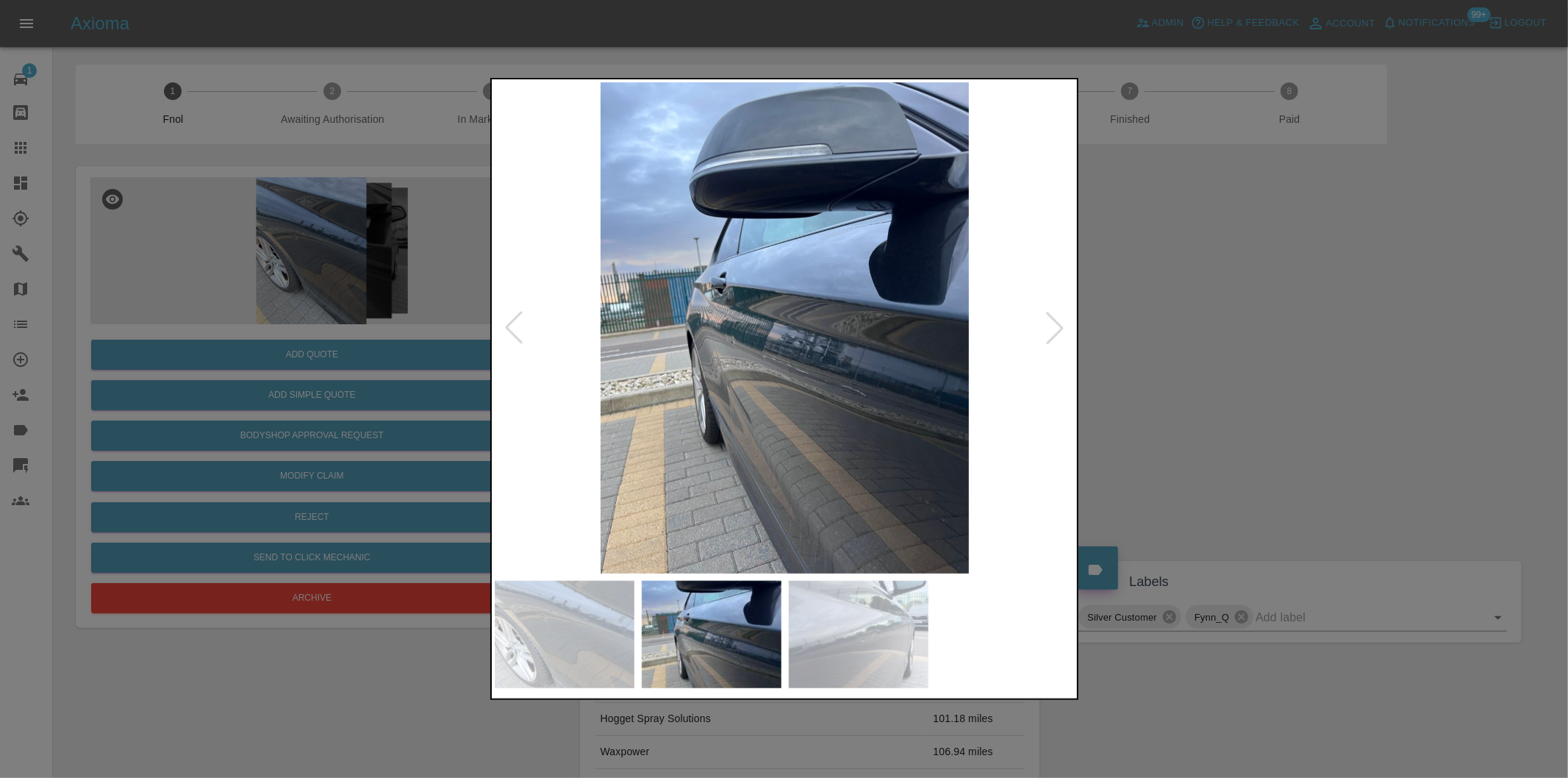
click at [659, 349] on img at bounding box center [784, 328] width 581 height 491
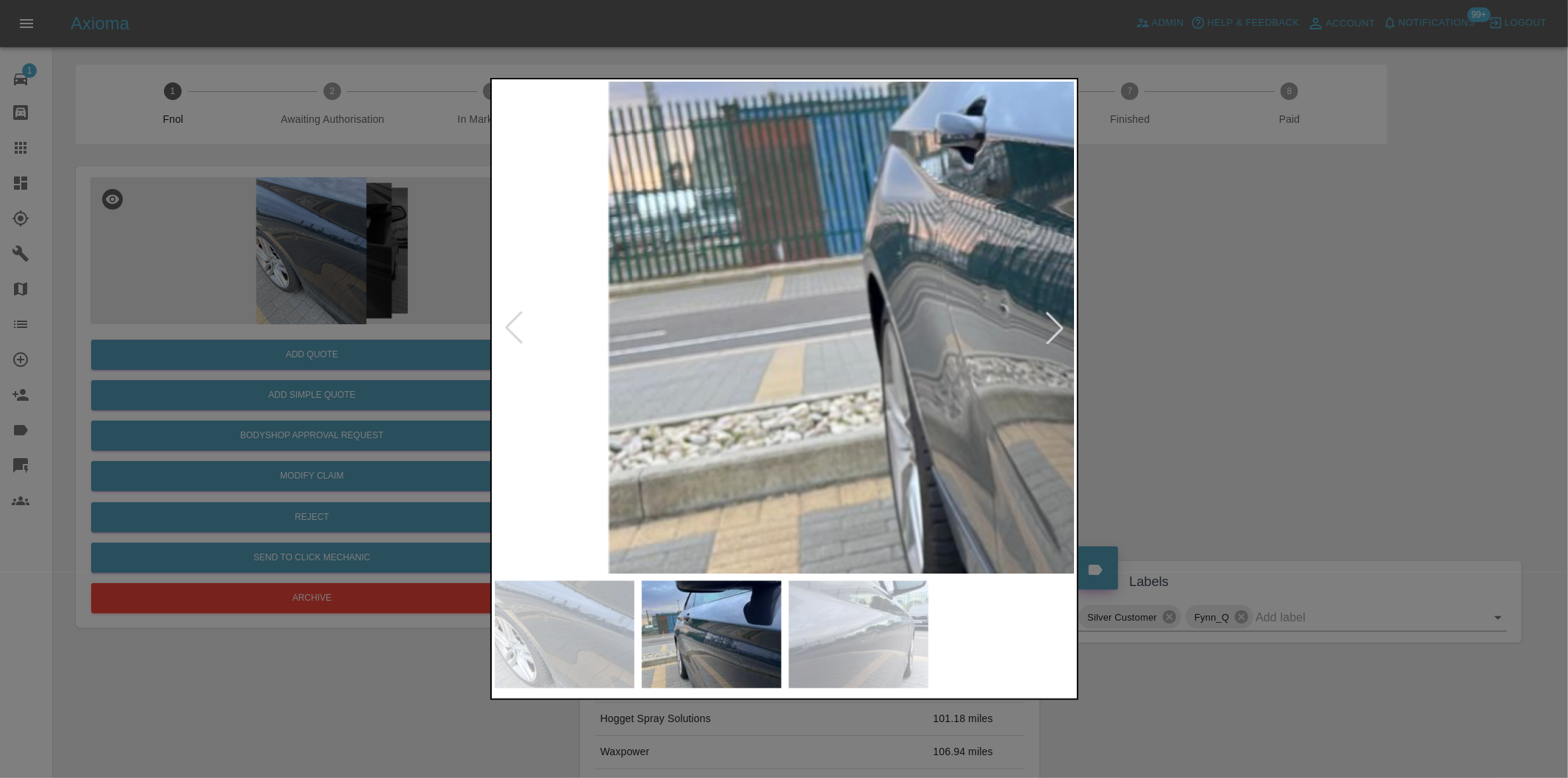
click at [832, 355] on img at bounding box center [1160, 265] width 1742 height 1473
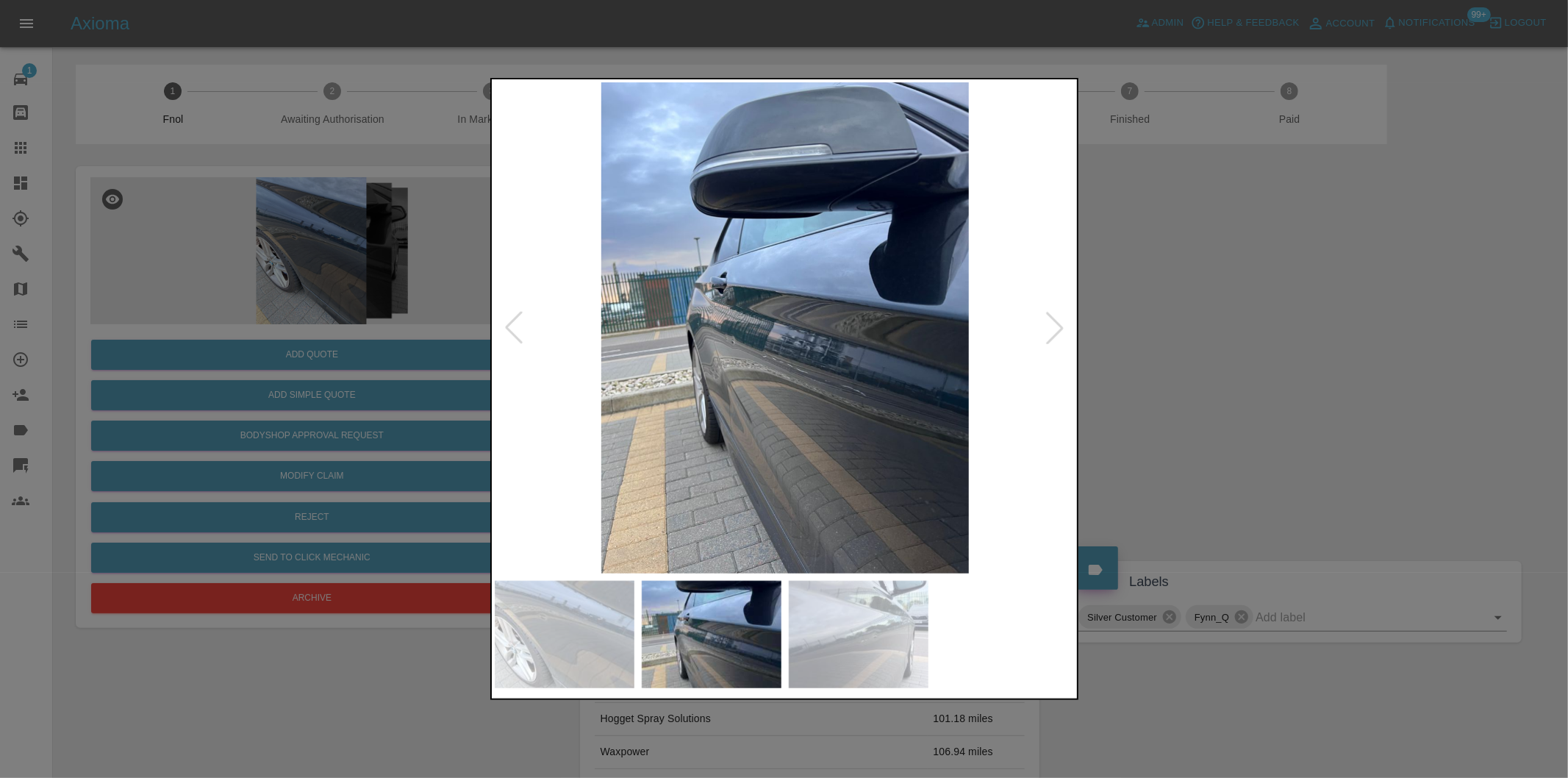
click at [1254, 339] on div at bounding box center [784, 389] width 1568 height 778
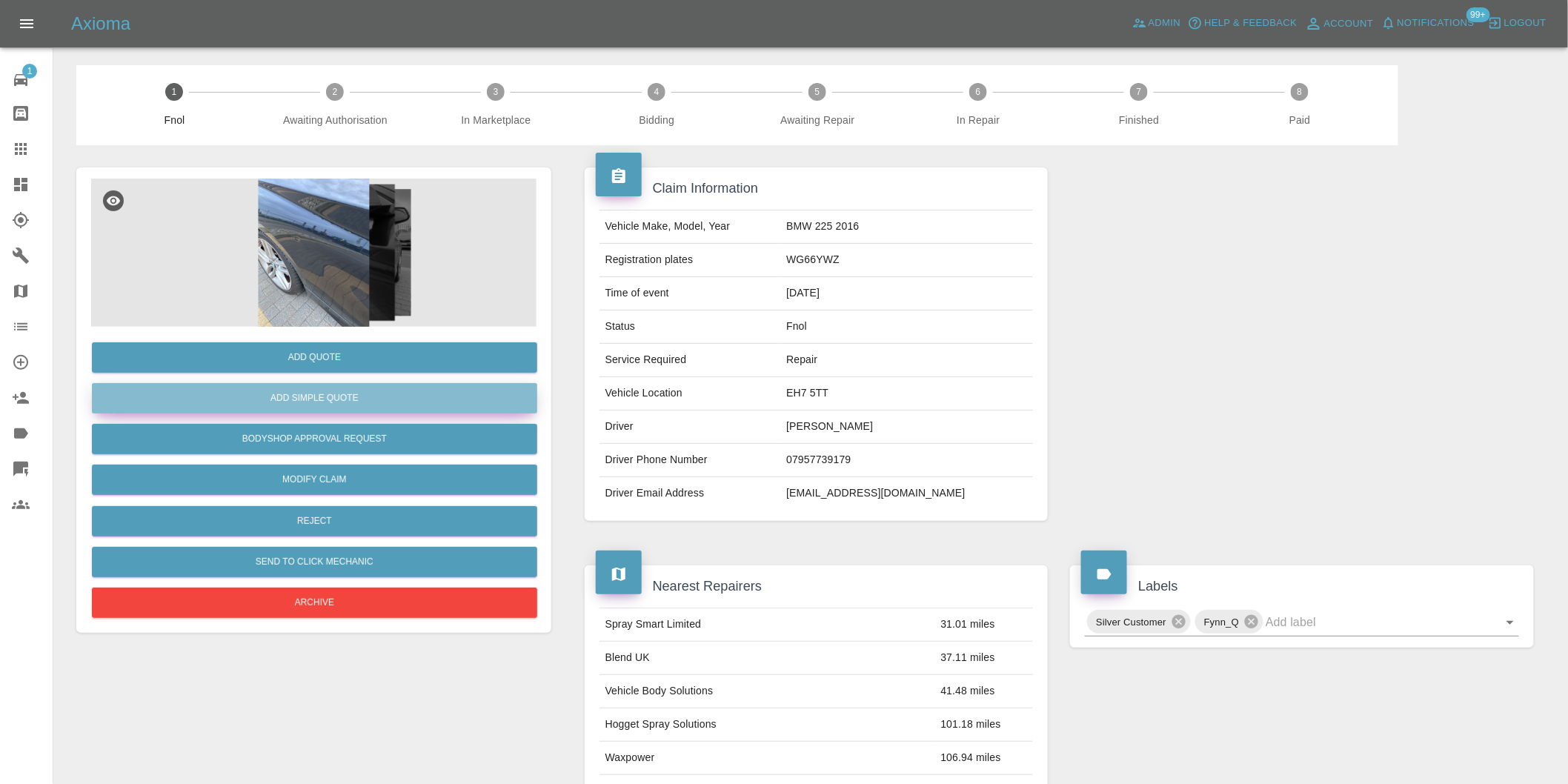
click at [380, 402] on button "Add Simple Quote" at bounding box center [315, 397] width 445 height 30
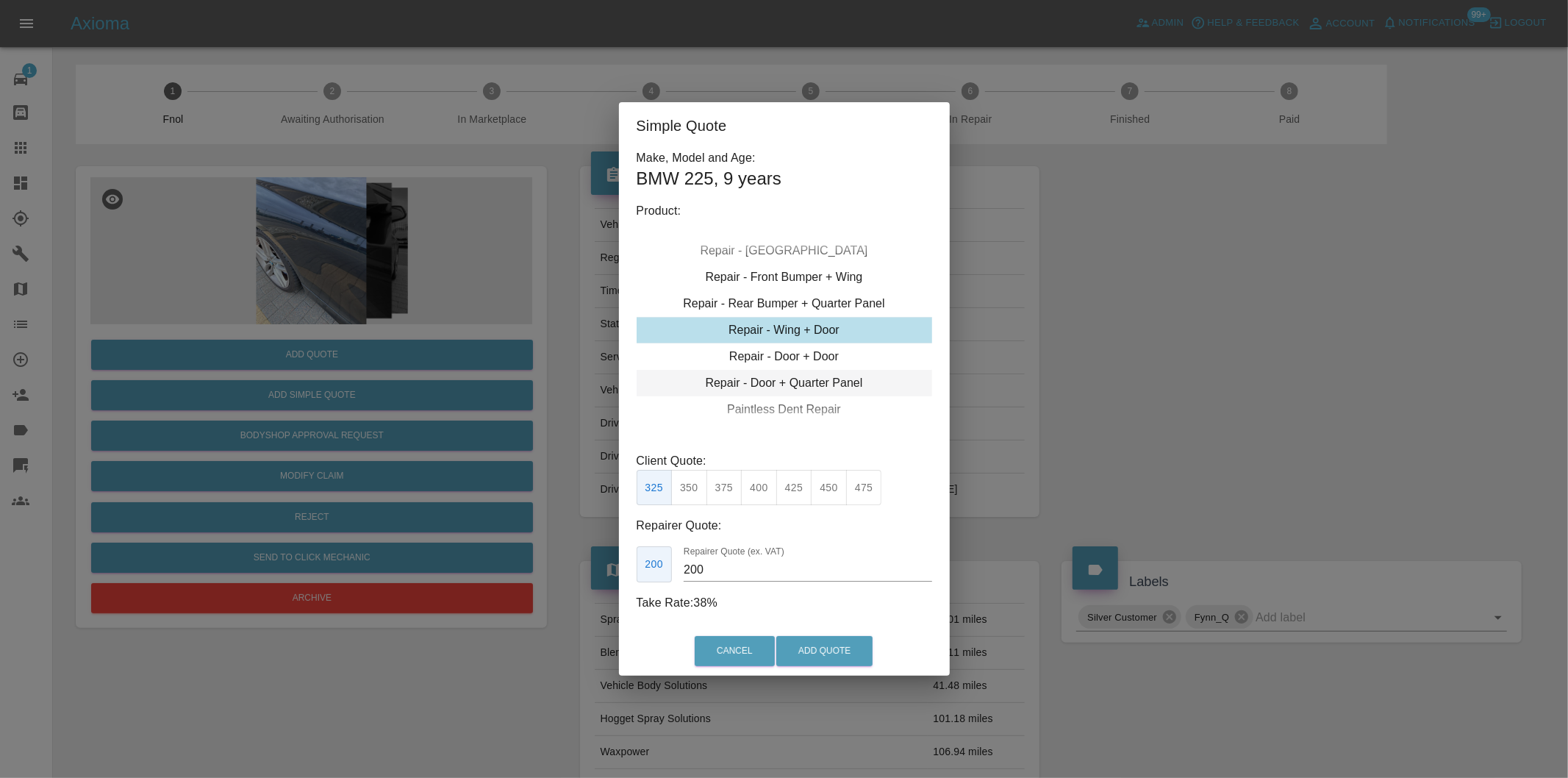
click at [819, 375] on div "Repair - Door + Quarter Panel" at bounding box center [784, 383] width 296 height 26
drag, startPoint x: 722, startPoint y: 486, endPoint x: 774, endPoint y: 572, distance: 100.5
click at [723, 486] on button "375" at bounding box center [724, 488] width 36 height 36
type input "230"
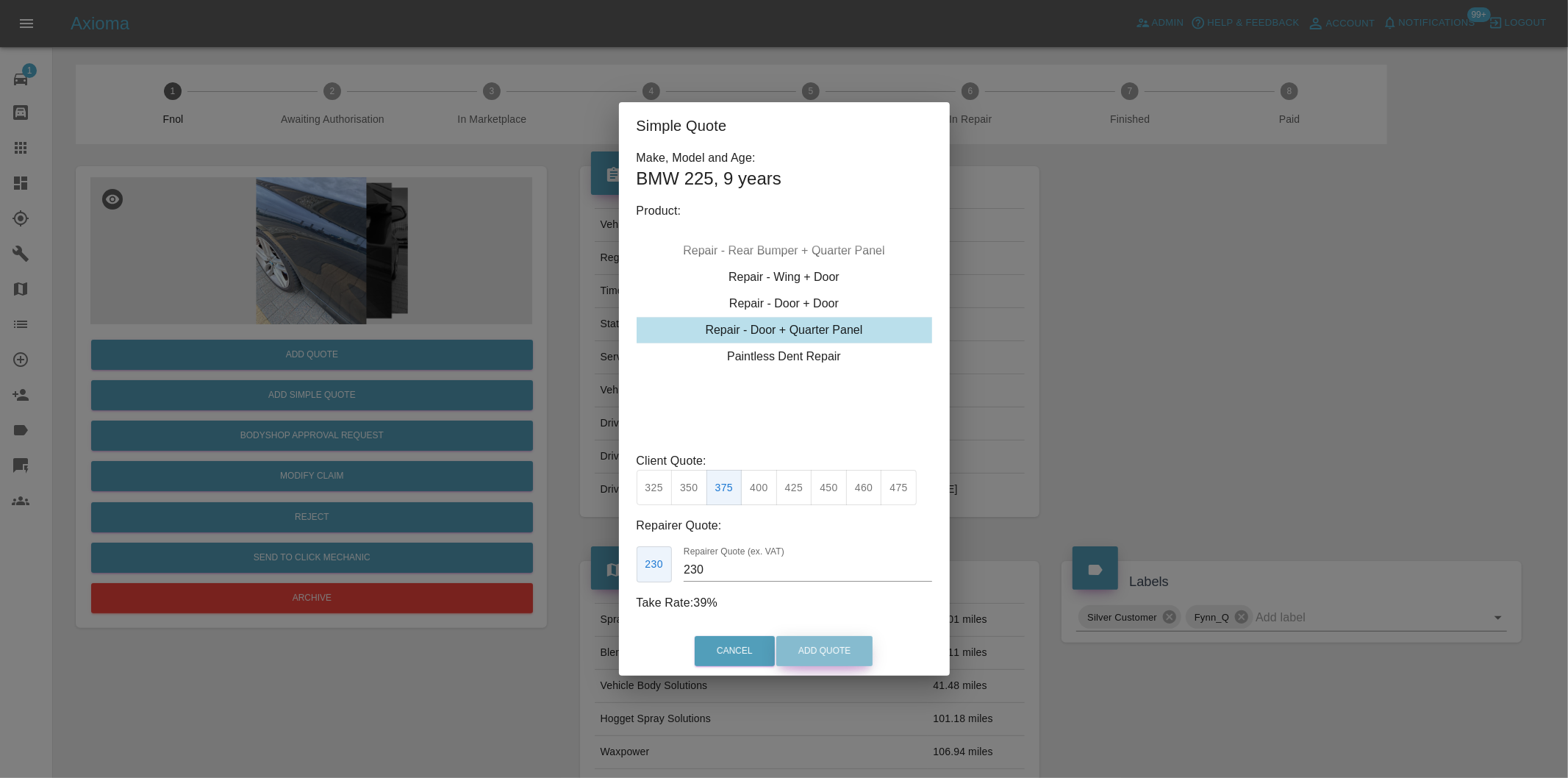
click at [807, 645] on button "Add Quote" at bounding box center [823, 650] width 96 height 30
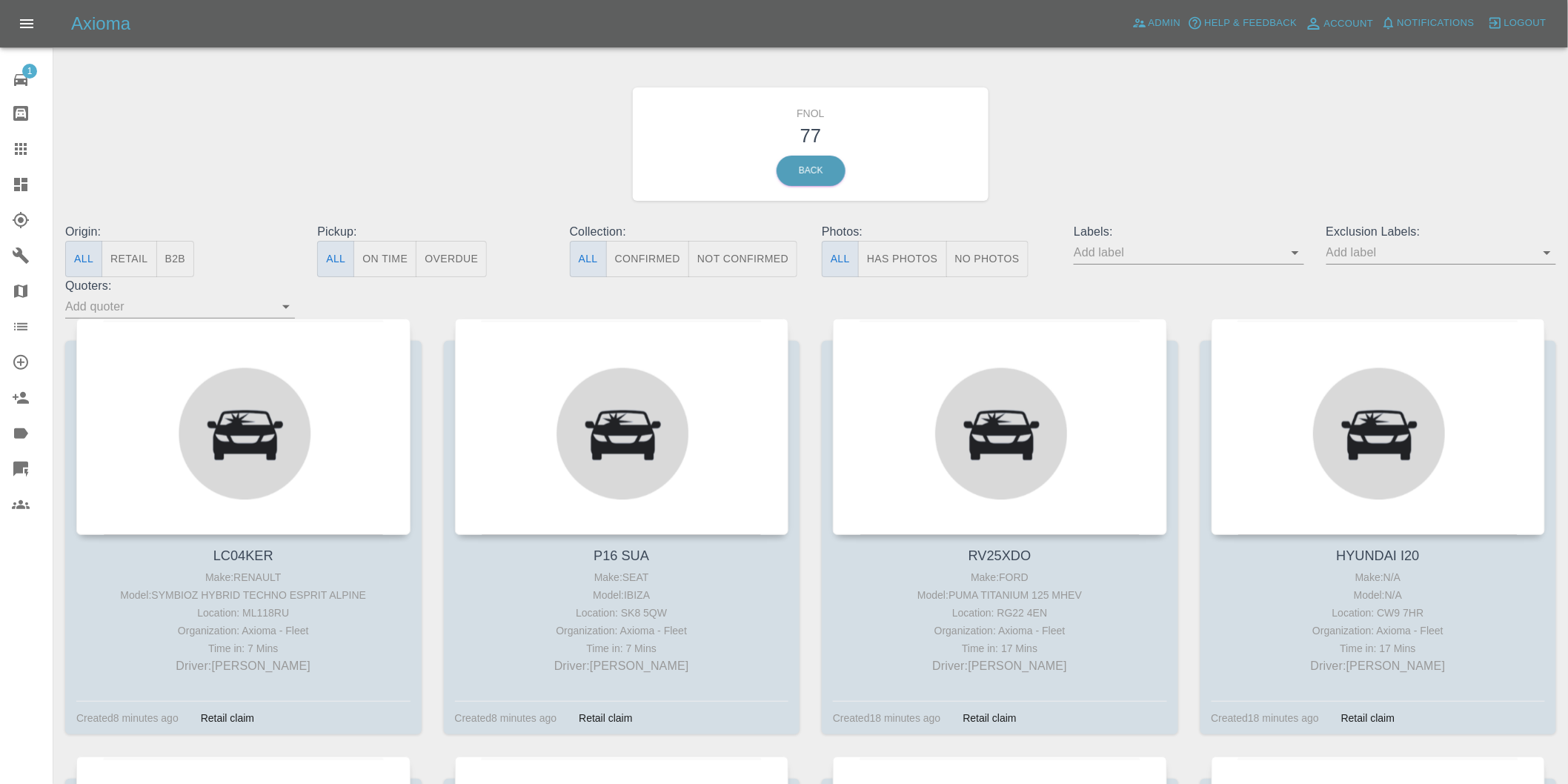
click at [902, 262] on button "Has Photos" at bounding box center [902, 258] width 89 height 36
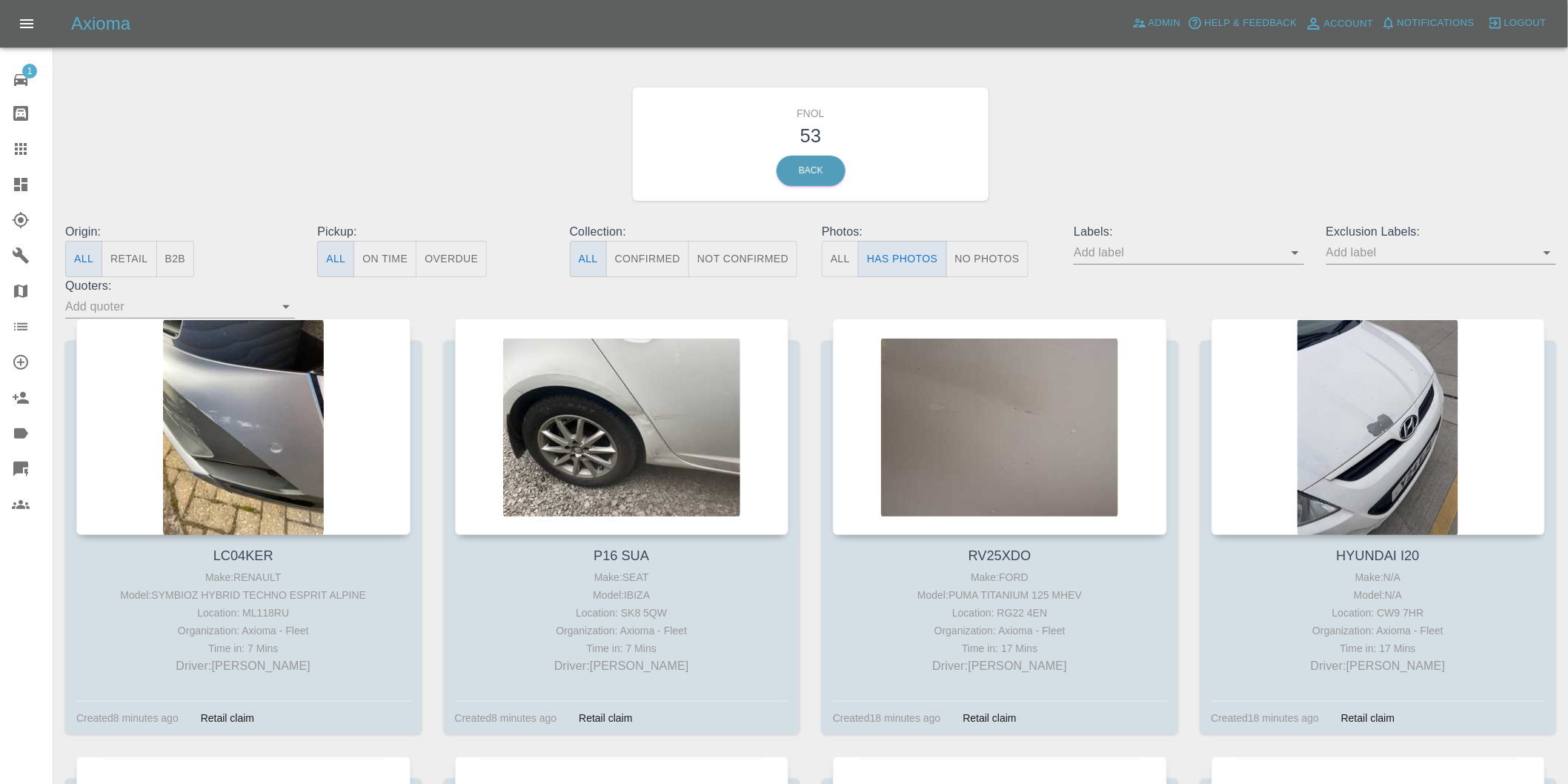
click at [1547, 255] on icon "Open" at bounding box center [1547, 252] width 18 height 18
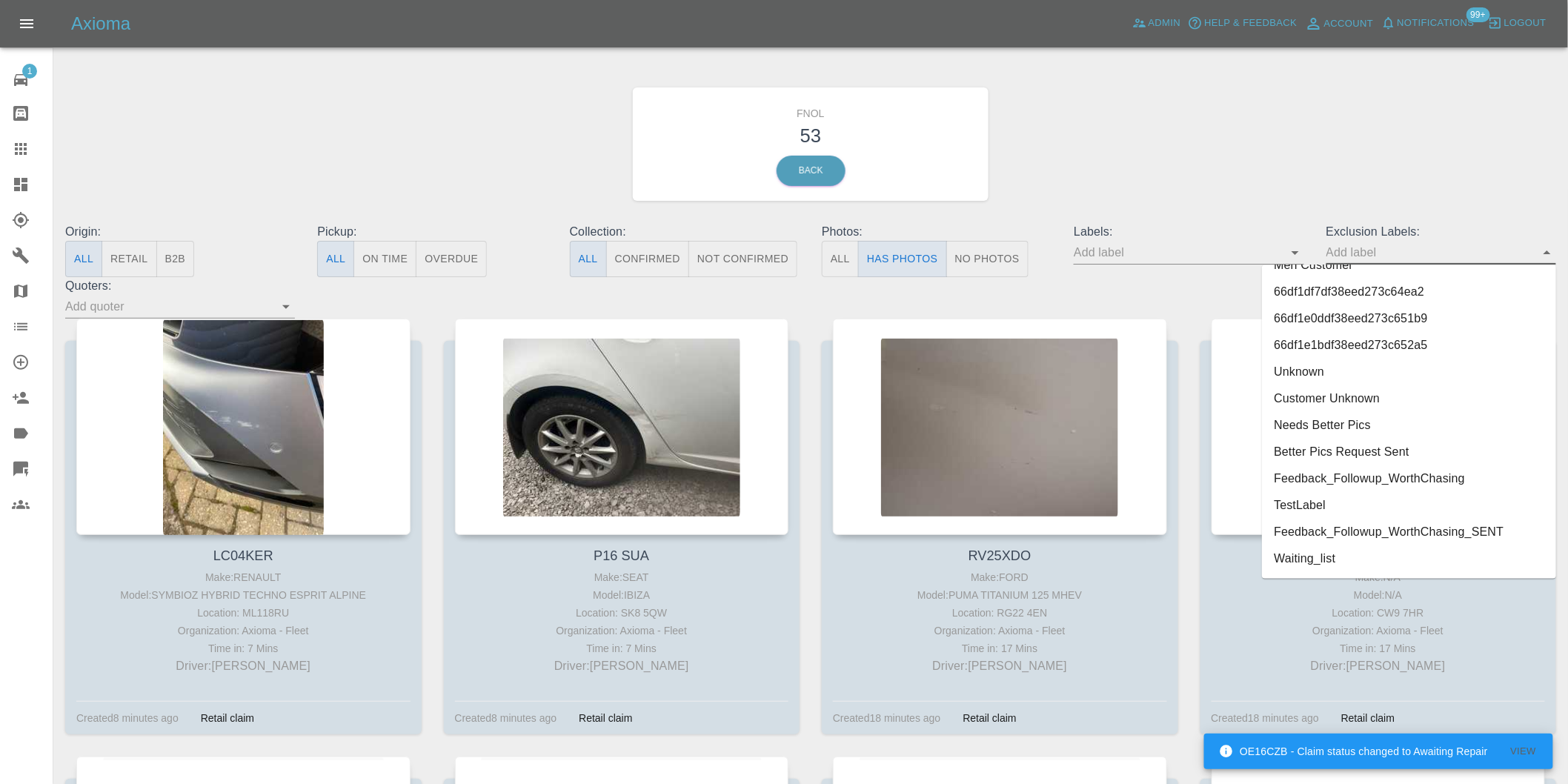
scroll to position [3218, 0]
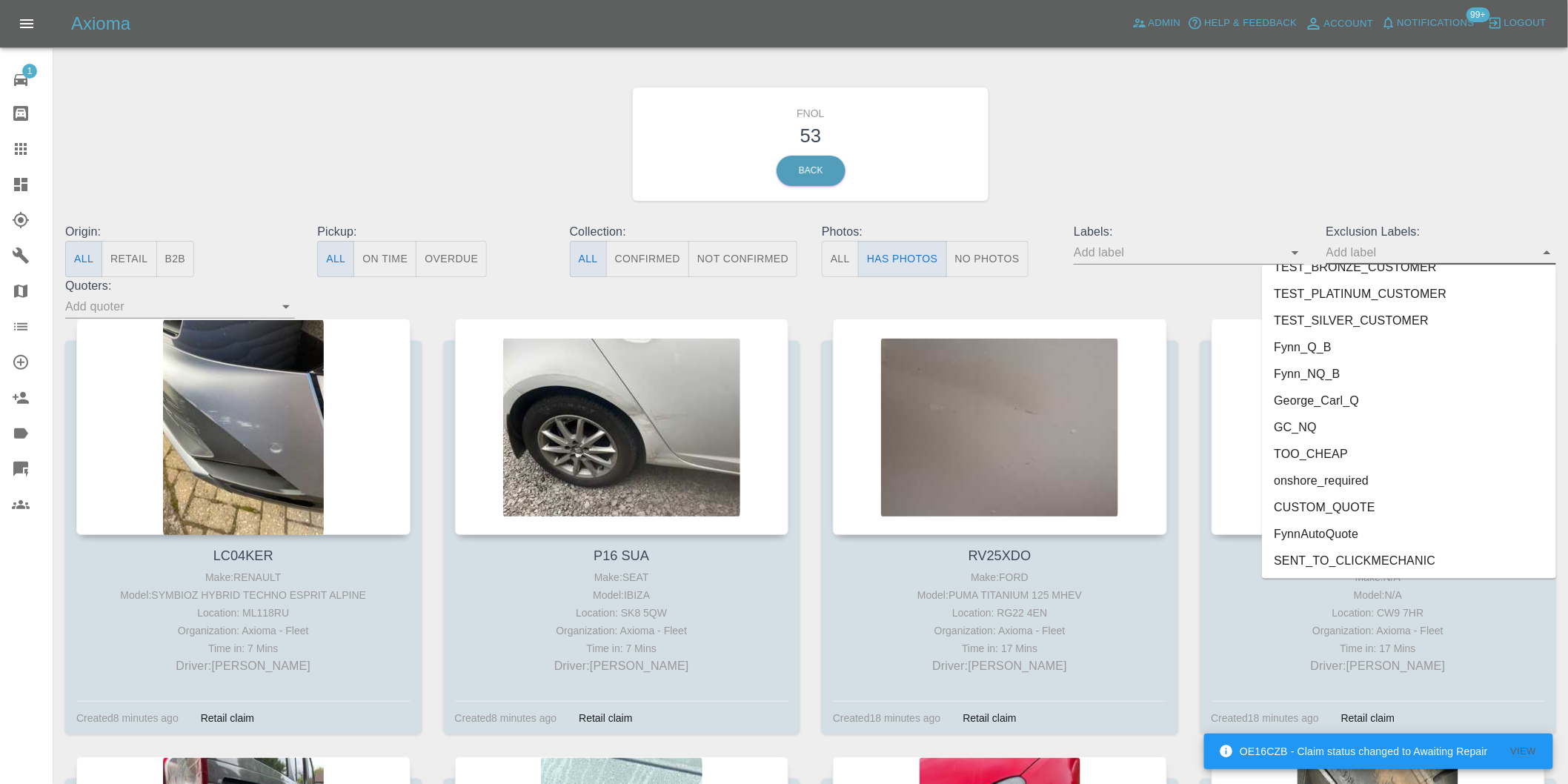
click at [1330, 401] on li "George_Carl_Q" at bounding box center [1409, 400] width 294 height 26
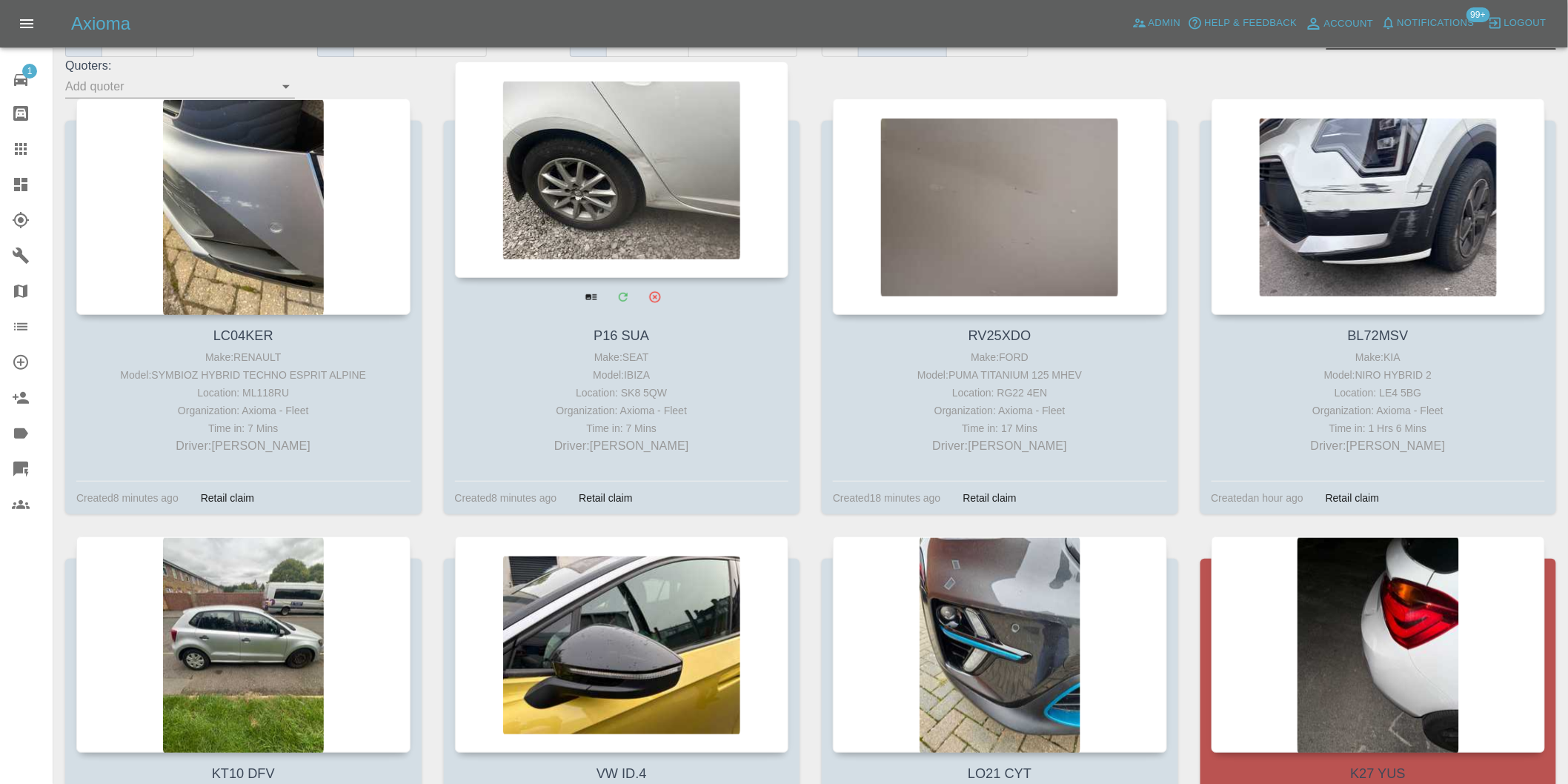
scroll to position [82, 0]
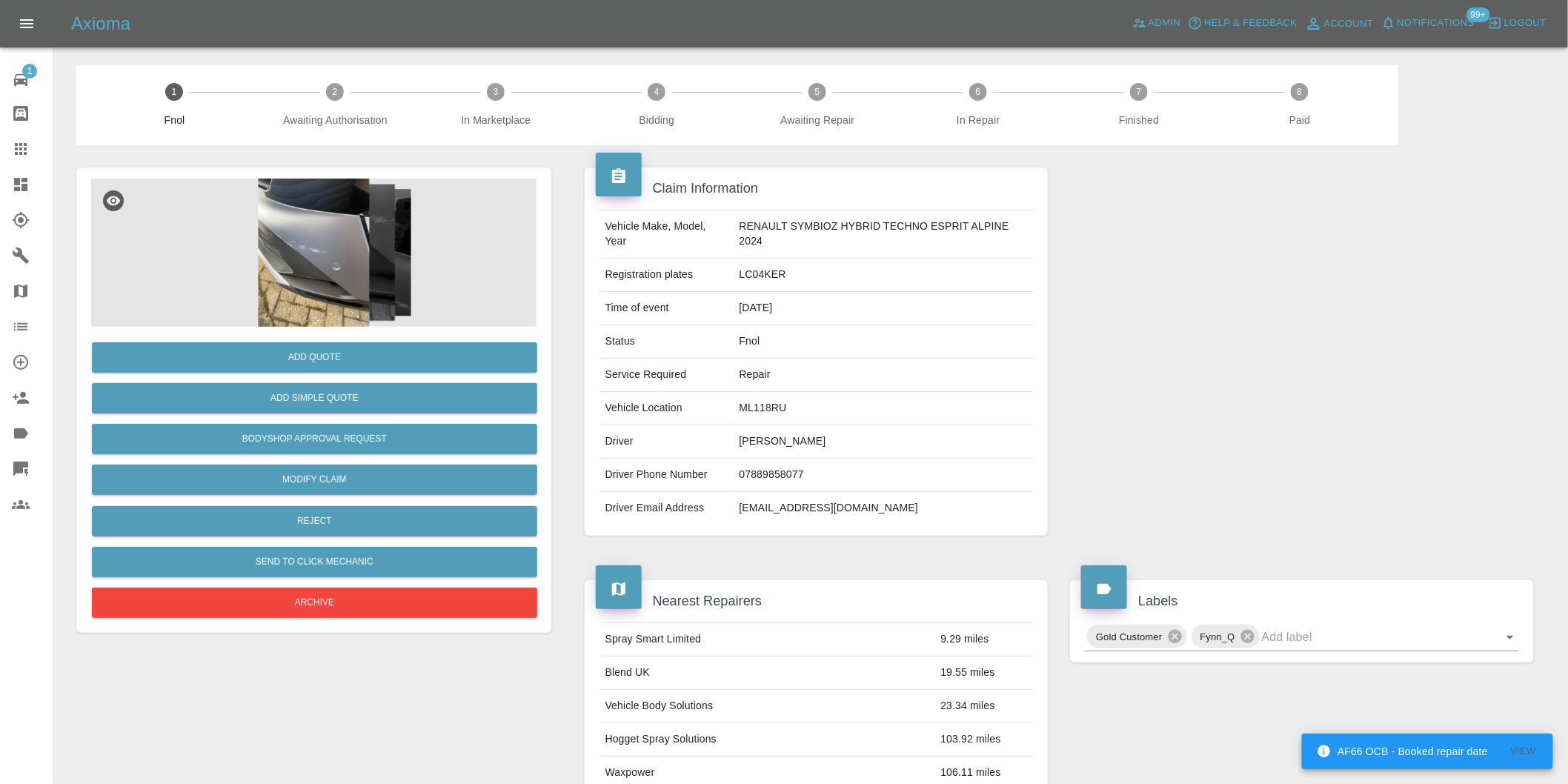
click at [315, 243] on img at bounding box center [314, 252] width 445 height 148
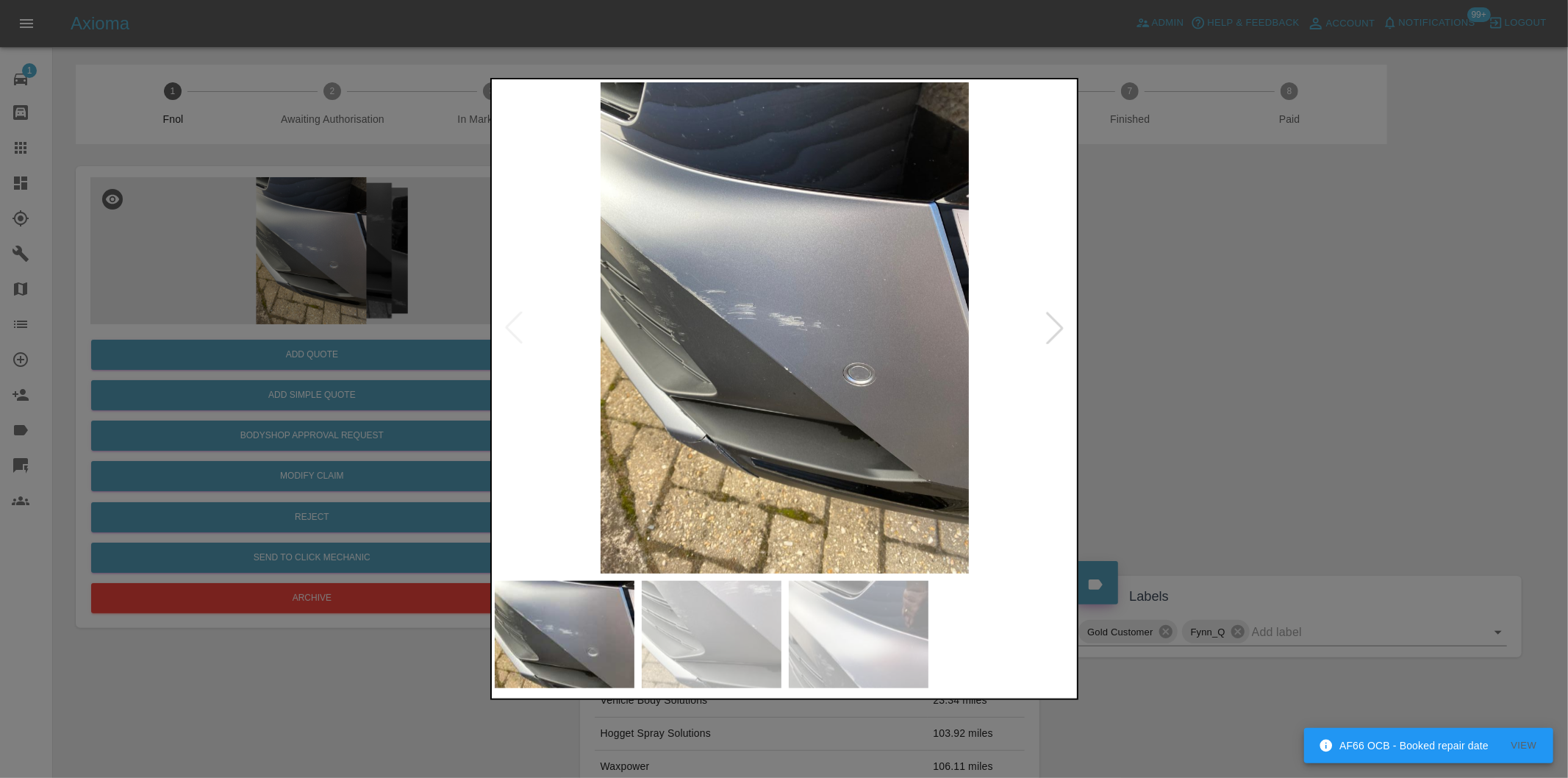
click at [1052, 329] on div at bounding box center [1054, 327] width 32 height 32
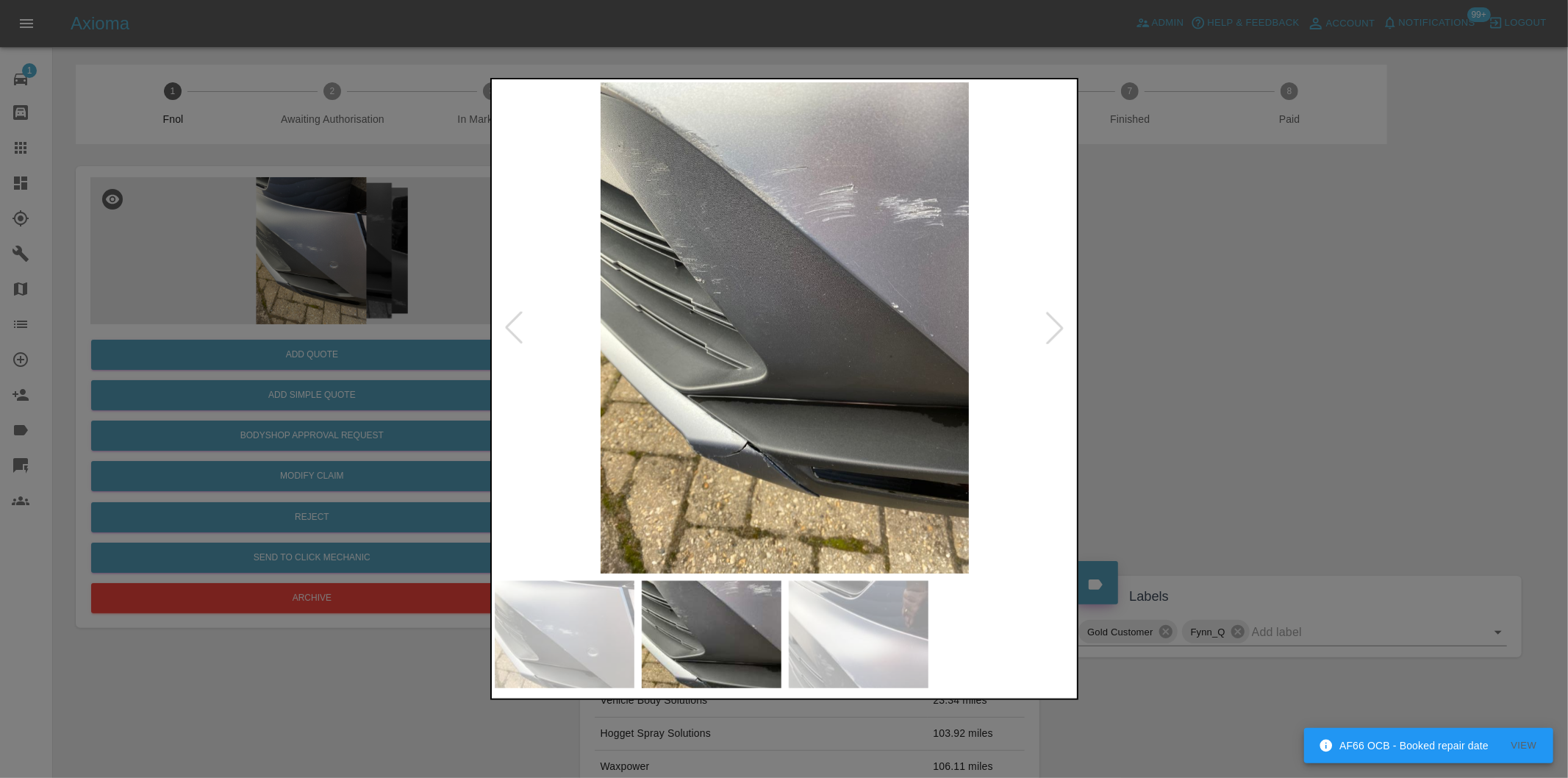
click at [1052, 329] on div at bounding box center [1054, 327] width 32 height 32
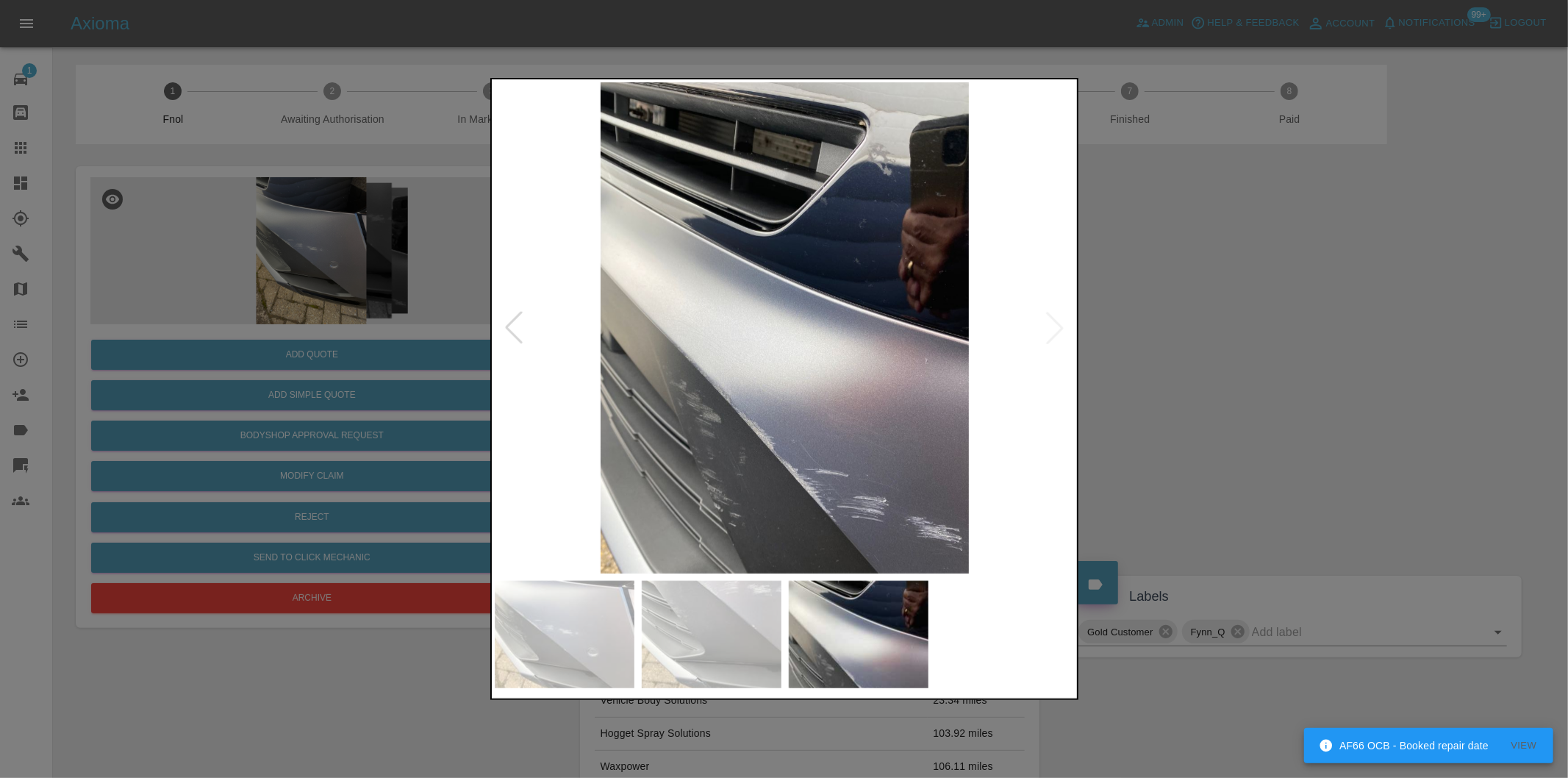
click at [1053, 329] on img at bounding box center [784, 328] width 581 height 491
drag, startPoint x: 1176, startPoint y: 318, endPoint x: 1096, endPoint y: 189, distance: 151.8
click at [1177, 318] on div at bounding box center [784, 389] width 1568 height 778
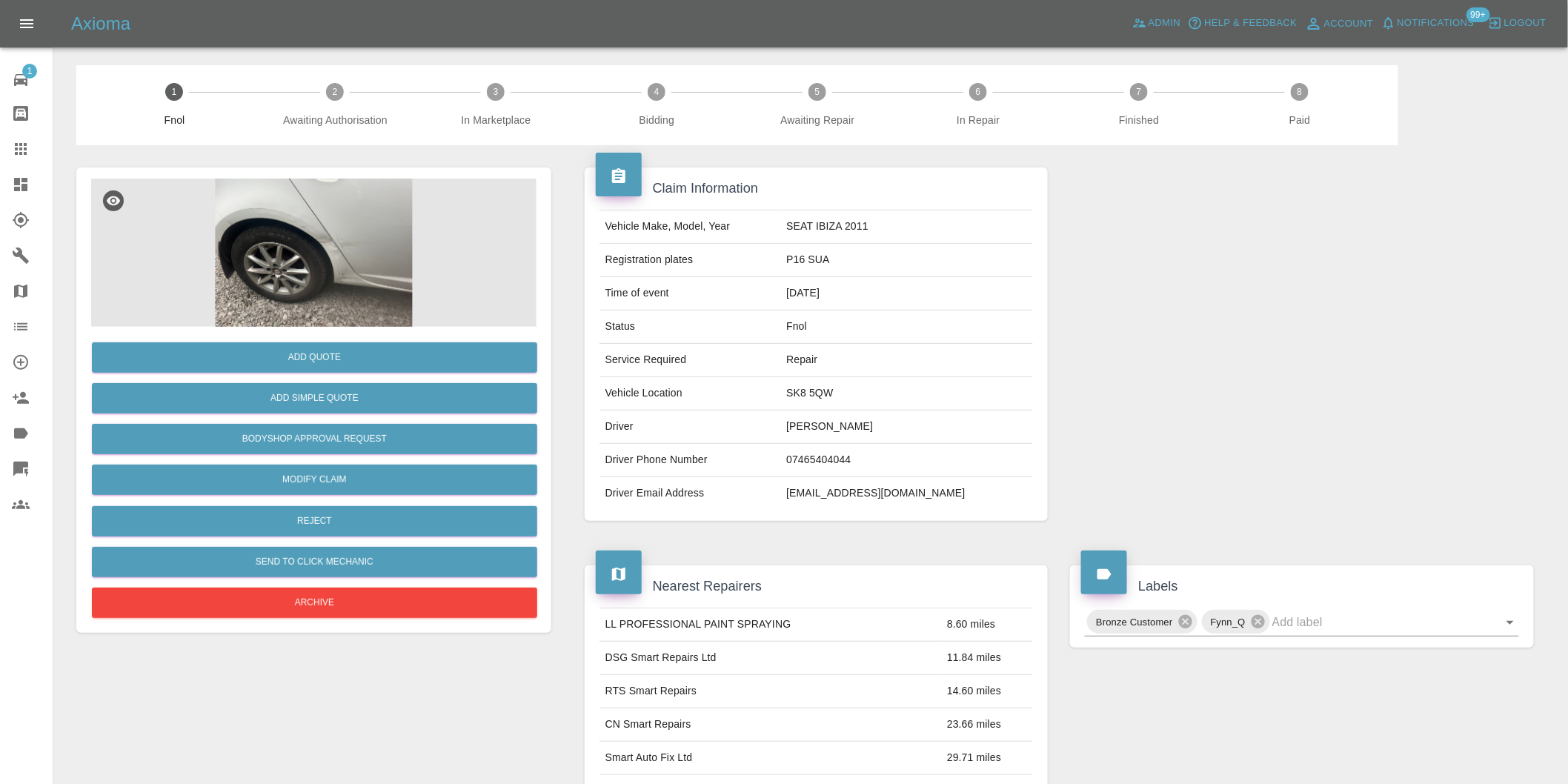
click at [365, 219] on img at bounding box center [314, 252] width 445 height 148
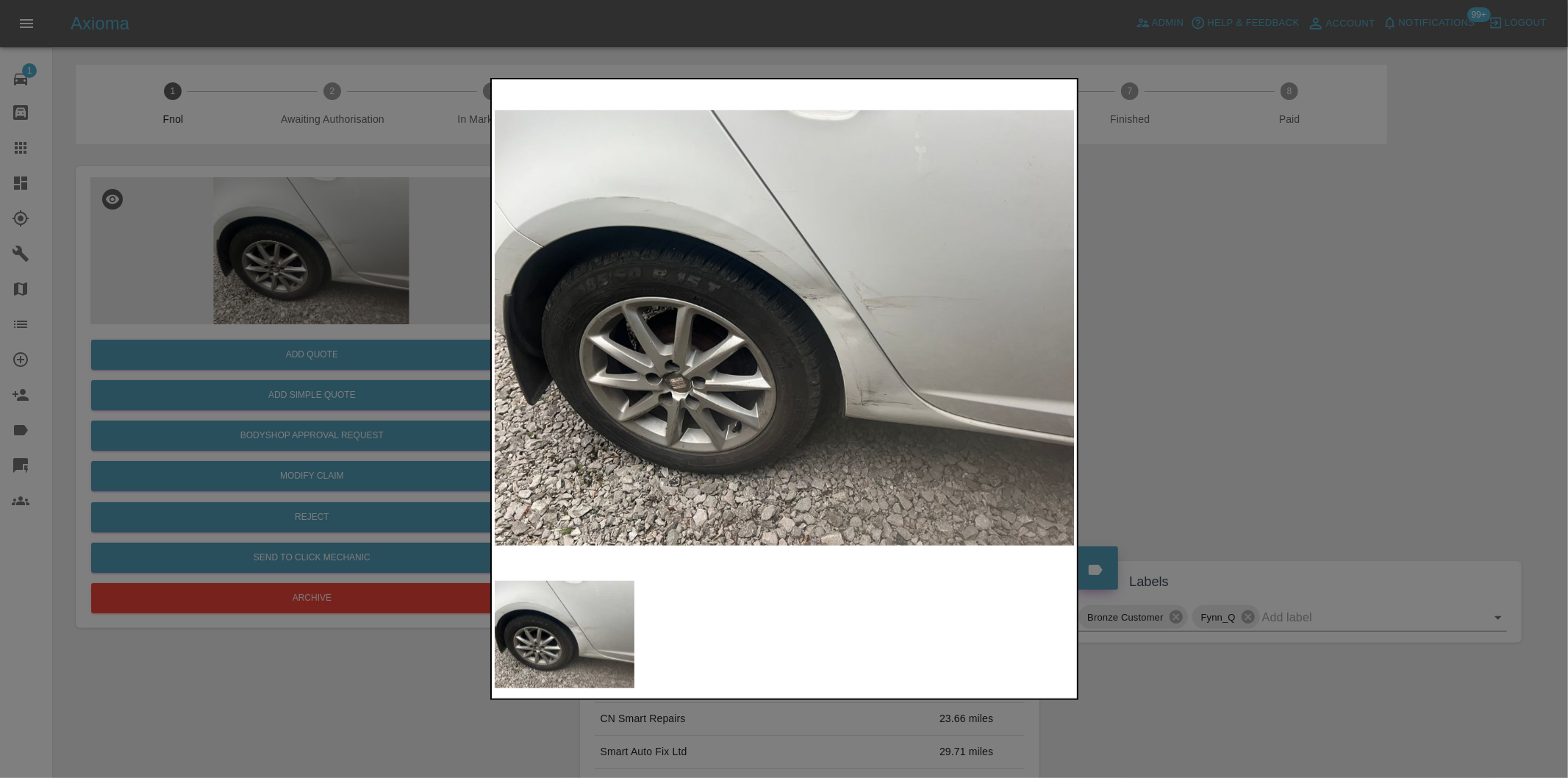
click at [1196, 355] on div at bounding box center [784, 389] width 1568 height 778
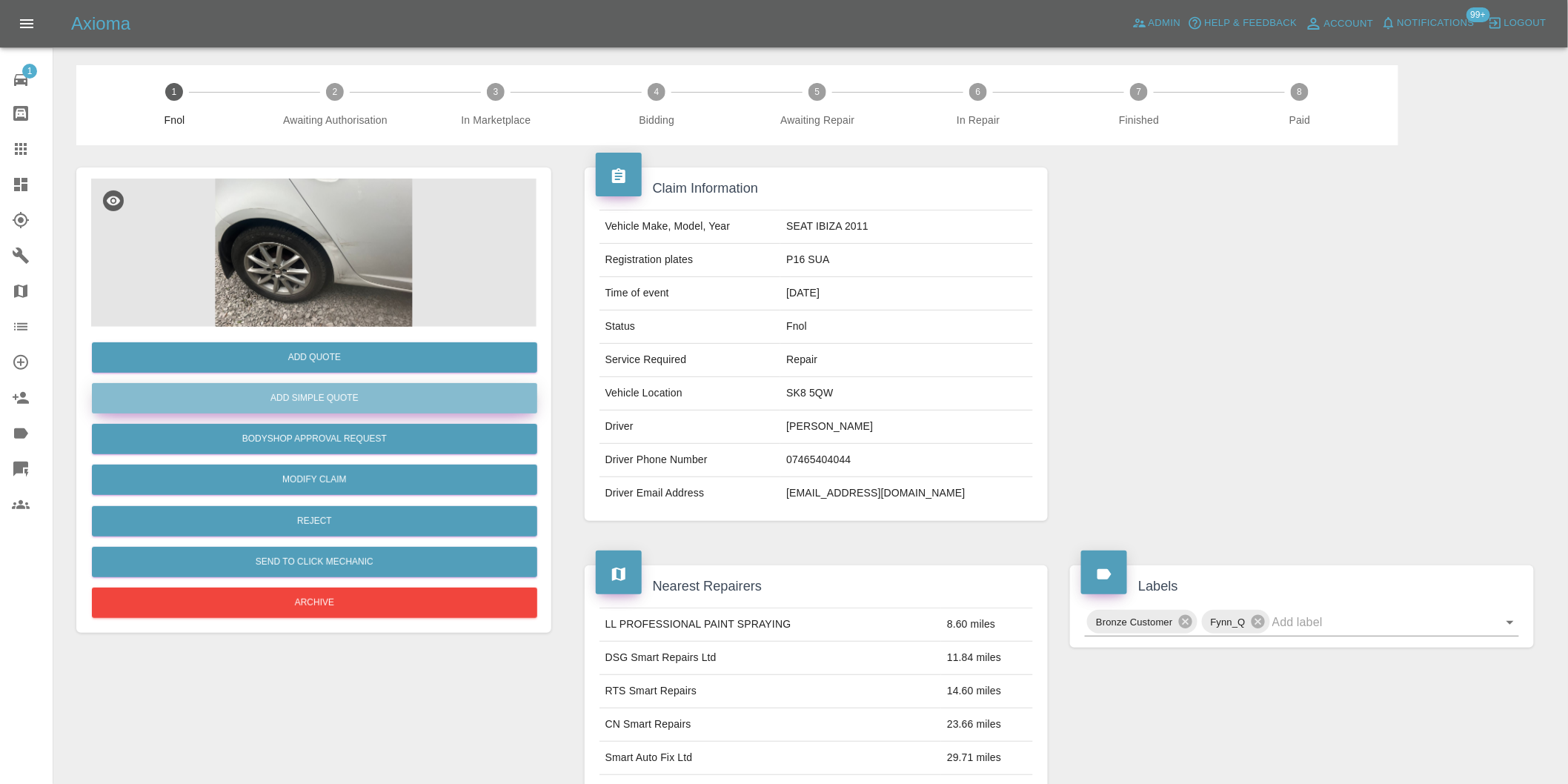
click at [338, 403] on button "Add Simple Quote" at bounding box center [315, 397] width 445 height 30
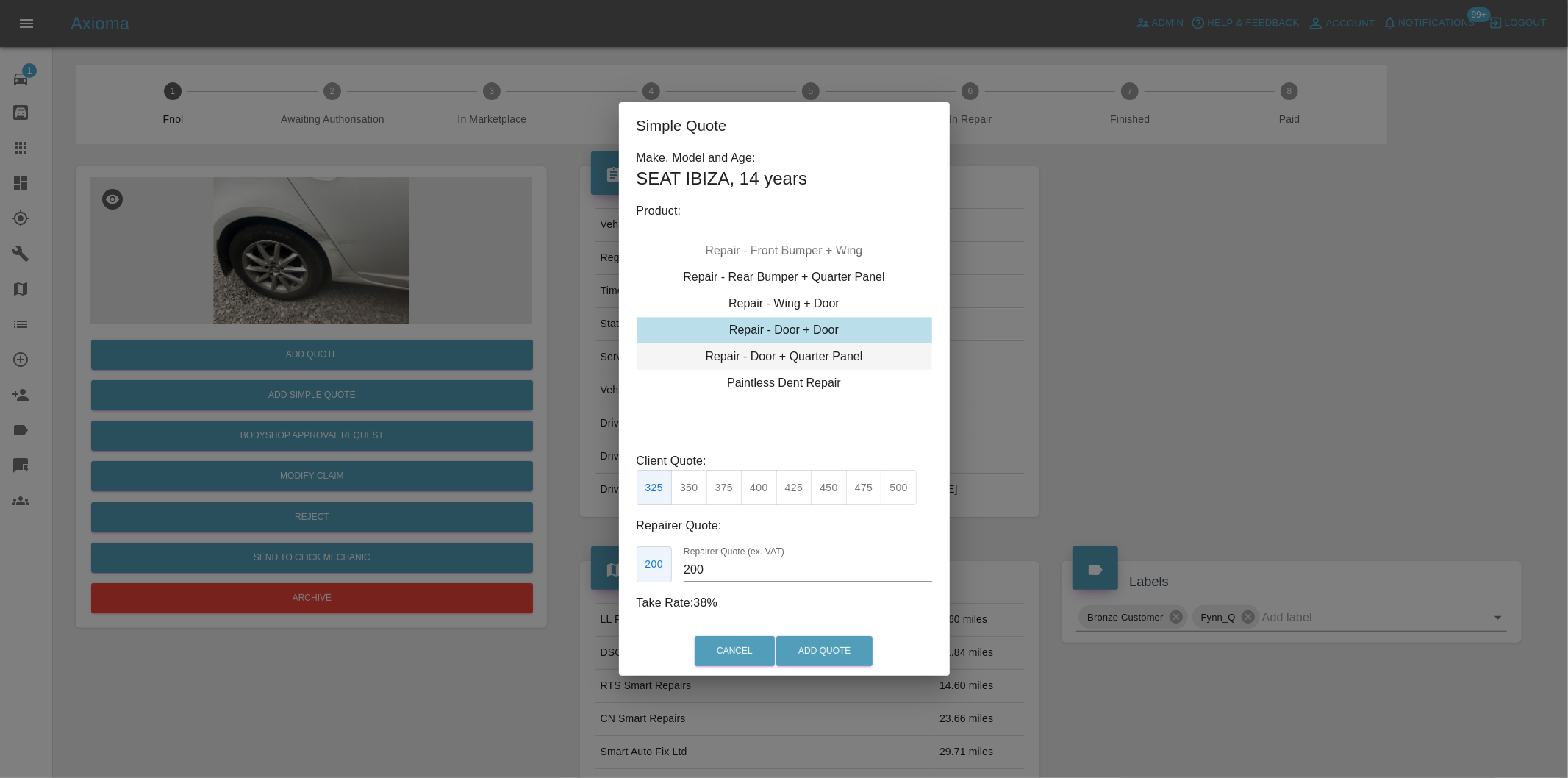
click at [841, 355] on div "Repair - Door + Quarter Panel" at bounding box center [784, 356] width 296 height 26
click at [830, 488] on button "450" at bounding box center [828, 488] width 36 height 36
type input "280"
click at [830, 645] on button "Add Quote" at bounding box center [823, 650] width 96 height 30
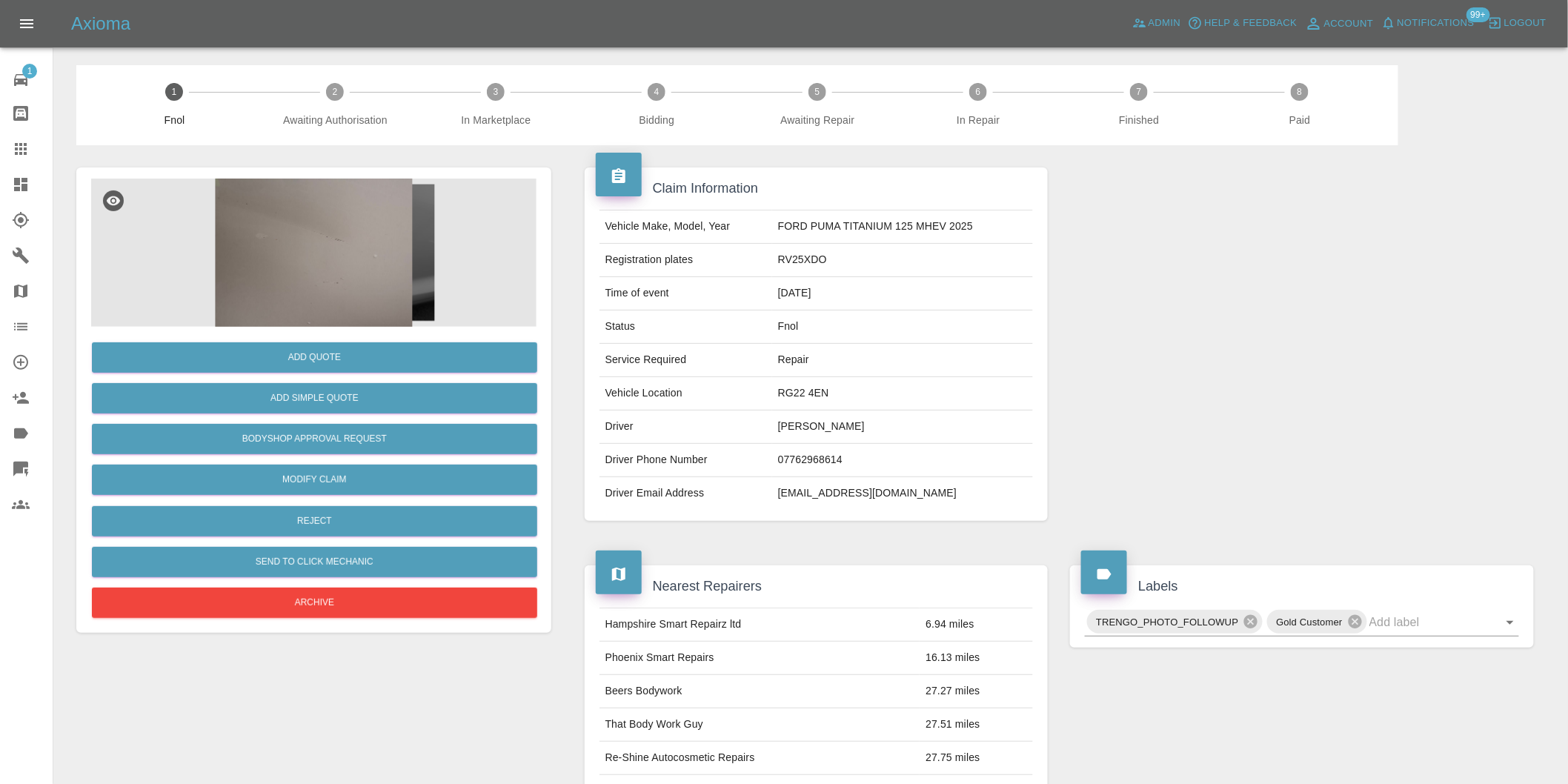
click at [354, 223] on img at bounding box center [314, 252] width 445 height 148
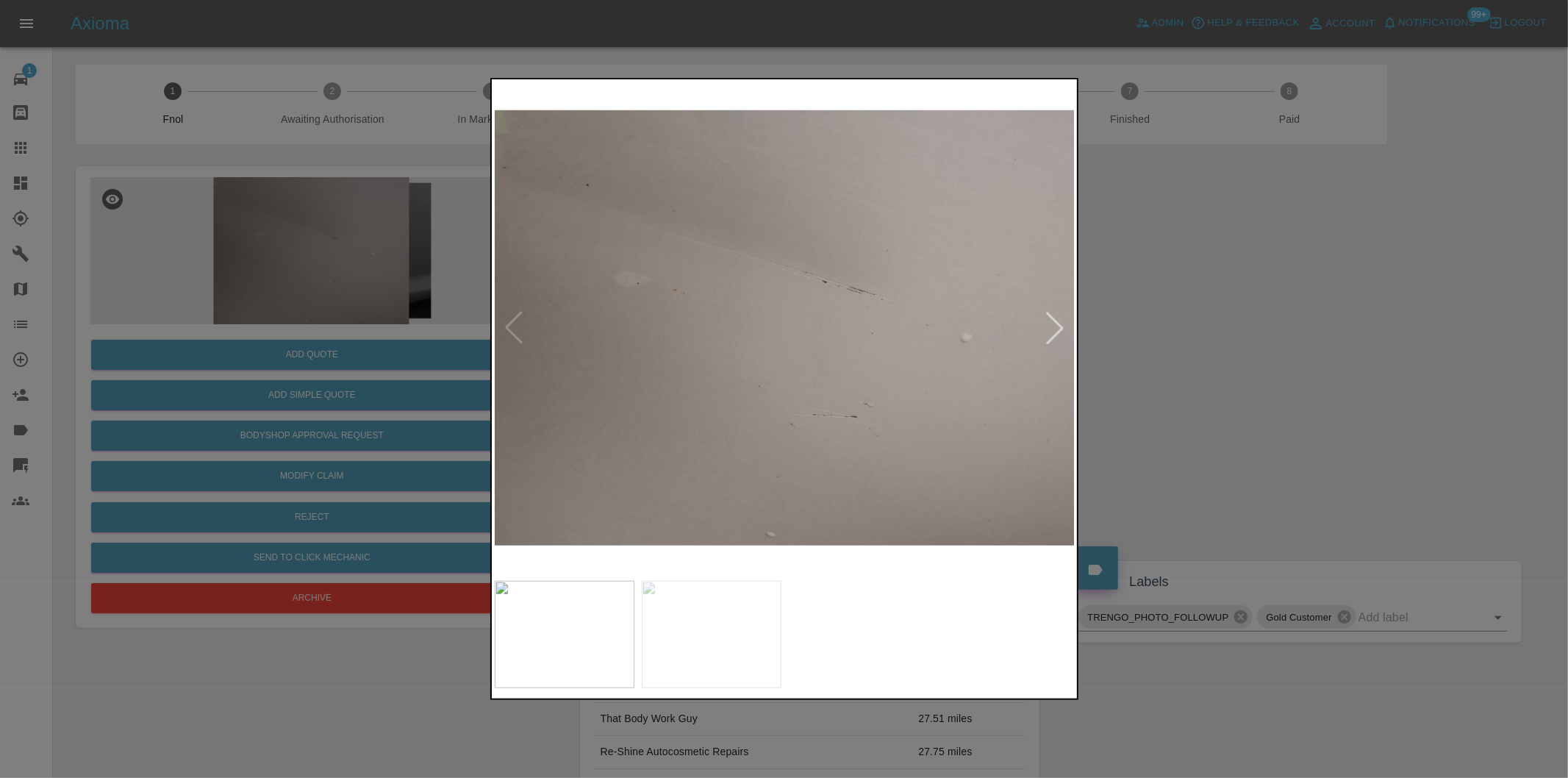
click at [1061, 327] on div at bounding box center [1054, 327] width 32 height 32
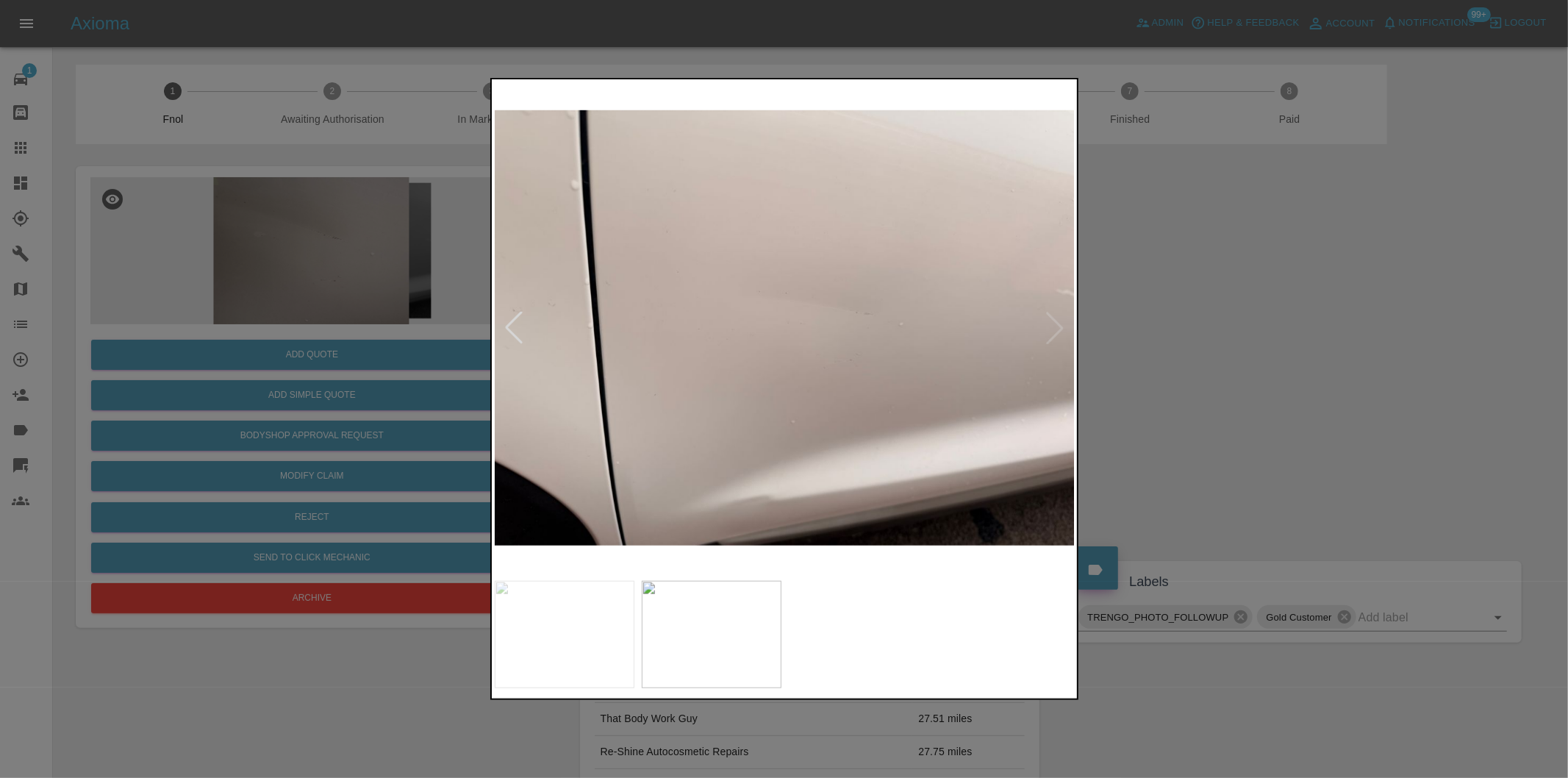
click at [1061, 327] on img at bounding box center [784, 328] width 581 height 491
click at [1246, 327] on div at bounding box center [784, 389] width 1568 height 778
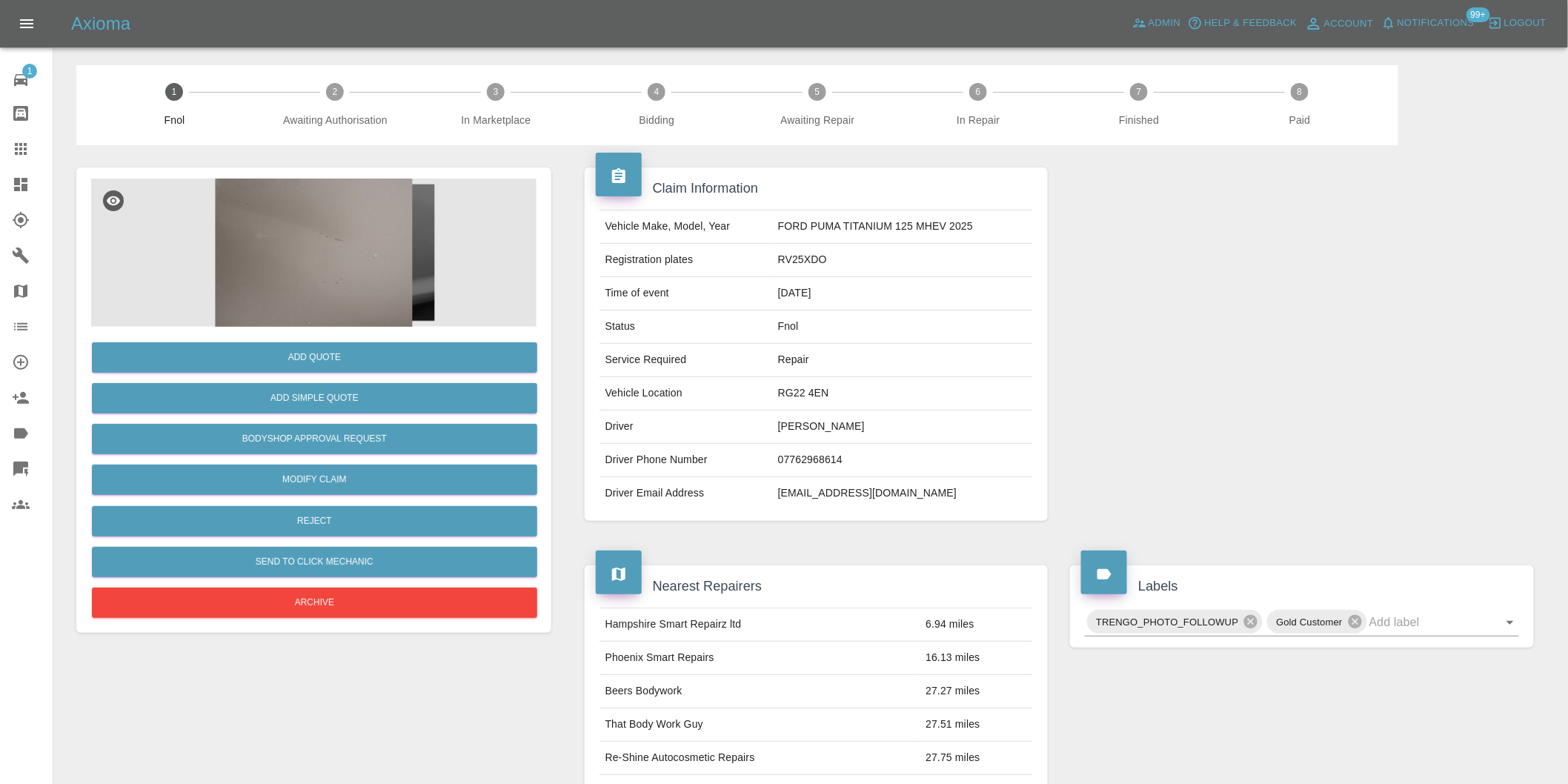
click at [307, 239] on img at bounding box center [314, 252] width 445 height 148
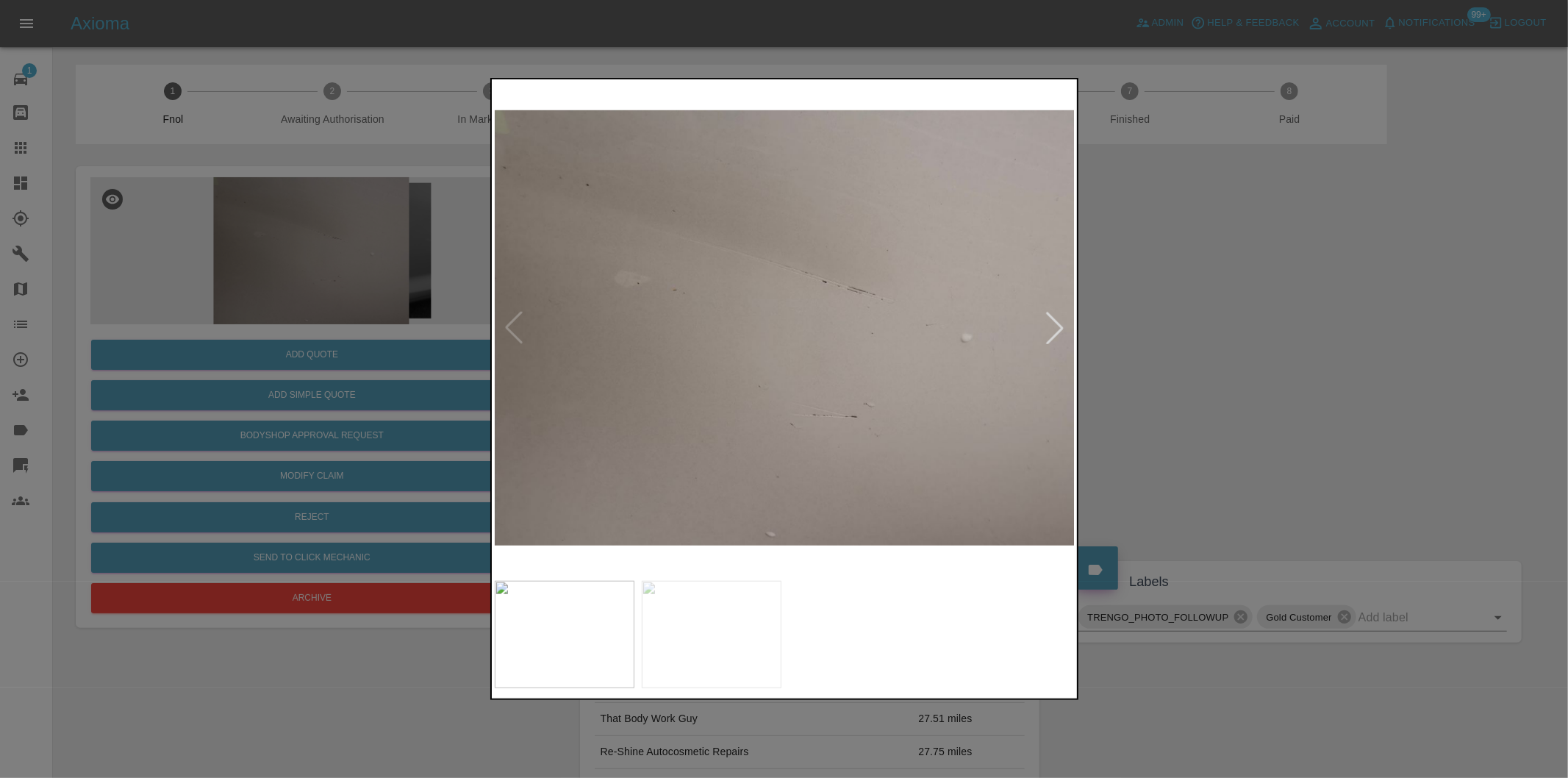
click at [1059, 327] on div at bounding box center [1054, 327] width 32 height 32
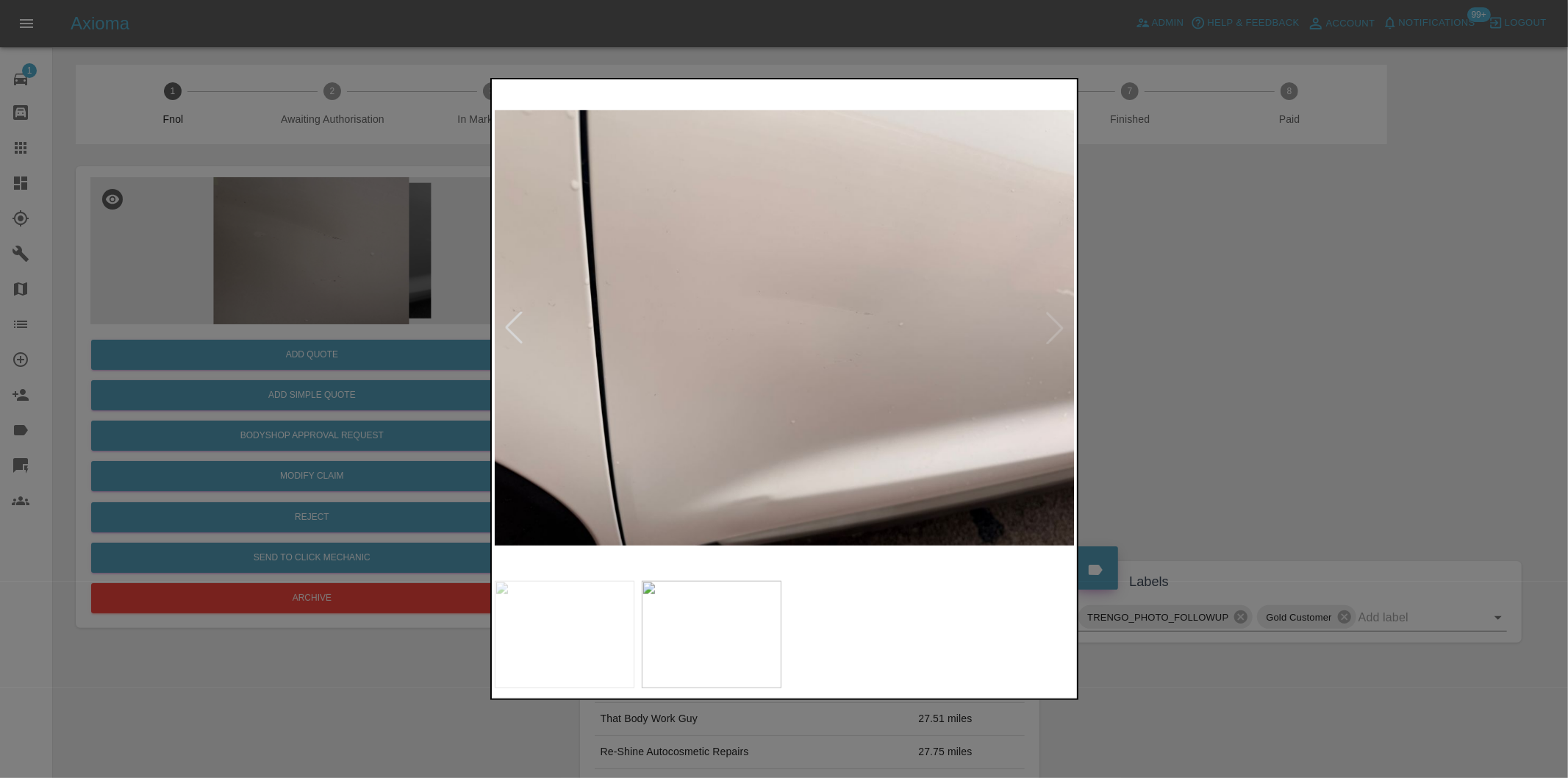
click at [1244, 362] on div at bounding box center [784, 389] width 1568 height 778
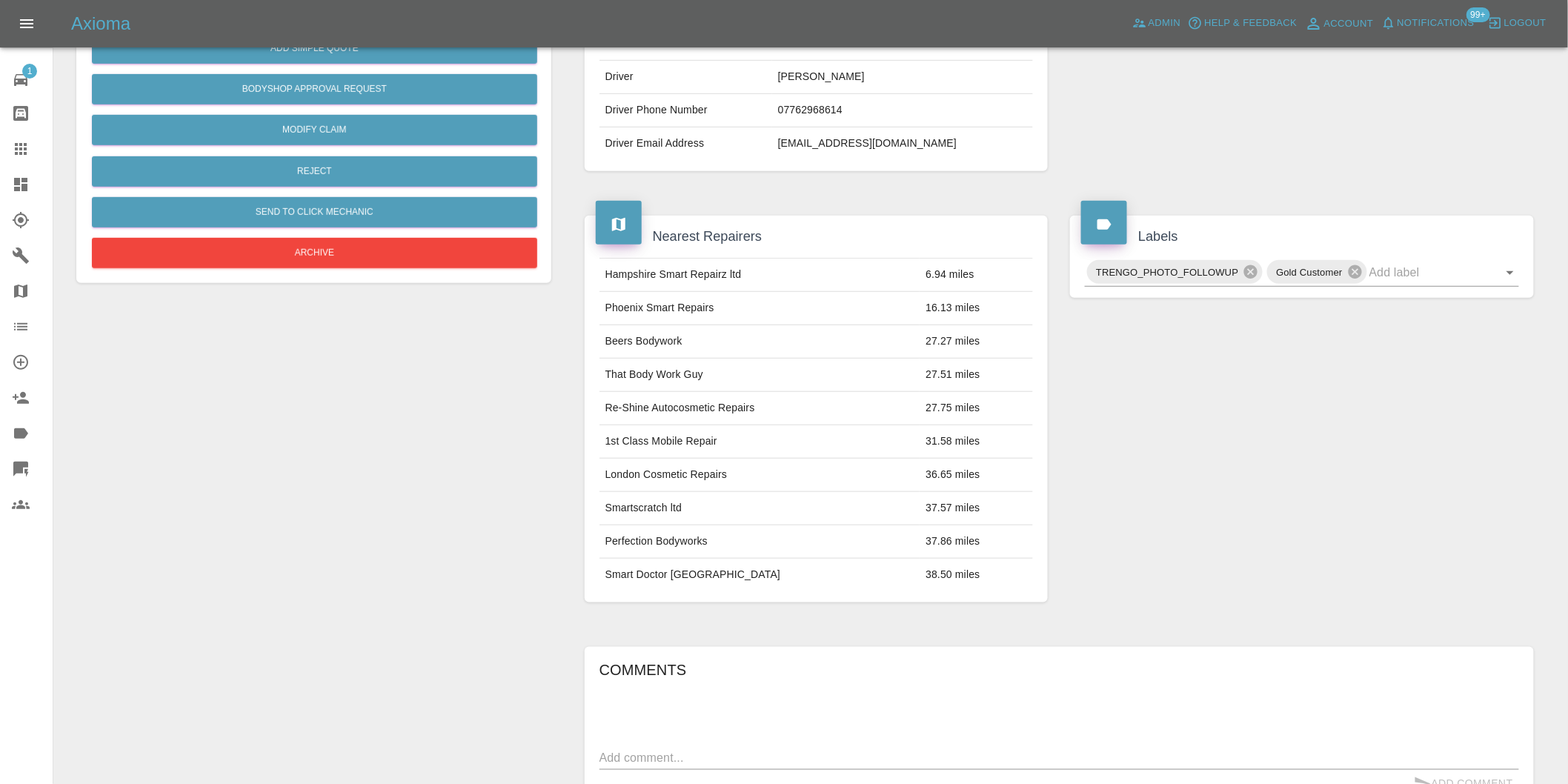
scroll to position [20, 0]
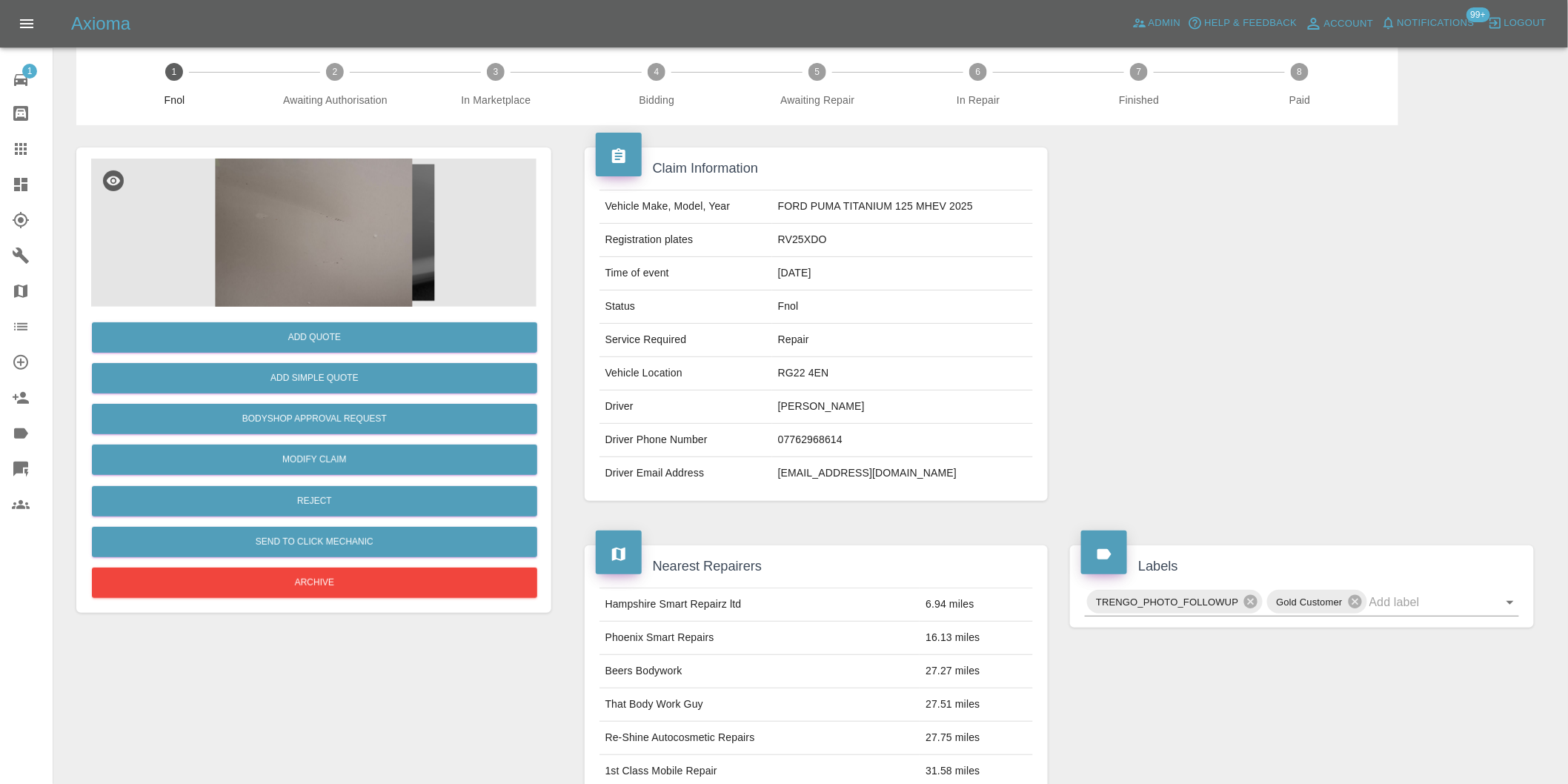
click at [297, 206] on img at bounding box center [314, 233] width 445 height 148
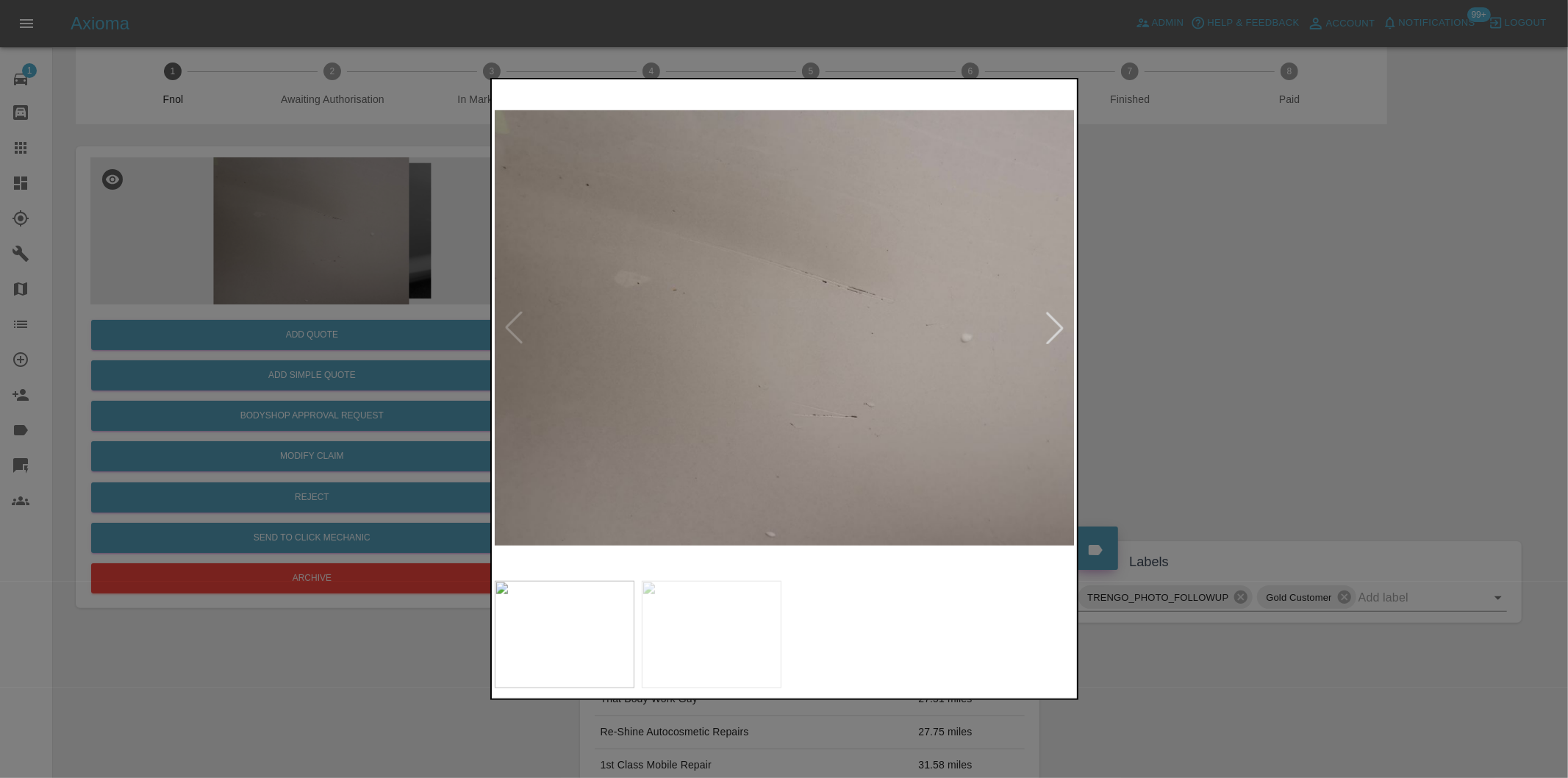
click at [1057, 326] on div at bounding box center [1054, 327] width 32 height 32
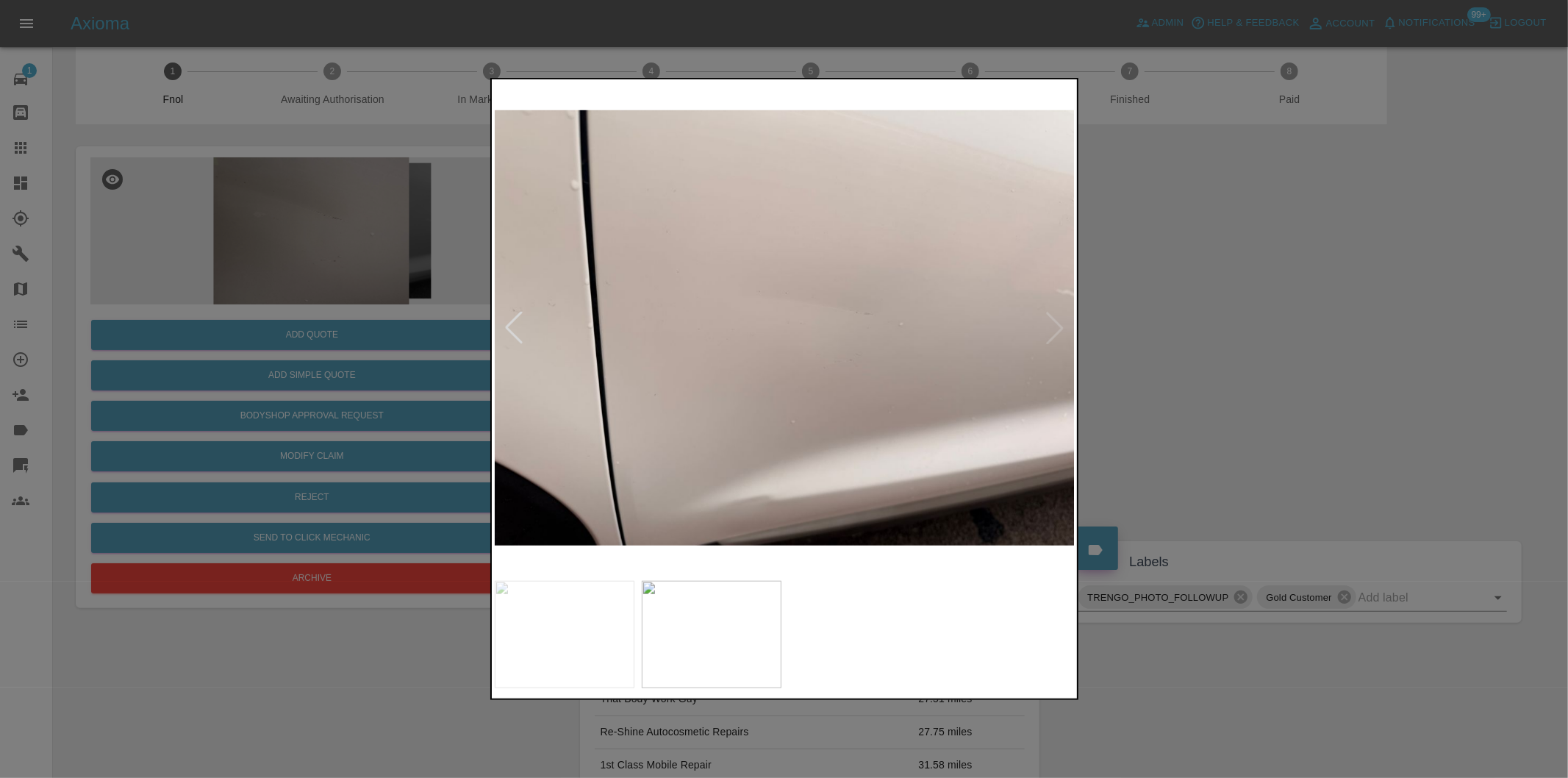
click at [1057, 326] on img at bounding box center [784, 328] width 581 height 491
click at [1237, 354] on div at bounding box center [784, 389] width 1568 height 778
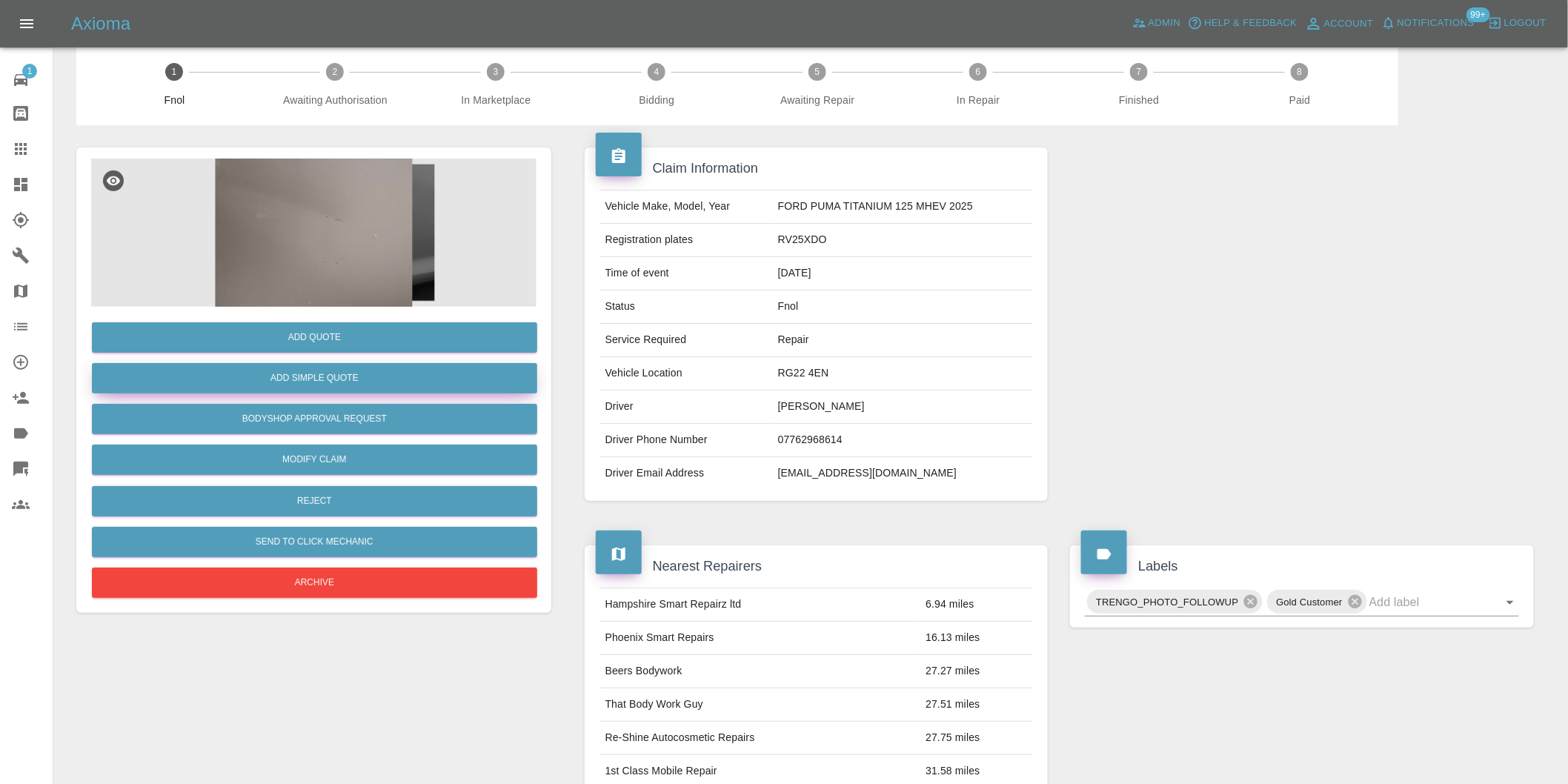
click at [406, 384] on button "Add Simple Quote" at bounding box center [315, 378] width 445 height 30
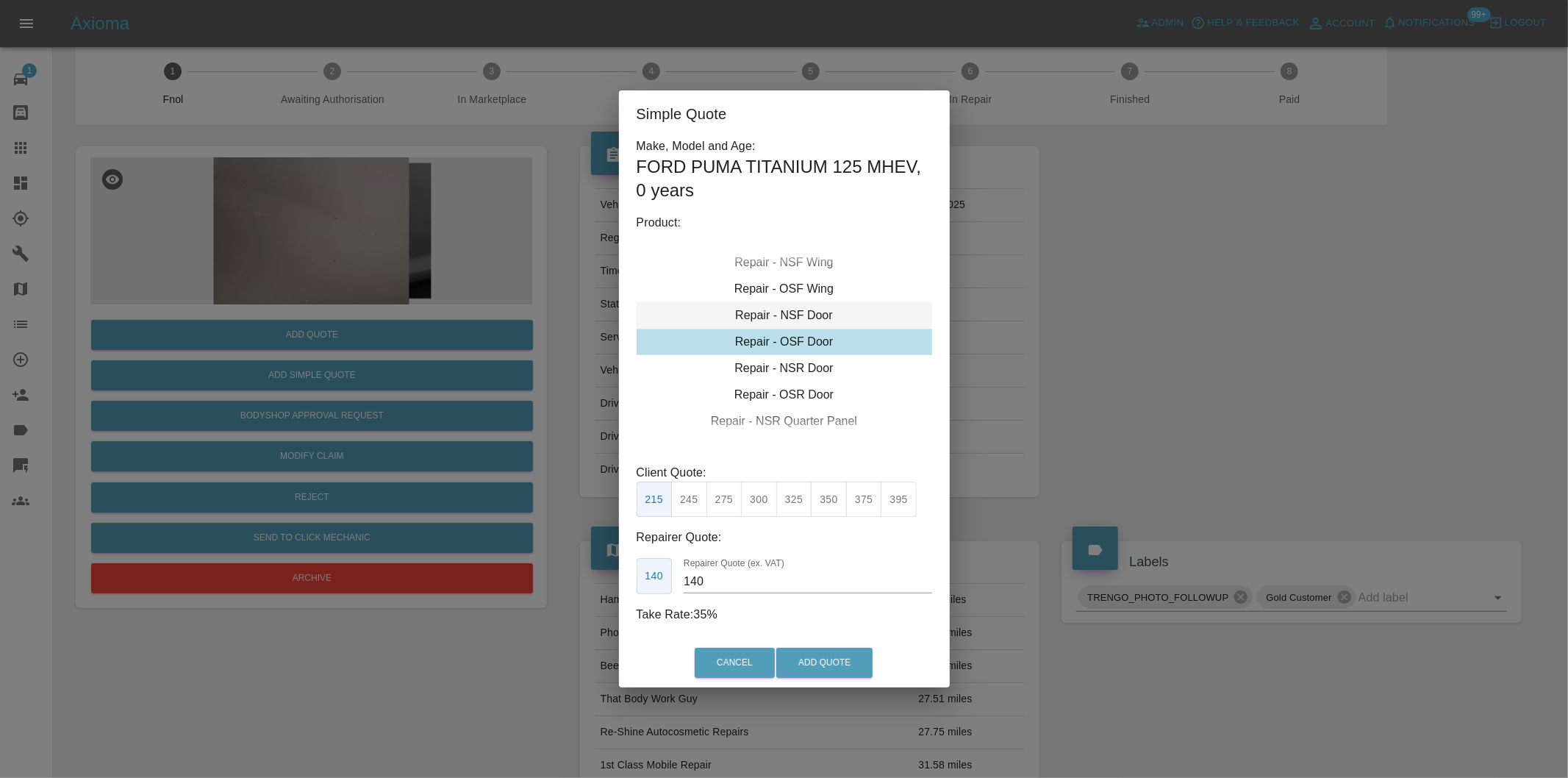
click at [812, 319] on div "Repair - NSF Door" at bounding box center [784, 315] width 296 height 26
click at [755, 500] on button "300" at bounding box center [758, 500] width 36 height 36
type input "190"
click at [828, 665] on button "Add Quote" at bounding box center [823, 662] width 96 height 30
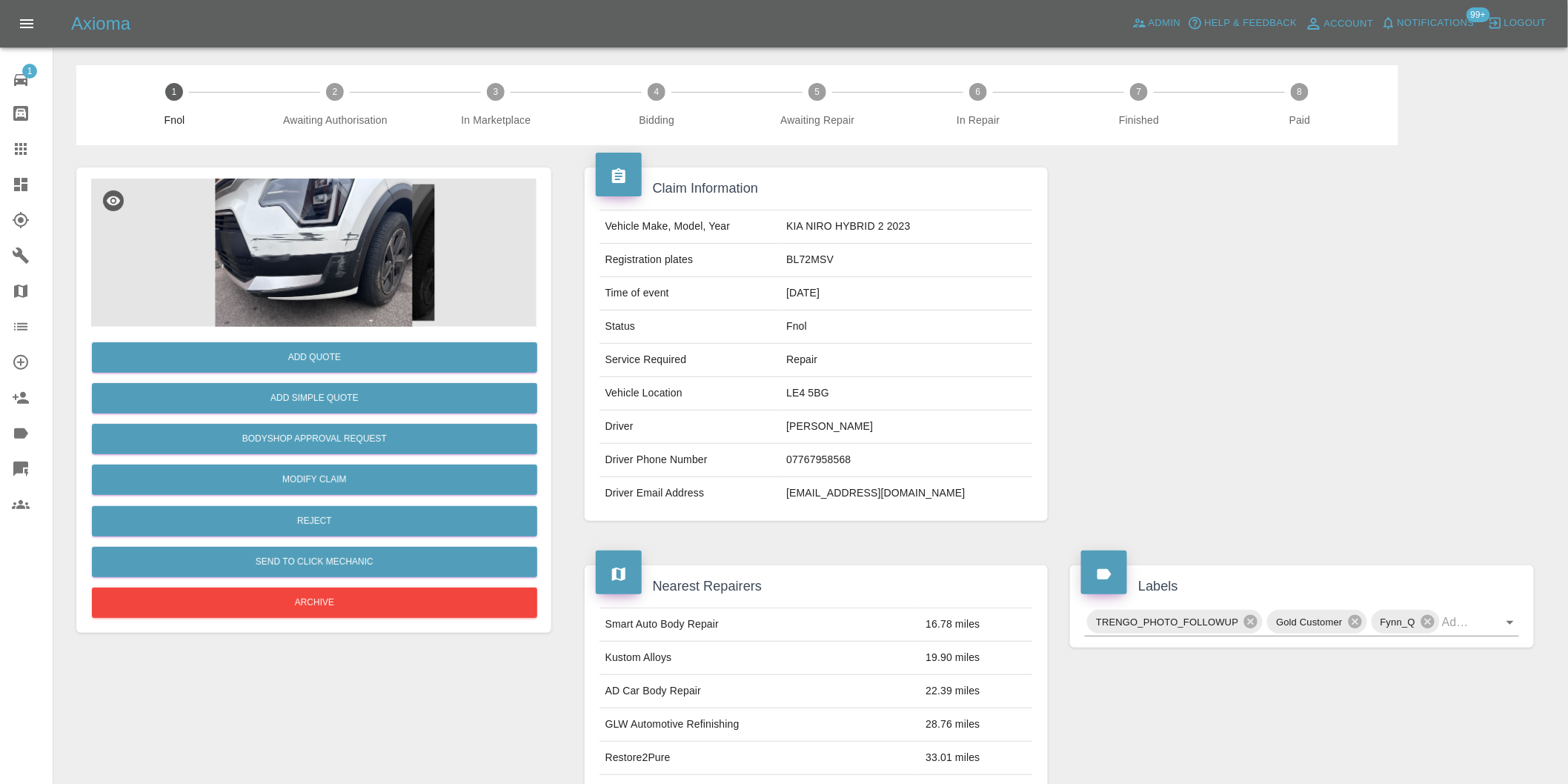
click at [344, 259] on img at bounding box center [314, 252] width 445 height 148
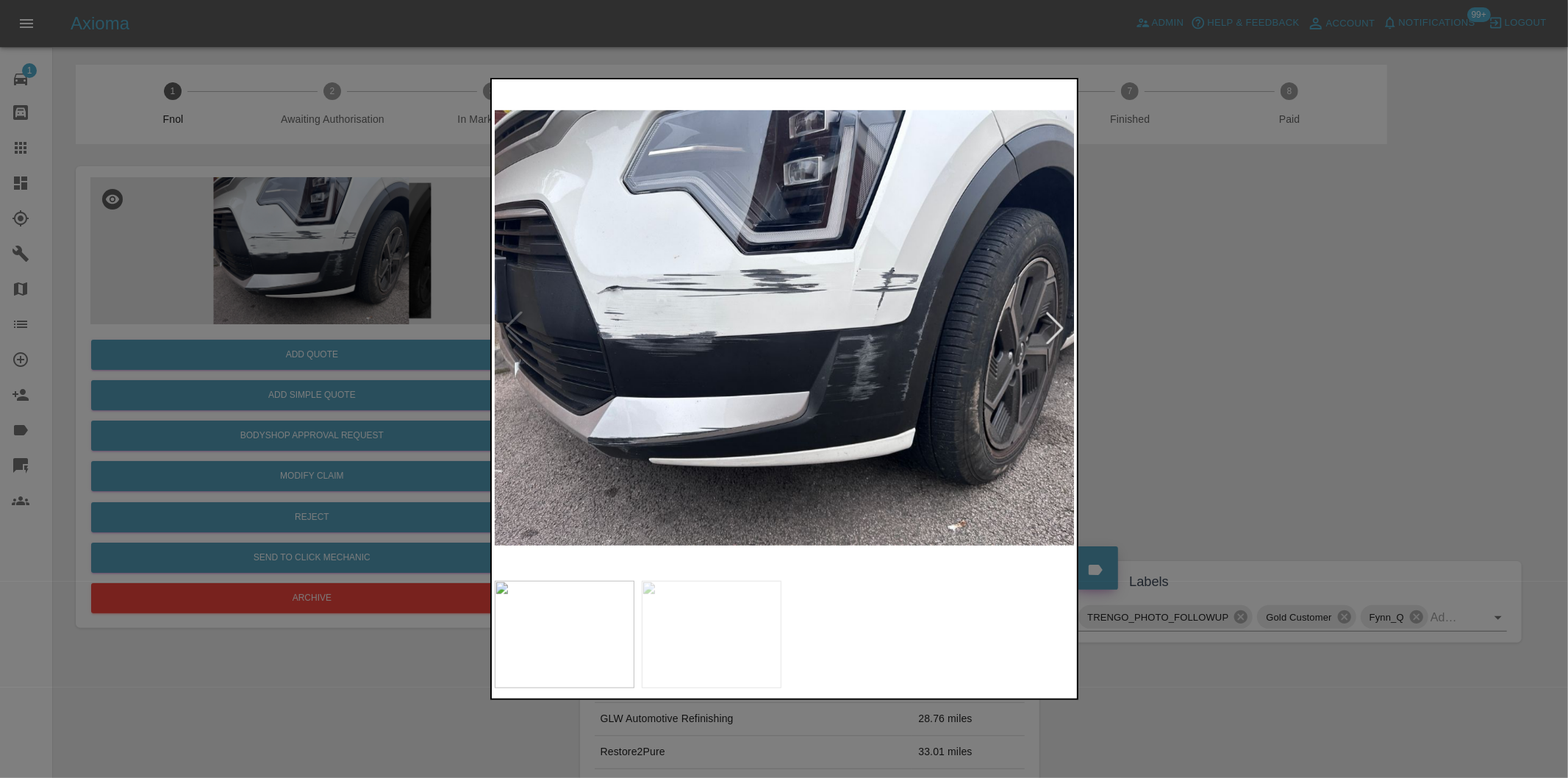
click at [1059, 333] on div at bounding box center [1054, 327] width 32 height 32
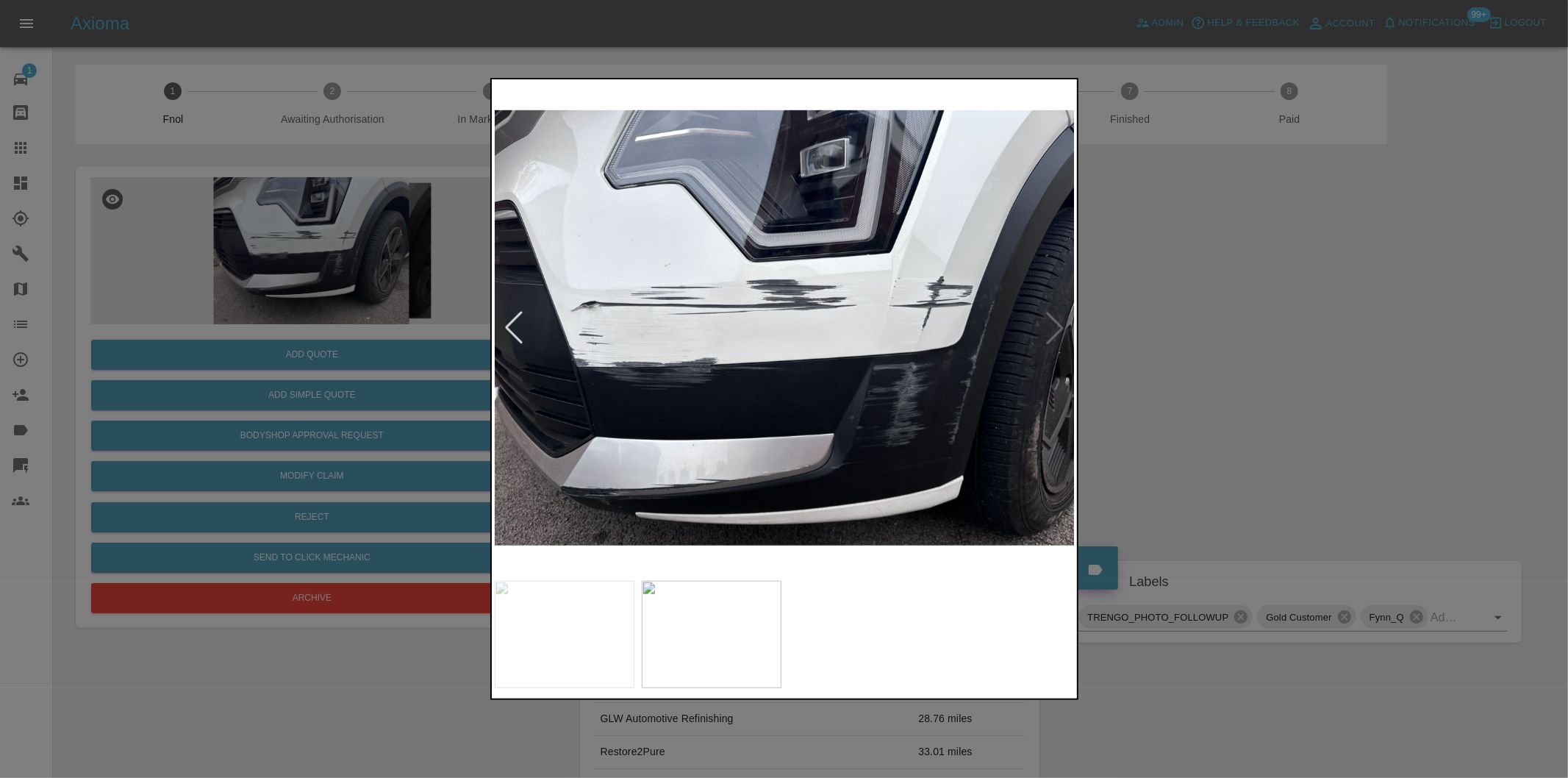
click at [1059, 331] on img at bounding box center [784, 328] width 581 height 491
click at [1058, 328] on img at bounding box center [784, 328] width 581 height 491
drag, startPoint x: 1187, startPoint y: 293, endPoint x: 964, endPoint y: 323, distance: 225.0
click at [1187, 292] on div at bounding box center [784, 389] width 1568 height 778
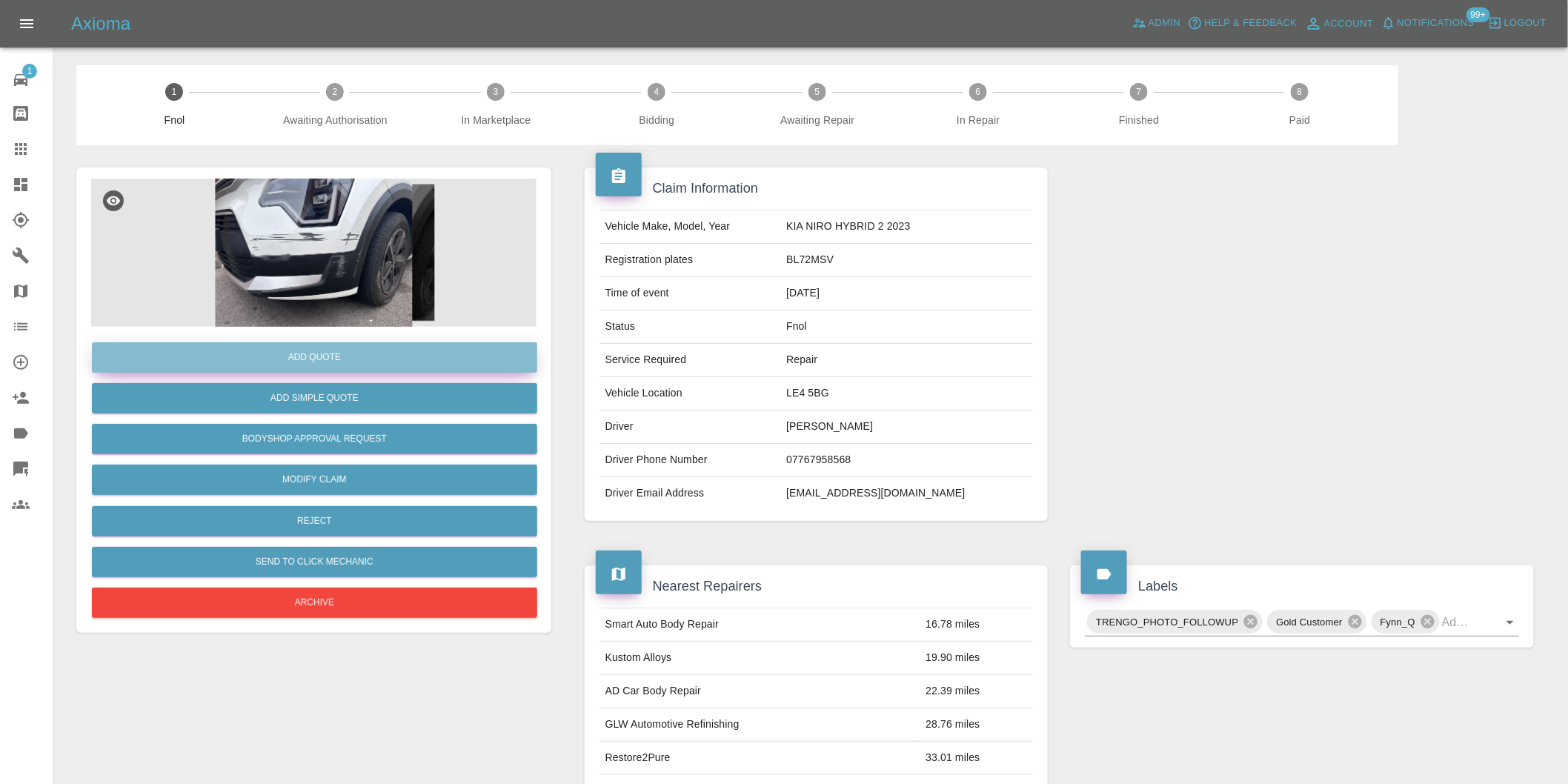
click at [351, 369] on button "Add Quote" at bounding box center [315, 357] width 445 height 30
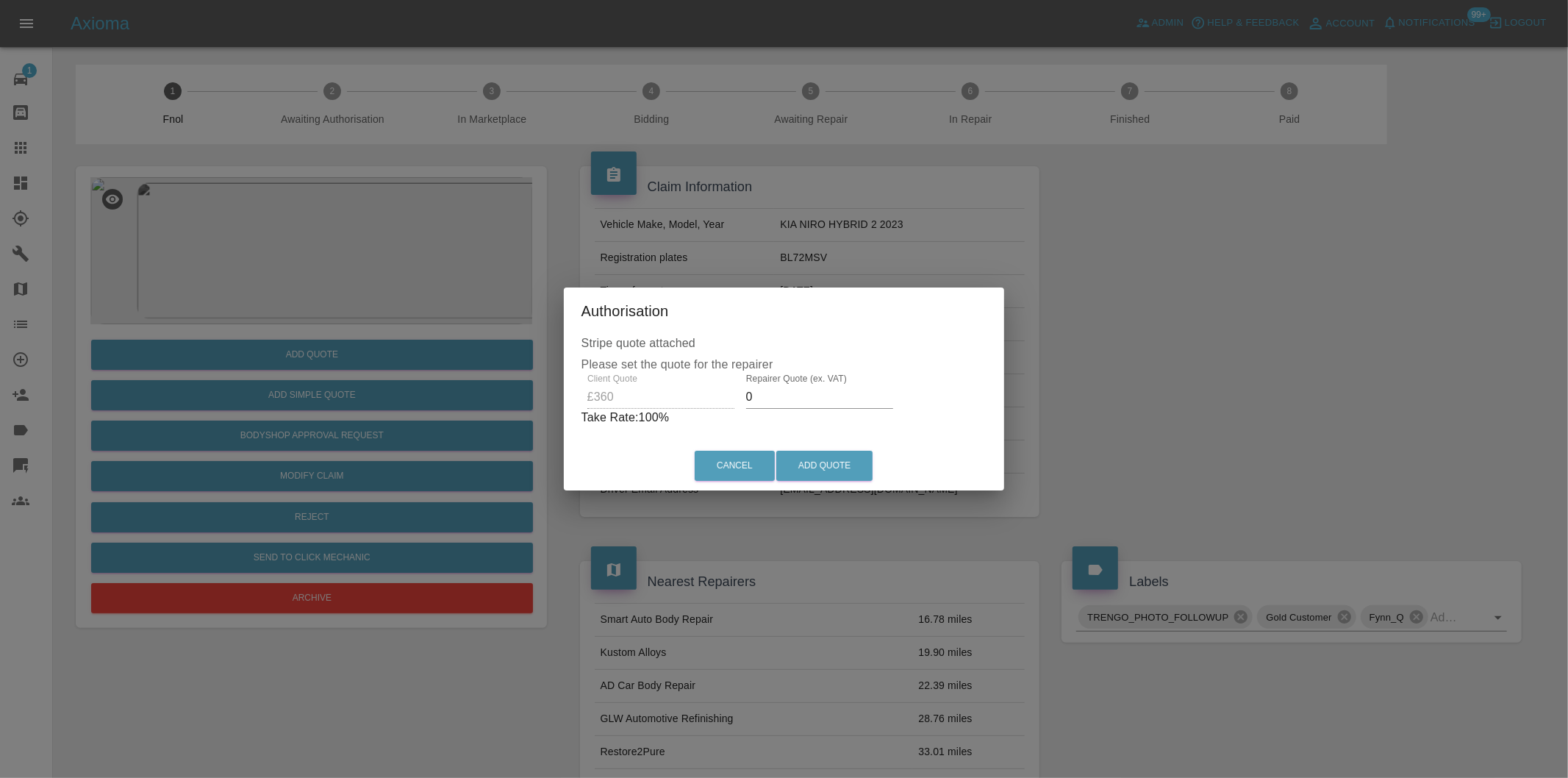
click at [807, 395] on input "0" at bounding box center [819, 397] width 147 height 23
type input "0225"
click at [843, 460] on button "Add Quote" at bounding box center [823, 465] width 96 height 30
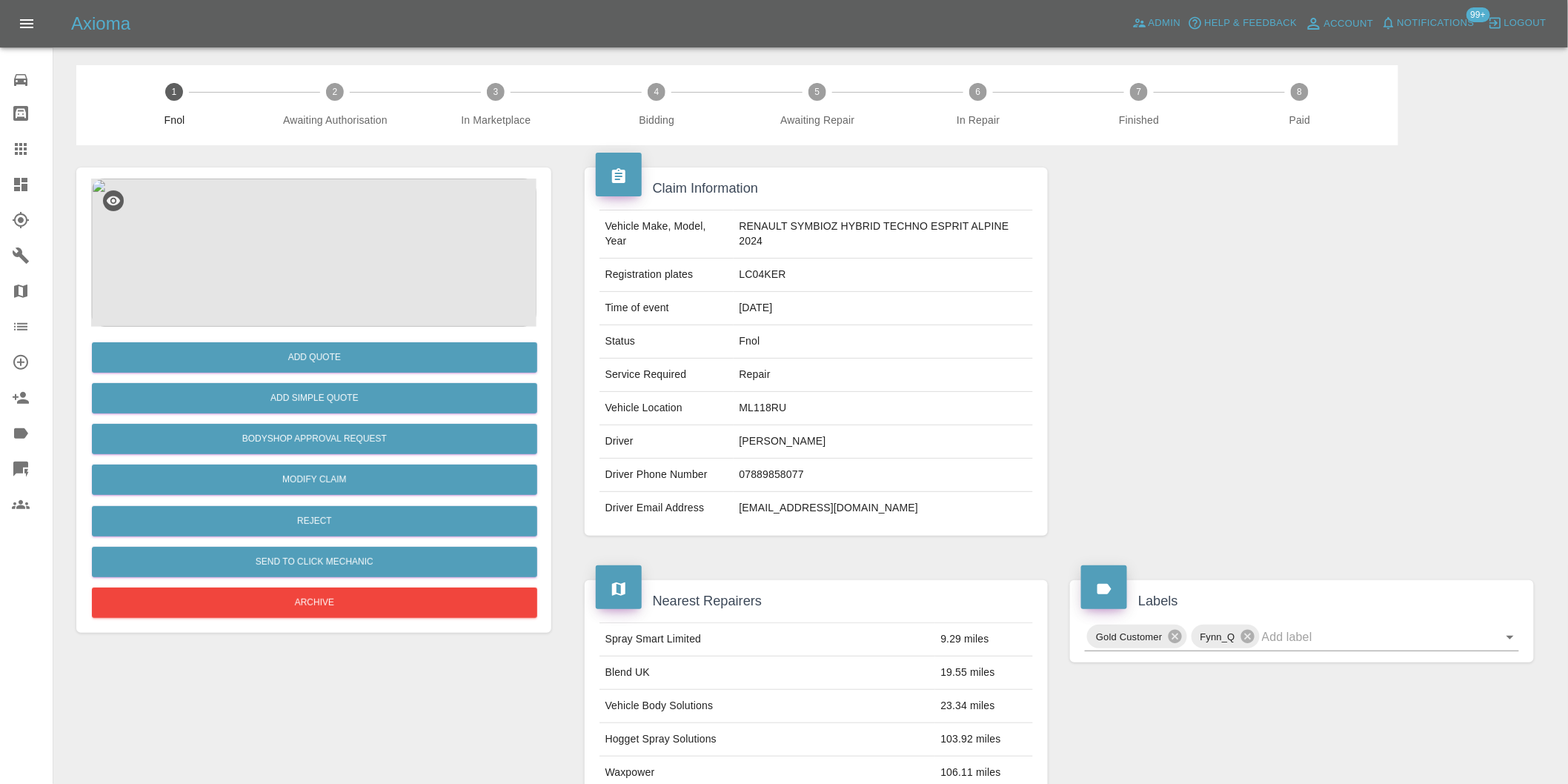
click at [304, 224] on img at bounding box center [314, 252] width 445 height 148
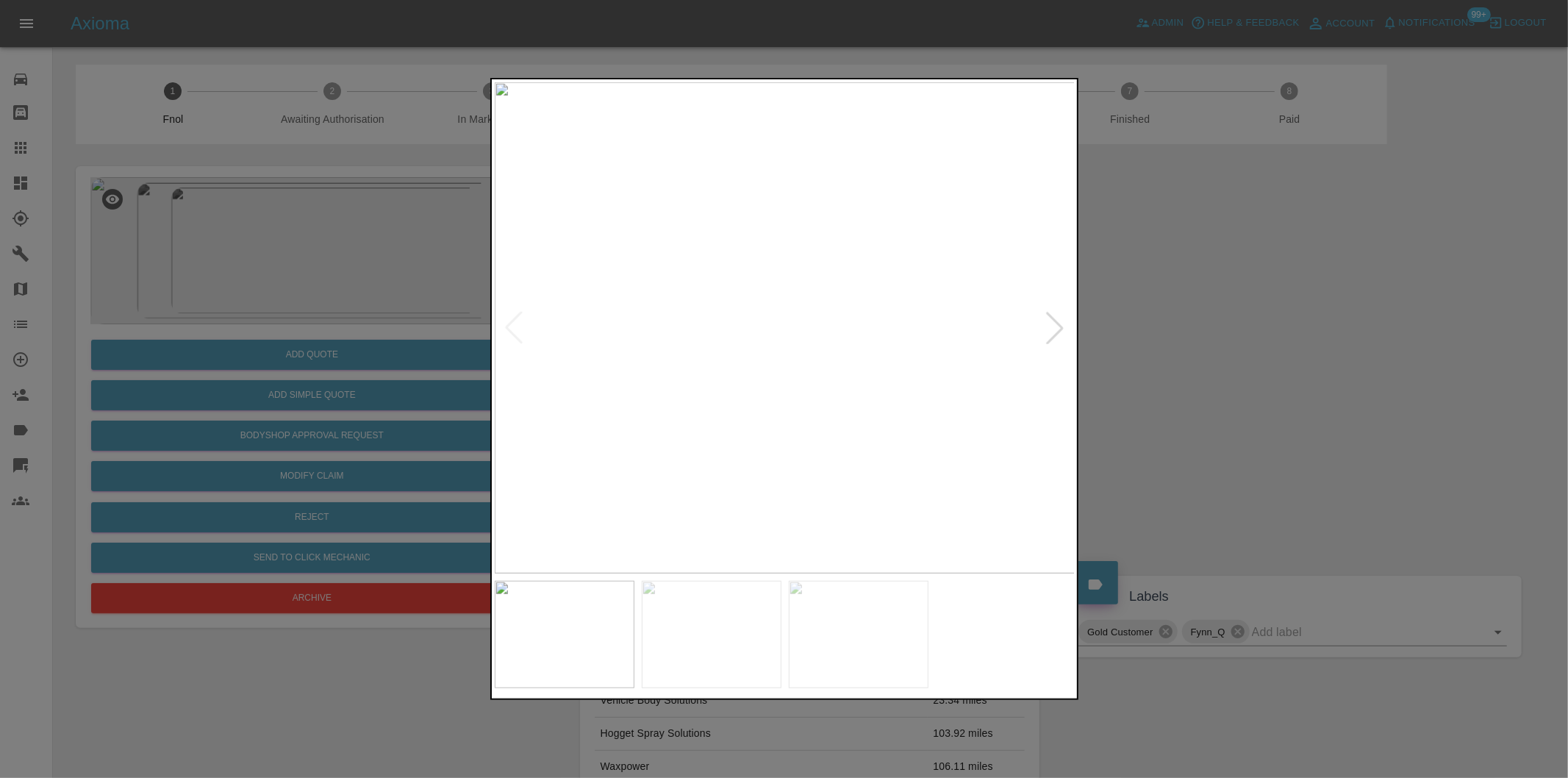
click at [1047, 323] on div at bounding box center [1054, 327] width 32 height 32
click at [1047, 323] on img at bounding box center [784, 328] width 581 height 491
drag, startPoint x: 1235, startPoint y: 332, endPoint x: 913, endPoint y: 93, distance: 401.0
click at [1233, 332] on div at bounding box center [784, 389] width 1568 height 778
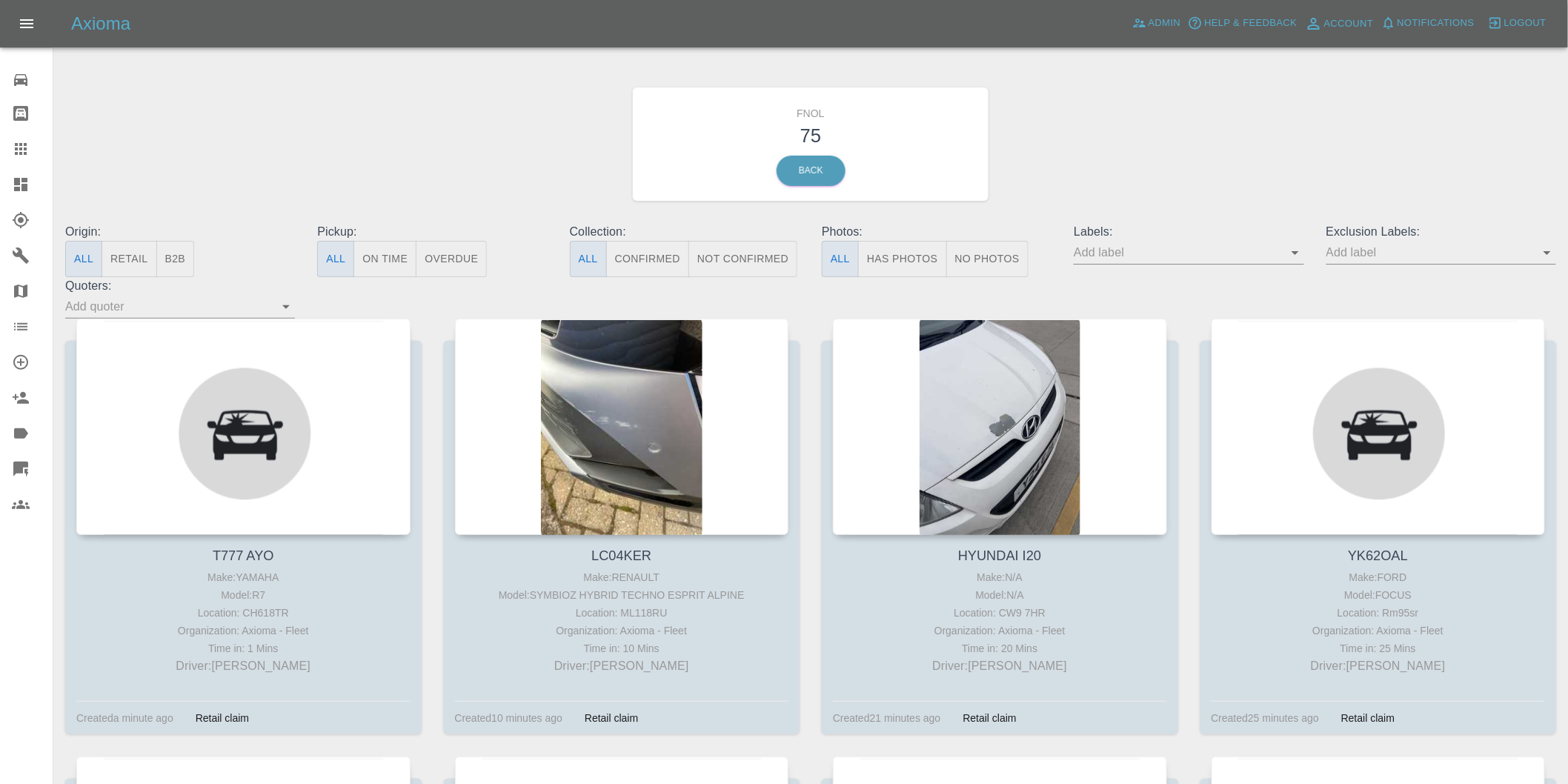
click at [897, 258] on button "Has Photos" at bounding box center [902, 258] width 89 height 36
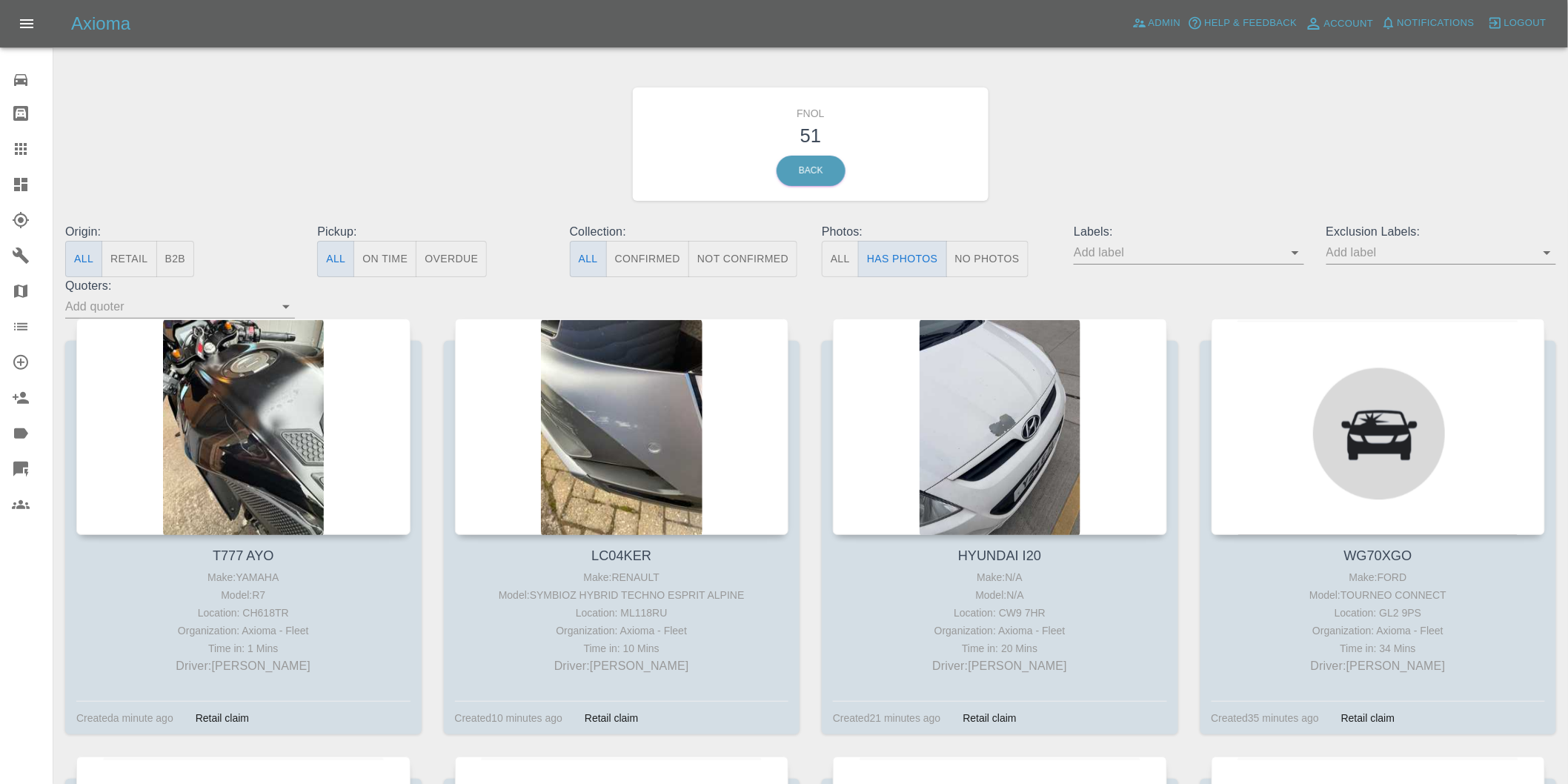
click at [1547, 248] on icon "Open" at bounding box center [1547, 252] width 18 height 18
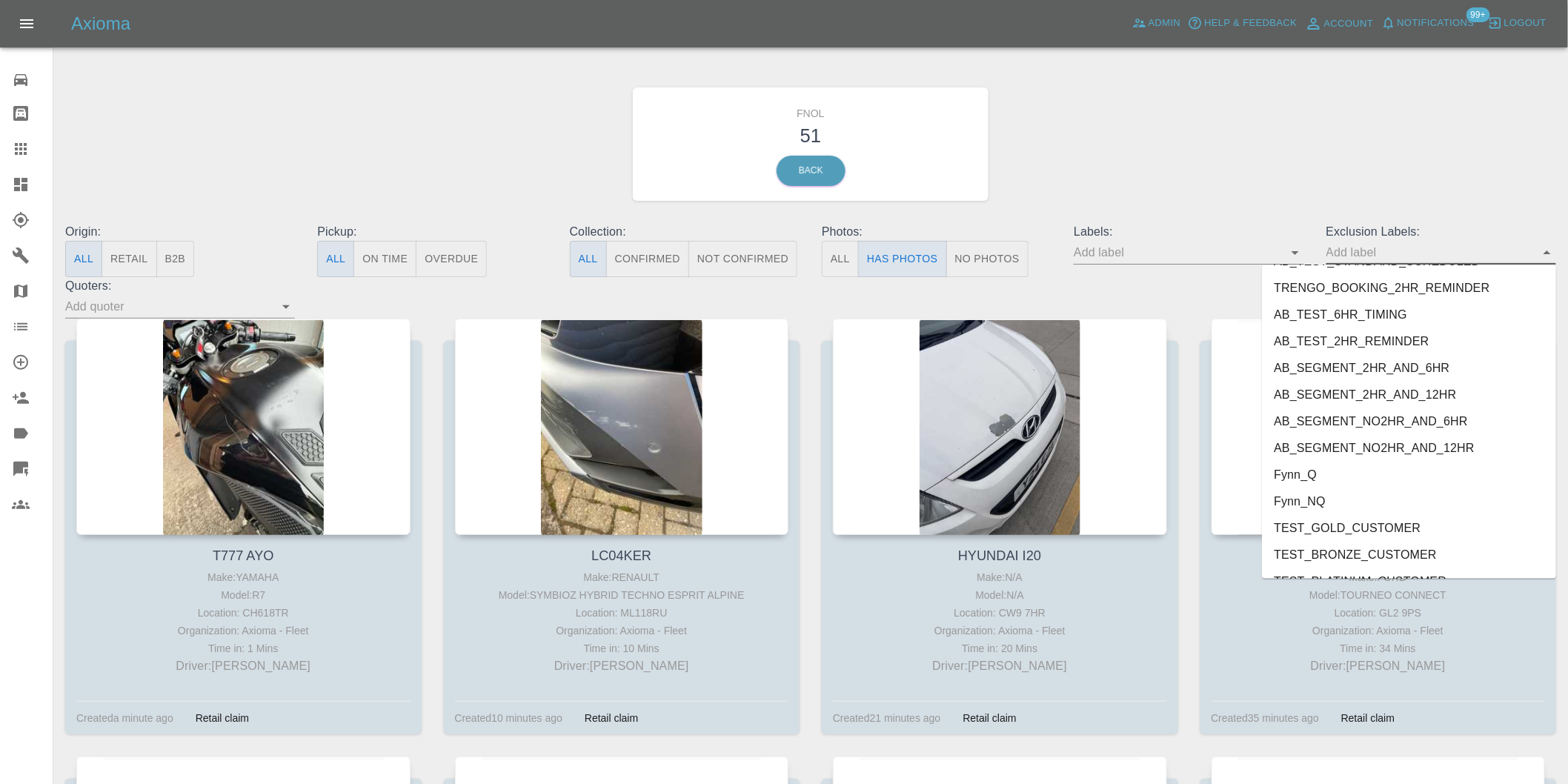
scroll to position [3218, 0]
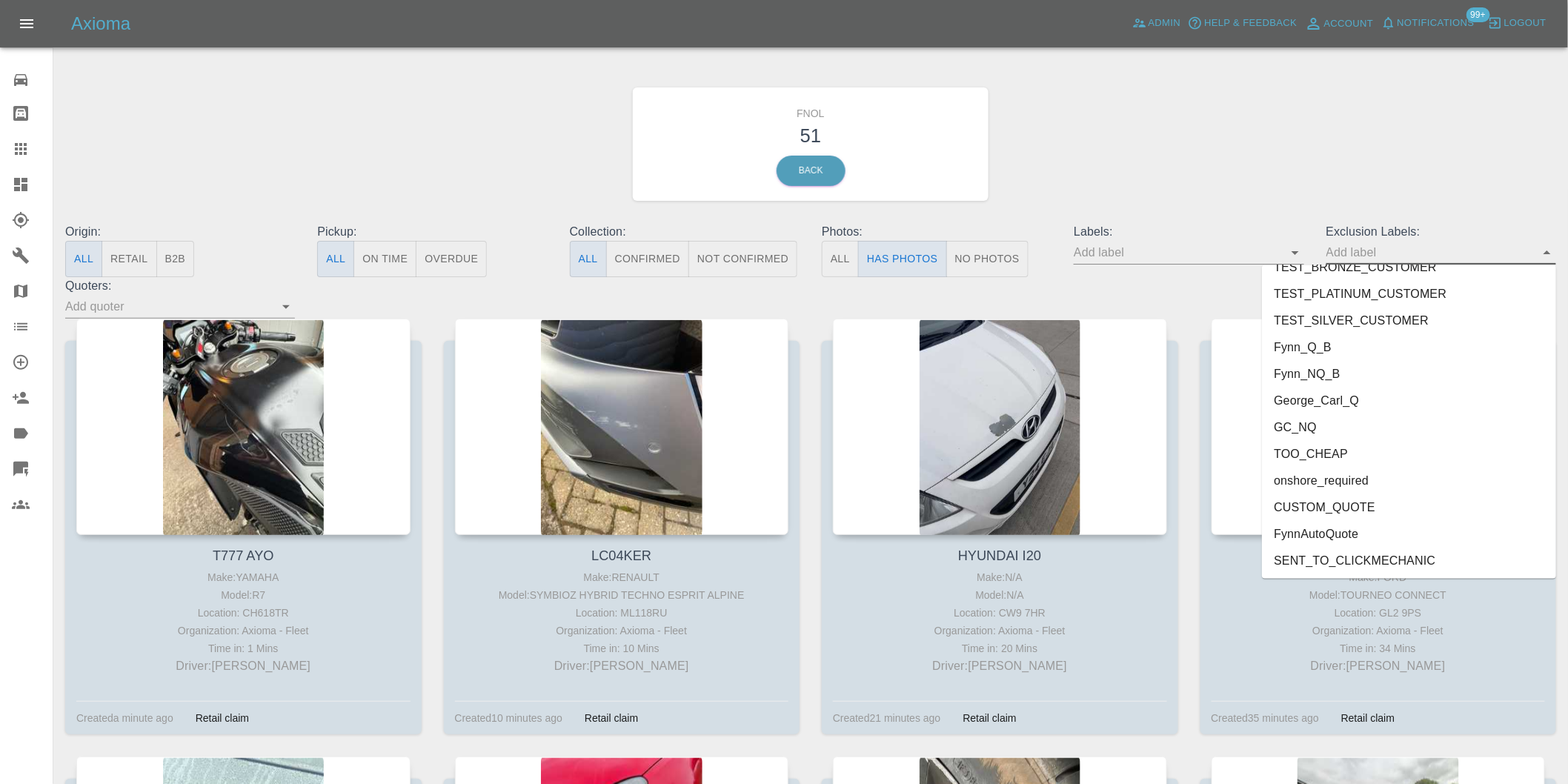
click at [1350, 404] on li "George_Carl_Q" at bounding box center [1409, 400] width 294 height 26
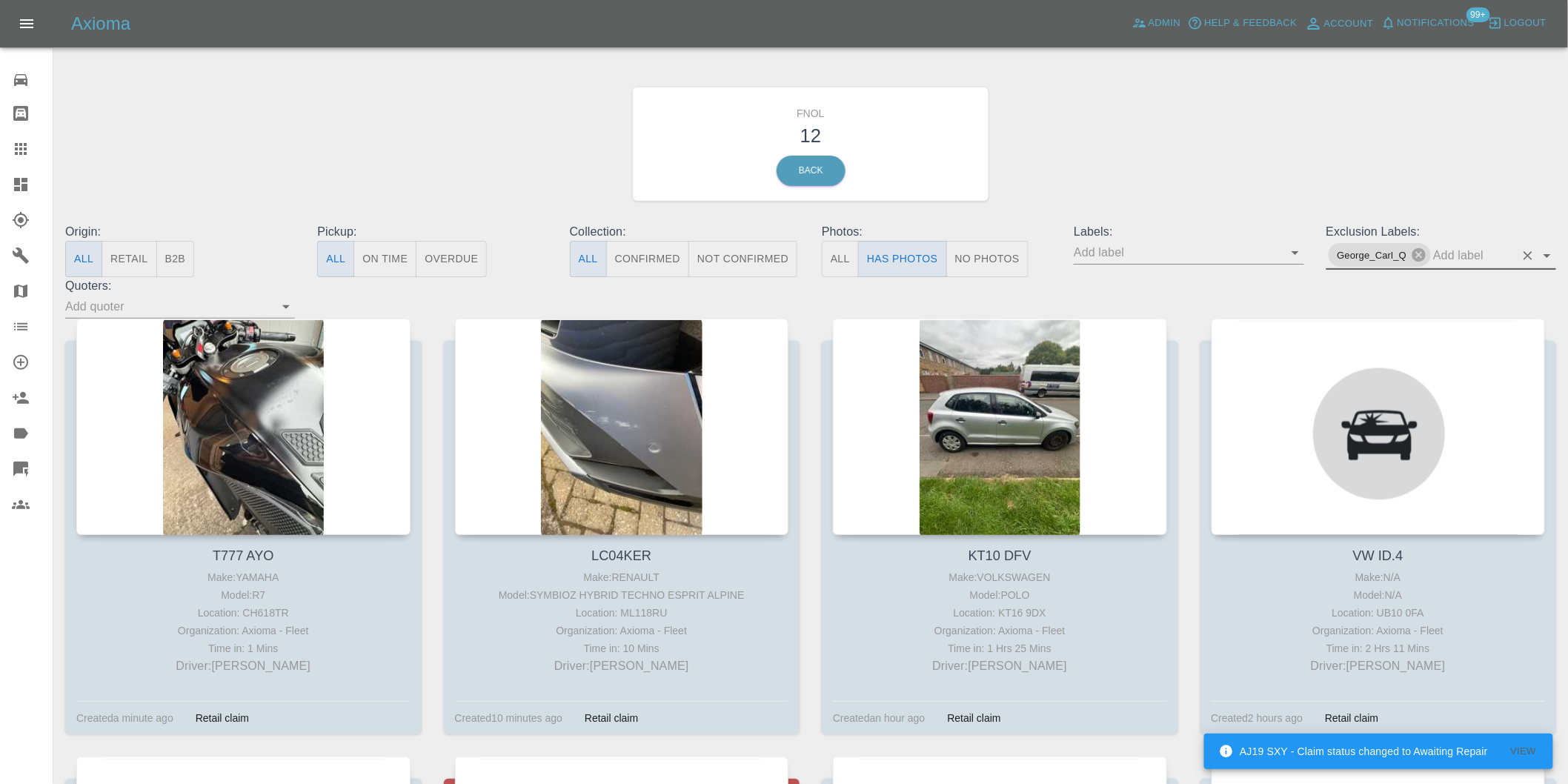
click at [1544, 256] on icon "Open" at bounding box center [1547, 255] width 18 height 18
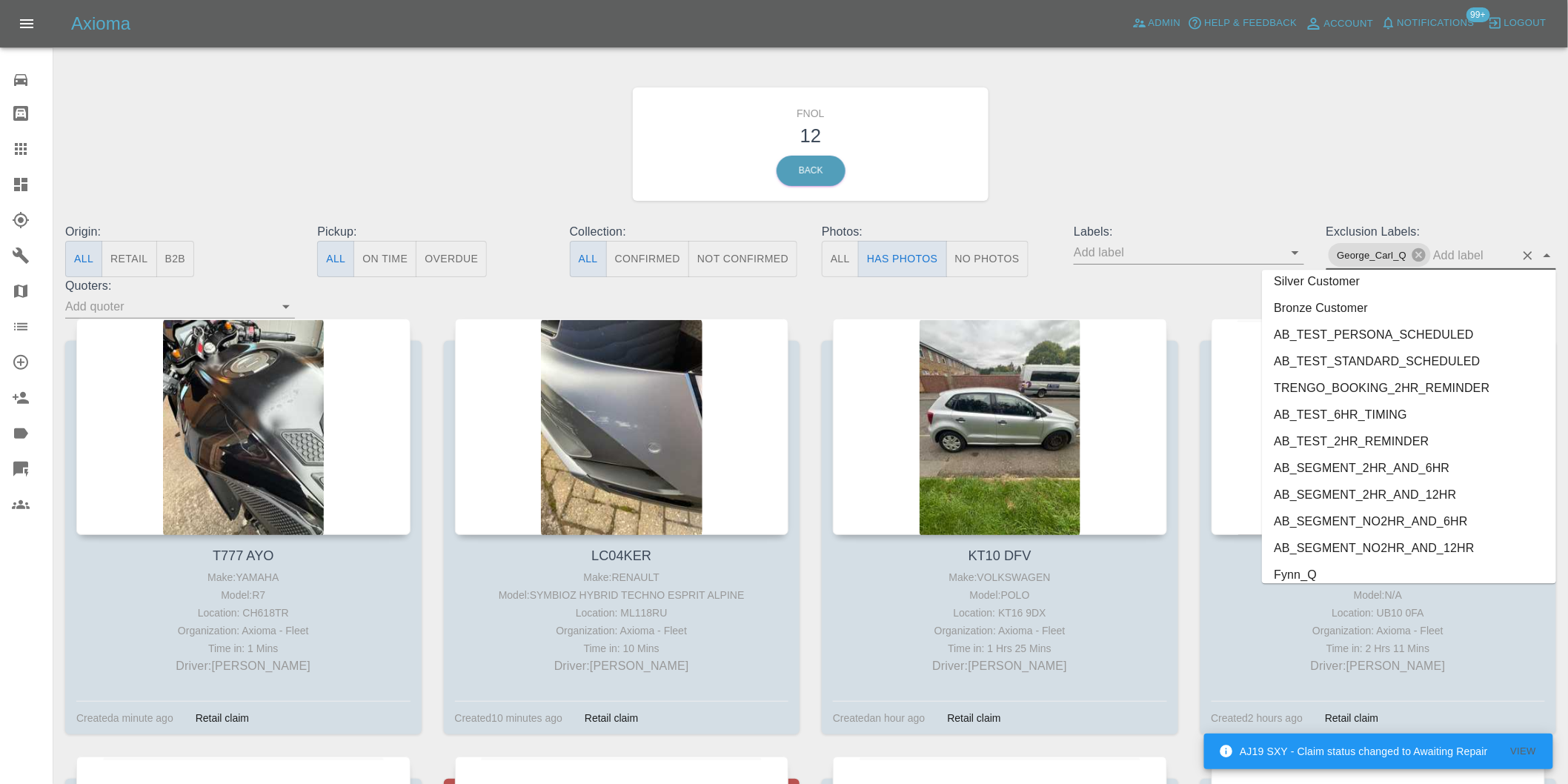
scroll to position [3191, 0]
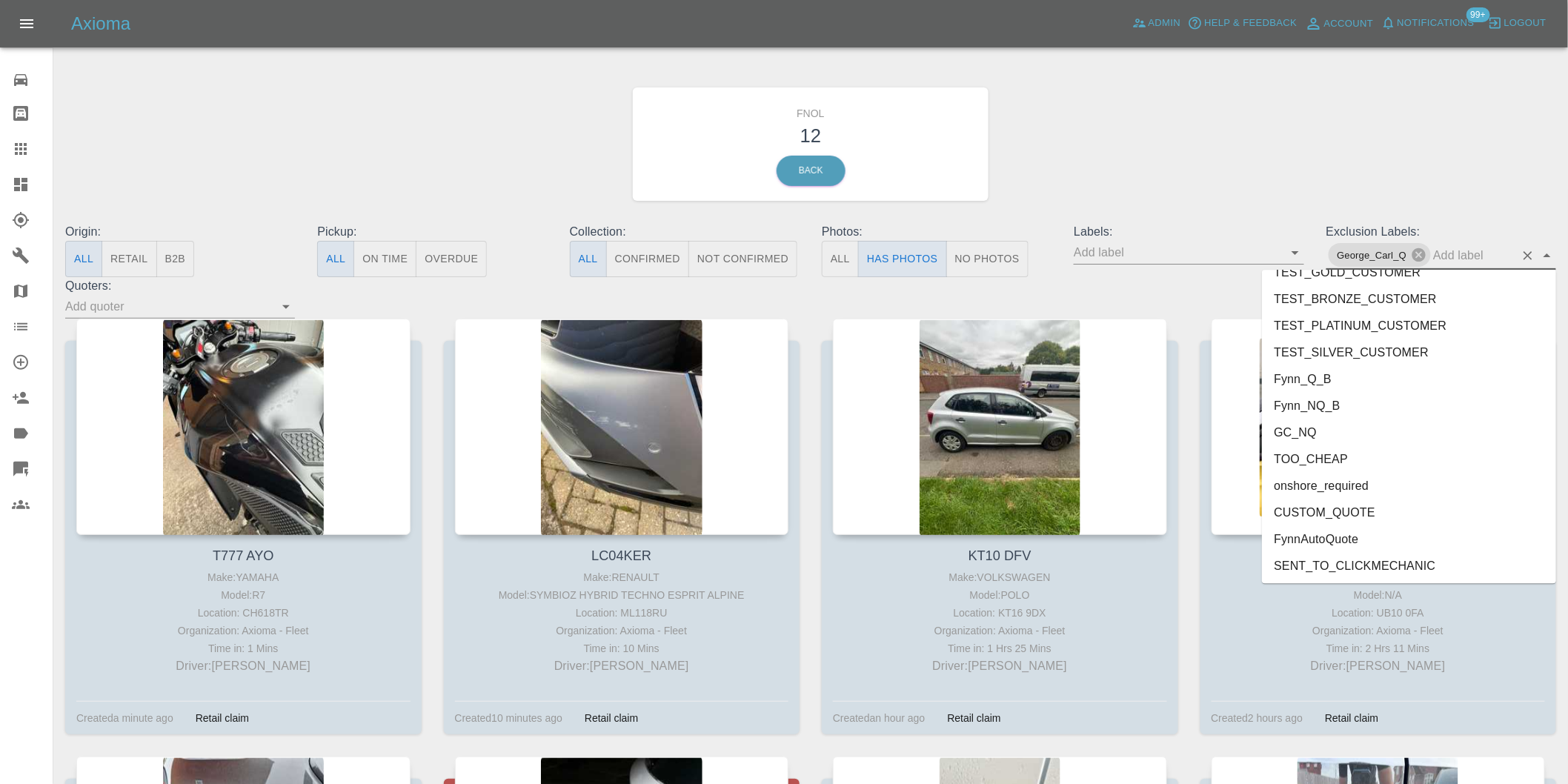
click at [1297, 486] on li "onshore_required" at bounding box center [1409, 485] width 294 height 26
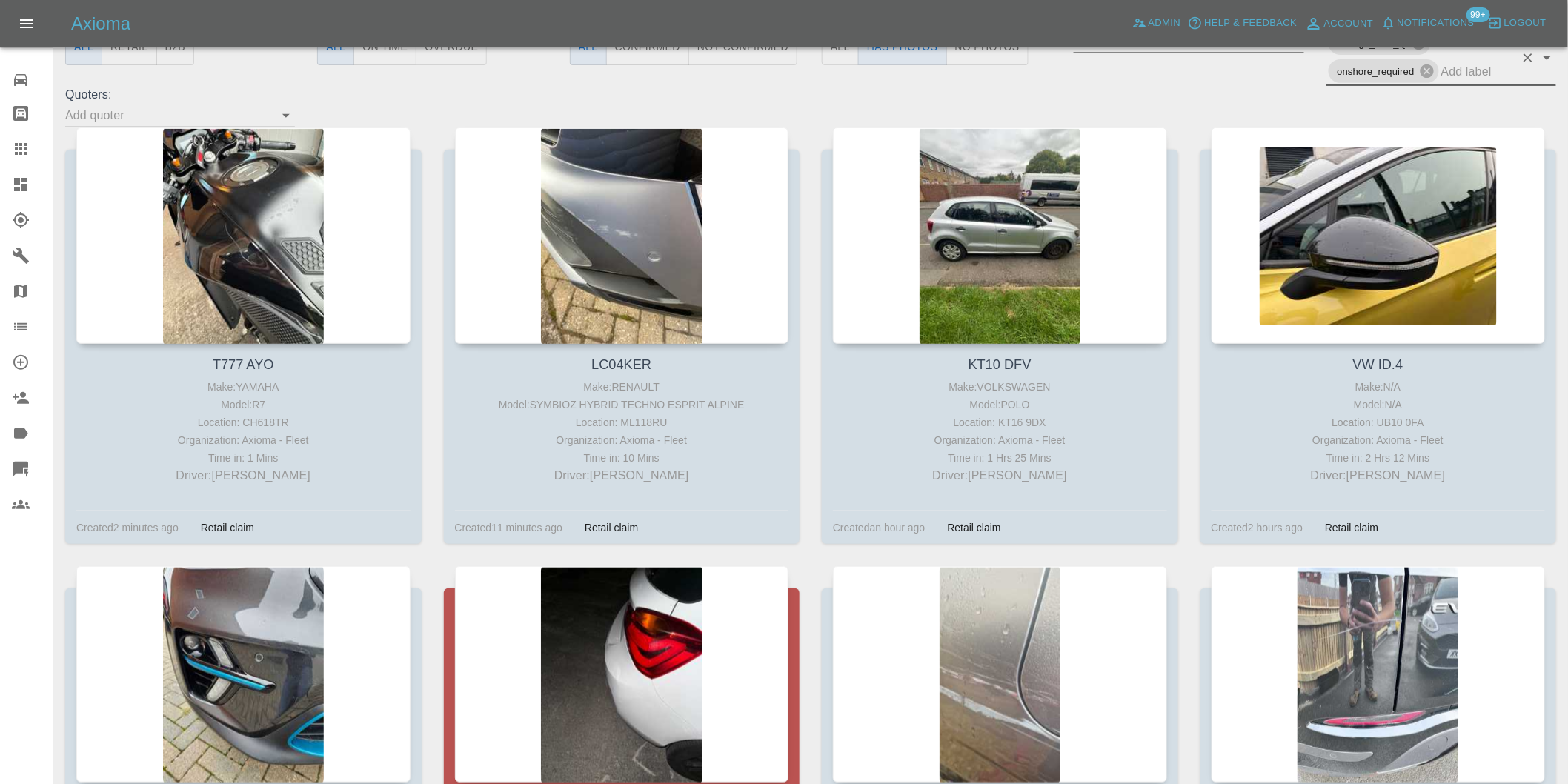
scroll to position [187, 0]
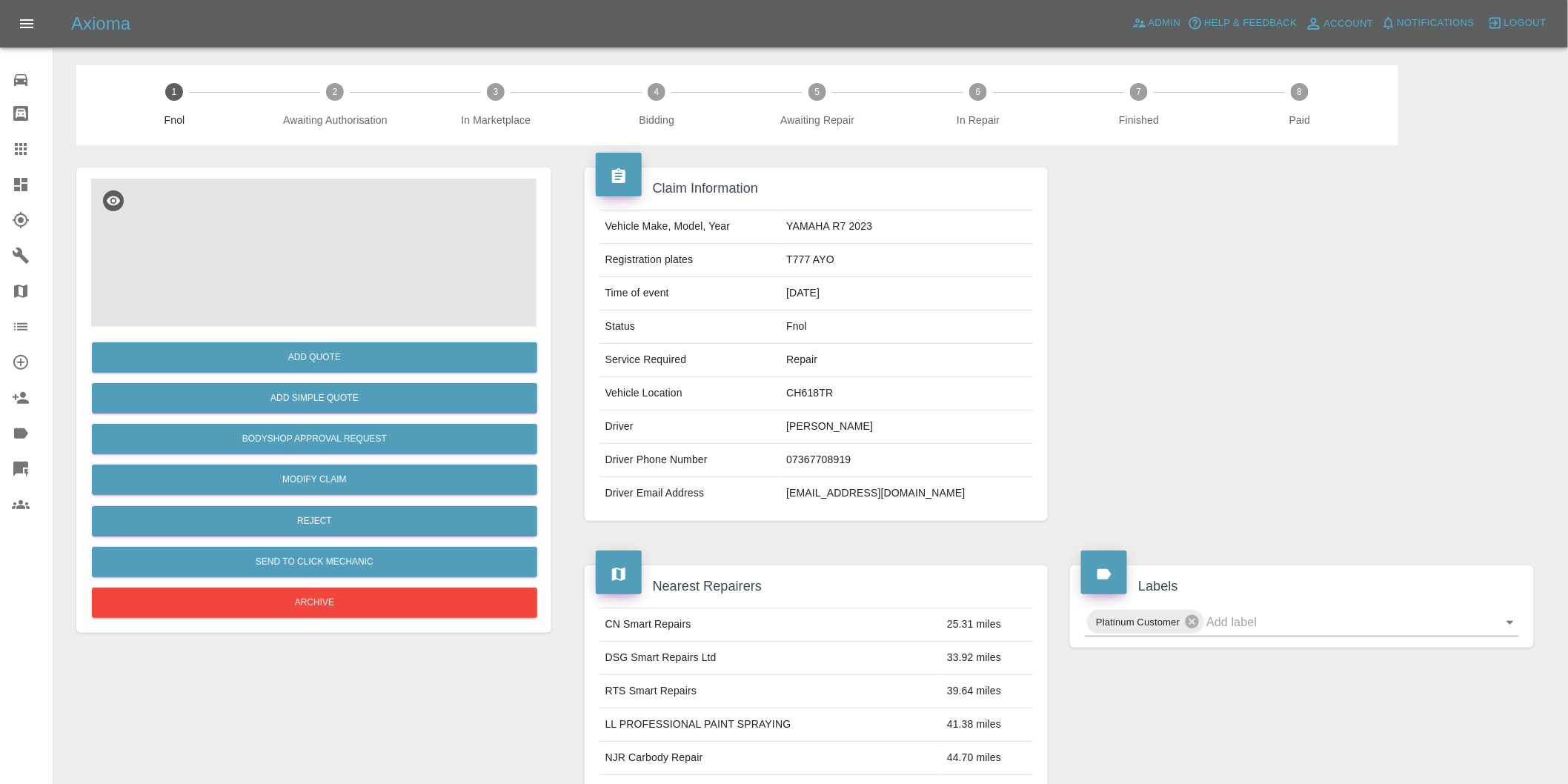
click at [313, 235] on img at bounding box center [314, 252] width 445 height 148
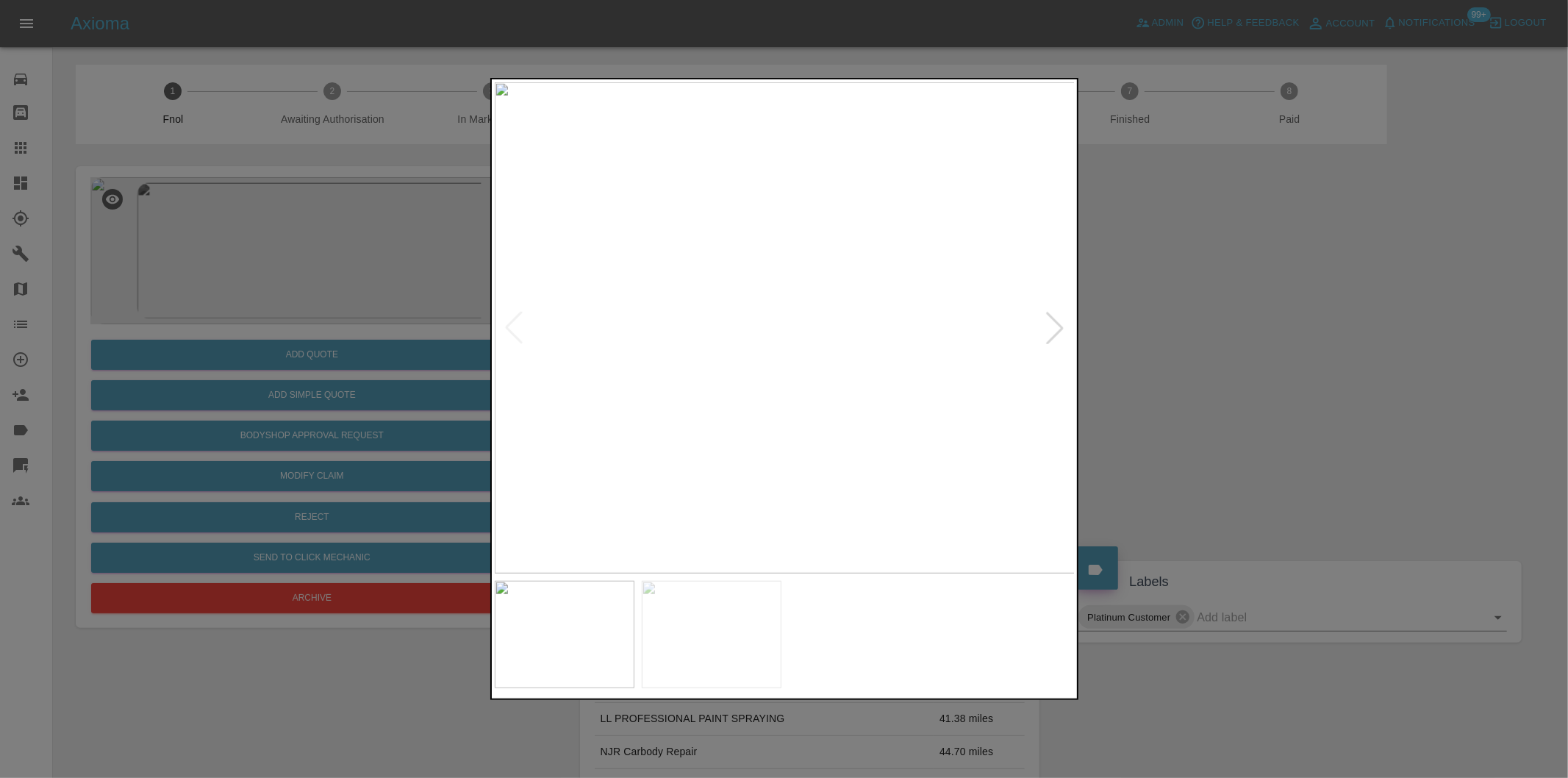
click at [1047, 326] on div at bounding box center [1054, 327] width 32 height 32
click at [1301, 333] on div at bounding box center [784, 389] width 1568 height 778
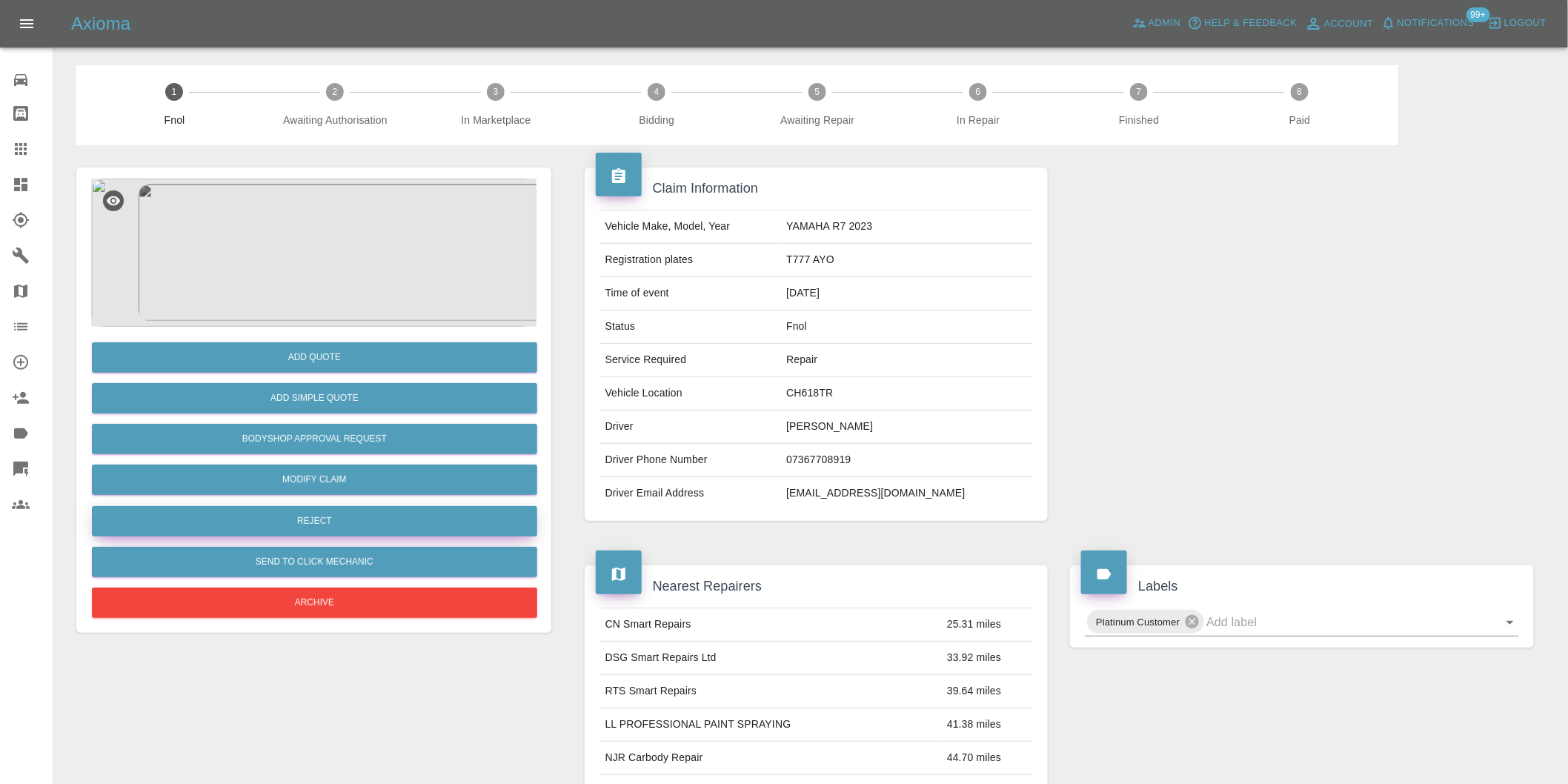
click at [335, 519] on button "Reject" at bounding box center [315, 521] width 445 height 30
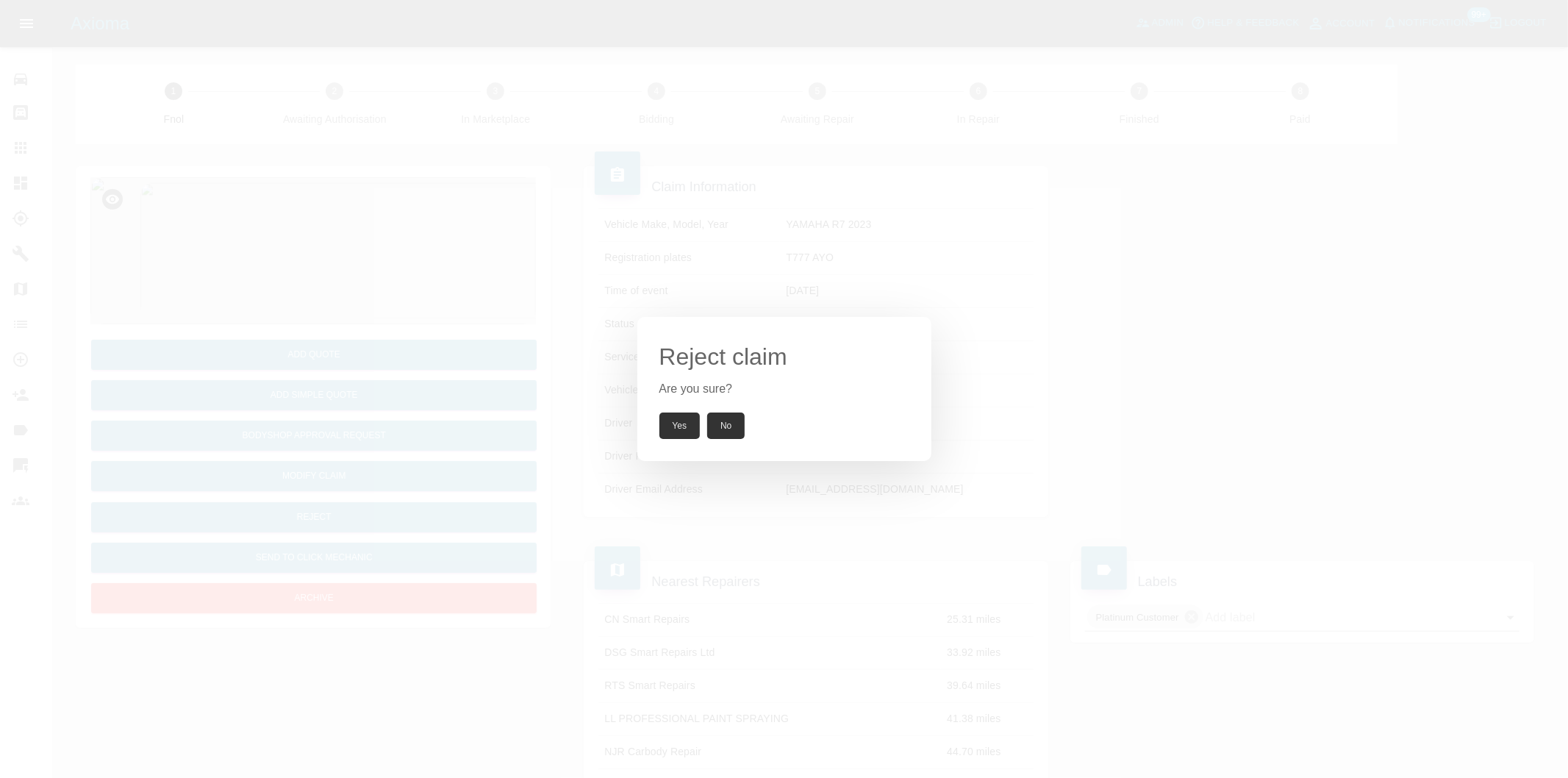
click at [662, 422] on button "Yes" at bounding box center [679, 426] width 41 height 26
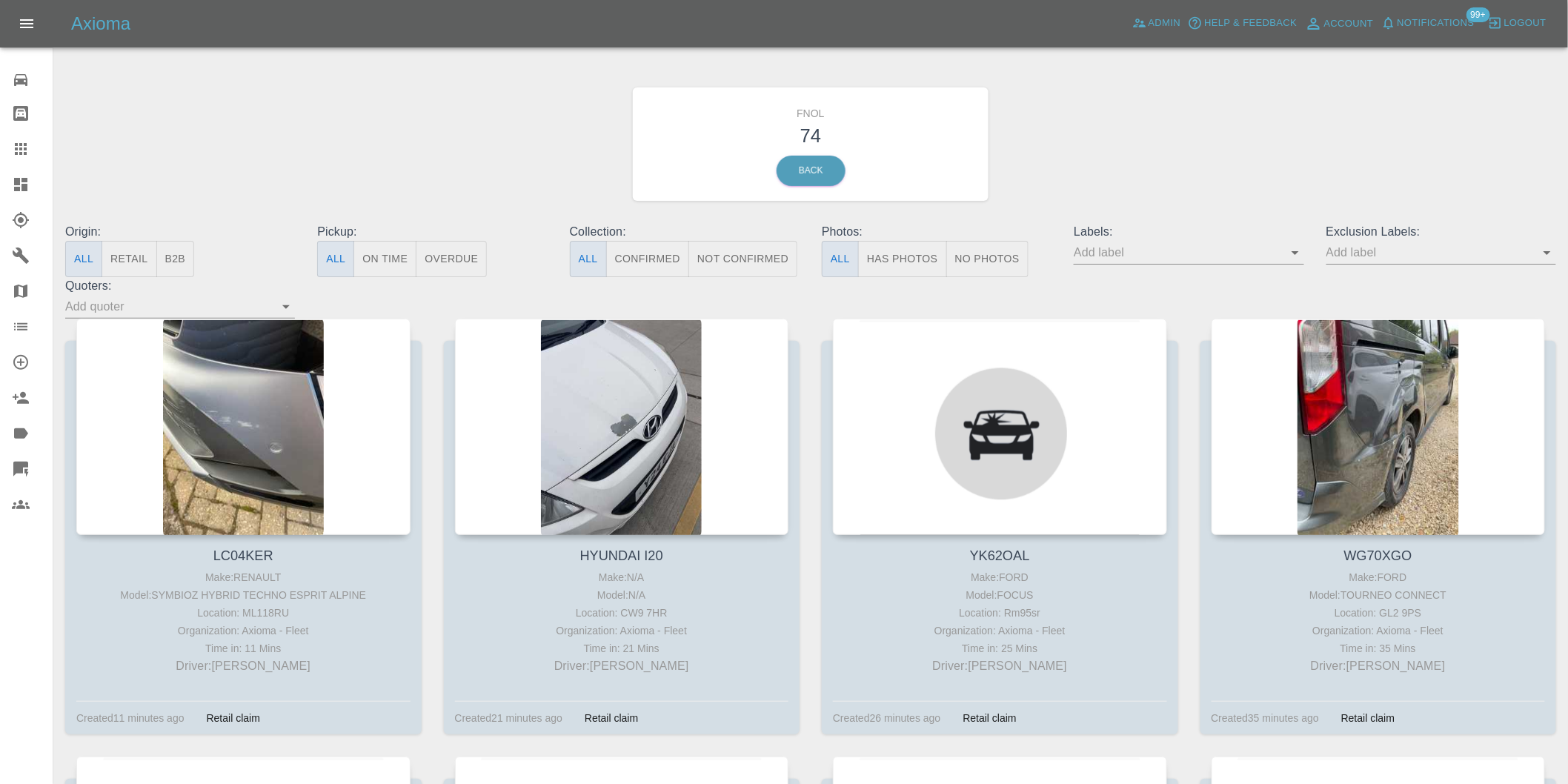
click at [916, 267] on button "Has Photos" at bounding box center [902, 258] width 89 height 36
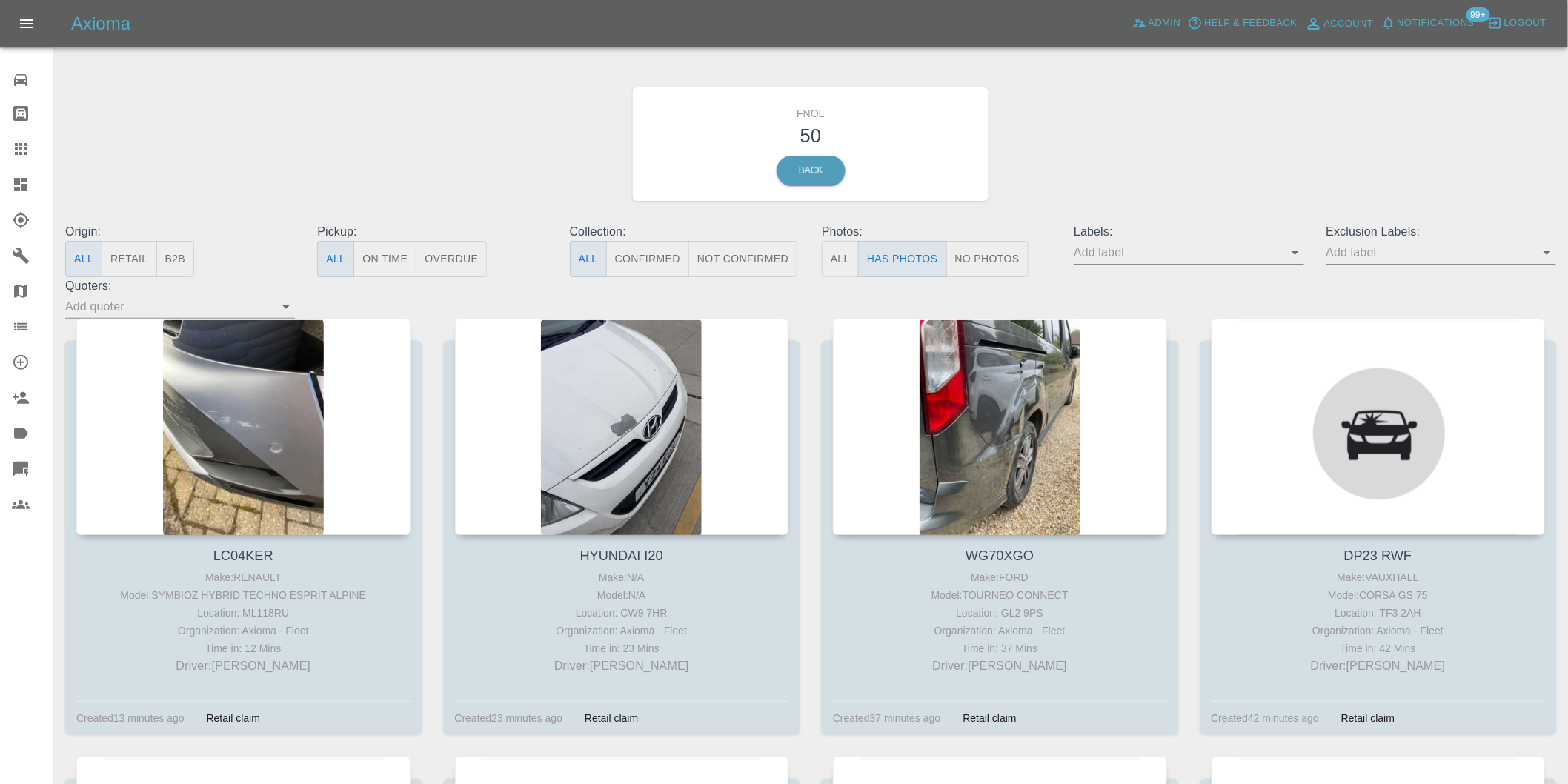
click at [1545, 249] on icon "Open" at bounding box center [1547, 252] width 18 height 18
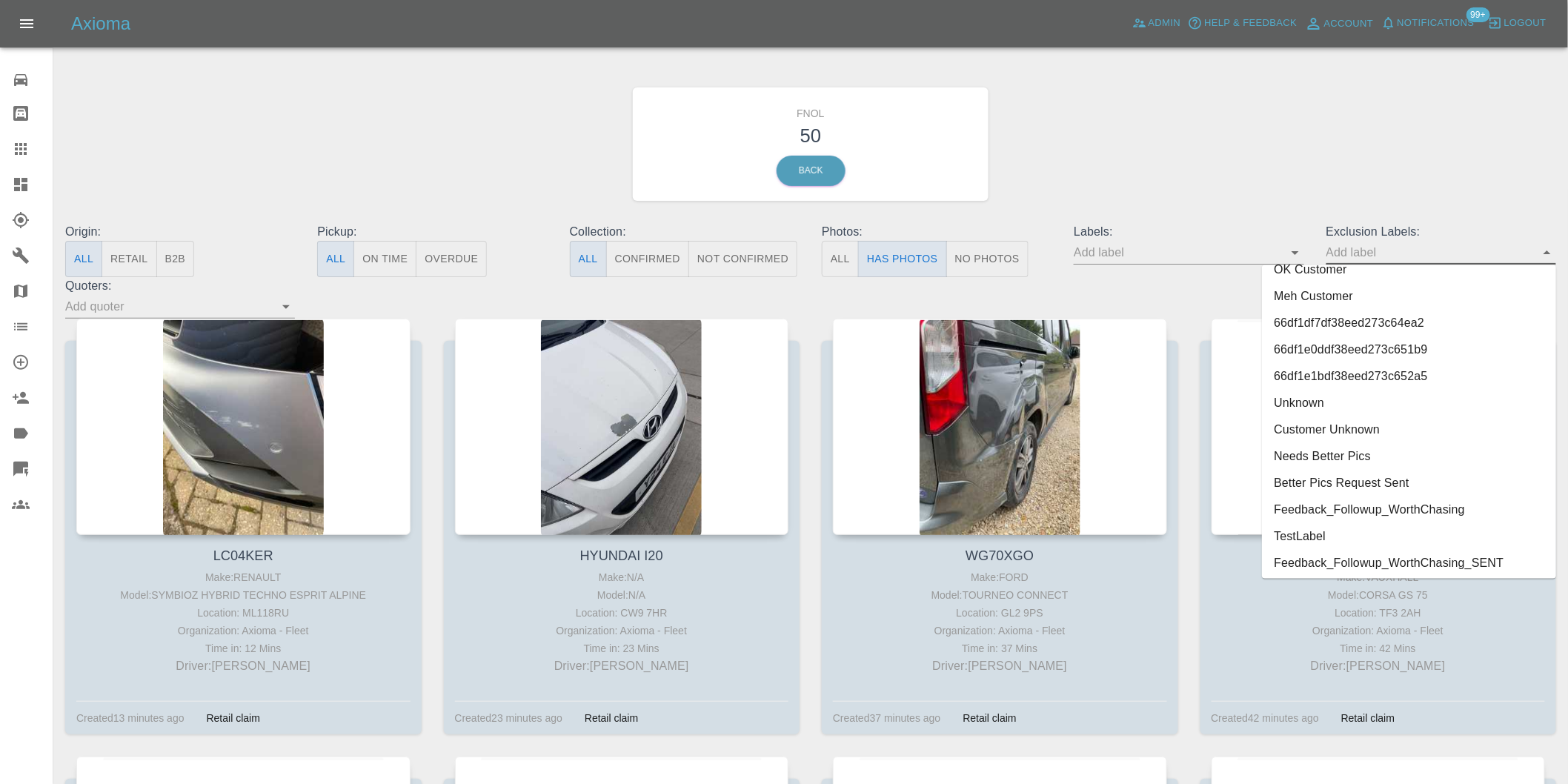
scroll to position [3218, 0]
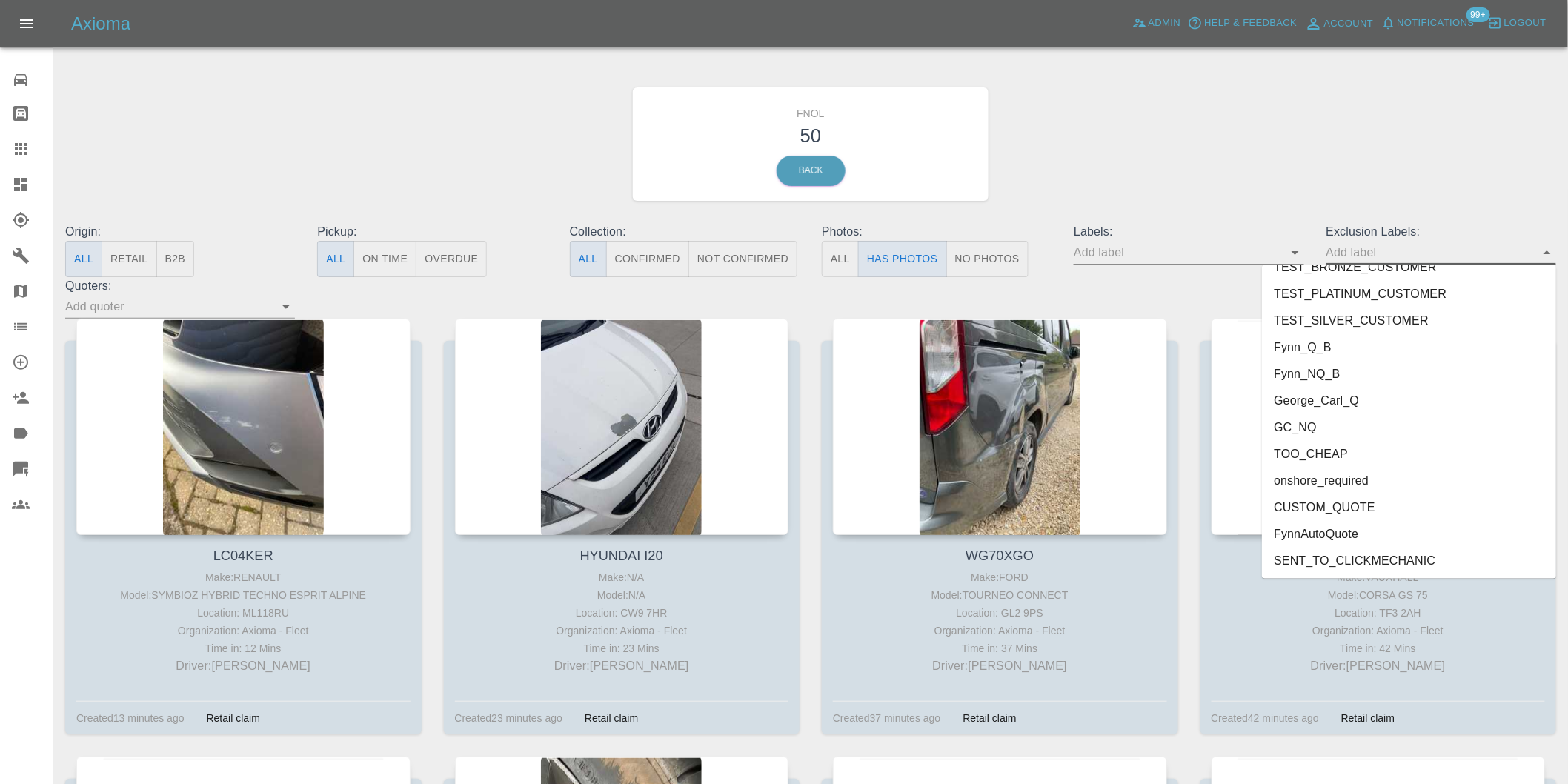
click at [1357, 477] on li "onshore_required" at bounding box center [1409, 480] width 294 height 26
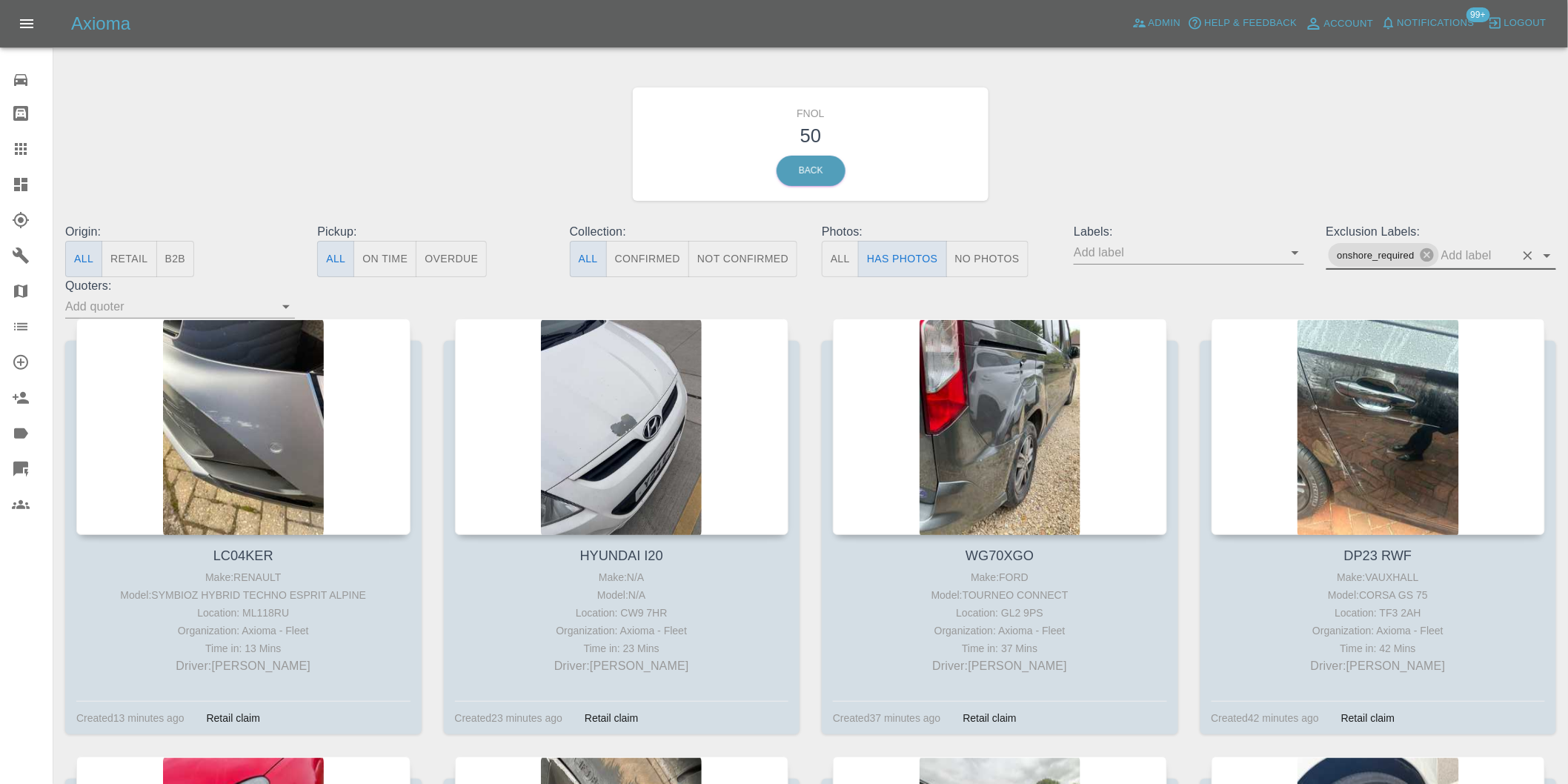
click at [1551, 257] on icon "Open" at bounding box center [1547, 255] width 18 height 18
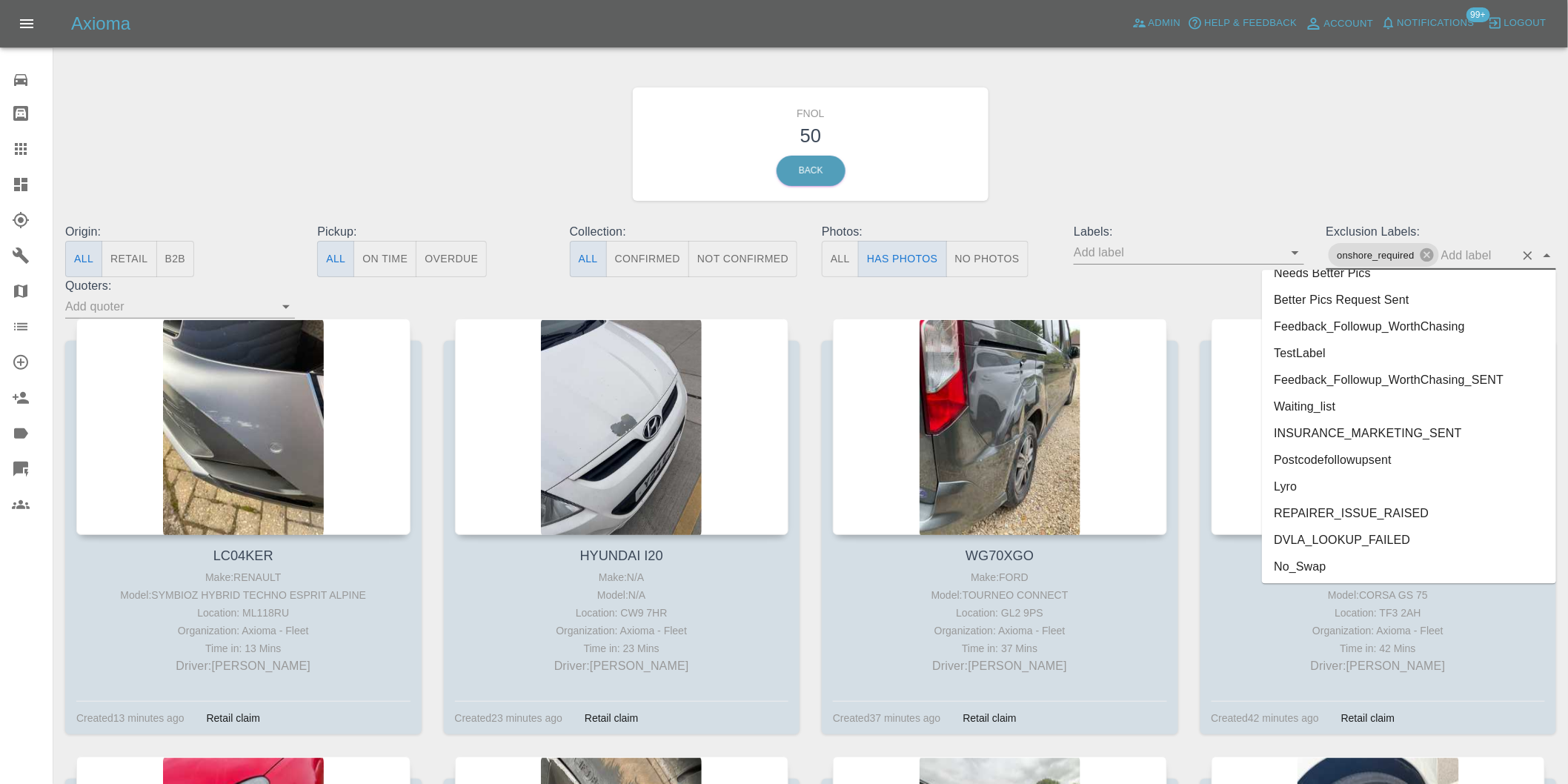
scroll to position [3191, 0]
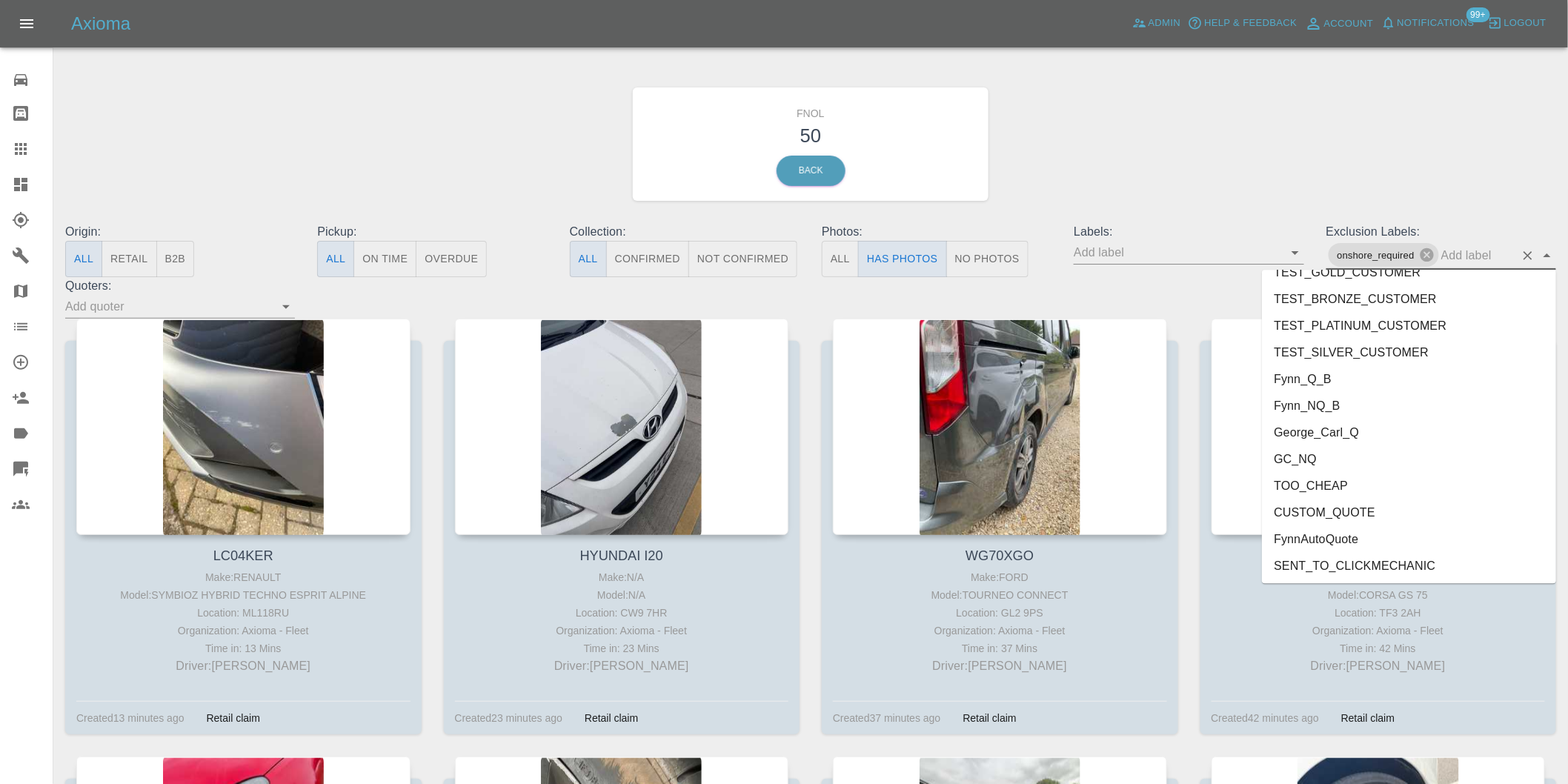
click at [1352, 434] on li "George_Carl_Q" at bounding box center [1409, 432] width 294 height 26
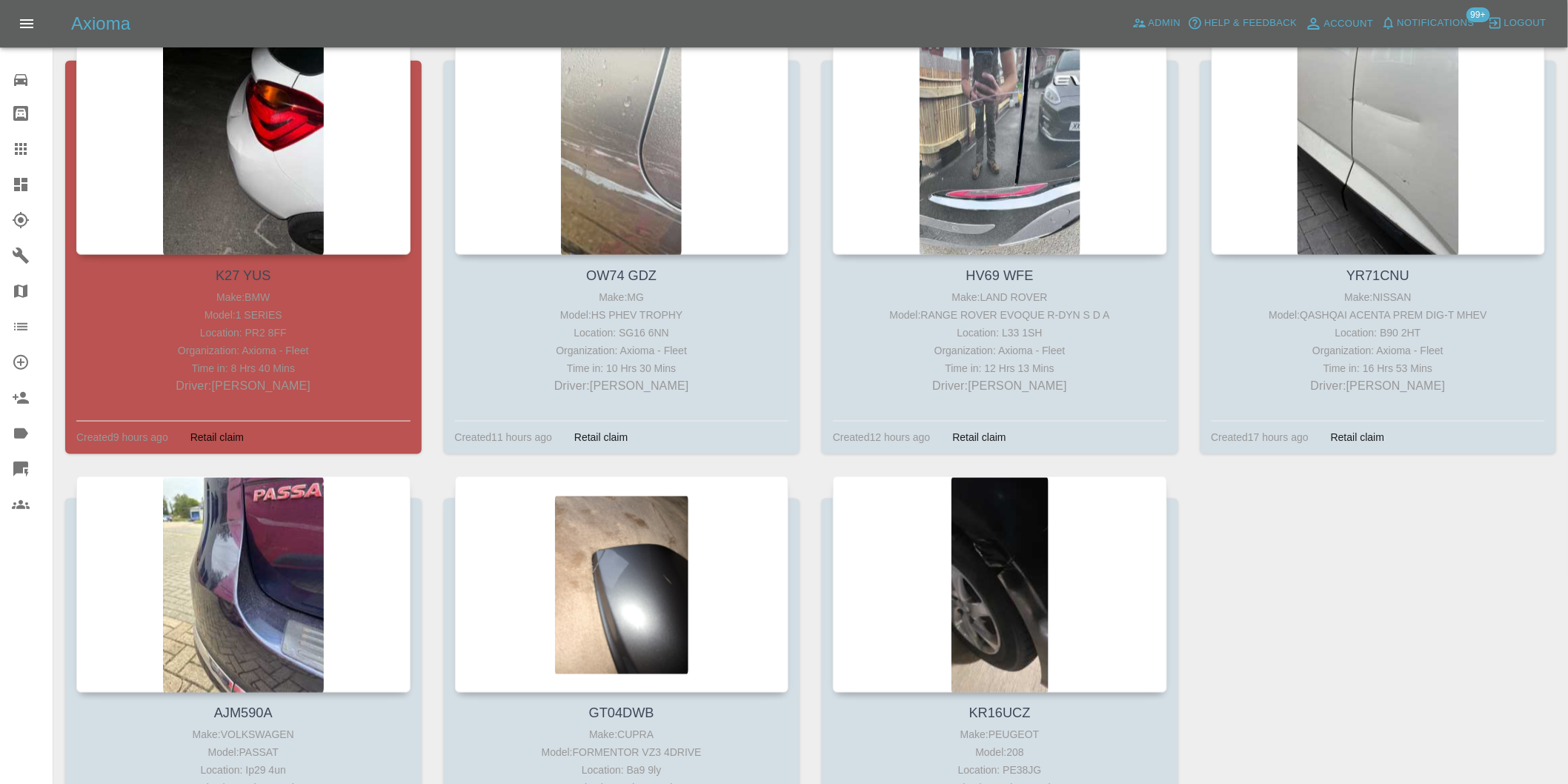
scroll to position [741, 0]
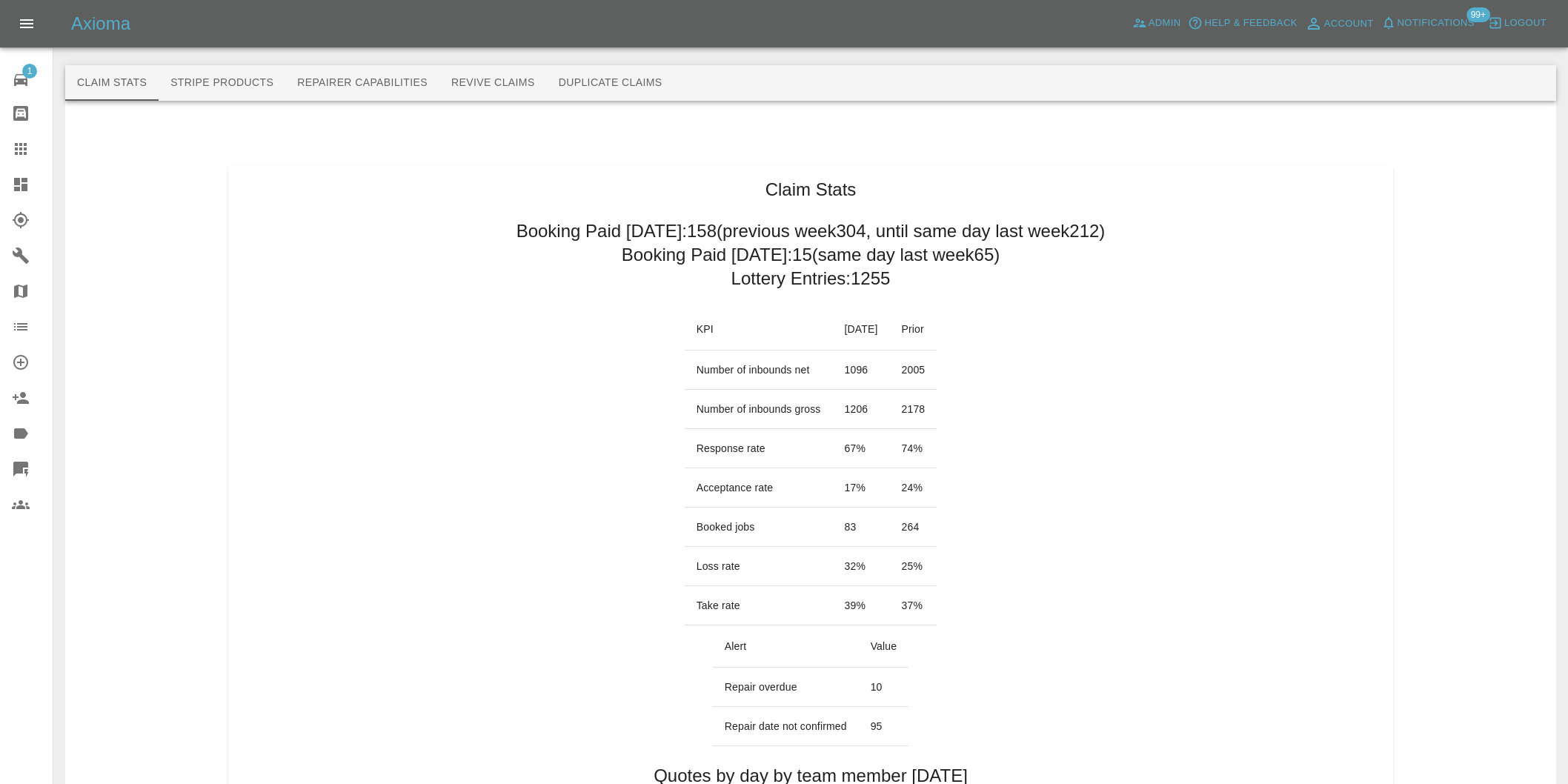
scroll to position [658, 0]
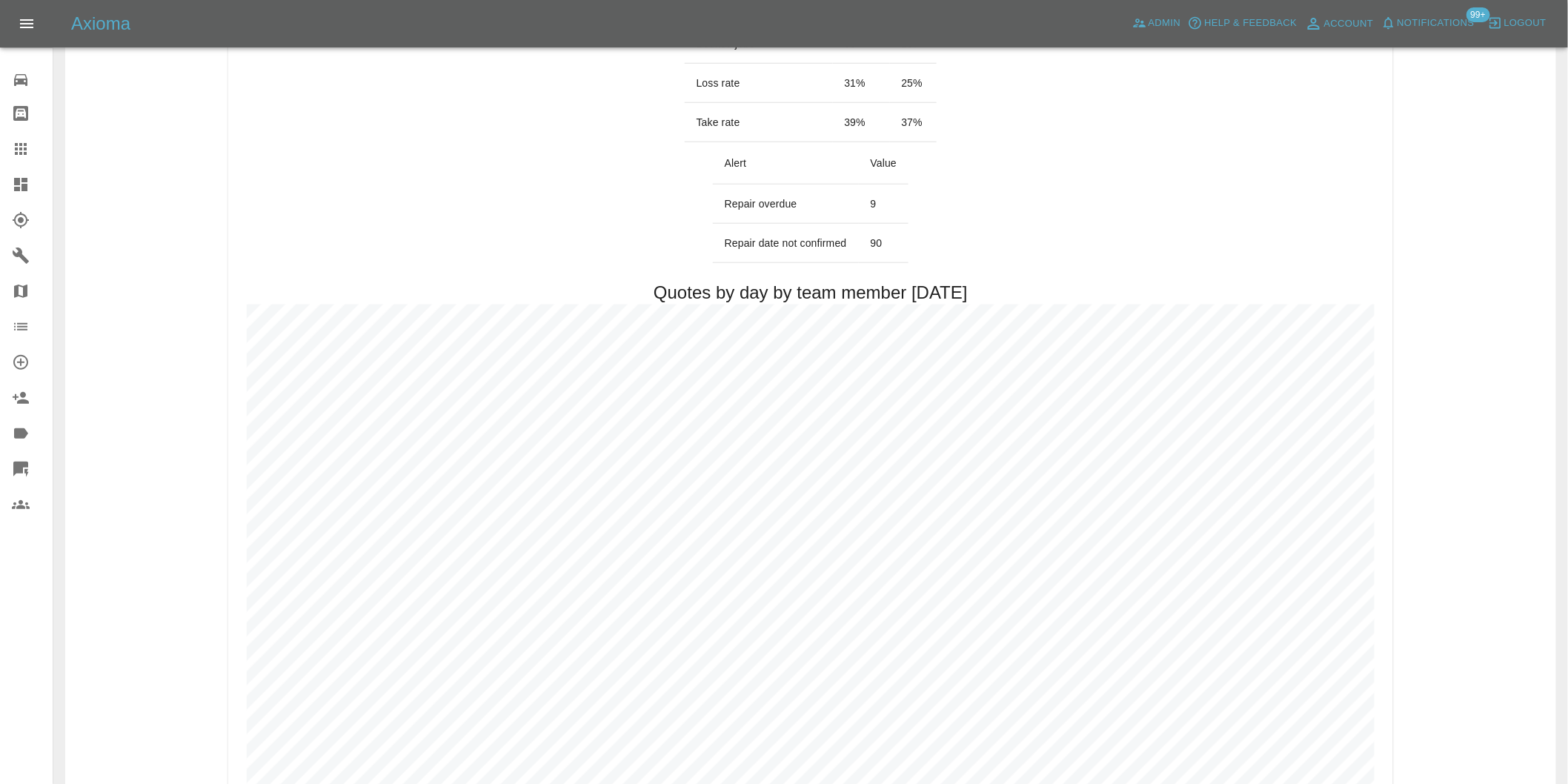
scroll to position [658, 0]
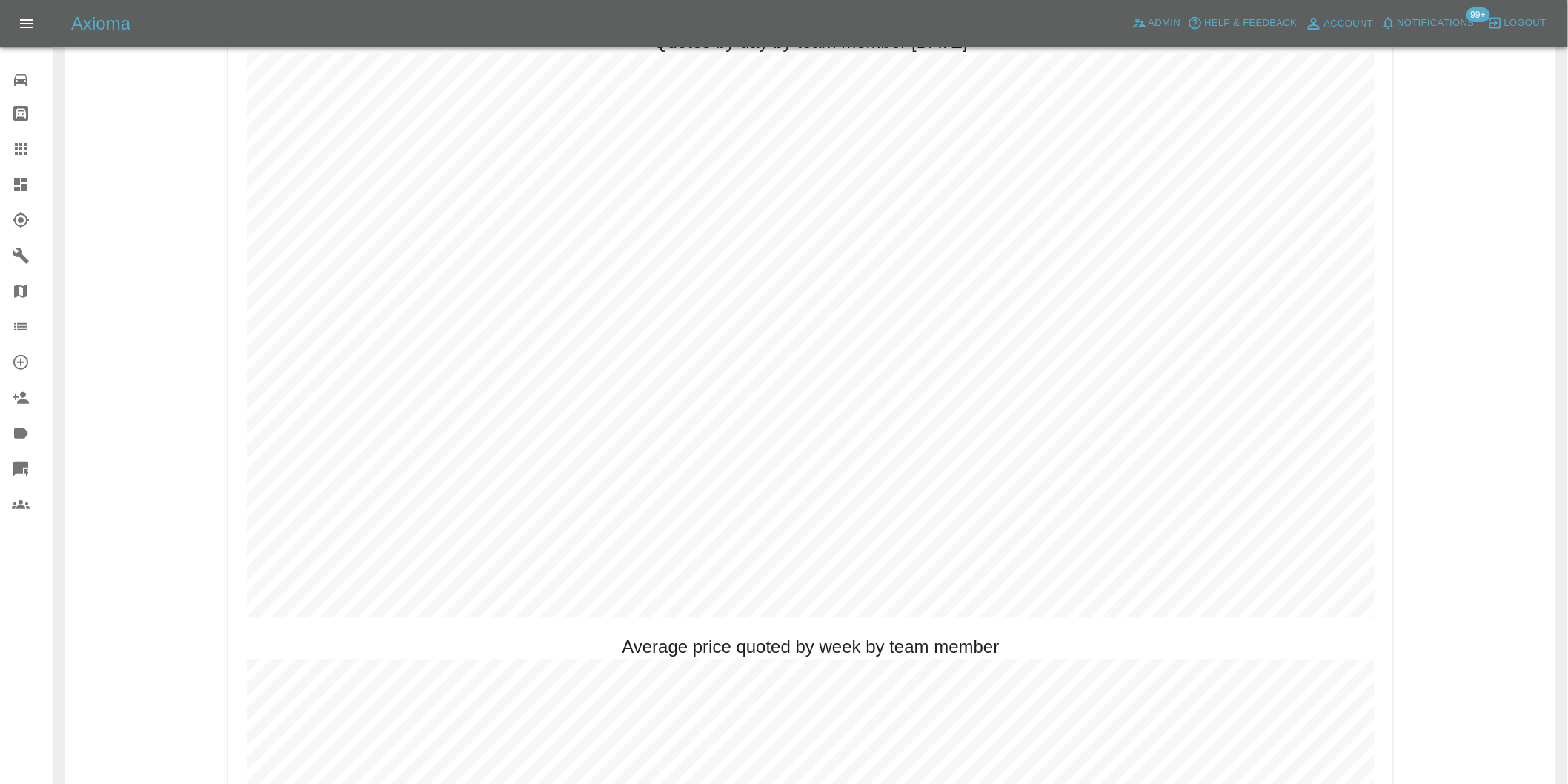
scroll to position [741, 0]
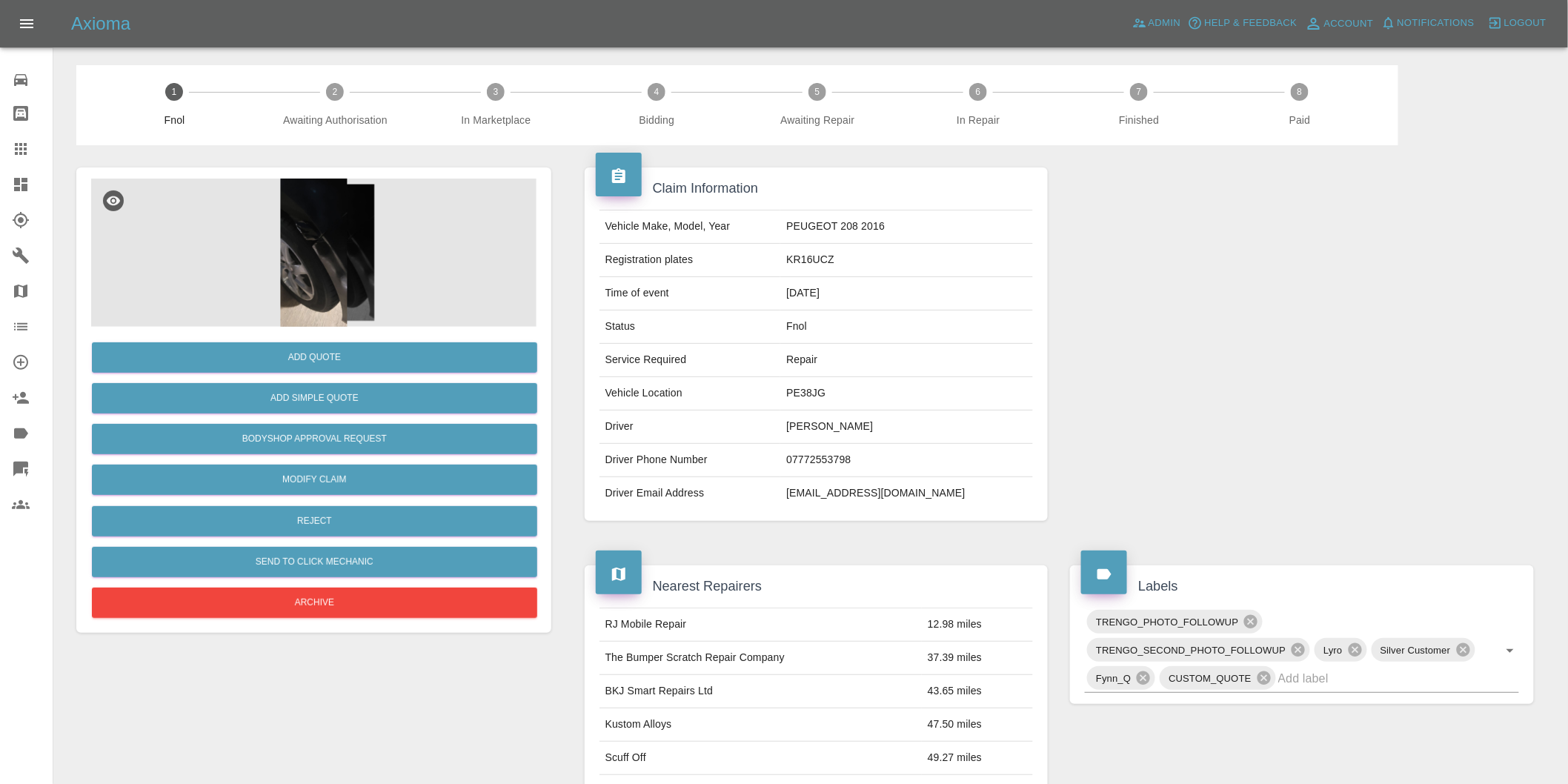
click at [278, 227] on img at bounding box center [314, 252] width 445 height 148
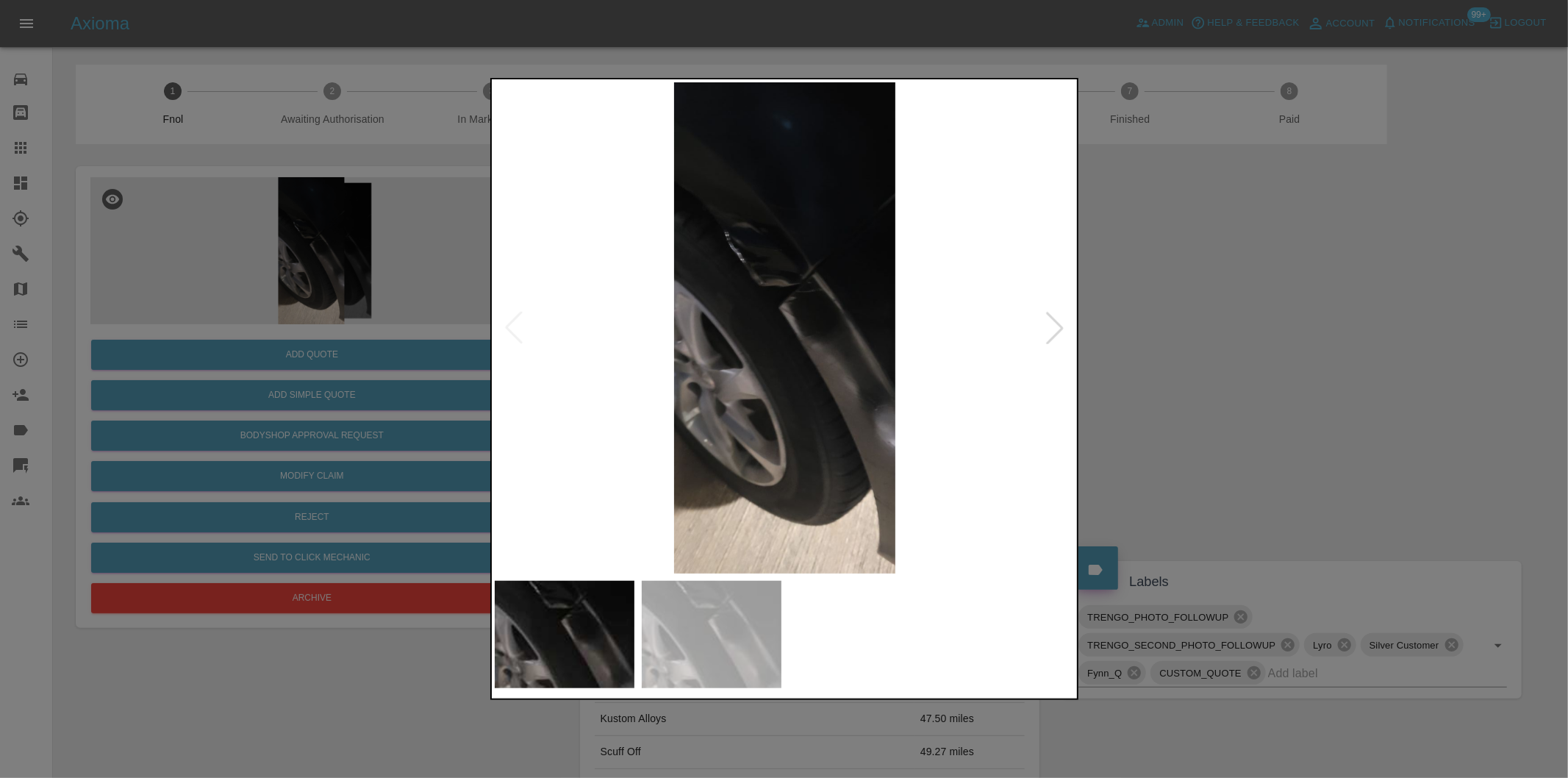
click at [1052, 326] on div at bounding box center [1054, 327] width 32 height 32
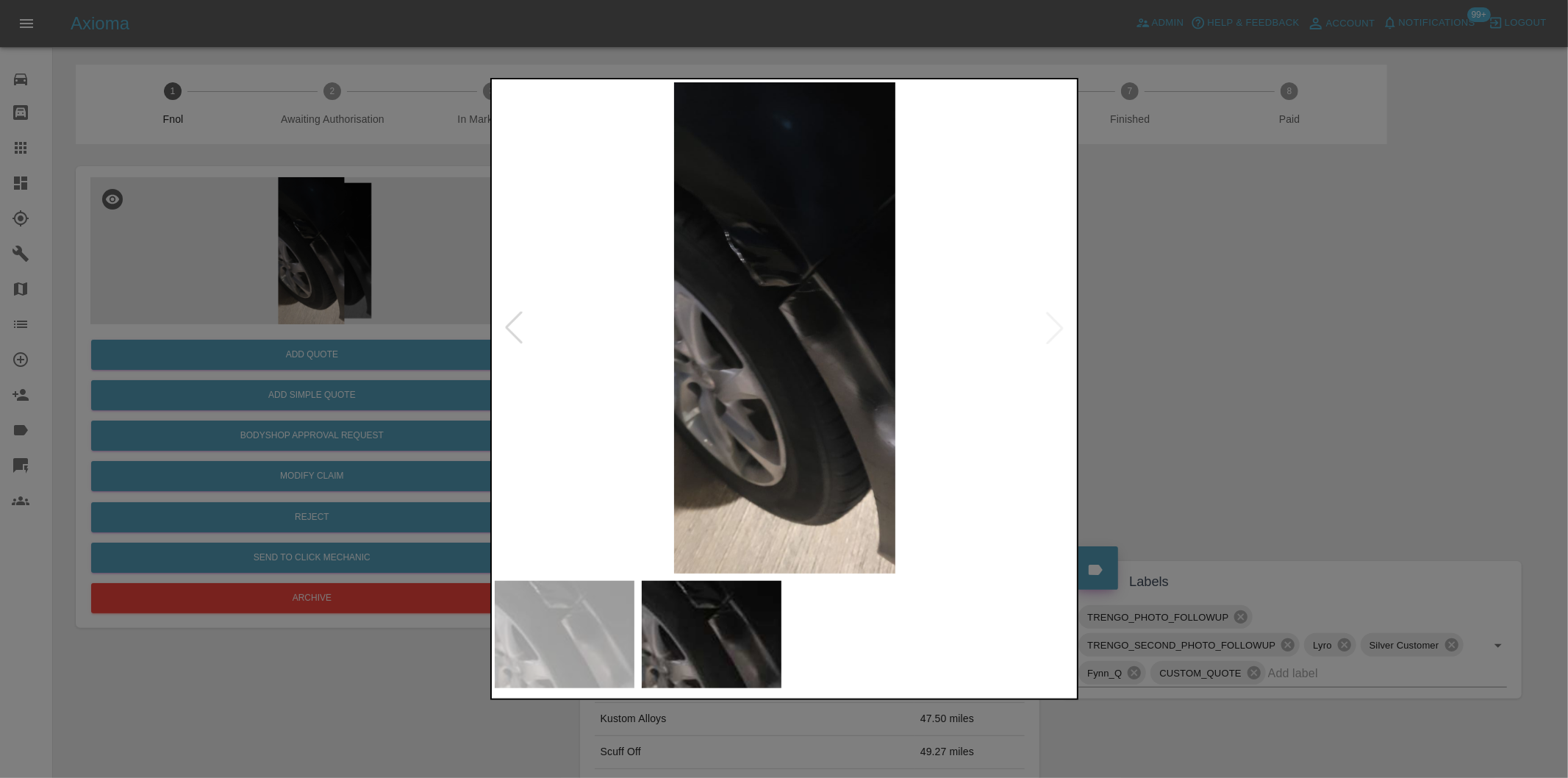
click at [509, 327] on div at bounding box center [513, 327] width 32 height 32
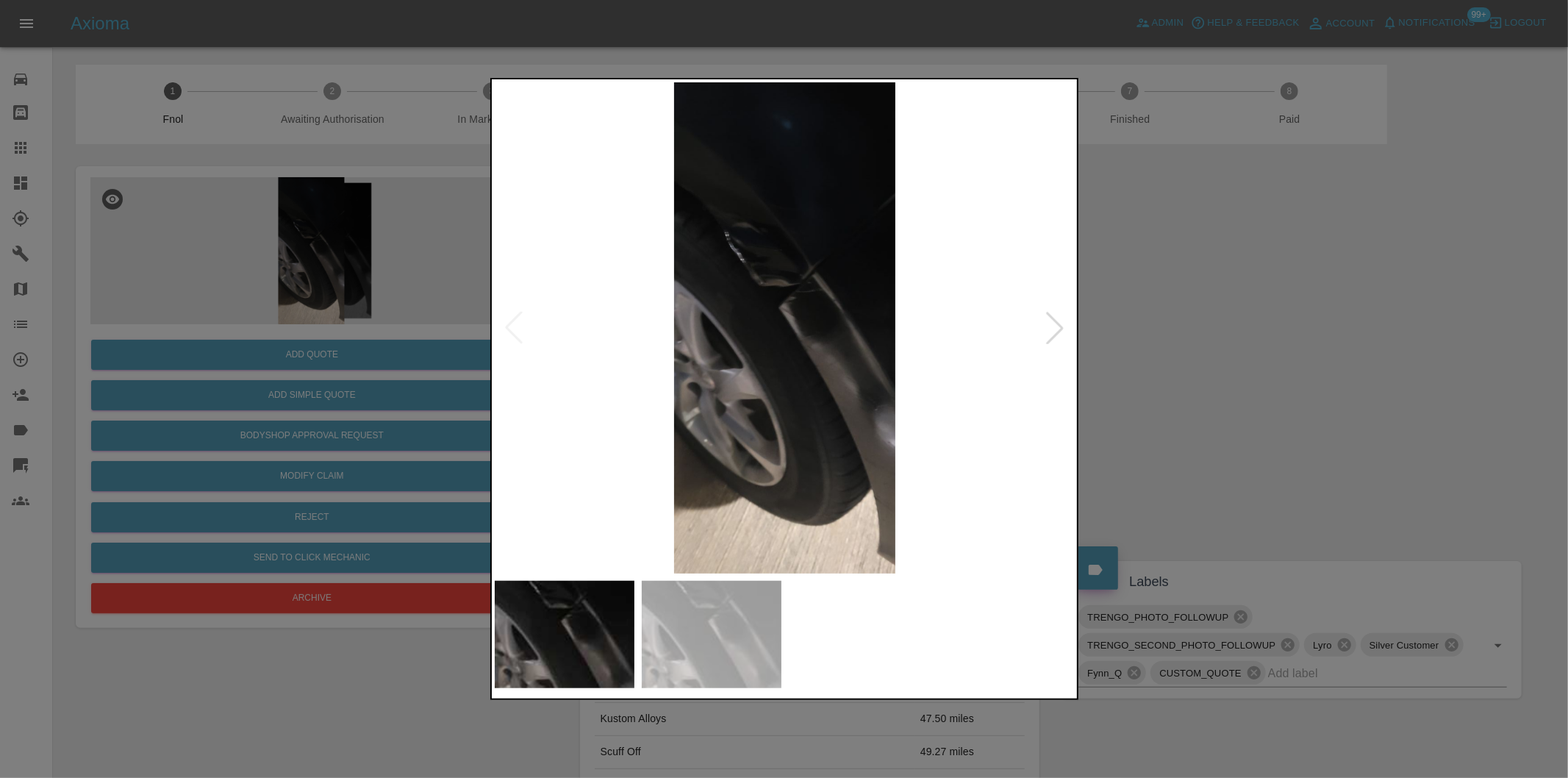
click at [1157, 341] on div at bounding box center [784, 389] width 1568 height 778
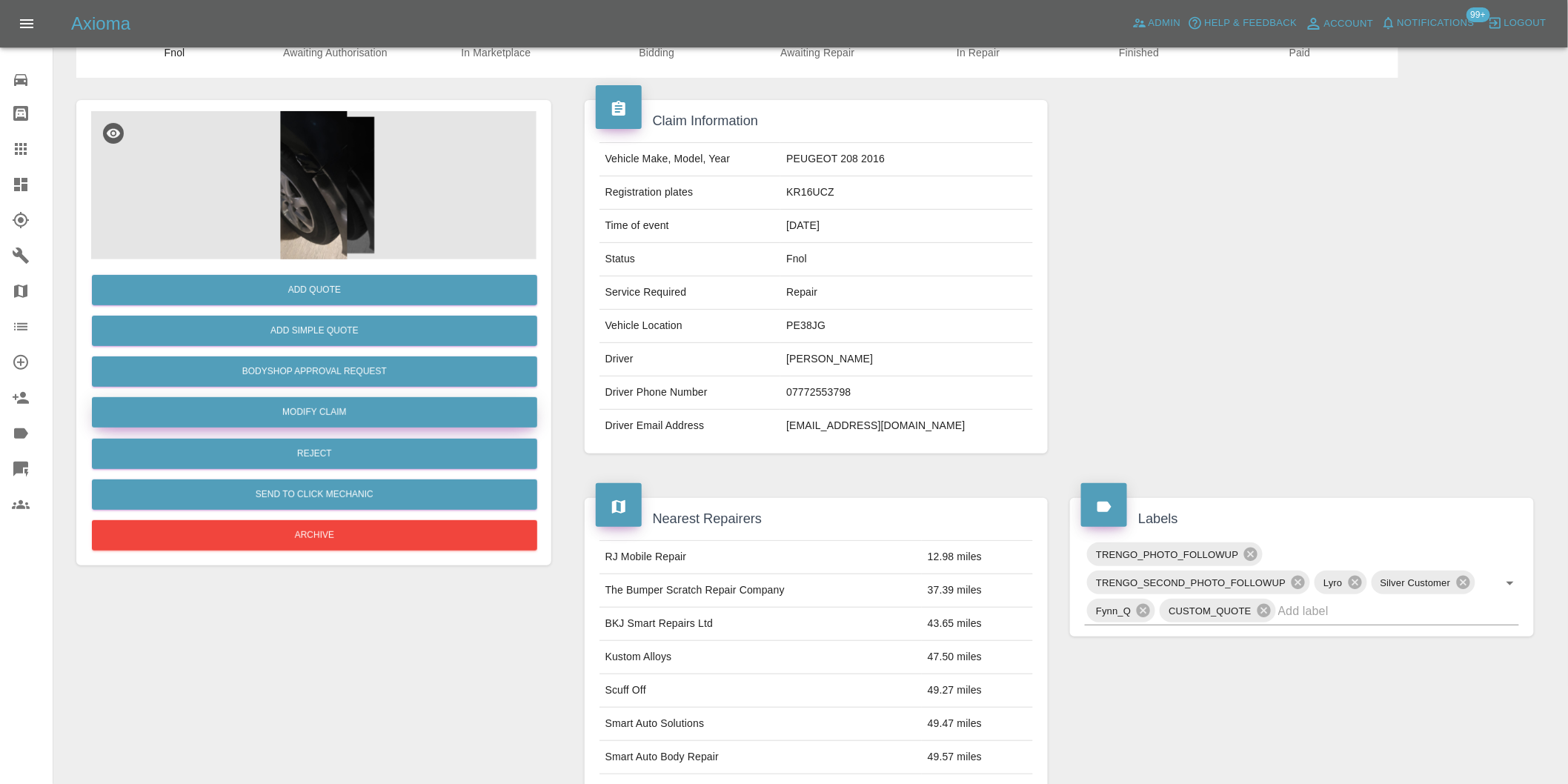
scroll to position [20, 0]
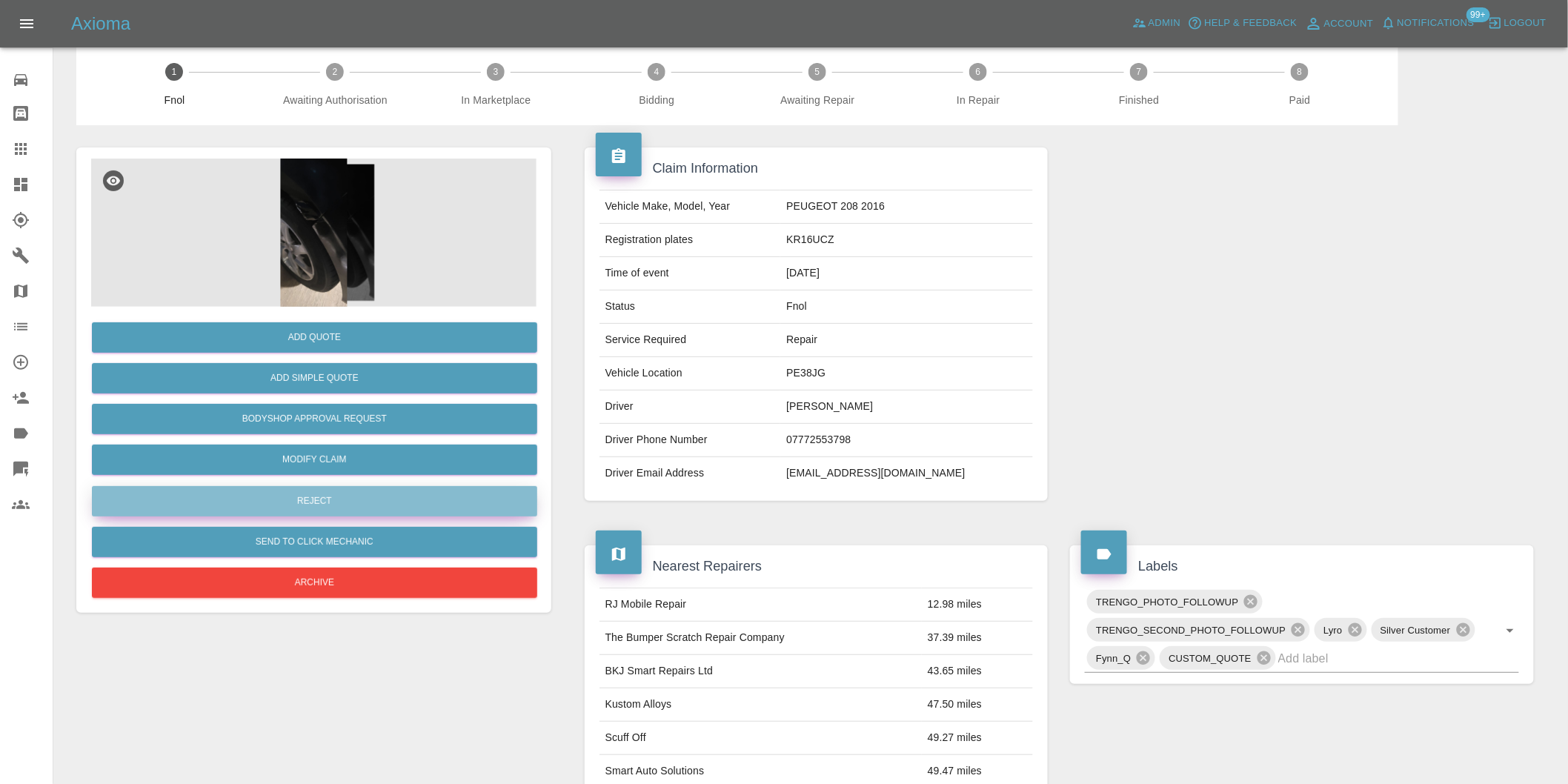
click at [343, 495] on button "Reject" at bounding box center [315, 500] width 445 height 30
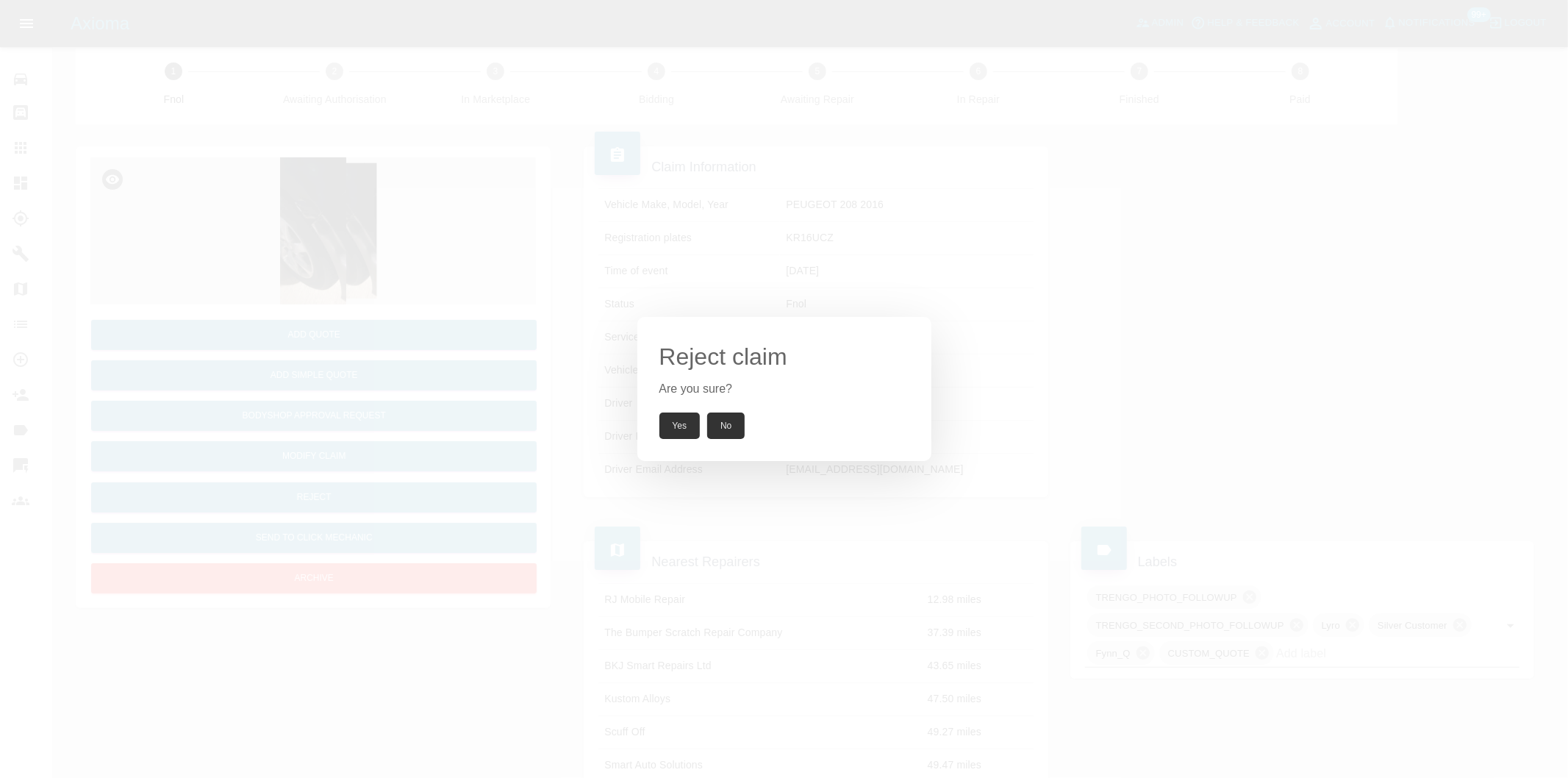
click at [665, 428] on button "Yes" at bounding box center [679, 426] width 41 height 26
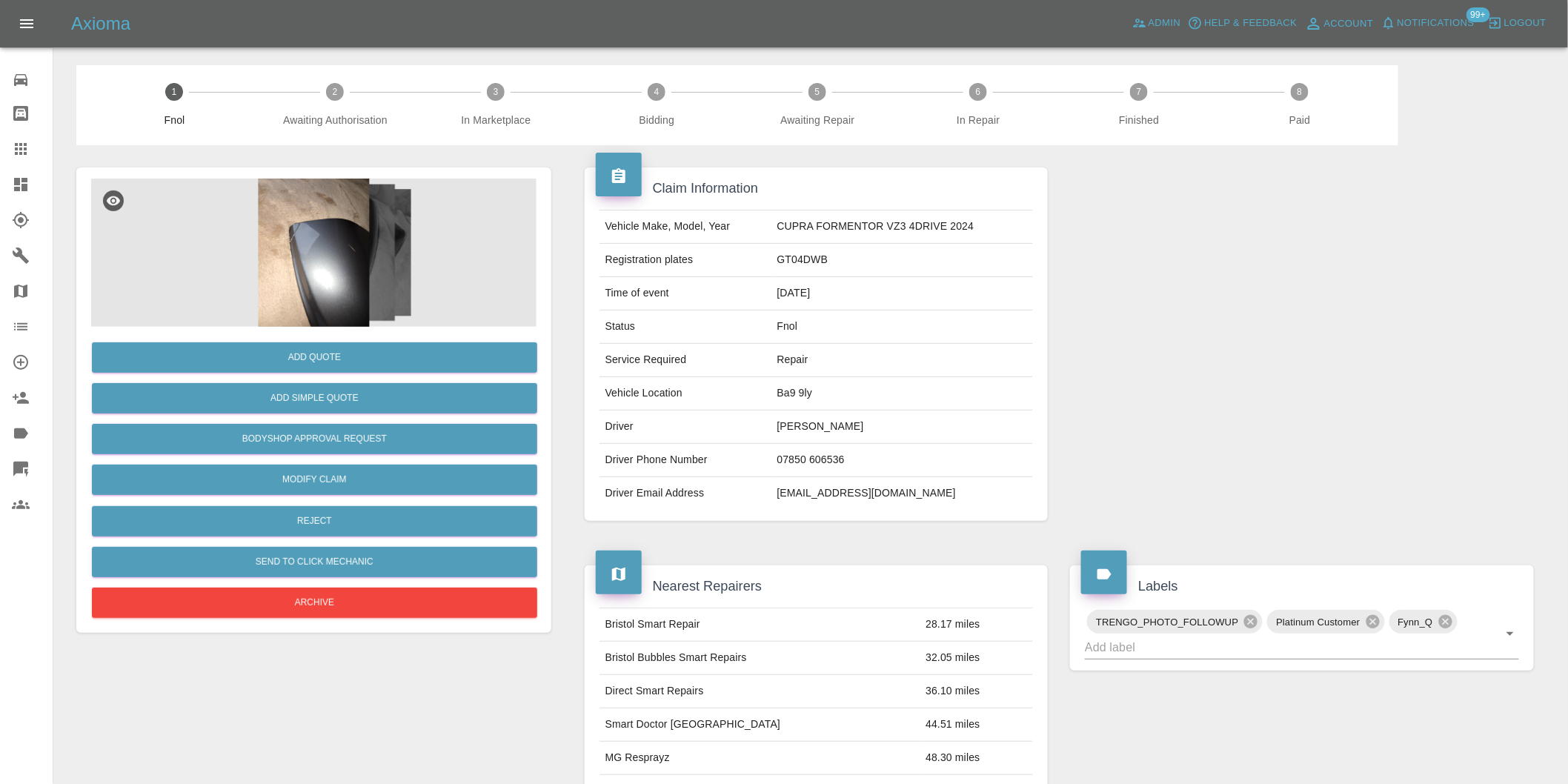
click at [298, 248] on img at bounding box center [314, 252] width 445 height 148
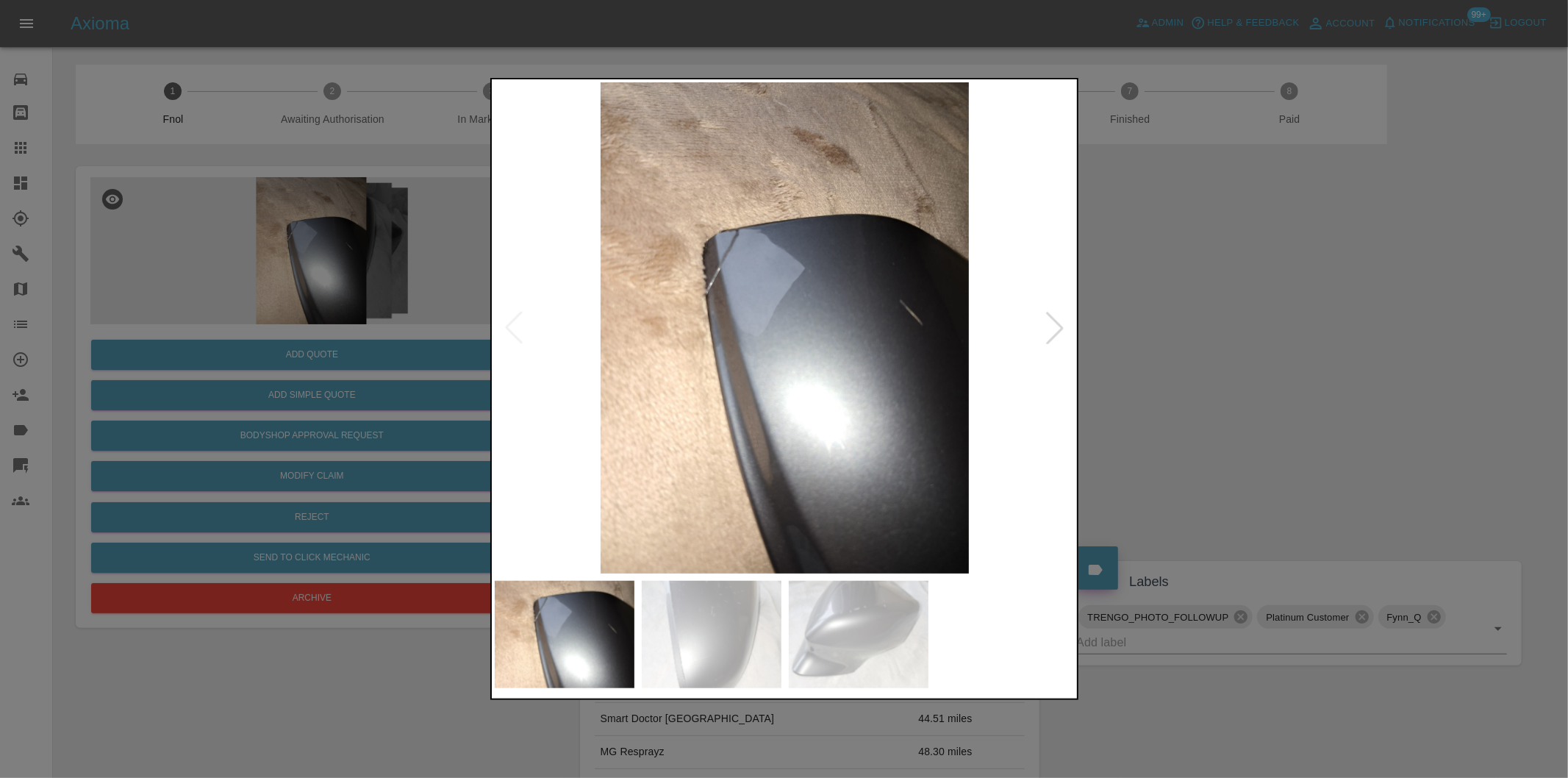
click at [1055, 327] on div at bounding box center [1054, 327] width 32 height 32
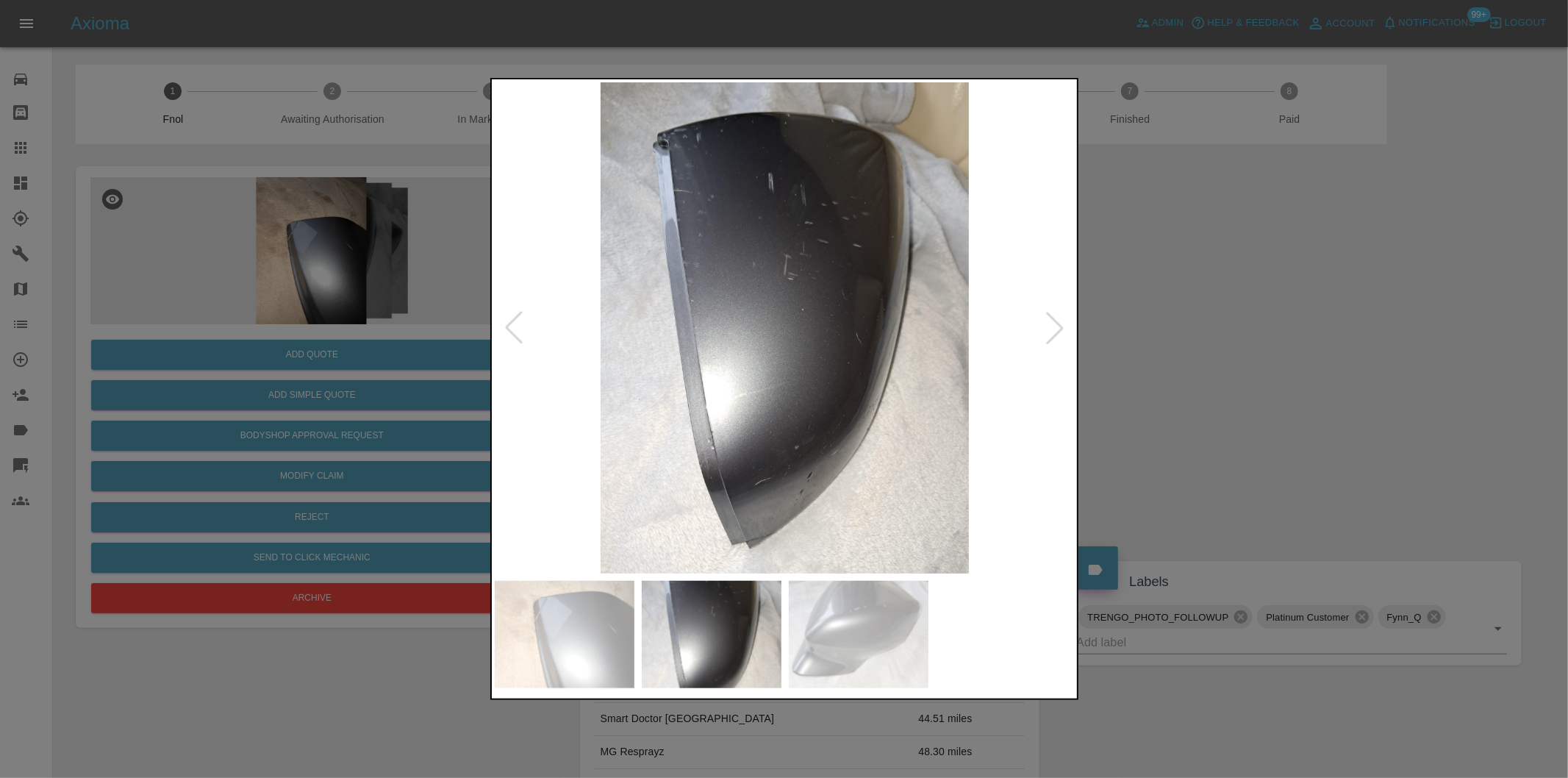
click at [1055, 327] on div at bounding box center [1054, 327] width 32 height 32
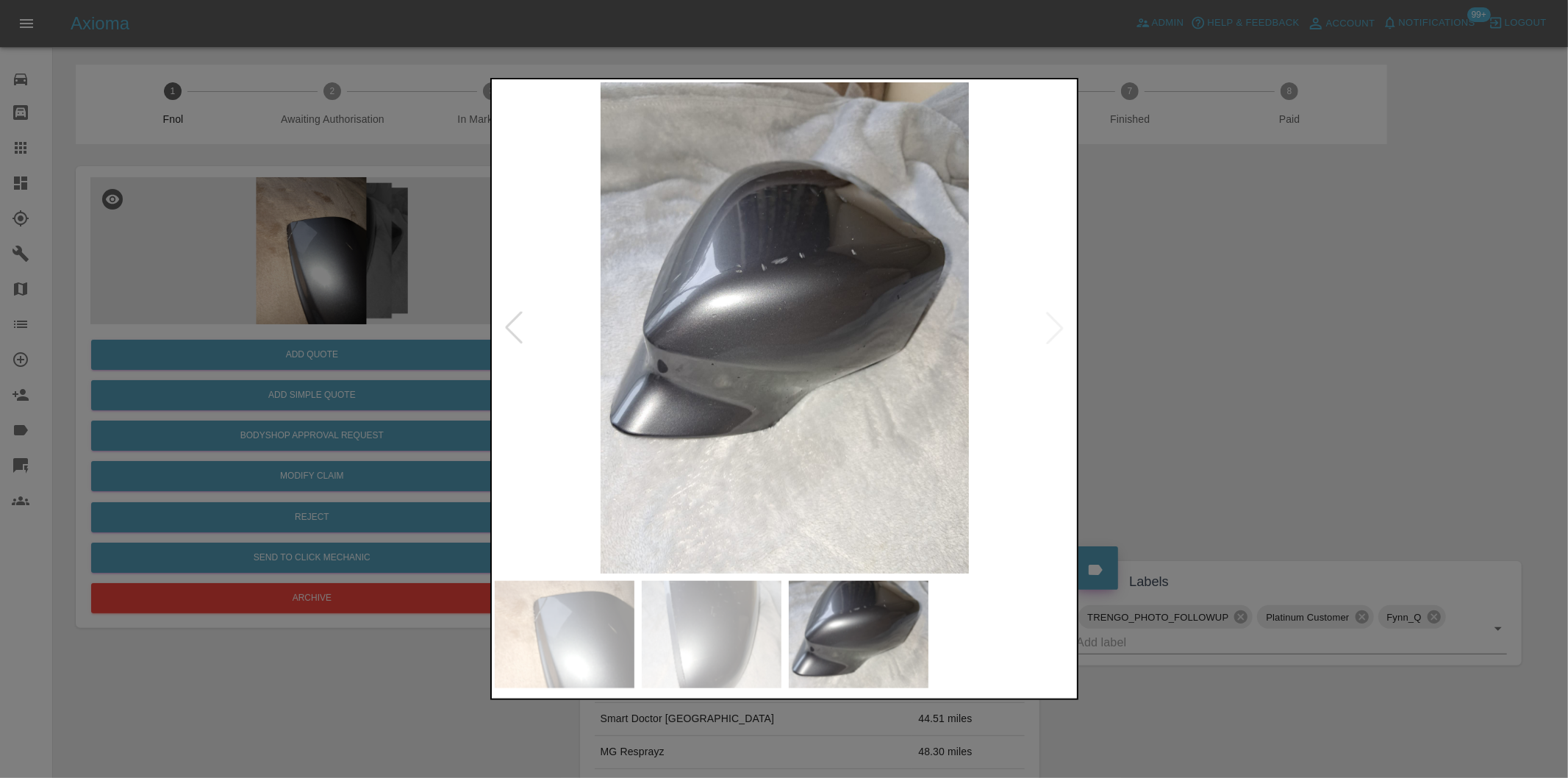
drag, startPoint x: 1241, startPoint y: 329, endPoint x: 1233, endPoint y: 332, distance: 8.5
click at [1242, 332] on div at bounding box center [784, 389] width 1568 height 778
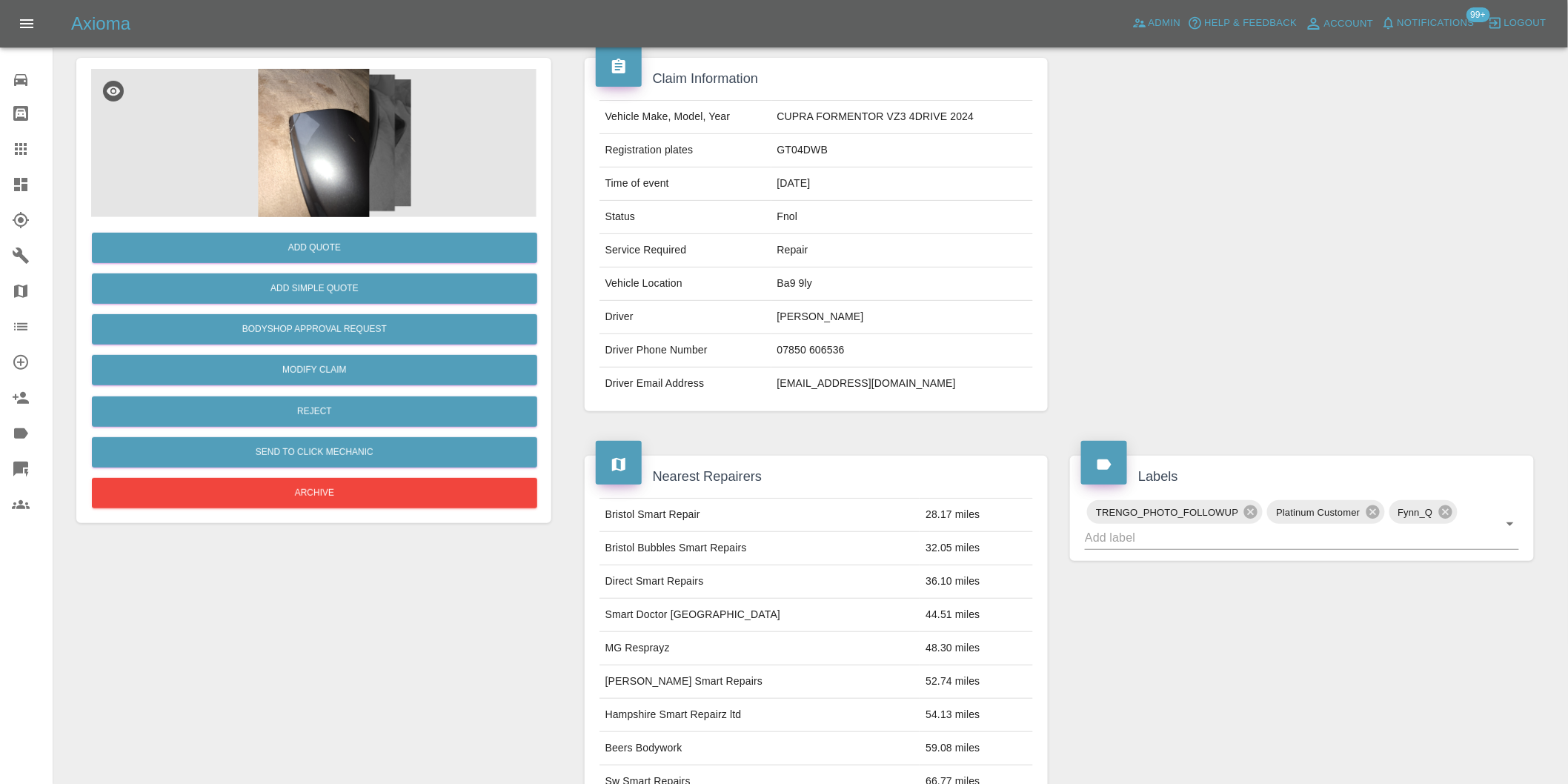
scroll to position [102, 0]
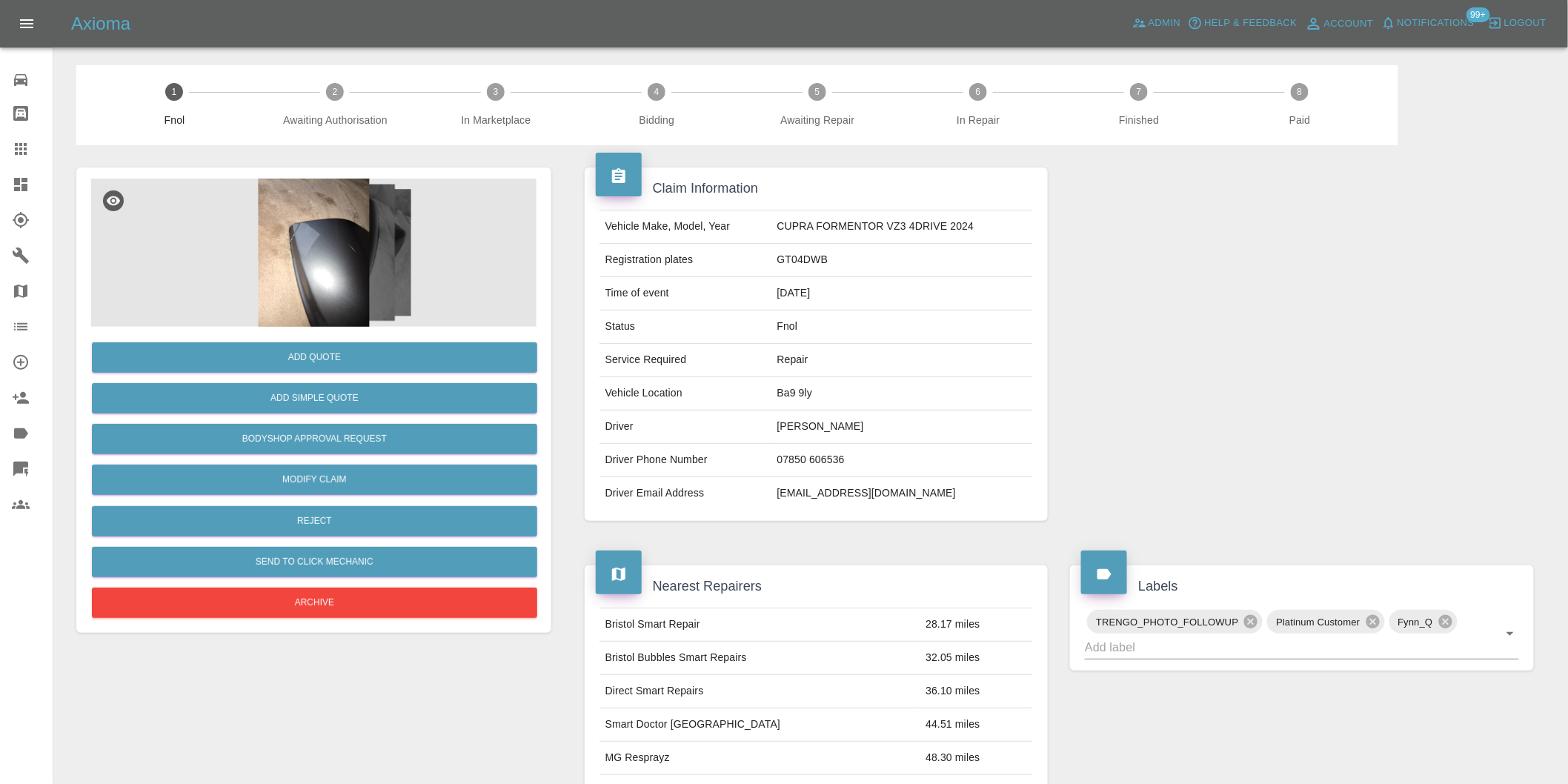
click at [317, 229] on img at bounding box center [314, 252] width 445 height 148
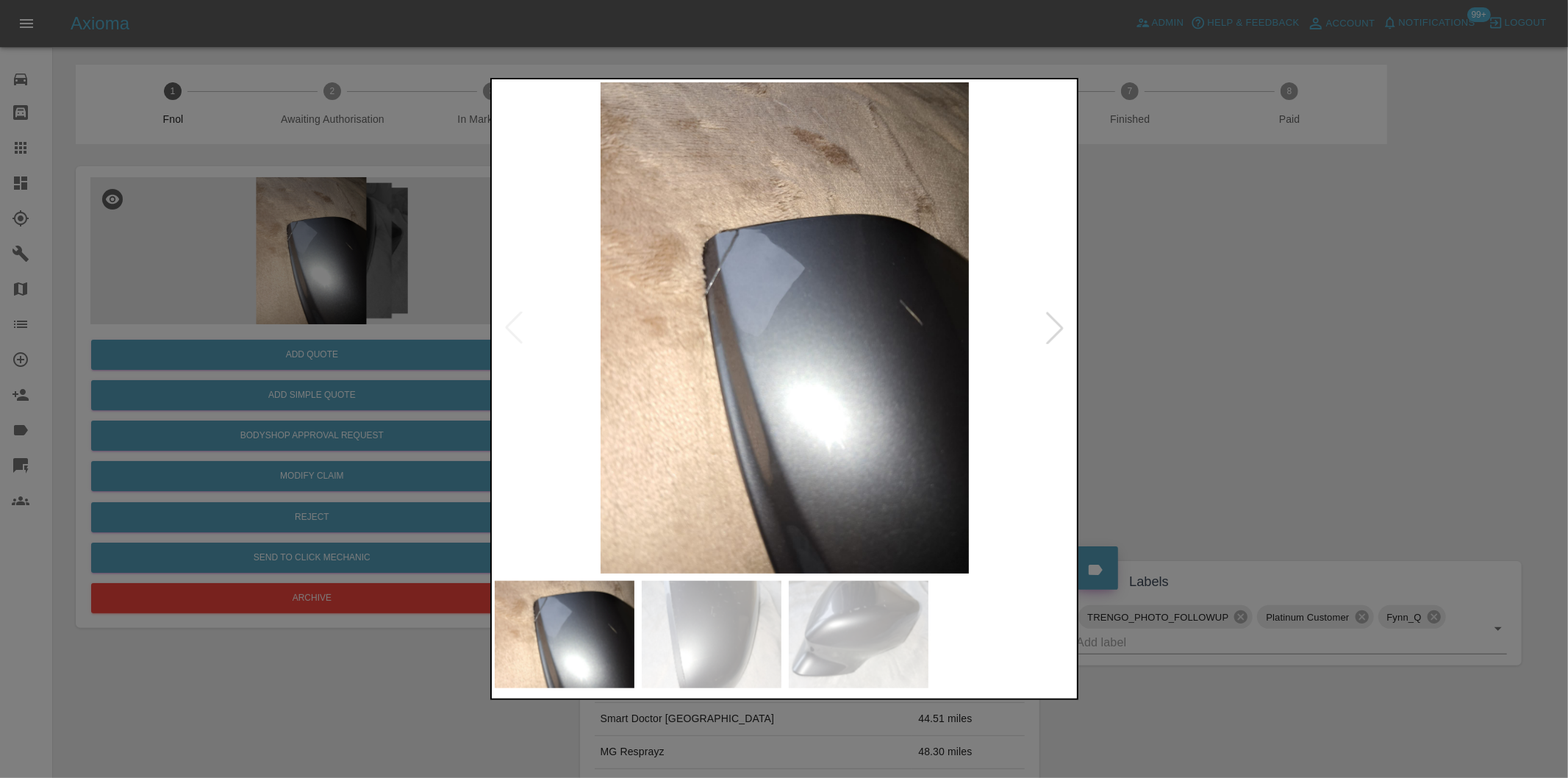
click at [1148, 355] on div at bounding box center [784, 389] width 1568 height 778
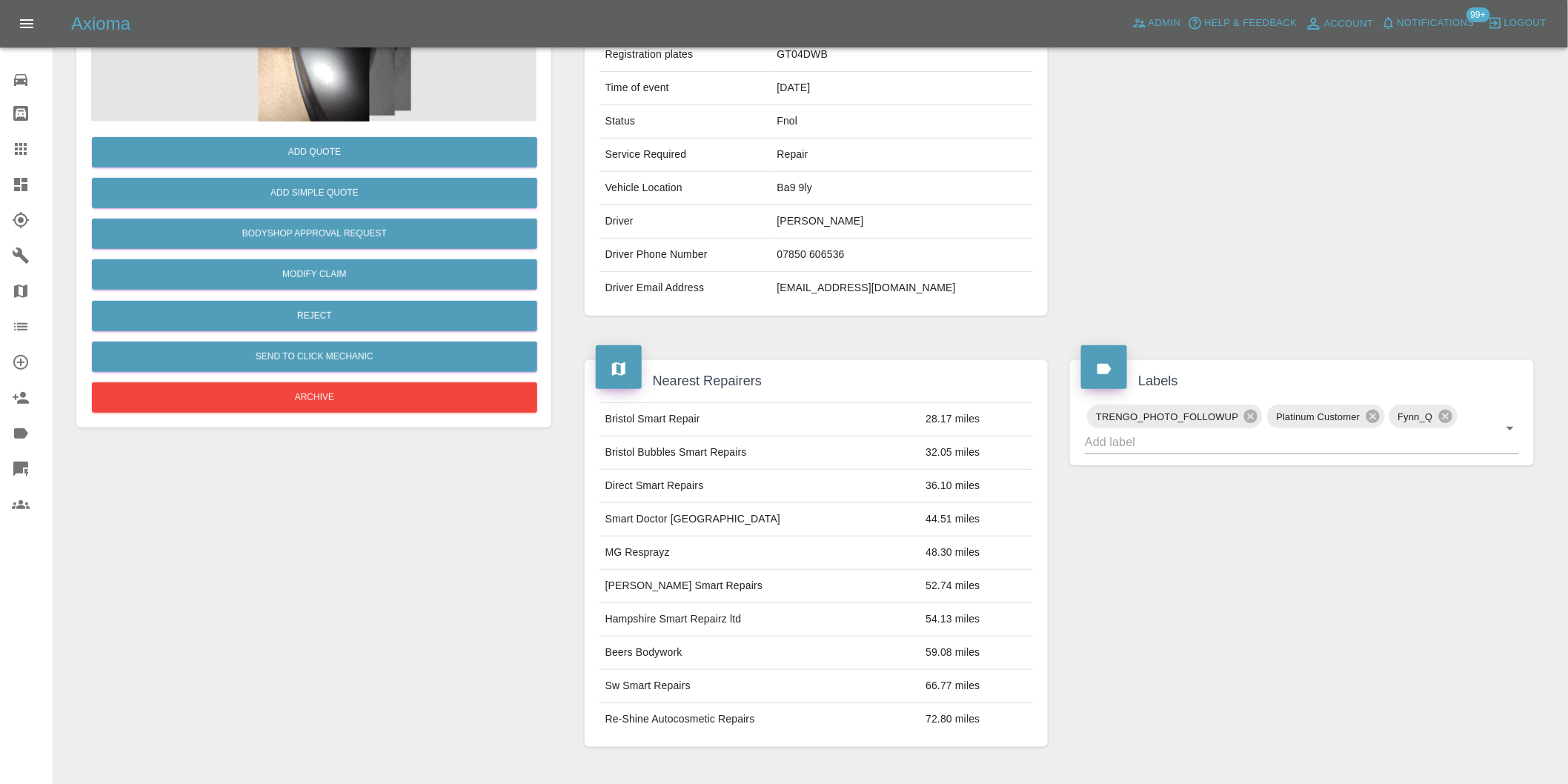
scroll to position [20, 0]
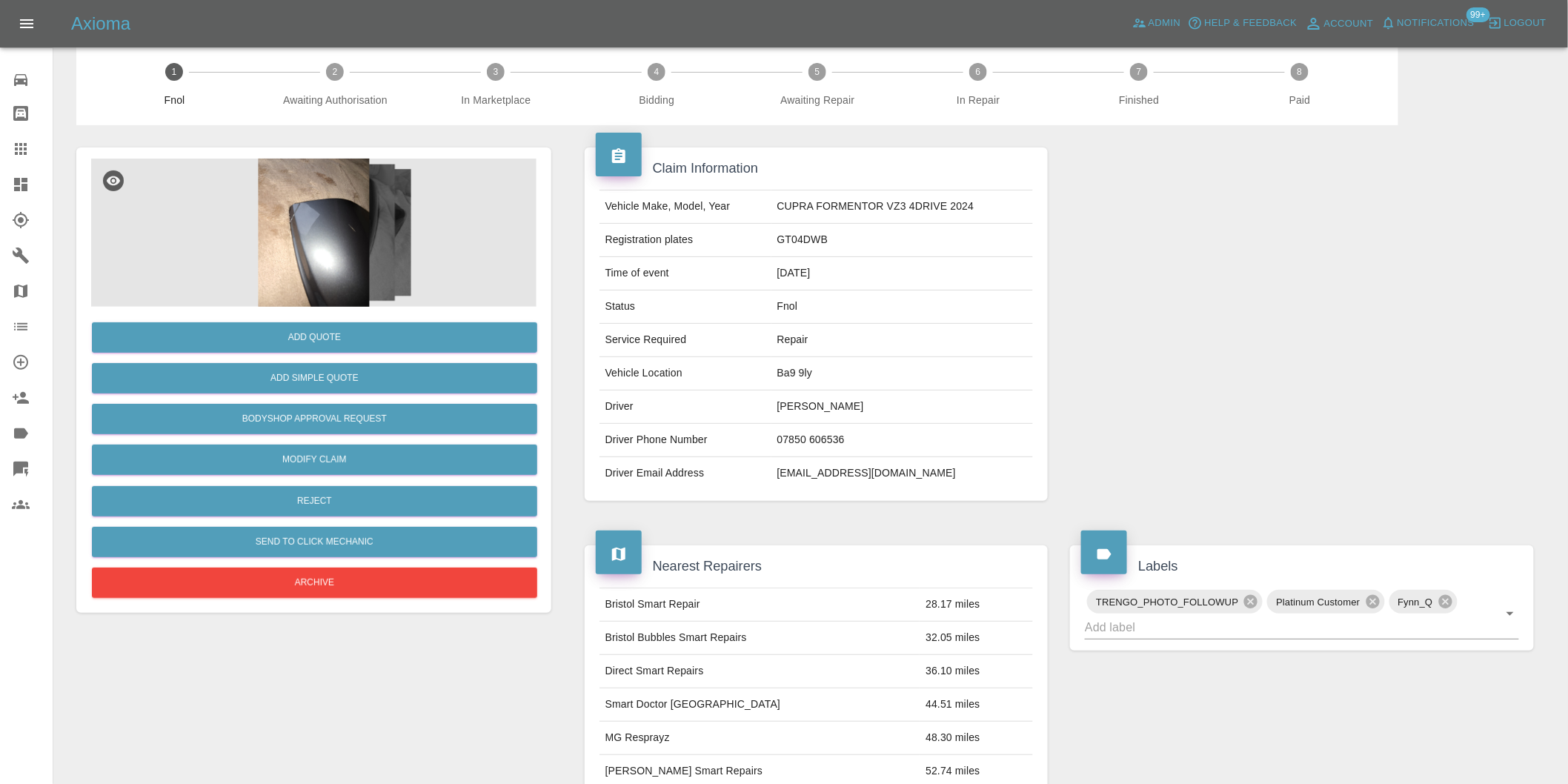
click at [319, 231] on img at bounding box center [314, 233] width 445 height 148
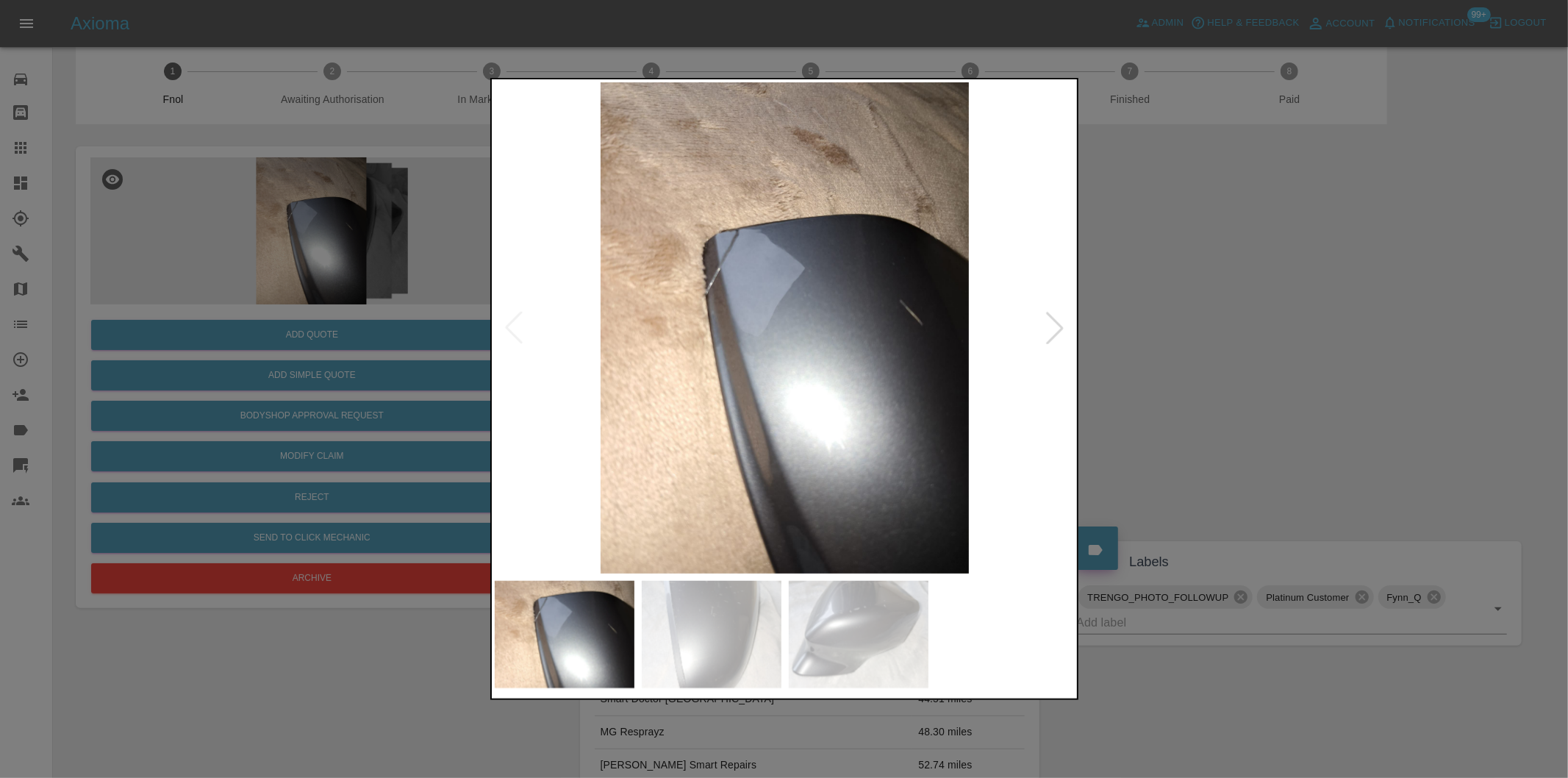
click at [1055, 326] on div at bounding box center [1054, 327] width 32 height 32
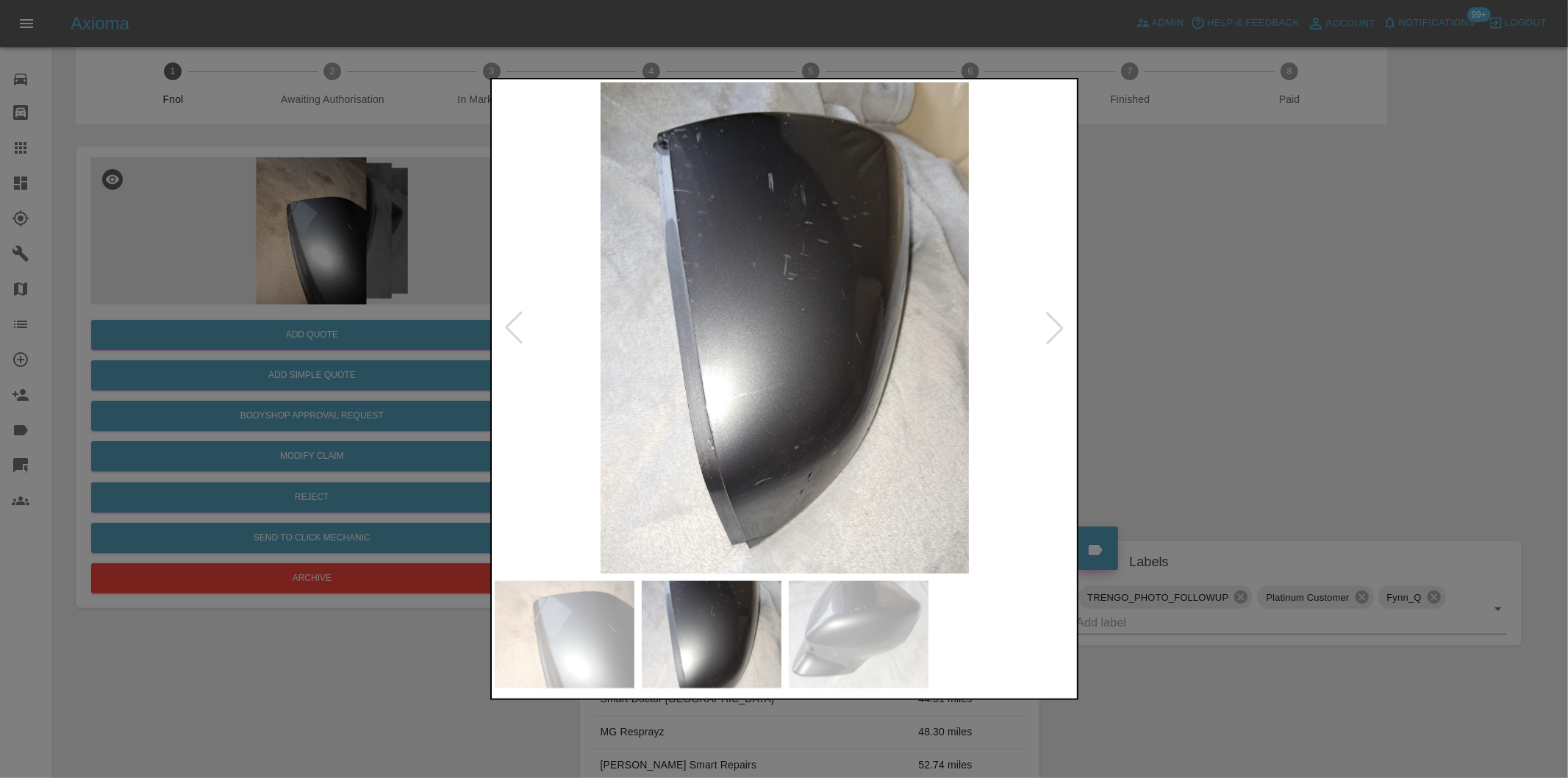
click at [1061, 325] on div at bounding box center [1054, 327] width 32 height 32
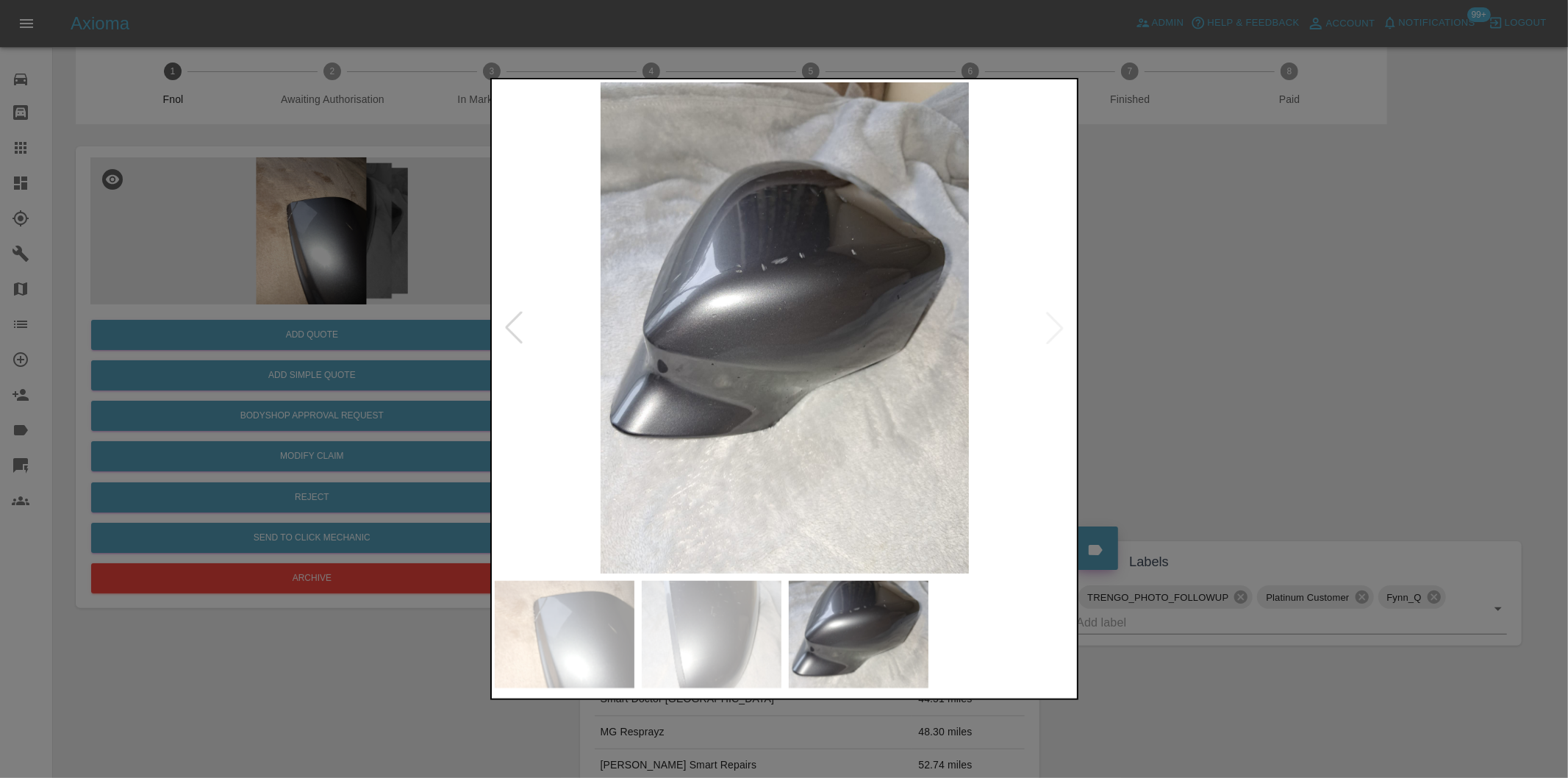
click at [1052, 326] on img at bounding box center [784, 328] width 581 height 491
click at [511, 332] on div at bounding box center [513, 327] width 32 height 32
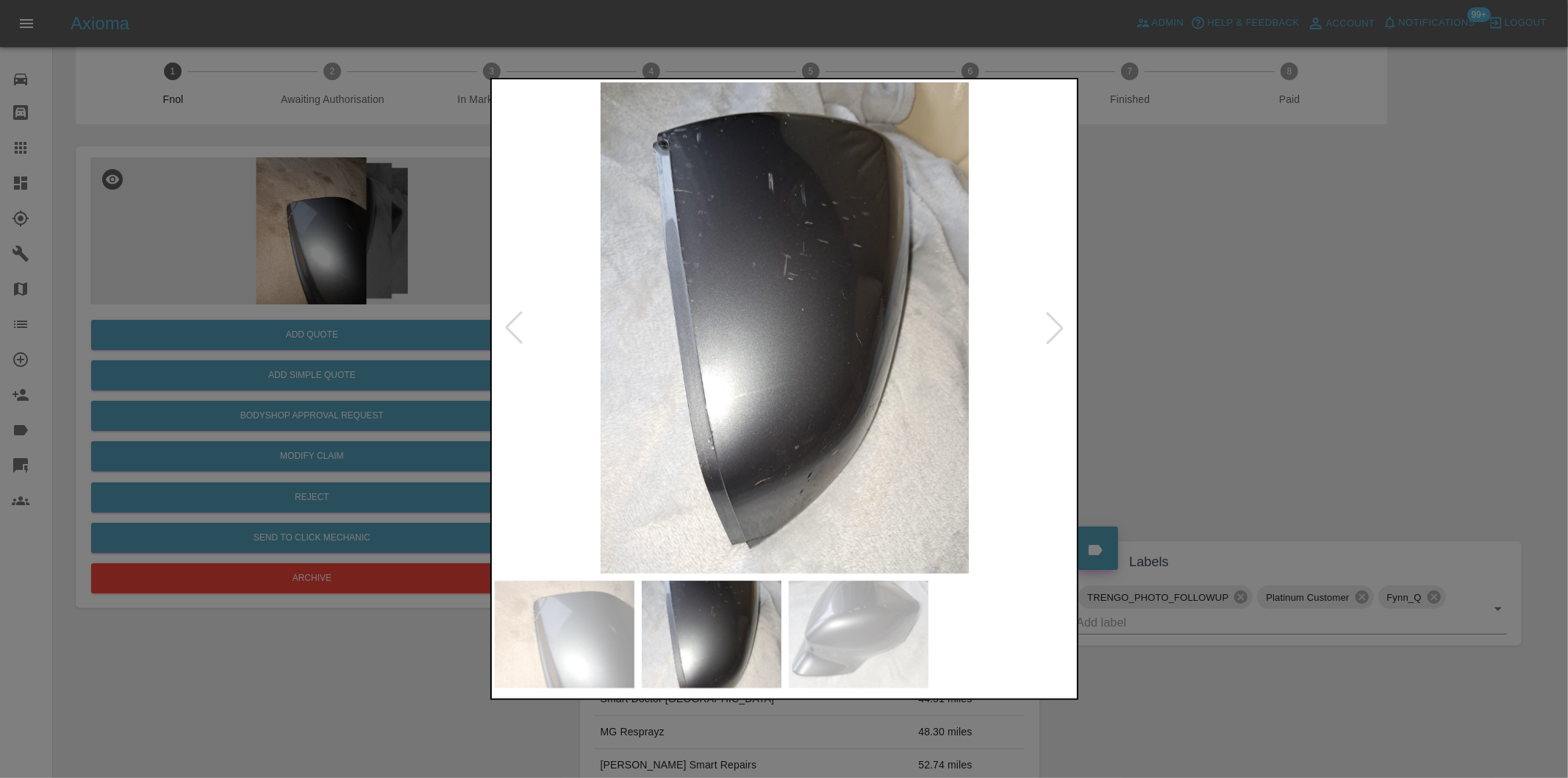
click at [511, 332] on div at bounding box center [513, 327] width 32 height 32
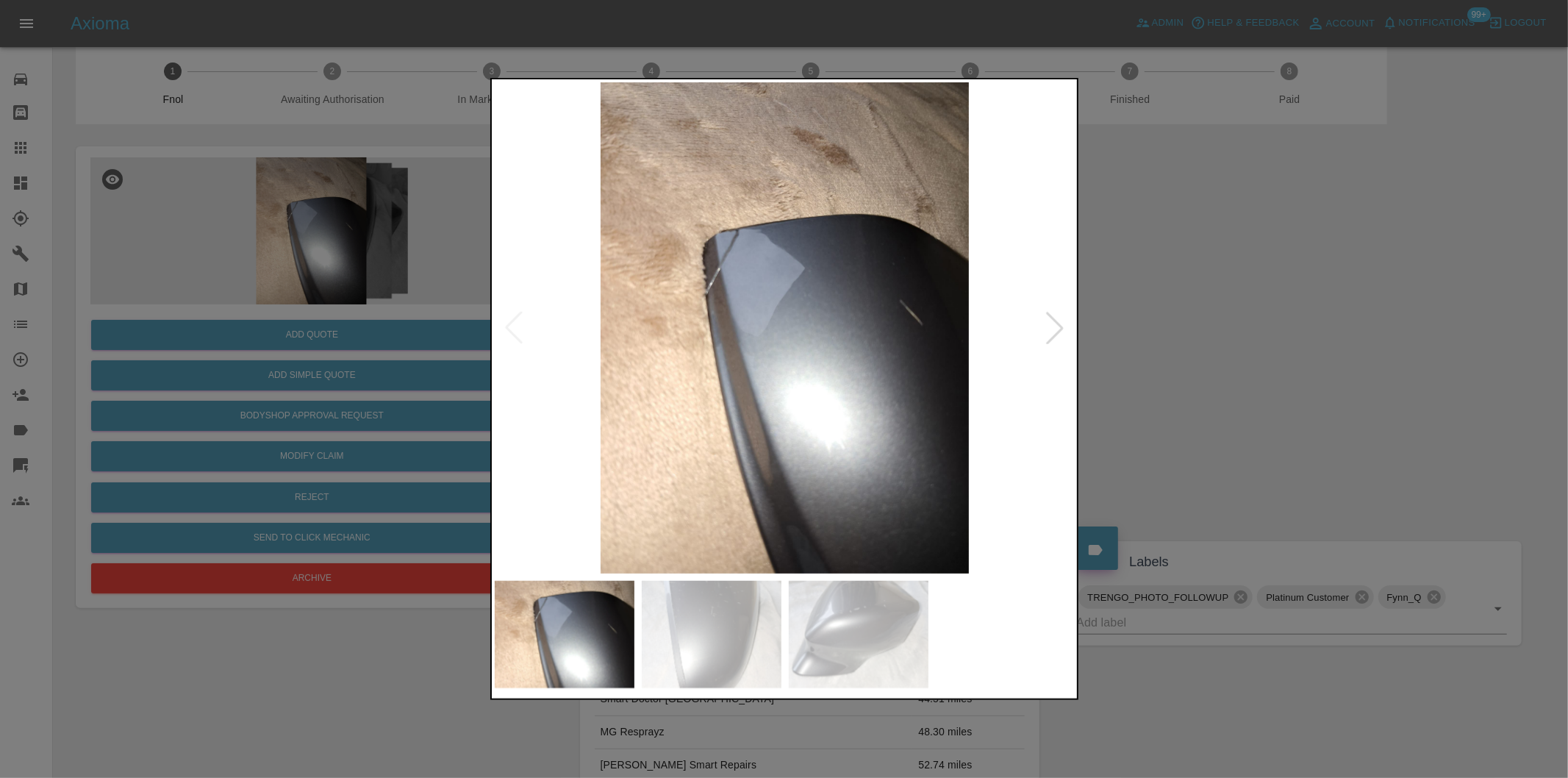
click at [1181, 383] on div at bounding box center [784, 389] width 1568 height 778
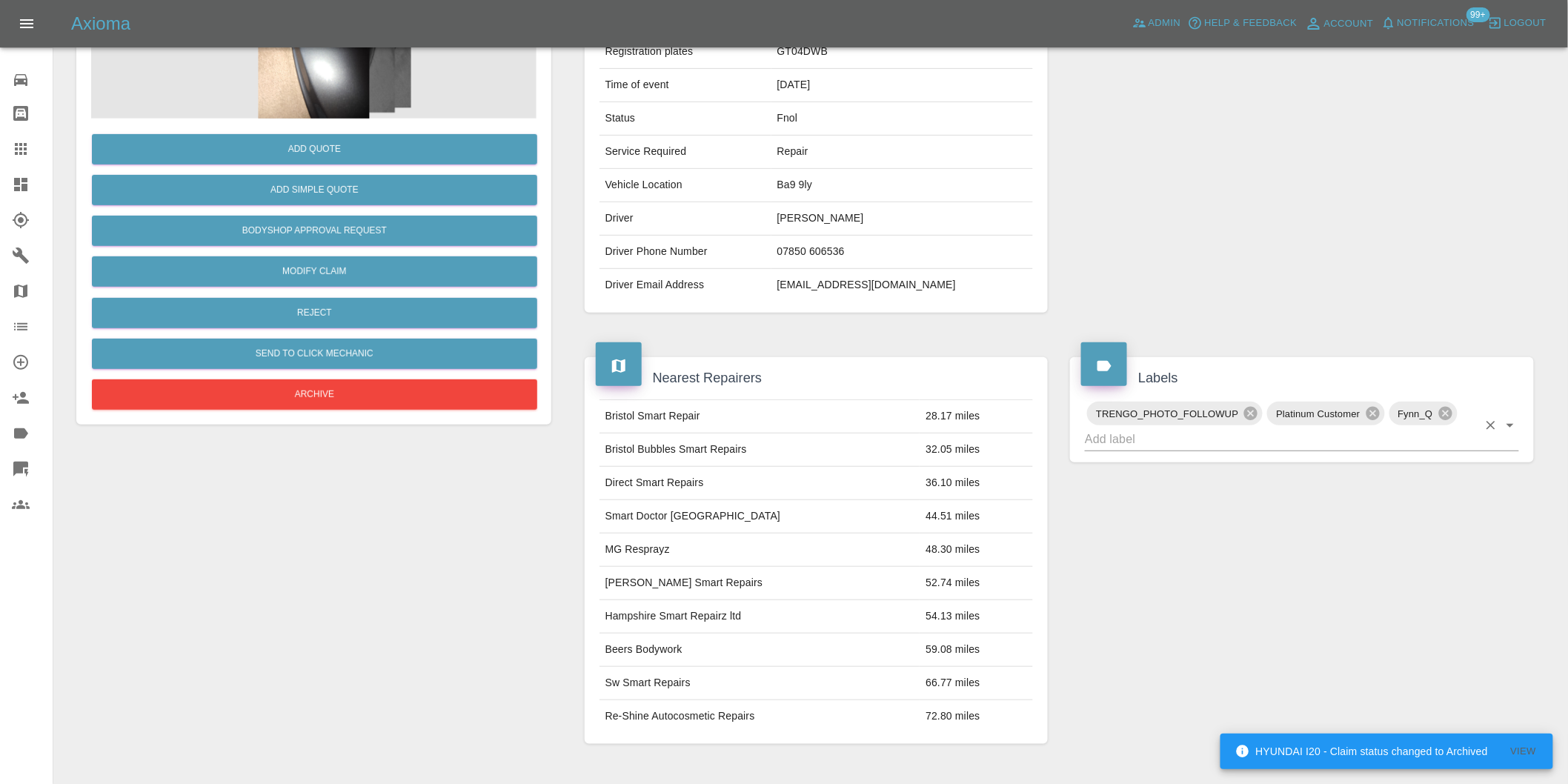
scroll to position [329, 0]
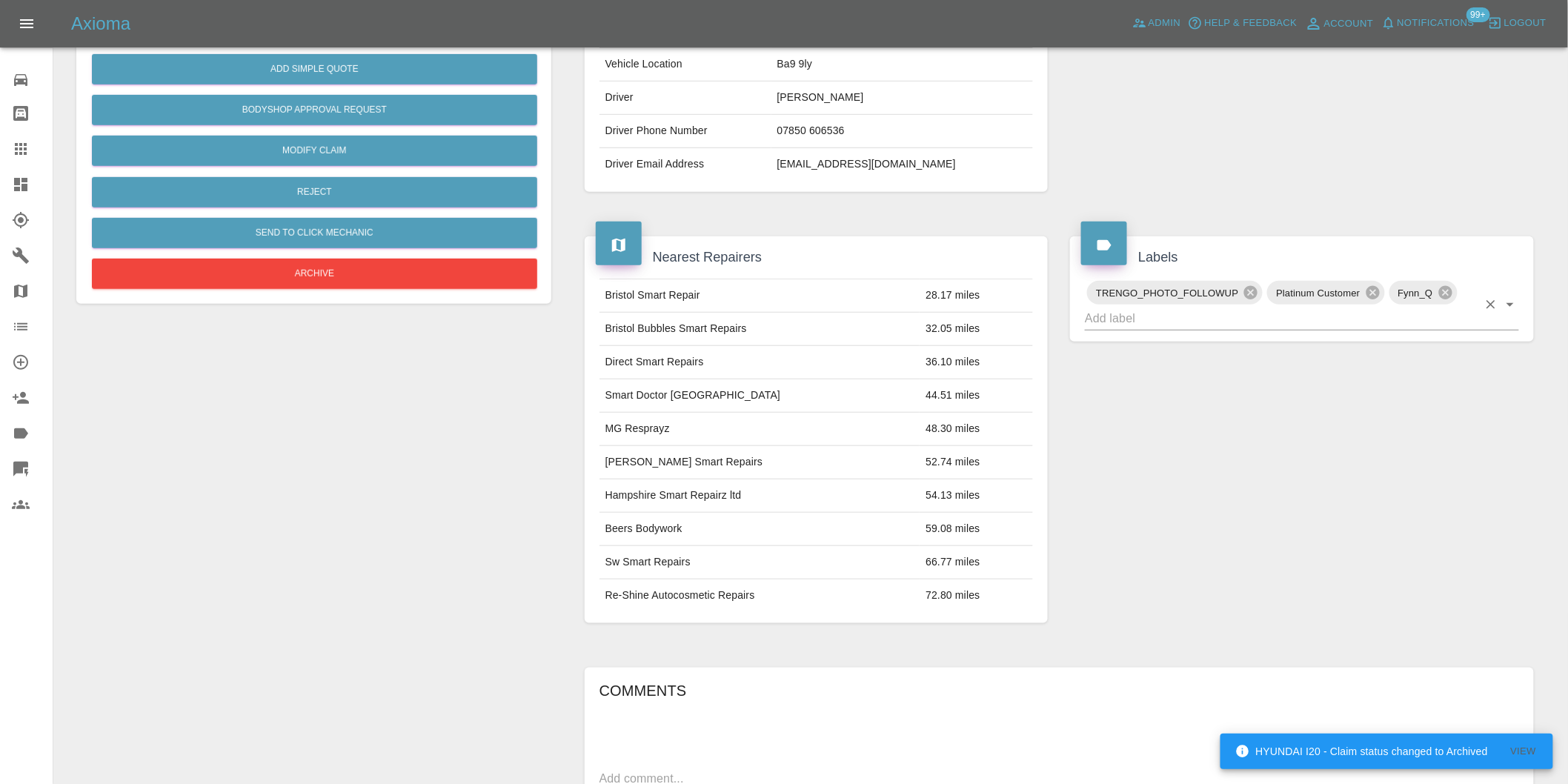
click at [1512, 306] on icon "Open" at bounding box center [1510, 304] width 18 height 18
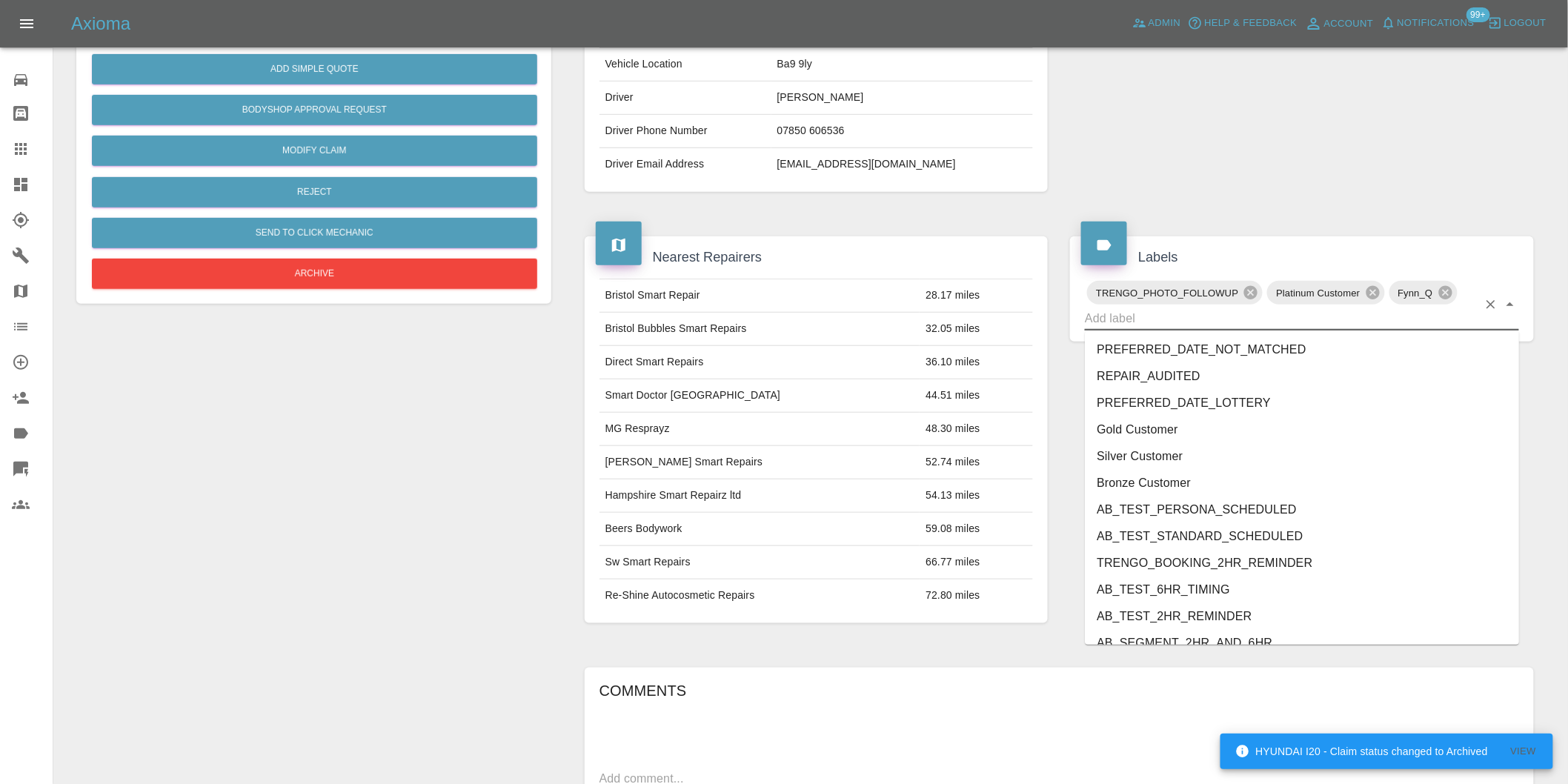
scroll to position [3138, 0]
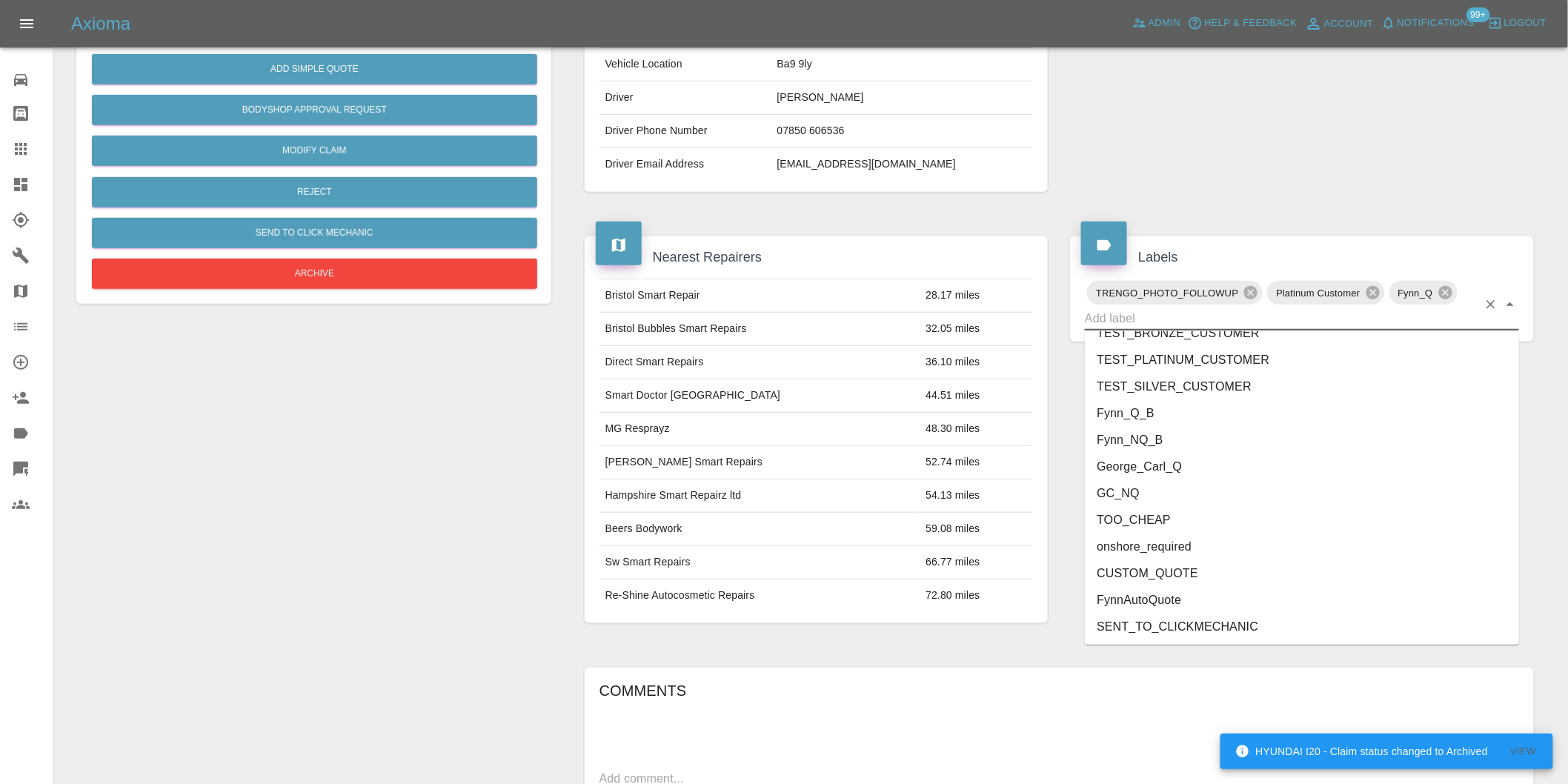
click at [1175, 464] on li "George_Carl_Q" at bounding box center [1302, 466] width 435 height 26
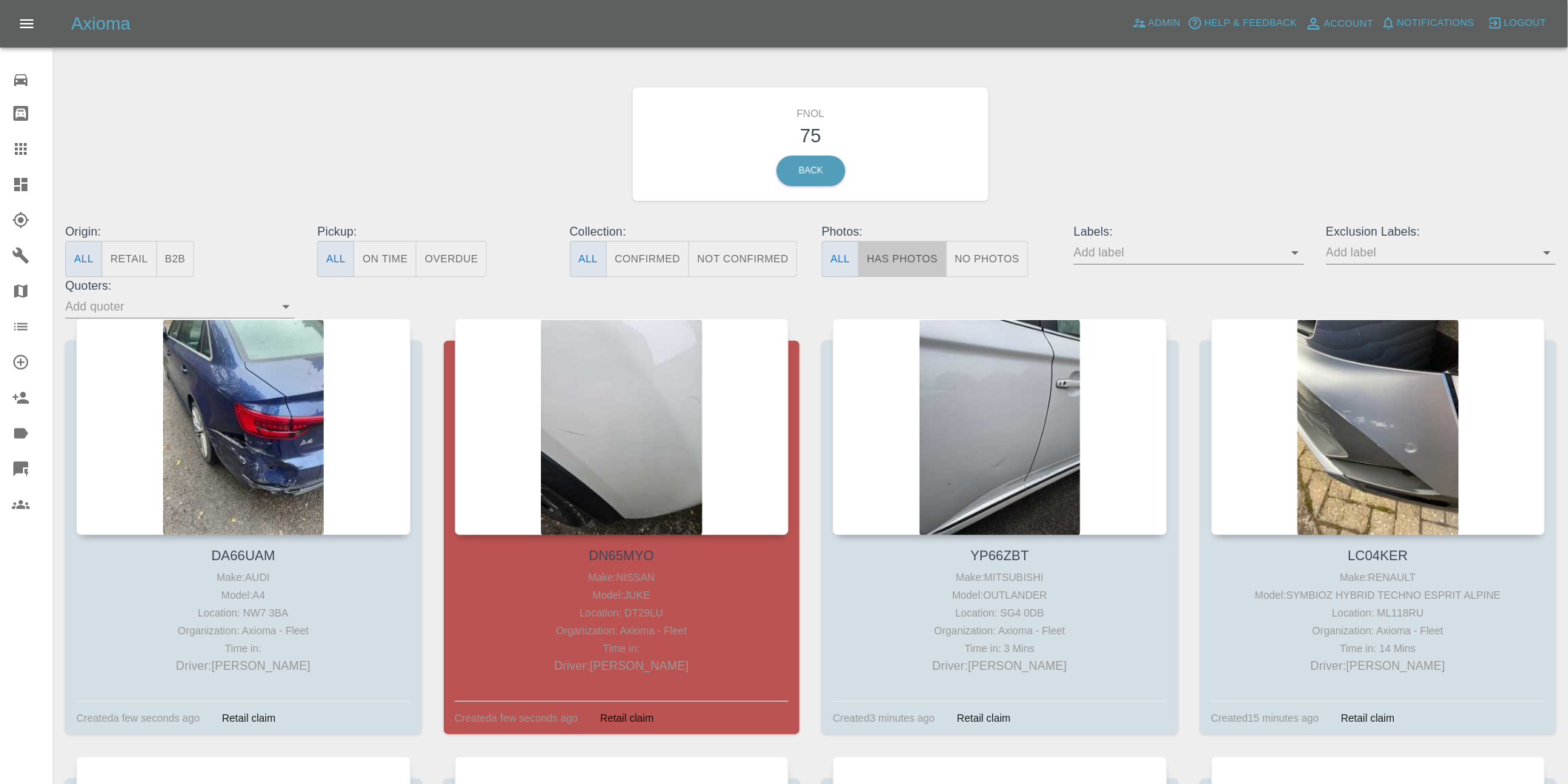
click at [909, 258] on button "Has Photos" at bounding box center [902, 258] width 89 height 36
click at [1546, 250] on icon "Open" at bounding box center [1547, 252] width 18 height 18
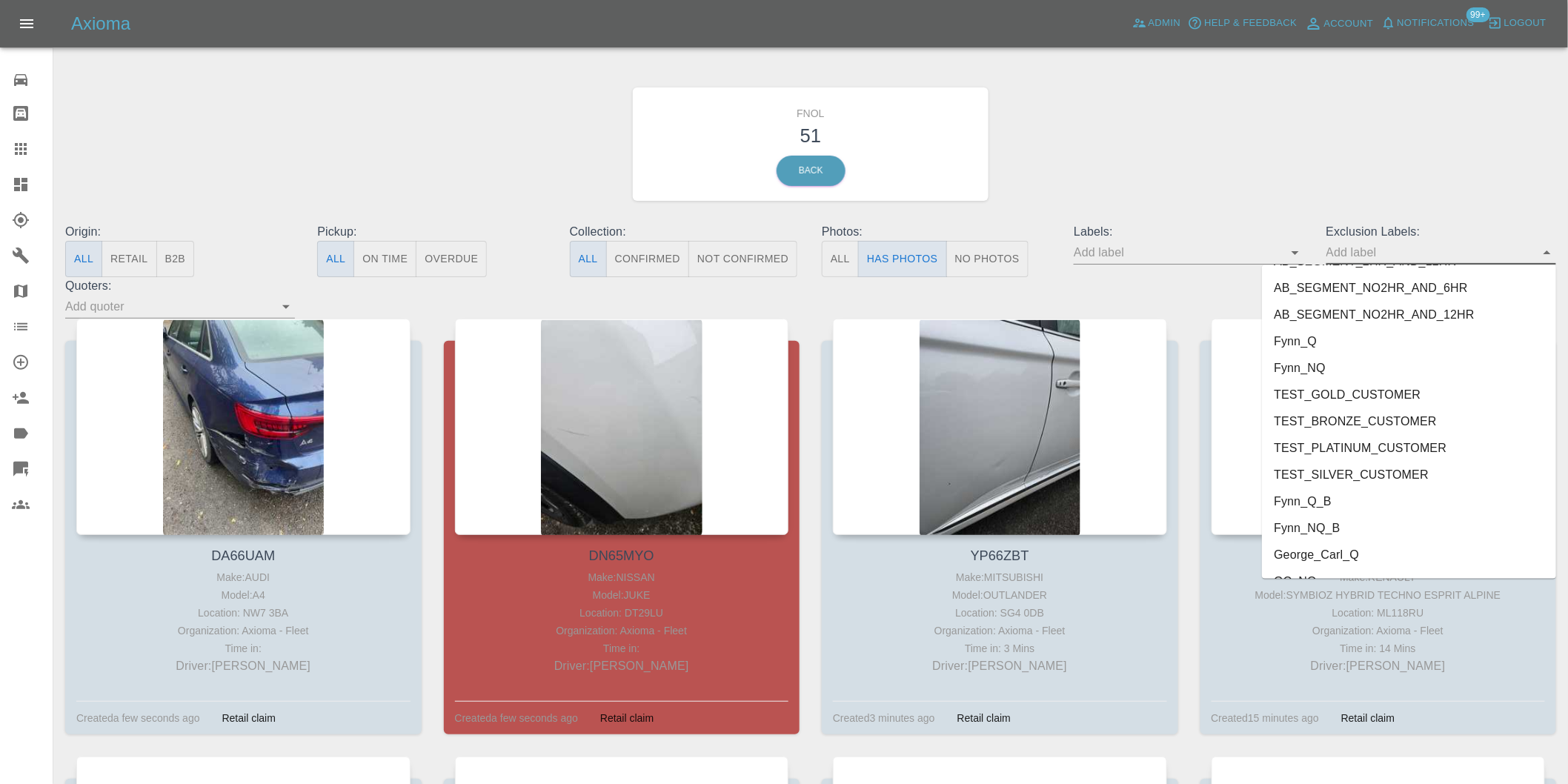
scroll to position [3218, 0]
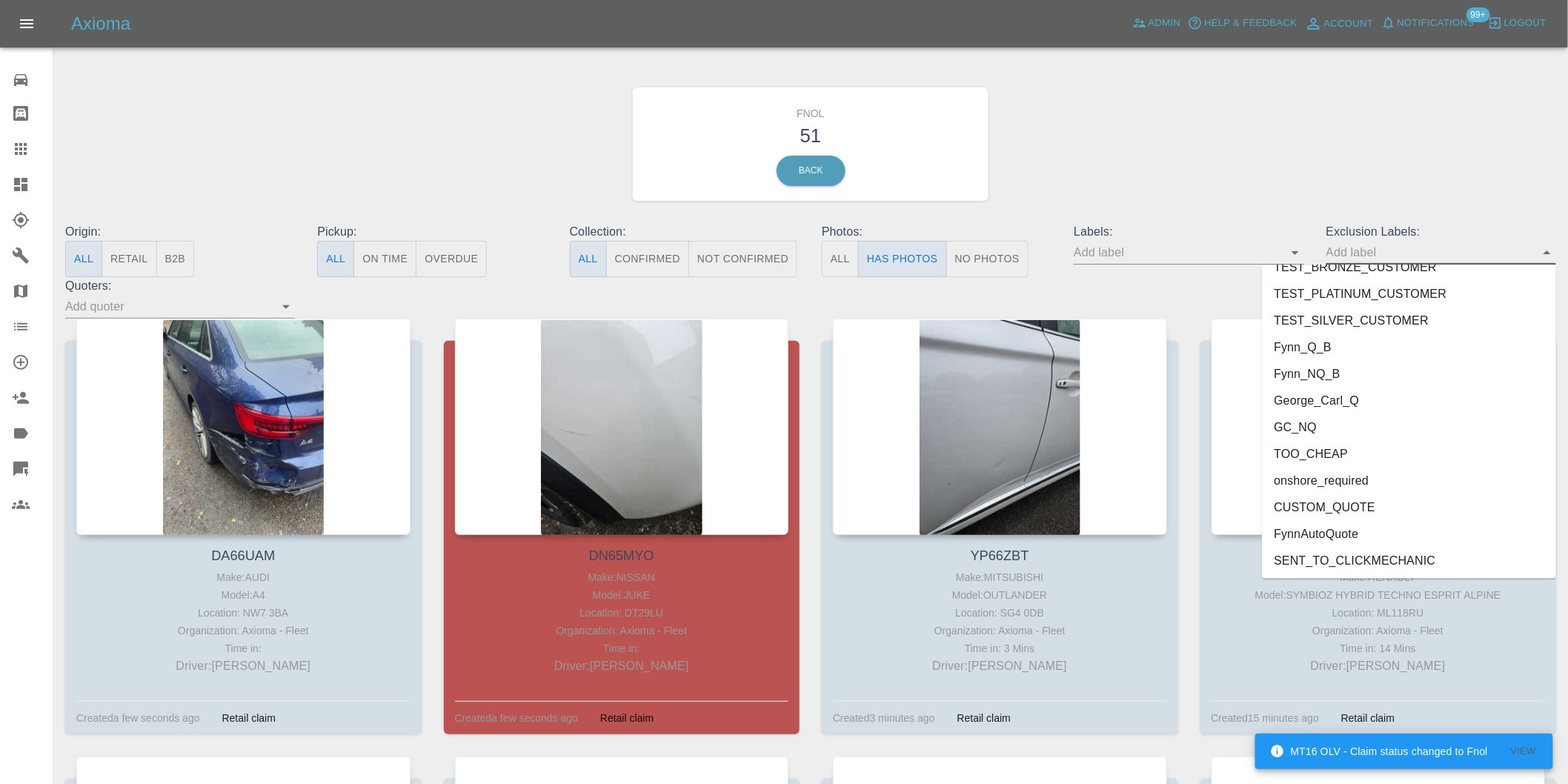
click at [1383, 473] on li "onshore_required" at bounding box center [1409, 480] width 294 height 26
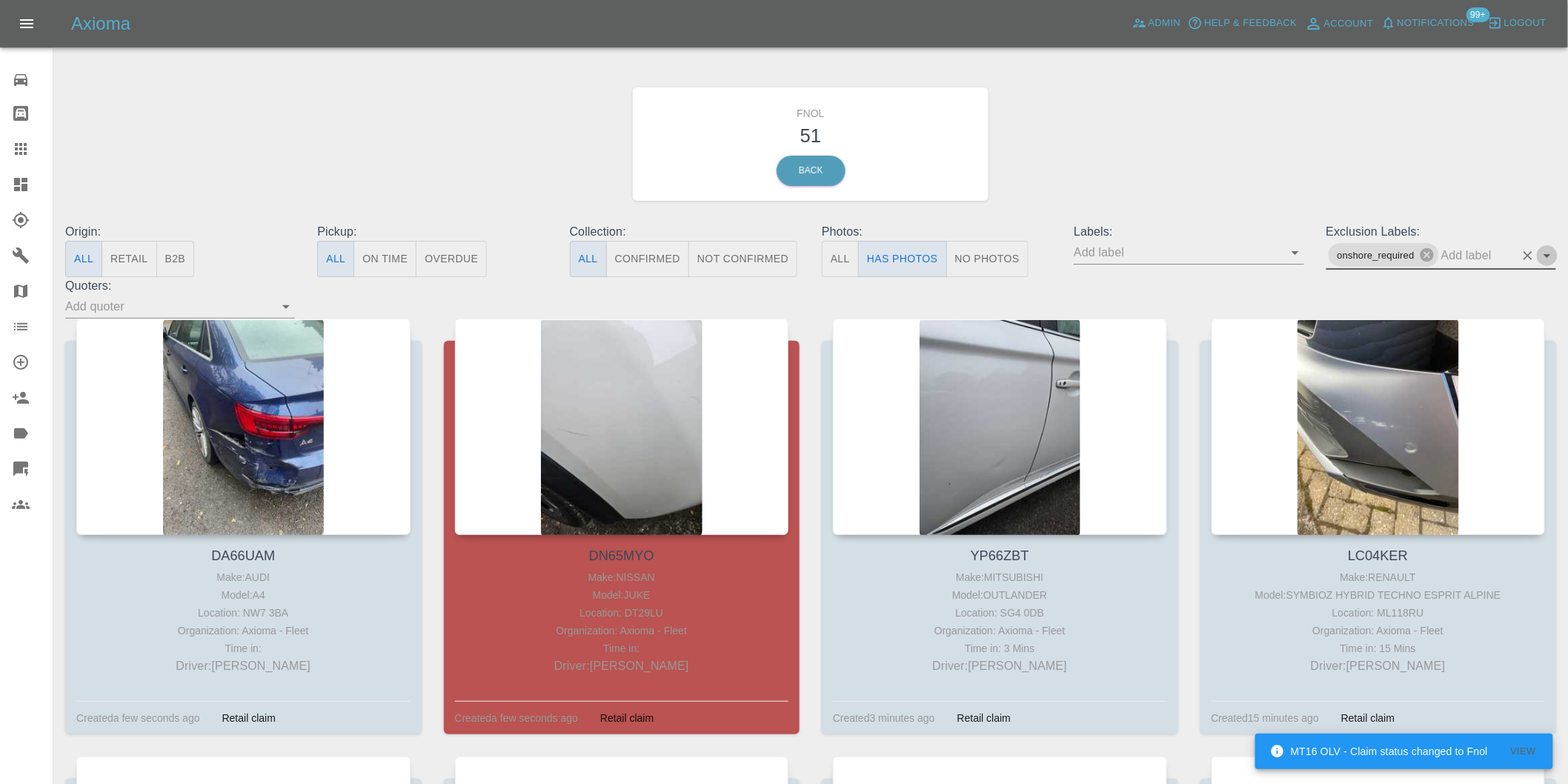
click at [1542, 249] on icon "Open" at bounding box center [1547, 255] width 18 height 18
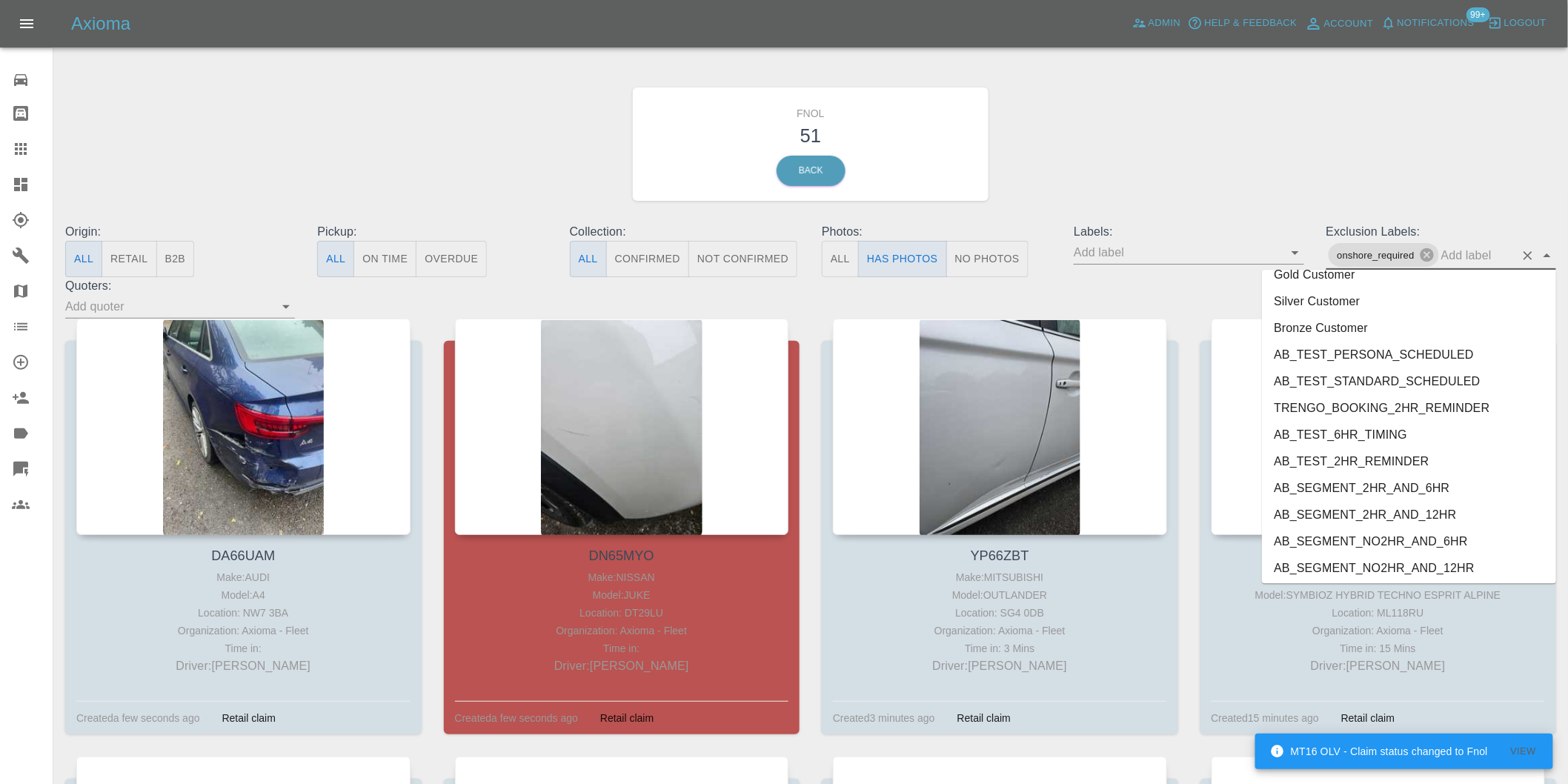
scroll to position [3191, 0]
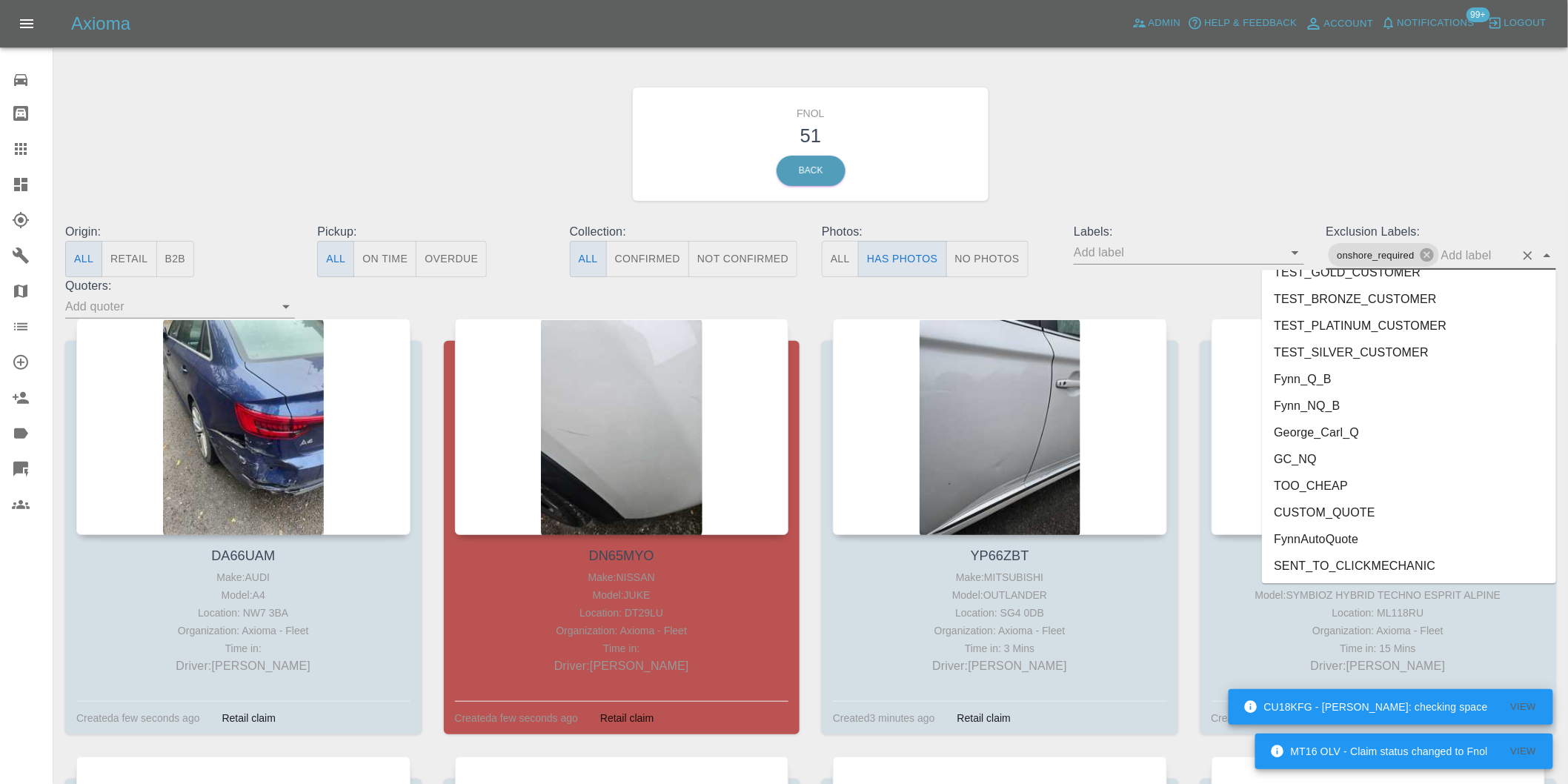
click at [1364, 431] on li "George_Carl_Q" at bounding box center [1409, 432] width 294 height 26
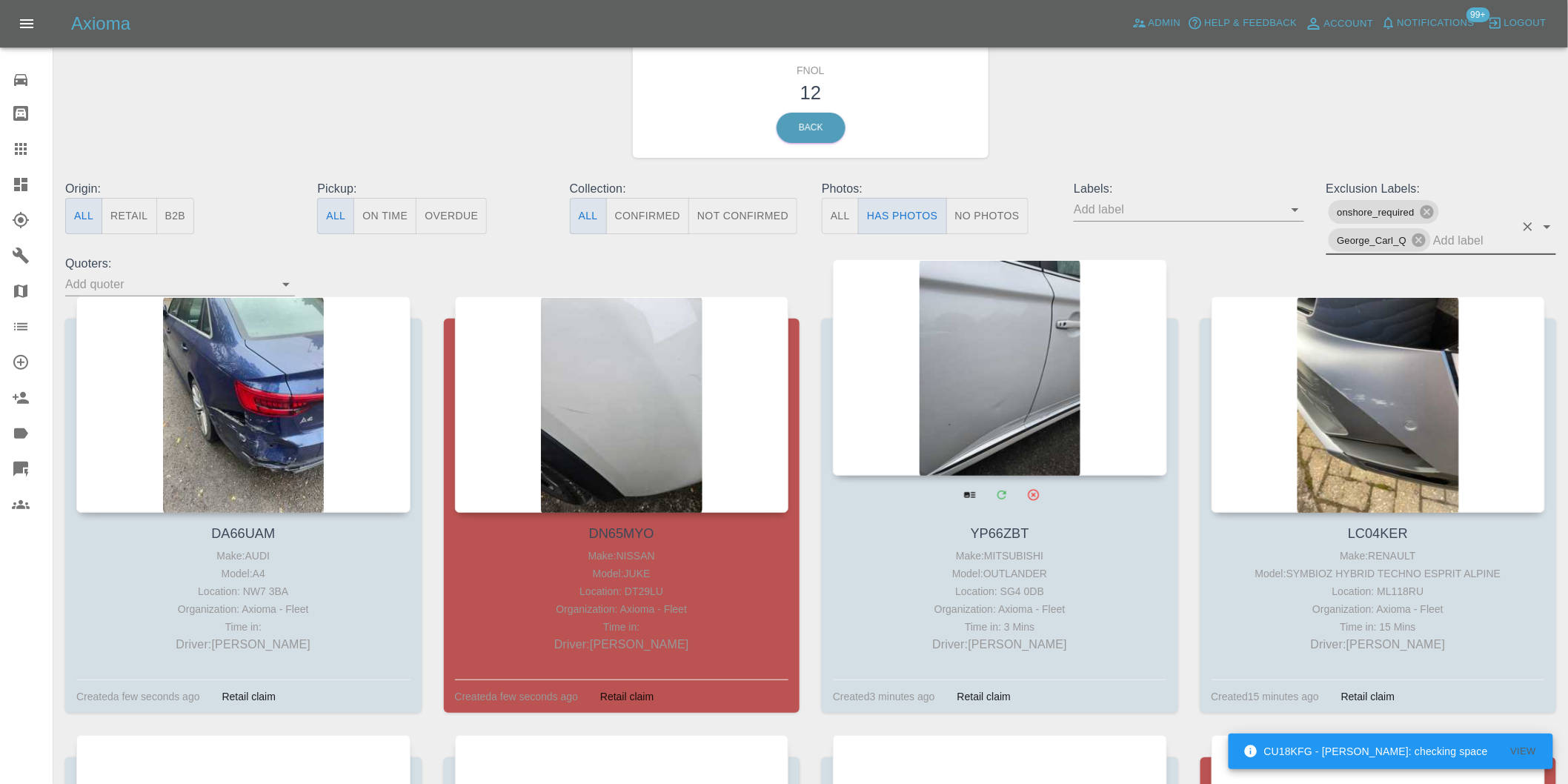
scroll to position [82, 0]
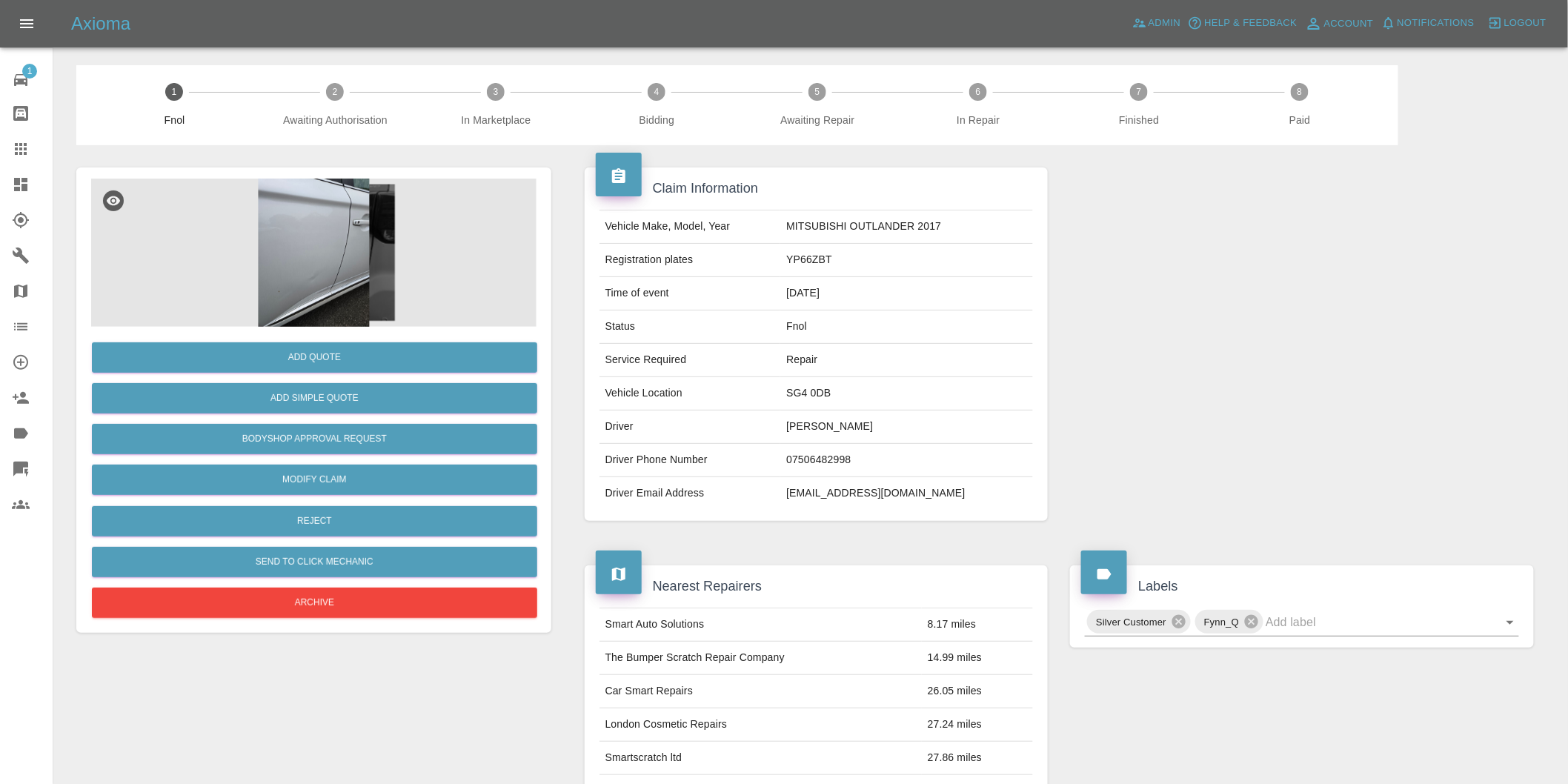
click at [324, 225] on img at bounding box center [314, 252] width 445 height 148
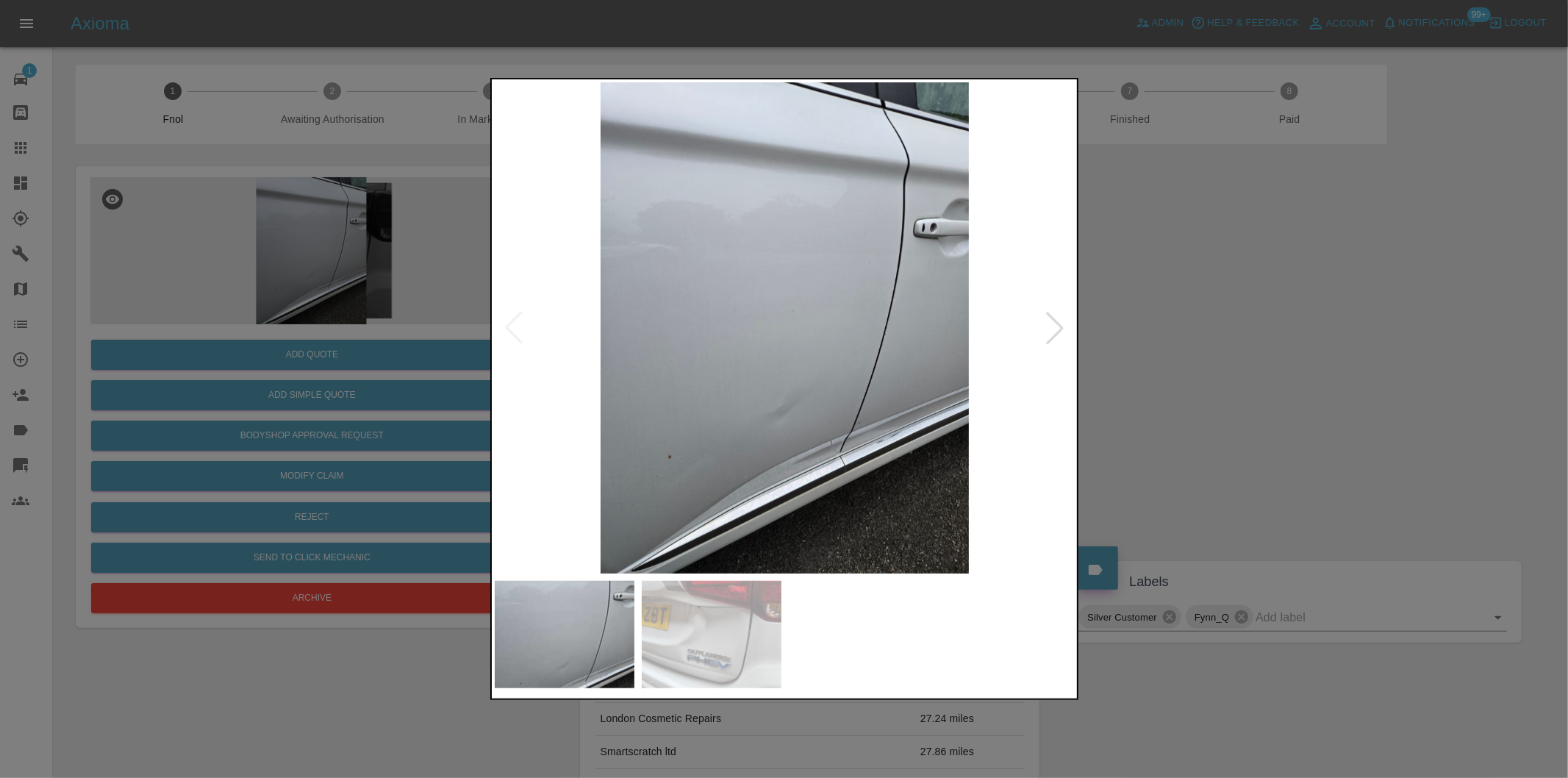
click at [1057, 326] on div at bounding box center [1054, 327] width 32 height 32
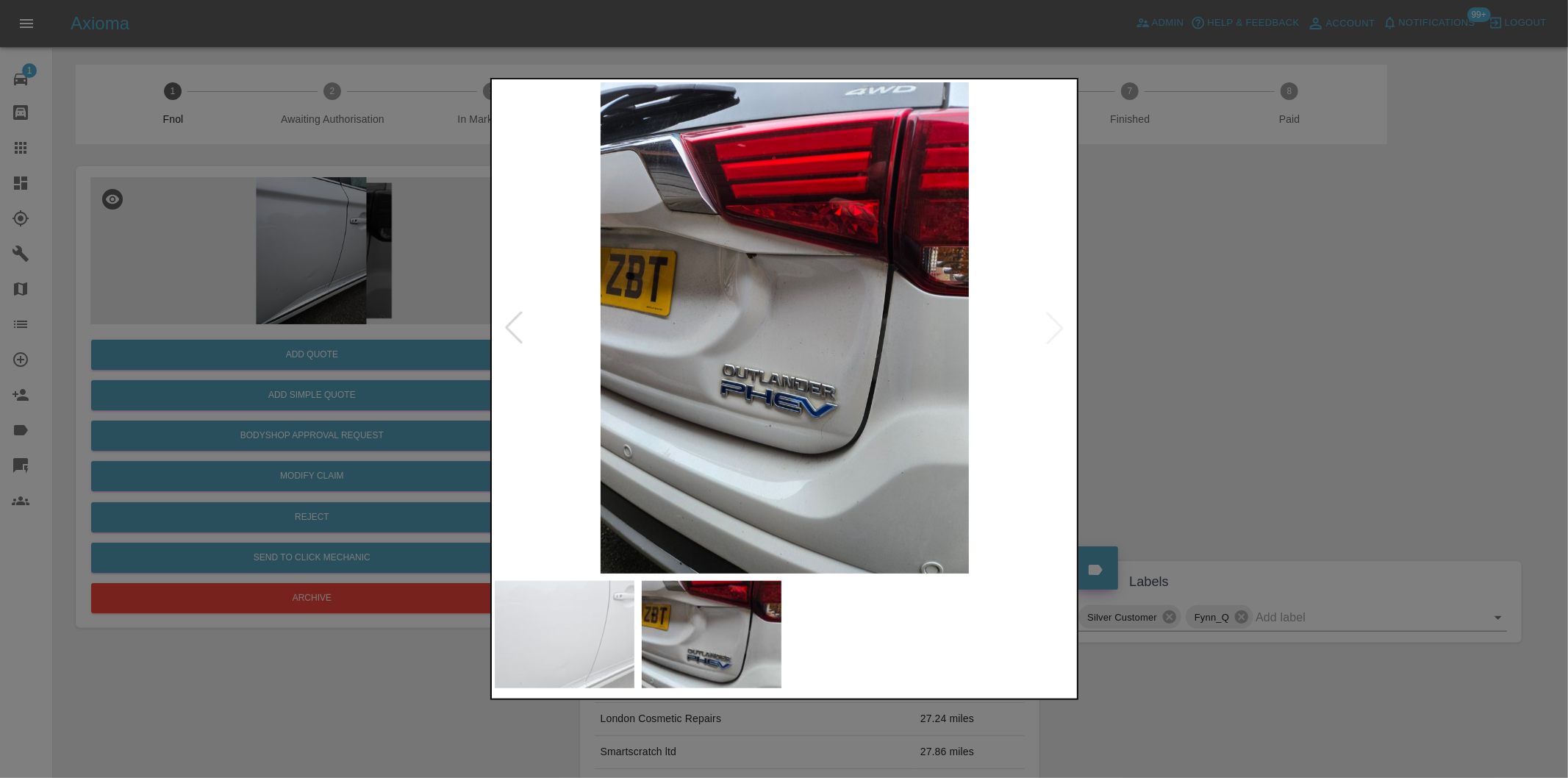
click at [1057, 326] on img at bounding box center [784, 328] width 581 height 491
click at [1312, 352] on div at bounding box center [784, 389] width 1568 height 778
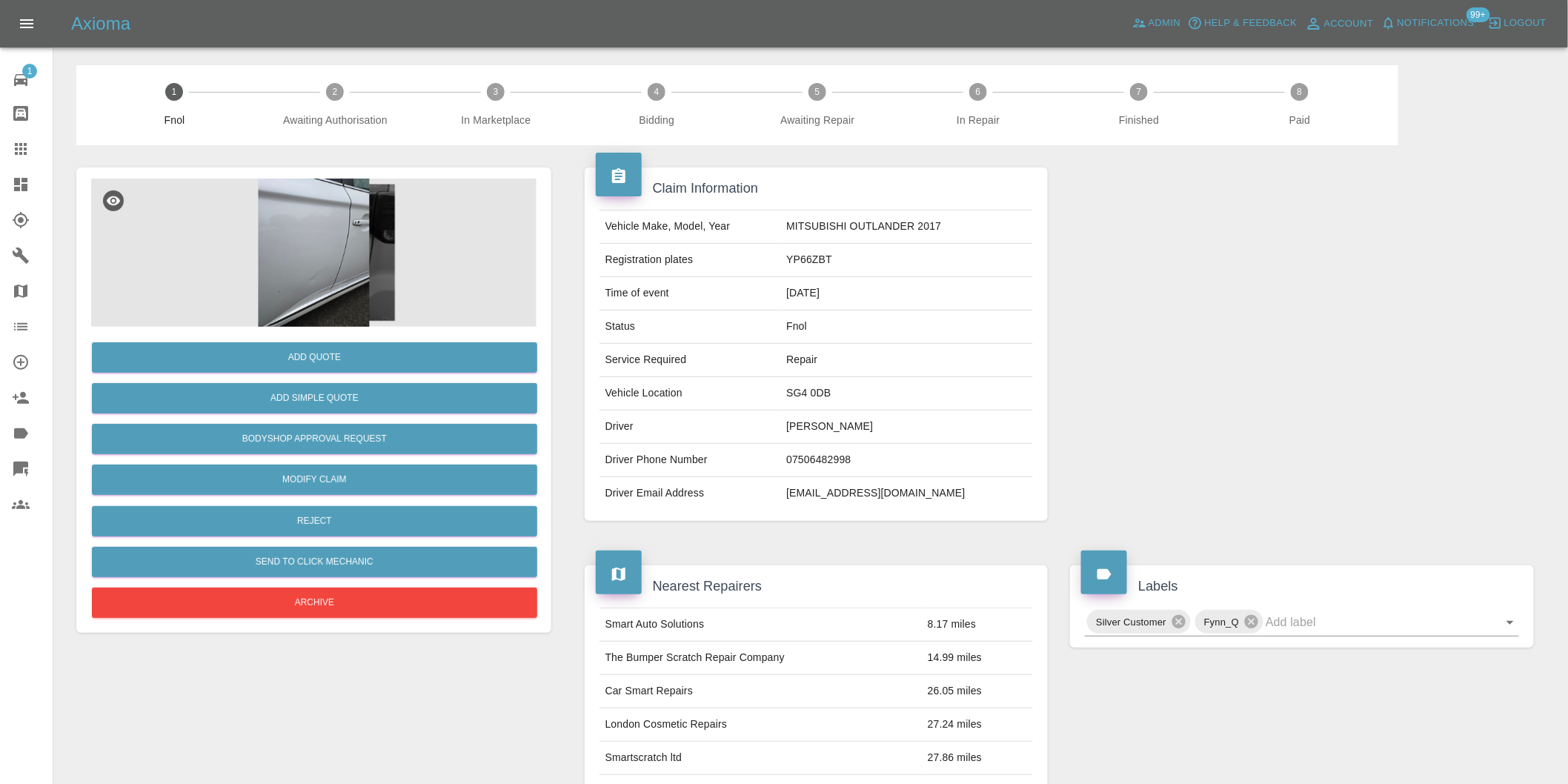
click at [346, 228] on img at bounding box center [314, 252] width 445 height 148
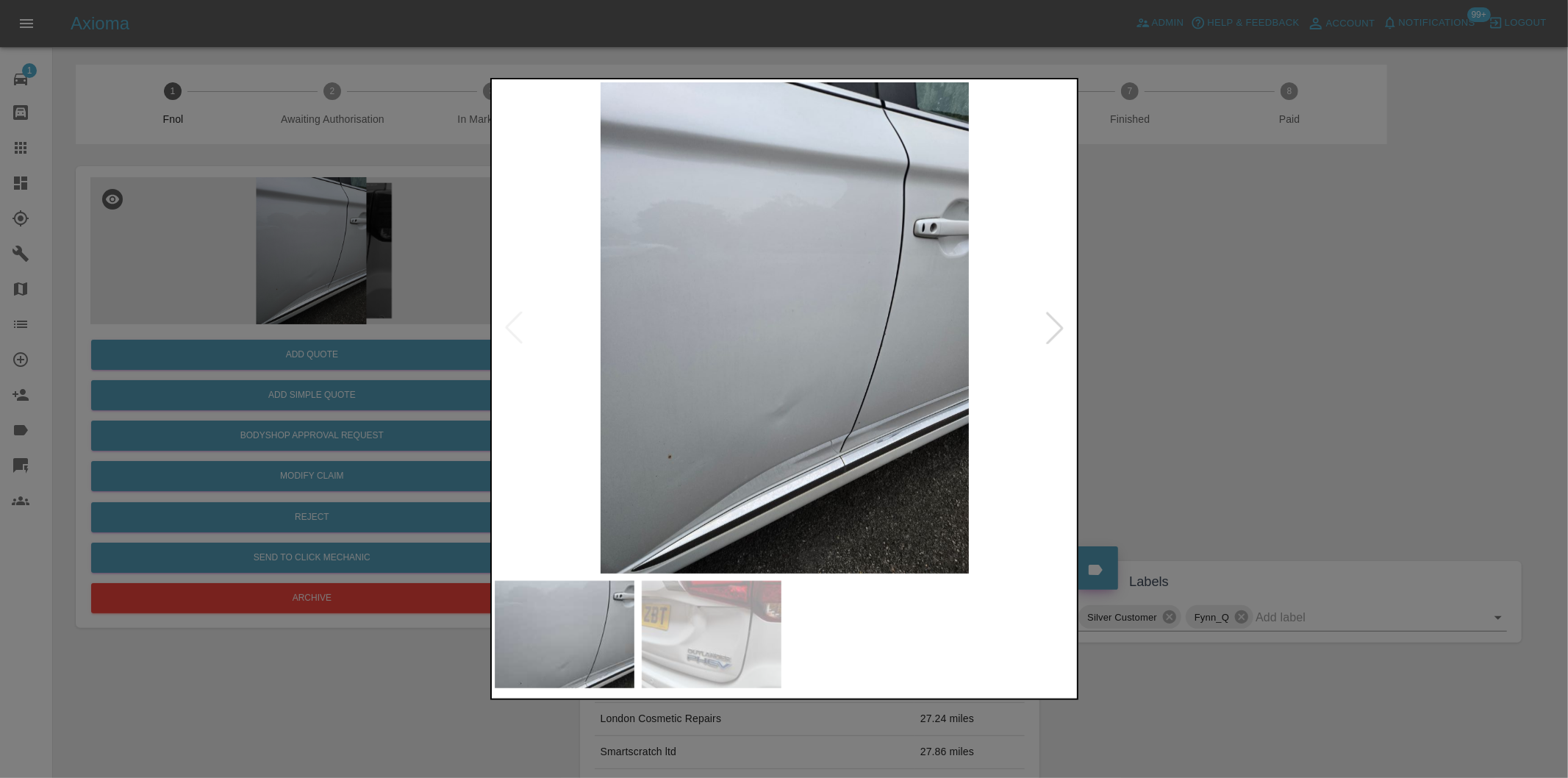
click at [1053, 332] on div at bounding box center [1054, 327] width 32 height 32
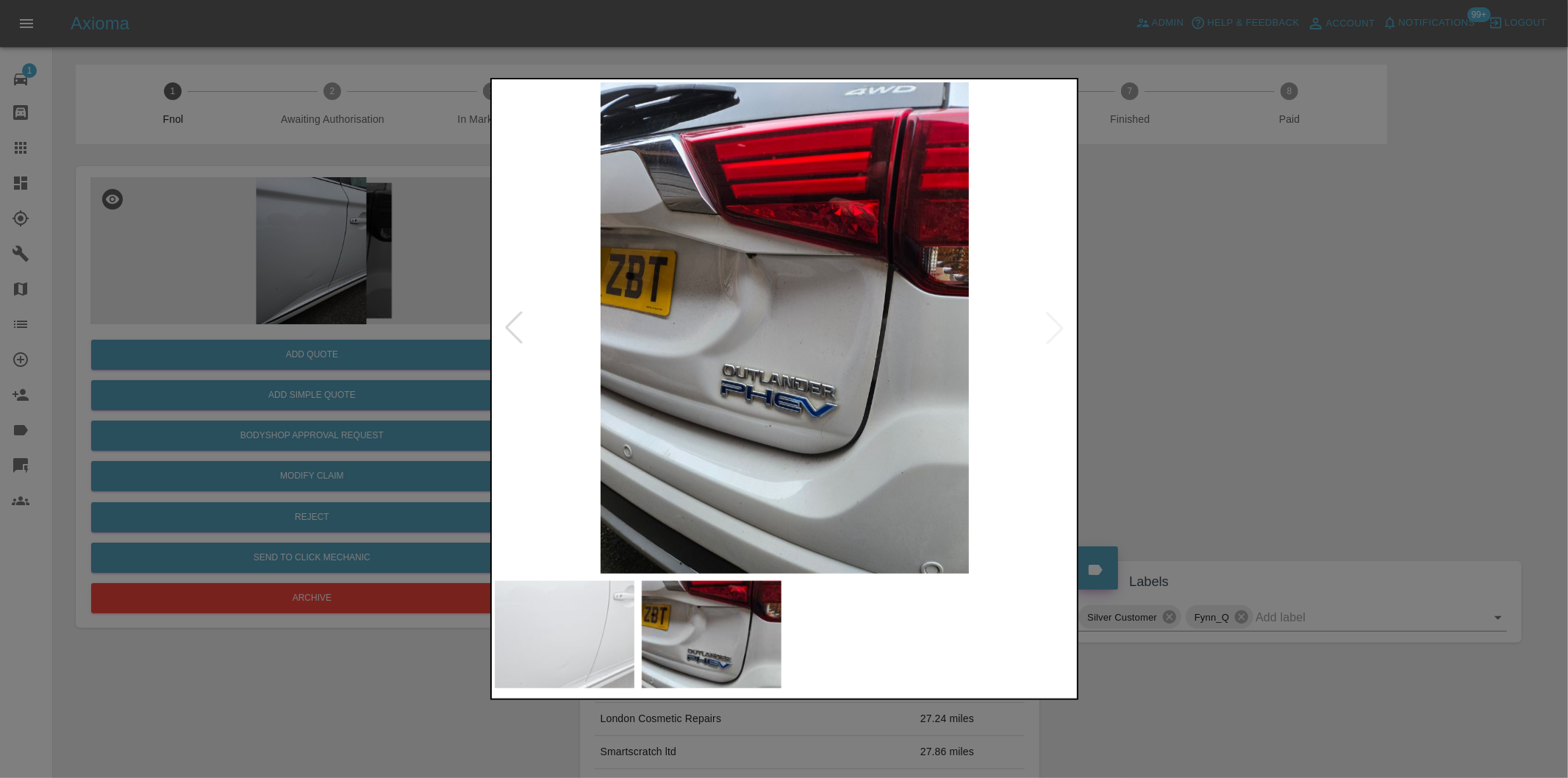
click at [1053, 332] on img at bounding box center [784, 328] width 581 height 491
click at [516, 333] on div at bounding box center [513, 327] width 32 height 32
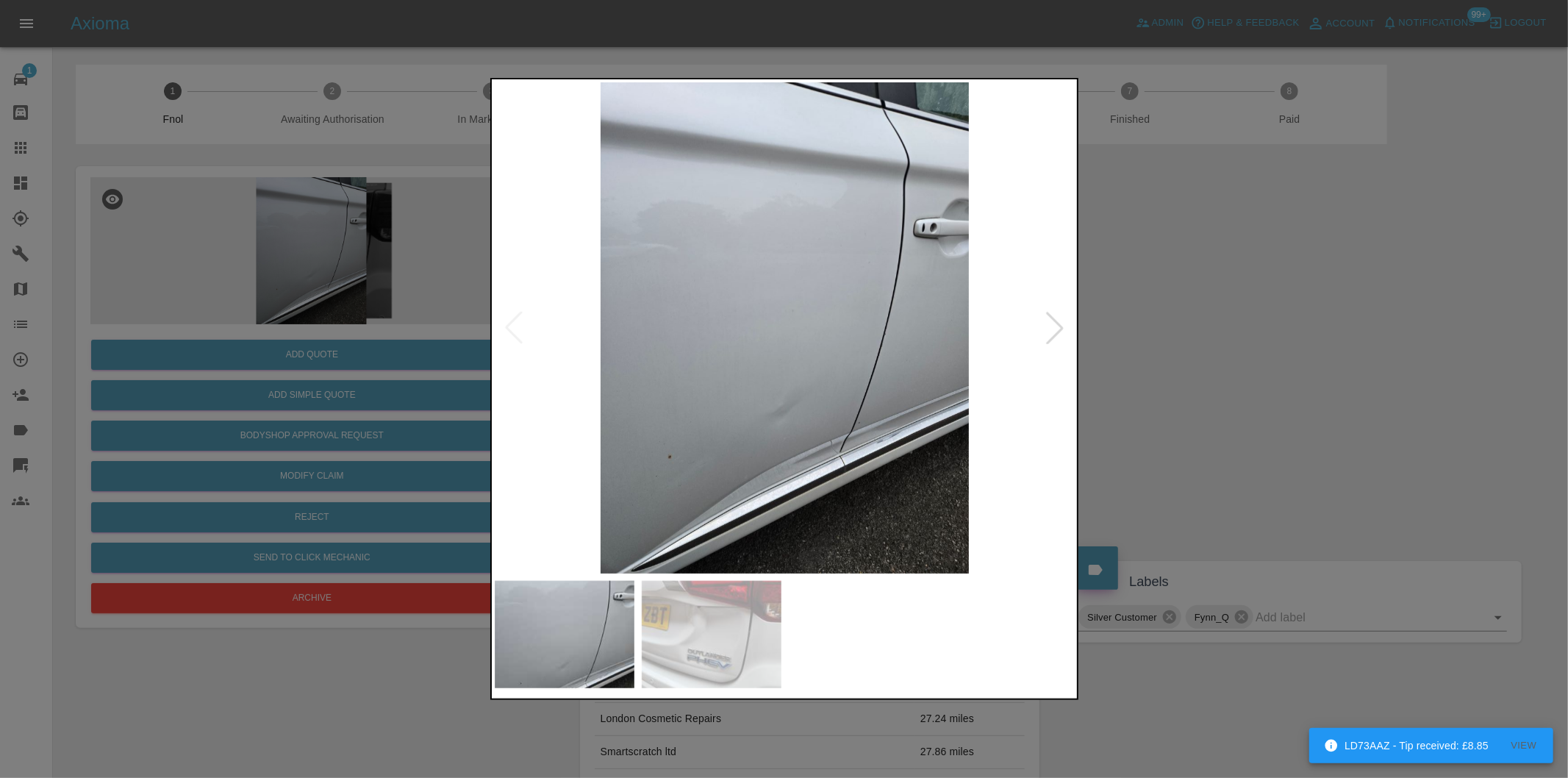
click at [1056, 328] on div at bounding box center [1054, 327] width 32 height 32
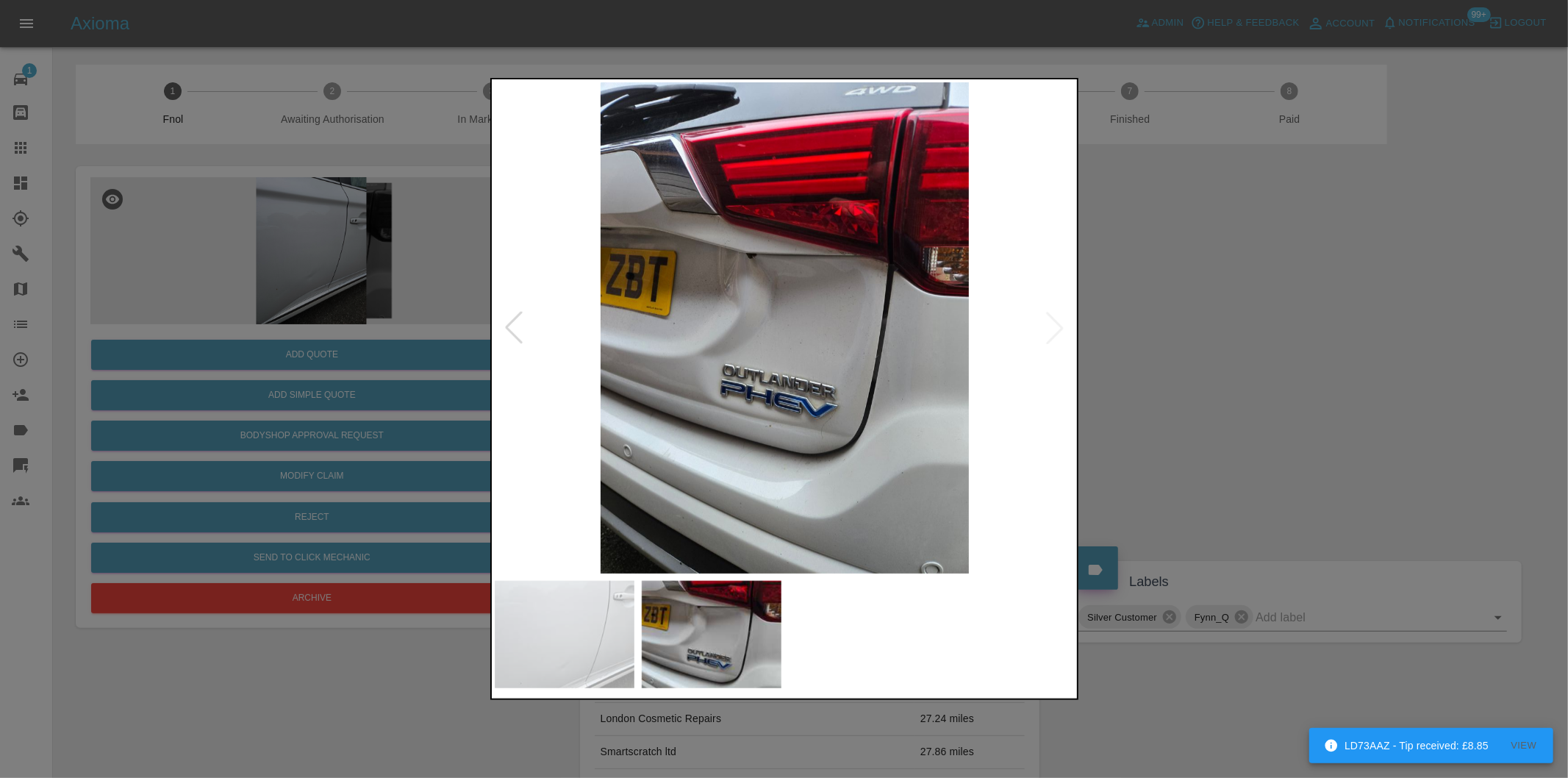
click at [1056, 328] on img at bounding box center [784, 328] width 581 height 491
click at [513, 326] on div at bounding box center [513, 327] width 32 height 32
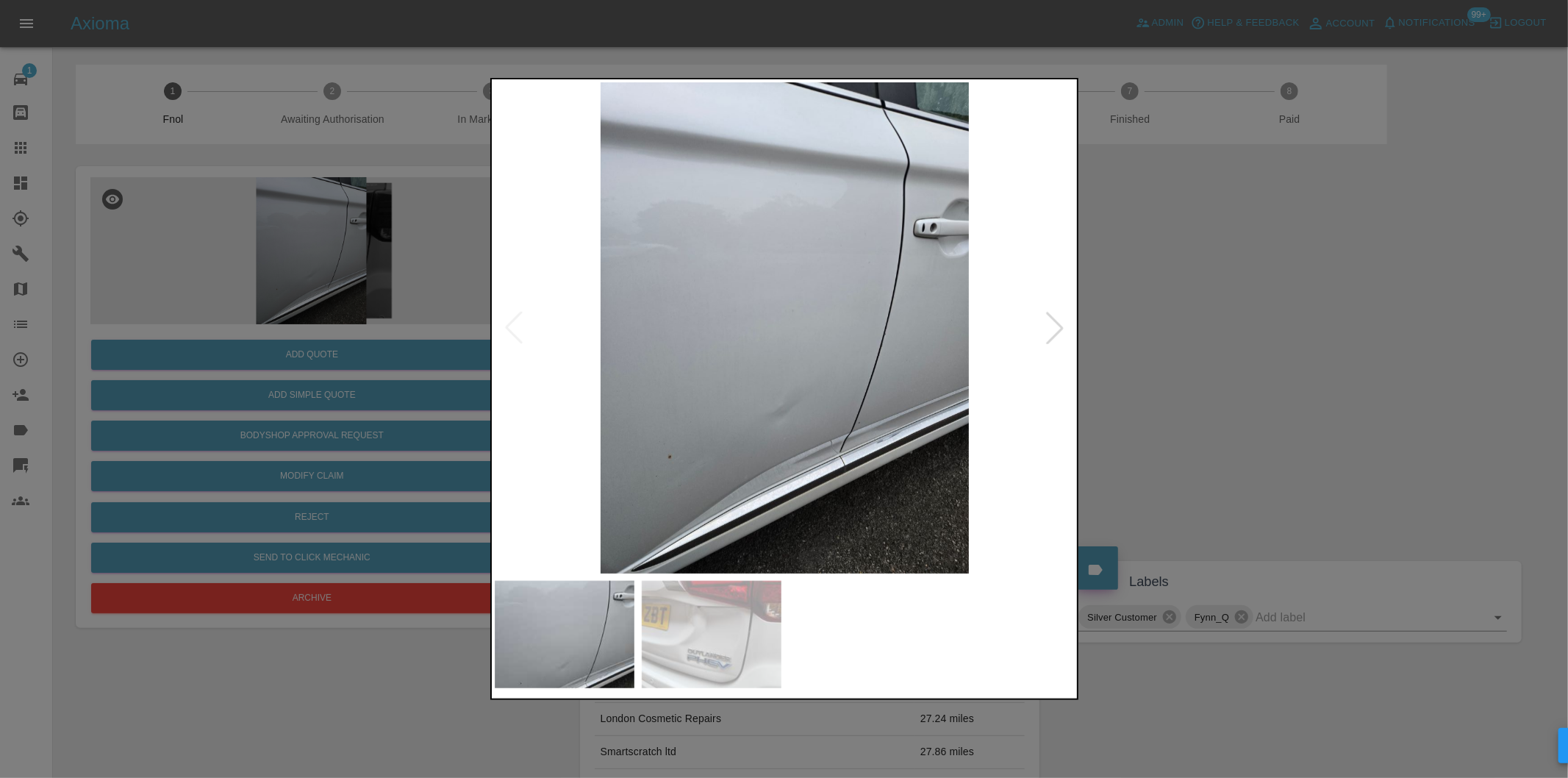
drag, startPoint x: 1257, startPoint y: 389, endPoint x: 1222, endPoint y: 407, distance: 39.4
click at [1257, 390] on div at bounding box center [784, 389] width 1568 height 778
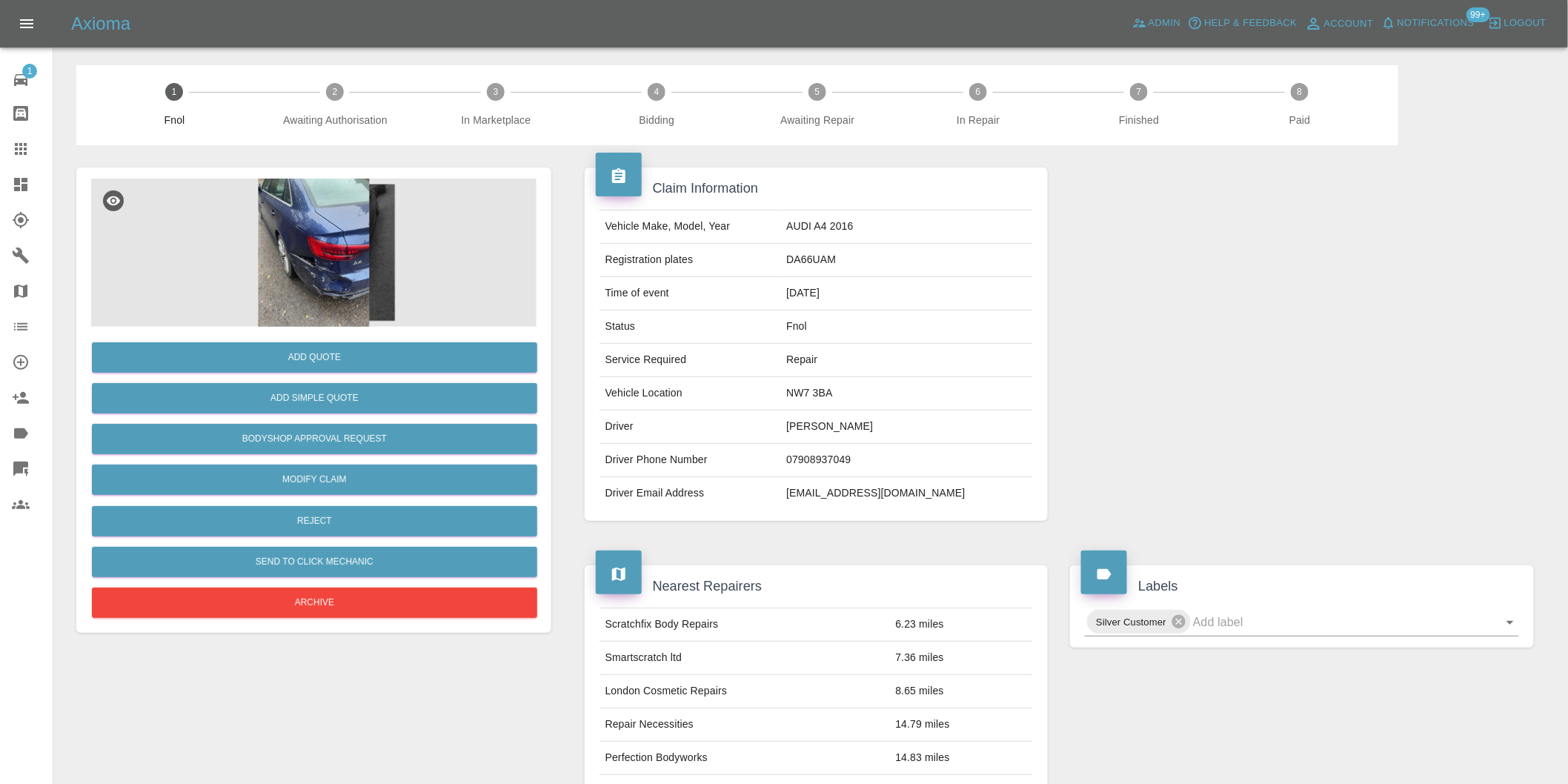
click at [309, 264] on img at bounding box center [314, 252] width 445 height 148
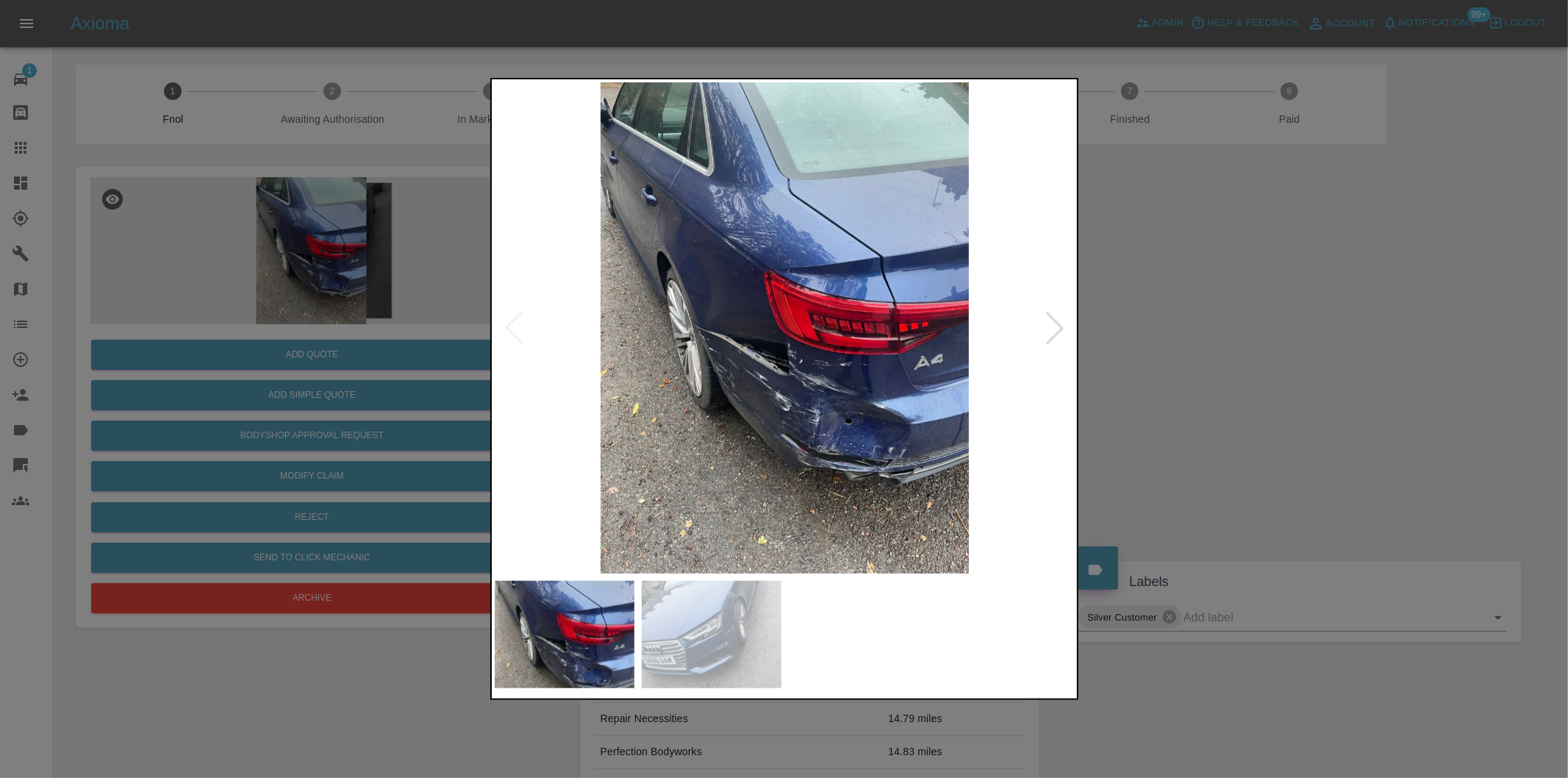
click at [1039, 335] on div at bounding box center [1054, 327] width 32 height 32
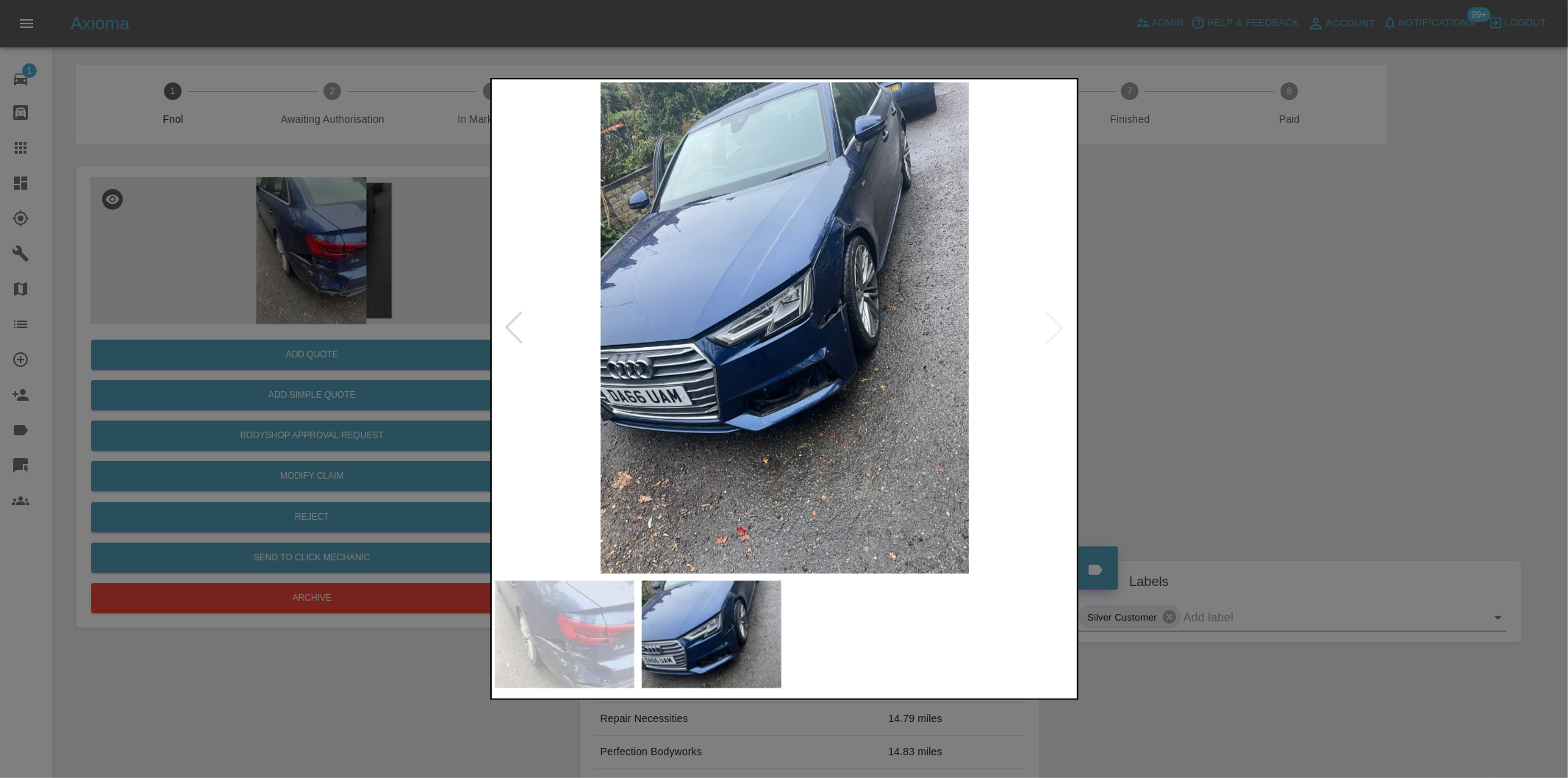
click at [849, 304] on img at bounding box center [784, 328] width 581 height 491
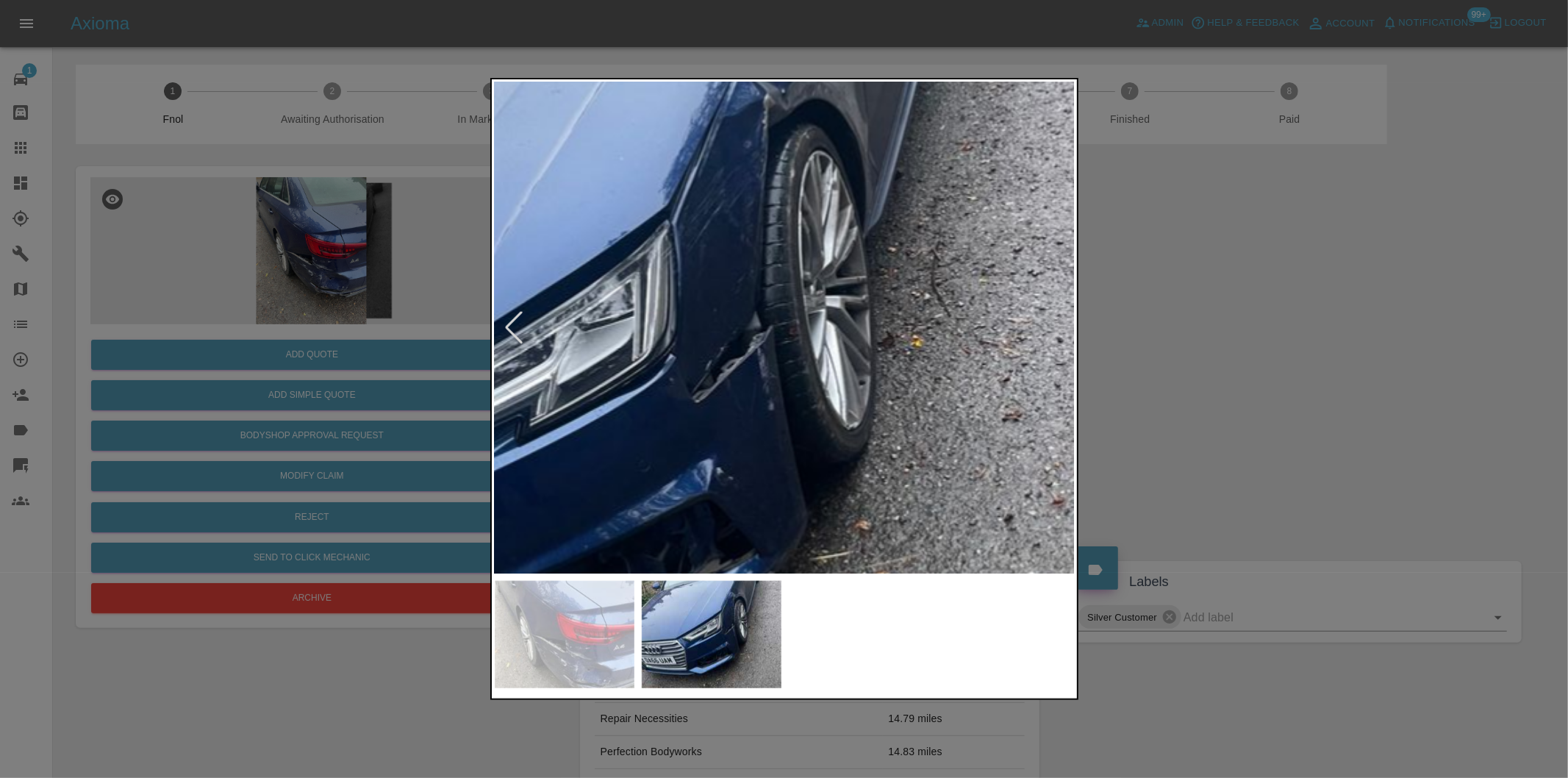
click at [849, 304] on img at bounding box center [589, 399] width 1742 height 1473
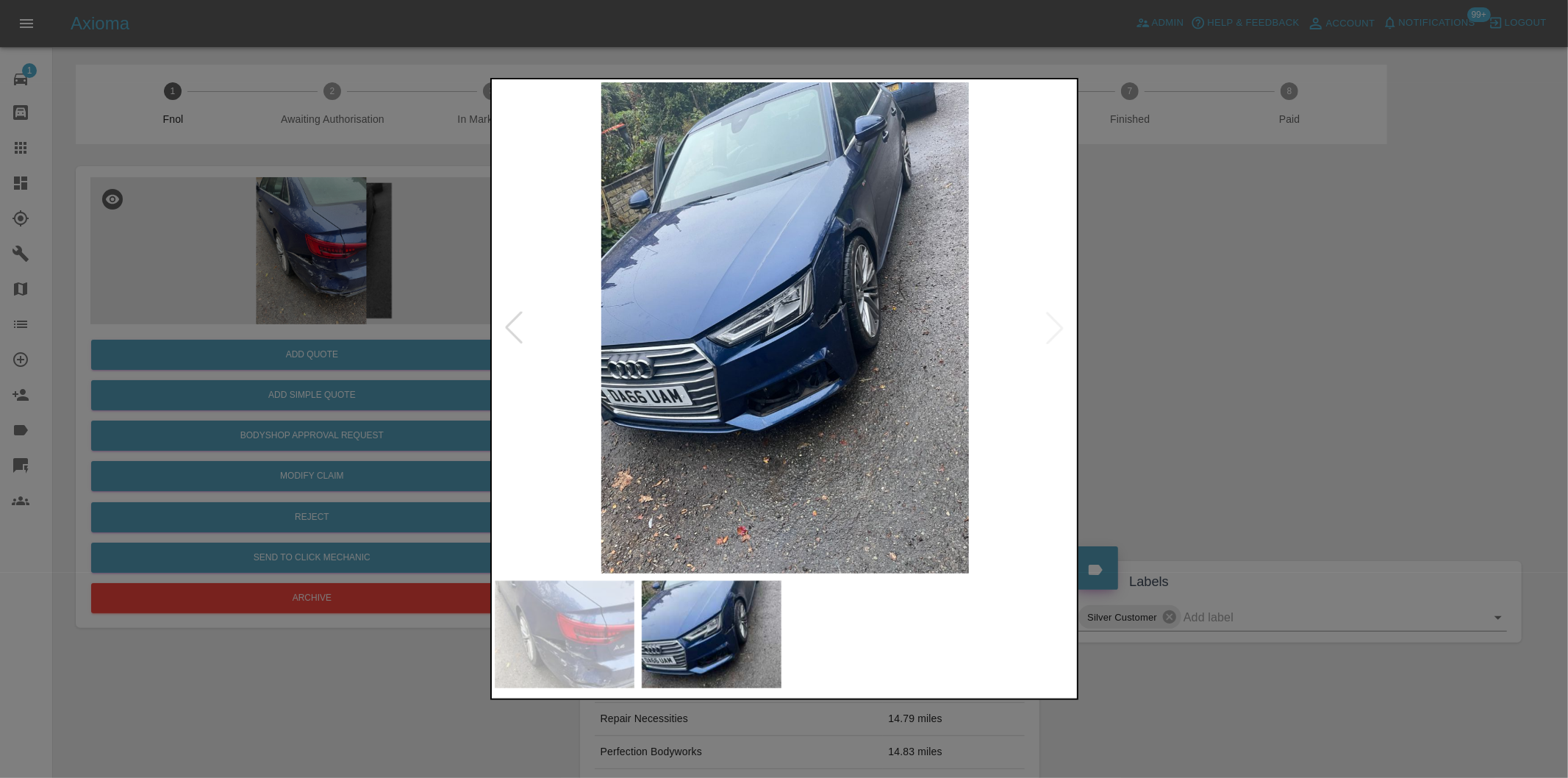
click at [1290, 355] on div at bounding box center [784, 389] width 1568 height 778
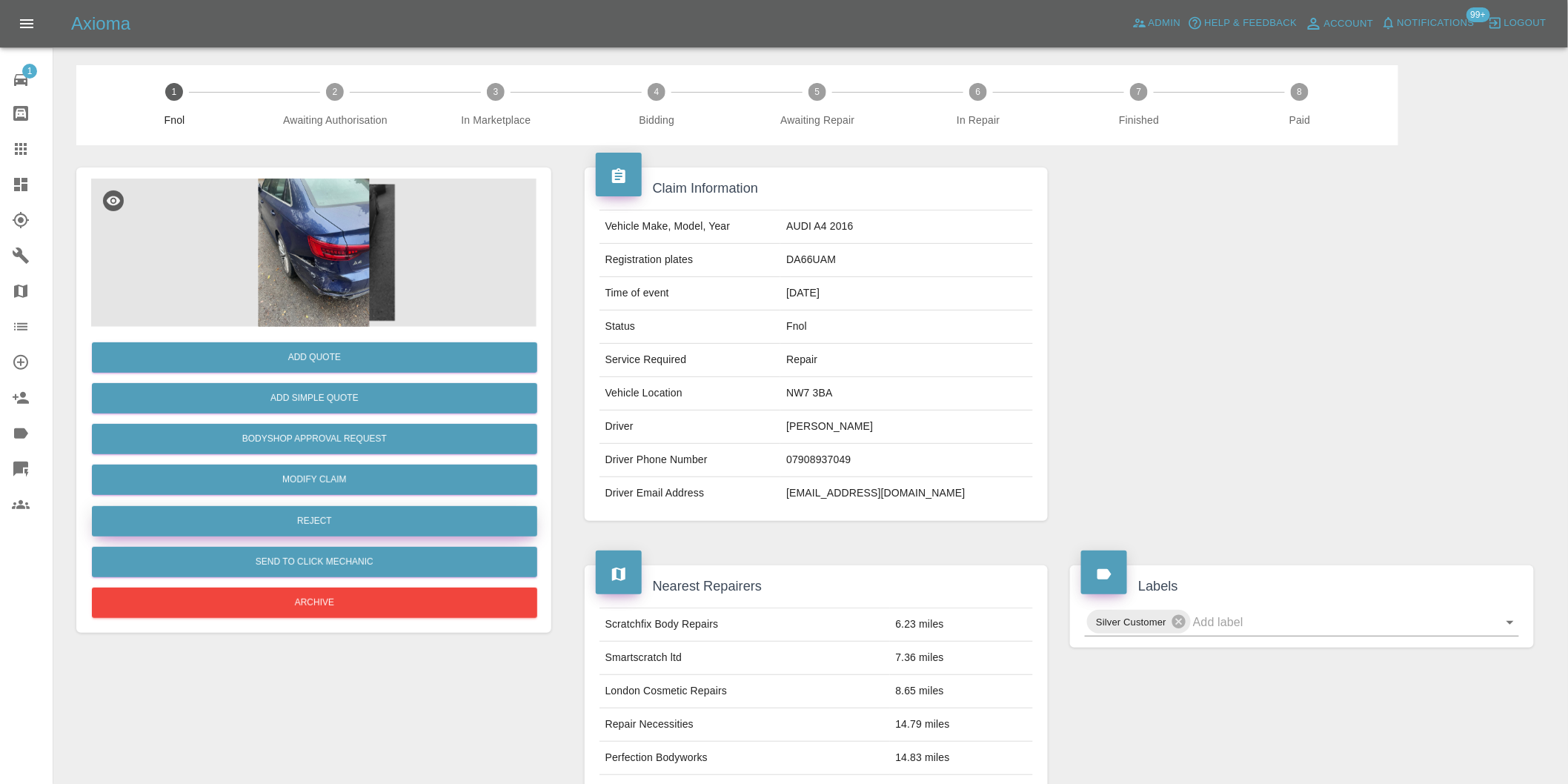
click at [351, 527] on button "Reject" at bounding box center [315, 521] width 445 height 30
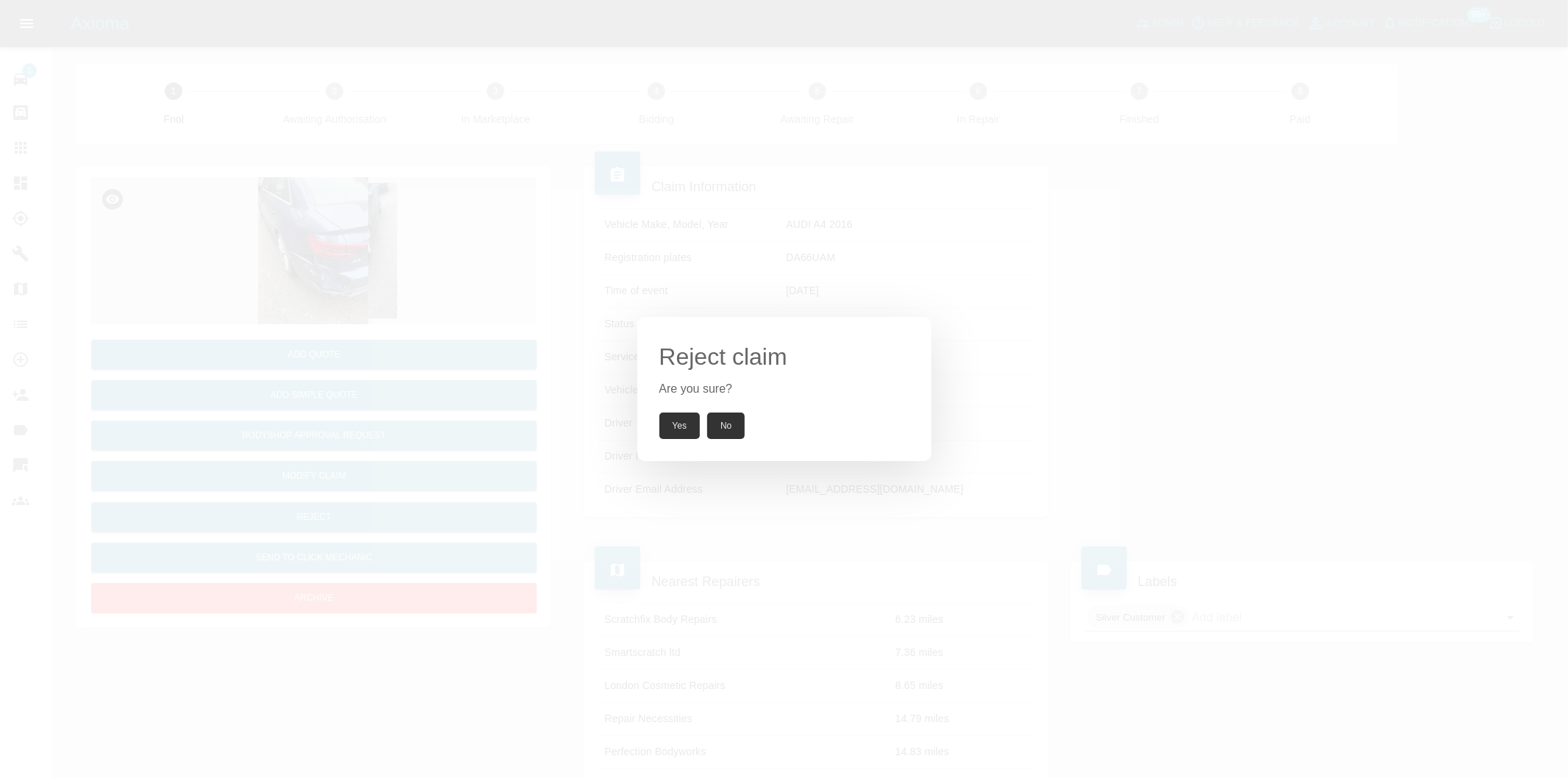
click at [680, 435] on button "Yes" at bounding box center [679, 426] width 41 height 26
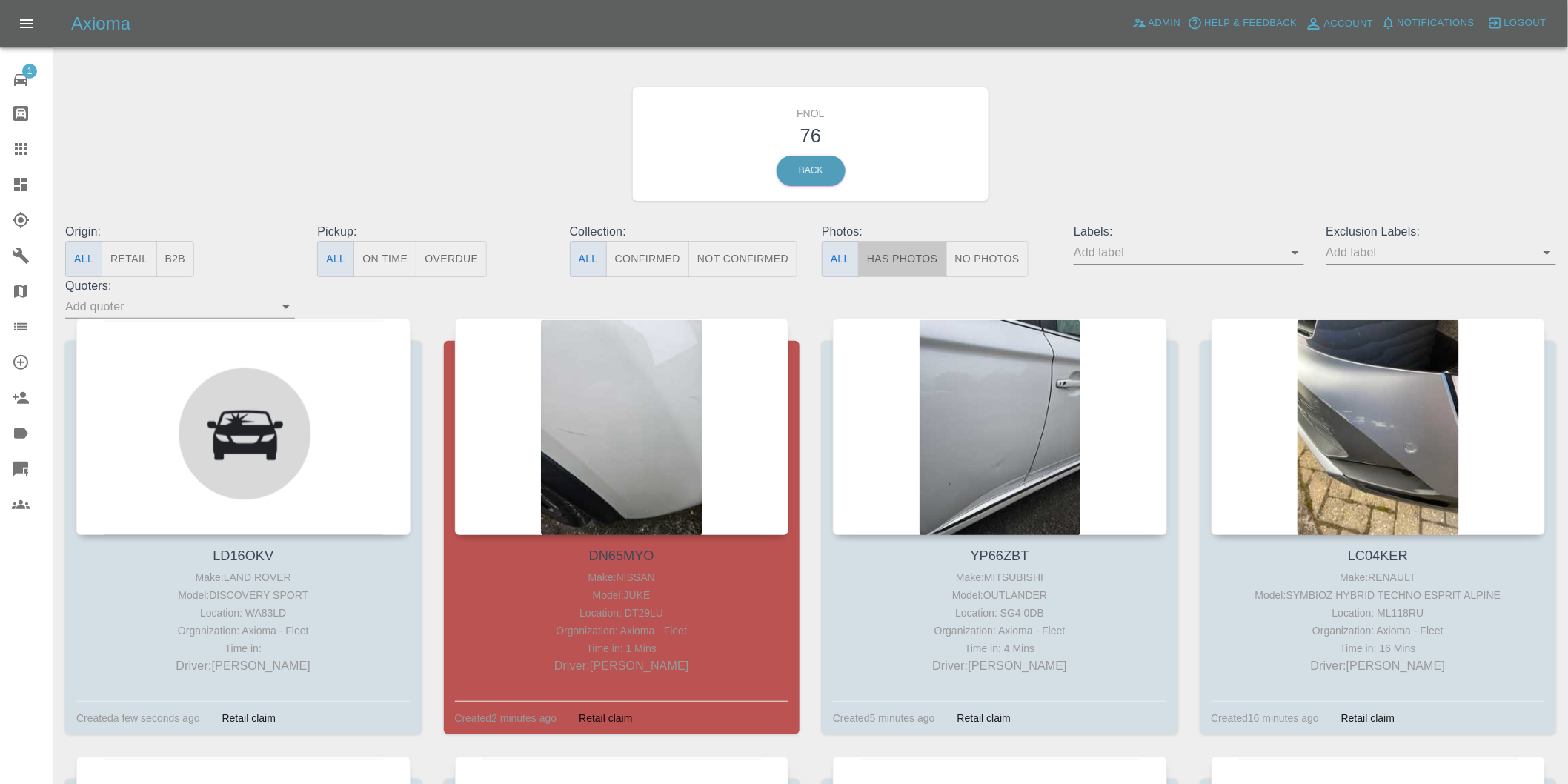
click at [919, 256] on button "Has Photos" at bounding box center [902, 258] width 89 height 36
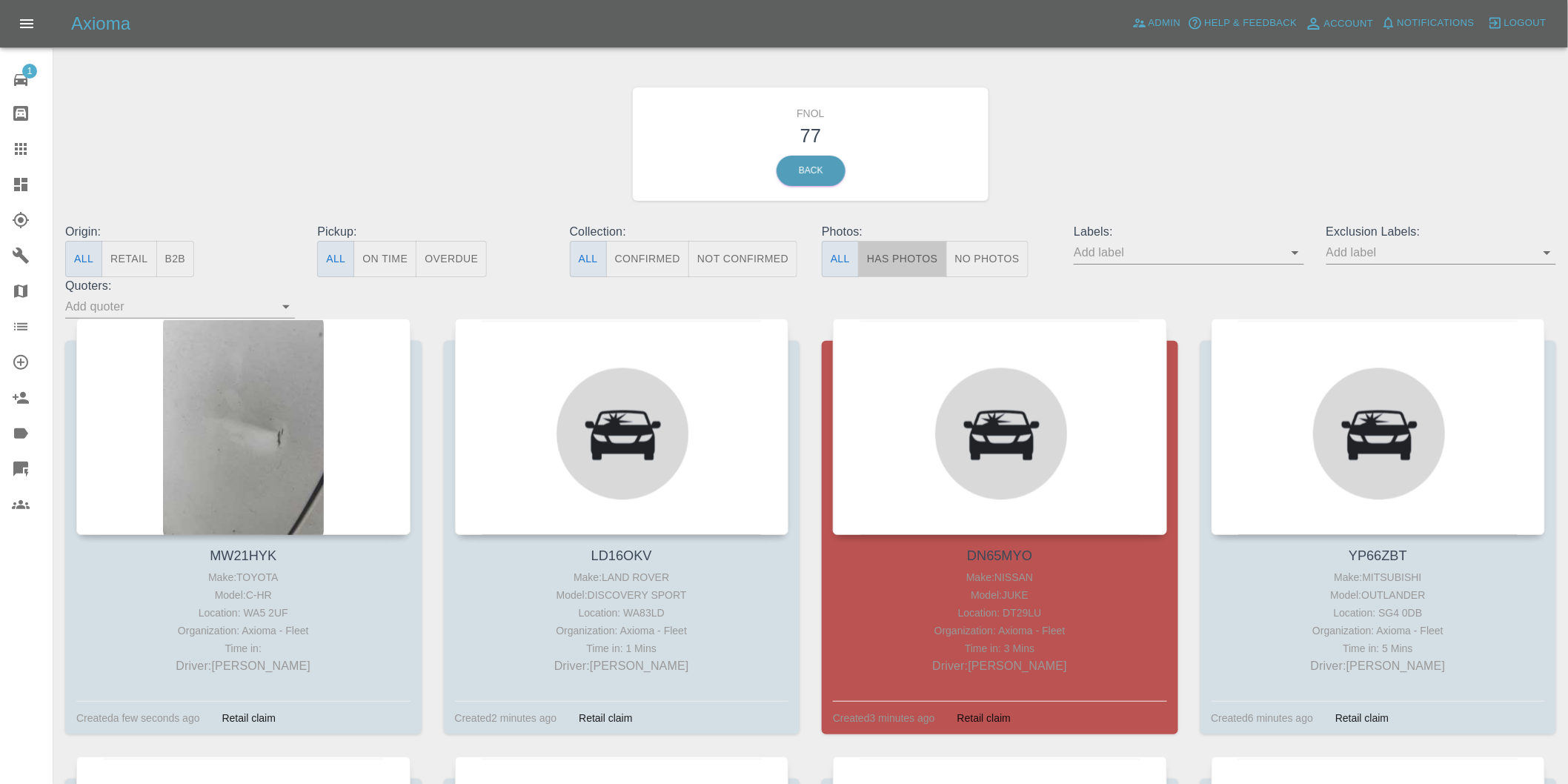
click at [891, 252] on button "Has Photos" at bounding box center [902, 258] width 89 height 36
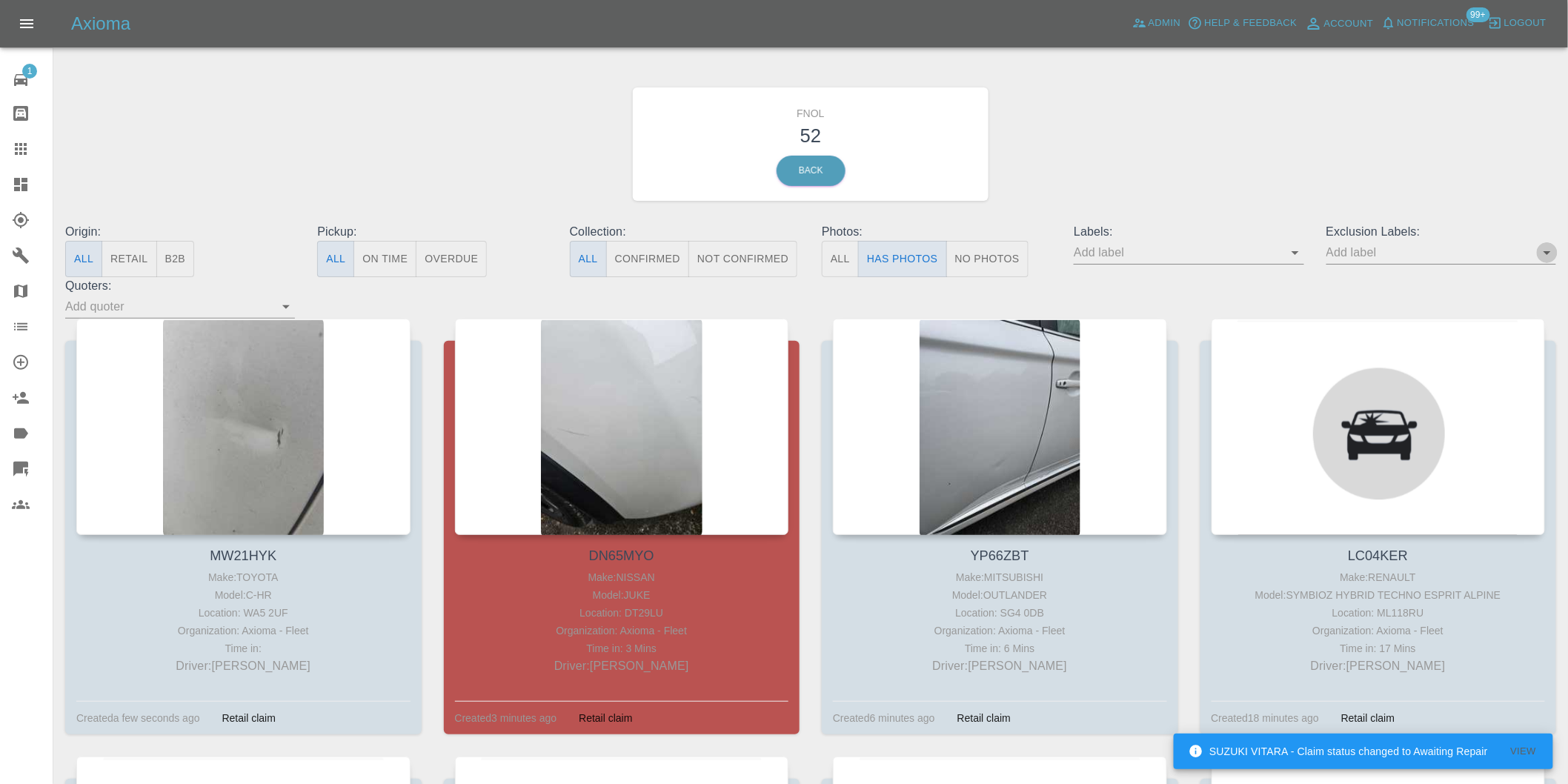
click at [1547, 256] on icon "Open" at bounding box center [1547, 252] width 18 height 18
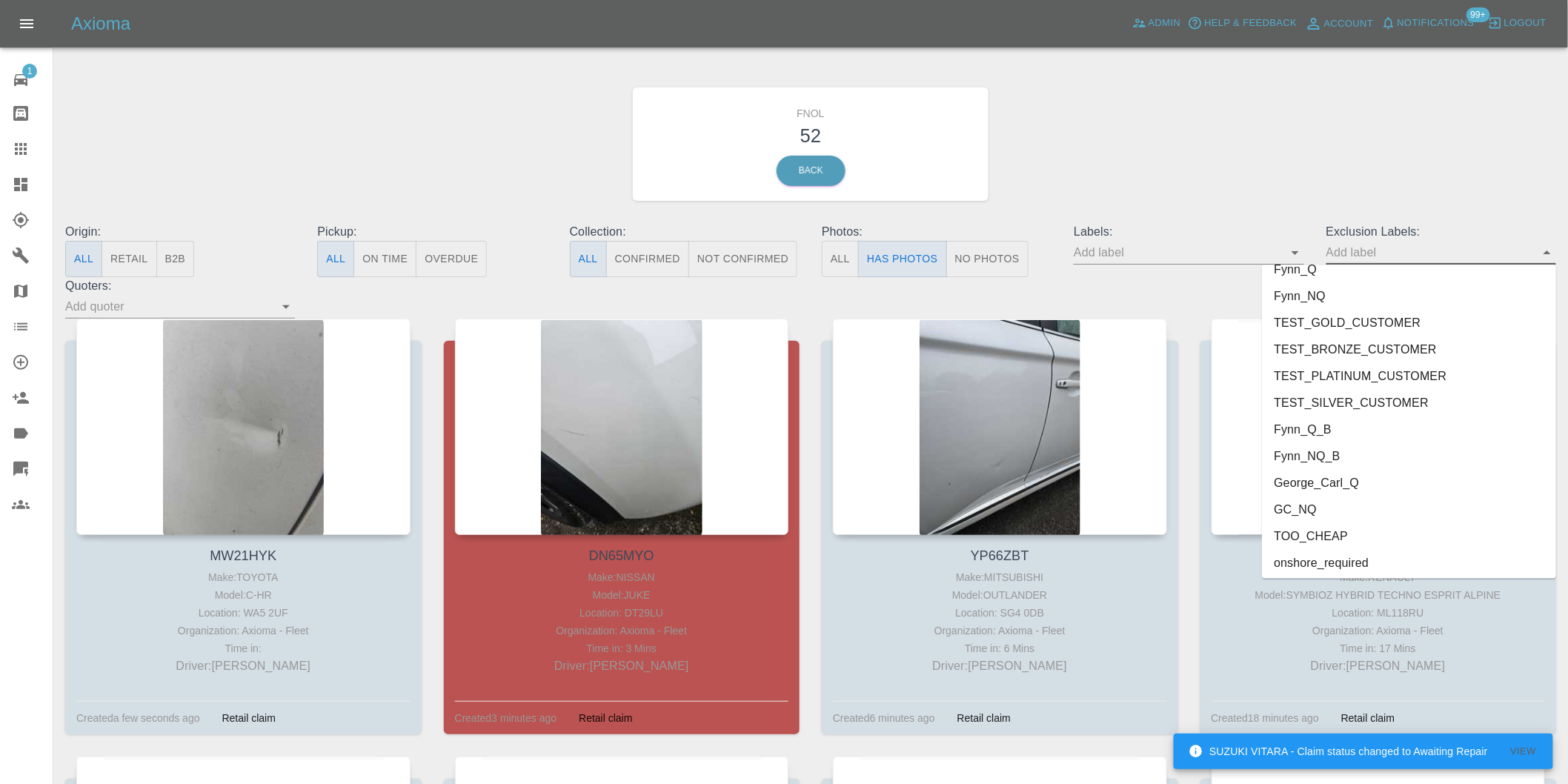
scroll to position [3218, 0]
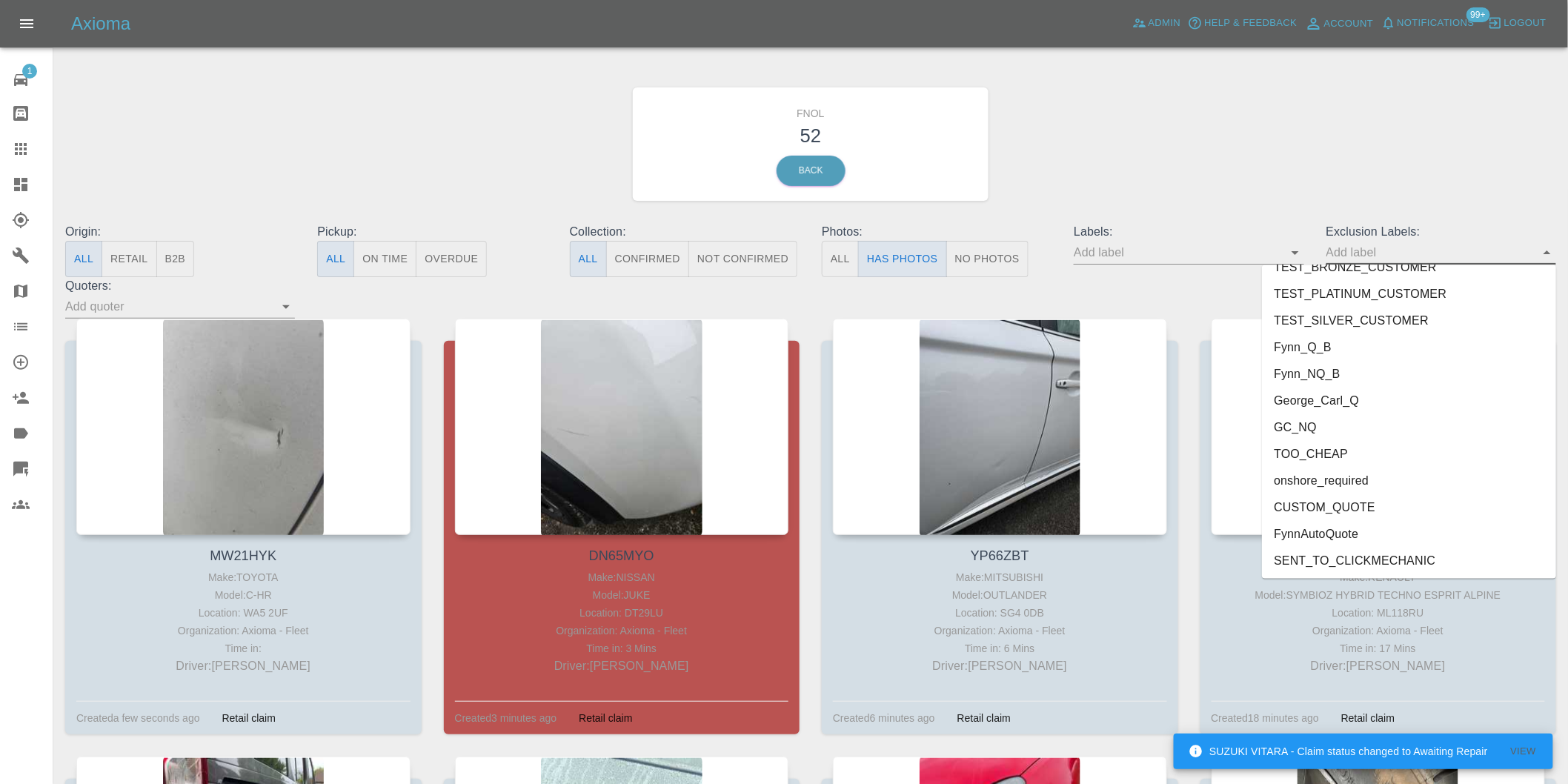
click at [1345, 405] on li "George_Carl_Q" at bounding box center [1409, 400] width 294 height 26
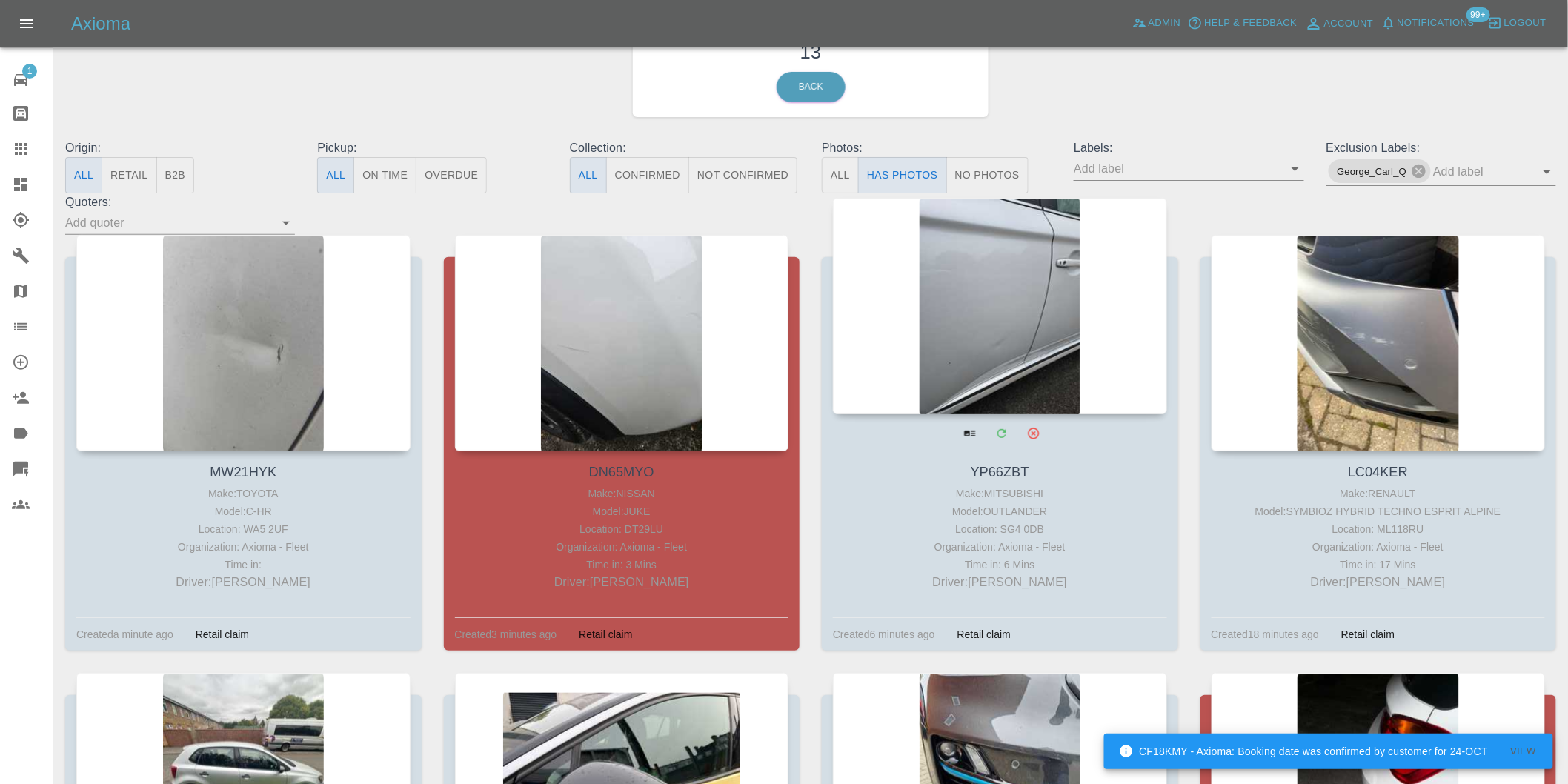
scroll to position [82, 0]
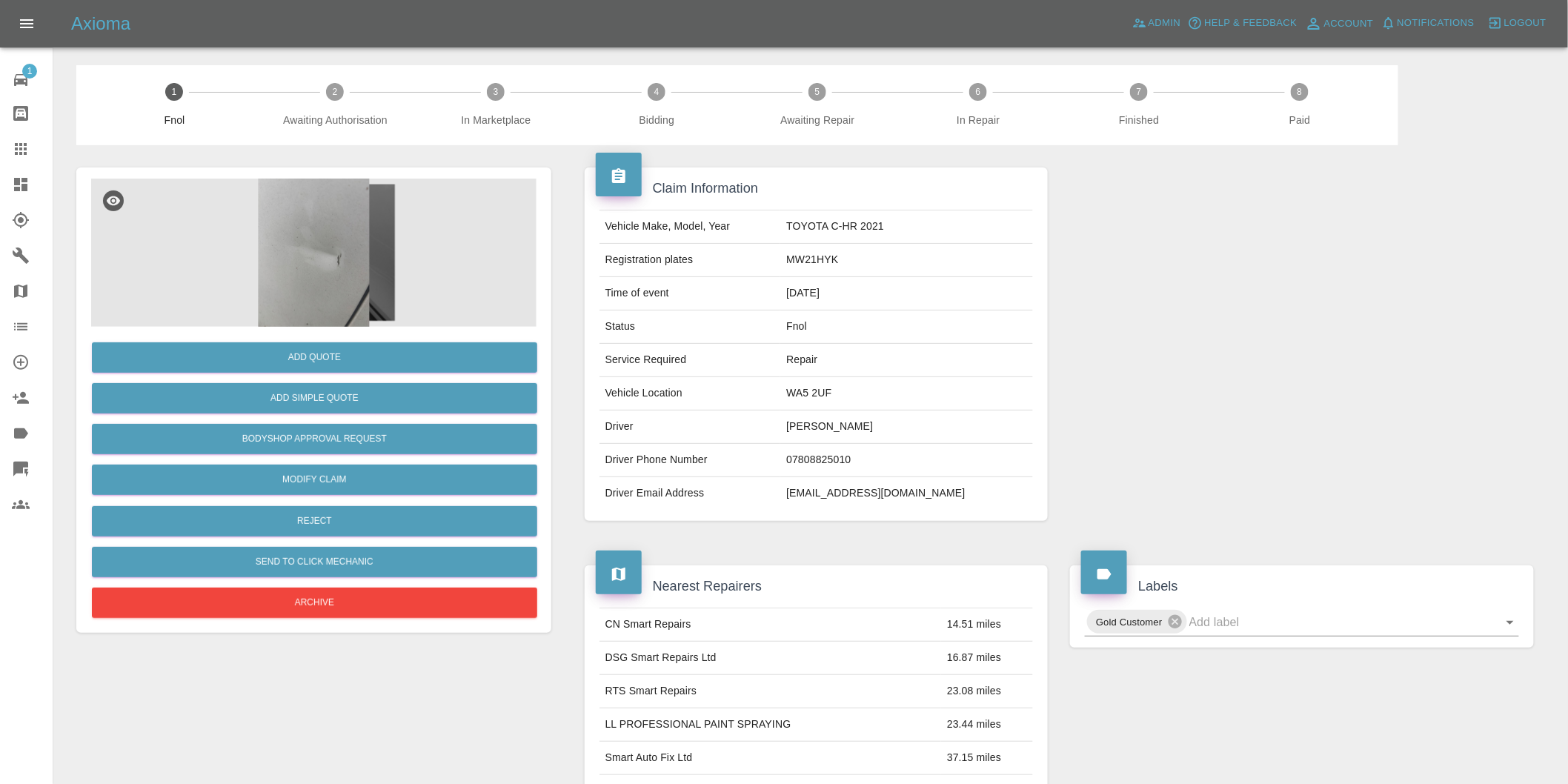
click at [325, 226] on img at bounding box center [314, 252] width 445 height 148
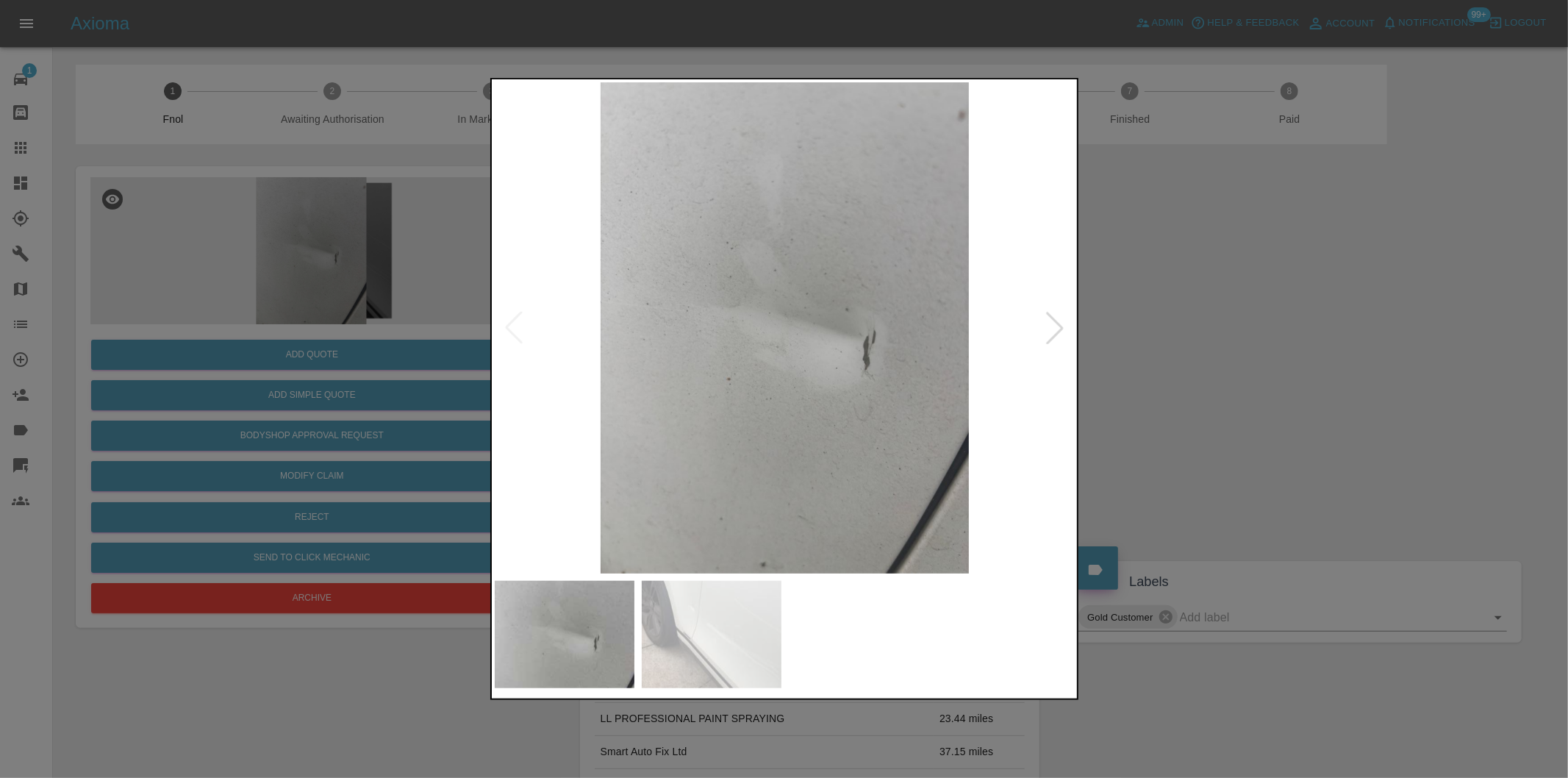
click at [1052, 329] on div at bounding box center [1054, 327] width 32 height 32
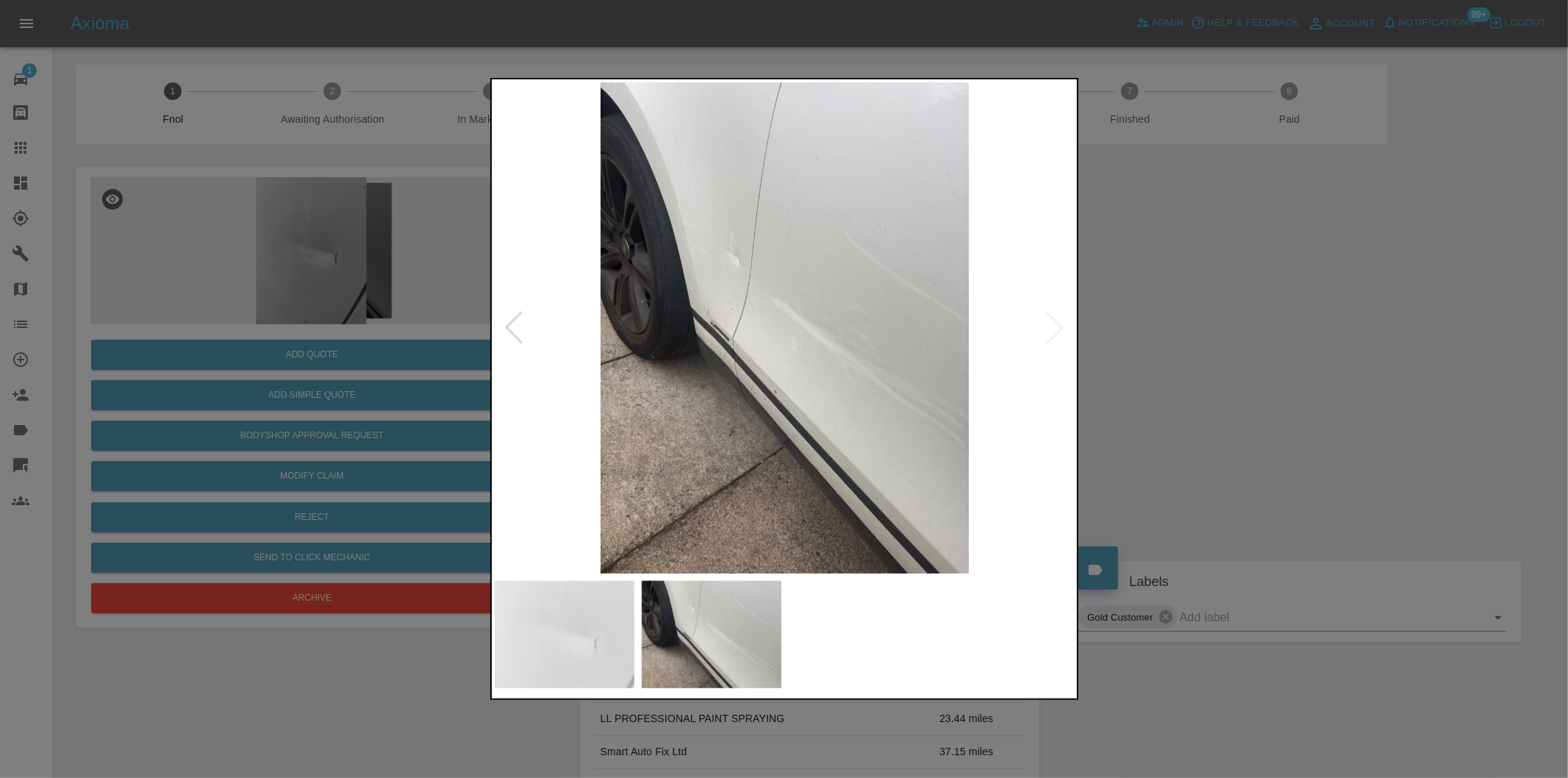
click at [1055, 329] on img at bounding box center [784, 328] width 581 height 491
click at [512, 327] on div at bounding box center [513, 327] width 32 height 32
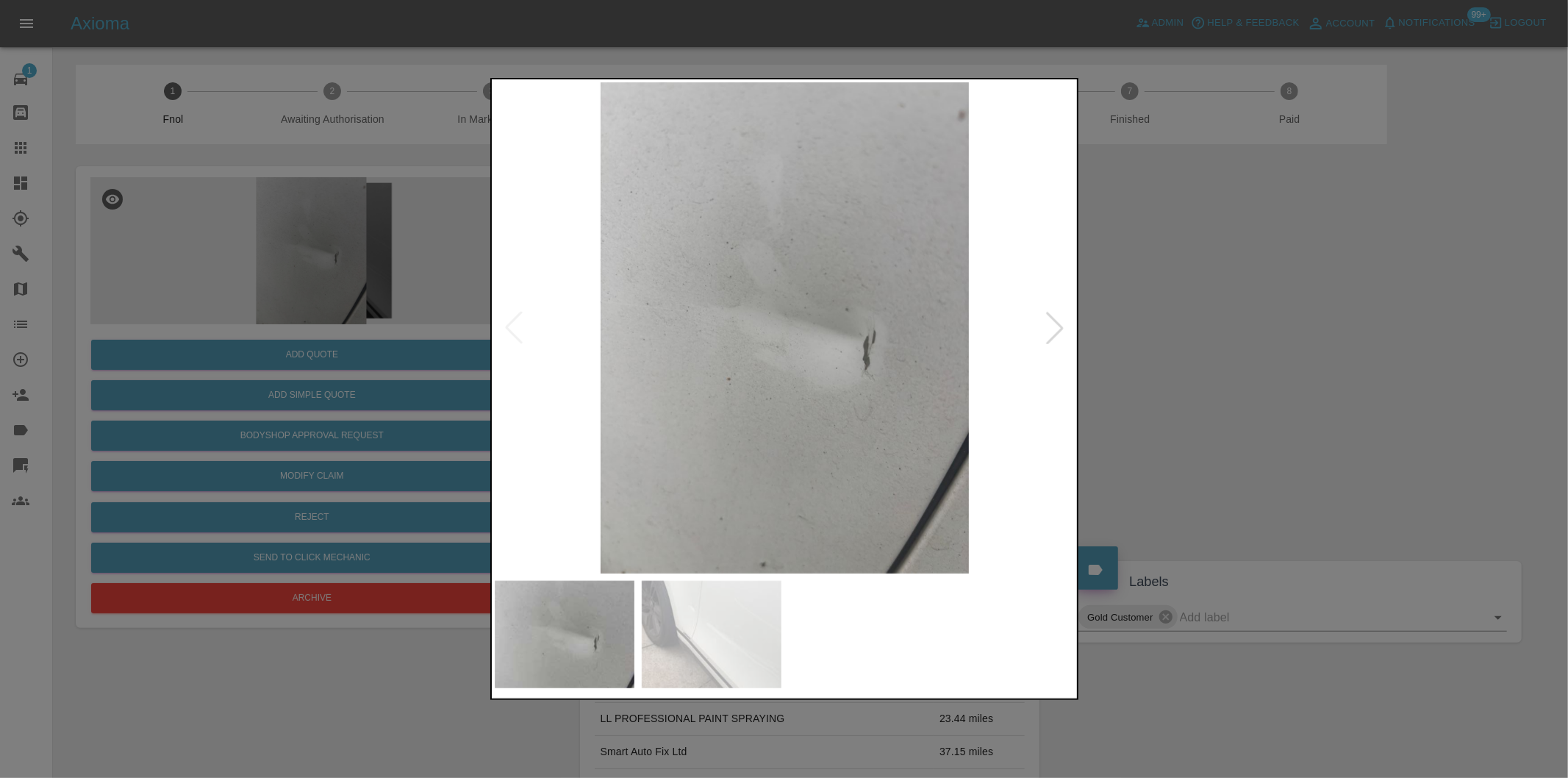
click at [1063, 325] on div at bounding box center [1054, 327] width 32 height 32
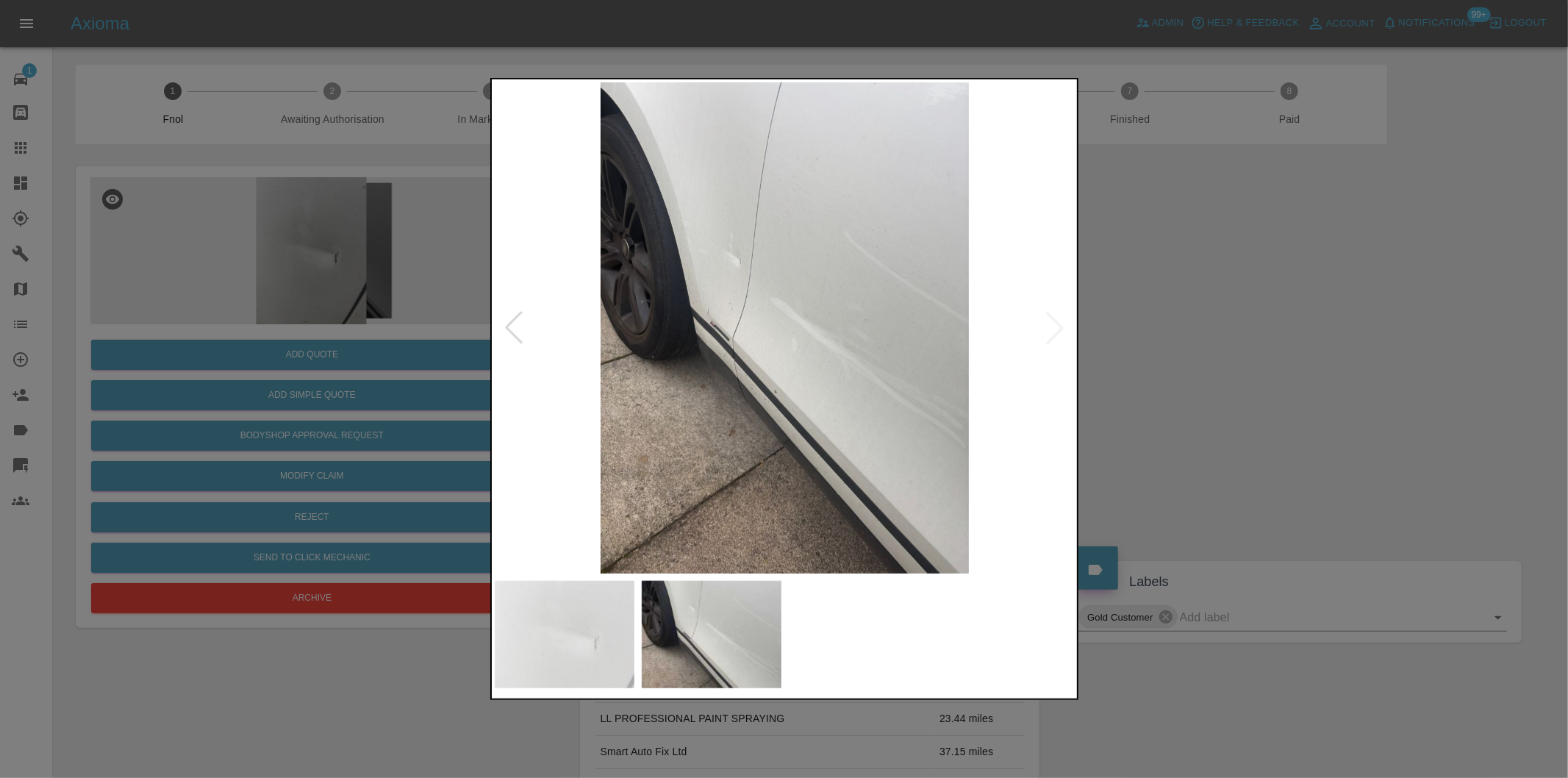
drag, startPoint x: 1191, startPoint y: 346, endPoint x: 710, endPoint y: 520, distance: 511.5
click at [1191, 347] on div at bounding box center [784, 389] width 1568 height 778
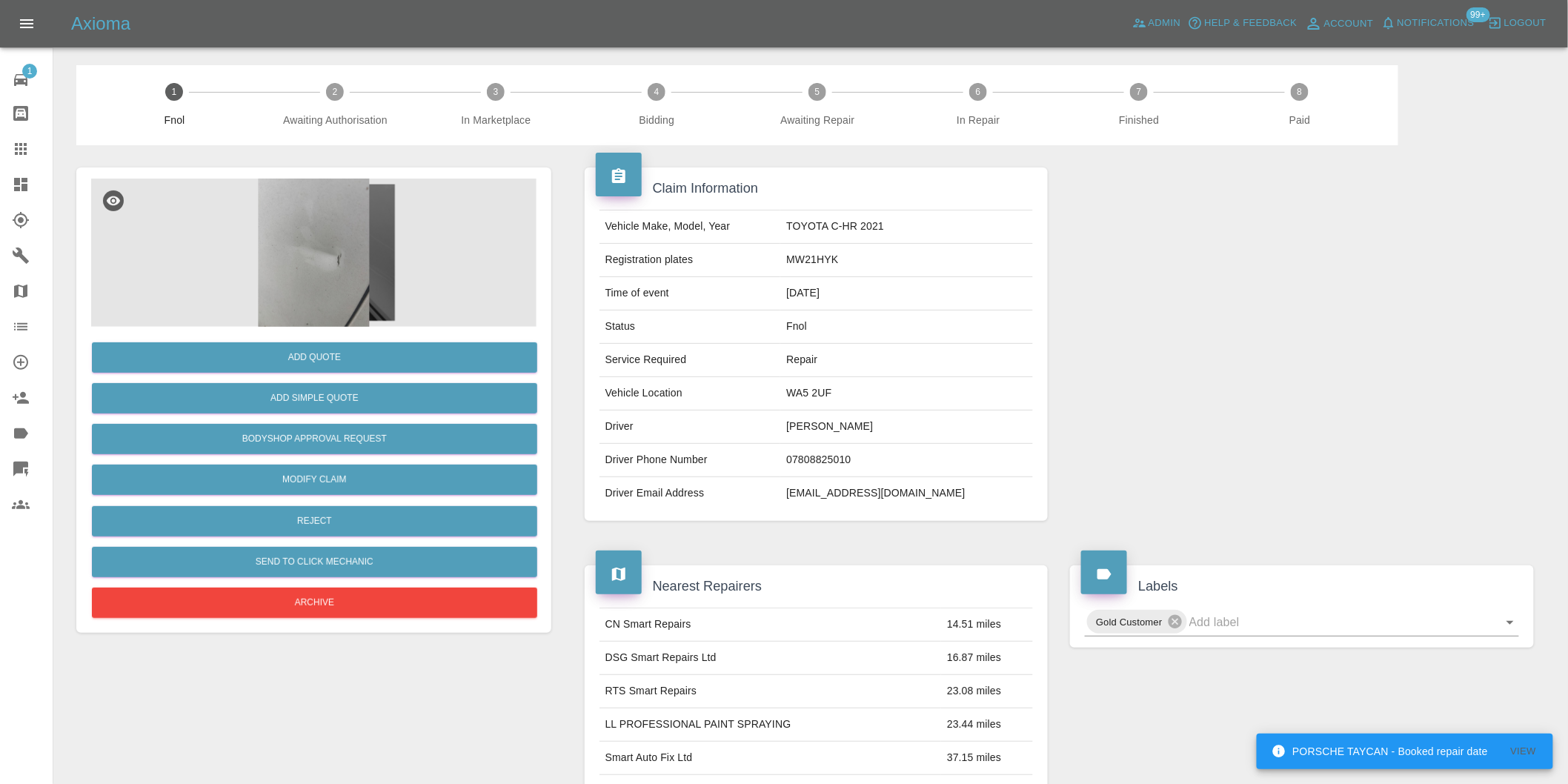
click at [322, 279] on img at bounding box center [314, 252] width 445 height 148
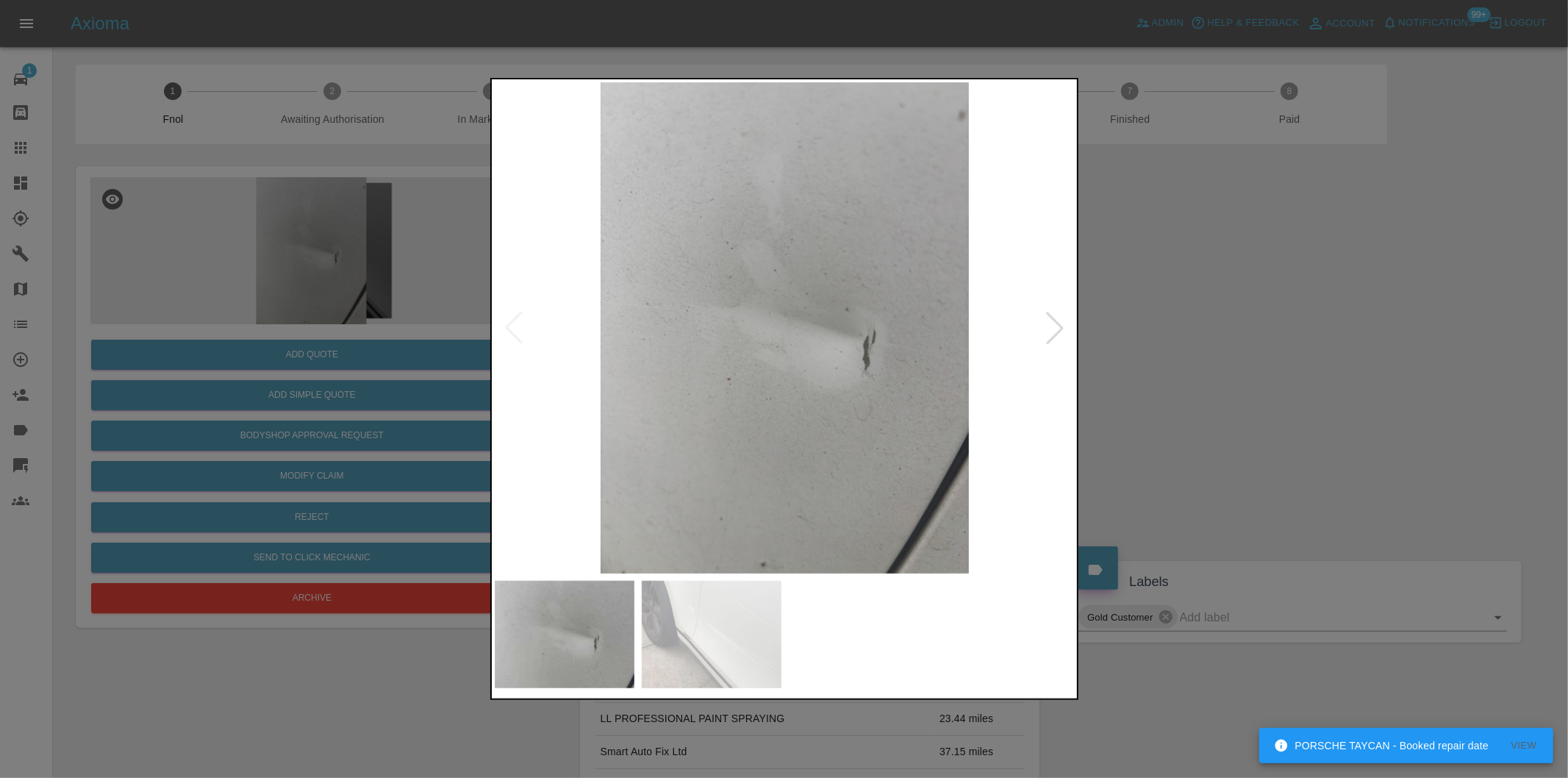
click at [1057, 324] on div at bounding box center [1054, 327] width 32 height 32
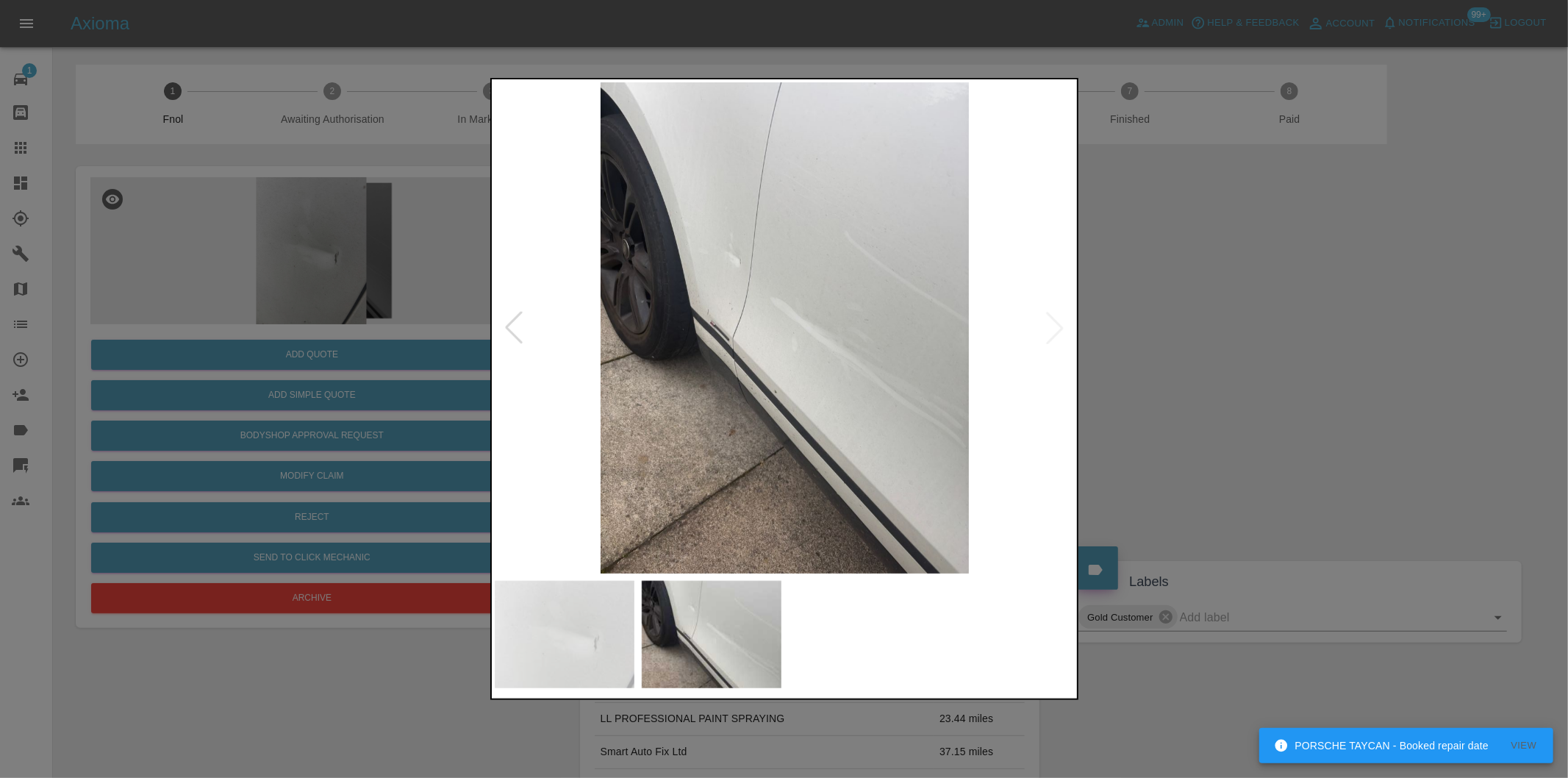
click at [722, 355] on img at bounding box center [784, 328] width 581 height 491
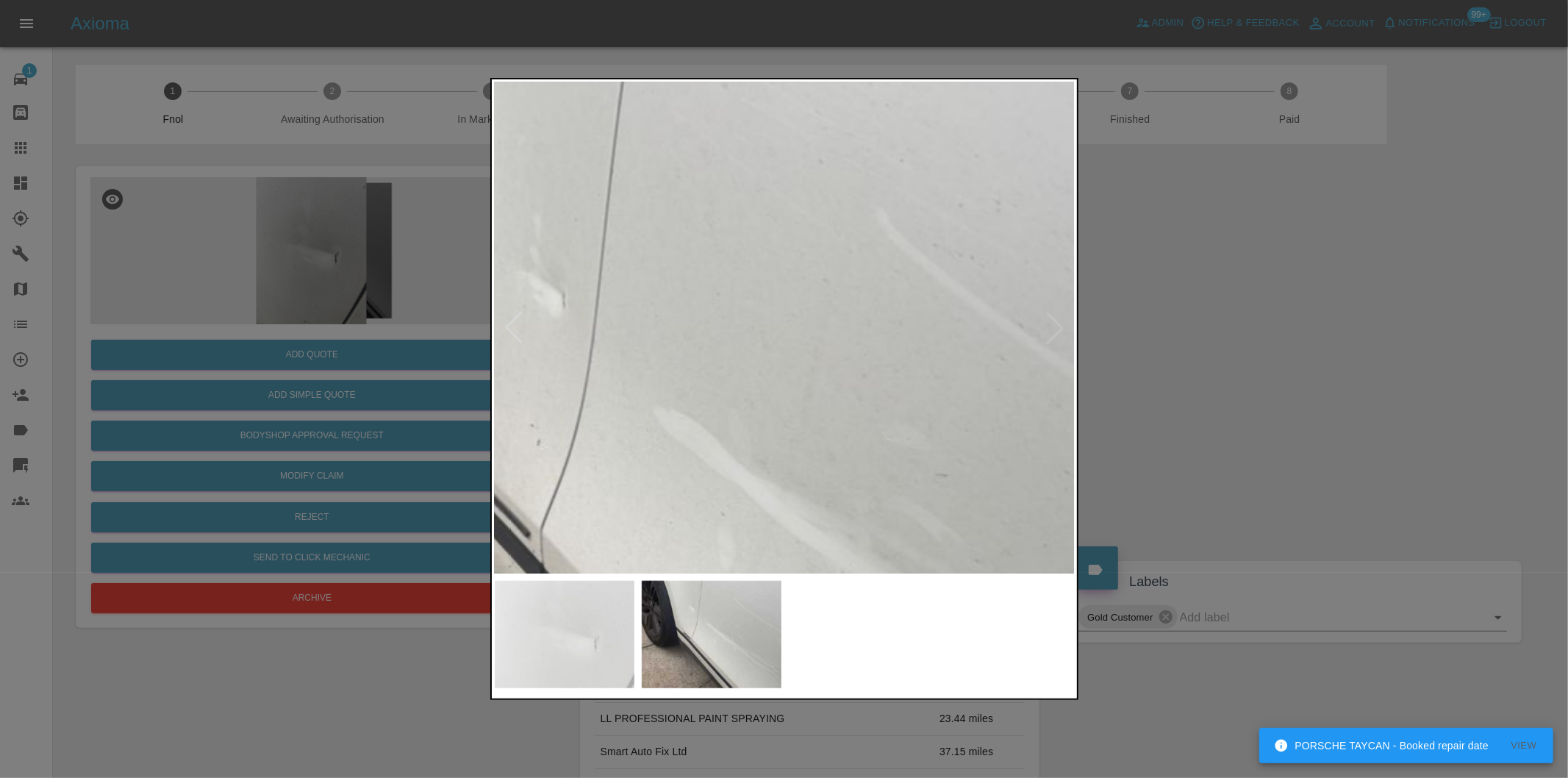
click at [702, 576] on div at bounding box center [784, 389] width 588 height 622
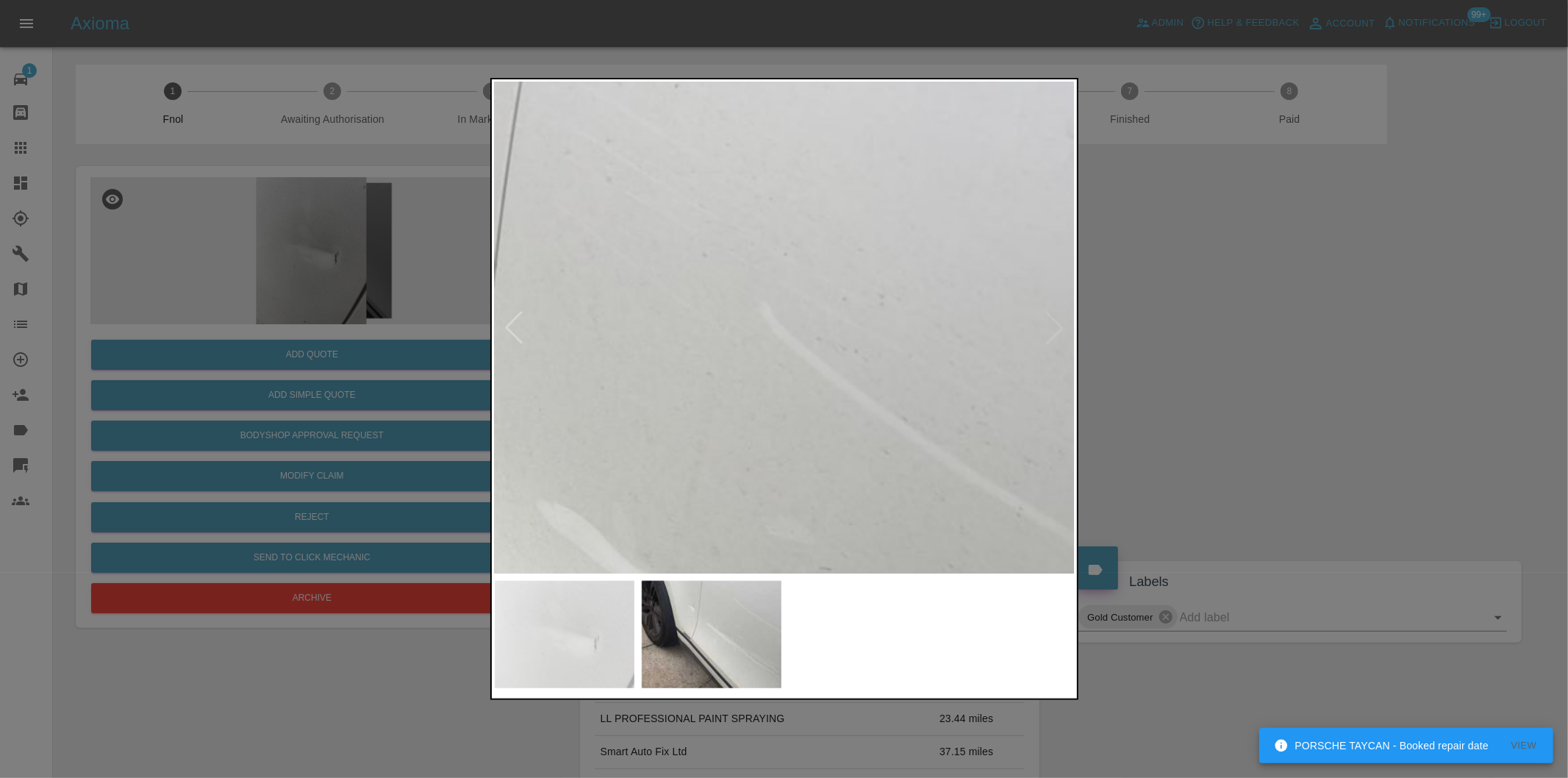
click at [718, 372] on img at bounding box center [580, 592] width 1742 height 1473
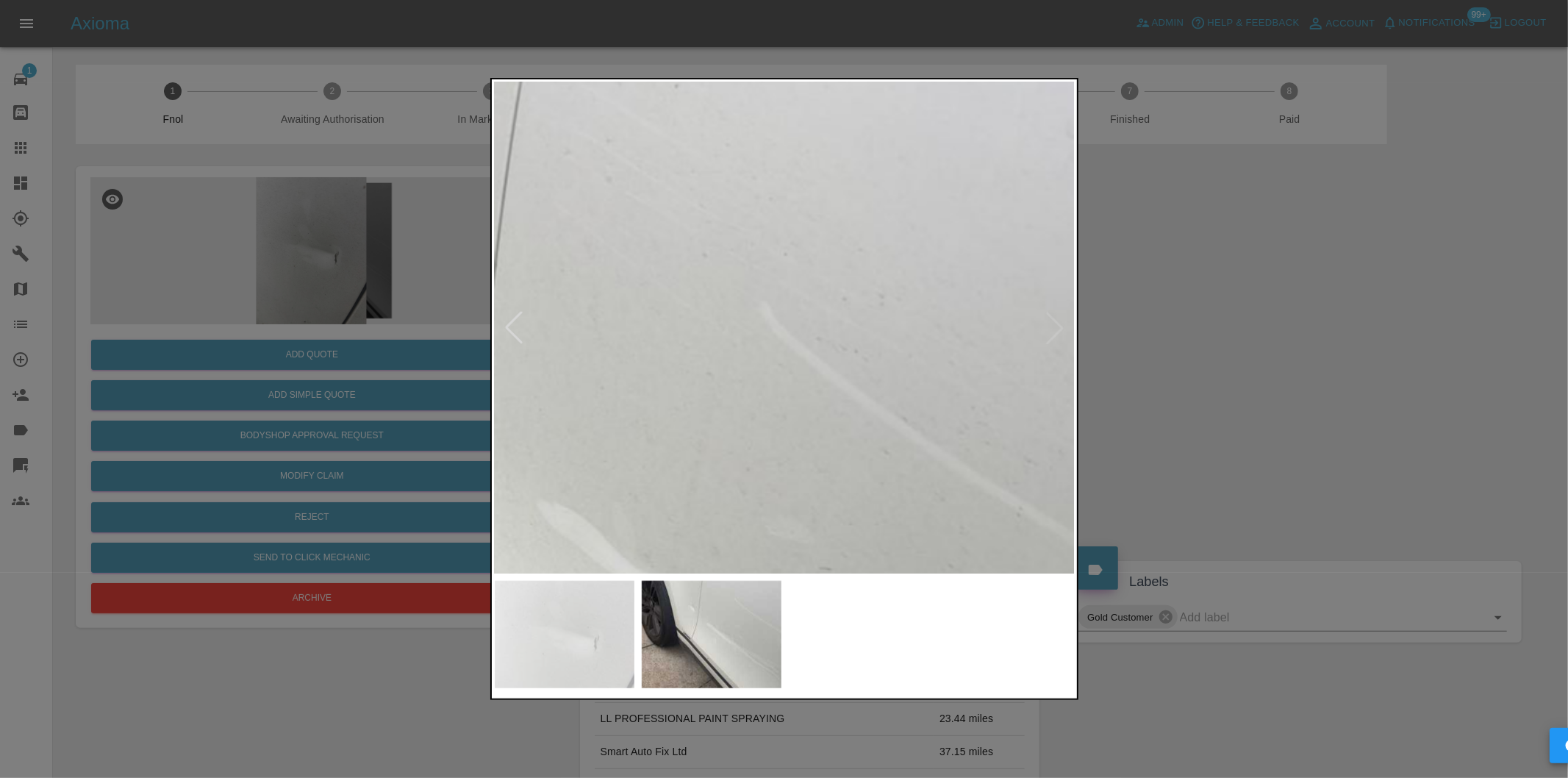
click at [718, 372] on img at bounding box center [580, 592] width 1742 height 1473
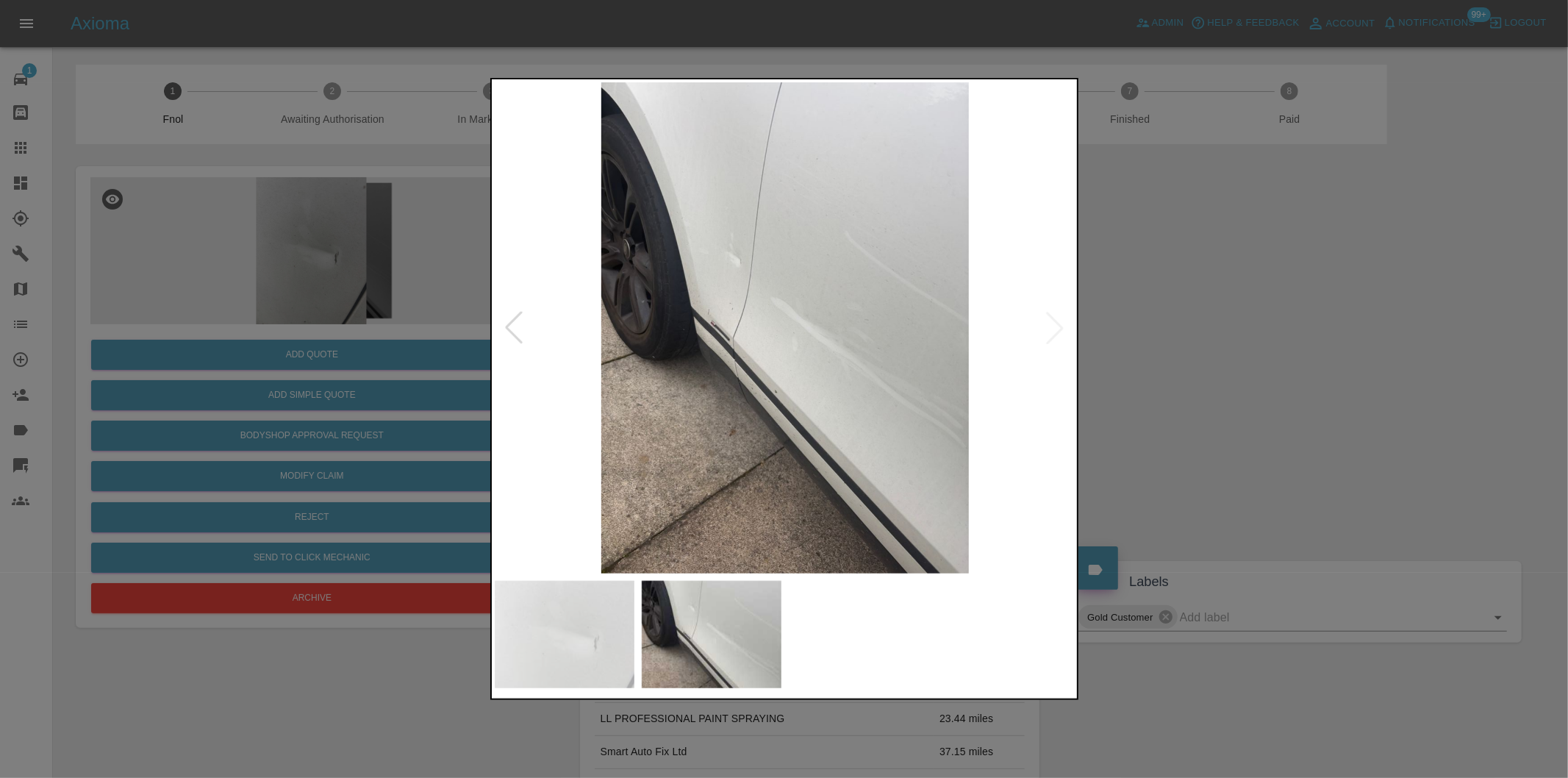
click at [1199, 399] on div at bounding box center [784, 389] width 1568 height 778
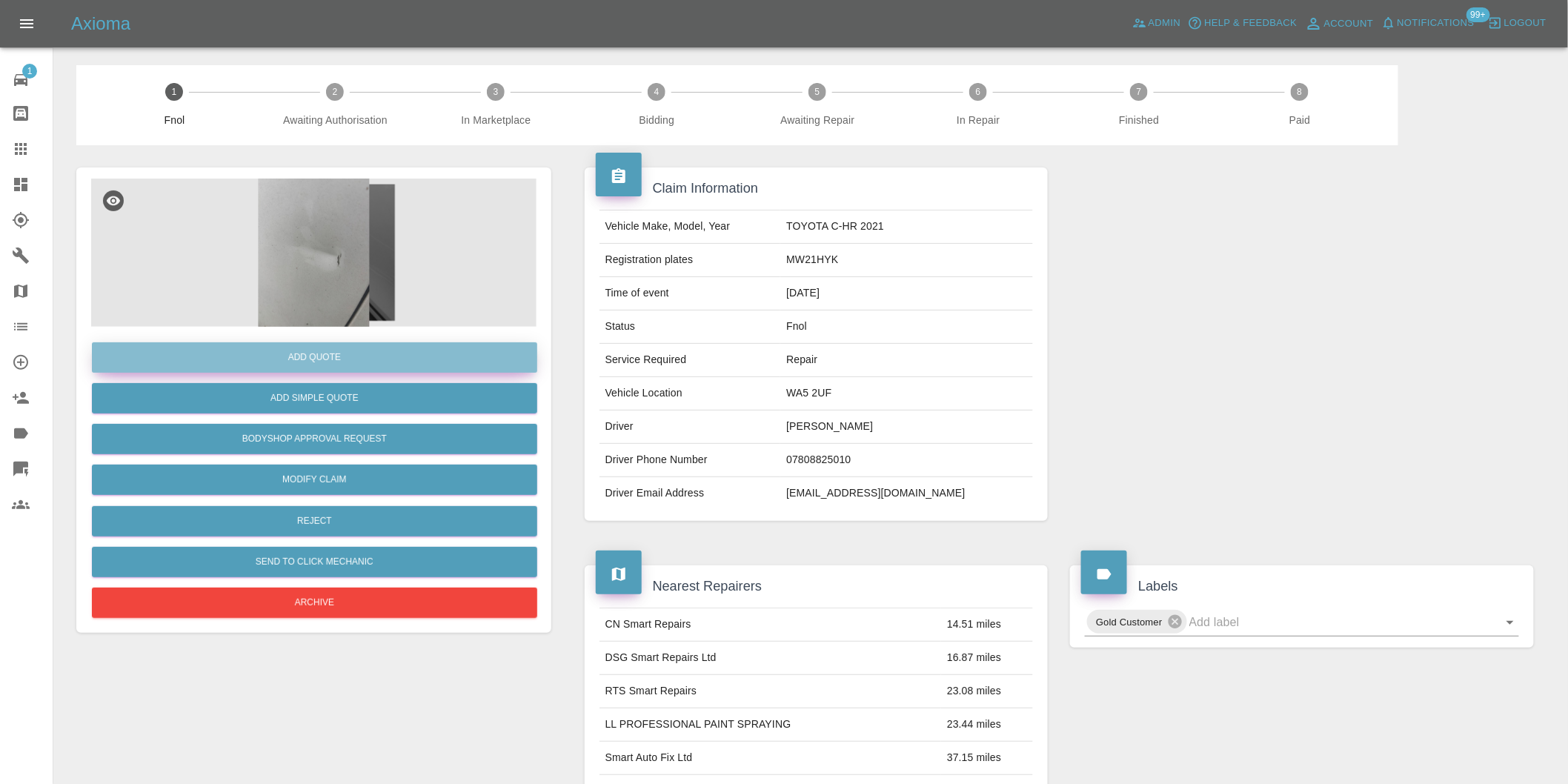
click at [325, 355] on button "Add Quote" at bounding box center [315, 357] width 445 height 30
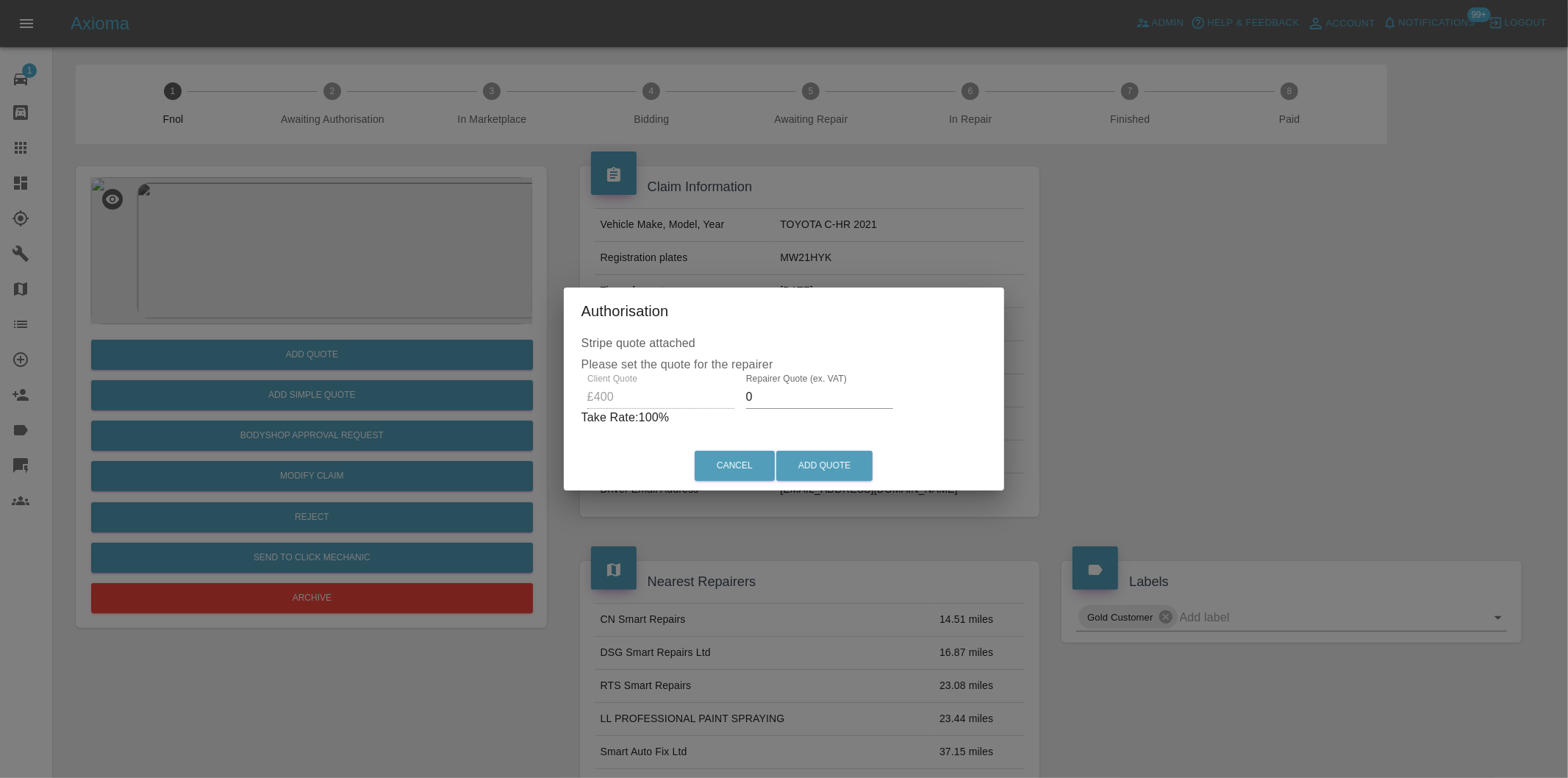
click at [770, 395] on input "0" at bounding box center [819, 397] width 147 height 23
type input "0260"
click at [842, 468] on button "Add Quote" at bounding box center [823, 465] width 96 height 30
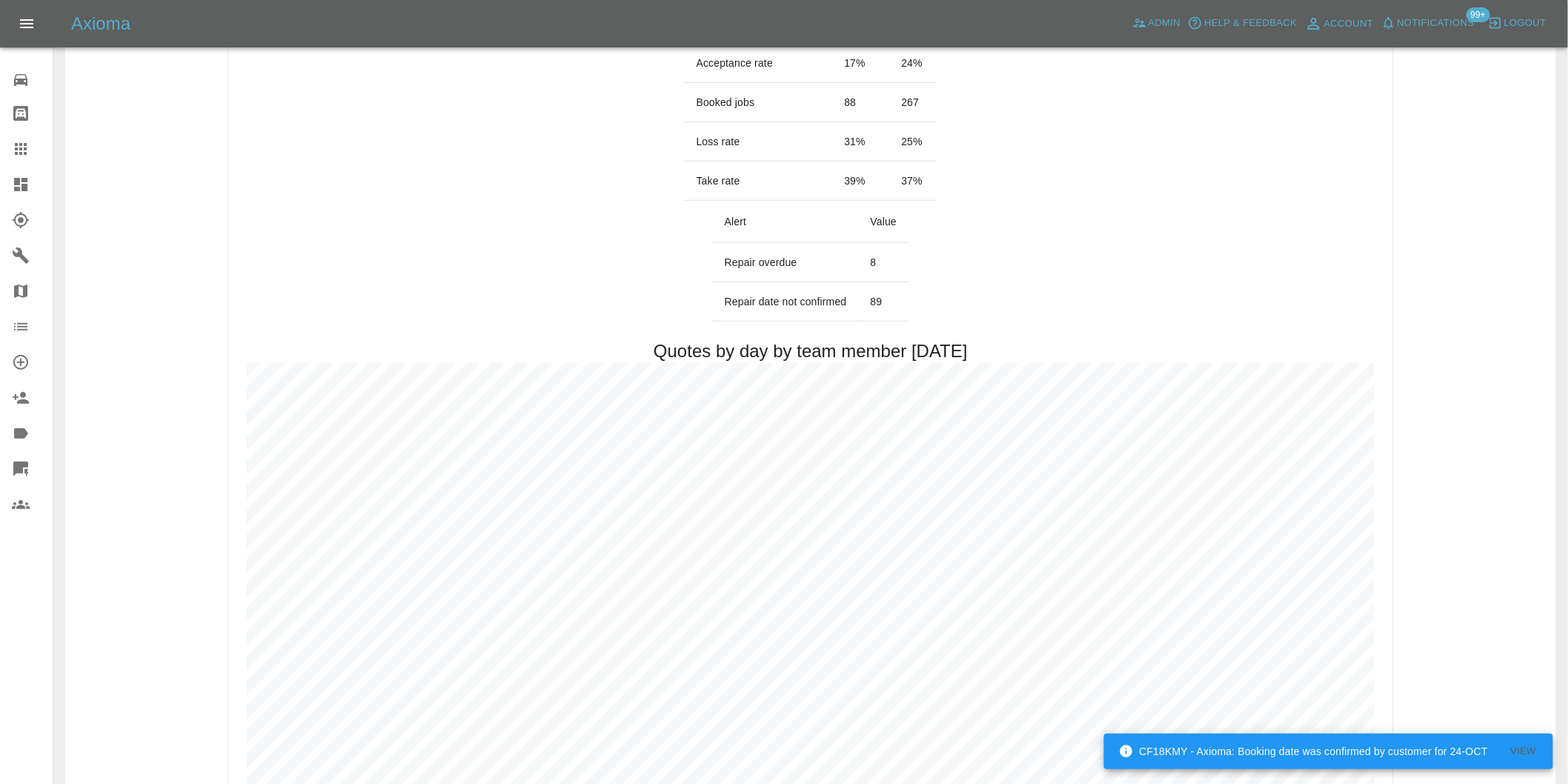
scroll to position [741, 0]
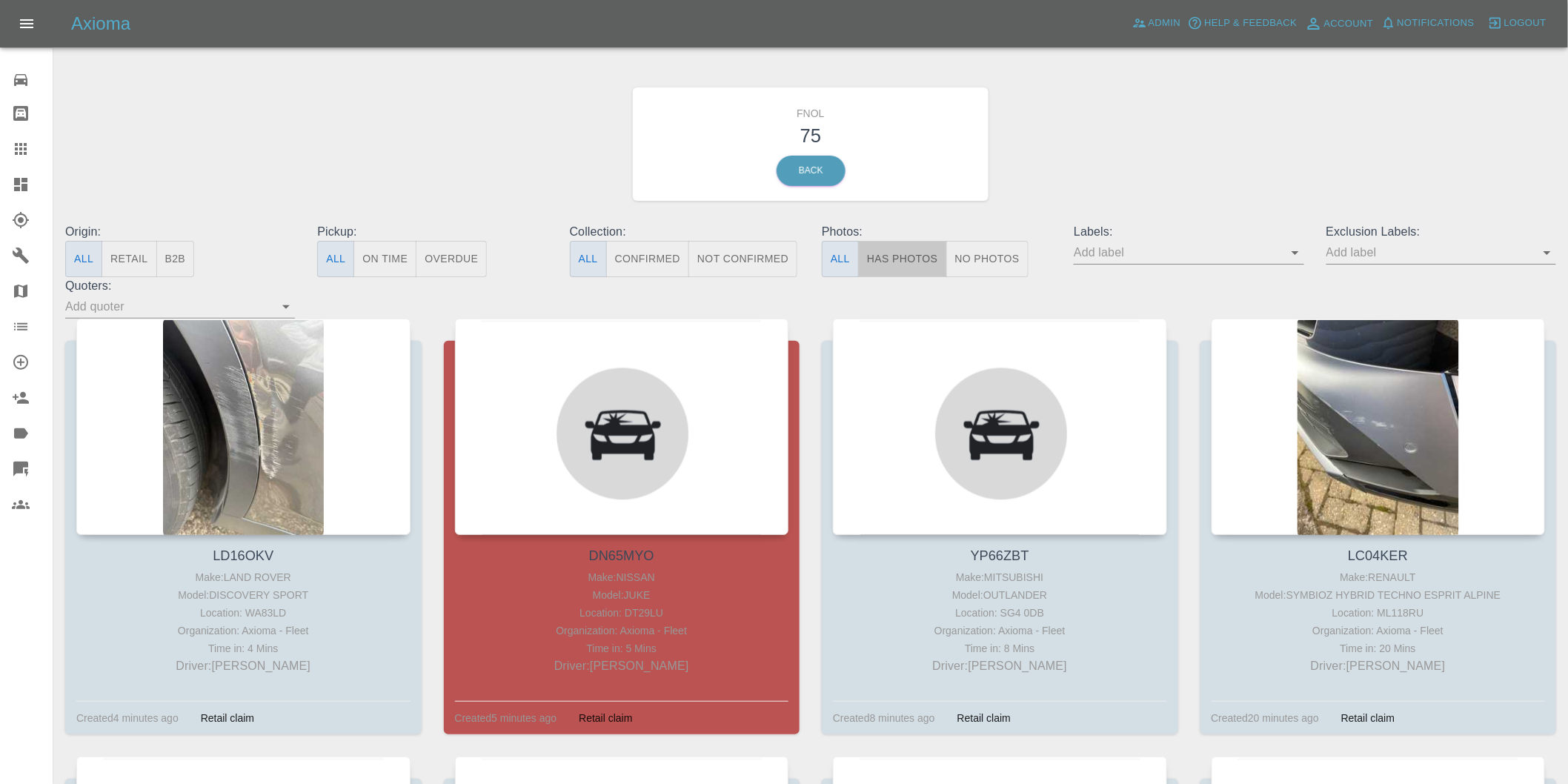
click at [897, 268] on button "Has Photos" at bounding box center [902, 258] width 89 height 36
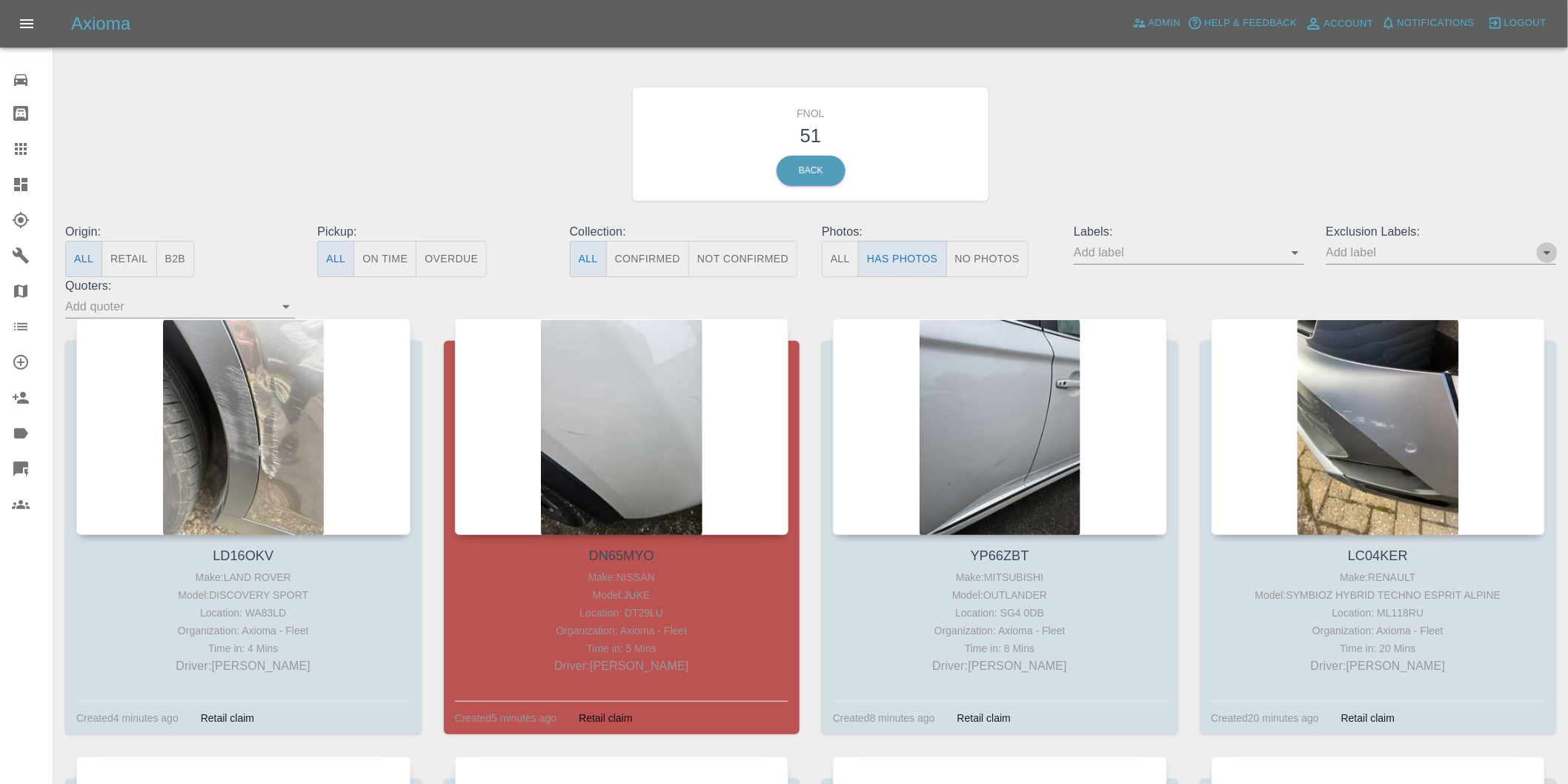
click at [1551, 252] on icon "Open" at bounding box center [1547, 252] width 18 height 18
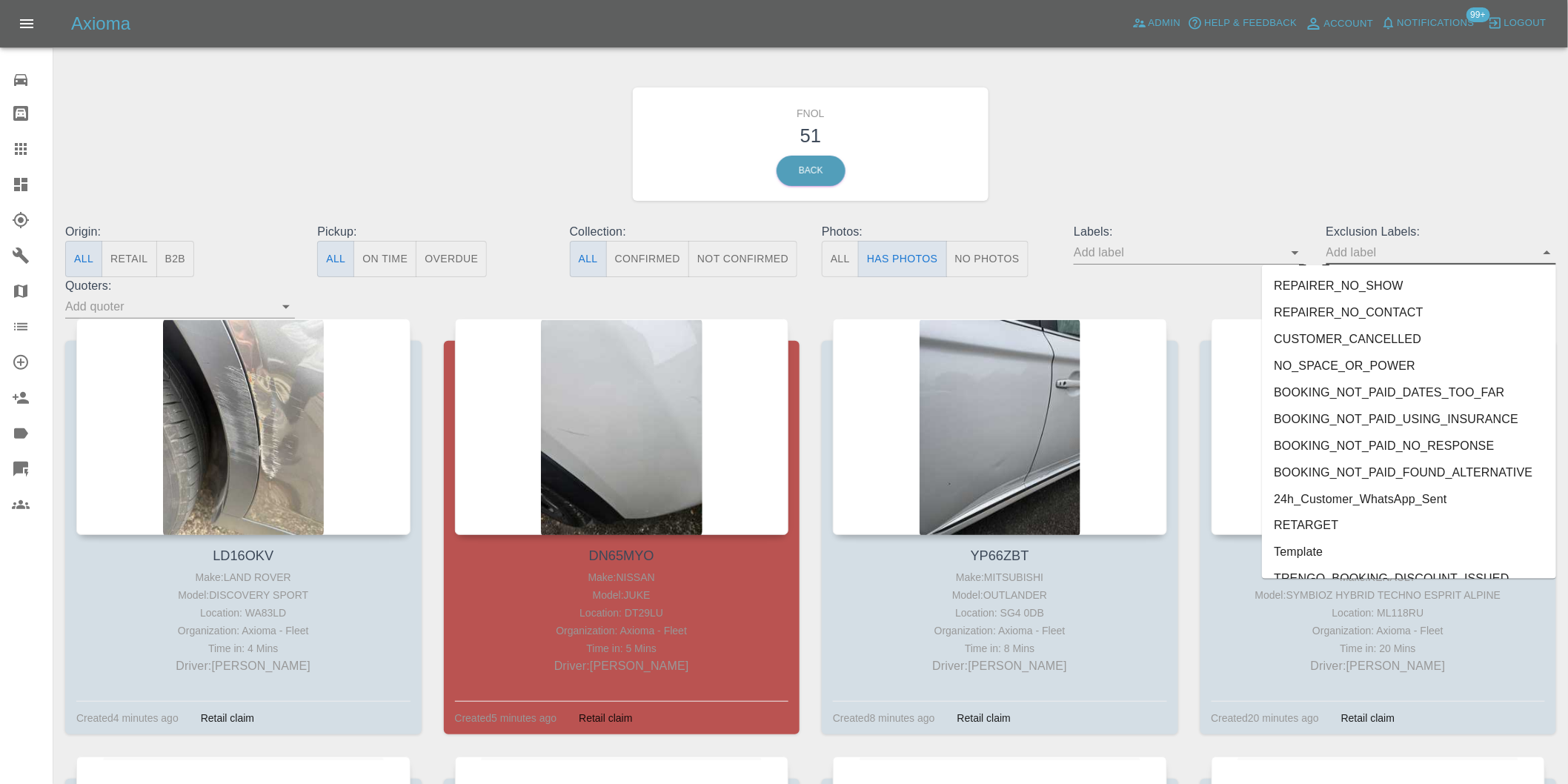
scroll to position [3218, 0]
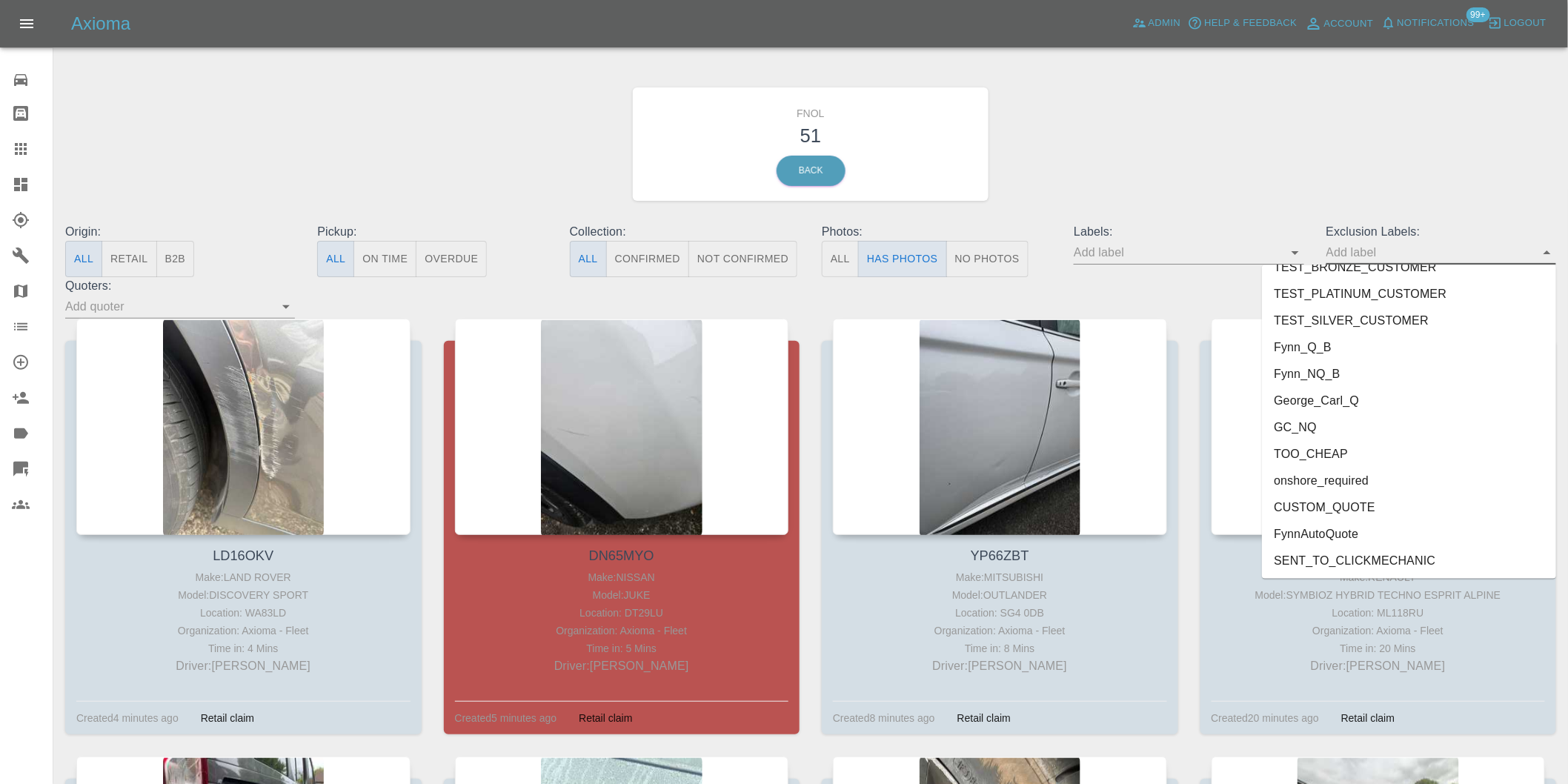
click at [1335, 398] on li "George_Carl_Q" at bounding box center [1409, 400] width 294 height 26
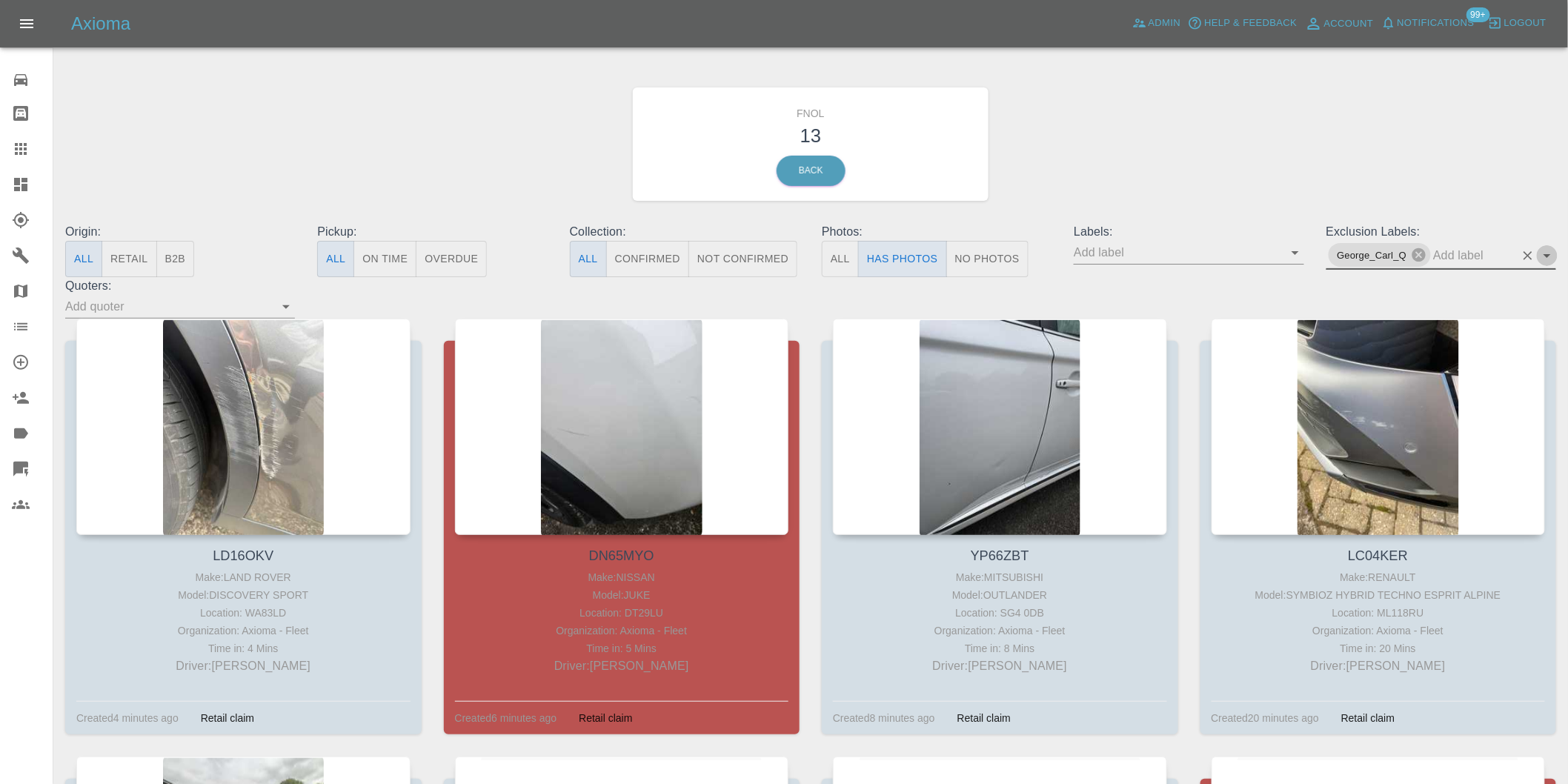
click at [1544, 253] on icon "Open" at bounding box center [1547, 255] width 18 height 18
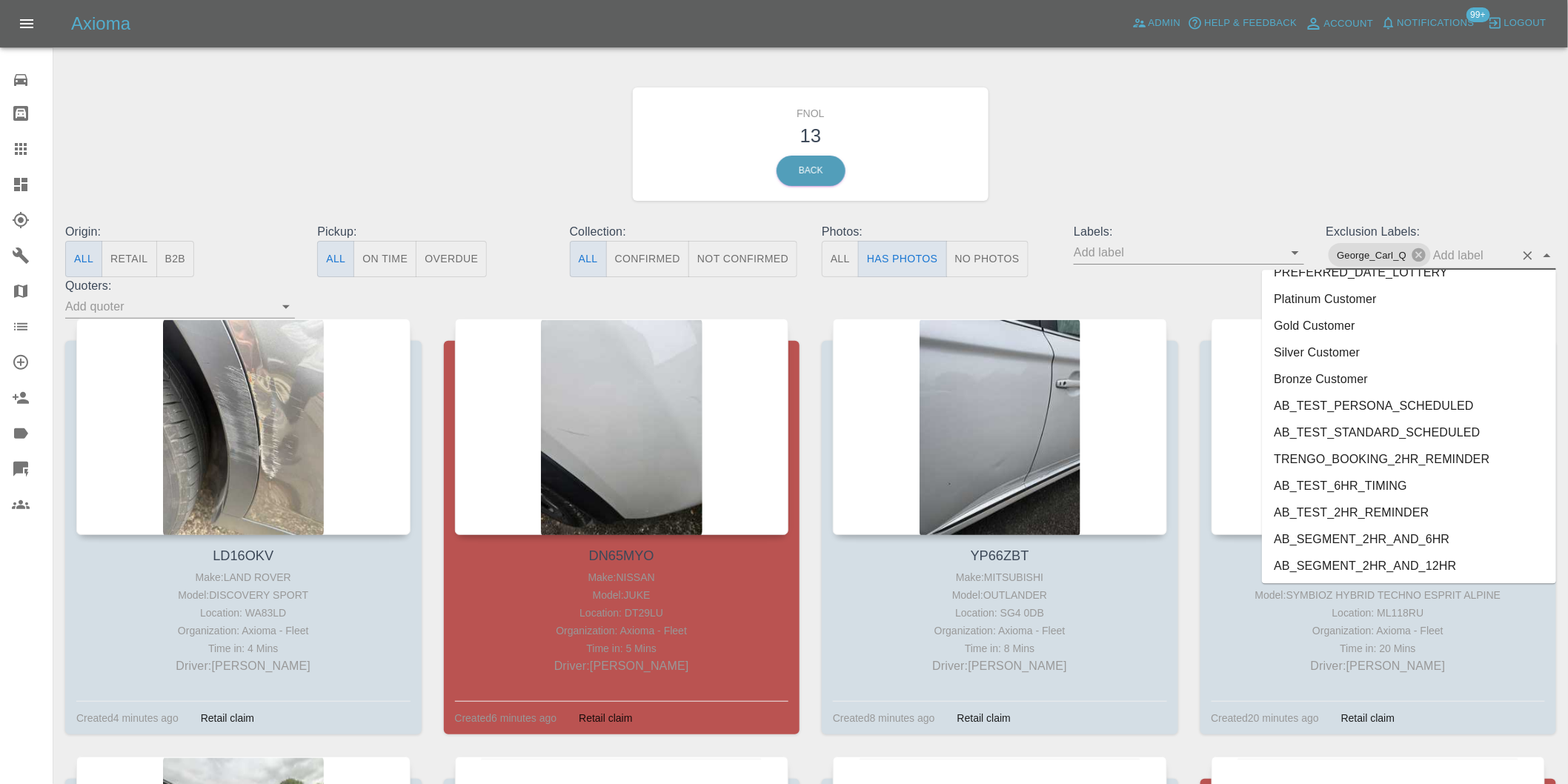
scroll to position [3191, 0]
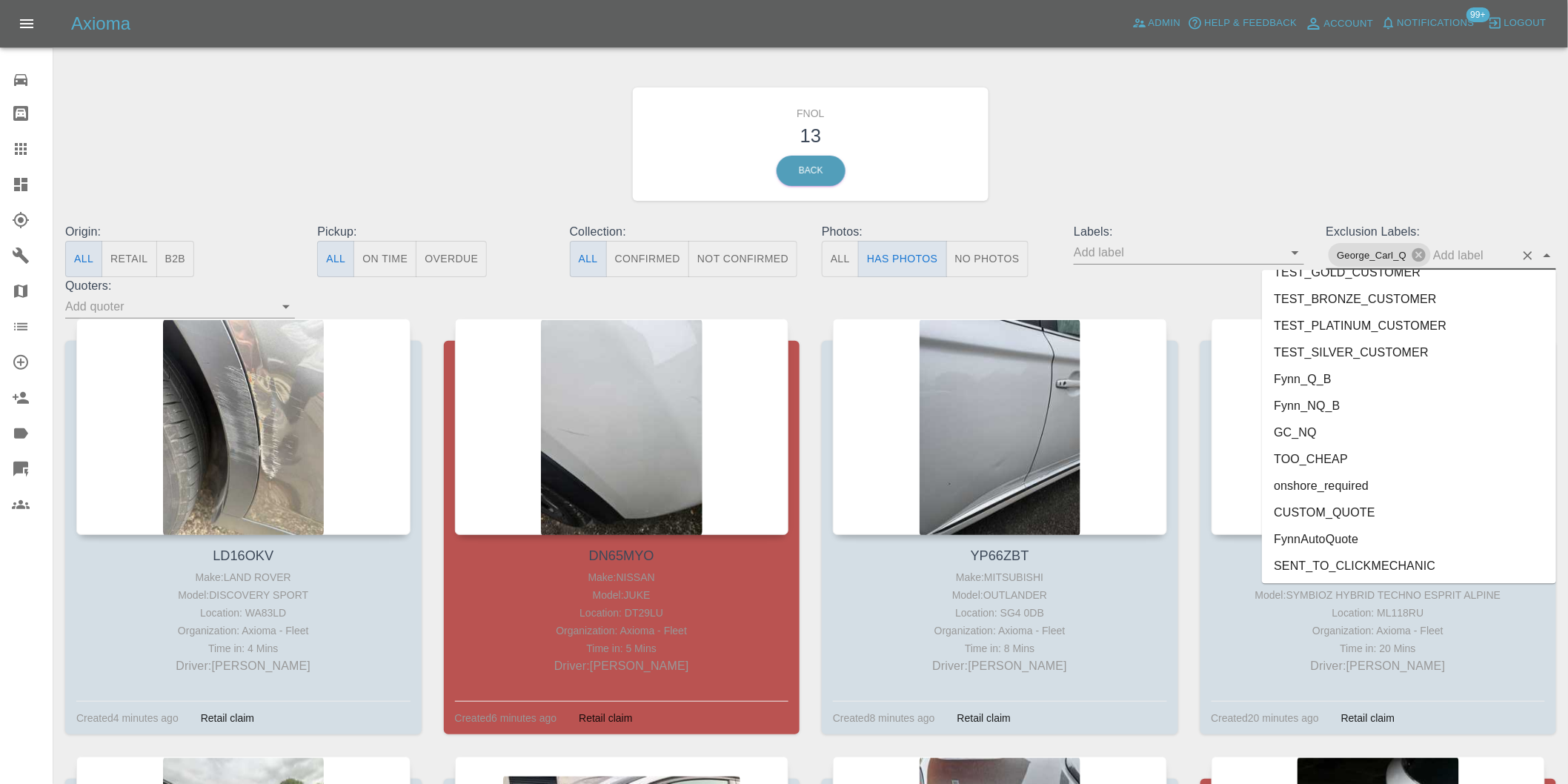
click at [1333, 483] on li "onshore_required" at bounding box center [1409, 485] width 294 height 26
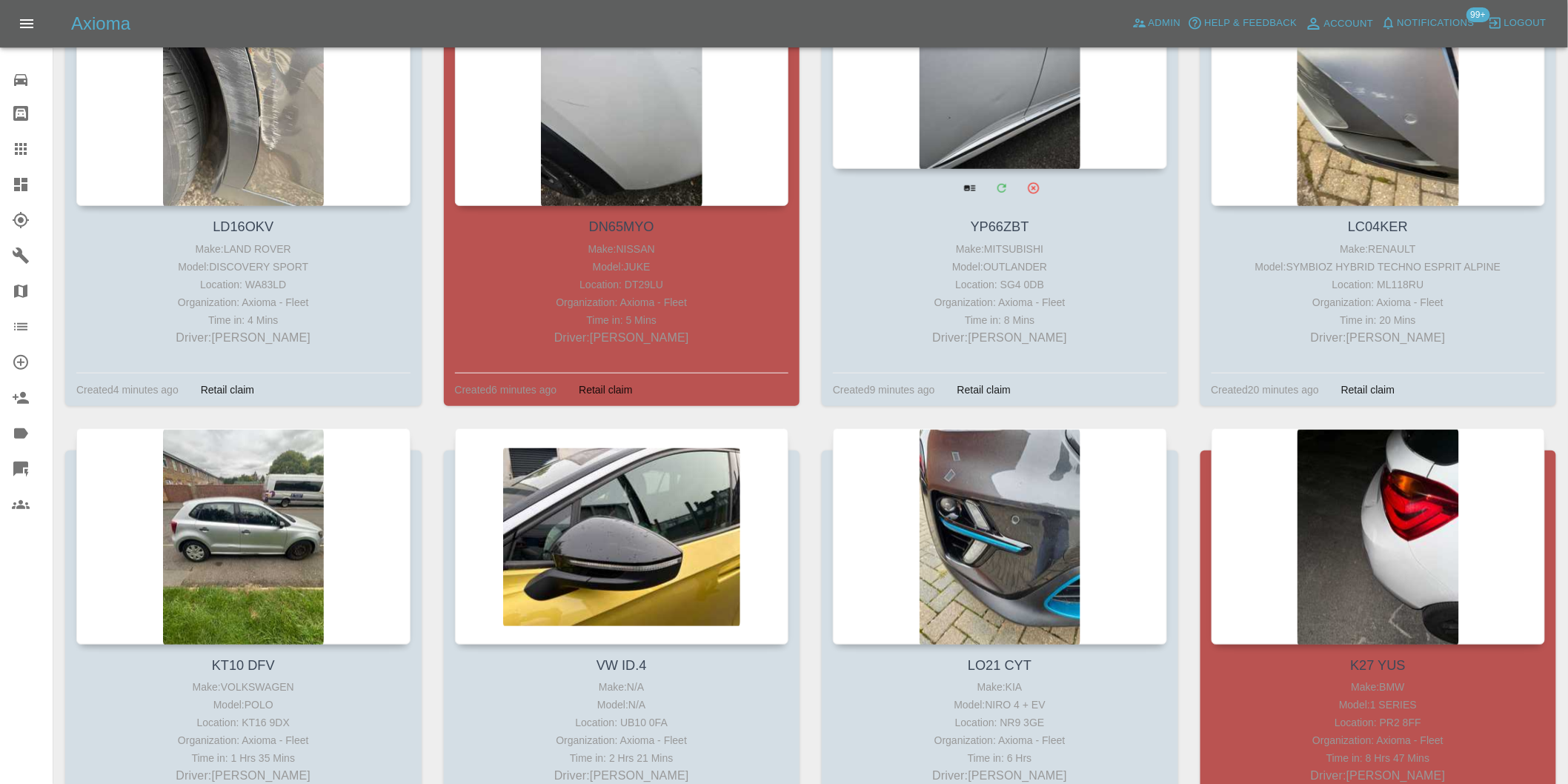
scroll to position [576, 0]
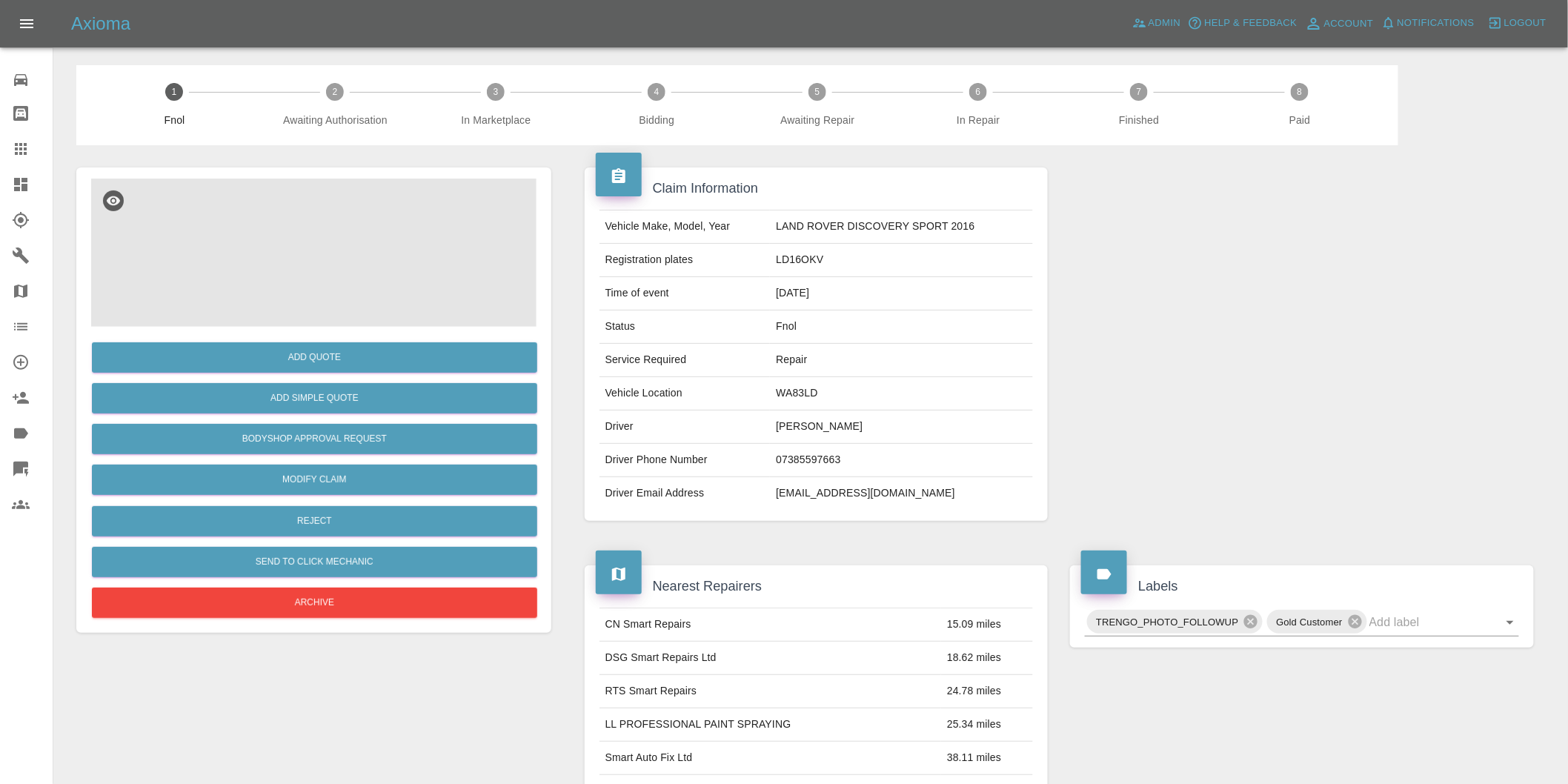
click at [297, 233] on img at bounding box center [314, 252] width 445 height 148
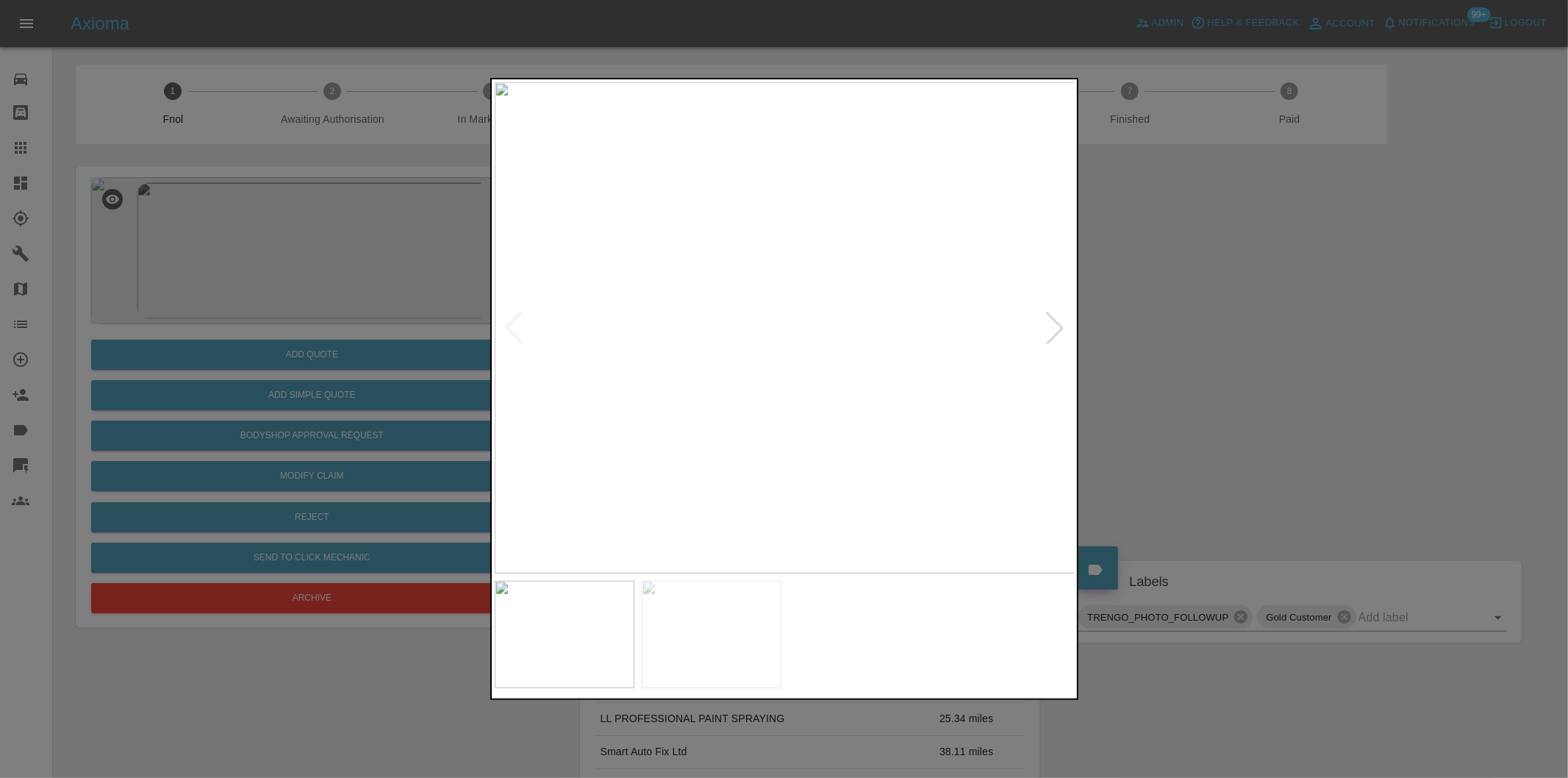
click at [1048, 332] on div at bounding box center [1054, 327] width 32 height 32
click at [509, 326] on div at bounding box center [513, 327] width 32 height 32
click at [1280, 314] on div at bounding box center [784, 389] width 1568 height 778
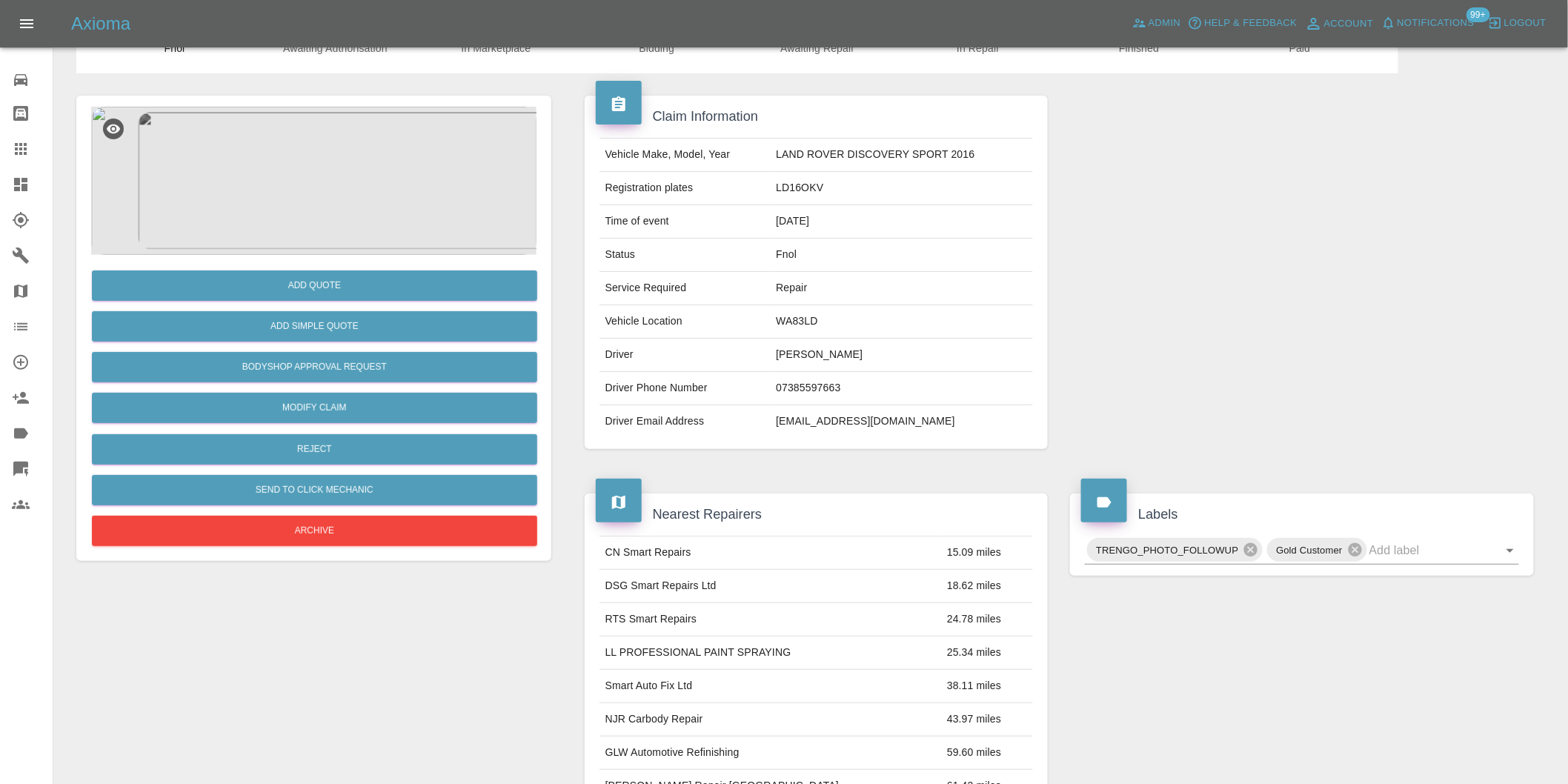
scroll to position [329, 0]
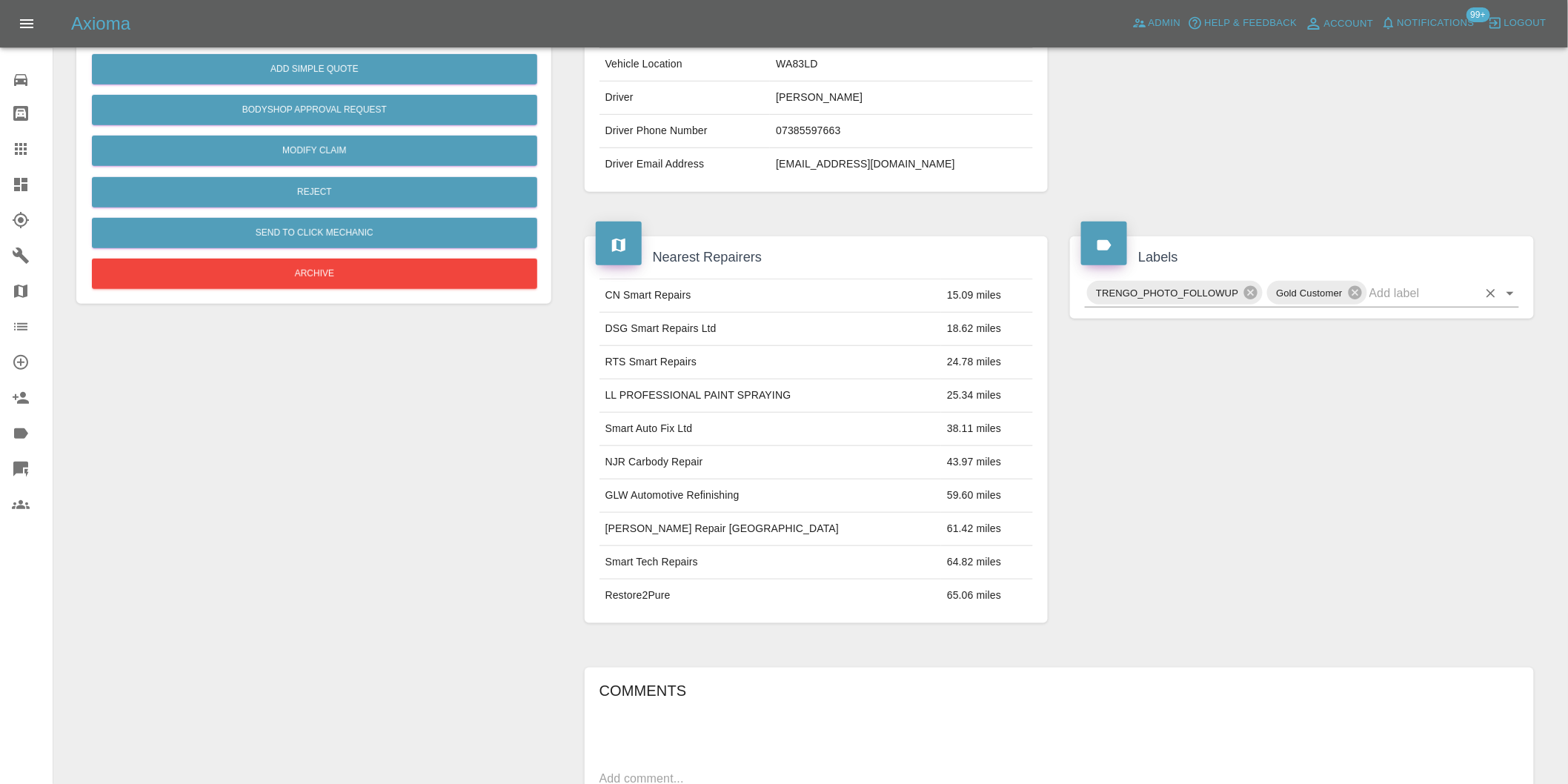
click at [1502, 292] on icon "Open" at bounding box center [1510, 293] width 18 height 18
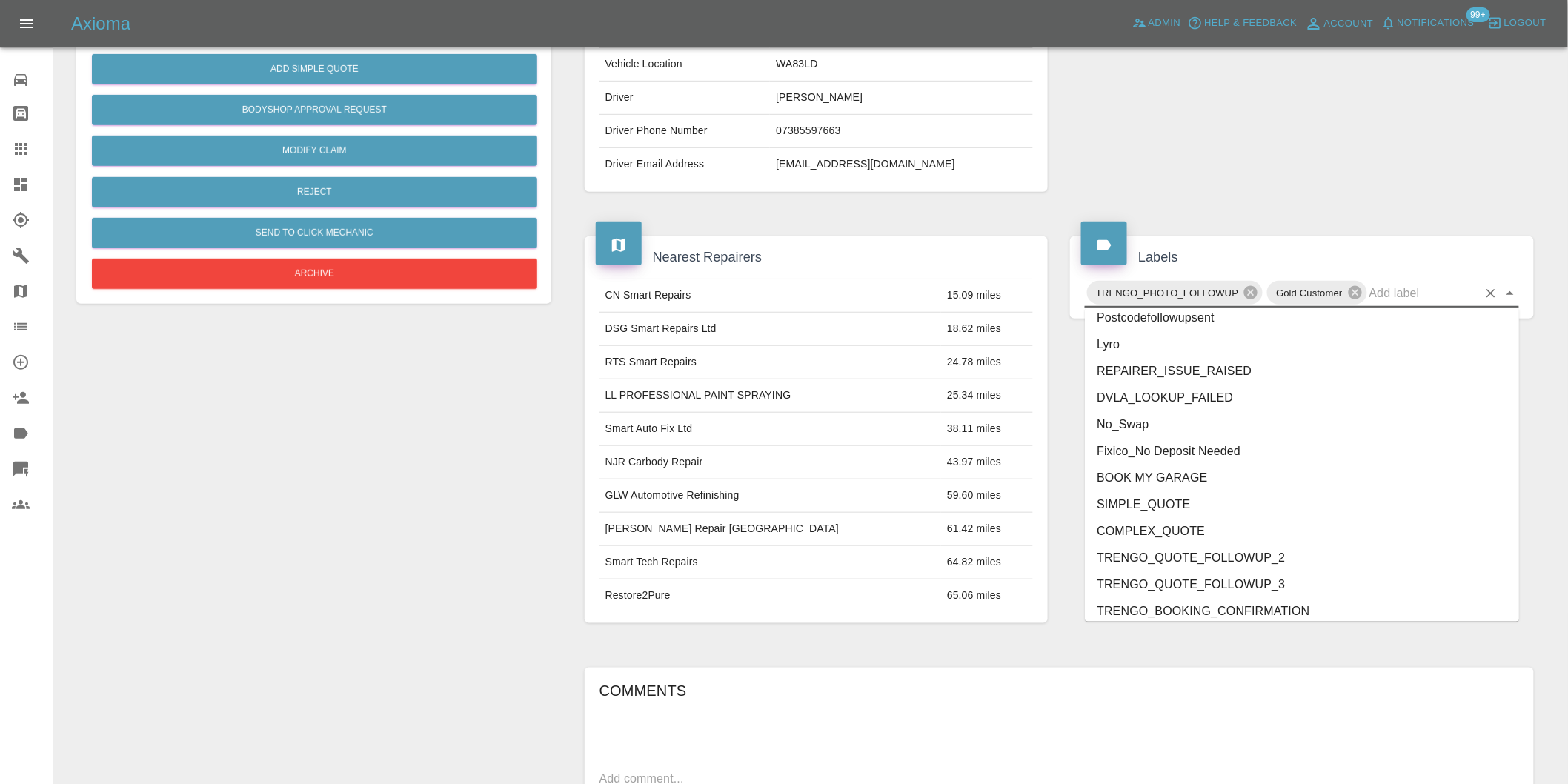
scroll to position [3164, 0]
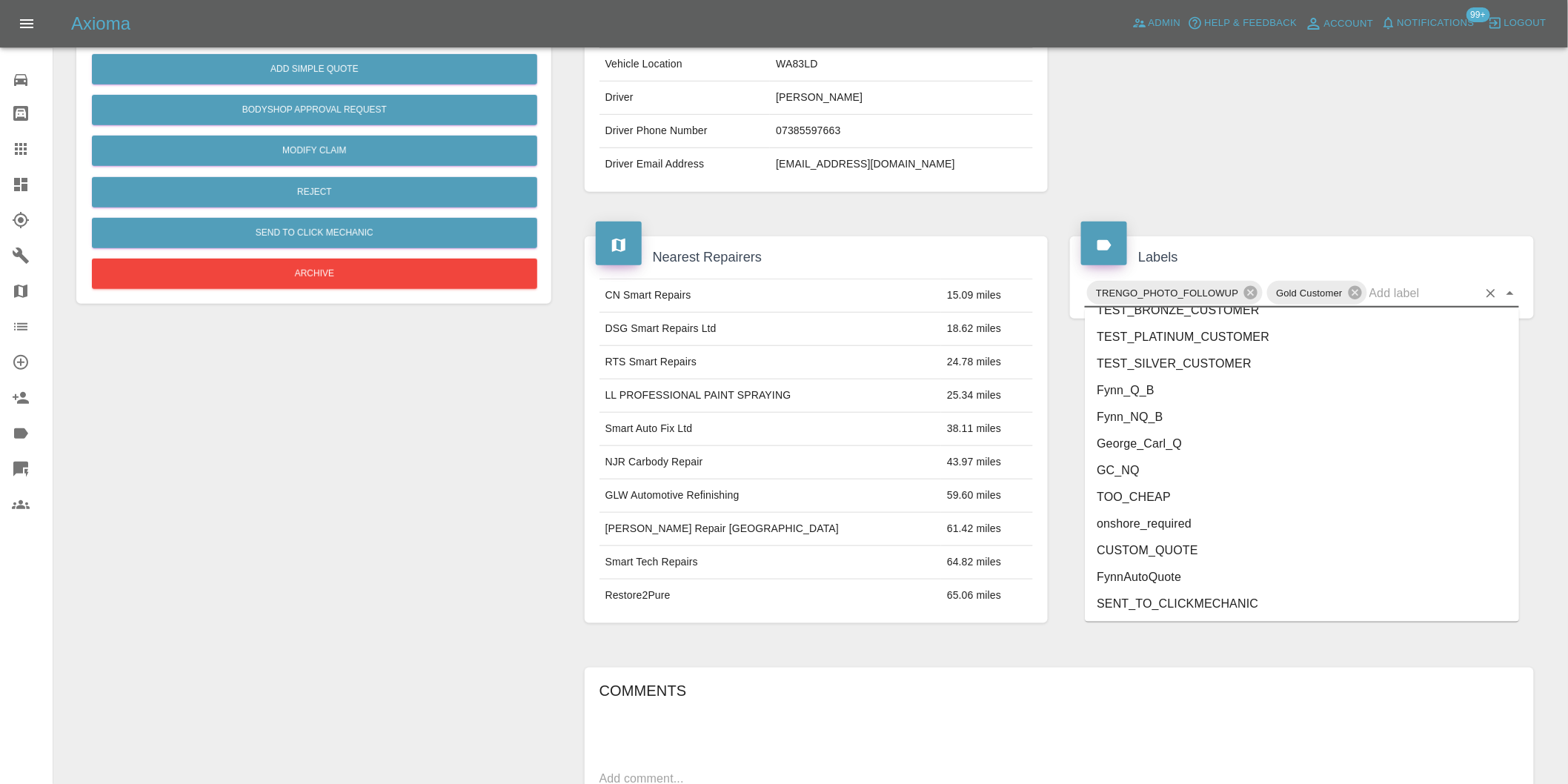
click at [1158, 448] on li "George_Carl_Q" at bounding box center [1302, 444] width 435 height 26
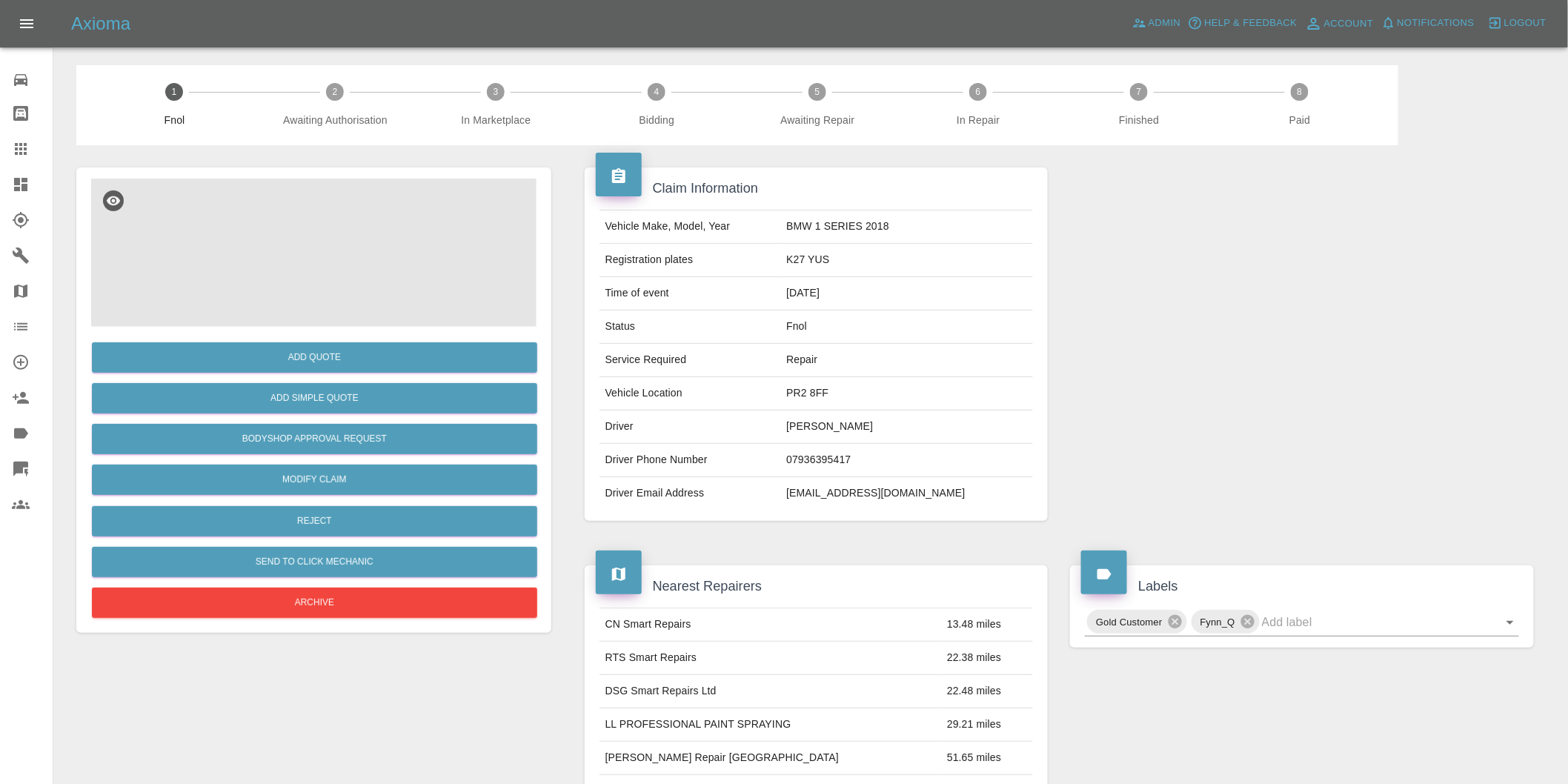
click at [260, 220] on img at bounding box center [314, 252] width 445 height 148
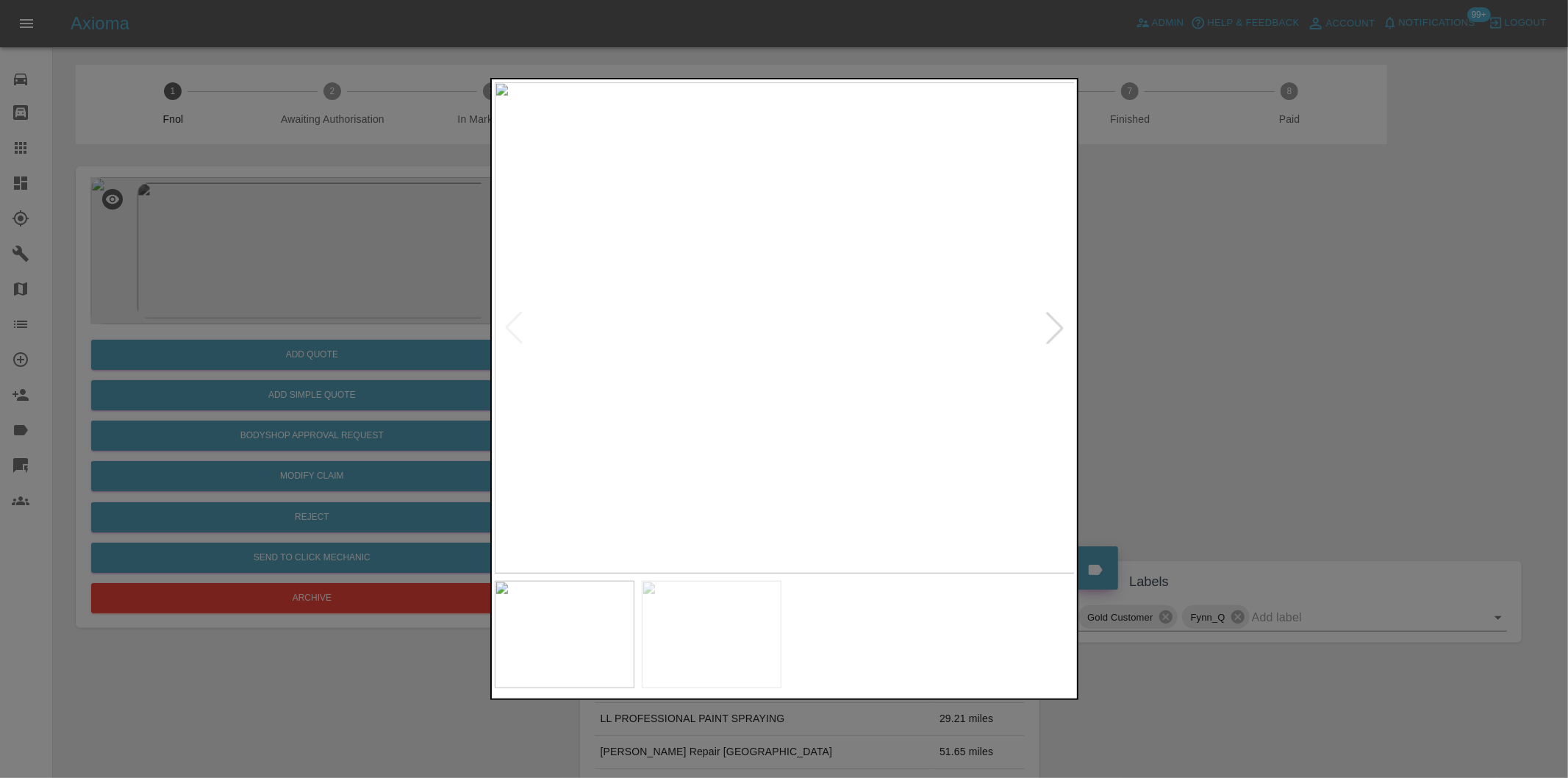
click at [1060, 332] on div at bounding box center [1054, 327] width 32 height 32
click at [696, 371] on img at bounding box center [784, 328] width 581 height 491
click at [740, 368] on img at bounding box center [1046, 199] width 1742 height 1473
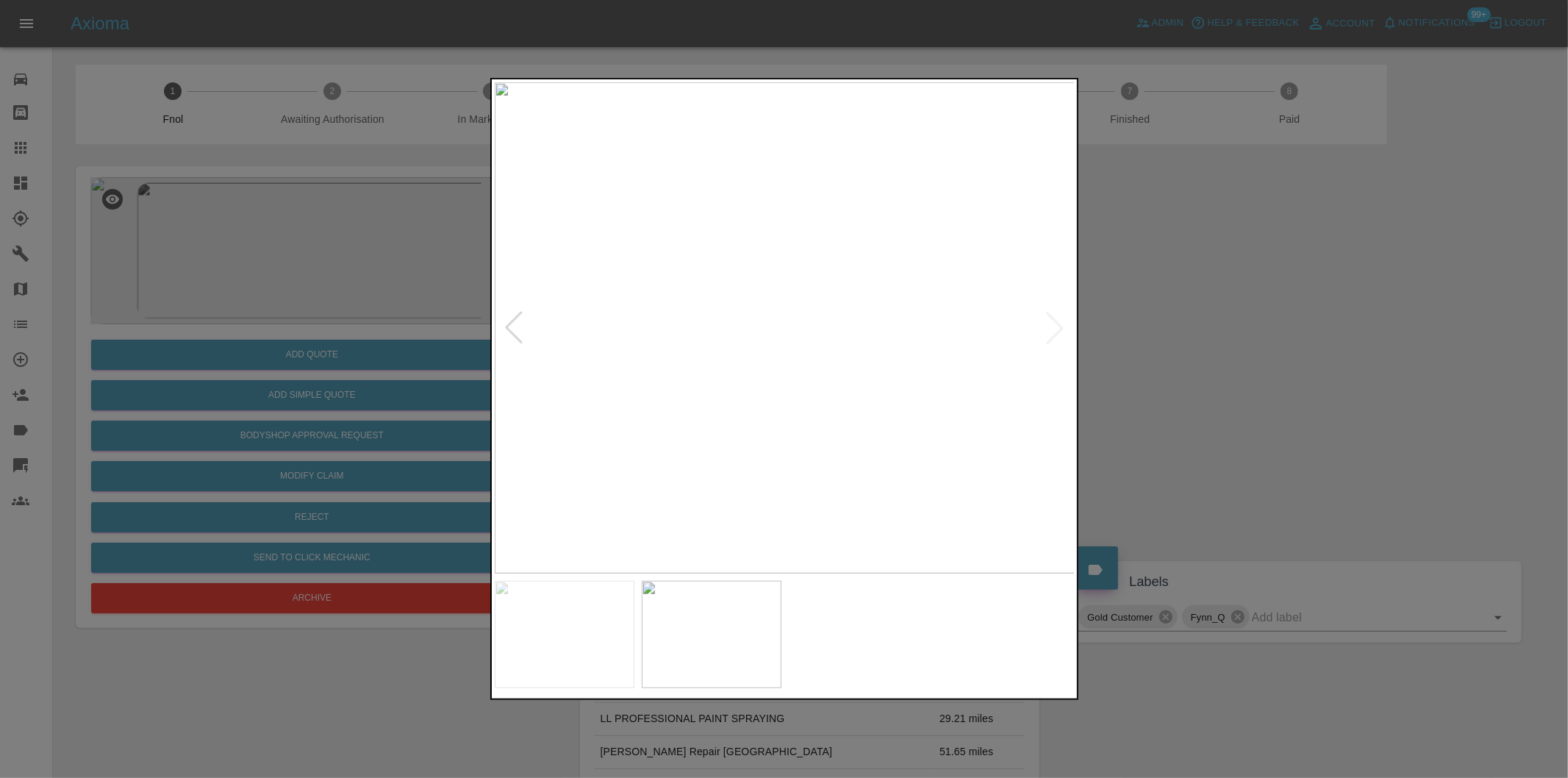
click at [1199, 350] on div at bounding box center [784, 389] width 1568 height 778
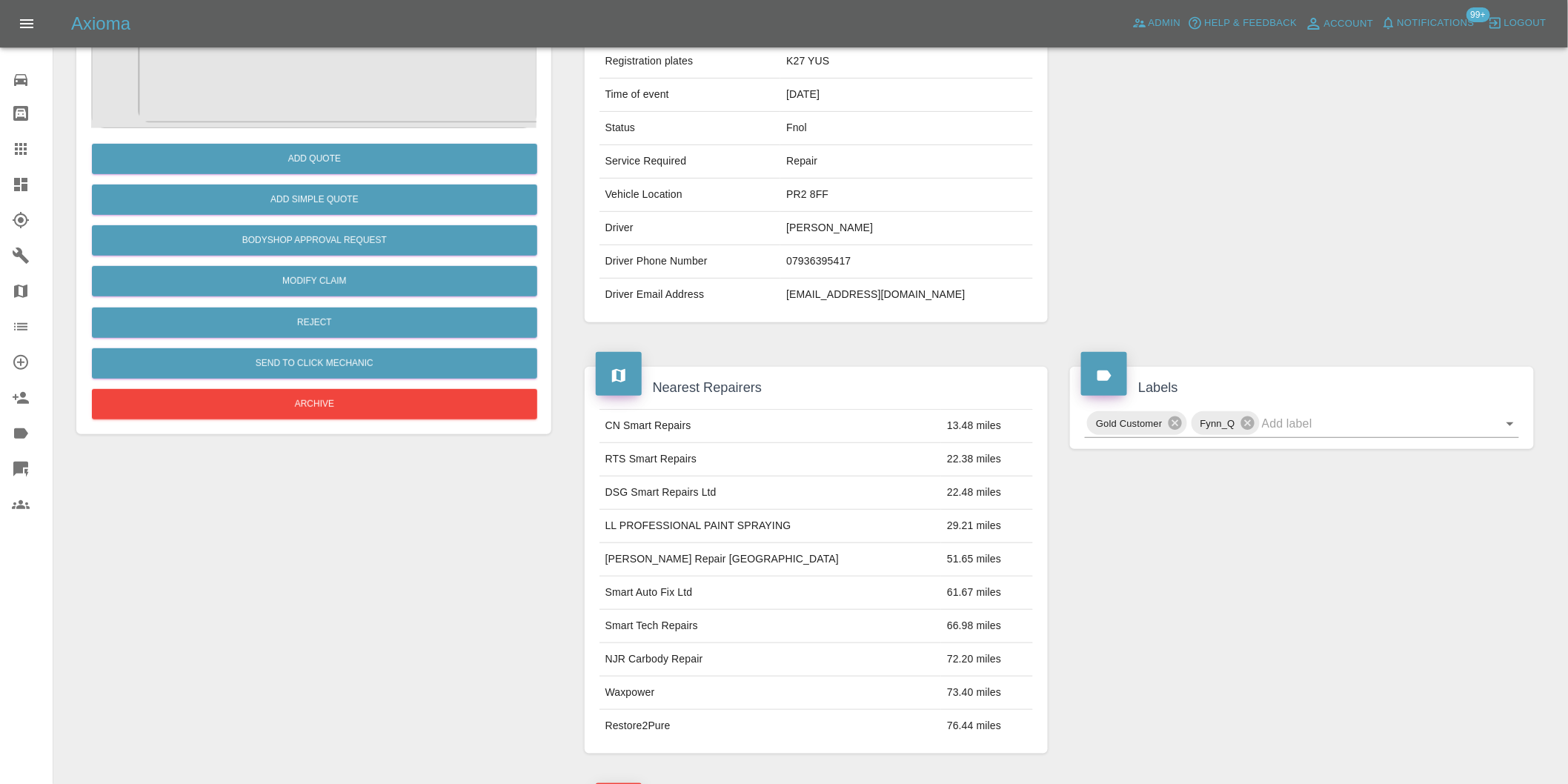
scroll to position [82, 0]
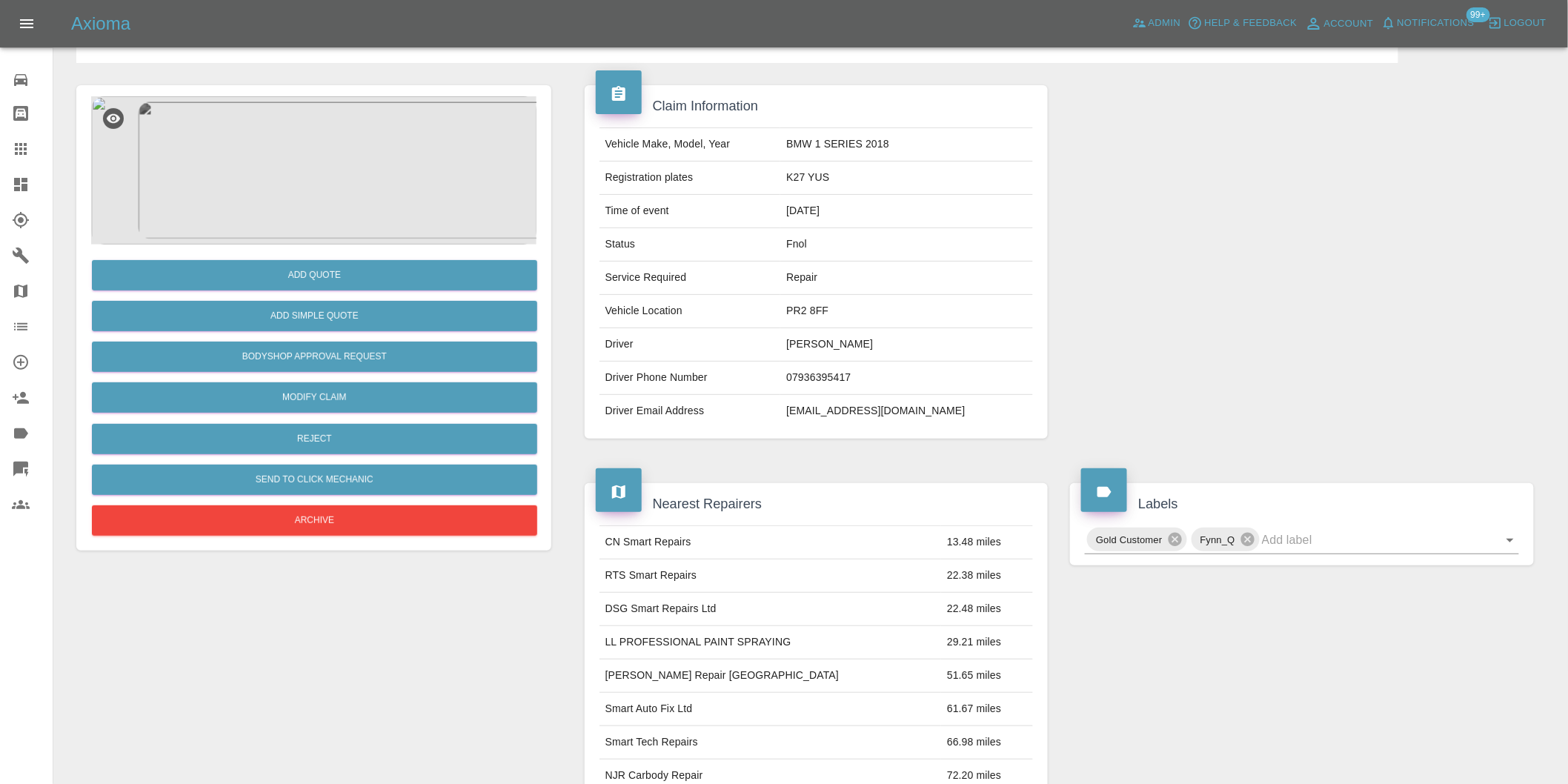
click at [316, 171] on img at bounding box center [314, 170] width 445 height 148
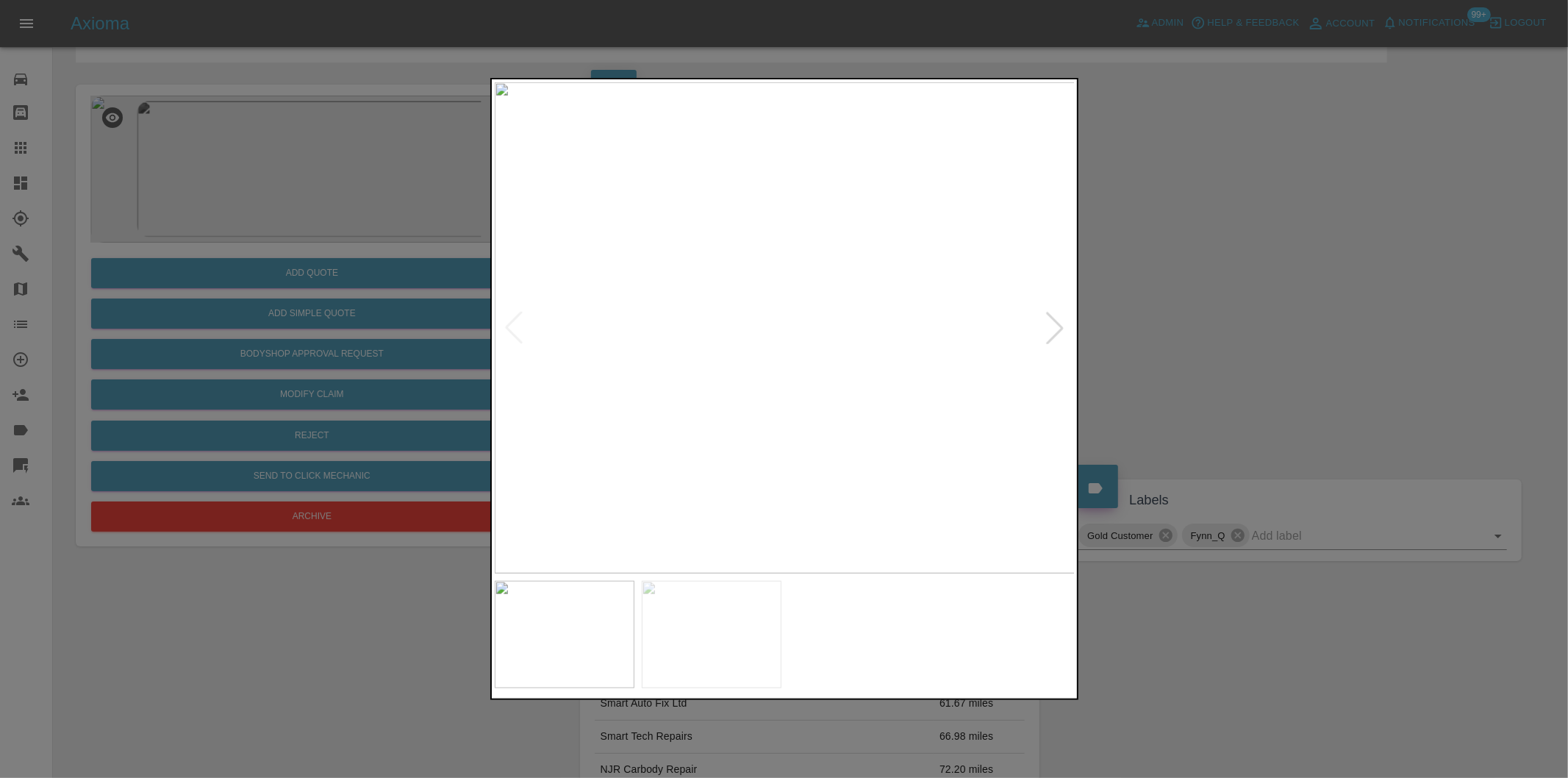
click at [1066, 332] on div at bounding box center [1054, 327] width 32 height 32
click at [1066, 332] on img at bounding box center [784, 328] width 581 height 491
click at [1157, 332] on div at bounding box center [784, 389] width 1568 height 778
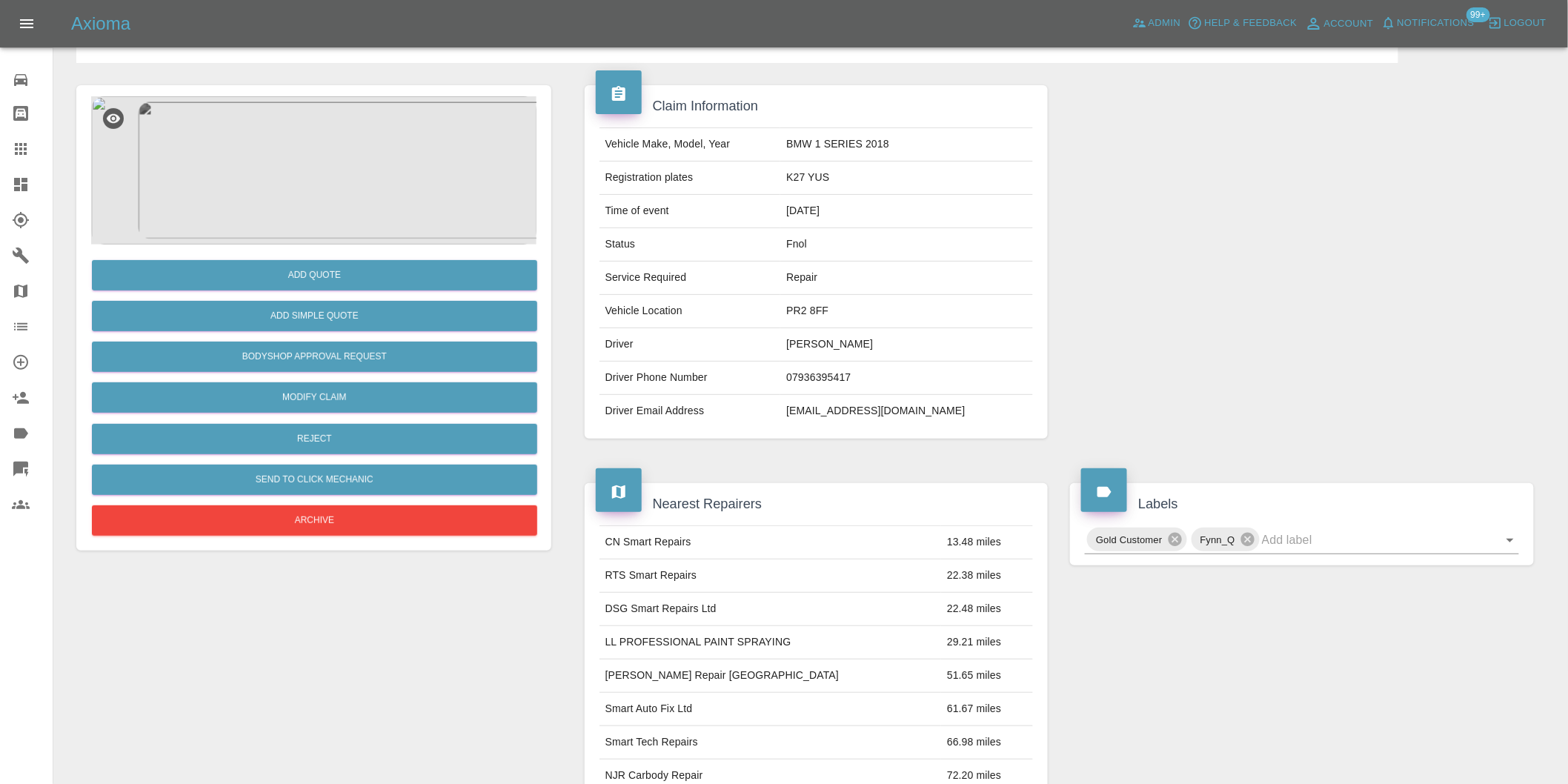
click at [319, 186] on img at bounding box center [314, 170] width 445 height 148
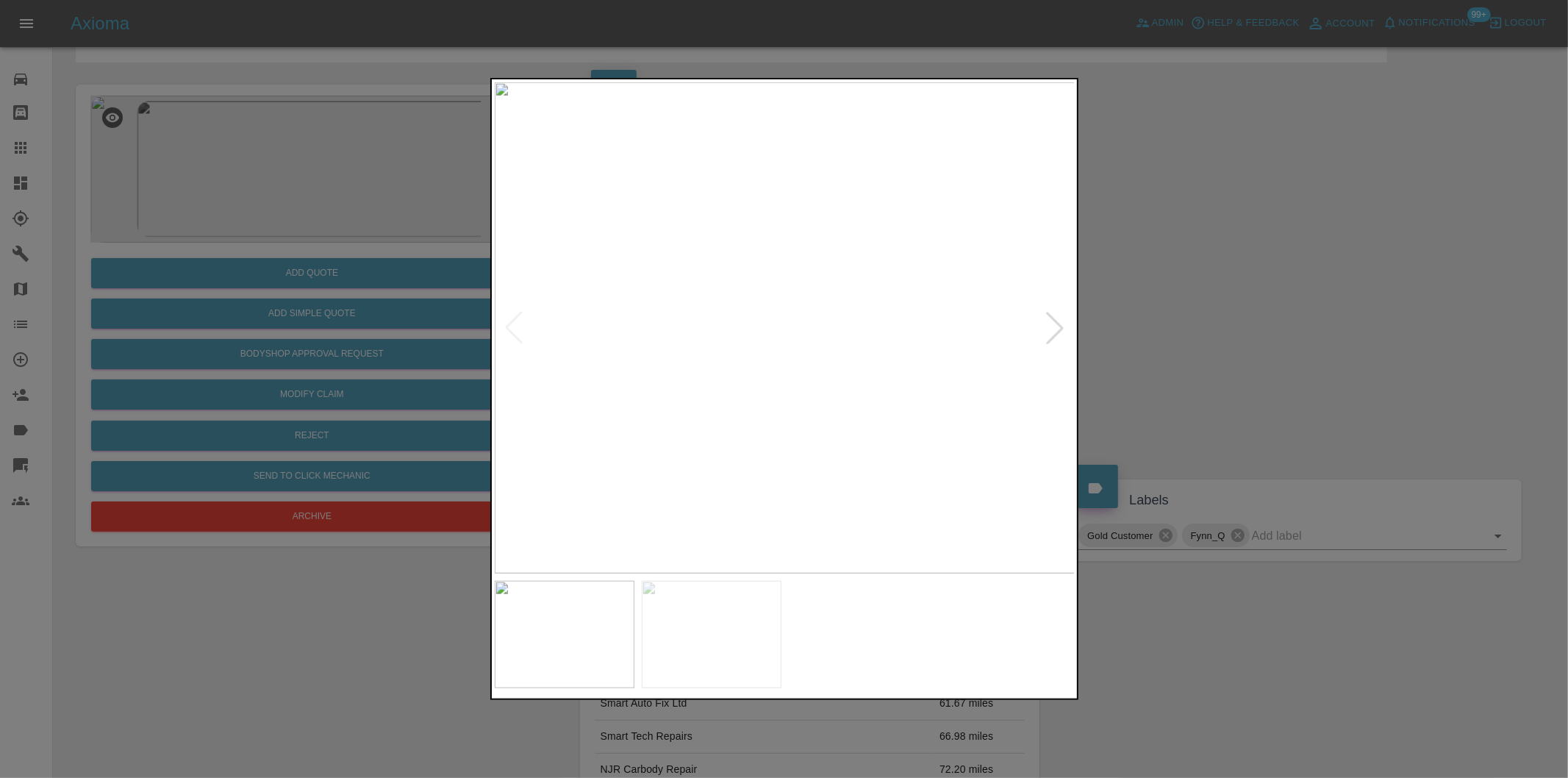
click at [1054, 332] on div at bounding box center [1054, 327] width 32 height 32
click at [1055, 332] on img at bounding box center [784, 328] width 581 height 491
click at [1247, 334] on div at bounding box center [784, 389] width 1568 height 778
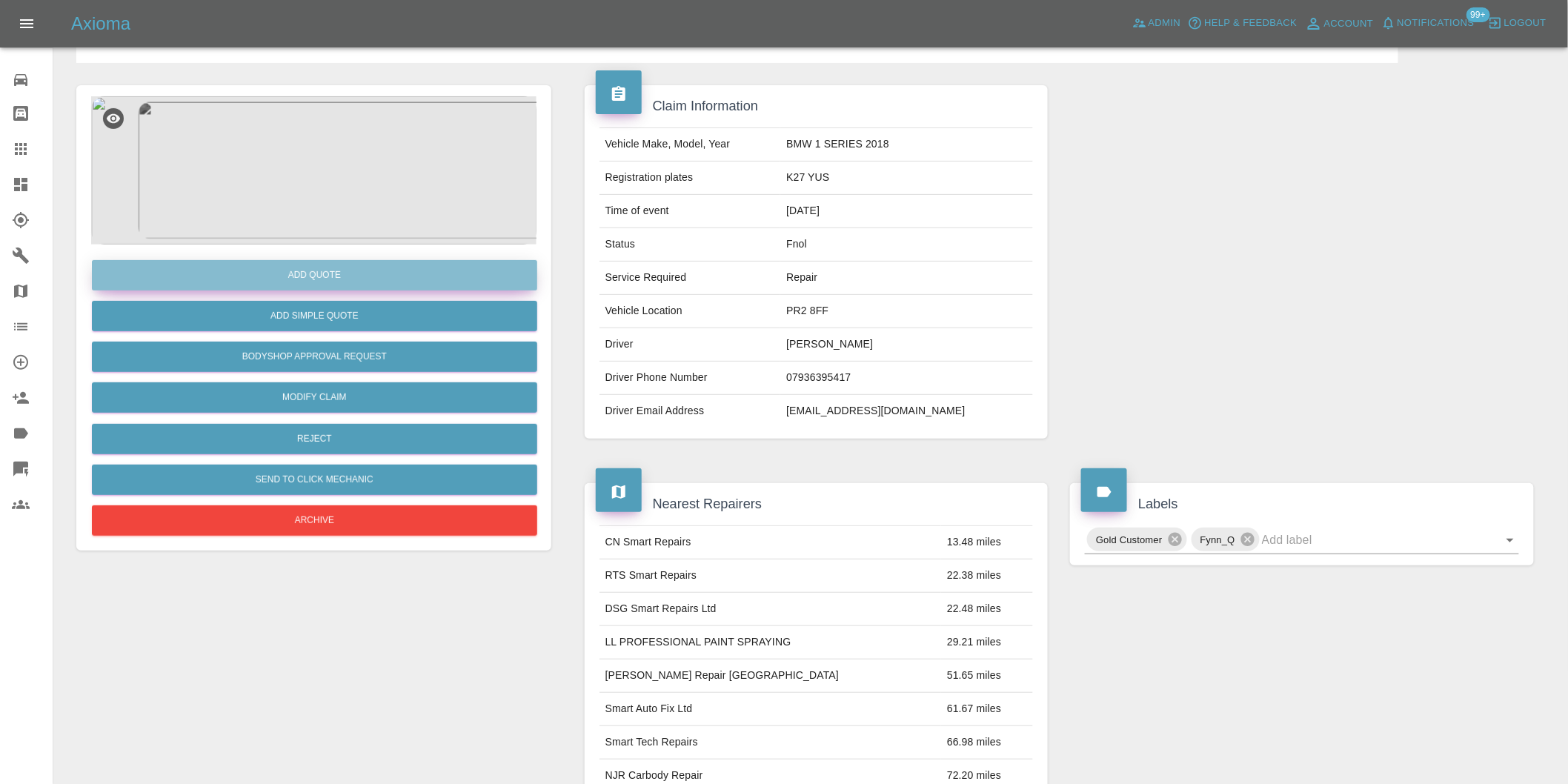
click at [322, 282] on button "Add Quote" at bounding box center [315, 275] width 445 height 30
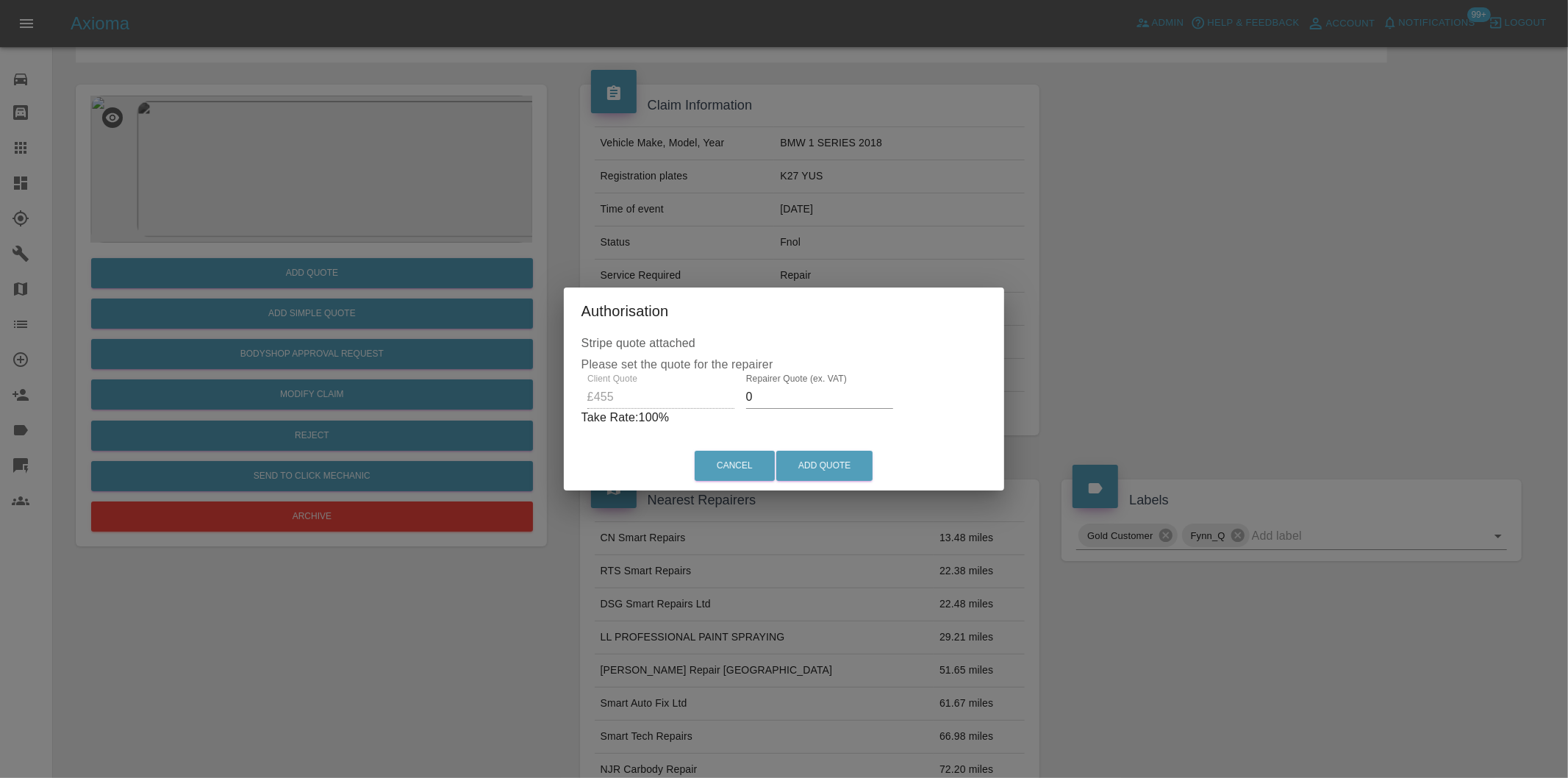
click at [778, 397] on input "0" at bounding box center [819, 397] width 147 height 23
type input "0290"
click at [815, 467] on button "Add Quote" at bounding box center [823, 465] width 96 height 30
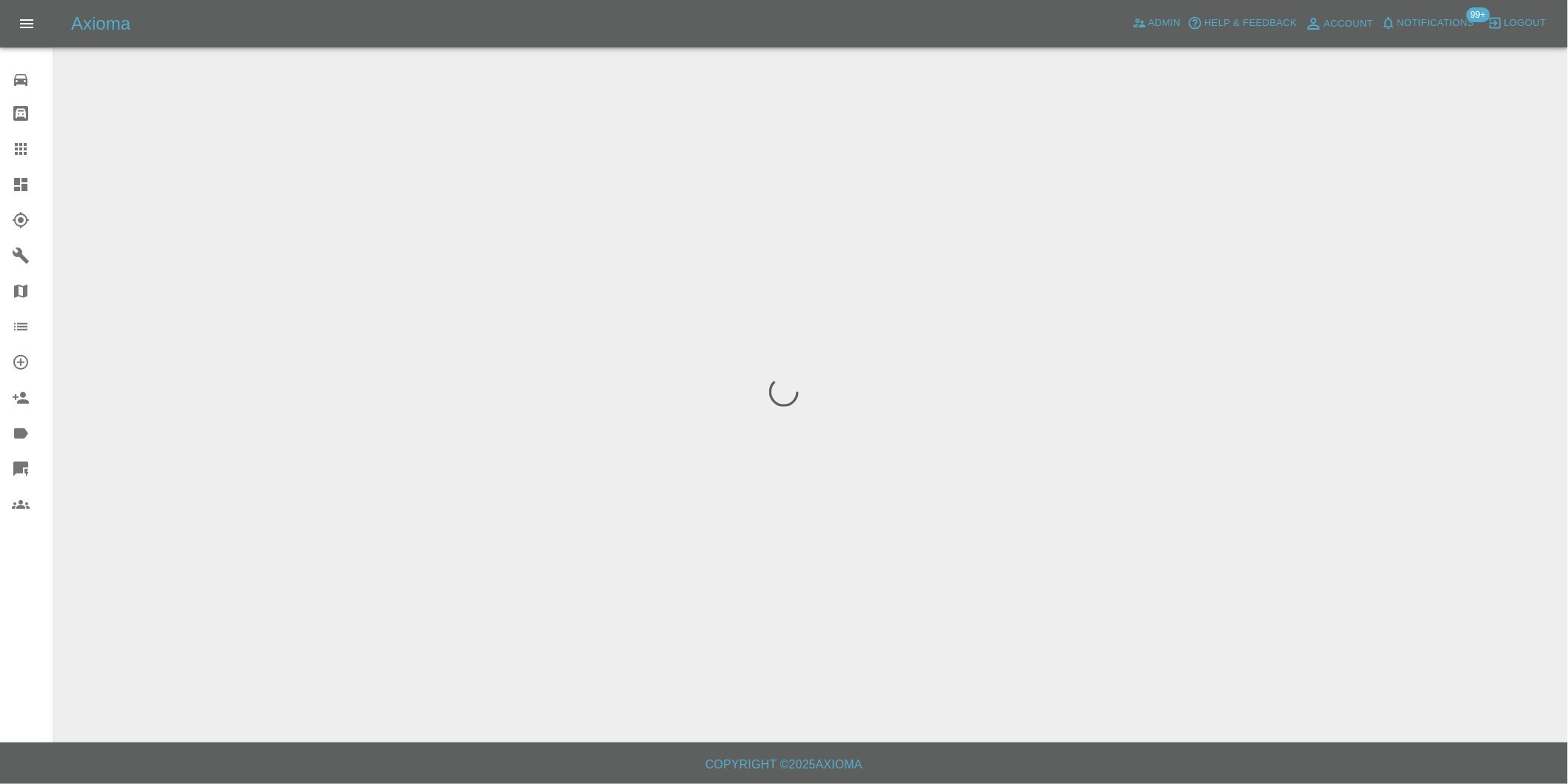
scroll to position [0, 0]
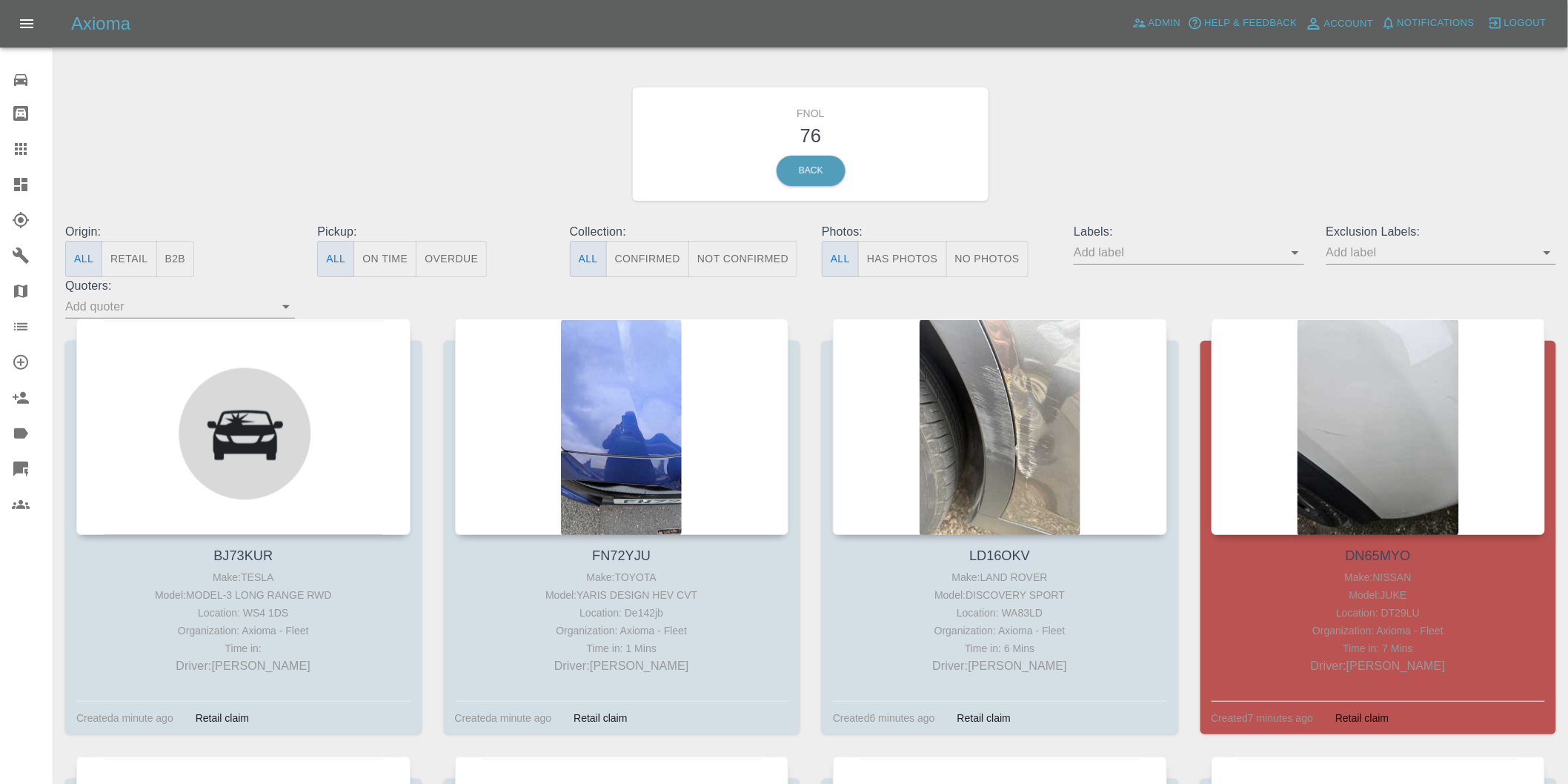
click at [910, 269] on button "Has Photos" at bounding box center [902, 258] width 89 height 36
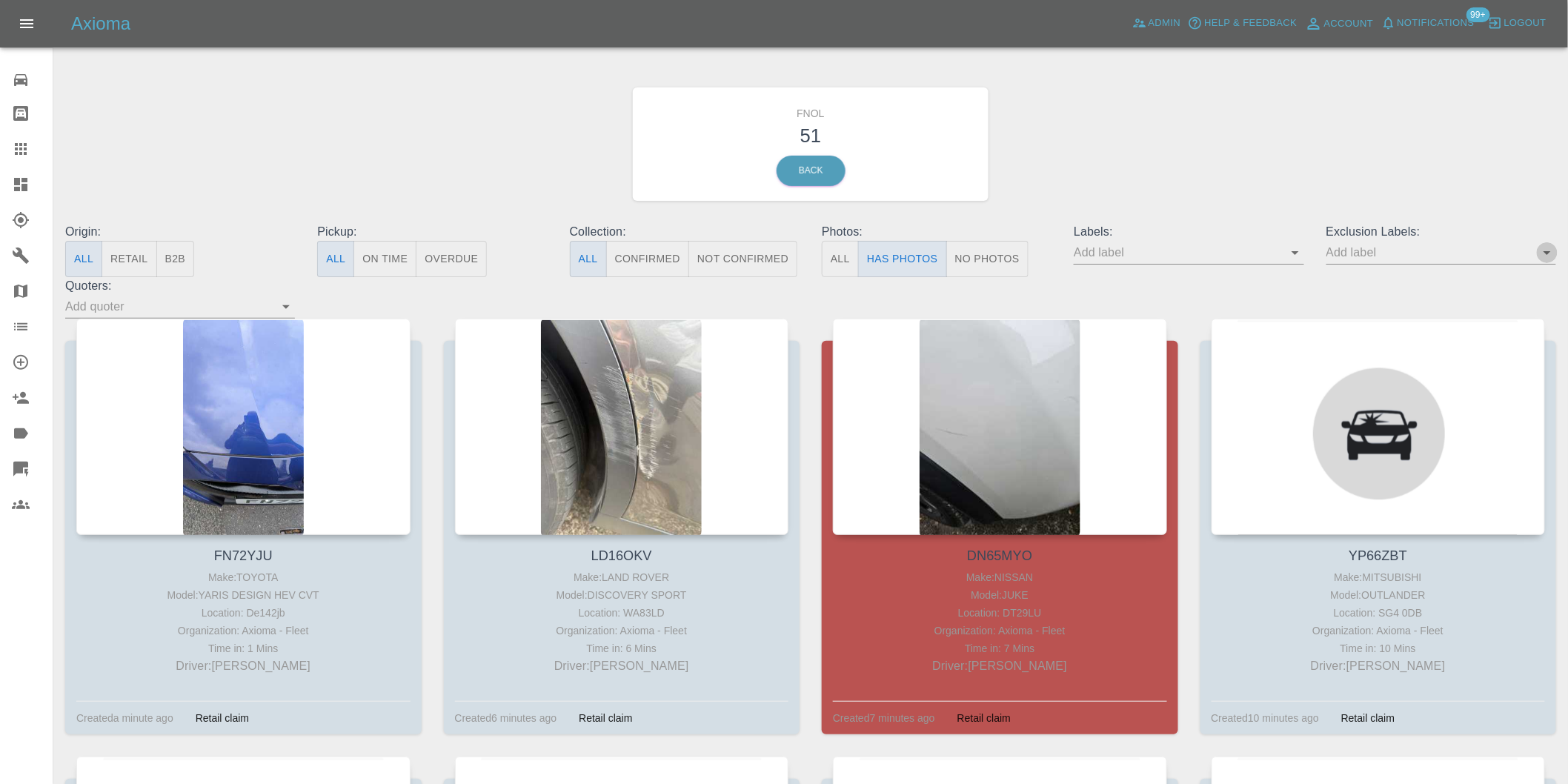
click at [1557, 253] on button "Open" at bounding box center [1546, 252] width 21 height 21
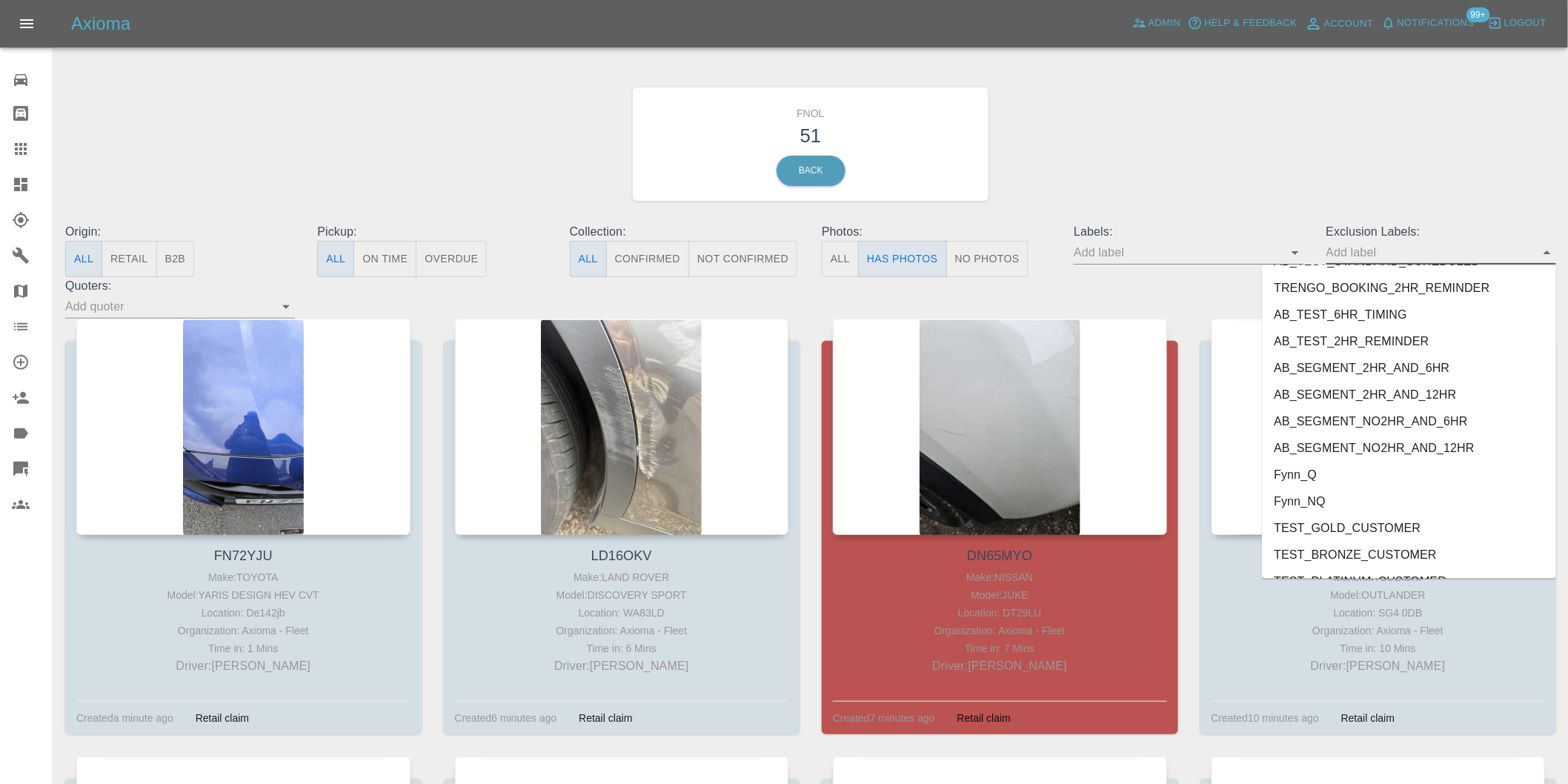
scroll to position [3218, 0]
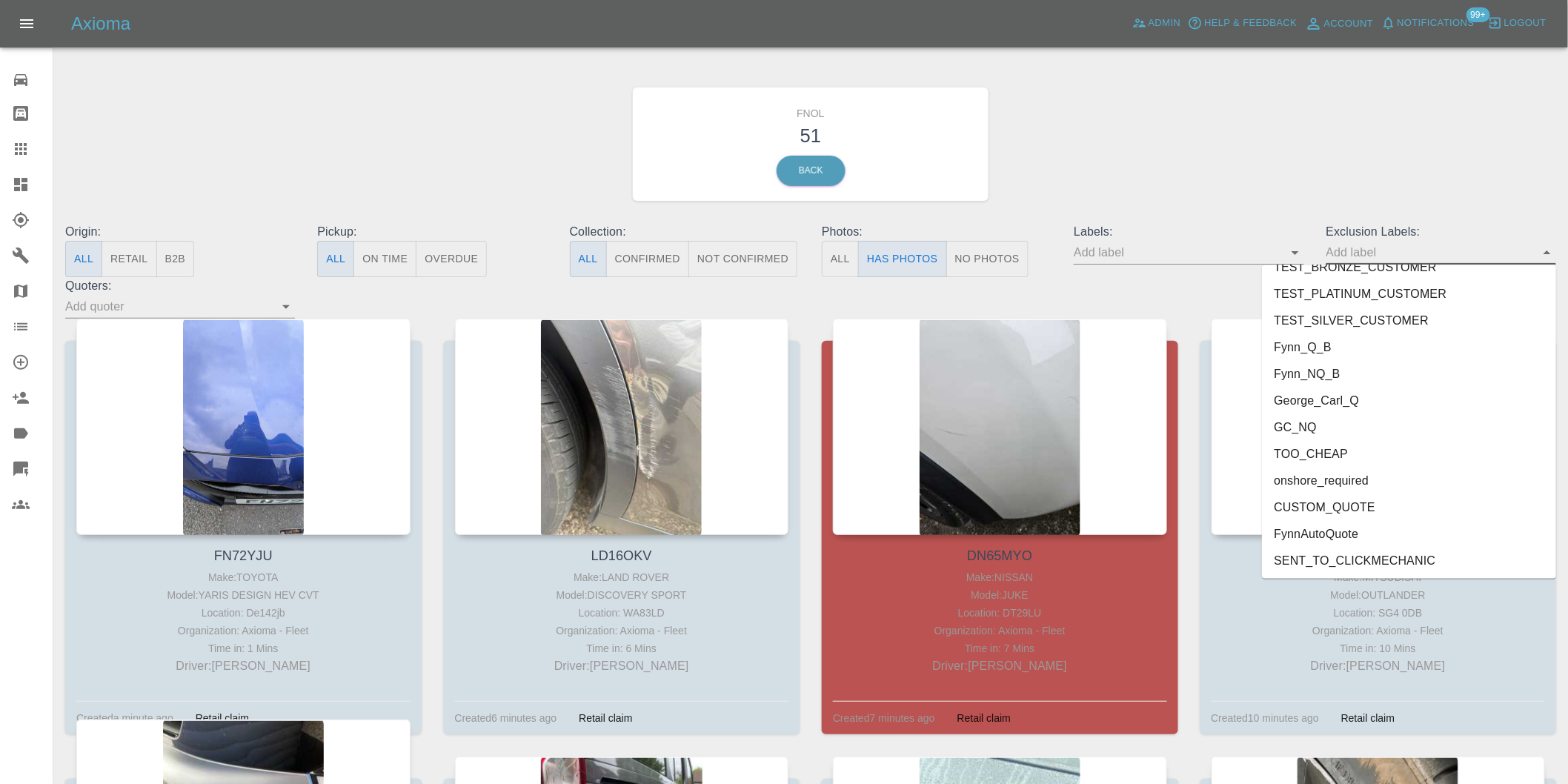
click at [1335, 395] on li "George_Carl_Q" at bounding box center [1409, 400] width 294 height 26
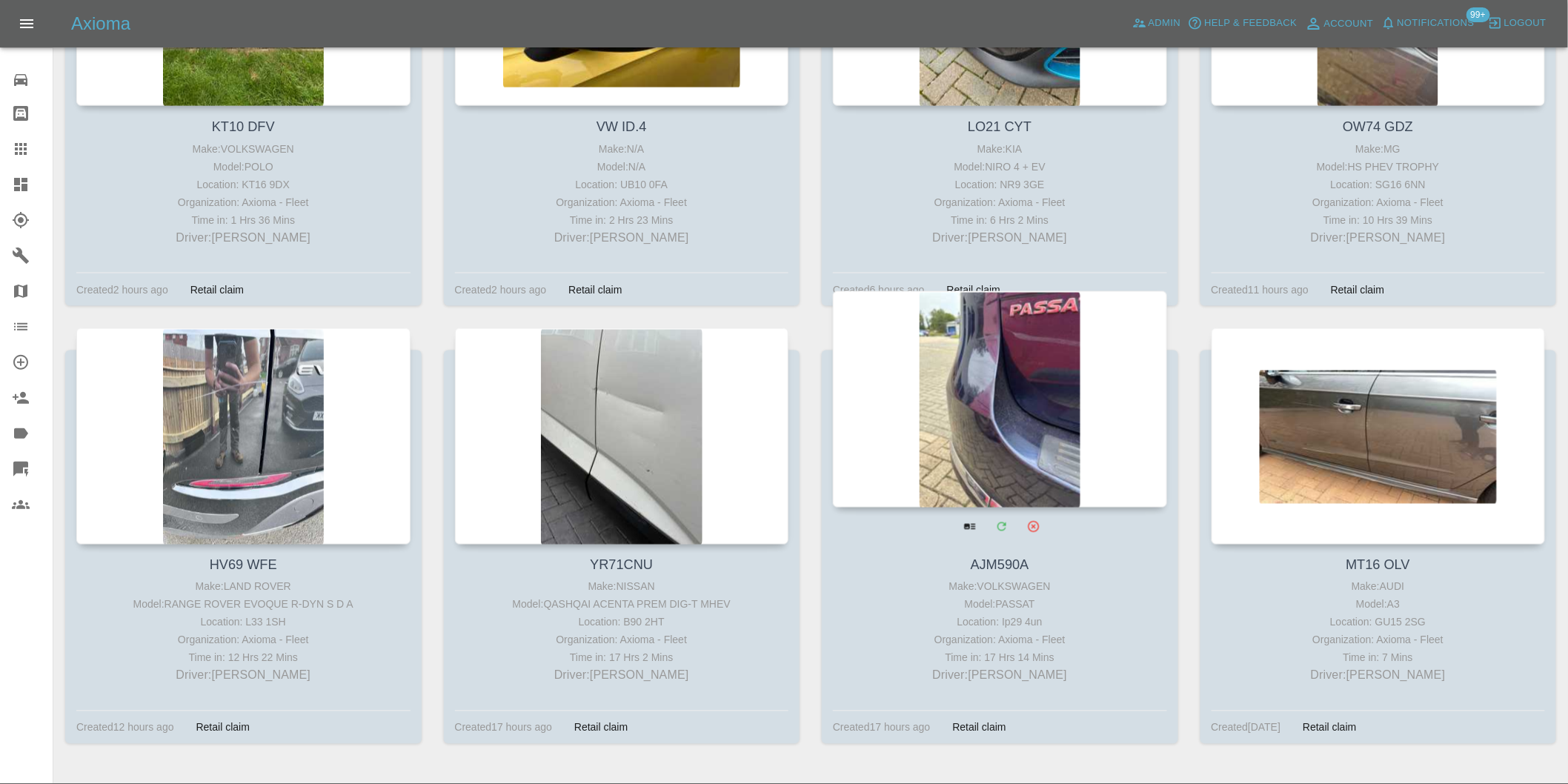
scroll to position [908, 0]
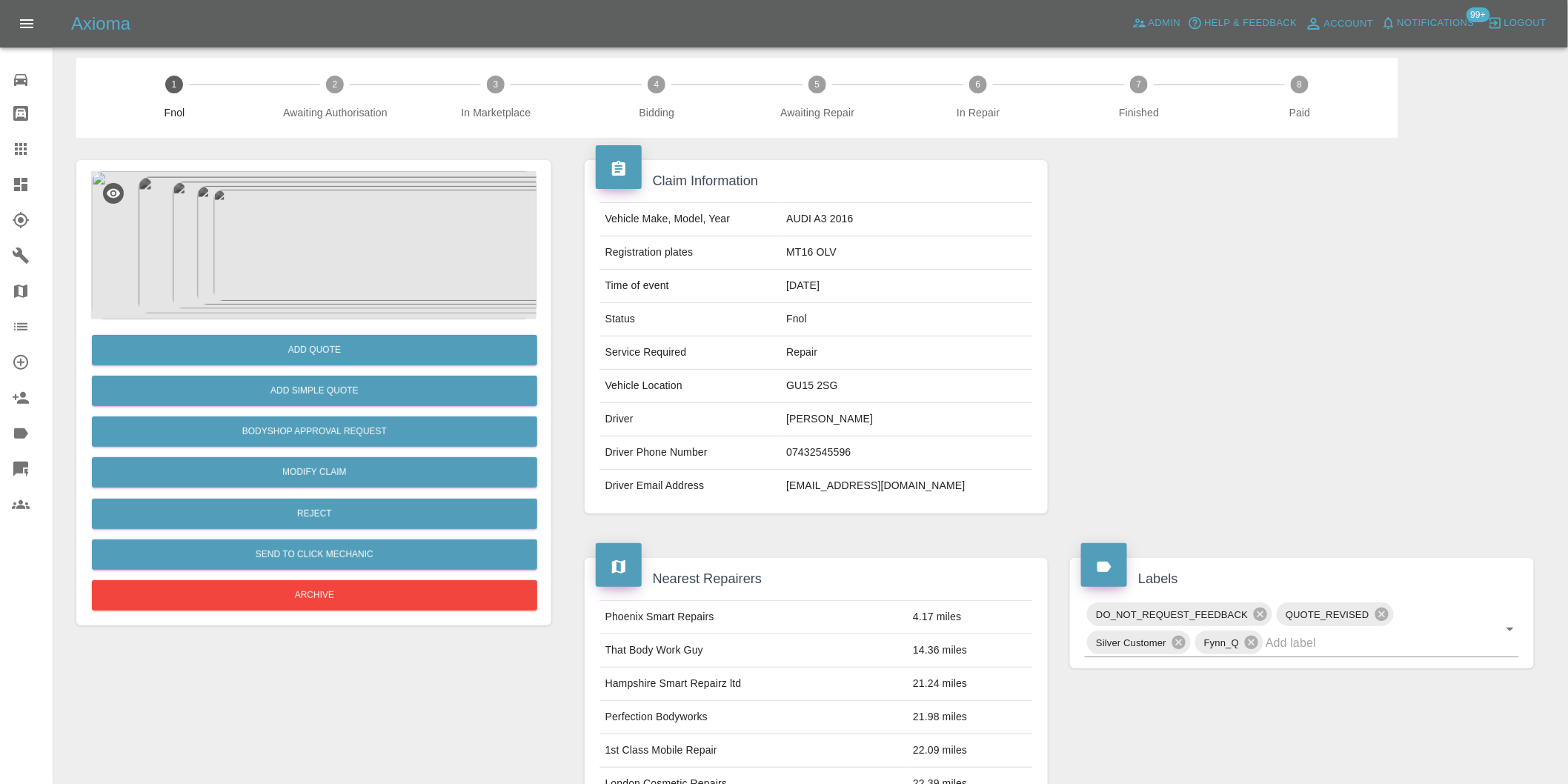
scroll to position [1, 0]
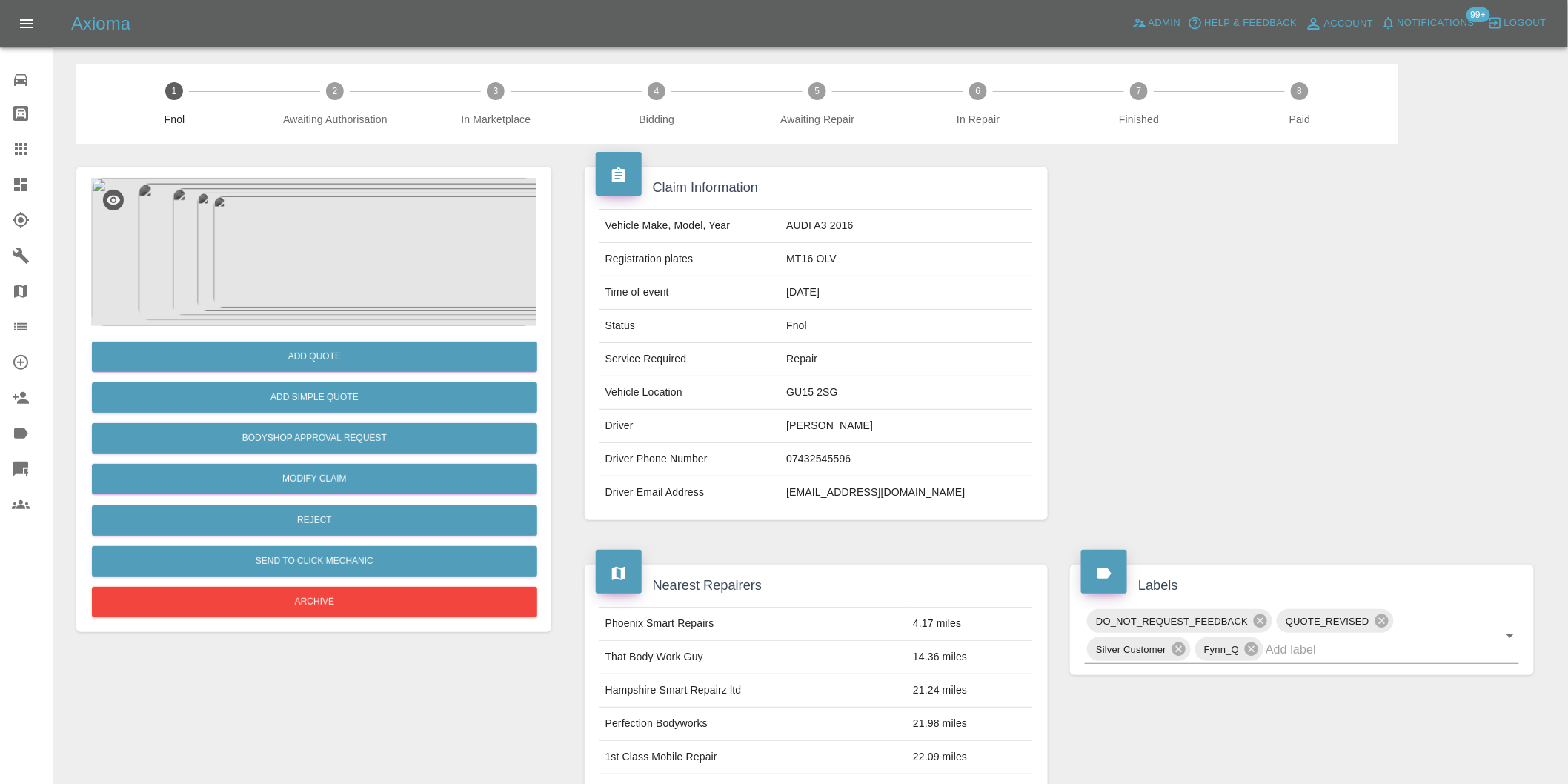
click at [231, 253] on img at bounding box center [314, 251] width 445 height 148
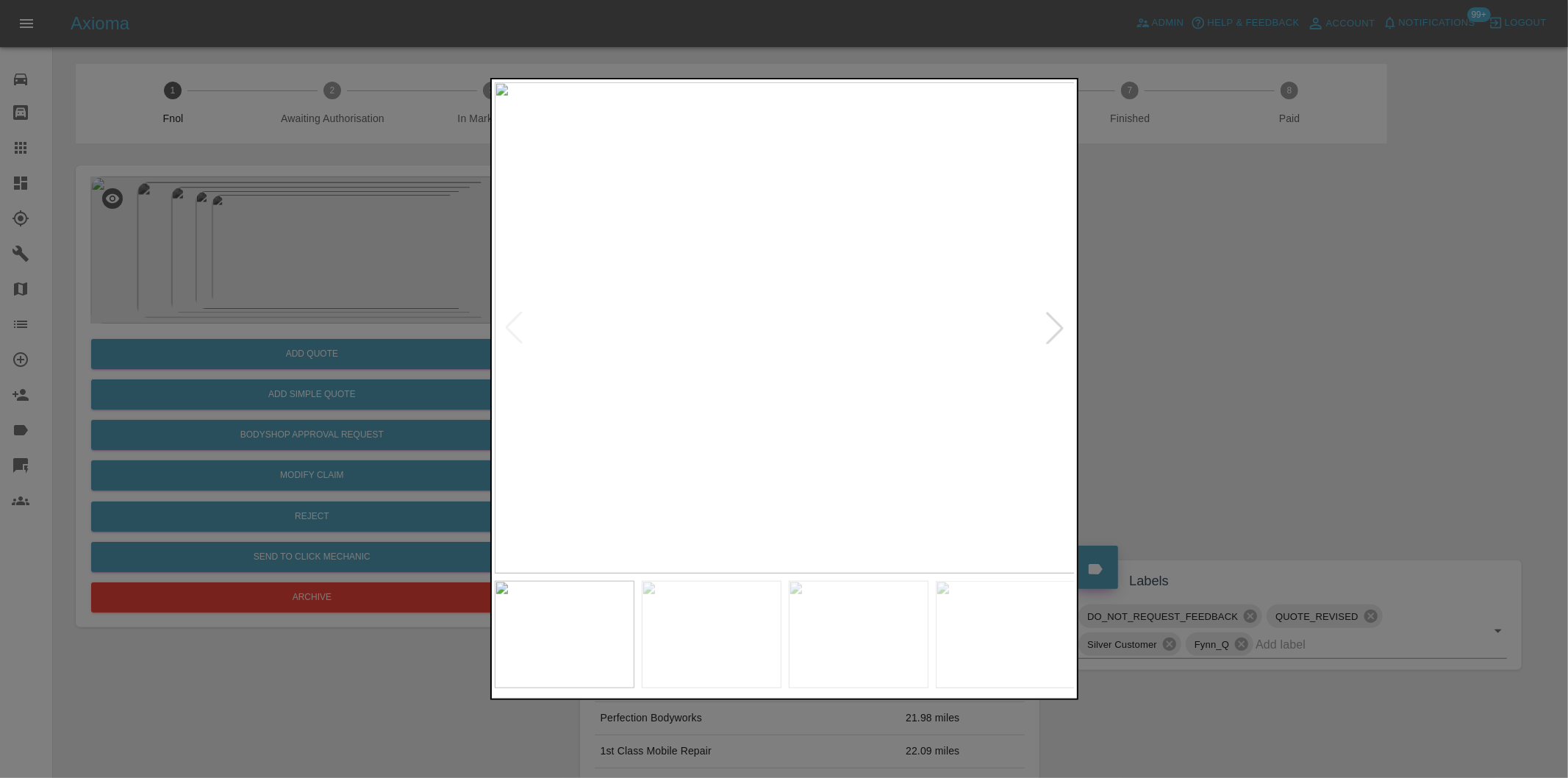
click at [1061, 327] on div at bounding box center [1054, 327] width 32 height 32
click at [1062, 327] on div at bounding box center [1054, 327] width 32 height 32
click at [1055, 329] on div at bounding box center [1054, 327] width 32 height 32
click at [1055, 329] on img at bounding box center [784, 328] width 581 height 491
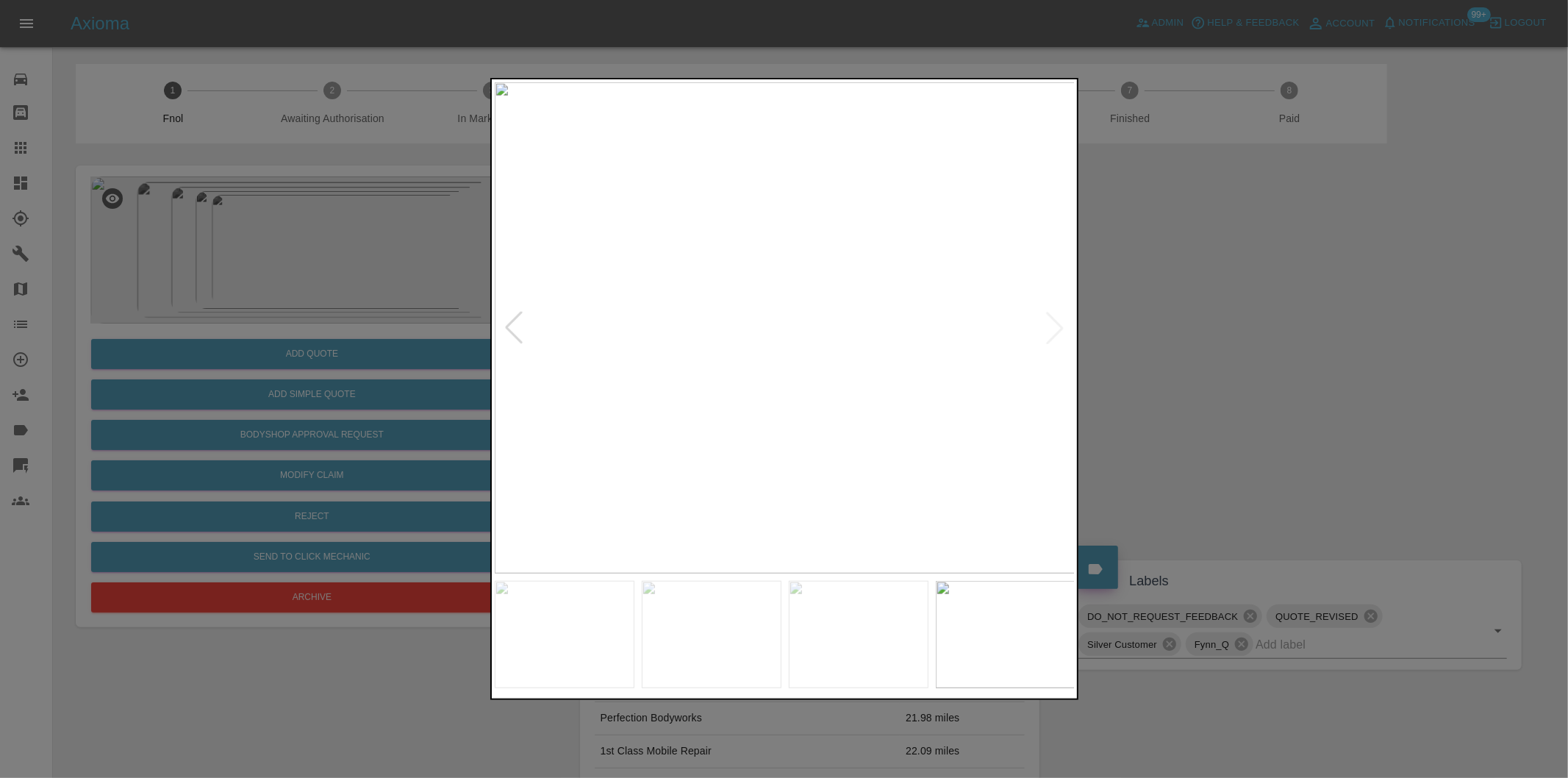
click at [512, 327] on div at bounding box center [513, 327] width 32 height 32
click at [512, 326] on img at bounding box center [784, 328] width 581 height 491
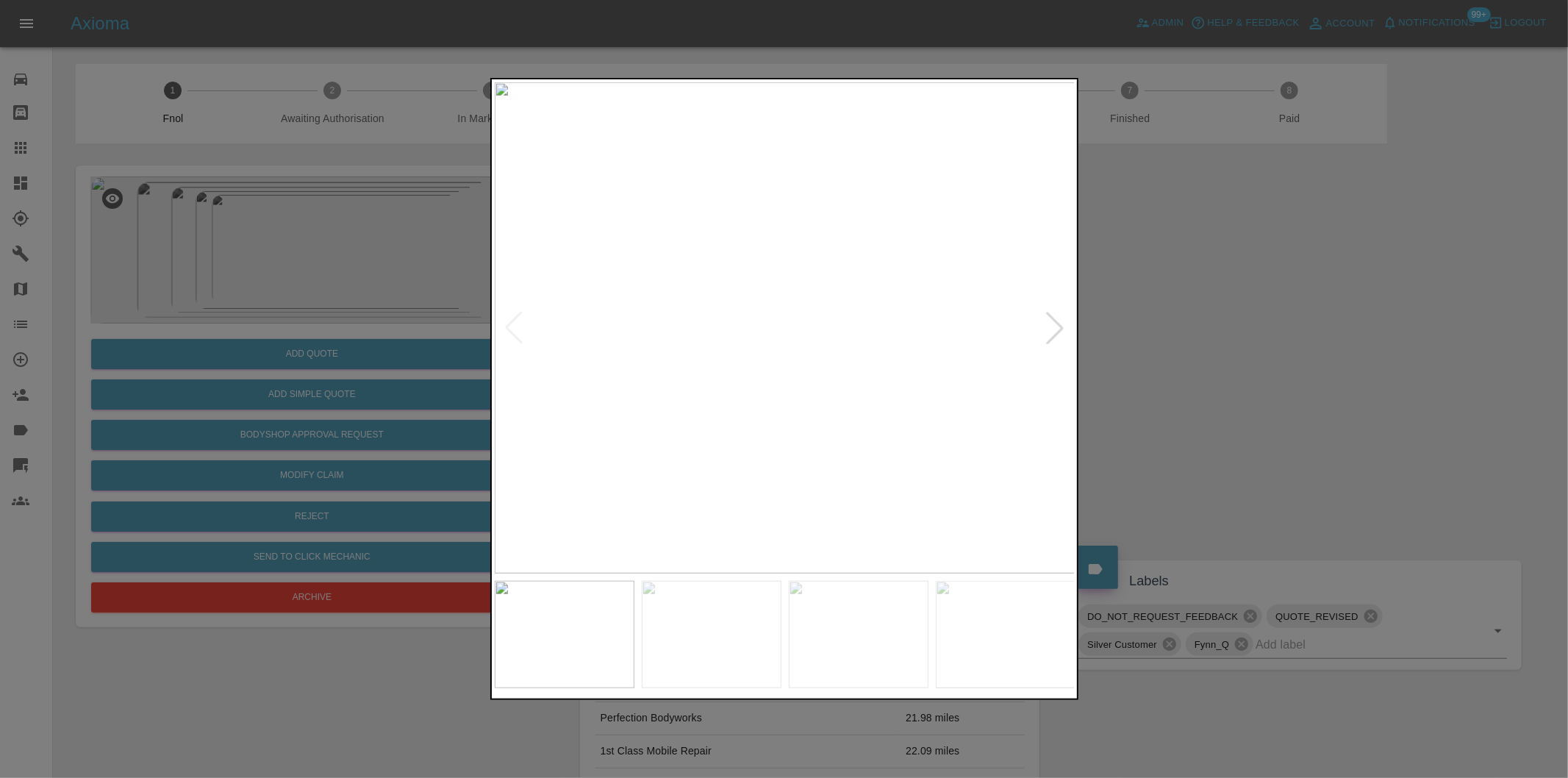
drag, startPoint x: 1209, startPoint y: 348, endPoint x: 968, endPoint y: 391, distance: 244.8
click at [1209, 349] on div at bounding box center [784, 389] width 1568 height 778
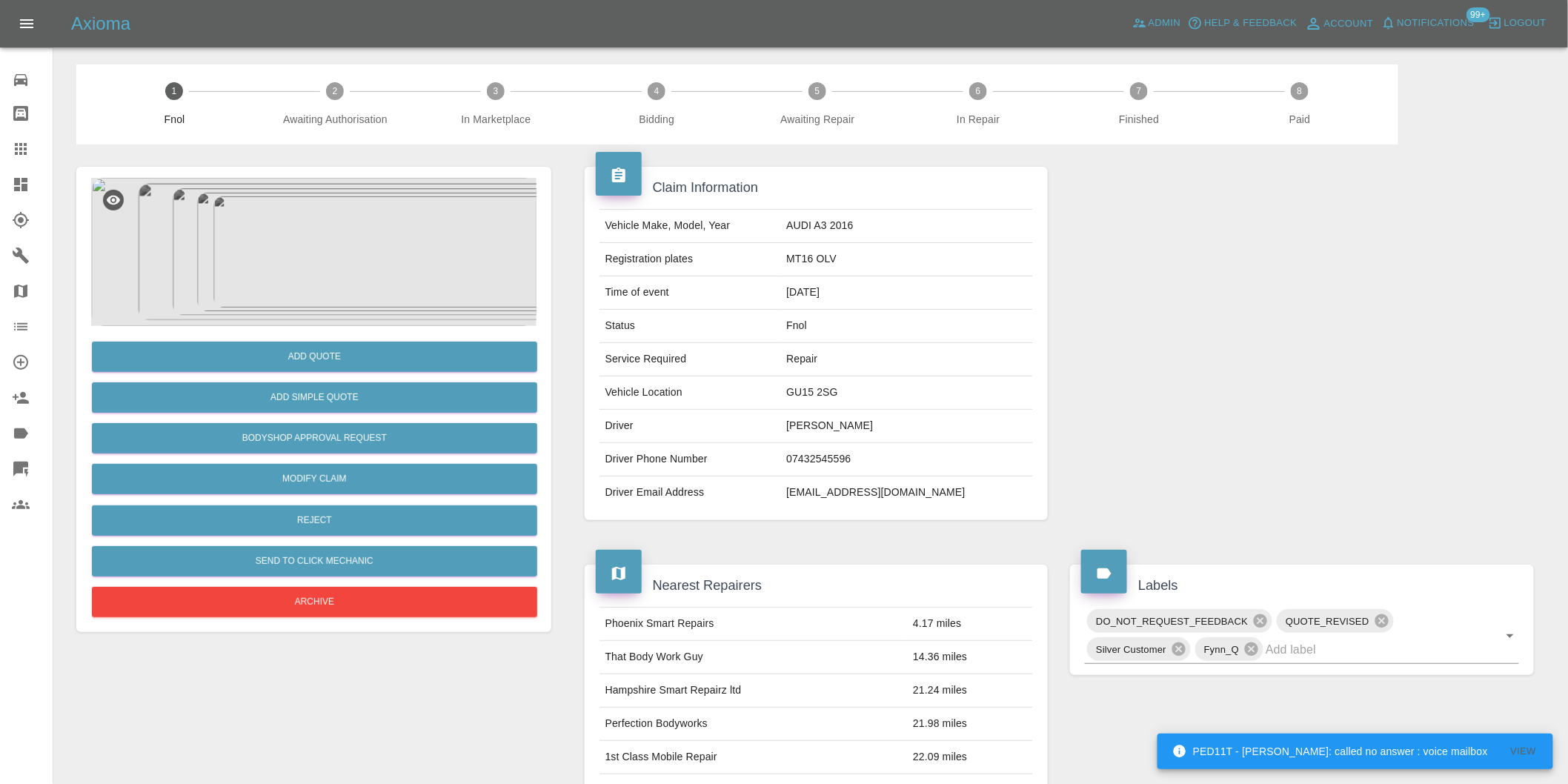
click at [406, 238] on img at bounding box center [314, 251] width 445 height 148
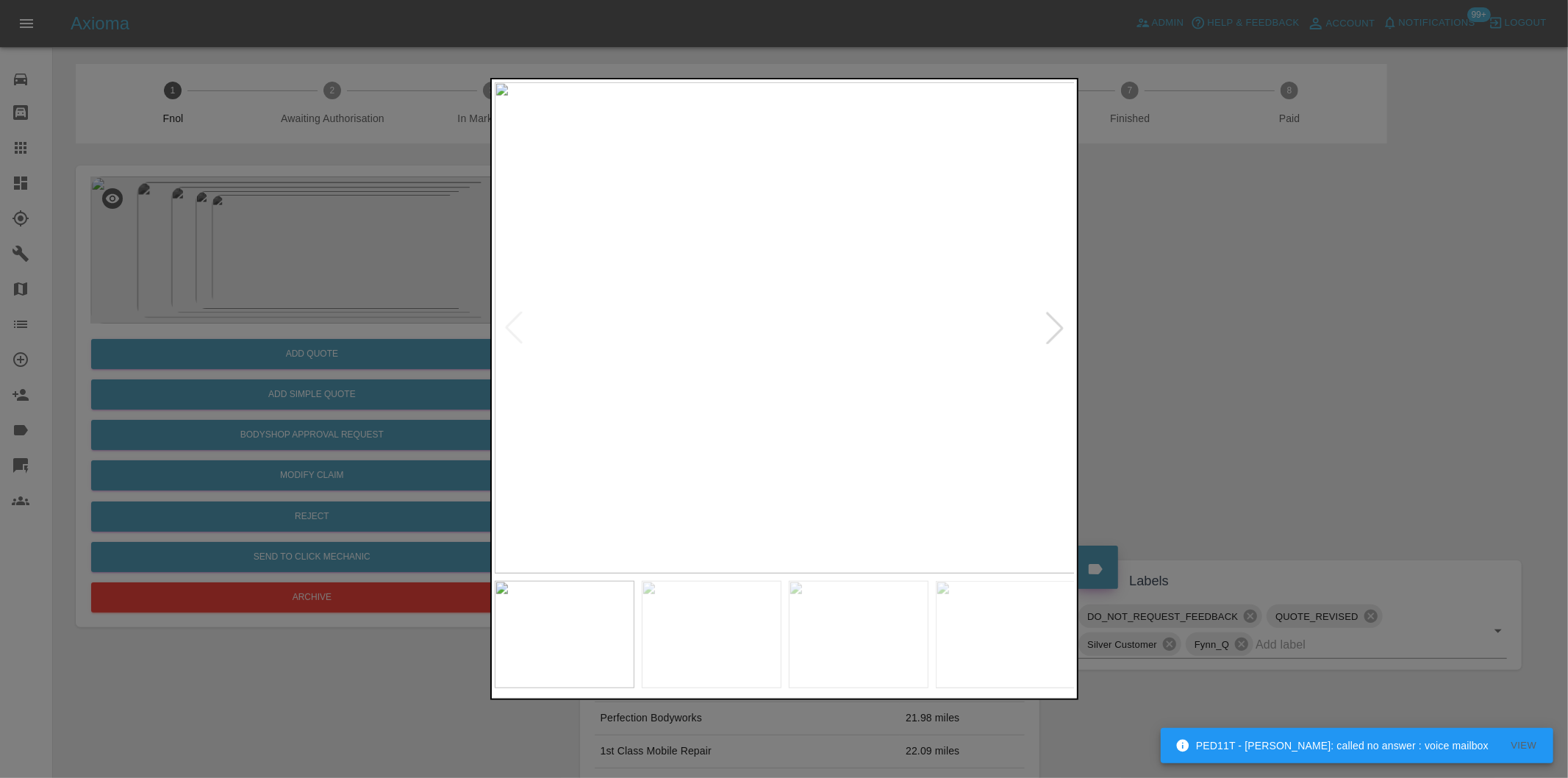
click at [1058, 335] on div at bounding box center [1054, 327] width 32 height 32
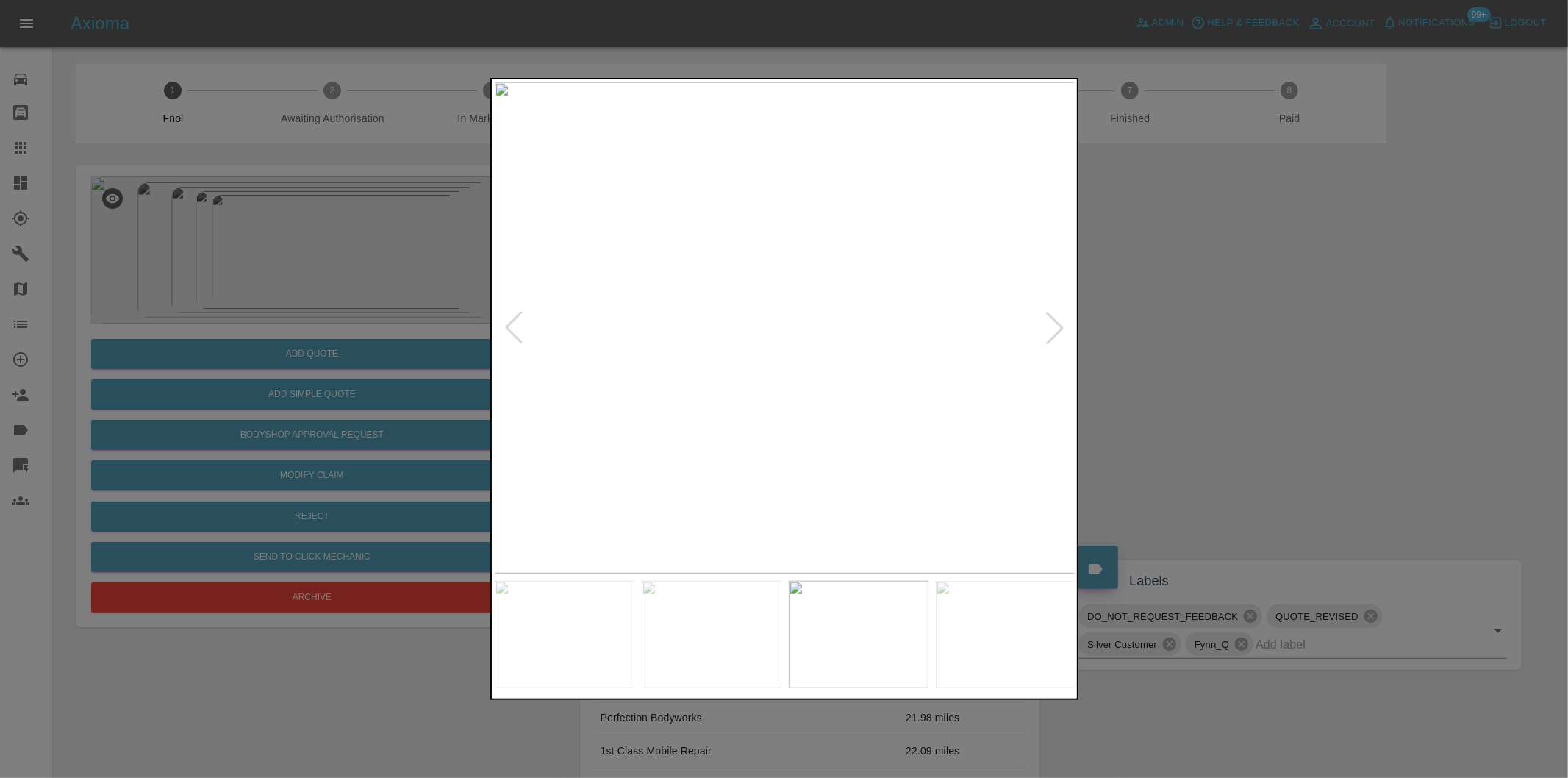
click at [1058, 329] on div at bounding box center [1054, 327] width 32 height 32
click at [1056, 327] on img at bounding box center [784, 328] width 581 height 491
click at [1188, 336] on div at bounding box center [784, 389] width 1568 height 778
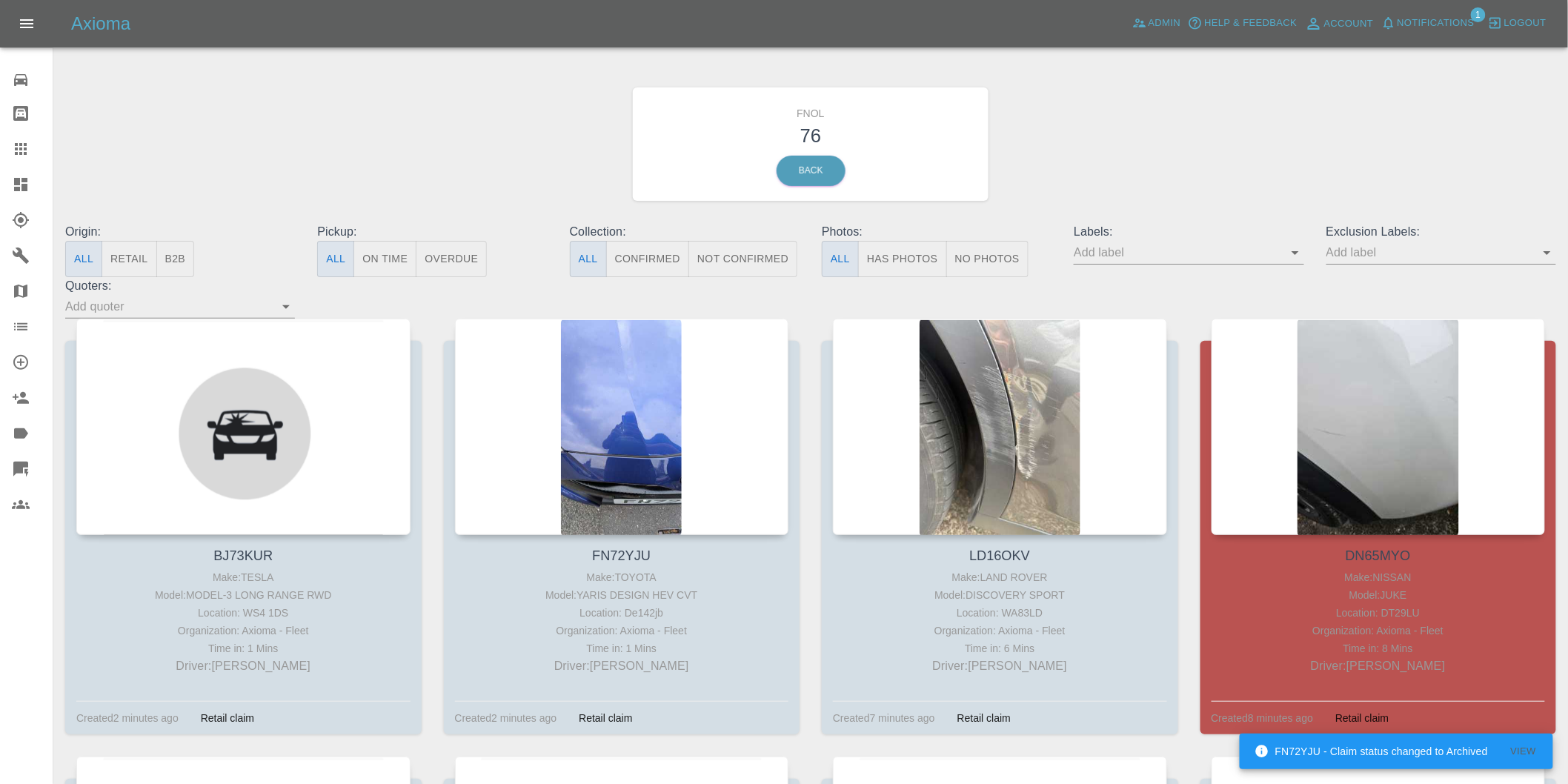
click at [907, 261] on button "Has Photos" at bounding box center [902, 258] width 89 height 36
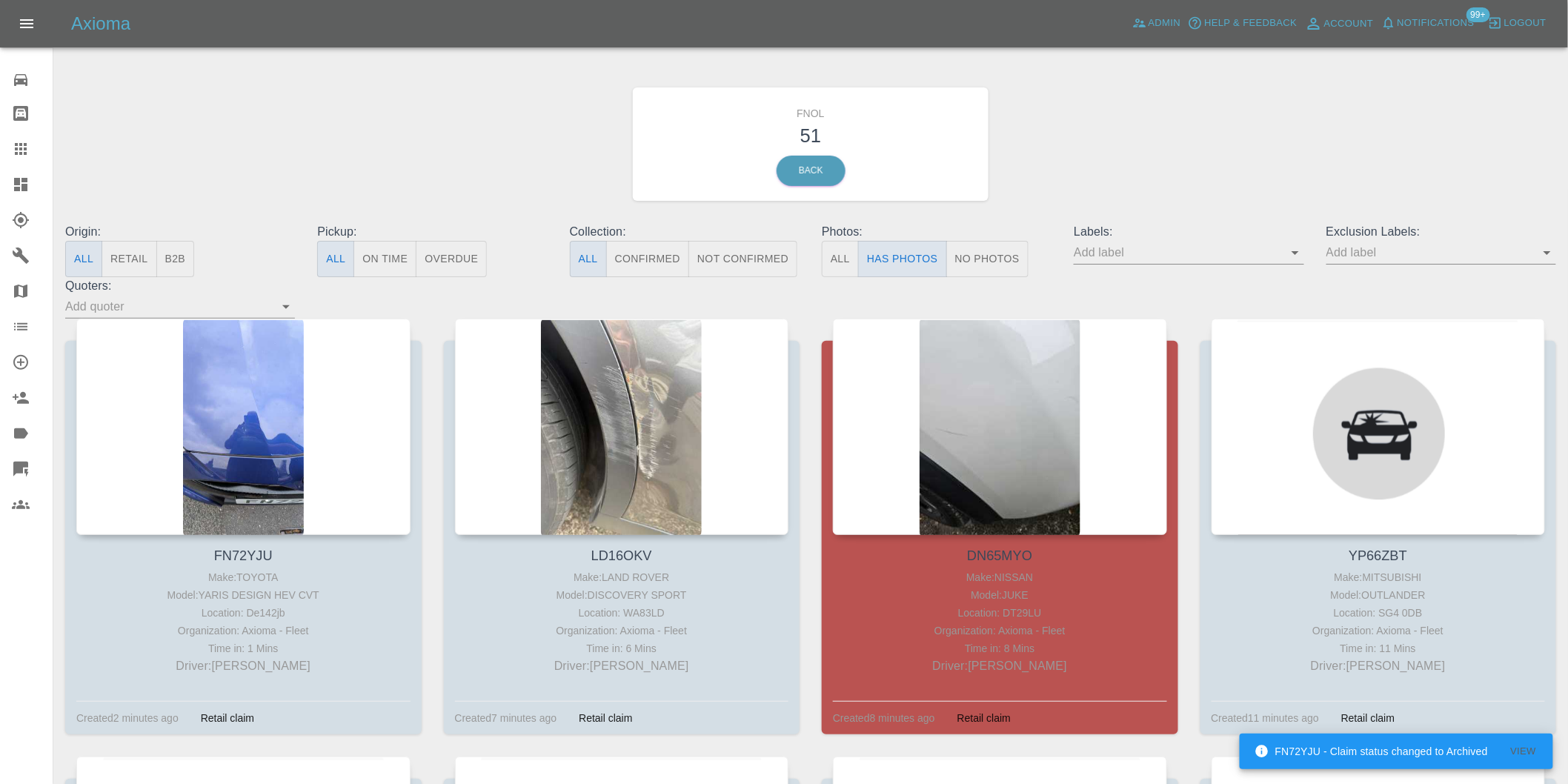
click at [1544, 249] on icon "Open" at bounding box center [1547, 252] width 18 height 18
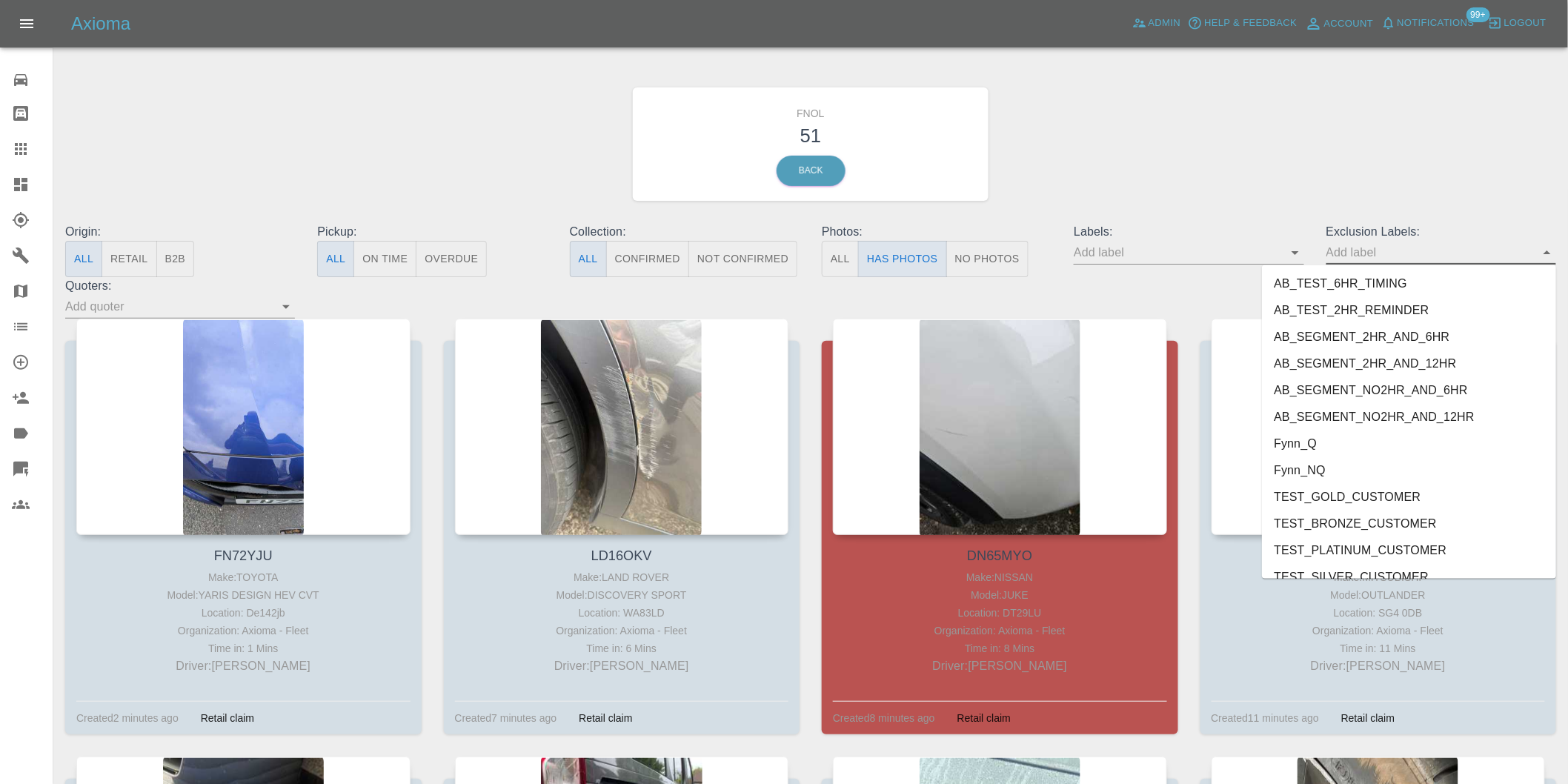
scroll to position [3218, 0]
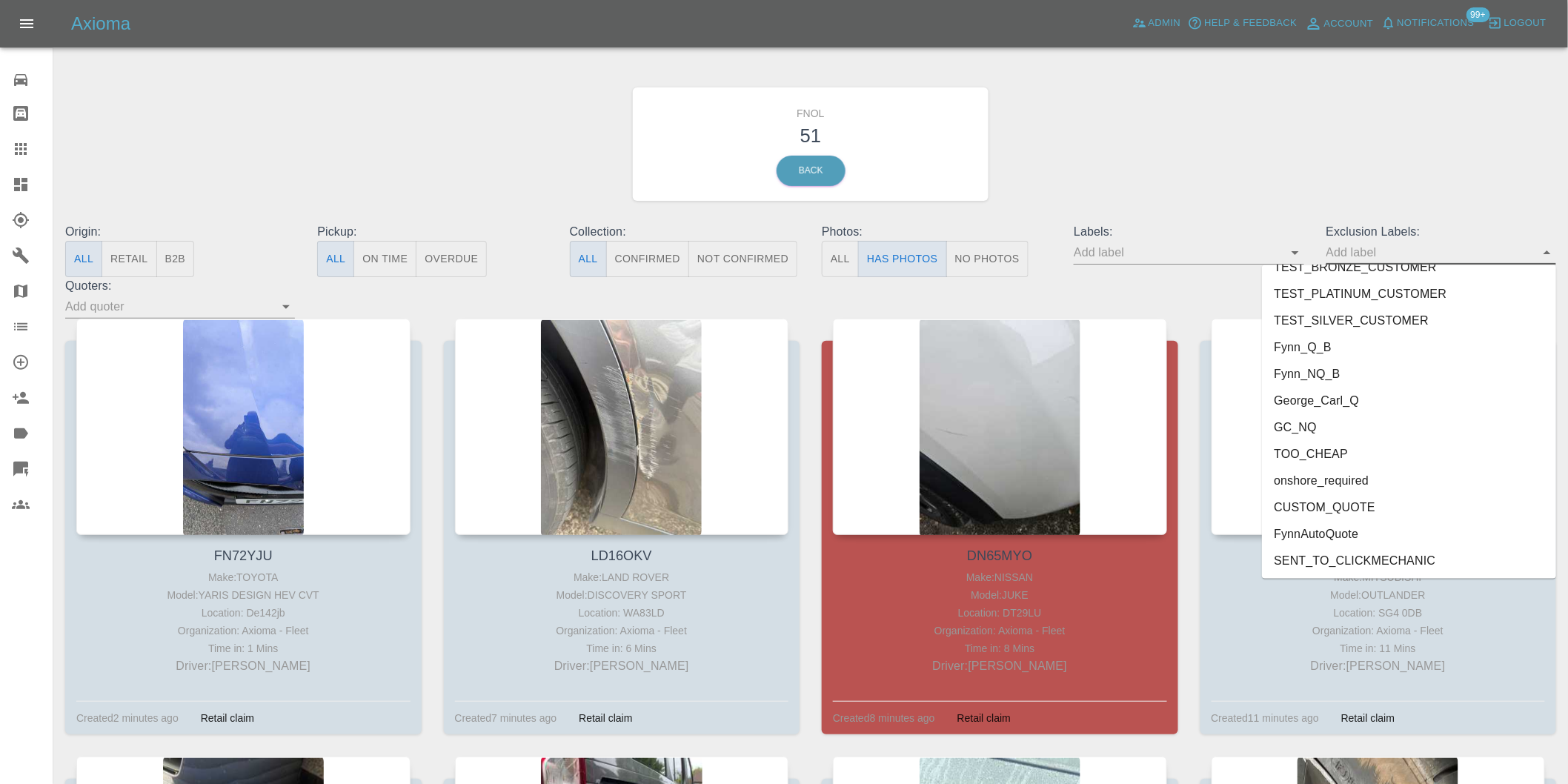
click at [1309, 395] on li "George_Carl_Q" at bounding box center [1409, 400] width 294 height 26
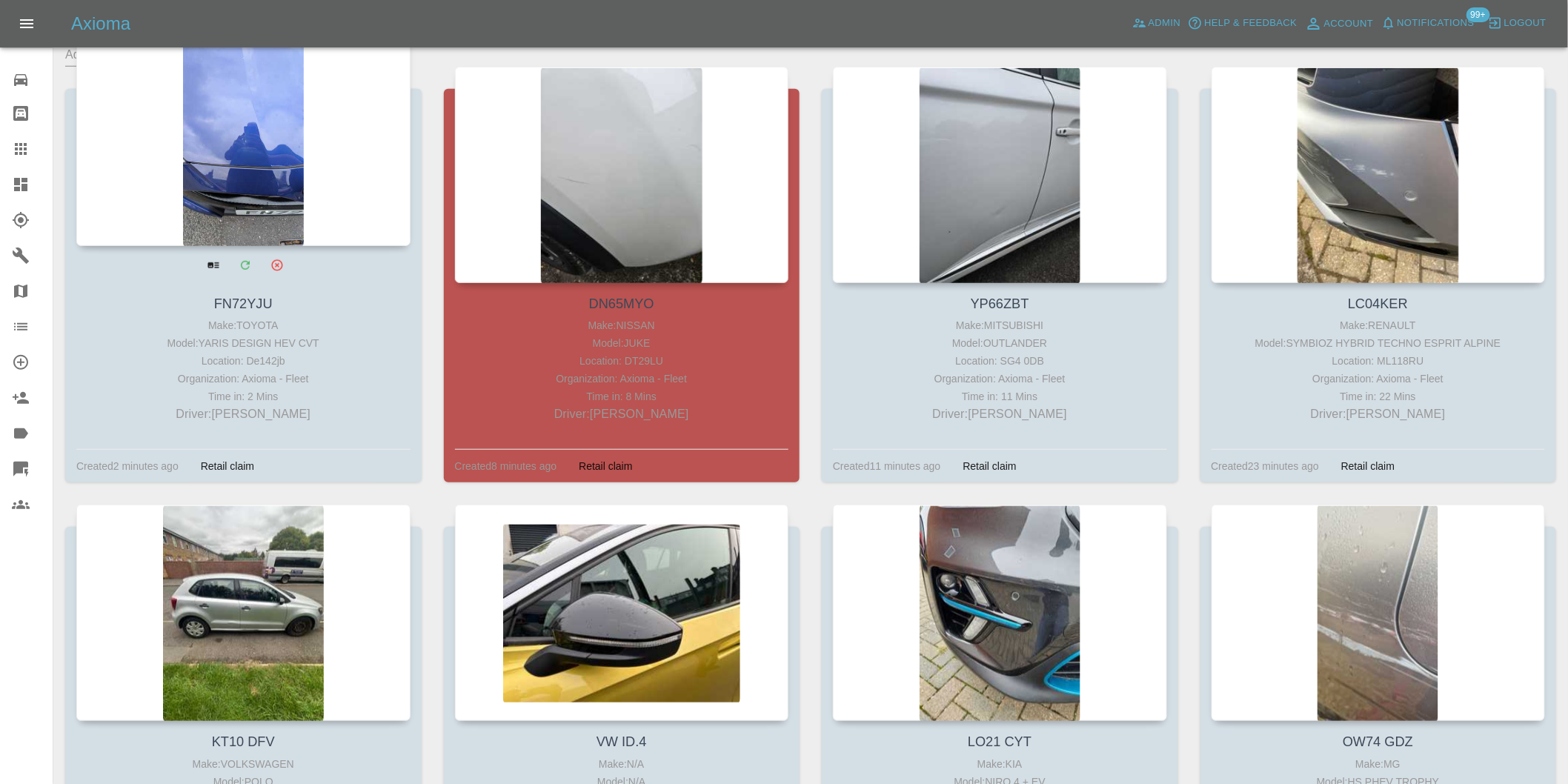
scroll to position [165, 0]
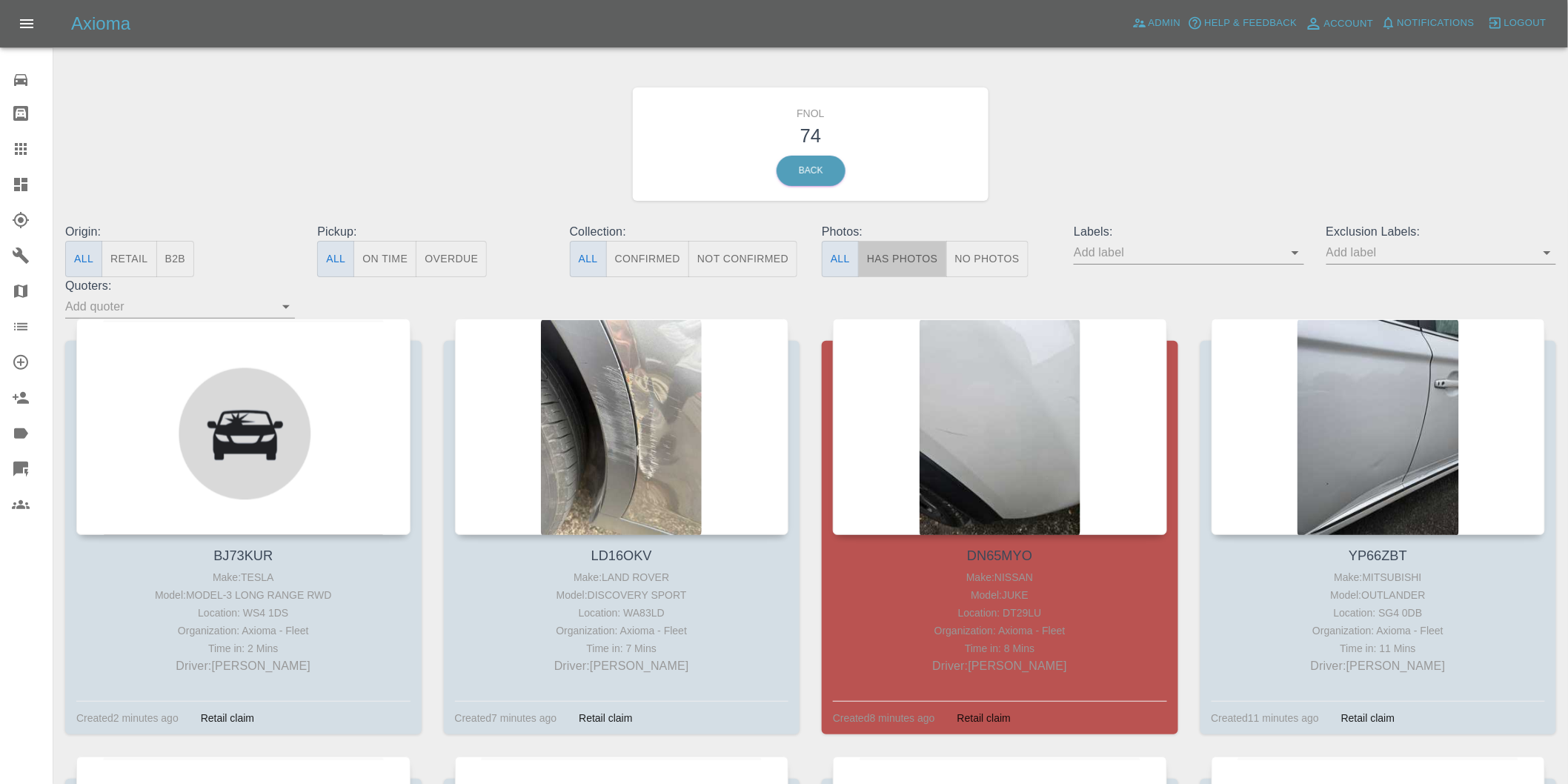
click at [890, 261] on button "Has Photos" at bounding box center [902, 258] width 89 height 36
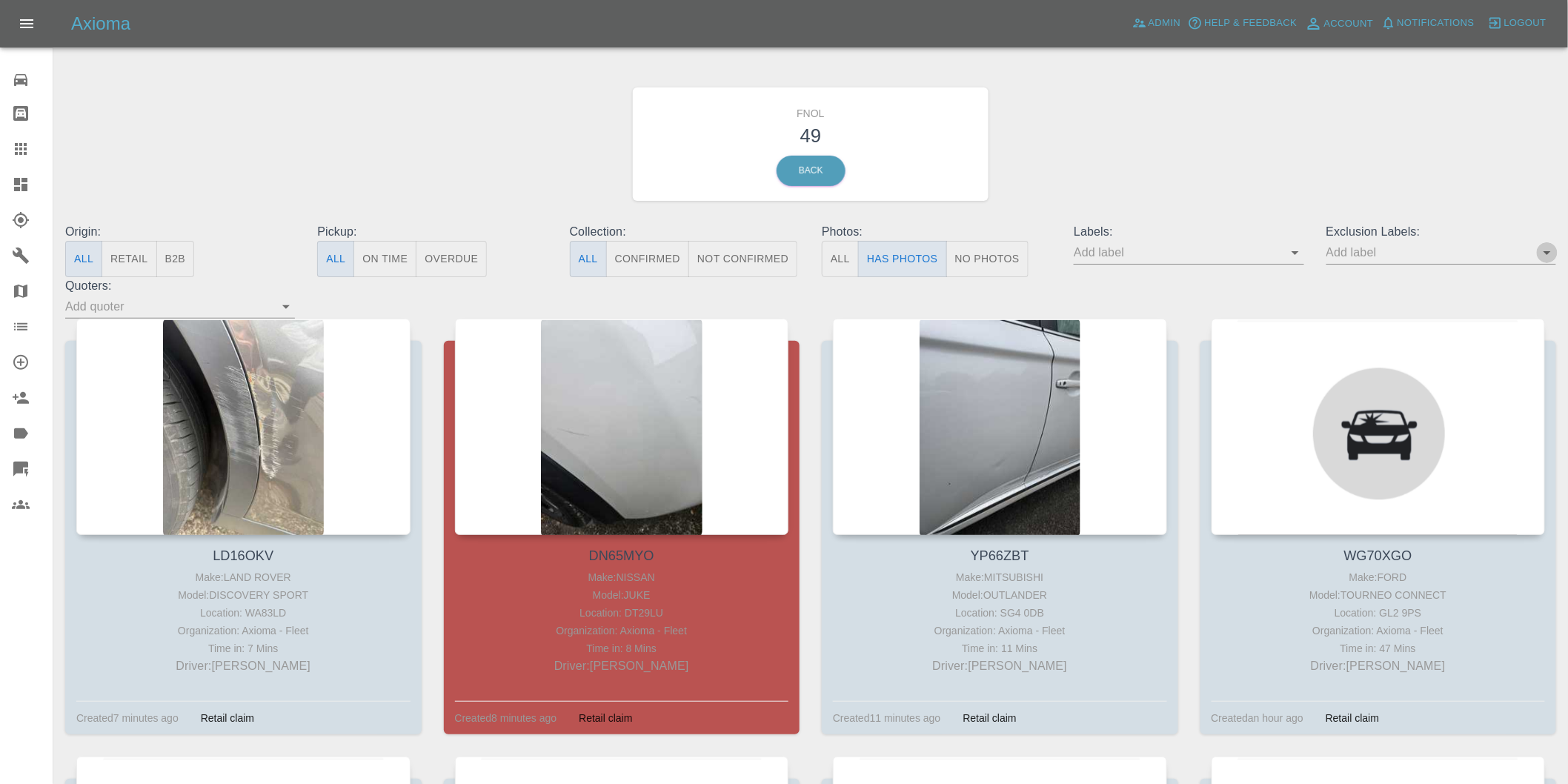
click at [1544, 256] on icon "Open" at bounding box center [1547, 252] width 18 height 18
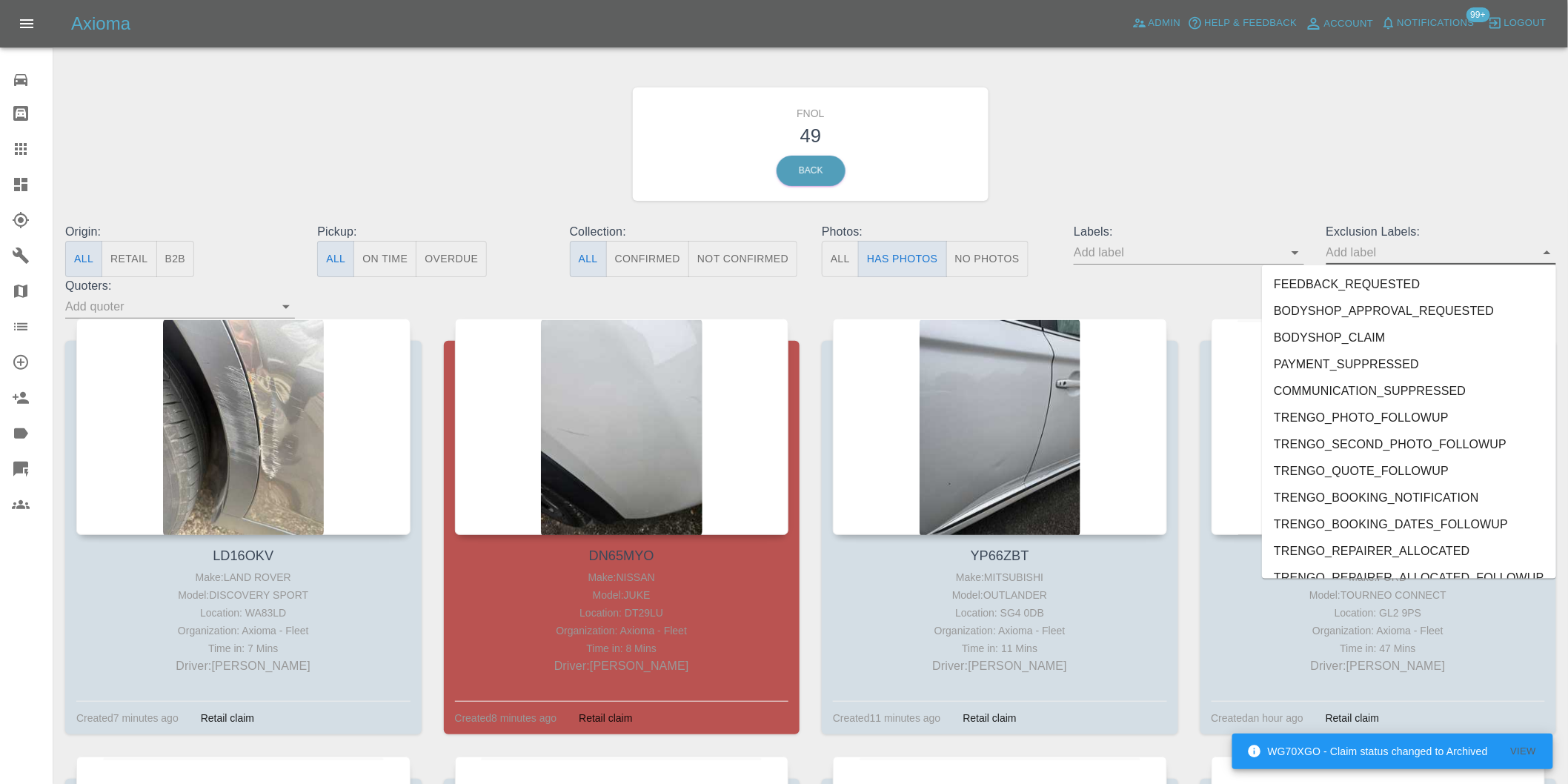
scroll to position [3218, 0]
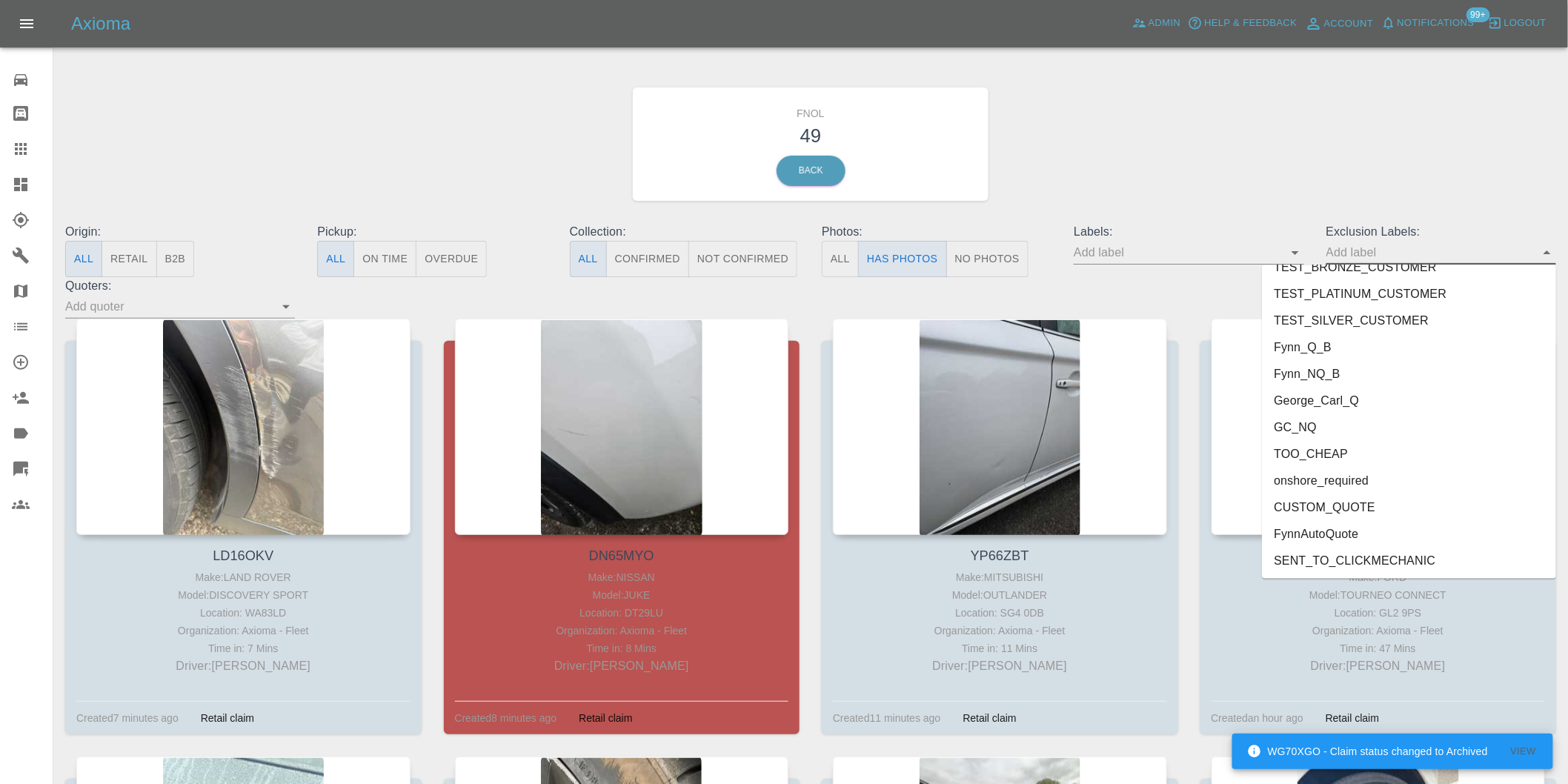
click at [1342, 403] on li "George_Carl_Q" at bounding box center [1409, 400] width 294 height 26
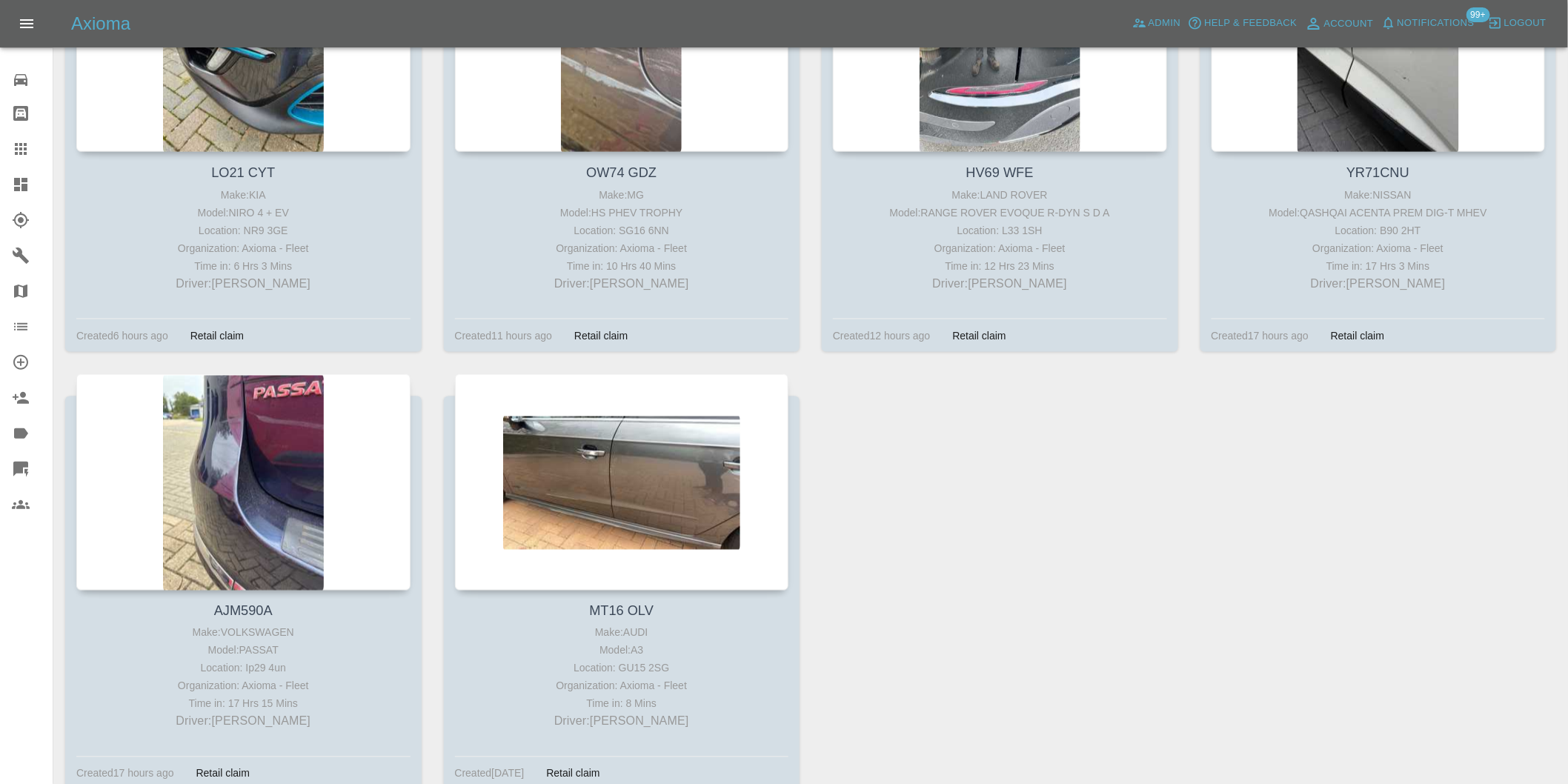
scroll to position [823, 0]
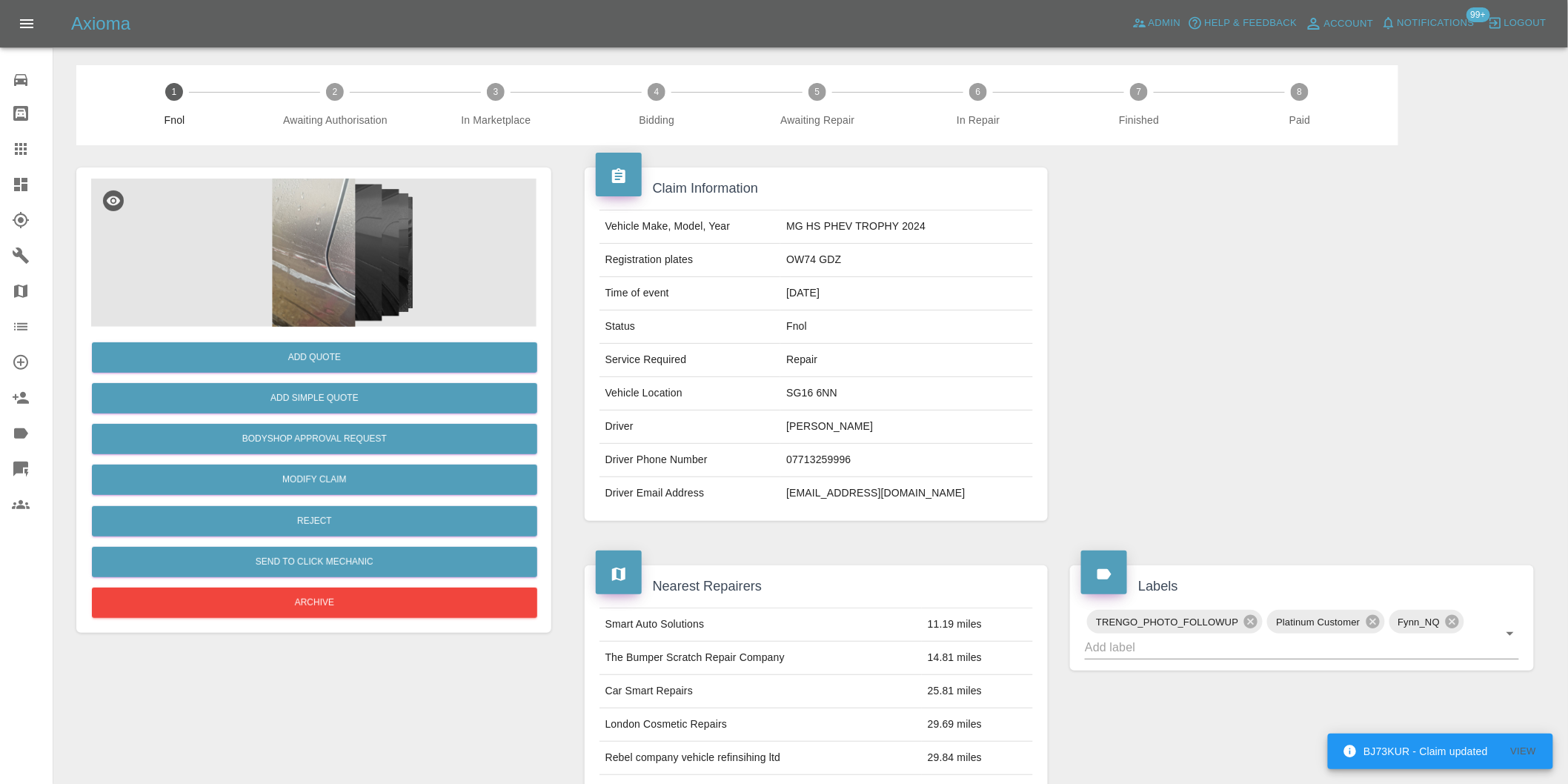
click at [326, 240] on img at bounding box center [314, 252] width 445 height 148
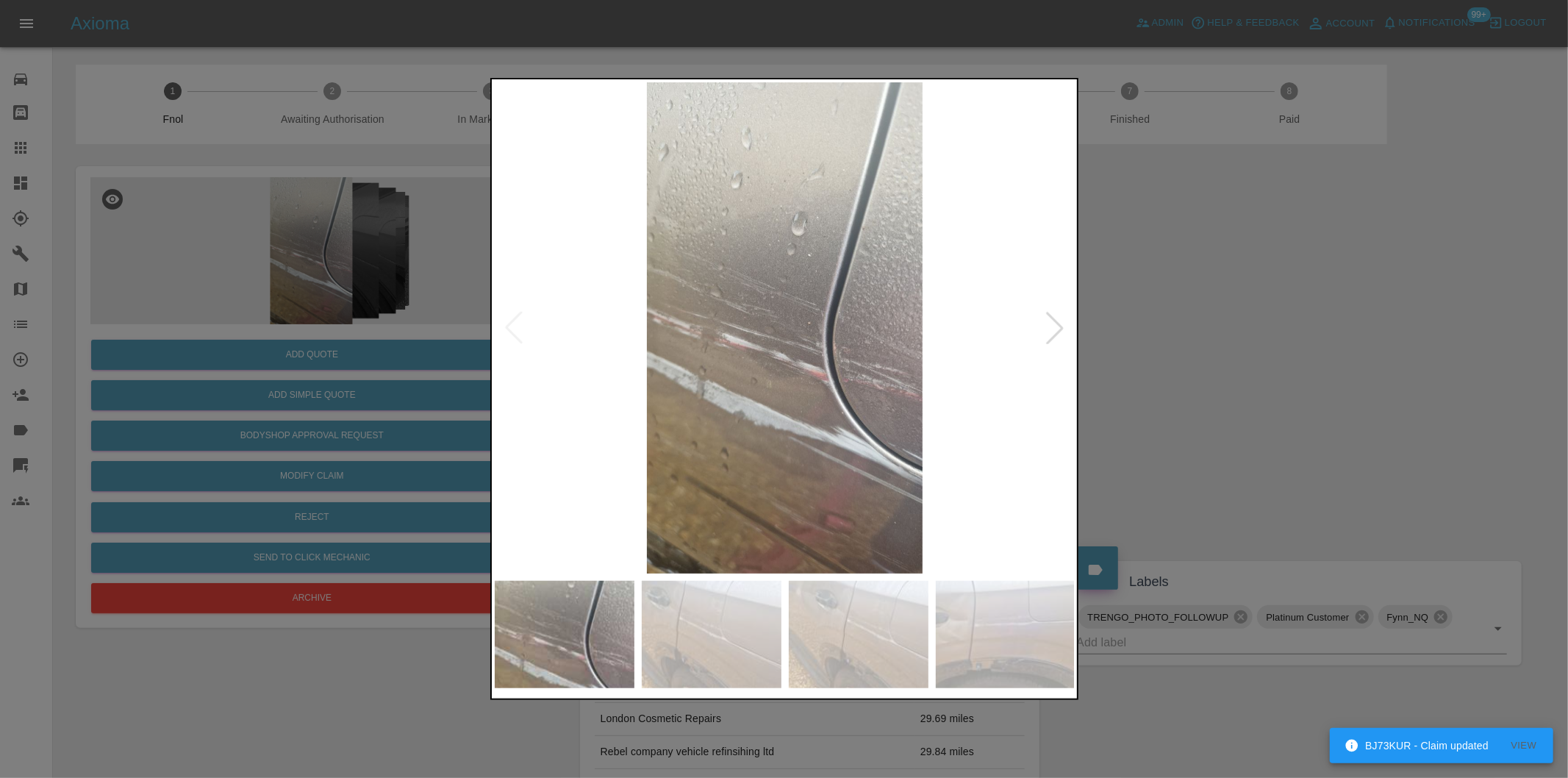
click at [1059, 334] on div at bounding box center [1054, 327] width 32 height 32
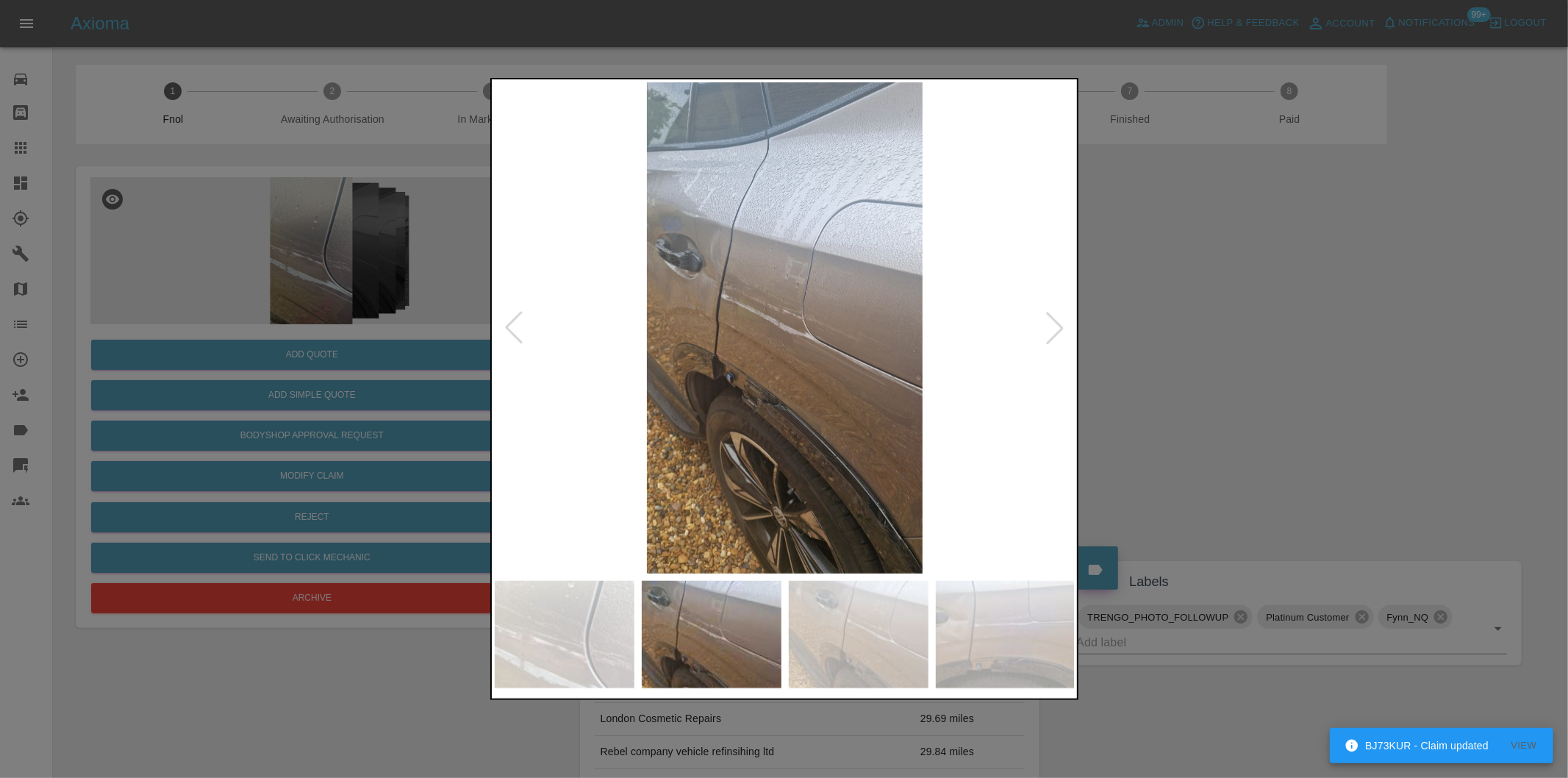
click at [1059, 334] on div at bounding box center [1054, 327] width 32 height 32
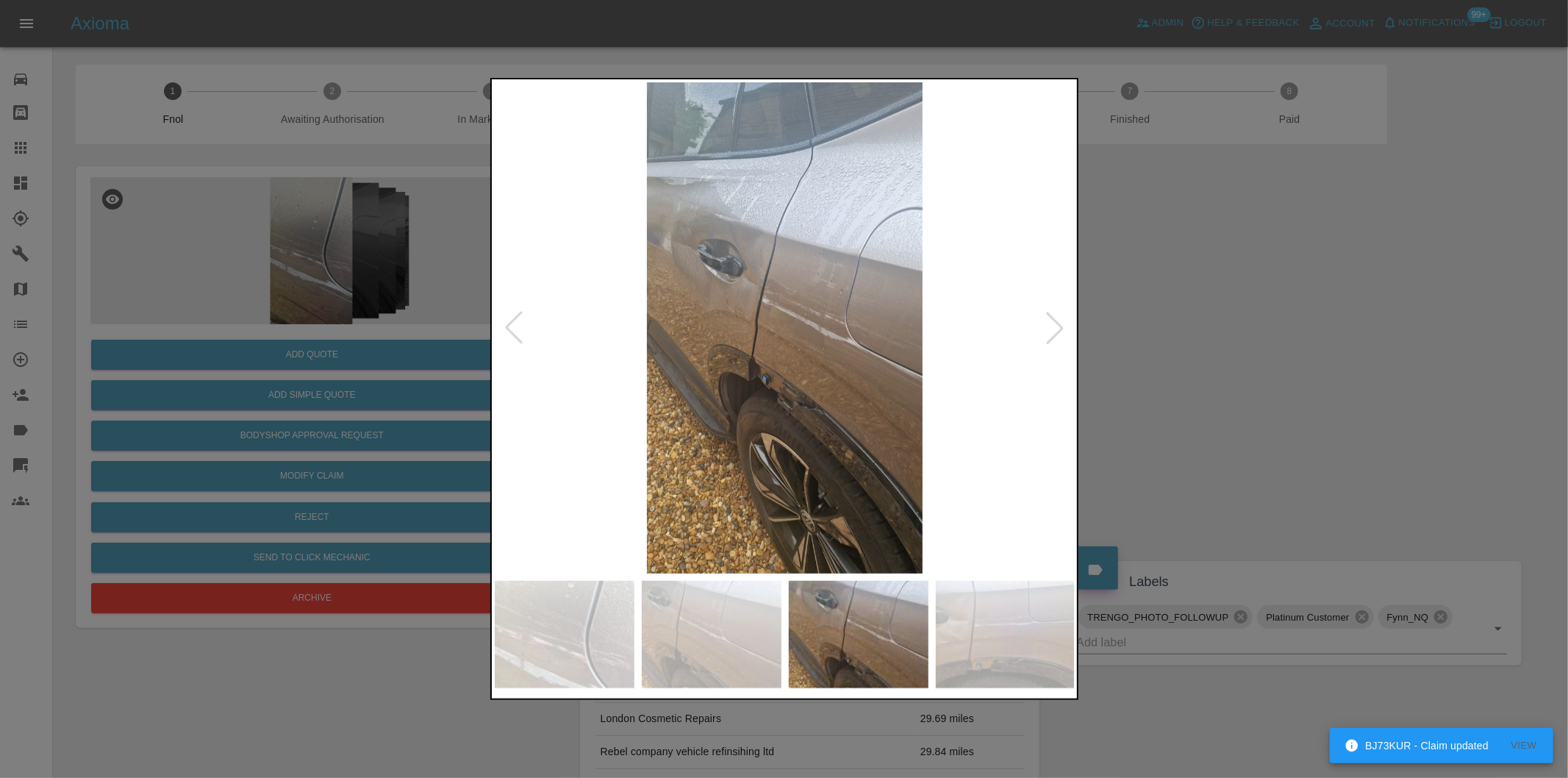
click at [1060, 333] on div at bounding box center [1054, 327] width 32 height 32
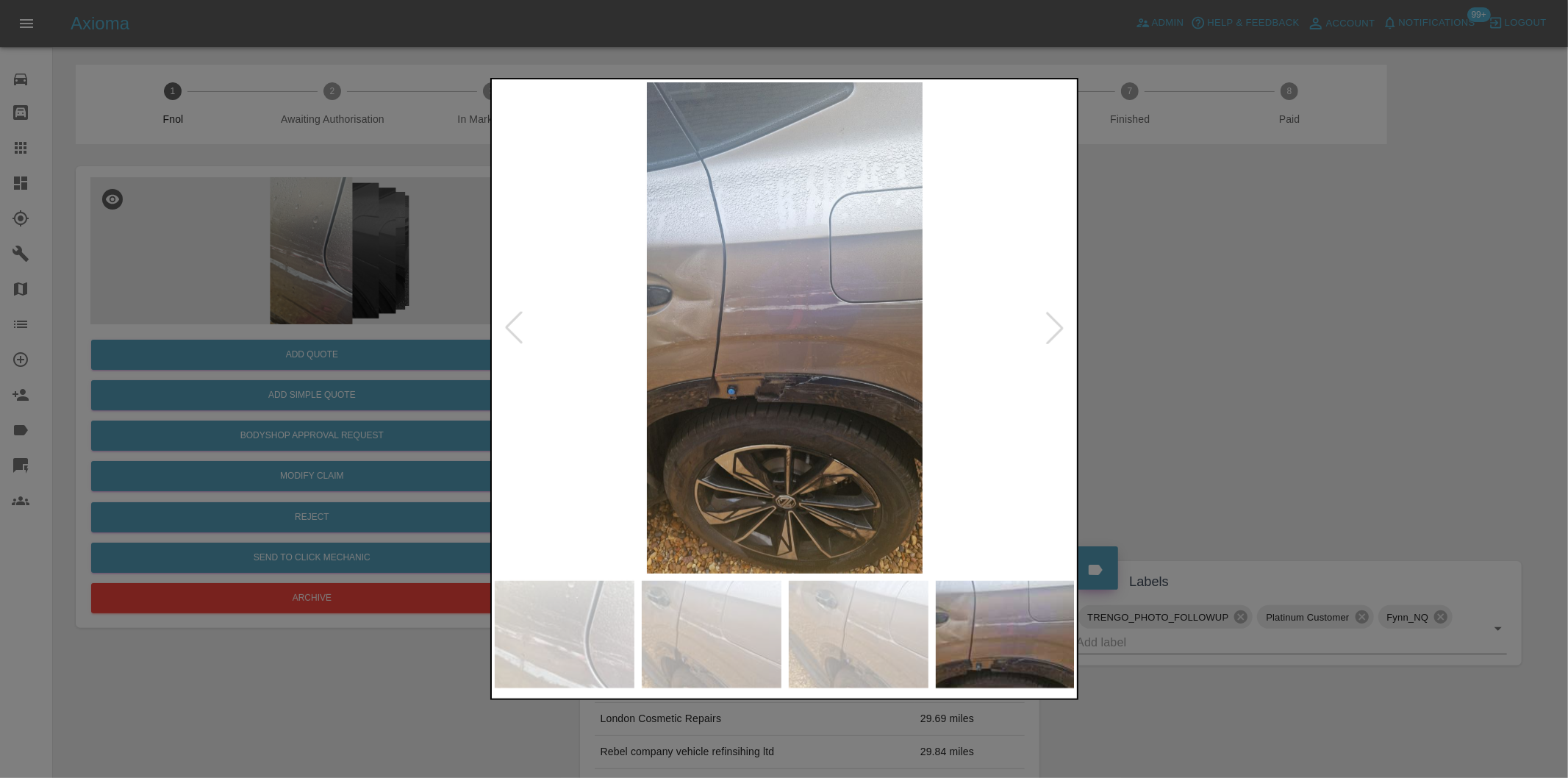
click at [707, 339] on img at bounding box center [784, 328] width 581 height 491
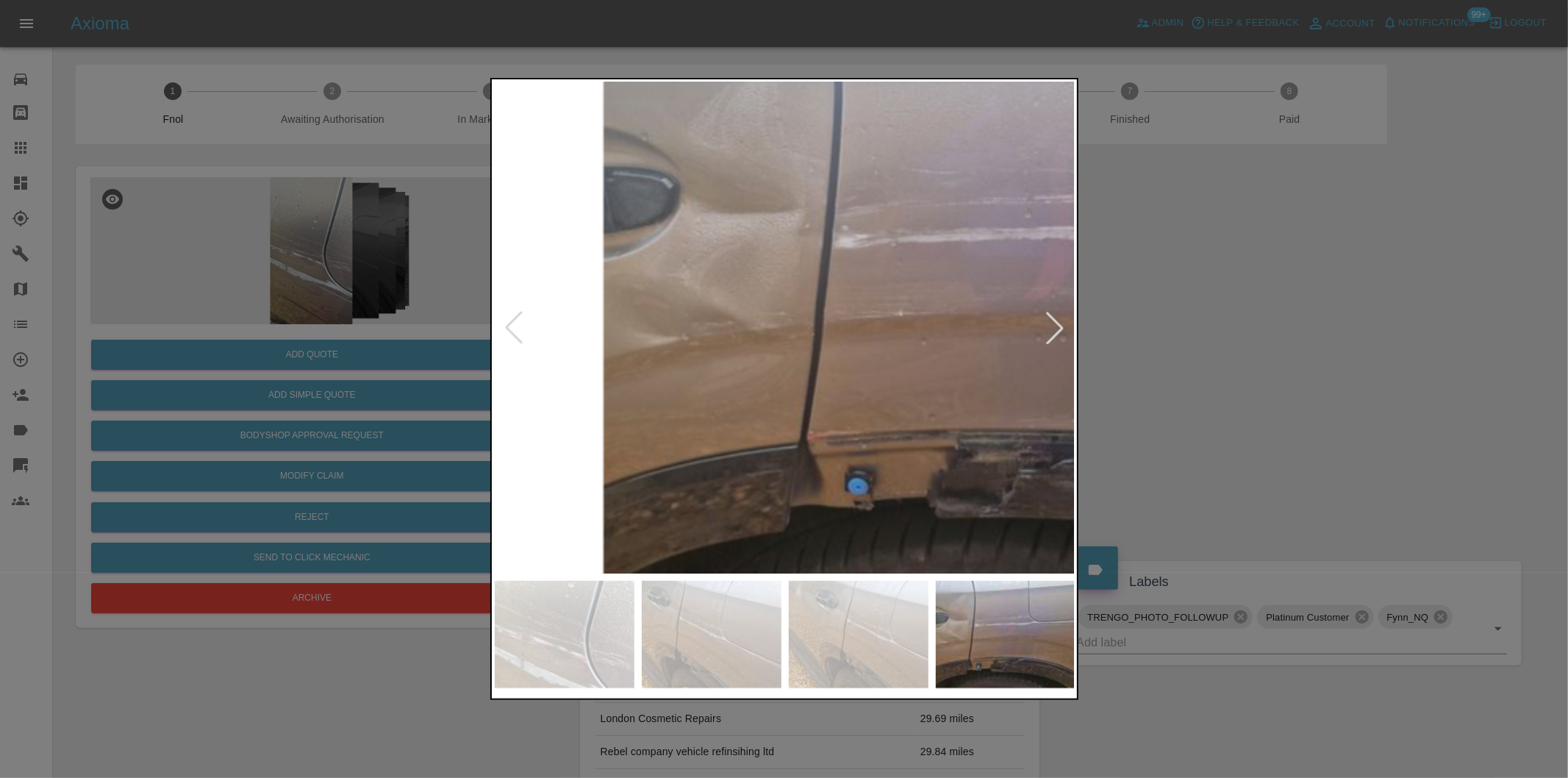
click at [707, 339] on img at bounding box center [1017, 294] width 1742 height 1473
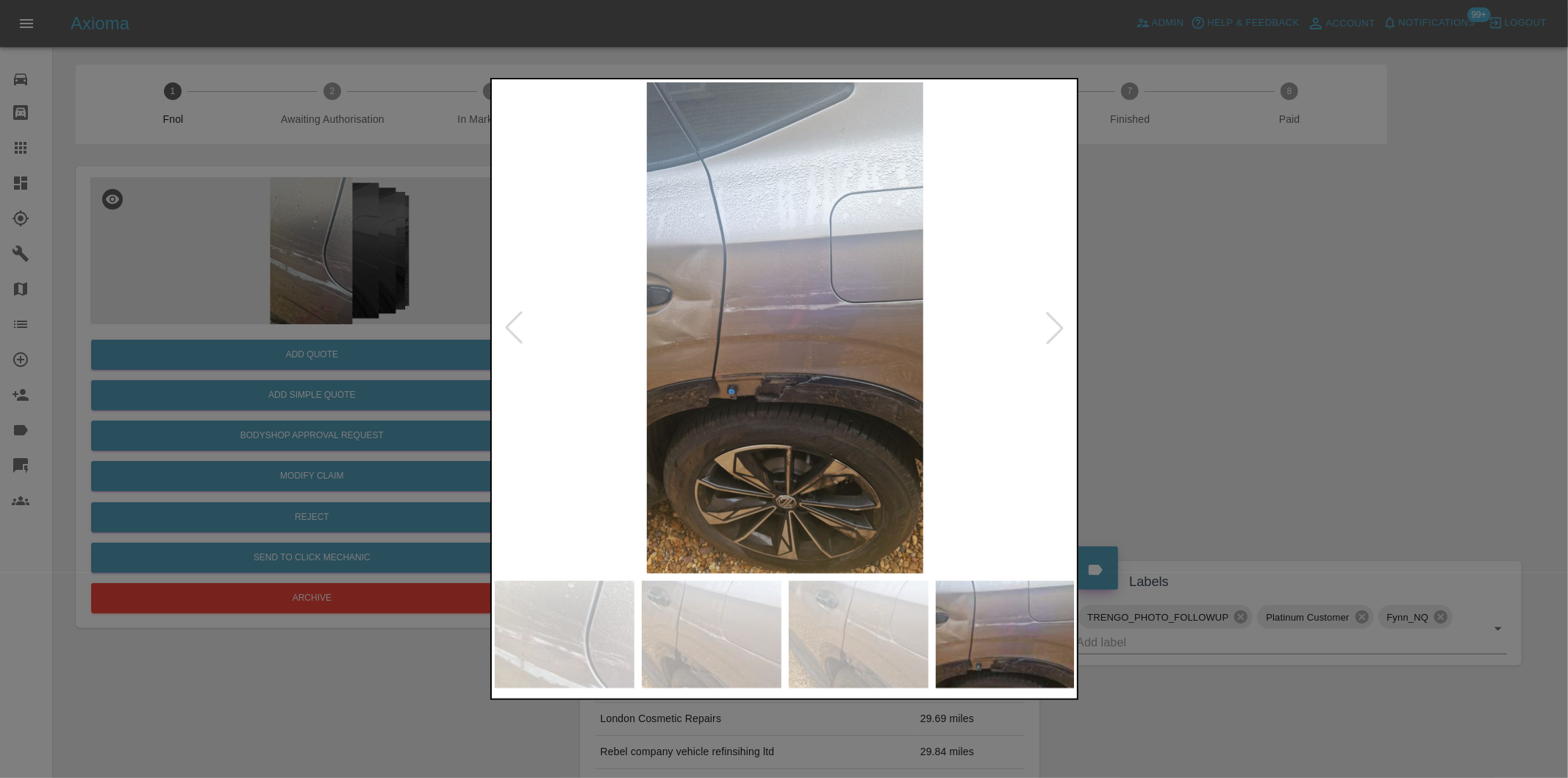
click at [1191, 347] on div at bounding box center [784, 389] width 1568 height 778
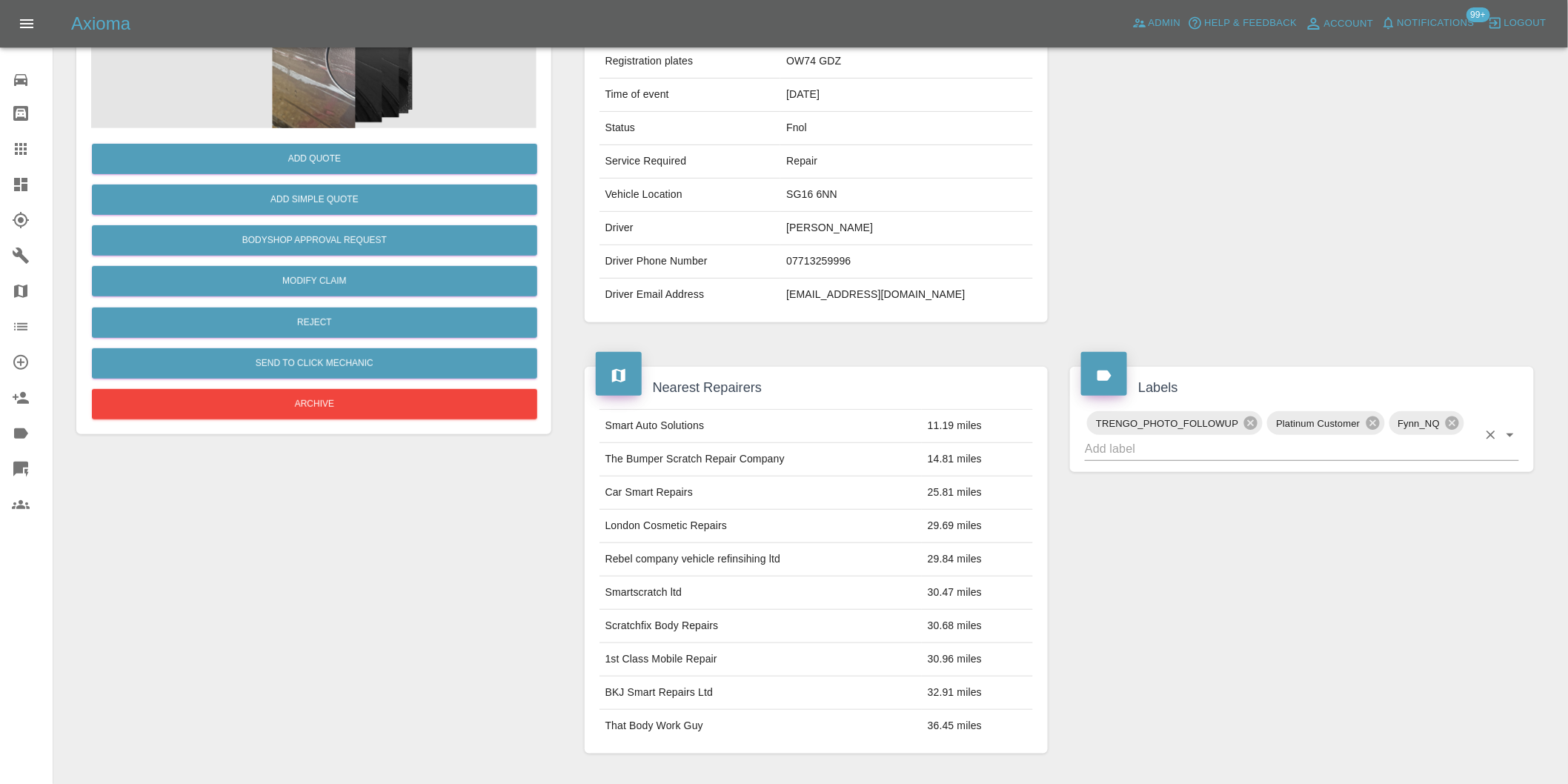
scroll to position [329, 0]
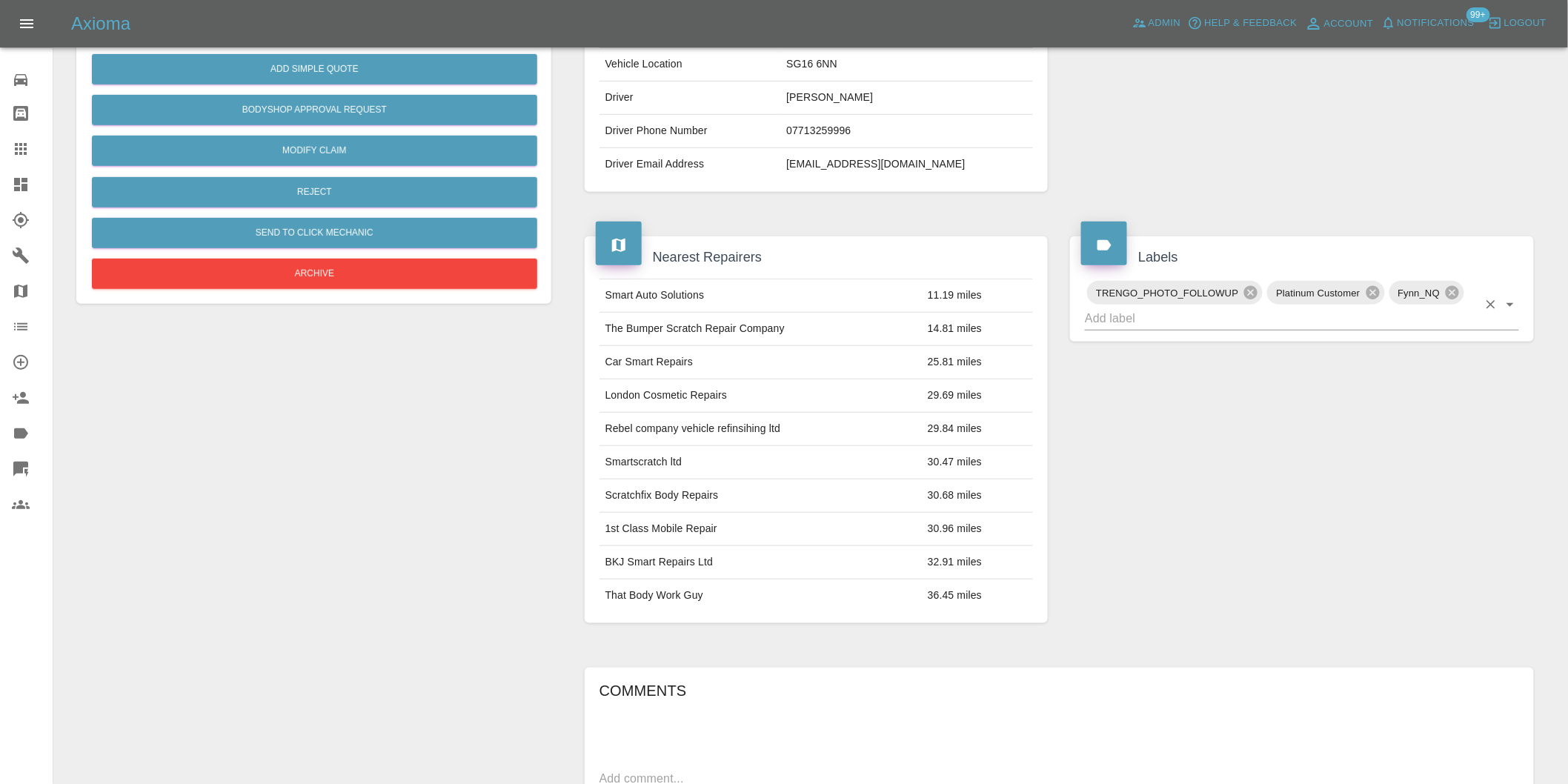
drag, startPoint x: 1511, startPoint y: 307, endPoint x: 1518, endPoint y: 327, distance: 21.2
click at [1512, 307] on icon "Open" at bounding box center [1510, 304] width 18 height 18
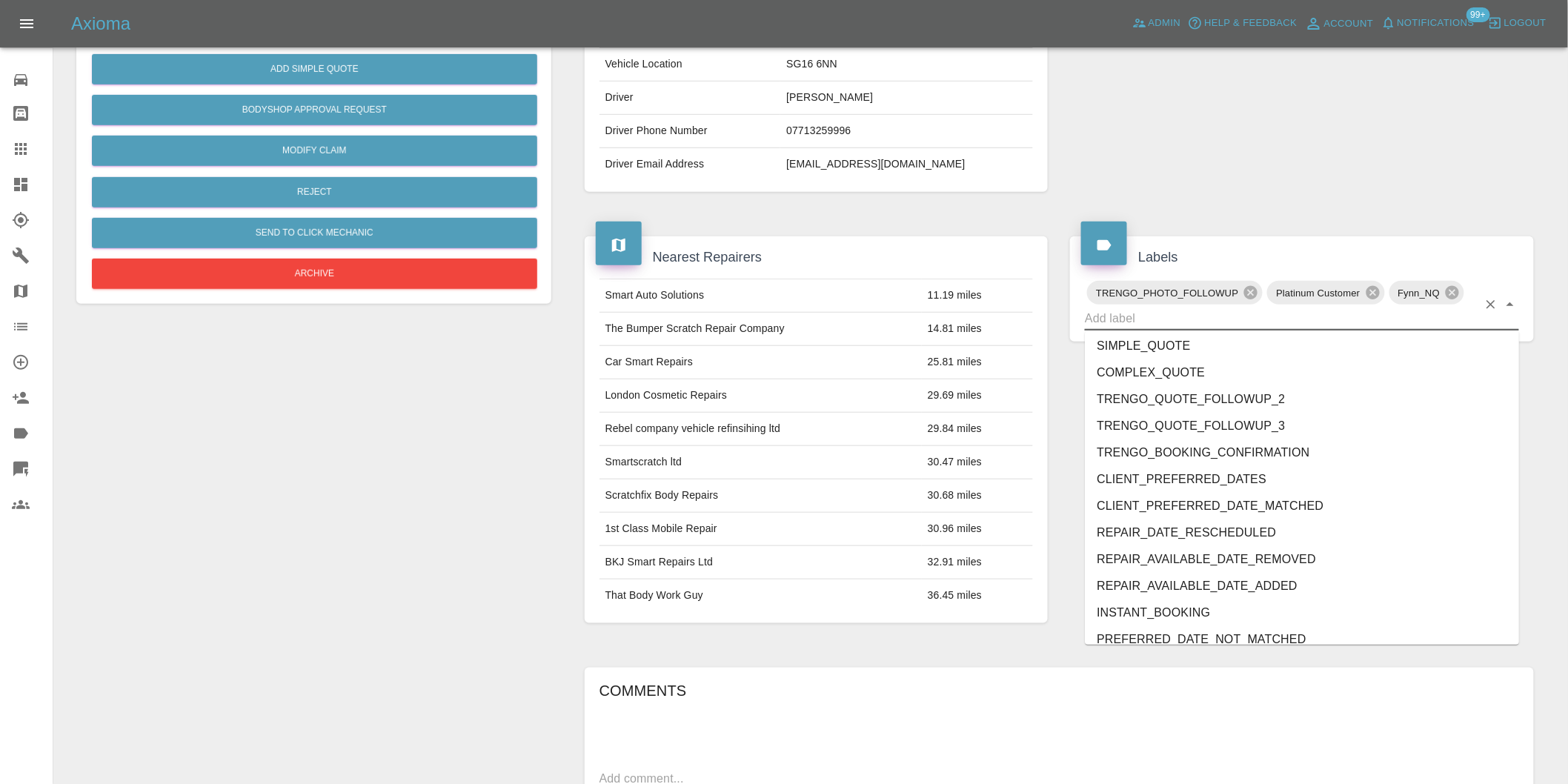
scroll to position [3138, 0]
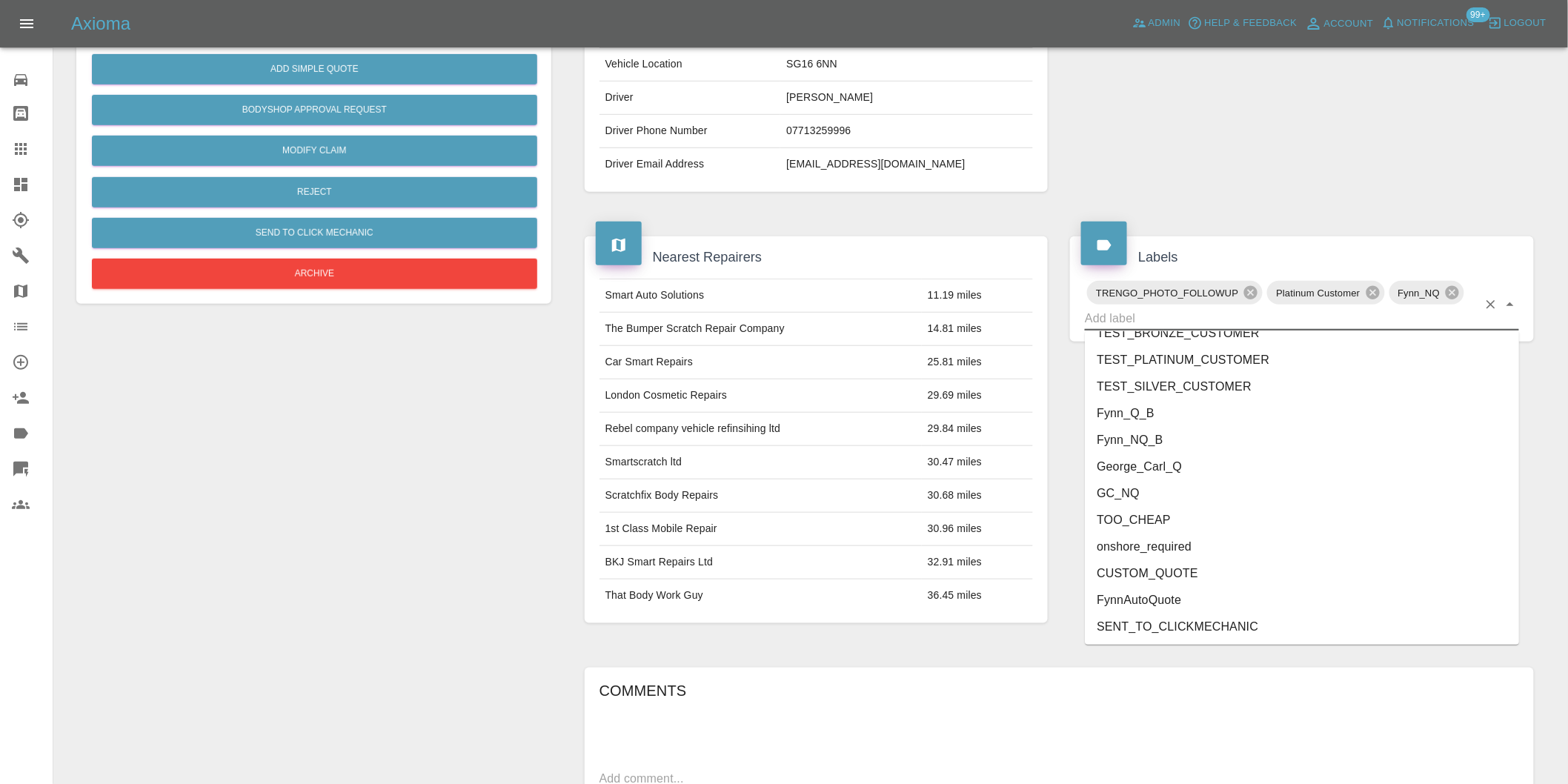
click at [1204, 456] on li "George_Carl_Q" at bounding box center [1302, 466] width 435 height 26
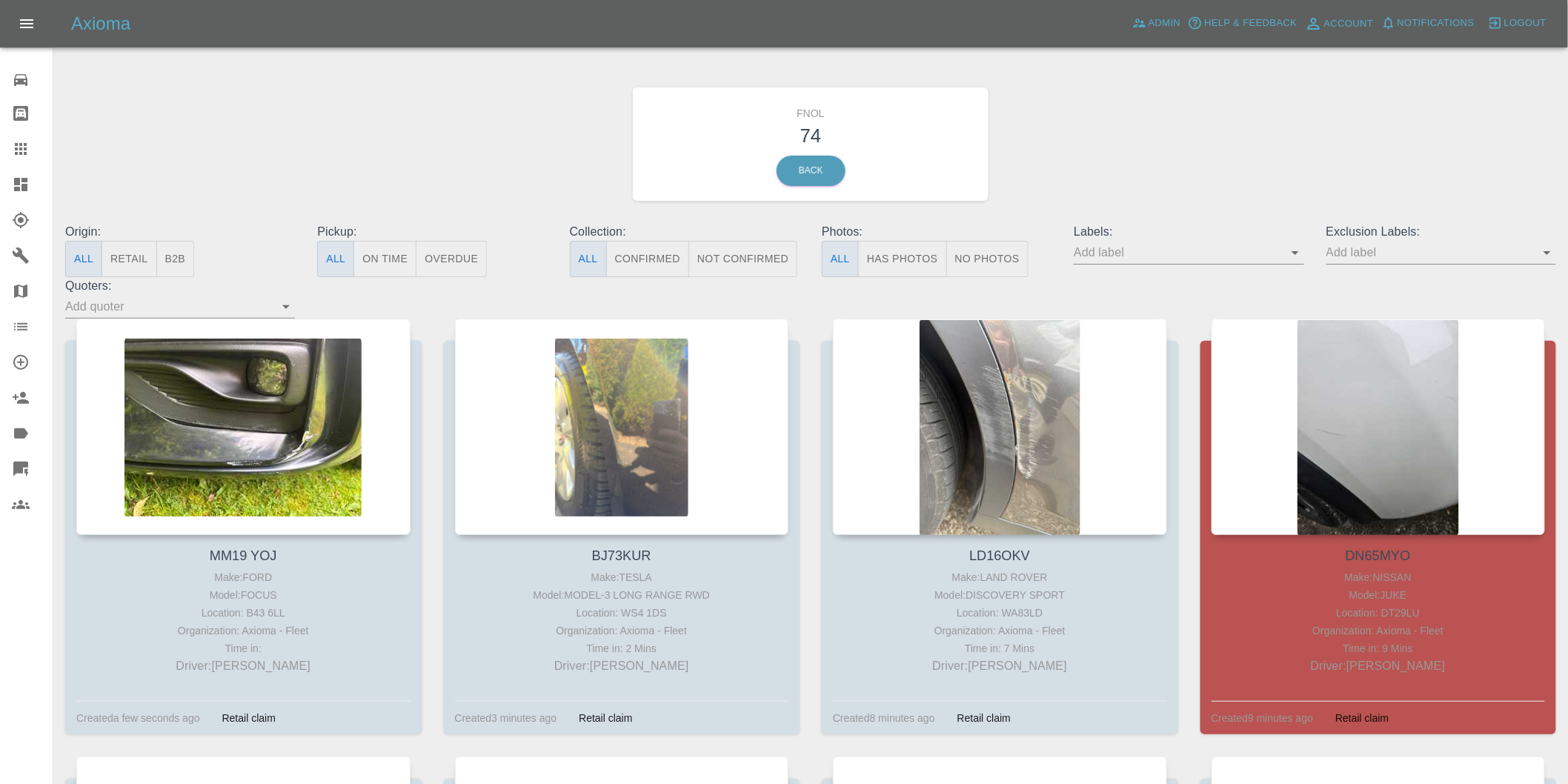
click at [921, 253] on button "Has Photos" at bounding box center [902, 258] width 89 height 36
drag, startPoint x: 1550, startPoint y: 253, endPoint x: 1551, endPoint y: 262, distance: 9.1
click at [1551, 253] on icon "Open" at bounding box center [1547, 252] width 18 height 18
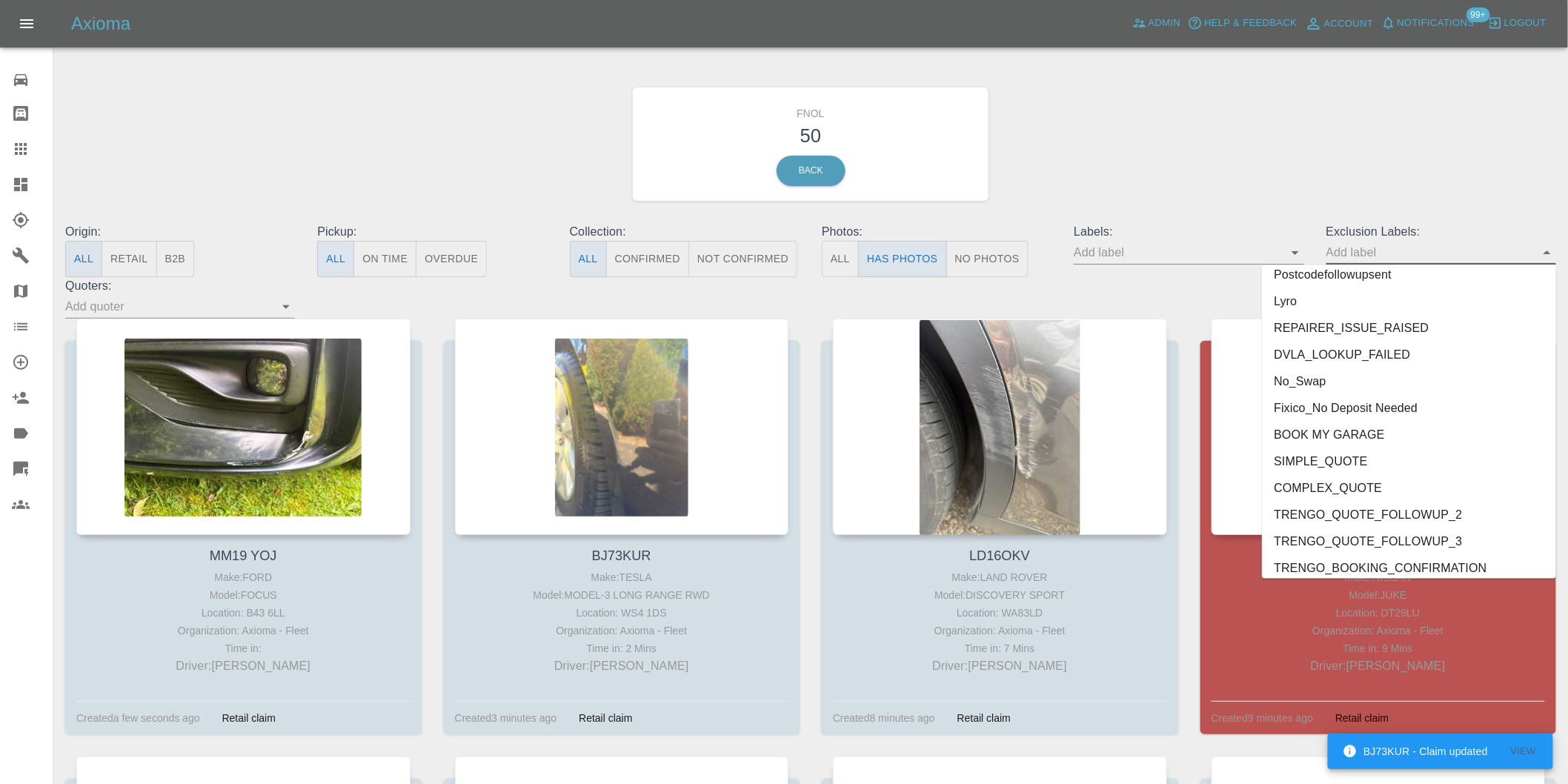
scroll to position [3218, 0]
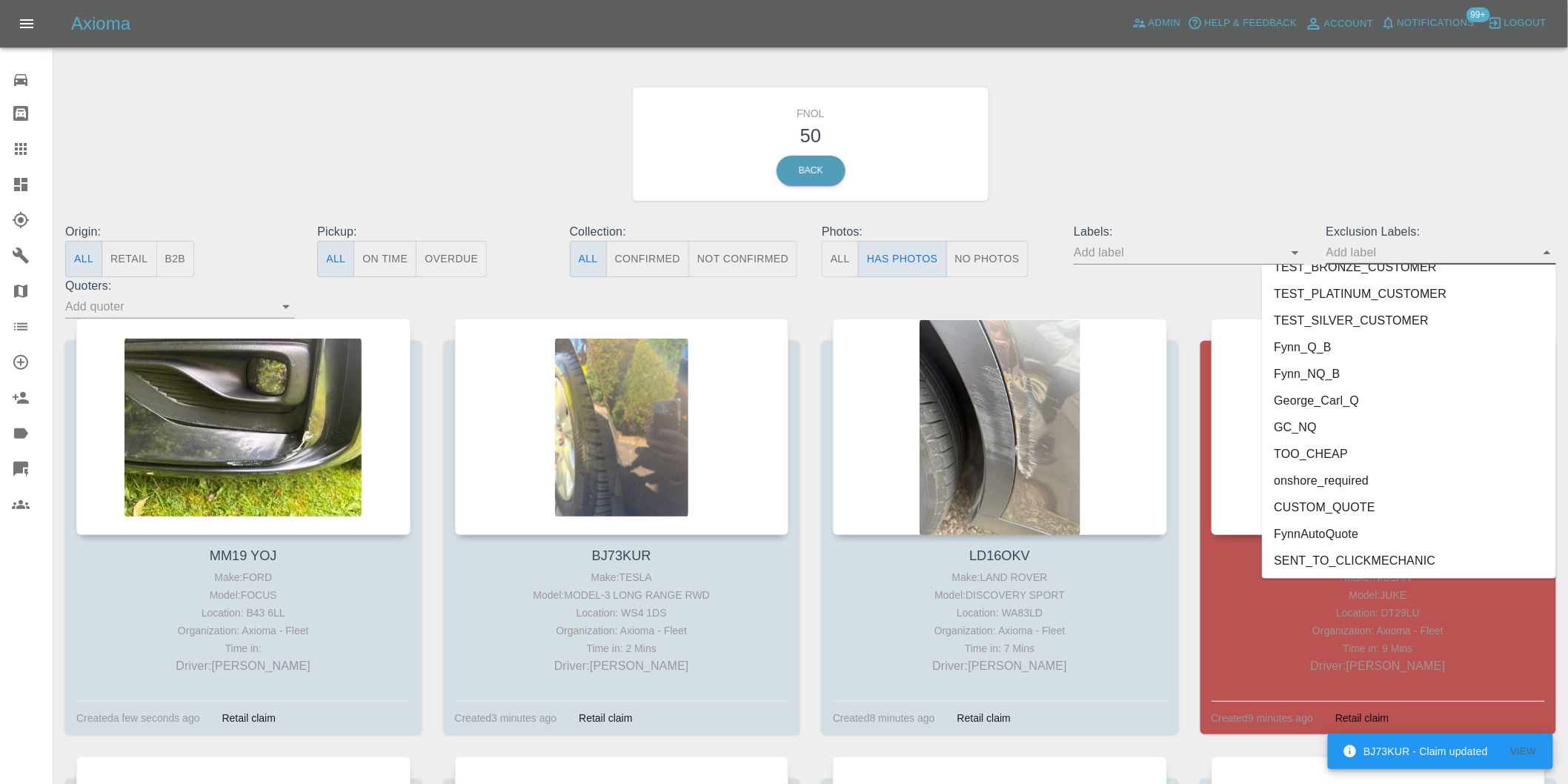
click at [1338, 400] on li "George_Carl_Q" at bounding box center [1409, 400] width 294 height 26
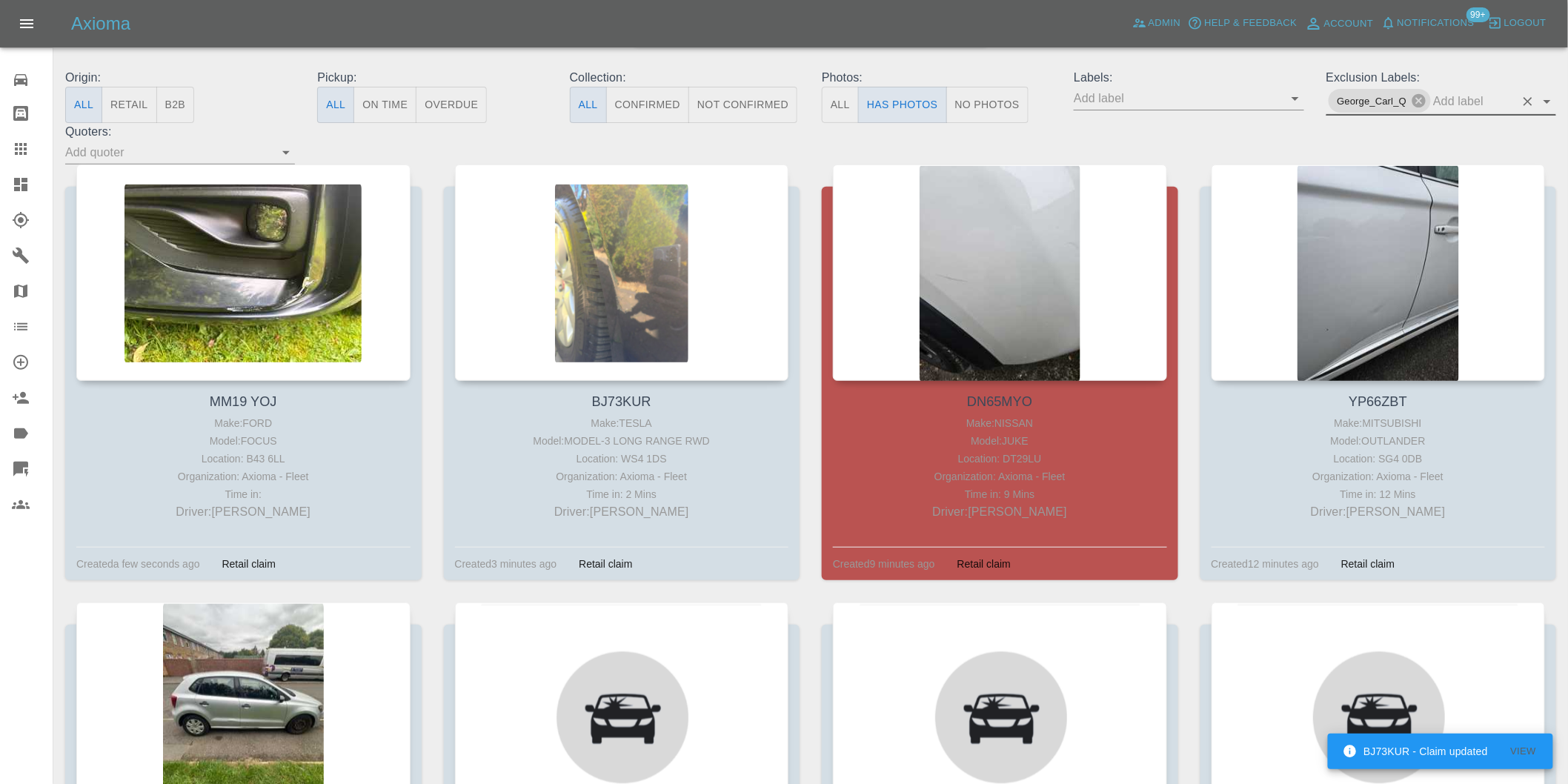
scroll to position [165, 0]
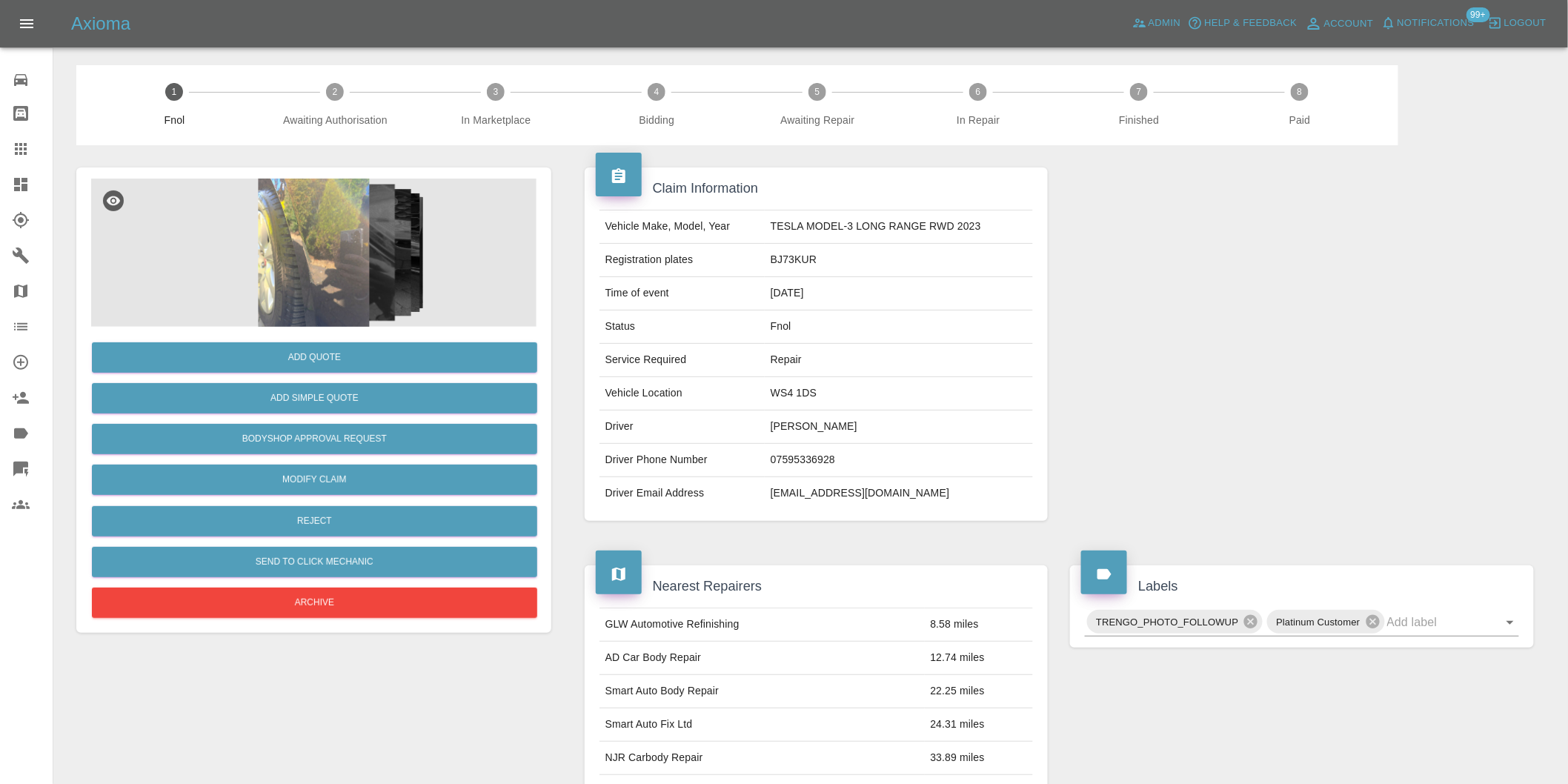
click at [321, 230] on img at bounding box center [314, 252] width 445 height 148
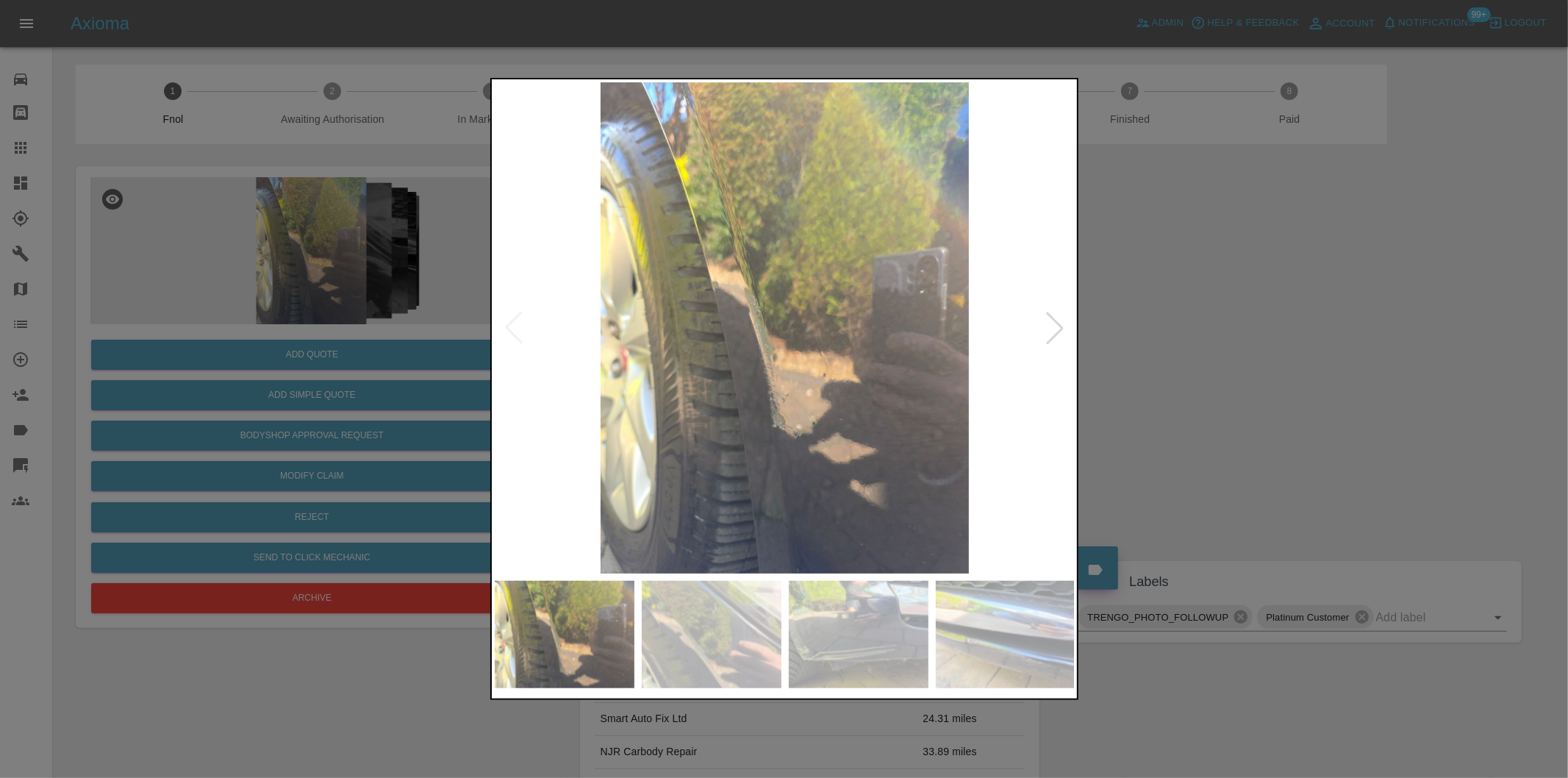
click at [1052, 322] on div at bounding box center [1054, 327] width 32 height 32
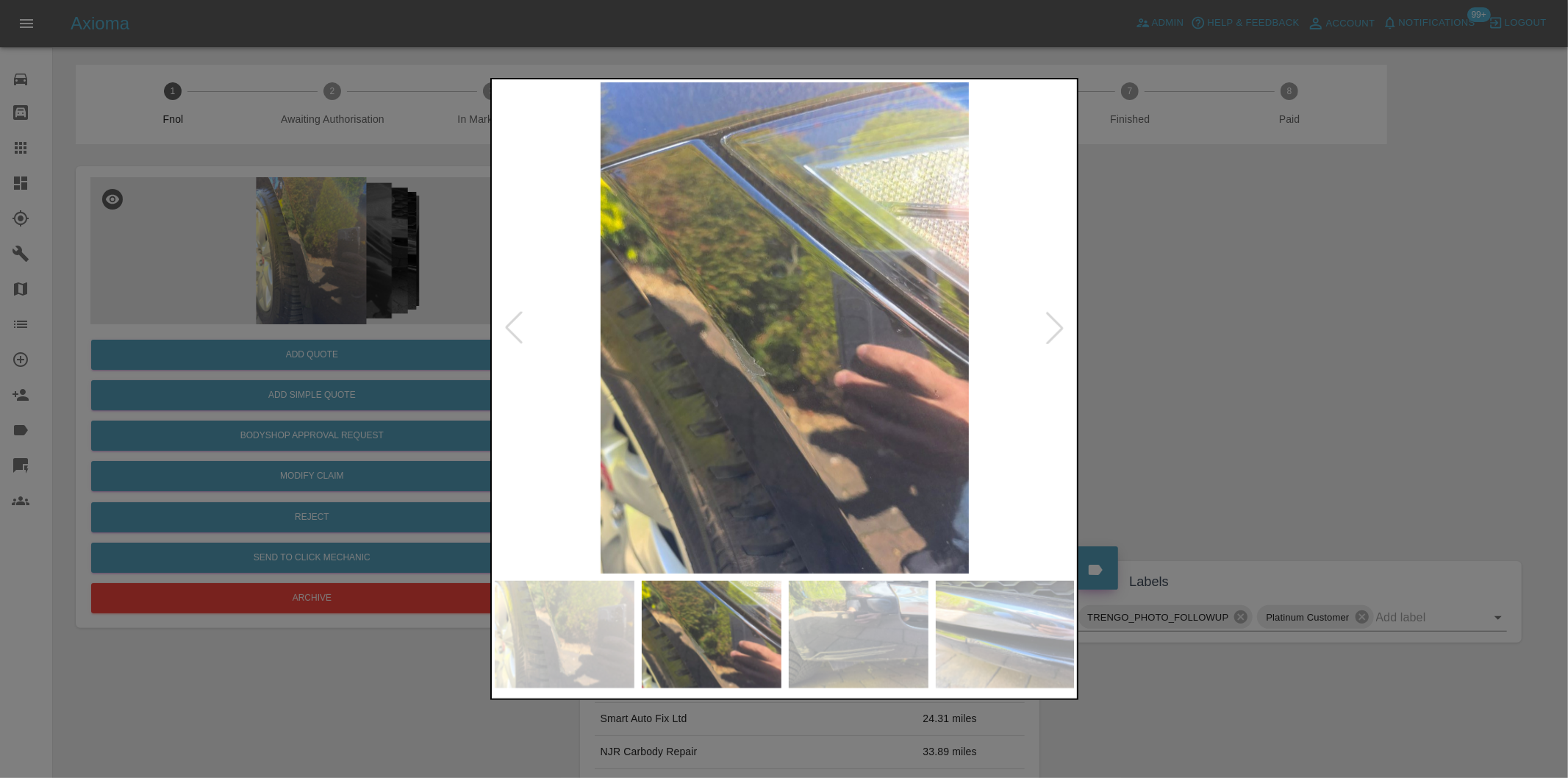
click at [1055, 325] on div at bounding box center [1054, 327] width 32 height 32
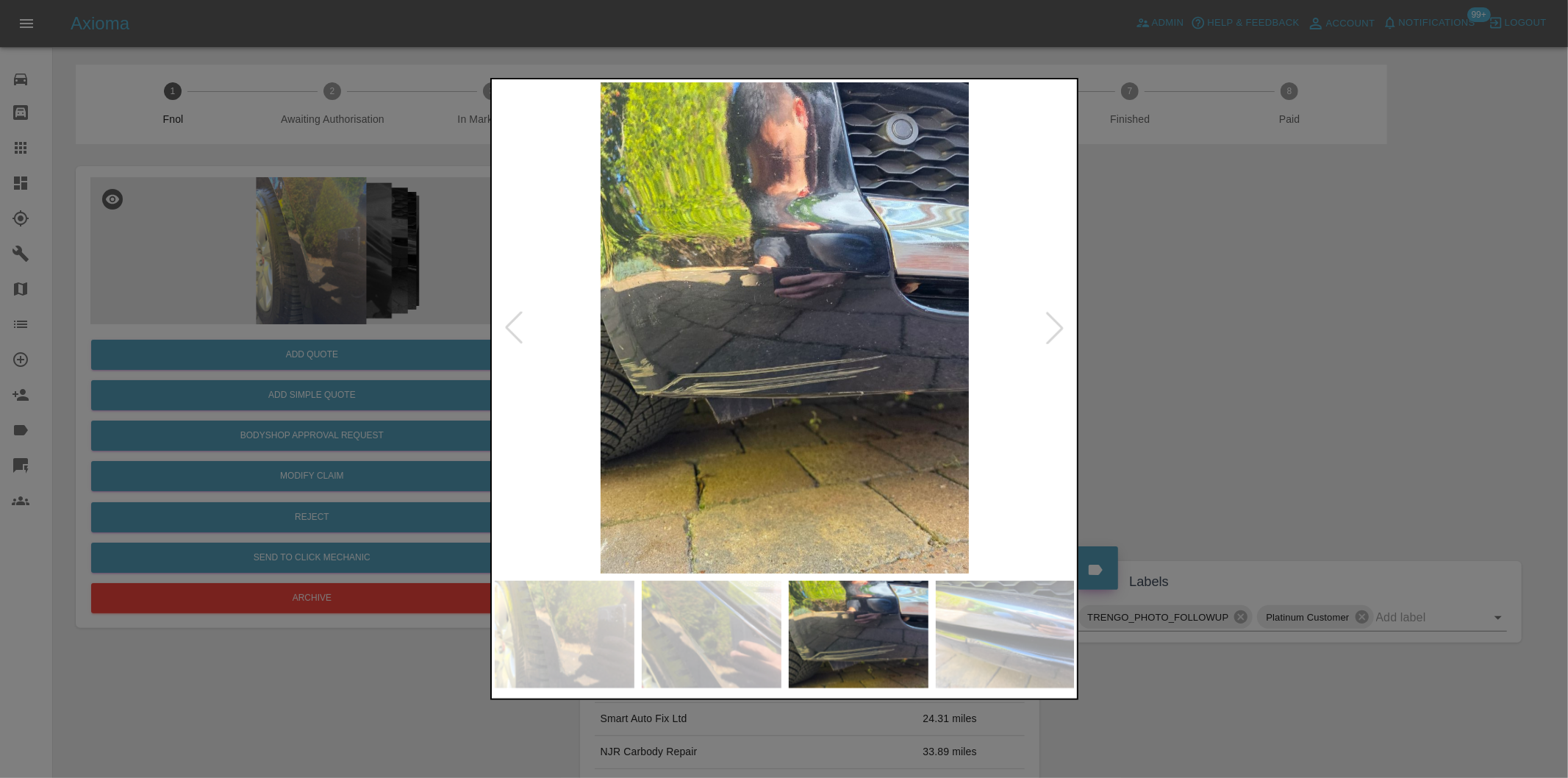
click at [1055, 325] on div at bounding box center [1054, 327] width 32 height 32
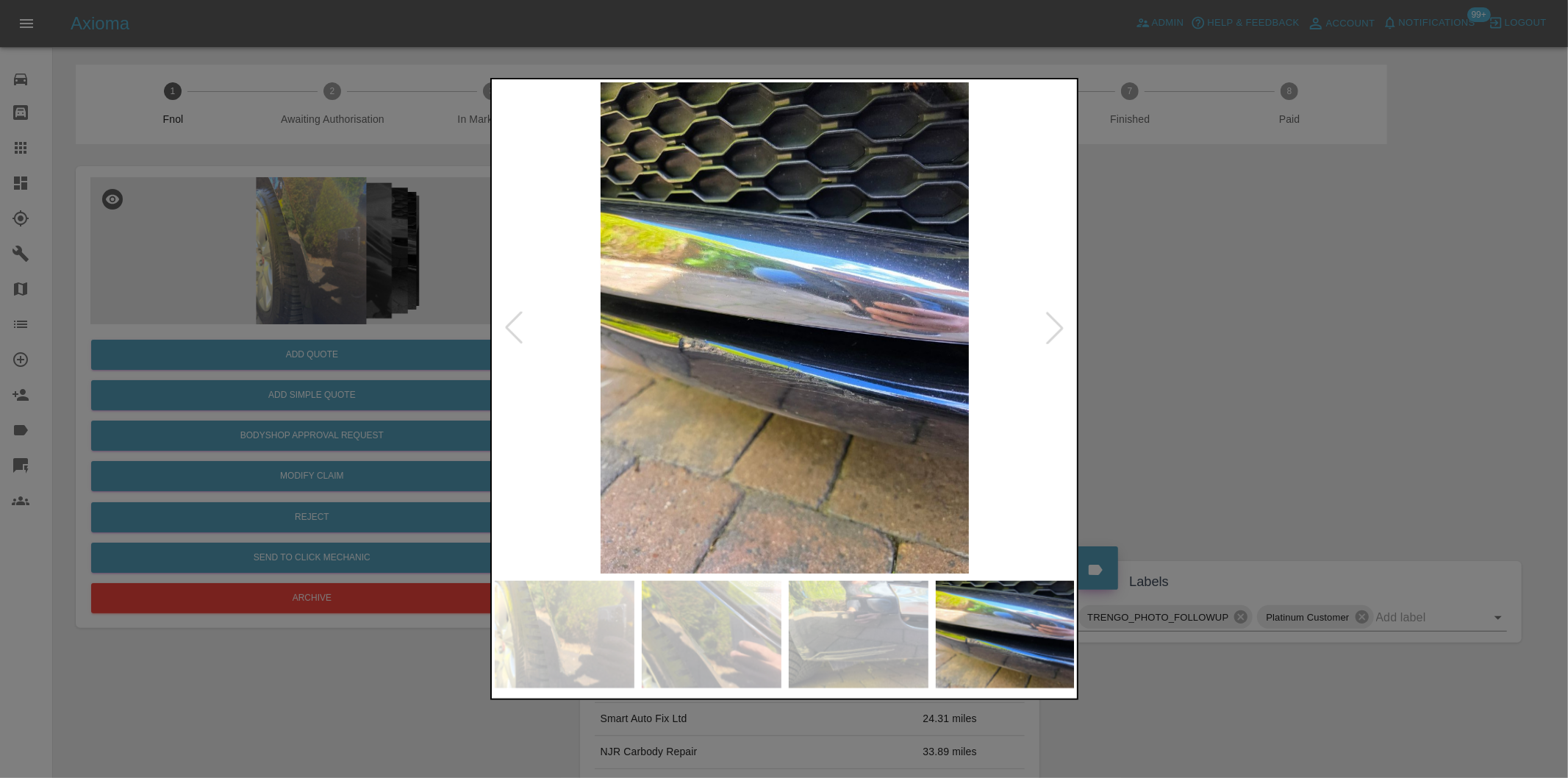
click at [1055, 325] on div at bounding box center [1054, 327] width 32 height 32
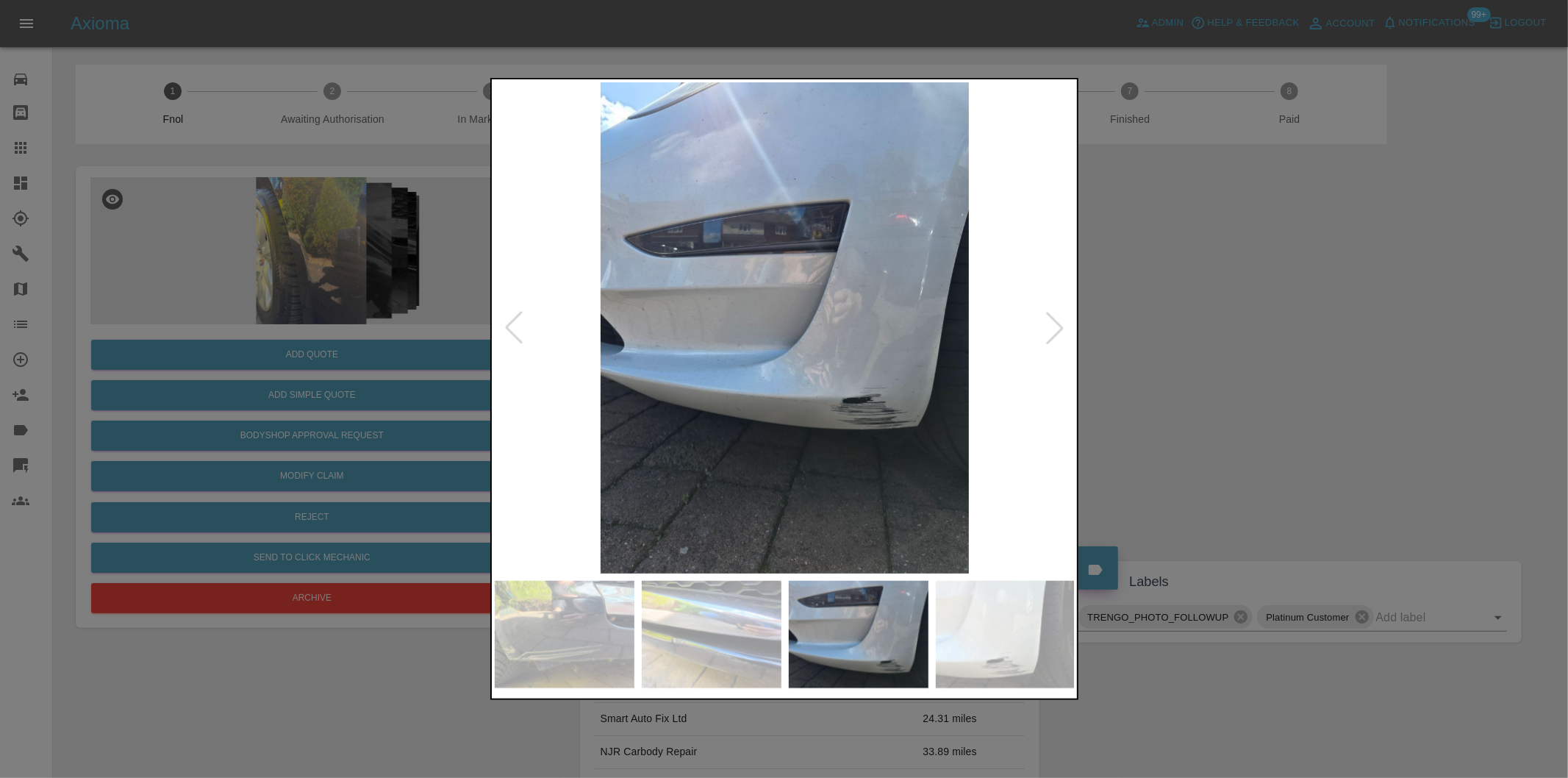
click at [1057, 325] on div at bounding box center [1054, 327] width 32 height 32
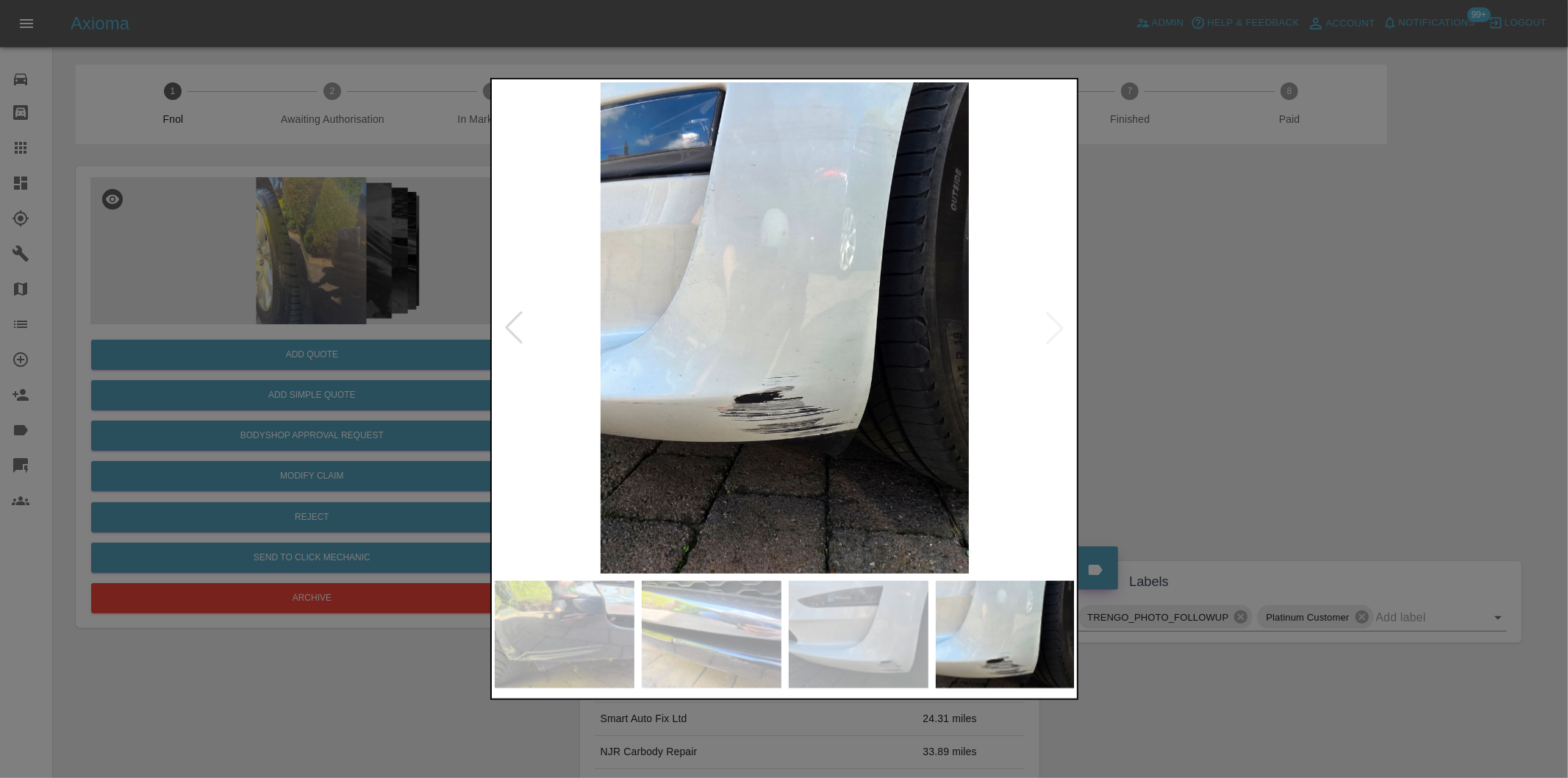
click at [1057, 325] on img at bounding box center [784, 328] width 581 height 491
click at [512, 323] on div at bounding box center [513, 327] width 32 height 32
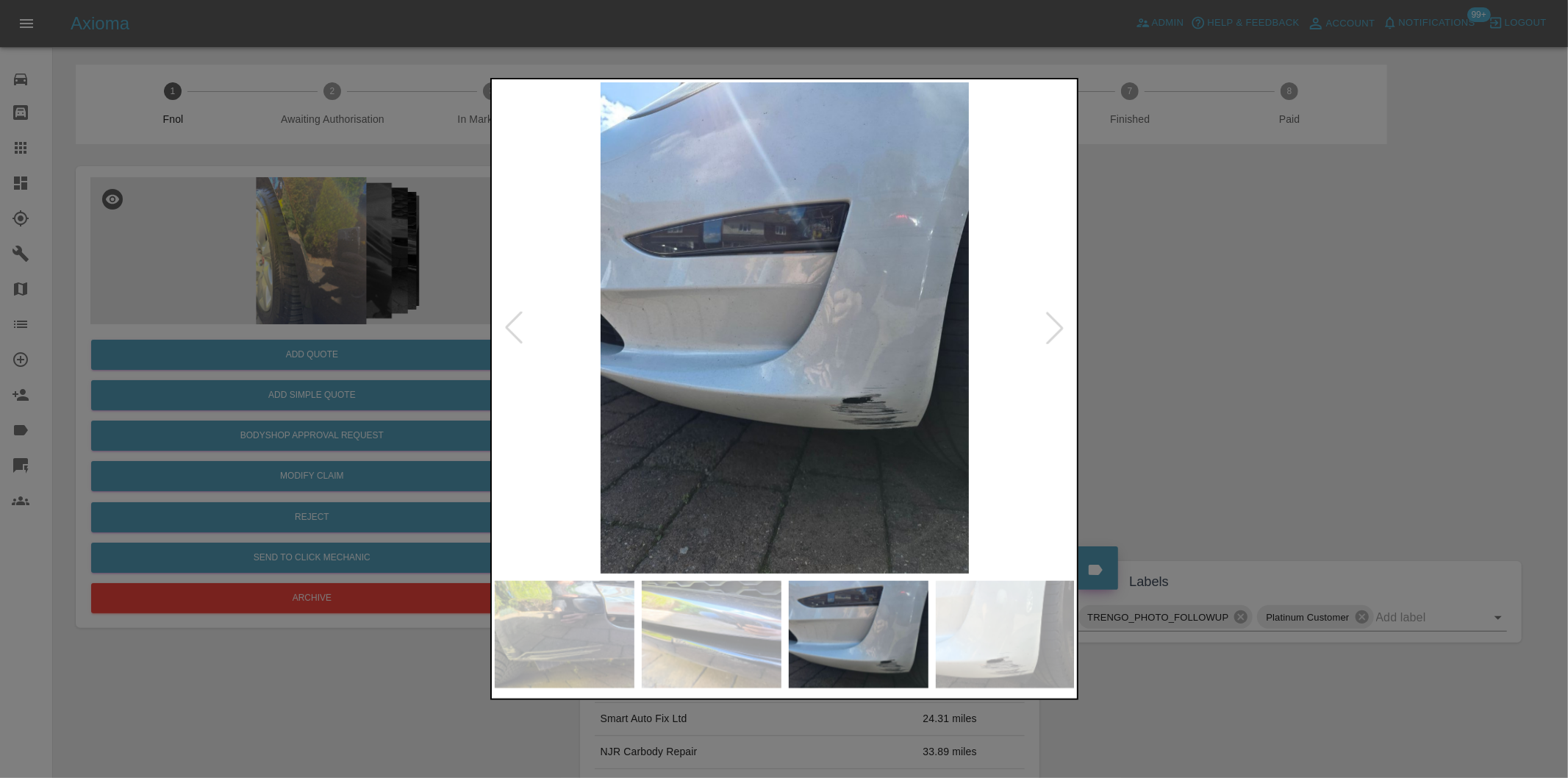
click at [512, 323] on div at bounding box center [513, 327] width 32 height 32
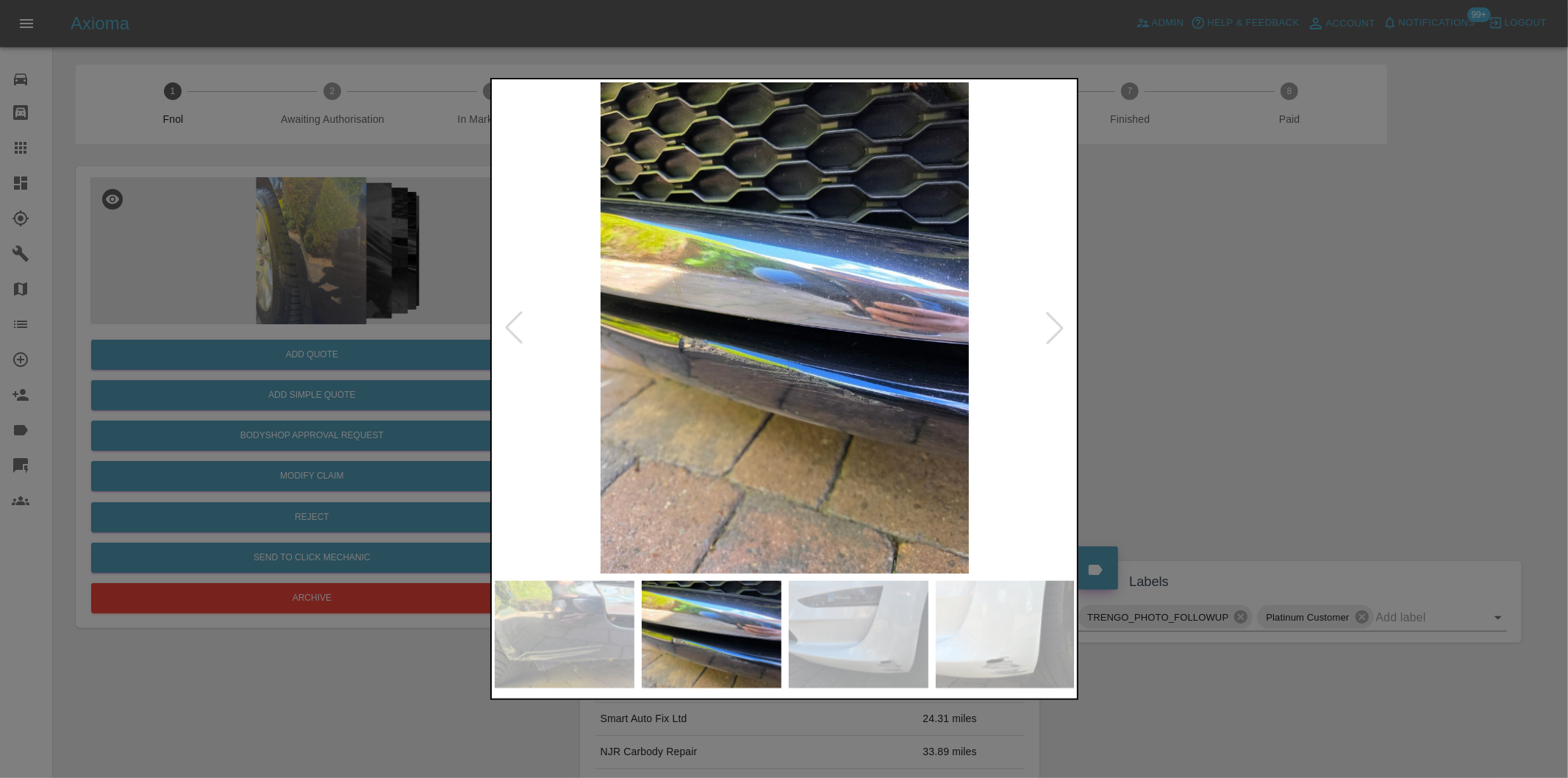
click at [512, 323] on div at bounding box center [513, 327] width 32 height 32
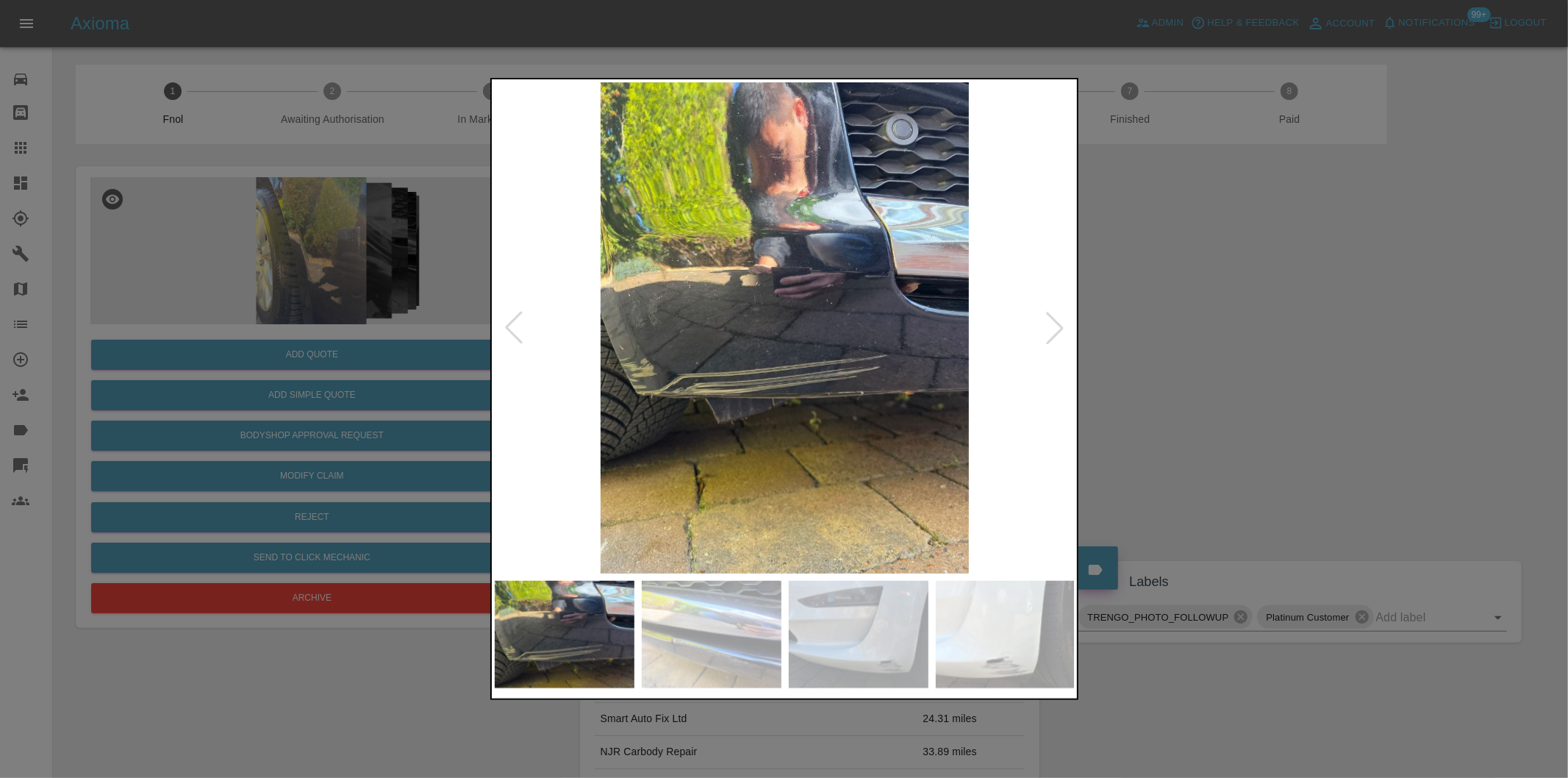
click at [512, 323] on div at bounding box center [513, 327] width 32 height 32
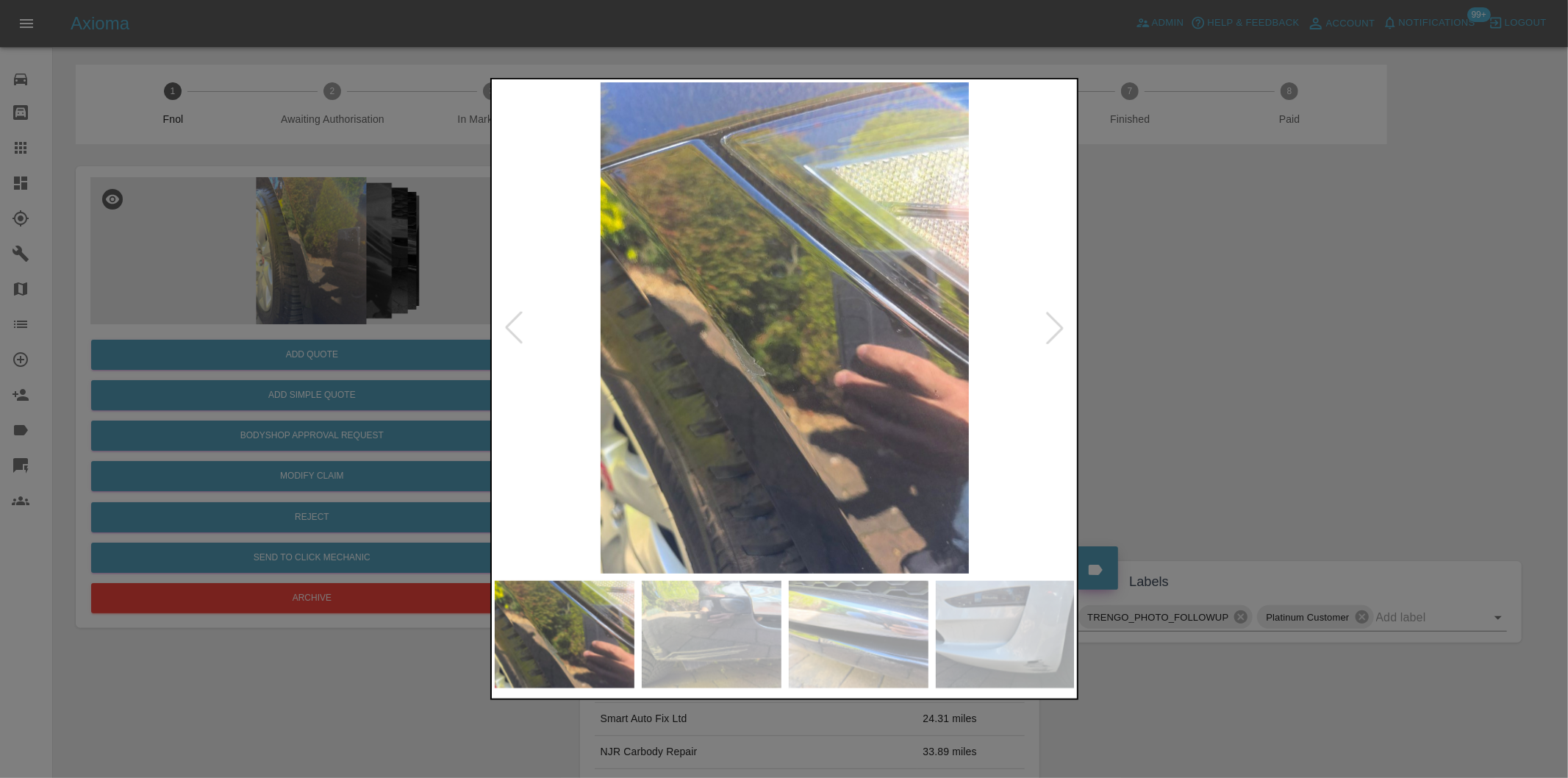
click at [512, 323] on div at bounding box center [513, 327] width 32 height 32
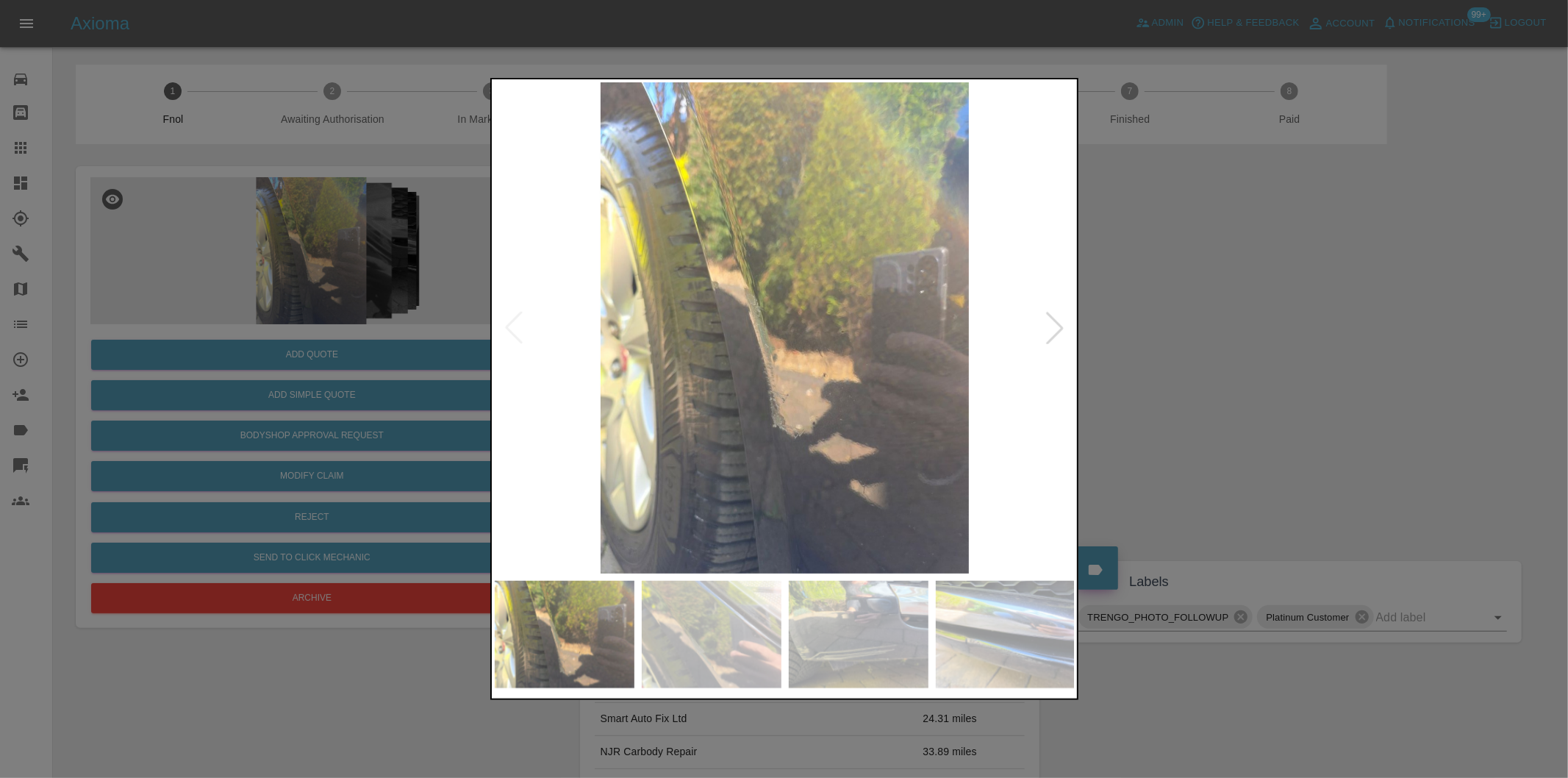
click at [512, 323] on img at bounding box center [784, 328] width 581 height 491
click at [1054, 328] on div at bounding box center [1054, 327] width 32 height 32
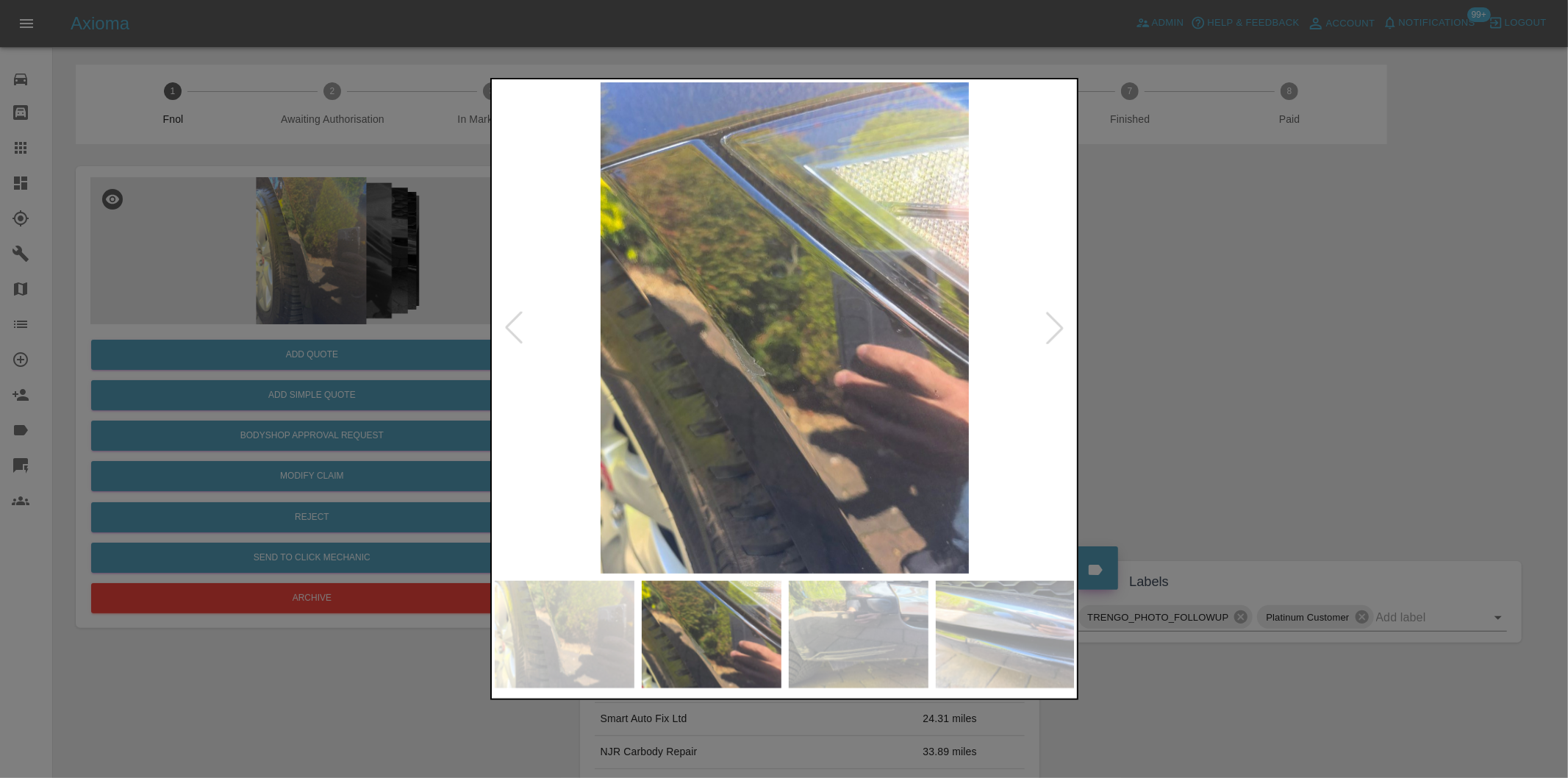
click at [1054, 328] on div at bounding box center [1054, 327] width 32 height 32
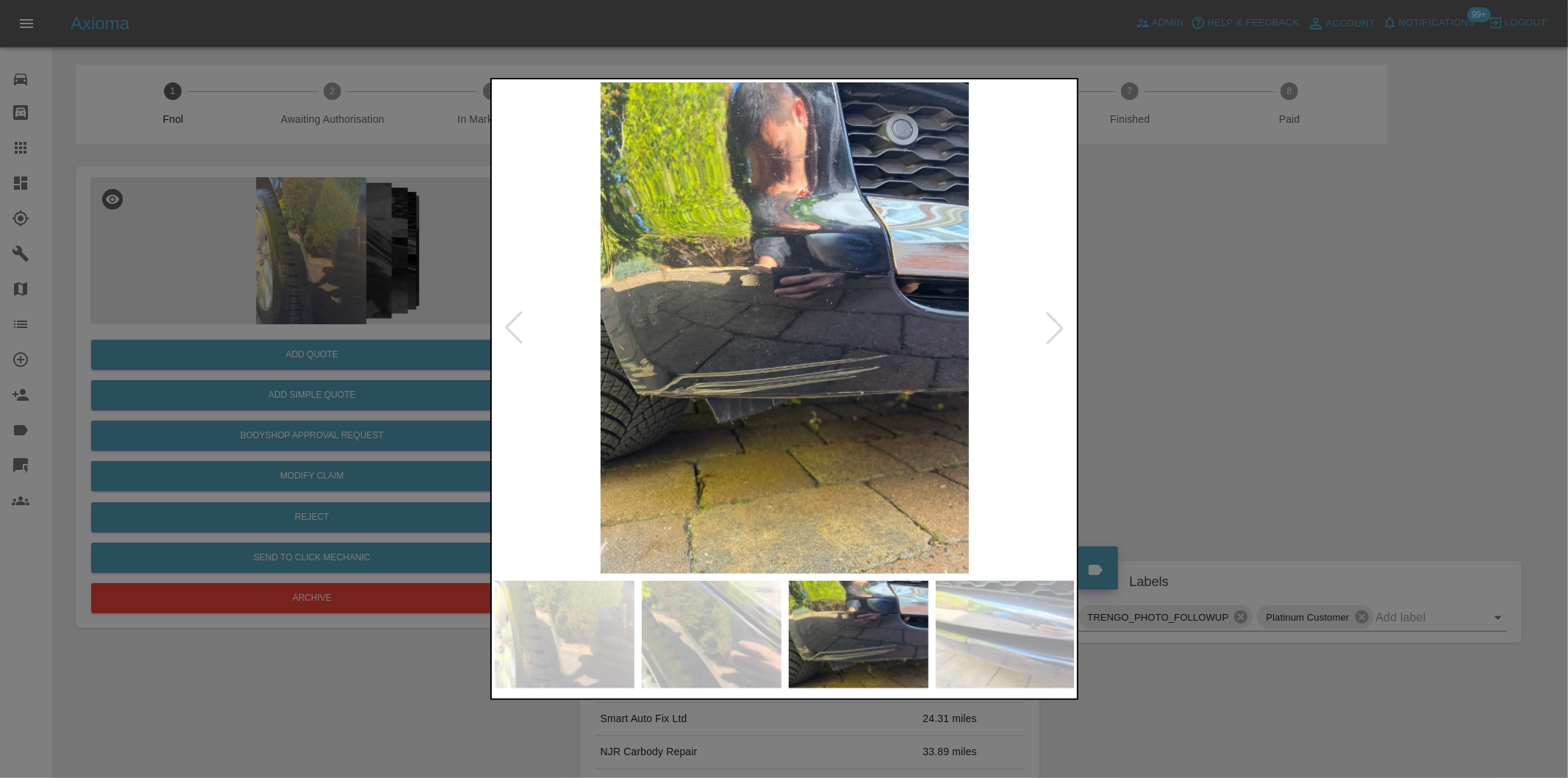
click at [1054, 328] on div at bounding box center [1054, 327] width 32 height 32
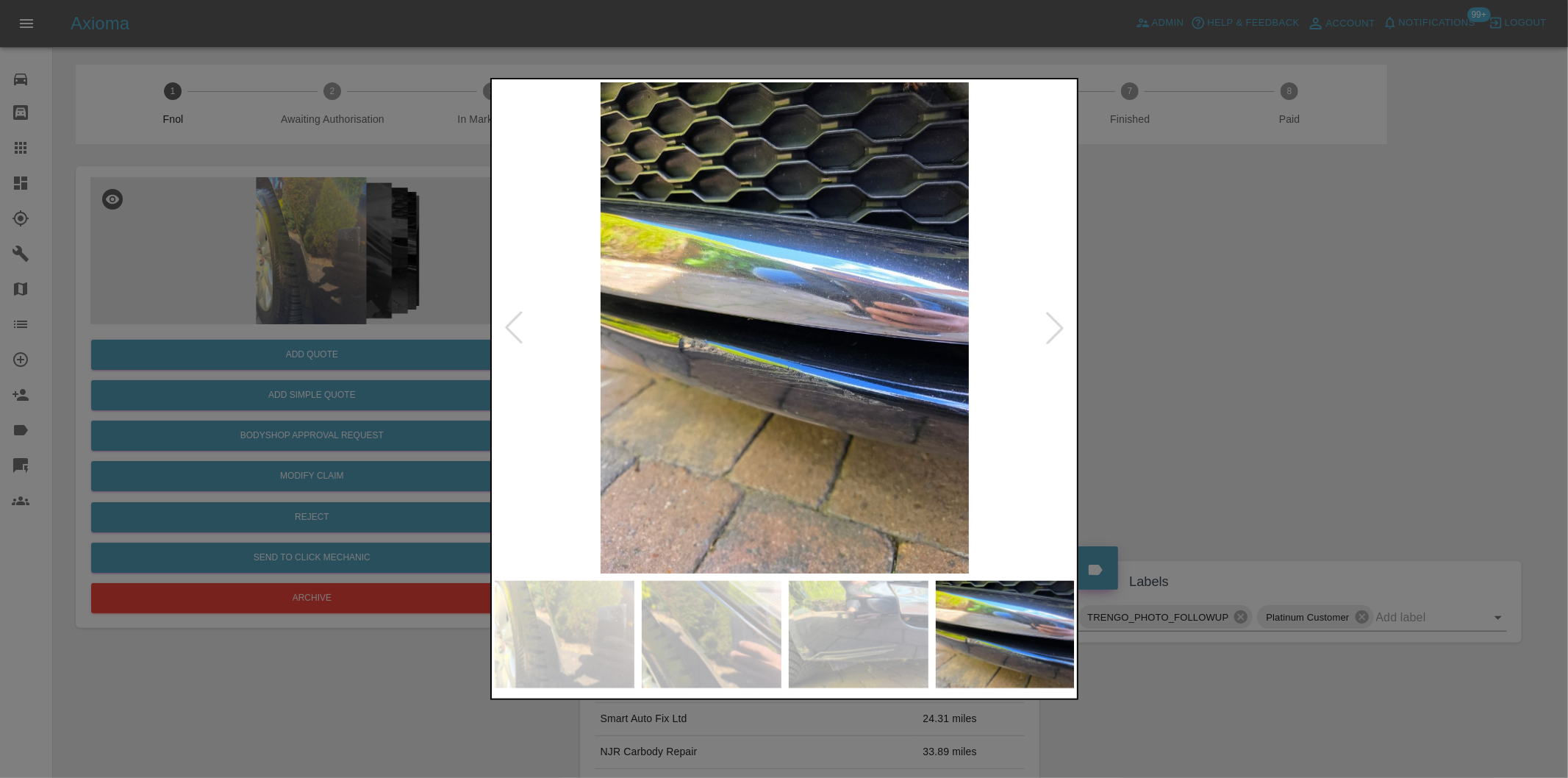
click at [1054, 328] on div at bounding box center [1054, 327] width 32 height 32
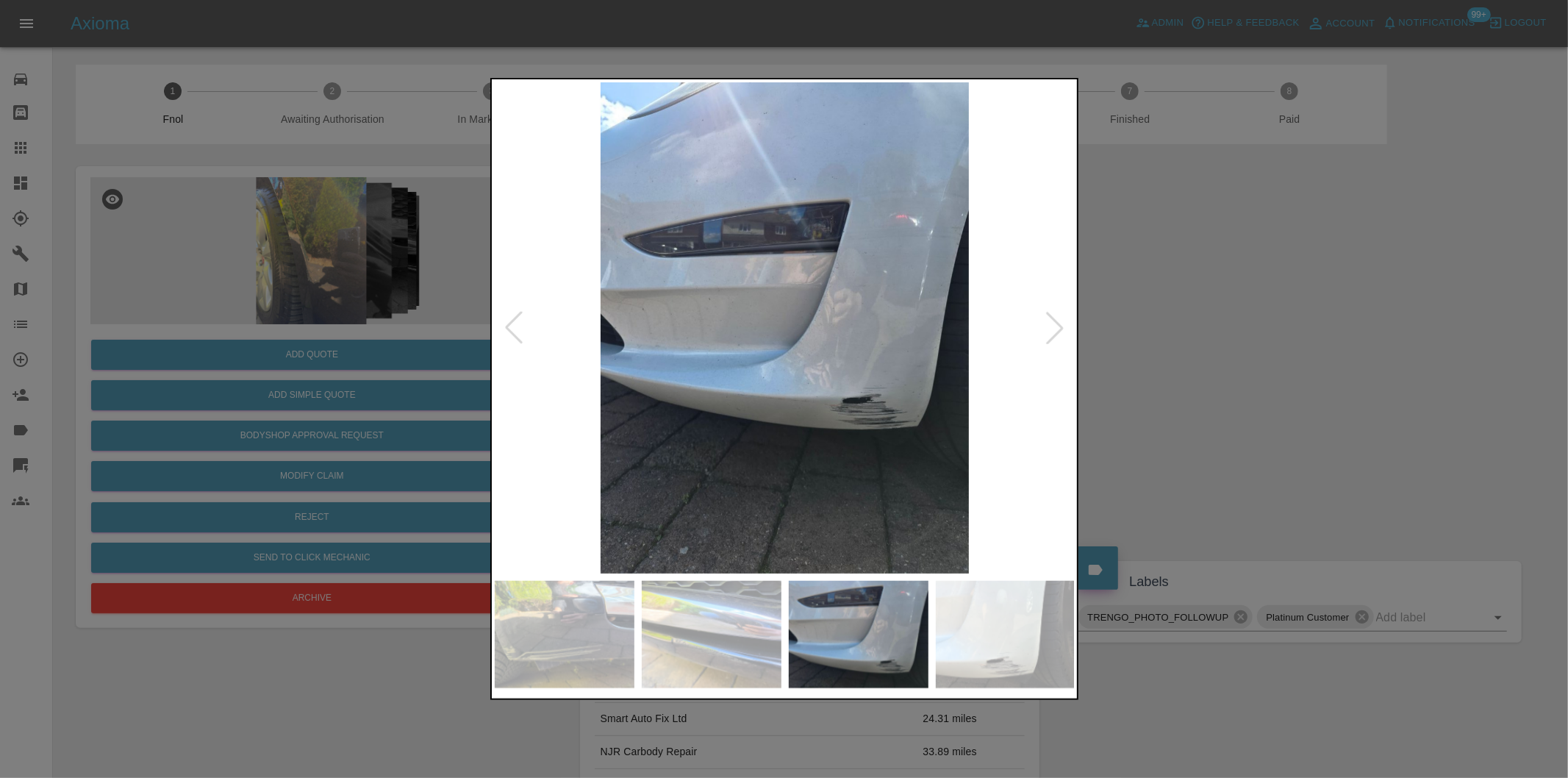
click at [1055, 328] on div at bounding box center [1054, 327] width 32 height 32
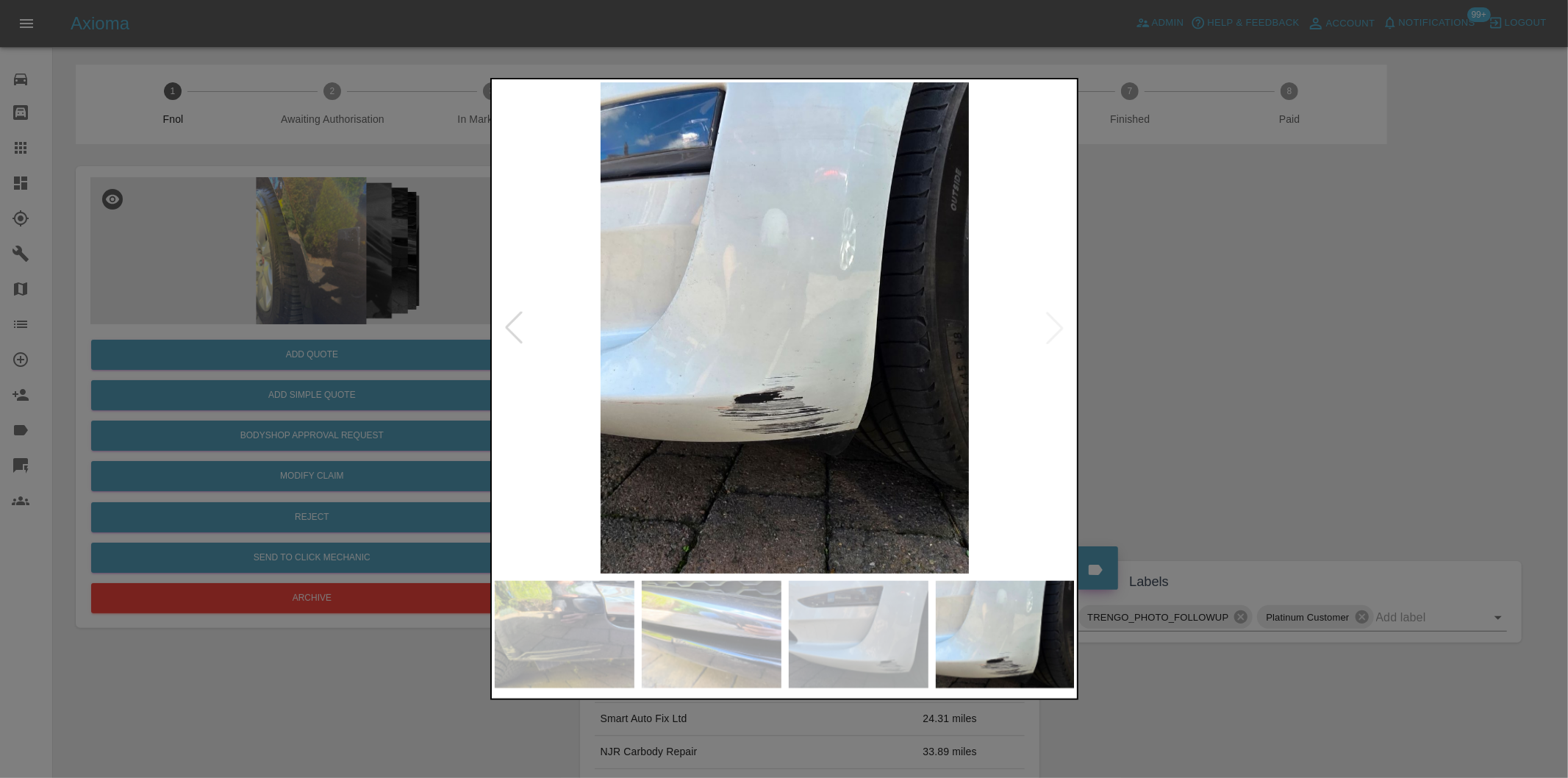
click at [1055, 328] on img at bounding box center [784, 328] width 581 height 491
click at [1202, 329] on div at bounding box center [784, 389] width 1568 height 778
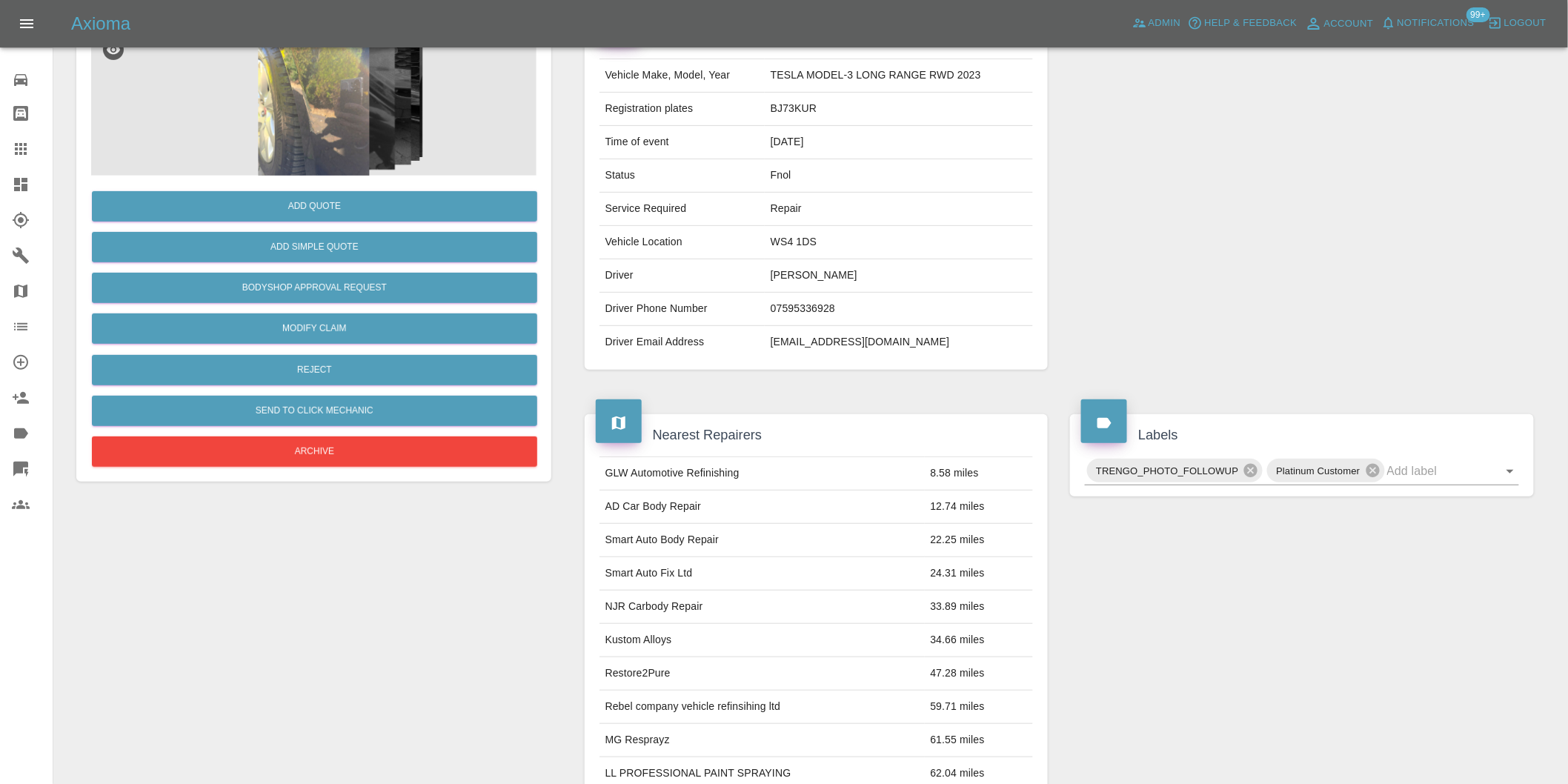
scroll to position [71, 0]
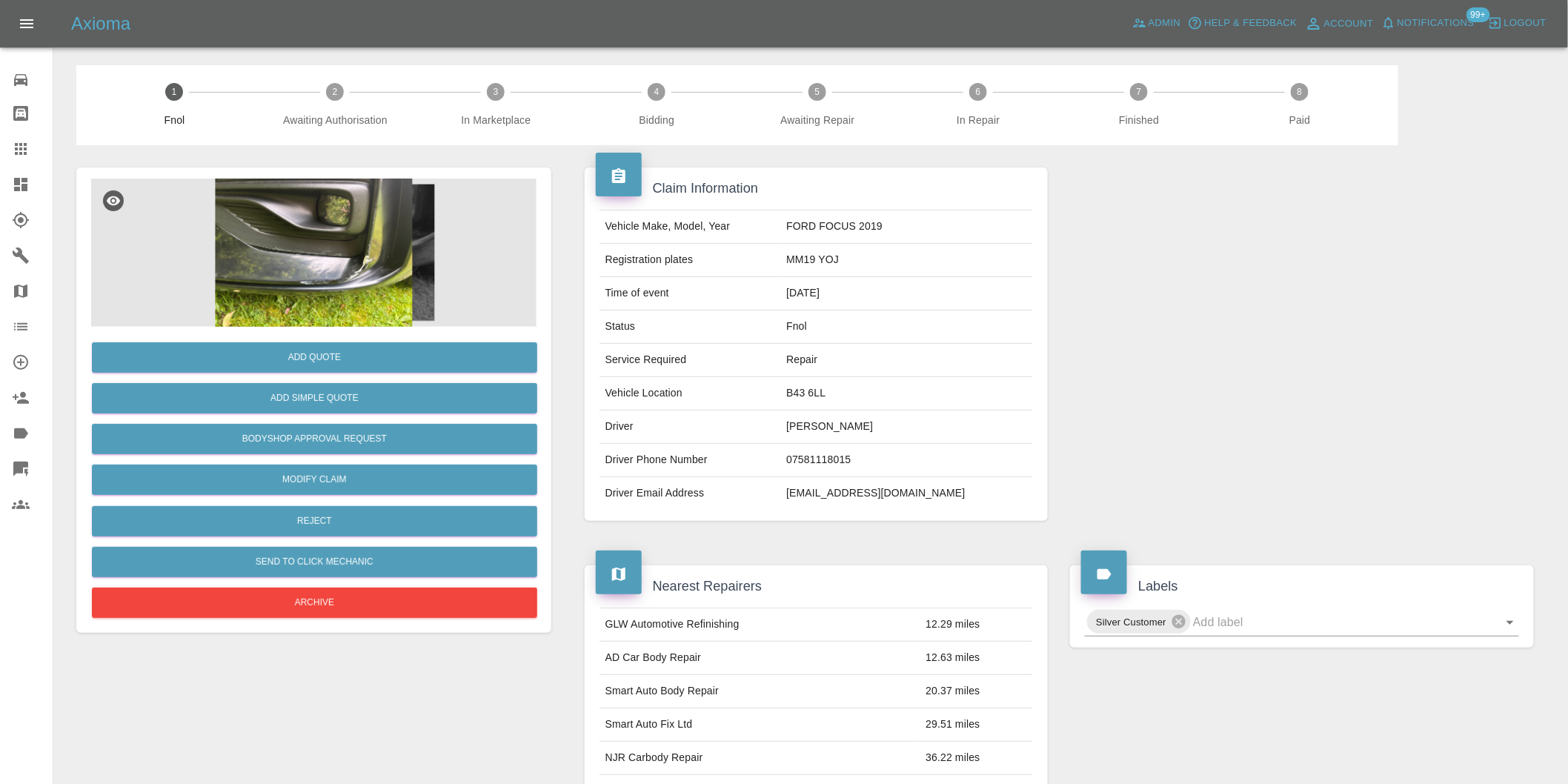
click at [286, 249] on img at bounding box center [314, 252] width 445 height 148
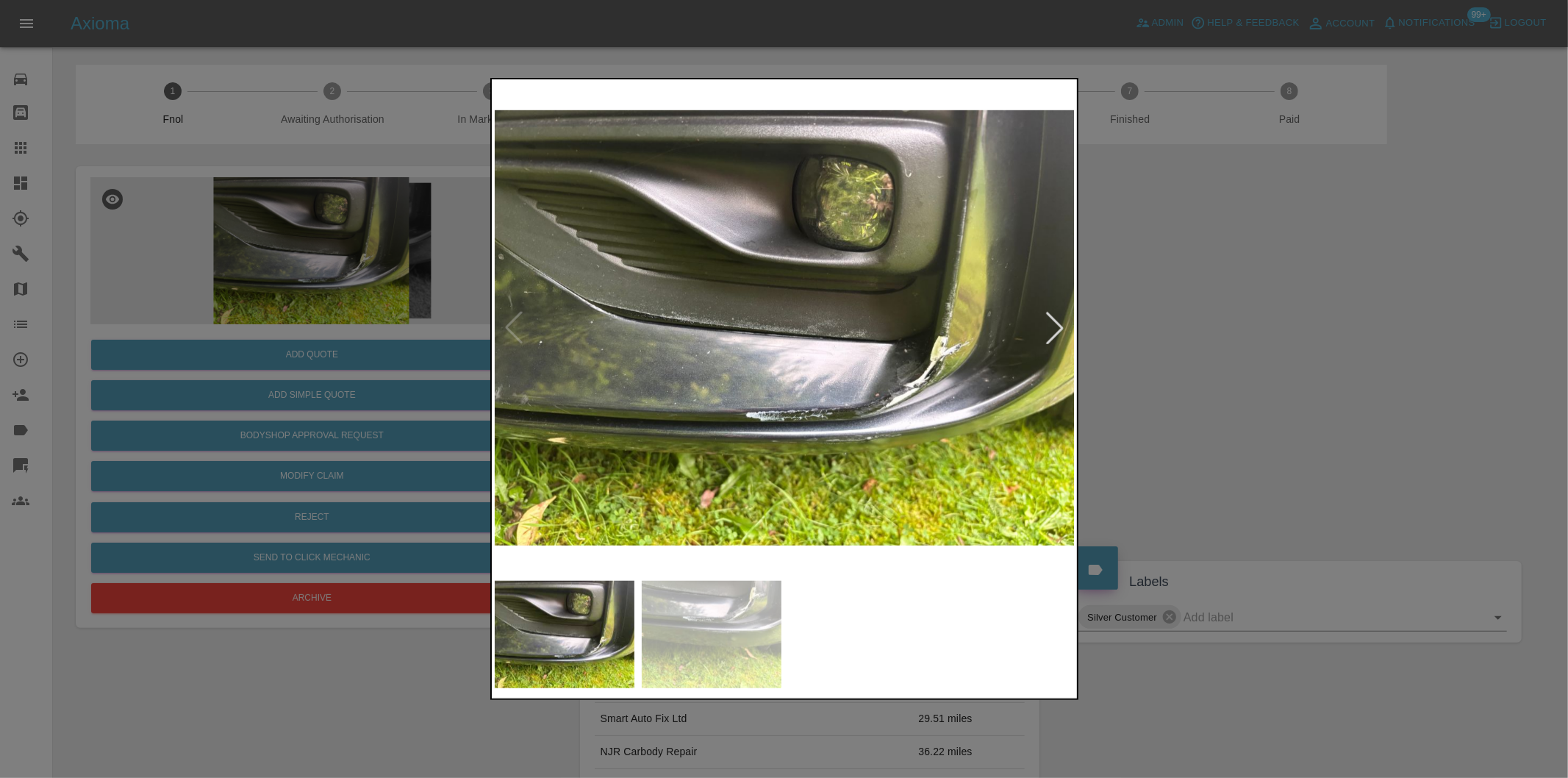
click at [1056, 329] on div at bounding box center [1054, 327] width 32 height 32
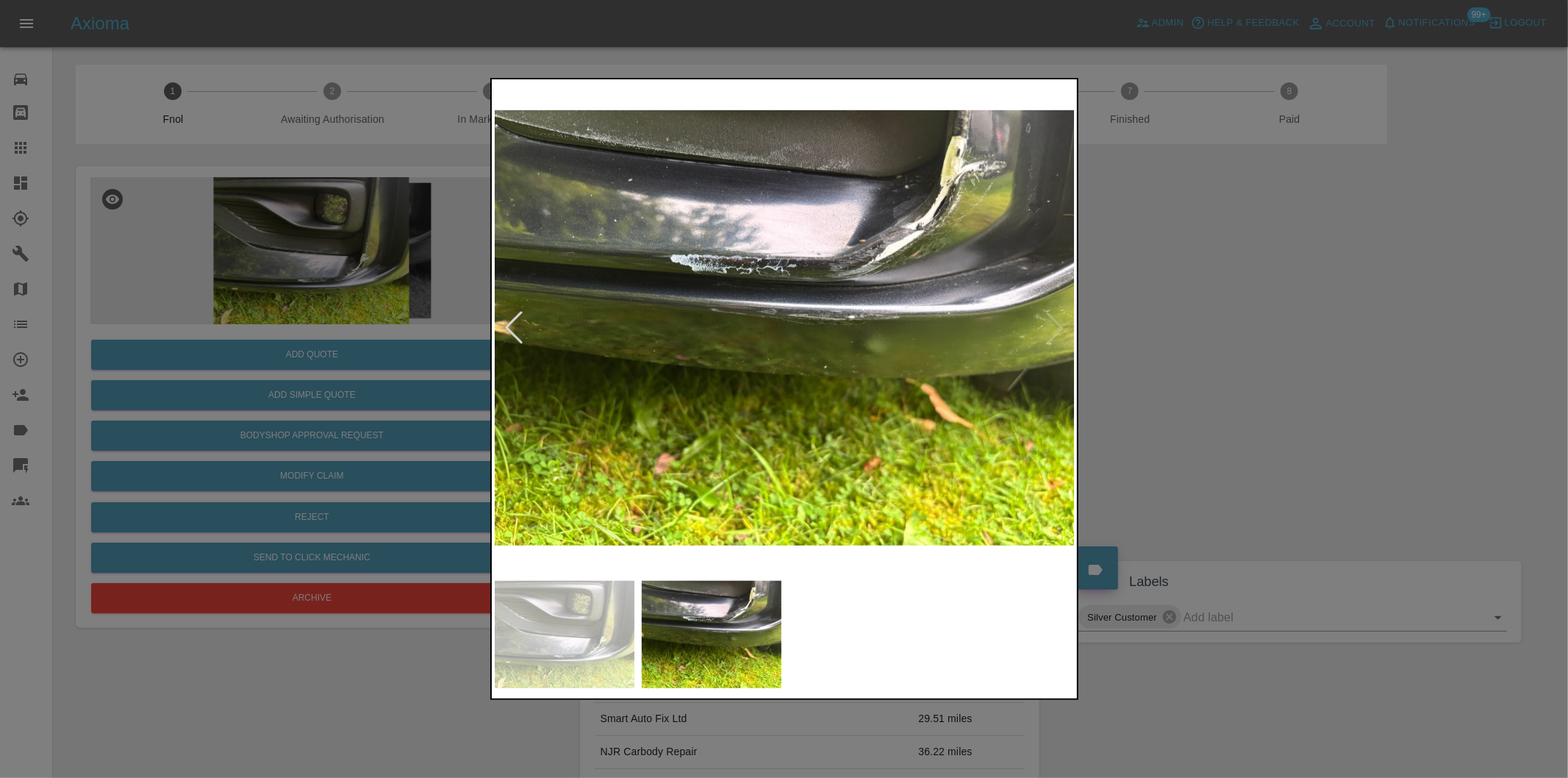
click at [512, 325] on div at bounding box center [513, 327] width 32 height 32
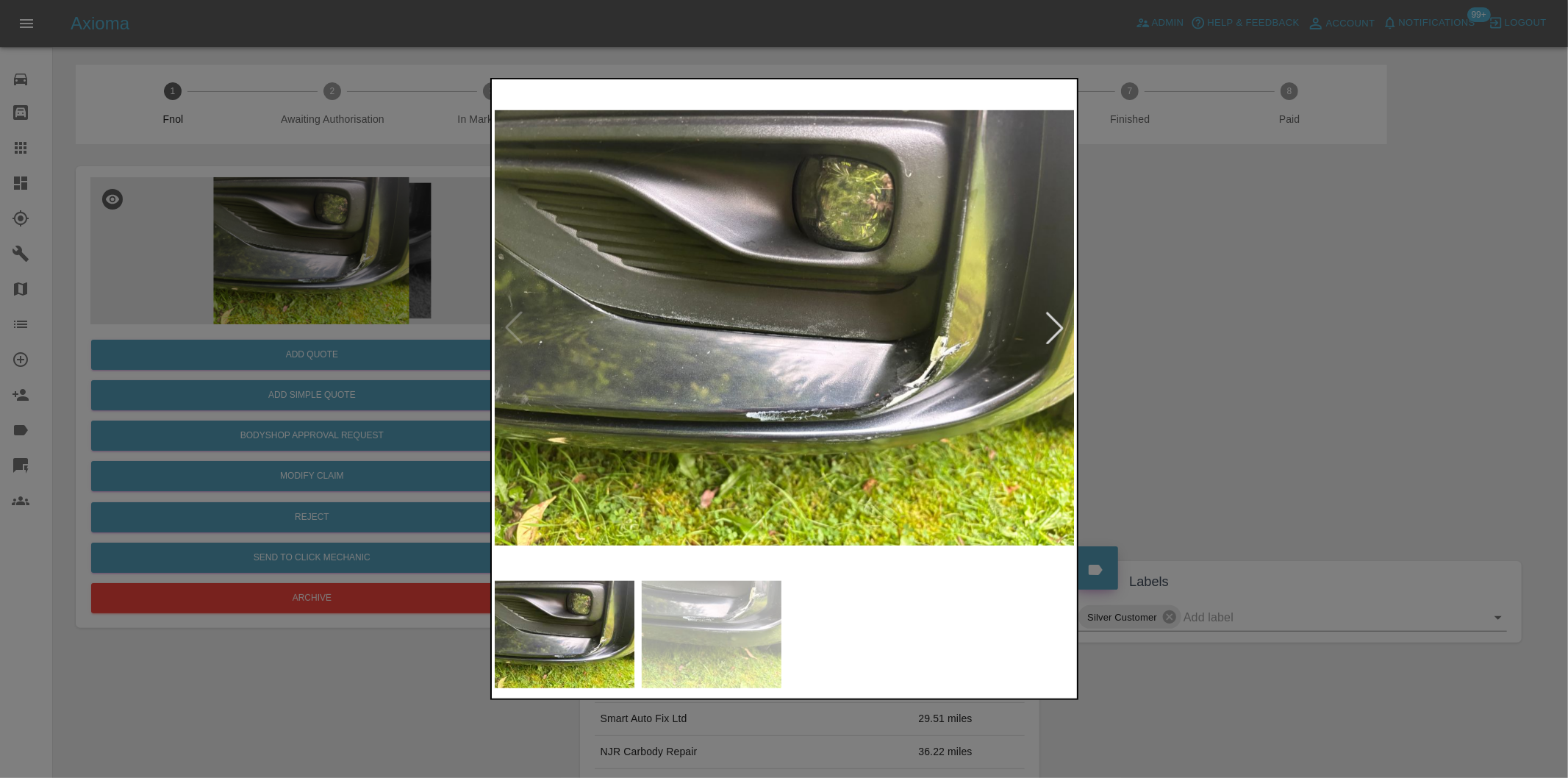
click at [1061, 323] on div at bounding box center [1054, 327] width 32 height 32
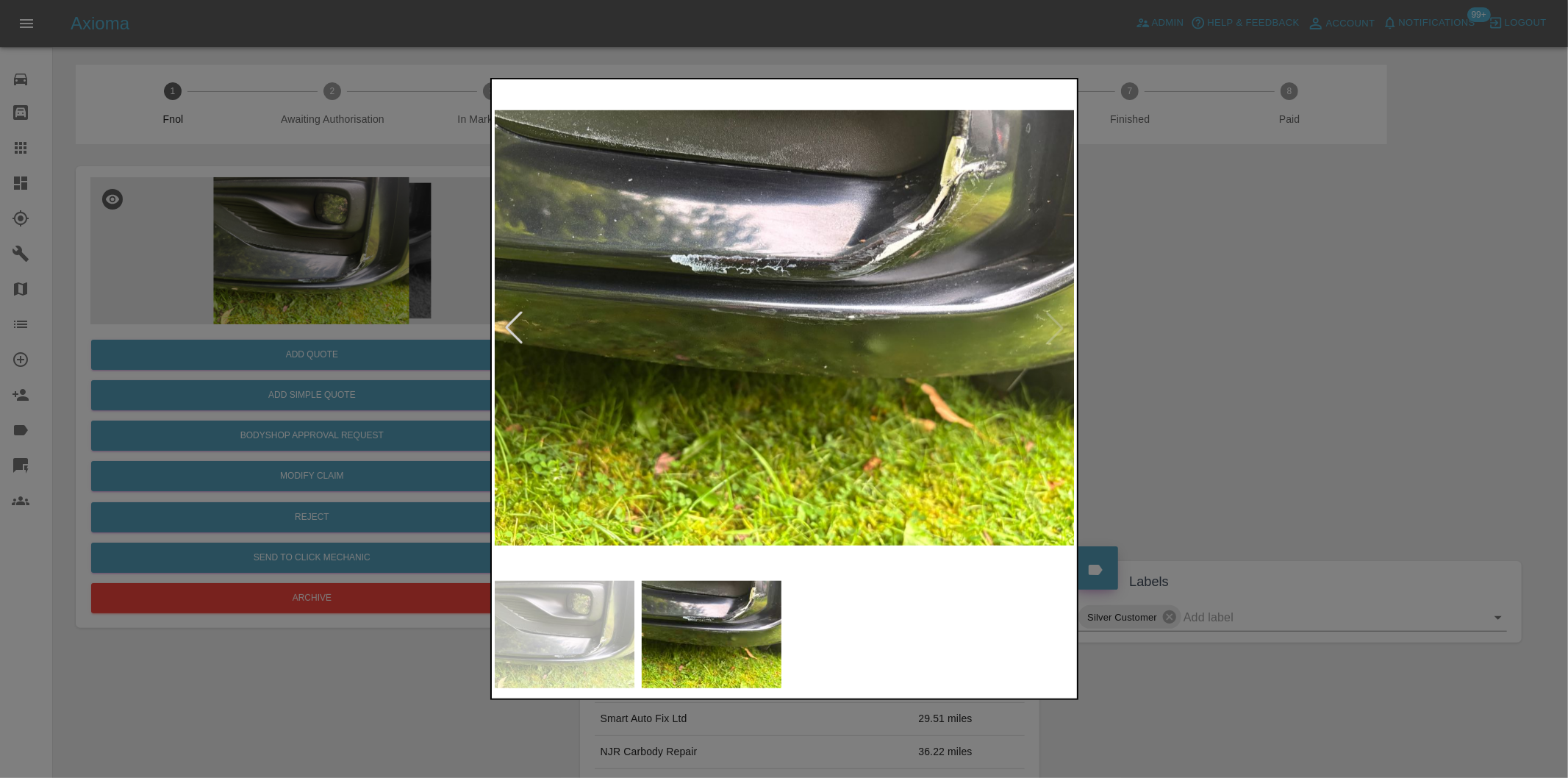
click at [1268, 355] on div at bounding box center [784, 389] width 1568 height 778
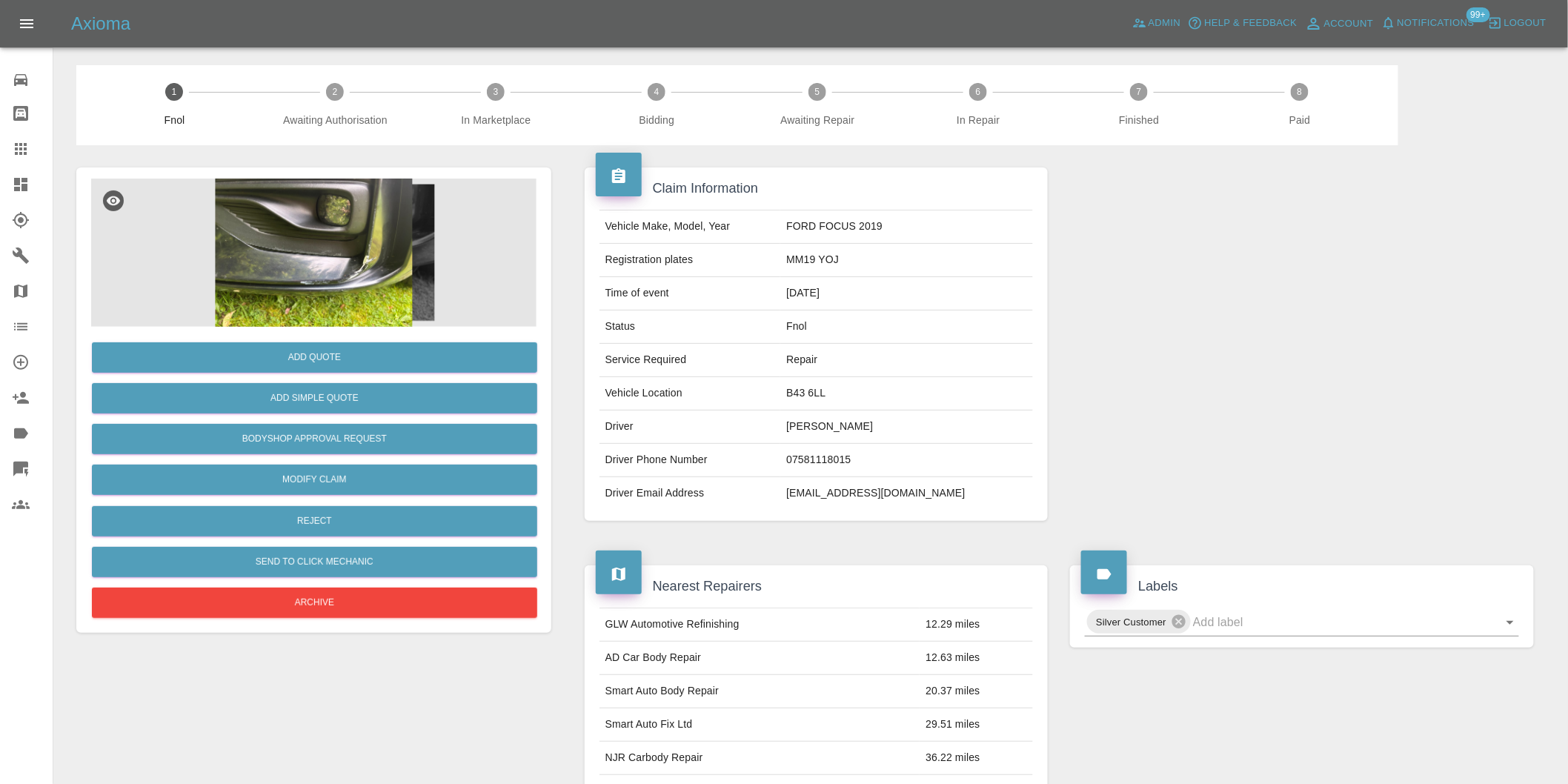
click at [365, 255] on img at bounding box center [314, 252] width 445 height 148
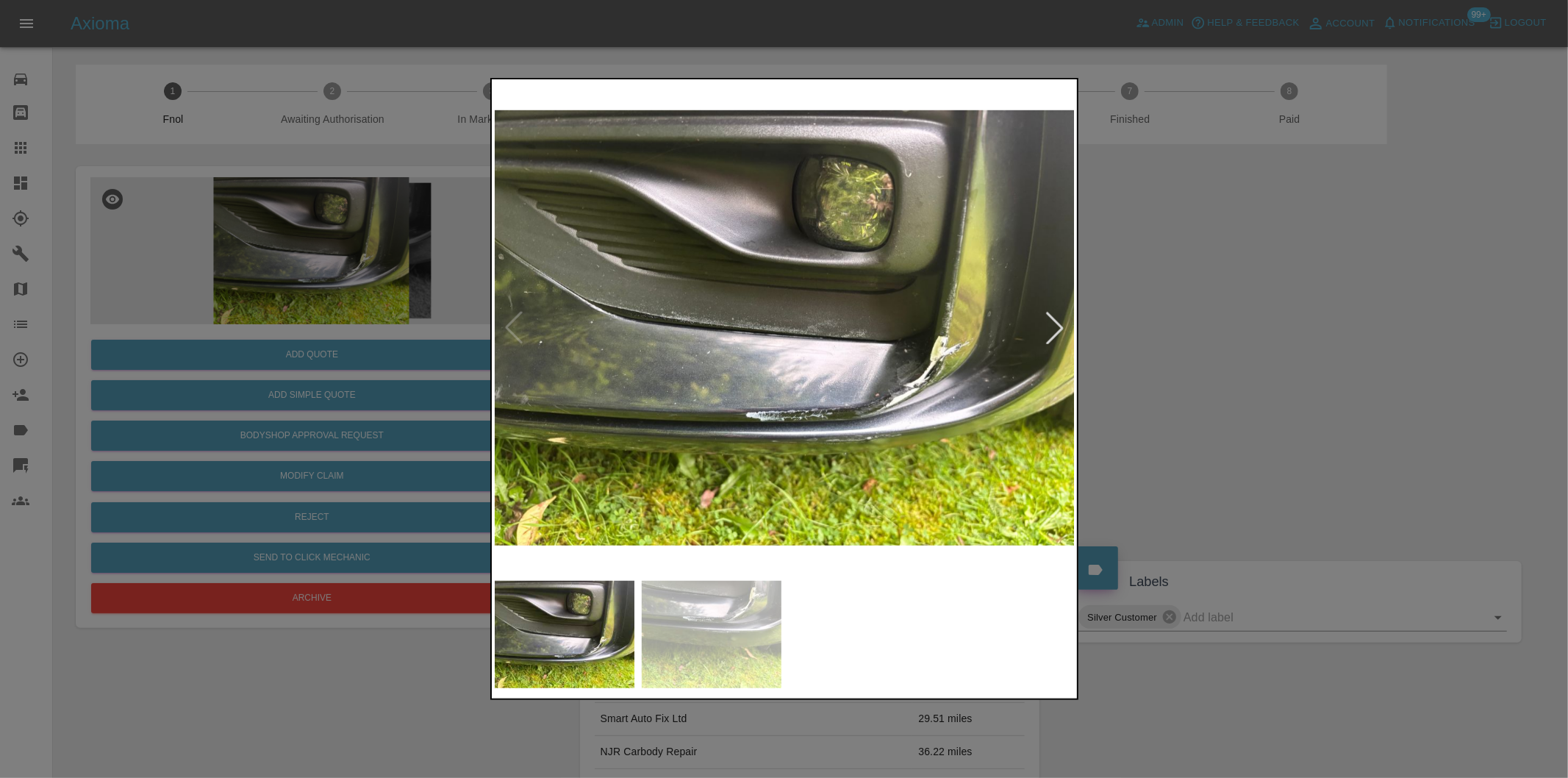
click at [1060, 326] on div at bounding box center [1054, 327] width 32 height 32
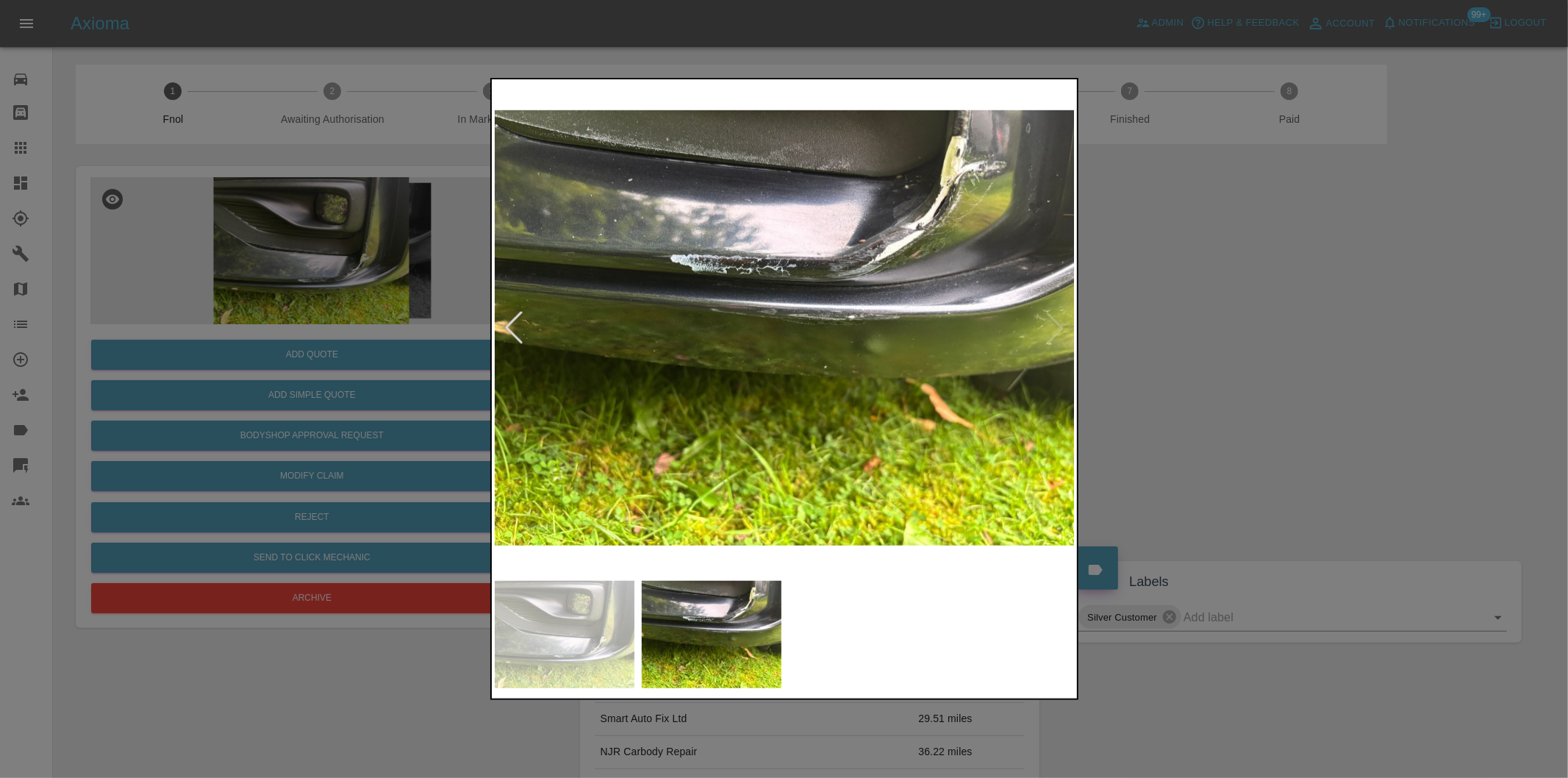
click at [1060, 326] on img at bounding box center [784, 328] width 581 height 491
click at [510, 321] on div at bounding box center [513, 327] width 32 height 32
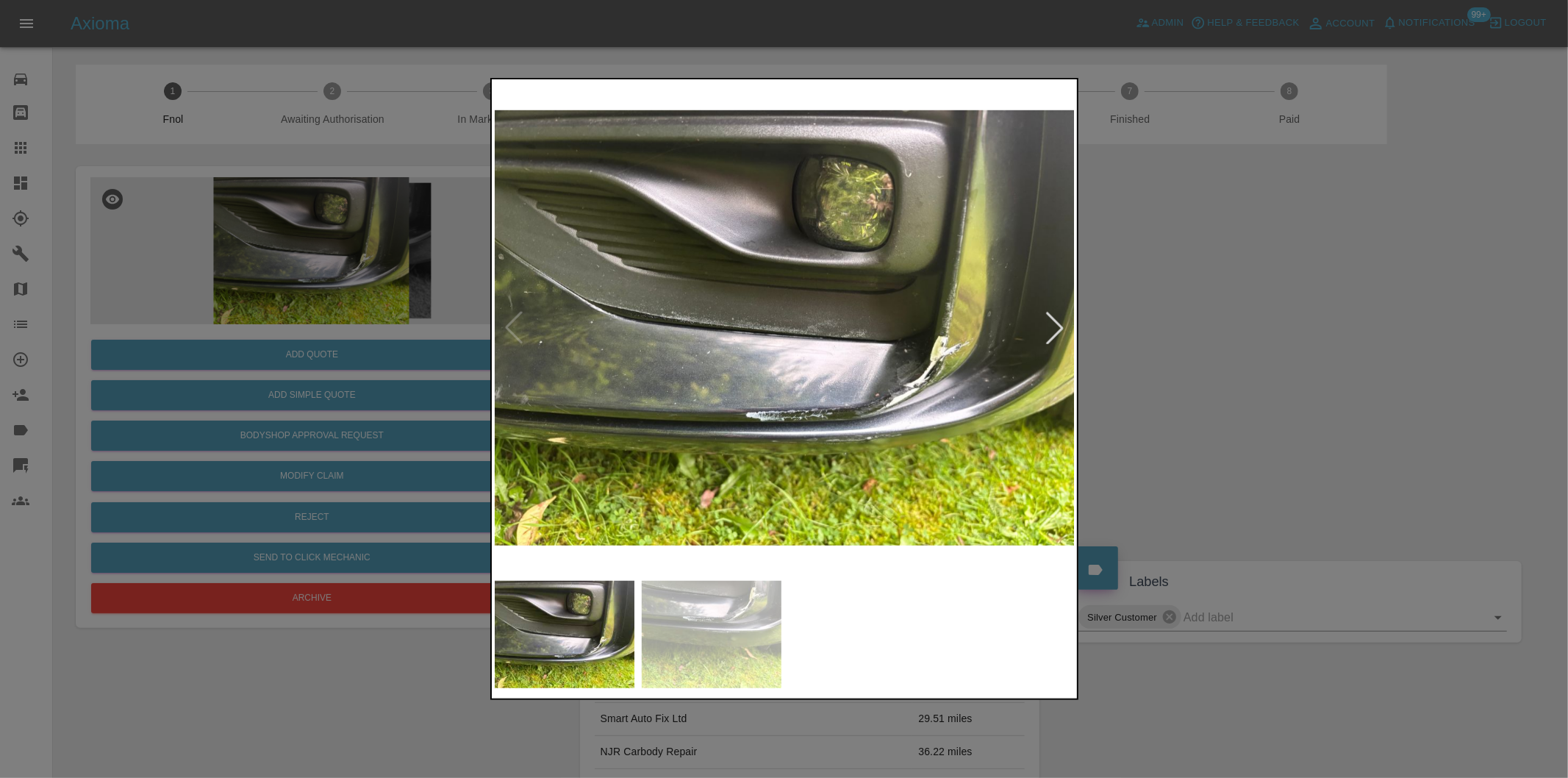
click at [512, 320] on img at bounding box center [784, 328] width 581 height 491
click at [1059, 331] on div at bounding box center [1054, 327] width 32 height 32
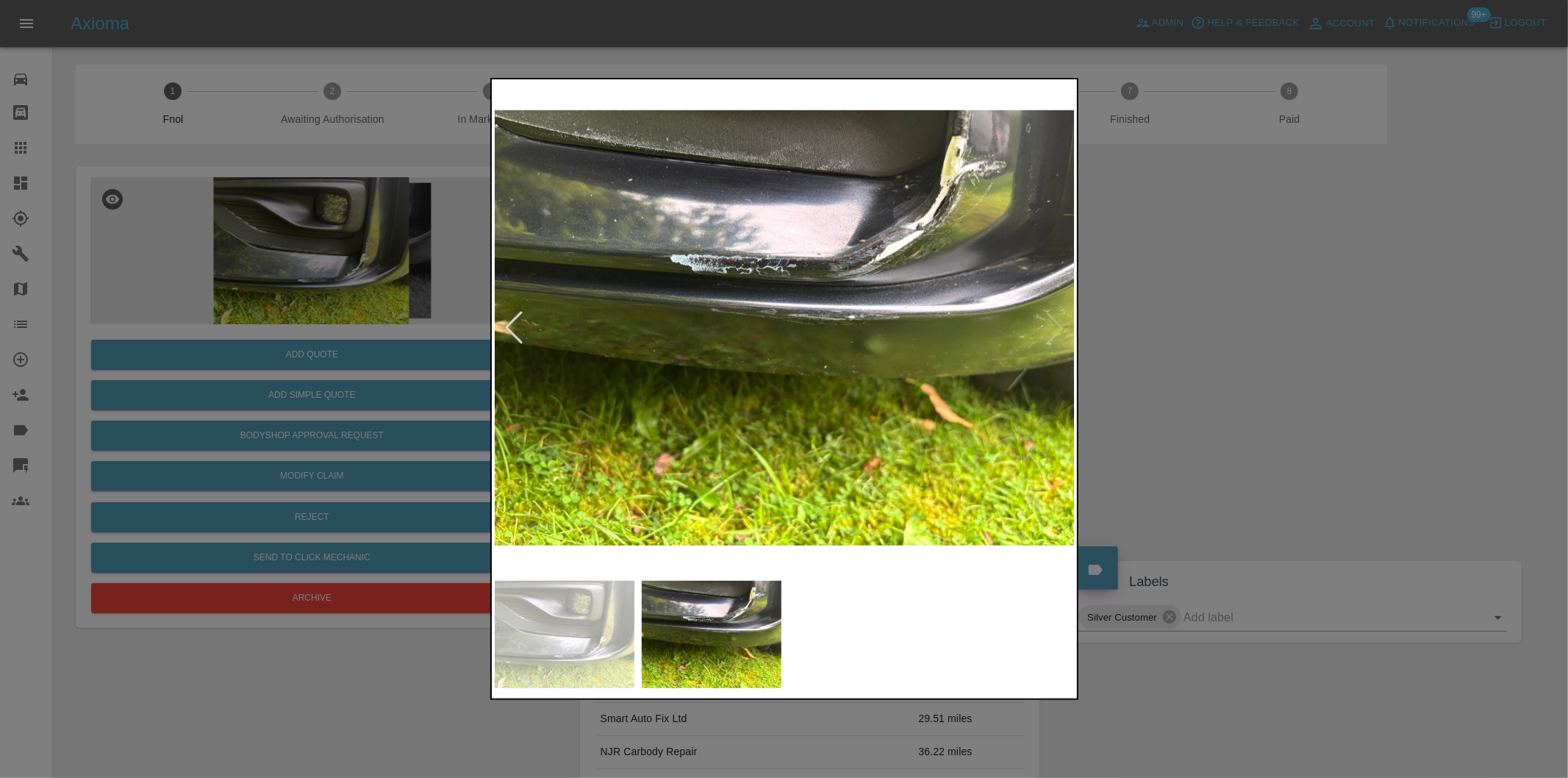
click at [937, 214] on img at bounding box center [784, 328] width 581 height 491
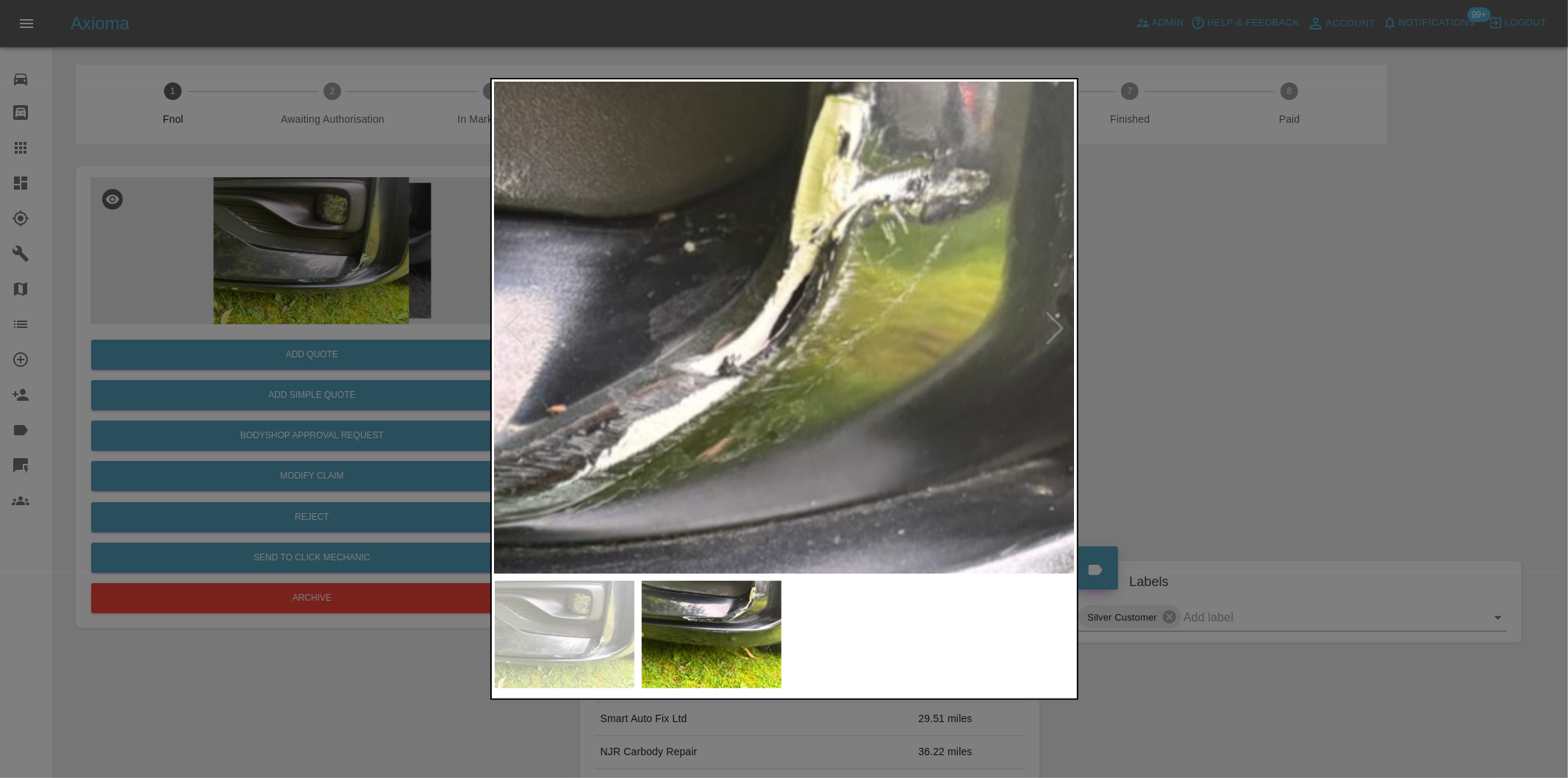
click at [937, 214] on img at bounding box center [324, 669] width 1742 height 1473
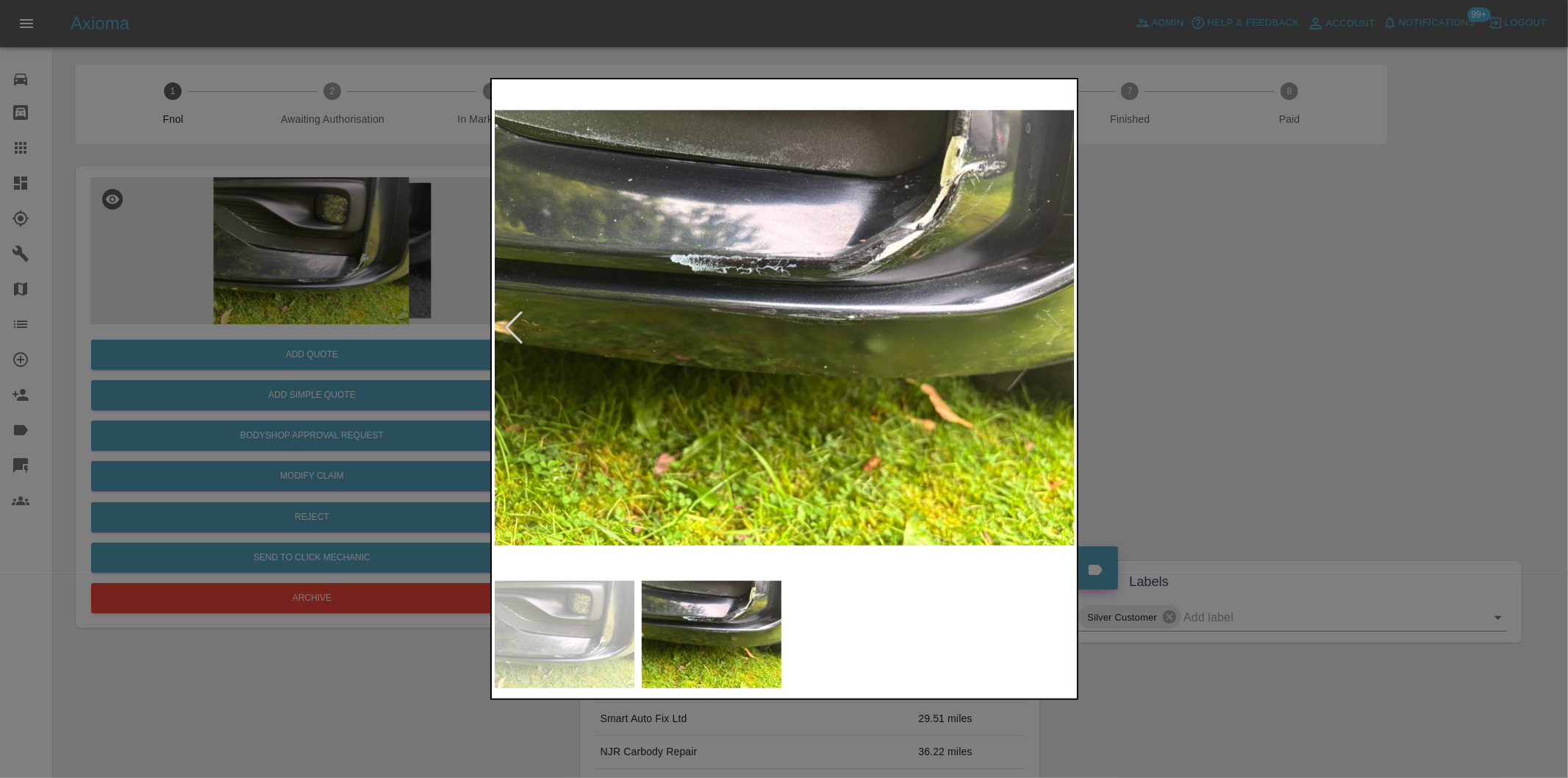
click at [515, 332] on div at bounding box center [513, 327] width 32 height 32
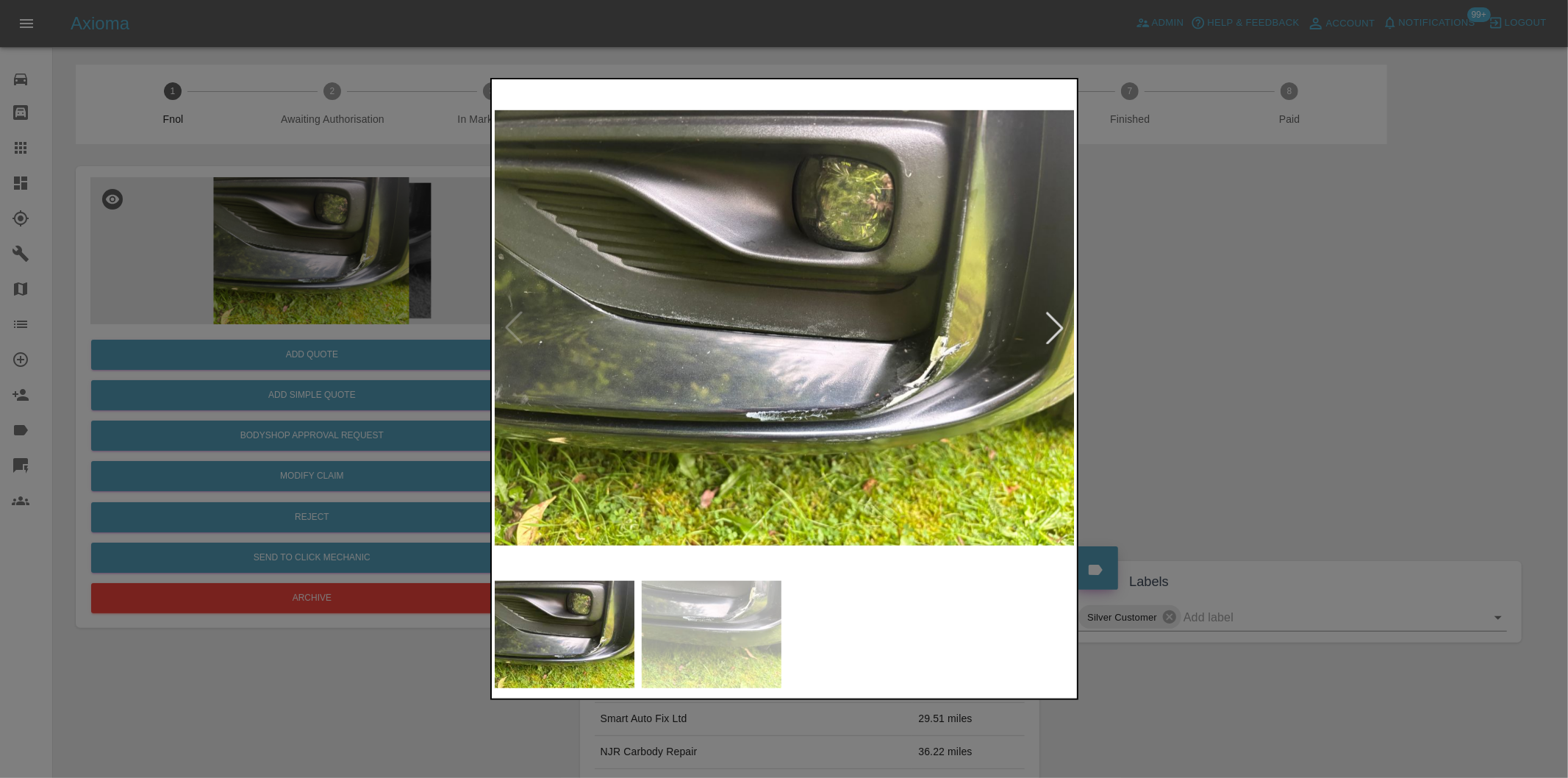
click at [1187, 383] on div at bounding box center [784, 389] width 1568 height 778
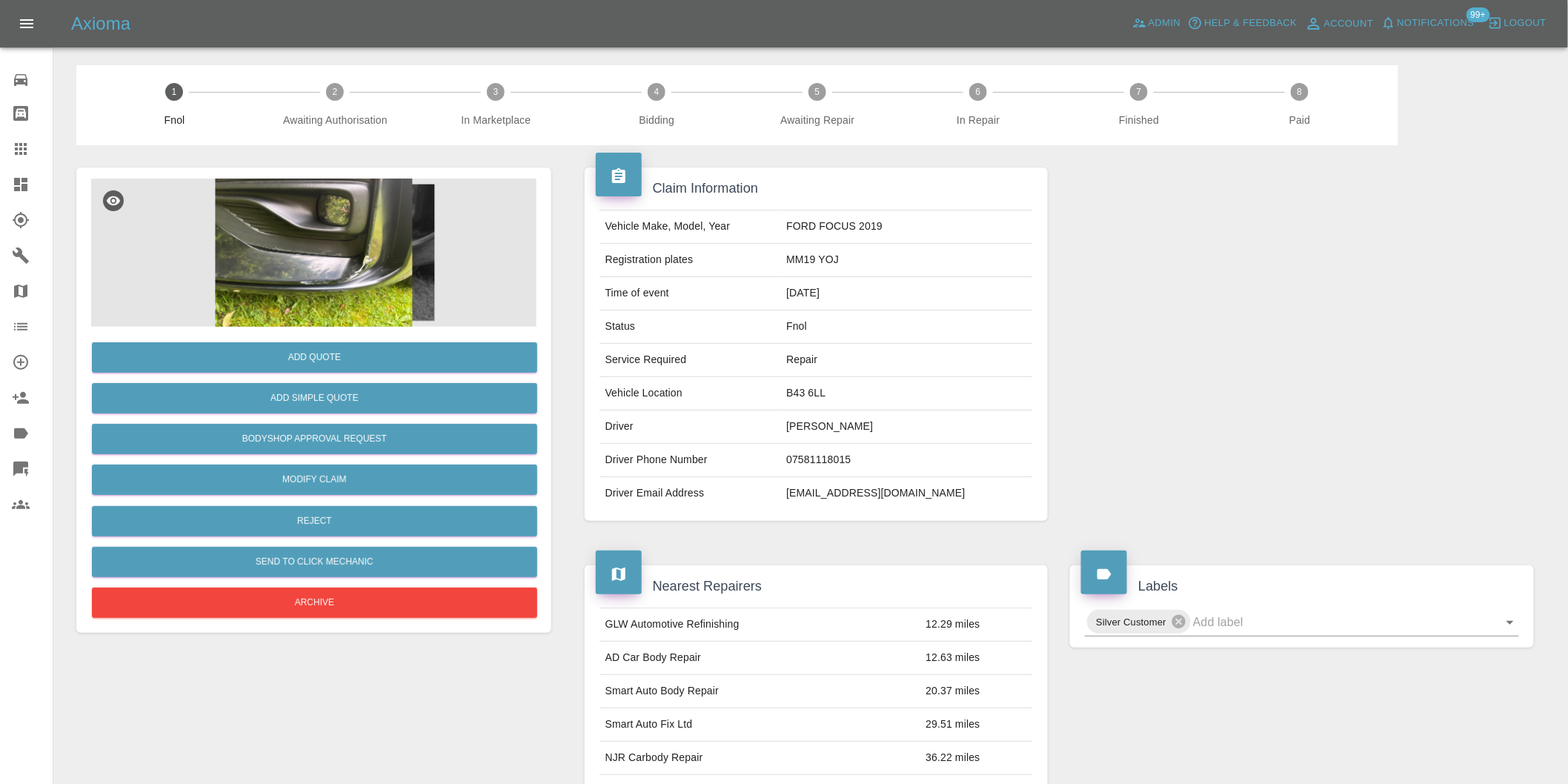
click at [325, 262] on img at bounding box center [314, 252] width 445 height 148
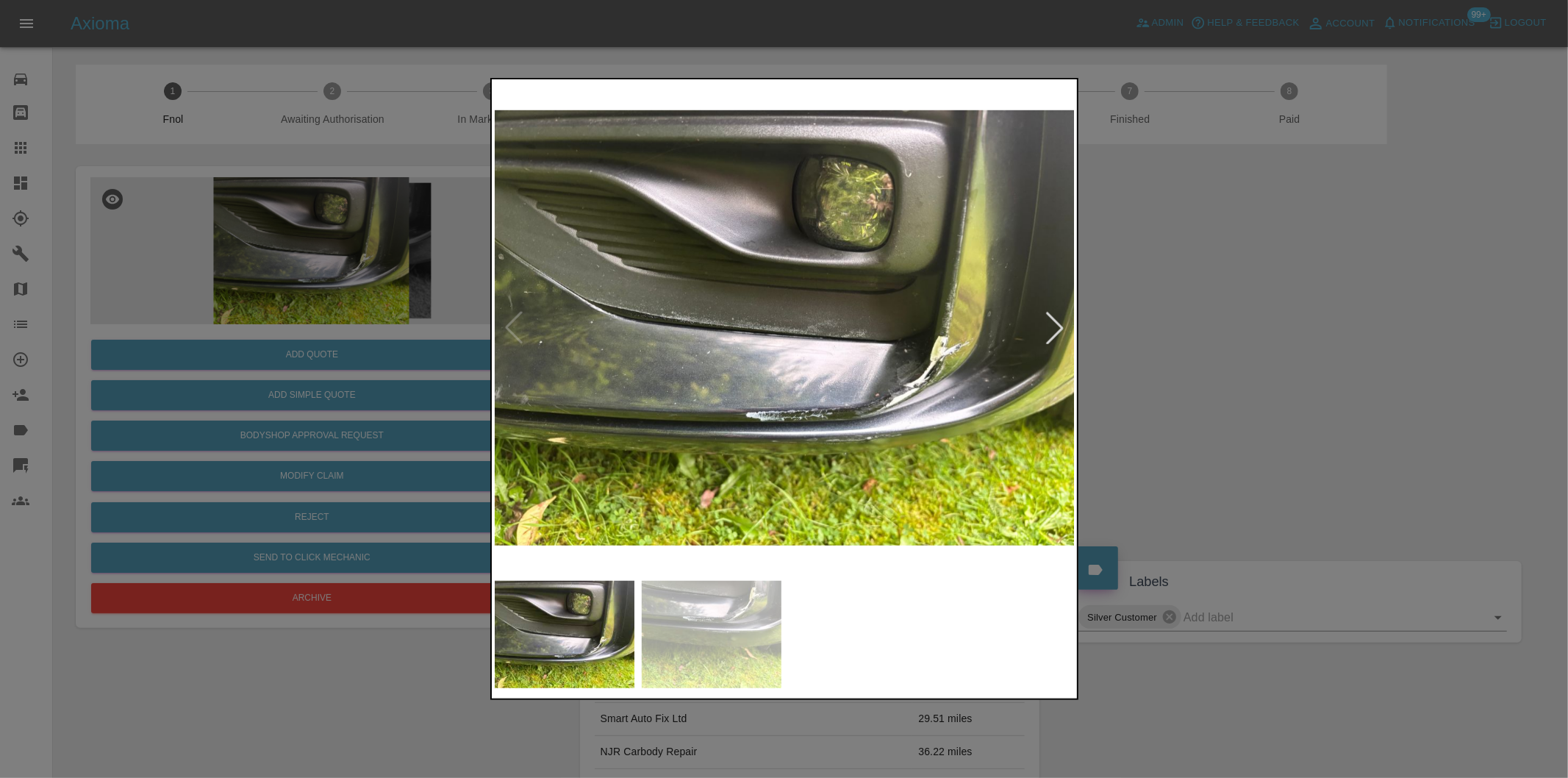
click at [930, 332] on img at bounding box center [784, 328] width 581 height 491
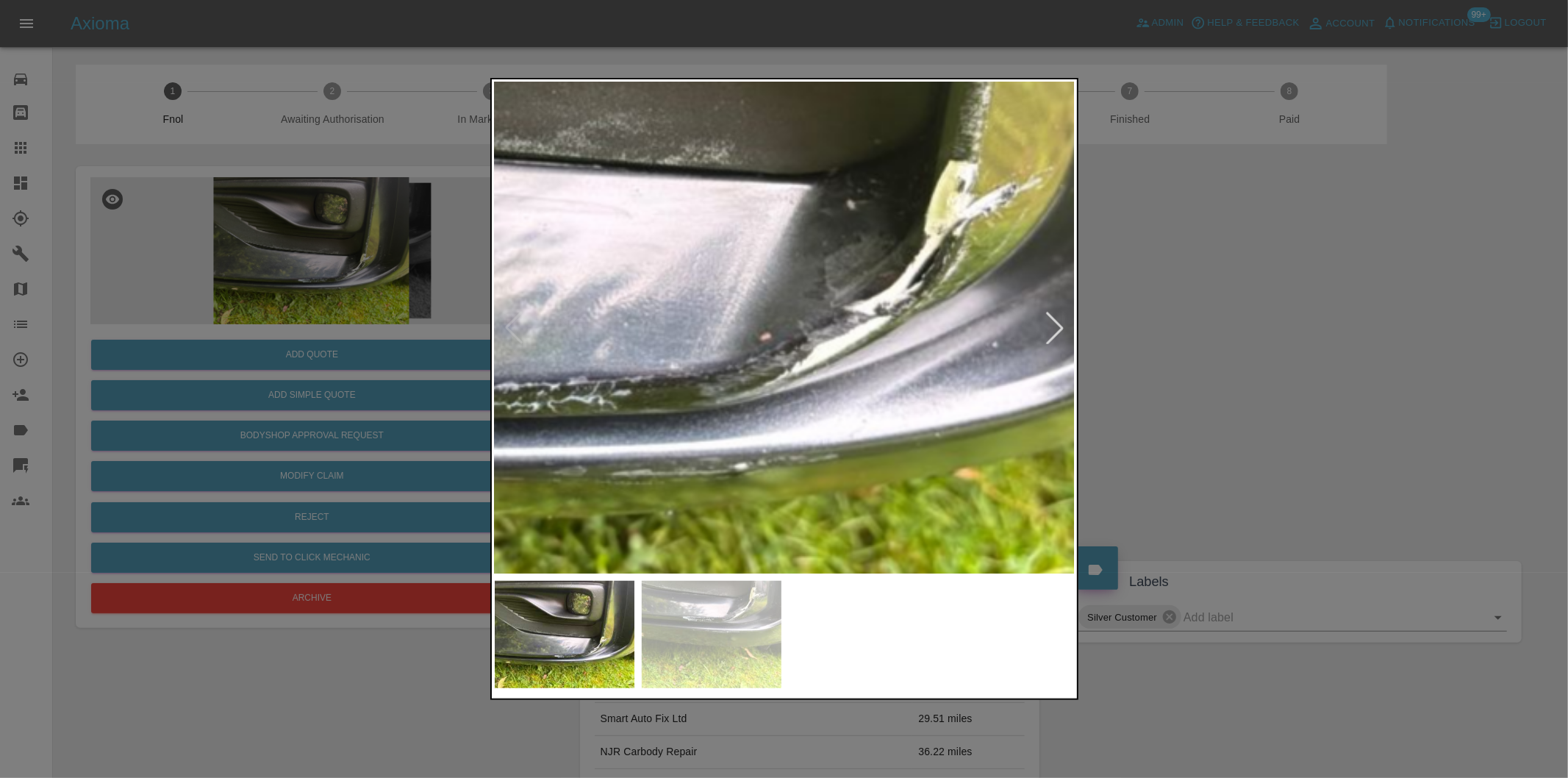
click at [946, 246] on img at bounding box center [489, 134] width 1742 height 1473
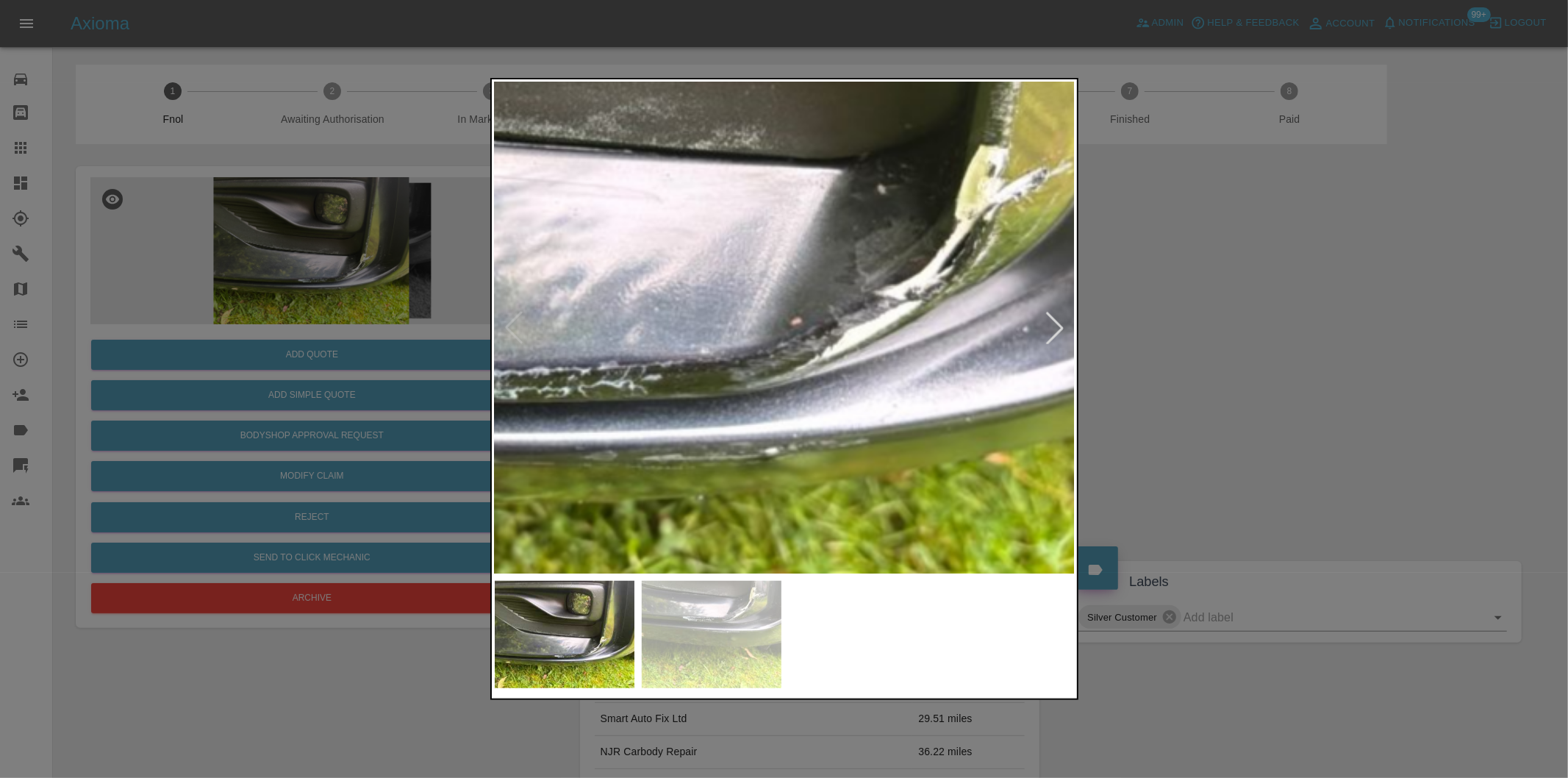
click at [911, 271] on img at bounding box center [519, 119] width 1742 height 1473
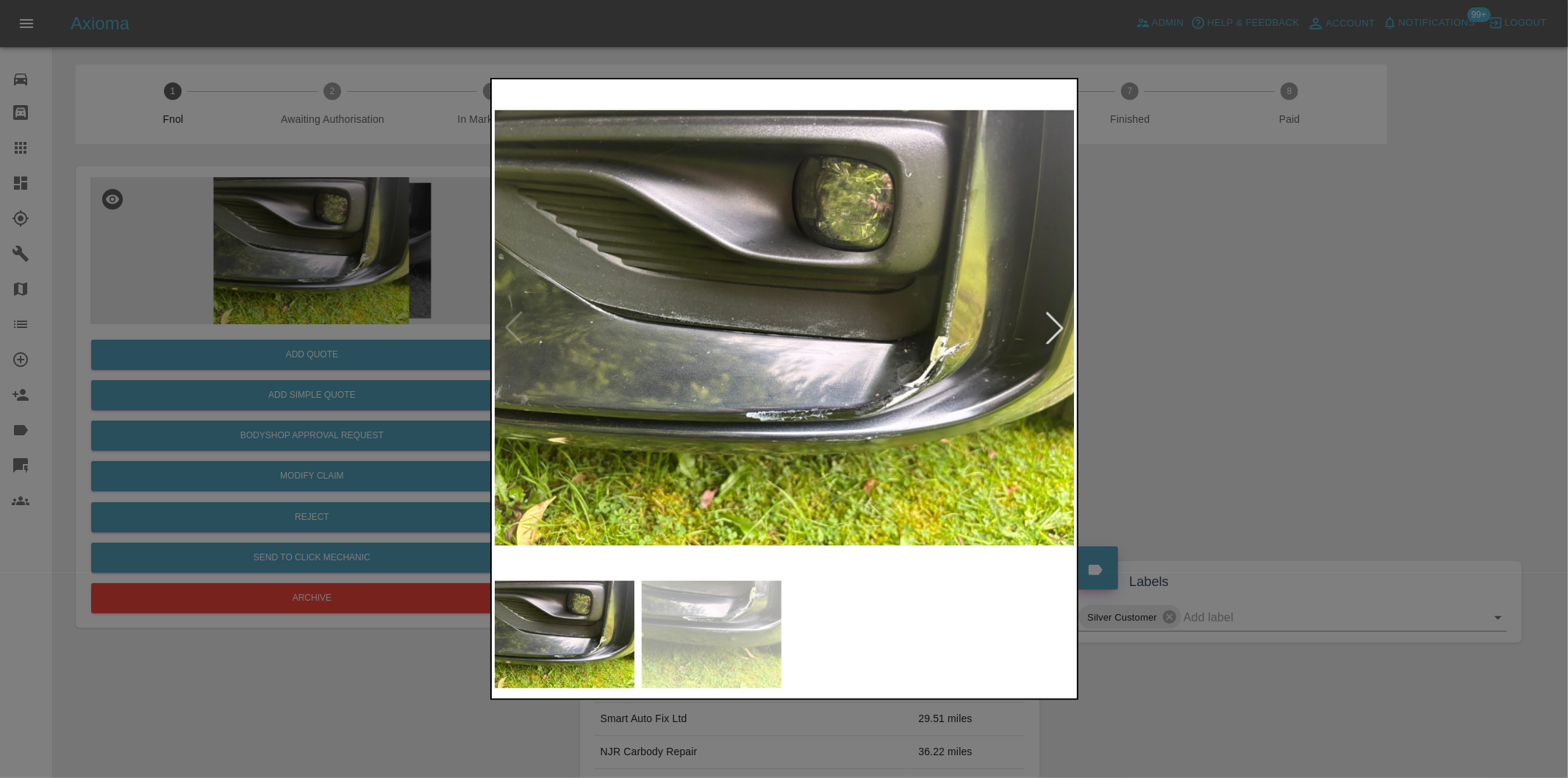
drag, startPoint x: 1221, startPoint y: 332, endPoint x: 1208, endPoint y: 335, distance: 13.3
click at [1219, 335] on div at bounding box center [784, 389] width 1568 height 778
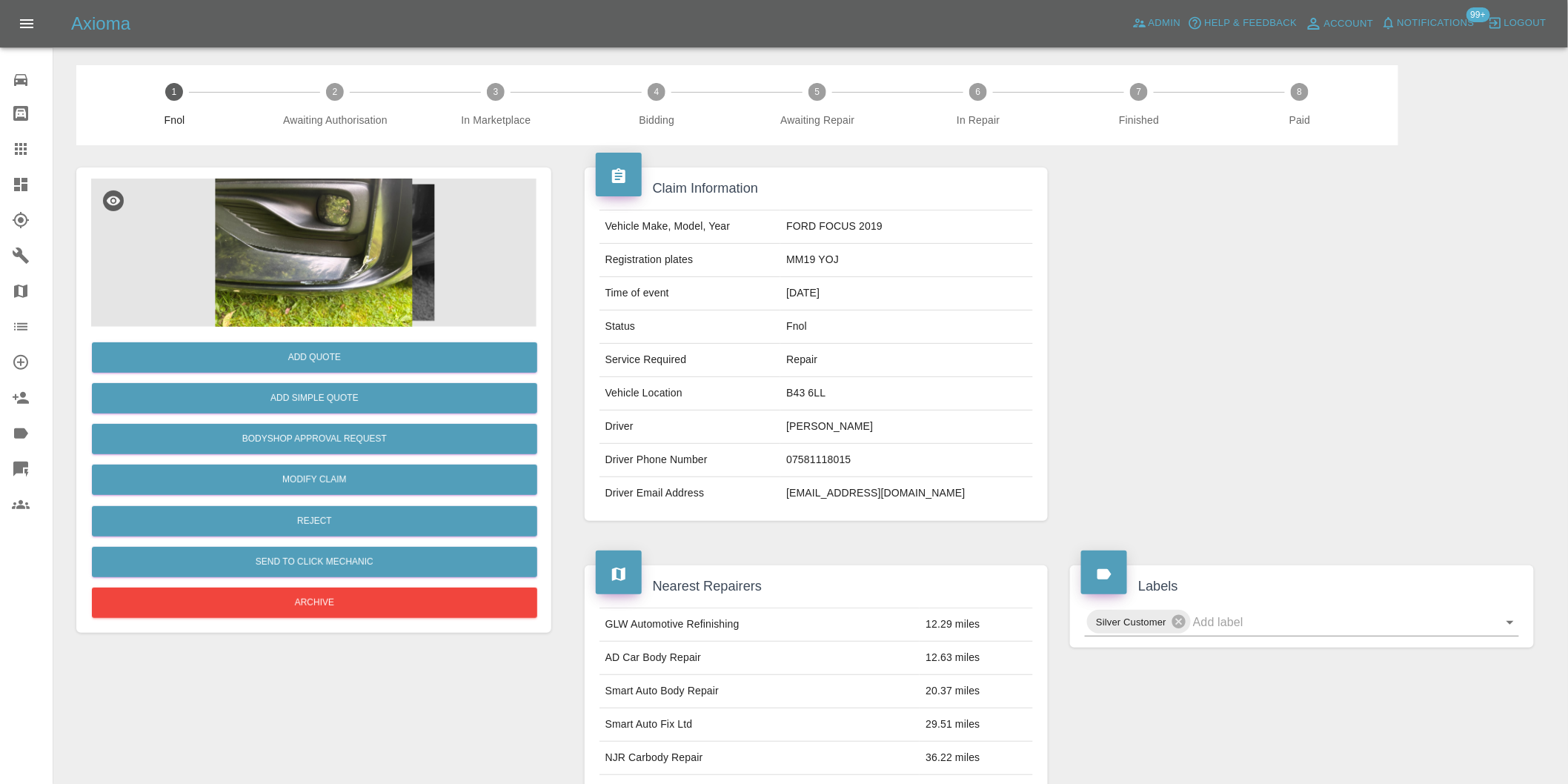
click at [350, 419] on div "Add Quote Add Simple Quote Bodyshop Approval Request Modify Claim Reject Send t…" at bounding box center [314, 474] width 445 height 295
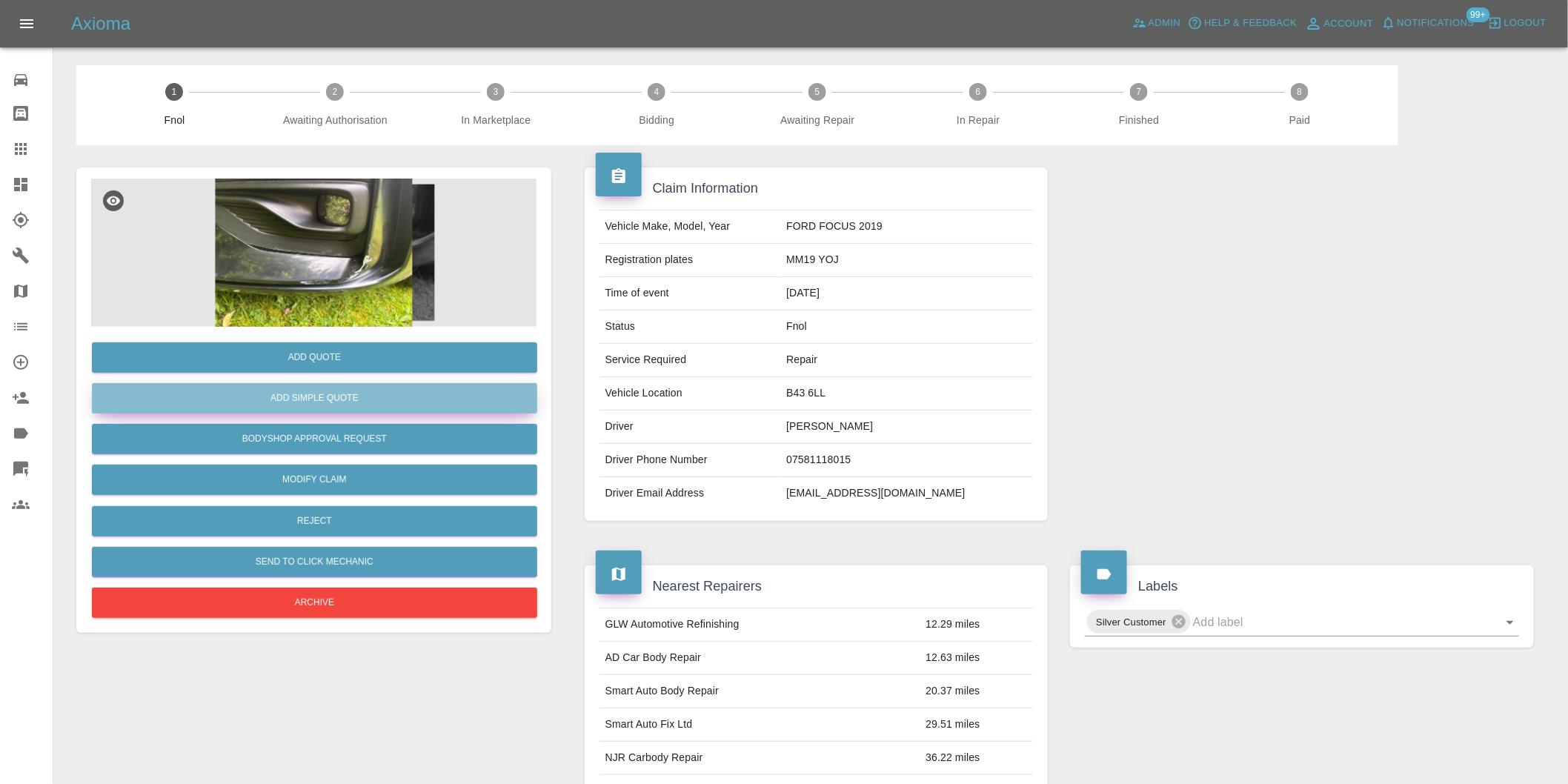
click at [349, 404] on button "Add Simple Quote" at bounding box center [315, 397] width 445 height 30
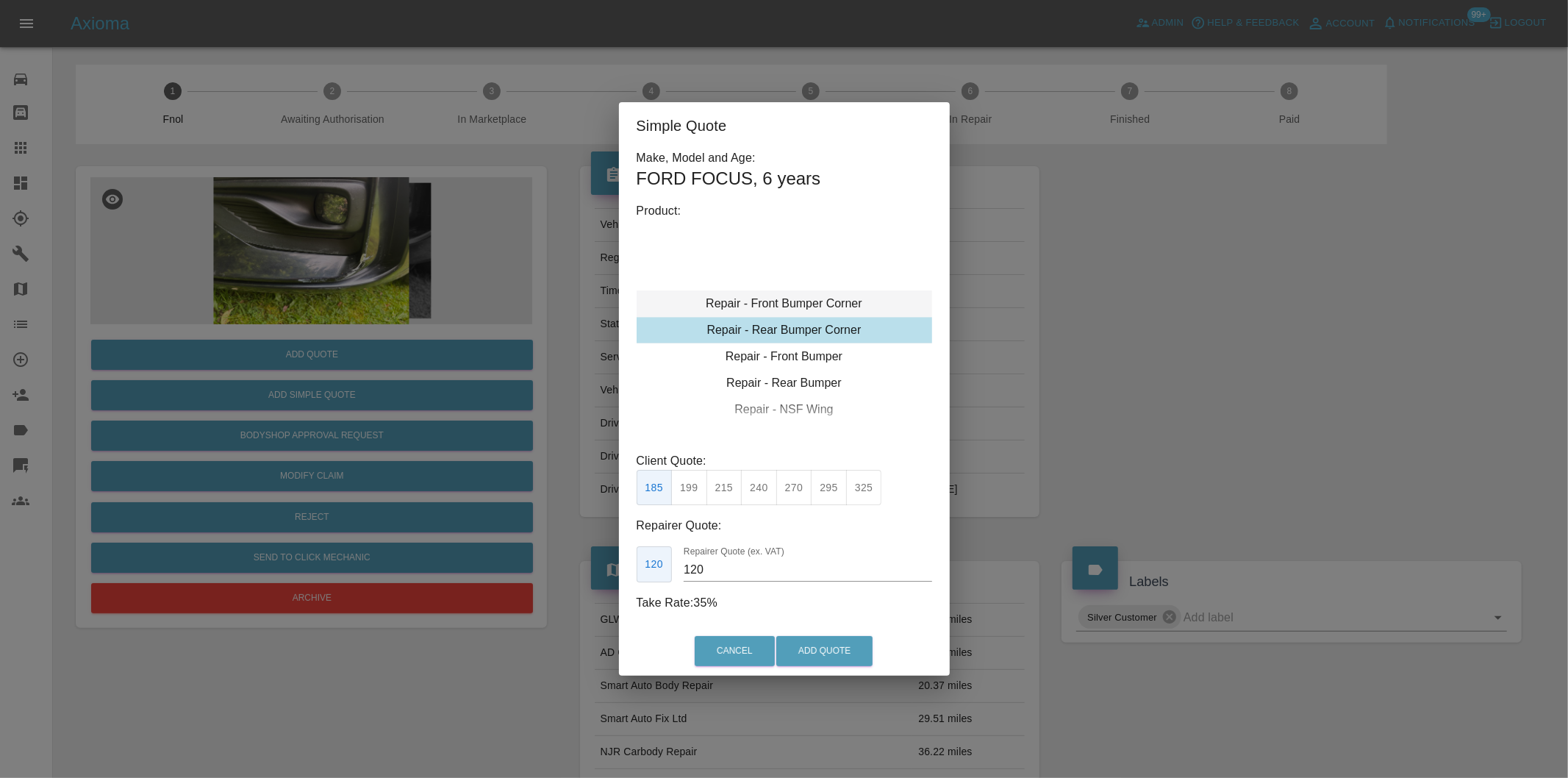
click at [827, 306] on div "Repair - Front Bumper Corner" at bounding box center [784, 303] width 296 height 26
click at [827, 298] on div "Repair - Front Bumper Corner" at bounding box center [784, 303] width 296 height 26
click at [805, 494] on button "270" at bounding box center [793, 488] width 36 height 36
type input "165"
click at [827, 646] on button "Add Quote" at bounding box center [823, 650] width 96 height 30
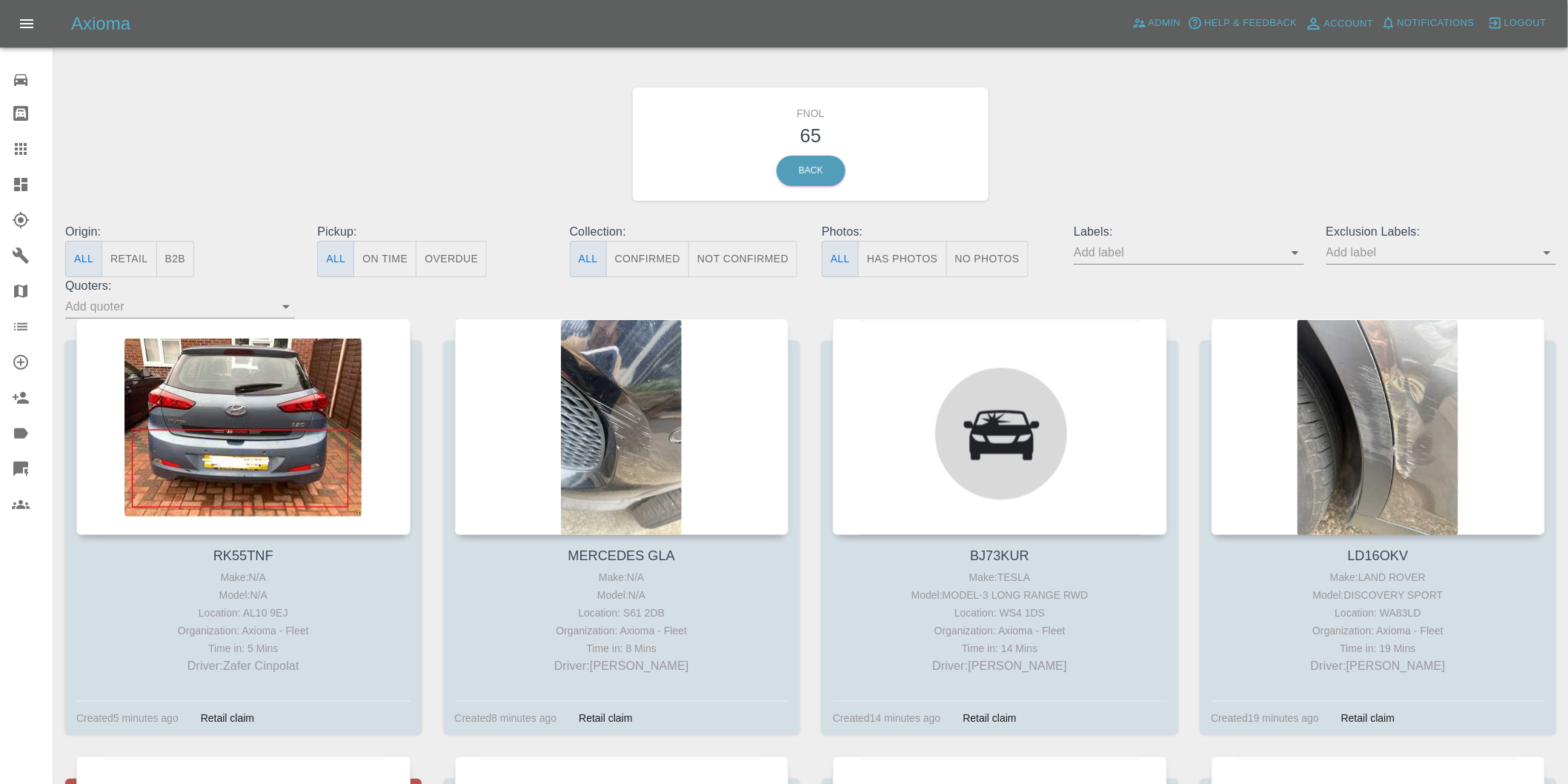
click at [906, 256] on button "Has Photos" at bounding box center [902, 258] width 89 height 36
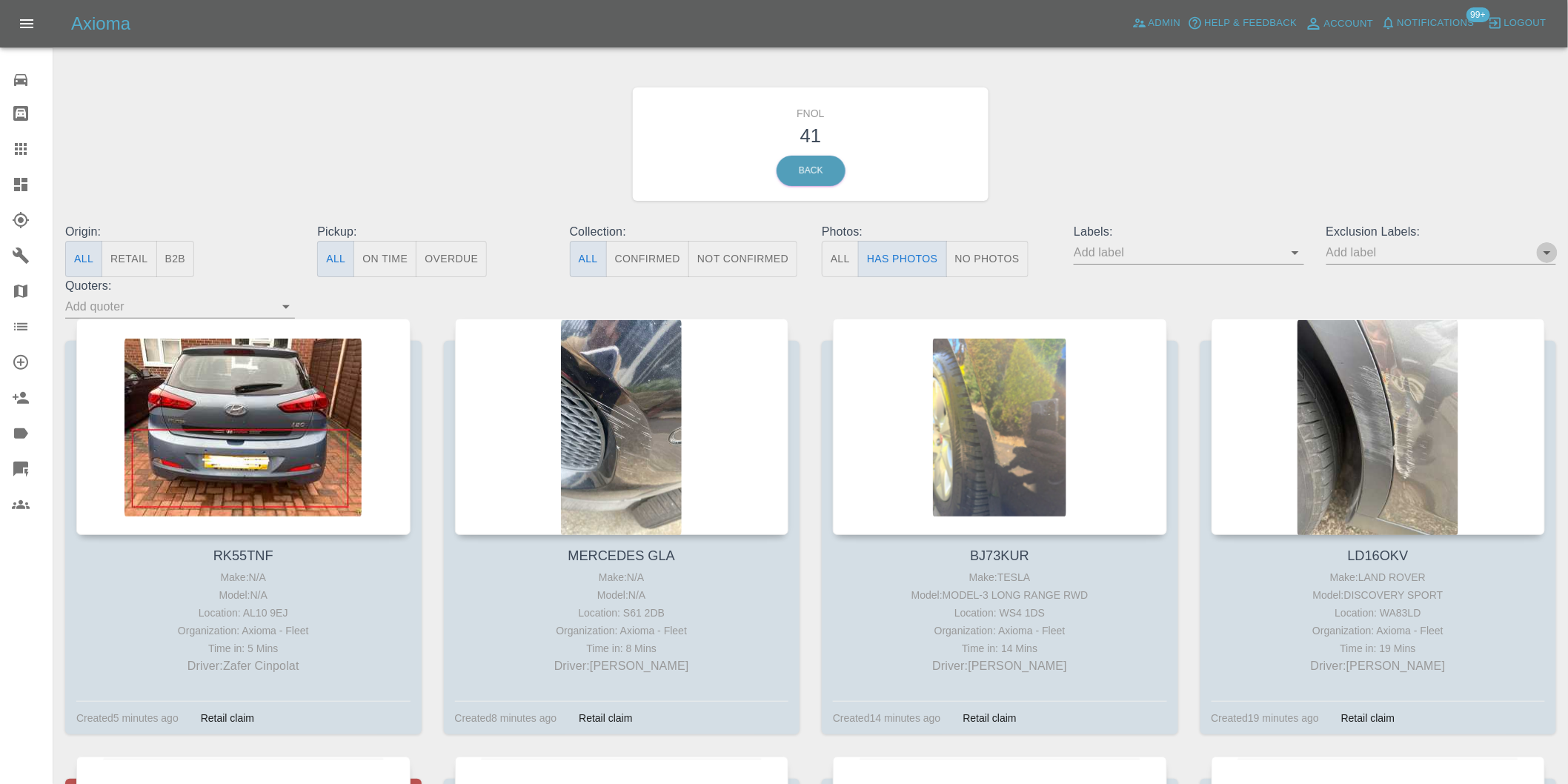
click at [1547, 254] on icon "Open" at bounding box center [1547, 253] width 8 height 4
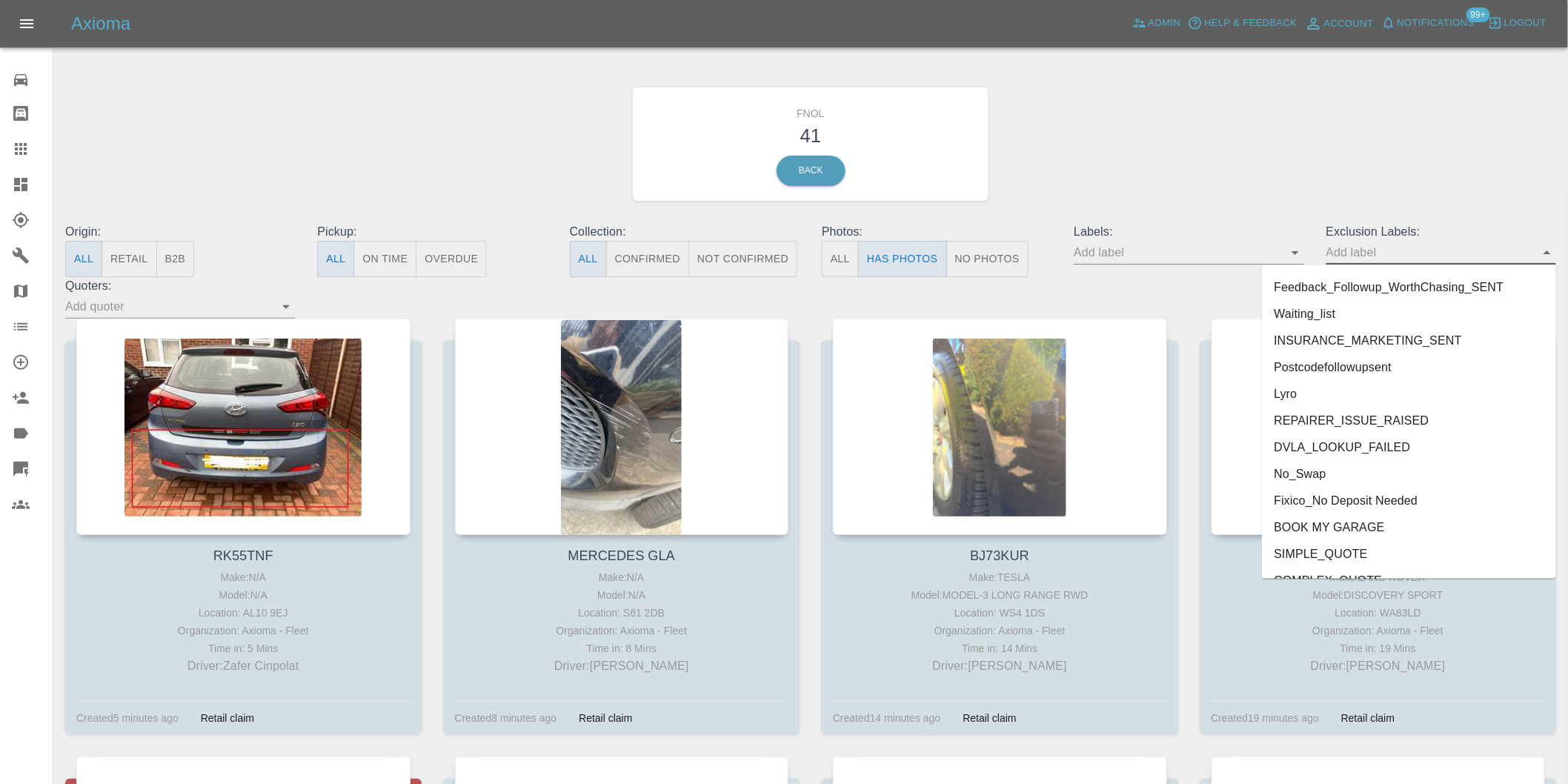
scroll to position [3218, 0]
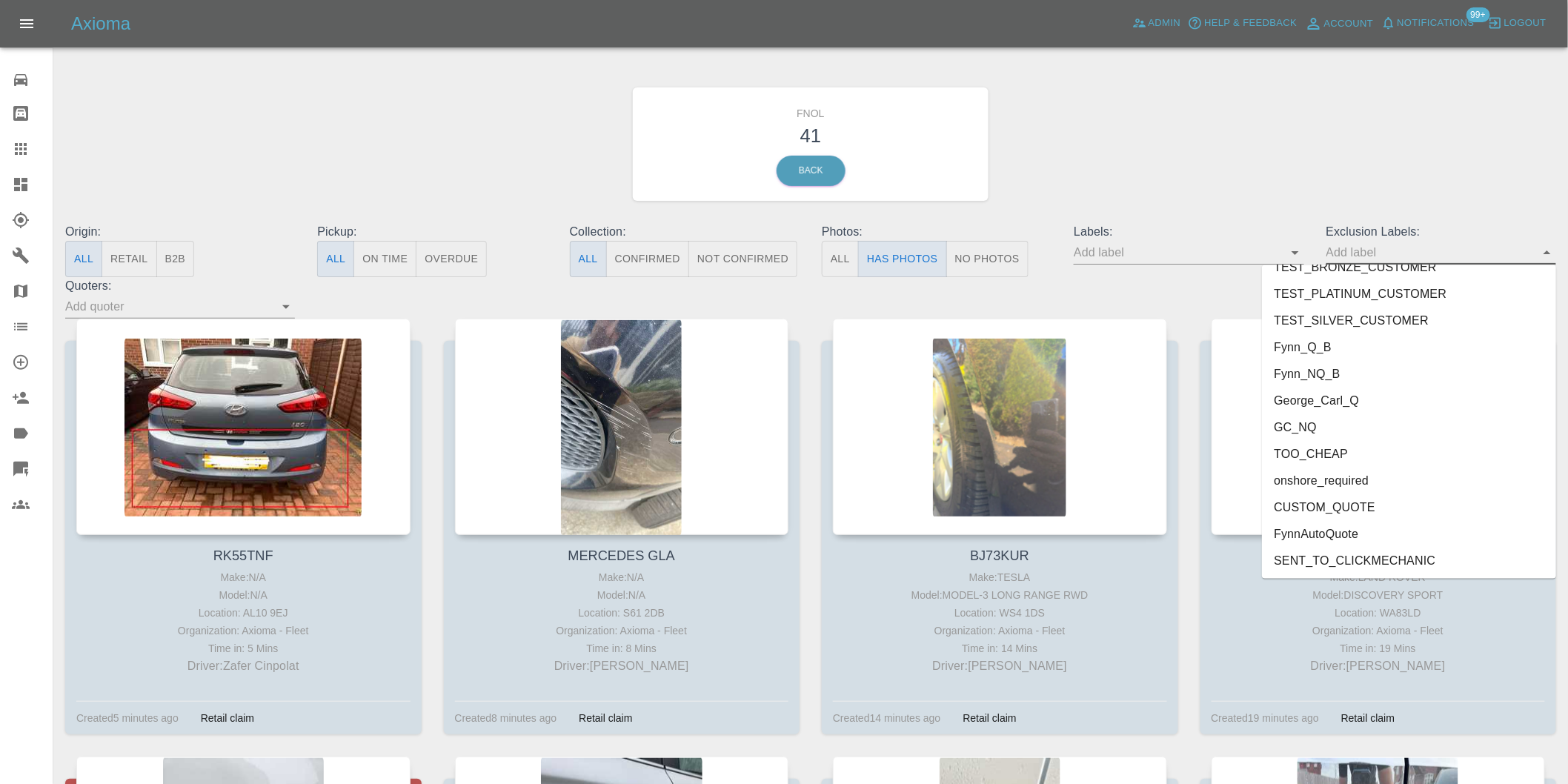
click at [1341, 392] on li "George_Carl_Q" at bounding box center [1409, 400] width 294 height 26
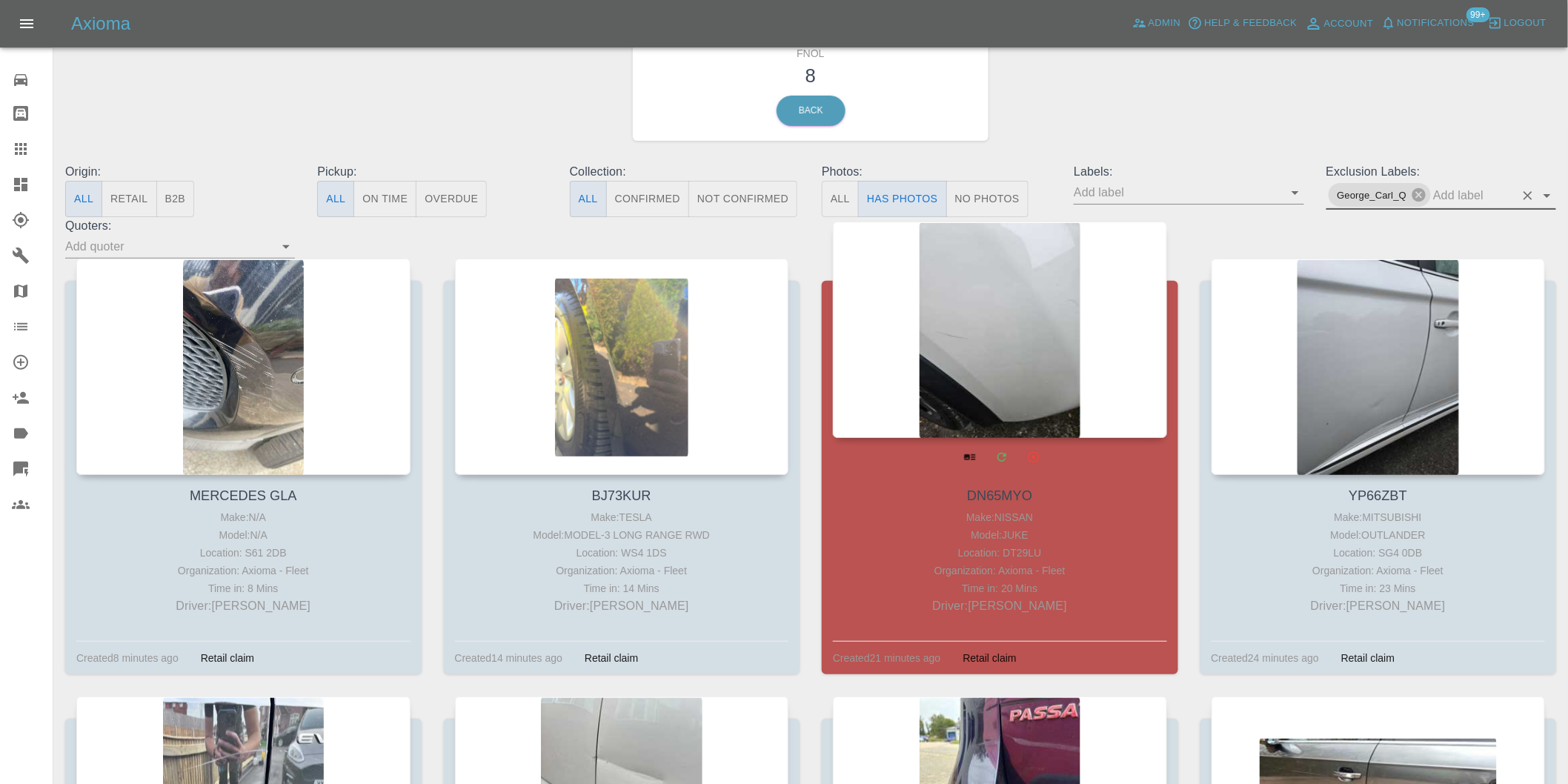
scroll to position [58, 0]
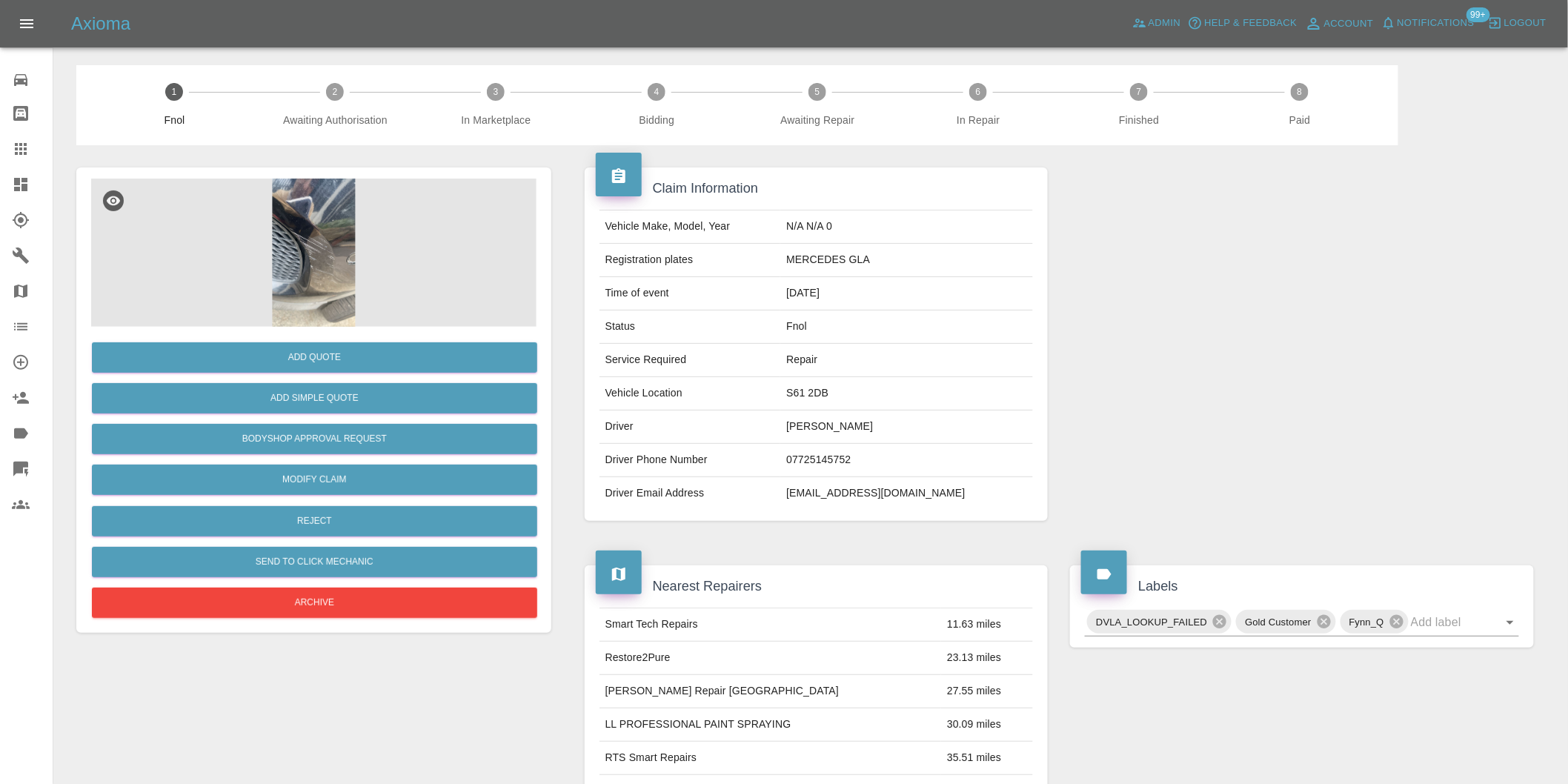
click at [293, 213] on img at bounding box center [314, 252] width 445 height 148
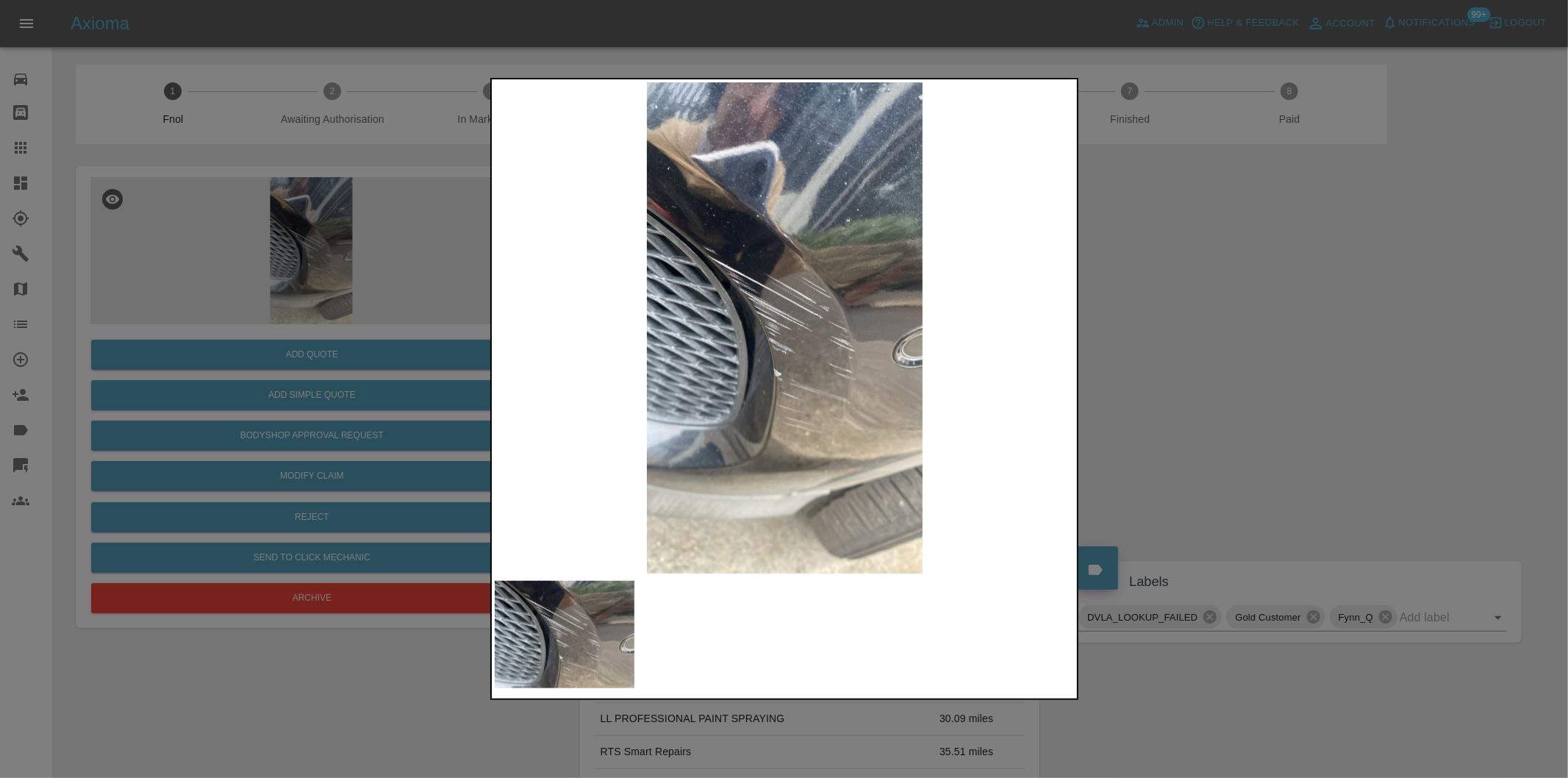
drag, startPoint x: 1185, startPoint y: 366, endPoint x: 1053, endPoint y: 416, distance: 141.2
click at [1185, 366] on div at bounding box center [784, 389] width 1568 height 778
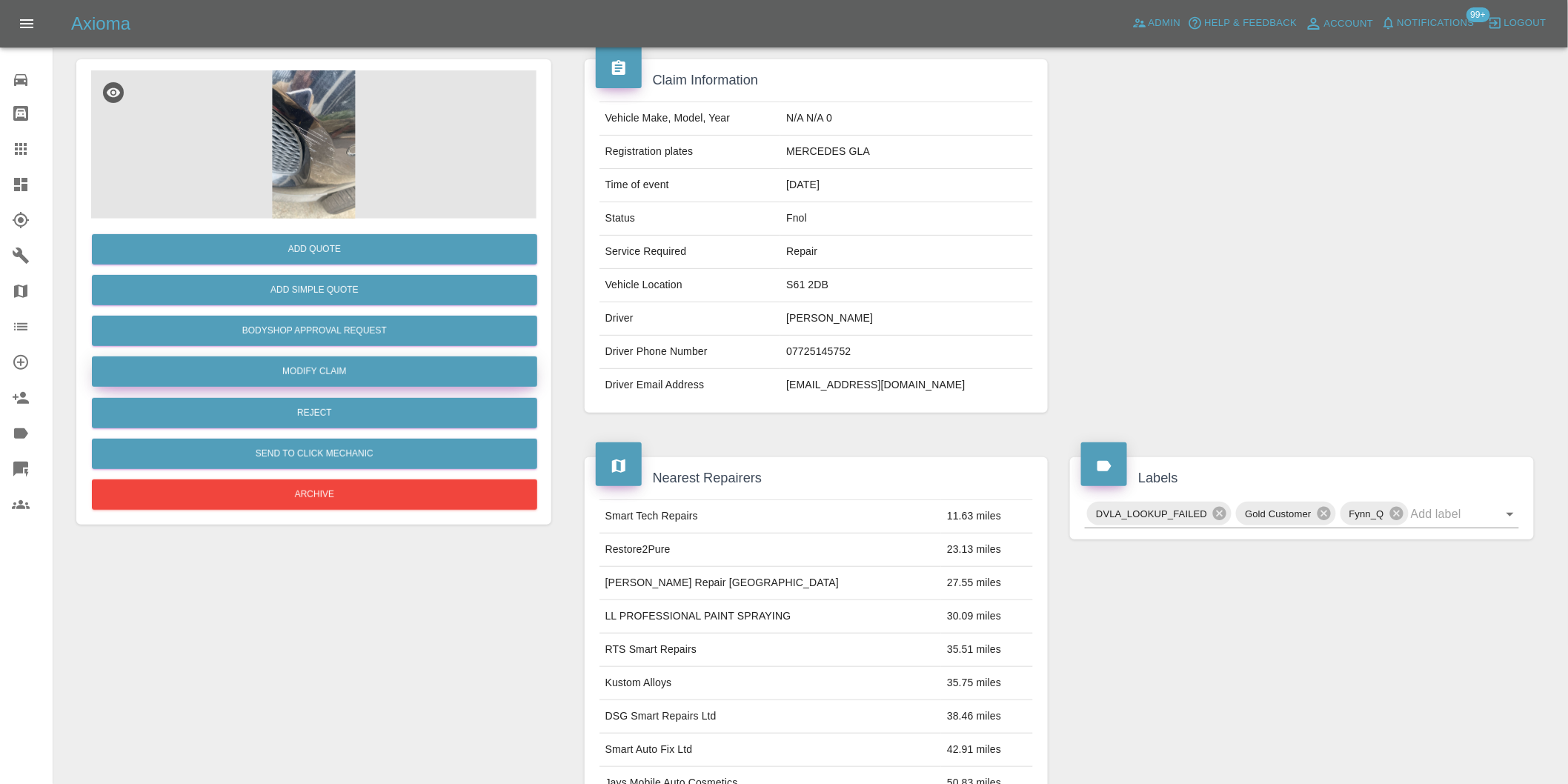
scroll to position [102, 0]
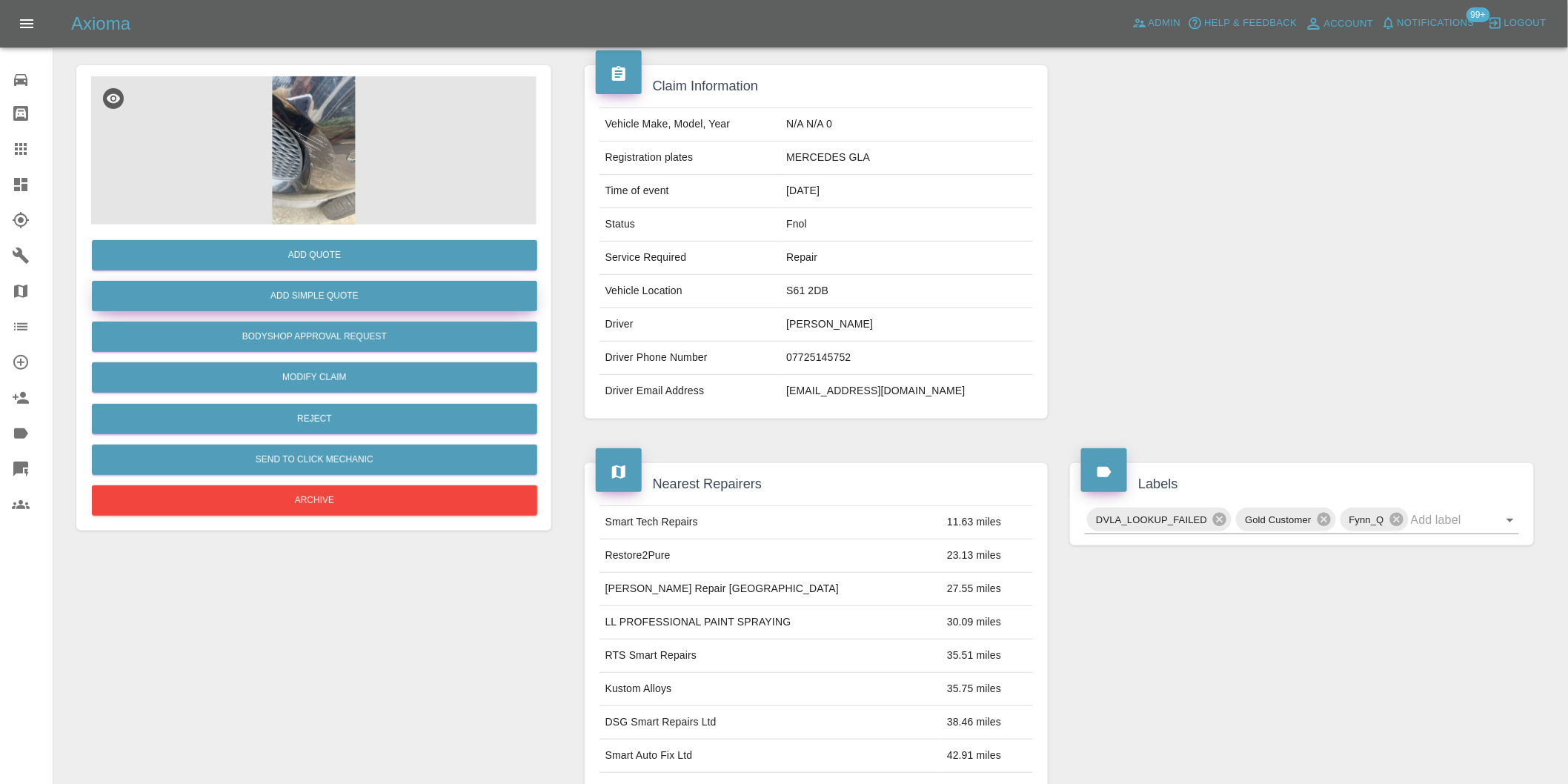
click at [338, 290] on button "Add Simple Quote" at bounding box center [315, 295] width 445 height 30
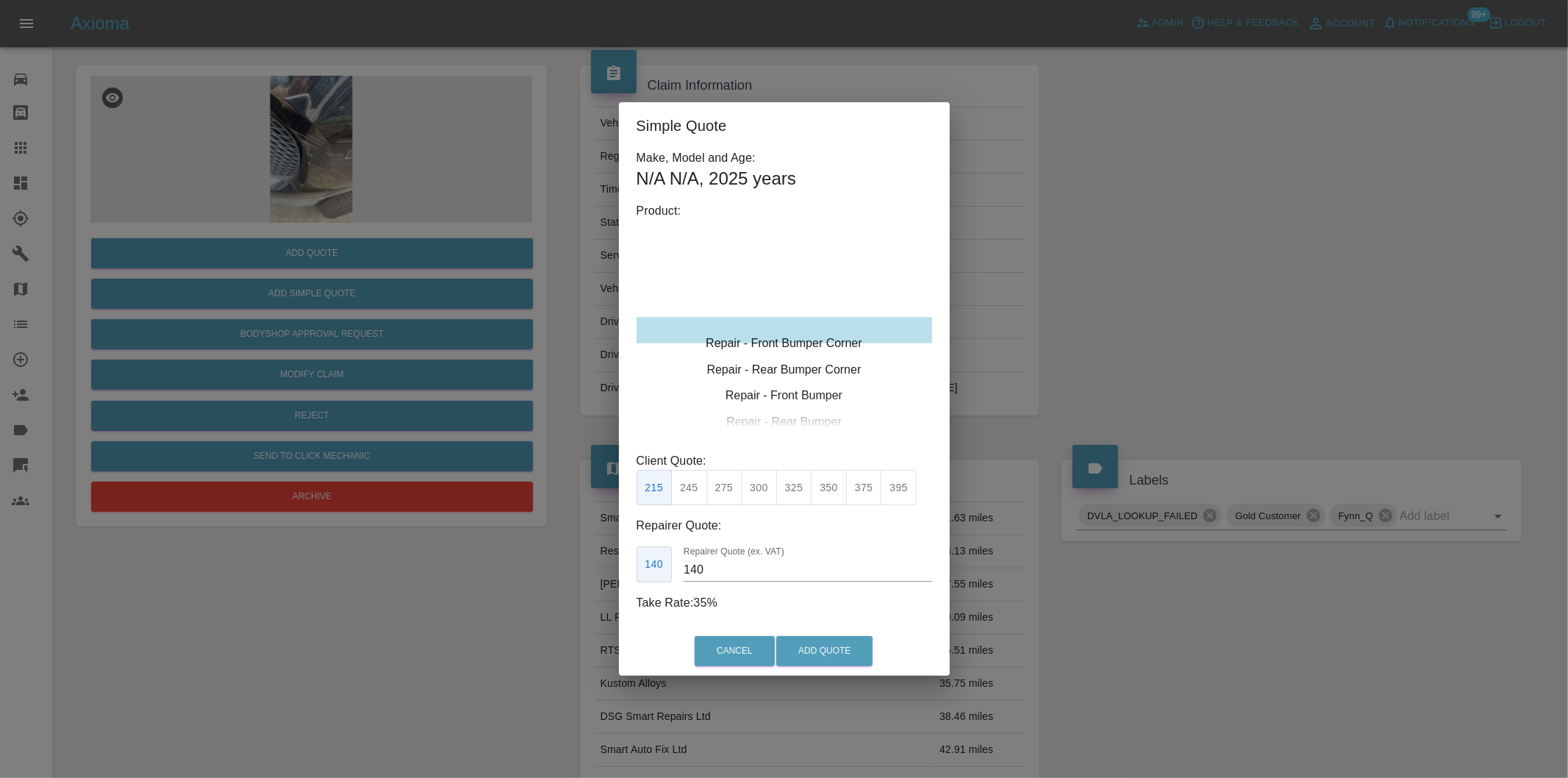
type input "120"
click at [692, 488] on button "199" at bounding box center [688, 488] width 36 height 36
click at [806, 649] on button "Add Quote" at bounding box center [823, 650] width 96 height 30
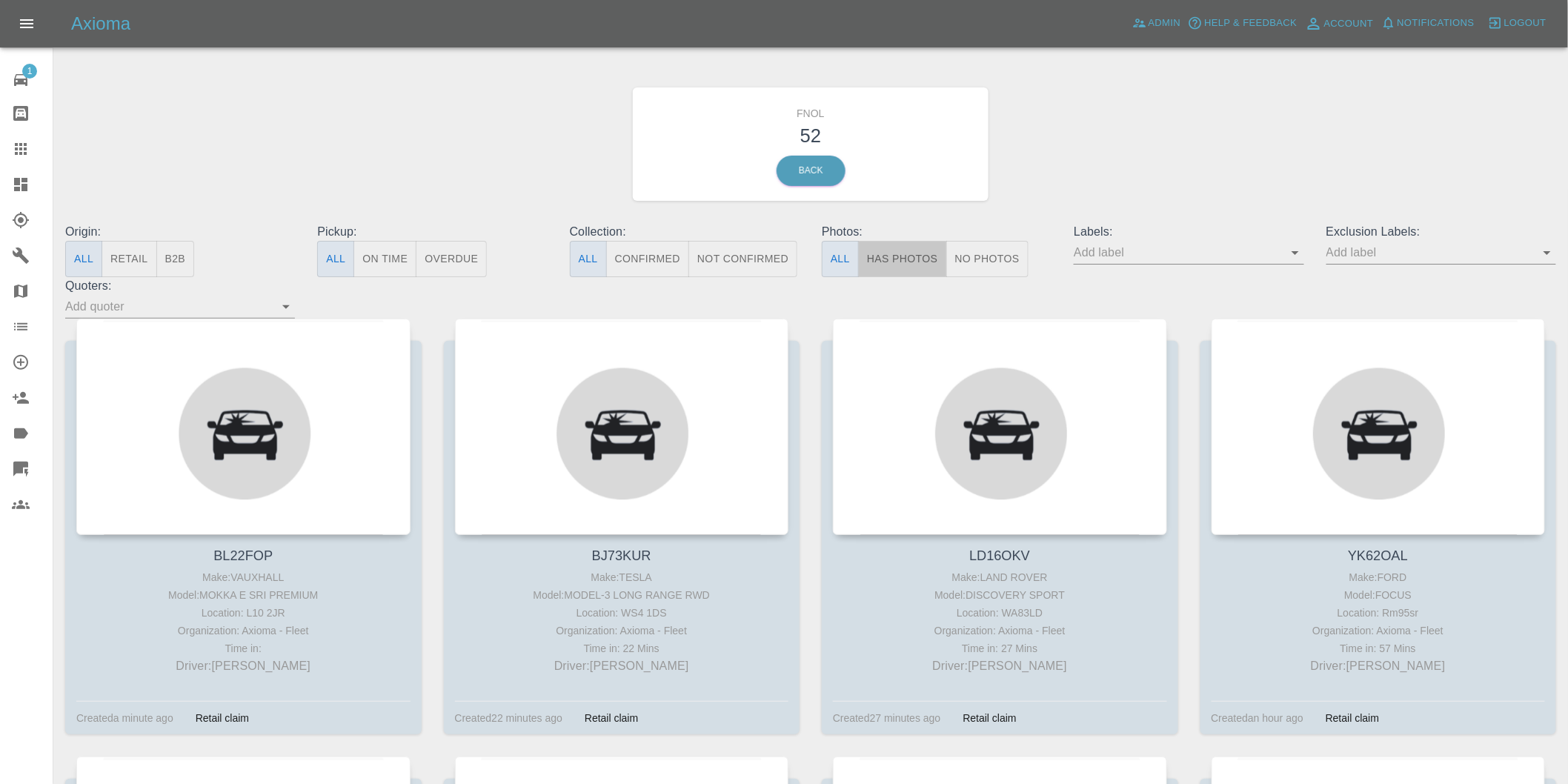
click at [901, 272] on button "Has Photos" at bounding box center [902, 258] width 89 height 36
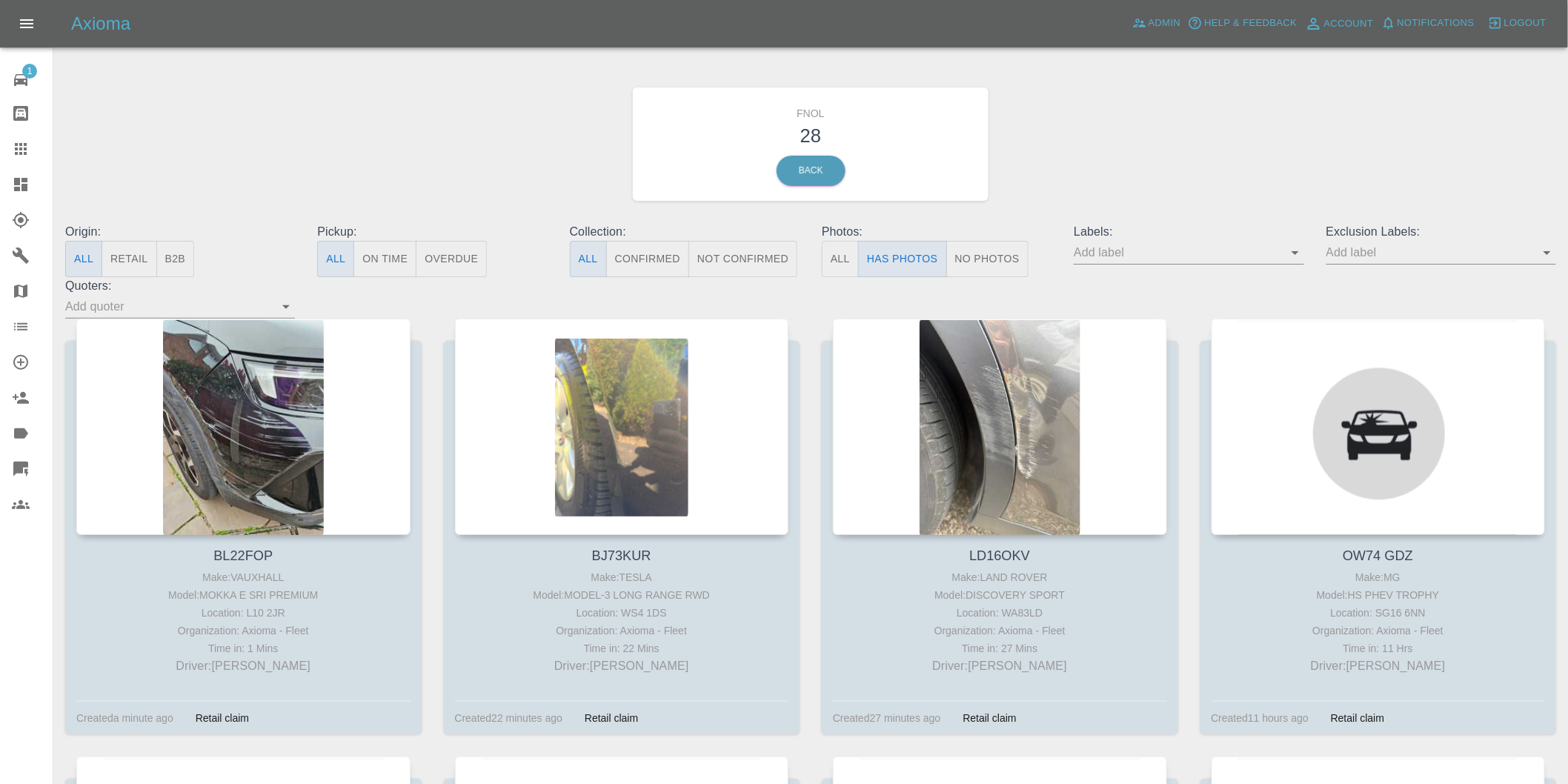
click at [1546, 257] on icon "Open" at bounding box center [1547, 252] width 18 height 18
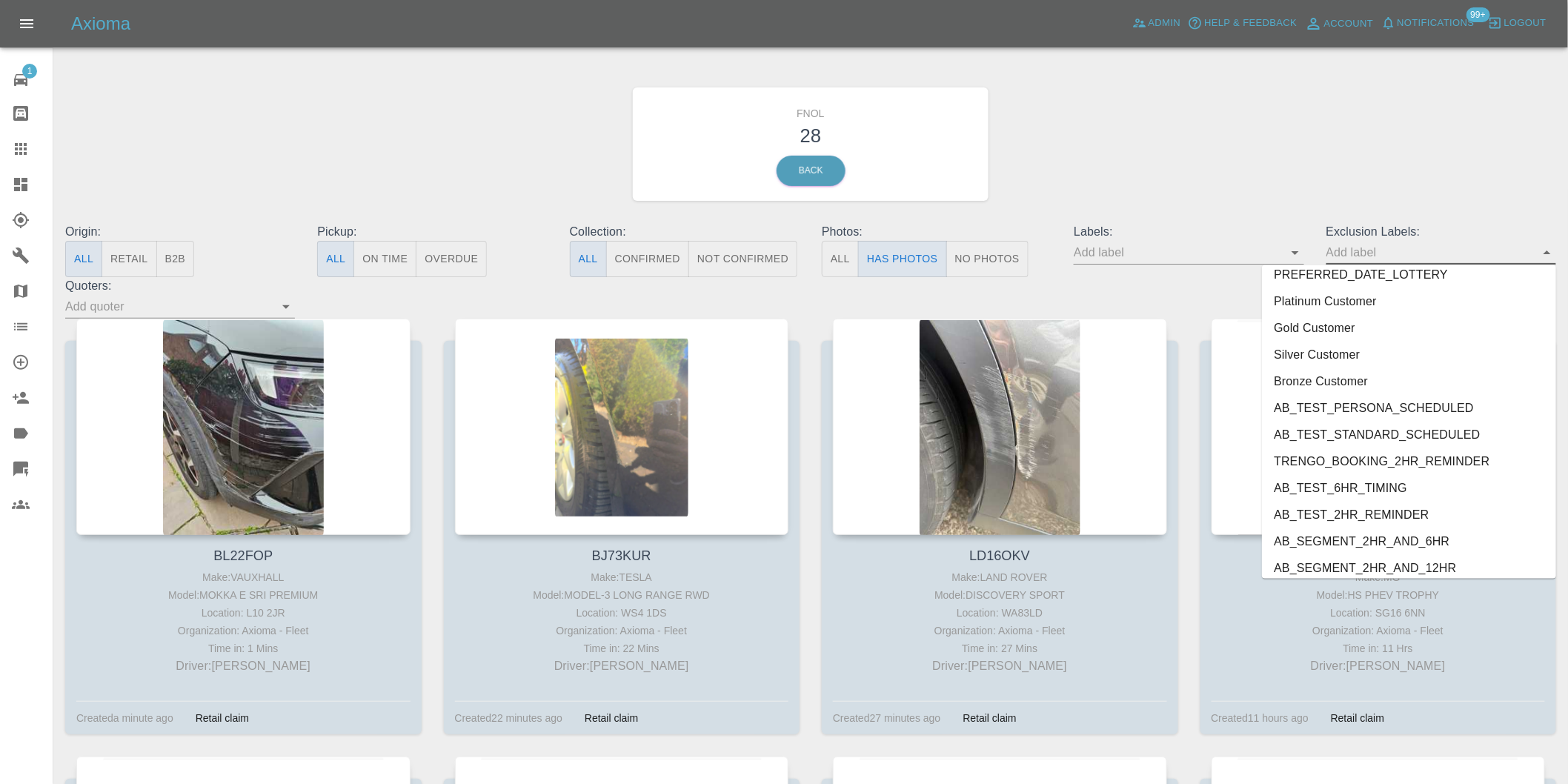
scroll to position [3218, 0]
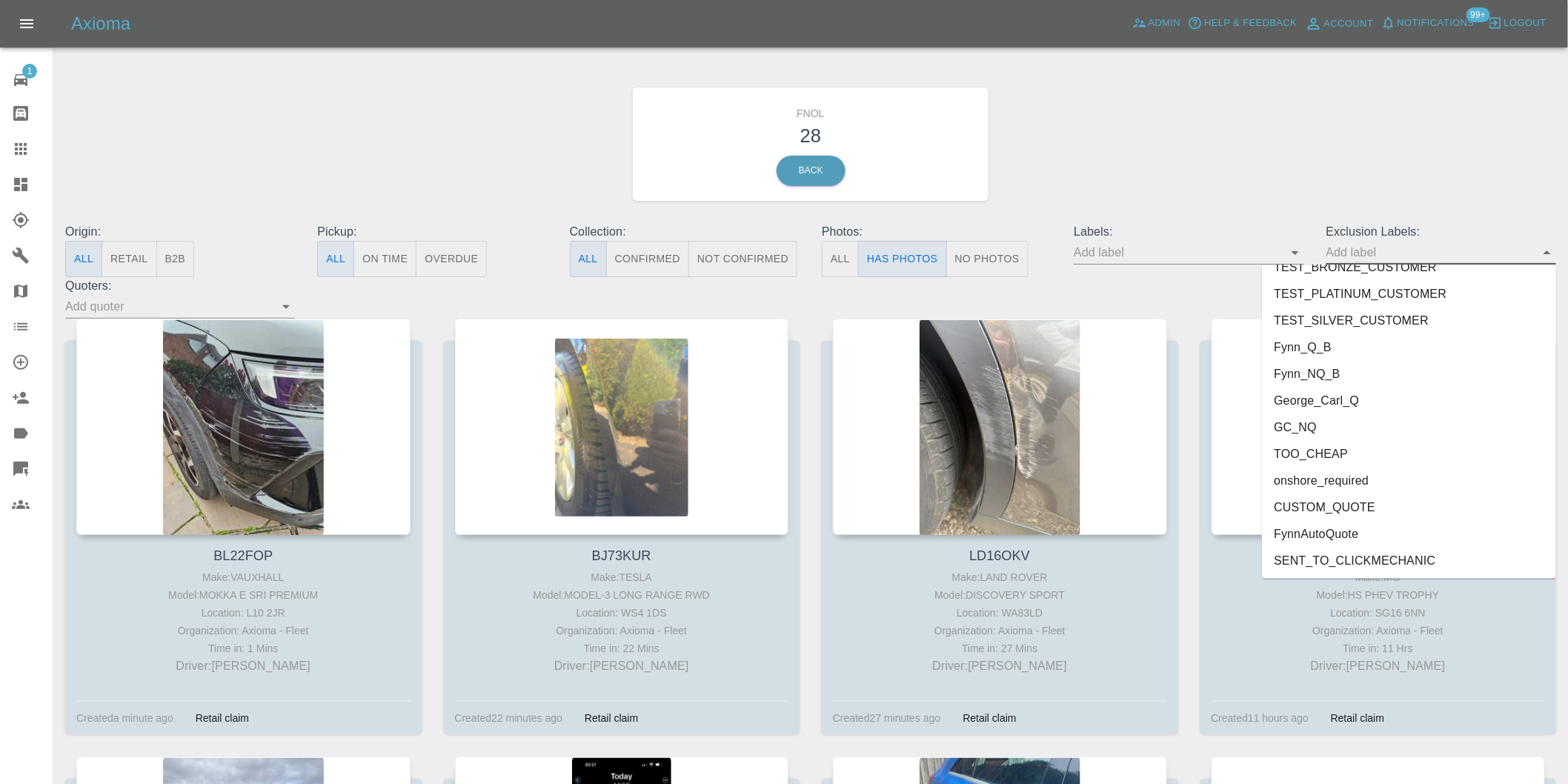
click at [1351, 403] on li "George_Carl_Q" at bounding box center [1409, 400] width 294 height 26
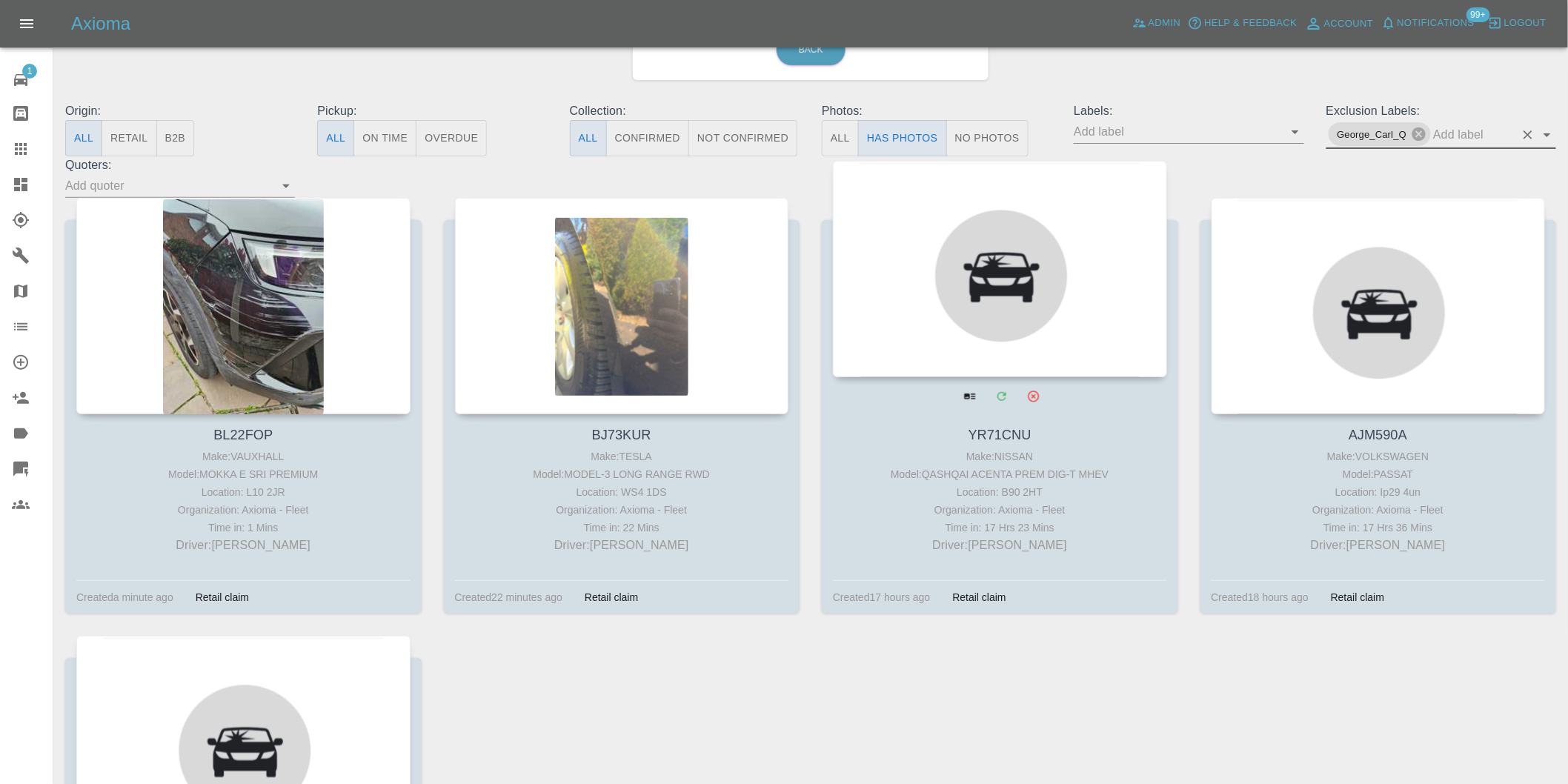
scroll to position [165, 0]
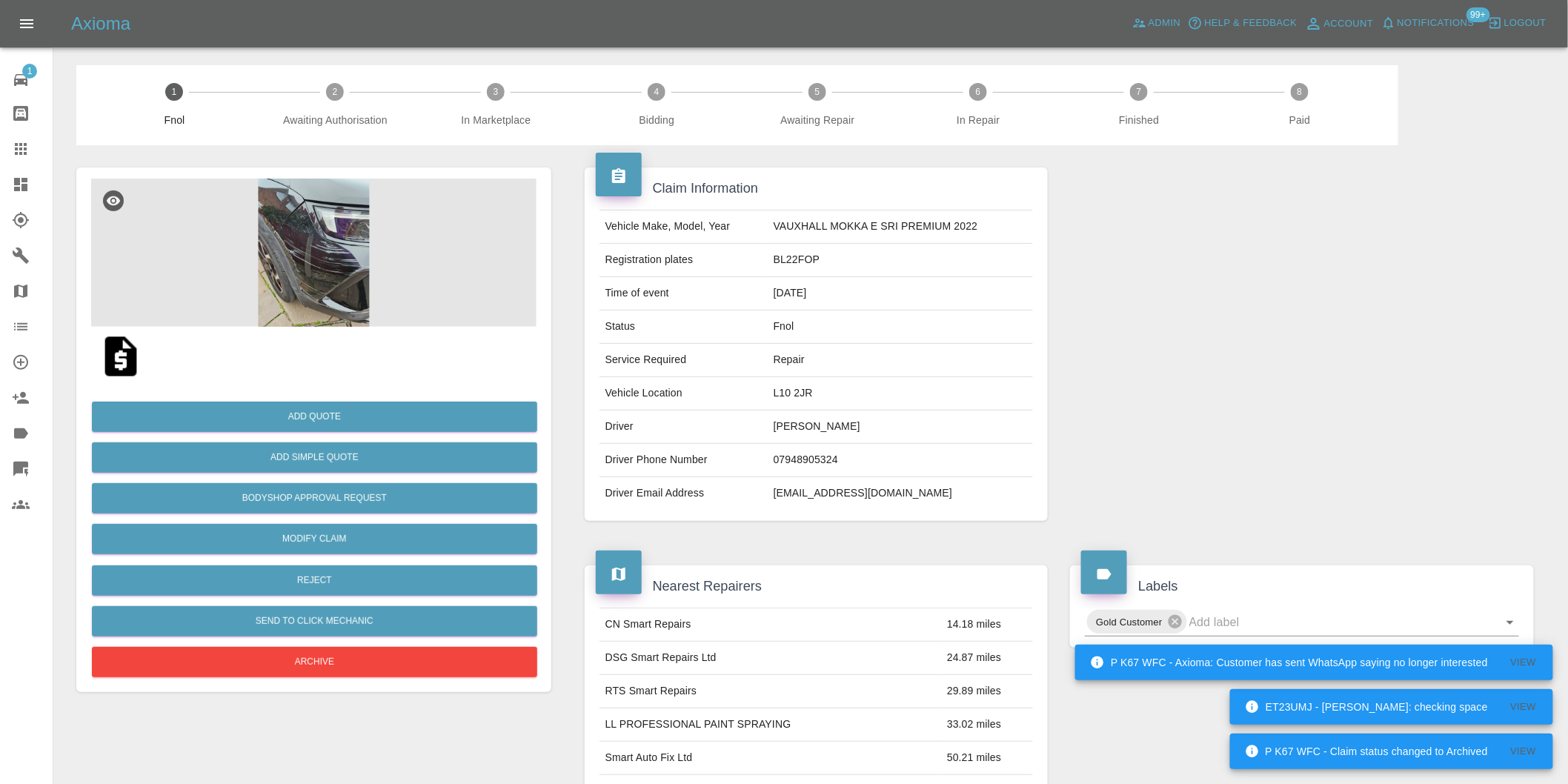
click at [307, 252] on img at bounding box center [314, 252] width 445 height 148
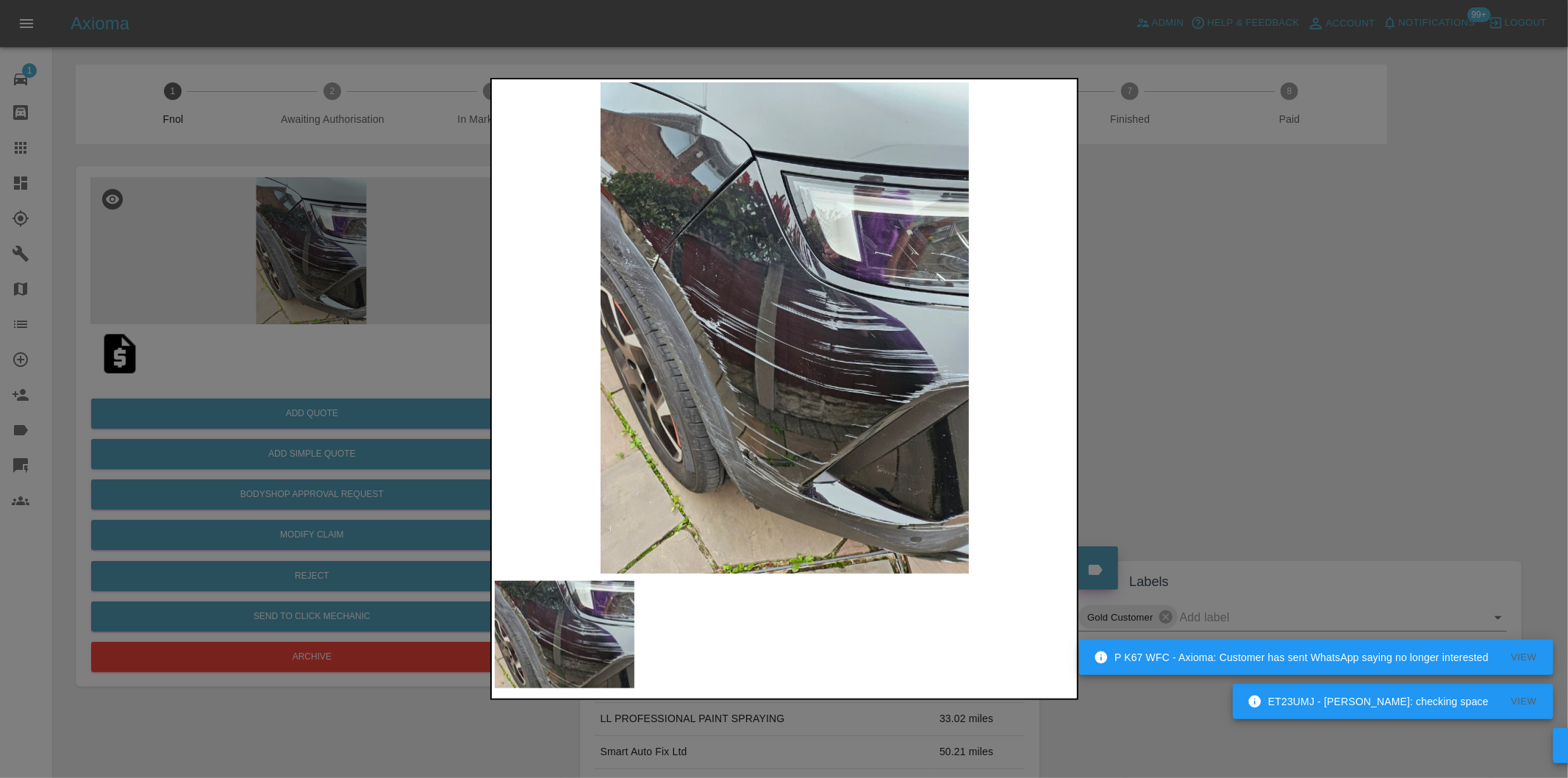
click at [644, 262] on img at bounding box center [784, 328] width 581 height 491
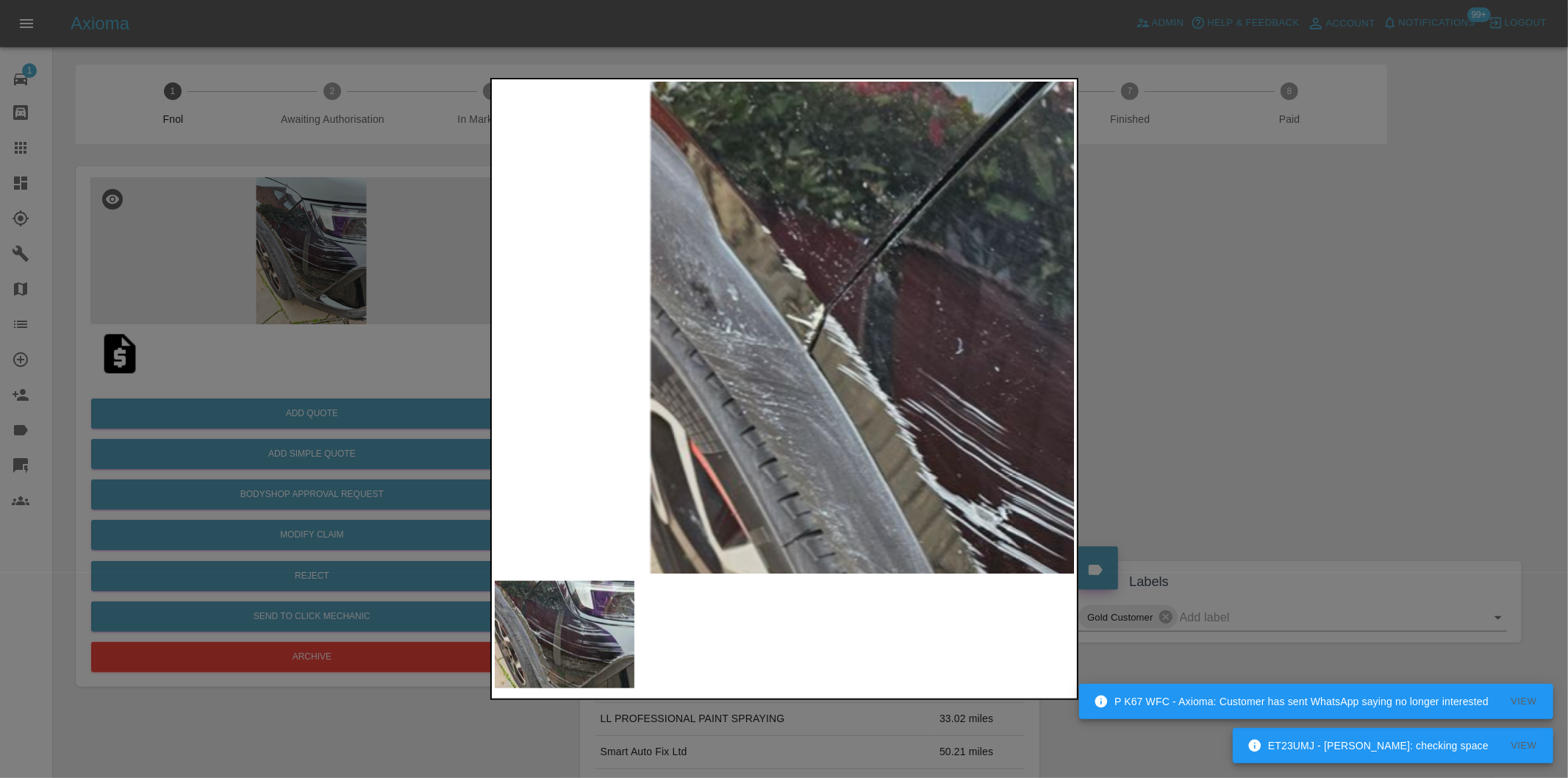
click at [644, 262] on img at bounding box center [1201, 525] width 1742 height 1473
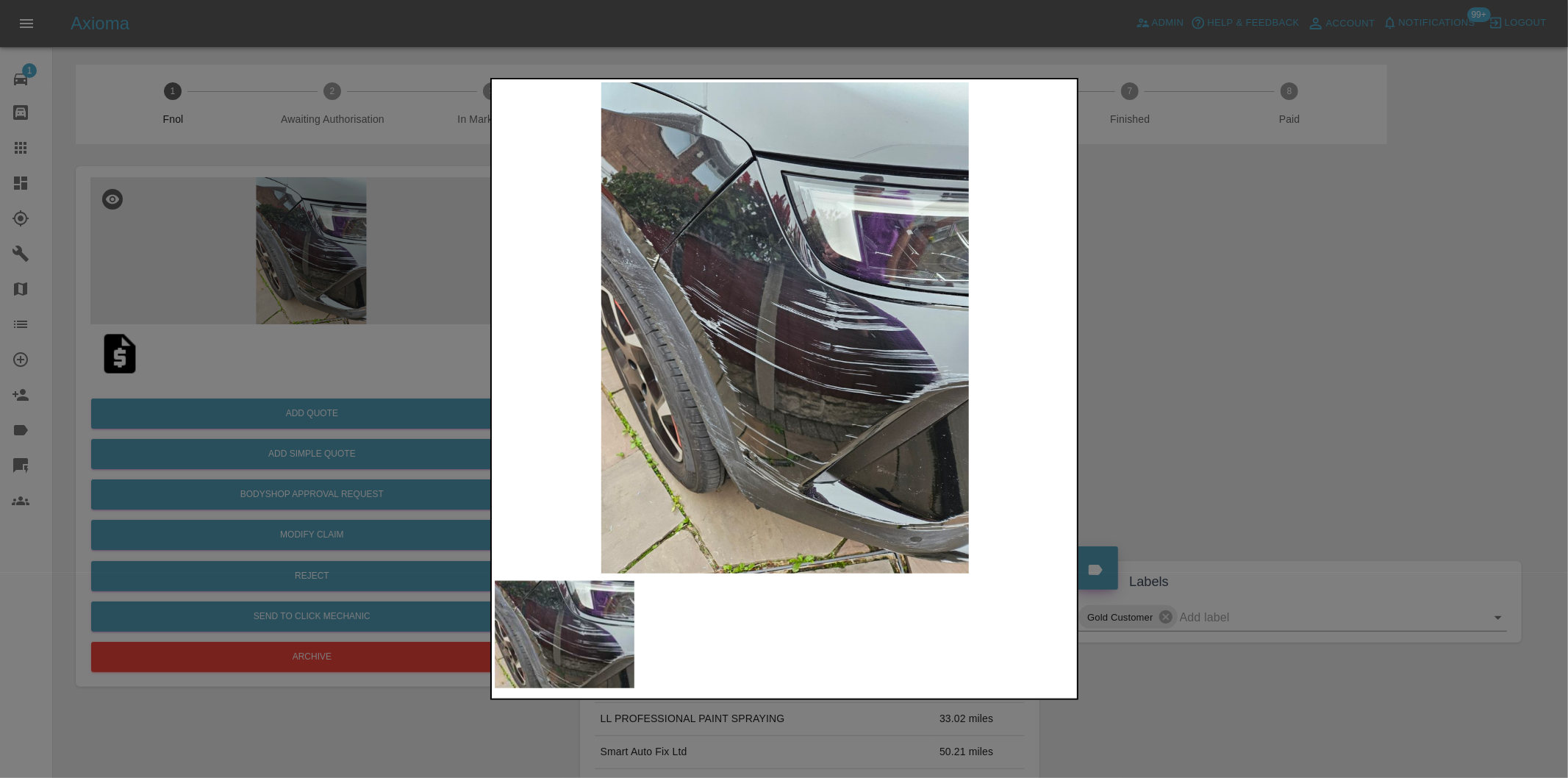
click at [899, 520] on img at bounding box center [784, 328] width 581 height 491
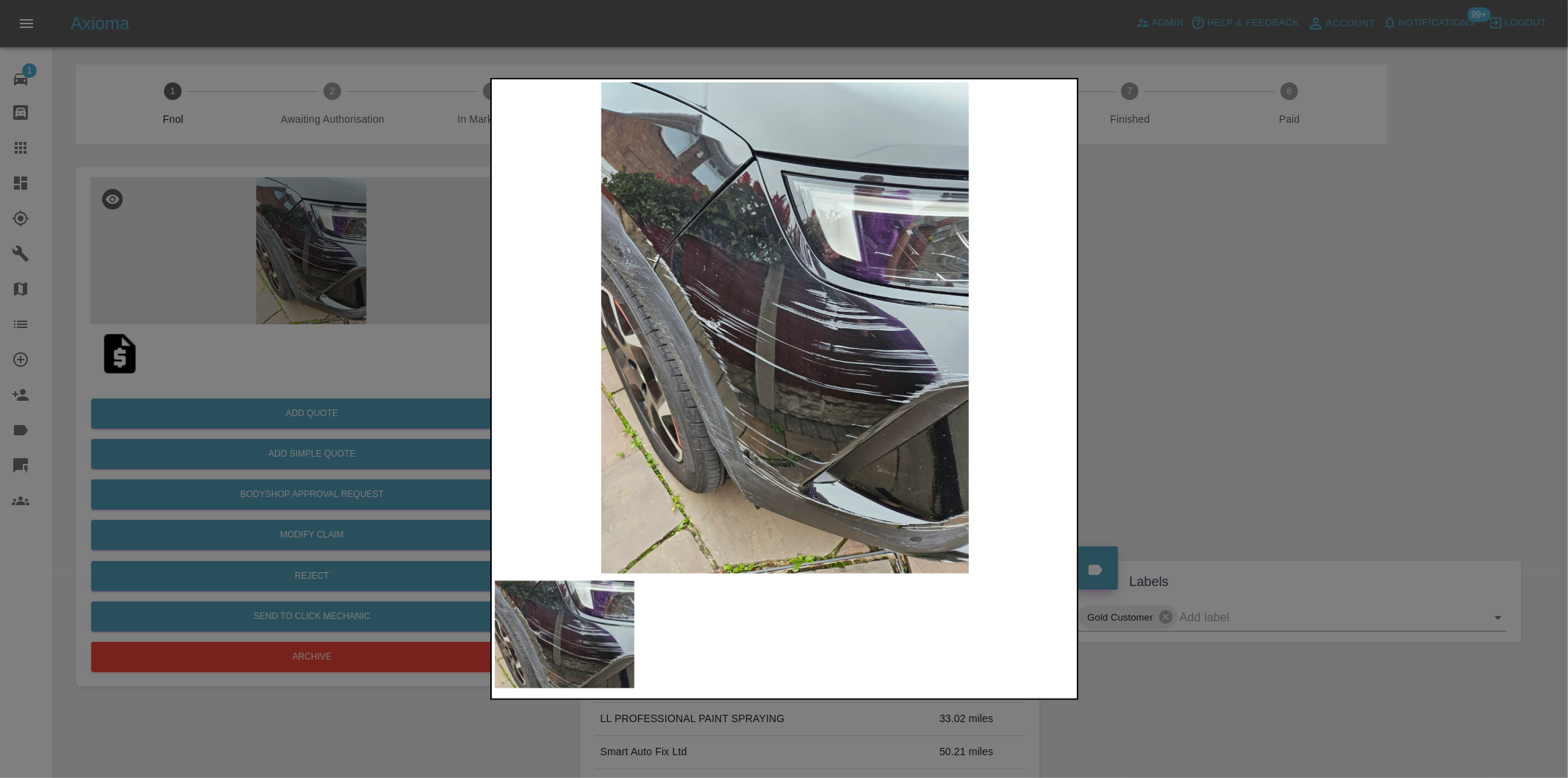
click at [1276, 350] on div at bounding box center [784, 389] width 1568 height 778
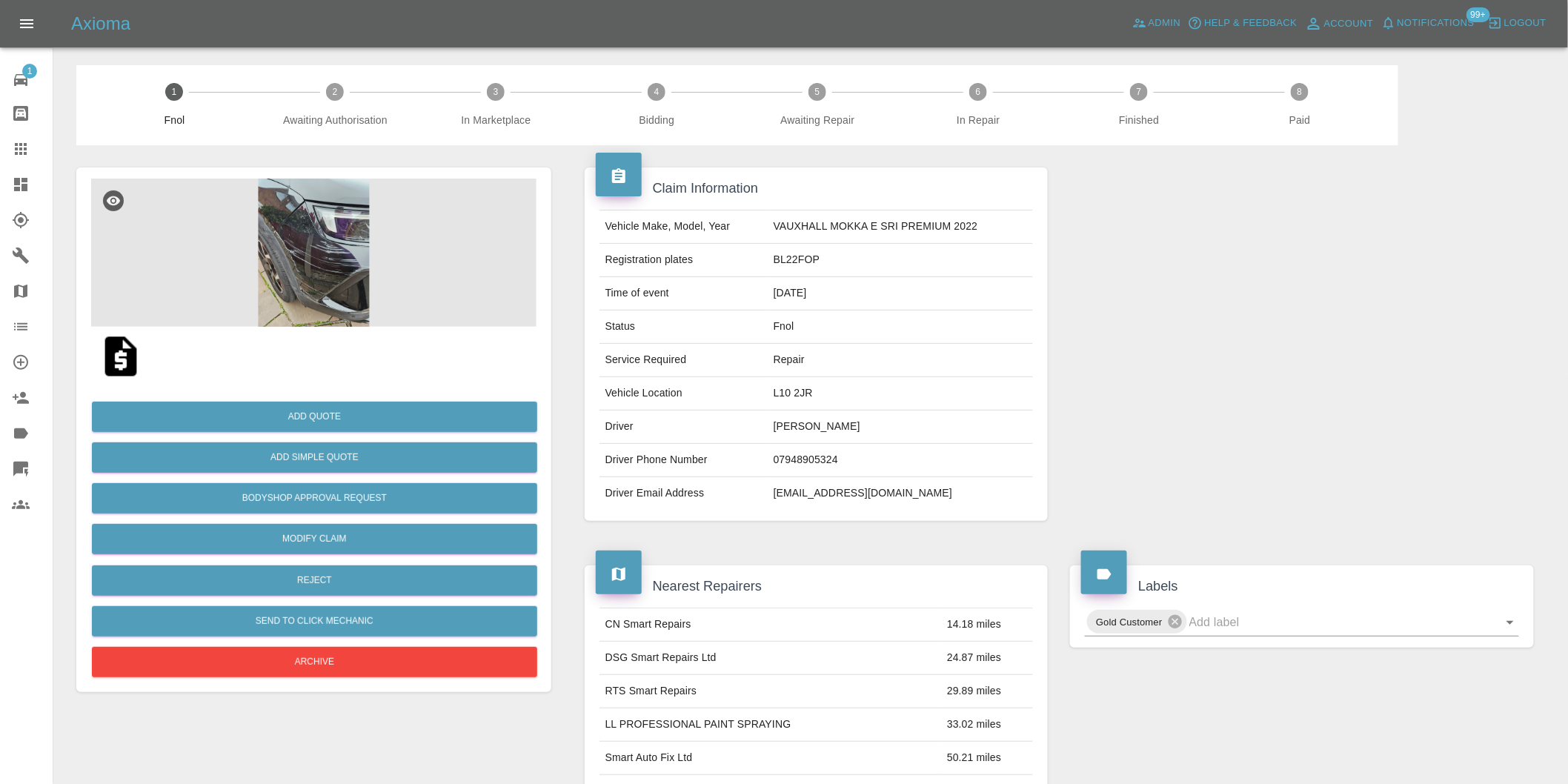
click at [301, 220] on img at bounding box center [314, 252] width 445 height 148
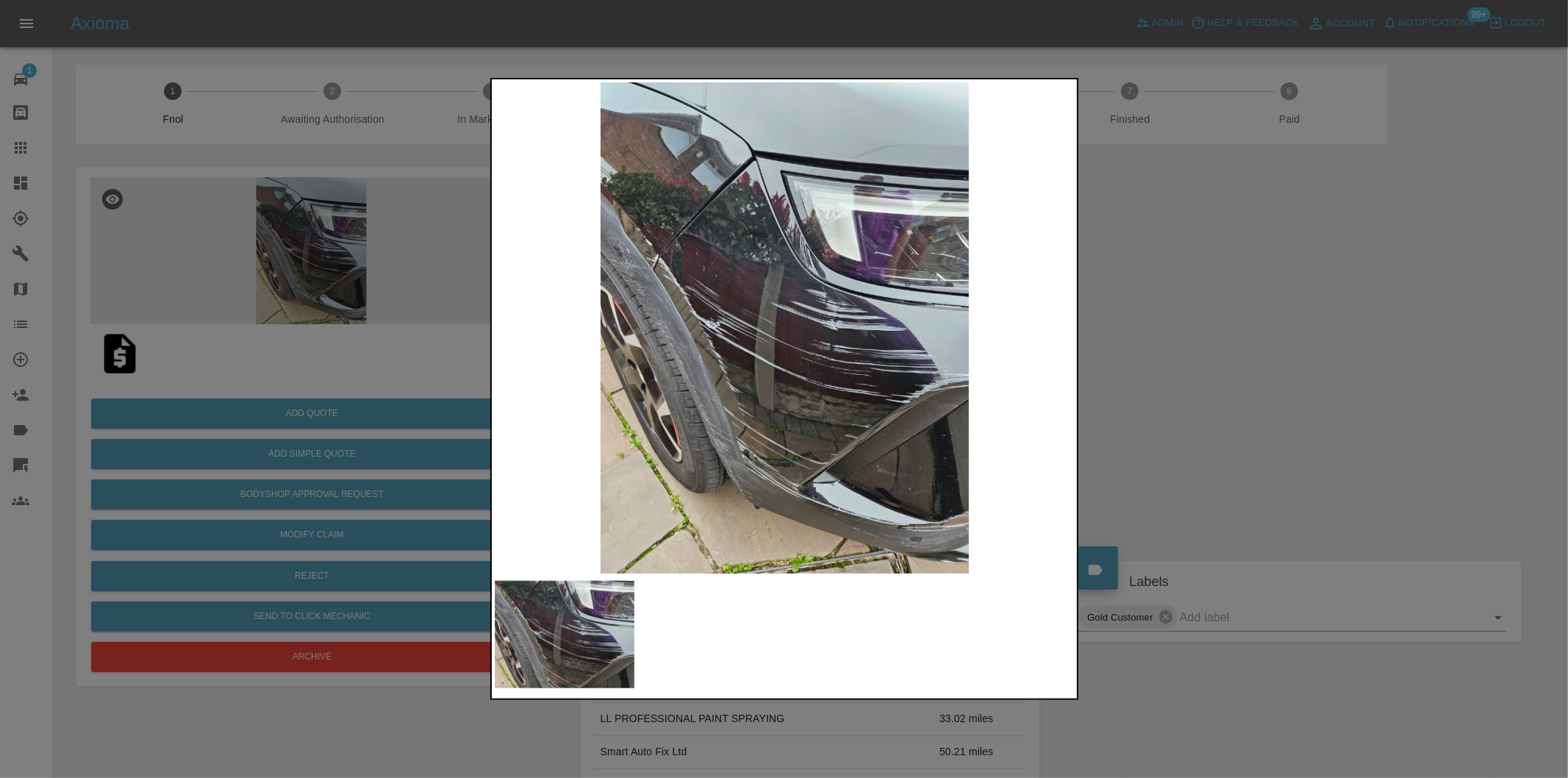
click at [738, 441] on img at bounding box center [784, 328] width 581 height 491
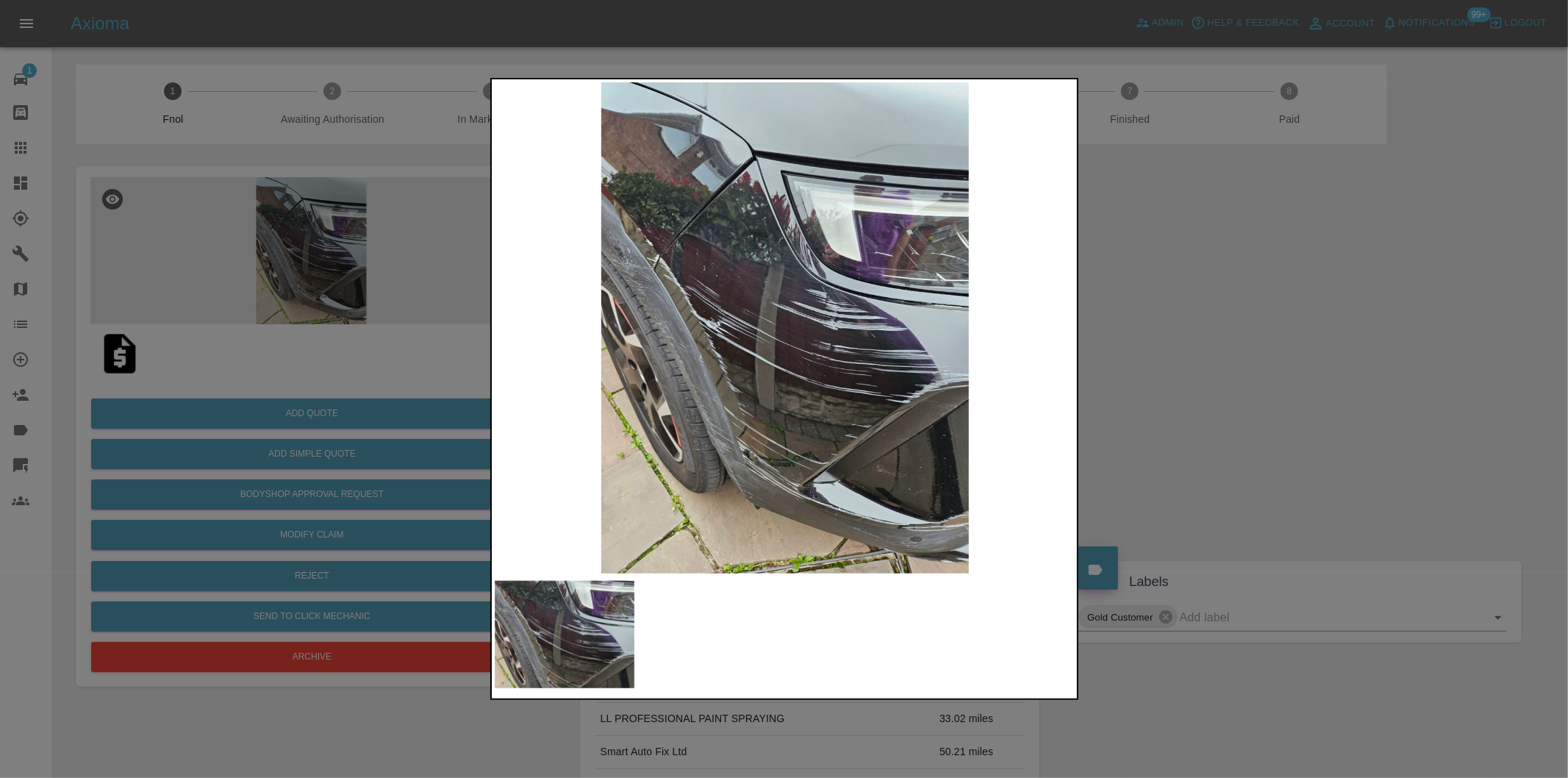
click at [1178, 493] on div at bounding box center [784, 389] width 1568 height 778
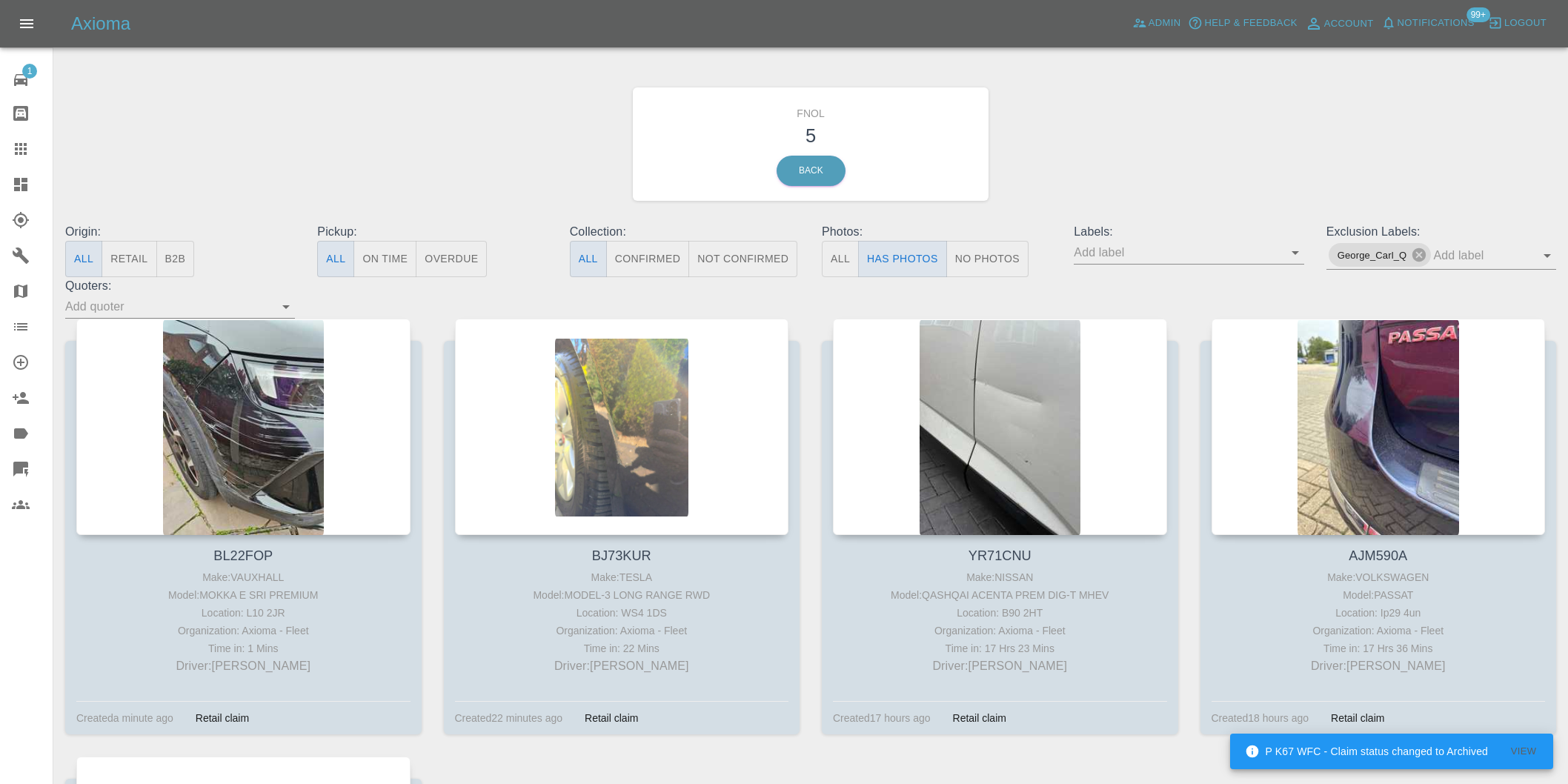
scroll to position [165, 0]
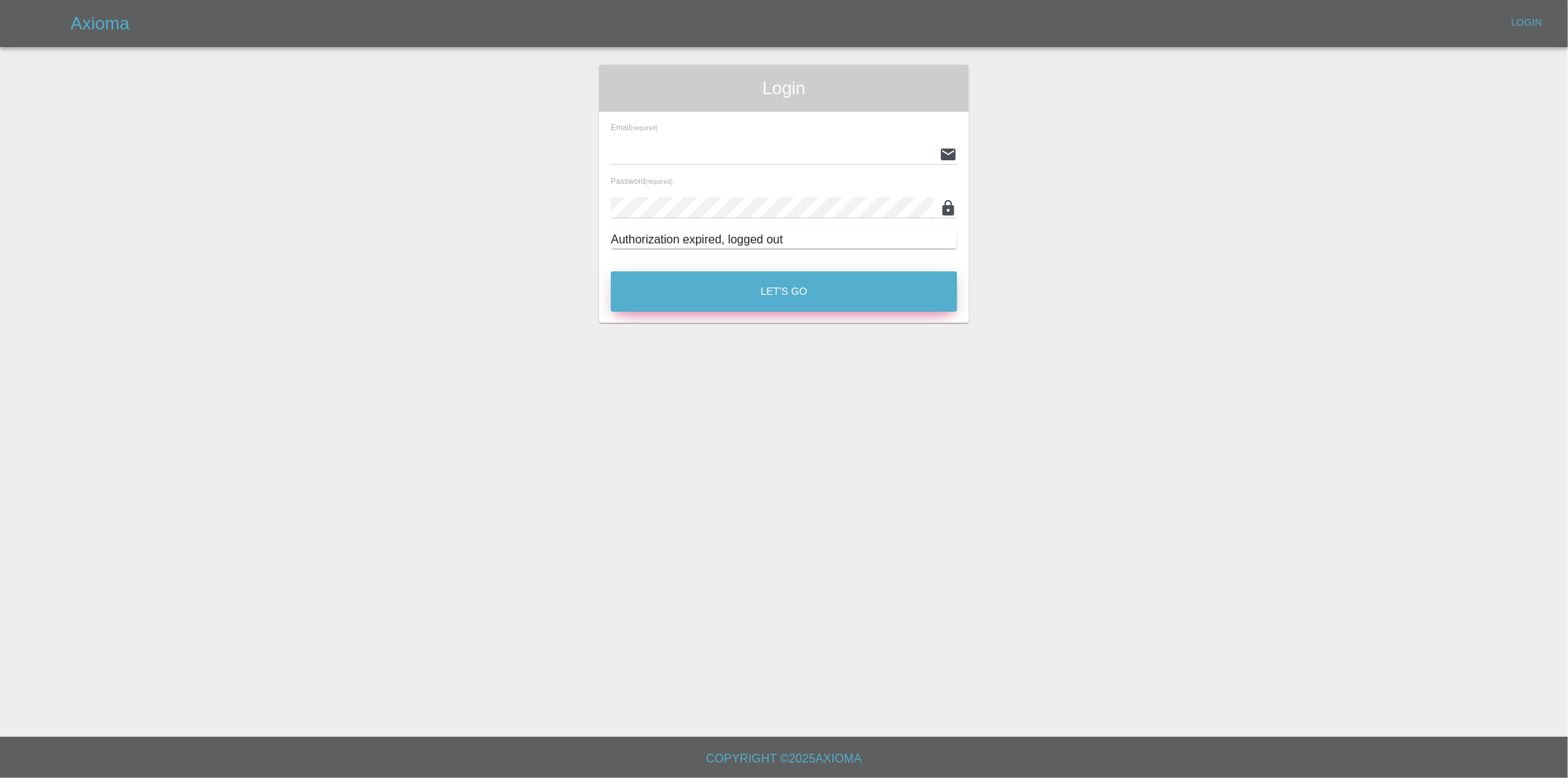
type input "[PERSON_NAME][EMAIL_ADDRESS][DOMAIN_NAME]"
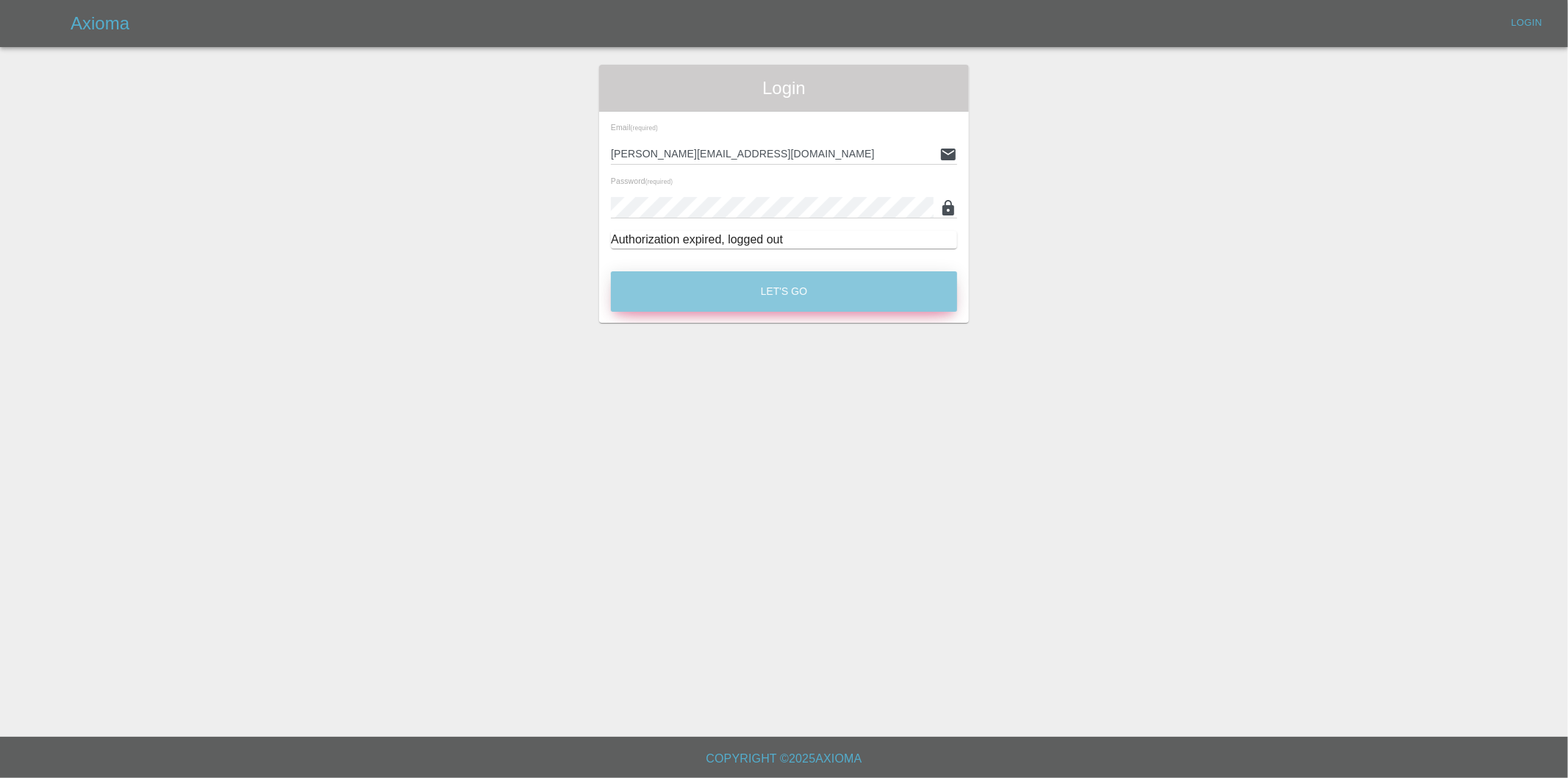
click at [782, 283] on button "Let's Go" at bounding box center [784, 292] width 346 height 41
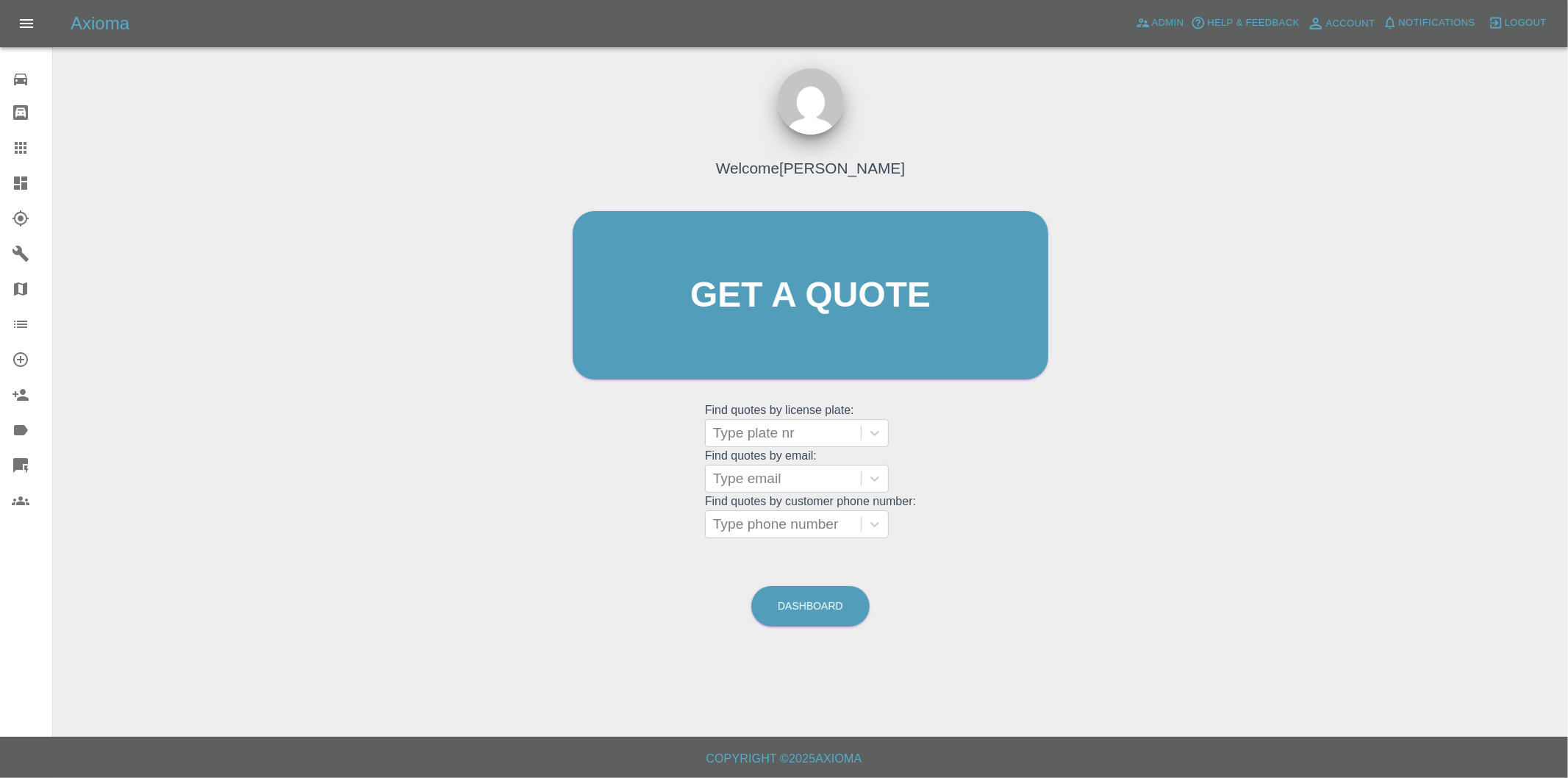
click at [22, 186] on icon at bounding box center [20, 183] width 14 height 14
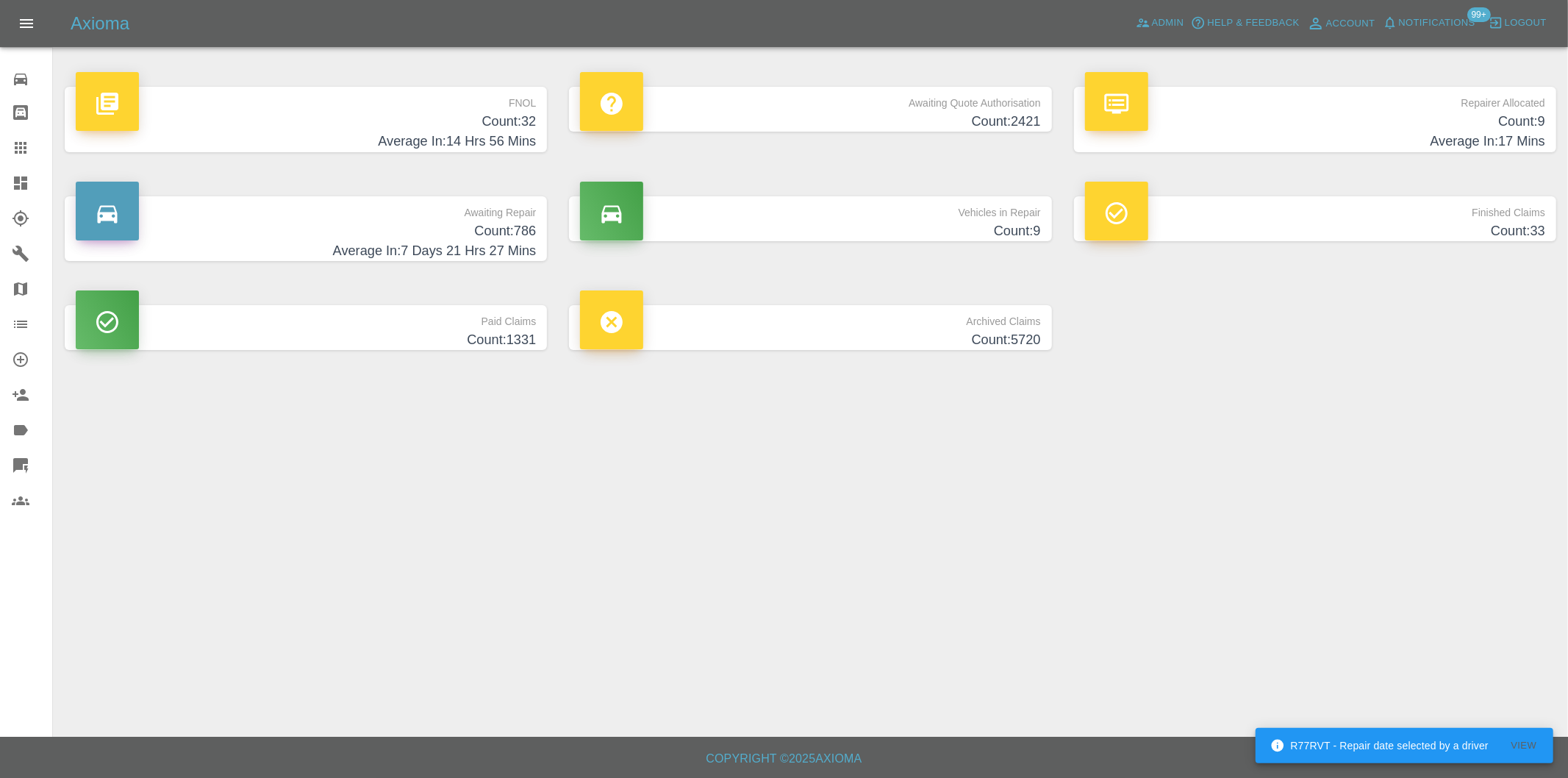
click at [527, 128] on h4 "Count: 32" at bounding box center [306, 122] width 460 height 19
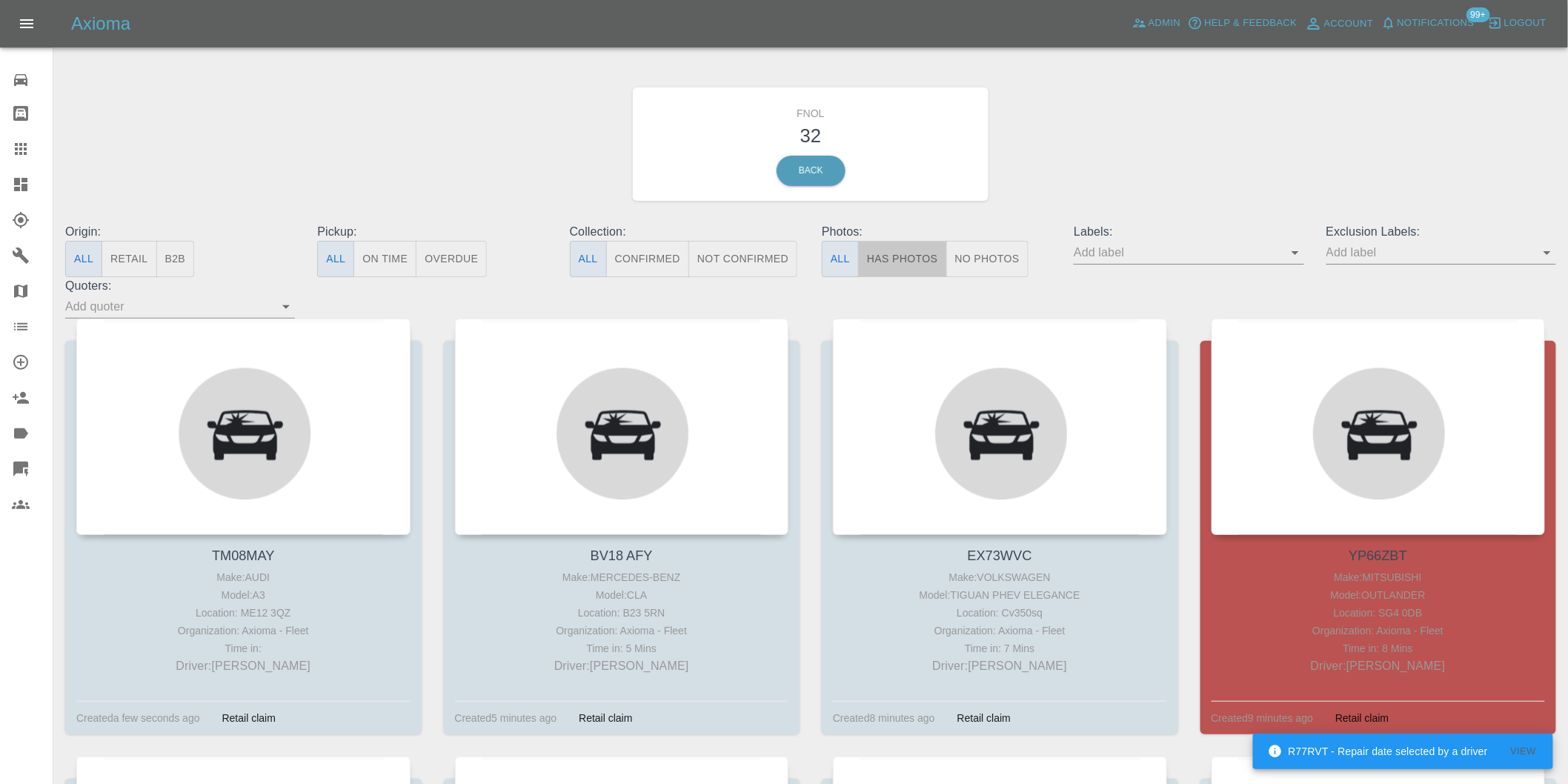
click at [888, 241] on button "Has Photos" at bounding box center [902, 258] width 89 height 36
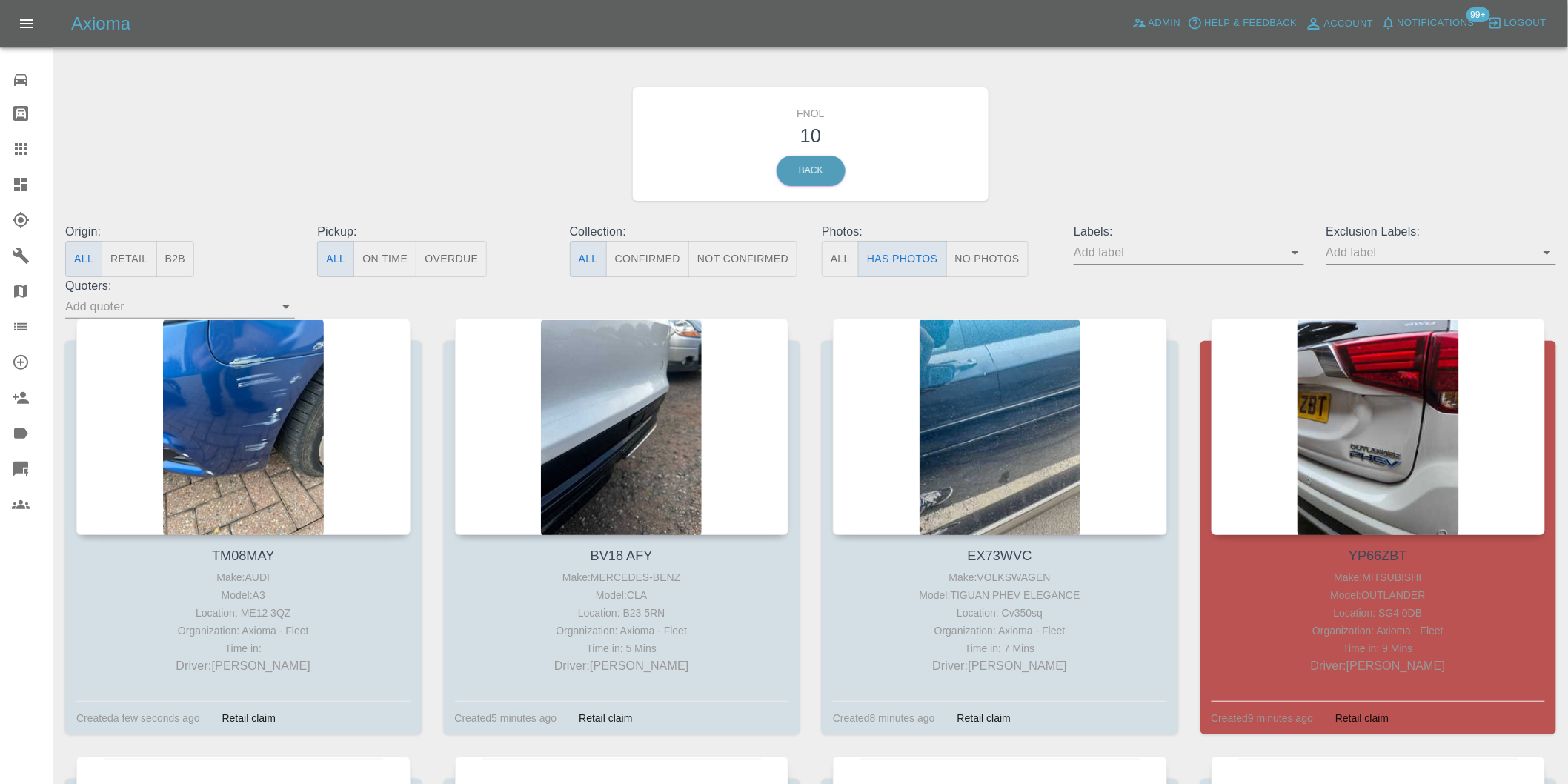
click at [1550, 253] on icon "Open" at bounding box center [1547, 252] width 18 height 18
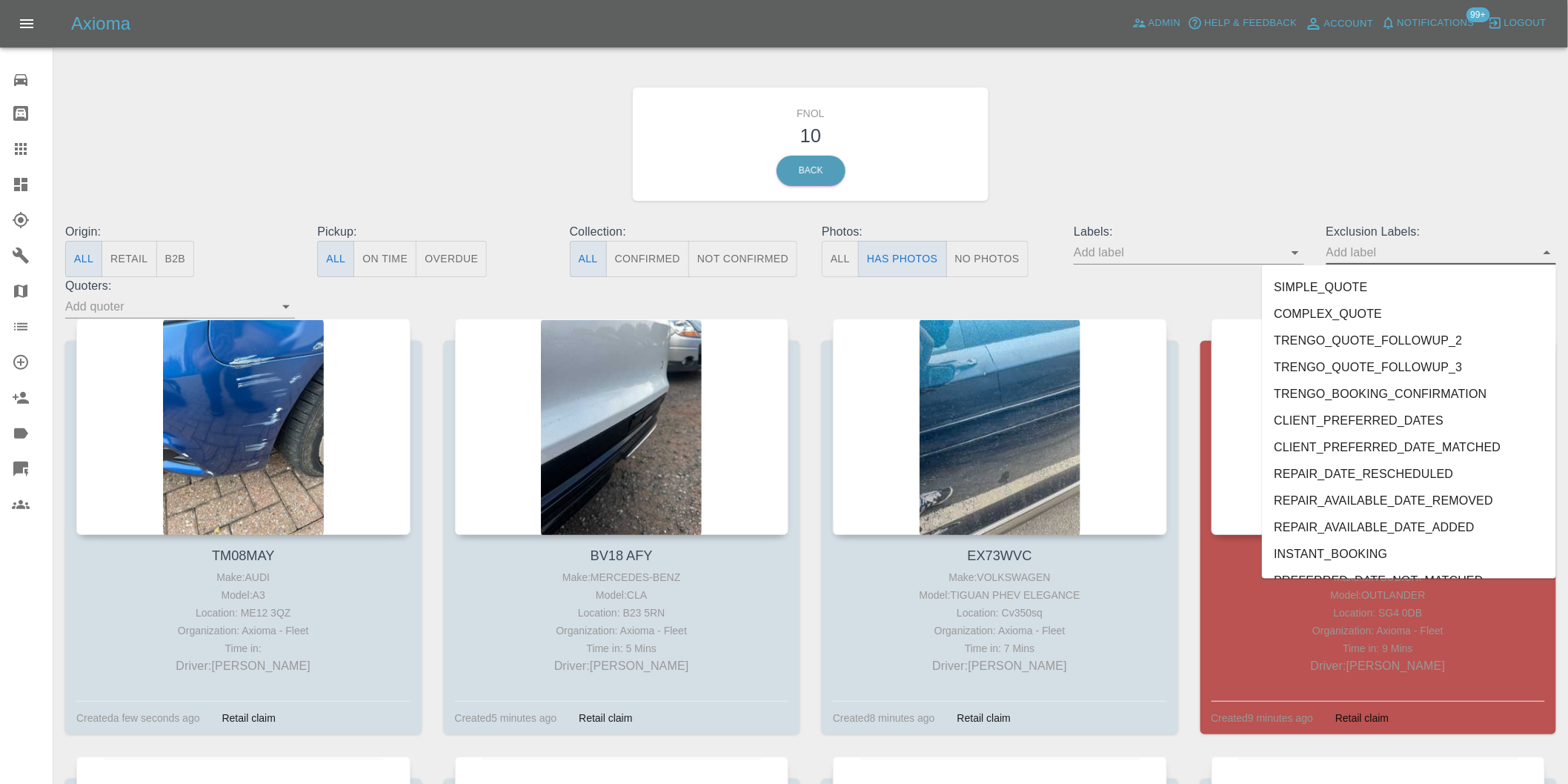
scroll to position [3218, 0]
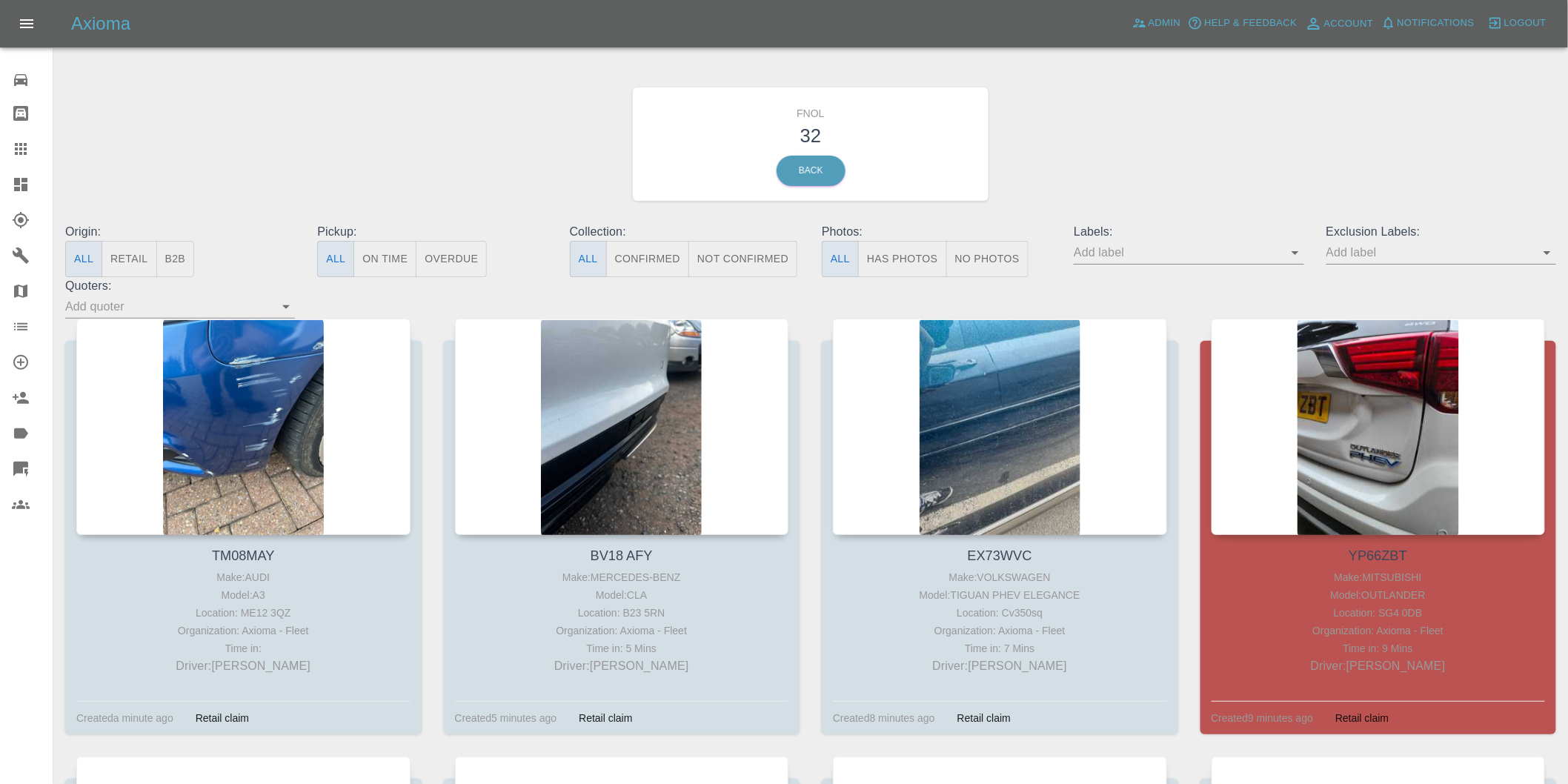
click at [879, 259] on button "Has Photos" at bounding box center [902, 258] width 89 height 36
click at [1544, 246] on icon "Open" at bounding box center [1547, 252] width 18 height 18
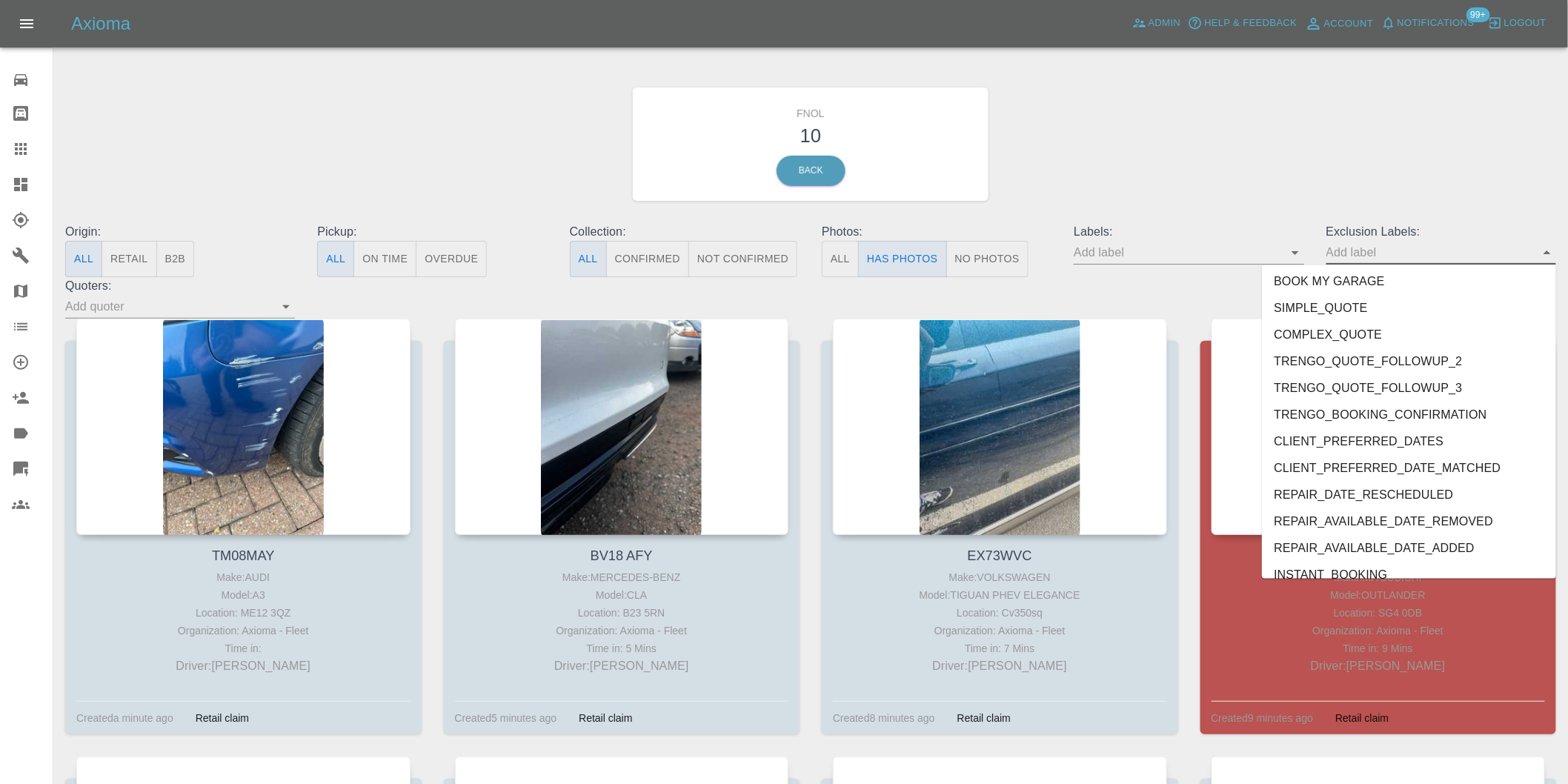
scroll to position [3218, 0]
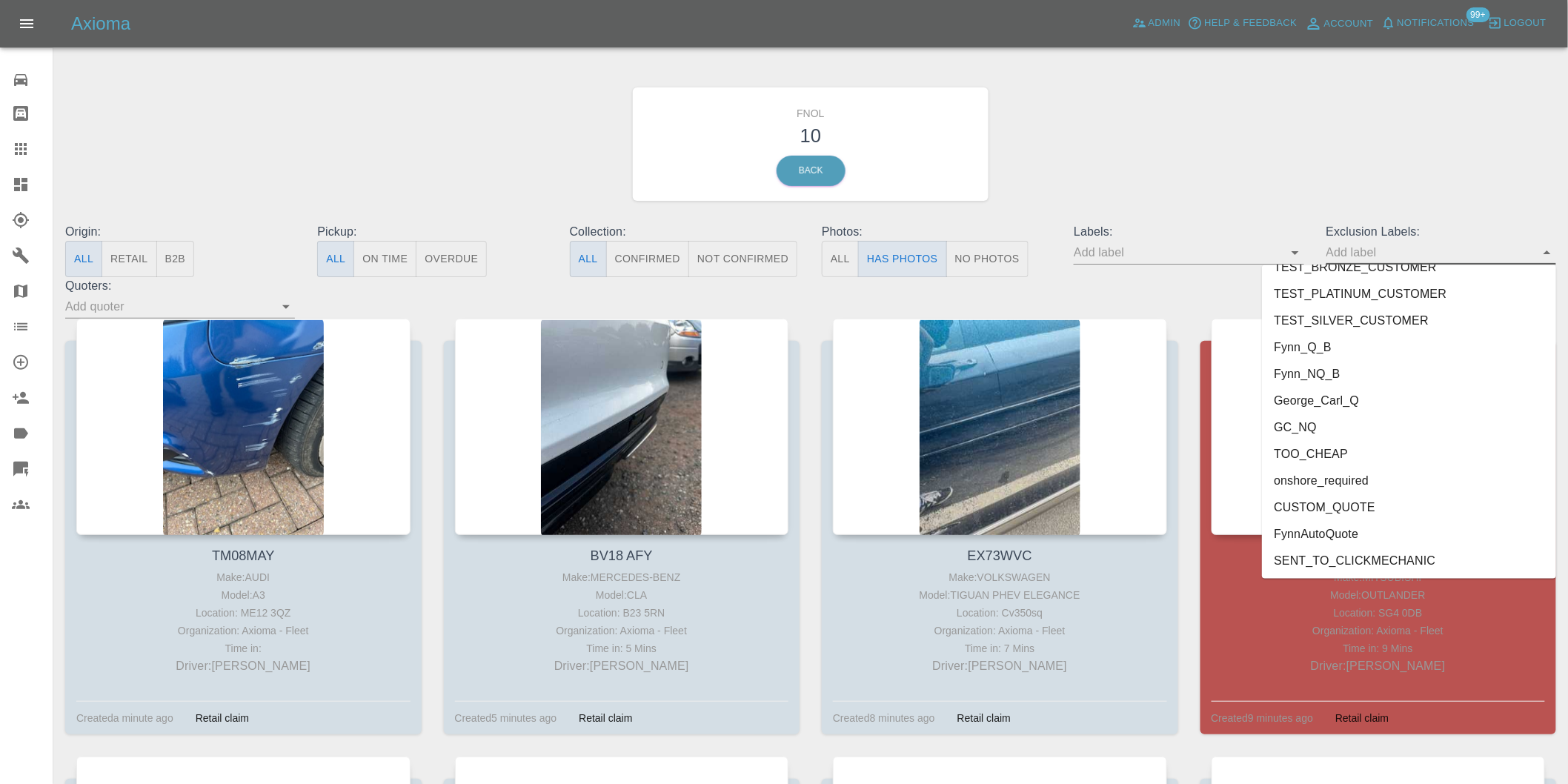
click at [1325, 401] on li "George_Carl_Q" at bounding box center [1409, 400] width 294 height 26
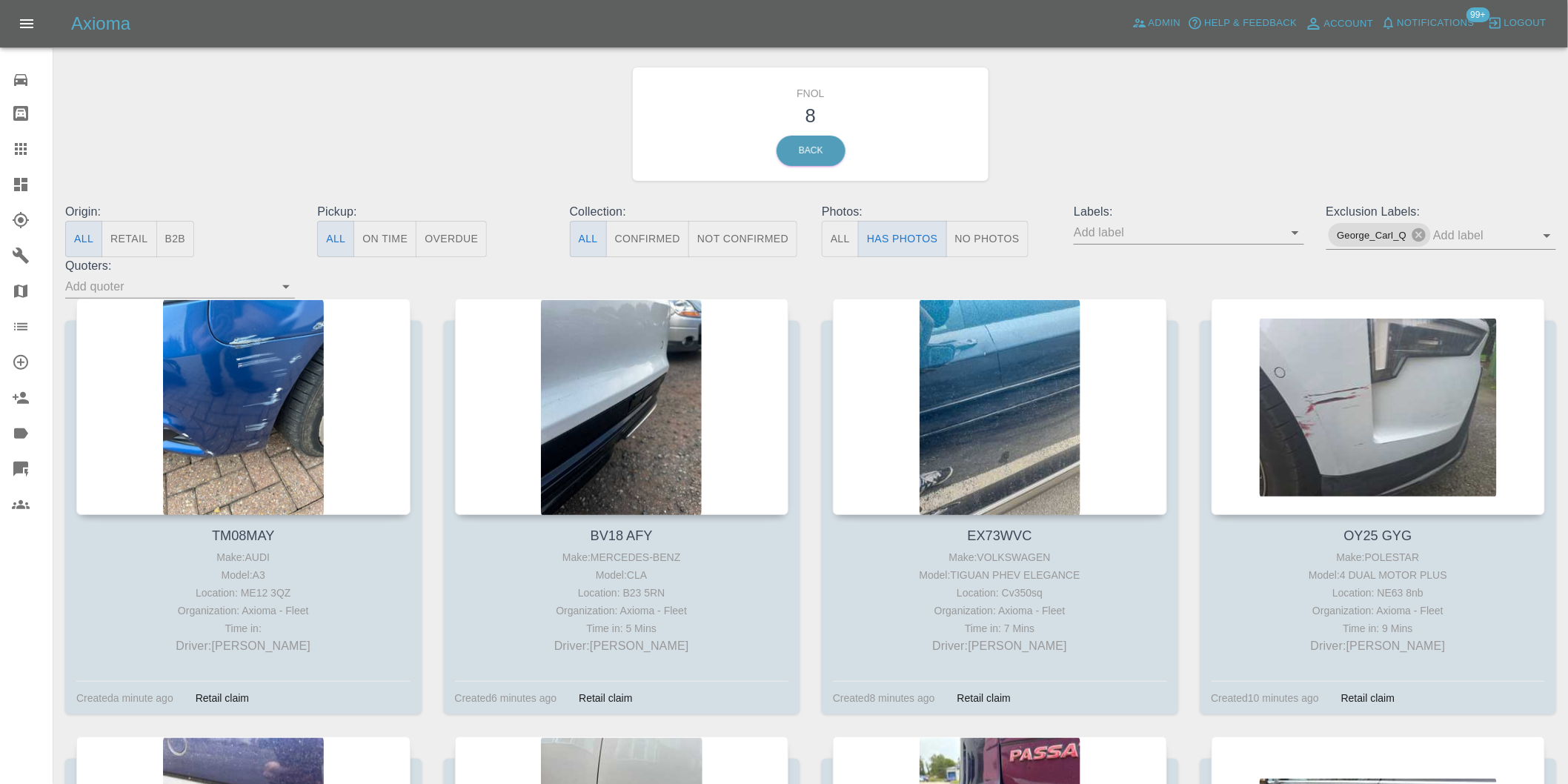
scroll to position [0, 0]
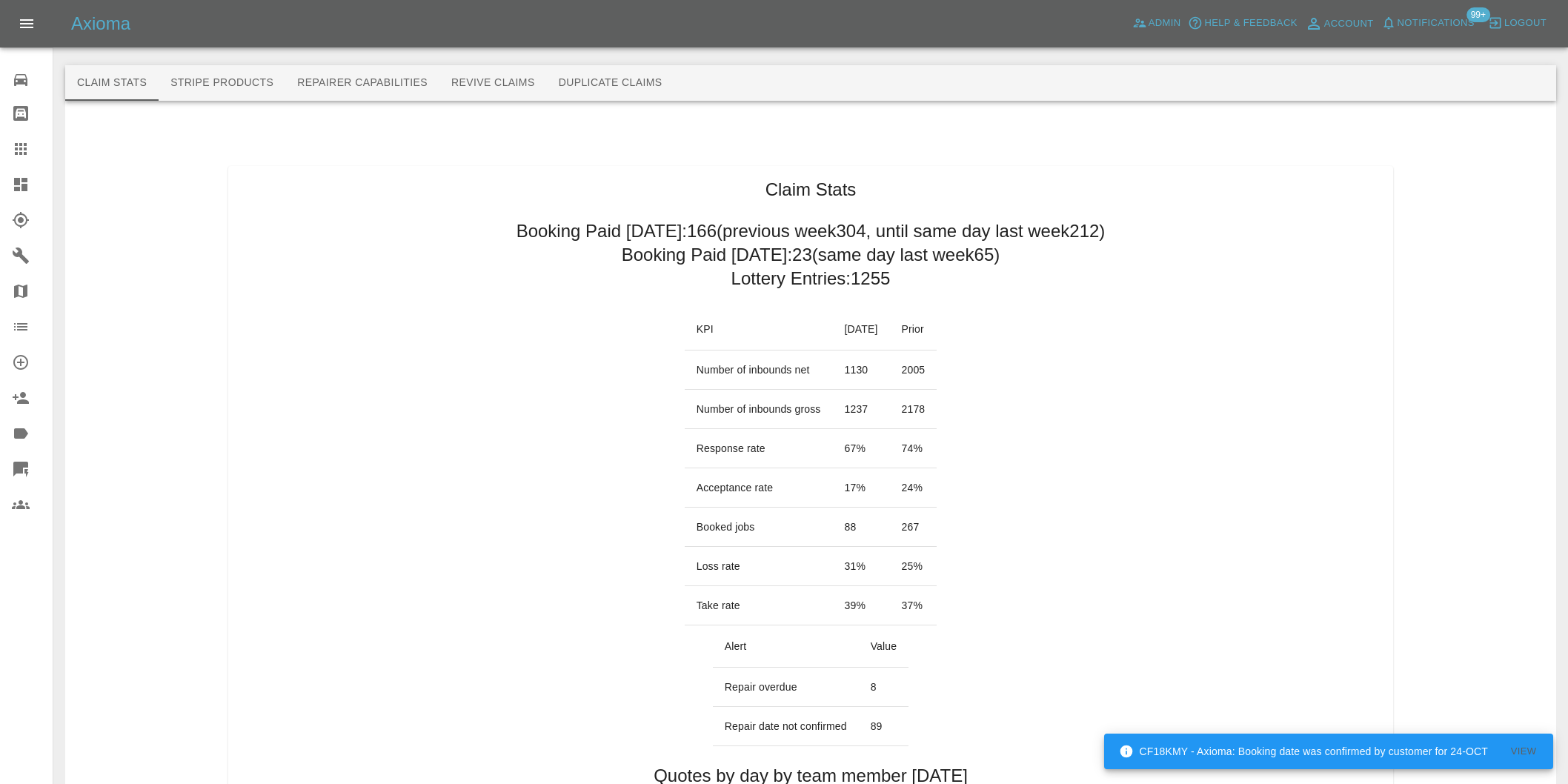
scroll to position [741, 0]
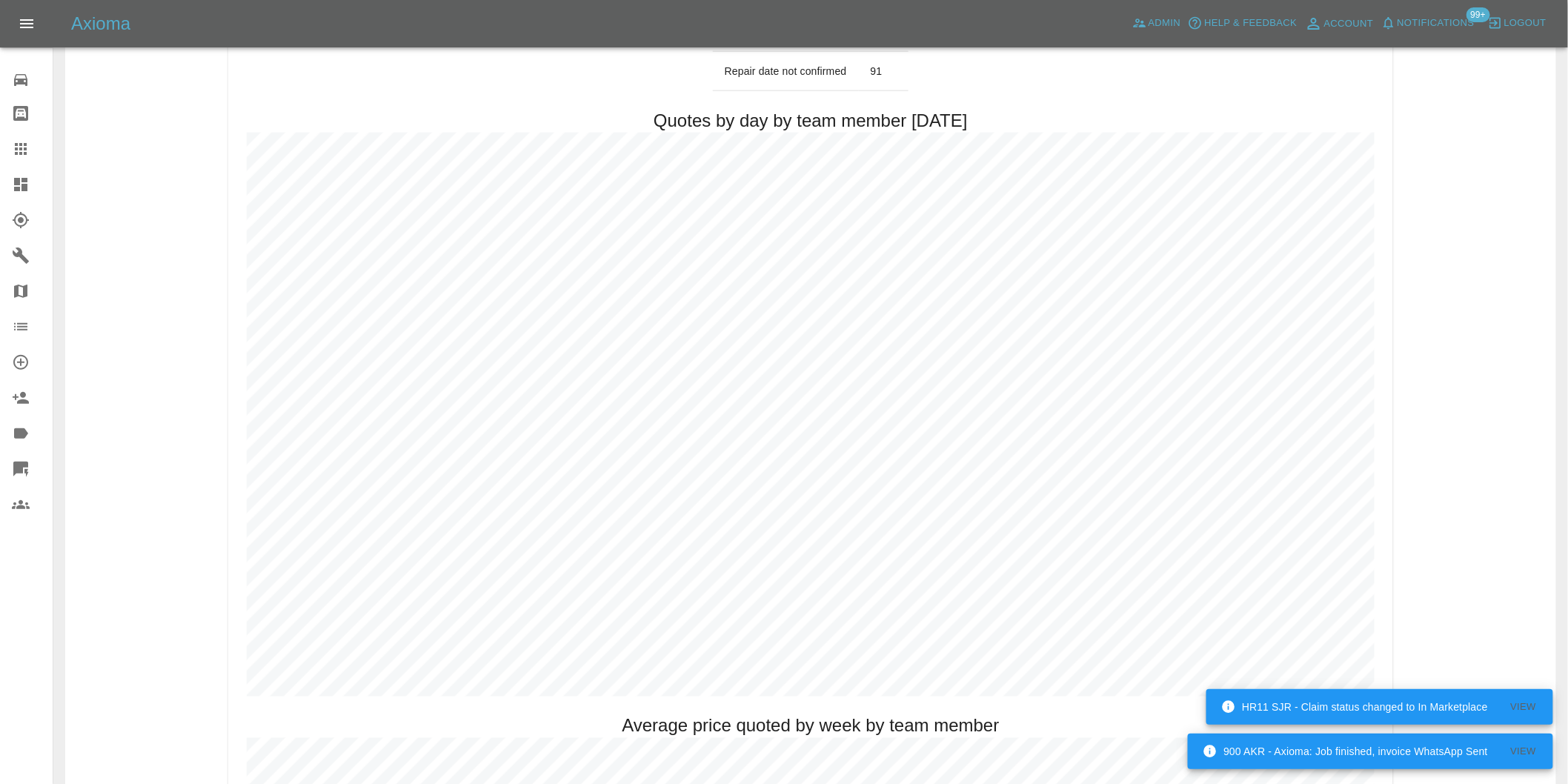
scroll to position [658, 0]
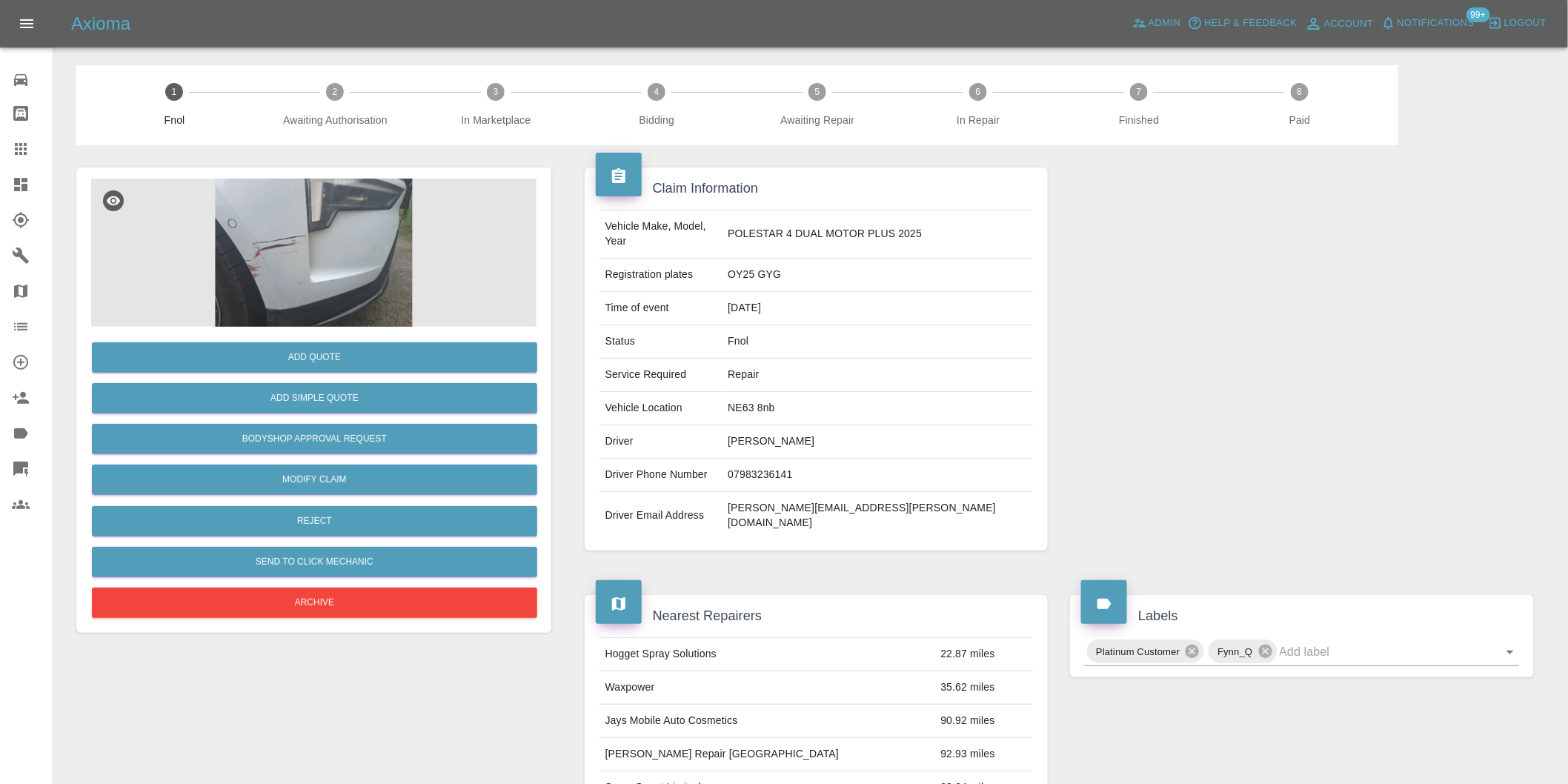
click at [350, 248] on img at bounding box center [314, 252] width 445 height 148
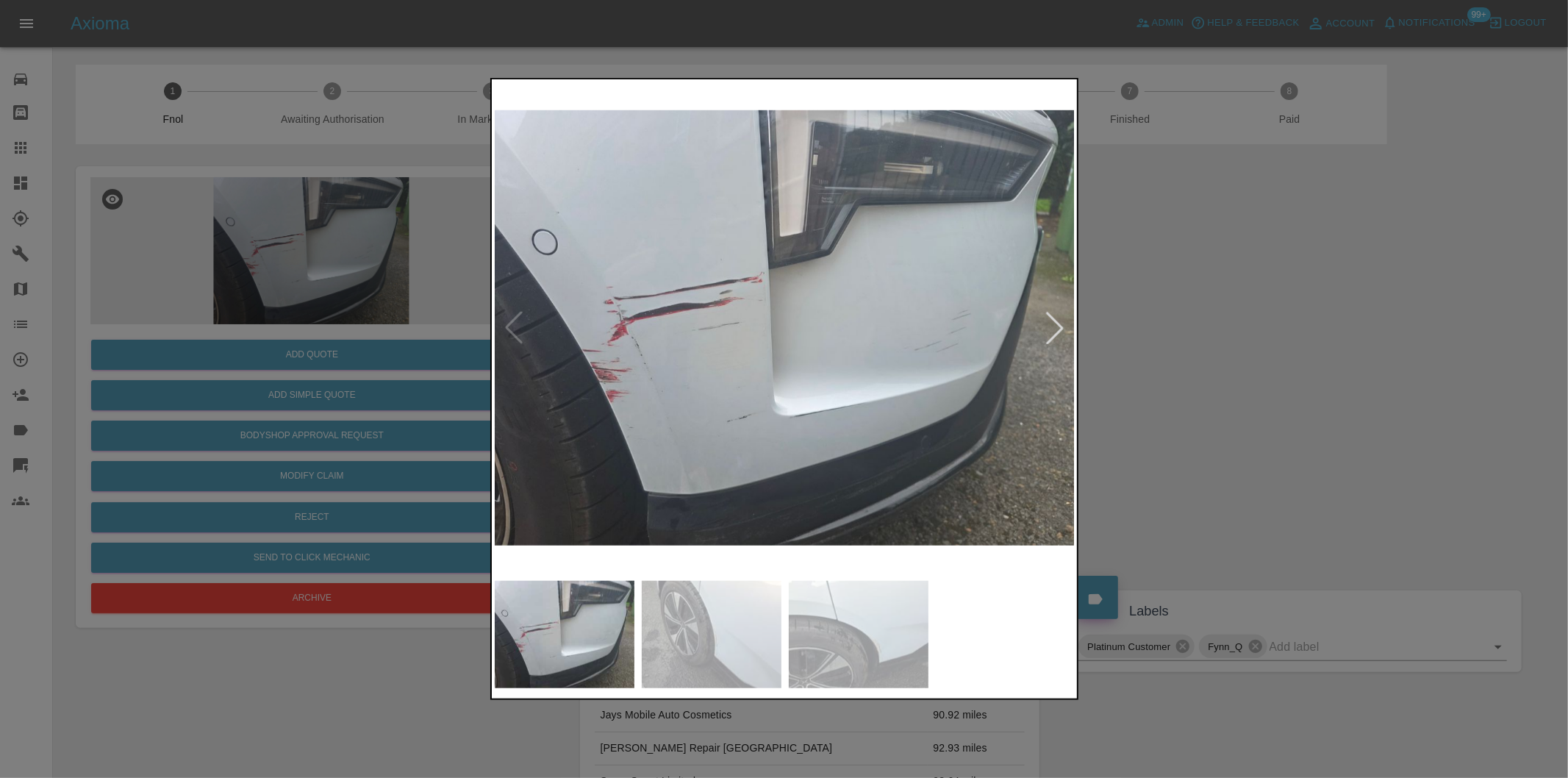
click at [1061, 333] on div at bounding box center [1054, 327] width 32 height 32
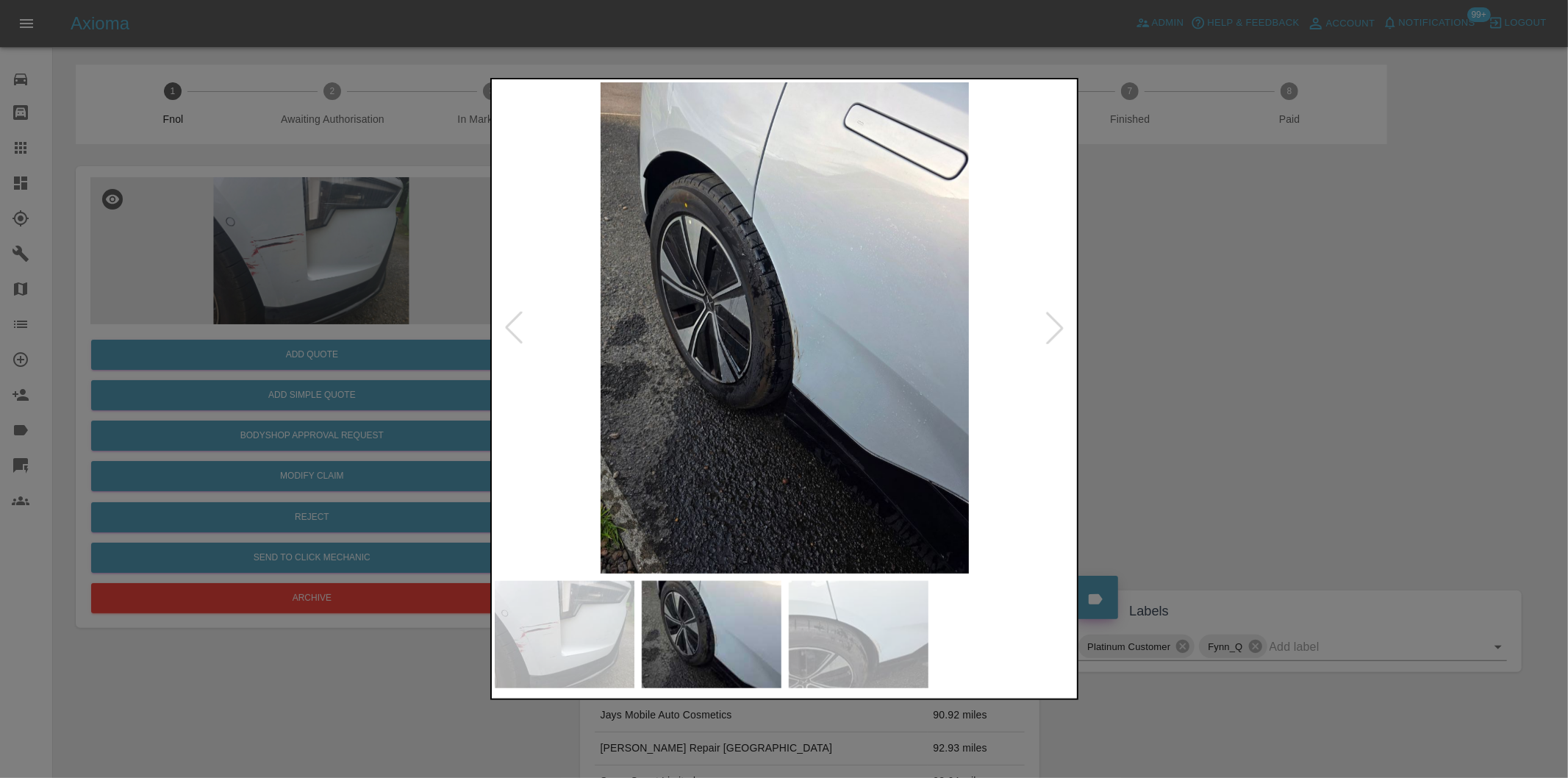
click at [1061, 333] on div at bounding box center [1054, 327] width 32 height 32
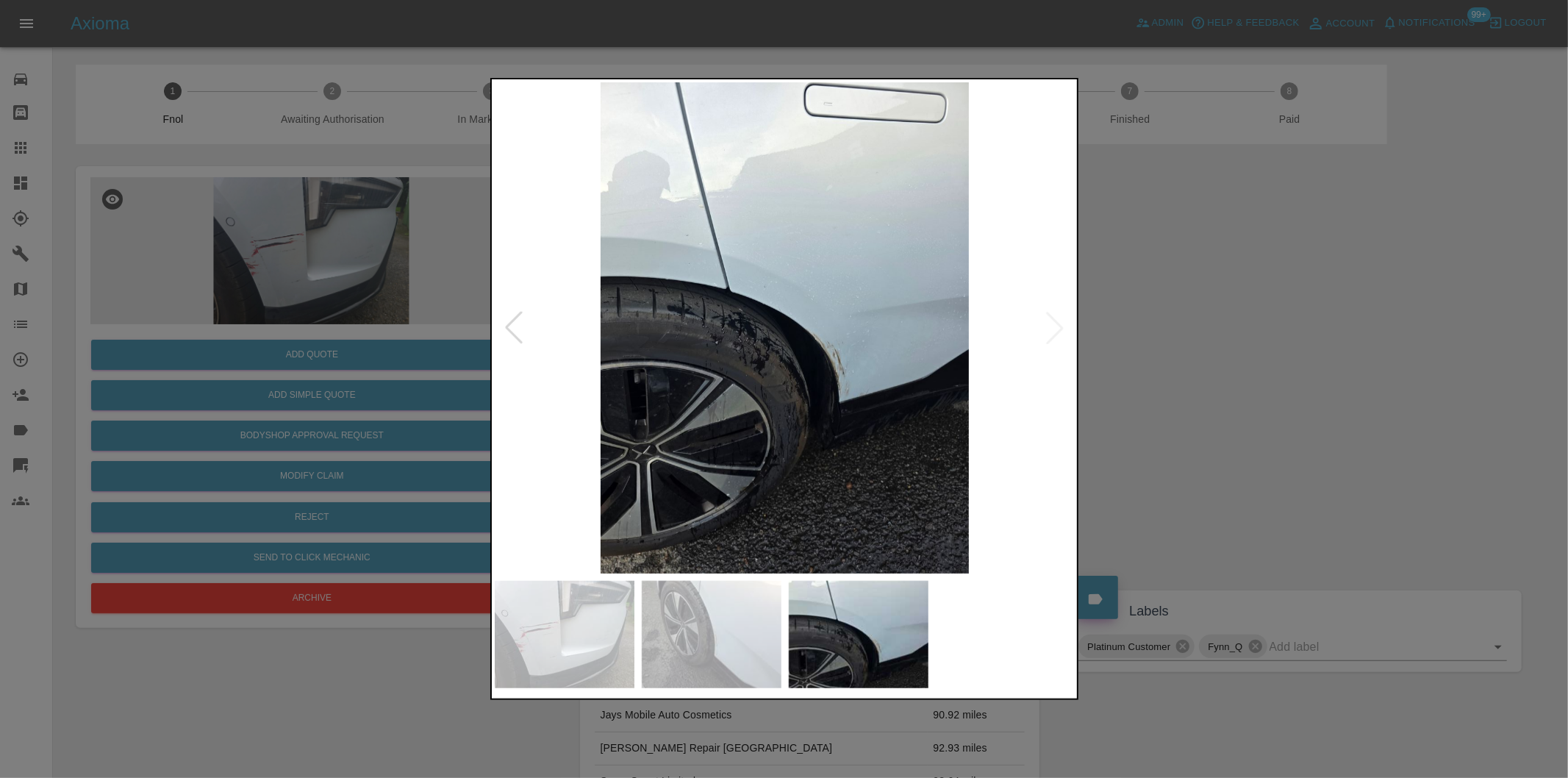
click at [1061, 333] on img at bounding box center [784, 328] width 581 height 491
click at [1177, 389] on div at bounding box center [784, 389] width 1568 height 778
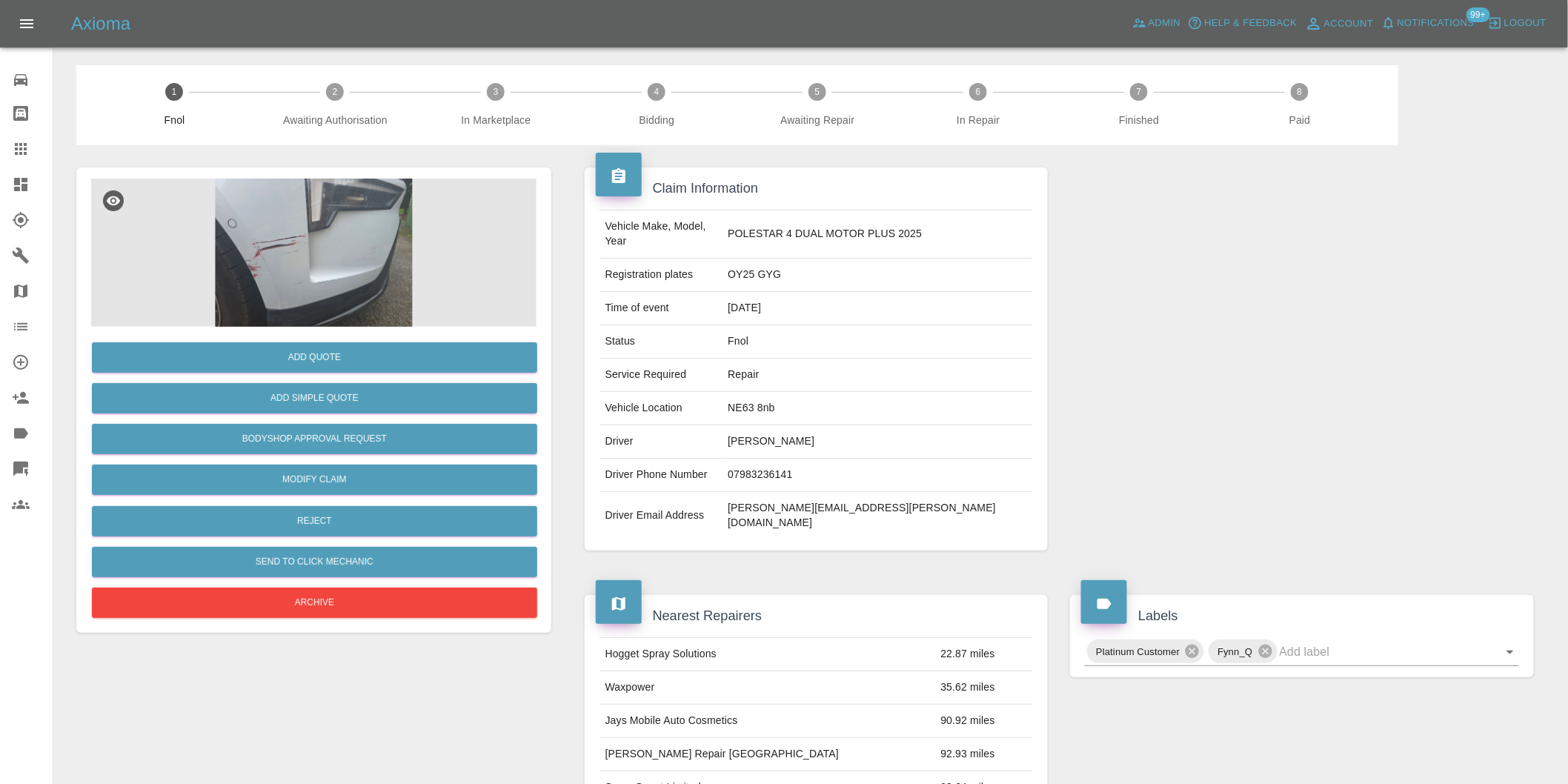
click at [235, 238] on img at bounding box center [314, 252] width 445 height 148
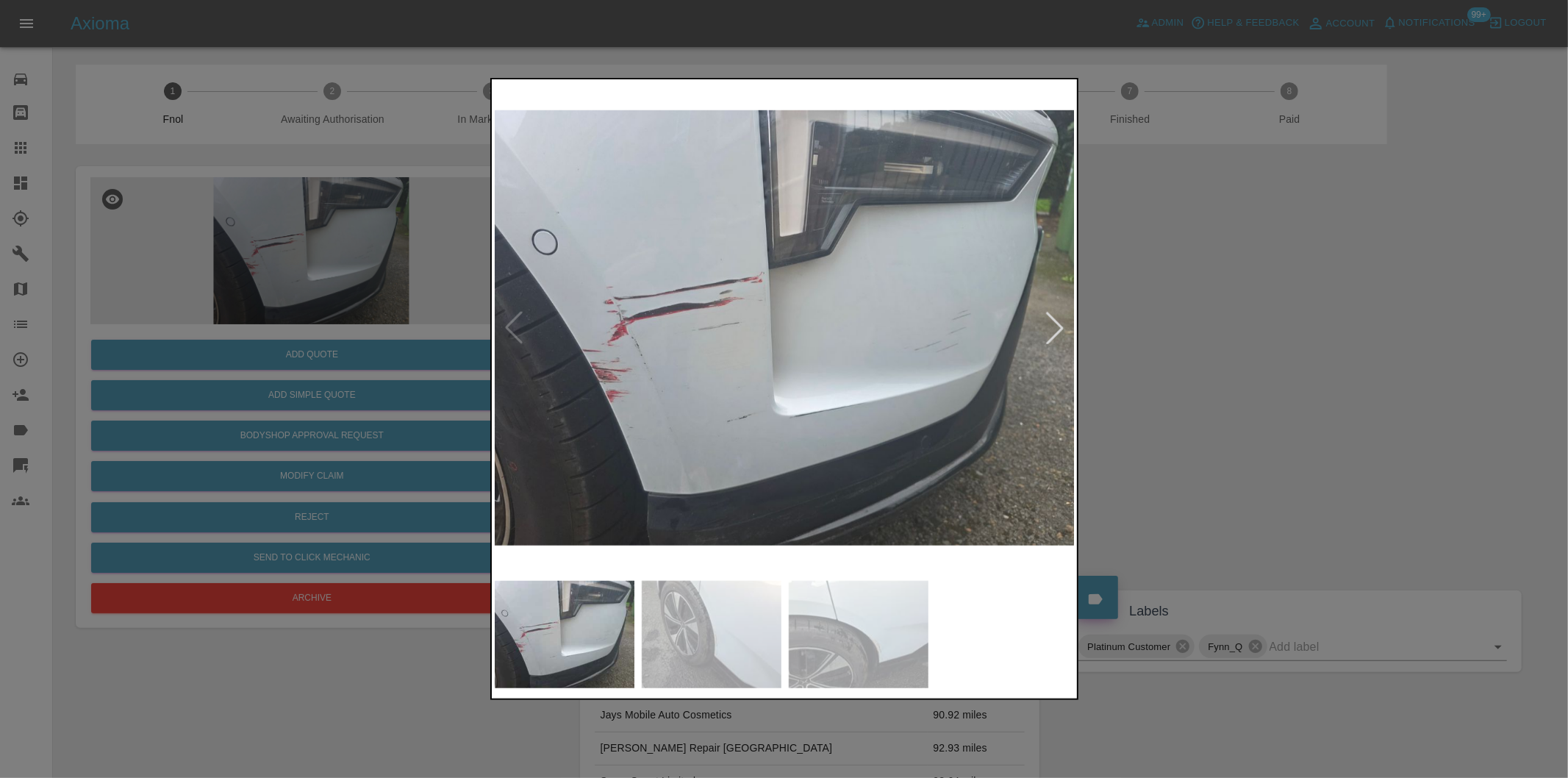
click at [849, 482] on img at bounding box center [784, 328] width 581 height 491
click at [848, 482] on img at bounding box center [784, 328] width 581 height 491
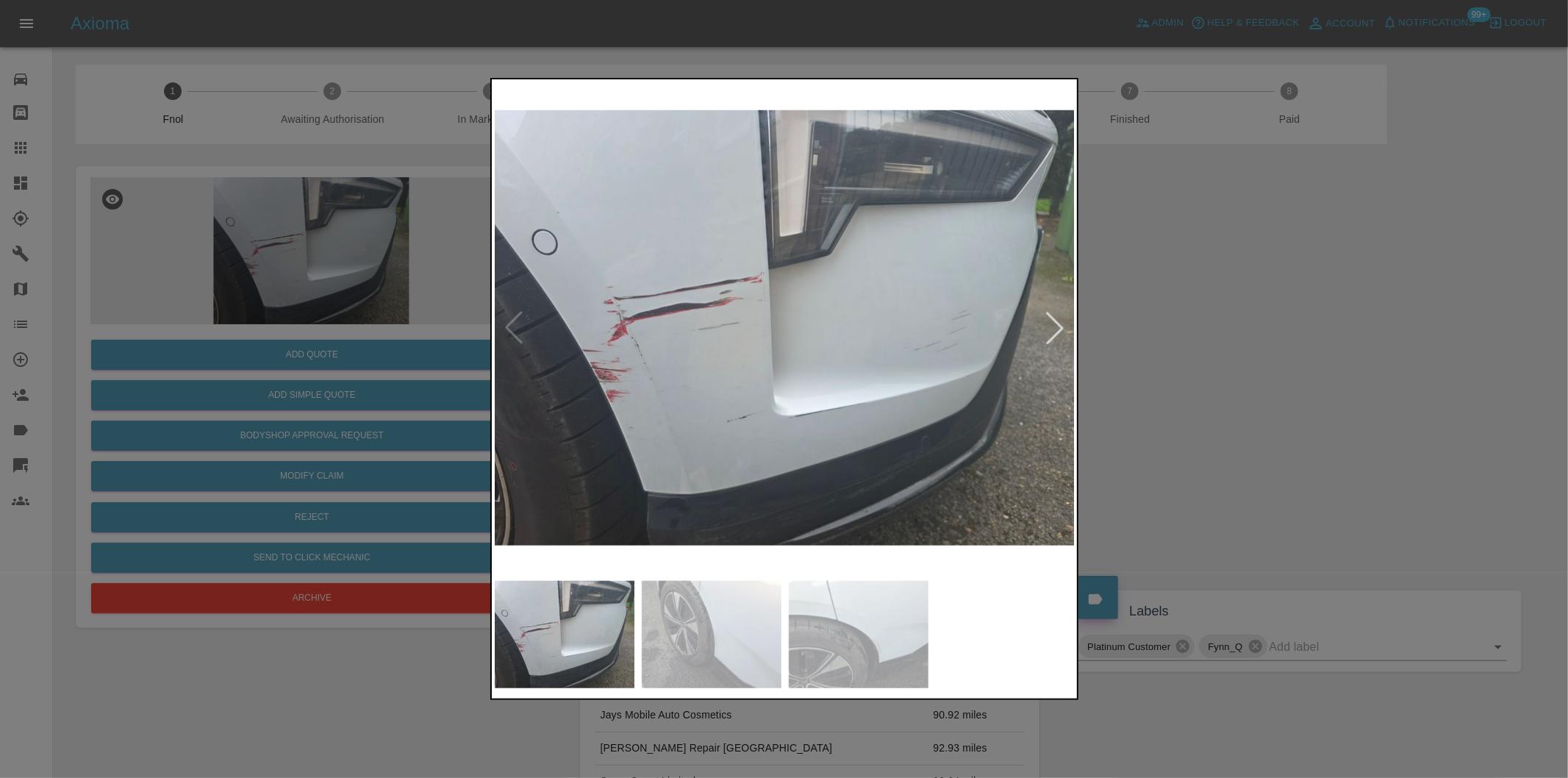
click at [1046, 326] on div at bounding box center [1054, 327] width 32 height 32
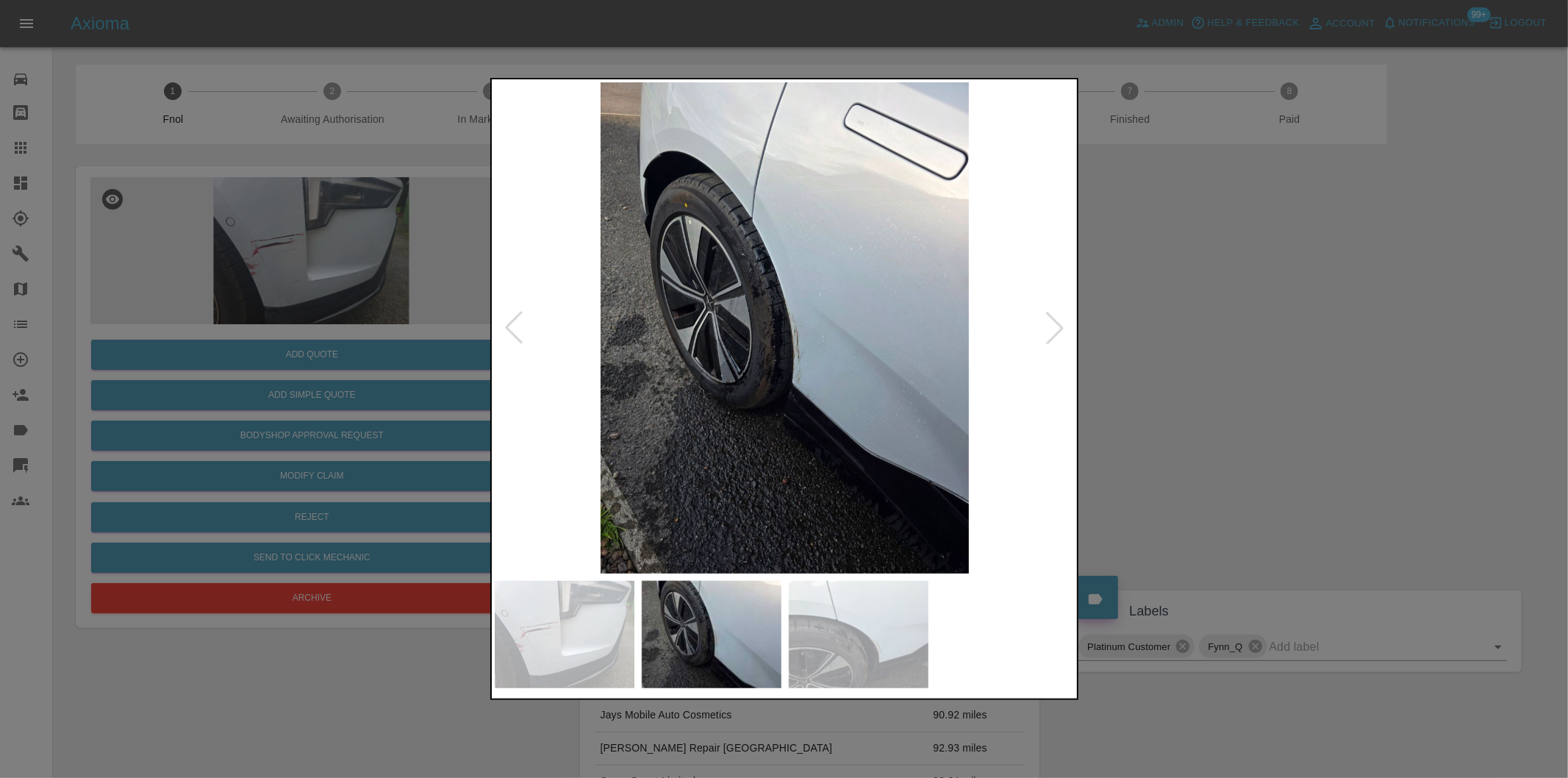
click at [1048, 323] on div at bounding box center [1054, 327] width 32 height 32
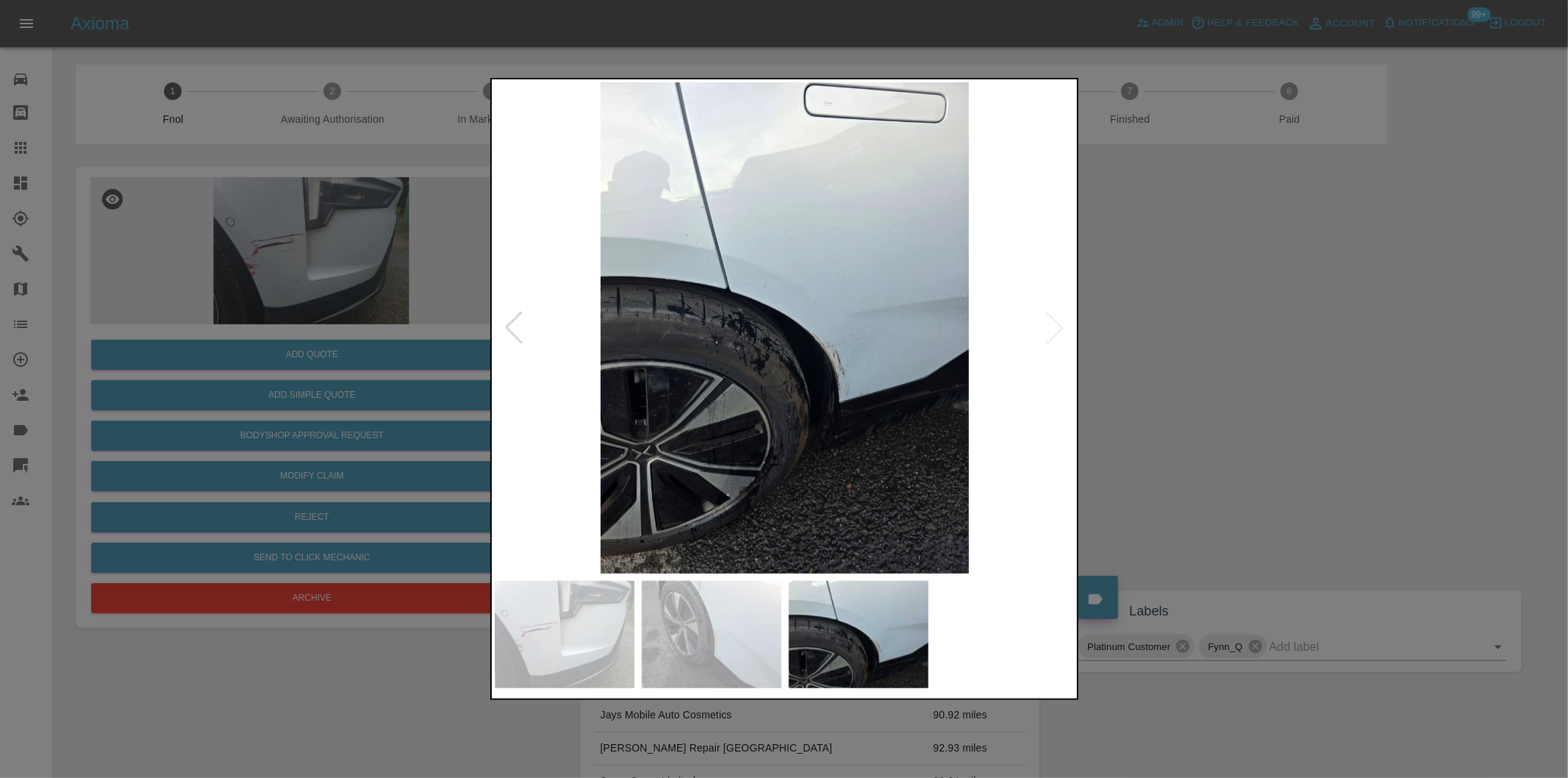
click at [1051, 320] on img at bounding box center [784, 328] width 581 height 491
click at [806, 386] on img at bounding box center [784, 328] width 581 height 491
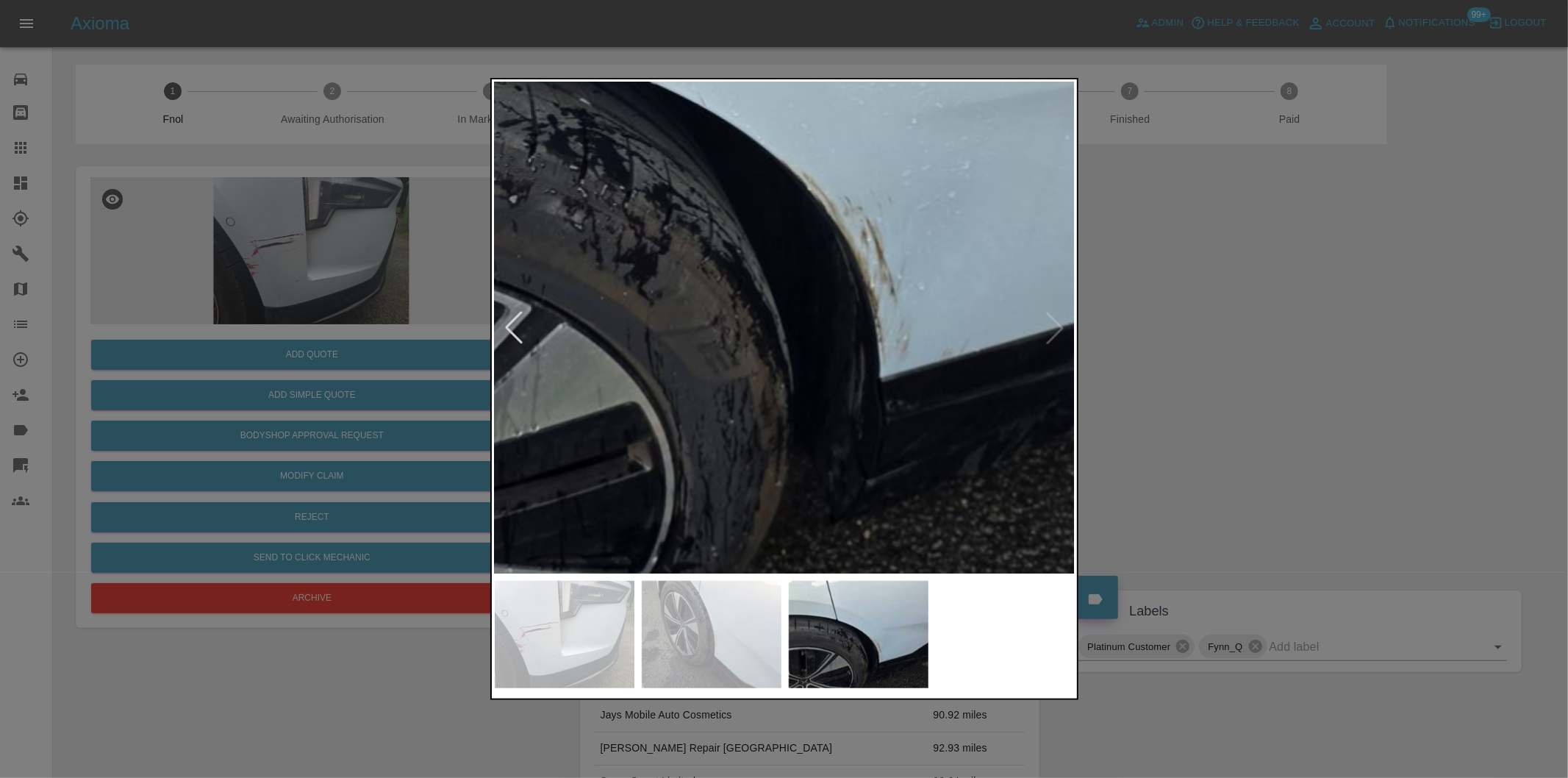
click at [949, 347] on img at bounding box center [716, 155] width 1742 height 1473
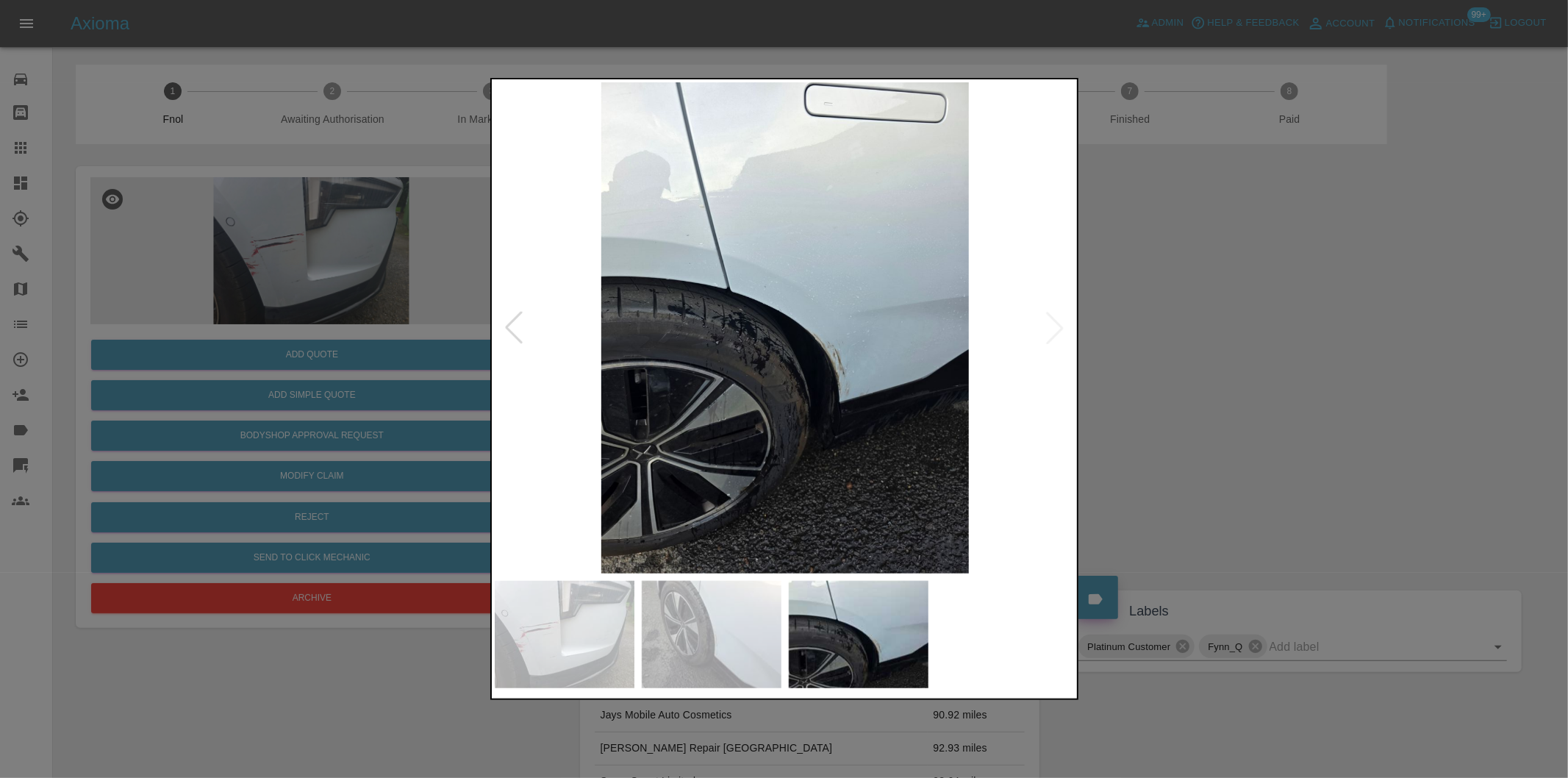
click at [1152, 341] on div at bounding box center [784, 389] width 1568 height 778
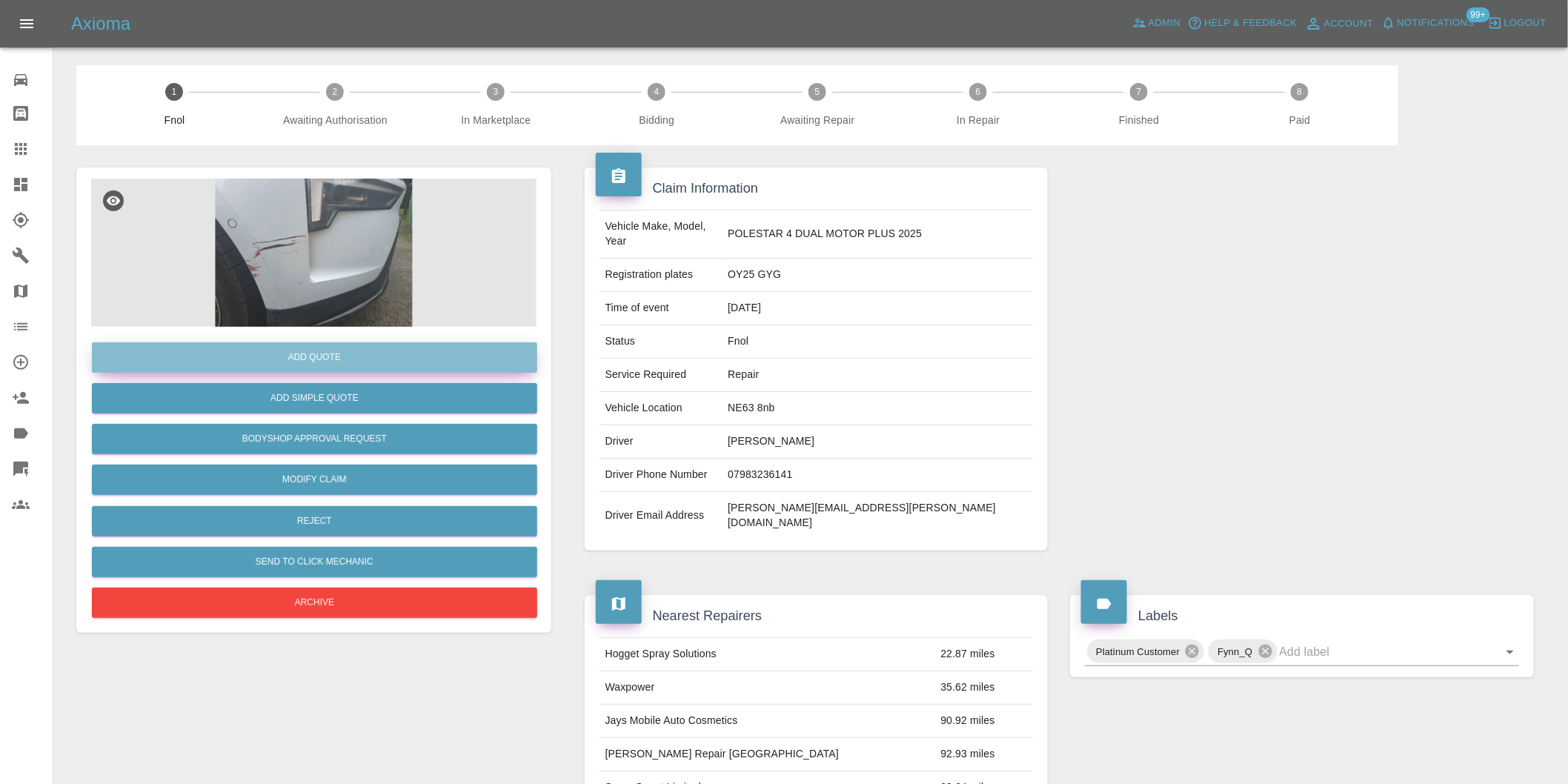
click at [371, 365] on button "Add Quote" at bounding box center [315, 357] width 445 height 30
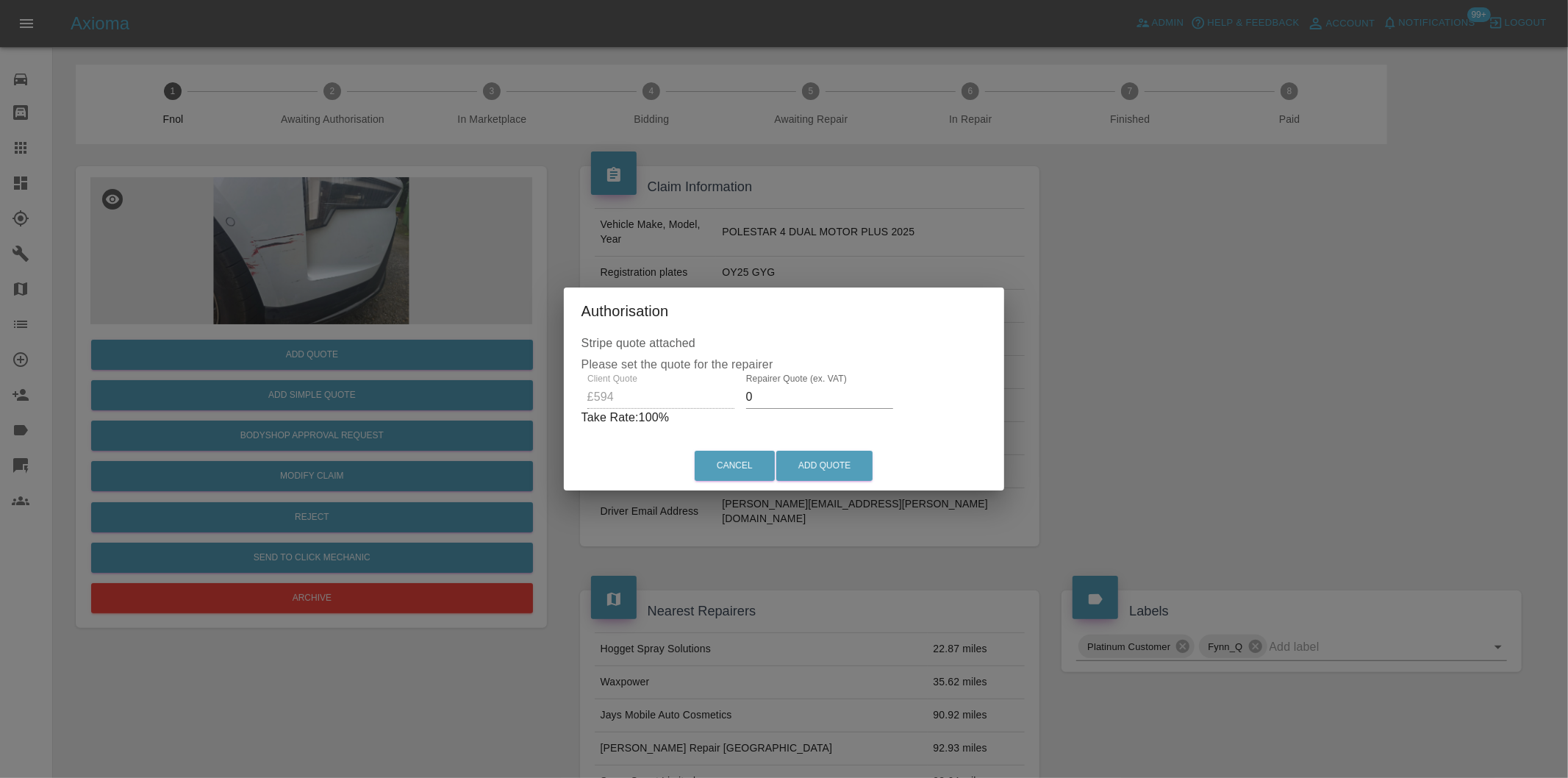
click at [774, 395] on input "0" at bounding box center [819, 397] width 147 height 23
type input "0370"
click at [851, 461] on button "Add Quote" at bounding box center [823, 465] width 96 height 30
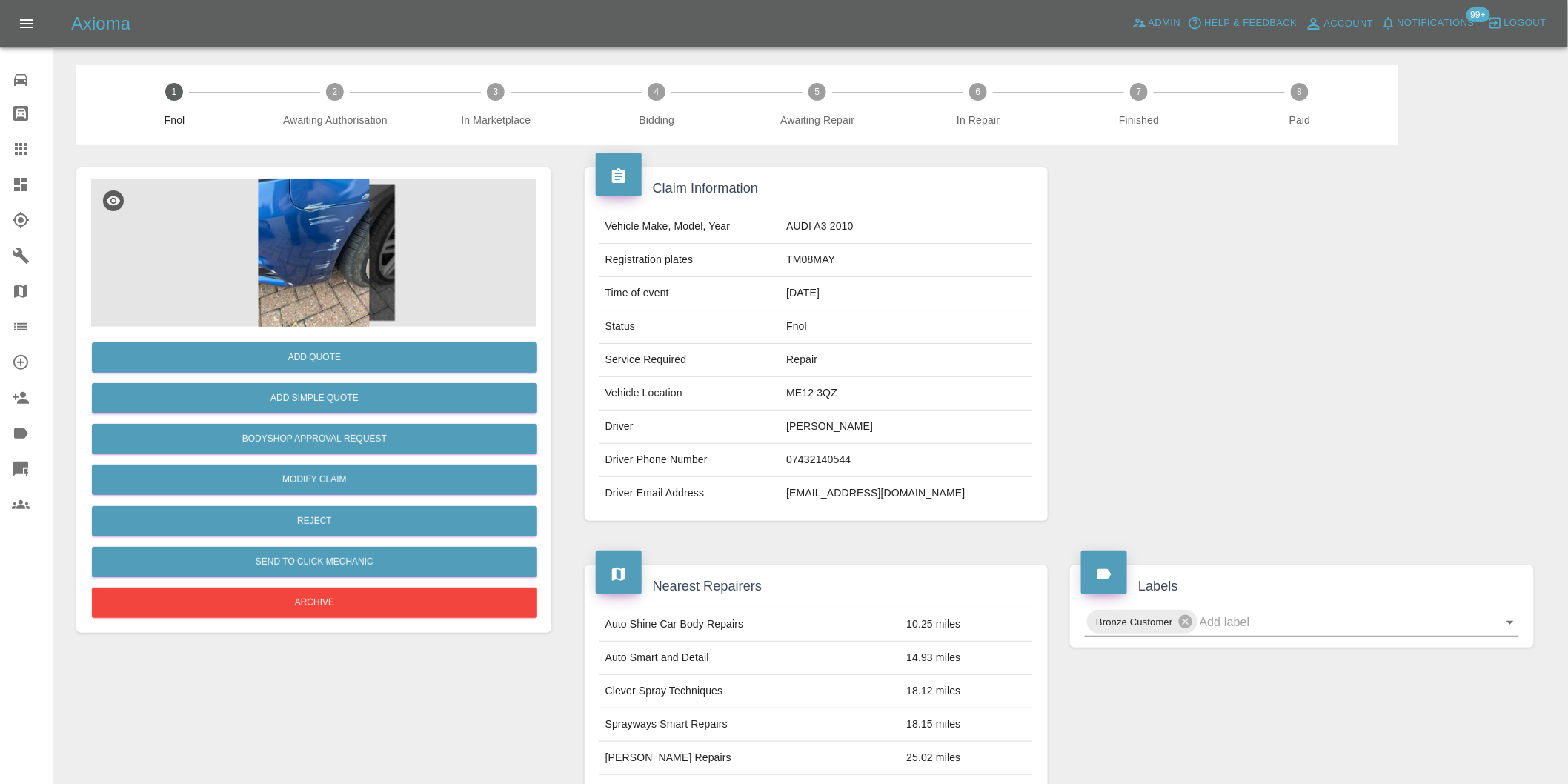
click at [337, 218] on img at bounding box center [314, 252] width 445 height 148
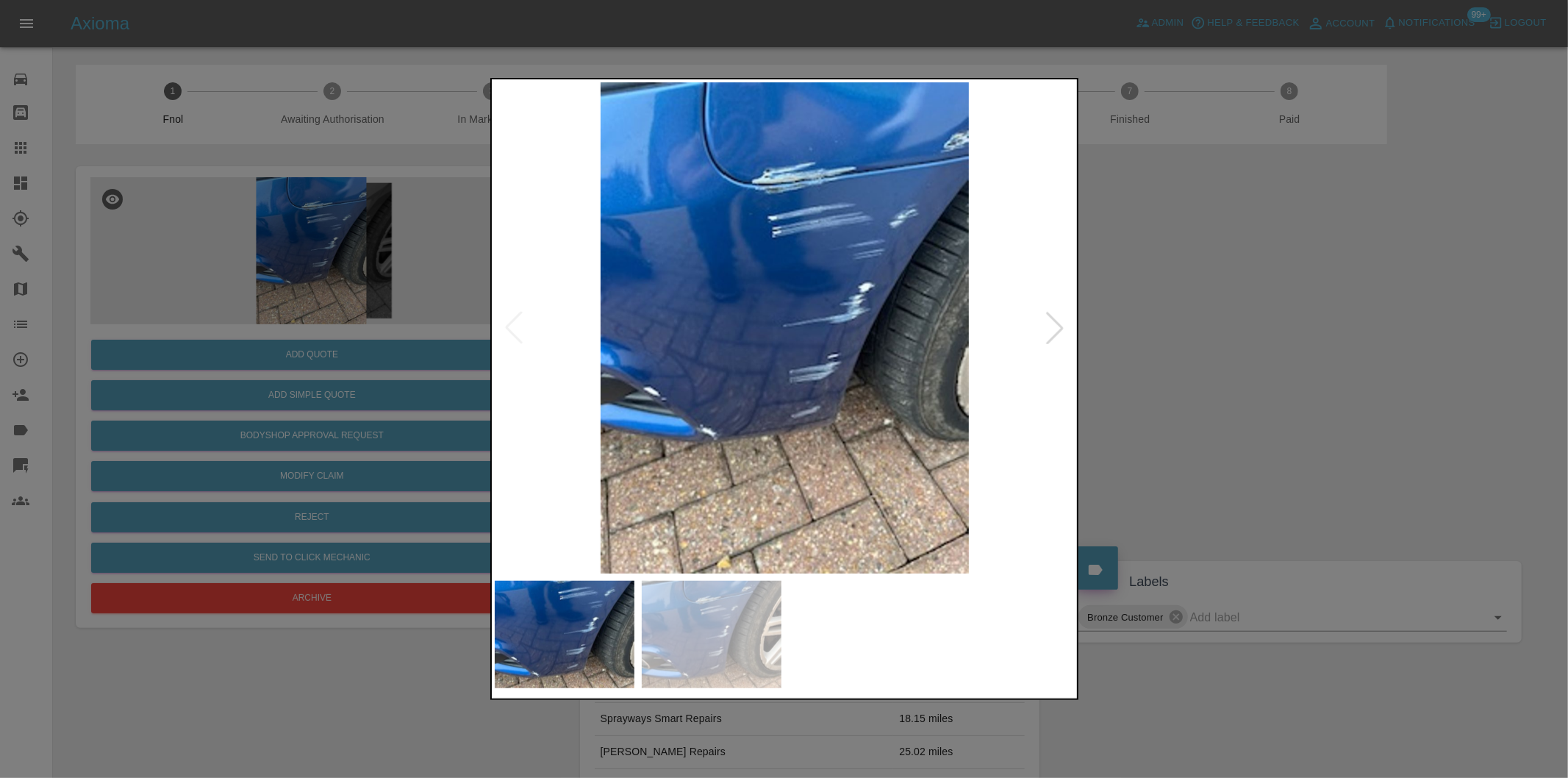
click at [1057, 334] on div at bounding box center [1054, 327] width 32 height 32
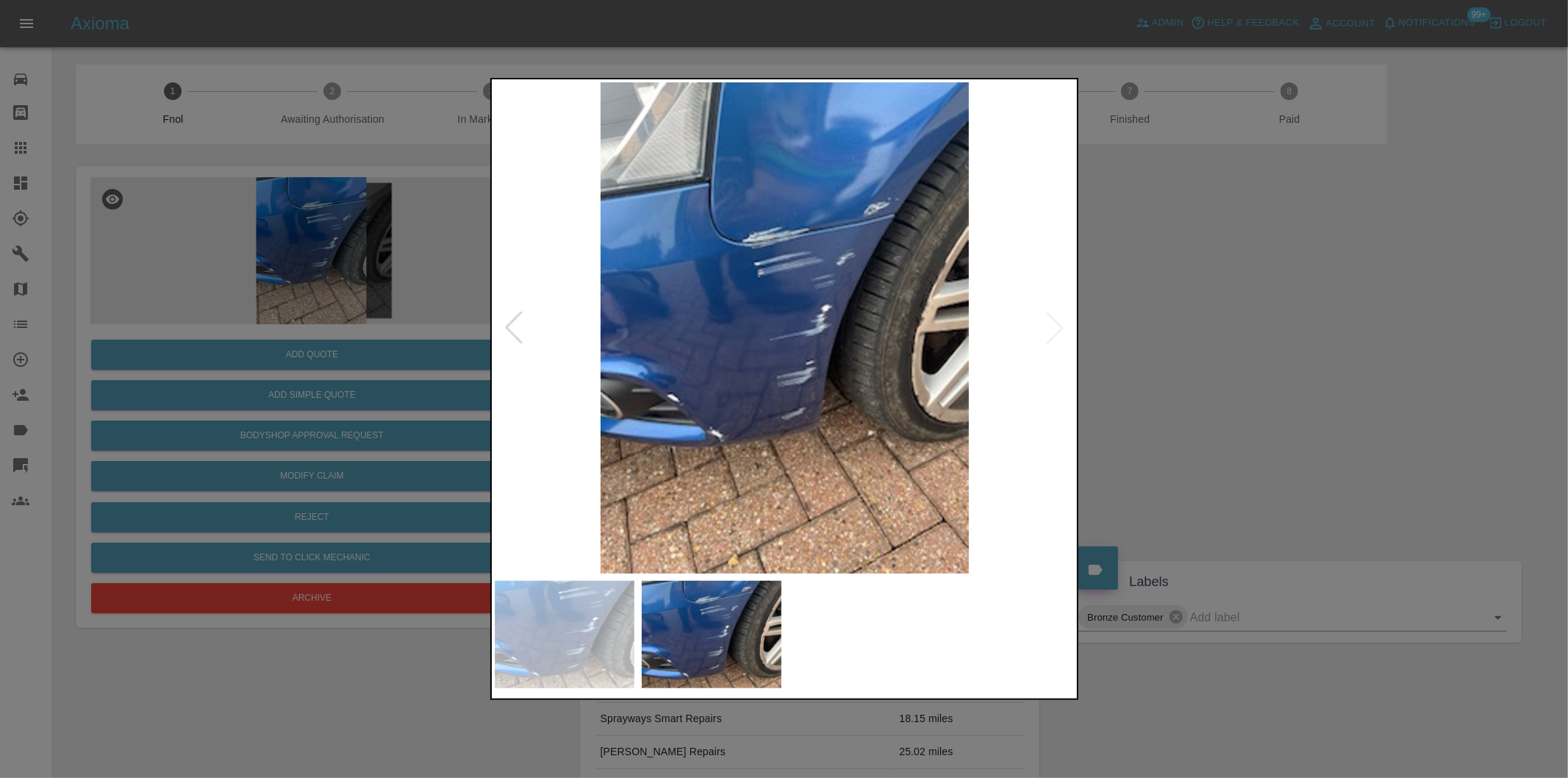
click at [1057, 334] on img at bounding box center [784, 328] width 581 height 491
click at [1179, 343] on div at bounding box center [784, 389] width 1568 height 778
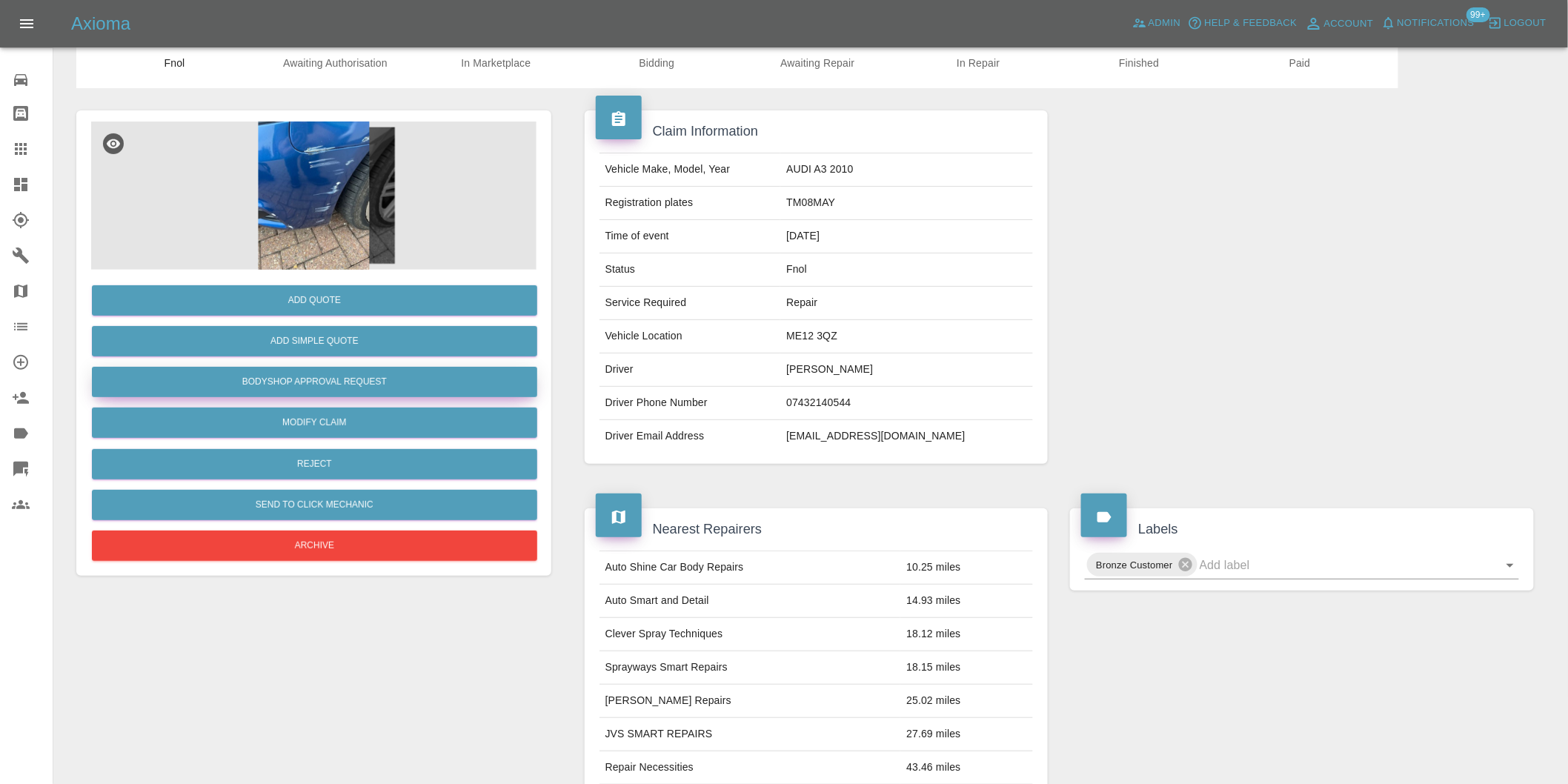
scroll to position [54, 0]
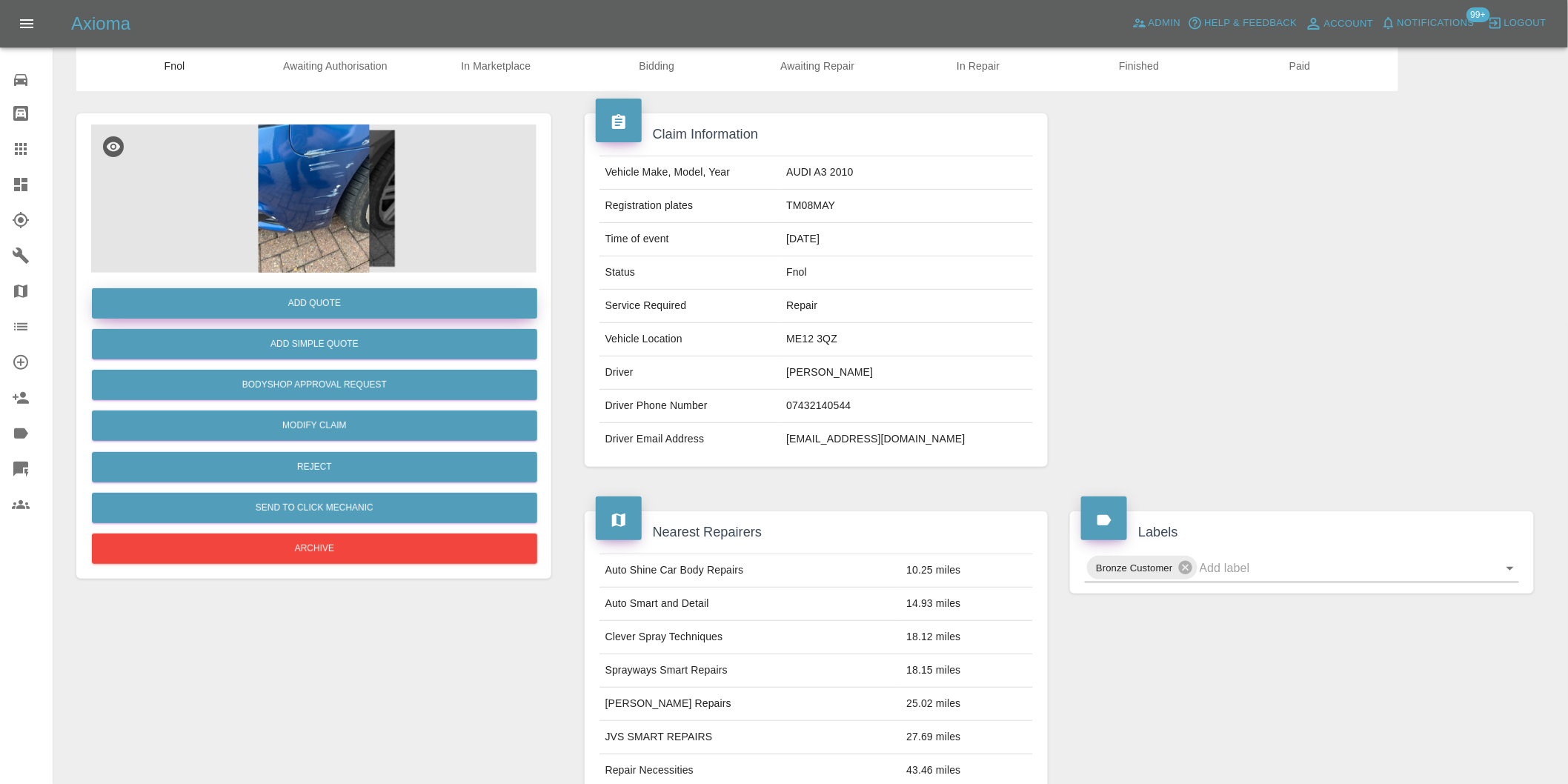
click at [349, 306] on button "Add Quote" at bounding box center [315, 303] width 445 height 30
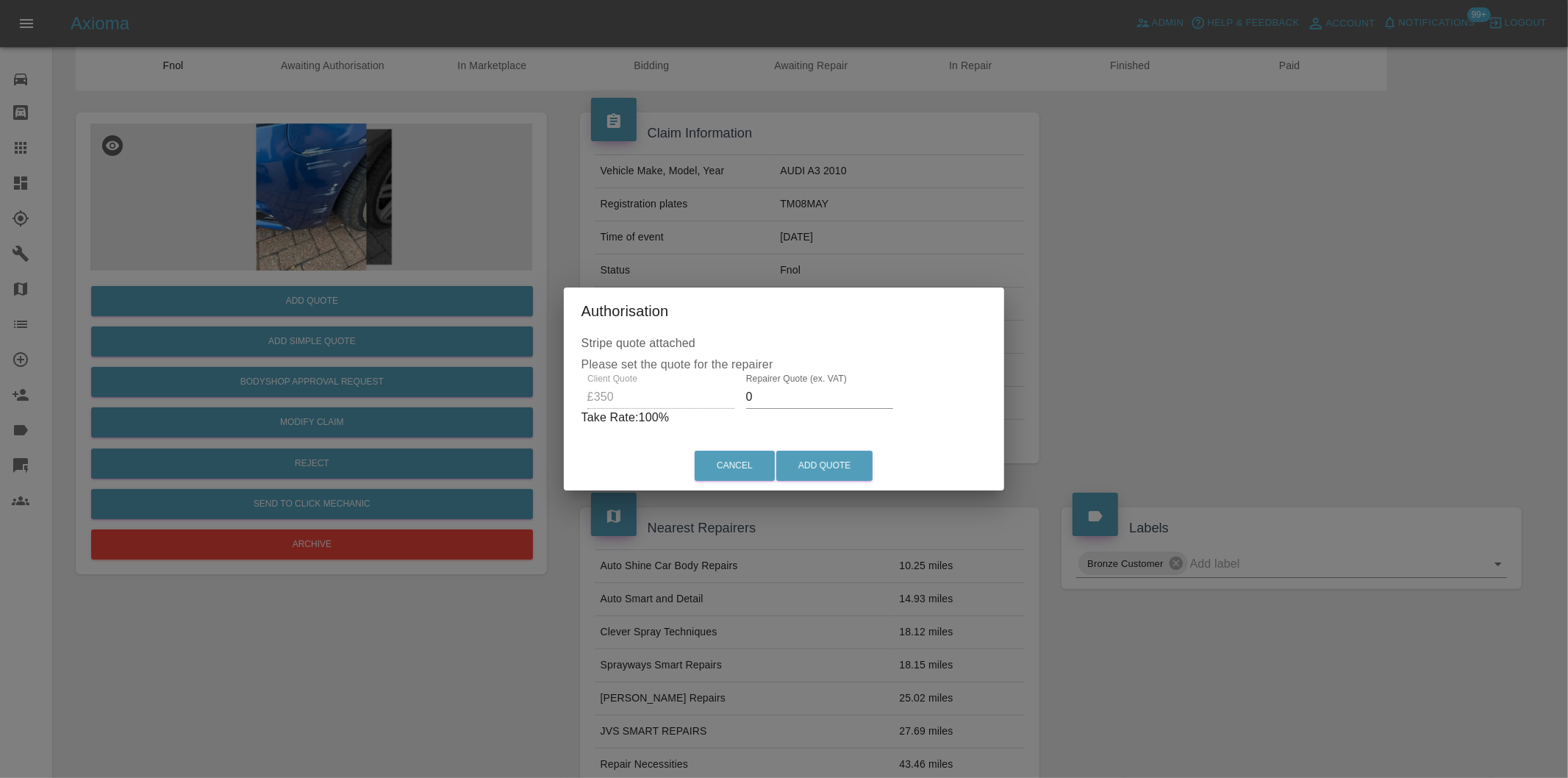
click at [784, 398] on input "0" at bounding box center [819, 397] width 147 height 23
type input "0220"
click at [840, 462] on button "Add Quote" at bounding box center [823, 465] width 96 height 30
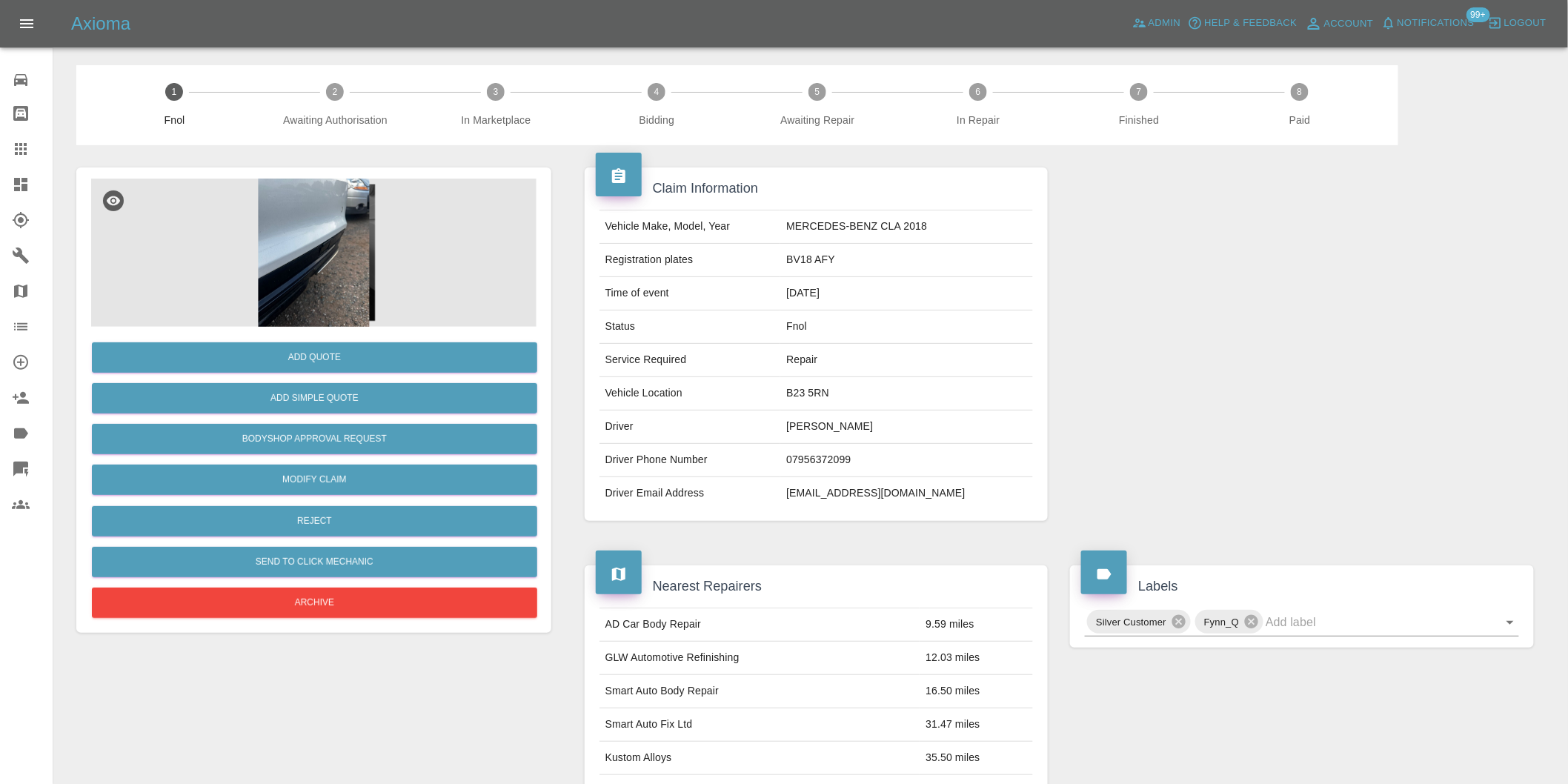
click at [286, 229] on img at bounding box center [314, 252] width 445 height 148
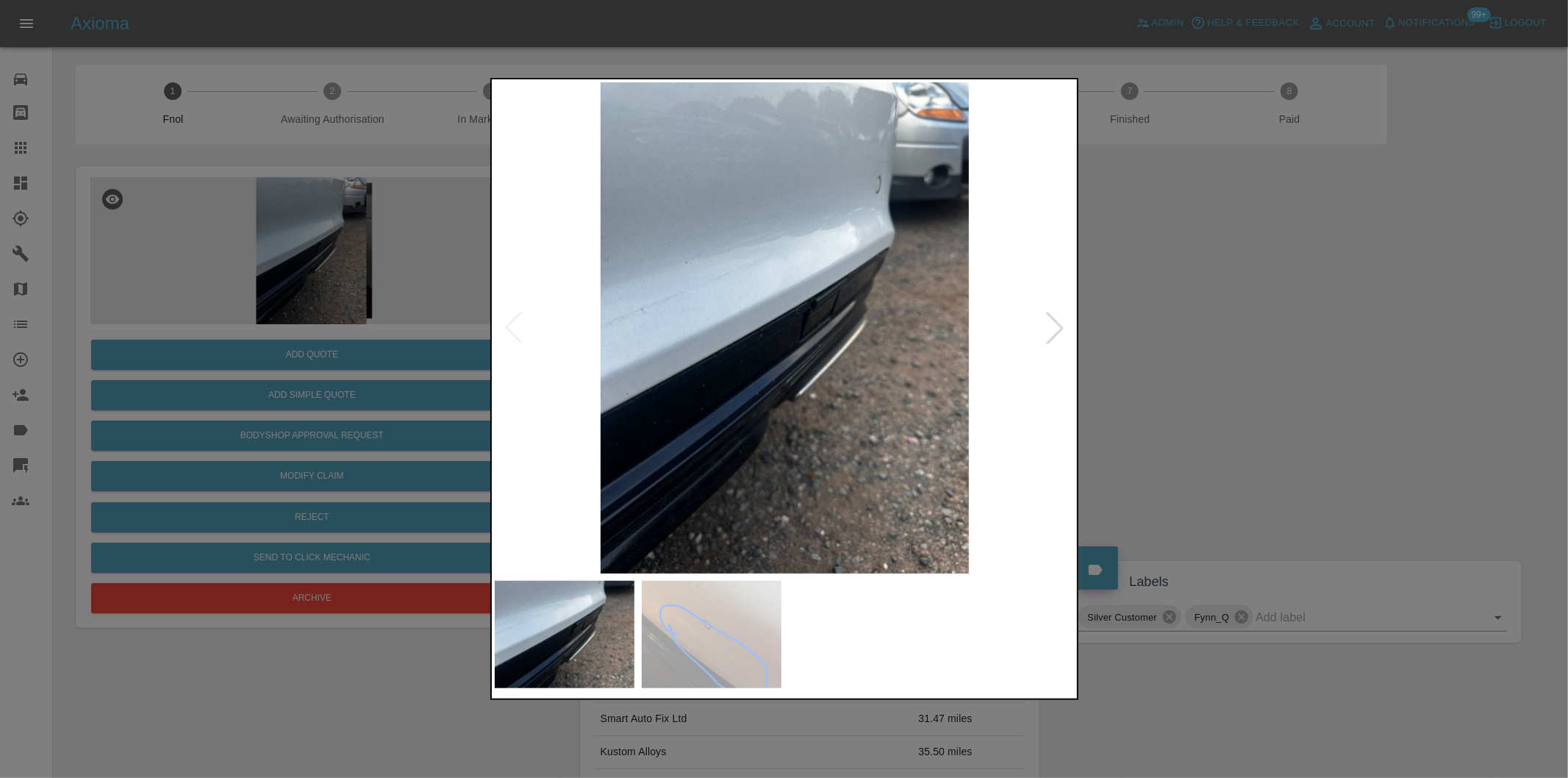
click at [1055, 326] on div at bounding box center [1054, 327] width 32 height 32
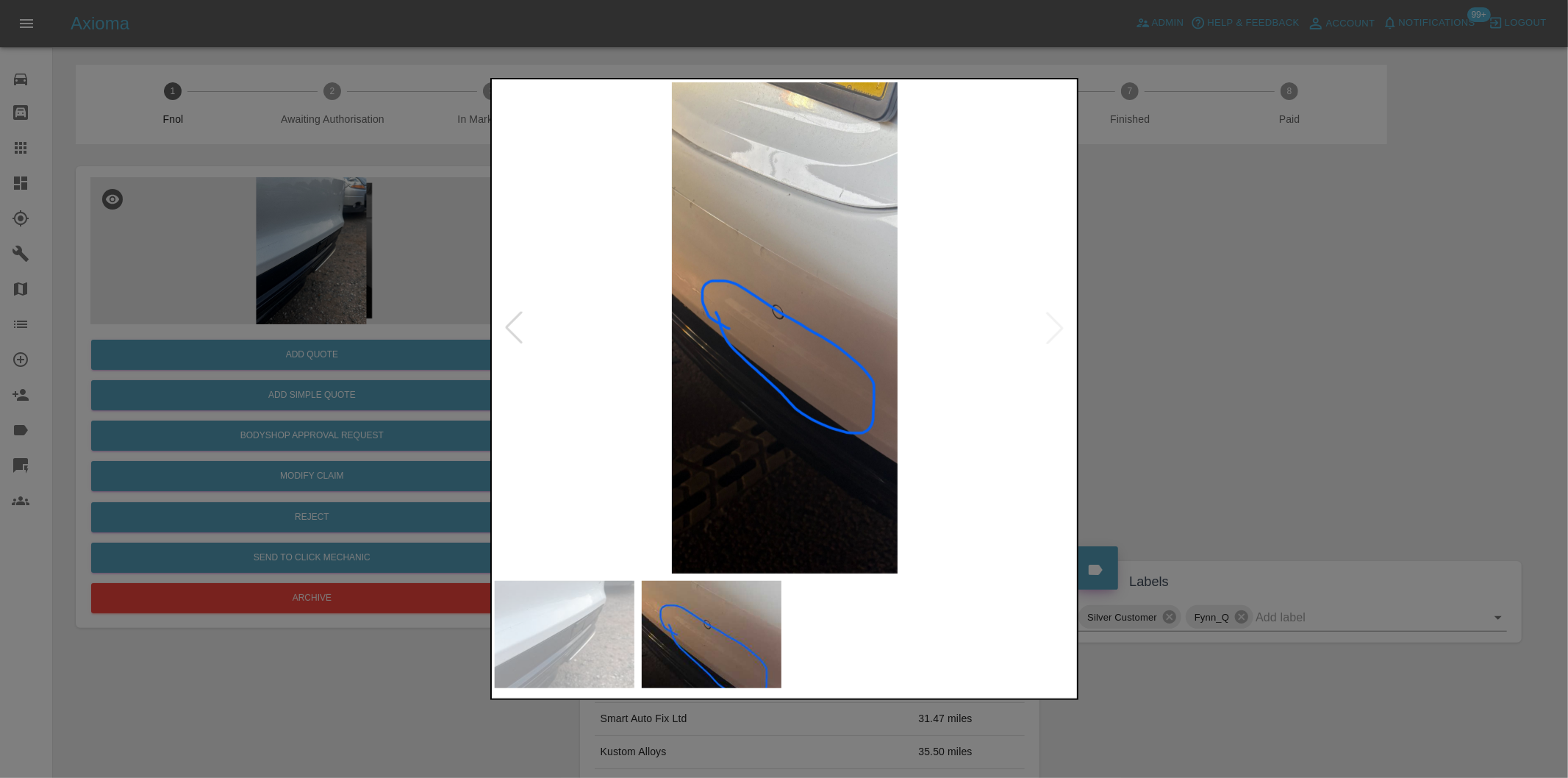
click at [1218, 338] on div at bounding box center [784, 389] width 1568 height 778
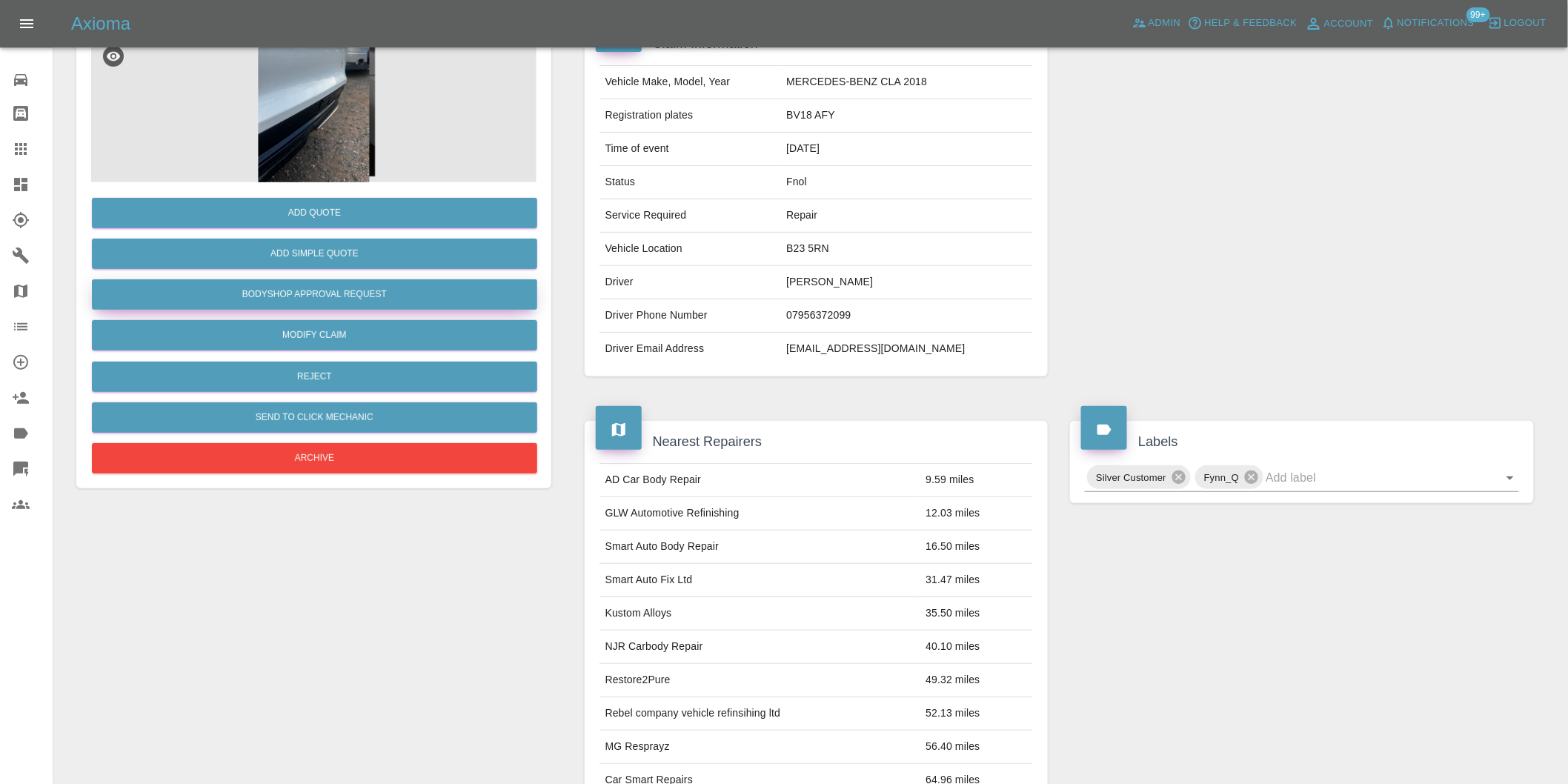
scroll to position [20, 0]
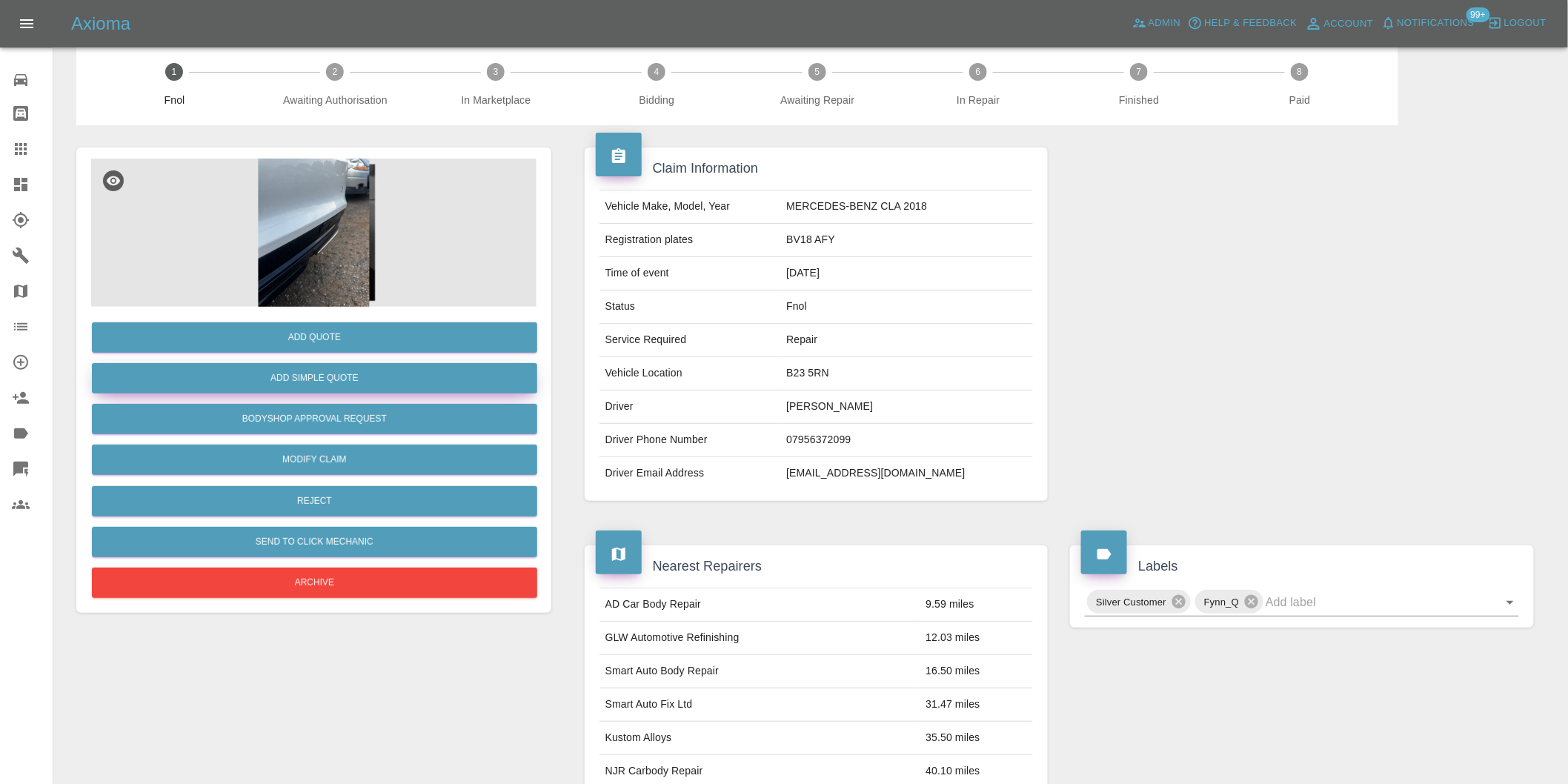
click at [298, 374] on button "Add Simple Quote" at bounding box center [315, 378] width 445 height 30
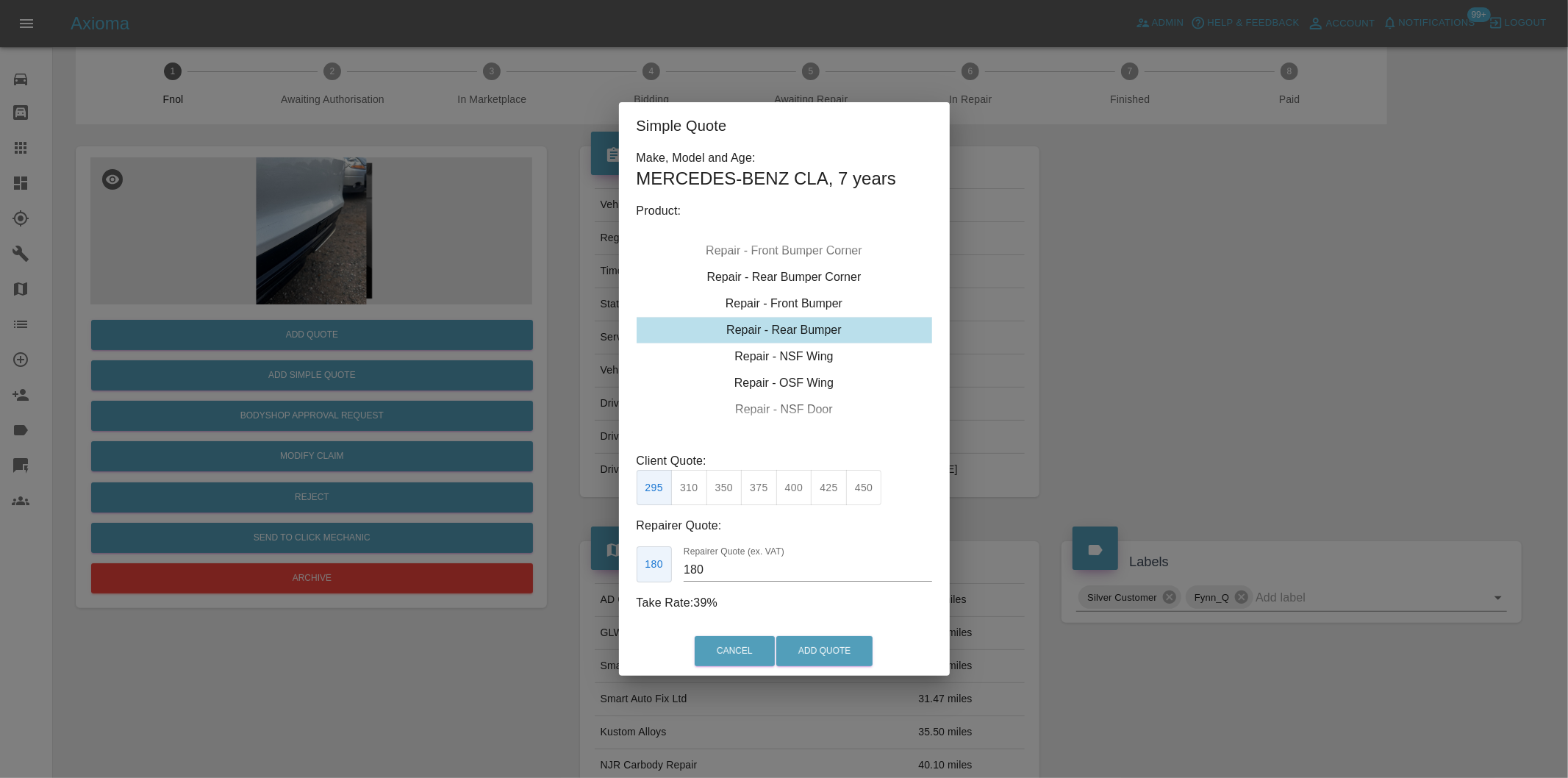
click at [722, 481] on button "350" at bounding box center [724, 488] width 36 height 36
type input "210"
click at [816, 656] on button "Add Quote" at bounding box center [823, 650] width 96 height 30
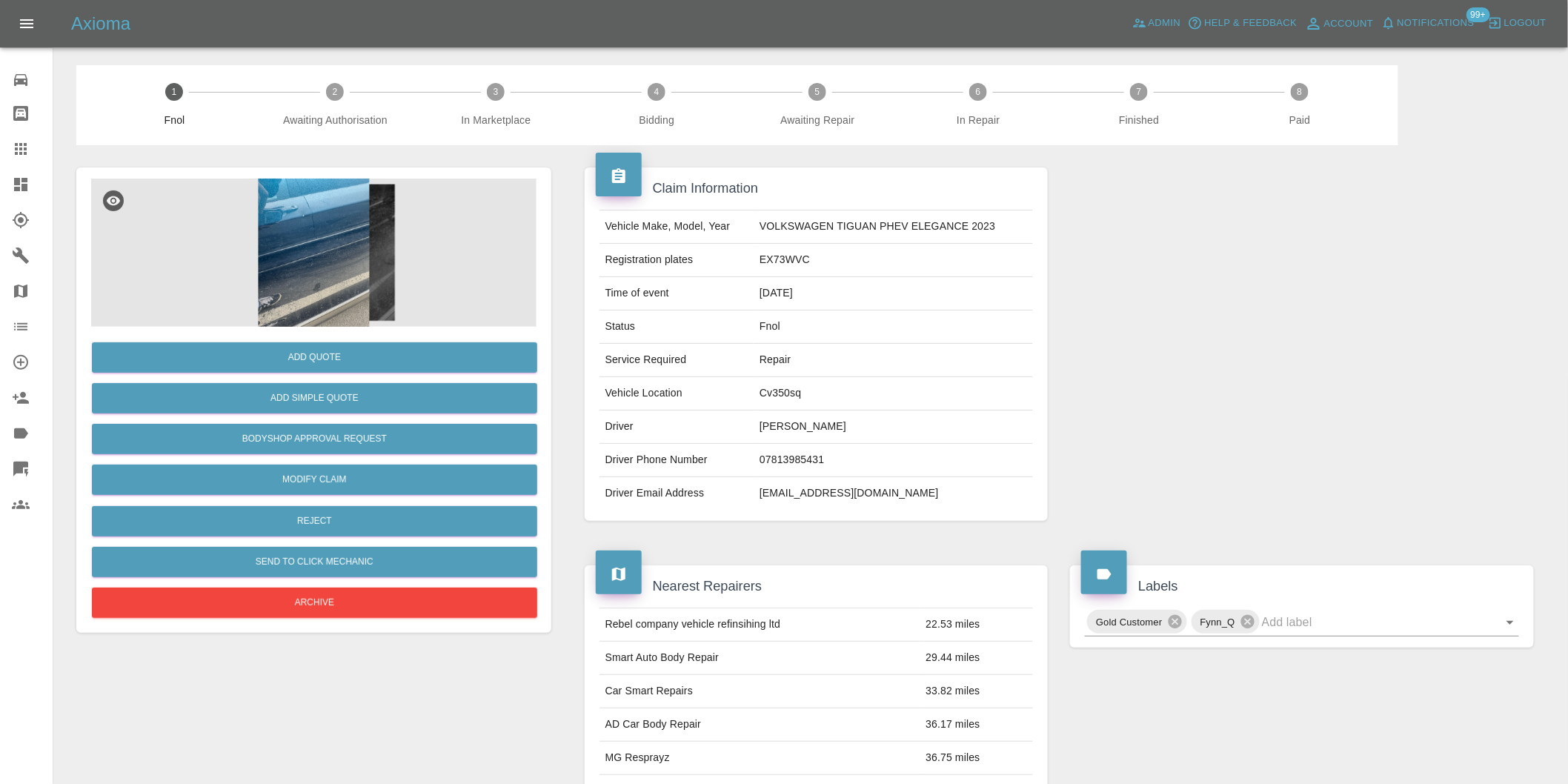
click at [313, 240] on img at bounding box center [314, 252] width 445 height 148
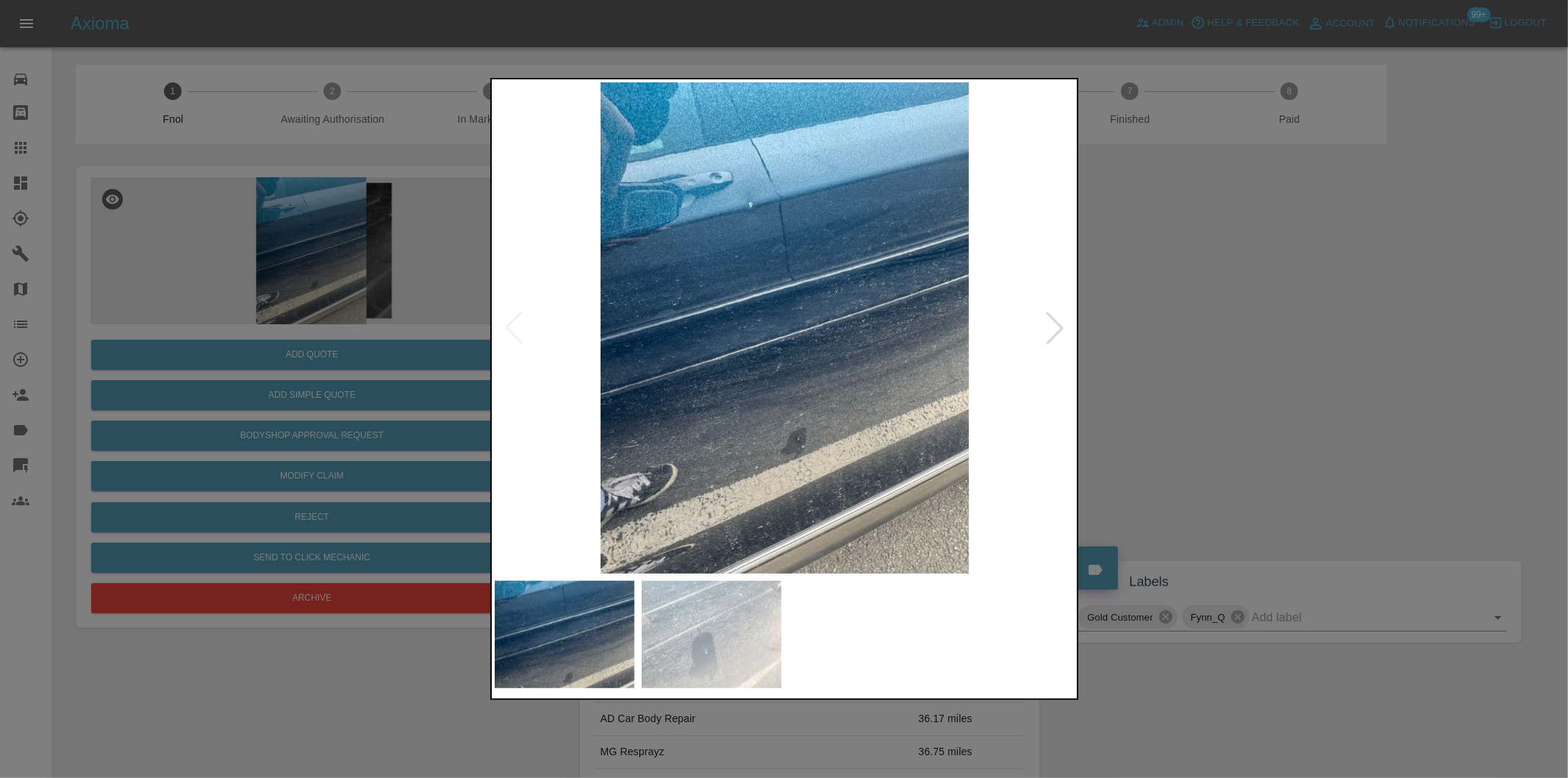
click at [1056, 324] on div at bounding box center [1054, 327] width 32 height 32
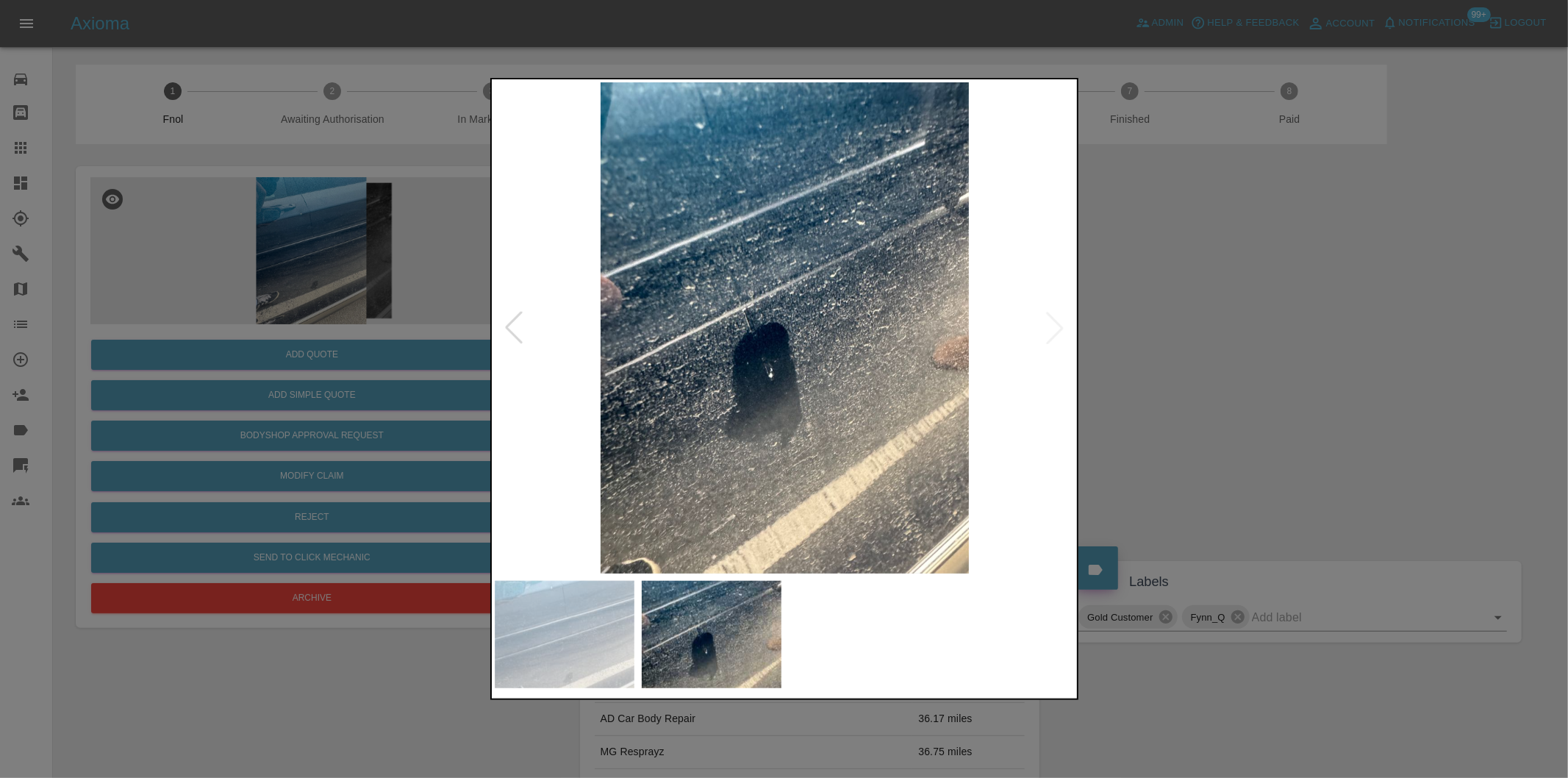
click at [1056, 324] on img at bounding box center [784, 328] width 581 height 491
click at [1247, 363] on div at bounding box center [784, 389] width 1568 height 778
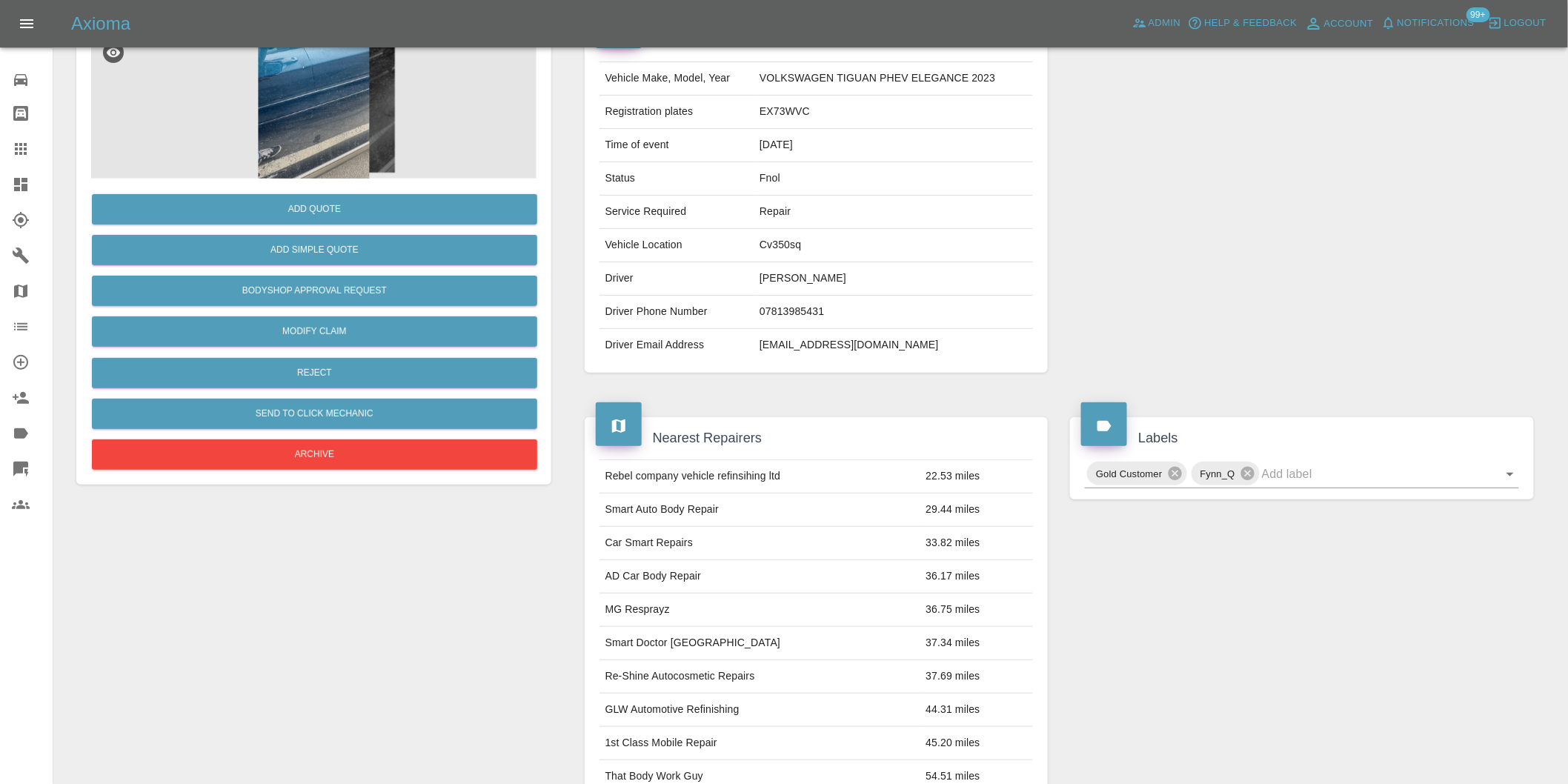
scroll to position [20, 0]
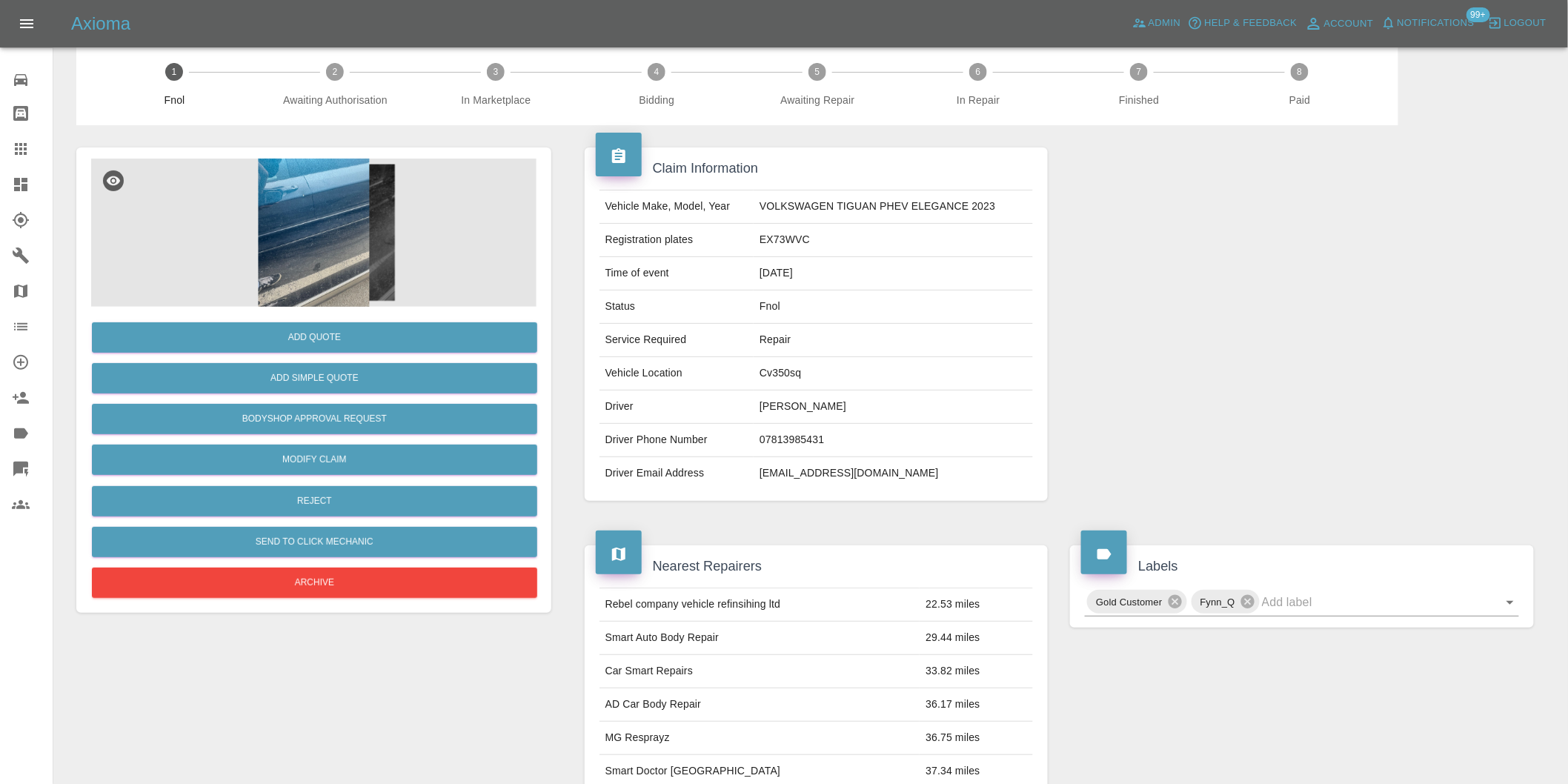
click at [373, 256] on img at bounding box center [314, 233] width 445 height 148
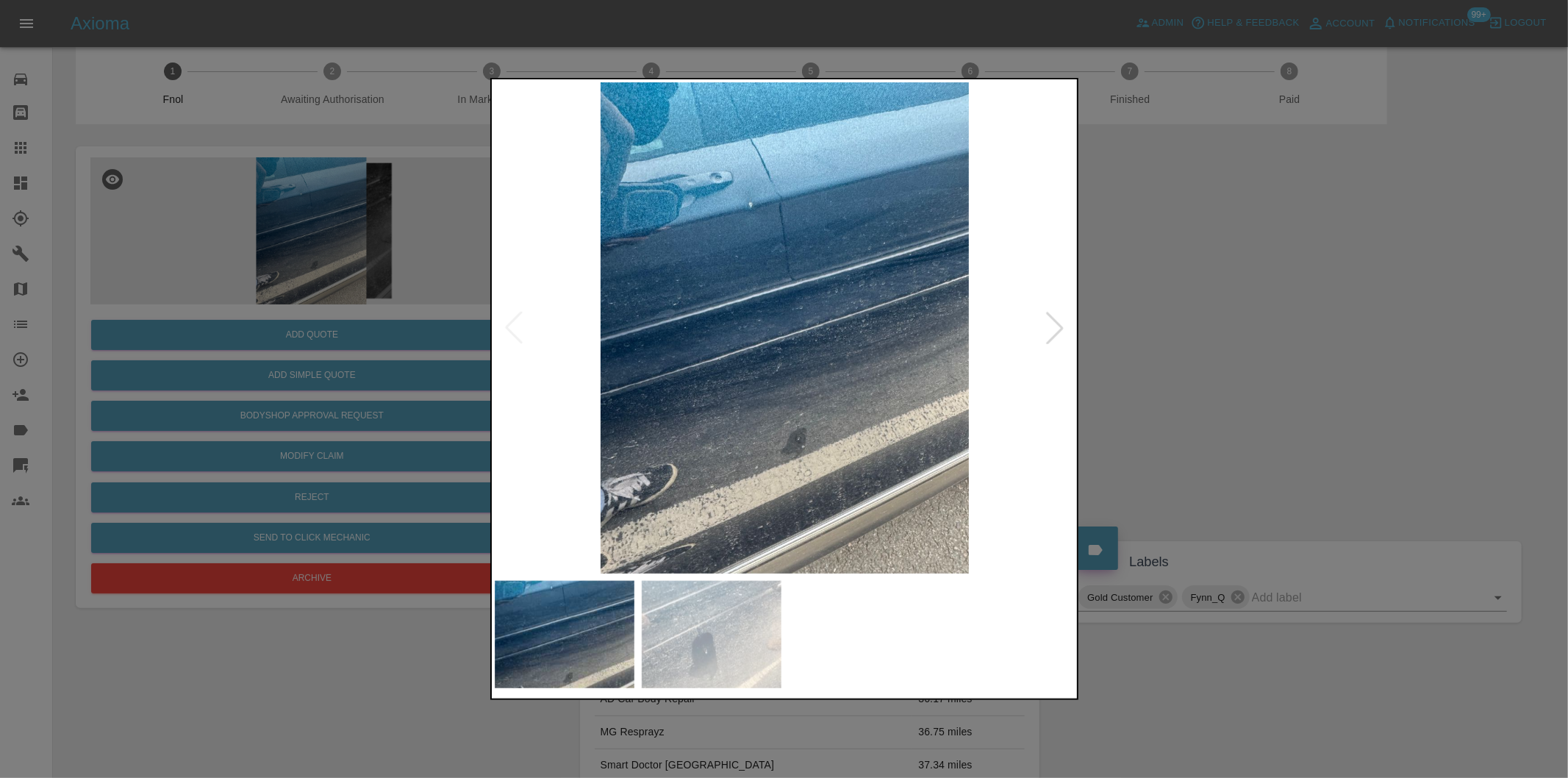
click at [1058, 329] on div at bounding box center [1054, 327] width 32 height 32
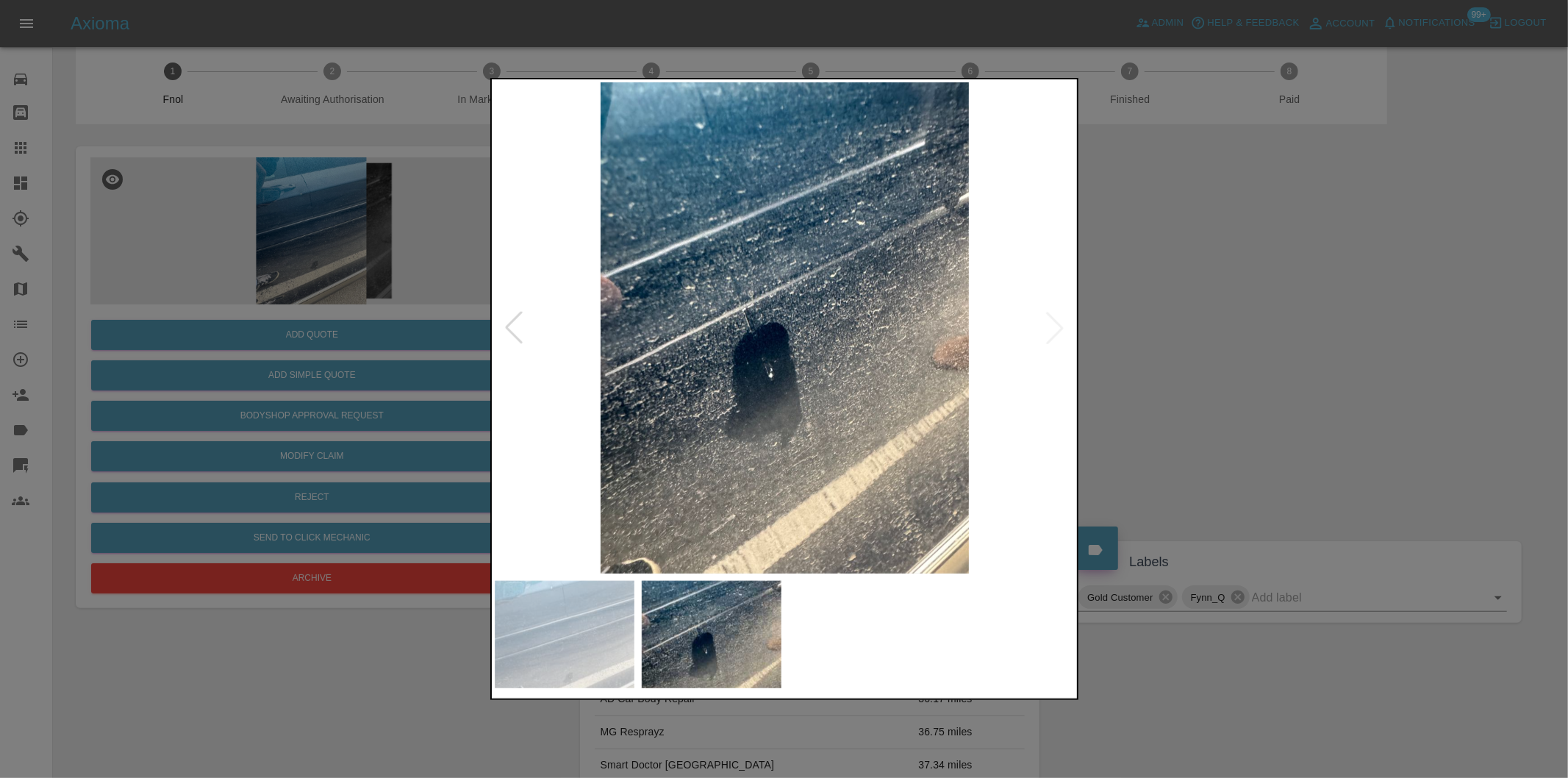
click at [1177, 328] on div at bounding box center [784, 389] width 1568 height 778
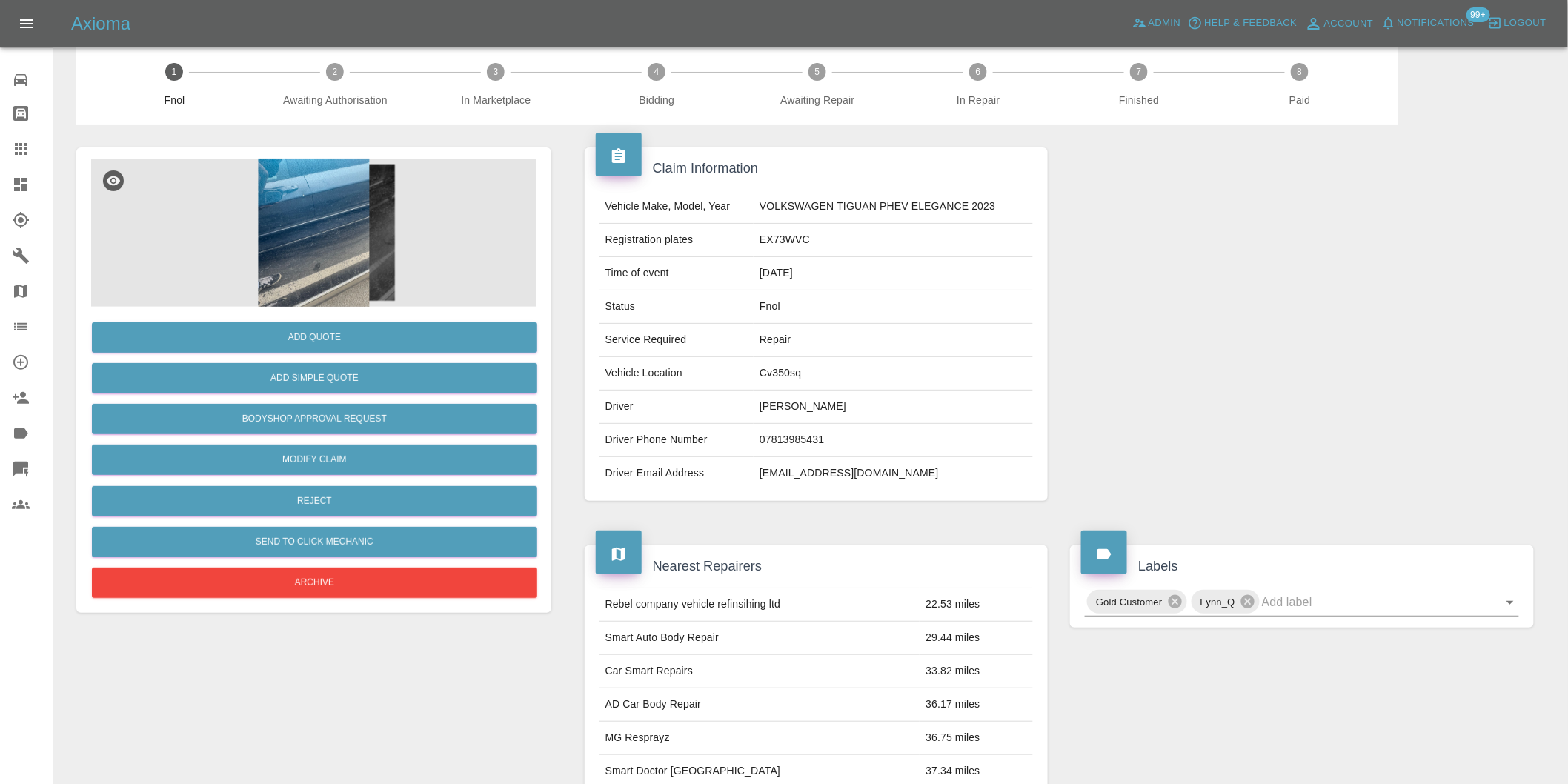
click at [311, 210] on img at bounding box center [314, 233] width 445 height 148
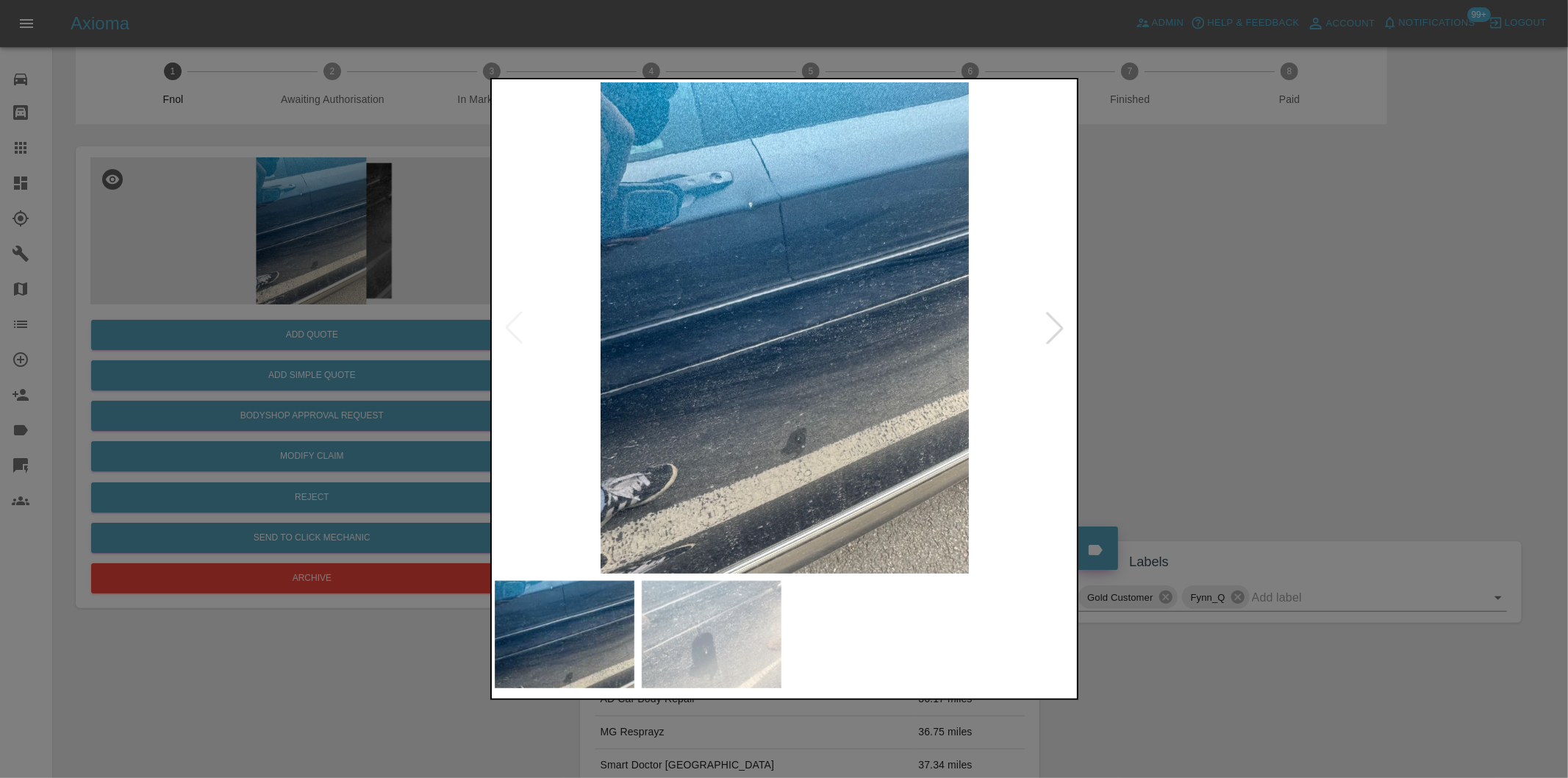
click at [1240, 352] on div at bounding box center [784, 389] width 1568 height 778
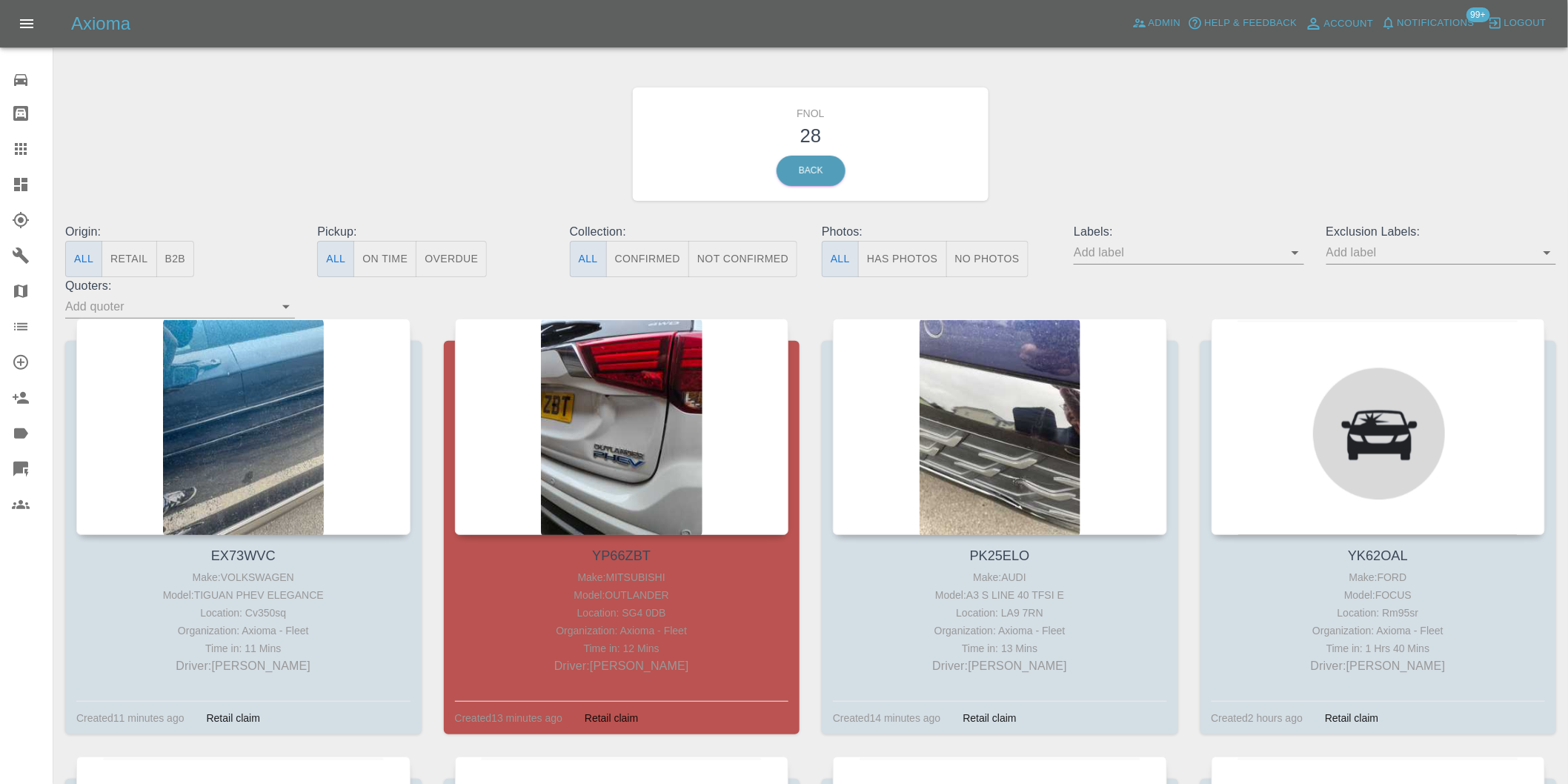
click at [910, 268] on button "Has Photos" at bounding box center [902, 258] width 89 height 36
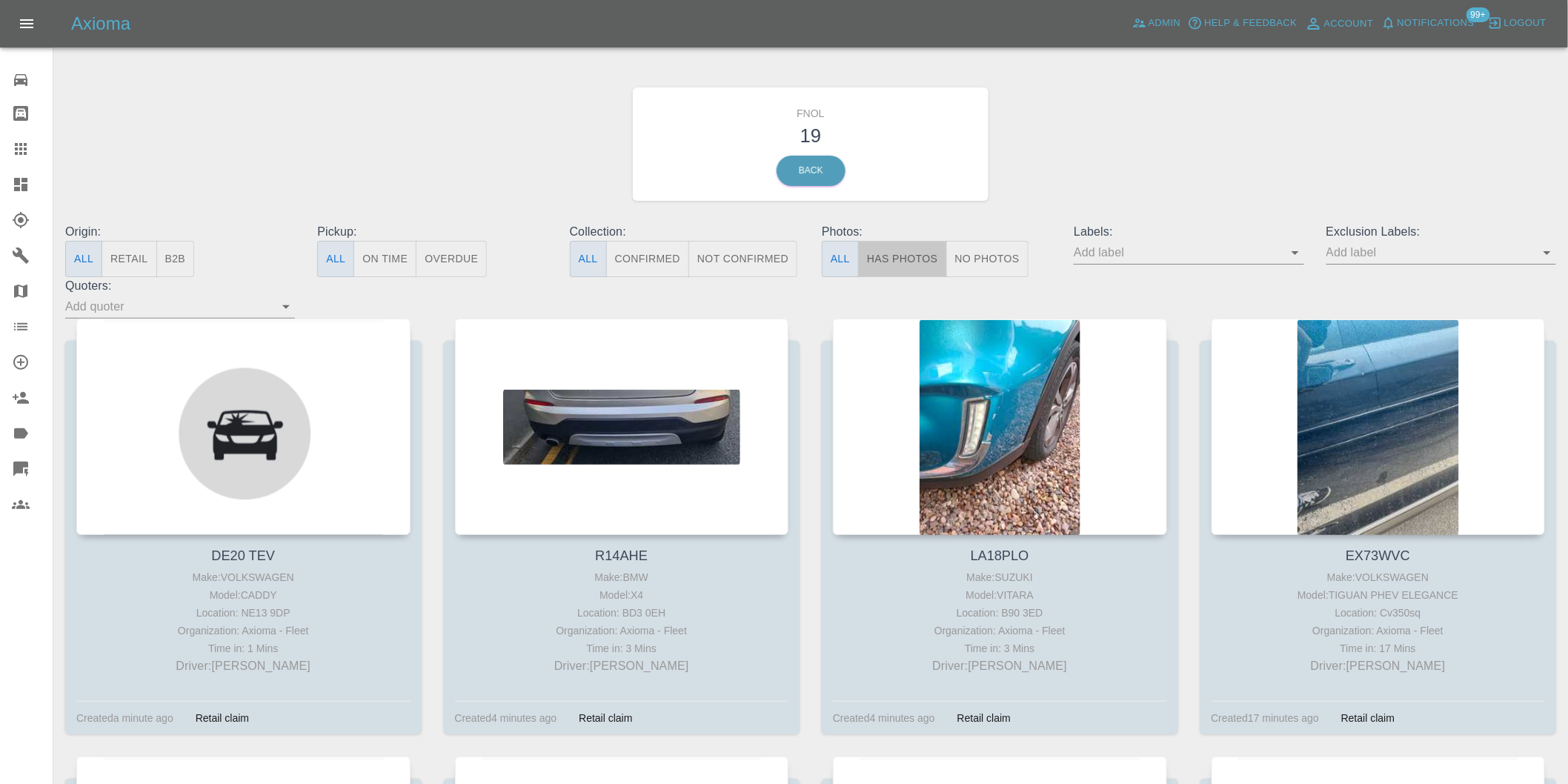
click at [913, 245] on button "Has Photos" at bounding box center [902, 258] width 89 height 36
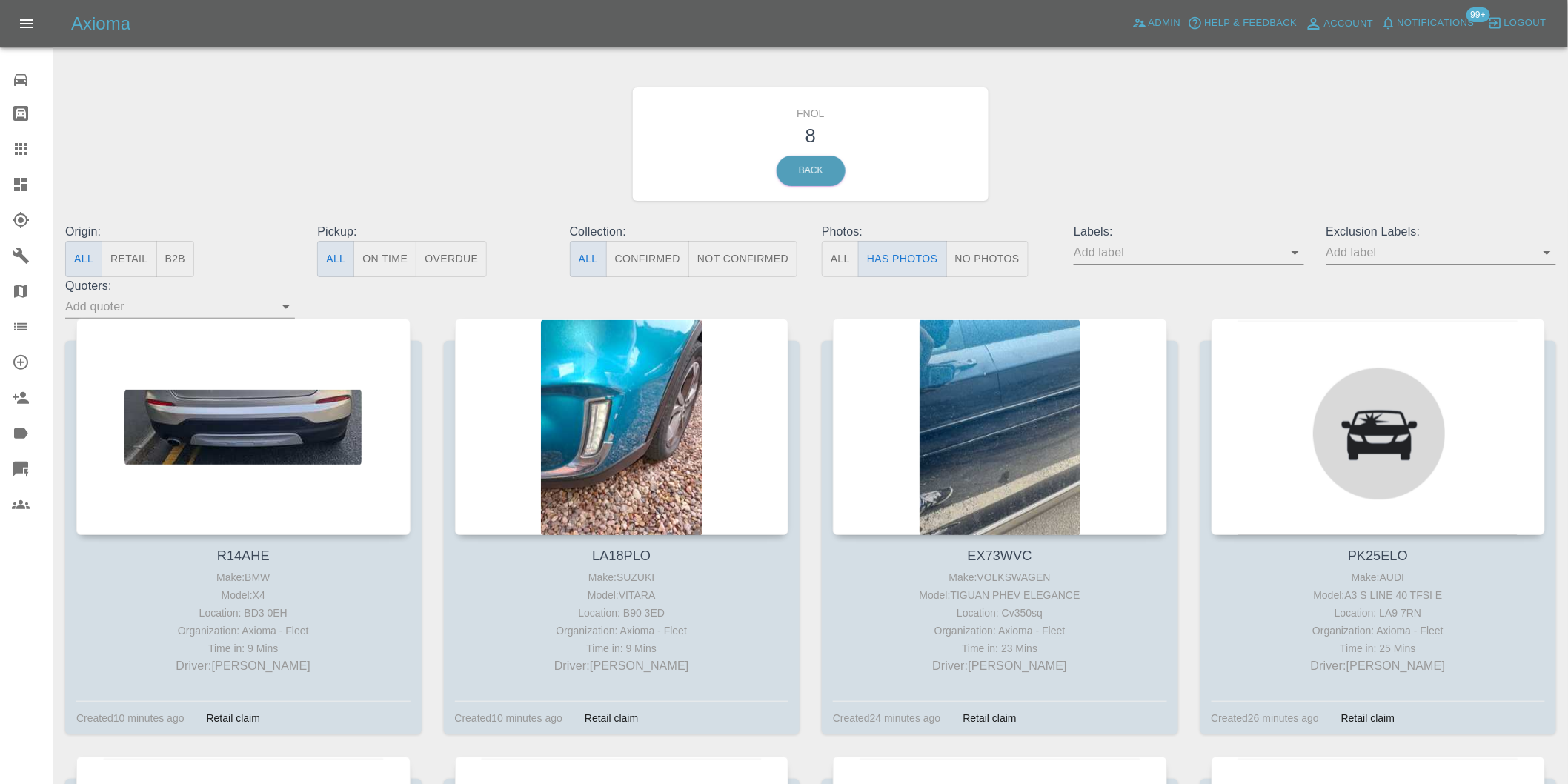
click at [1546, 249] on icon "Open" at bounding box center [1547, 252] width 18 height 18
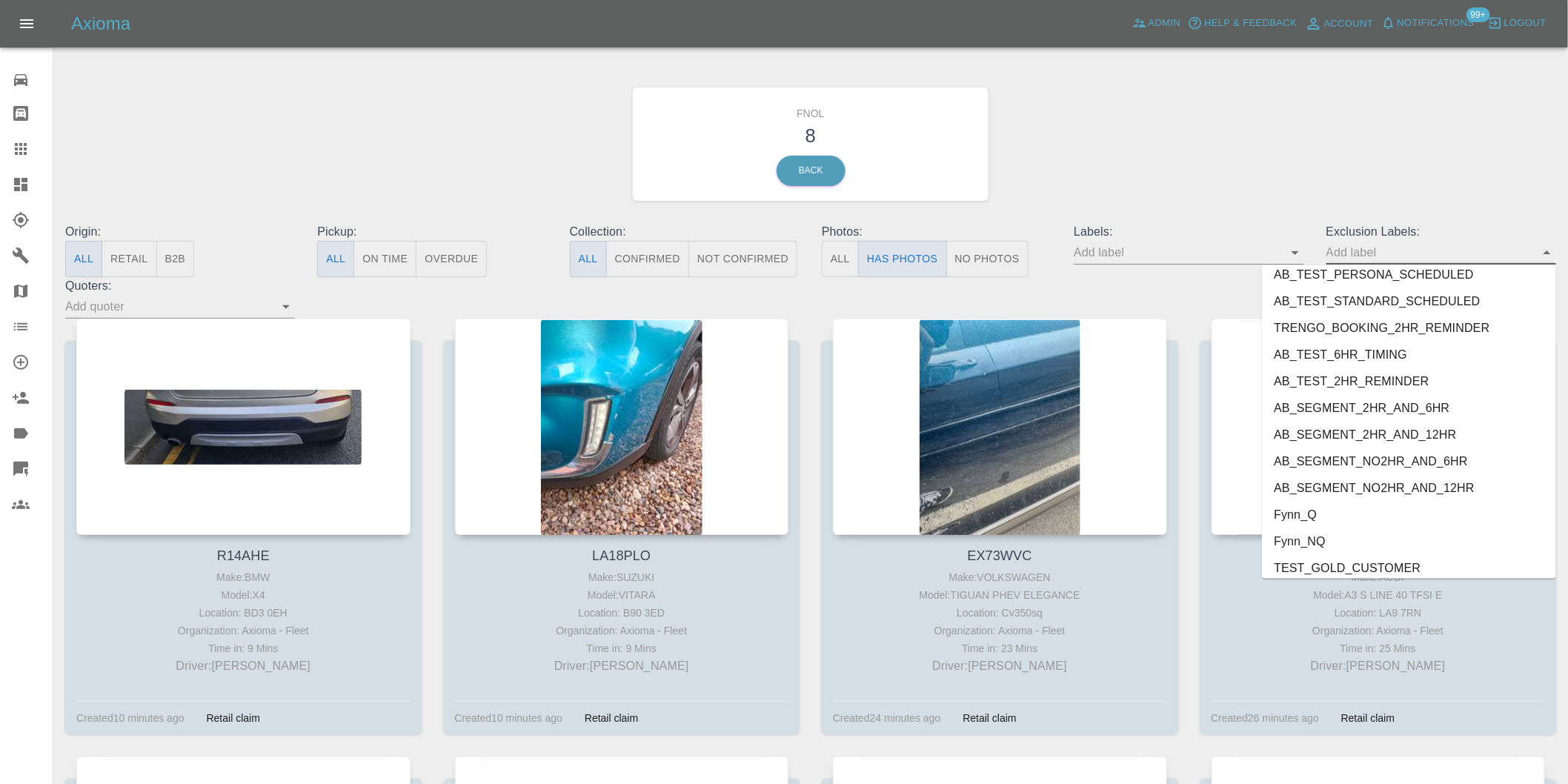
scroll to position [3218, 0]
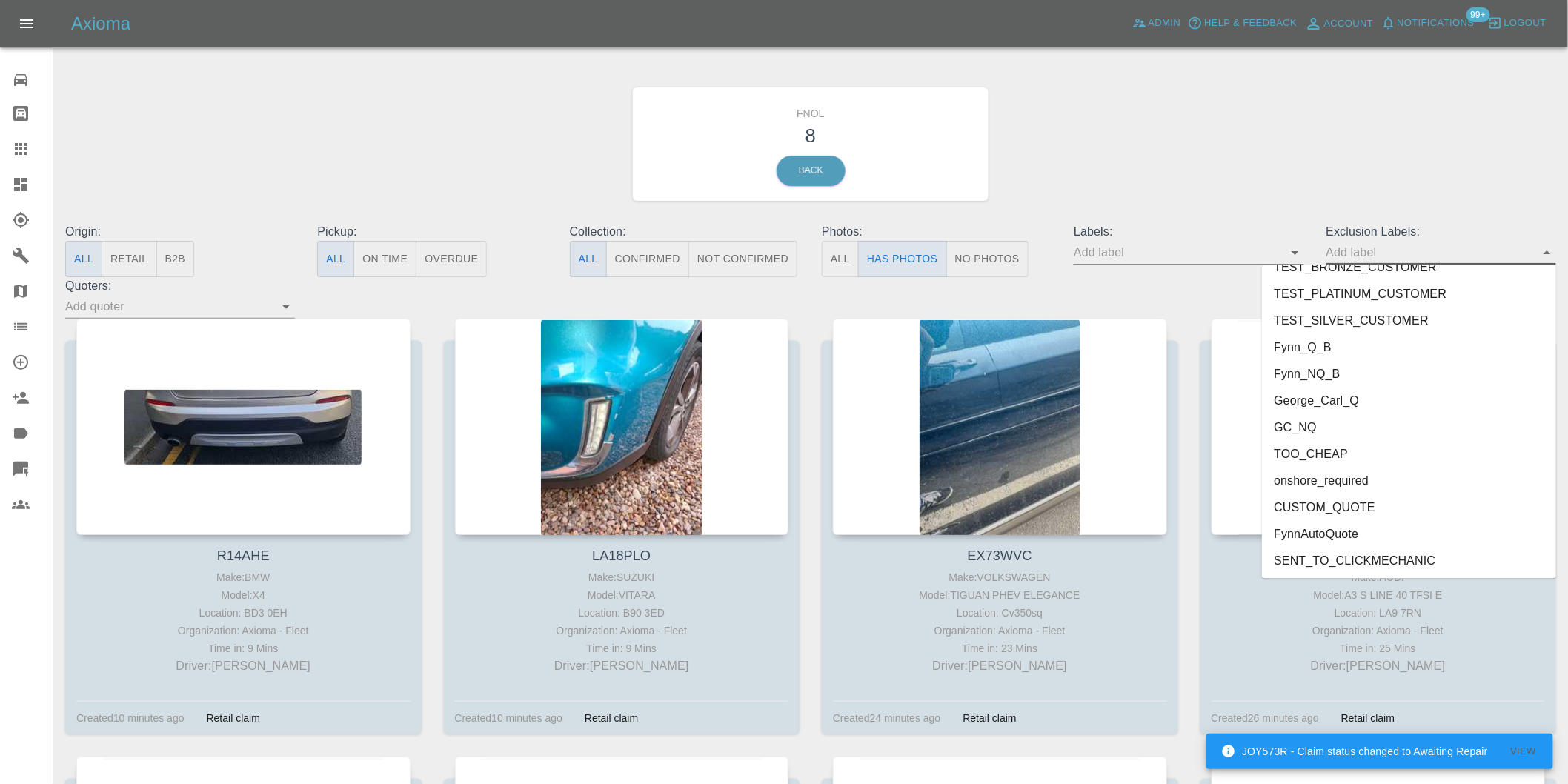
click at [1333, 392] on li "George_Carl_Q" at bounding box center [1409, 400] width 294 height 26
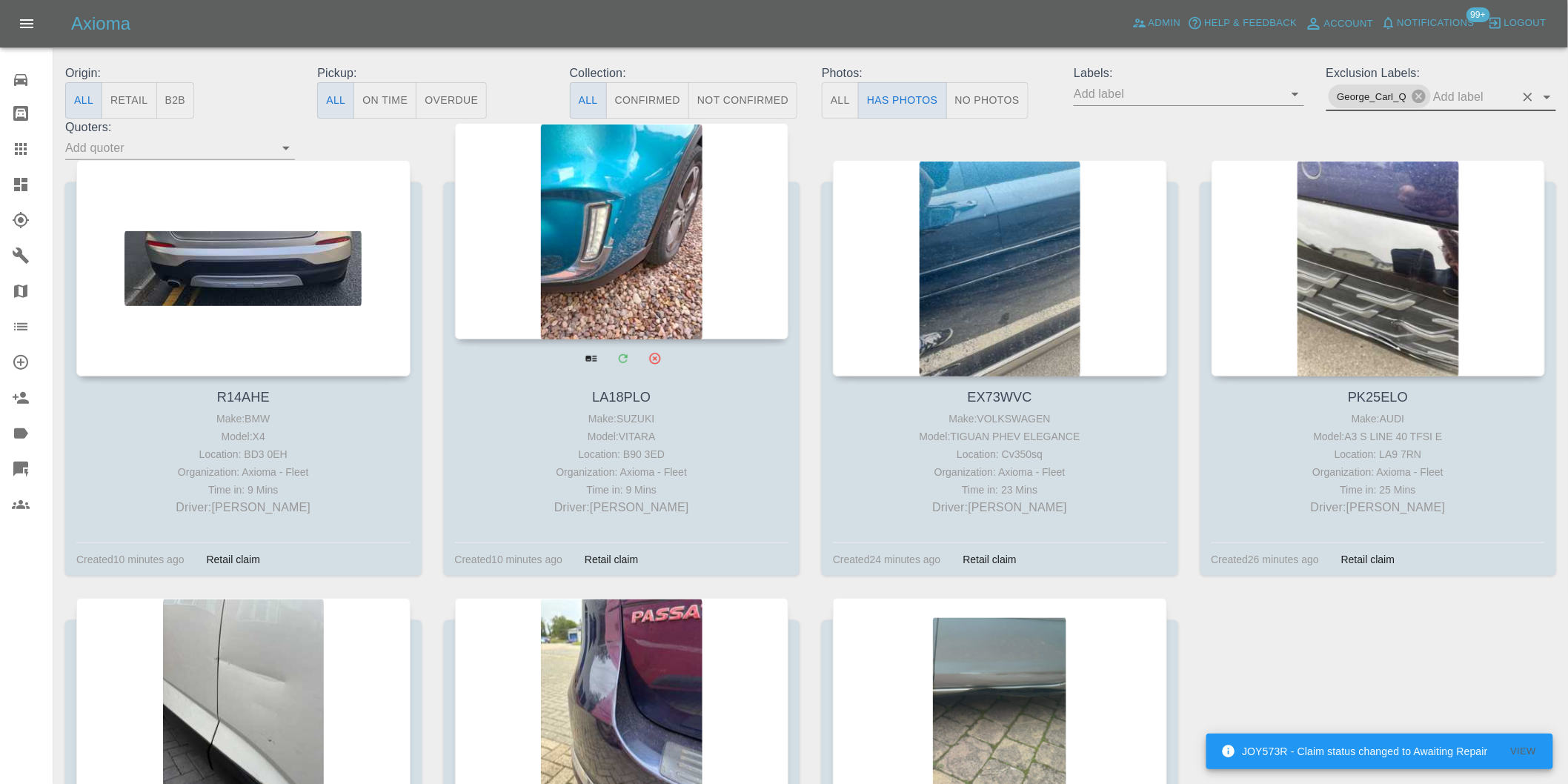
scroll to position [165, 0]
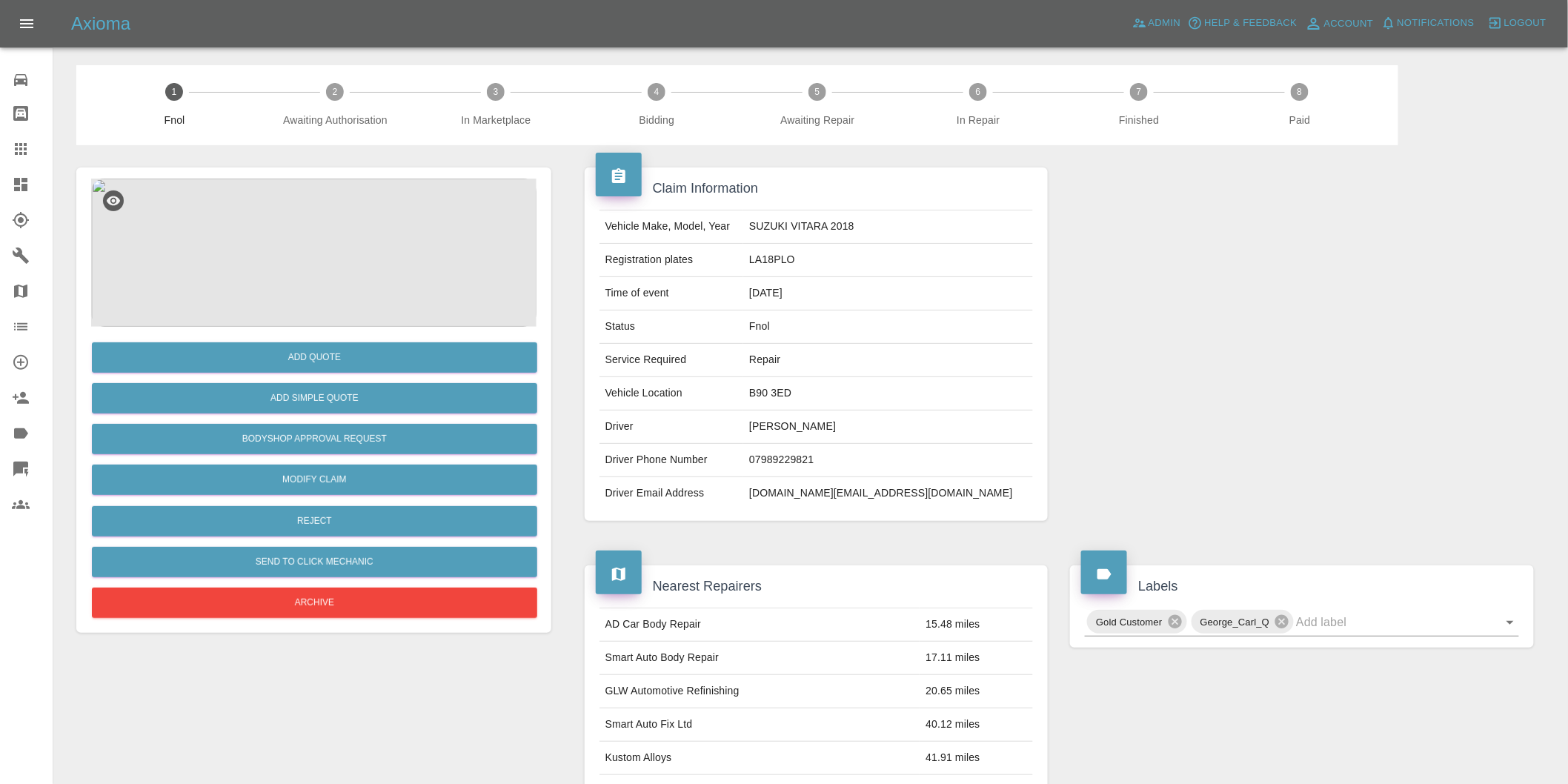
click at [292, 194] on img at bounding box center [314, 252] width 445 height 148
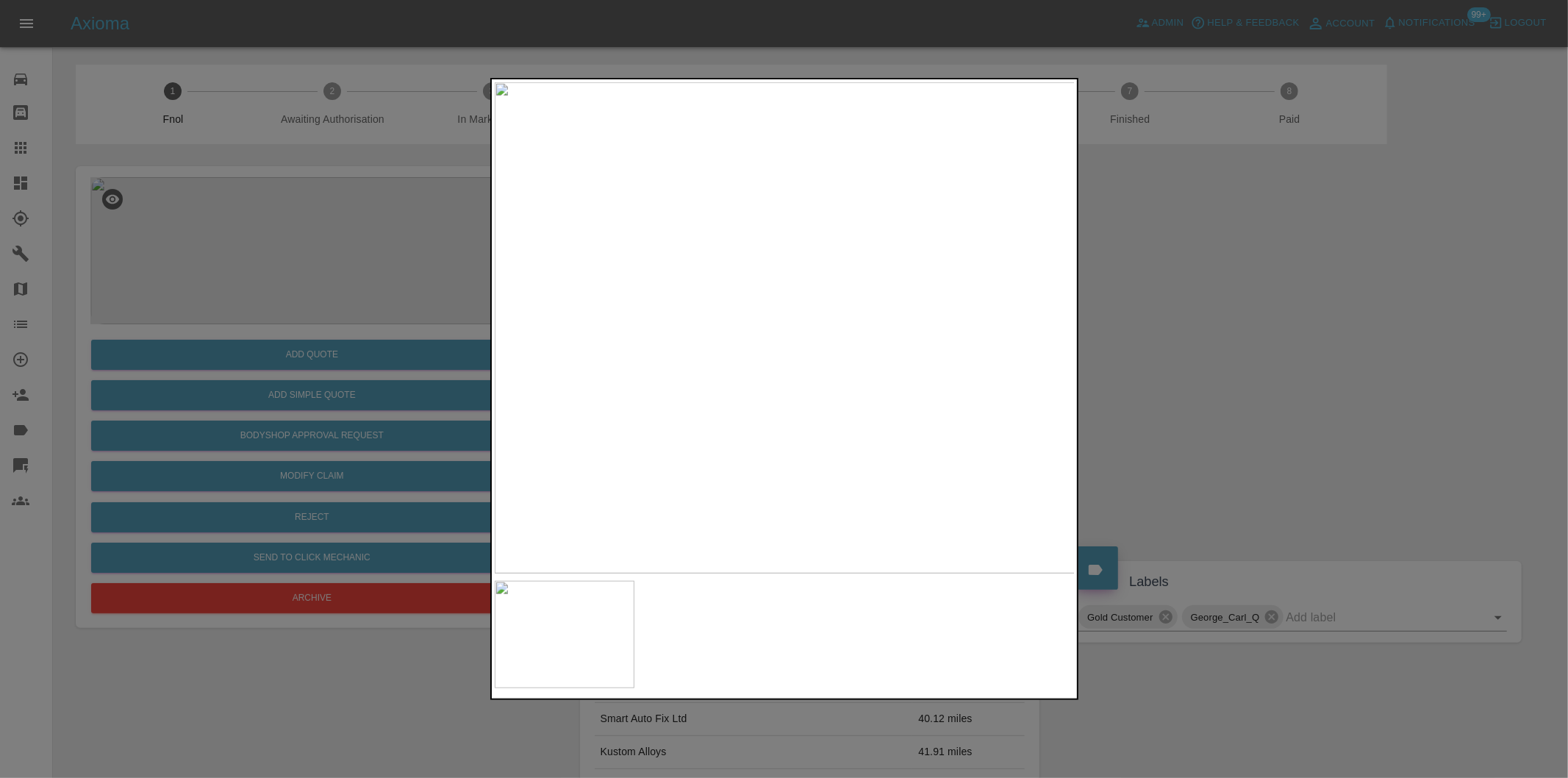
click at [766, 329] on img at bounding box center [784, 328] width 581 height 491
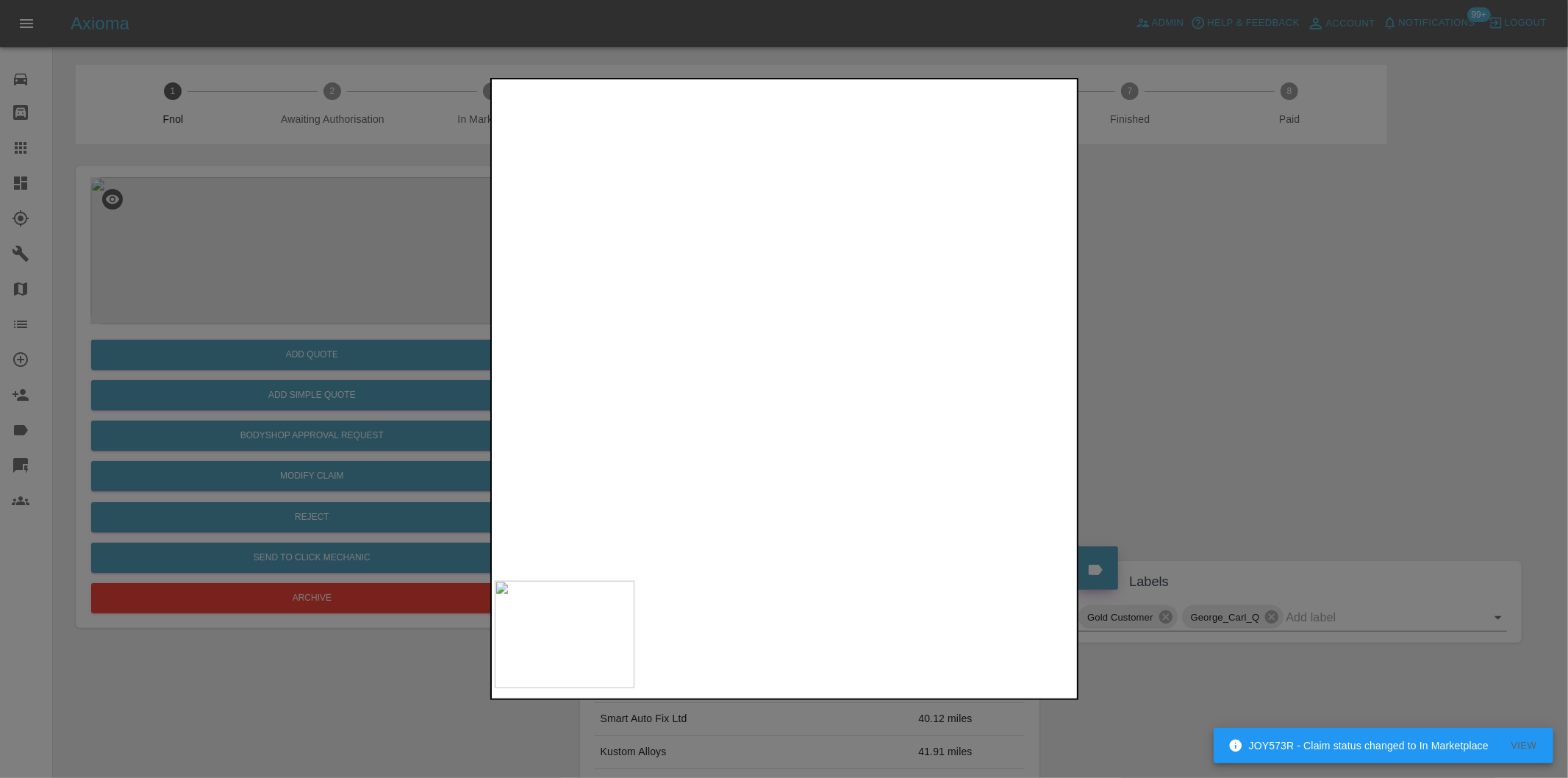
click at [766, 329] on img at bounding box center [839, 321] width 1742 height 1473
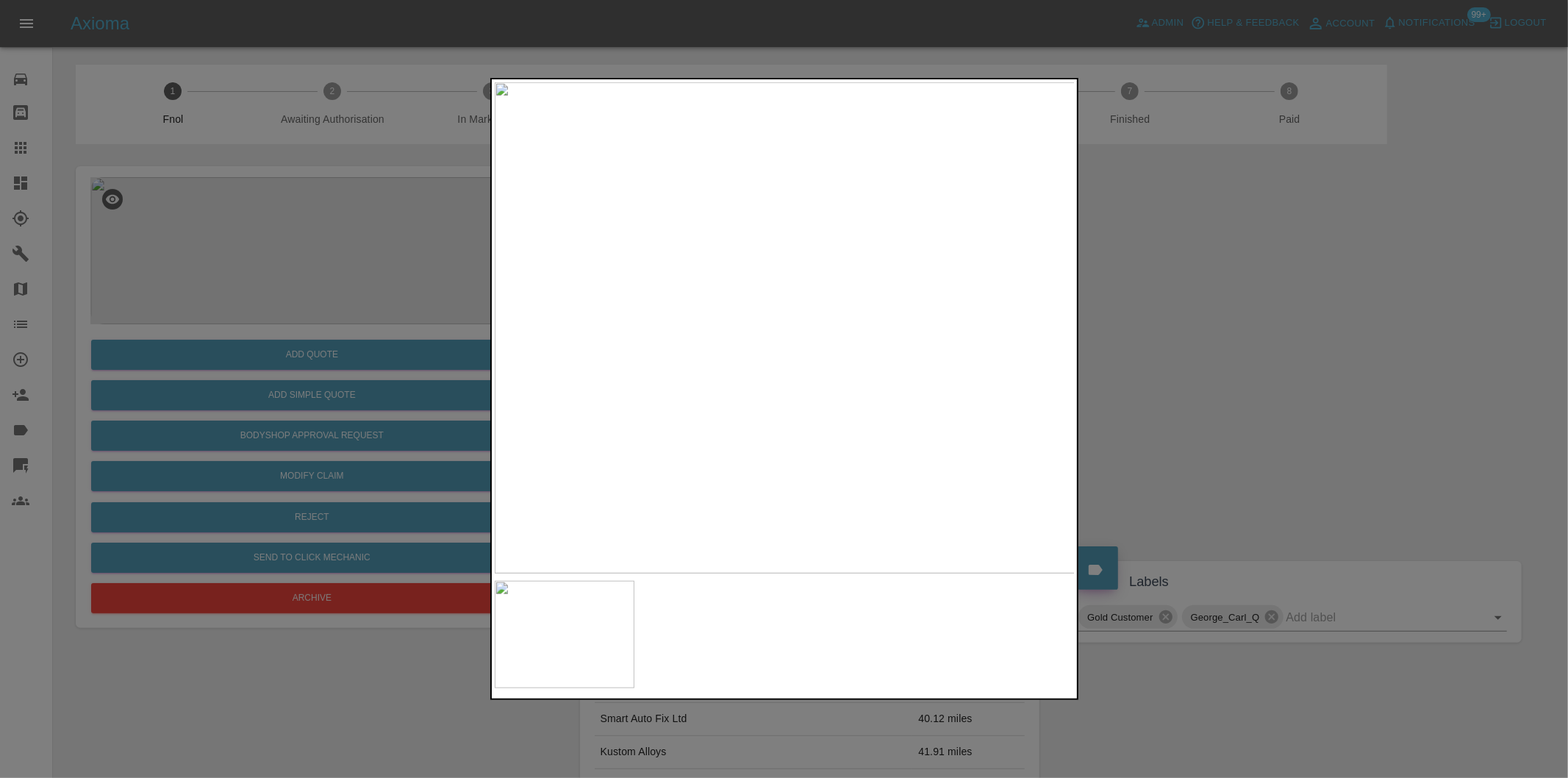
click at [1166, 316] on div at bounding box center [784, 389] width 1568 height 778
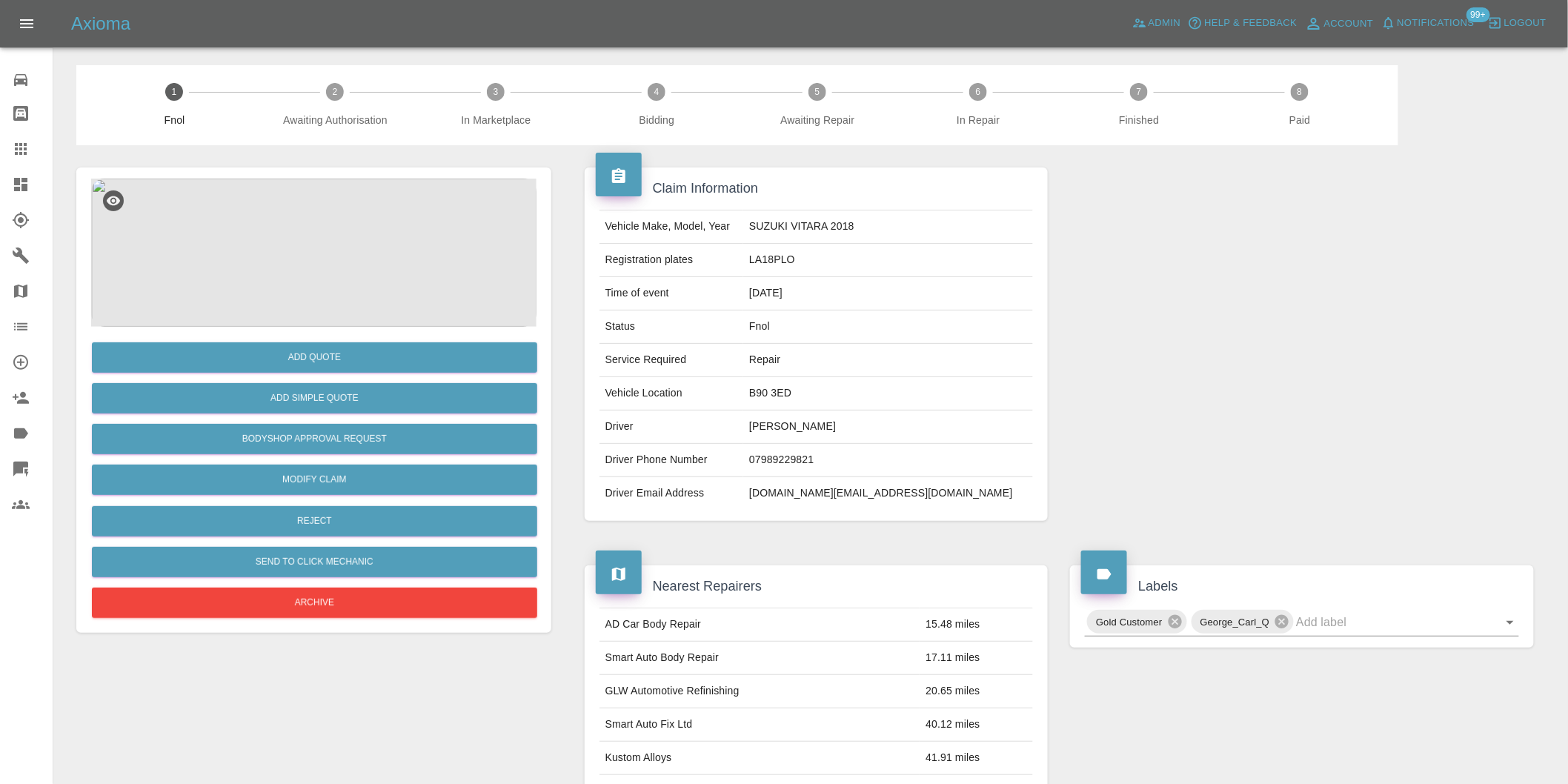
click at [301, 272] on img at bounding box center [314, 252] width 445 height 148
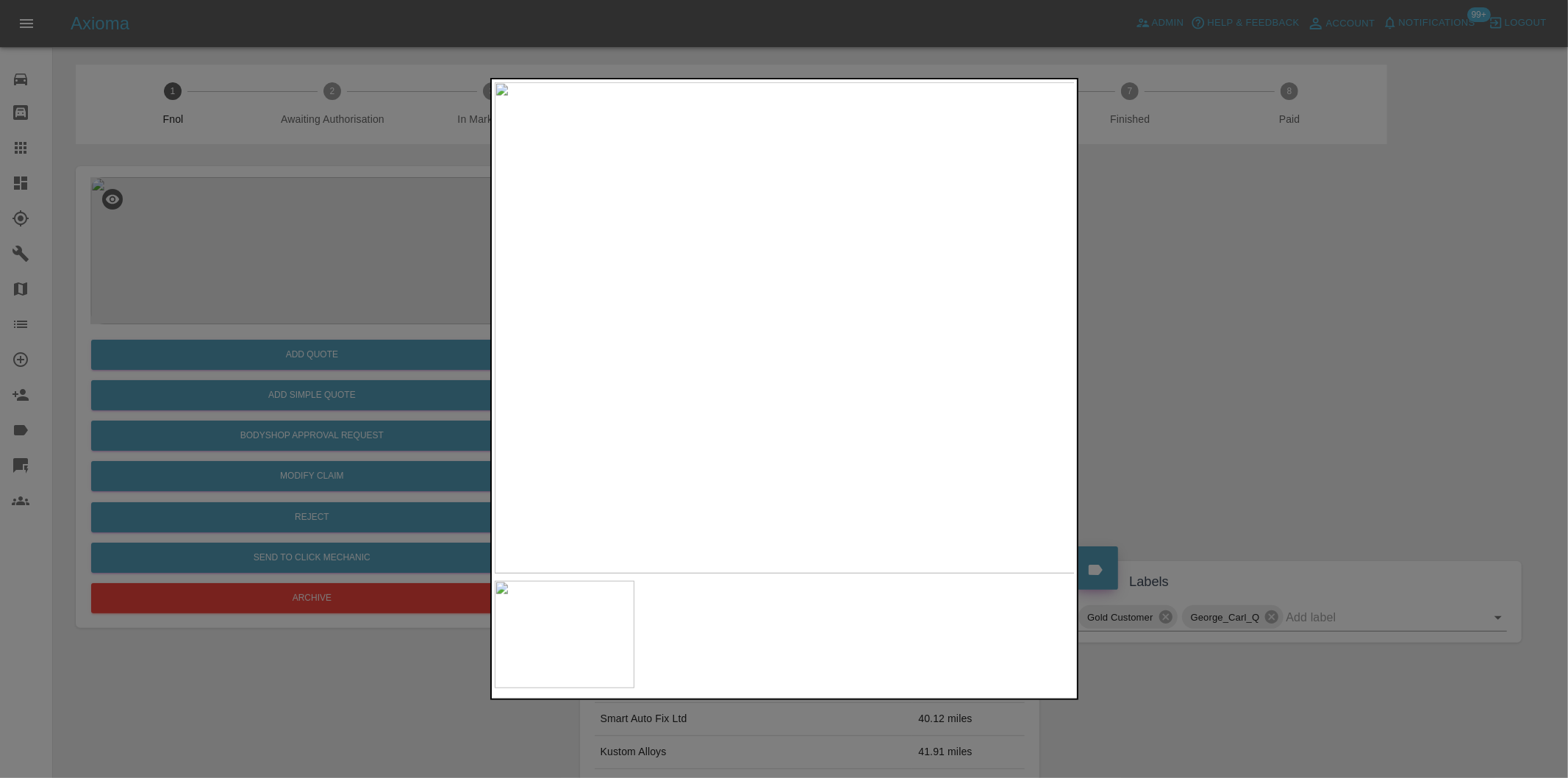
click at [1203, 329] on div at bounding box center [784, 389] width 1568 height 778
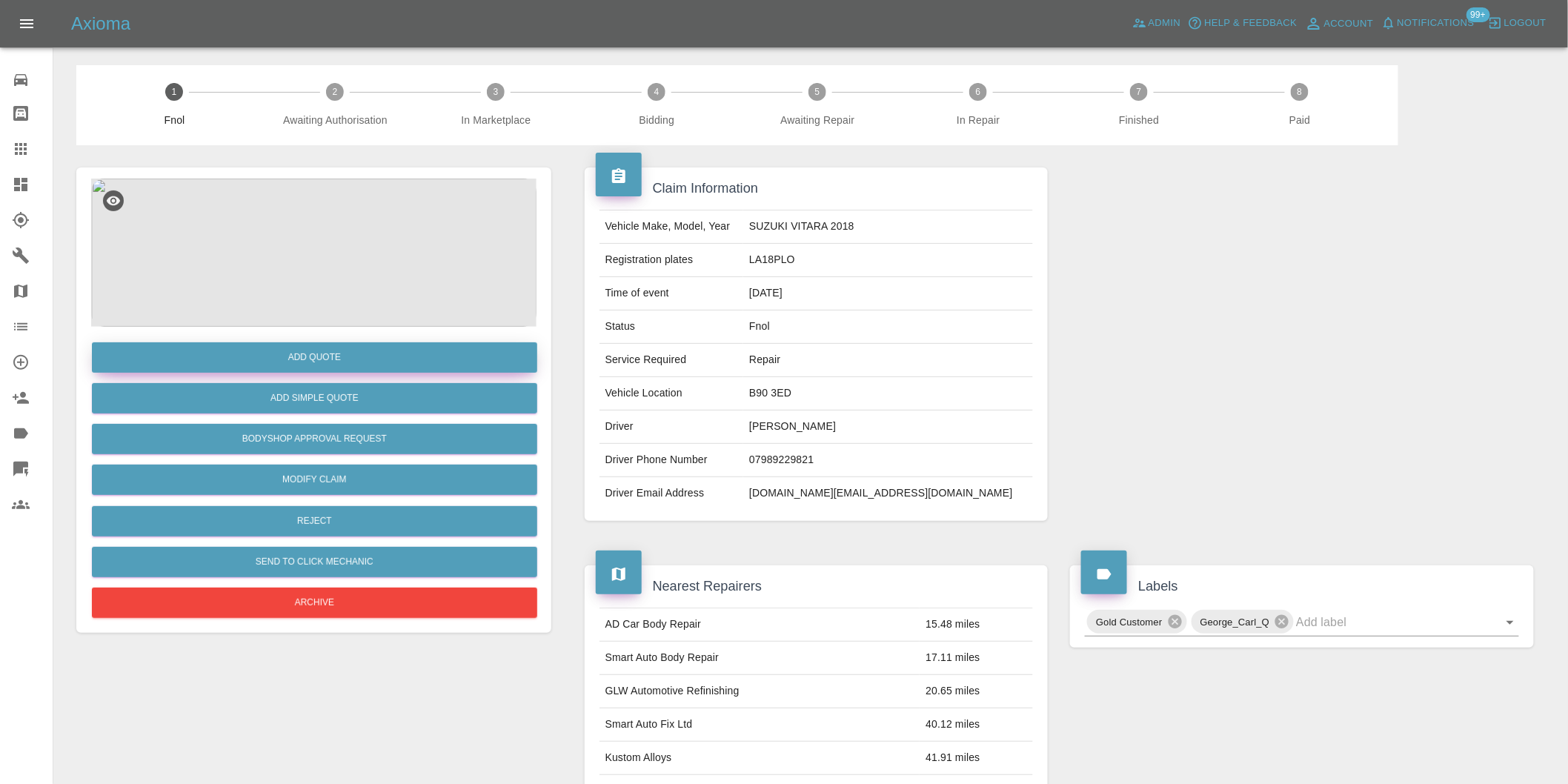
click at [335, 355] on button "Add Quote" at bounding box center [315, 357] width 445 height 30
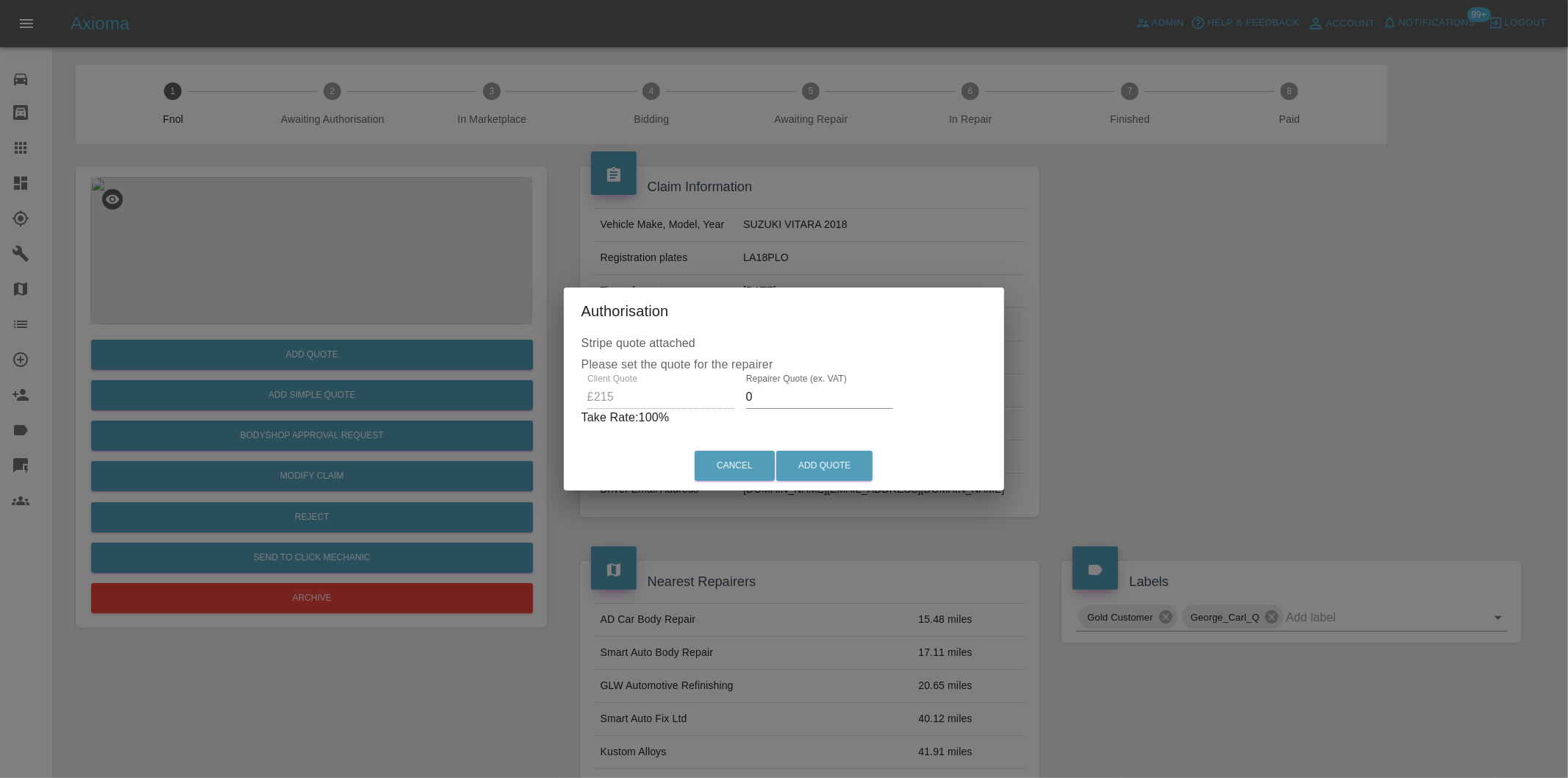
click at [809, 401] on input "0" at bounding box center [819, 397] width 147 height 23
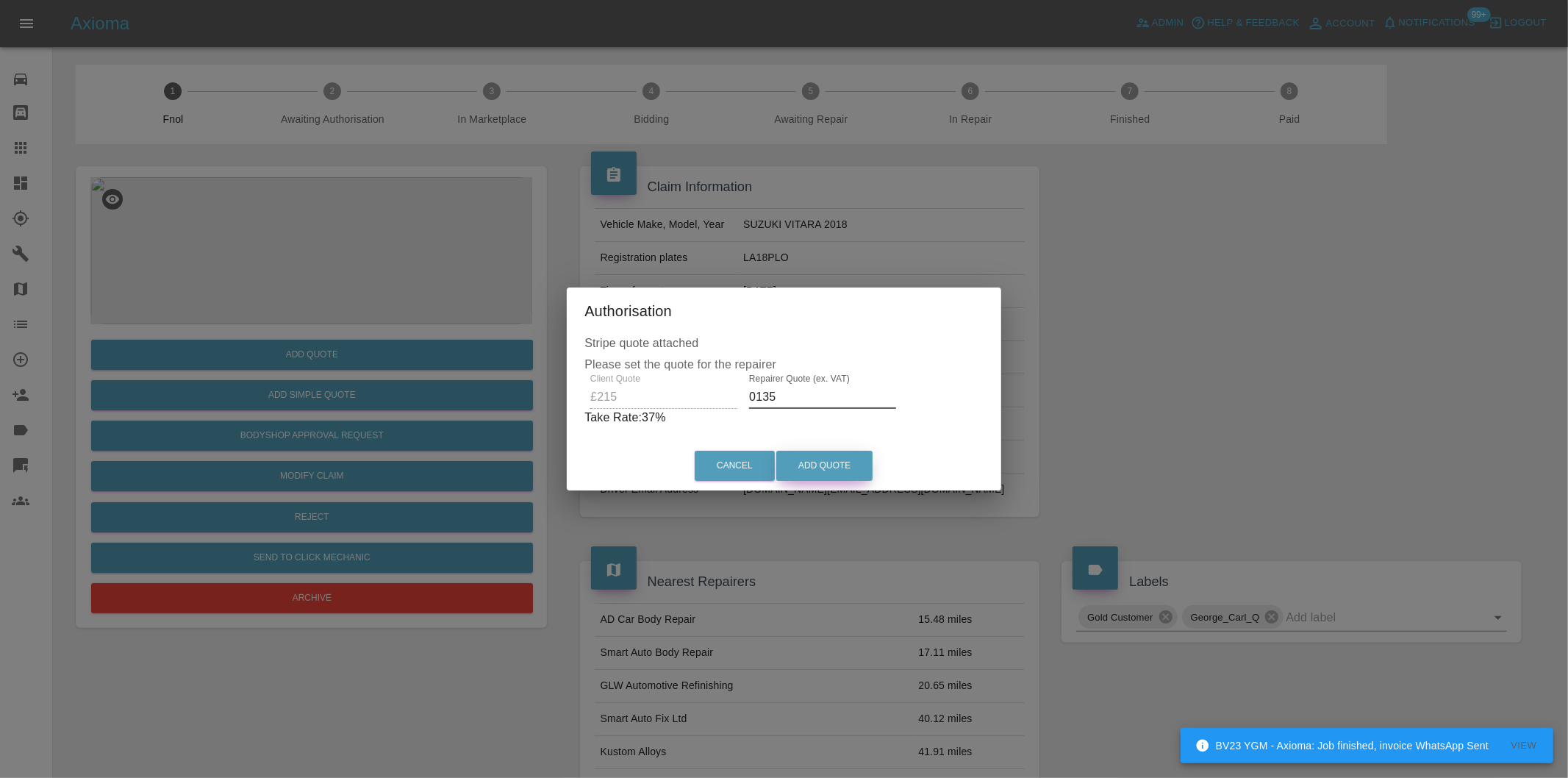
type input "0135"
click at [833, 461] on button "Add Quote" at bounding box center [823, 465] width 96 height 30
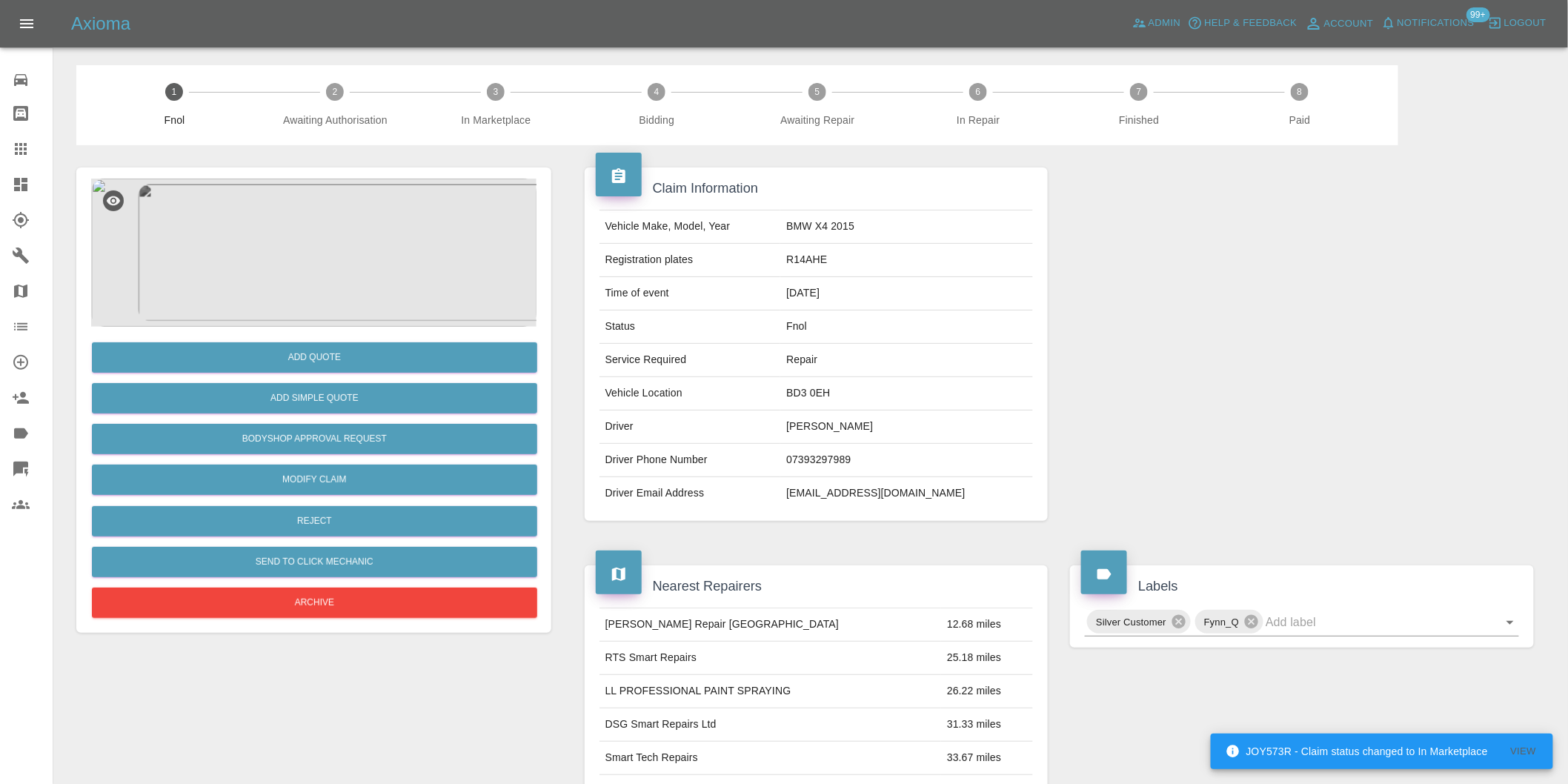
click at [324, 249] on img at bounding box center [314, 252] width 445 height 148
click at [389, 257] on img at bounding box center [314, 252] width 445 height 148
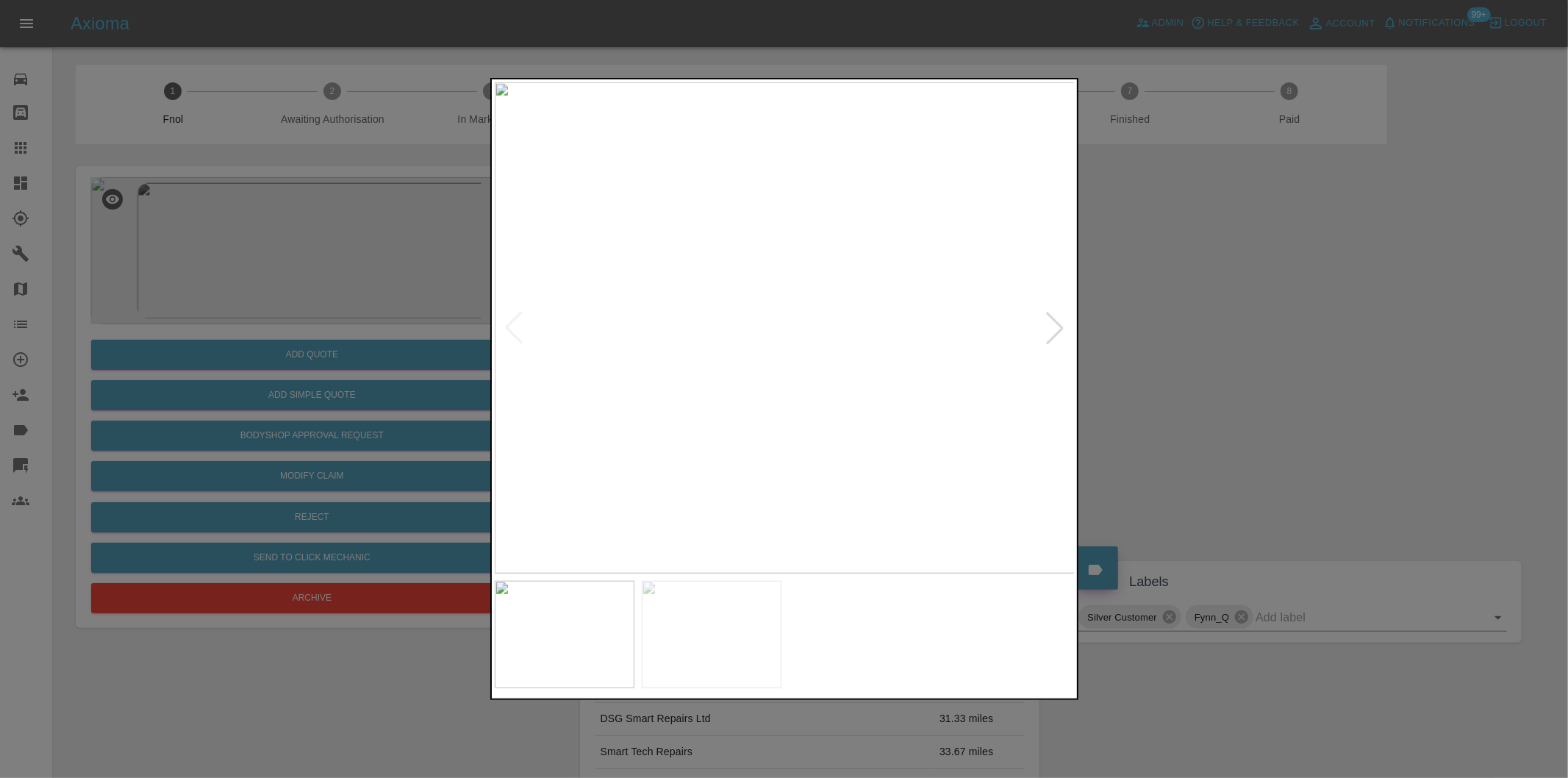
click at [767, 315] on img at bounding box center [784, 328] width 581 height 491
click at [767, 315] on img at bounding box center [837, 365] width 1742 height 1473
click at [1052, 329] on div at bounding box center [1054, 327] width 32 height 32
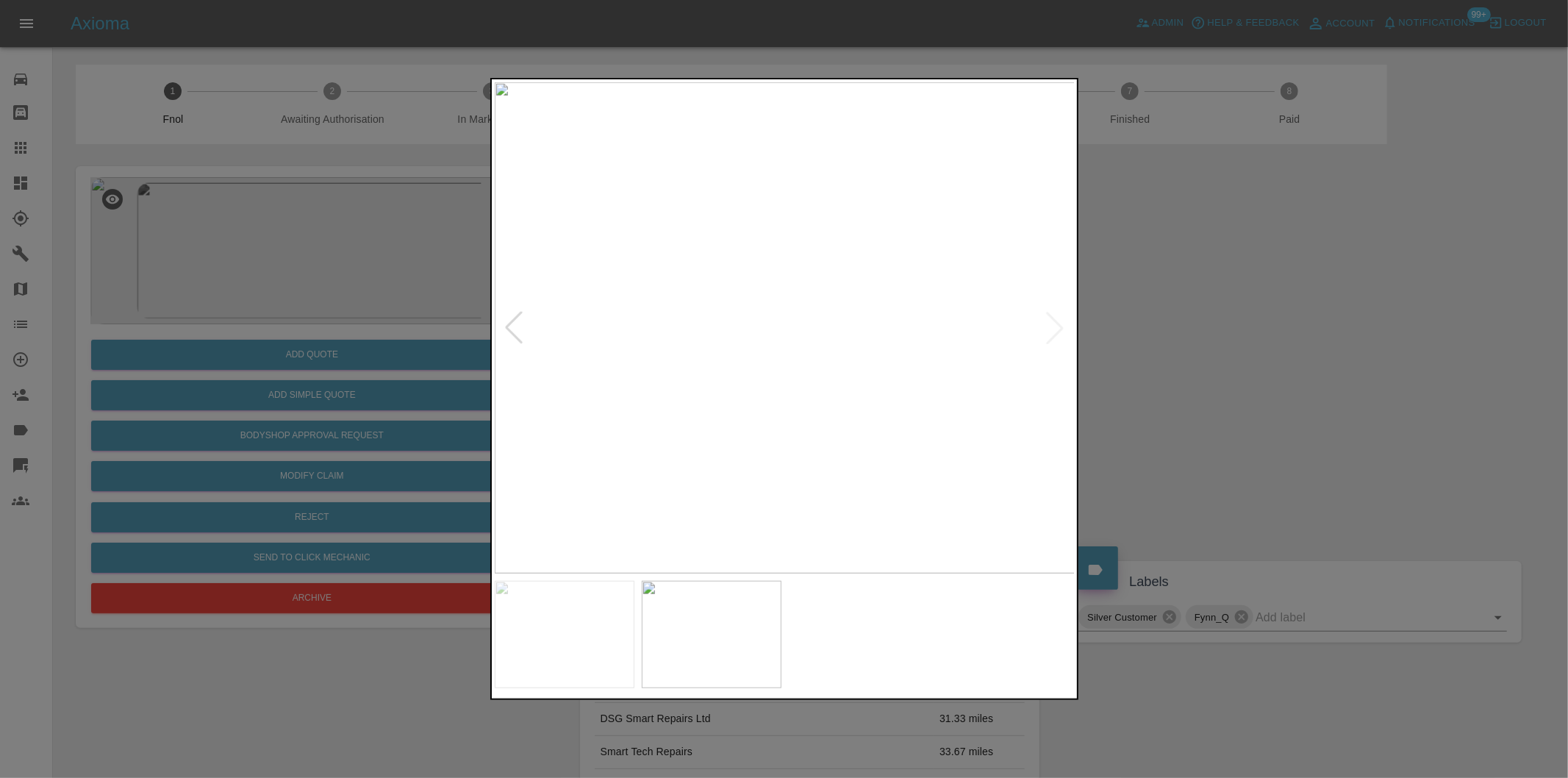
click at [813, 308] on img at bounding box center [784, 328] width 581 height 491
click at [813, 308] on img at bounding box center [697, 388] width 1742 height 1473
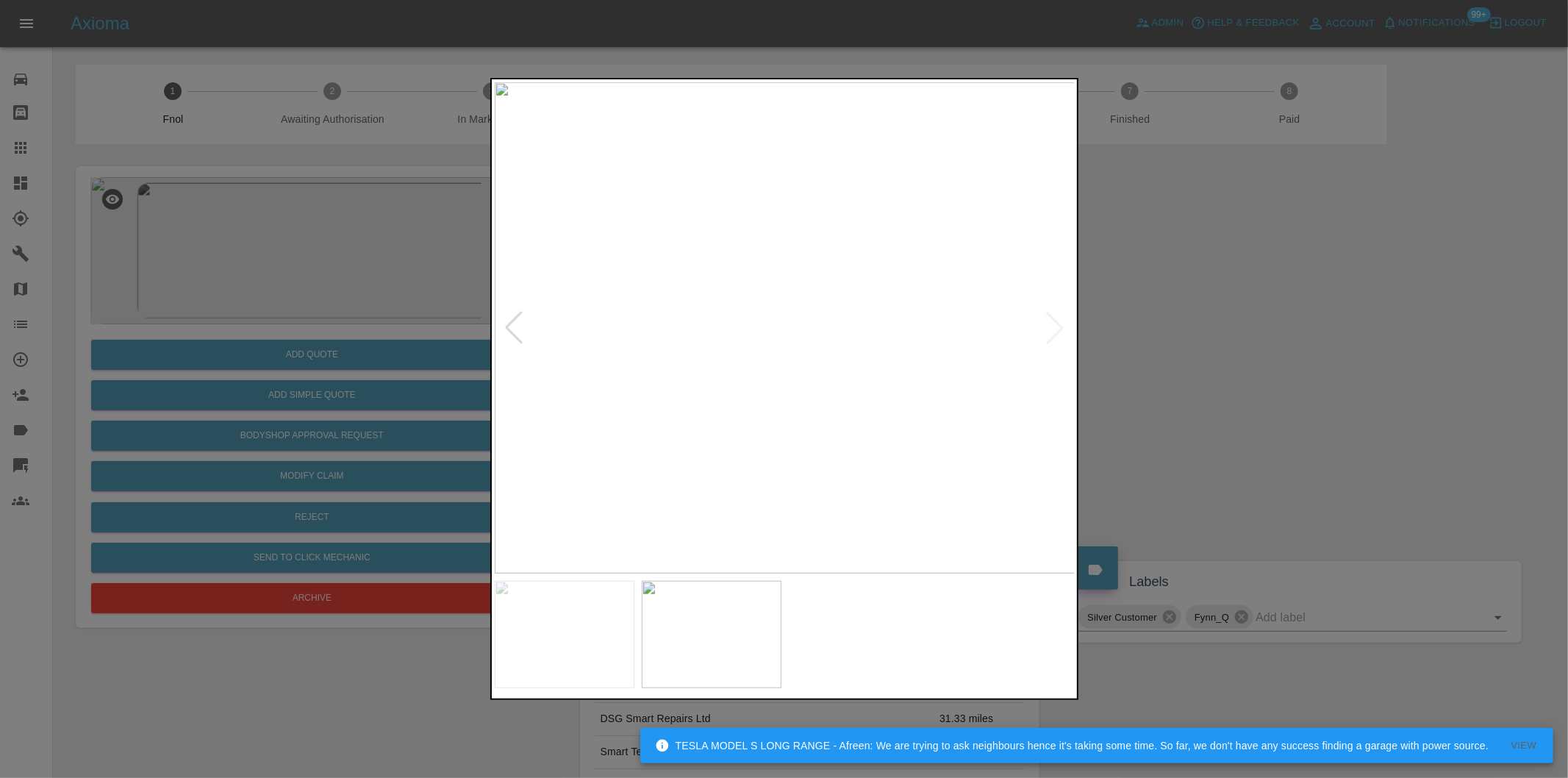
click at [512, 332] on div at bounding box center [513, 327] width 32 height 32
click at [806, 318] on img at bounding box center [784, 328] width 581 height 491
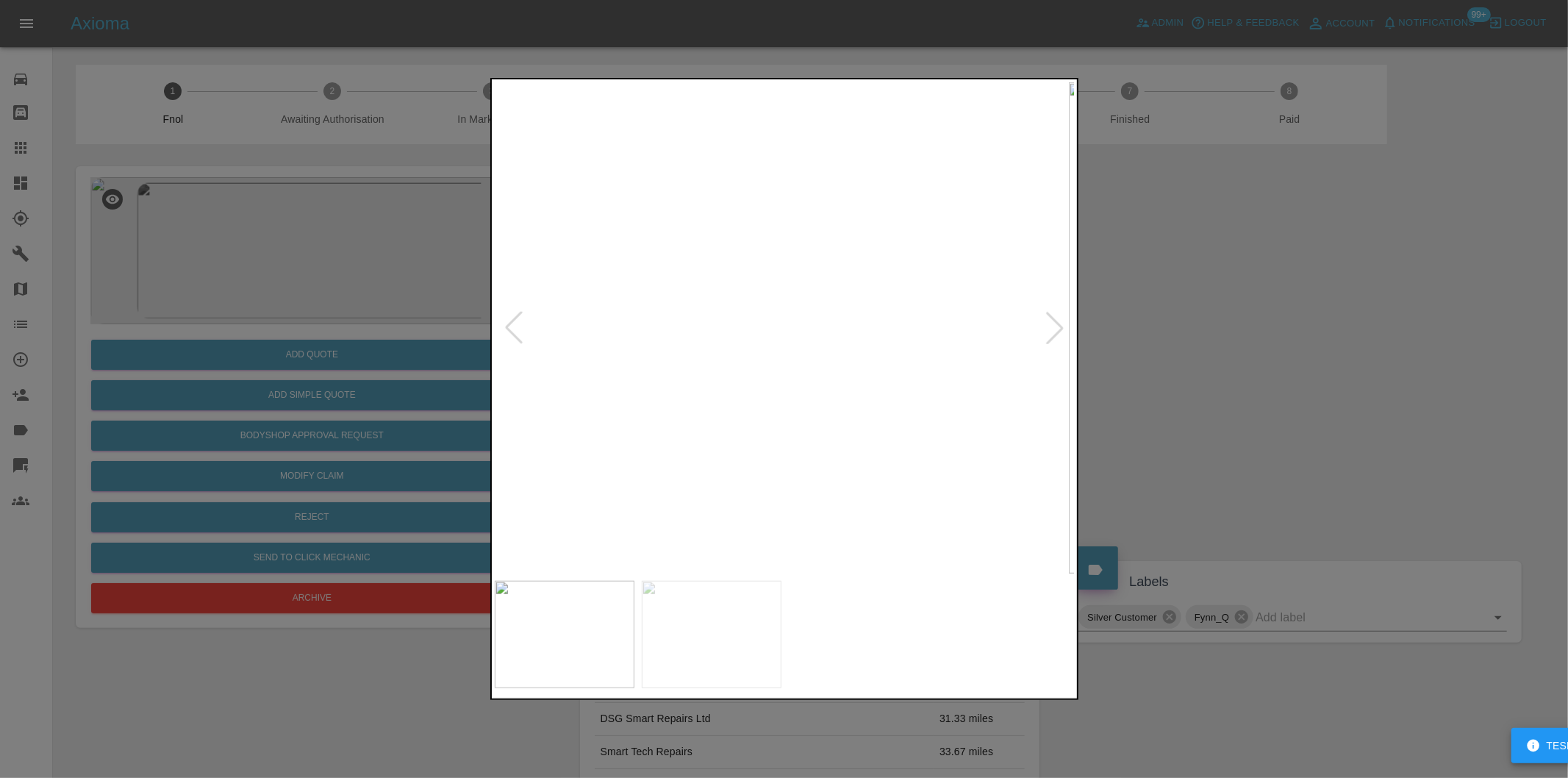
click at [876, 341] on img at bounding box center [948, 354] width 1742 height 1473
click at [840, 305] on img at bounding box center [835, 353] width 1742 height 1473
click at [1051, 318] on div at bounding box center [1054, 327] width 32 height 32
click at [1199, 318] on div at bounding box center [784, 389] width 1568 height 778
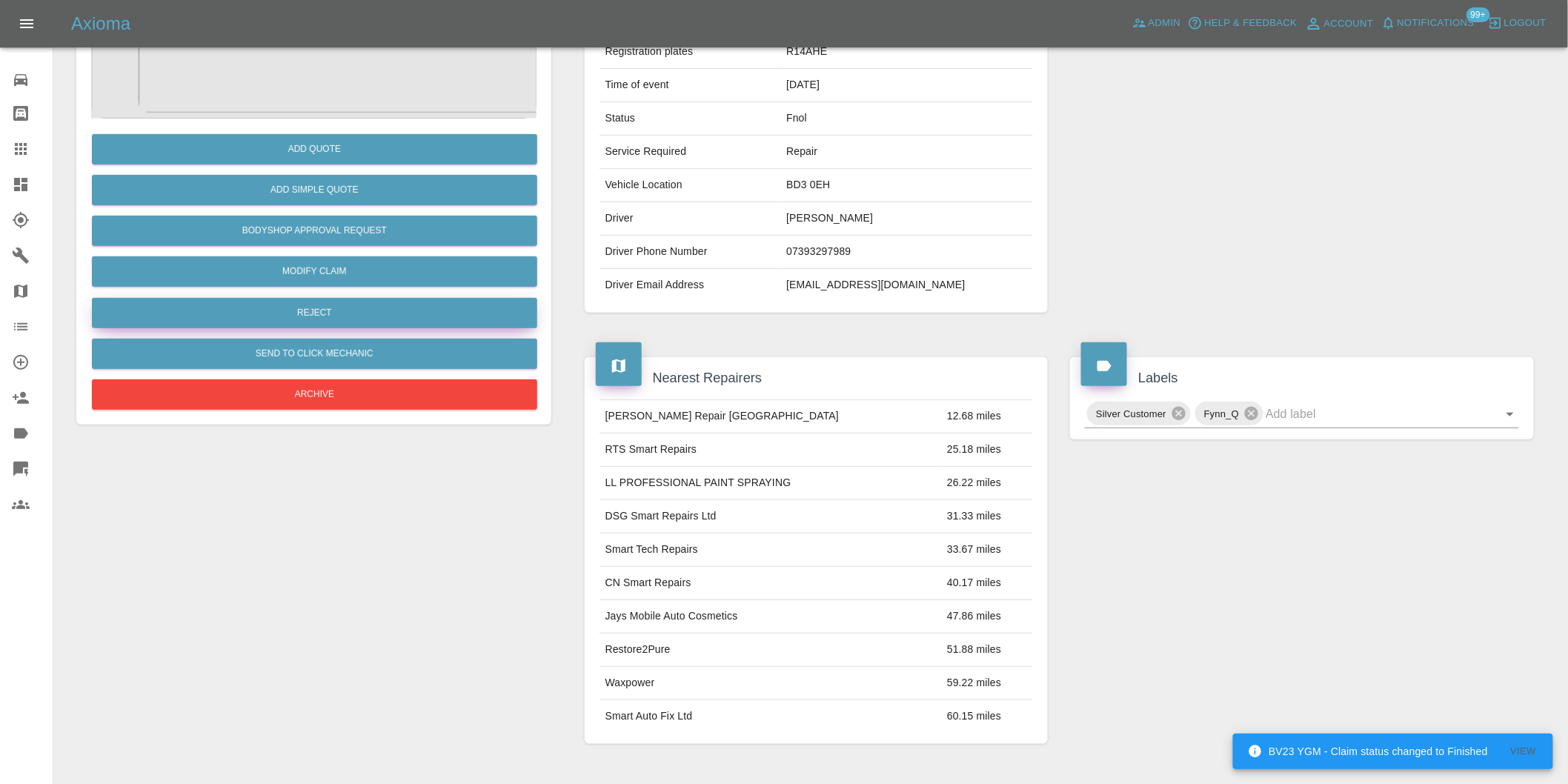
scroll to position [8, 0]
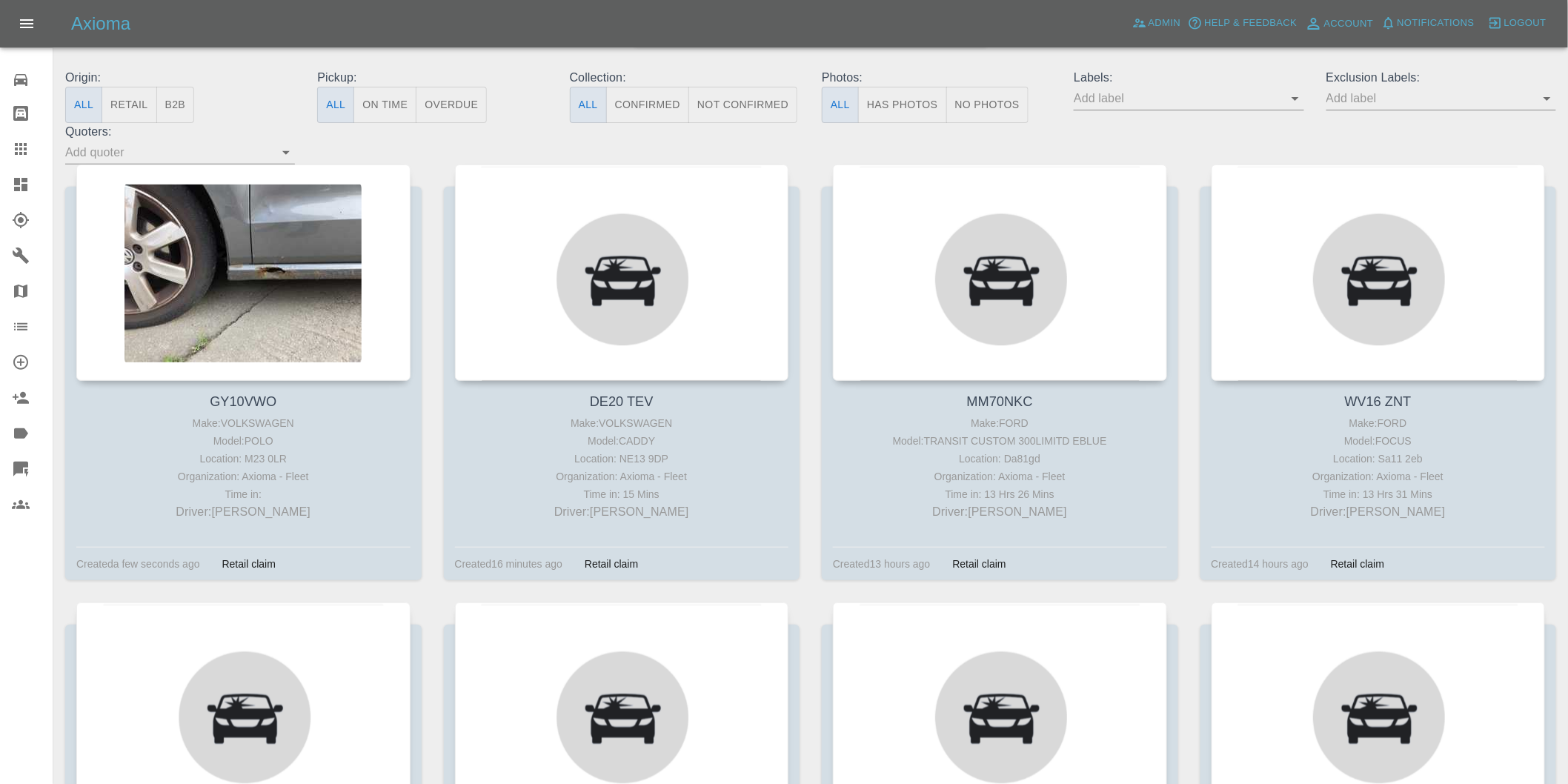
scroll to position [154, 0]
click at [907, 111] on button "Has Photos" at bounding box center [902, 104] width 89 height 36
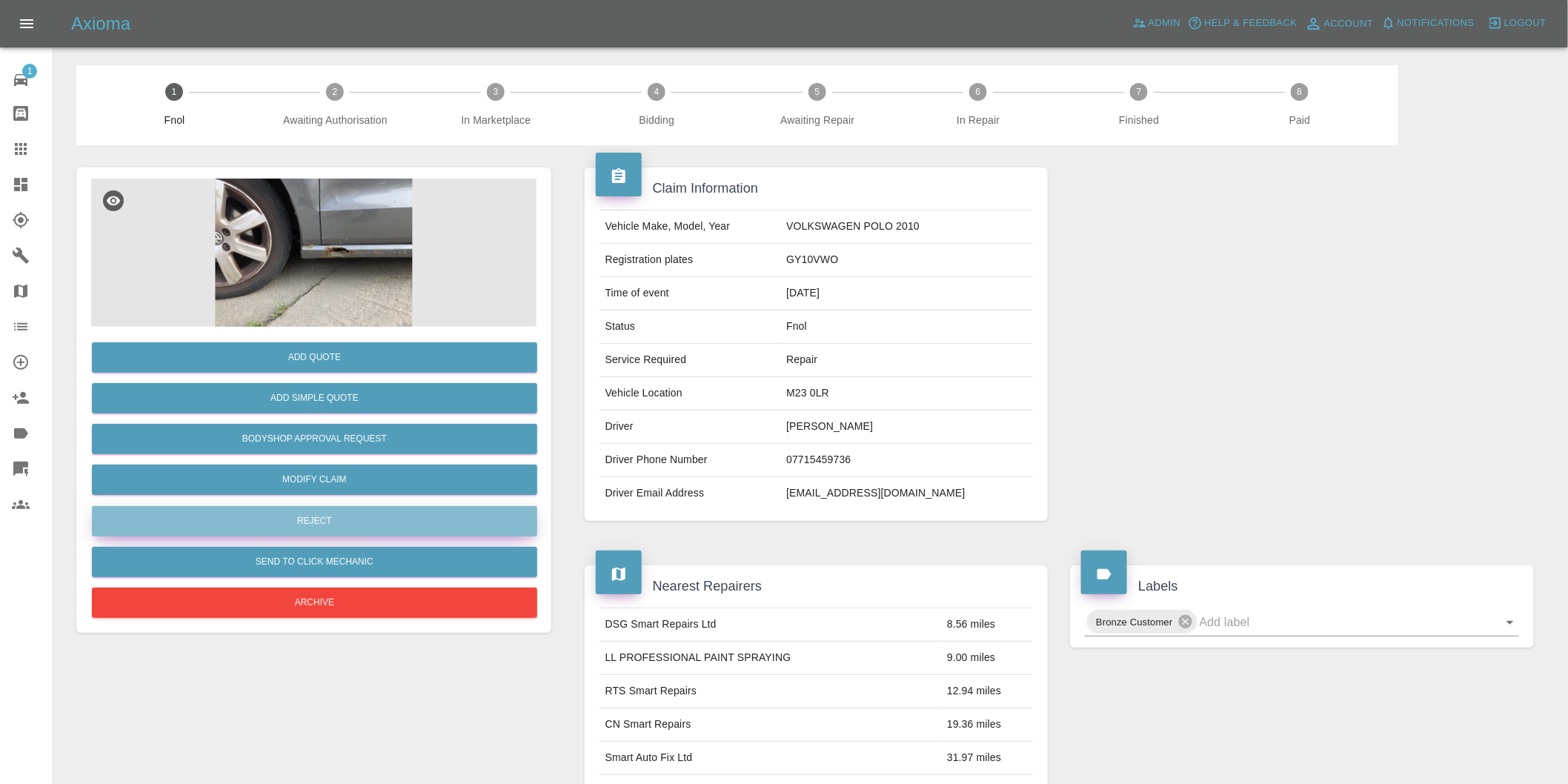
click at [305, 527] on button "Reject" at bounding box center [315, 521] width 445 height 30
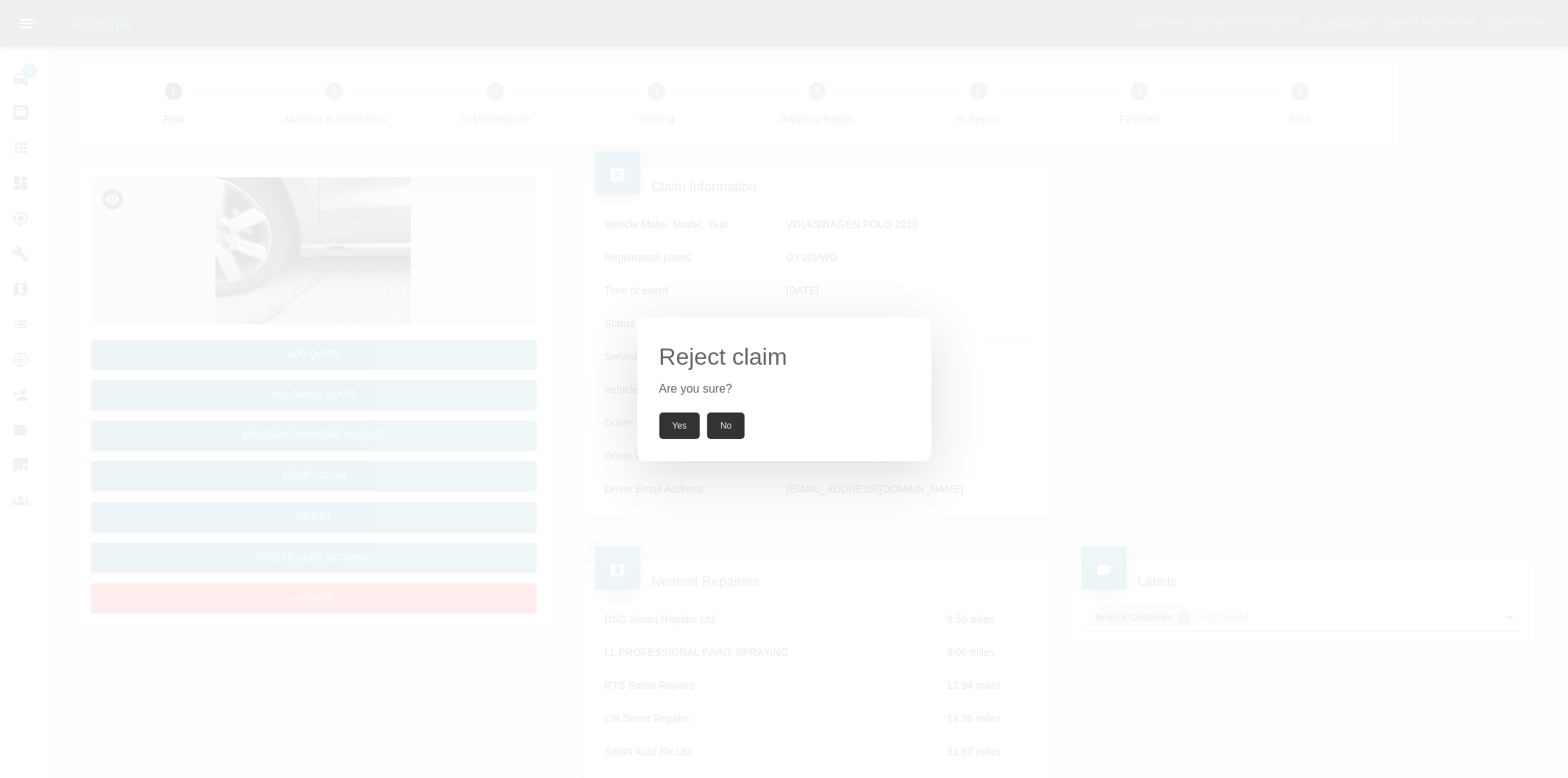
click at [677, 431] on button "Yes" at bounding box center [679, 426] width 41 height 26
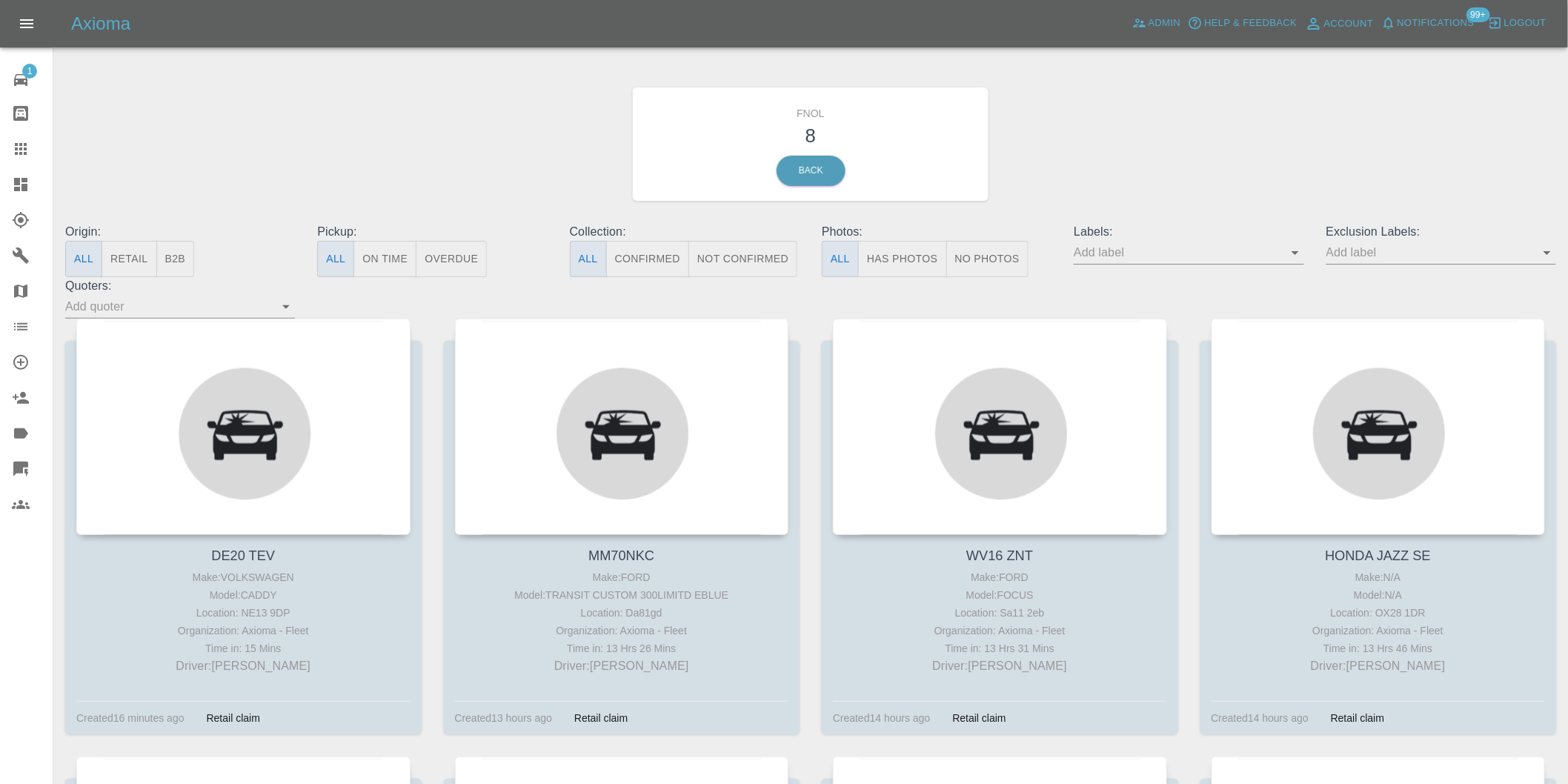
click at [913, 260] on button "Has Photos" at bounding box center [902, 258] width 89 height 36
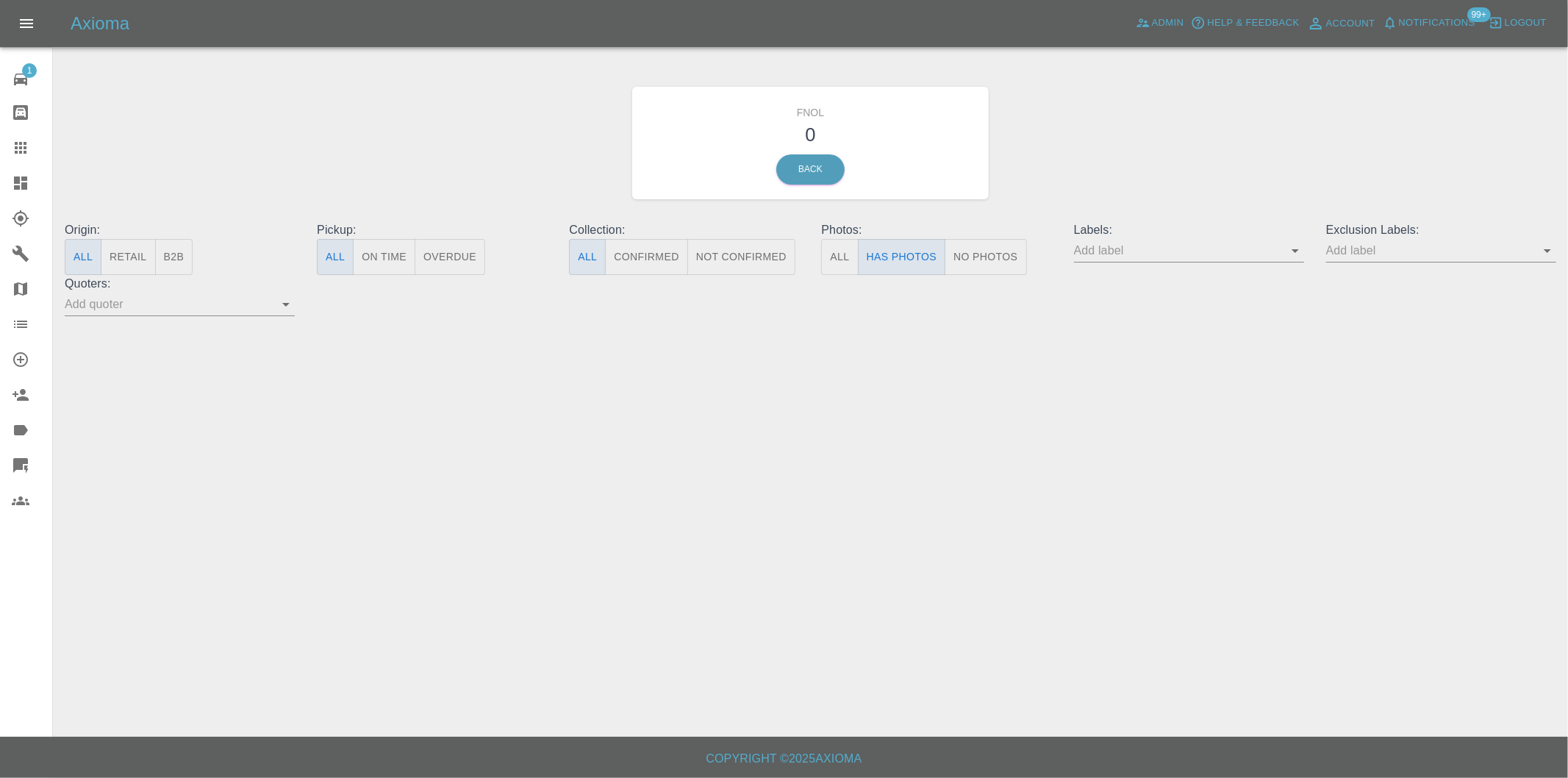
click at [1554, 251] on icon "Open" at bounding box center [1548, 250] width 18 height 18
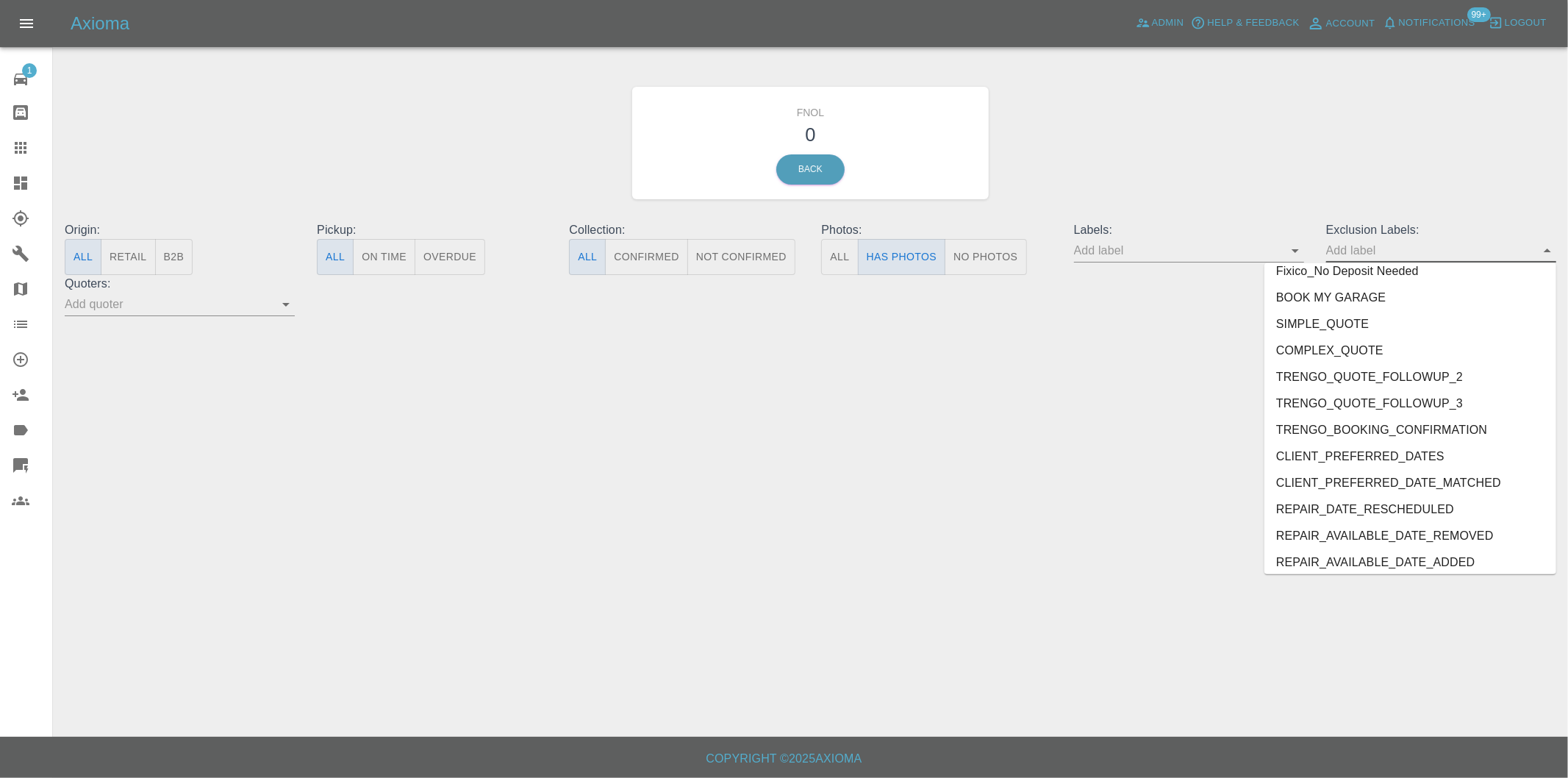
scroll to position [3194, 0]
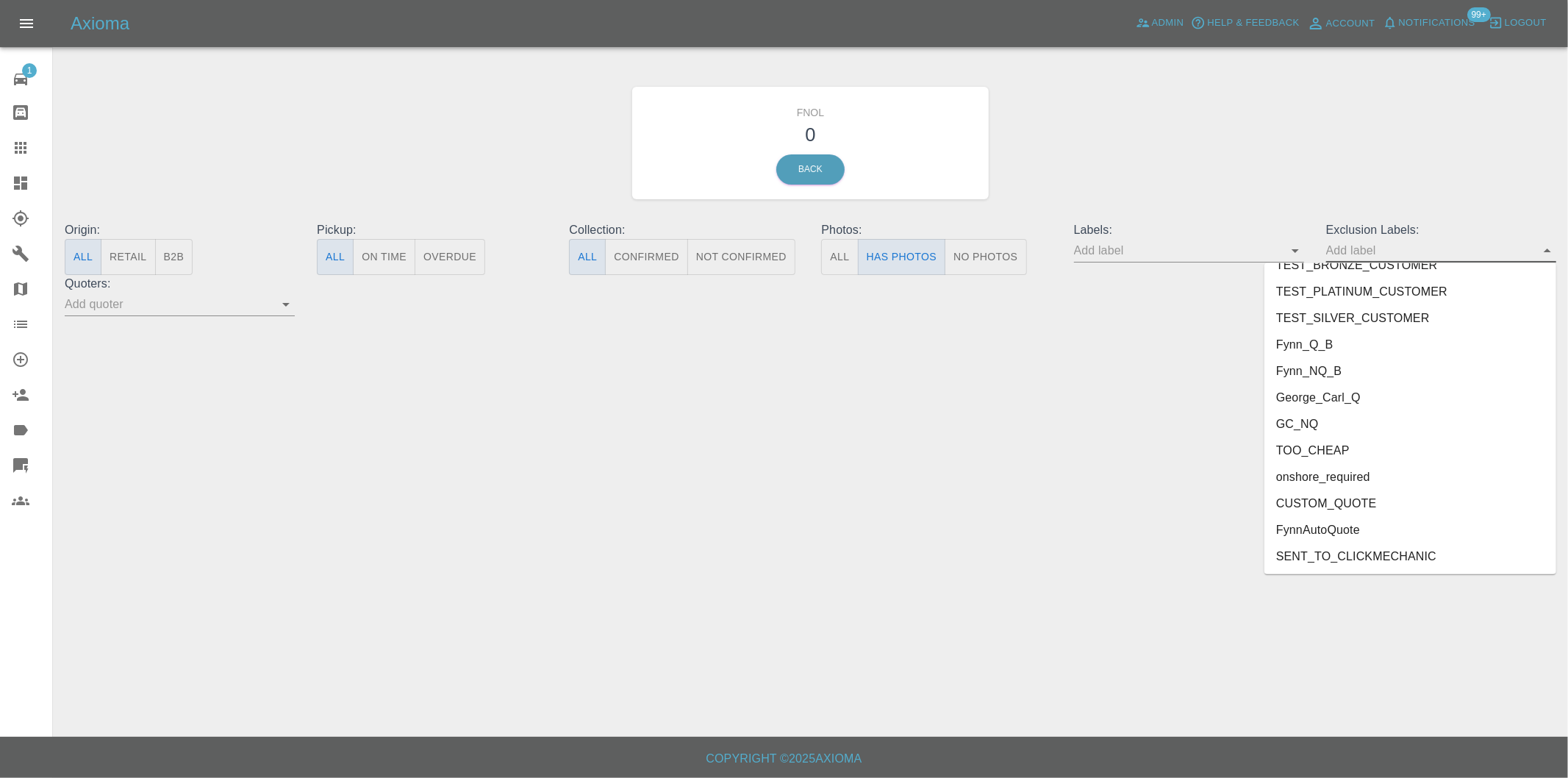
click at [1322, 400] on li "George_Carl_Q" at bounding box center [1410, 397] width 292 height 26
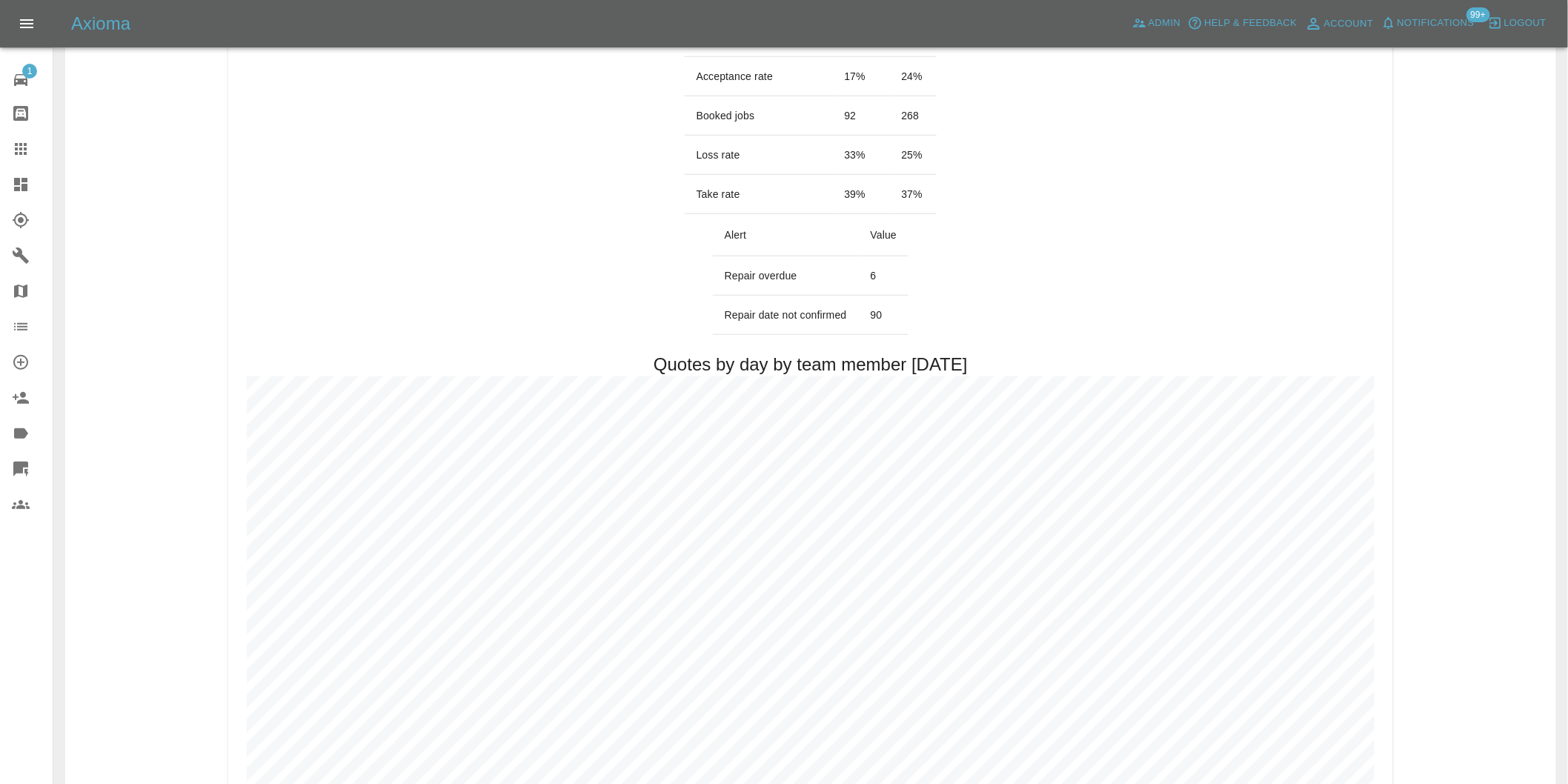
scroll to position [741, 0]
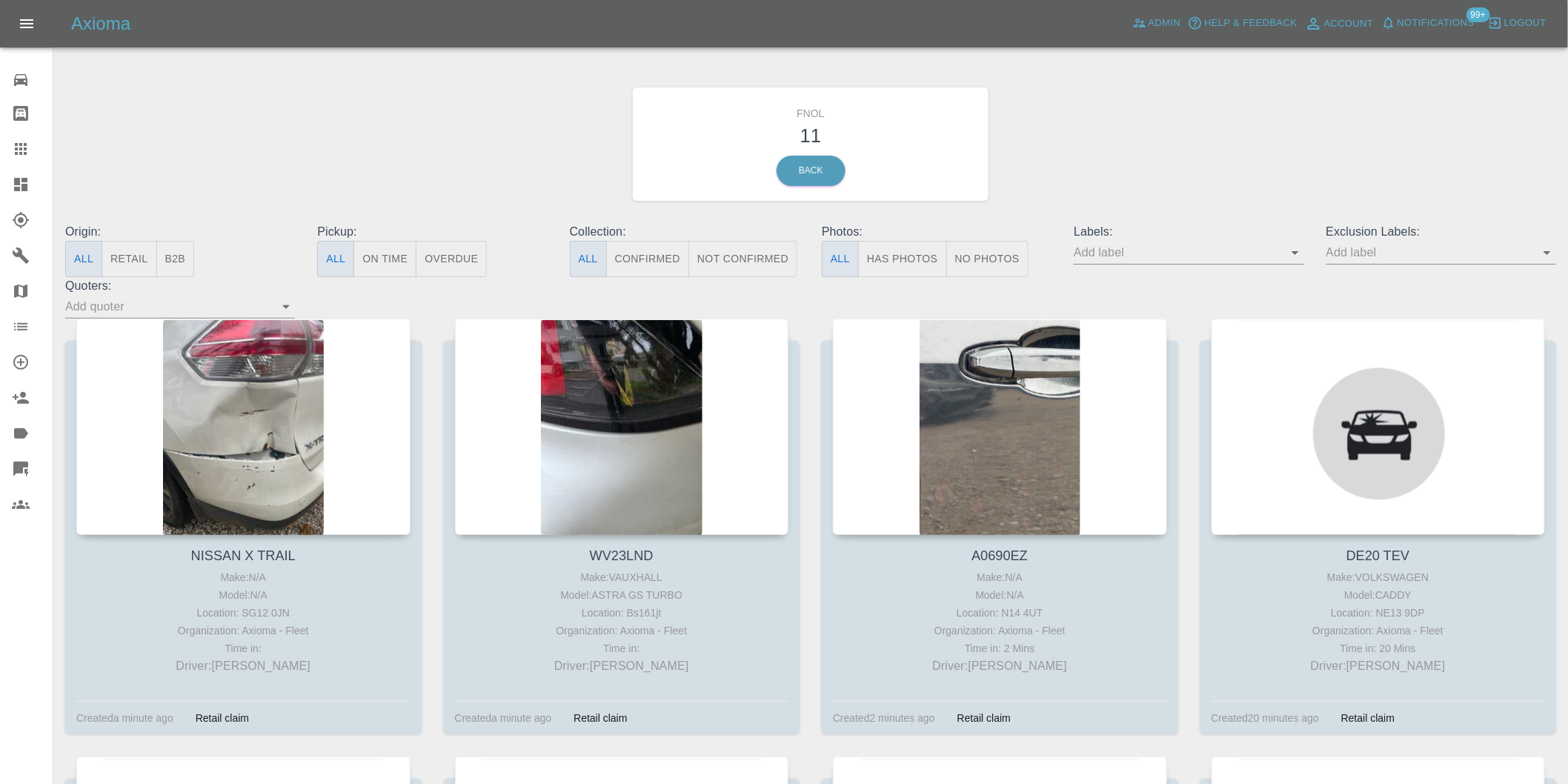
click at [922, 262] on button "Has Photos" at bounding box center [902, 258] width 89 height 36
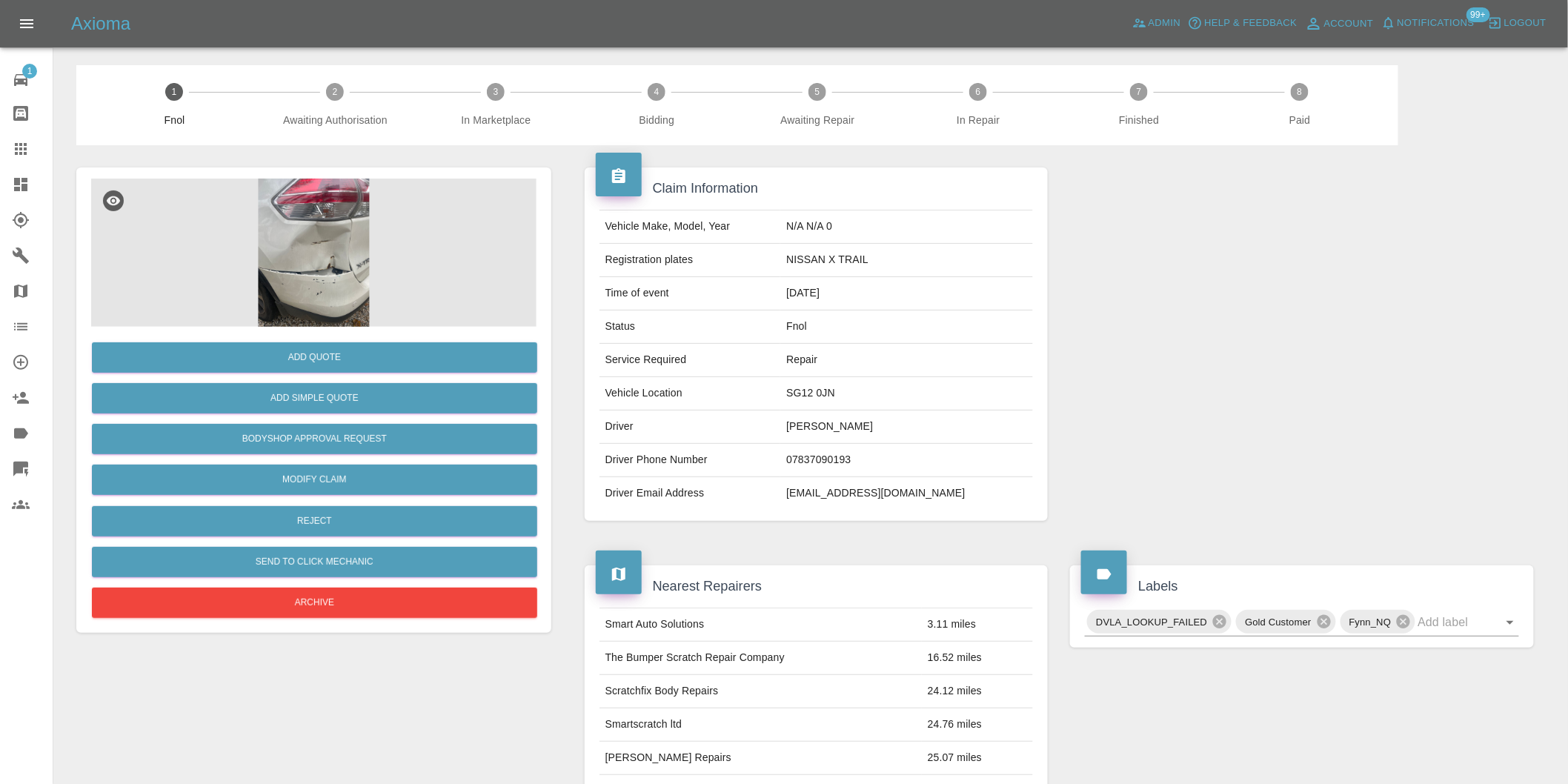
click at [312, 291] on img at bounding box center [314, 252] width 445 height 148
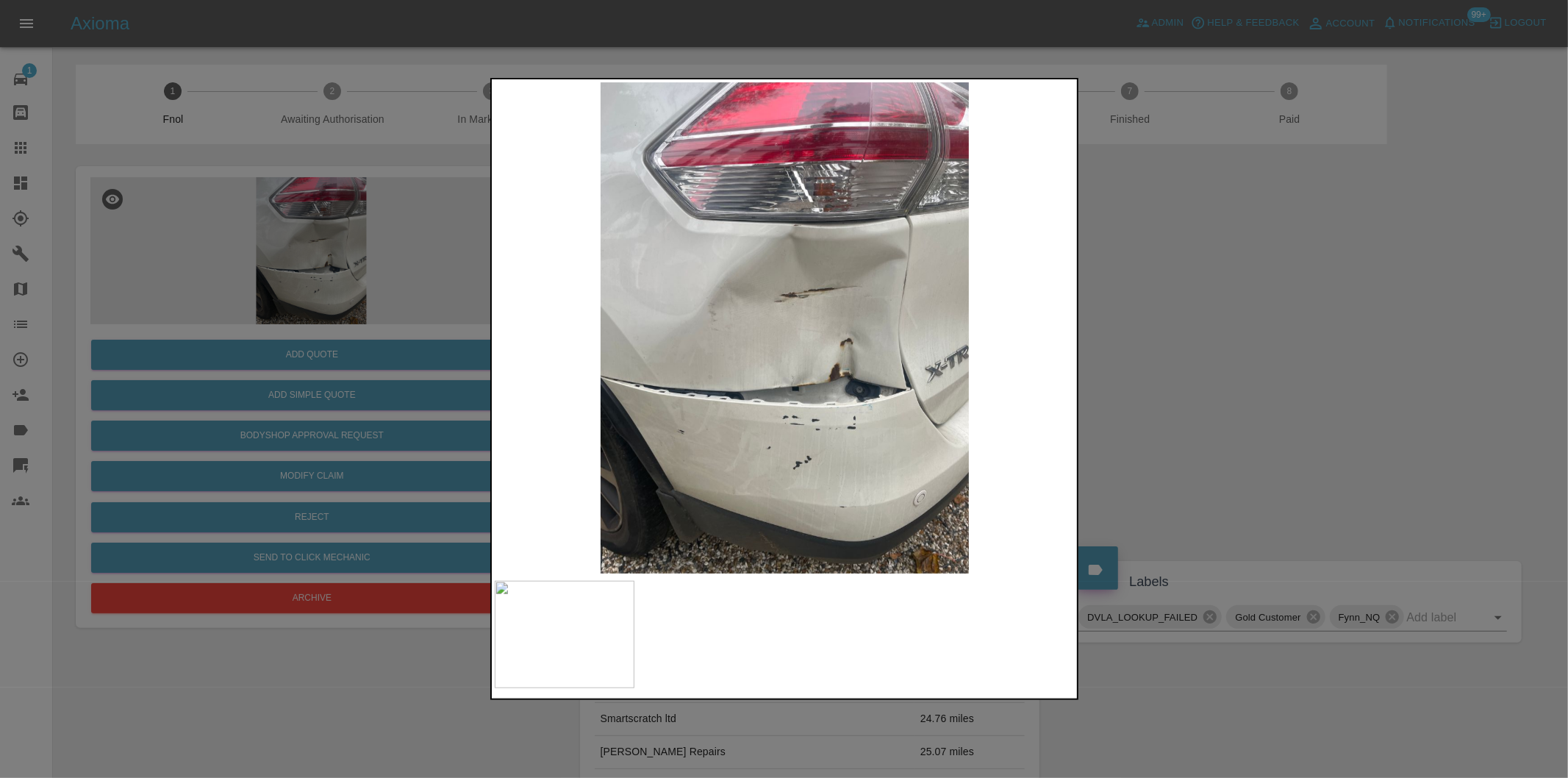
drag, startPoint x: 1313, startPoint y: 404, endPoint x: 1119, endPoint y: 391, distance: 194.4
click at [1313, 403] on div at bounding box center [784, 389] width 1568 height 778
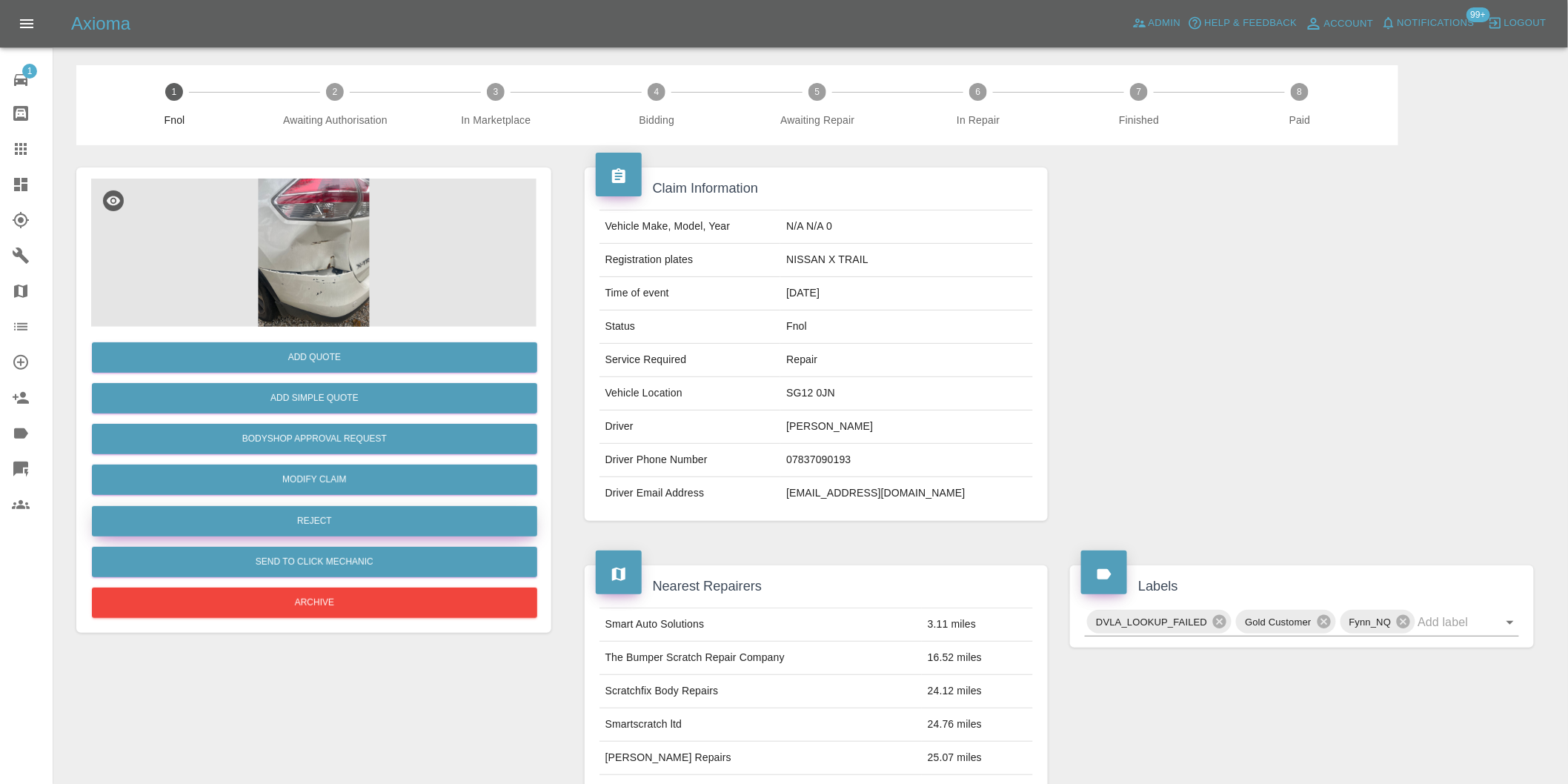
click at [374, 528] on button "Reject" at bounding box center [315, 521] width 445 height 30
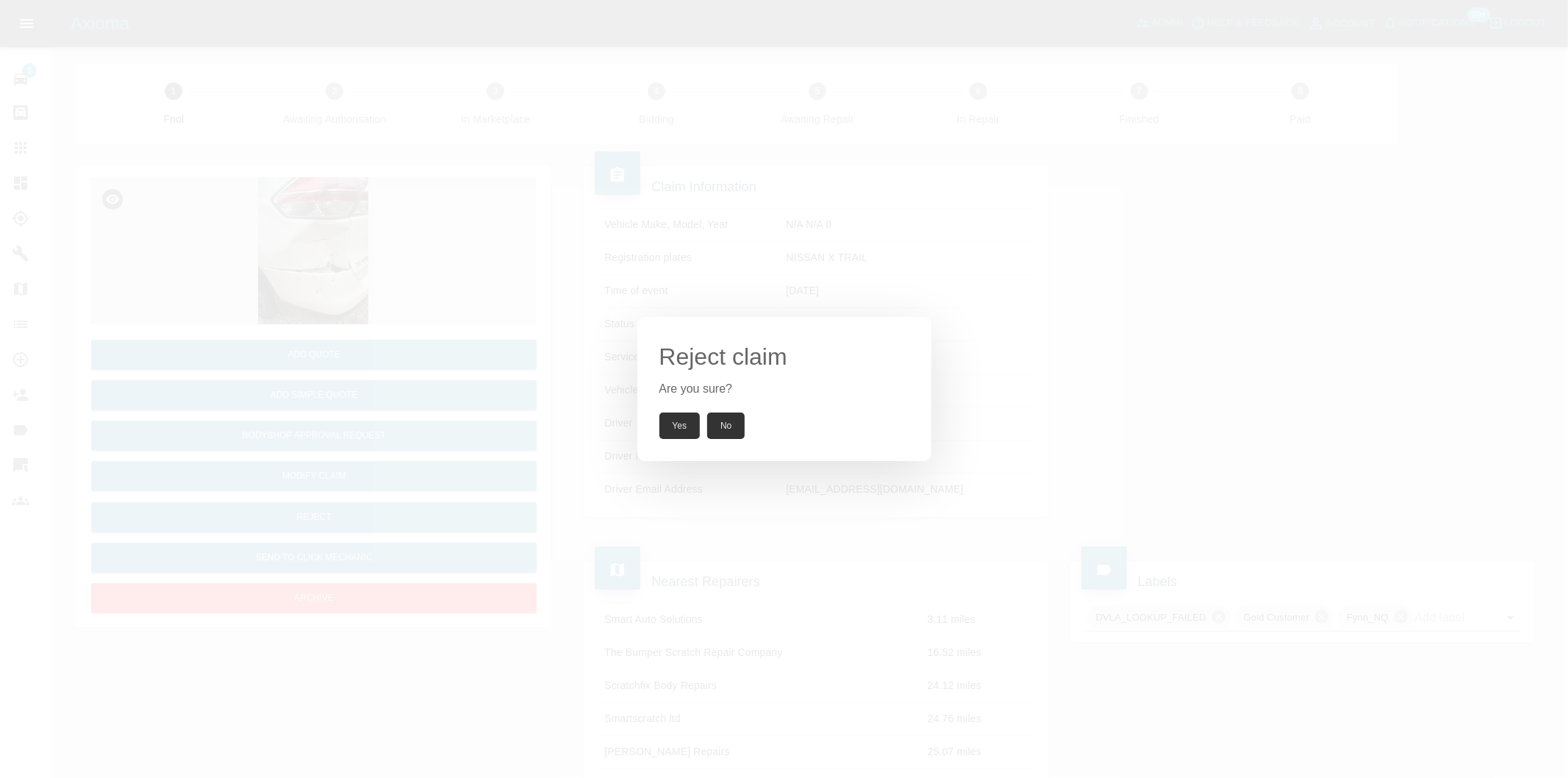
click at [681, 418] on button "Yes" at bounding box center [679, 426] width 41 height 26
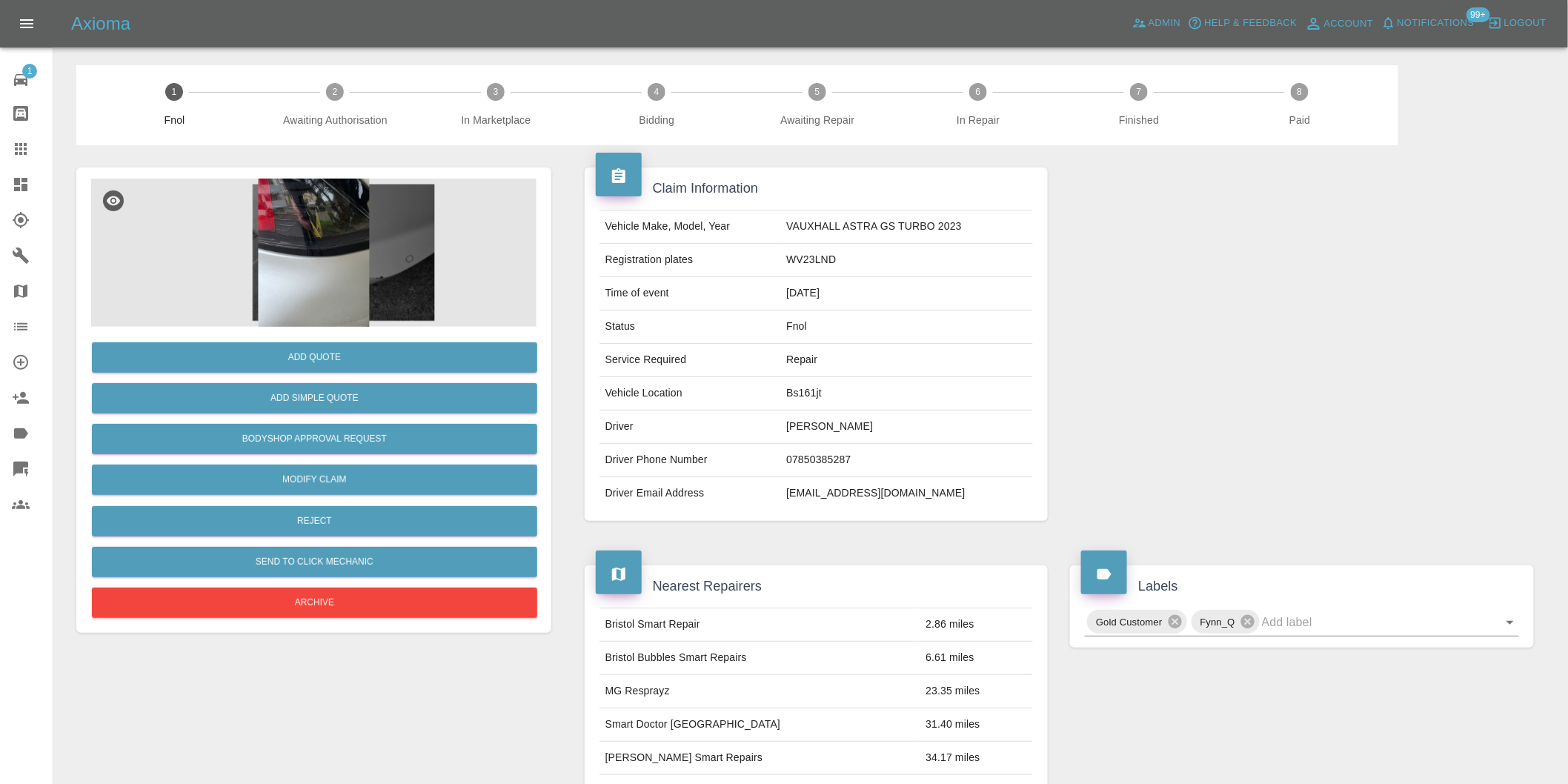
click at [326, 271] on img at bounding box center [314, 252] width 445 height 148
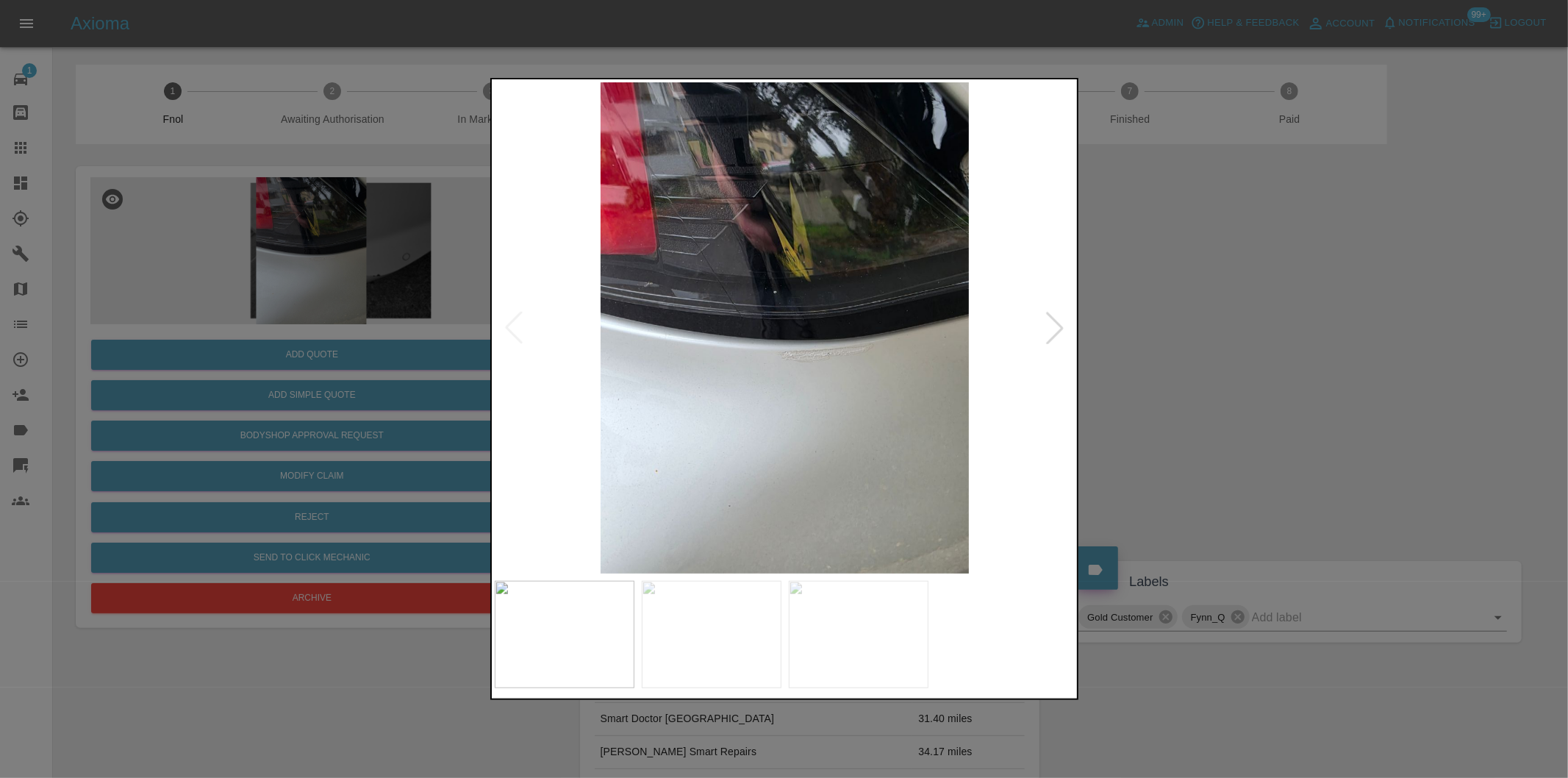
click at [1057, 335] on div at bounding box center [1054, 327] width 32 height 32
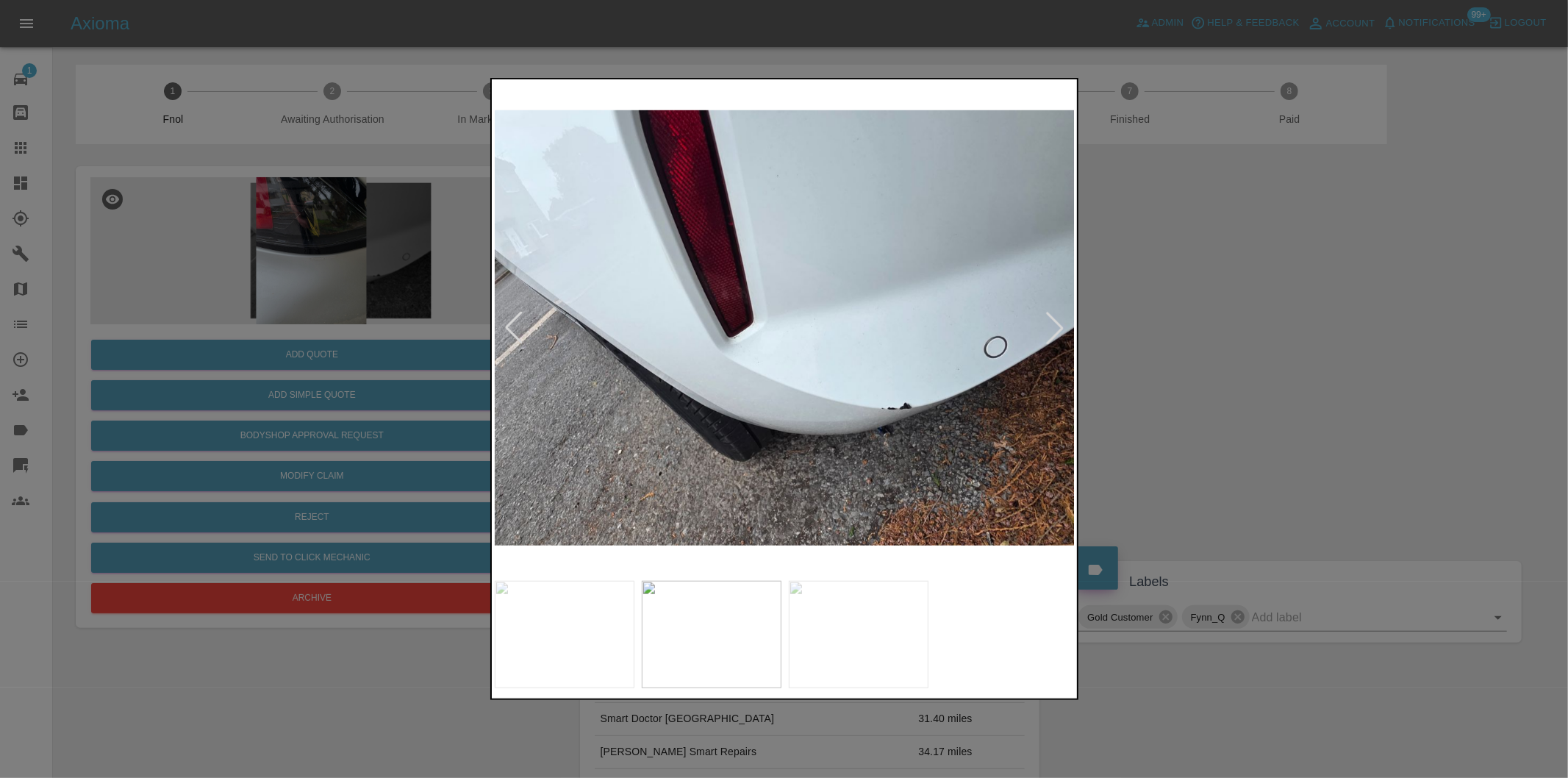
click at [1057, 335] on div at bounding box center [1054, 327] width 32 height 32
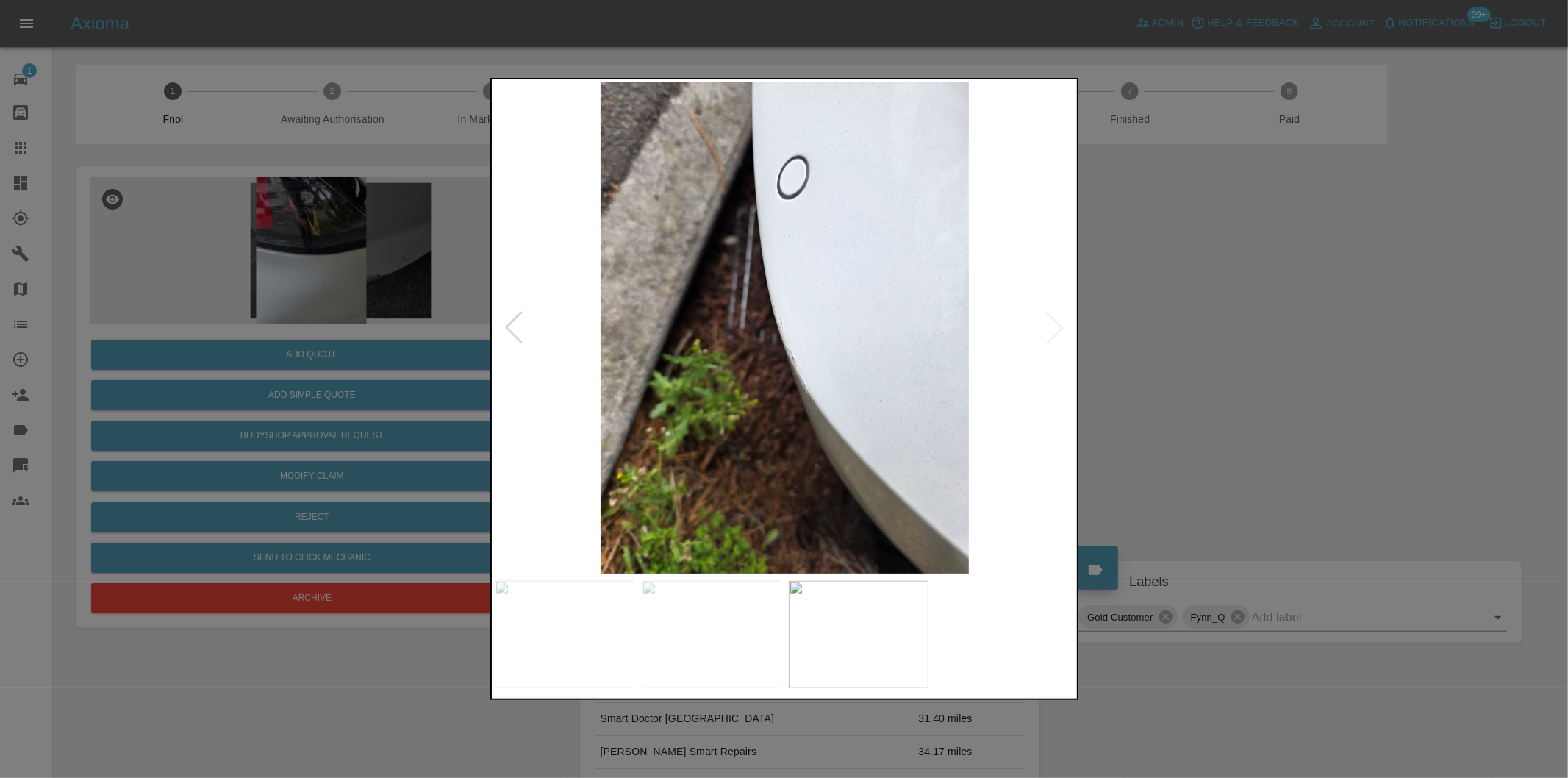
click at [1057, 335] on img at bounding box center [784, 328] width 581 height 491
click at [1058, 334] on img at bounding box center [784, 328] width 581 height 491
click at [1158, 338] on div at bounding box center [784, 389] width 1568 height 778
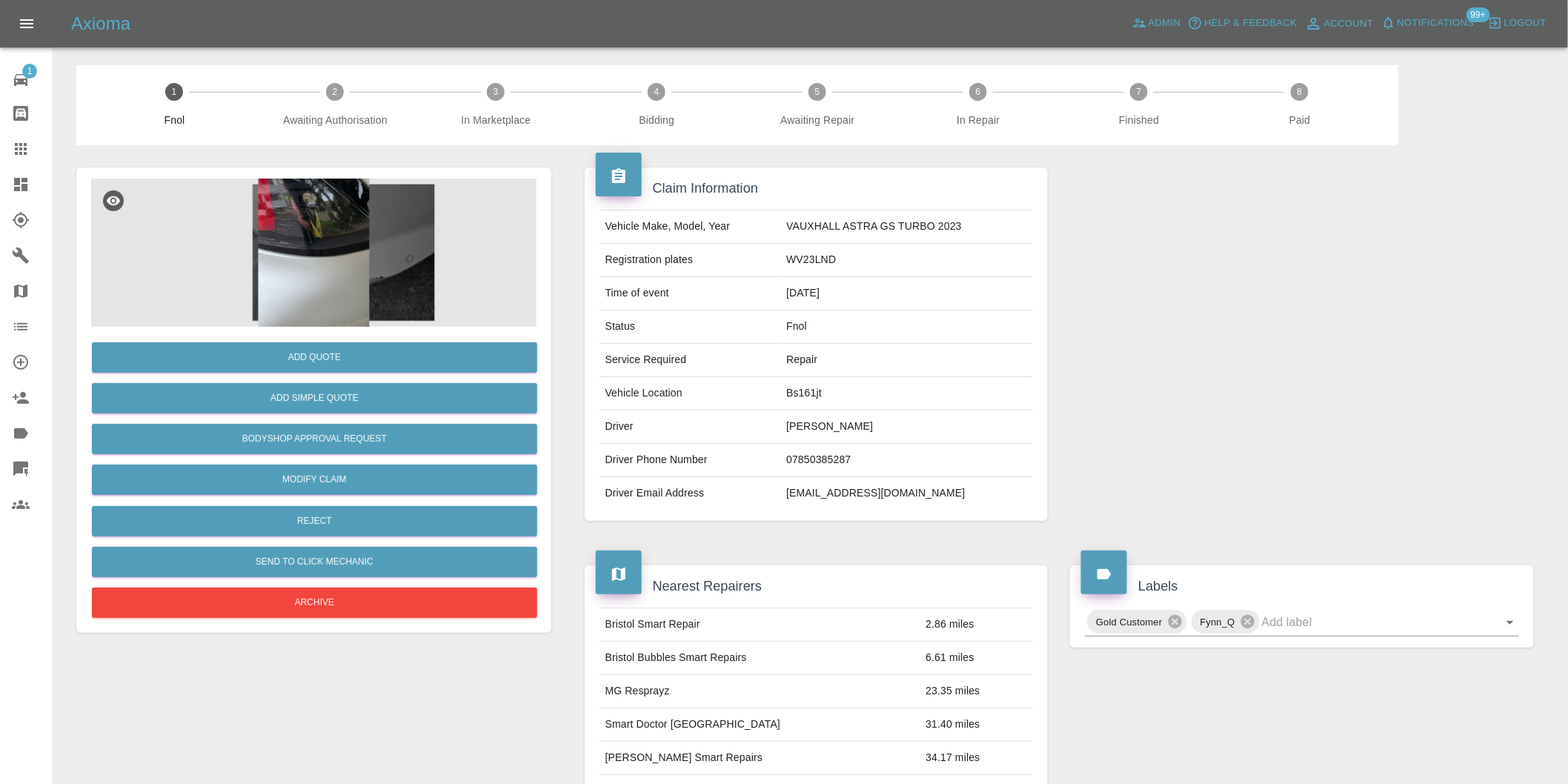
click at [324, 297] on img at bounding box center [314, 252] width 445 height 148
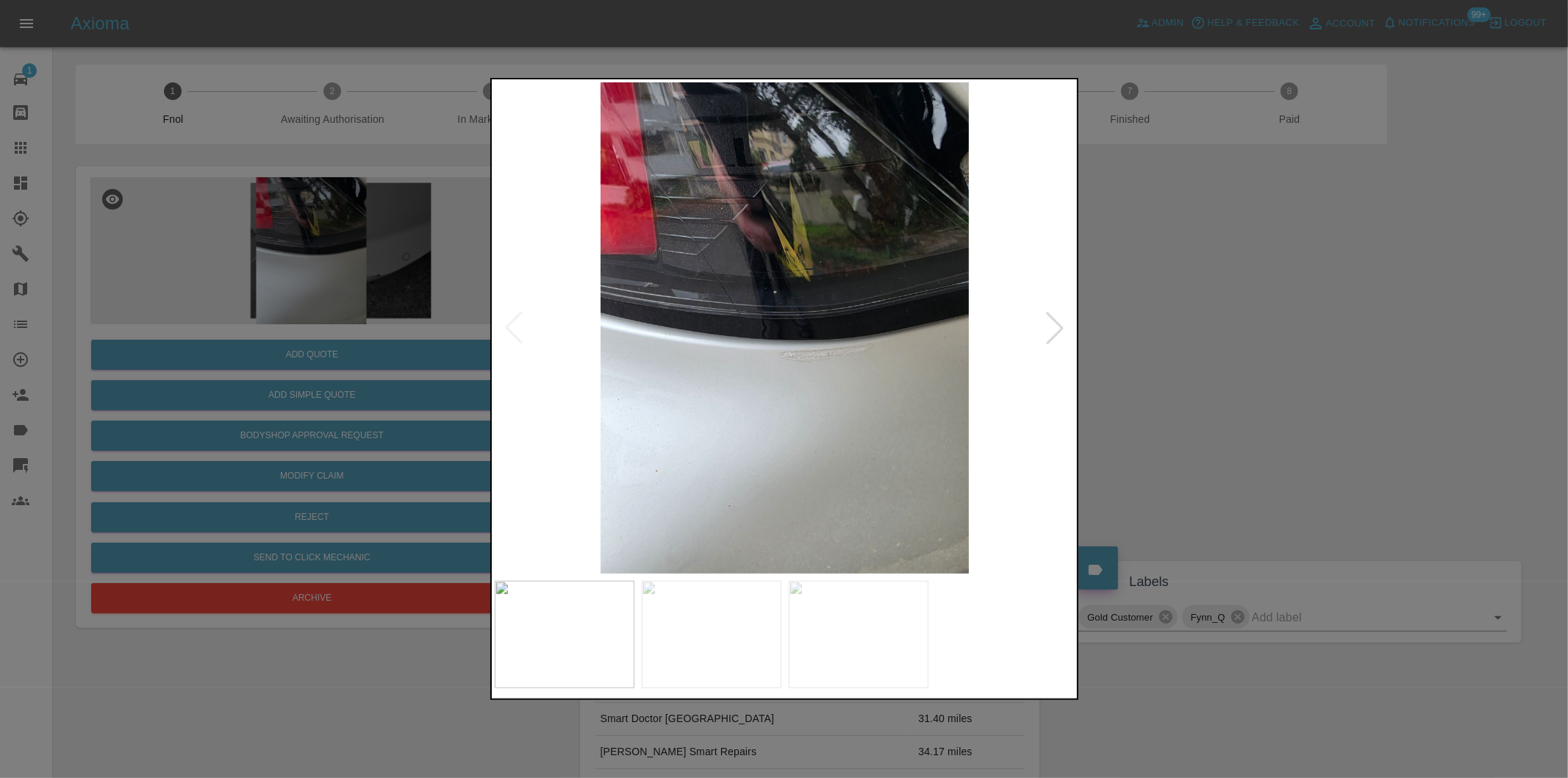
click at [1058, 335] on div at bounding box center [1054, 327] width 32 height 32
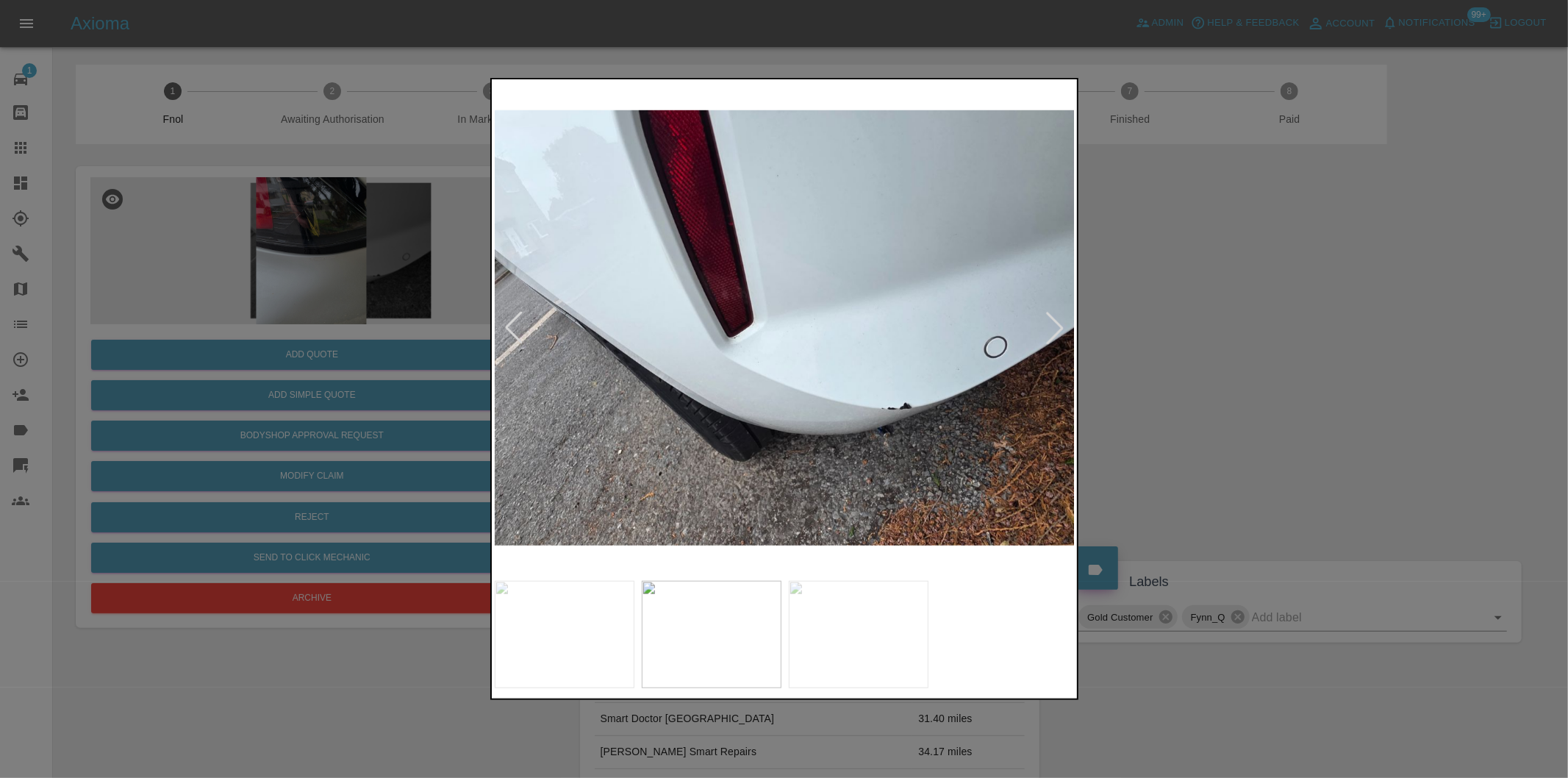
click at [1058, 335] on div at bounding box center [1054, 327] width 32 height 32
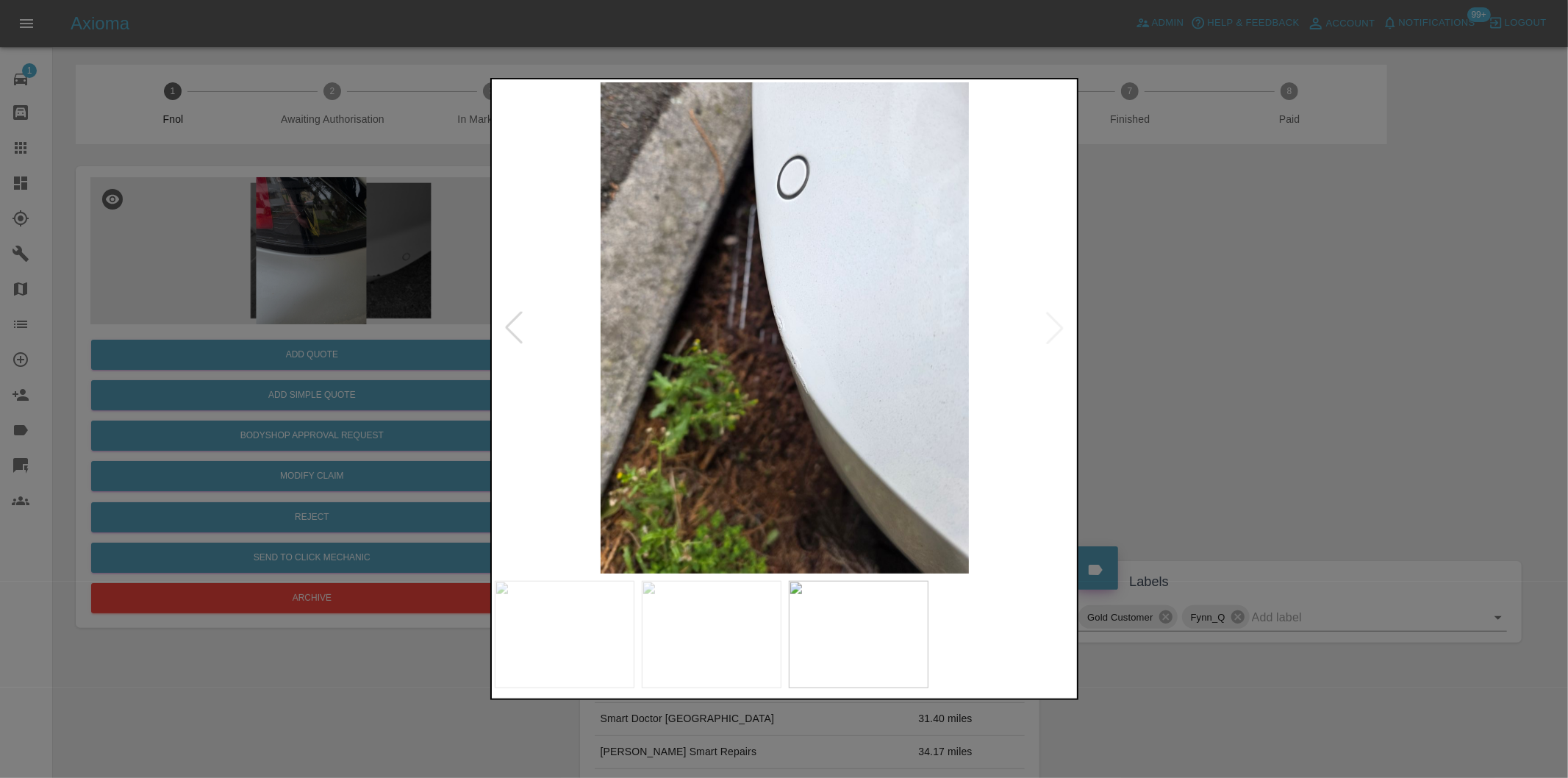
click at [1058, 335] on img at bounding box center [784, 328] width 581 height 491
click at [511, 335] on div at bounding box center [513, 327] width 32 height 32
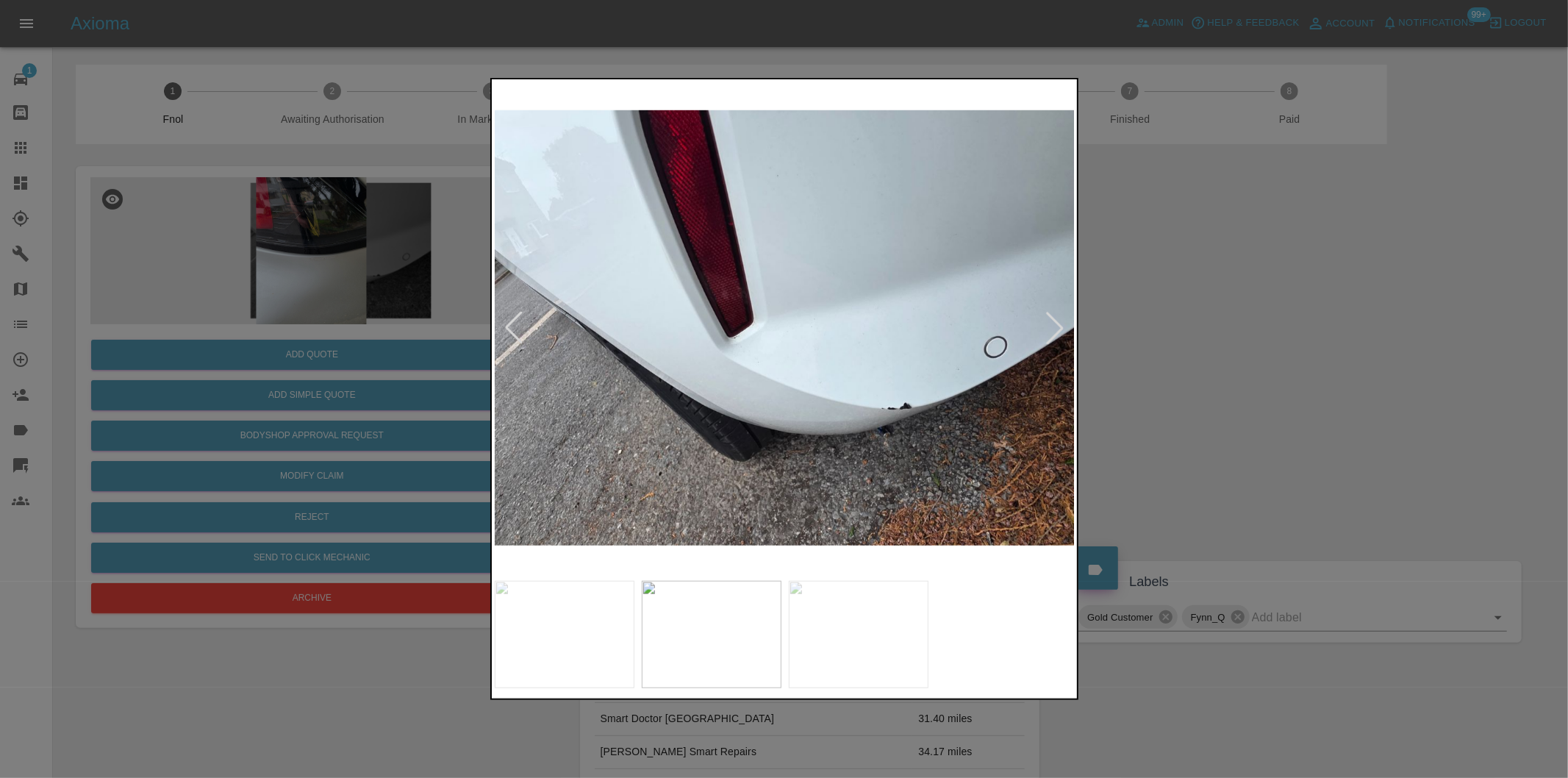
click at [511, 335] on div at bounding box center [513, 327] width 32 height 32
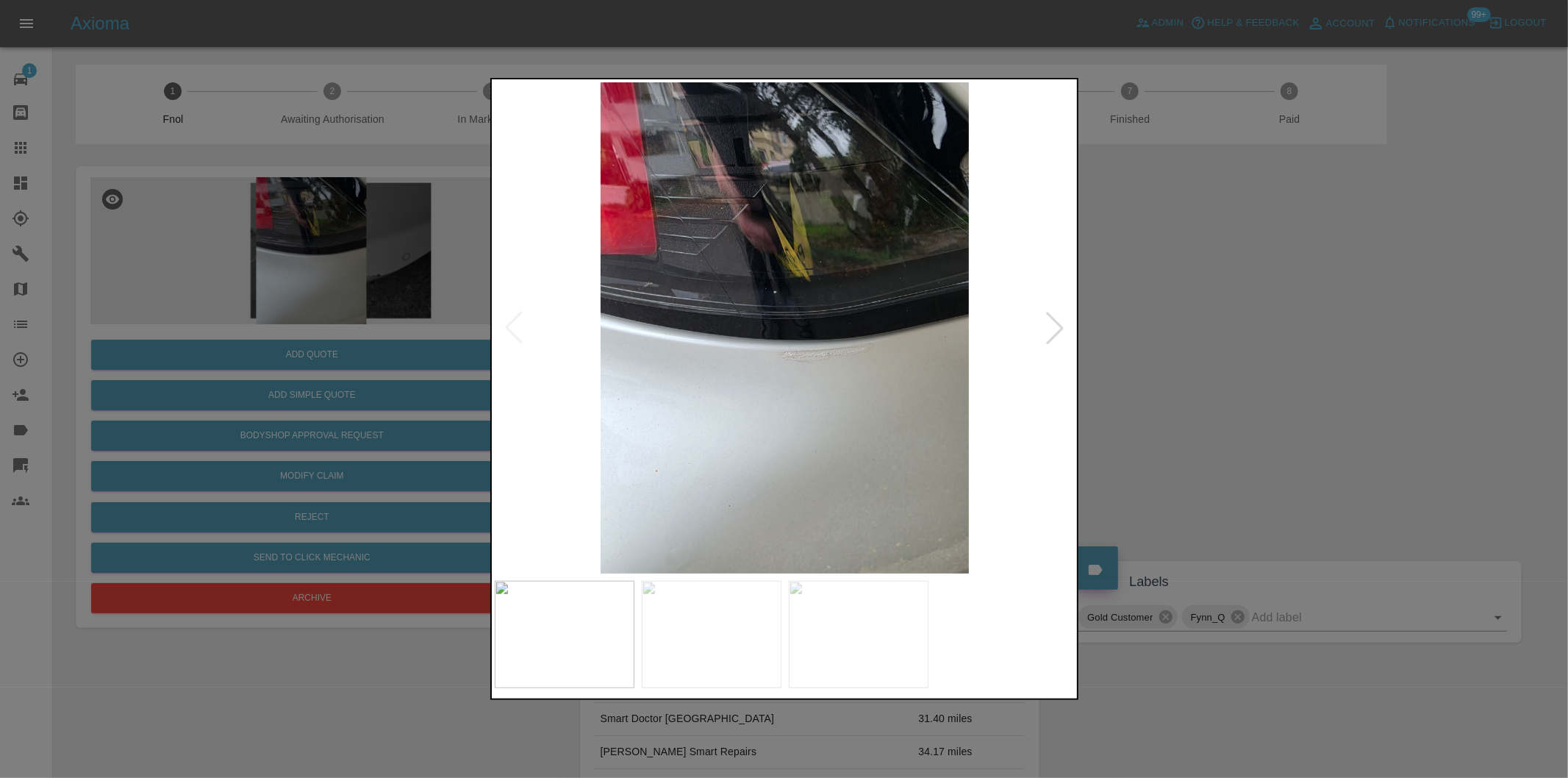
click at [511, 335] on img at bounding box center [784, 328] width 581 height 491
click at [1228, 344] on div at bounding box center [784, 389] width 1568 height 778
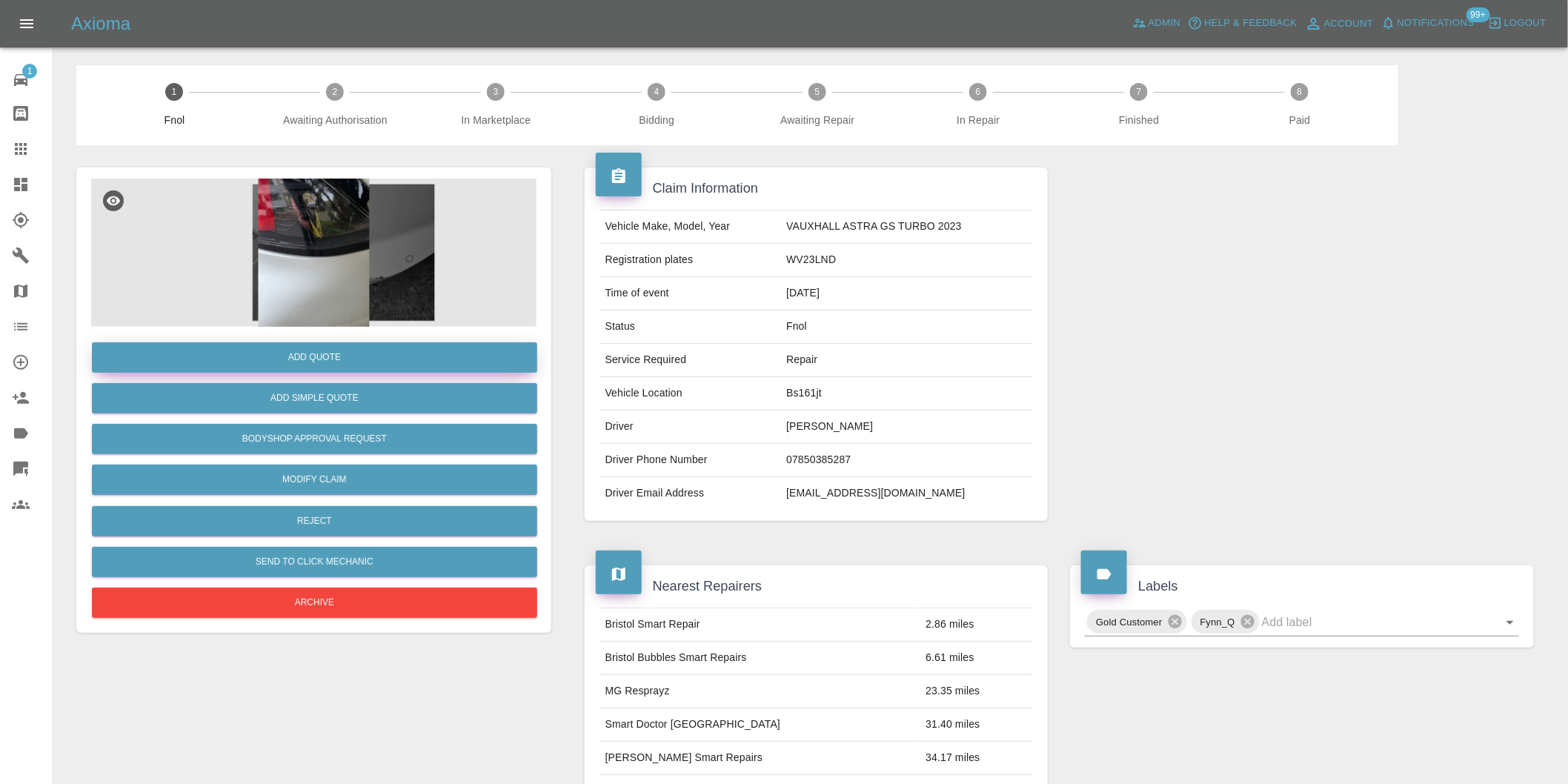
click at [319, 361] on button "Add Quote" at bounding box center [315, 357] width 445 height 30
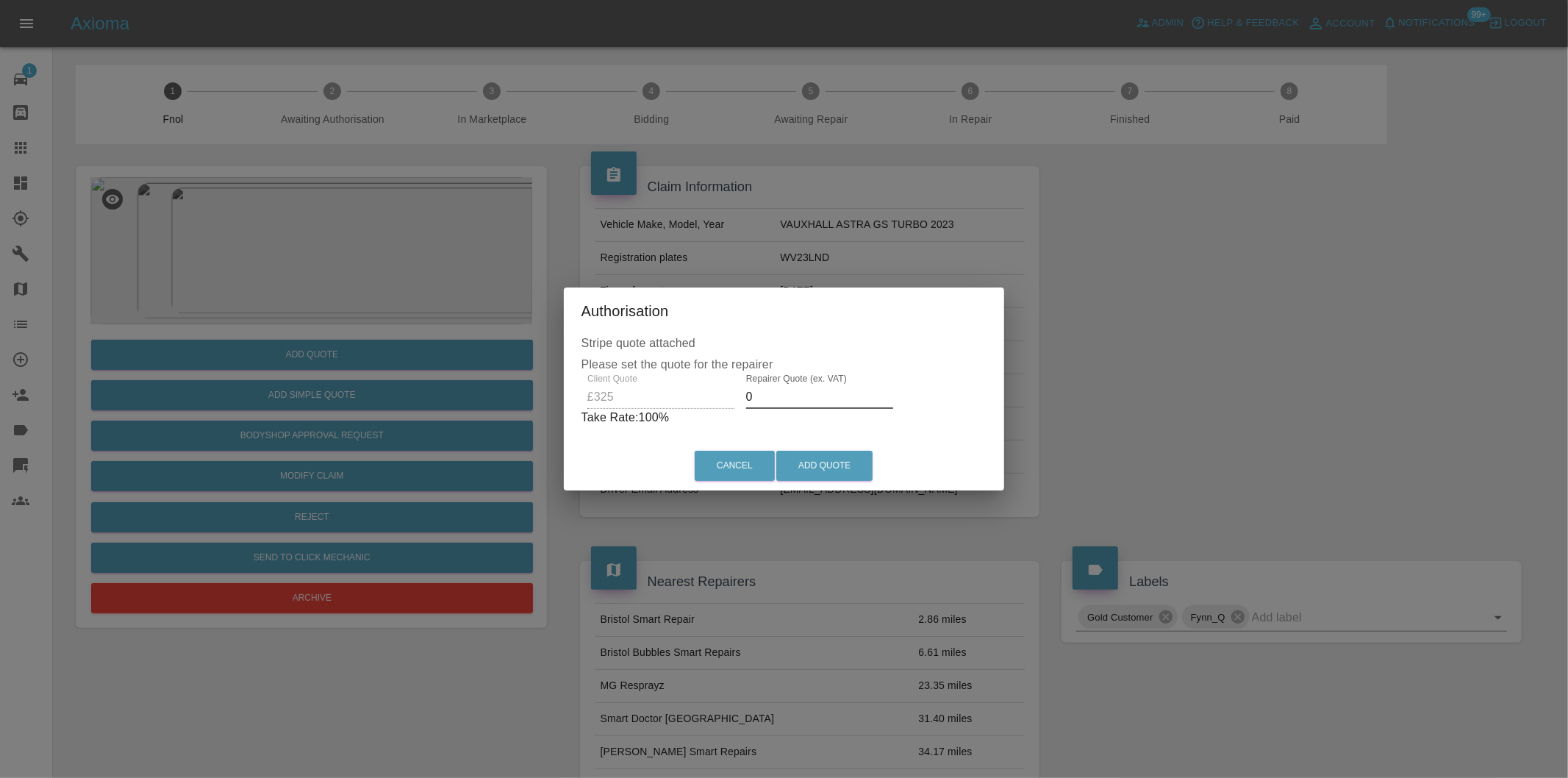
click at [790, 400] on input "0" at bounding box center [819, 397] width 147 height 23
type input "0210"
click at [818, 458] on button "Add Quote" at bounding box center [823, 465] width 96 height 30
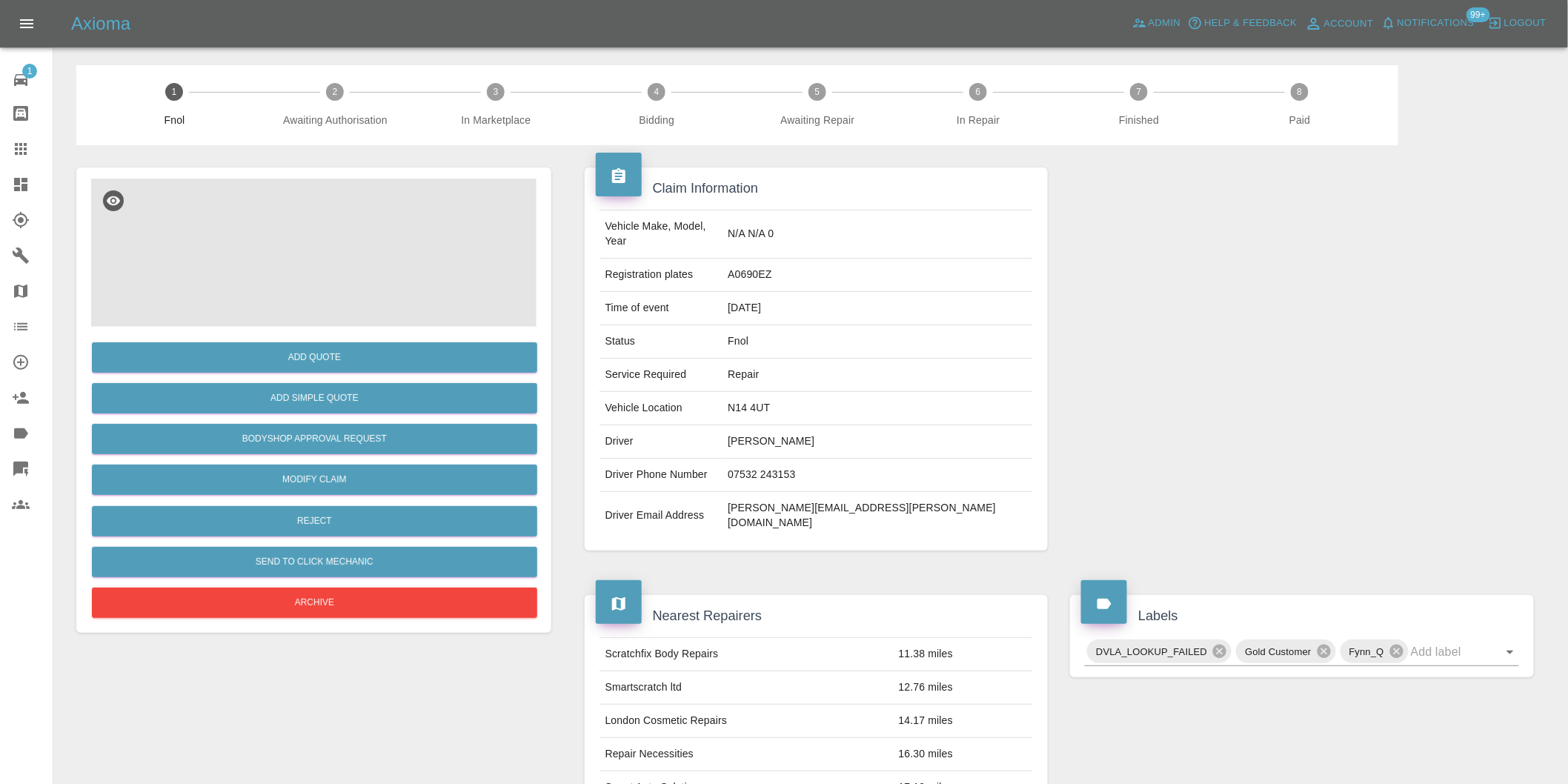
click at [325, 229] on img at bounding box center [314, 252] width 445 height 148
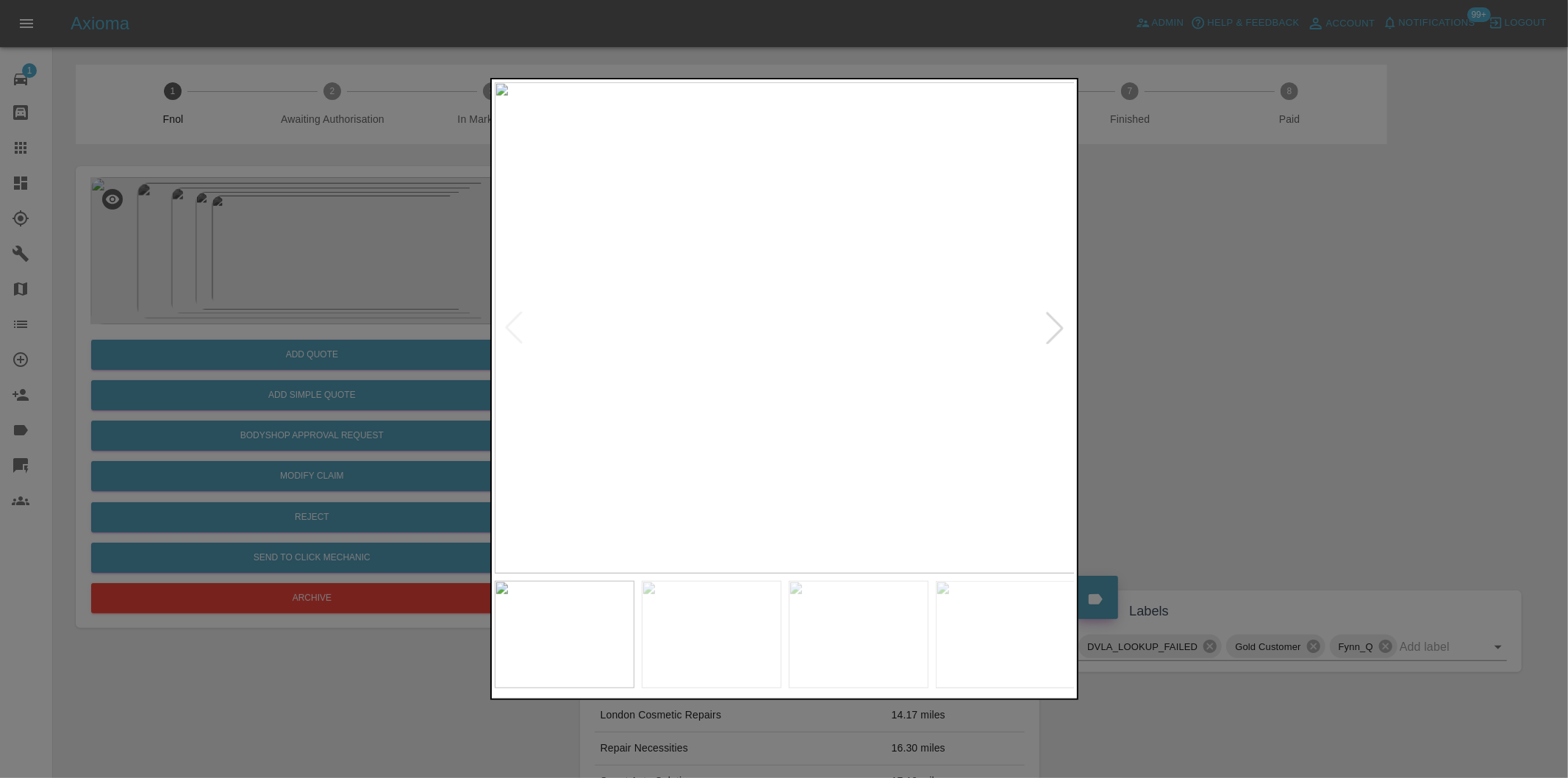
click at [1062, 331] on div at bounding box center [1054, 327] width 32 height 32
click at [1061, 329] on div at bounding box center [1054, 327] width 32 height 32
drag, startPoint x: 1236, startPoint y: 347, endPoint x: 1041, endPoint y: 337, distance: 195.3
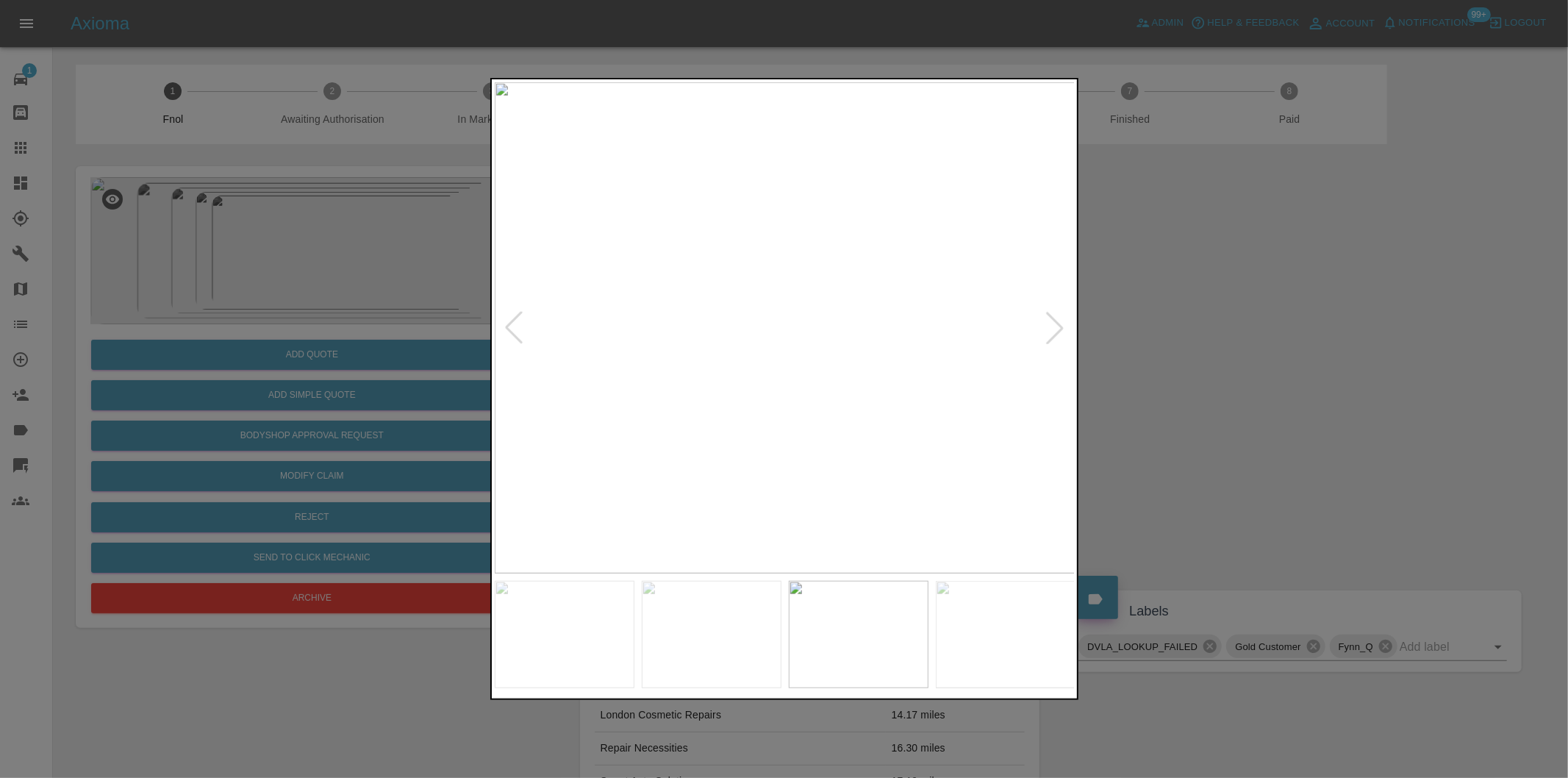
click at [1042, 337] on div at bounding box center [784, 389] width 1568 height 778
click at [1053, 325] on div at bounding box center [1054, 327] width 32 height 32
click at [1053, 325] on img at bounding box center [784, 328] width 581 height 491
drag, startPoint x: 1227, startPoint y: 353, endPoint x: 888, endPoint y: 425, distance: 346.6
click at [1226, 353] on div at bounding box center [784, 389] width 1568 height 778
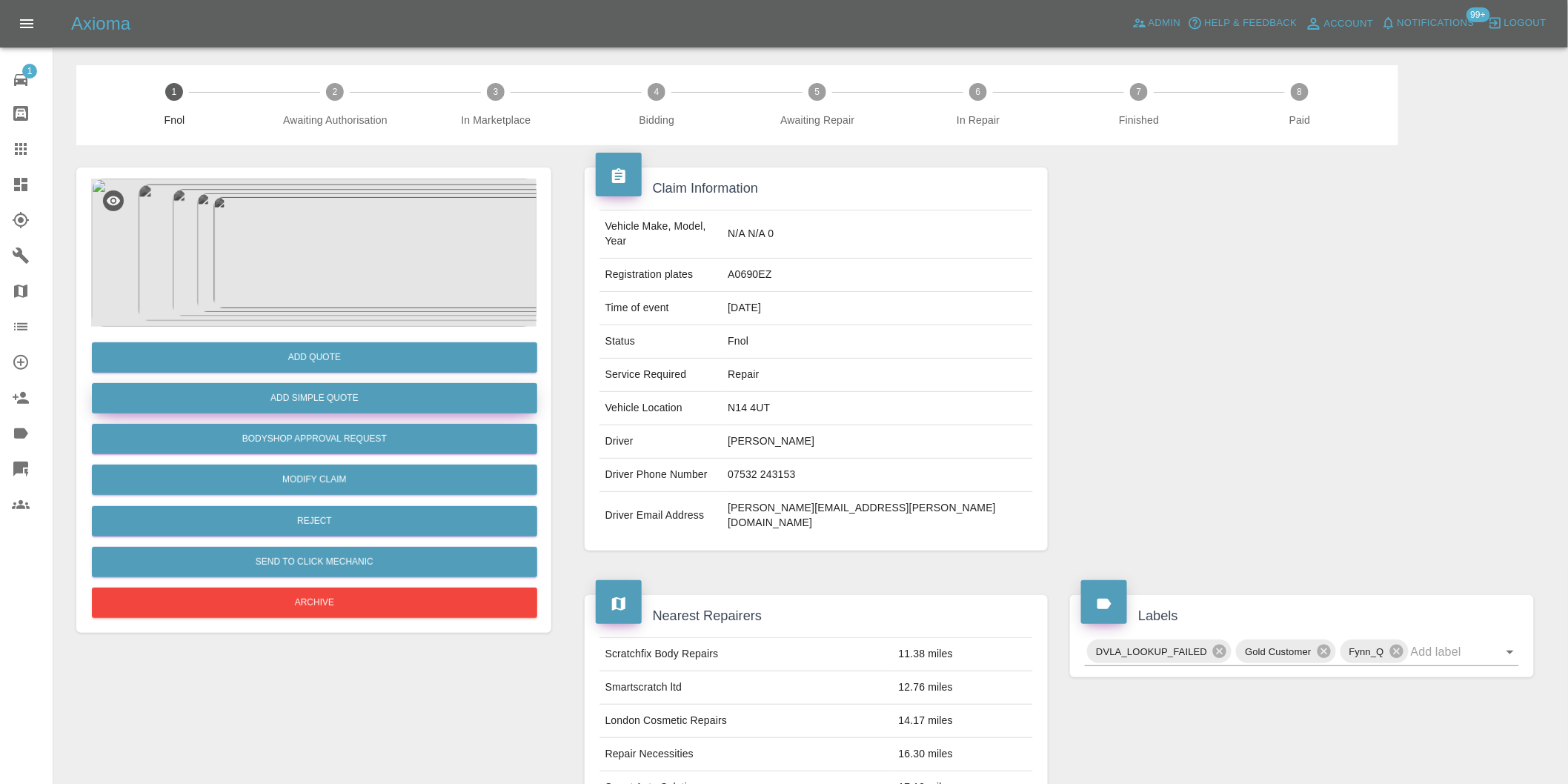
click at [330, 402] on button "Add Simple Quote" at bounding box center [315, 397] width 445 height 30
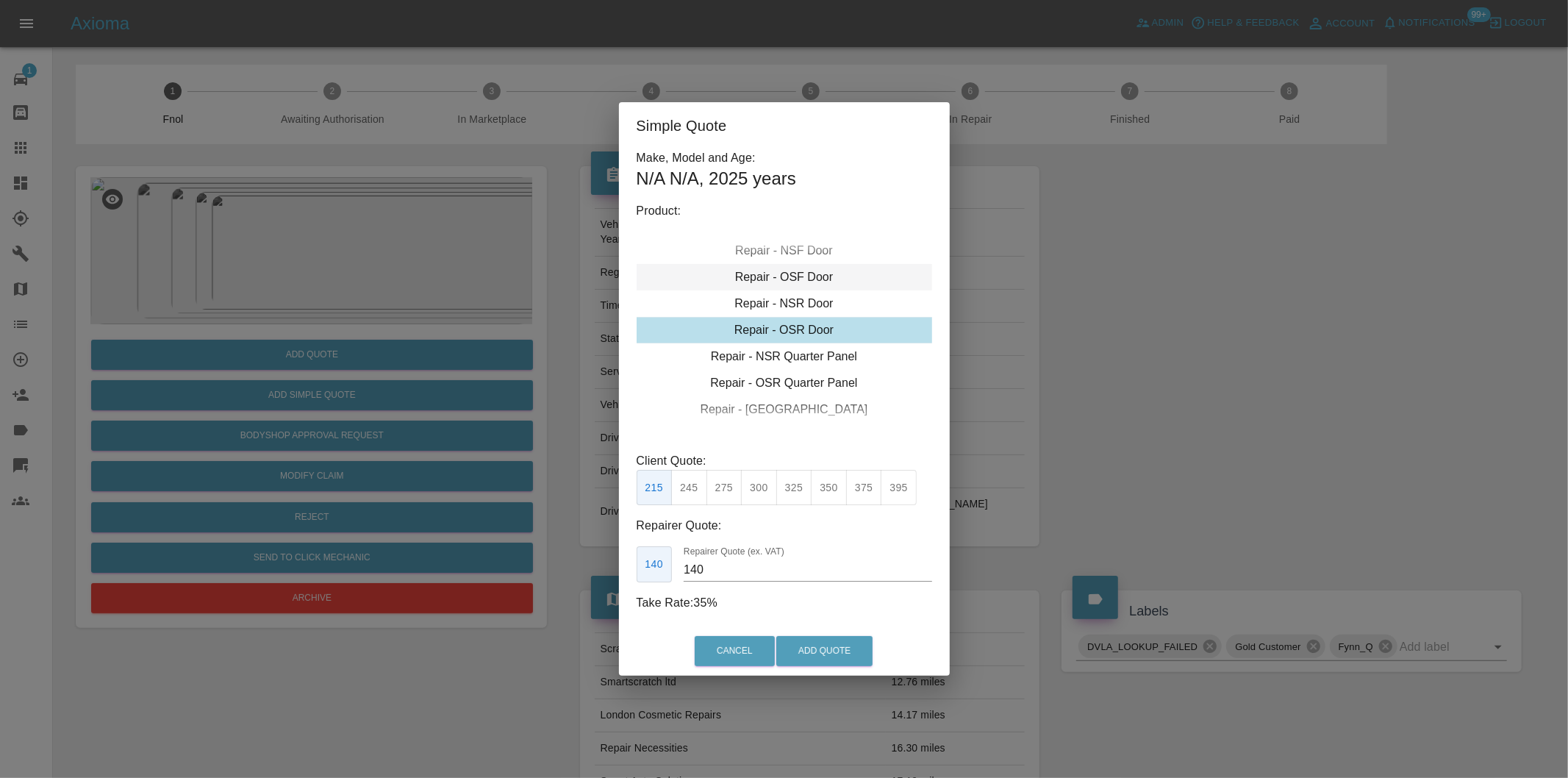
click at [770, 275] on div "Repair - OSF Door" at bounding box center [784, 277] width 296 height 26
drag, startPoint x: 693, startPoint y: 480, endPoint x: 731, endPoint y: 524, distance: 58.1
click at [693, 482] on button "245" at bounding box center [688, 488] width 36 height 36
type input "160"
click at [795, 649] on button "Add Quote" at bounding box center [823, 650] width 96 height 30
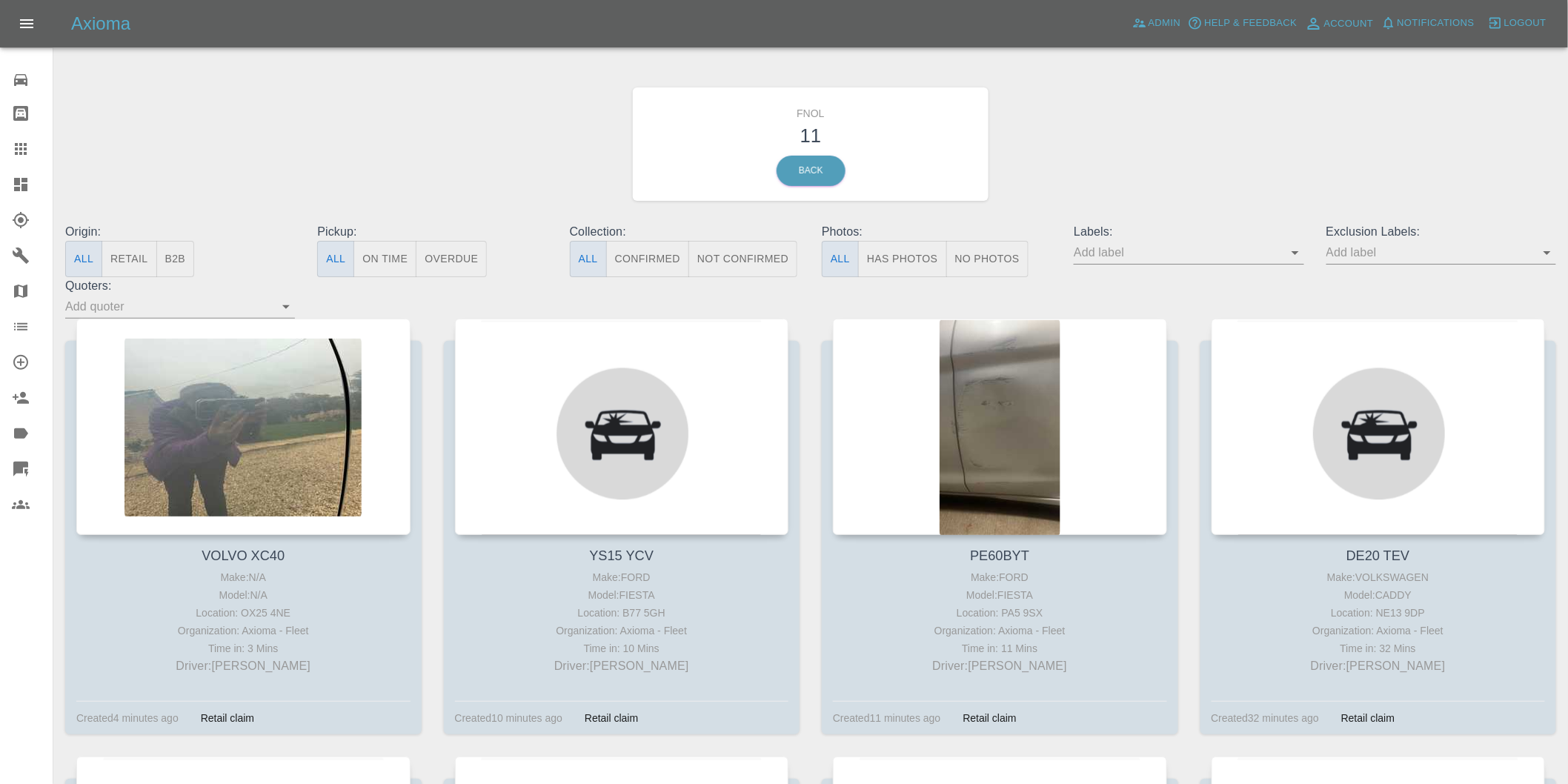
click at [915, 249] on button "Has Photos" at bounding box center [902, 258] width 89 height 36
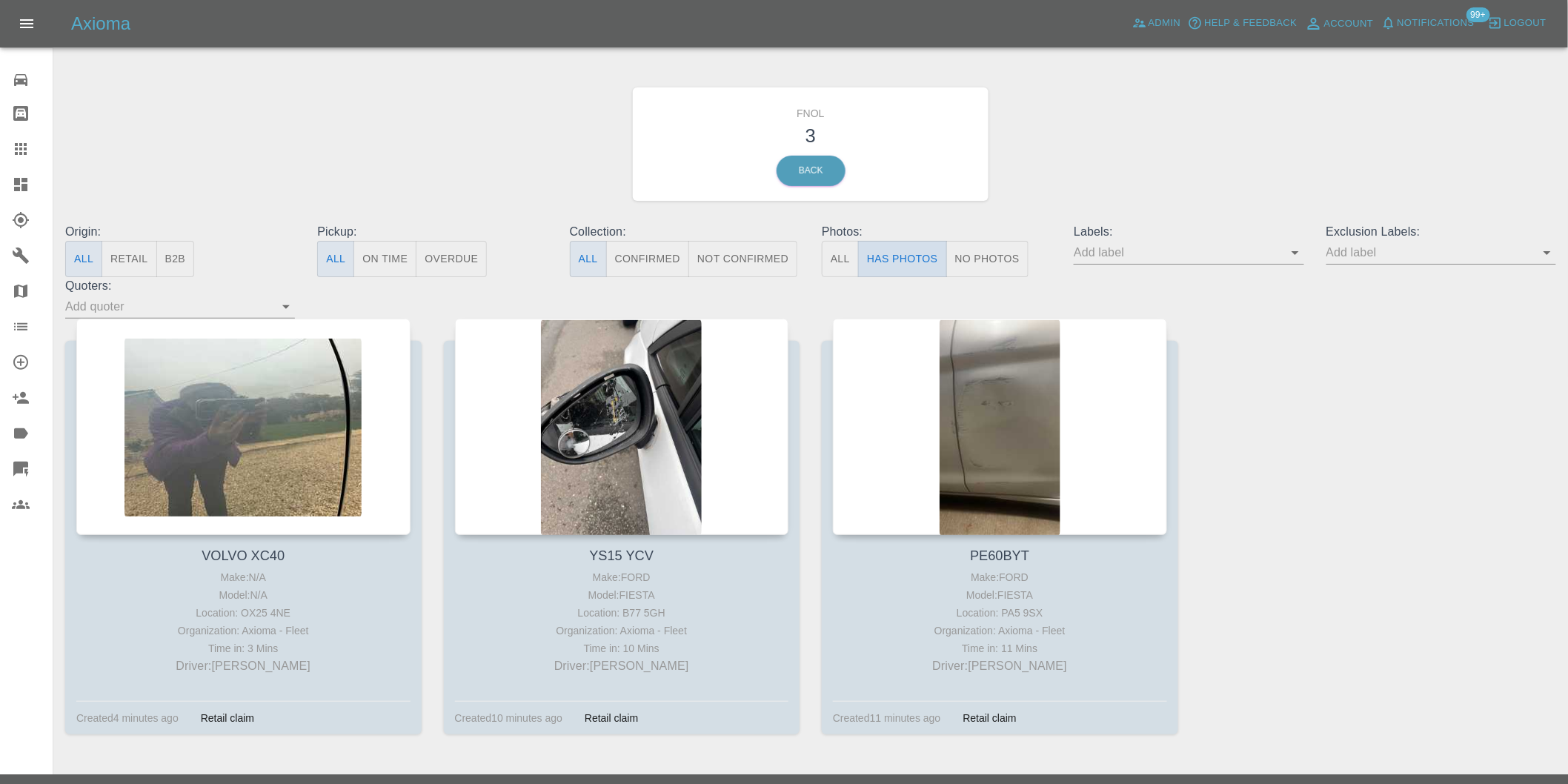
click at [913, 261] on button "Has Photos" at bounding box center [902, 258] width 89 height 36
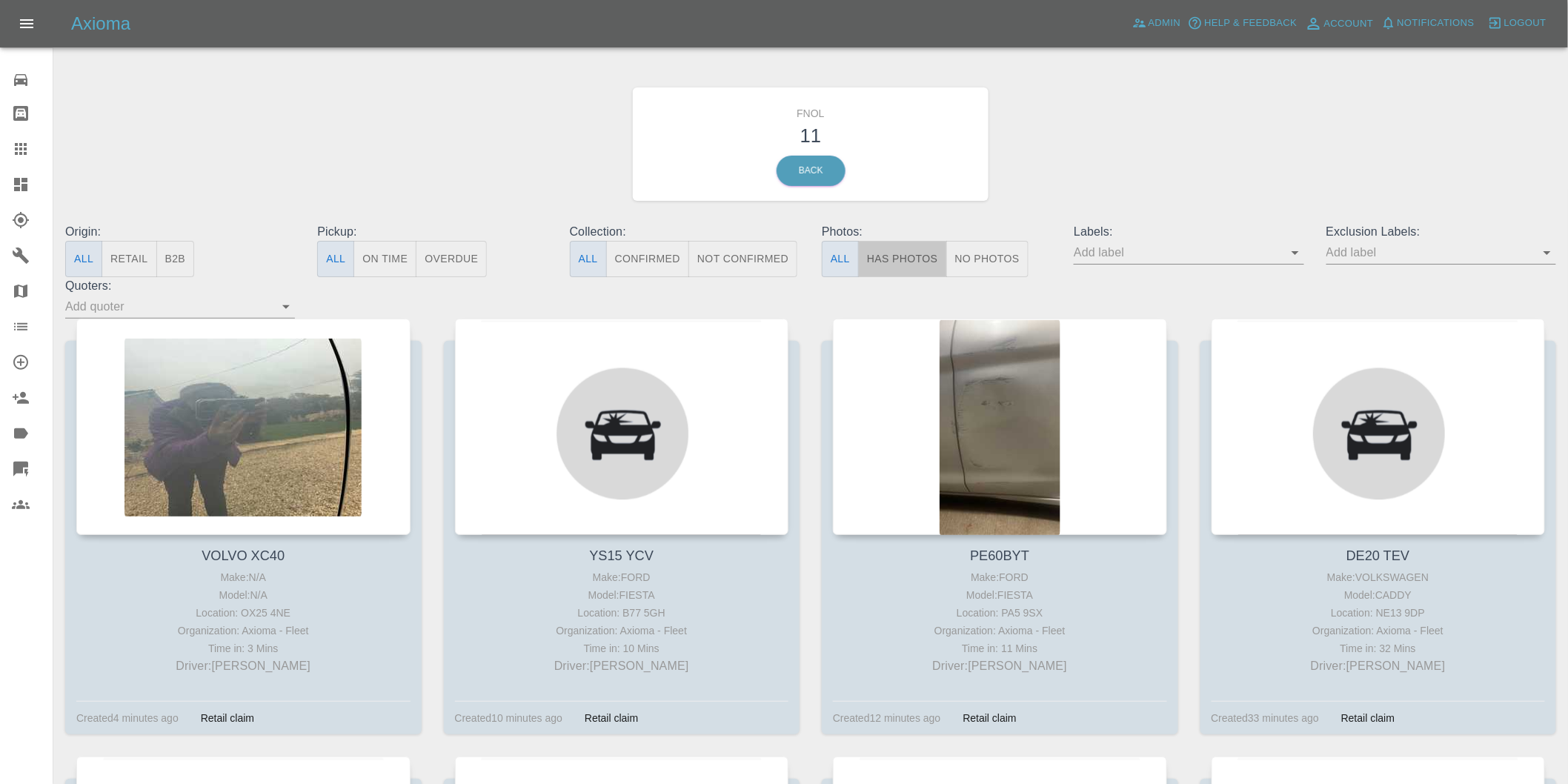
click at [921, 265] on button "Has Photos" at bounding box center [902, 258] width 89 height 36
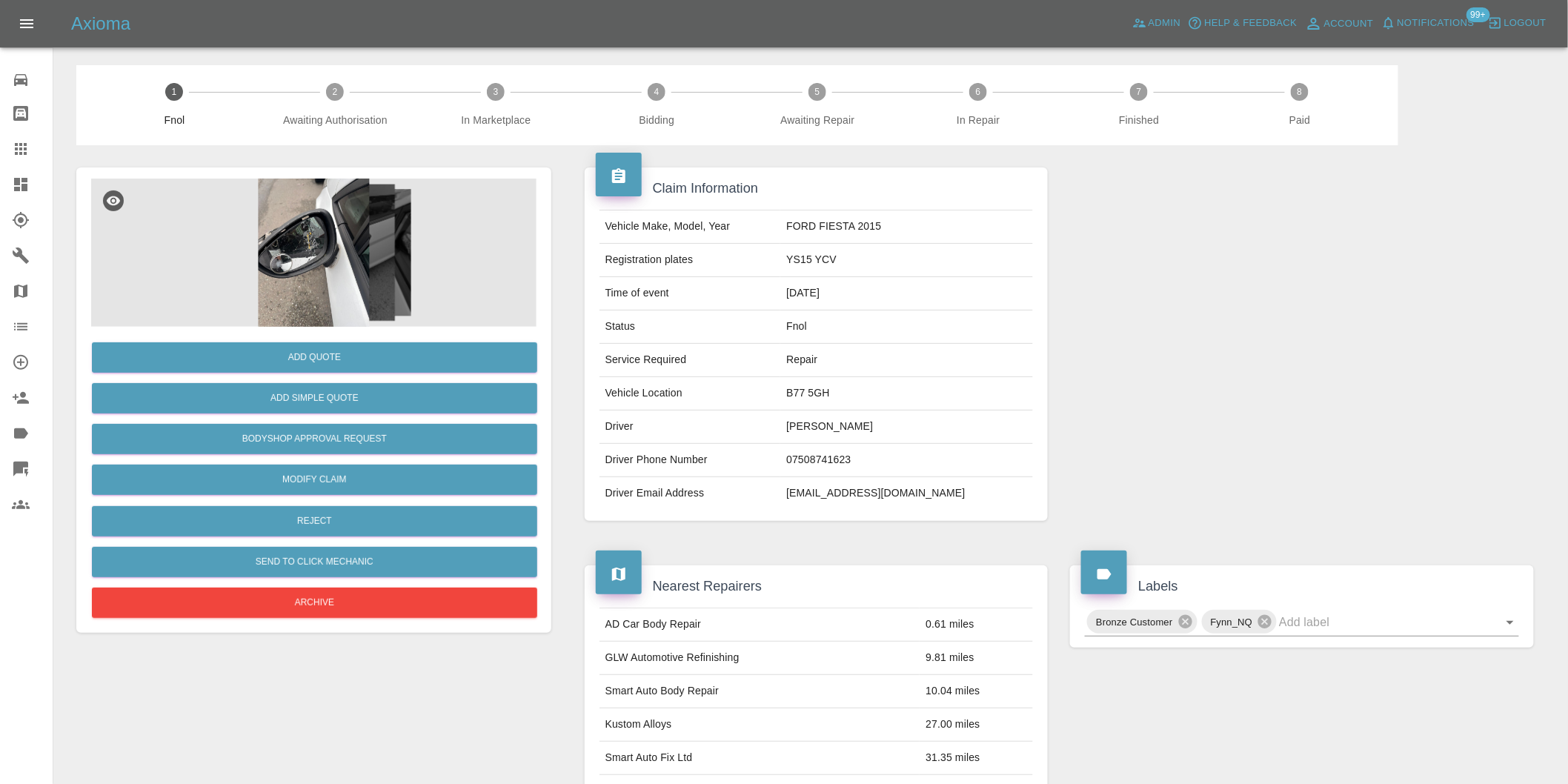
click at [310, 235] on img at bounding box center [314, 252] width 445 height 148
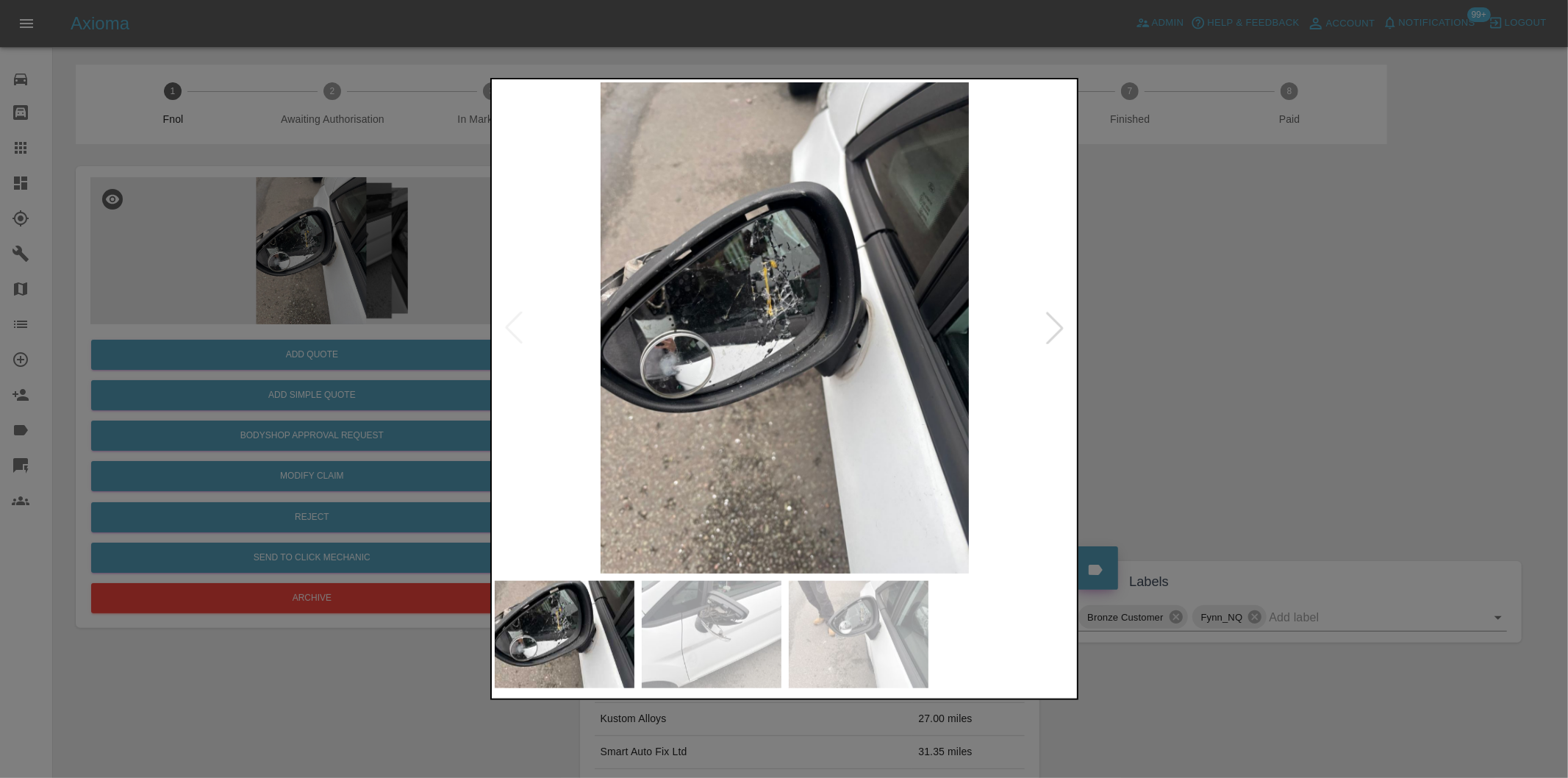
click at [1245, 366] on div at bounding box center [784, 389] width 1568 height 778
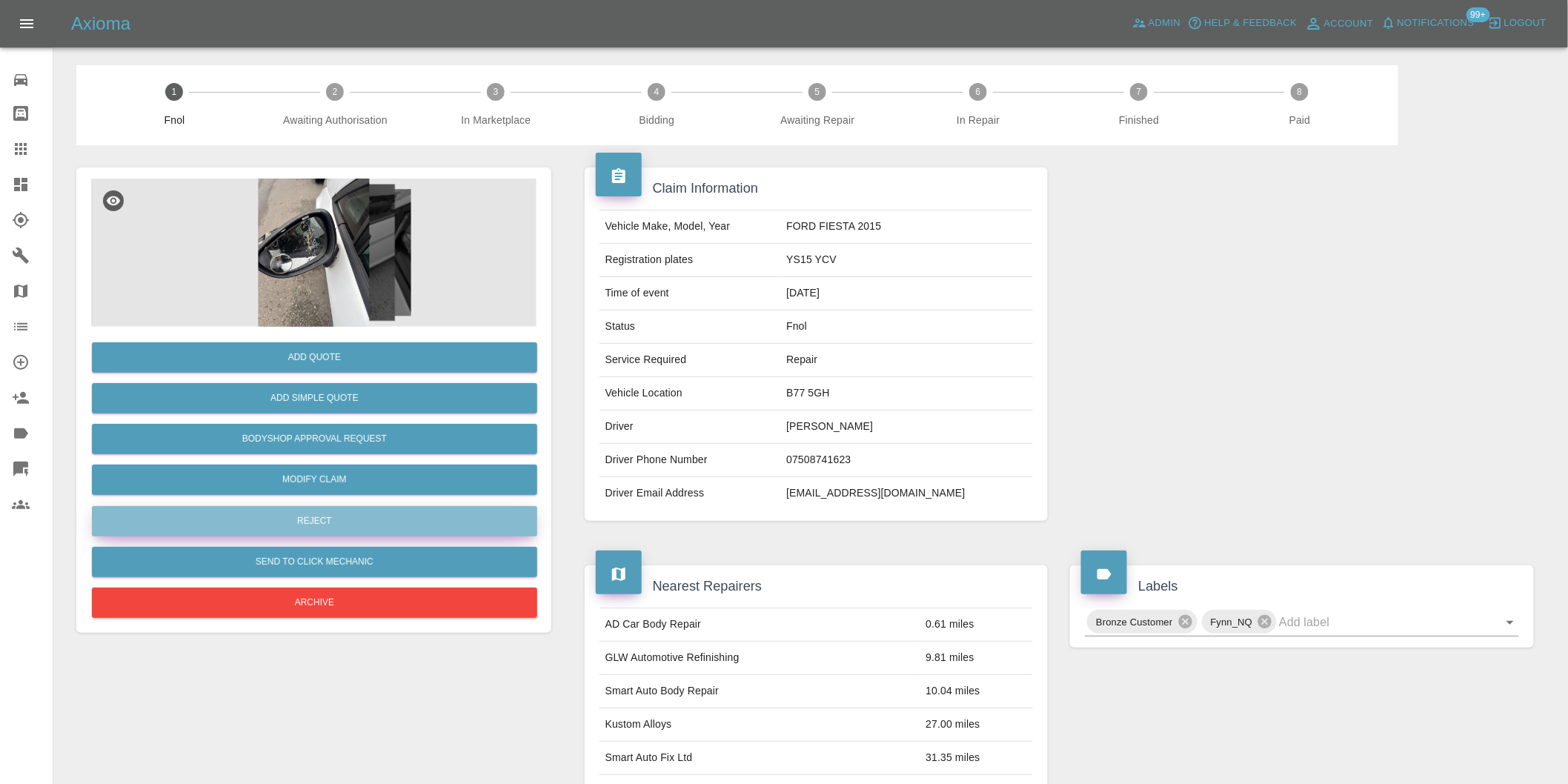
click at [353, 517] on button "Reject" at bounding box center [315, 521] width 445 height 30
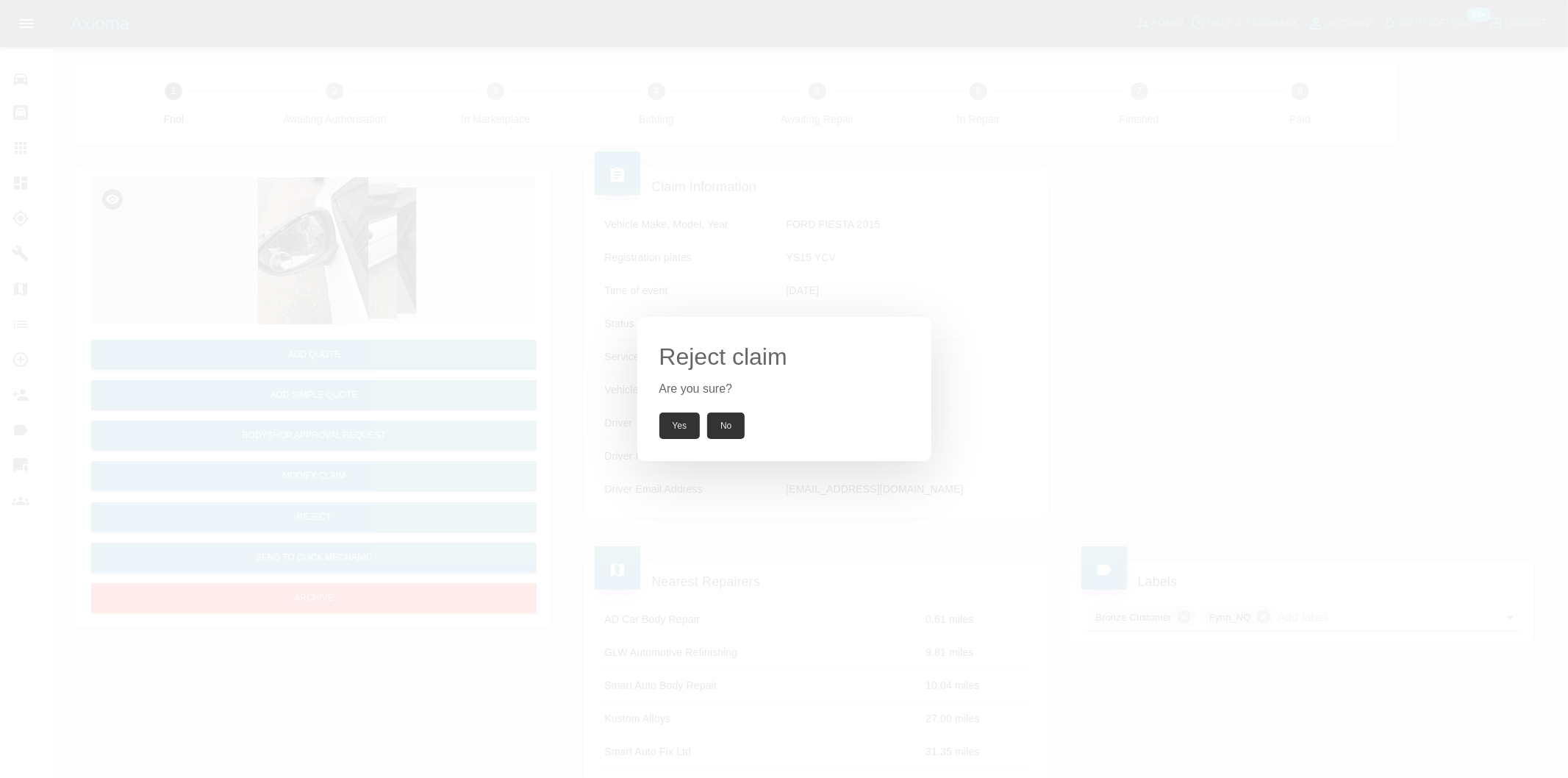
click at [680, 422] on button "Yes" at bounding box center [679, 426] width 41 height 26
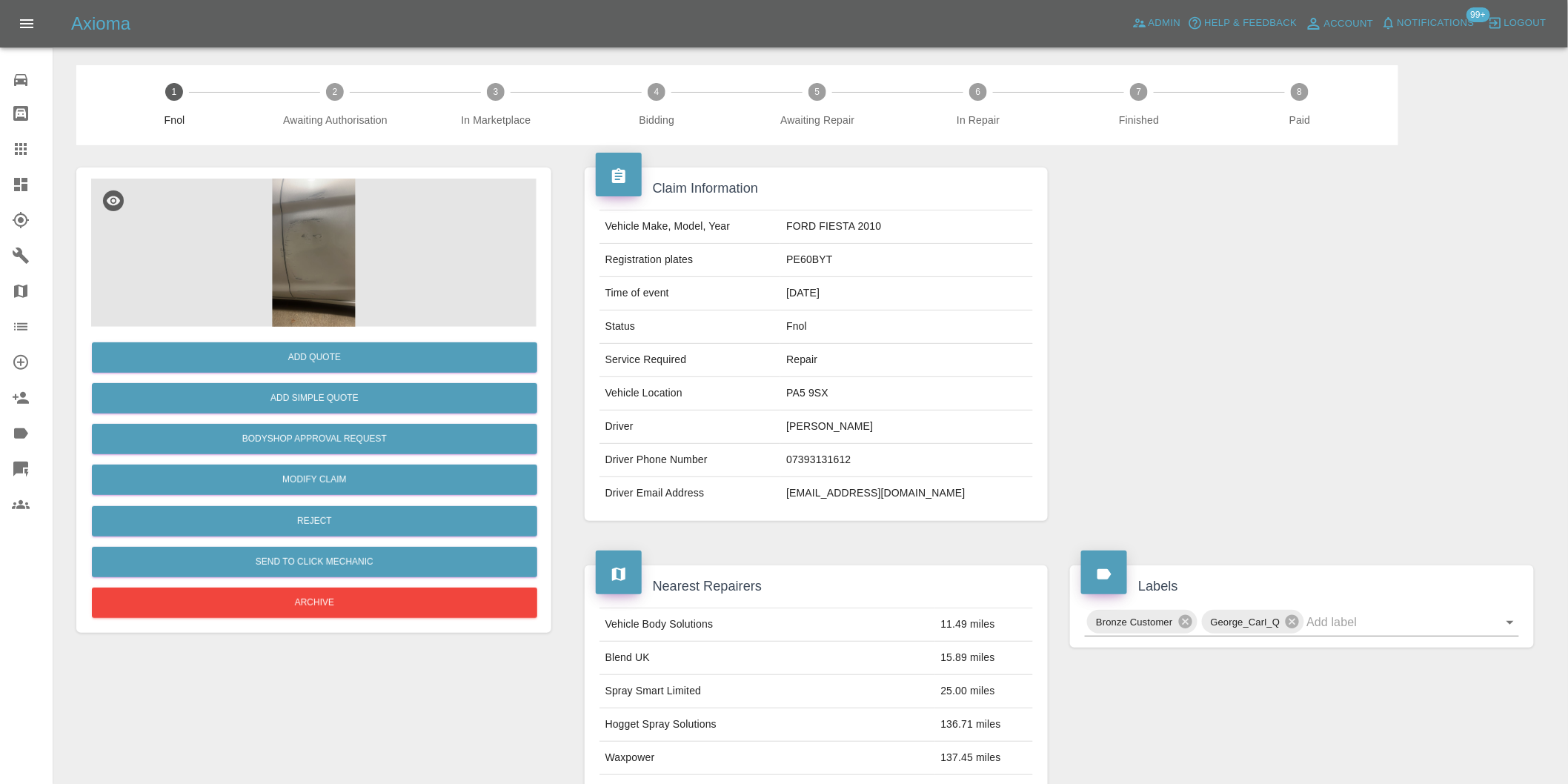
click at [316, 220] on img at bounding box center [314, 252] width 445 height 148
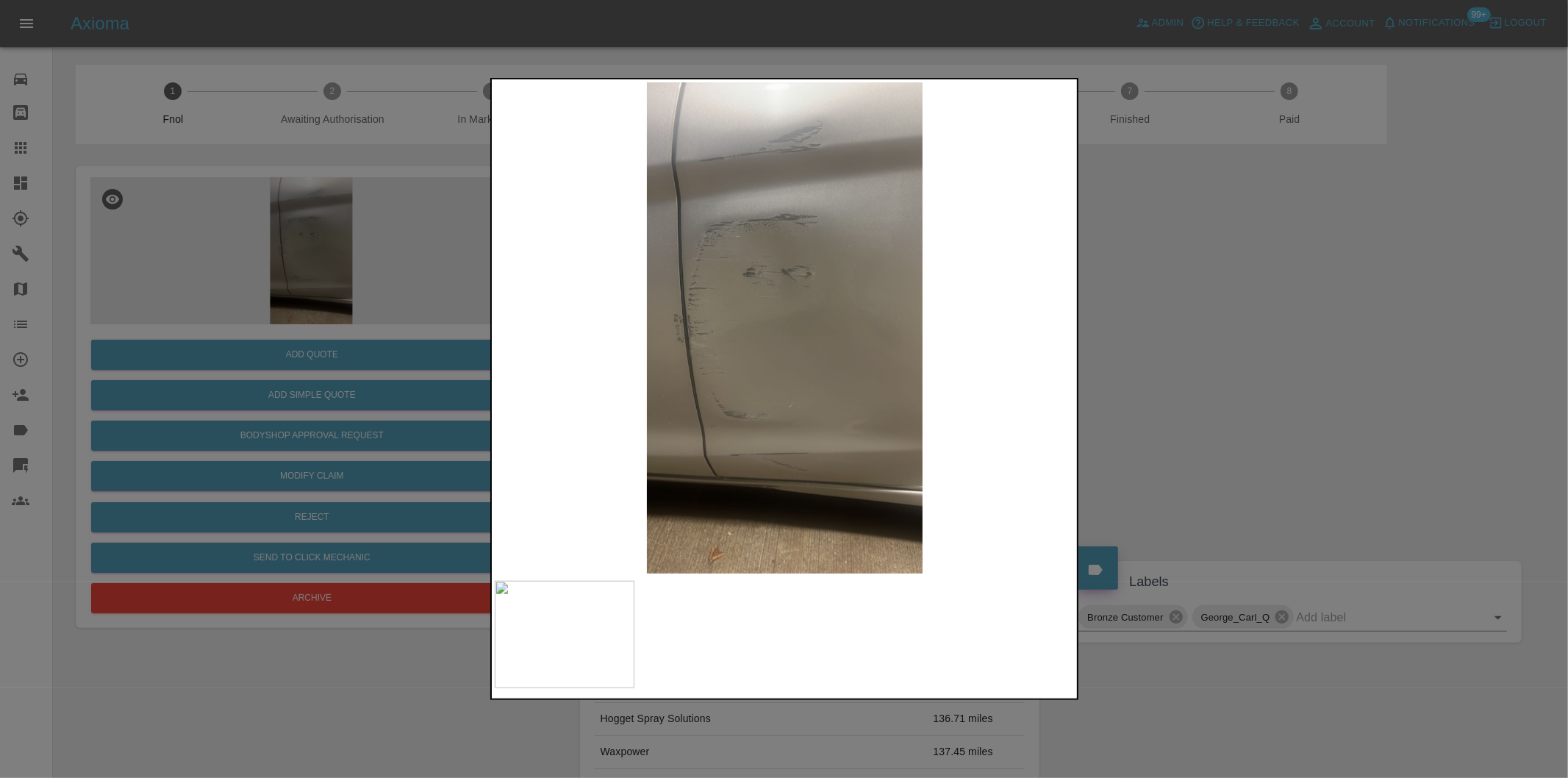
click at [1178, 341] on div at bounding box center [784, 389] width 1568 height 778
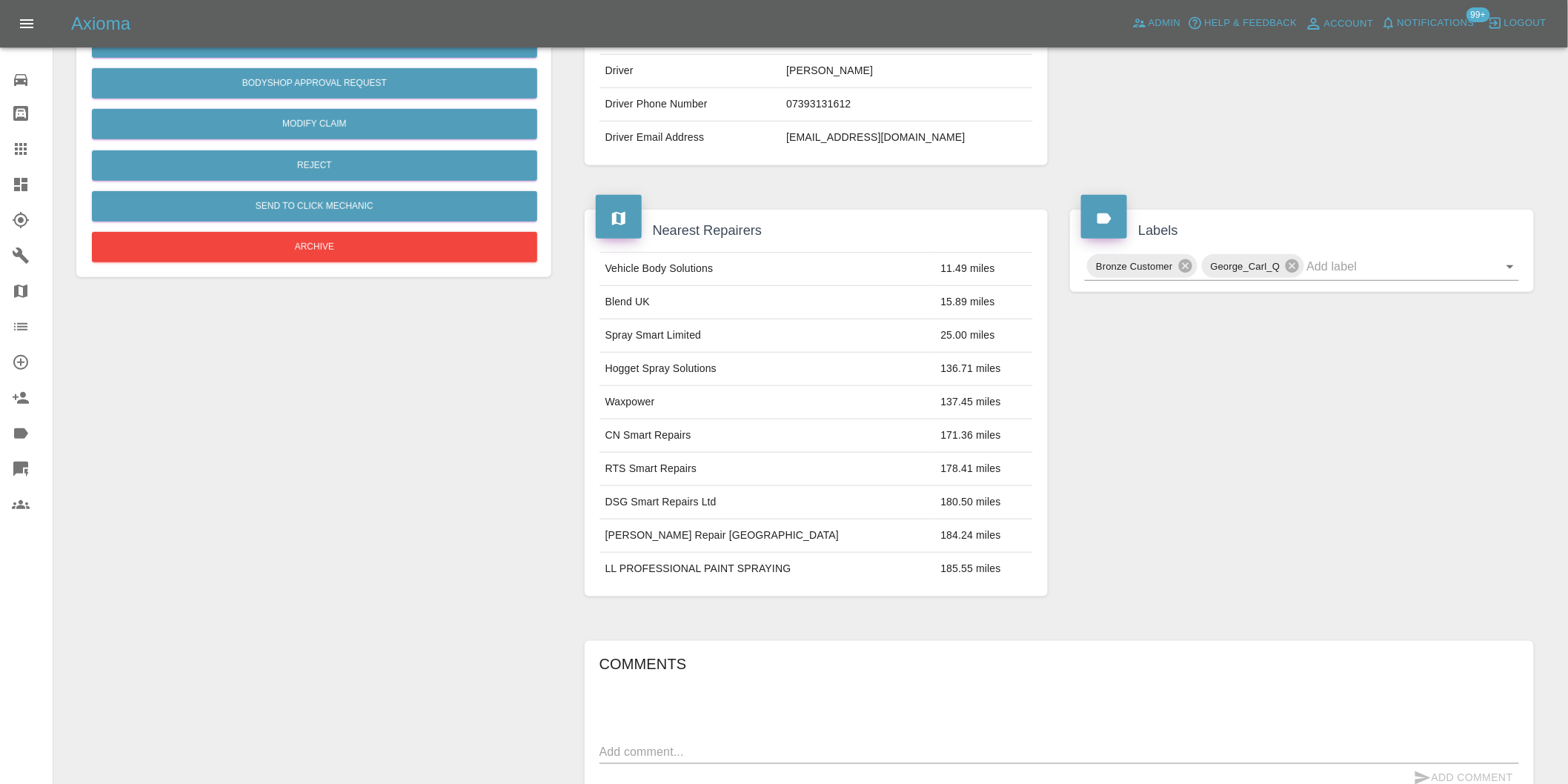
scroll to position [185, 0]
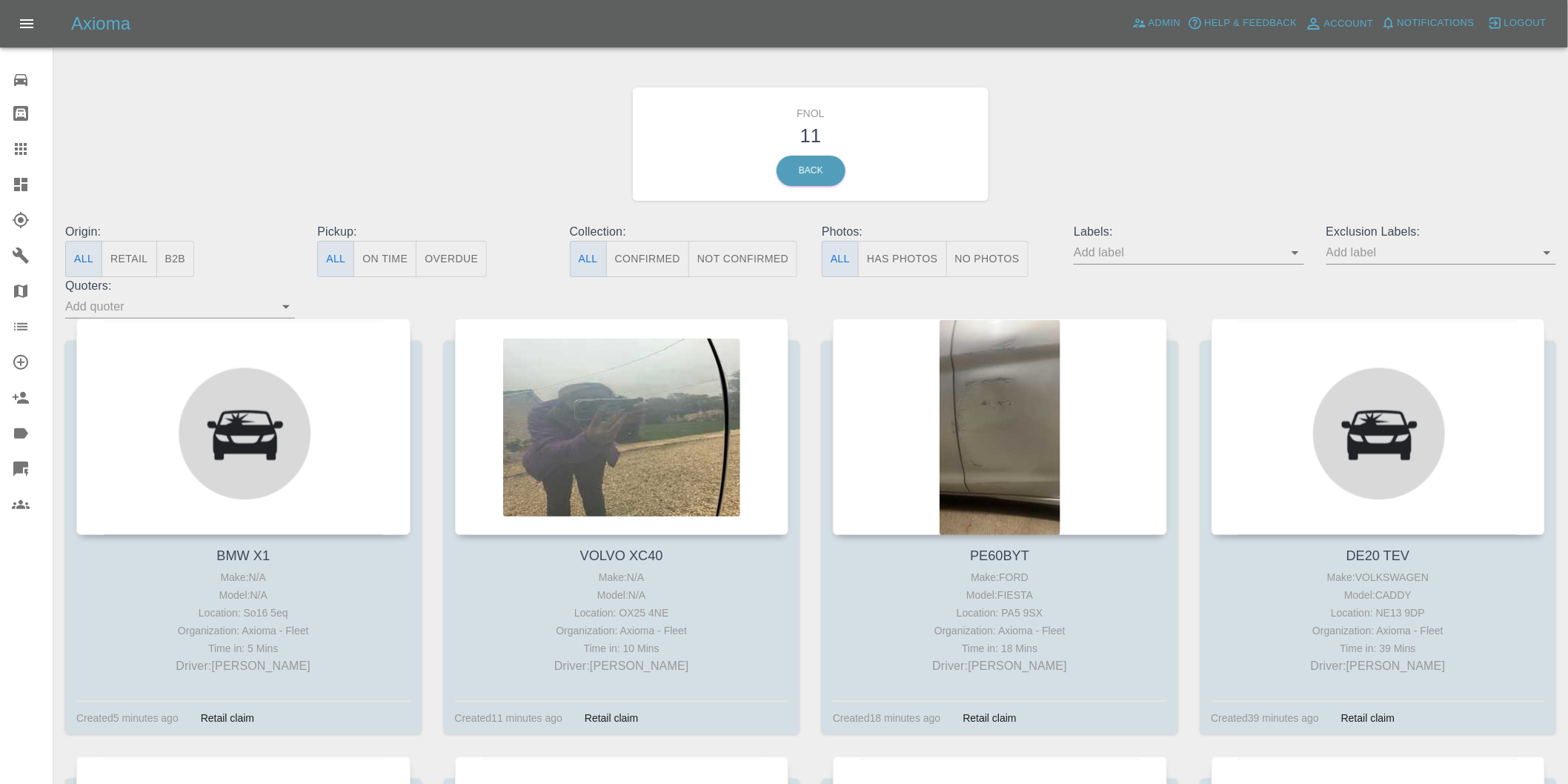
click at [916, 262] on button "Has Photos" at bounding box center [902, 258] width 89 height 36
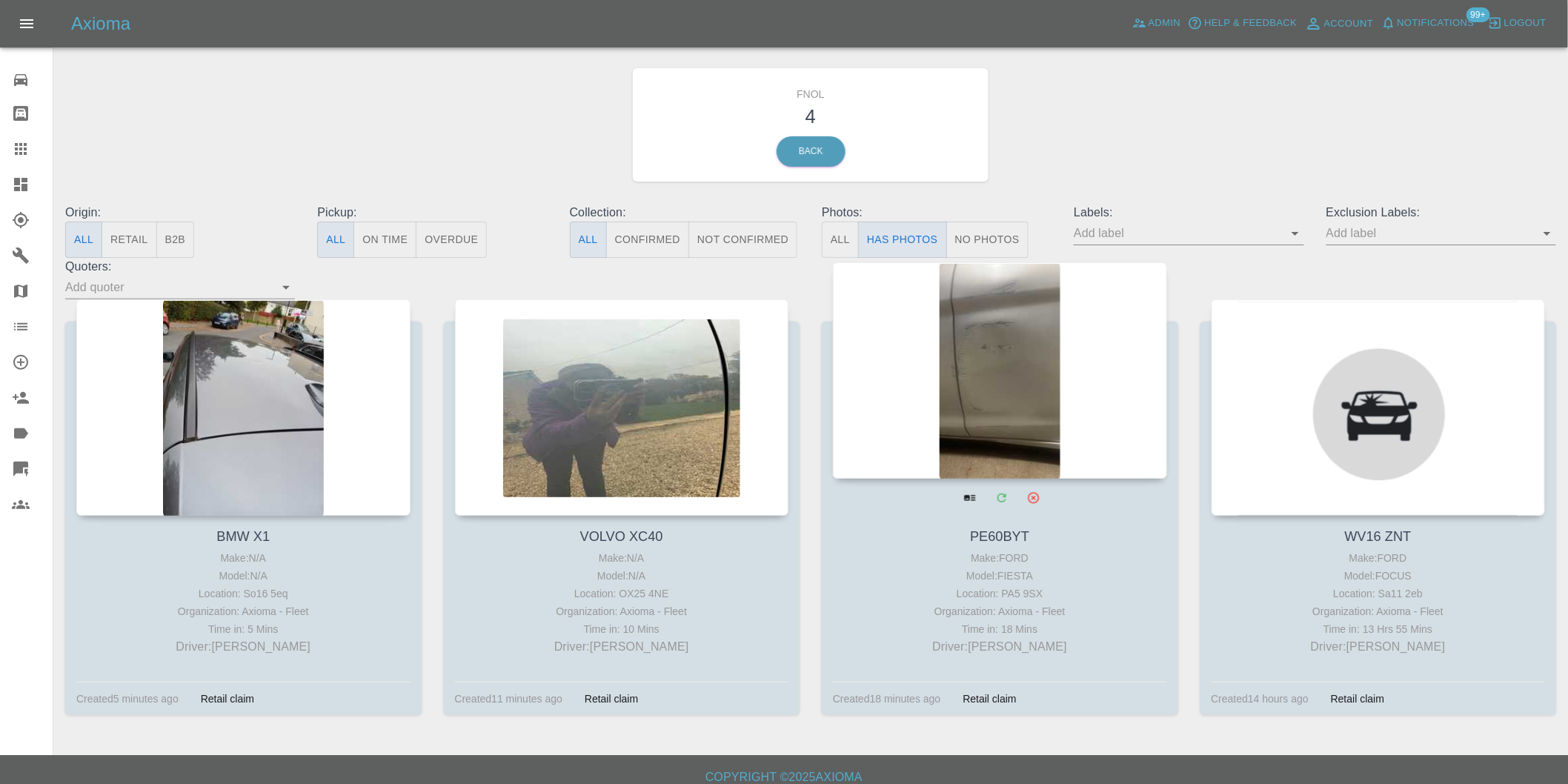
scroll to position [31, 0]
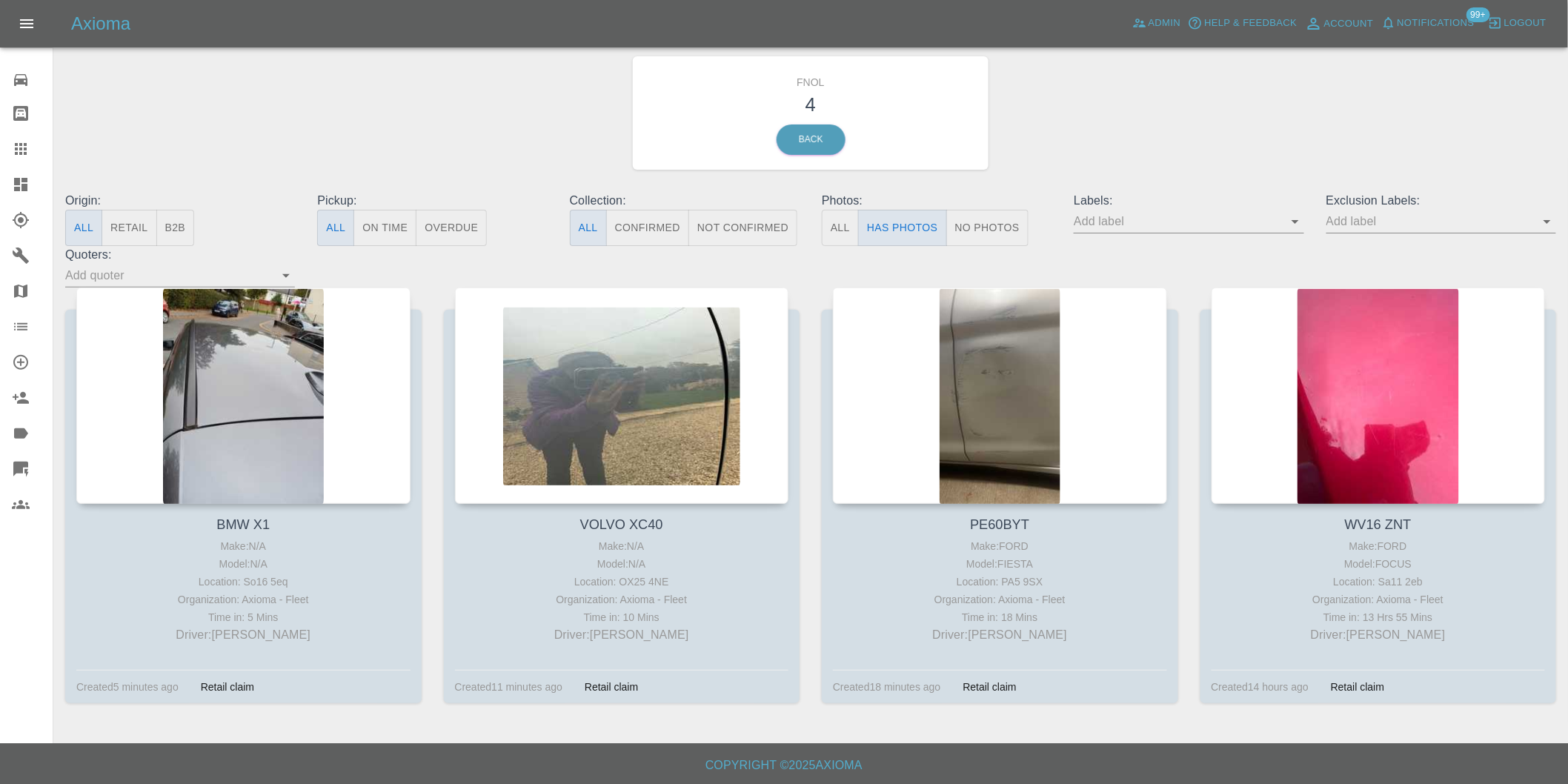
drag, startPoint x: 1548, startPoint y: 213, endPoint x: 1549, endPoint y: 228, distance: 15.0
click at [1547, 213] on icon "Open" at bounding box center [1547, 222] width 18 height 18
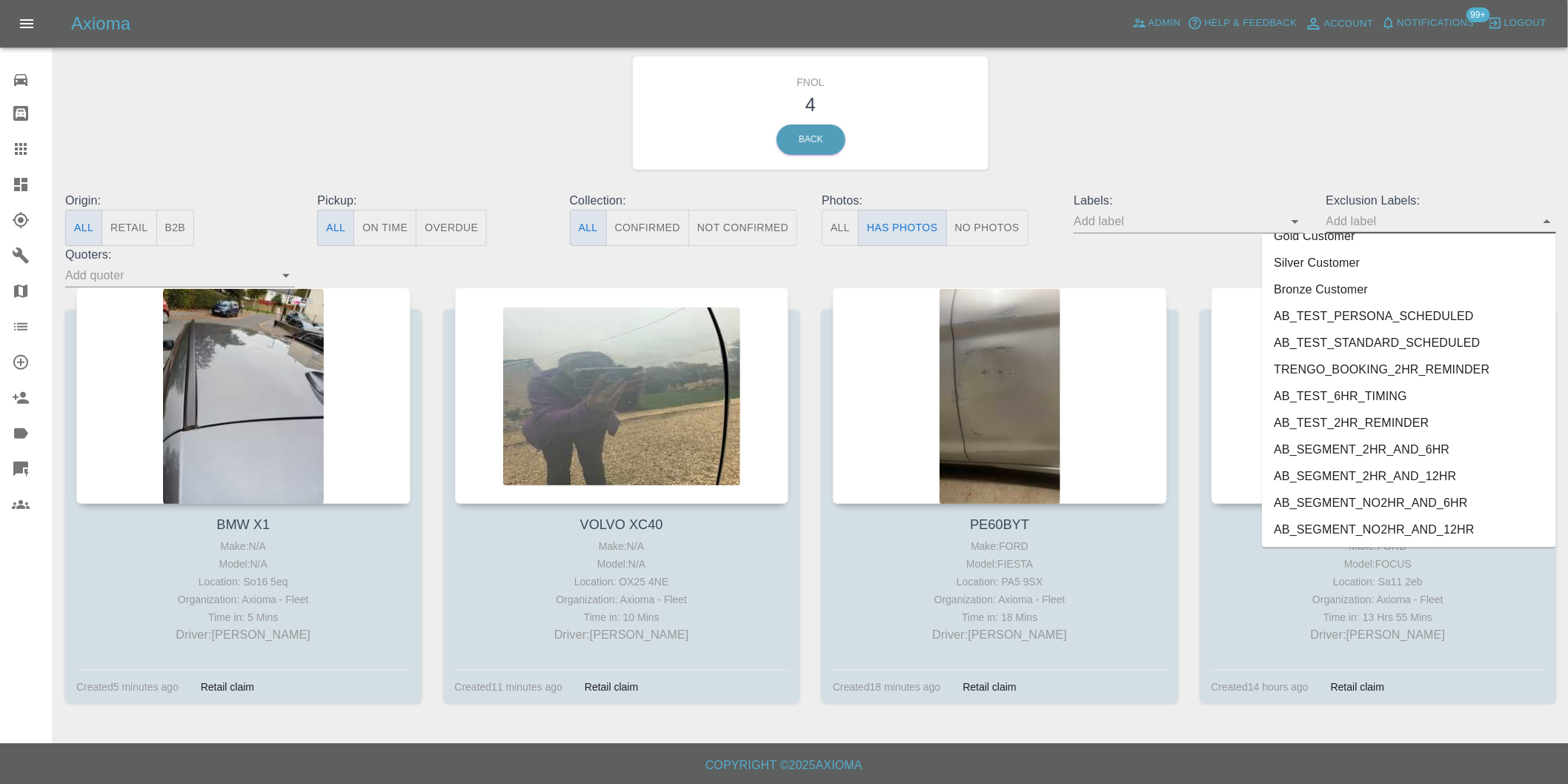
scroll to position [3218, 0]
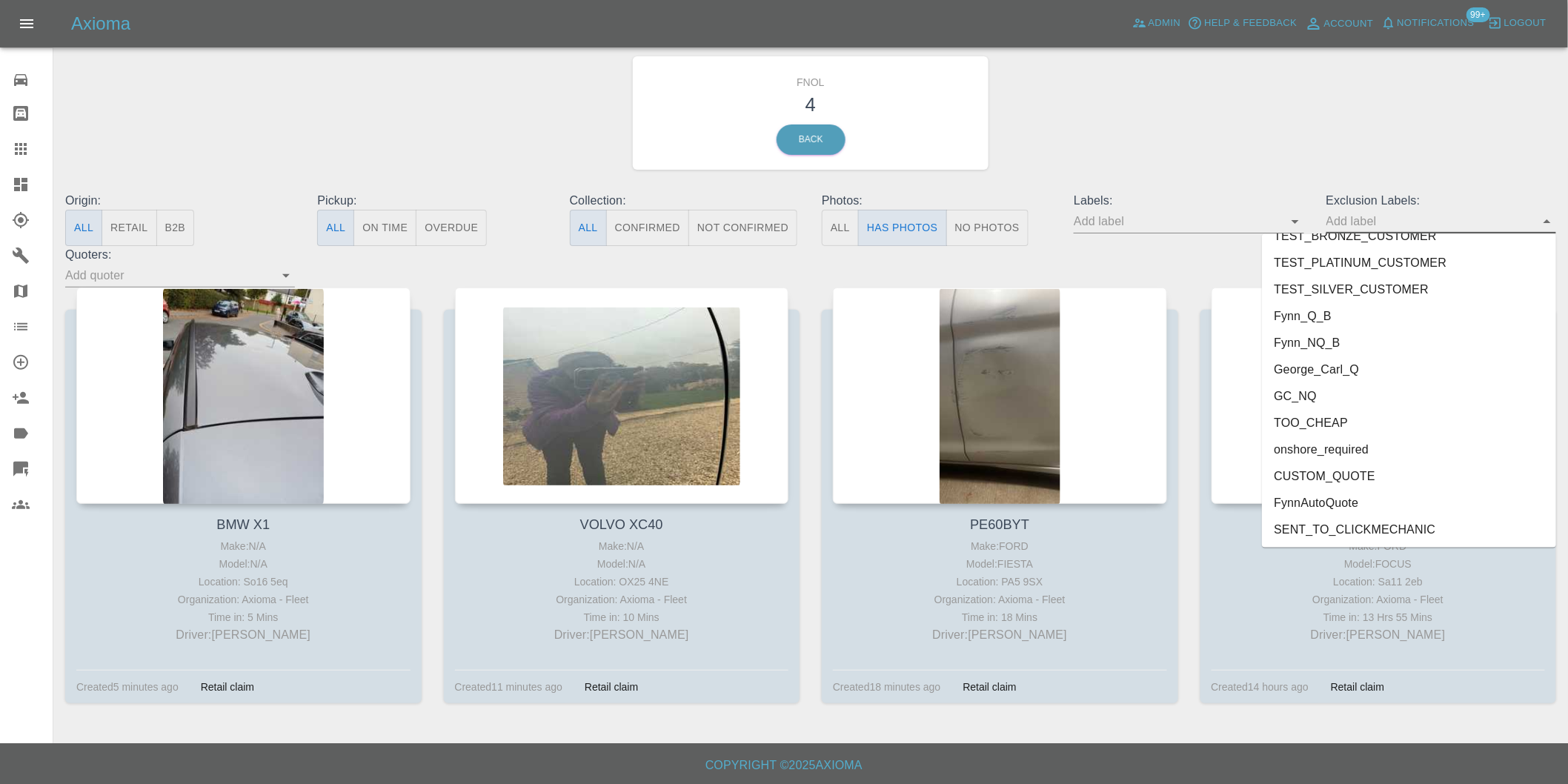
click at [1358, 365] on li "George_Carl_Q" at bounding box center [1409, 369] width 294 height 26
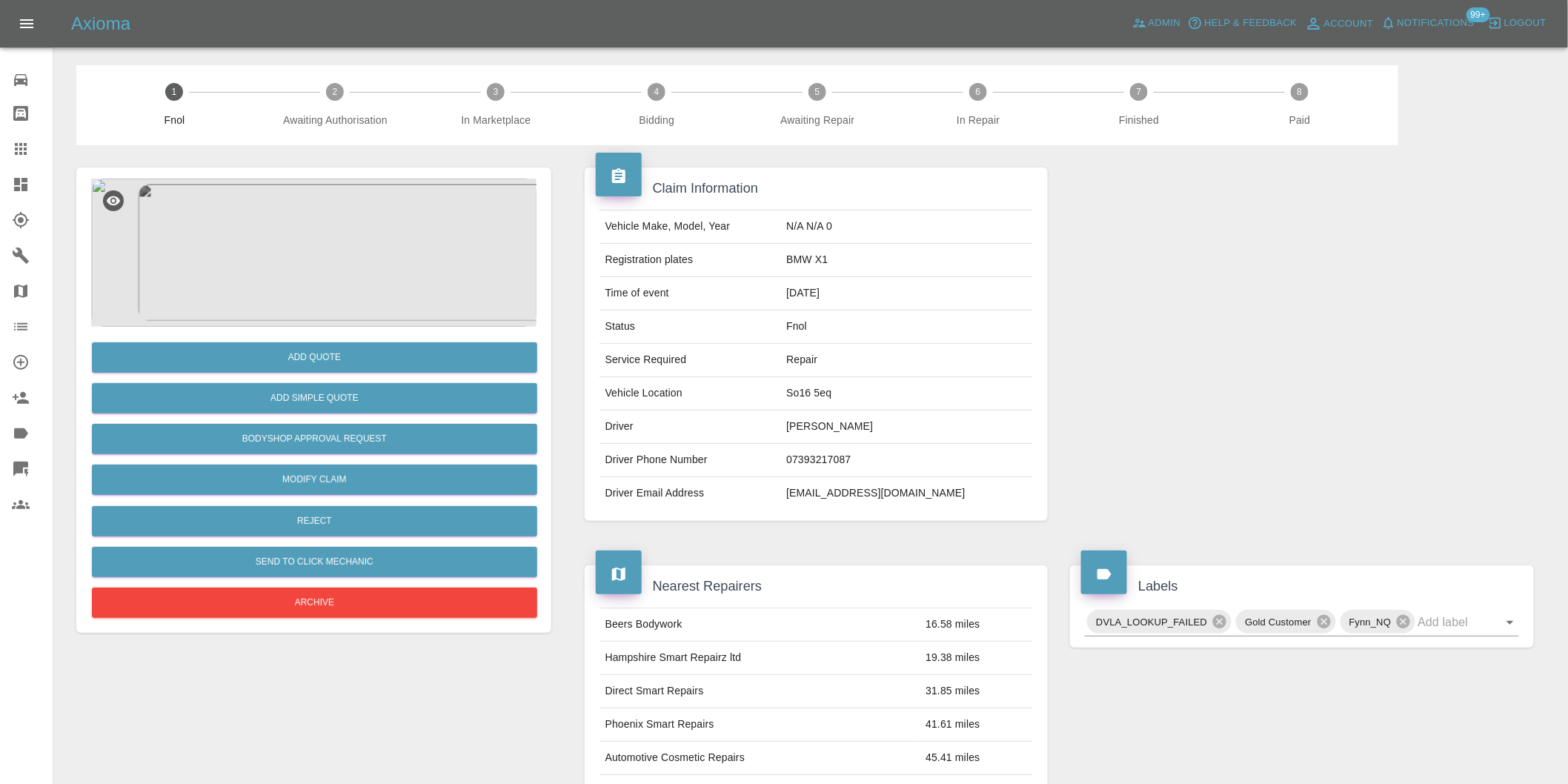
click at [305, 237] on img at bounding box center [314, 252] width 445 height 148
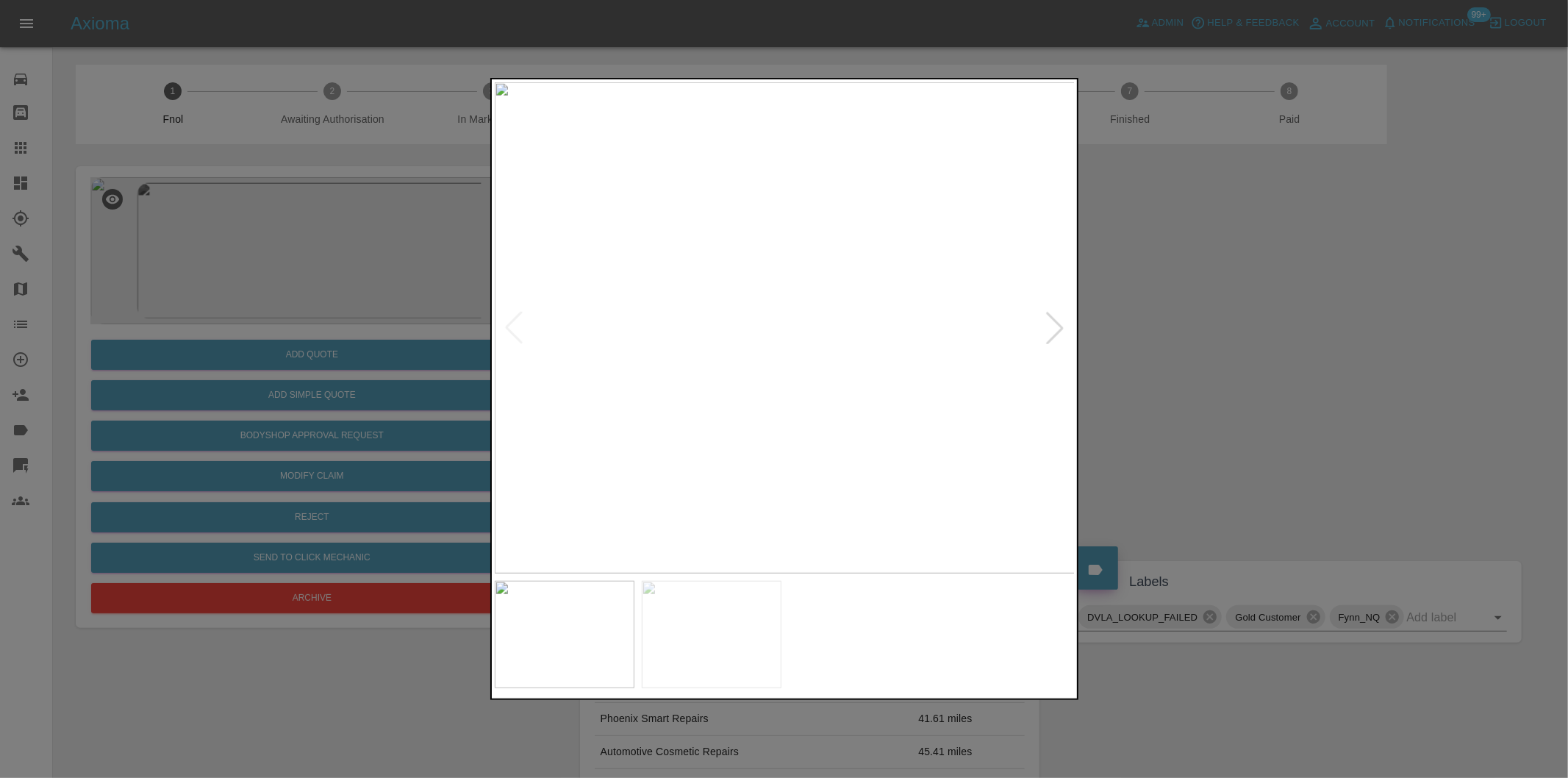
click at [1047, 329] on div at bounding box center [1054, 327] width 32 height 32
click at [1211, 326] on div at bounding box center [784, 389] width 1568 height 778
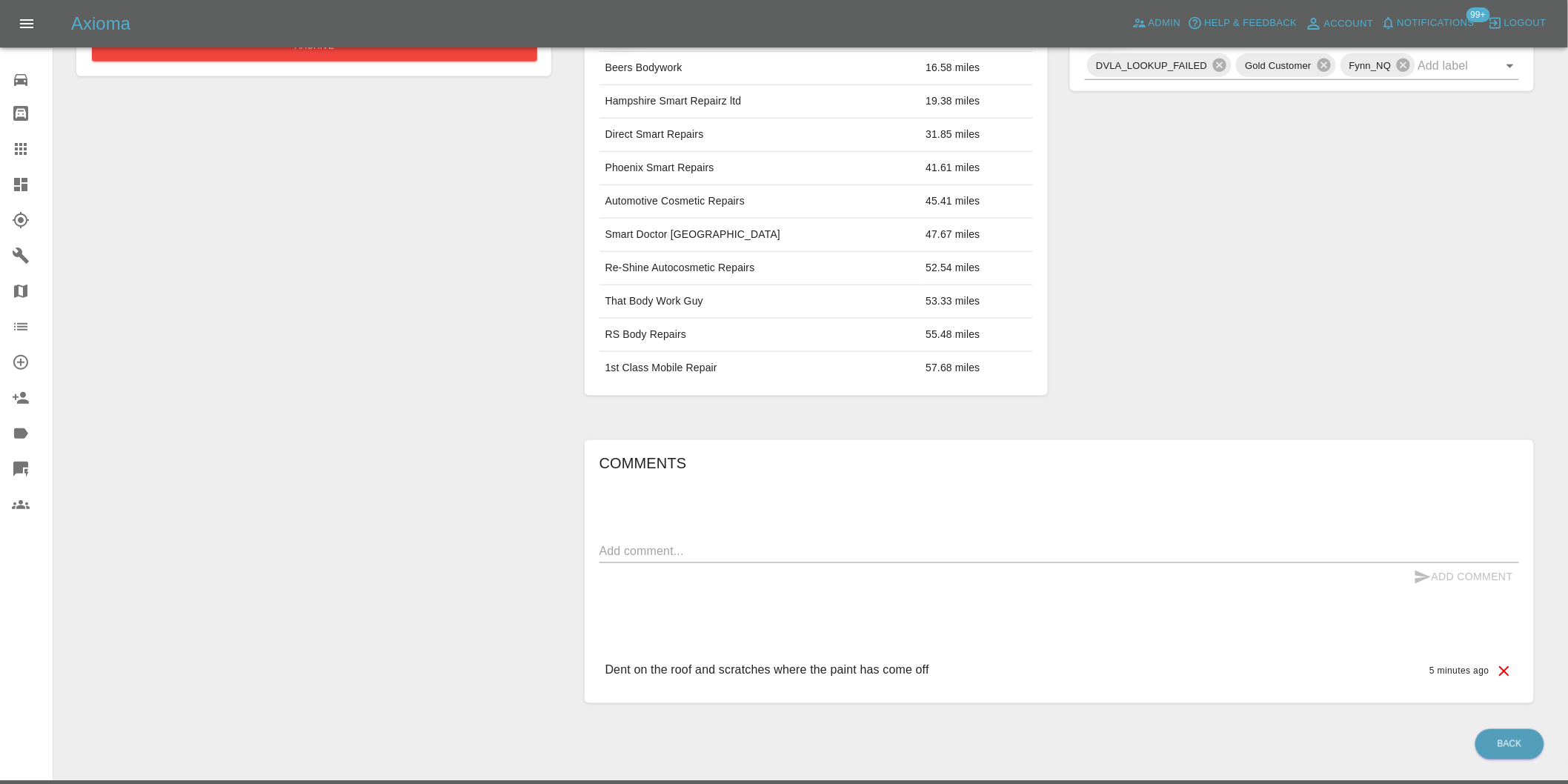
scroll to position [102, 0]
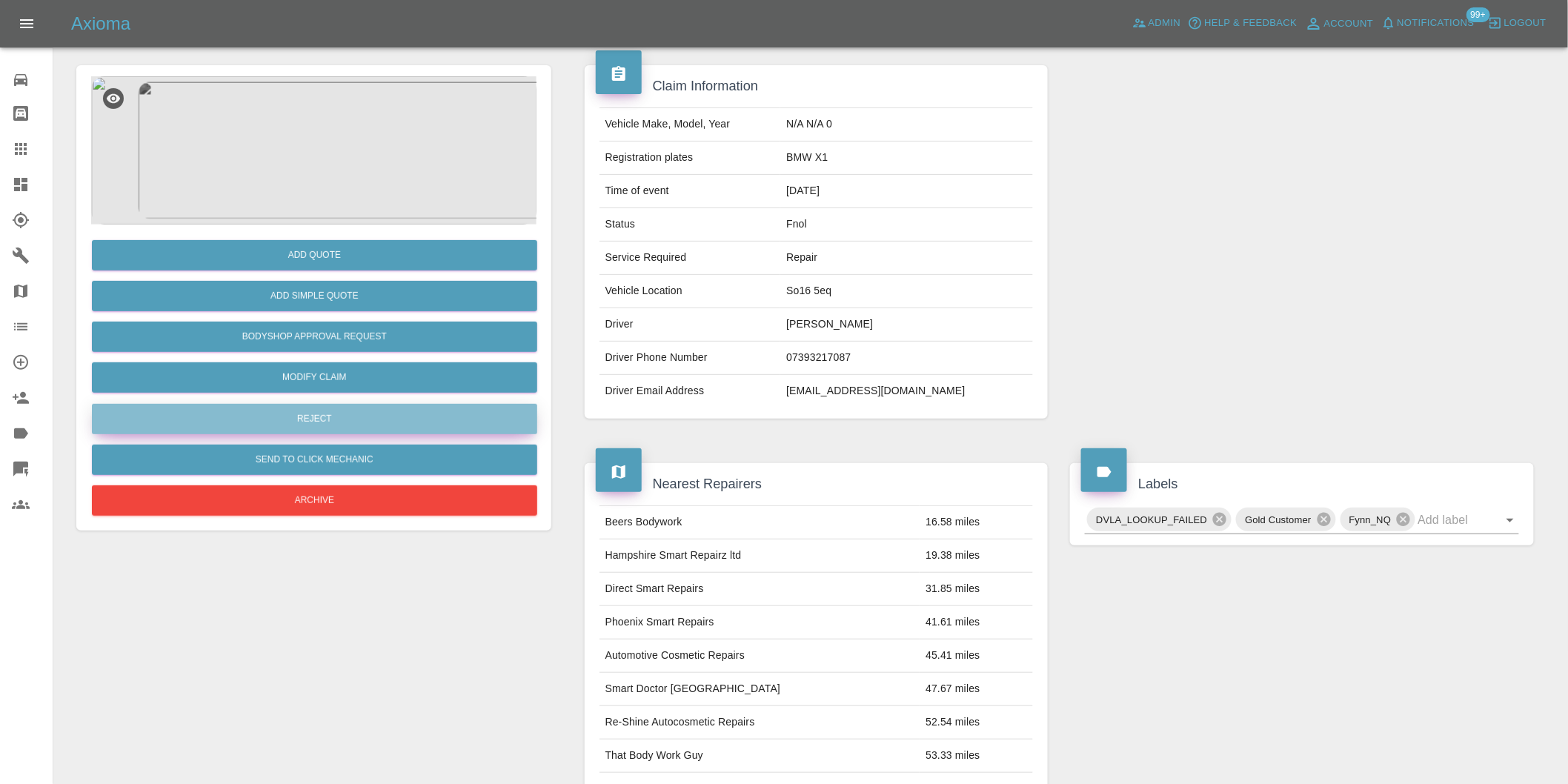
click at [329, 421] on button "Reject" at bounding box center [315, 419] width 445 height 30
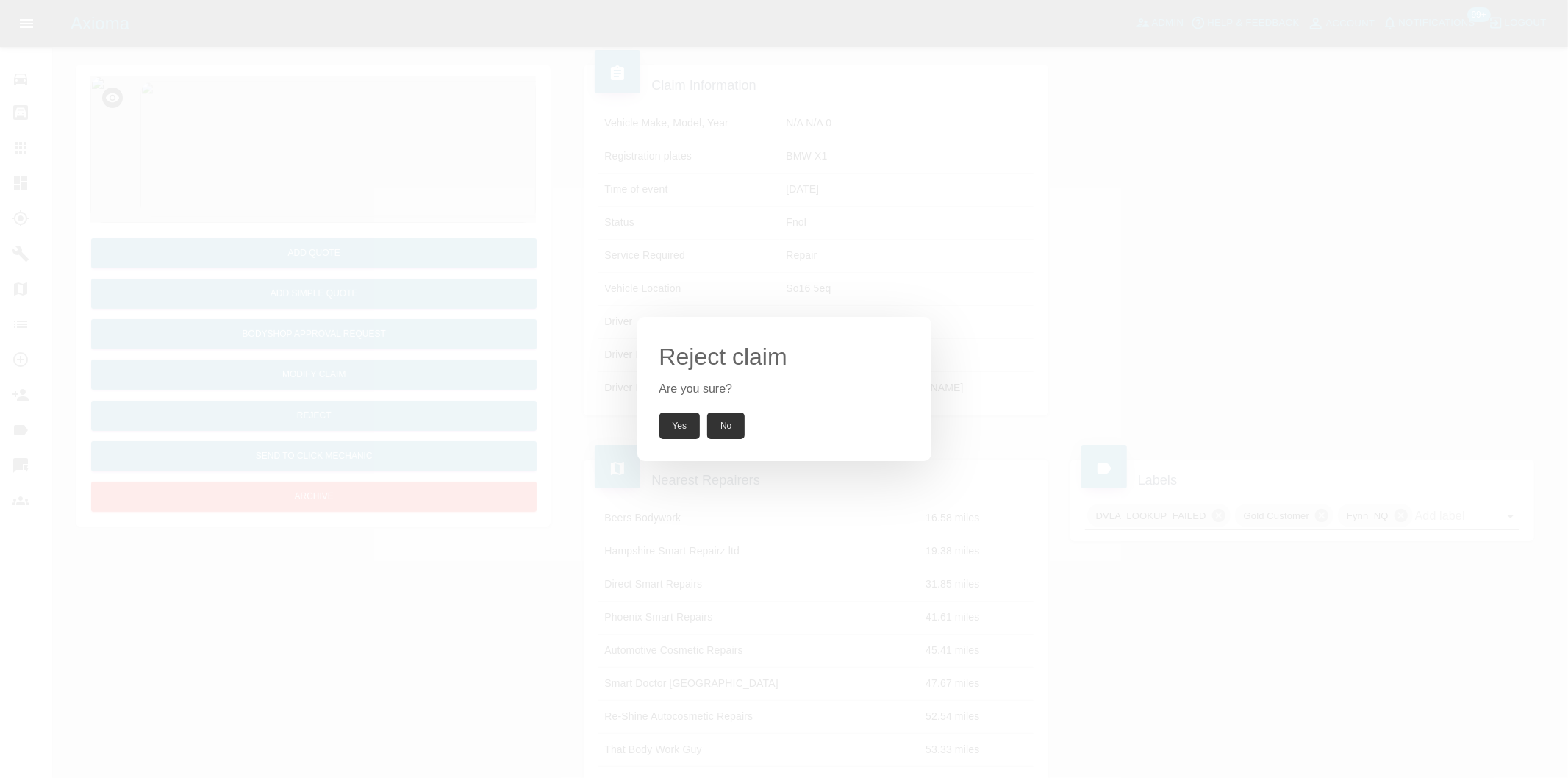
drag, startPoint x: 668, startPoint y: 431, endPoint x: 738, endPoint y: 250, distance: 194.1
click at [667, 431] on button "Yes" at bounding box center [679, 426] width 41 height 26
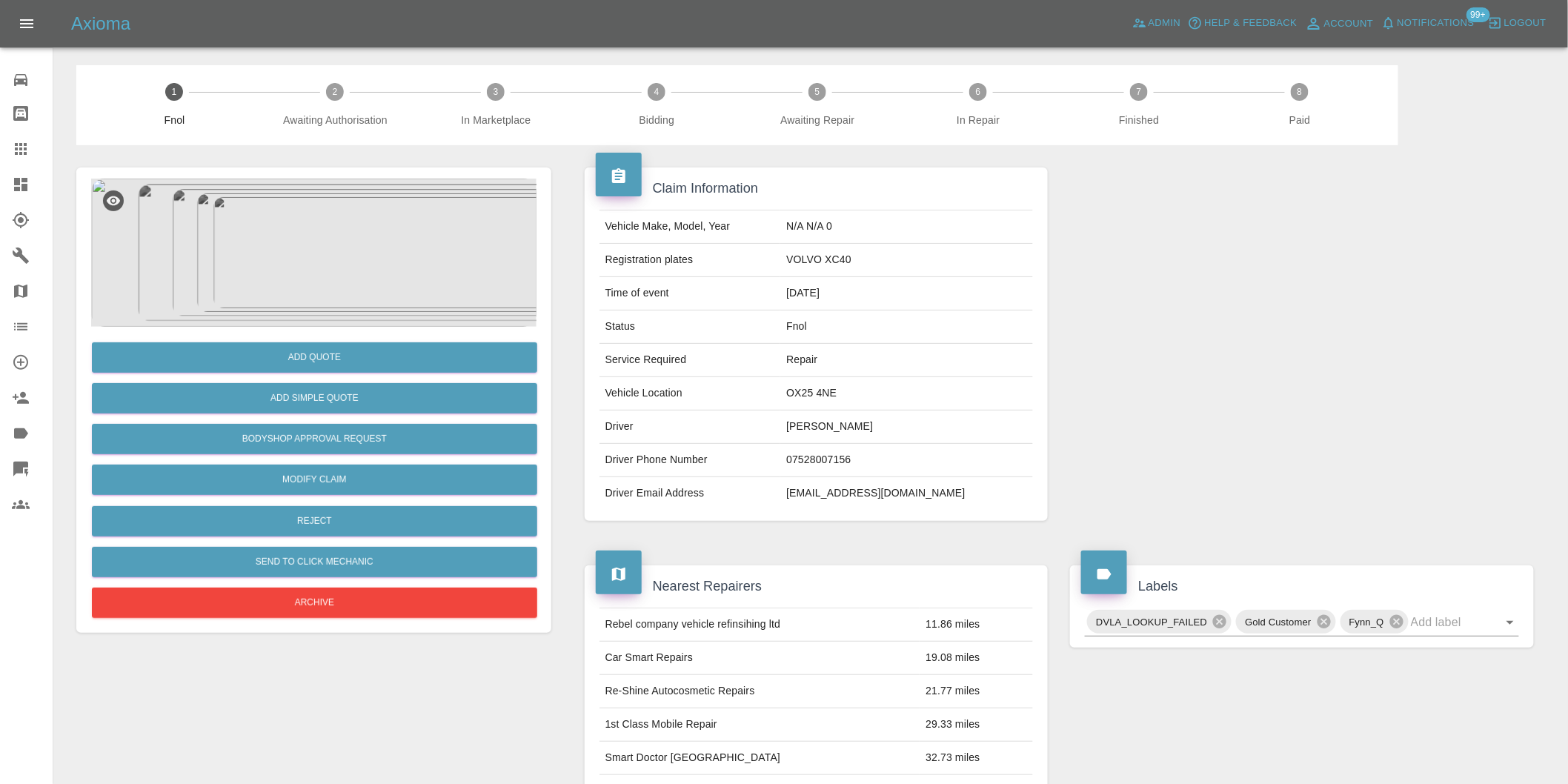
click at [340, 253] on img at bounding box center [314, 252] width 445 height 148
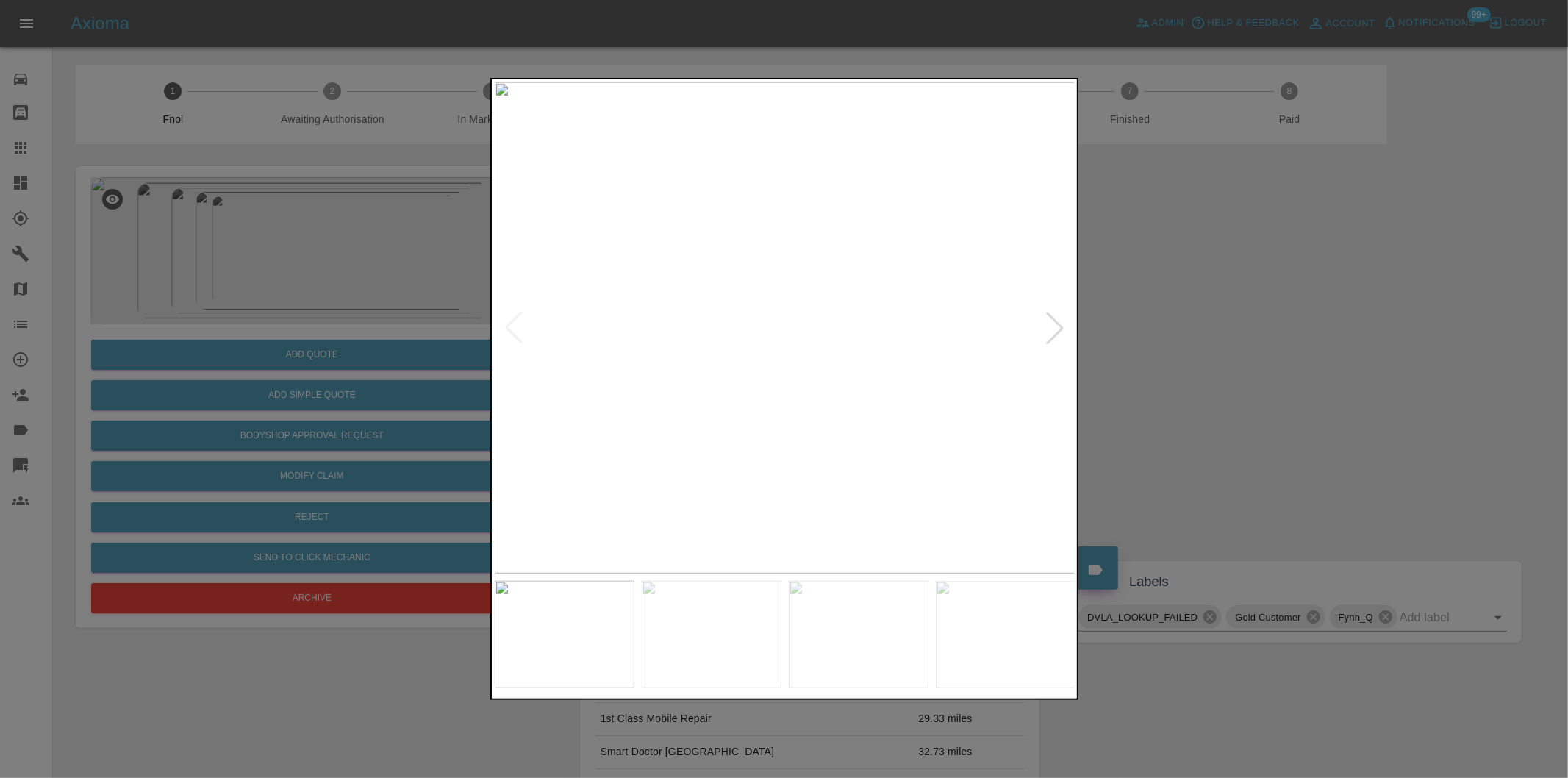
click at [1049, 326] on div at bounding box center [1054, 327] width 32 height 32
click at [1049, 326] on img at bounding box center [784, 328] width 581 height 491
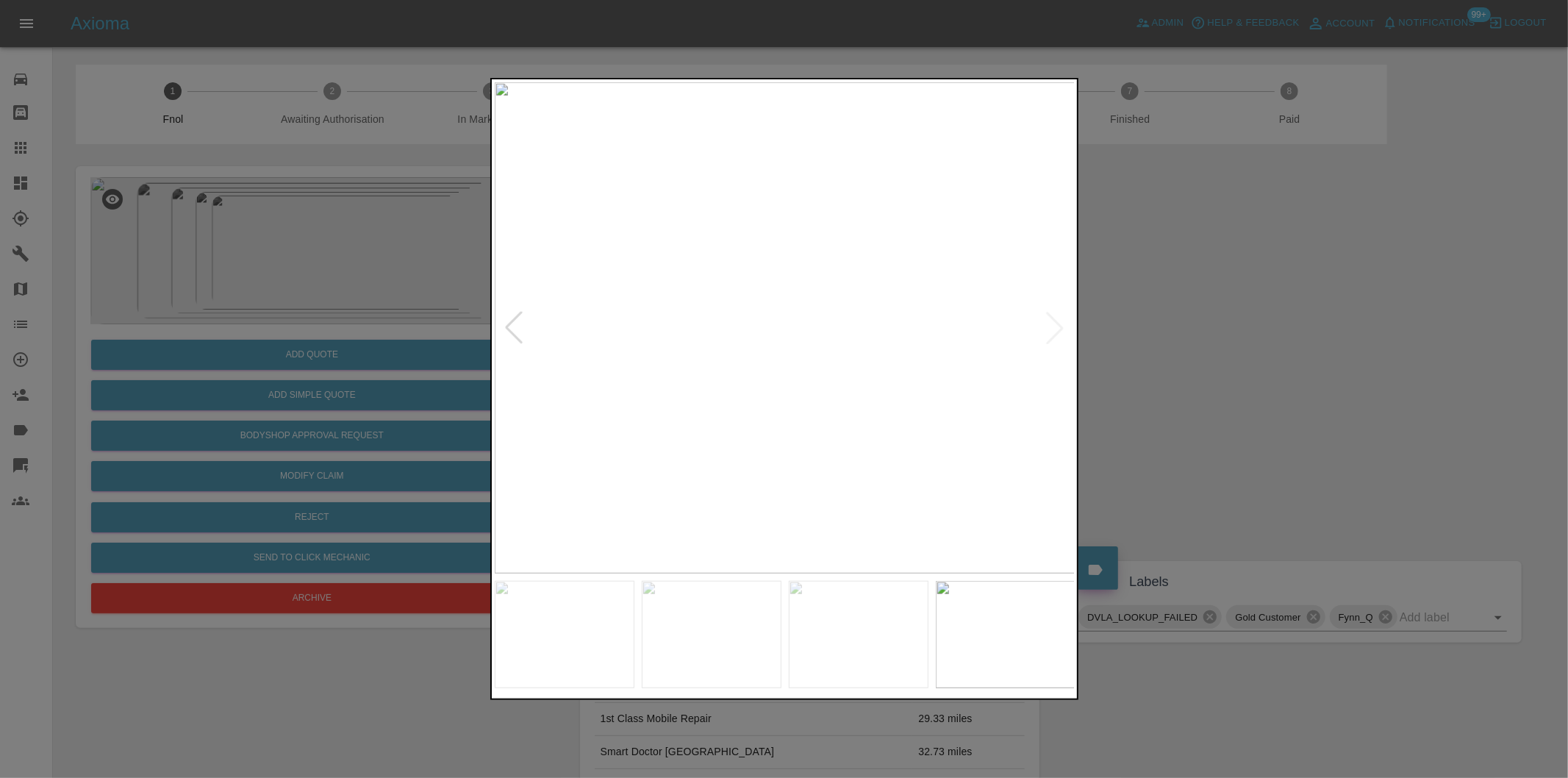
click at [1049, 326] on img at bounding box center [784, 328] width 581 height 491
drag, startPoint x: 1195, startPoint y: 352, endPoint x: 1148, endPoint y: 352, distance: 47.0
click at [1187, 352] on div at bounding box center [784, 389] width 1568 height 778
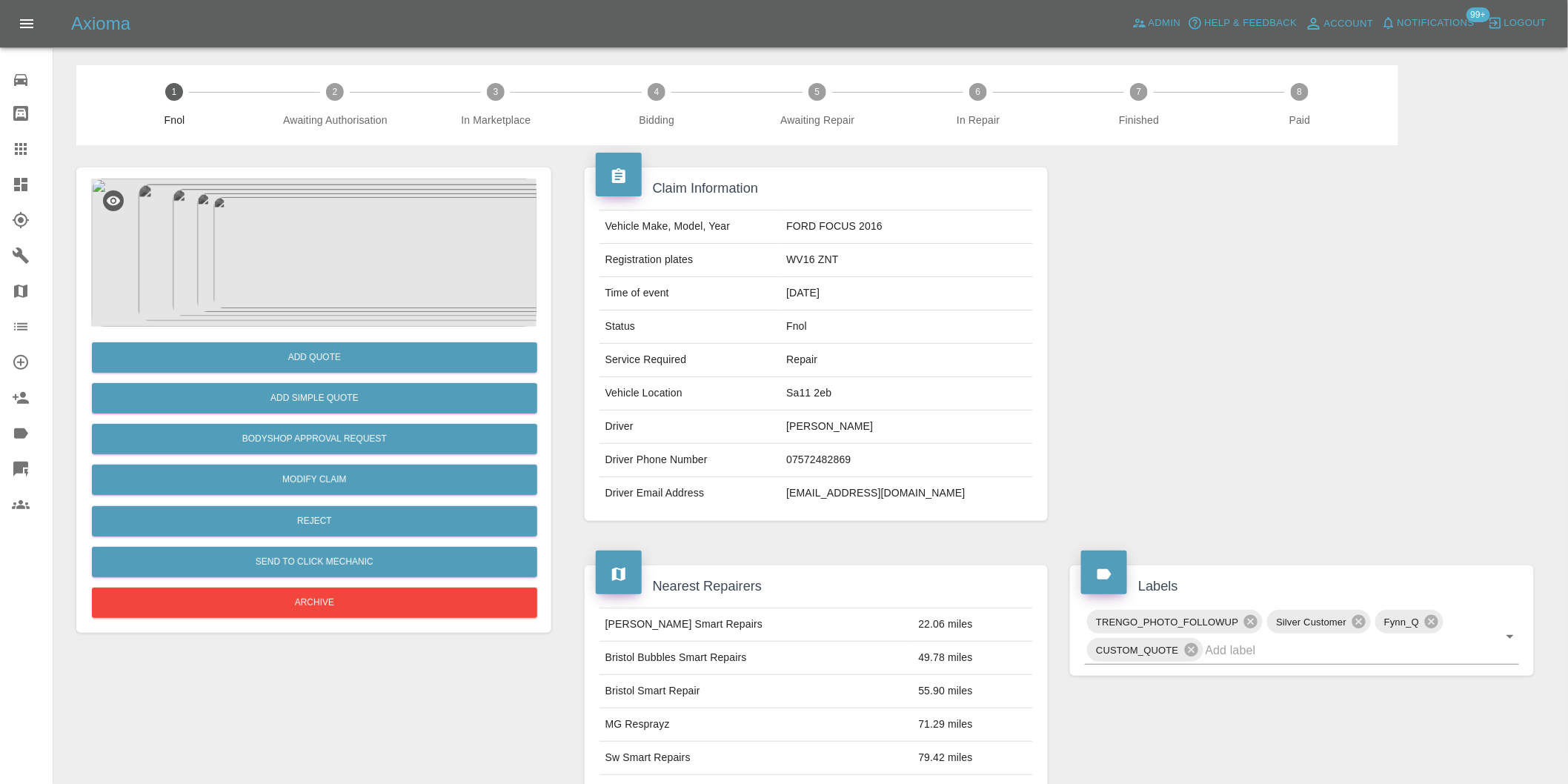
click at [307, 265] on img at bounding box center [314, 252] width 445 height 148
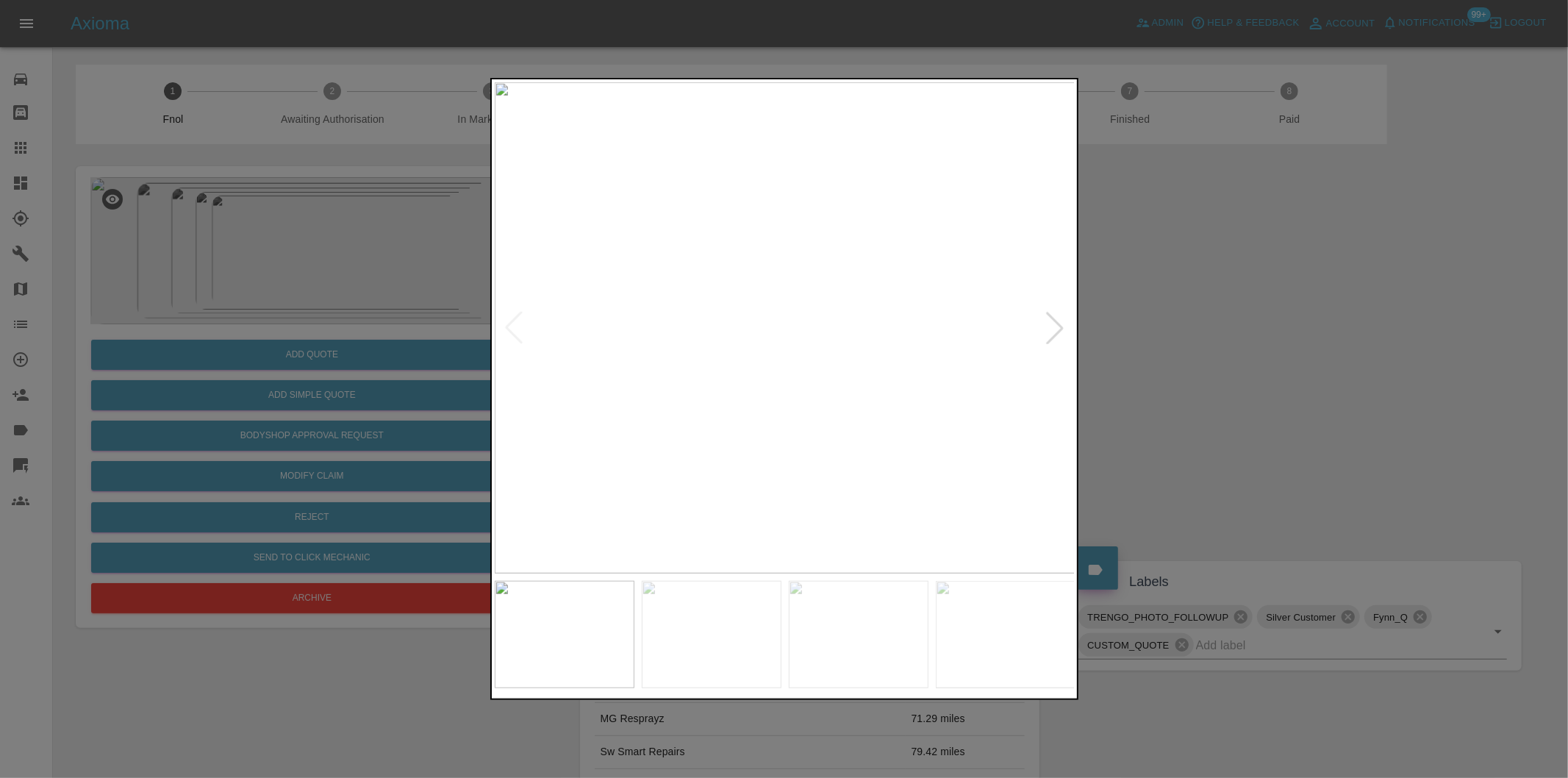
click at [1058, 317] on div at bounding box center [1054, 327] width 32 height 32
click at [1058, 317] on img at bounding box center [784, 328] width 581 height 491
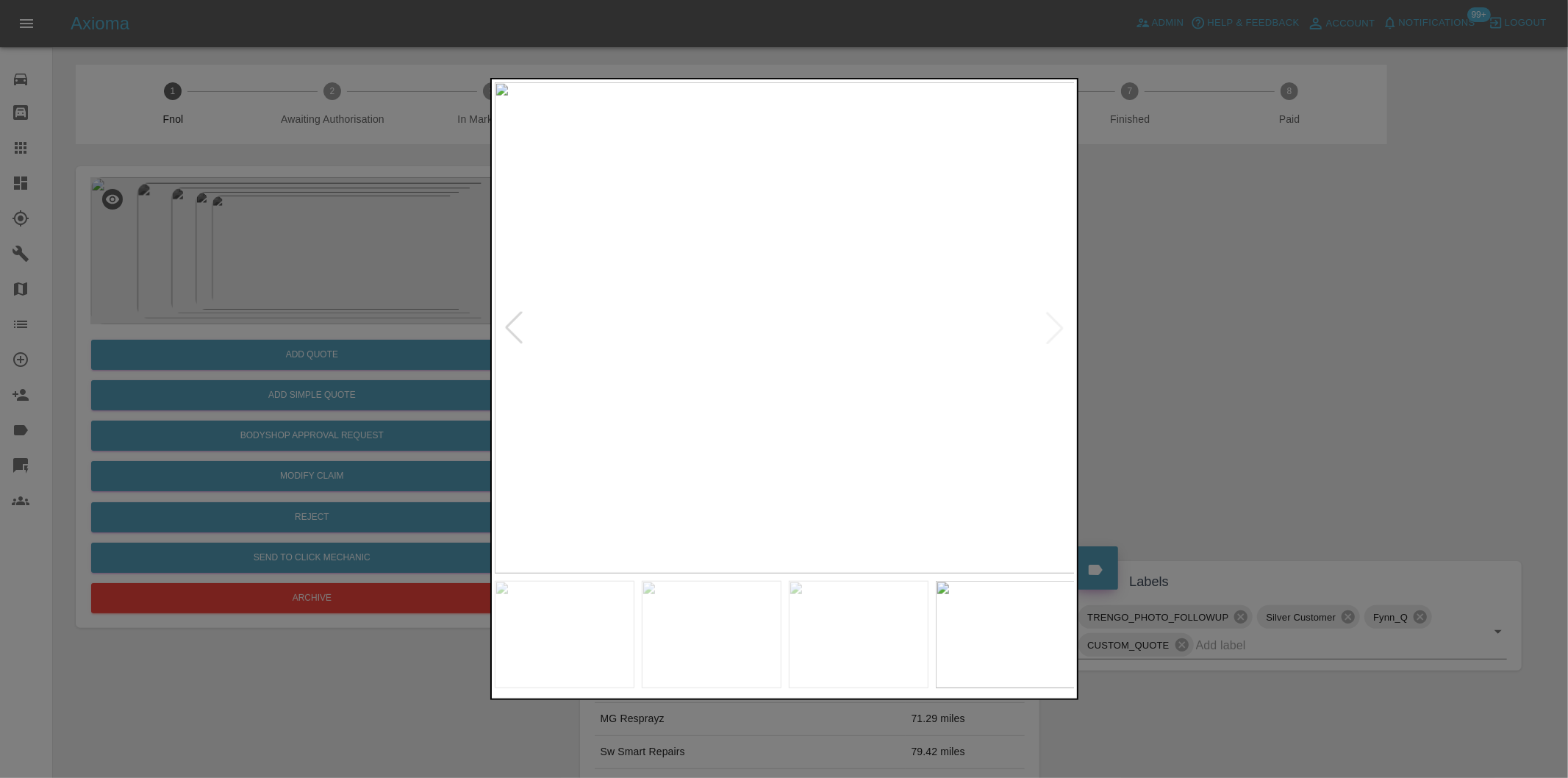
drag, startPoint x: 1205, startPoint y: 319, endPoint x: 1268, endPoint y: 335, distance: 65.0
click at [1206, 319] on div at bounding box center [784, 389] width 1568 height 778
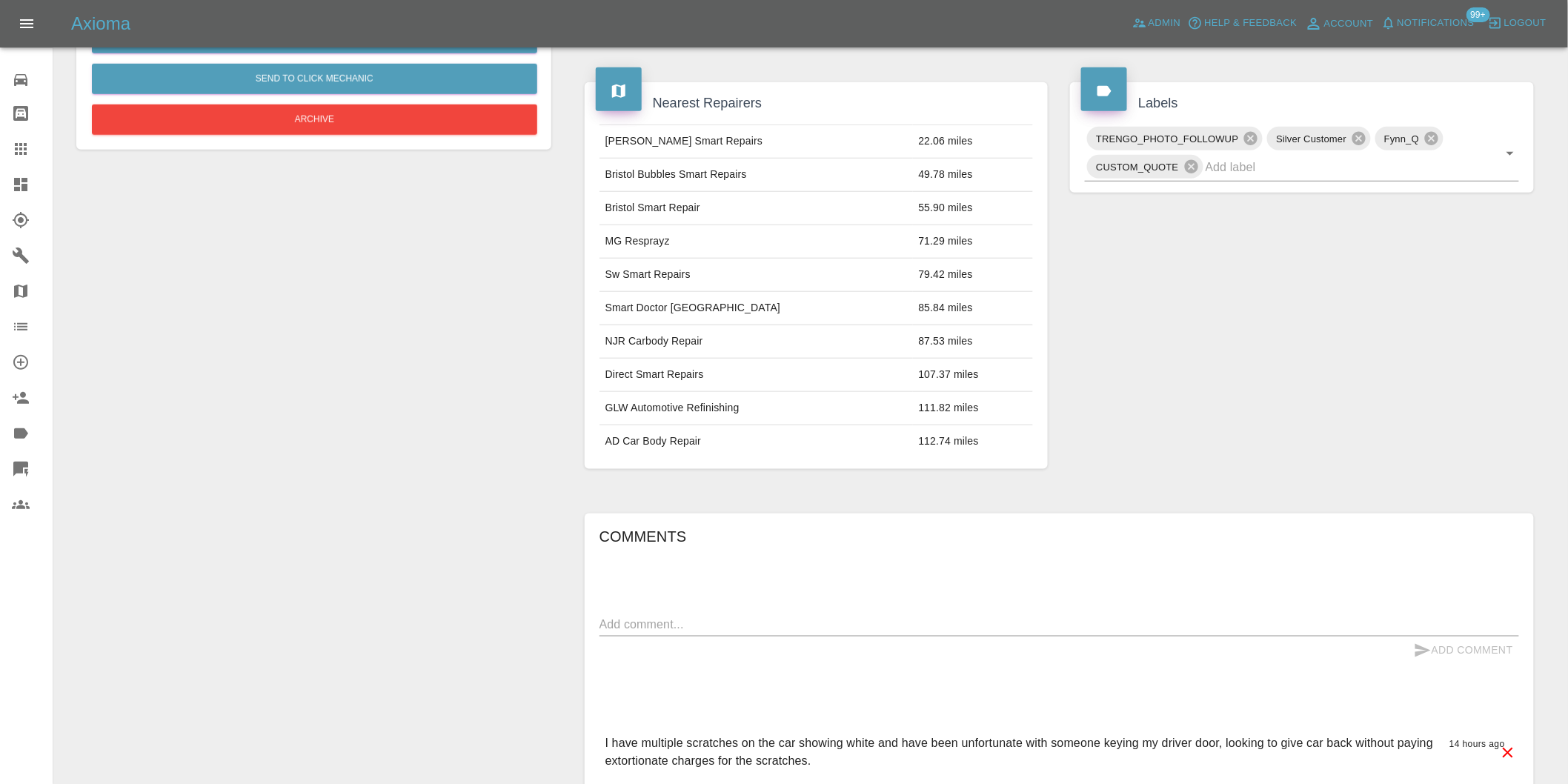
scroll to position [612, 0]
